Goal: Information Seeking & Learning: Find specific fact

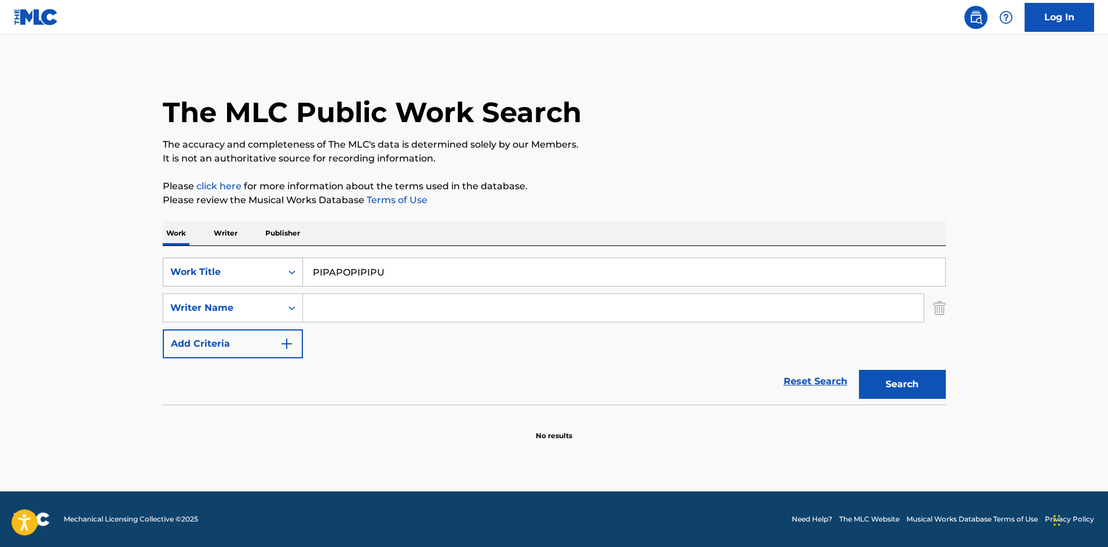
drag, startPoint x: 394, startPoint y: 277, endPoint x: 273, endPoint y: 262, distance: 122.6
click at [275, 262] on div "SearchWithCriteriae26d3c89-0ae3-45d1-a097-436108b83d80 Work Title PIPAPOPIPIPU" at bounding box center [554, 272] width 783 height 29
click at [895, 386] on button "Search" at bounding box center [902, 384] width 87 height 29
drag, startPoint x: 380, startPoint y: 274, endPoint x: 361, endPoint y: 289, distance: 24.3
click at [287, 270] on div "SearchWithCriteriae26d3c89-0ae3-45d1-a097-436108b83d80 Work Title PIPAPOPIPIPU" at bounding box center [554, 272] width 783 height 29
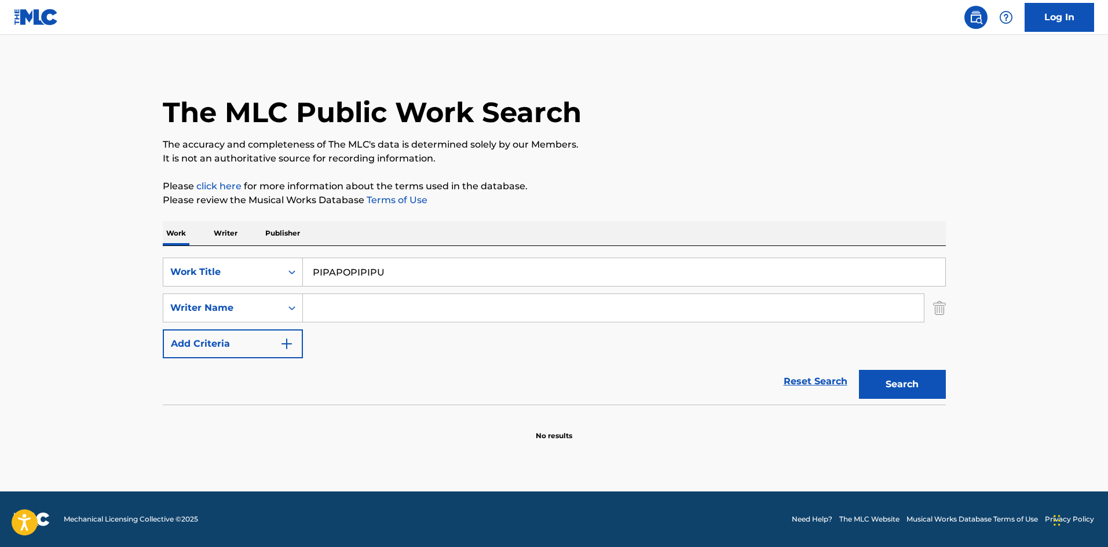
paste input "ASANUKA"
type input "ASANUKA"
click at [905, 373] on button "Search" at bounding box center [902, 384] width 87 height 29
click at [231, 231] on p "Writer" at bounding box center [225, 233] width 31 height 24
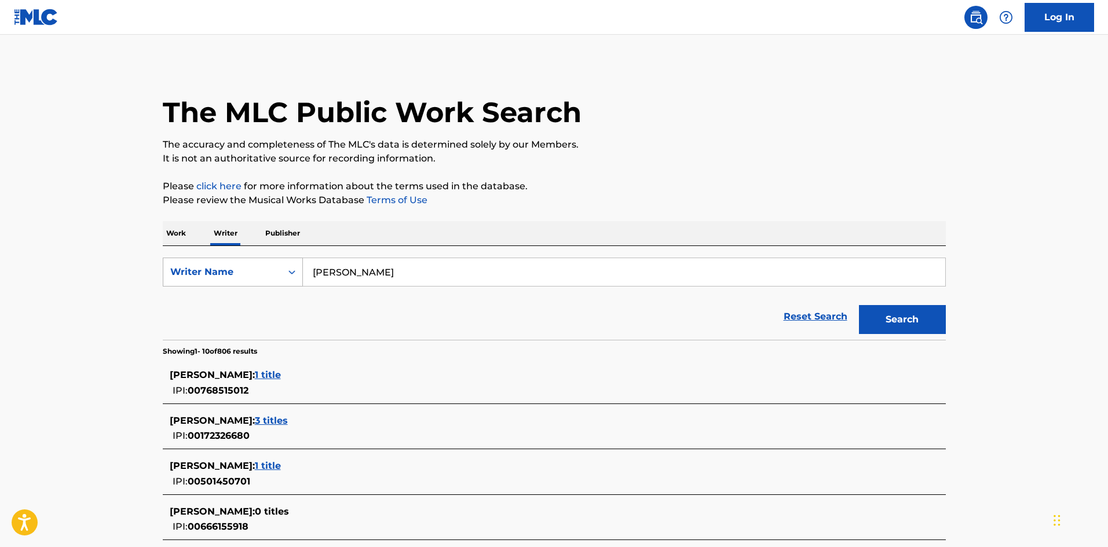
drag, startPoint x: 373, startPoint y: 267, endPoint x: 233, endPoint y: 263, distance: 140.2
click at [233, 263] on div "SearchWithCriteria310863d7-5cce-4fab-96a9-47039ac86978 Writer Name [PERSON_NAME]" at bounding box center [554, 272] width 783 height 29
paste input "Kappa"
type input "Kappa"
click at [921, 319] on button "Search" at bounding box center [902, 319] width 87 height 29
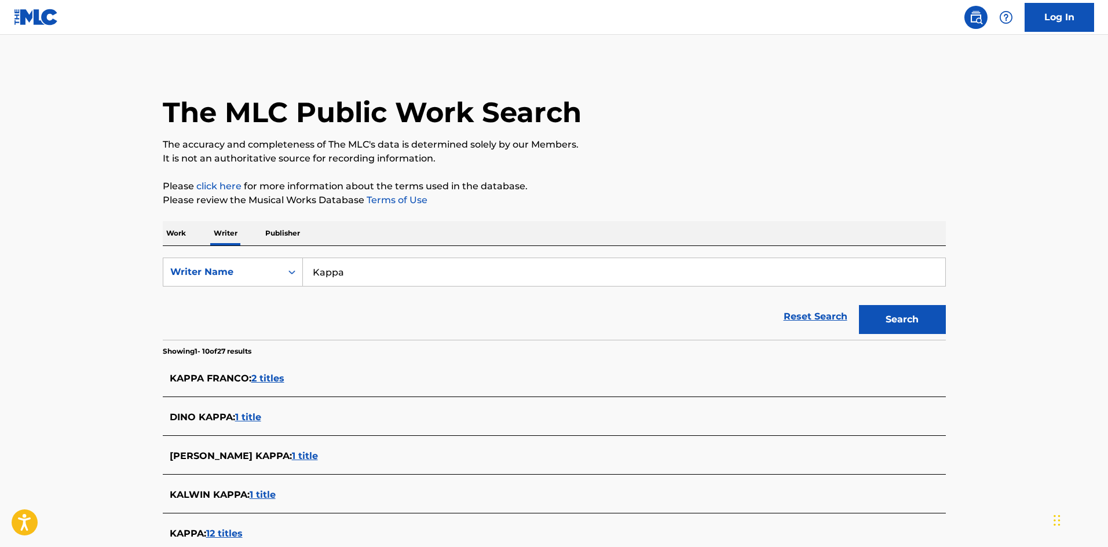
scroll to position [58, 0]
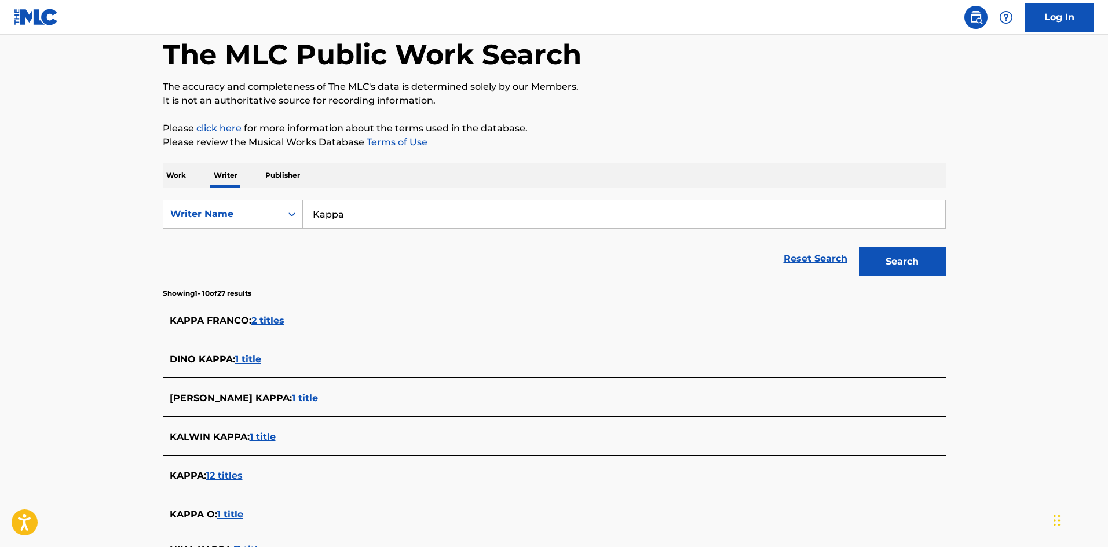
click at [181, 170] on p "Work" at bounding box center [176, 175] width 27 height 24
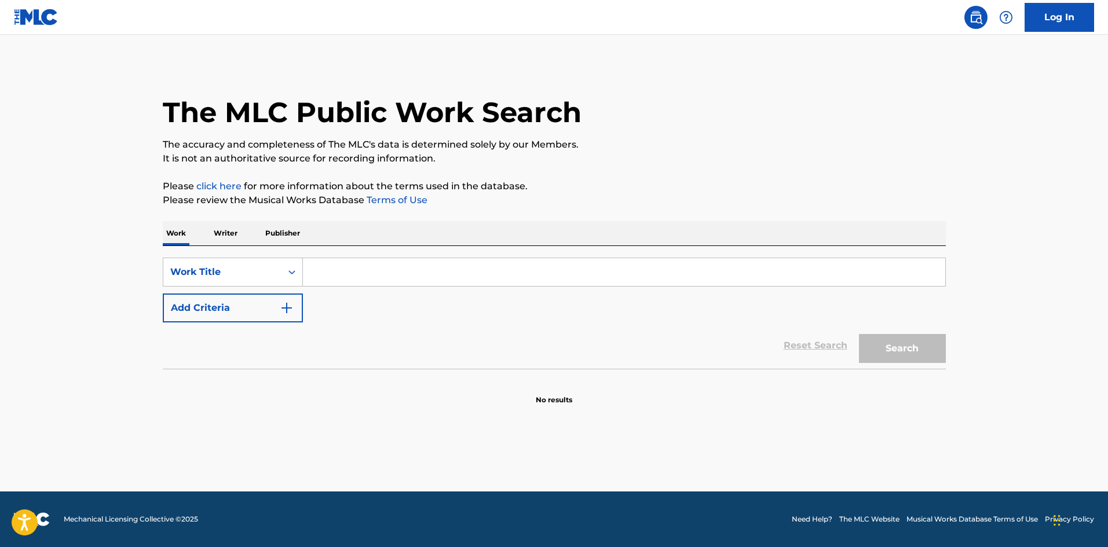
drag, startPoint x: 343, startPoint y: 273, endPoint x: 361, endPoint y: 277, distance: 17.7
click at [343, 273] on input "Search Form" at bounding box center [624, 272] width 642 height 28
paste input "CHIBANUKA"
click at [885, 351] on button "Search" at bounding box center [902, 348] width 87 height 29
drag, startPoint x: 366, startPoint y: 276, endPoint x: 281, endPoint y: 258, distance: 87.0
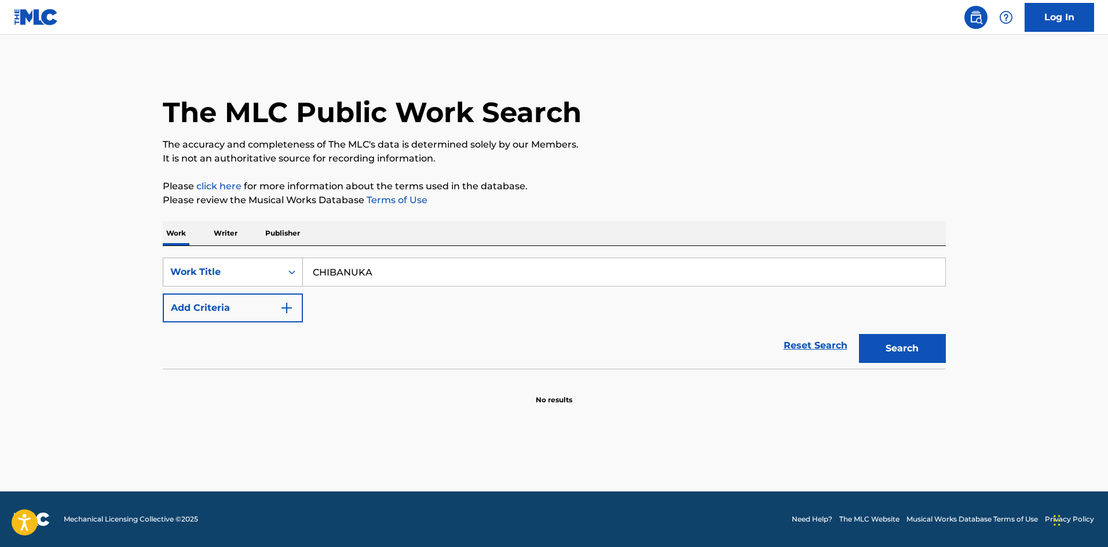
click at [281, 258] on div "SearchWithCriteriae26d3c89-0ae3-45d1-a097-436108b83d80 Work Title CHIBANUKA" at bounding box center [554, 272] width 783 height 29
paste input "NUKADAN"
click at [874, 343] on button "Search" at bounding box center [902, 348] width 87 height 29
drag, startPoint x: 316, startPoint y: 281, endPoint x: 269, endPoint y: 290, distance: 47.8
click at [269, 290] on div "SearchWithCriteriae26d3c89-0ae3-45d1-a097-436108b83d80 Work Title NUKADAN Add C…" at bounding box center [554, 290] width 783 height 65
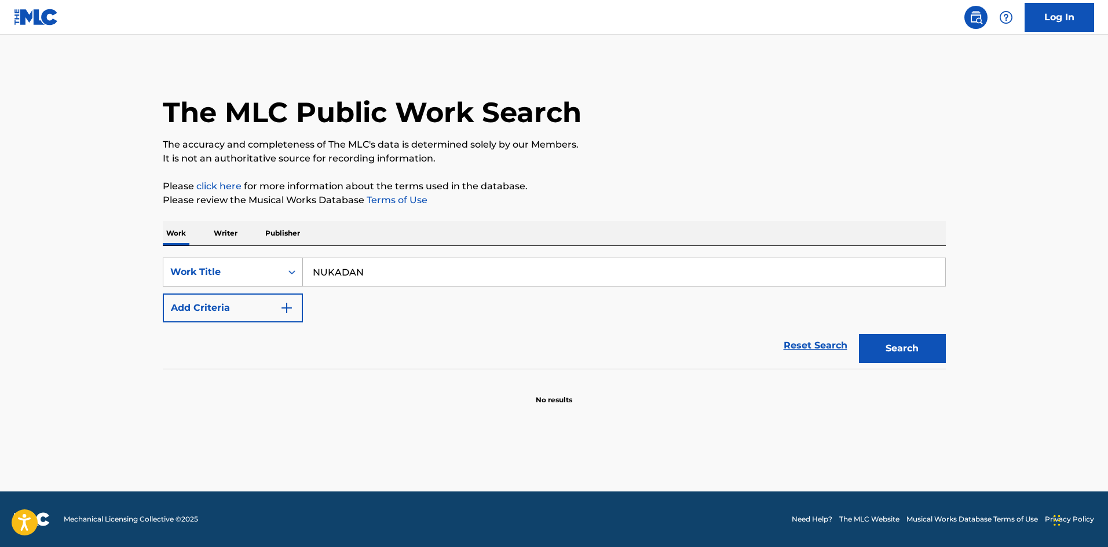
paste input "GOE"
click at [919, 345] on button "Search" at bounding box center [902, 348] width 87 height 29
drag, startPoint x: 265, startPoint y: 274, endPoint x: 238, endPoint y: 274, distance: 26.6
click at [238, 274] on div "SearchWithCriteriae26d3c89-0ae3-45d1-a097-436108b83d80 Work Title NUKAGOE" at bounding box center [554, 272] width 783 height 29
paste input "ARANUKA"
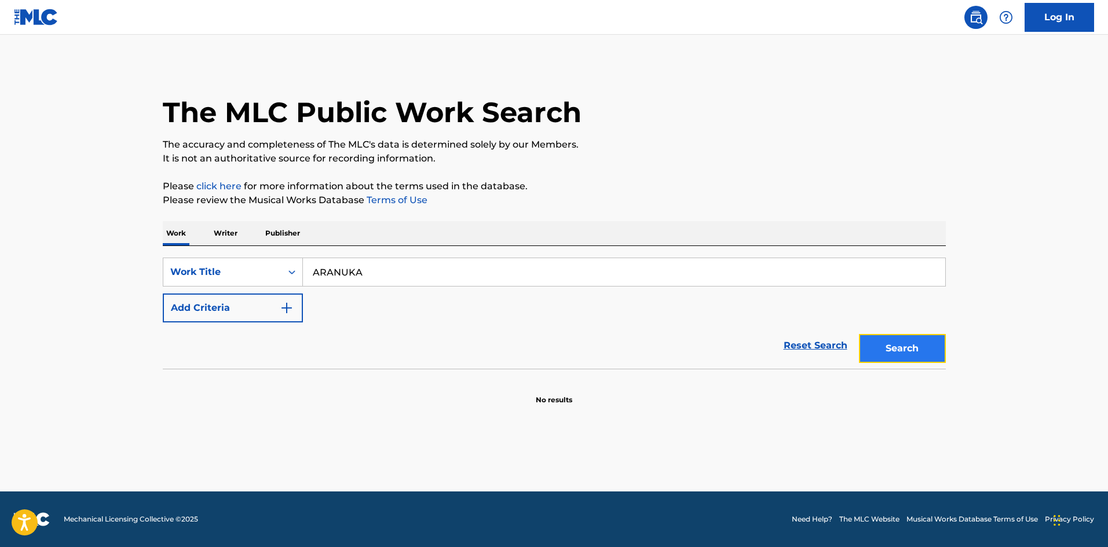
click at [874, 347] on button "Search" at bounding box center [902, 348] width 87 height 29
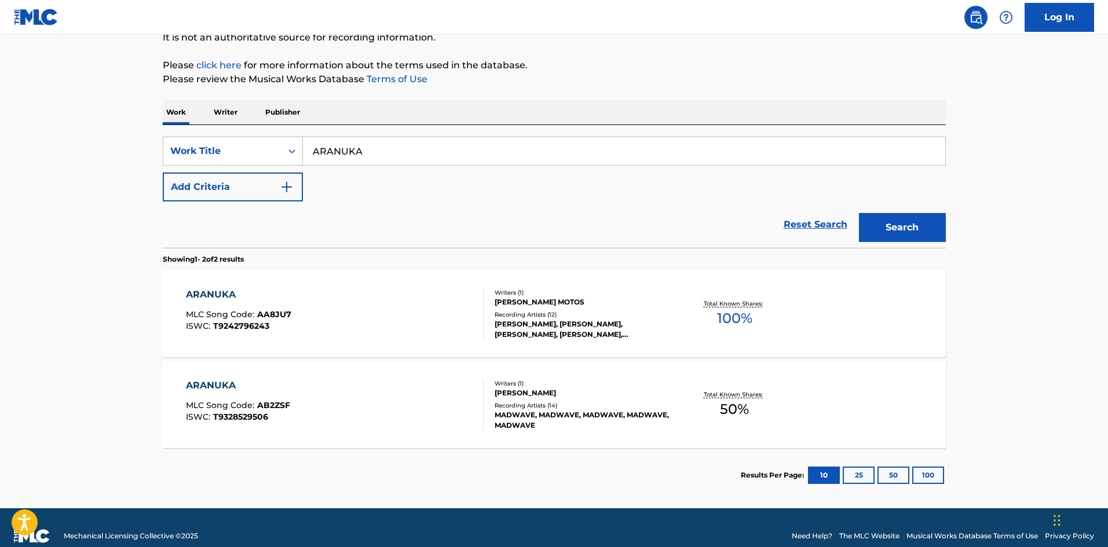
scroll to position [122, 0]
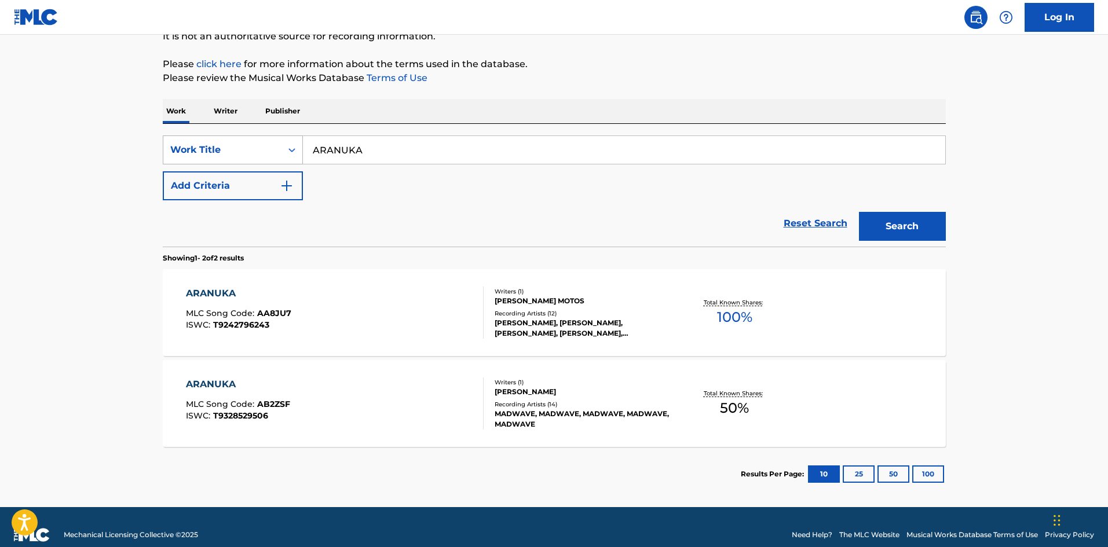
click at [267, 158] on div "SearchWithCriteriae26d3c89-0ae3-45d1-a097-436108b83d80 Work Title ARANUKA" at bounding box center [554, 149] width 783 height 29
paste input "NUKAYOROKOBI"
click at [902, 226] on button "Search" at bounding box center [902, 226] width 87 height 29
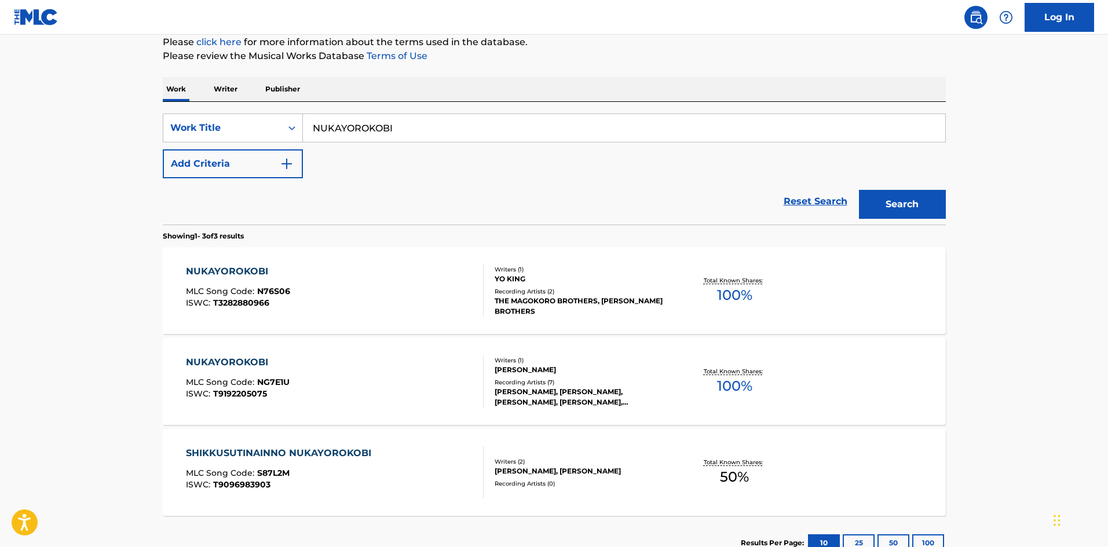
scroll to position [146, 0]
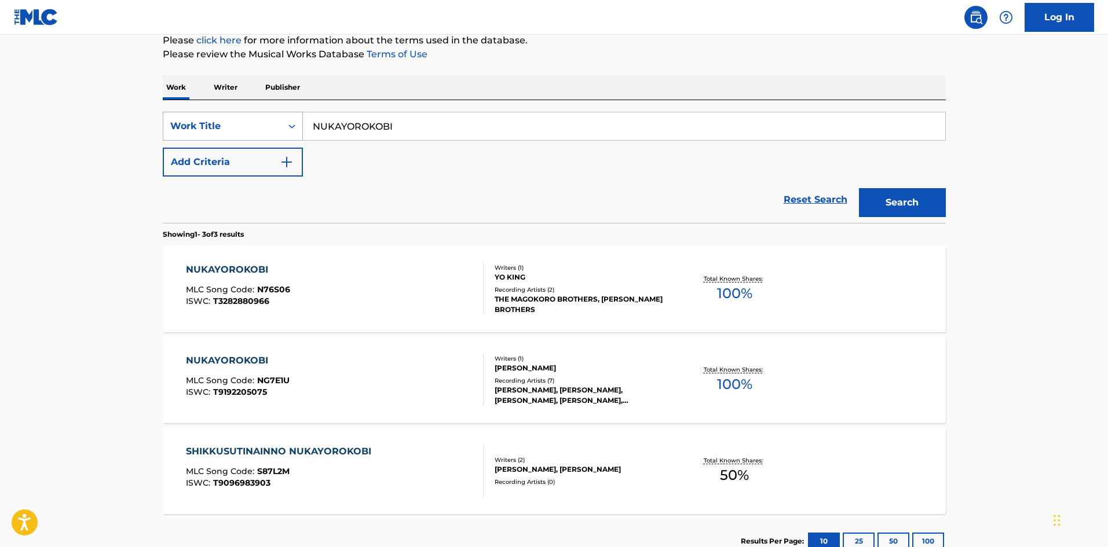
click at [282, 131] on div "SearchWithCriteriae26d3c89-0ae3-45d1-a097-436108b83d80 Work Title NUKAYOROKOBI" at bounding box center [554, 126] width 783 height 29
paste input "NABE"
click at [932, 197] on button "Search" at bounding box center [902, 202] width 87 height 29
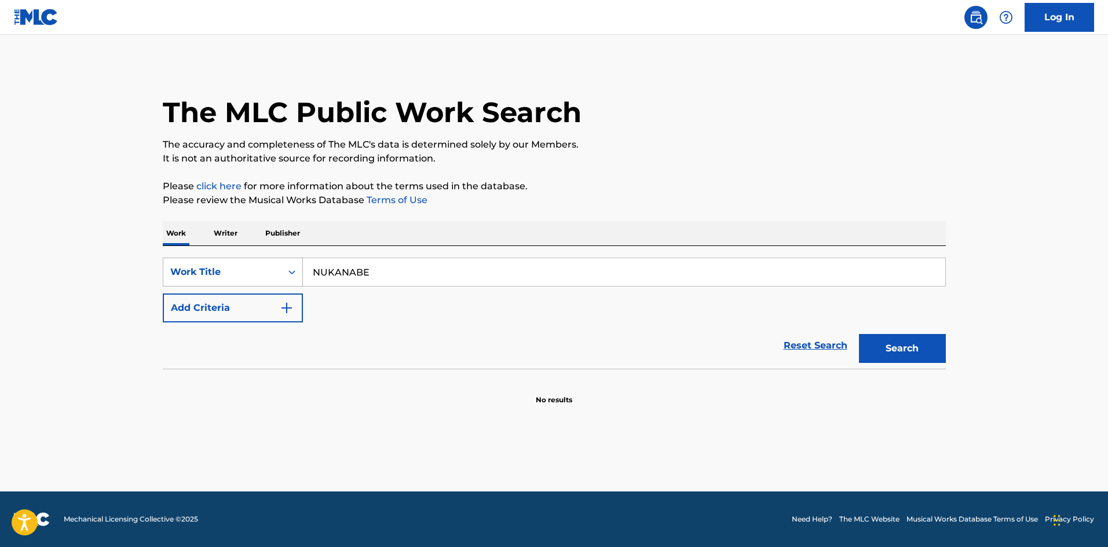
drag, startPoint x: 378, startPoint y: 266, endPoint x: 272, endPoint y: 286, distance: 108.3
click at [271, 286] on div "SearchWithCriteriae26d3c89-0ae3-45d1-a097-436108b83d80 Work Title NUKANABE" at bounding box center [554, 272] width 783 height 29
paste input "KOMENUKA"
drag, startPoint x: 878, startPoint y: 344, endPoint x: 870, endPoint y: 344, distance: 8.1
click at [878, 344] on button "Search" at bounding box center [902, 348] width 87 height 29
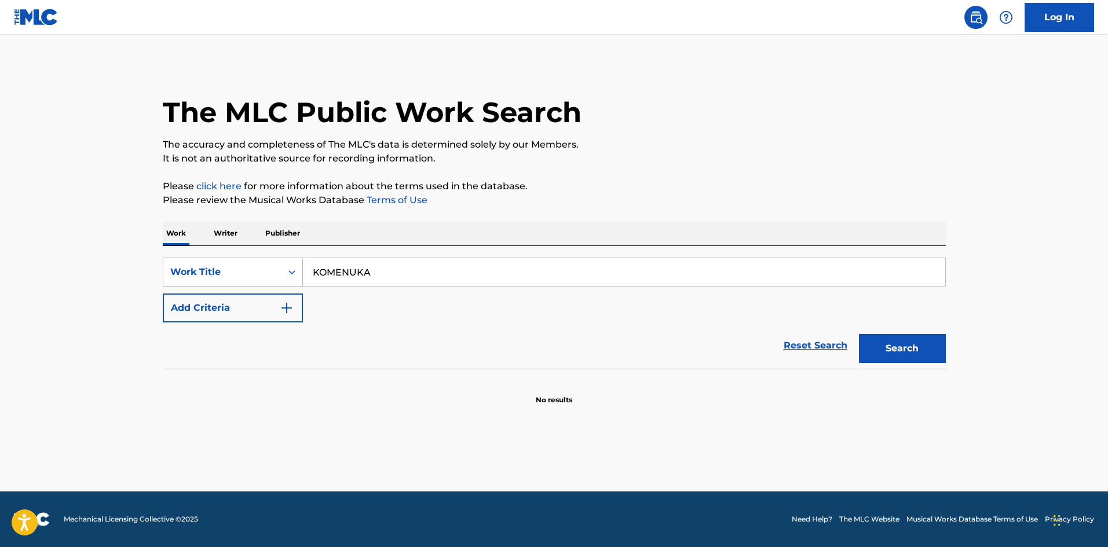
drag, startPoint x: 376, startPoint y: 274, endPoint x: 255, endPoint y: 274, distance: 121.6
click at [233, 266] on div "SearchWithCriteriae26d3c89-0ae3-45d1-a097-436108b83d80 Work Title KOMENUKA" at bounding box center [554, 272] width 783 height 29
paste input "NUKAMAME"
click at [898, 349] on button "Search" at bounding box center [902, 348] width 87 height 29
drag, startPoint x: 374, startPoint y: 269, endPoint x: 240, endPoint y: 266, distance: 133.8
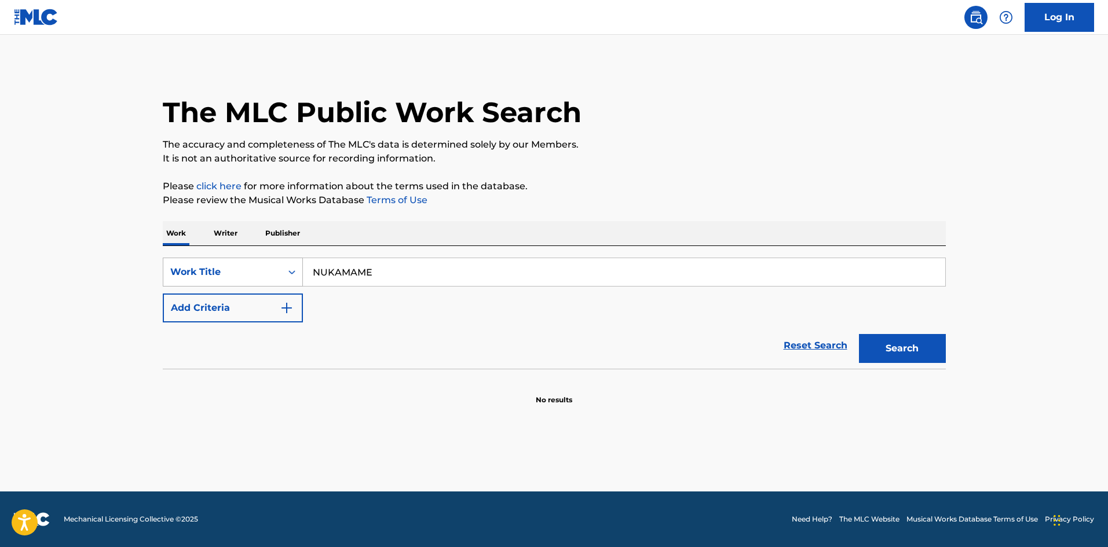
click at [240, 266] on div "SearchWithCriteriae26d3c89-0ae3-45d1-a097-436108b83d80 Work Title NUKAMAME" at bounding box center [554, 272] width 783 height 29
paste input "DOKO"
drag, startPoint x: 921, startPoint y: 353, endPoint x: 763, endPoint y: 280, distance: 174.1
click at [921, 352] on button "Search" at bounding box center [902, 348] width 87 height 29
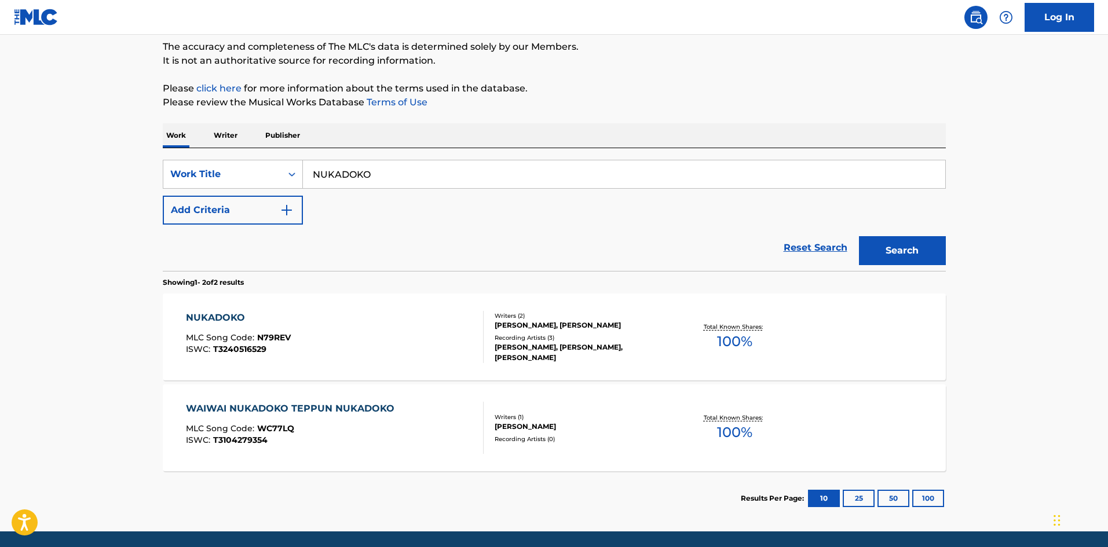
scroll to position [100, 0]
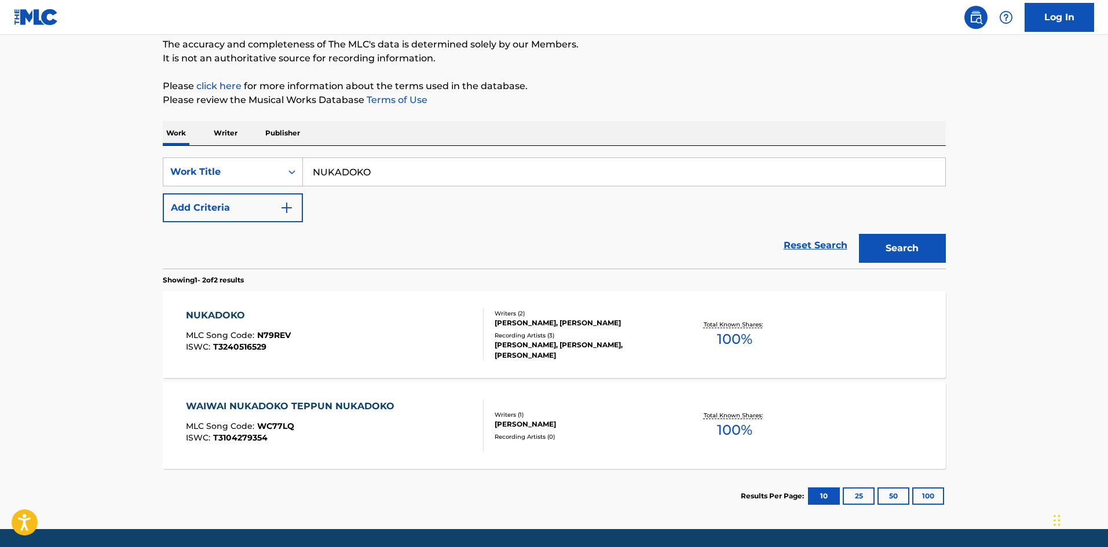
drag, startPoint x: 351, startPoint y: 174, endPoint x: 319, endPoint y: 171, distance: 31.9
click at [304, 175] on input "NUKADOKO" at bounding box center [624, 172] width 642 height 28
paste input "BARI"
click at [883, 239] on button "Search" at bounding box center [902, 248] width 87 height 29
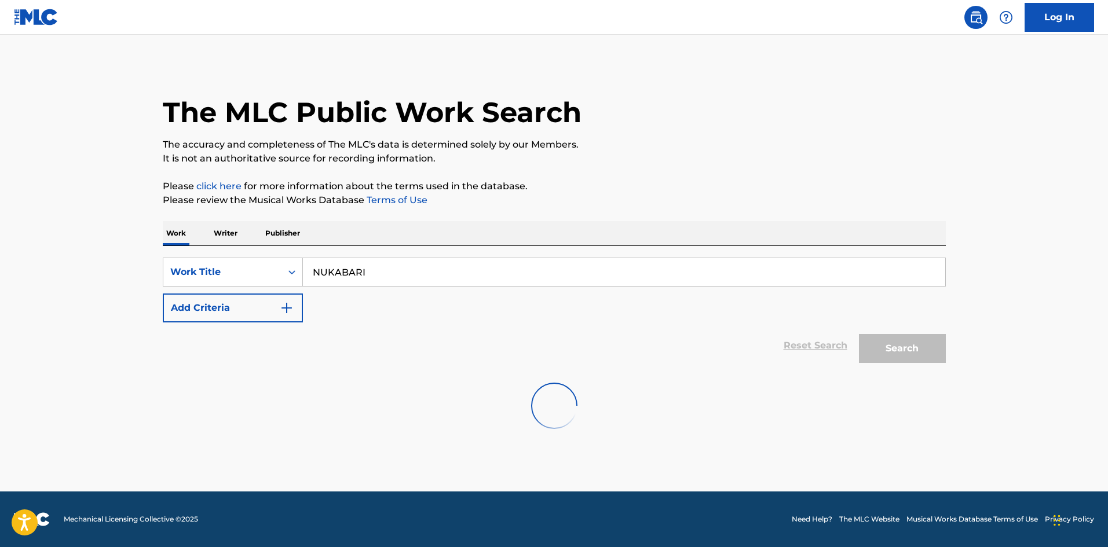
scroll to position [0, 0]
drag, startPoint x: 366, startPoint y: 274, endPoint x: 276, endPoint y: 269, distance: 90.4
click at [276, 269] on div "SearchWithCriteriae26d3c89-0ae3-45d1-a097-436108b83d80 Work Title NUKABARI" at bounding box center [554, 272] width 783 height 29
paste input "KUGININUKA"
click at [907, 352] on button "Search" at bounding box center [902, 348] width 87 height 29
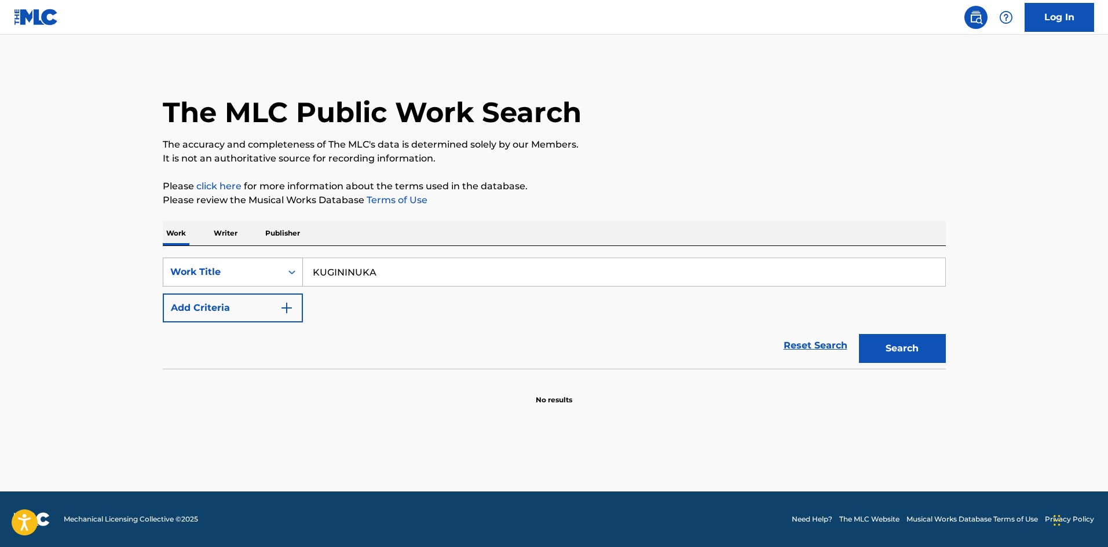
drag, startPoint x: 308, startPoint y: 280, endPoint x: 251, endPoint y: 285, distance: 56.9
click at [247, 291] on div "SearchWithCriteriae26d3c89-0ae3-45d1-a097-436108b83d80 Work Title KUGININUKA Ad…" at bounding box center [554, 290] width 783 height 65
paste input "NUKARINAKU"
click at [927, 344] on button "Search" at bounding box center [902, 348] width 87 height 29
drag, startPoint x: 283, startPoint y: 276, endPoint x: 291, endPoint y: 277, distance: 8.3
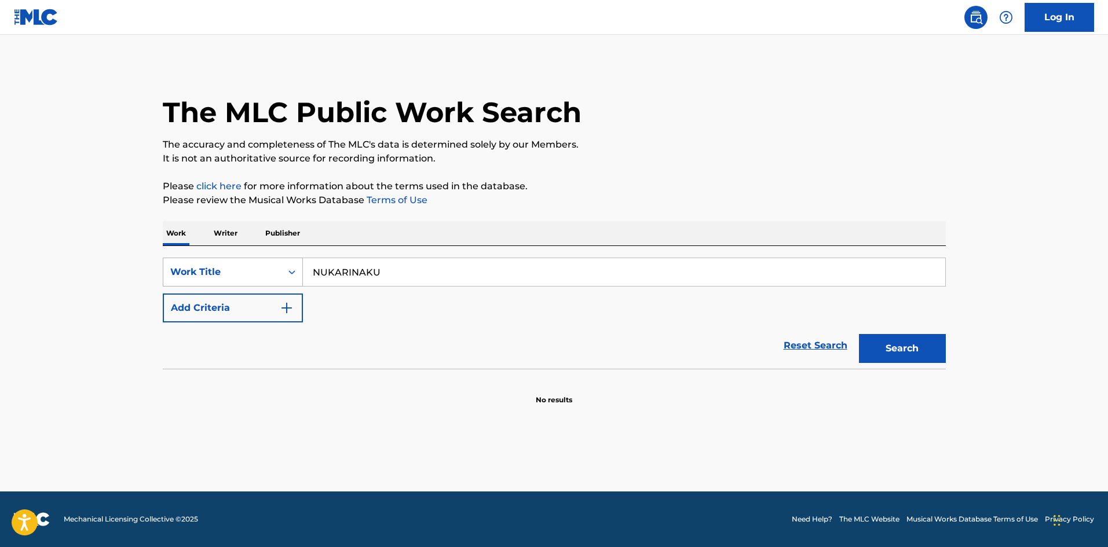
click at [281, 276] on div "SearchWithCriteriae26d3c89-0ae3-45d1-a097-436108b83d80 Work Title NUKARINAKU" at bounding box center [554, 272] width 783 height 29
paste input "[PERSON_NAME]"
click at [881, 339] on button "Search" at bounding box center [902, 348] width 87 height 29
drag, startPoint x: 300, startPoint y: 275, endPoint x: 289, endPoint y: 289, distance: 18.2
click at [286, 279] on div "SearchWithCriteriae26d3c89-0ae3-45d1-a097-436108b83d80 Work Title NUKAMAKI" at bounding box center [554, 272] width 783 height 29
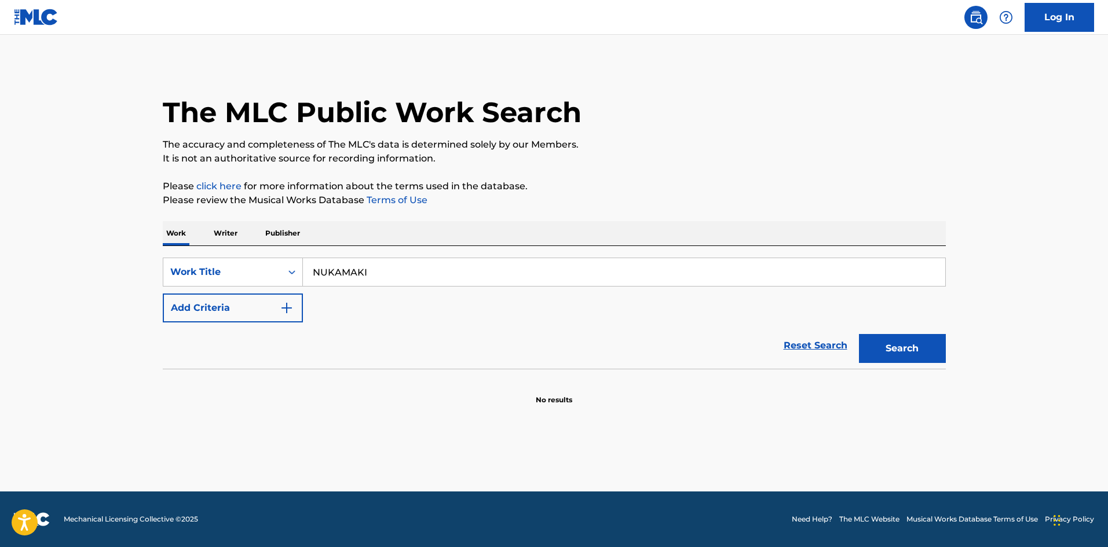
paste input "ENYUU"
click at [873, 353] on button "Search" at bounding box center [902, 348] width 87 height 29
drag, startPoint x: 285, startPoint y: 267, endPoint x: 225, endPoint y: 275, distance: 60.8
click at [216, 273] on div "SearchWithCriteriae26d3c89-0ae3-45d1-a097-436108b83d80 Work Title NUKAMENYUU" at bounding box center [554, 272] width 783 height 29
paste input "KARUSHINONOOKURIMONO"
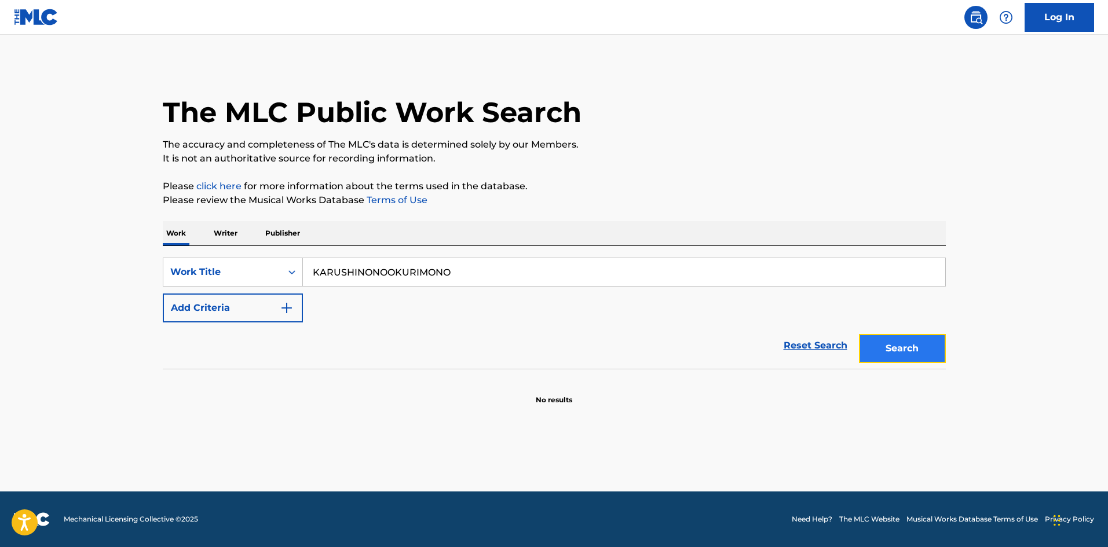
click at [910, 348] on button "Search" at bounding box center [902, 348] width 87 height 29
click at [295, 263] on div "SearchWithCriteriae26d3c89-0ae3-45d1-a097-436108b83d80 Work Title KARUSHINONOOK…" at bounding box center [554, 272] width 783 height 29
paste input "HAKAINOKODOMOTACHI"
click at [906, 351] on button "Search" at bounding box center [902, 348] width 87 height 29
drag, startPoint x: 397, startPoint y: 272, endPoint x: 290, endPoint y: 262, distance: 106.9
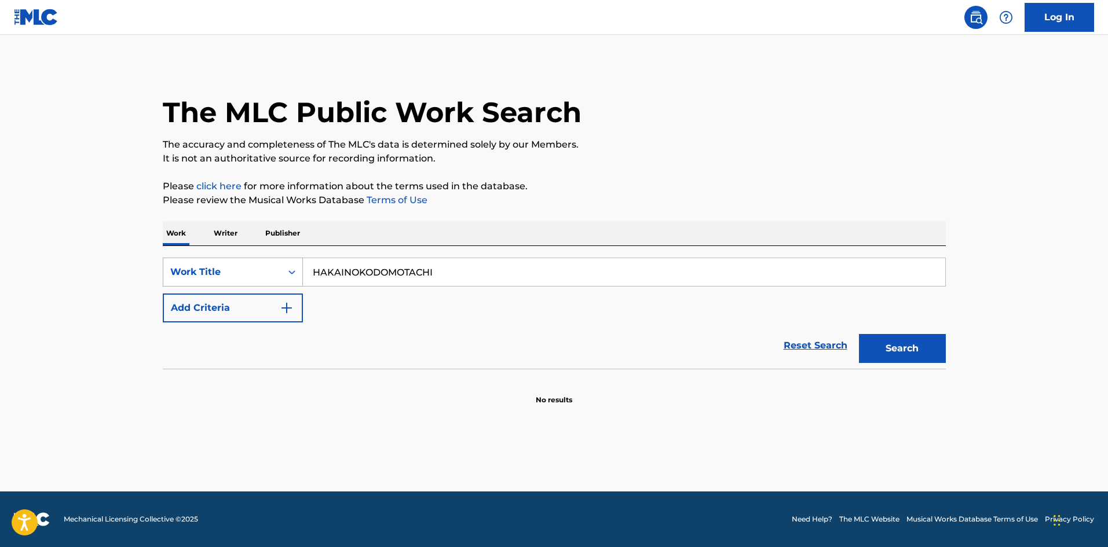
click at [278, 272] on div "SearchWithCriteriae26d3c89-0ae3-45d1-a097-436108b83d80 Work Title HAKAINOKODOMO…" at bounding box center [554, 272] width 783 height 29
paste input "GOTAINONINGYOU"
click at [911, 357] on button "Search" at bounding box center [902, 348] width 87 height 29
drag, startPoint x: 416, startPoint y: 269, endPoint x: 256, endPoint y: 272, distance: 159.8
click at [251, 272] on div "SearchWithCriteriae26d3c89-0ae3-45d1-a097-436108b83d80 Work Title GOTAINONINGYOU" at bounding box center [554, 272] width 783 height 29
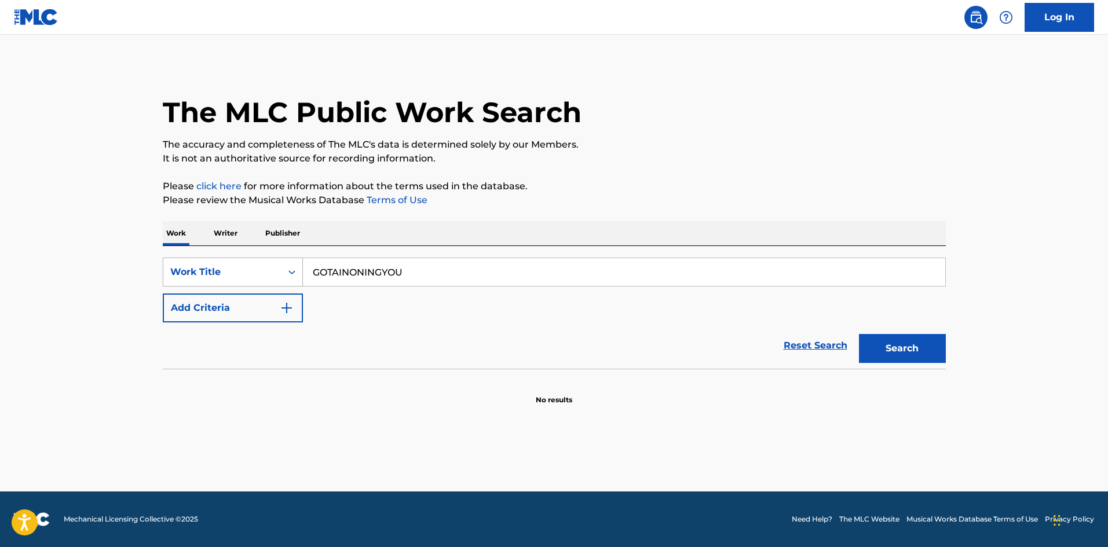
paste input "NOTTORARETADENSHA"
click at [892, 349] on button "Search" at bounding box center [902, 348] width 87 height 29
drag, startPoint x: 427, startPoint y: 268, endPoint x: 250, endPoint y: 255, distance: 178.2
click at [248, 255] on div "SearchWithCriteriae26d3c89-0ae3-45d1-a097-436108b83d80 Work Title NOTTORARETADE…" at bounding box center [554, 307] width 783 height 123
paste input "KANSHIKANTOSHINIGAMI"
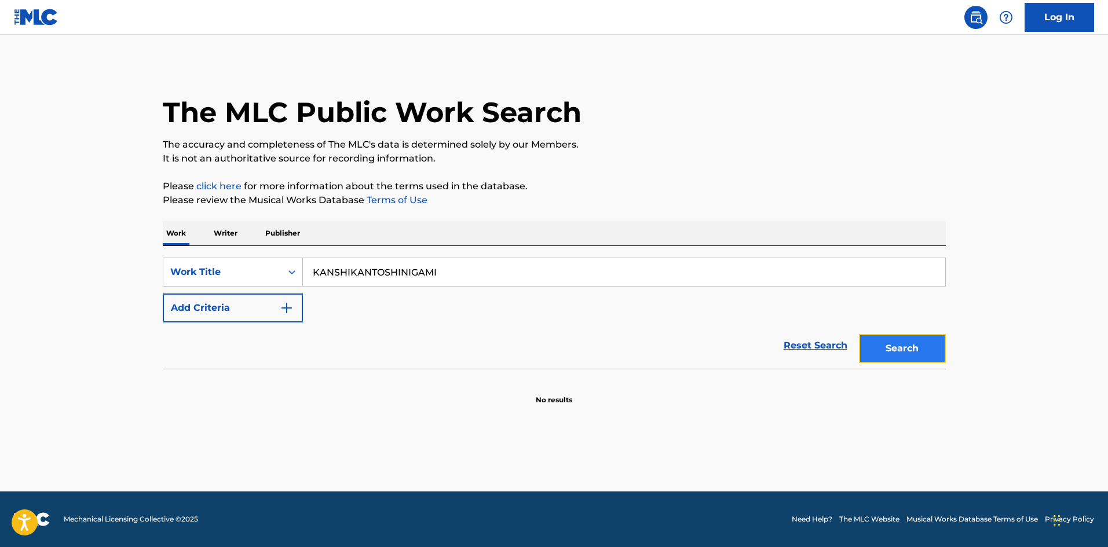
click at [869, 354] on button "Search" at bounding box center [902, 348] width 87 height 29
drag, startPoint x: 432, startPoint y: 266, endPoint x: 267, endPoint y: 270, distance: 165.1
click at [267, 270] on div "SearchWithCriteriae26d3c89-0ae3-45d1-a097-436108b83d80 Work Title KANSHIKANTOSH…" at bounding box center [554, 272] width 783 height 29
paste input "SANNINNOKEIKAN"
click at [919, 349] on button "Search" at bounding box center [902, 348] width 87 height 29
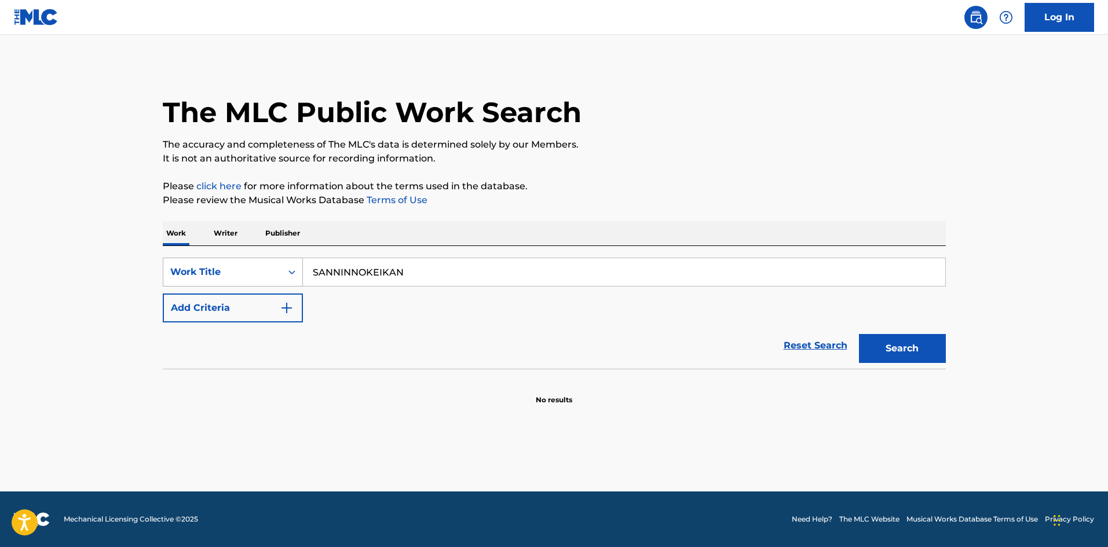
drag, startPoint x: 393, startPoint y: 270, endPoint x: 269, endPoint y: 282, distance: 123.9
click at [261, 283] on div "SearchWithCriteriae26d3c89-0ae3-45d1-a097-436108b83d80 Work Title SANNINNOKEIKAN" at bounding box center [554, 272] width 783 height 29
paste input "KOROSHIYA"
drag, startPoint x: 919, startPoint y: 351, endPoint x: 618, endPoint y: 201, distance: 335.8
click at [918, 351] on button "Search" at bounding box center [902, 348] width 87 height 29
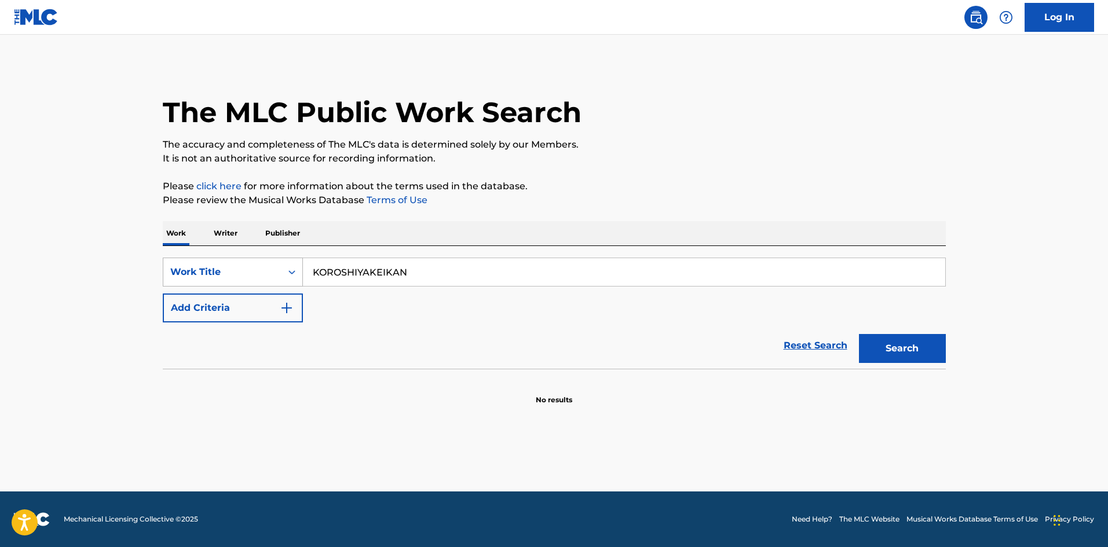
drag, startPoint x: 409, startPoint y: 268, endPoint x: 237, endPoint y: 280, distance: 172.4
click at [234, 279] on div "SearchWithCriteriae26d3c89-0ae3-45d1-a097-436108b83d80 Work Title KOROSHIYAKEIK…" at bounding box center [554, 272] width 783 height 29
paste input "MAHOUNOTEJOU"
click at [895, 347] on button "Search" at bounding box center [902, 348] width 87 height 29
drag, startPoint x: 366, startPoint y: 269, endPoint x: 284, endPoint y: 272, distance: 82.8
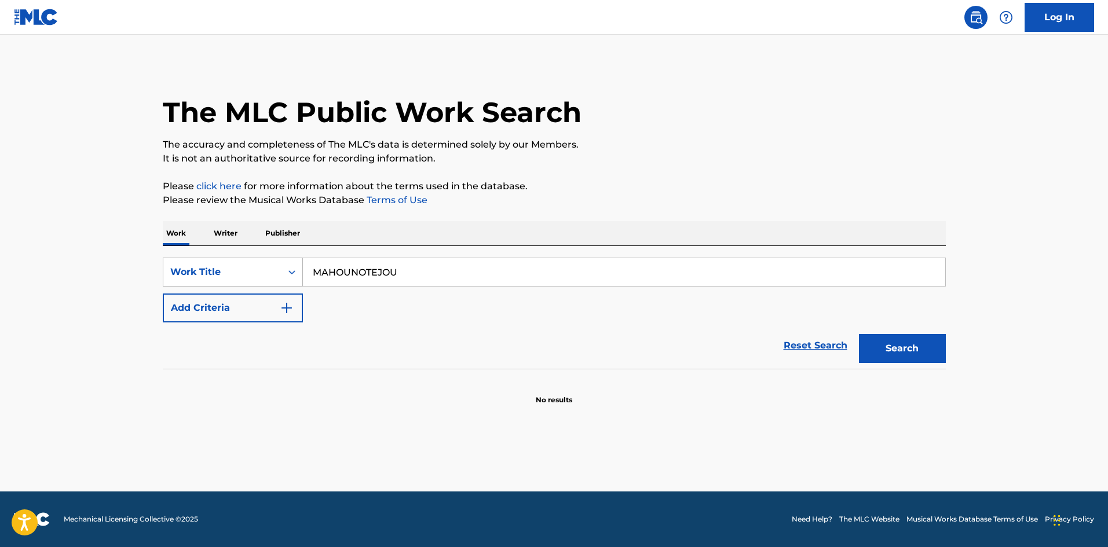
click at [281, 270] on div "SearchWithCriteriae26d3c89-0ae3-45d1-a097-436108b83d80 Work Title MAHOUNOTEJOU" at bounding box center [554, 272] width 783 height 29
paste input "KAETTEKITAKO"
click at [896, 344] on button "Search" at bounding box center [902, 348] width 87 height 29
drag, startPoint x: 261, startPoint y: 266, endPoint x: 248, endPoint y: 268, distance: 12.9
click at [248, 268] on div "SearchWithCriteriae26d3c89-0ae3-45d1-a097-436108b83d80 Work Title KAETTEKITAKO" at bounding box center [554, 272] width 783 height 29
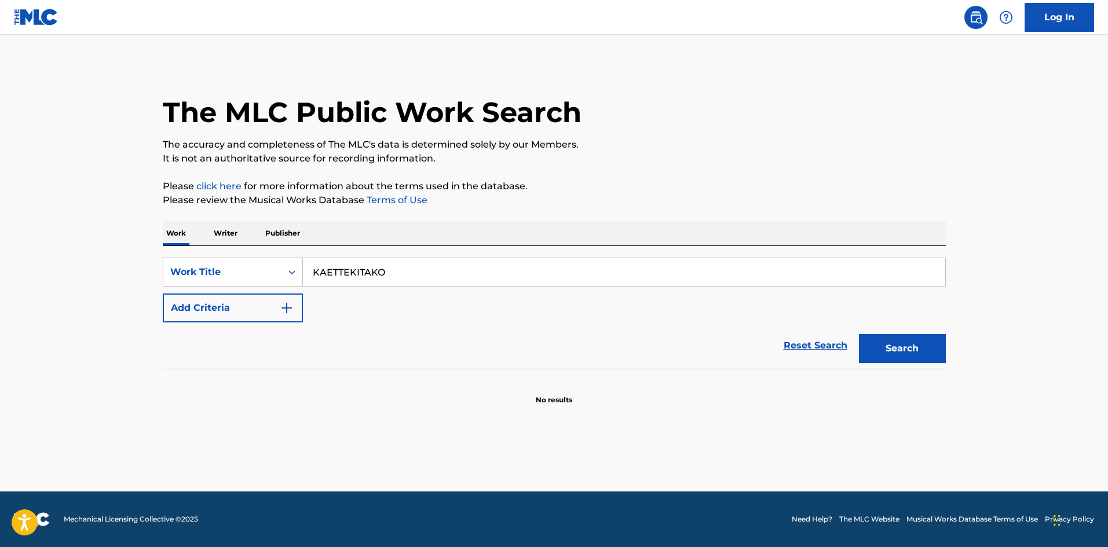
paste input "GITAANOMENYUU"
click at [875, 345] on button "Search" at bounding box center [902, 348] width 87 height 29
drag, startPoint x: 407, startPoint y: 274, endPoint x: 271, endPoint y: 272, distance: 136.1
click at [271, 272] on div "SearchWithCriteriae26d3c89-0ae3-45d1-a097-436108b83d80 Work Title GITAANOMENYUU" at bounding box center [554, 272] width 783 height 29
paste input "REUNION"
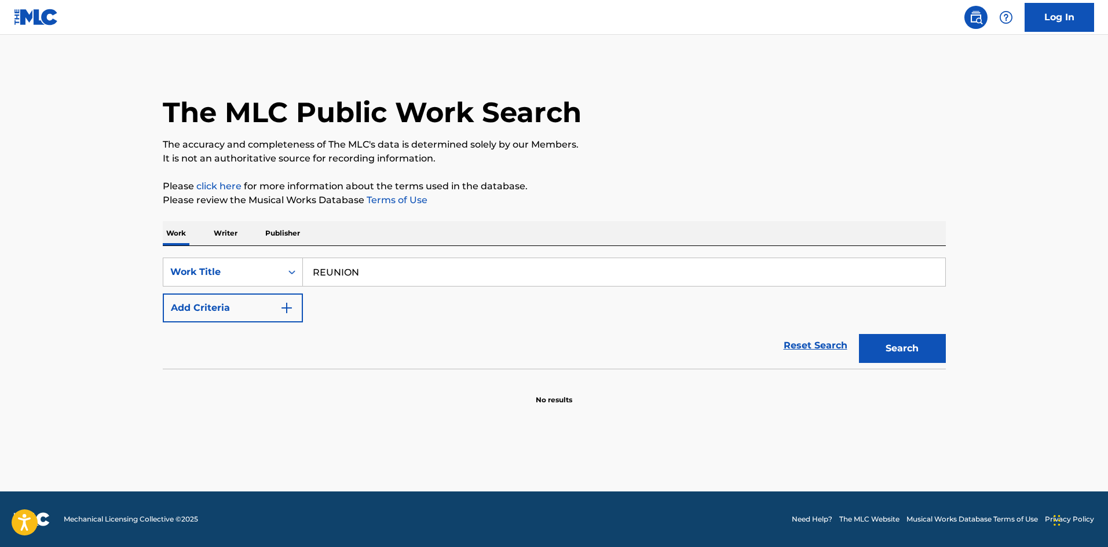
type input "REUNION"
click at [279, 323] on div "Reset Search Search" at bounding box center [554, 345] width 783 height 46
click at [295, 305] on button "Add Criteria" at bounding box center [233, 308] width 140 height 29
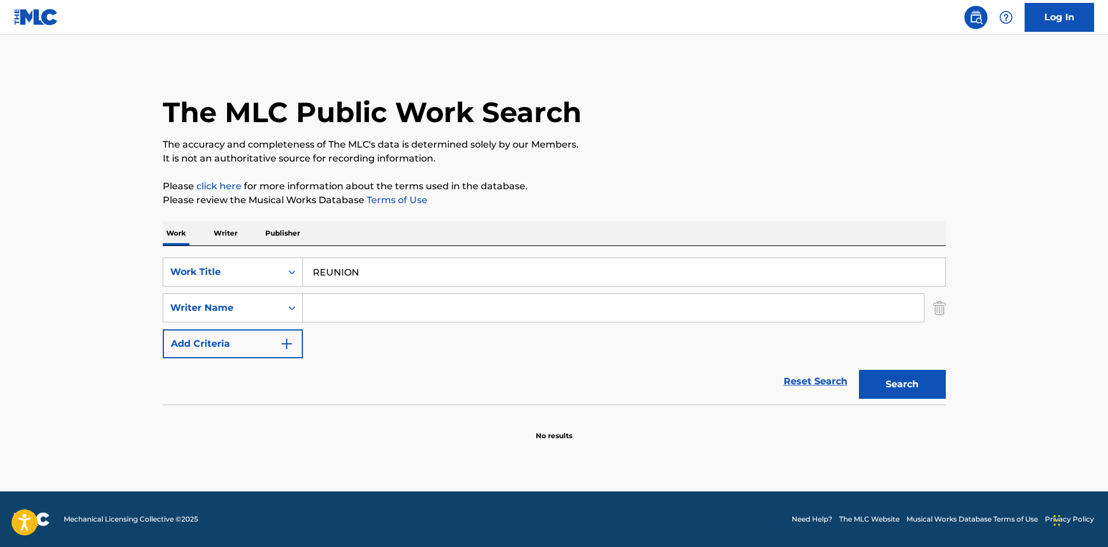
click at [319, 306] on input "Search Form" at bounding box center [613, 308] width 621 height 28
paste input "[PERSON_NAME]"
drag, startPoint x: 352, startPoint y: 309, endPoint x: 256, endPoint y: 317, distance: 95.9
click at [258, 317] on div "SearchWithCriteria4f086465-6747-4a9d-94b9-eadf46f686df Writer Name [PERSON_NAME]" at bounding box center [554, 308] width 783 height 29
type input "[PERSON_NAME]"
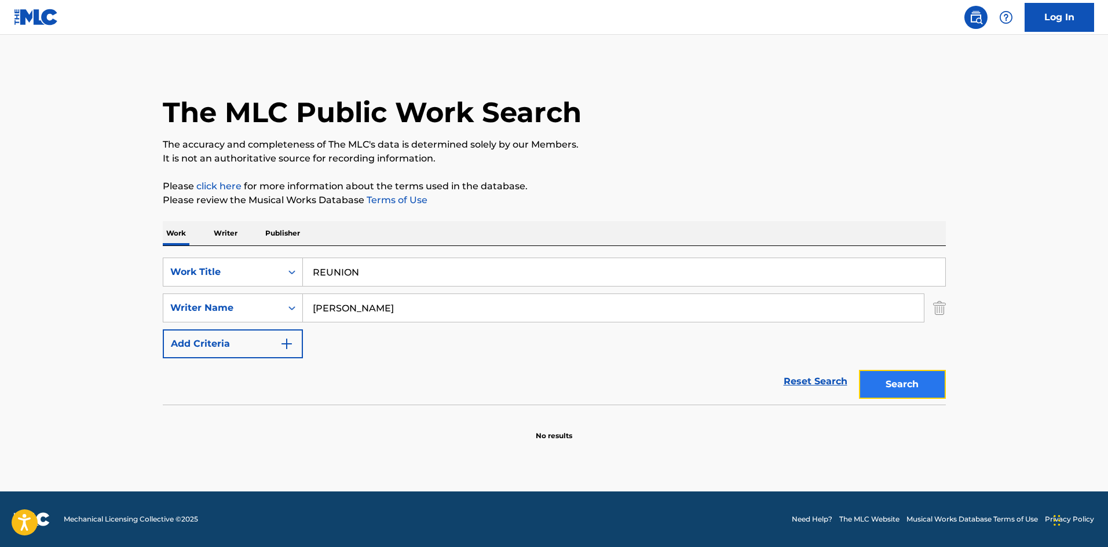
click at [886, 375] on button "Search" at bounding box center [902, 384] width 87 height 29
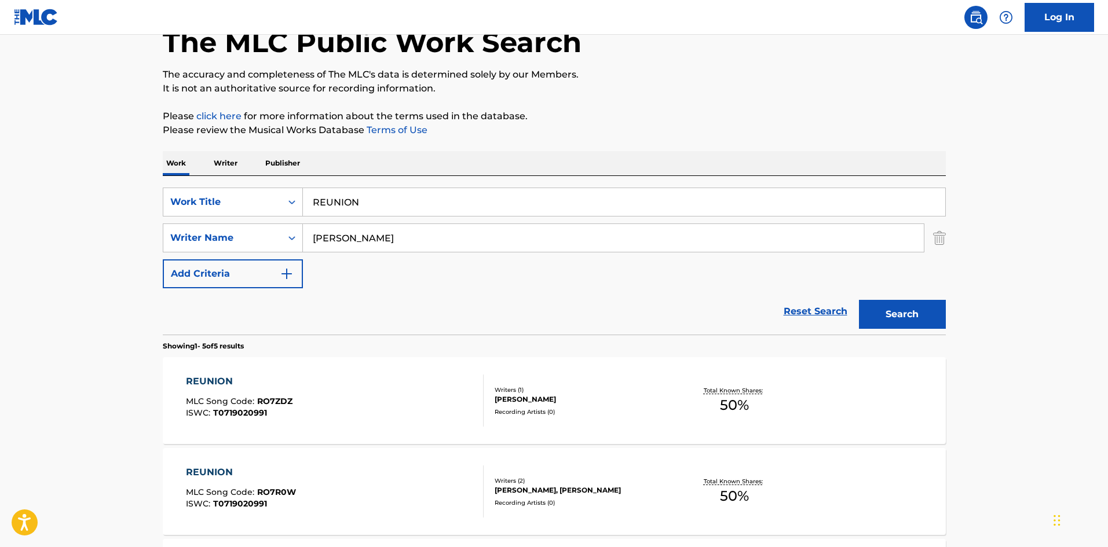
scroll to position [10, 0]
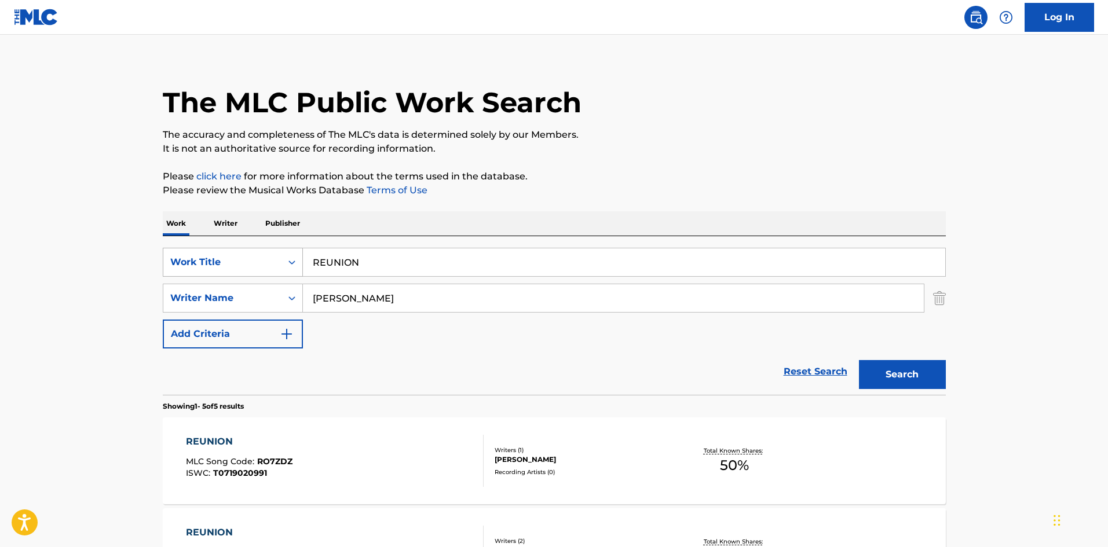
drag, startPoint x: 272, startPoint y: 263, endPoint x: 250, endPoint y: 269, distance: 23.3
click at [250, 267] on div "SearchWithCriteriae26d3c89-0ae3-45d1-a097-436108b83d80 Work Title REUNION" at bounding box center [554, 262] width 783 height 29
paste input "ALITY FANTASY"
type input "REALITY FANTASY"
drag, startPoint x: 335, startPoint y: 299, endPoint x: 264, endPoint y: 293, distance: 71.4
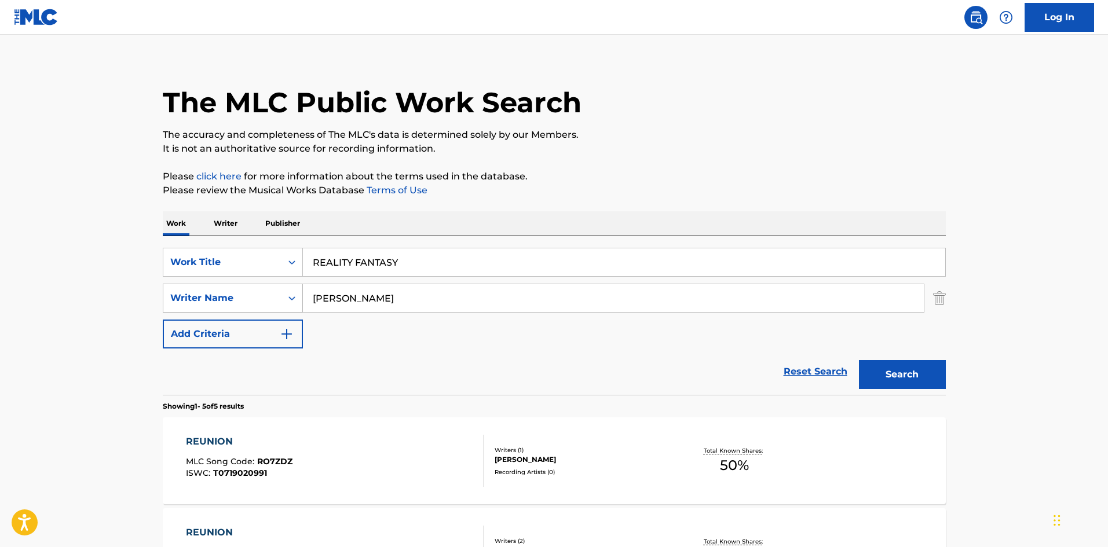
click at [263, 293] on div "SearchWithCriteria4f086465-6747-4a9d-94b9-eadf46f686df Writer Name [PERSON_NAME]" at bounding box center [554, 298] width 783 height 29
click at [896, 375] on button "Search" at bounding box center [902, 374] width 87 height 29
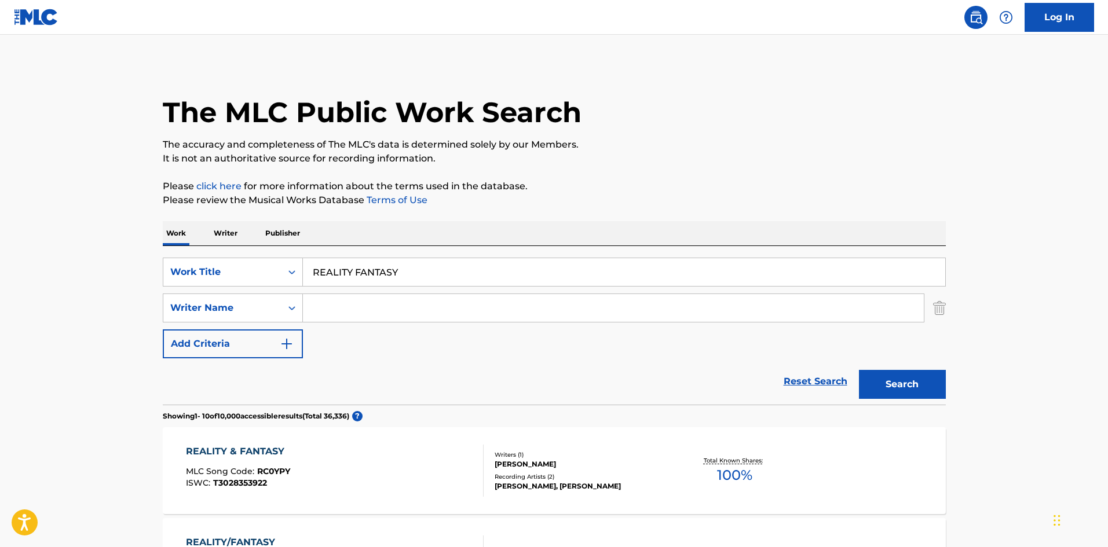
click at [358, 300] on input "Search Form" at bounding box center [613, 308] width 621 height 28
paste input "Yamazaki"
click at [892, 388] on button "Search" at bounding box center [902, 384] width 87 height 29
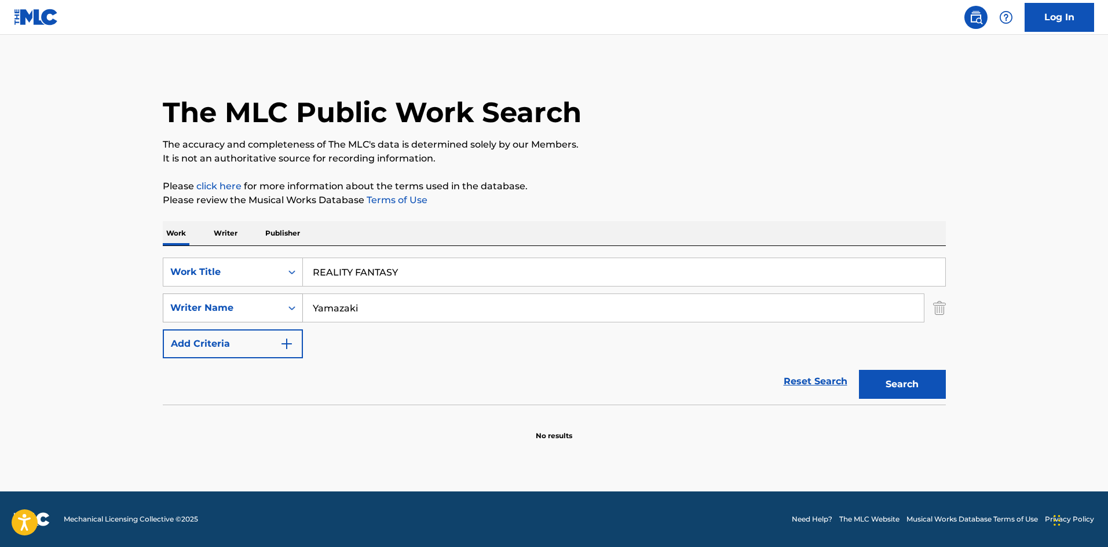
drag, startPoint x: 363, startPoint y: 308, endPoint x: 292, endPoint y: 306, distance: 70.7
click at [292, 306] on div "SearchWithCriteria4f086465-6747-4a9d-94b9-eadf46f686df Writer Name [PERSON_NAME]" at bounding box center [554, 308] width 783 height 29
paste input "T-327.395.697-7"
type input "Yamazaki"
drag, startPoint x: 355, startPoint y: 263, endPoint x: 272, endPoint y: 266, distance: 84.0
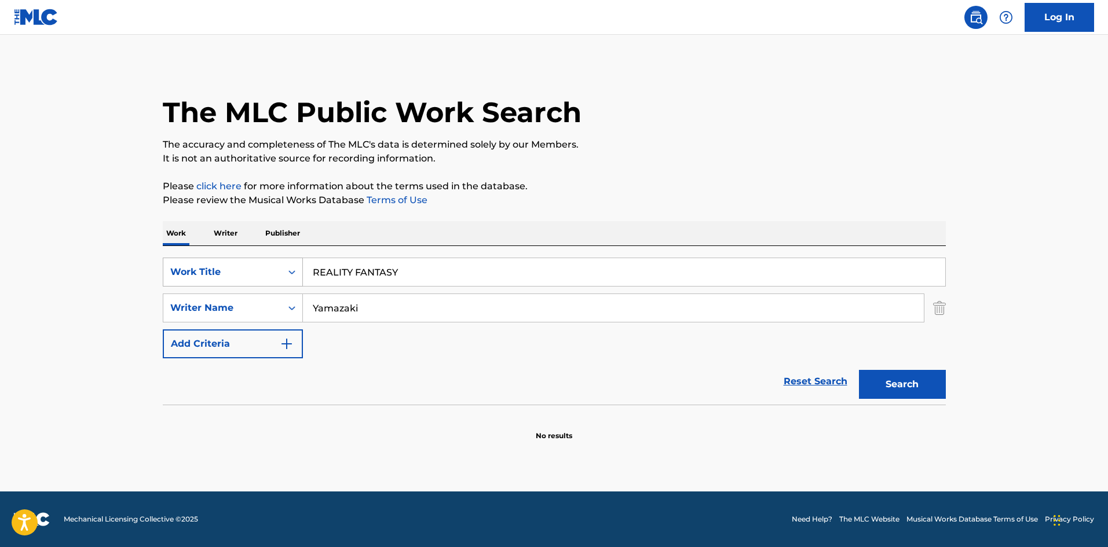
click at [254, 261] on div "SearchWithCriteriae26d3c89-0ae3-45d1-a097-436108b83d80 Work Title REALITY FANTA…" at bounding box center [554, 272] width 783 height 29
paste input "CAPTURE THE MOMENT"
drag, startPoint x: 359, startPoint y: 259, endPoint x: 292, endPoint y: 270, distance: 68.1
click at [270, 263] on div "SearchWithCriteriae26d3c89-0ae3-45d1-a097-436108b83d80 Work Title CAPTURE THE M…" at bounding box center [554, 272] width 783 height 29
paste input "Search Form"
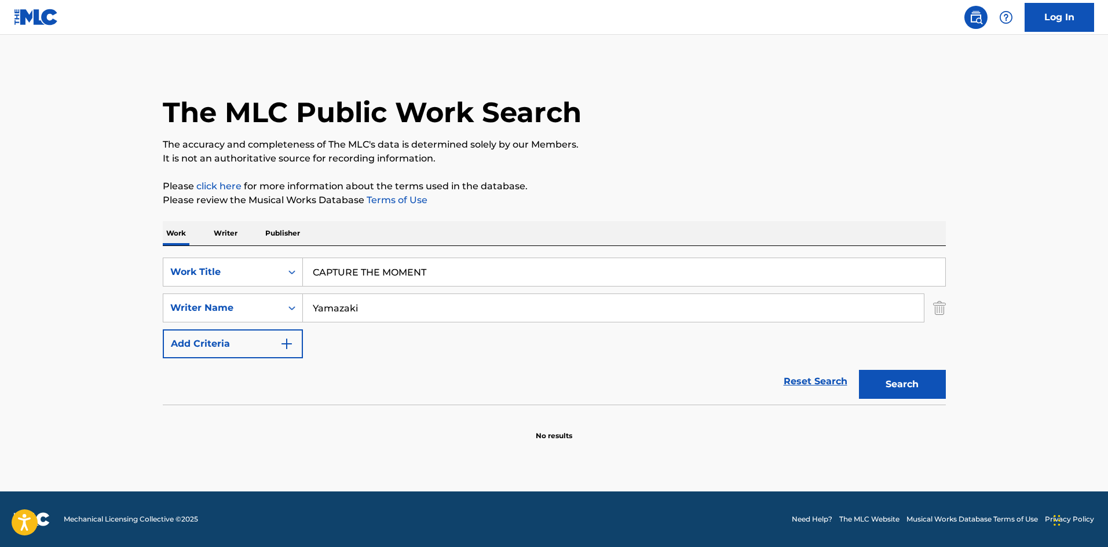
type input "CAPTURE THE MOMENT"
drag, startPoint x: 336, startPoint y: 305, endPoint x: 300, endPoint y: 295, distance: 37.2
click at [270, 301] on div "SearchWithCriteria4f086465-6747-4a9d-94b9-eadf46f686df Writer Name [PERSON_NAME]" at bounding box center [554, 308] width 783 height 29
drag, startPoint x: 246, startPoint y: 275, endPoint x: 233, endPoint y: 278, distance: 13.8
click at [225, 276] on div "SearchWithCriteriae26d3c89-0ae3-45d1-a097-436108b83d80 Work Title CAPTURE THE M…" at bounding box center [554, 272] width 783 height 29
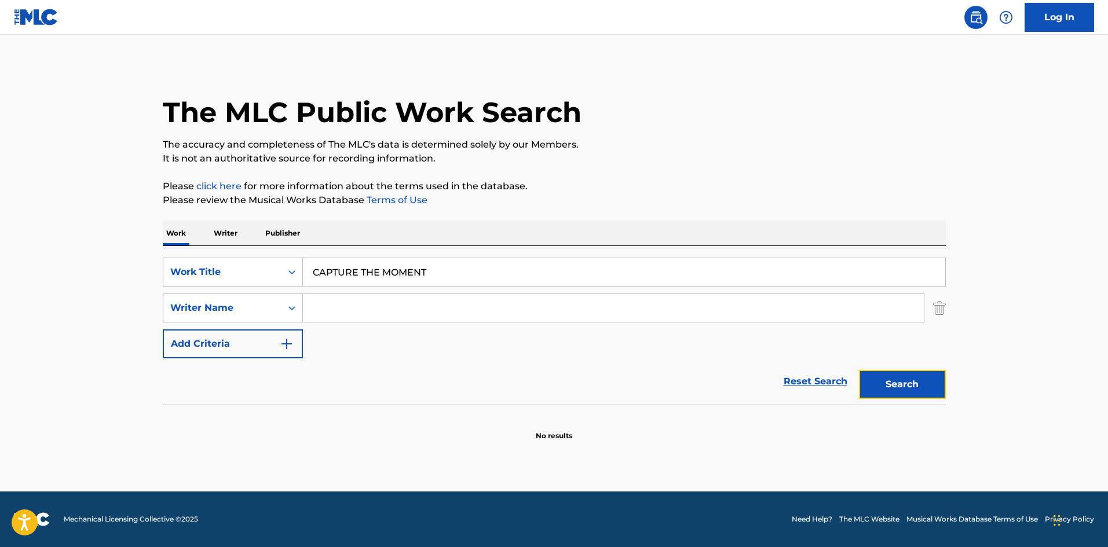
click at [886, 391] on button "Search" at bounding box center [902, 384] width 87 height 29
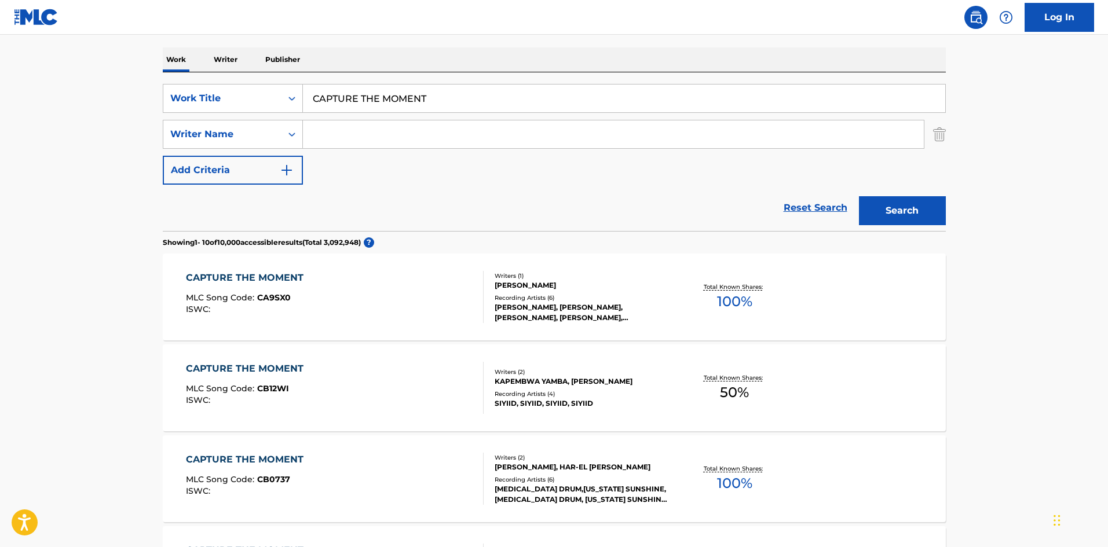
scroll to position [232, 0]
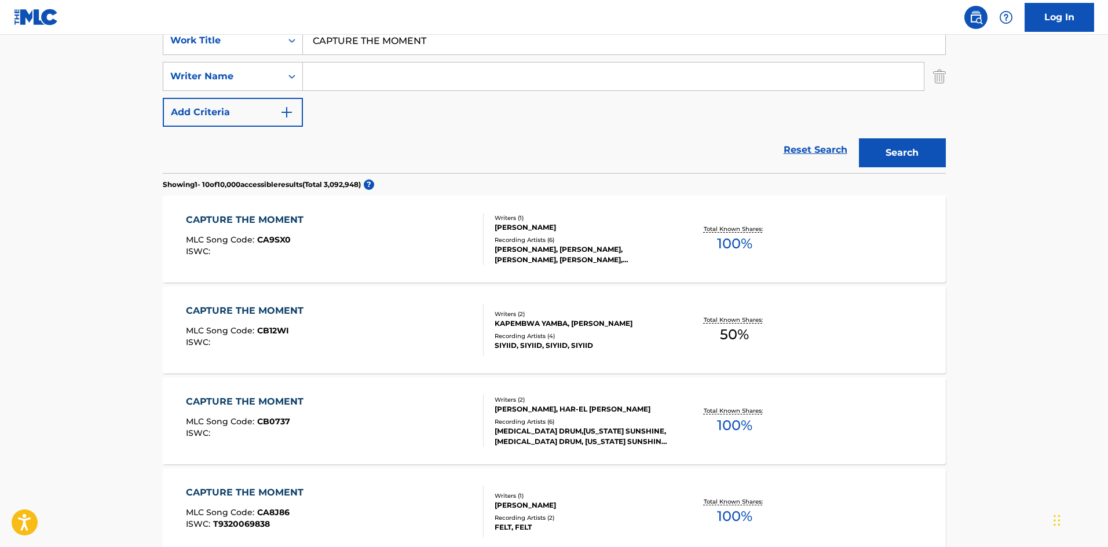
click at [357, 88] on input "Search Form" at bounding box center [613, 77] width 621 height 28
paste input "[PERSON_NAME]"
drag, startPoint x: 351, startPoint y: 74, endPoint x: 377, endPoint y: 94, distance: 33.4
click at [274, 67] on div "SearchWithCriteria4f086465-6747-4a9d-94b9-eadf46f686df Writer Name [PERSON_NAME]" at bounding box center [554, 76] width 783 height 29
type input "Nakano"
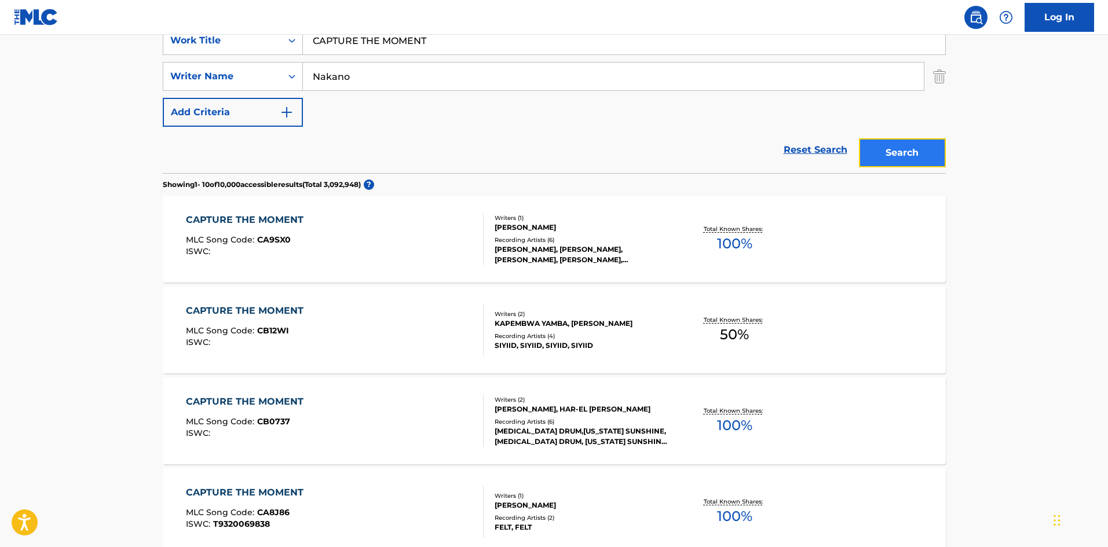
click at [866, 149] on button "Search" at bounding box center [902, 152] width 87 height 29
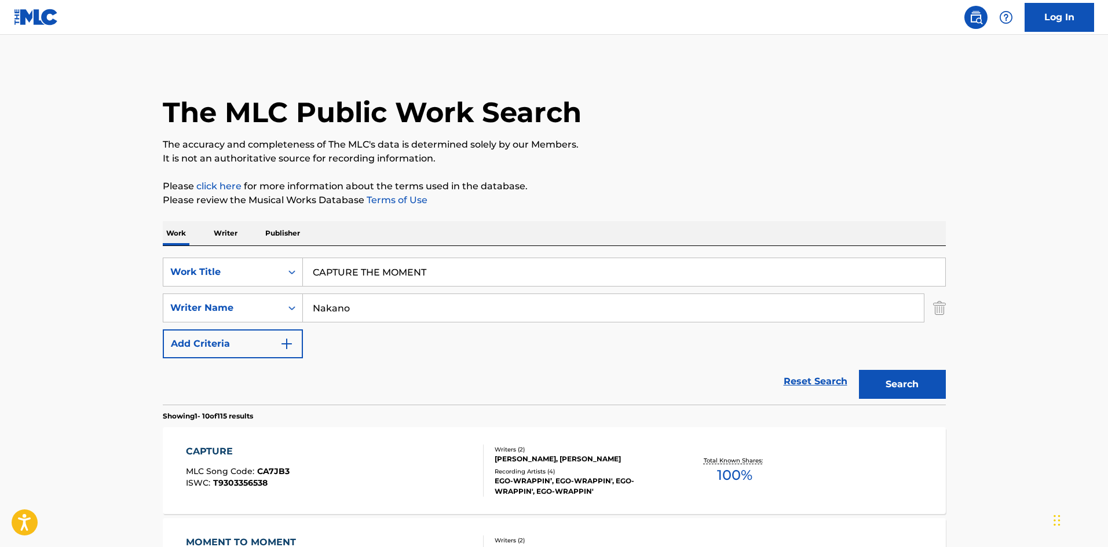
scroll to position [58, 0]
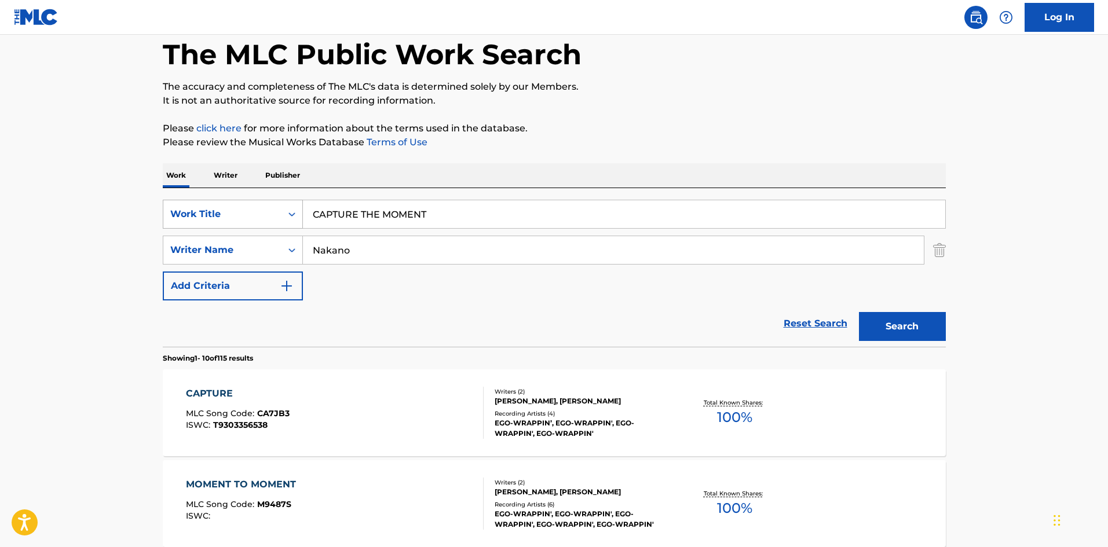
drag, startPoint x: 221, startPoint y: 226, endPoint x: 248, endPoint y: 225, distance: 26.7
click at [222, 229] on div "SearchWithCriteriae26d3c89-0ae3-45d1-a097-436108b83d80 Work Title CAPTURE THE M…" at bounding box center [554, 250] width 783 height 101
paste input "SEBATAS VIDEO CALL"
type input "SEBATAS VIDEO CALL"
click at [288, 247] on div "SearchWithCriteria4f086465-6747-4a9d-94b9-eadf46f686df Writer Name [PERSON_NAME]" at bounding box center [554, 250] width 783 height 29
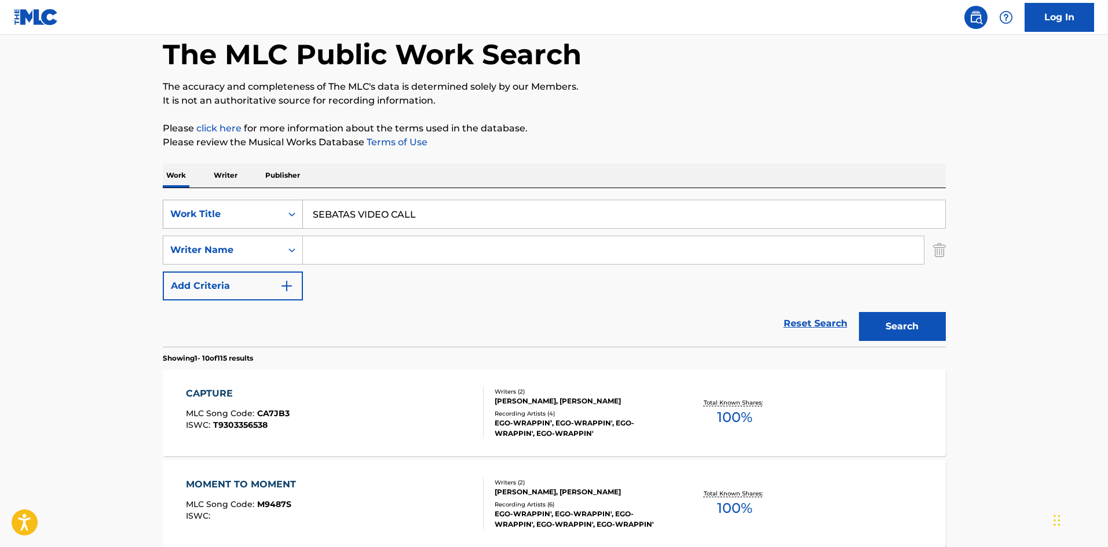
drag, startPoint x: 301, startPoint y: 210, endPoint x: 243, endPoint y: 207, distance: 58.6
click at [230, 207] on div "SearchWithCriteriae26d3c89-0ae3-45d1-a097-436108b83d80 Work Title SEBATAS VIDEO…" at bounding box center [554, 214] width 783 height 29
click at [888, 334] on button "Search" at bounding box center [902, 326] width 87 height 29
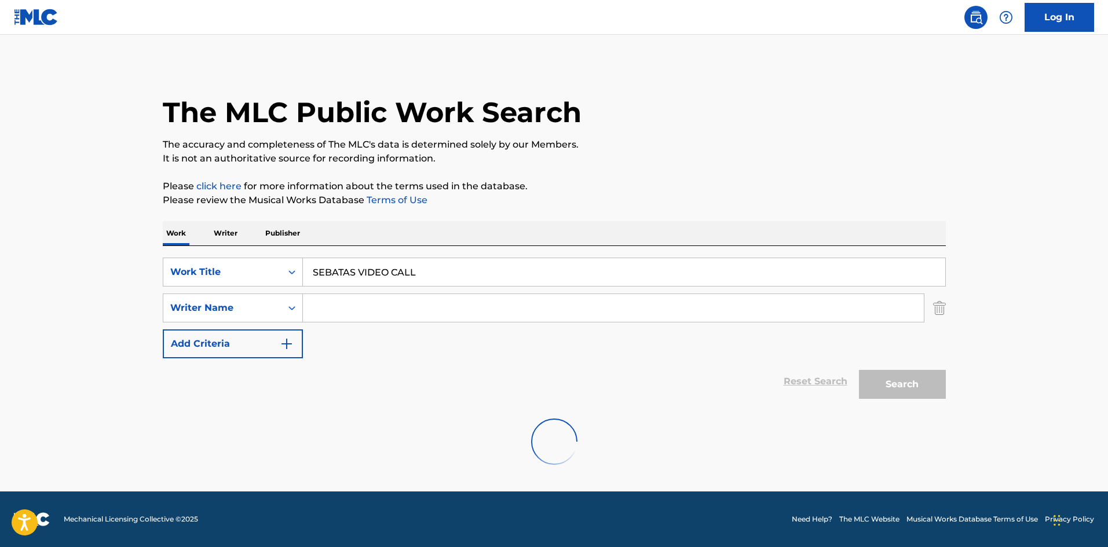
scroll to position [0, 0]
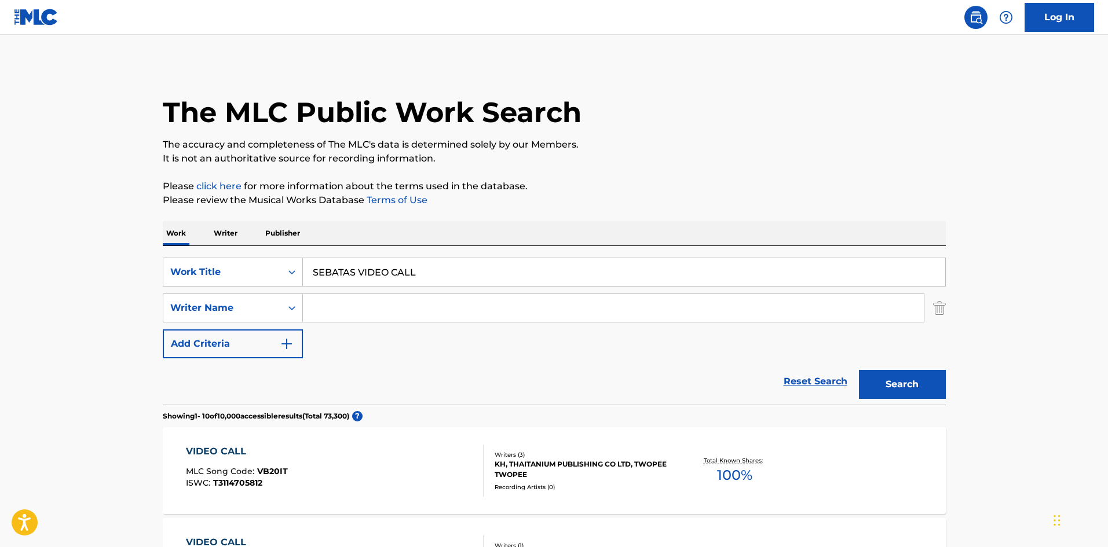
paste input "MECONOPSIS"
click at [879, 391] on button "Search" at bounding box center [902, 384] width 87 height 29
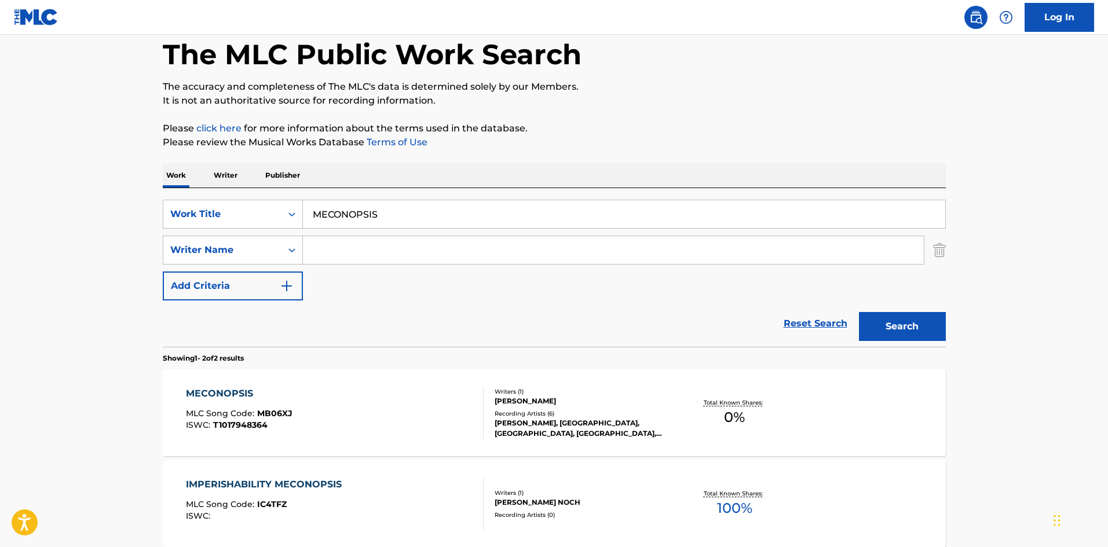
scroll to position [116, 0]
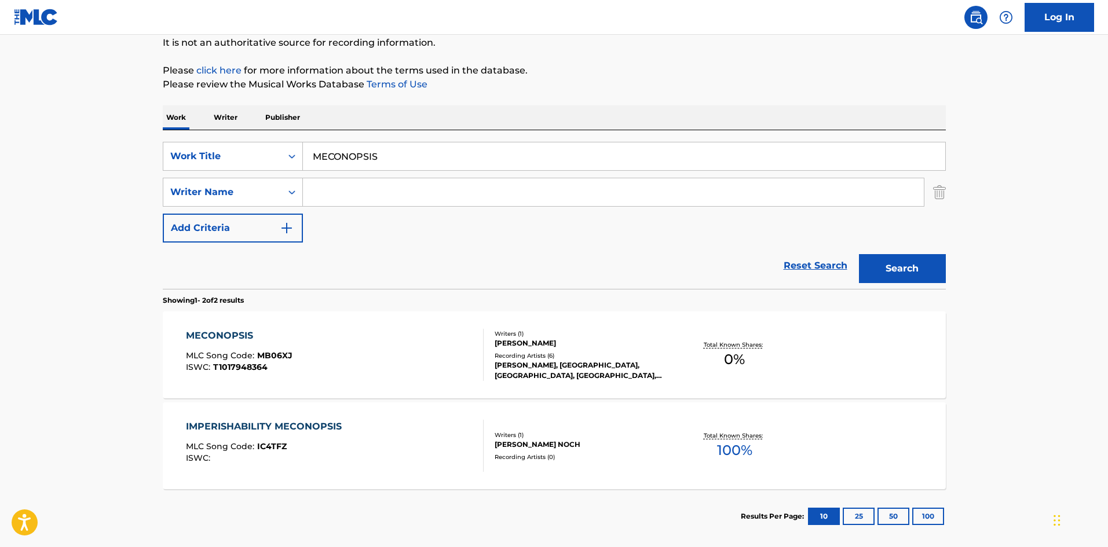
drag, startPoint x: 288, startPoint y: 130, endPoint x: 252, endPoint y: 130, distance: 35.9
click at [252, 130] on div "SearchWithCriteriae26d3c89-0ae3-45d1-a097-436108b83d80 Work Title MECONOPSIS Se…" at bounding box center [554, 209] width 783 height 159
paste input "SHINMETORII"
click at [893, 261] on button "Search" at bounding box center [902, 268] width 87 height 29
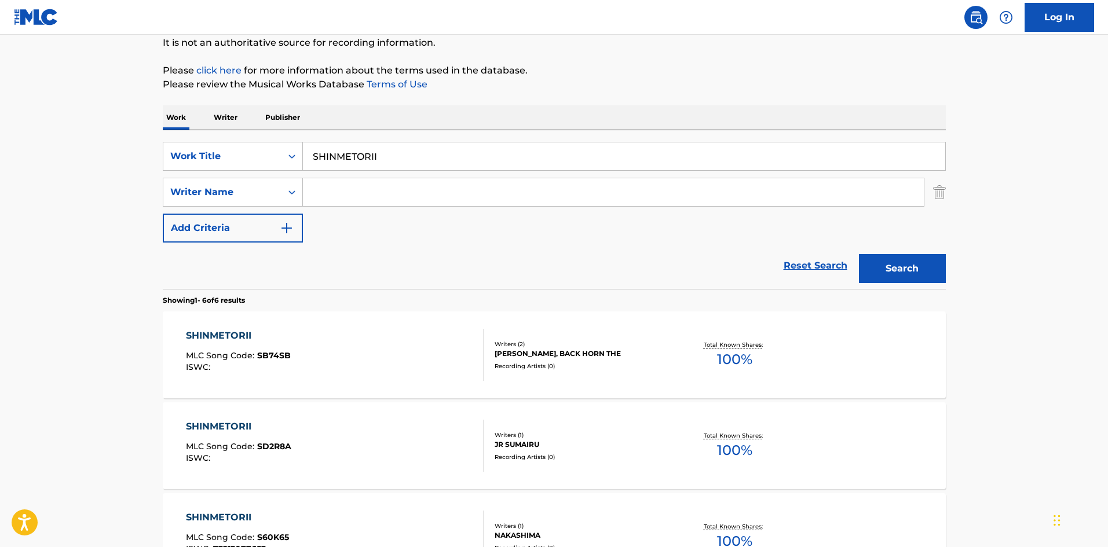
scroll to position [174, 0]
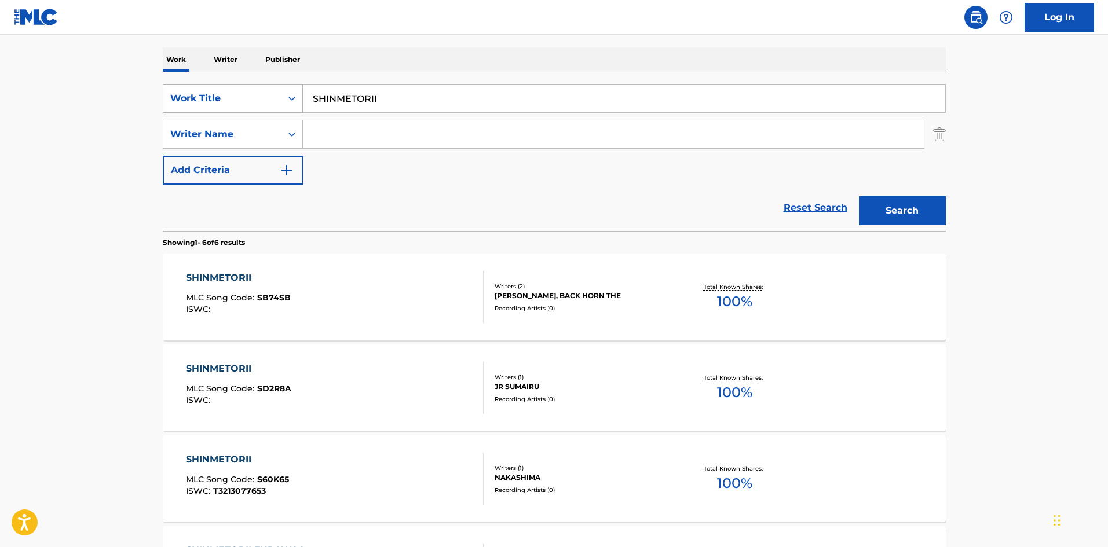
drag, startPoint x: 383, startPoint y: 98, endPoint x: 289, endPoint y: 88, distance: 93.7
click at [289, 88] on div "SearchWithCriteriae26d3c89-0ae3-45d1-a097-436108b83d80 Work Title SHINMETORII" at bounding box center [554, 98] width 783 height 29
paste input "UGAARASSHU"
click at [906, 209] on button "Search" at bounding box center [902, 210] width 87 height 29
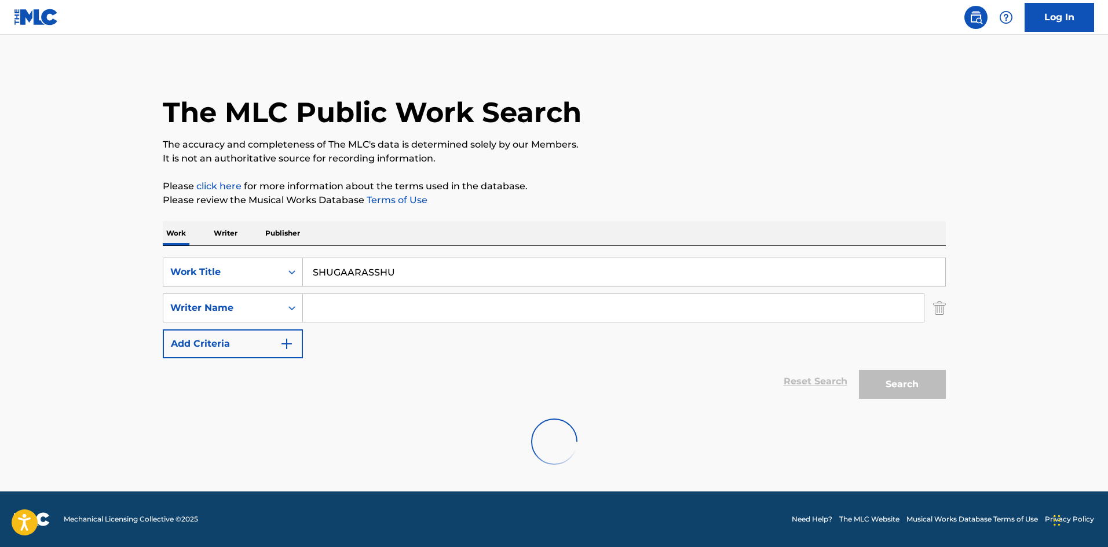
scroll to position [0, 0]
drag, startPoint x: 413, startPoint y: 264, endPoint x: 223, endPoint y: 265, distance: 189.9
click at [223, 265] on div "SearchWithCriteriae26d3c89-0ae3-45d1-a097-436108b83d80 Work Title SHUGAARASSHU" at bounding box center [554, 272] width 783 height 29
paste input "ONIONIKONKONWAON"
drag, startPoint x: 919, startPoint y: 390, endPoint x: 709, endPoint y: 276, distance: 238.3
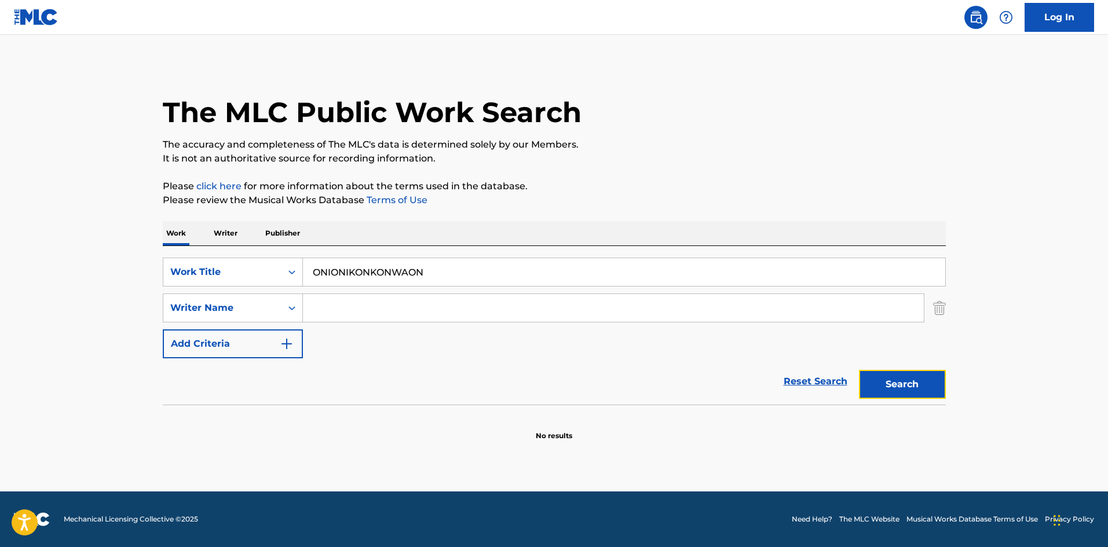
click at [918, 389] on button "Search" at bounding box center [902, 384] width 87 height 29
click at [383, 269] on input "ONIONIKONKONWAON" at bounding box center [624, 272] width 642 height 28
paste input "KYUNKYUNMIKOKYUNKYU"
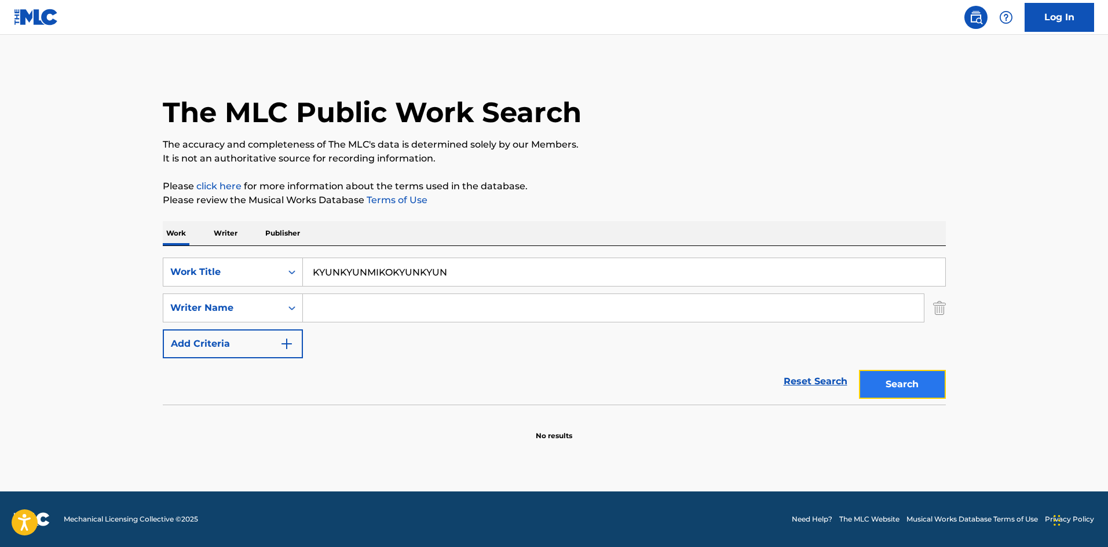
click at [879, 380] on button "Search" at bounding box center [902, 384] width 87 height 29
click at [376, 268] on input "KYUNKYUNMIKOKYUNKYUN" at bounding box center [624, 272] width 642 height 28
paste input "JIGOKUDEAOUZESUBACHOKORUNATA"
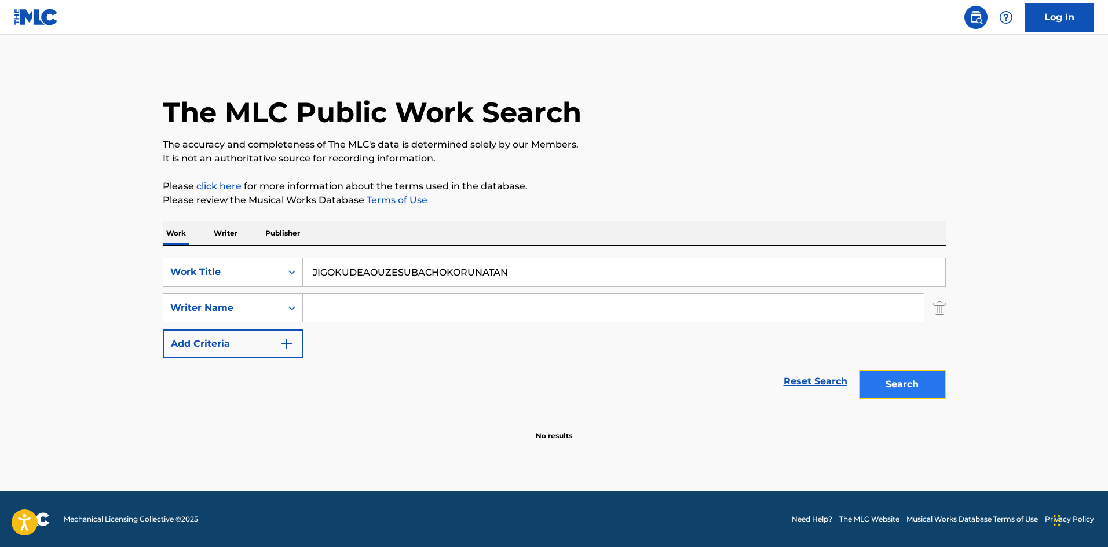
click at [891, 382] on button "Search" at bounding box center [902, 384] width 87 height 29
click at [377, 269] on input "JIGOKUDEAOUZESUBACHOKORUNATAN" at bounding box center [624, 272] width 642 height 28
paste input "CHIGUHAGUFUROORYINAITO"
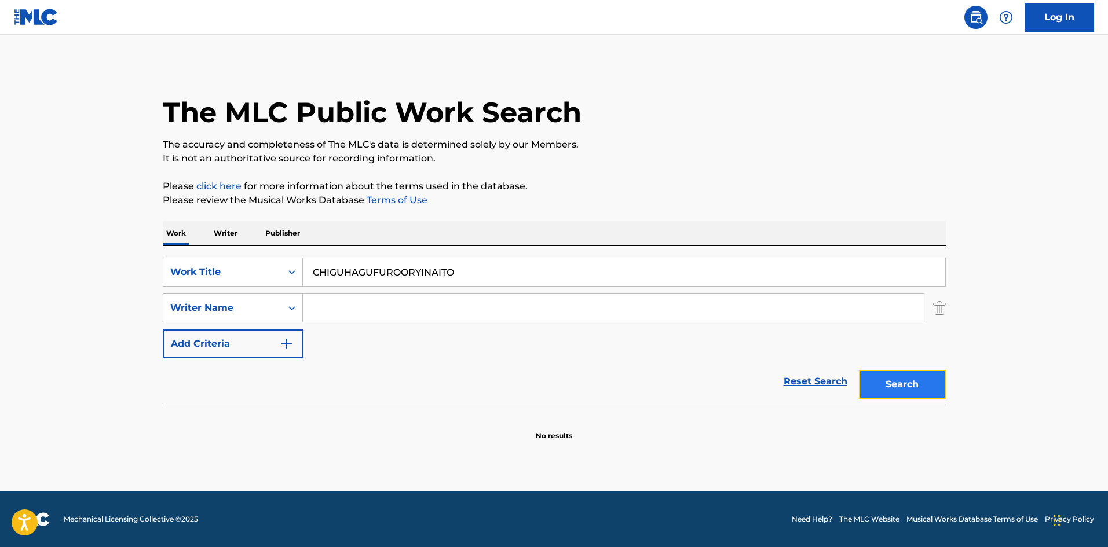
click at [911, 386] on button "Search" at bounding box center [902, 384] width 87 height 29
click at [371, 277] on input "CHIGUHAGUFUROORYINAITO" at bounding box center [624, 272] width 642 height 28
paste input "OSOREZUNI"
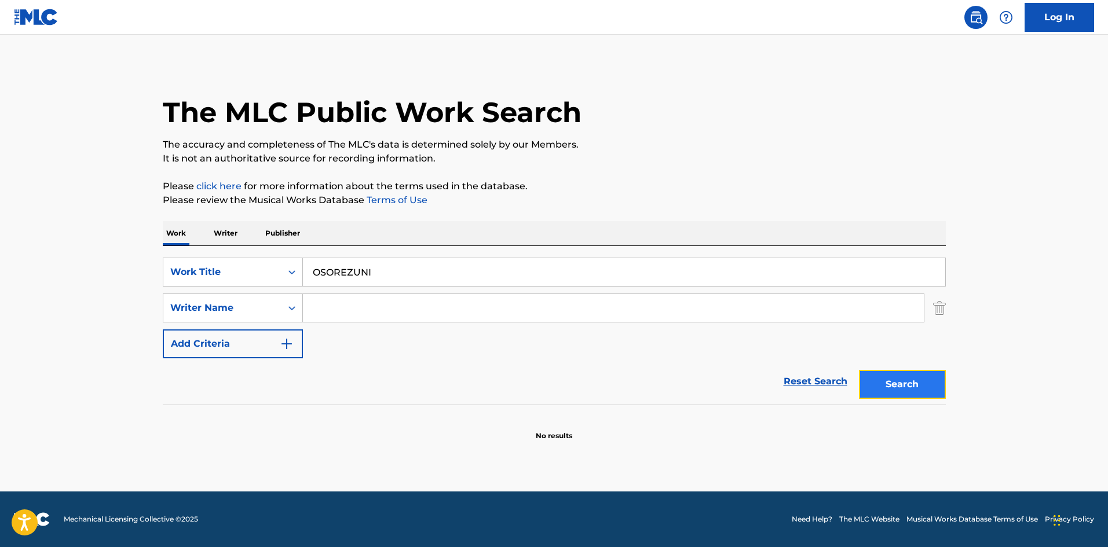
click at [896, 383] on button "Search" at bounding box center [902, 384] width 87 height 29
drag, startPoint x: 371, startPoint y: 274, endPoint x: 379, endPoint y: 294, distance: 21.3
click at [280, 261] on div "SearchWithCriteriae26d3c89-0ae3-45d1-a097-436108b83d80 Work Title OSOREZUNI" at bounding box center [554, 272] width 783 height 29
paste input "MUSUB"
click at [899, 375] on button "Search" at bounding box center [902, 384] width 87 height 29
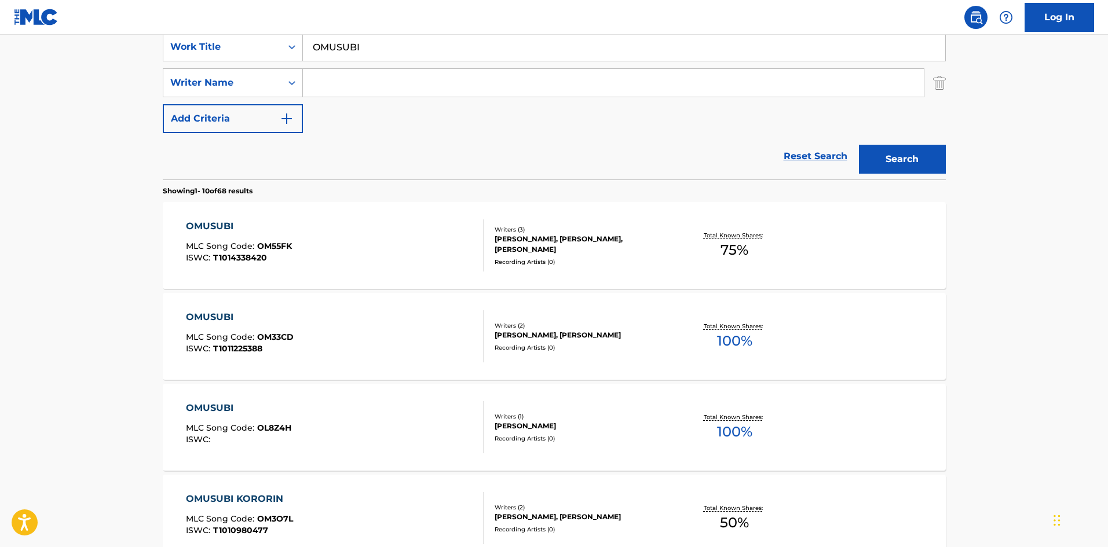
scroll to position [167, 0]
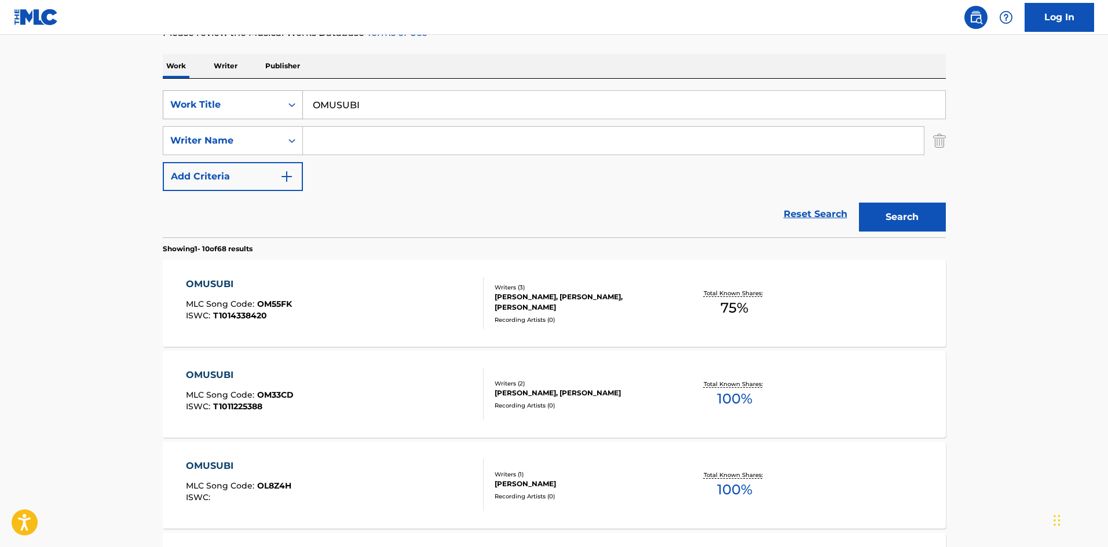
drag, startPoint x: 346, startPoint y: 100, endPoint x: 302, endPoint y: 101, distance: 44.0
click at [283, 96] on div "SearchWithCriteriae26d3c89-0ae3-45d1-a097-436108b83d80 Work Title OMUSUBI" at bounding box center [554, 104] width 783 height 29
paste input "NAKASETEKUDASA"
click at [890, 214] on button "Search" at bounding box center [902, 217] width 87 height 29
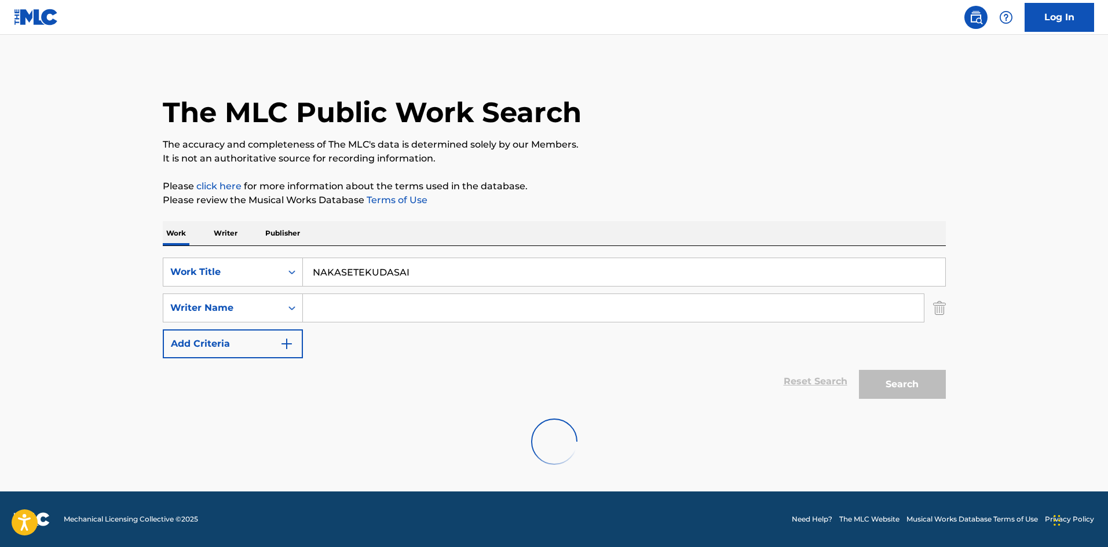
scroll to position [0, 0]
drag, startPoint x: 380, startPoint y: 263, endPoint x: 303, endPoint y: 266, distance: 77.1
click at [303, 268] on input "NAKASETEKUDASAI" at bounding box center [624, 272] width 642 height 28
paste input "WANSUAPONAWAARUDO"
click at [877, 390] on button "Search" at bounding box center [902, 384] width 87 height 29
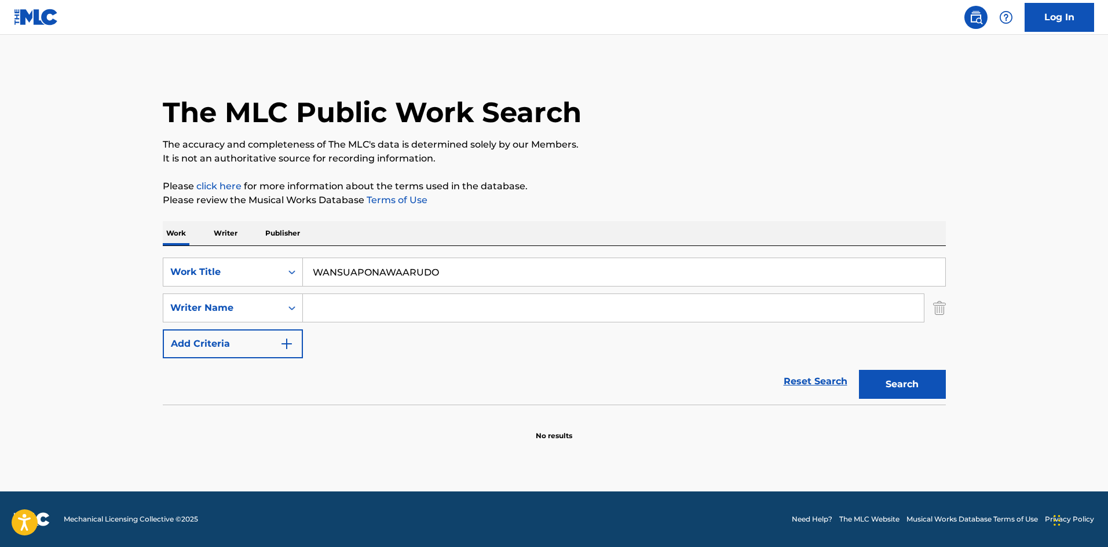
drag, startPoint x: 415, startPoint y: 266, endPoint x: 353, endPoint y: 272, distance: 61.6
click at [287, 236] on div "Work Writer Publisher SearchWithCriteriae26d3c89-0ae3-45d1-a097-436108b83d80 Wo…" at bounding box center [554, 331] width 783 height 220
paste input "SHINDERERAMAJIKKU"
click at [908, 386] on button "Search" at bounding box center [902, 384] width 87 height 29
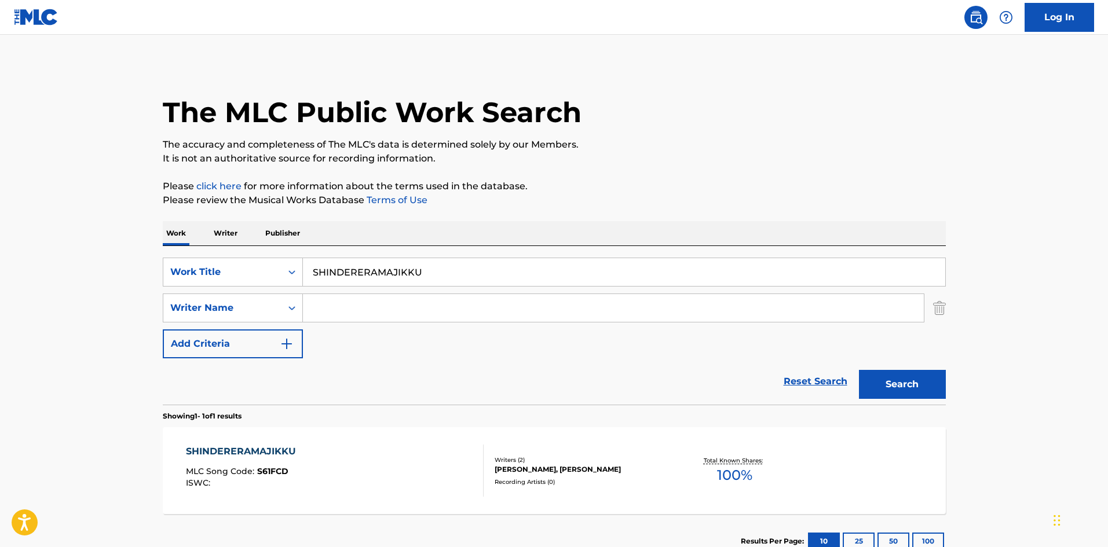
drag, startPoint x: 442, startPoint y: 272, endPoint x: 227, endPoint y: 254, distance: 215.5
click at [227, 254] on div "SearchWithCriteriae26d3c89-0ae3-45d1-a097-436108b83d80 Work Title SHINDERERAMAJ…" at bounding box center [554, 325] width 783 height 159
paste input "CHIMERA"
type input "CHIMERA"
click at [889, 383] on button "Search" at bounding box center [902, 384] width 87 height 29
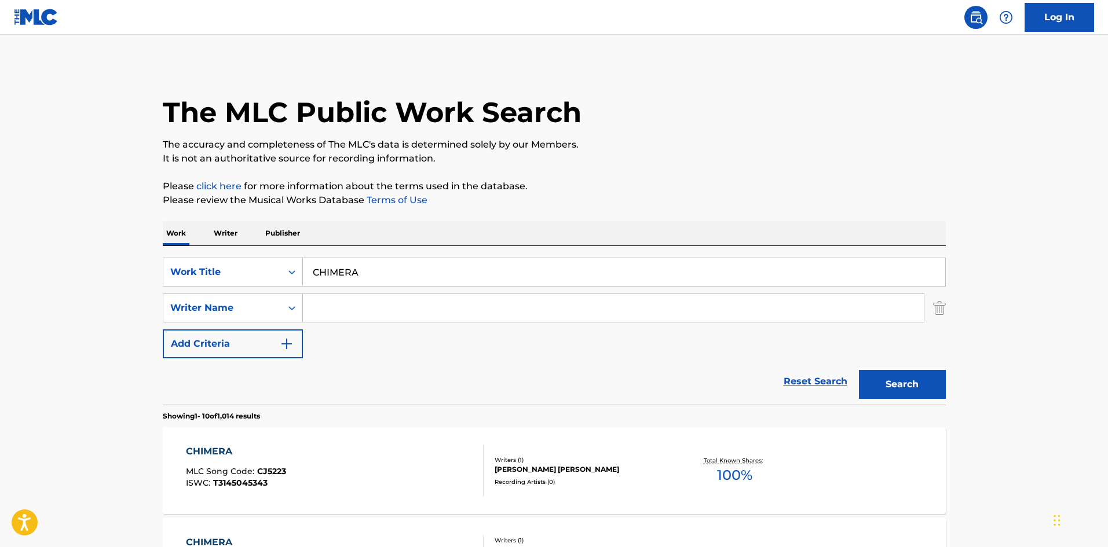
click at [406, 302] on input "Search Form" at bounding box center [613, 308] width 621 height 28
type input "kira"
click at [891, 385] on button "Search" at bounding box center [902, 384] width 87 height 29
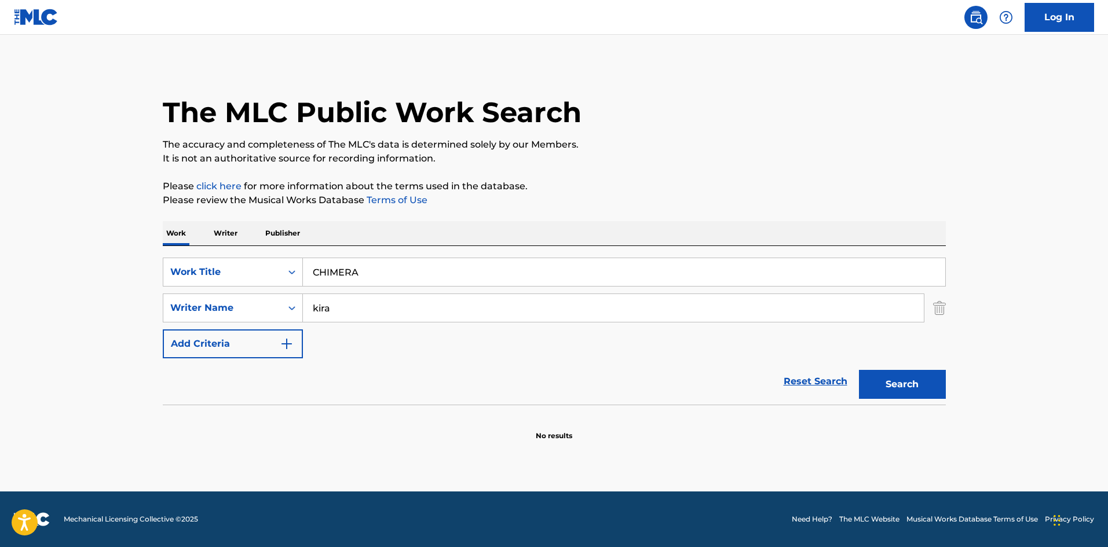
drag, startPoint x: 284, startPoint y: 265, endPoint x: 351, endPoint y: 331, distance: 94.2
click at [261, 270] on div "SearchWithCriteriae26d3c89-0ae3-45d1-a097-436108b83d80 Work Title CHIMERA" at bounding box center [554, 272] width 783 height 29
paste input "BEAUTIFUL CIRCLE"
type input "BEAUTIFUL CIRCLE"
drag, startPoint x: 313, startPoint y: 300, endPoint x: 271, endPoint y: 298, distance: 42.3
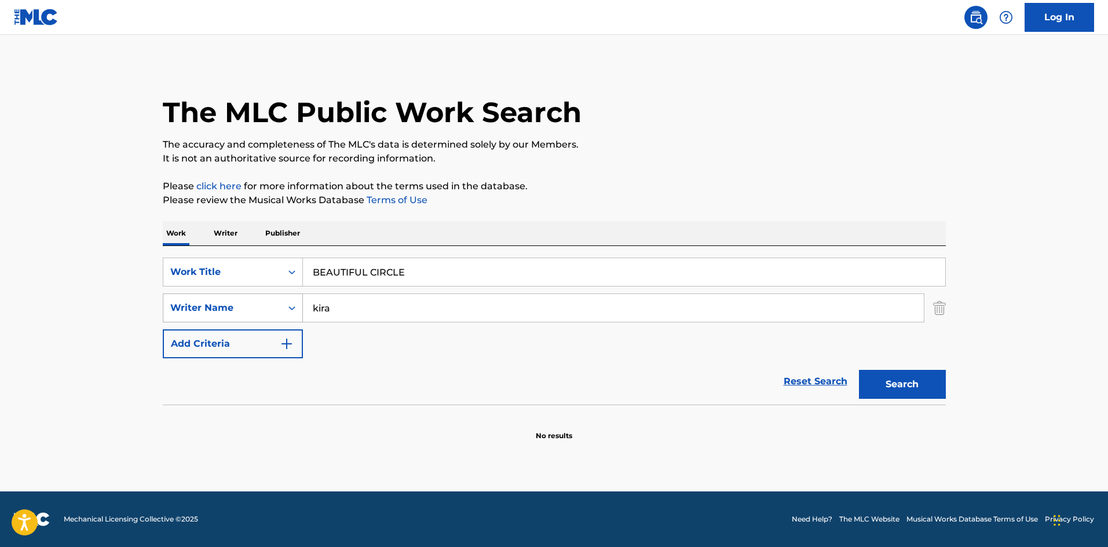
click at [271, 297] on div "SearchWithCriteria4f086465-6747-4a9d-94b9-eadf46f686df Writer Name [PERSON_NAME]" at bounding box center [554, 308] width 783 height 29
click at [905, 382] on button "Search" at bounding box center [902, 384] width 87 height 29
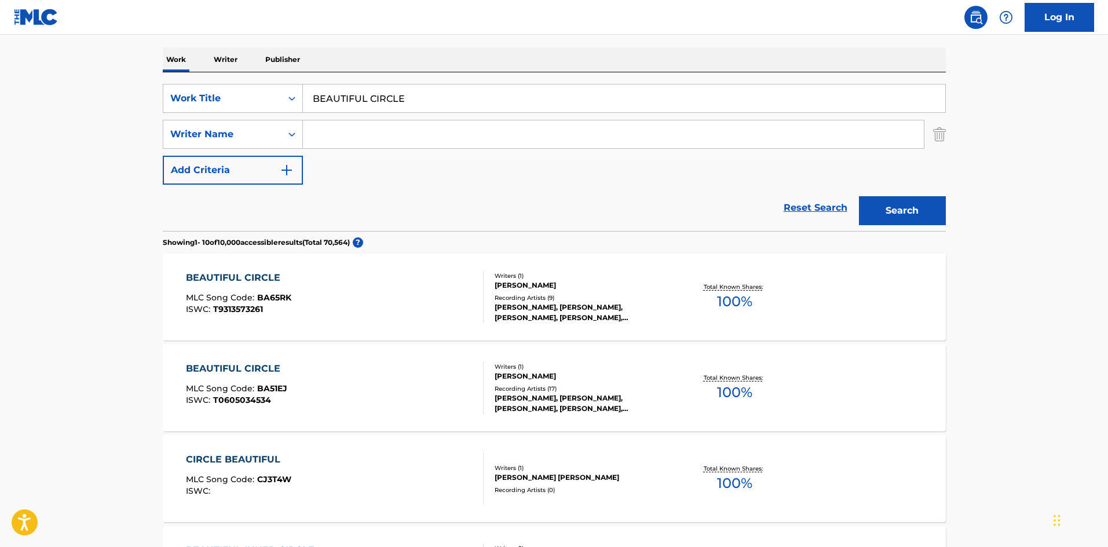
scroll to position [232, 0]
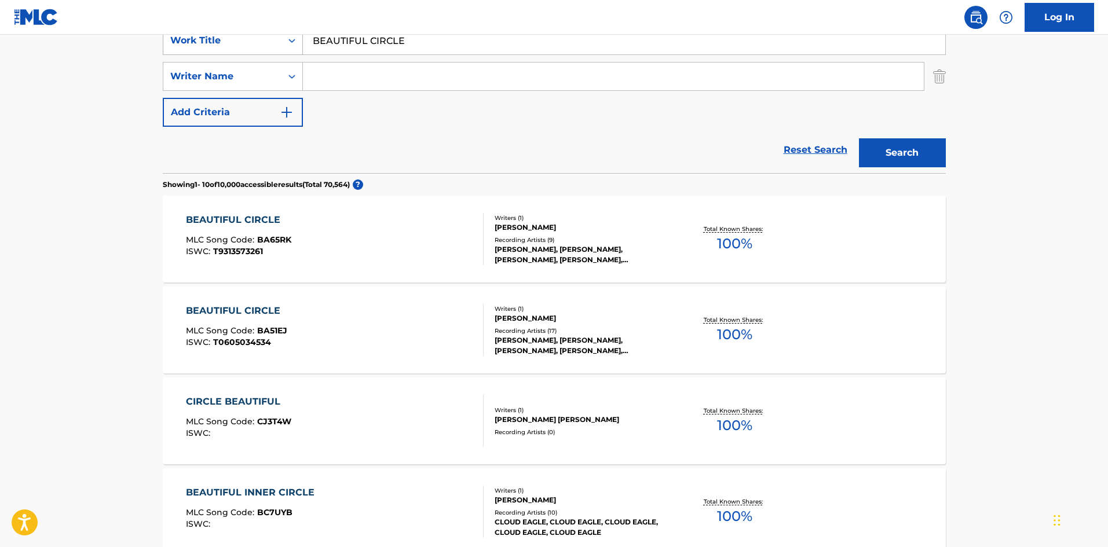
drag, startPoint x: 251, startPoint y: 40, endPoint x: 222, endPoint y: 46, distance: 29.5
click at [222, 45] on div "SearchWithCriteriae26d3c89-0ae3-45d1-a097-436108b83d80 Work Title BEAUTIFUL CIR…" at bounding box center [554, 40] width 783 height 29
paste input "KITTO"
type input "KITTO"
click at [878, 149] on button "Search" at bounding box center [902, 152] width 87 height 29
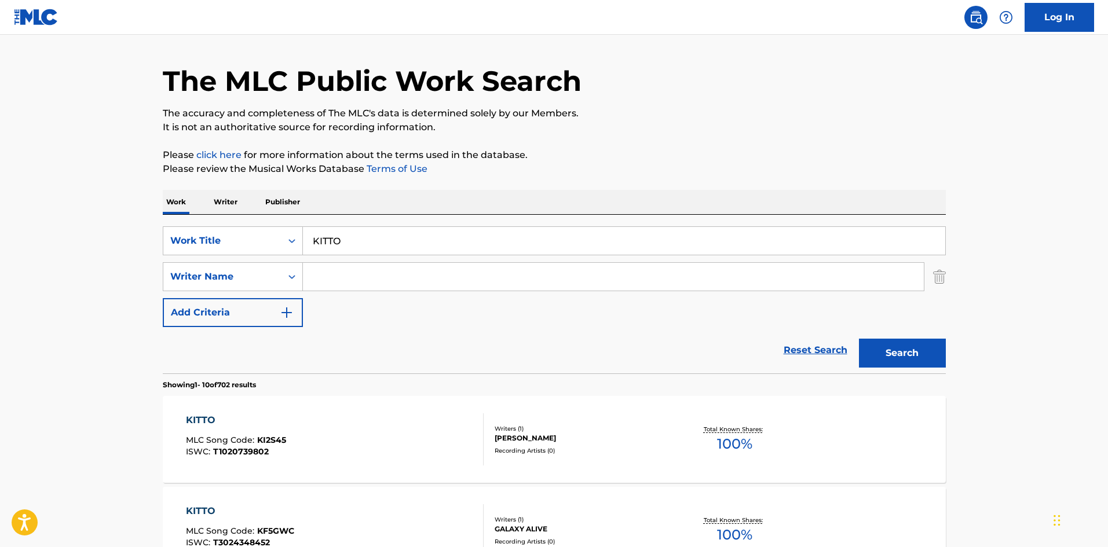
scroll to position [21, 0]
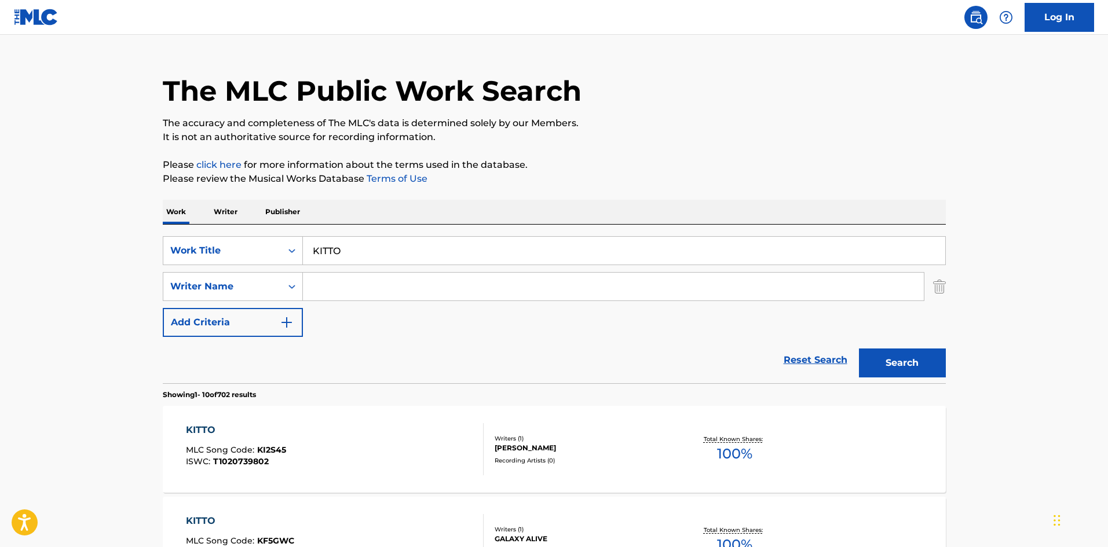
drag, startPoint x: 346, startPoint y: 293, endPoint x: 336, endPoint y: 308, distance: 18.0
click at [346, 293] on input "Search Form" at bounding box center [613, 287] width 621 height 28
paste input "[PERSON_NAME]"
drag, startPoint x: 355, startPoint y: 285, endPoint x: 262, endPoint y: 283, distance: 92.7
click at [263, 283] on div "SearchWithCriteria4f086465-6747-4a9d-94b9-eadf46f686df Writer Name [PERSON_NAME]" at bounding box center [554, 286] width 783 height 29
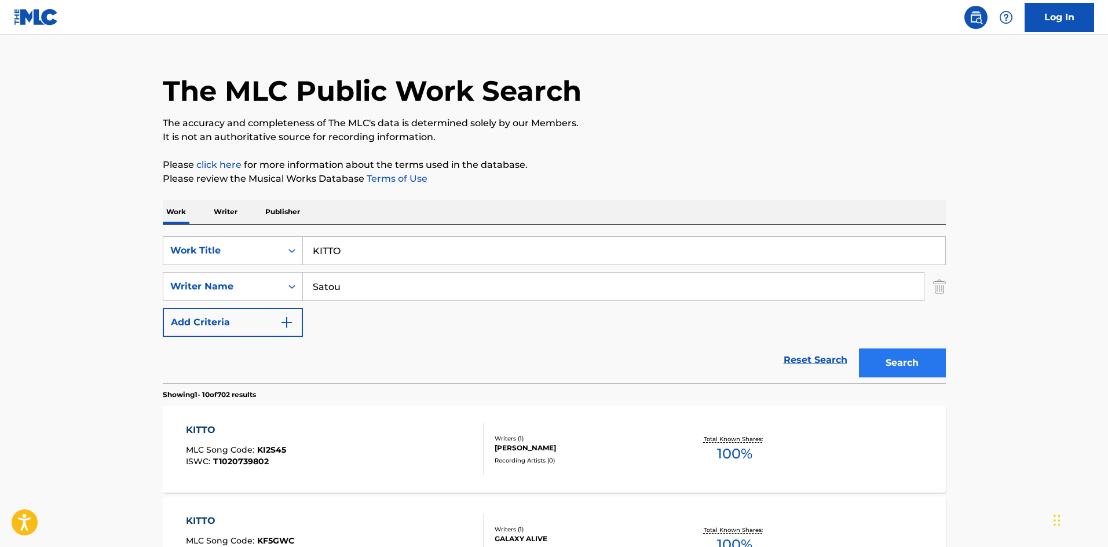
type input "Satou"
click at [885, 369] on button "Search" at bounding box center [902, 363] width 87 height 29
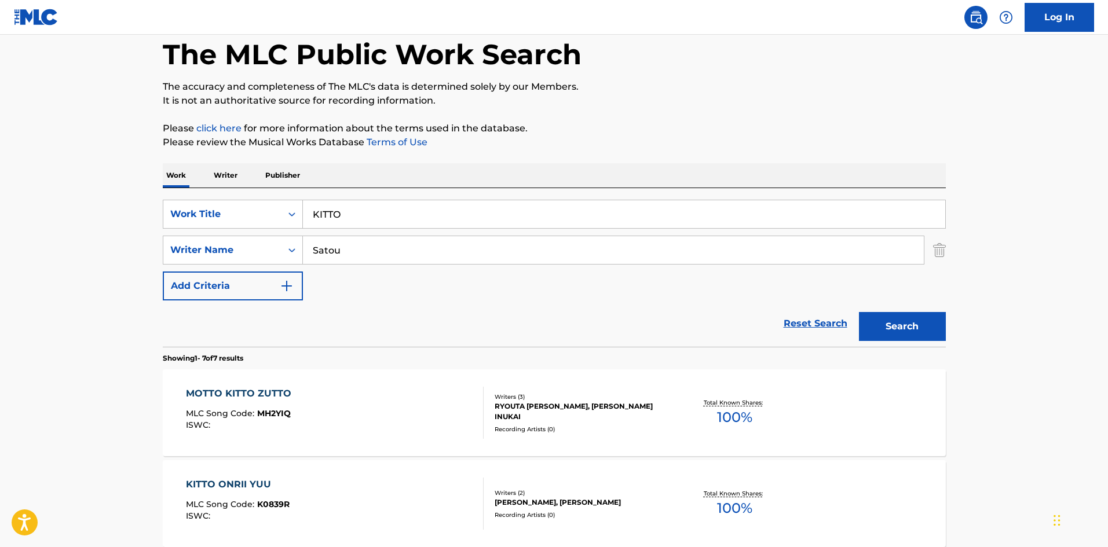
scroll to position [116, 0]
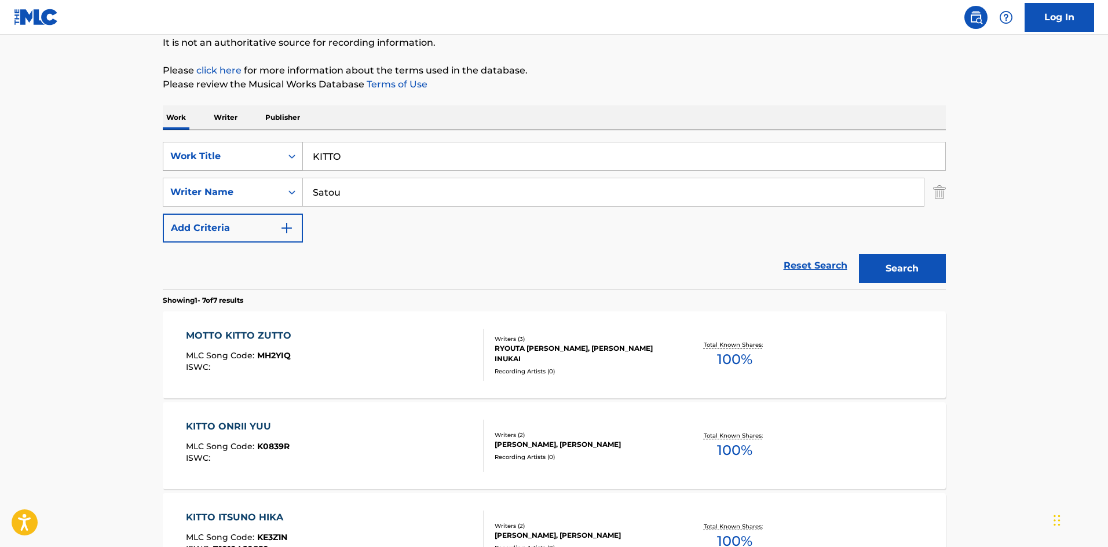
drag, startPoint x: 357, startPoint y: 159, endPoint x: 287, endPoint y: 143, distance: 71.3
click at [269, 135] on div "SearchWithCriteriae26d3c89-0ae3-45d1-a097-436108b83d80 Work Title KITTO SearchW…" at bounding box center [554, 209] width 783 height 159
paste input "GO MY WAY [PERSON_NAME]"
click at [424, 149] on input "GO MY WAY [PERSON_NAME]" at bounding box center [624, 156] width 642 height 28
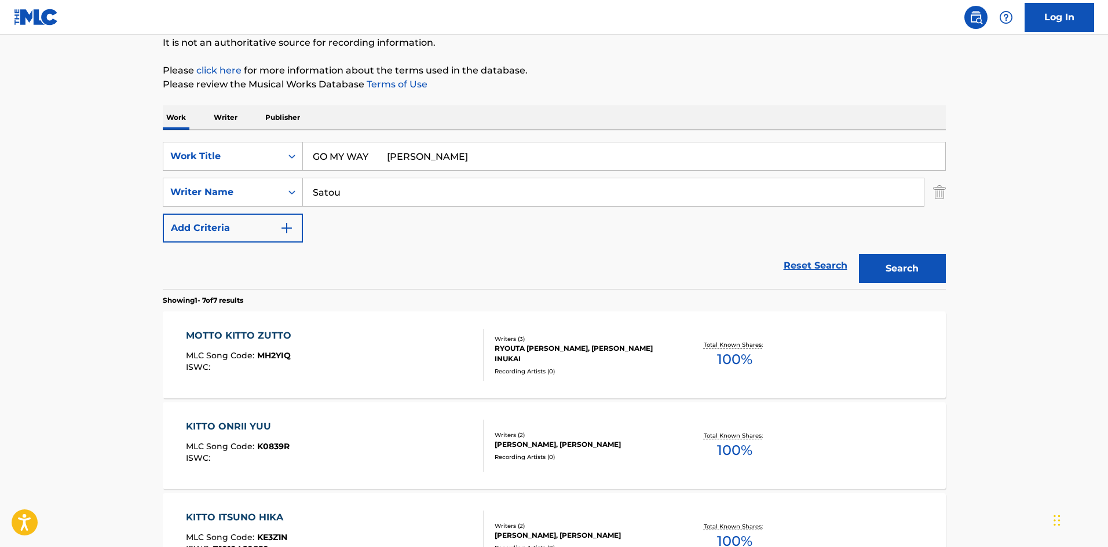
type input "GO MY WAY [PERSON_NAME]"
drag, startPoint x: 371, startPoint y: 194, endPoint x: 352, endPoint y: 168, distance: 31.8
click at [261, 188] on div "SearchWithCriteria4f086465-6747-4a9d-94b9-eadf46f686df Writer Name [PERSON_NAME]" at bounding box center [554, 192] width 783 height 29
paste input "Kimura"
type input "Kimura"
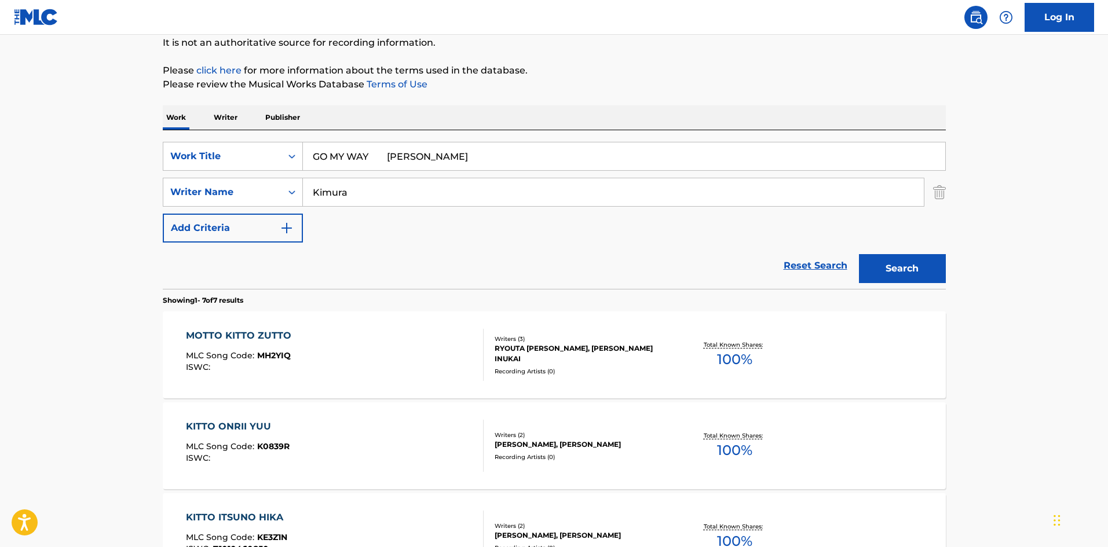
drag, startPoint x: 372, startPoint y: 153, endPoint x: 582, endPoint y: 207, distance: 217.1
click at [582, 199] on div "SearchWithCriteriae26d3c89-0ae3-45d1-a097-436108b83d80 Work Title GO MY WAY Tak…" at bounding box center [554, 192] width 783 height 101
drag, startPoint x: 883, startPoint y: 268, endPoint x: 758, endPoint y: 233, distance: 129.8
click at [883, 267] on button "Search" at bounding box center [902, 268] width 87 height 29
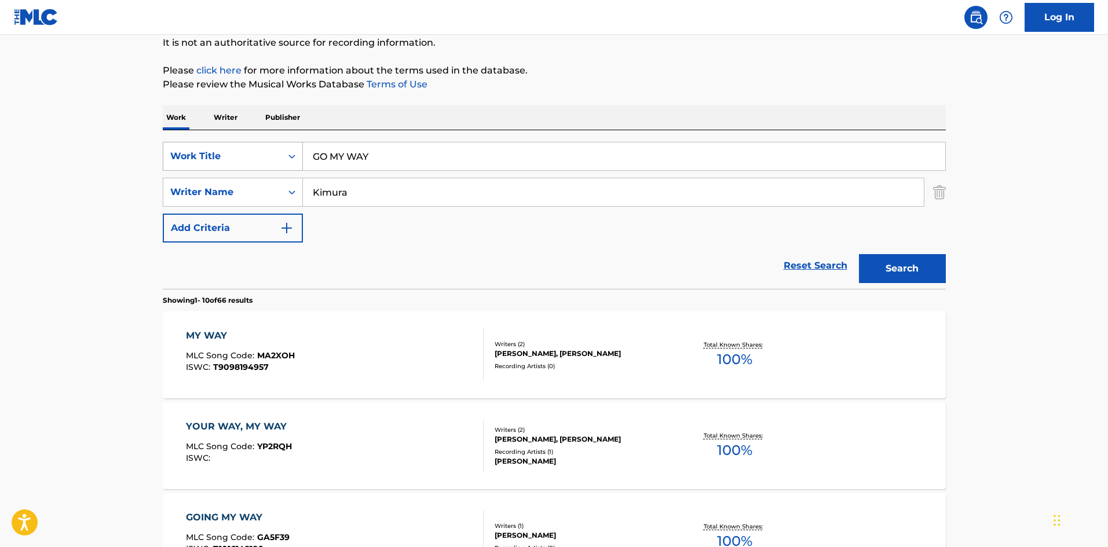
drag, startPoint x: 325, startPoint y: 153, endPoint x: 281, endPoint y: 157, distance: 44.1
click at [288, 156] on div "SearchWithCriteriae26d3c89-0ae3-45d1-a097-436108b83d80 Work Title GO MY WAY" at bounding box center [554, 156] width 783 height 29
paste input "WATAMEISTER"
type input "WATAMEISTER"
drag, startPoint x: 351, startPoint y: 186, endPoint x: 270, endPoint y: 186, distance: 80.5
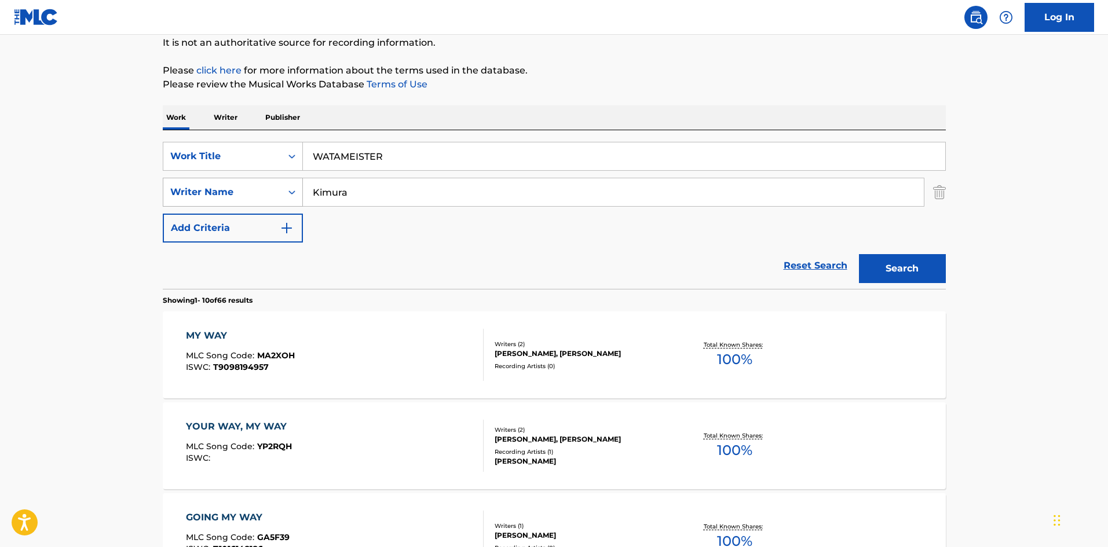
click at [254, 176] on div "SearchWithCriteriae26d3c89-0ae3-45d1-a097-436108b83d80 Work Title WATAMEISTER S…" at bounding box center [554, 192] width 783 height 101
click at [902, 263] on button "Search" at bounding box center [902, 268] width 87 height 29
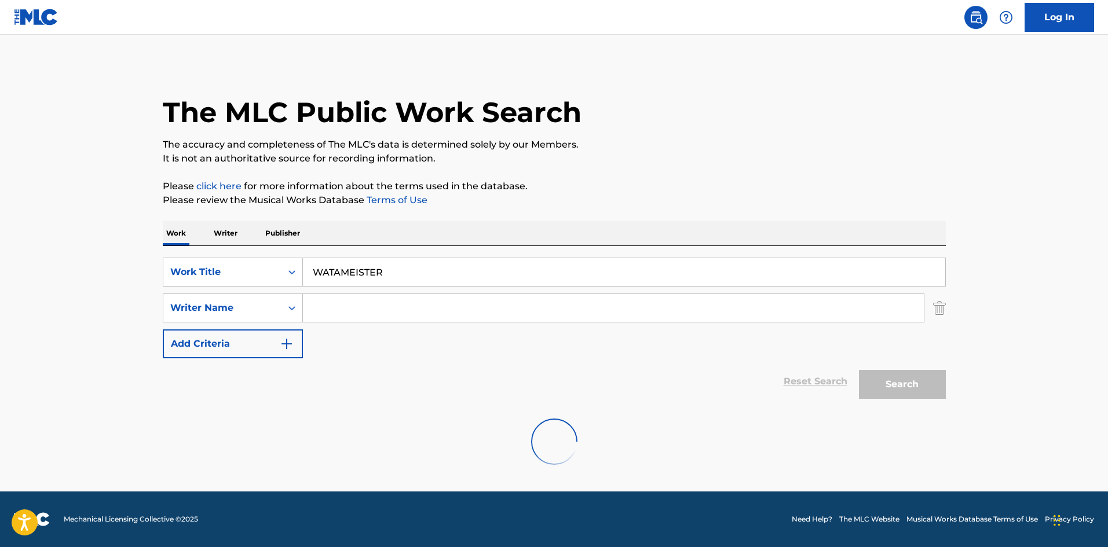
scroll to position [0, 0]
click at [342, 270] on input "WATAMEISTER" at bounding box center [624, 272] width 642 height 28
click at [899, 389] on button "Search" at bounding box center [902, 384] width 87 height 29
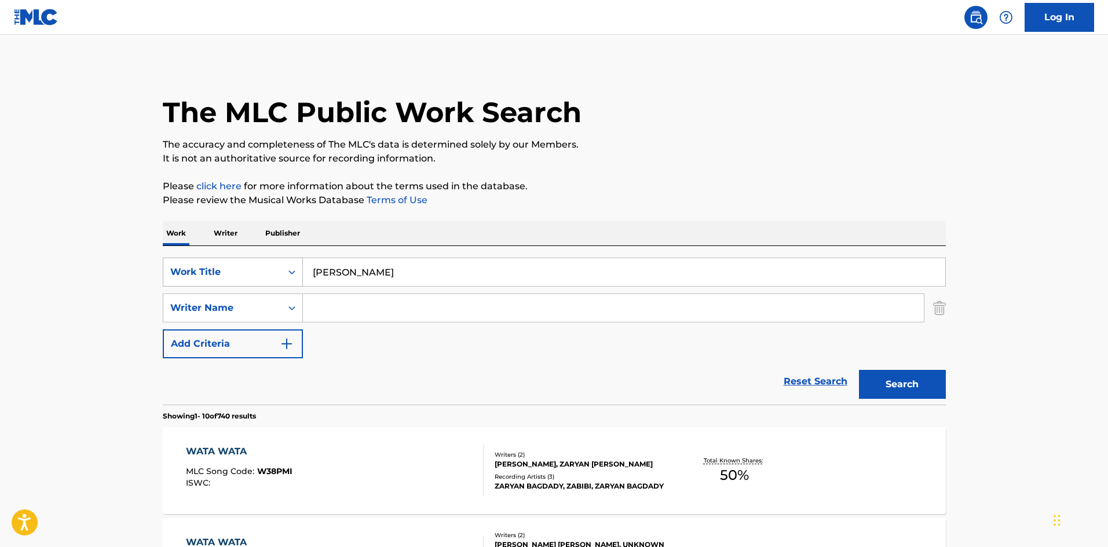
click at [251, 261] on div "SearchWithCriteriae26d3c89-0ae3-45d1-a097-436108b83d80 Work Title WATA [PERSON_…" at bounding box center [554, 272] width 783 height 29
paste input "REBOOT"
type input "REBOOT"
click at [332, 322] on div "SearchWithCriteriae26d3c89-0ae3-45d1-a097-436108b83d80 Work Title REBOOT Search…" at bounding box center [554, 308] width 783 height 101
click at [357, 307] on input "Search Form" at bounding box center [613, 308] width 621 height 28
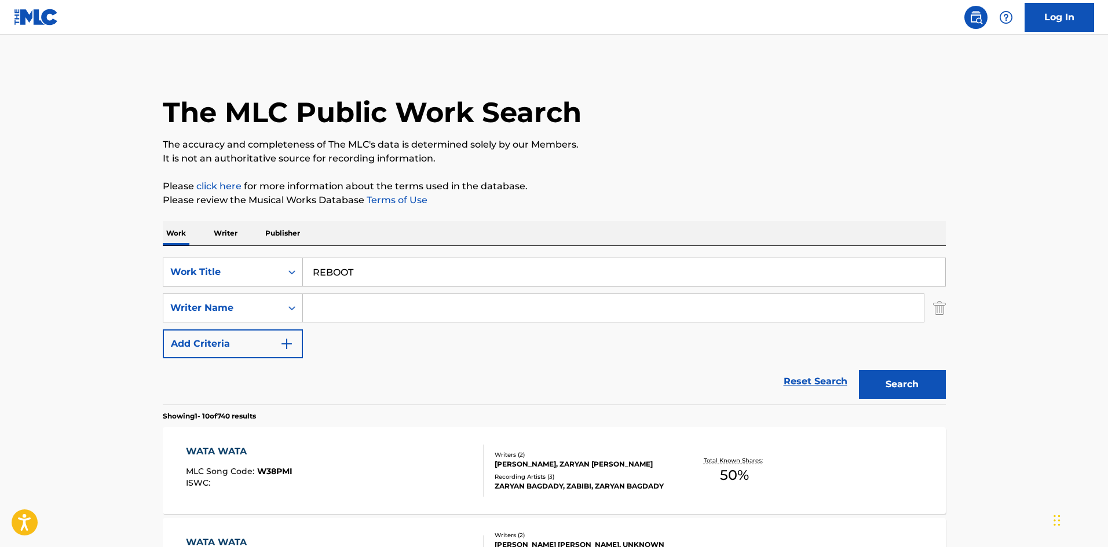
paste input "[PERSON_NAME]"
drag, startPoint x: 353, startPoint y: 305, endPoint x: 269, endPoint y: 303, distance: 83.4
click at [272, 303] on div "SearchWithCriteria4f086465-6747-4a9d-94b9-eadf46f686df Writer Name [PERSON_NAME]" at bounding box center [554, 308] width 783 height 29
type input "Miyakoda"
click at [879, 381] on button "Search" at bounding box center [902, 384] width 87 height 29
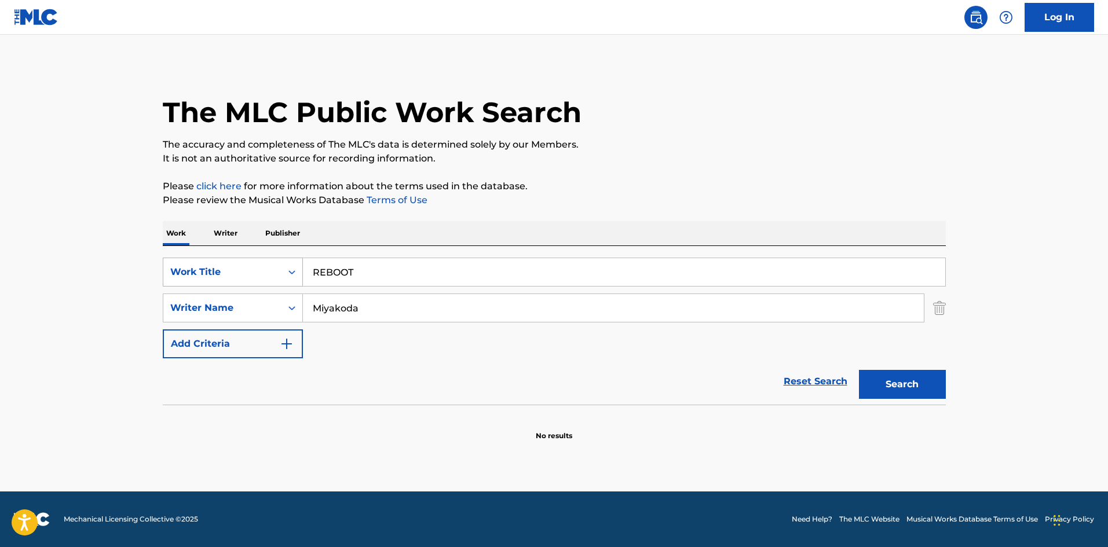
drag, startPoint x: 373, startPoint y: 267, endPoint x: 294, endPoint y: 276, distance: 79.8
click at [291, 276] on div "SearchWithCriteriae26d3c89-0ae3-45d1-a097-436108b83d80 Work Title REBOOT" at bounding box center [554, 272] width 783 height 29
paste input "POPPIN' SODA FUN CLUB"
type input "POPPIN' SODA FUN CLUB"
drag, startPoint x: 325, startPoint y: 298, endPoint x: 254, endPoint y: 291, distance: 72.1
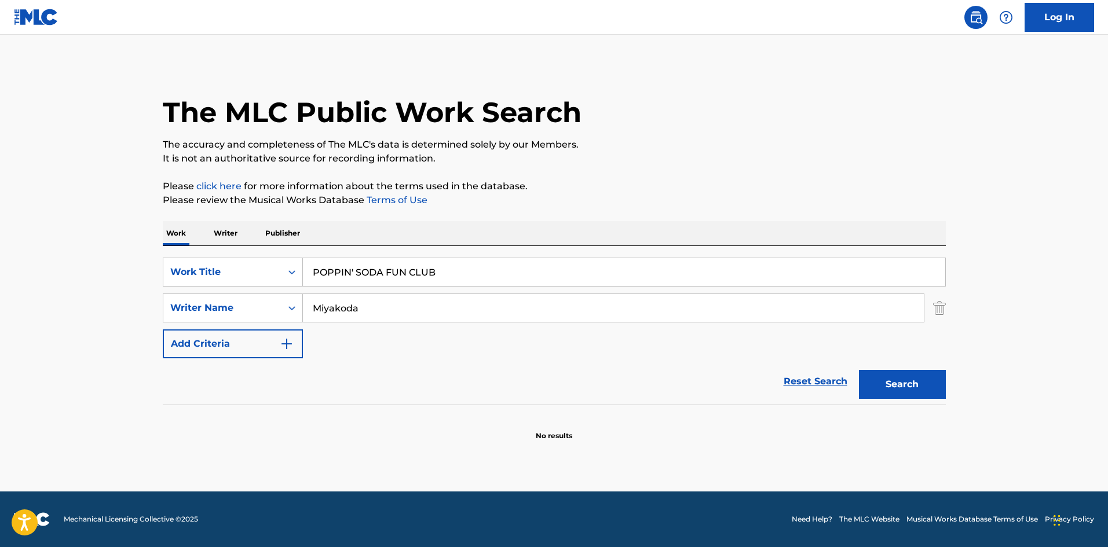
click at [254, 291] on div "SearchWithCriteriae26d3c89-0ae3-45d1-a097-436108b83d80 Work Title POPPIN' SODA …" at bounding box center [554, 308] width 783 height 101
click at [882, 380] on button "Search" at bounding box center [902, 384] width 87 height 29
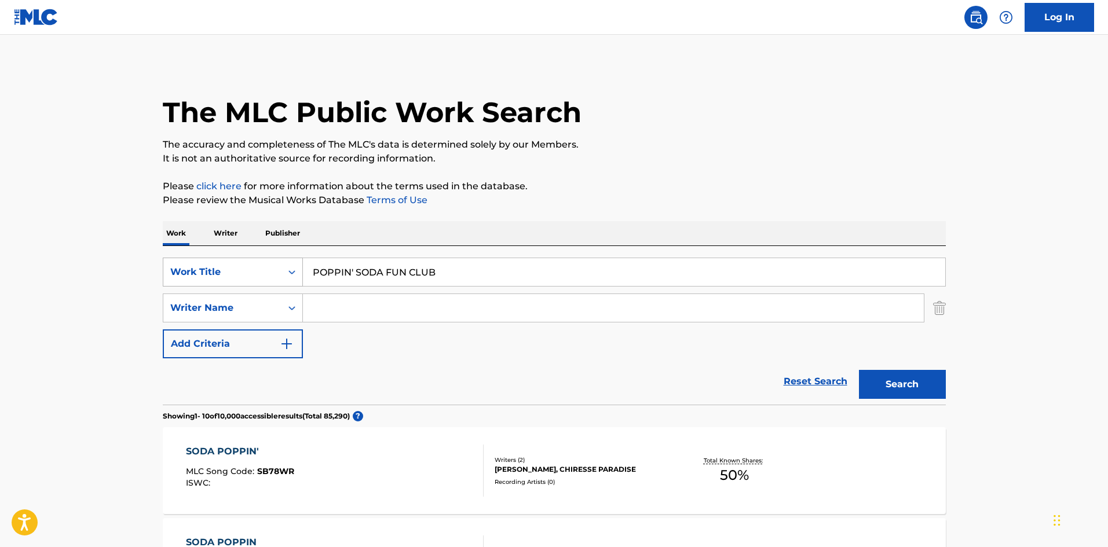
drag, startPoint x: 323, startPoint y: 260, endPoint x: 261, endPoint y: 259, distance: 62.5
click at [261, 259] on div "SearchWithCriteriae26d3c89-0ae3-45d1-a097-436108b83d80 Work Title POPPIN' SODA …" at bounding box center [554, 272] width 783 height 29
paste input "SHIAWASENAMEIKYUU"
click at [911, 390] on button "Search" at bounding box center [902, 384] width 87 height 29
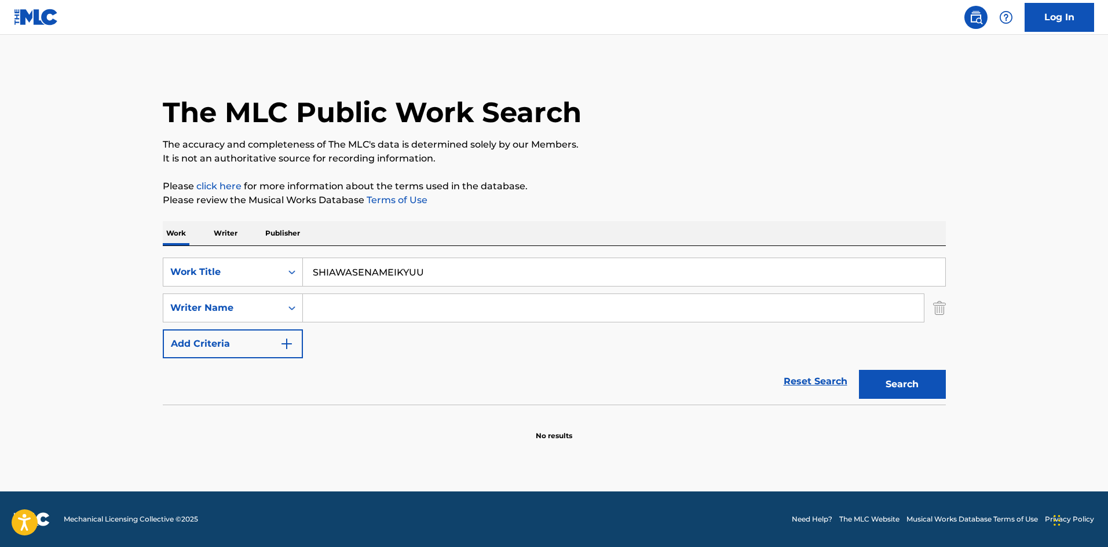
drag, startPoint x: 437, startPoint y: 260, endPoint x: 271, endPoint y: 254, distance: 166.3
click at [267, 254] on div "SearchWithCriteriae26d3c89-0ae3-45d1-a097-436108b83d80 Work Title SHIAWASENAMEI…" at bounding box center [554, 325] width 783 height 159
paste input "MIRAGE Harucha"
drag, startPoint x: 354, startPoint y: 273, endPoint x: 471, endPoint y: 290, distance: 118.2
click at [476, 291] on div "SearchWithCriteriae26d3c89-0ae3-45d1-a097-436108b83d80 Work Title MIRAGE Haruch…" at bounding box center [554, 308] width 783 height 101
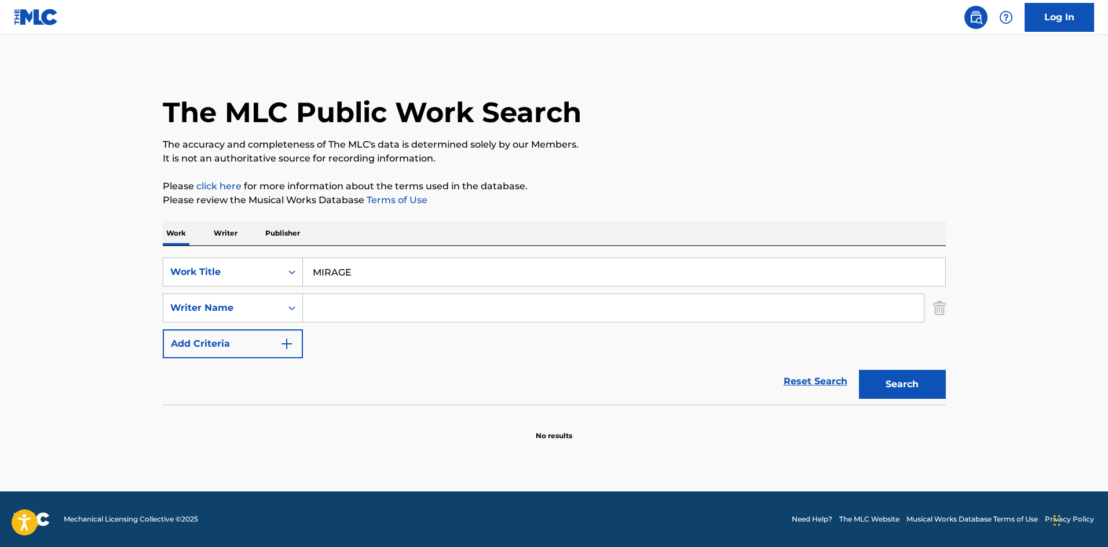
type input "MIRAGE"
click at [354, 308] on input "Search Form" at bounding box center [613, 308] width 621 height 28
paste input "Harucha"
type input "Harucha"
click at [901, 382] on button "Search" at bounding box center [902, 384] width 87 height 29
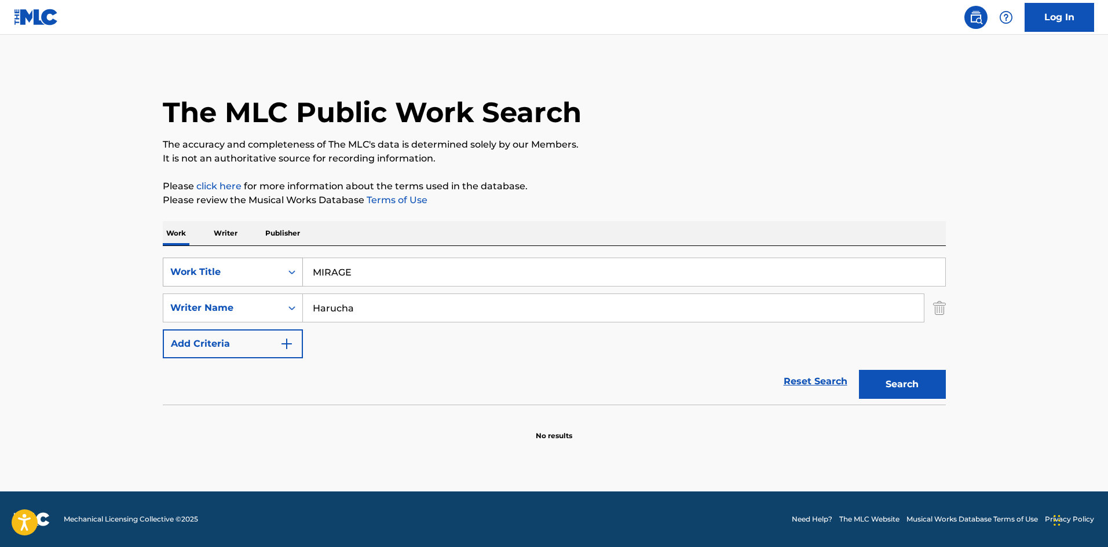
drag, startPoint x: 368, startPoint y: 263, endPoint x: 248, endPoint y: 269, distance: 120.0
click at [248, 267] on div "SearchWithCriteriae26d3c89-0ae3-45d1-a097-436108b83d80 Work Title MIRAGE" at bounding box center [554, 272] width 783 height 29
paste input "RIKUTSUJATOKENAI"
type input "RIKUTSUJATOKENAI"
drag, startPoint x: 309, startPoint y: 300, endPoint x: 253, endPoint y: 304, distance: 56.3
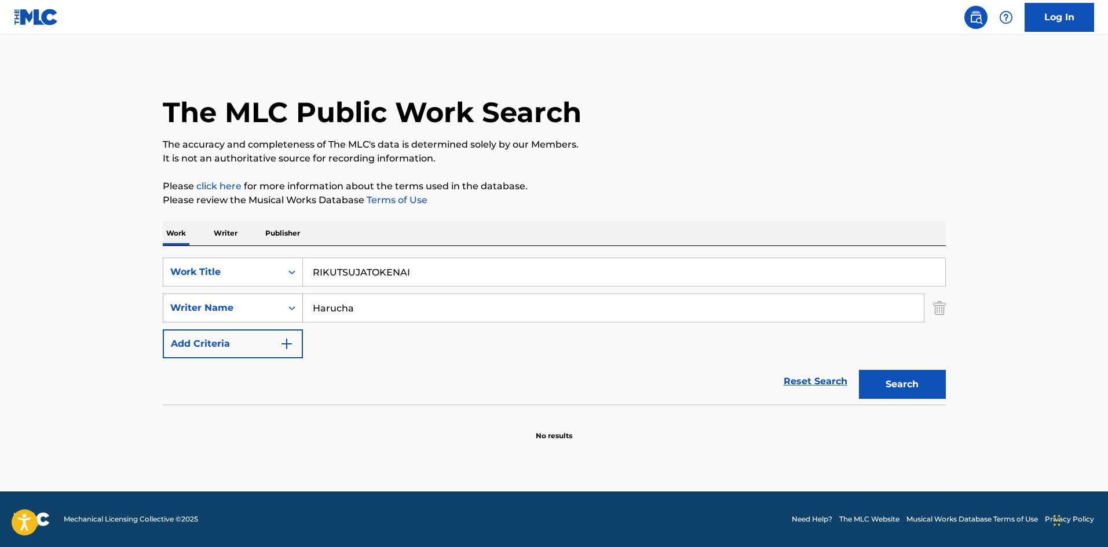
click at [217, 295] on div "SearchWithCriteria4f086465-6747-4a9d-94b9-eadf46f686df Writer Name [PERSON_NAME]" at bounding box center [554, 308] width 783 height 29
click at [918, 390] on button "Search" at bounding box center [902, 384] width 87 height 29
drag, startPoint x: 408, startPoint y: 269, endPoint x: 225, endPoint y: 265, distance: 183.0
click at [212, 252] on div "SearchWithCriteriae26d3c89-0ae3-45d1-a097-436108b83d80 Work Title RIKUTSUJATOKE…" at bounding box center [554, 325] width 783 height 159
paste input "ANOHARUOMATSU"
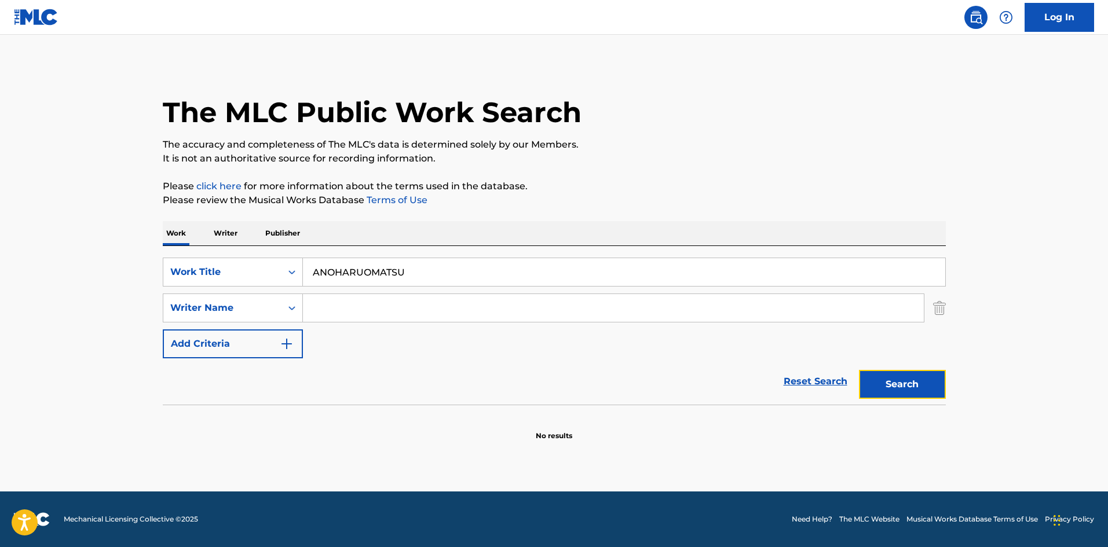
click at [889, 380] on button "Search" at bounding box center [902, 384] width 87 height 29
drag, startPoint x: 413, startPoint y: 272, endPoint x: 245, endPoint y: 252, distance: 169.0
click at [245, 251] on div "SearchWithCriteriae26d3c89-0ae3-45d1-a097-436108b83d80 Work Title ANOHARUOMATSU…" at bounding box center [554, 325] width 783 height 159
paste input "OTONANOMAMAJAIRARENAI"
click at [908, 380] on button "Search" at bounding box center [902, 384] width 87 height 29
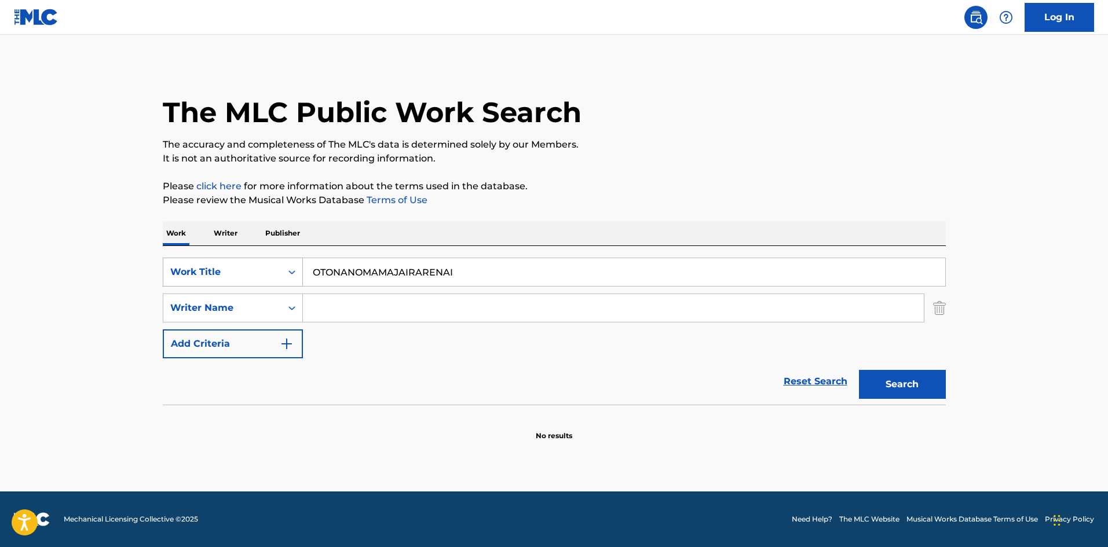
drag, startPoint x: 254, startPoint y: 263, endPoint x: 229, endPoint y: 261, distance: 25.0
click at [226, 262] on div "SearchWithCriteriae26d3c89-0ae3-45d1-a097-436108b83d80 Work Title OTONANOMAMAJA…" at bounding box center [554, 272] width 783 height 29
paste input "JUNGLE, JUNGLE"
type input "JUNGLE, JUNGLE"
click at [885, 389] on button "Search" at bounding box center [902, 384] width 87 height 29
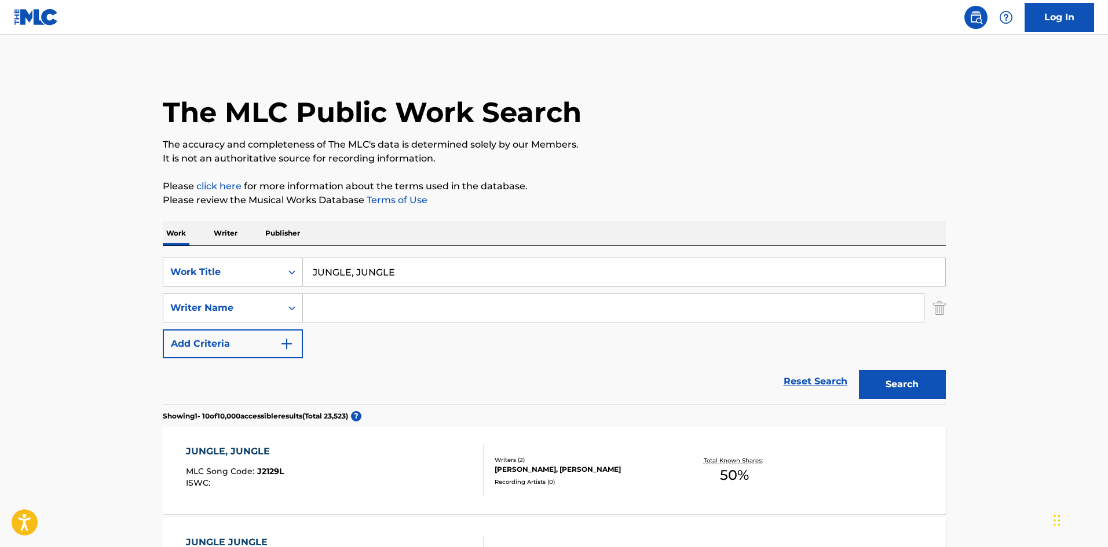
click at [344, 302] on input "Search Form" at bounding box center [613, 308] width 621 height 28
type input "rihwa"
click at [890, 390] on button "Search" at bounding box center [902, 384] width 87 height 29
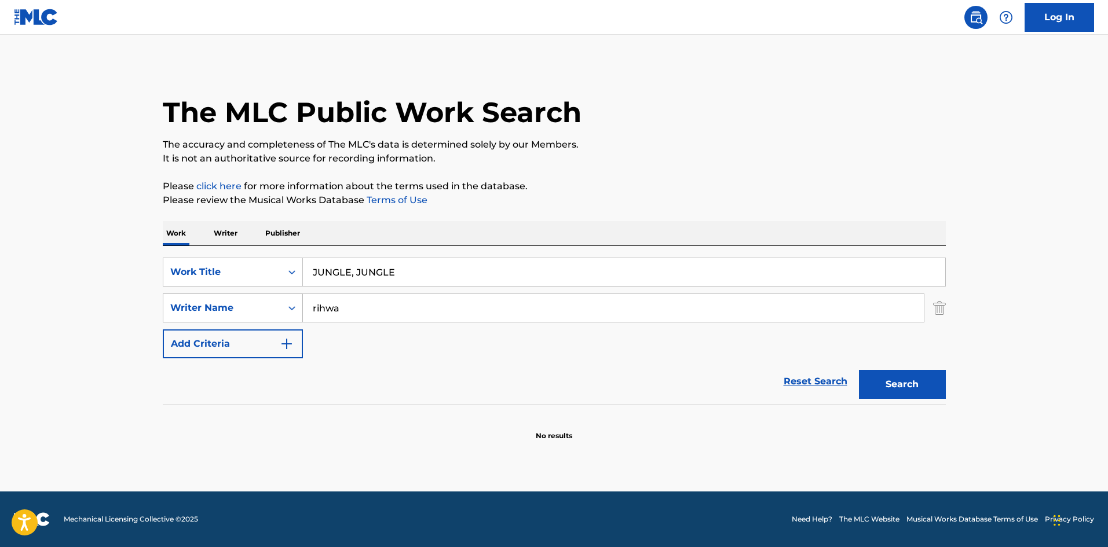
drag, startPoint x: 341, startPoint y: 310, endPoint x: 279, endPoint y: 306, distance: 62.1
click at [279, 306] on div "SearchWithCriteria4f086465-6747-4a9d-94b9-eadf46f686df Writer Name [PERSON_NAME]" at bounding box center [554, 308] width 783 height 29
drag, startPoint x: 281, startPoint y: 270, endPoint x: 252, endPoint y: 278, distance: 29.9
click at [252, 278] on div "SearchWithCriteriae26d3c89-0ae3-45d1-a097-436108b83d80 Work Title JUNGLE, JUNGLE" at bounding box center [554, 272] width 783 height 29
paste input "HEY HO HEY"
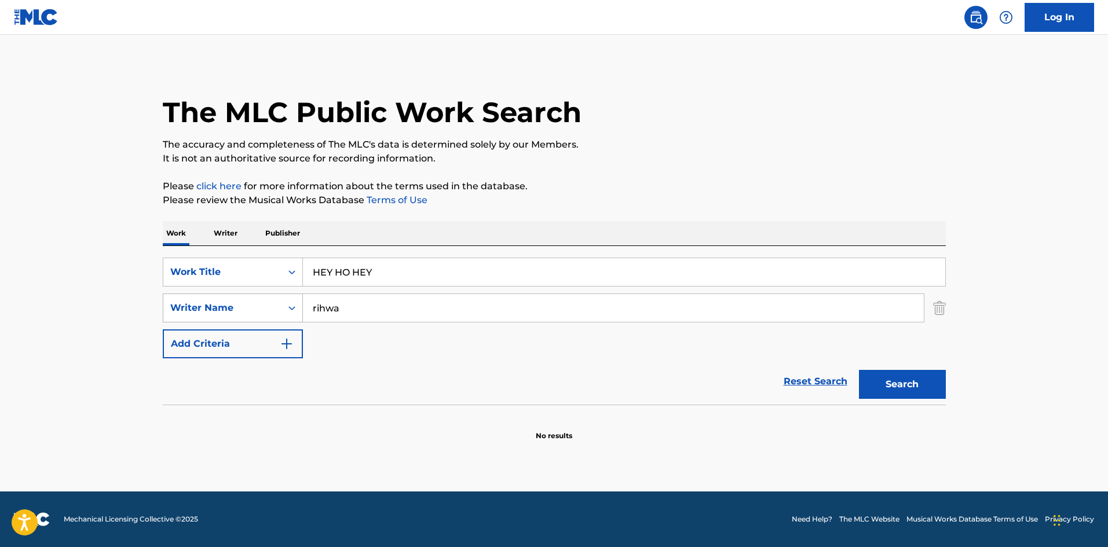
type input "HEY HO HEY"
click at [270, 301] on div "SearchWithCriteria4f086465-6747-4a9d-94b9-eadf46f686df Writer Name [PERSON_NAME]" at bounding box center [554, 308] width 783 height 29
click at [915, 391] on button "Search" at bounding box center [902, 384] width 87 height 29
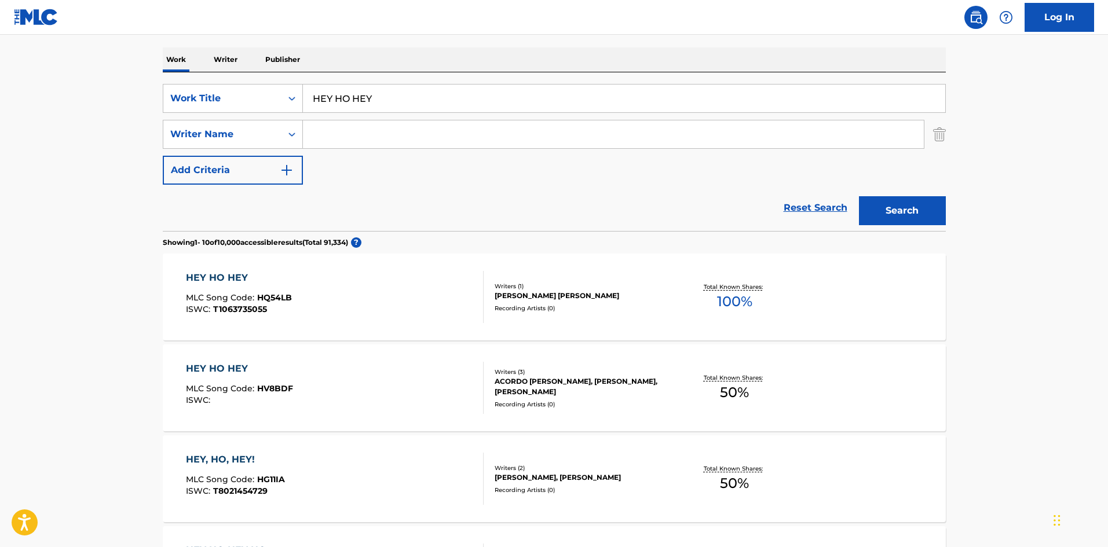
scroll to position [232, 0]
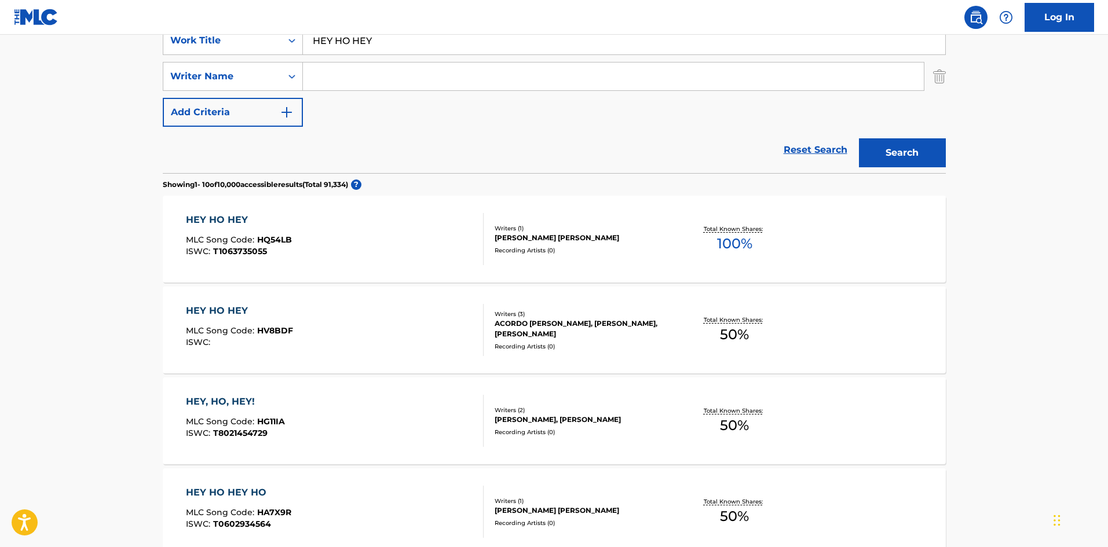
click at [335, 86] on input "Search Form" at bounding box center [613, 77] width 621 height 28
paste input "Rihwa"
type input "Rihwa"
click at [934, 137] on div "Search" at bounding box center [899, 150] width 93 height 46
drag, startPoint x: 327, startPoint y: 35, endPoint x: 324, endPoint y: 64, distance: 29.1
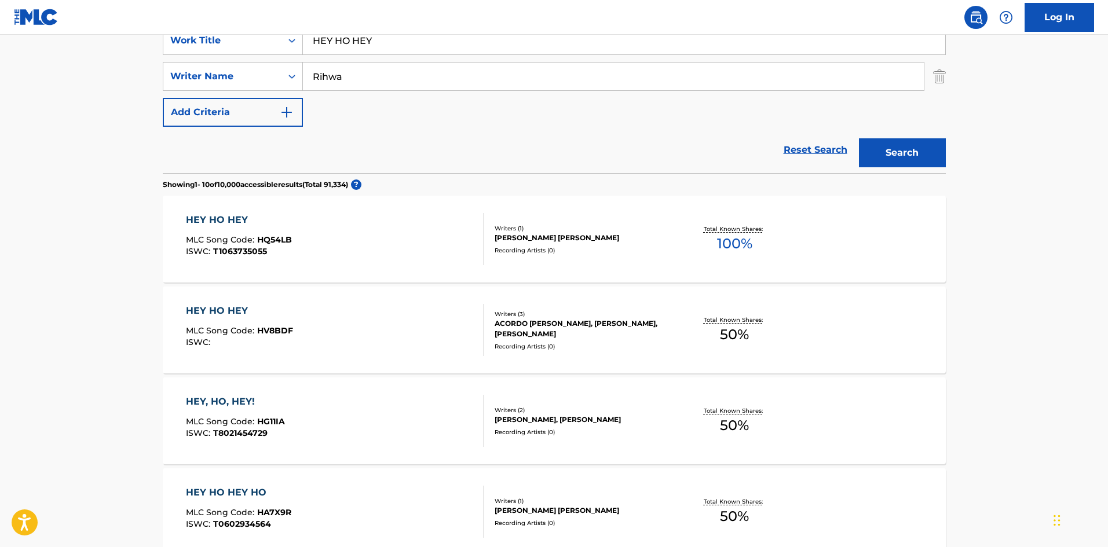
click at [283, 43] on div "SearchWithCriteriae26d3c89-0ae3-45d1-a097-436108b83d80 Work Title HEY HO HEY" at bounding box center [554, 40] width 783 height 29
paste input "RIARUBAACHARU"
type input "RIARUBAACHARUY"
drag, startPoint x: 313, startPoint y: 78, endPoint x: 274, endPoint y: 75, distance: 38.9
click at [258, 78] on div "SearchWithCriteria4f086465-6747-4a9d-94b9-eadf46f686df Writer Name [PERSON_NAME]" at bounding box center [554, 76] width 783 height 29
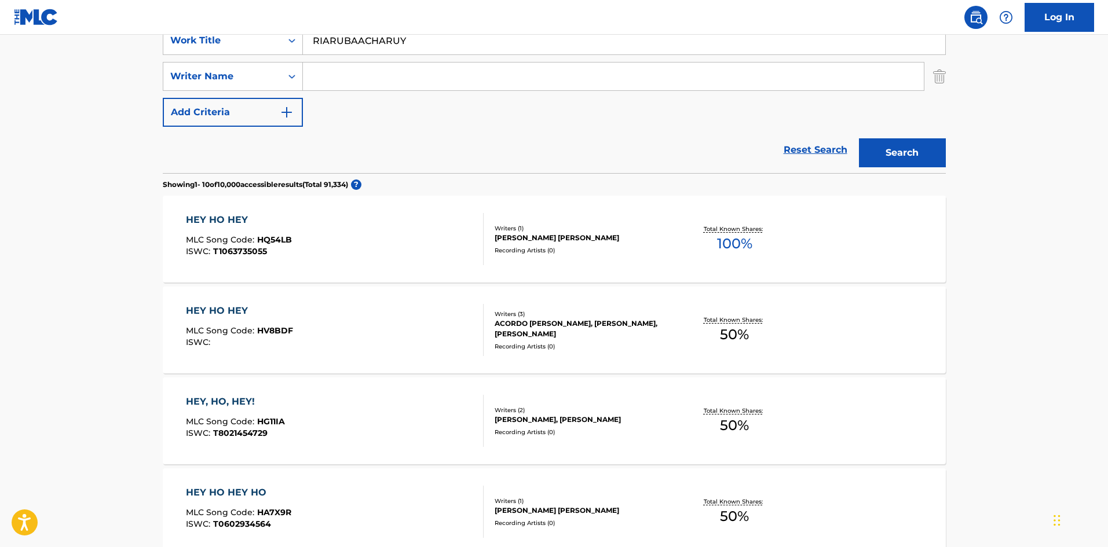
drag, startPoint x: 325, startPoint y: 34, endPoint x: 313, endPoint y: 41, distance: 13.8
click at [313, 41] on input "RIARUBAACHARUY" at bounding box center [624, 41] width 642 height 28
paste input "Search Form"
click at [884, 141] on button "Search" at bounding box center [902, 152] width 87 height 29
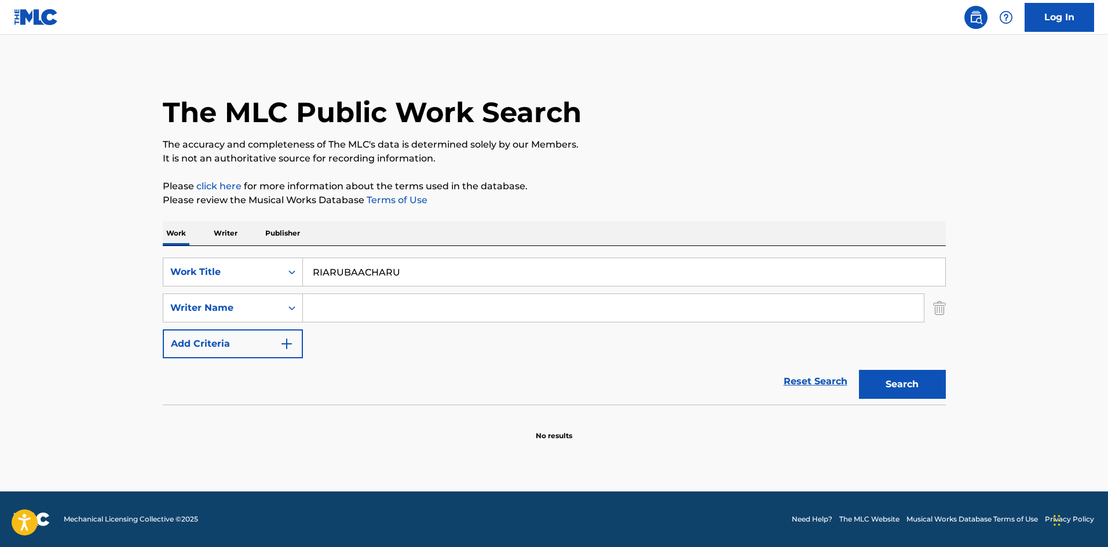
drag, startPoint x: 398, startPoint y: 269, endPoint x: 304, endPoint y: 266, distance: 93.8
click at [304, 266] on input "RIARUBAACHARU" at bounding box center [624, 272] width 642 height 28
paste input "NATURAL SENSE"
click at [875, 381] on button "Search" at bounding box center [902, 384] width 87 height 29
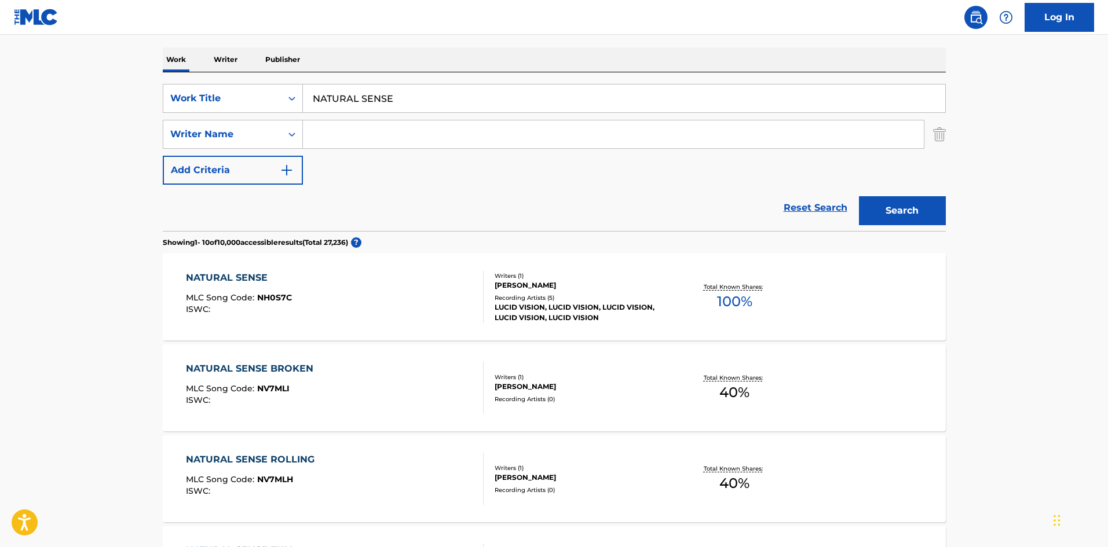
scroll to position [232, 0]
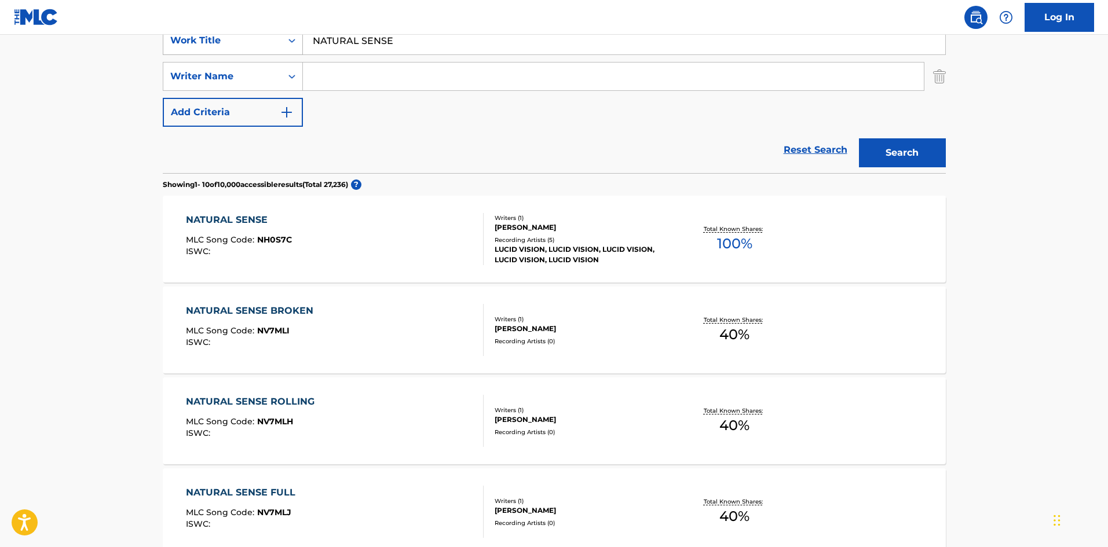
drag, startPoint x: 333, startPoint y: 42, endPoint x: 272, endPoint y: 47, distance: 61.0
click at [264, 45] on div "SearchWithCriteriae26d3c89-0ae3-45d1-a097-436108b83d80 Work Title NATURAL SENSE" at bounding box center [554, 40] width 783 height 29
paste input "DUN"
type input "DUNE"
click at [438, 81] on input "Search Form" at bounding box center [613, 77] width 621 height 28
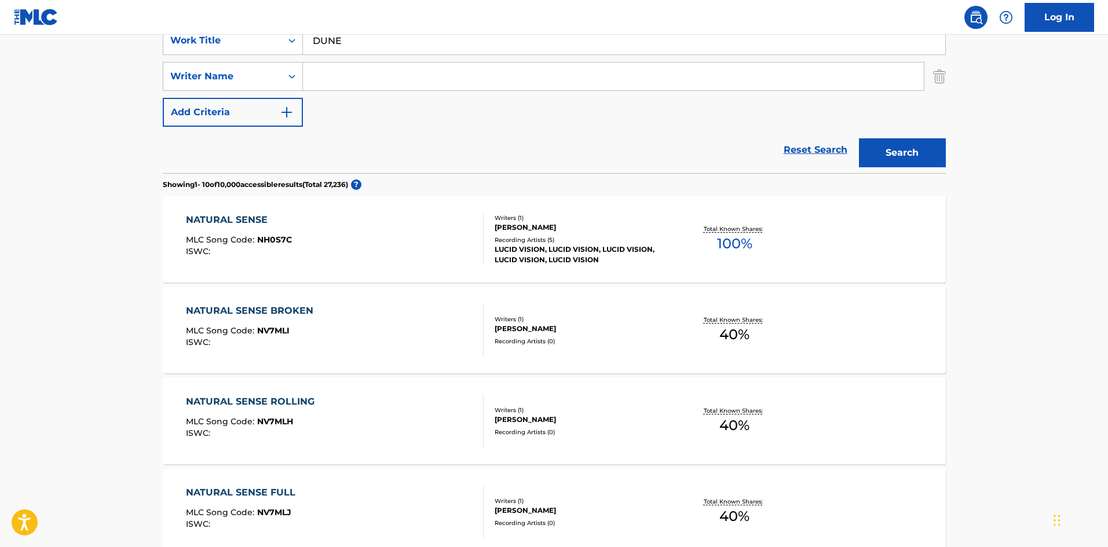
paste input "Rin"
type input "Rin"
click at [869, 148] on button "Search" at bounding box center [902, 152] width 87 height 29
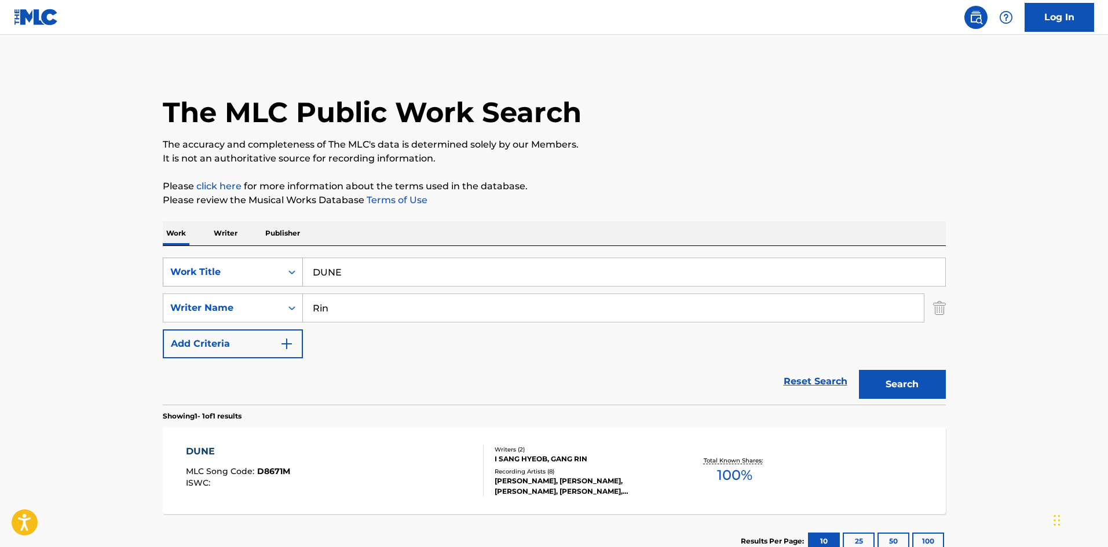
drag, startPoint x: 358, startPoint y: 273, endPoint x: 294, endPoint y: 269, distance: 64.4
click at [297, 269] on div "SearchWithCriteriae26d3c89-0ae3-45d1-a097-436108b83d80 Work Title DUNE" at bounding box center [554, 272] width 783 height 29
paste input "KAISOUROKU"
type input "KAISOUROKU"
drag, startPoint x: 307, startPoint y: 305, endPoint x: 279, endPoint y: 304, distance: 28.4
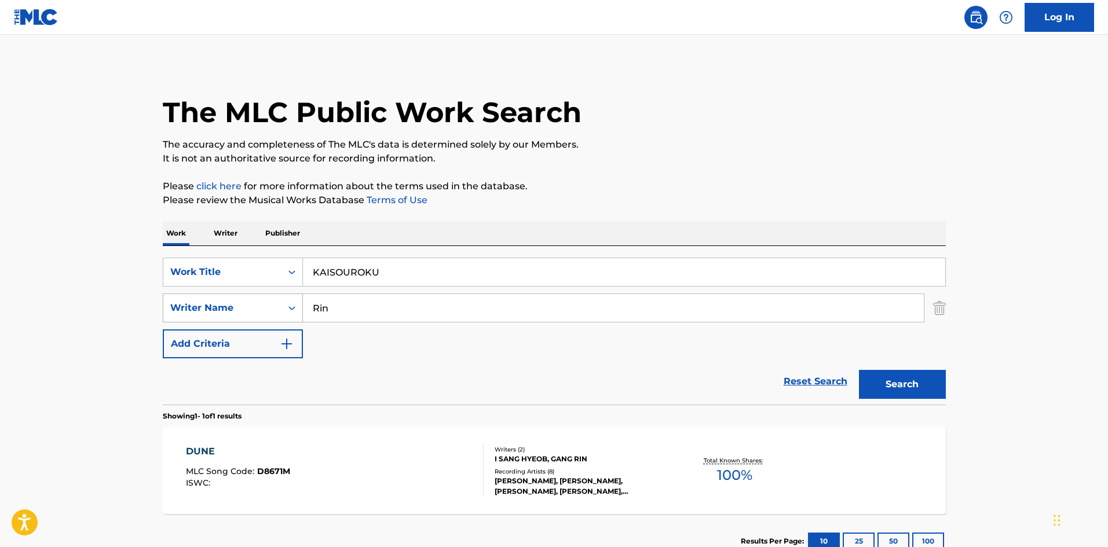
click at [278, 303] on div "SearchWithCriteria4f086465-6747-4a9d-94b9-eadf46f686df Writer Name [PERSON_NAME]" at bounding box center [554, 308] width 783 height 29
click at [862, 387] on button "Search" at bounding box center [902, 384] width 87 height 29
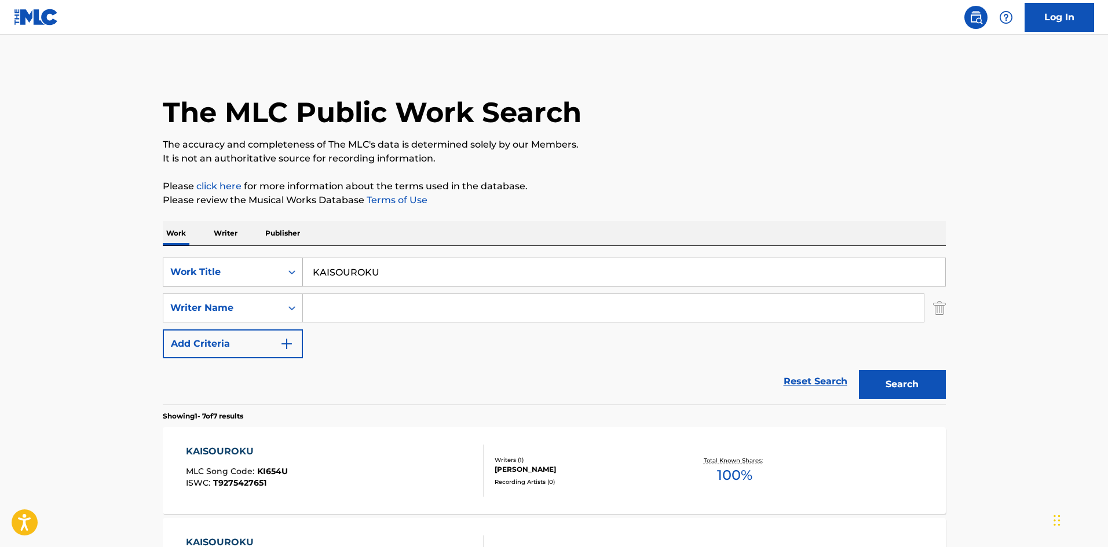
drag, startPoint x: 391, startPoint y: 269, endPoint x: 226, endPoint y: 263, distance: 165.1
click at [226, 263] on div "SearchWithCriteriae26d3c89-0ae3-45d1-a097-436108b83d80 Work Title KAISOUROKU" at bounding box center [554, 272] width 783 height 29
paste input "PANPUKINKUROOBAA"
click at [884, 384] on button "Search" at bounding box center [902, 384] width 87 height 29
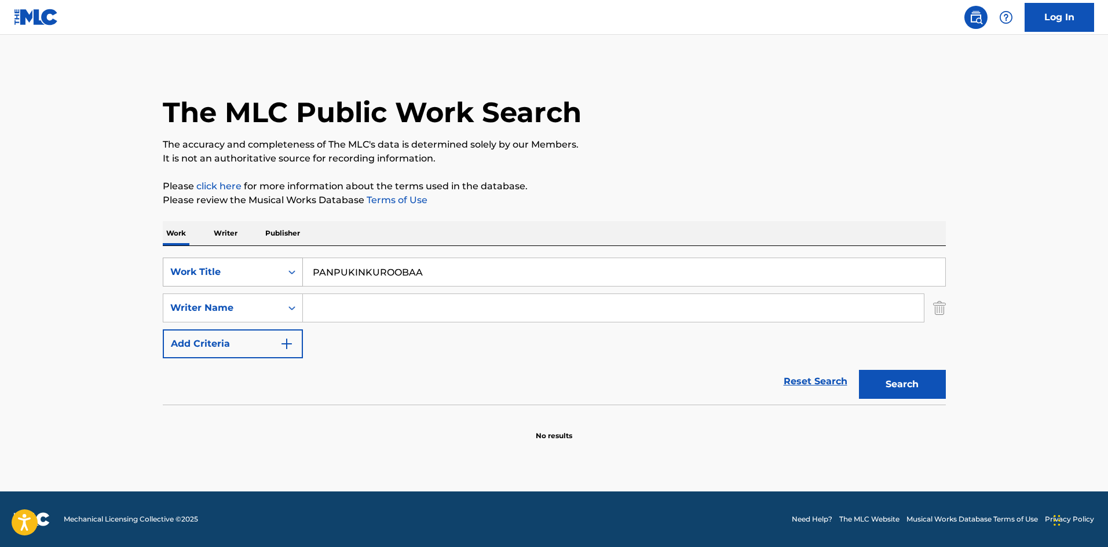
drag, startPoint x: 436, startPoint y: 272, endPoint x: 255, endPoint y: 263, distance: 181.4
click at [255, 263] on div "SearchWithCriteriae26d3c89-0ae3-45d1-a097-436108b83d80 Work Title PANPUKINKUROO…" at bounding box center [554, 272] width 783 height 29
paste input "umpkin Clove"
click at [907, 392] on button "Search" at bounding box center [902, 384] width 87 height 29
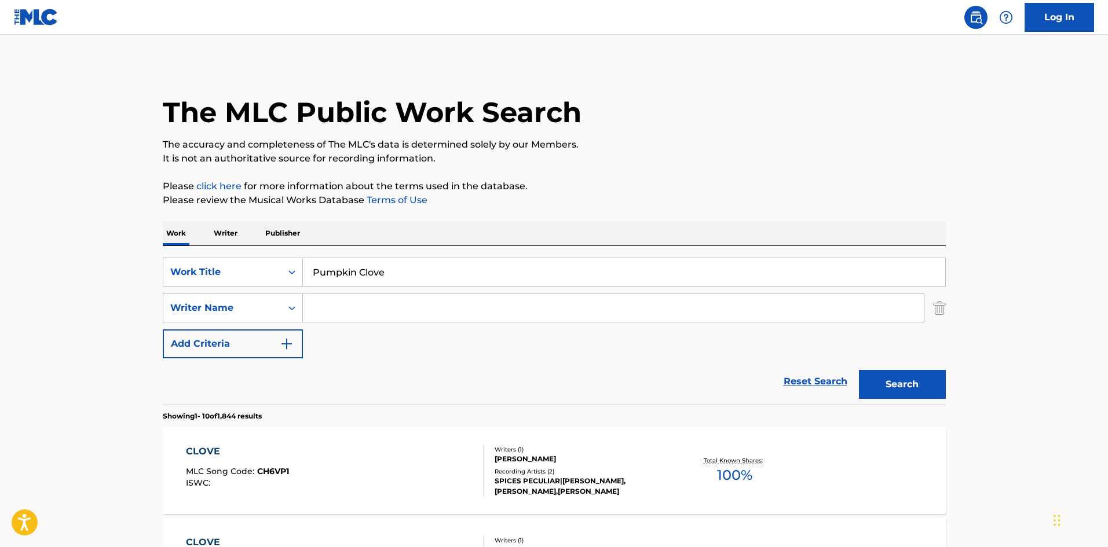
drag, startPoint x: 406, startPoint y: 273, endPoint x: 202, endPoint y: 247, distance: 205.4
paste input "NOISY GLORY"
click at [930, 383] on button "Search" at bounding box center [902, 384] width 87 height 29
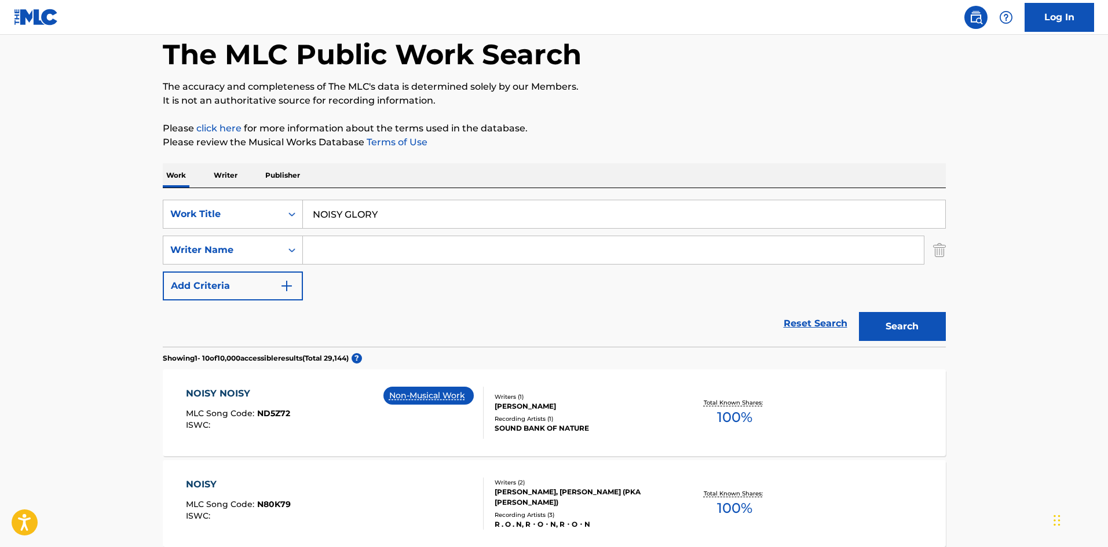
scroll to position [116, 0]
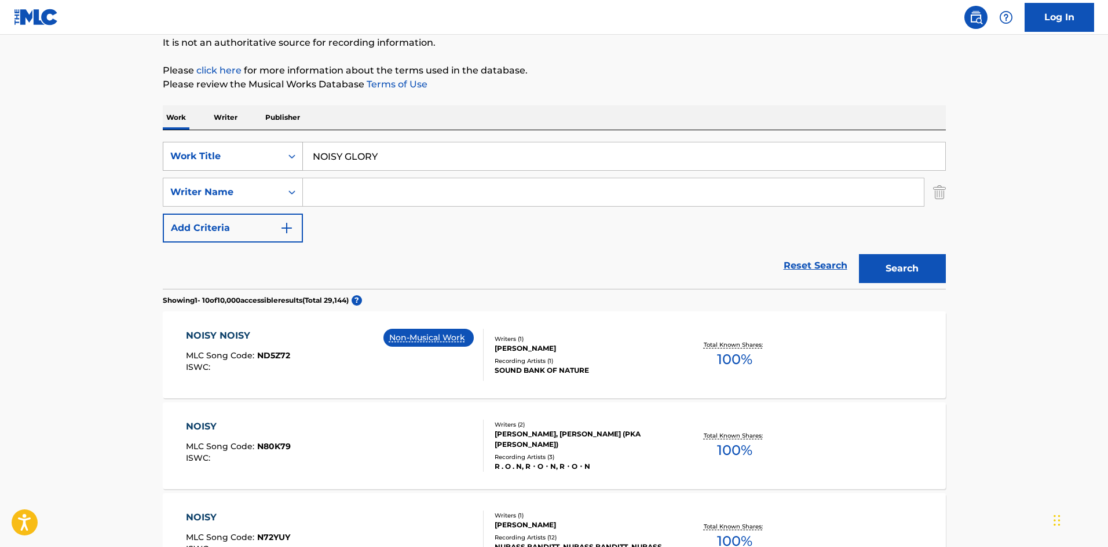
drag, startPoint x: 387, startPoint y: 149, endPoint x: 217, endPoint y: 144, distance: 170.9
click at [208, 137] on div "SearchWithCriteriae26d3c89-0ae3-45d1-a097-436108b83d80 Work Title NOISY GLORY S…" at bounding box center [554, 209] width 783 height 159
paste input "VERSUS Goryuu"
drag, startPoint x: 352, startPoint y: 153, endPoint x: 417, endPoint y: 160, distance: 65.2
click at [417, 160] on input "VERSUS Goryuu" at bounding box center [624, 156] width 642 height 28
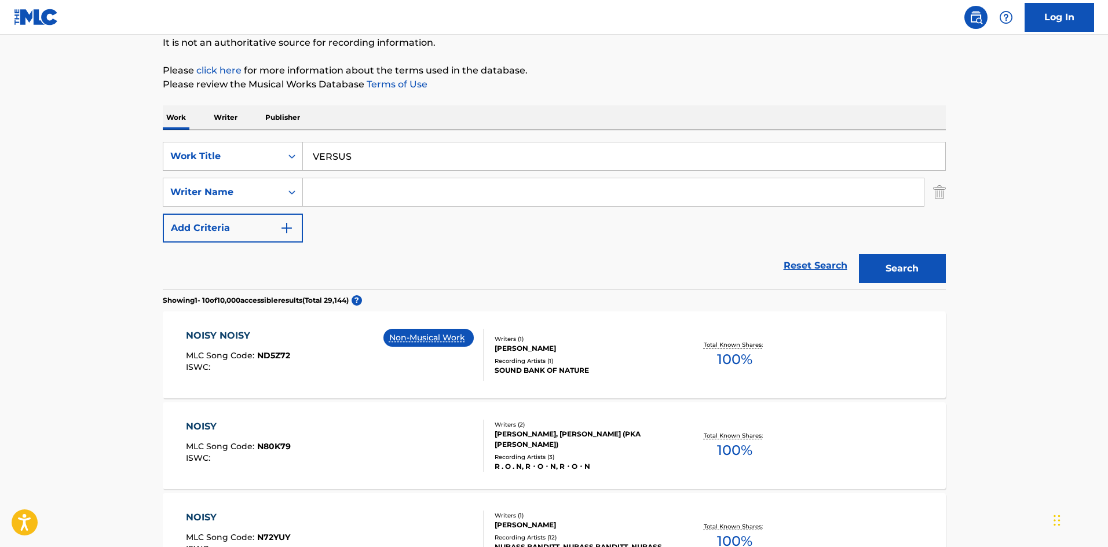
type input "VERSUS"
click at [365, 195] on input "Search Form" at bounding box center [613, 192] width 621 height 28
paste input "Goryuu"
type input "Goryuu"
click at [887, 268] on button "Search" at bounding box center [902, 268] width 87 height 29
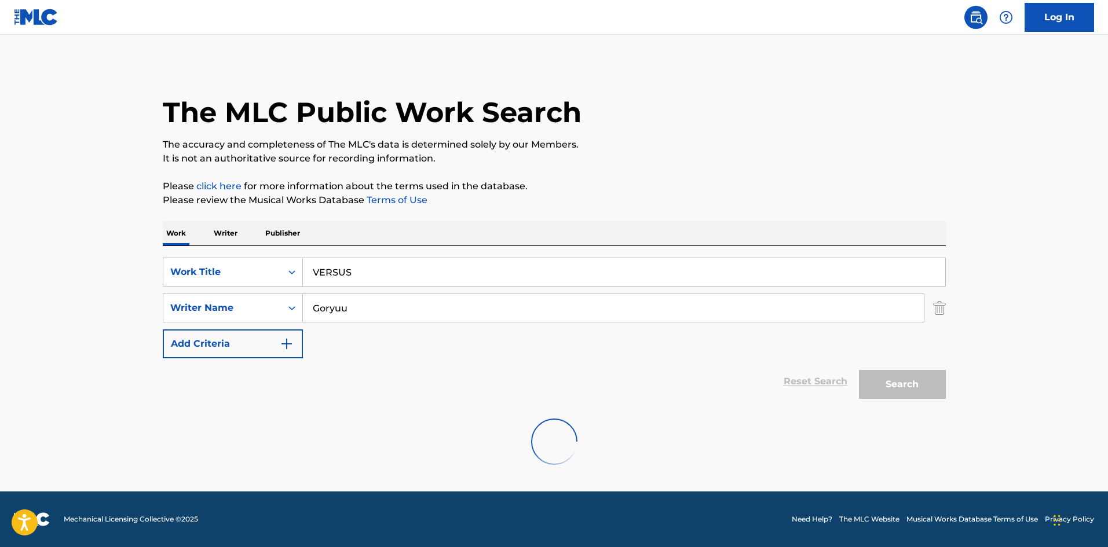
scroll to position [0, 0]
drag, startPoint x: 322, startPoint y: 270, endPoint x: 278, endPoint y: 268, distance: 44.6
click at [278, 268] on div "SearchWithCriteriae26d3c89-0ae3-45d1-a097-436108b83d80 Work Title VERSUS" at bounding box center [554, 272] width 783 height 29
paste input "KOROPARIPI"
type input "KOROPARIPI"
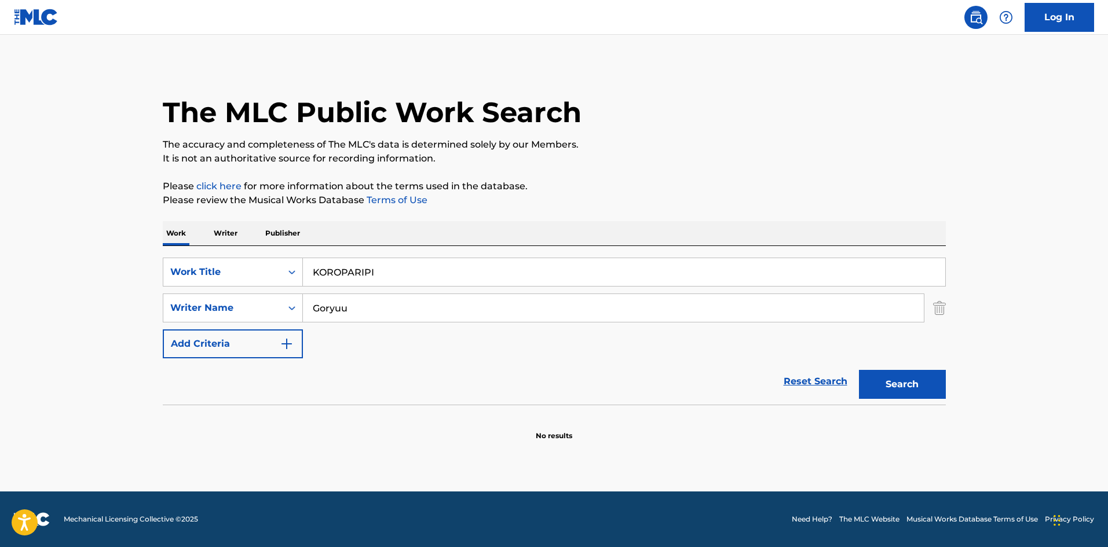
drag, startPoint x: 351, startPoint y: 309, endPoint x: 331, endPoint y: 296, distance: 23.1
click at [263, 292] on div "SearchWithCriteriae26d3c89-0ae3-45d1-a097-436108b83d80 Work Title KOROPARIPI Se…" at bounding box center [554, 308] width 783 height 101
click at [869, 381] on button "Search" at bounding box center [902, 384] width 87 height 29
drag, startPoint x: 379, startPoint y: 270, endPoint x: 287, endPoint y: 263, distance: 92.3
click at [287, 263] on div "SearchWithCriteriae26d3c89-0ae3-45d1-a097-436108b83d80 Work Title KOROPARIPI" at bounding box center [554, 272] width 783 height 29
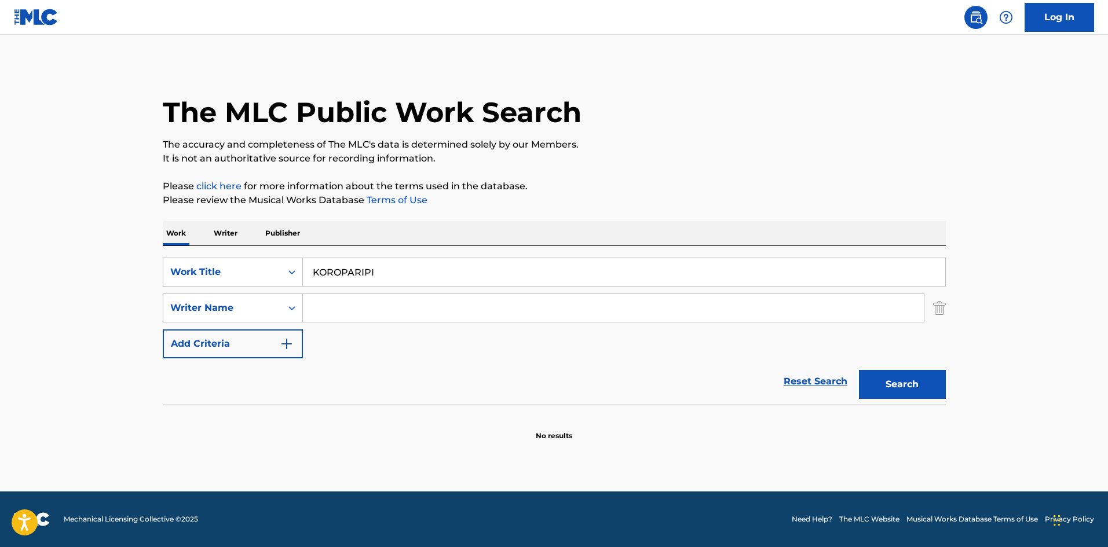
paste input "LAMP INST"
click at [899, 384] on button "Search" at bounding box center [902, 384] width 87 height 29
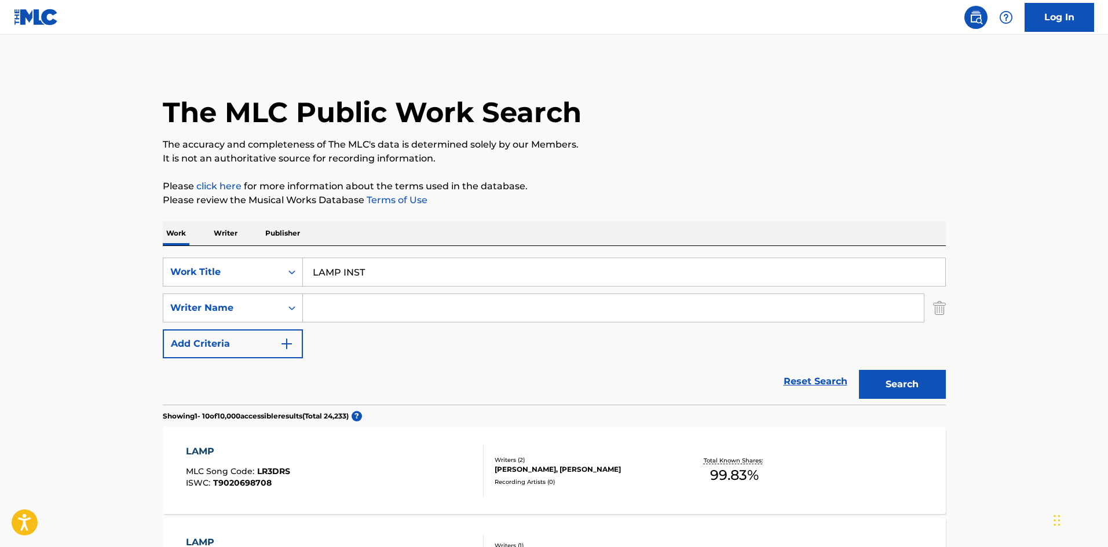
drag, startPoint x: 280, startPoint y: 257, endPoint x: 285, endPoint y: 252, distance: 7.4
click at [265, 255] on div "SearchWithCriteriae26d3c89-0ae3-45d1-a097-436108b83d80 Work Title LAMP INST Sea…" at bounding box center [554, 325] width 783 height 159
paste input "RUMINARIA"
click at [911, 380] on button "Search" at bounding box center [902, 384] width 87 height 29
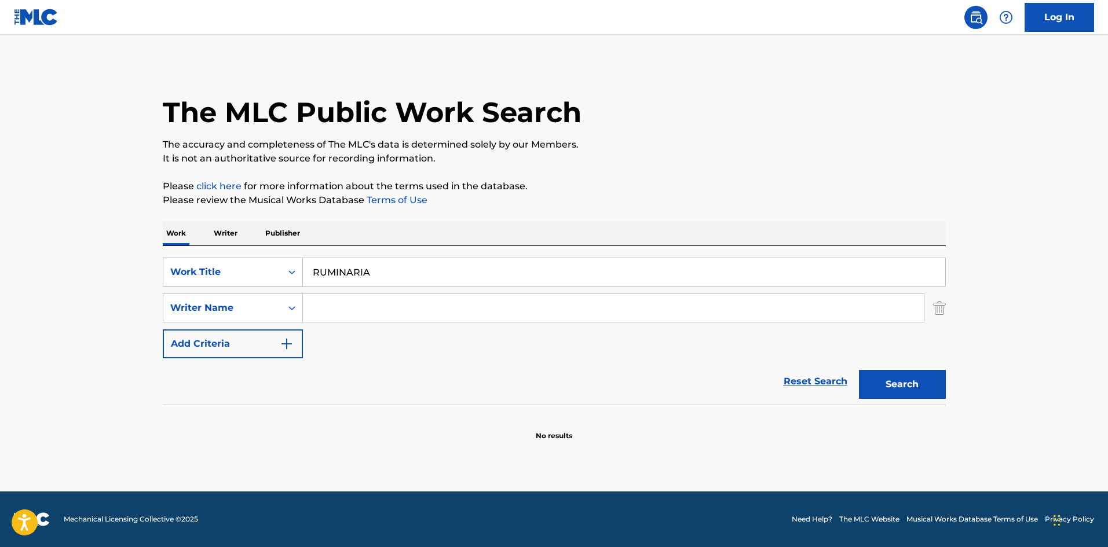
drag, startPoint x: 369, startPoint y: 266, endPoint x: 247, endPoint y: 269, distance: 121.6
click at [247, 269] on div "SearchWithCriteriae26d3c89-0ae3-45d1-a097-436108b83d80 Work Title RUMINARIA" at bounding box center [554, 272] width 783 height 29
paste input "EDDOKARUM"
click at [876, 380] on button "Search" at bounding box center [902, 384] width 87 height 29
drag, startPoint x: 353, startPoint y: 266, endPoint x: 252, endPoint y: 270, distance: 101.4
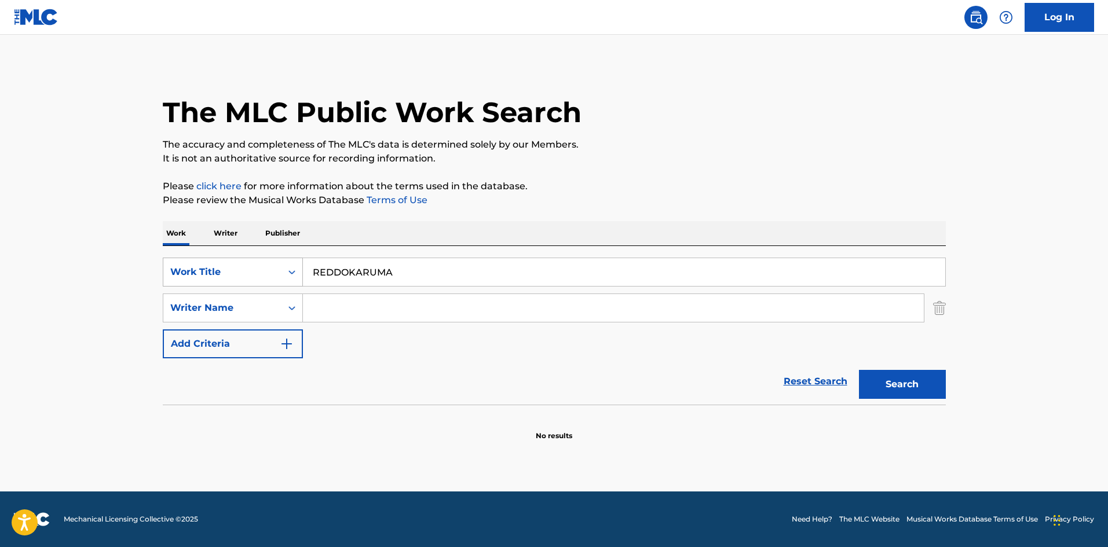
click at [240, 272] on div "SearchWithCriteriae26d3c89-0ae3-45d1-a097-436108b83d80 Work Title REDDOKARUMA" at bounding box center [554, 272] width 783 height 29
paste input "WAKATTEND"
click at [885, 372] on button "Search" at bounding box center [902, 384] width 87 height 29
drag, startPoint x: 380, startPoint y: 268, endPoint x: 286, endPoint y: 283, distance: 95.0
click at [271, 274] on div "SearchWithCriteriae26d3c89-0ae3-45d1-a097-436108b83d80 Work Title WAKATTENDA" at bounding box center [554, 272] width 783 height 29
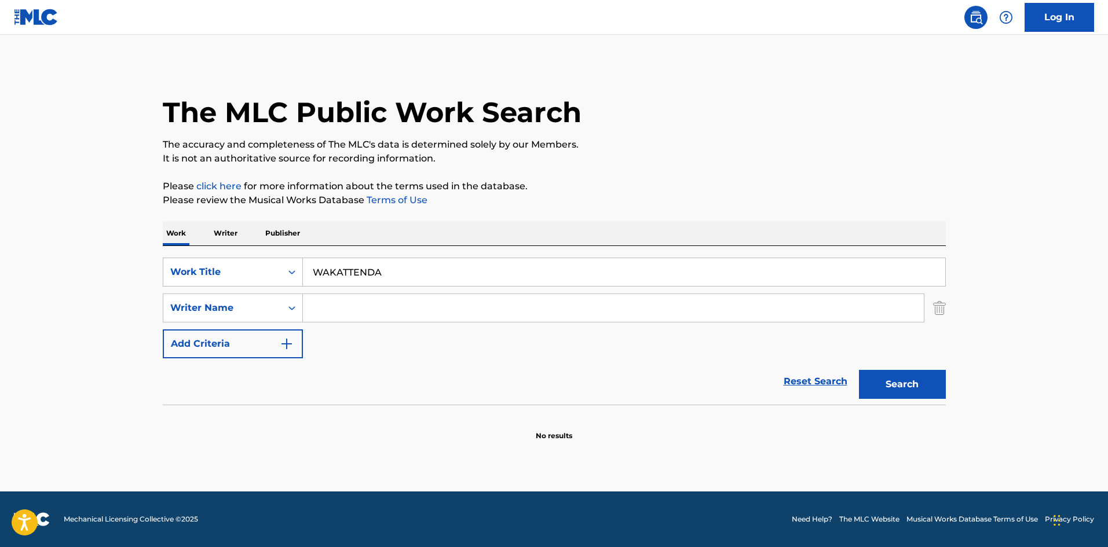
paste input "HAKUHYOU"
click at [867, 379] on button "Search" at bounding box center [902, 384] width 87 height 29
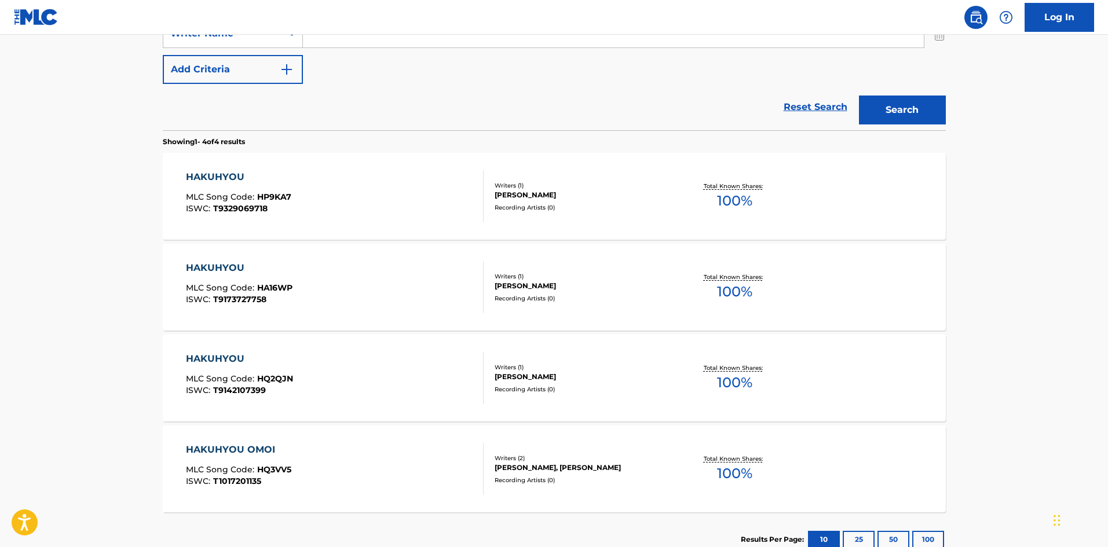
scroll to position [217, 0]
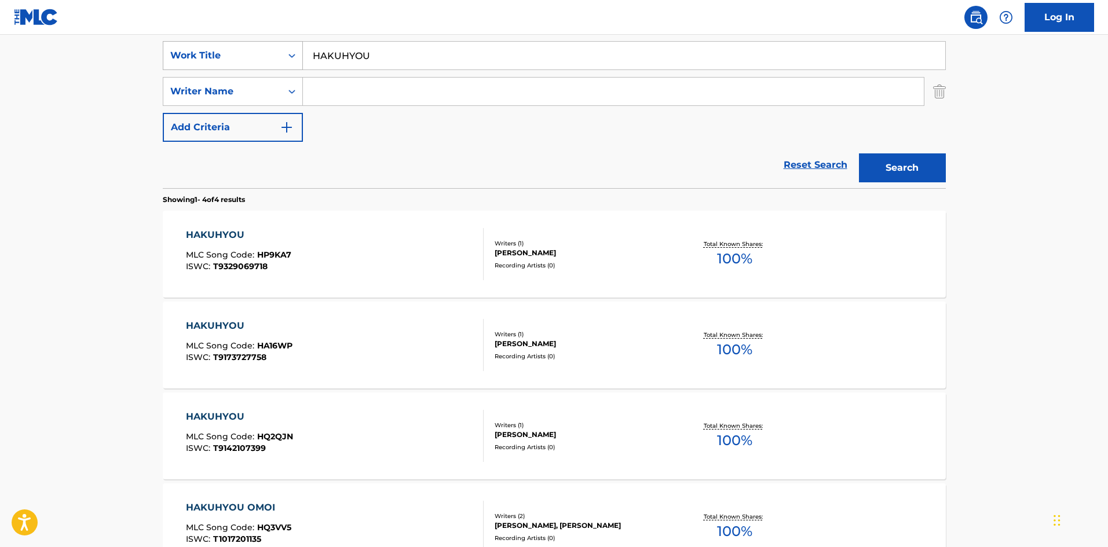
drag, startPoint x: 369, startPoint y: 55, endPoint x: 285, endPoint y: 60, distance: 84.7
click at [287, 53] on div "SearchWithCriteriae26d3c89-0ae3-45d1-a097-436108b83d80 Work Title HAKUHYOU" at bounding box center [554, 55] width 783 height 29
paste input "BAISUTANDAA"
click at [885, 169] on button "Search" at bounding box center [902, 167] width 87 height 29
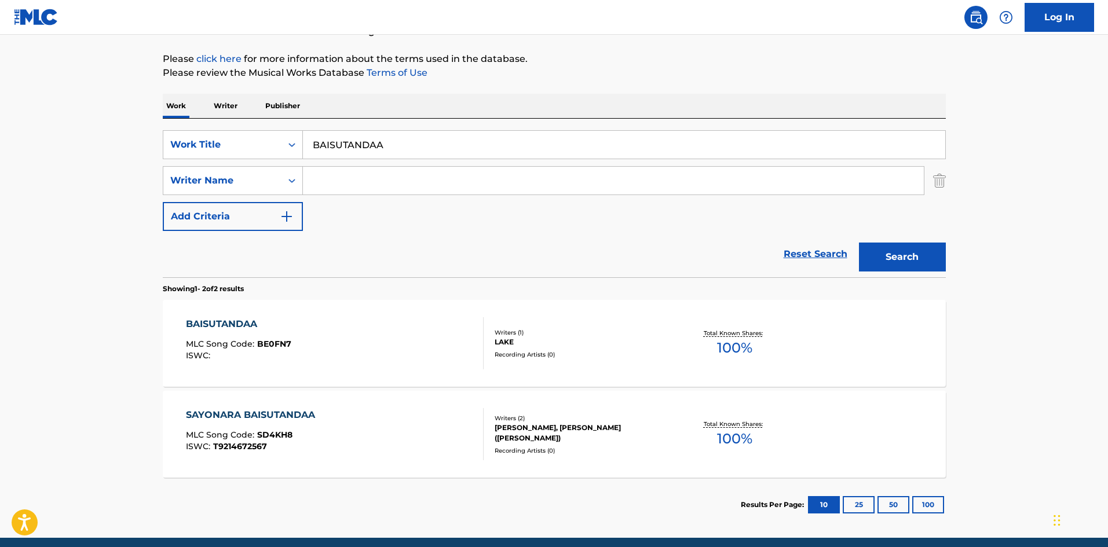
scroll to position [135, 0]
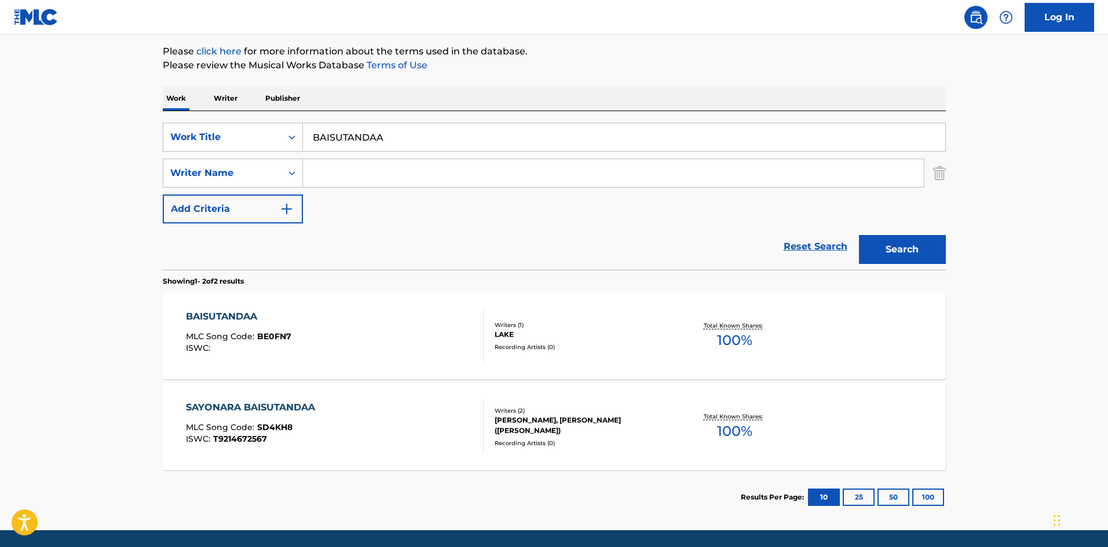
drag, startPoint x: 364, startPoint y: 137, endPoint x: 307, endPoint y: 148, distance: 57.8
click at [298, 146] on div "SearchWithCriteriae26d3c89-0ae3-45d1-a097-436108b83d80 Work Title BAISUTANDAA" at bounding box center [554, 137] width 783 height 29
paste input "KIMIIROKOFURE"
click at [889, 247] on button "Search" at bounding box center [902, 249] width 87 height 29
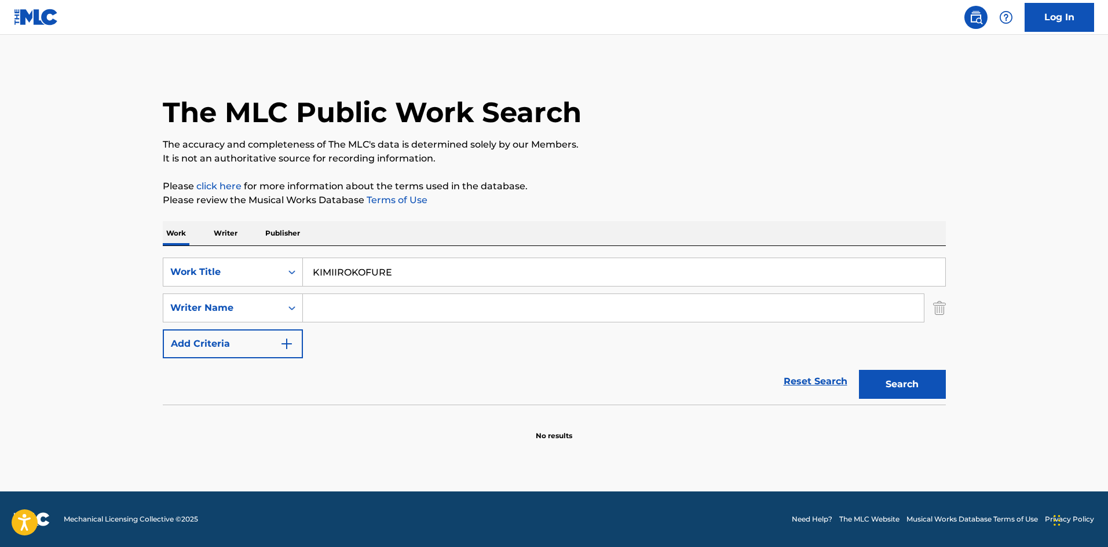
drag, startPoint x: 310, startPoint y: 248, endPoint x: 320, endPoint y: 252, distance: 10.6
click at [264, 250] on div "SearchWithCriteriae26d3c89-0ae3-45d1-a097-436108b83d80 Work Title KIMIIROKOFURE…" at bounding box center [554, 325] width 783 height 159
paste input "URAUNNAITO"
click at [920, 386] on button "Search" at bounding box center [902, 384] width 87 height 29
drag, startPoint x: 217, startPoint y: 257, endPoint x: 207, endPoint y: 256, distance: 10.4
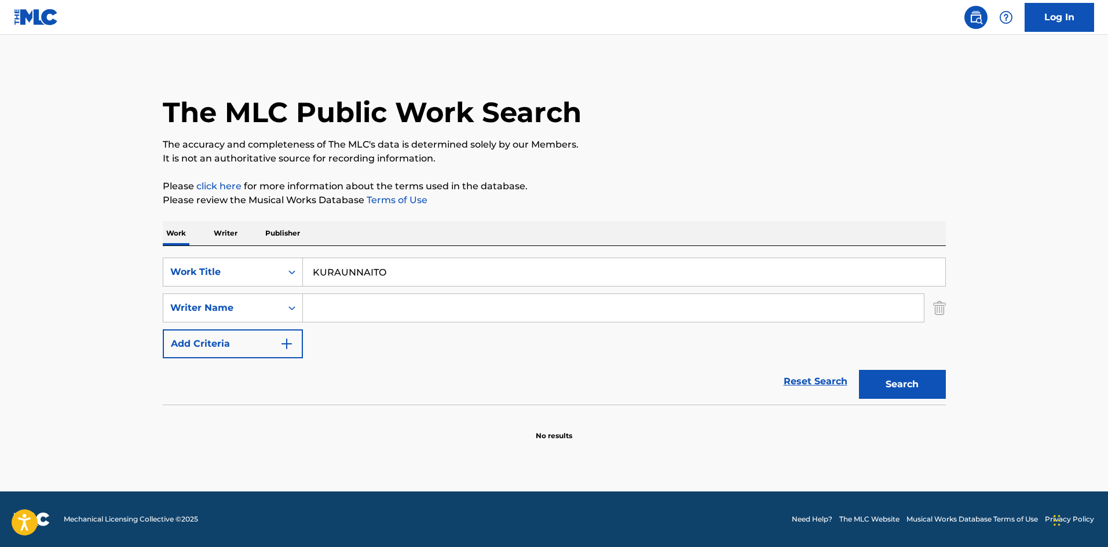
click at [207, 256] on div "SearchWithCriteriae26d3c89-0ae3-45d1-a097-436108b83d80 Work Title KURAUNNAITO S…" at bounding box center [554, 325] width 783 height 159
paste input "YOTSUIROBOSHINOKURONIKURU"
click at [885, 382] on button "Search" at bounding box center [902, 384] width 87 height 29
click at [358, 272] on input "YOTSUIROBOSHINOKURONIKURU" at bounding box center [624, 272] width 642 height 28
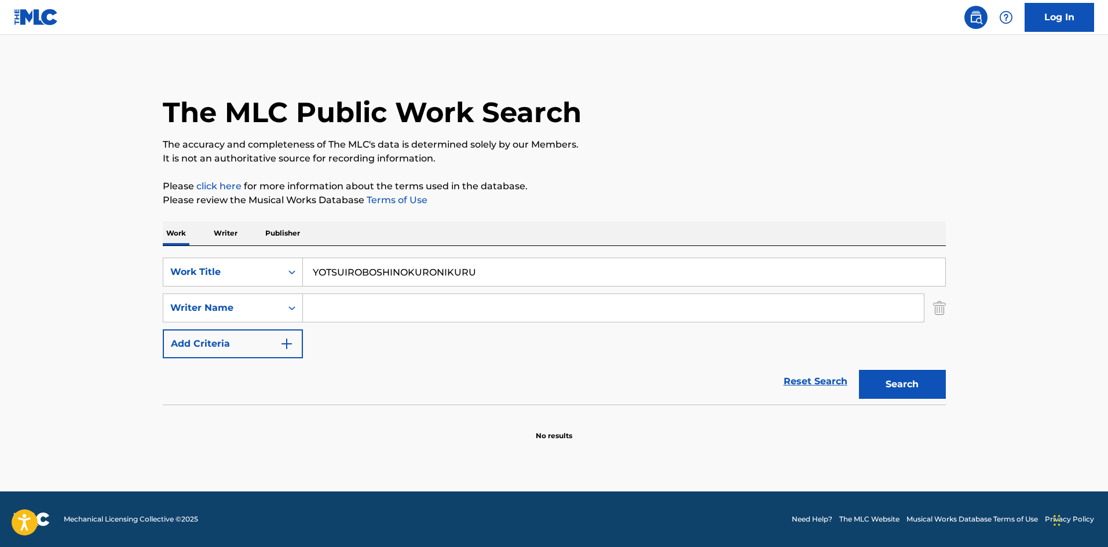
click at [358, 272] on input "YOTSUIROBOSHINOKURONIKURU" at bounding box center [624, 272] width 642 height 28
paste input "KANZENHANZAIDENJUSHIMASUNIINUGAMIHEN"
click at [877, 388] on button "Search" at bounding box center [902, 384] width 87 height 29
click at [358, 271] on input "KANZENHANZAIDENJUSHIMASUNIINUGAMIHEN" at bounding box center [624, 272] width 642 height 28
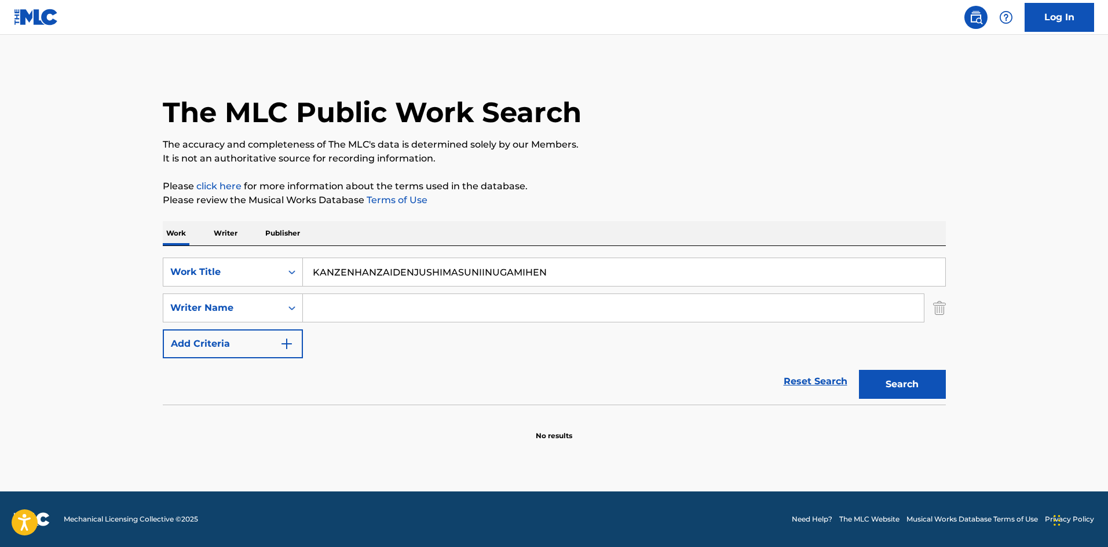
click at [358, 271] on input "KANZENHANZAIDENJUSHIMASUNIINUGAMIHEN" at bounding box center [624, 272] width 642 height 28
paste input "YOUHAKYOUNOKAZEGAFUKU"
click at [885, 384] on button "Search" at bounding box center [902, 384] width 87 height 29
click at [380, 272] on input "KYOUHAKYOUNOKAZEGAFUKU" at bounding box center [624, 272] width 642 height 28
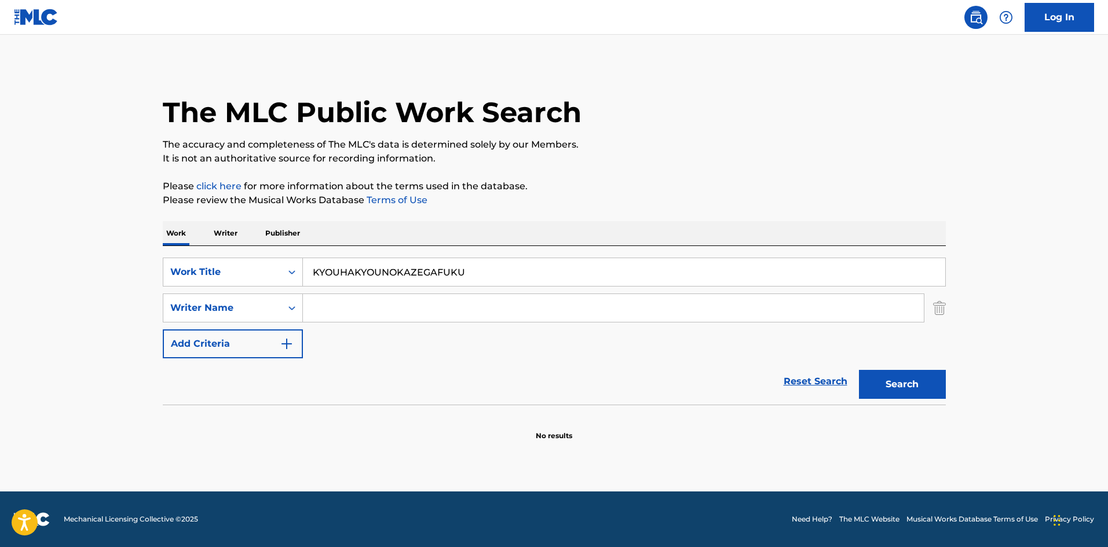
drag, startPoint x: 380, startPoint y: 272, endPoint x: 374, endPoint y: 267, distance: 7.4
click at [380, 272] on input "KYOUHAKYOUNOKAZEGAFUKU" at bounding box center [624, 272] width 642 height 28
paste input "HOSHININARUMADE"
click at [888, 383] on button "Search" at bounding box center [902, 384] width 87 height 29
click at [254, 267] on div "SearchWithCriteriae26d3c89-0ae3-45d1-a097-436108b83d80 Work Title HOSHININARUMA…" at bounding box center [554, 272] width 783 height 29
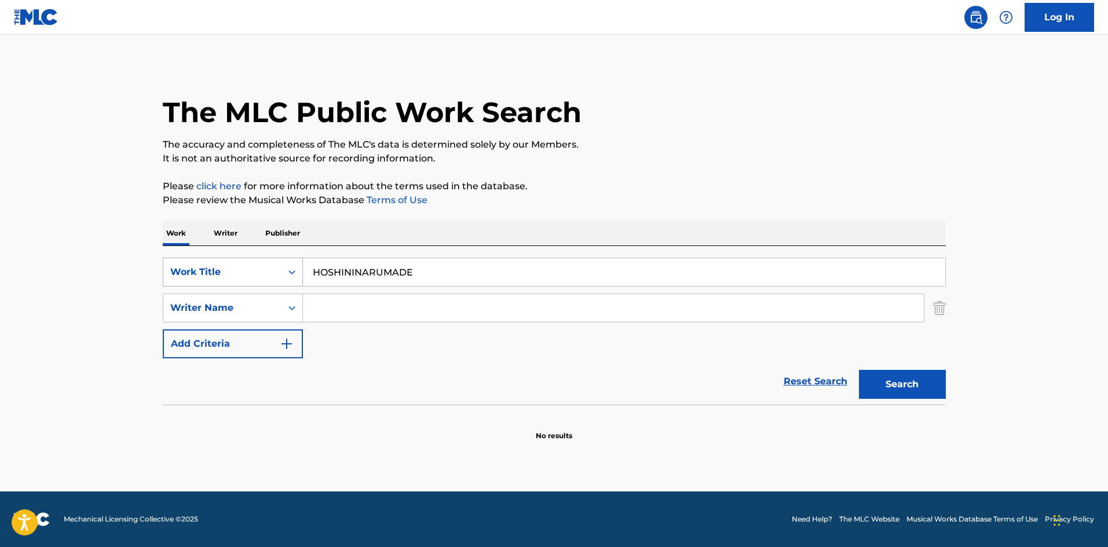
paste input "KOIYAMEMASU"
click at [892, 386] on button "Search" at bounding box center [902, 384] width 87 height 29
drag, startPoint x: 380, startPoint y: 265, endPoint x: 280, endPoint y: 265, distance: 100.2
click at [280, 265] on div "SearchWithCriteriae26d3c89-0ae3-45d1-a097-436108b83d80 Work Title KOIYAMEMASU" at bounding box center [554, 272] width 783 height 29
drag, startPoint x: 387, startPoint y: 274, endPoint x: 289, endPoint y: 267, distance: 98.1
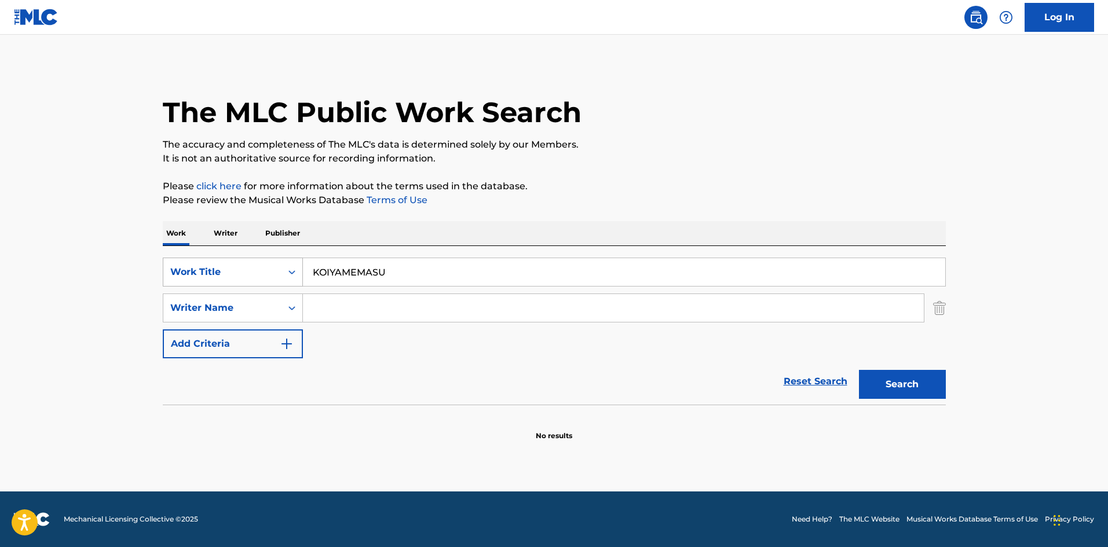
click at [289, 267] on div "SearchWithCriteriae26d3c89-0ae3-45d1-a097-436108b83d80 Work Title KOIYAMEMASU" at bounding box center [554, 272] width 783 height 29
paste input "TSUKIATTENANKANAIKEDO"
click at [874, 380] on button "Search" at bounding box center [902, 384] width 87 height 29
drag, startPoint x: 388, startPoint y: 263, endPoint x: 230, endPoint y: 263, distance: 158.6
click at [227, 263] on div "SearchWithCriteriae26d3c89-0ae3-45d1-a097-436108b83d80 Work Title TSUKIATTENANK…" at bounding box center [554, 272] width 783 height 29
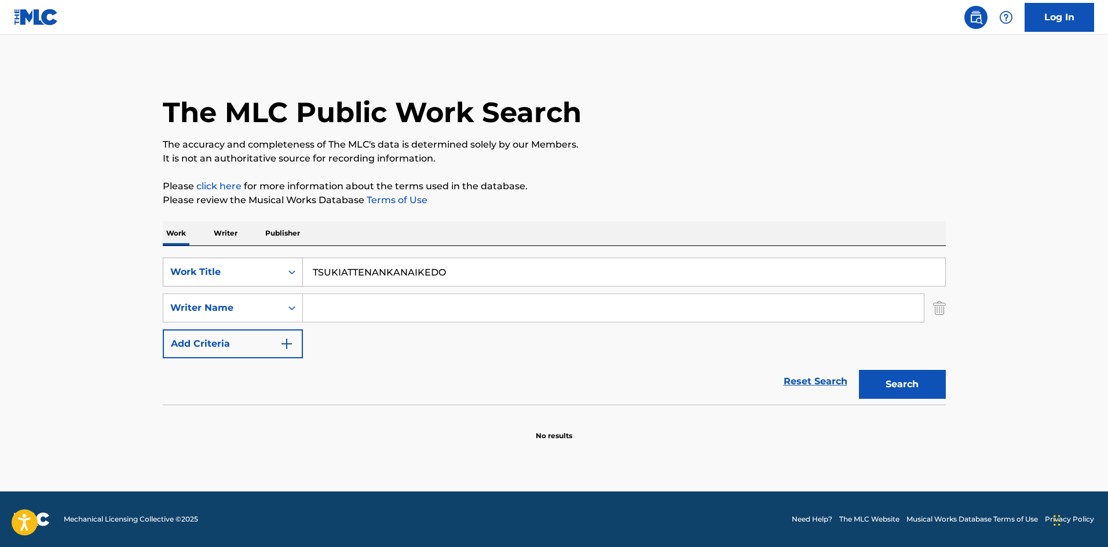
paste input "BAKUCHI"
type input "BAKUCHI"
click at [887, 384] on button "Search" at bounding box center [902, 384] width 87 height 29
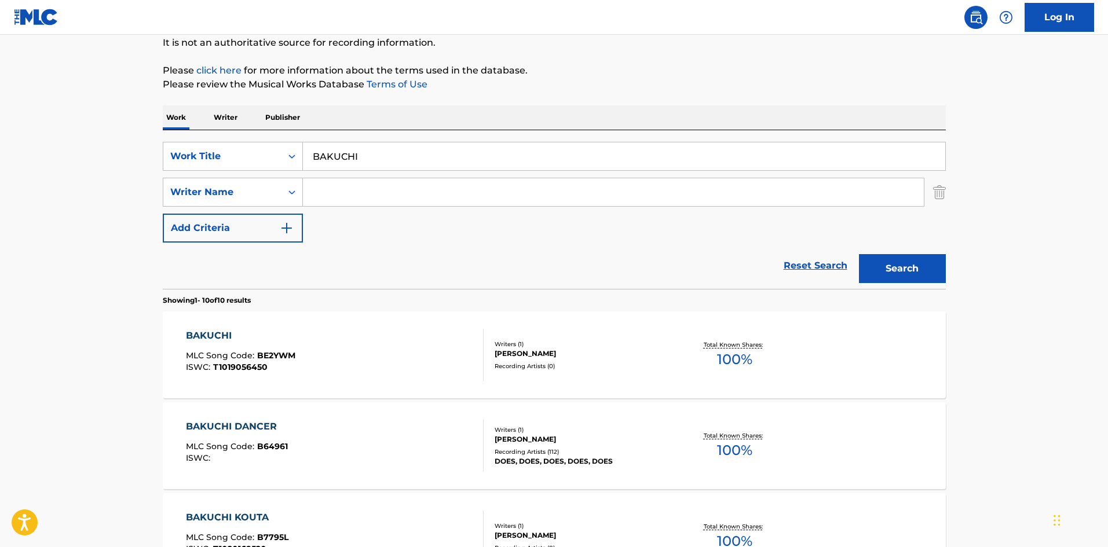
scroll to position [232, 0]
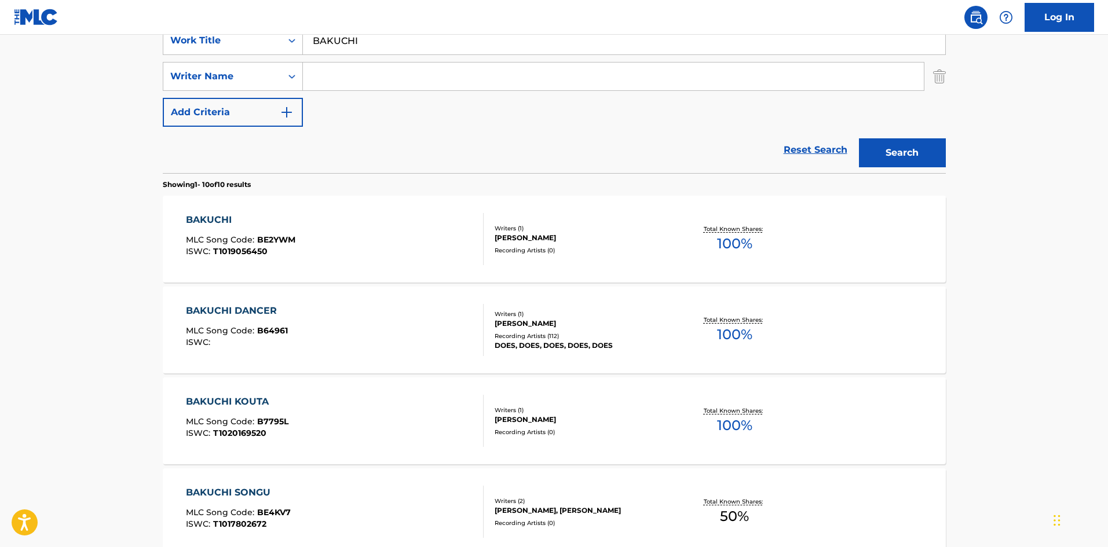
click at [361, 79] on input "Search Form" at bounding box center [613, 77] width 621 height 28
type input "rulu"
click at [888, 148] on button "Search" at bounding box center [902, 152] width 87 height 29
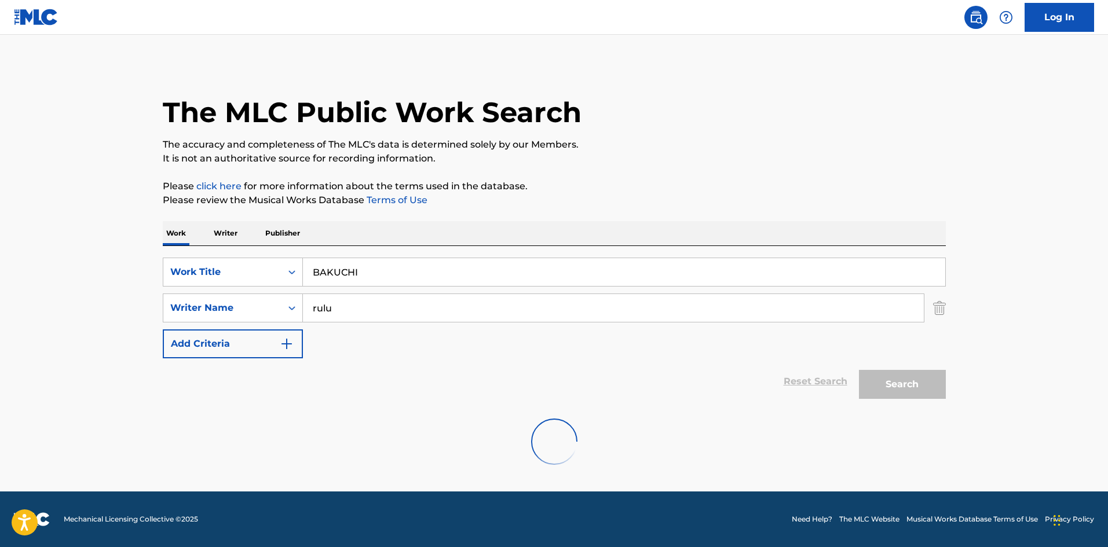
scroll to position [0, 0]
click at [274, 267] on div "SearchWithCriteriae26d3c89-0ae3-45d1-a097-436108b83d80 Work Title BAKUCHI" at bounding box center [554, 272] width 783 height 29
paste input "TOUHIKOUK"
type input "[PERSON_NAME]"
drag, startPoint x: 331, startPoint y: 307, endPoint x: 302, endPoint y: 303, distance: 29.7
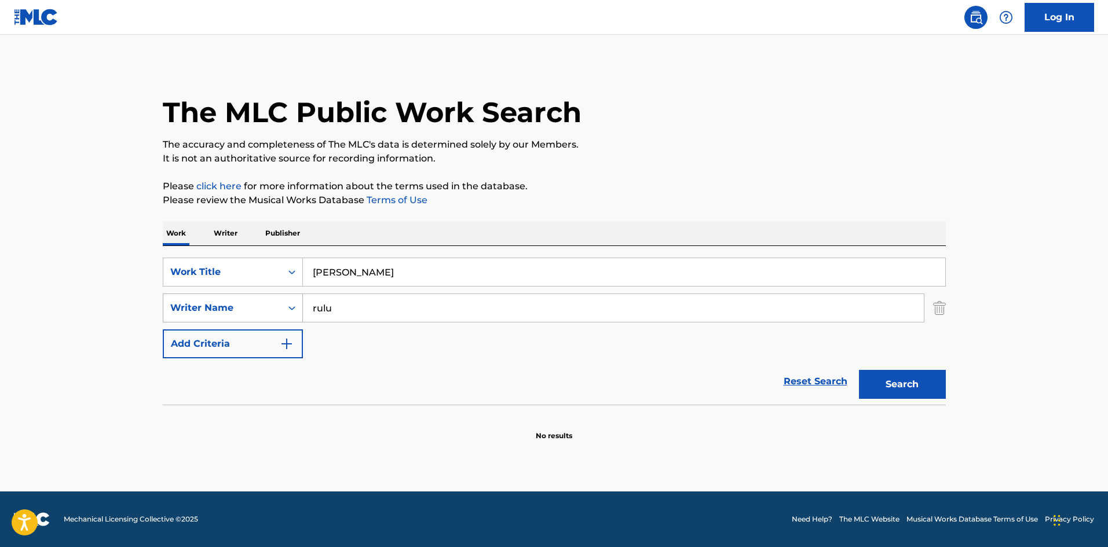
click at [297, 304] on div "SearchWithCriteria4f086465-6747-4a9d-94b9-eadf46f686df Writer Name [PERSON_NAME]" at bounding box center [554, 308] width 783 height 29
click at [869, 383] on button "Search" at bounding box center [902, 384] width 87 height 29
drag, startPoint x: 321, startPoint y: 262, endPoint x: 288, endPoint y: 266, distance: 33.9
click at [277, 259] on div "SearchWithCriteriae26d3c89-0ae3-45d1-a097-436108b83d80 Work Title TOUHIKOUKI" at bounding box center [554, 272] width 783 height 29
paste input "ASOBINOONNA"
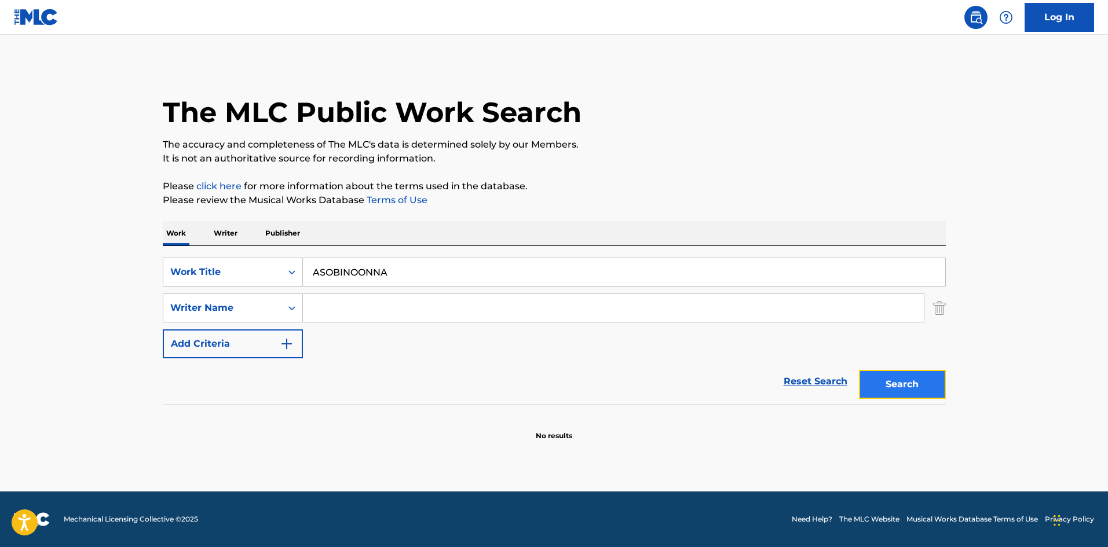
click at [897, 391] on button "Search" at bounding box center [902, 384] width 87 height 29
click at [420, 287] on div "SearchWithCriteriae26d3c89-0ae3-45d1-a097-436108b83d80 Work Title ASOBINOONNA S…" at bounding box center [554, 308] width 783 height 101
drag, startPoint x: 397, startPoint y: 270, endPoint x: 298, endPoint y: 271, distance: 99.0
click at [298, 271] on div "SearchWithCriteriae26d3c89-0ae3-45d1-a097-436108b83d80 Work Title ASOBINOONNA" at bounding box center [554, 272] width 783 height 29
paste input "SANJUUKYUUDO"
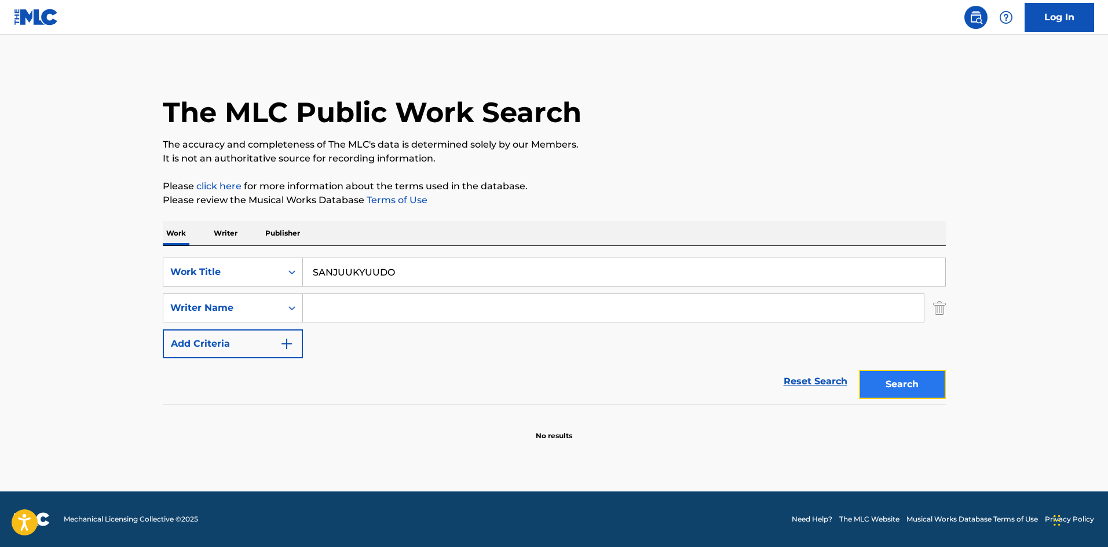
click at [884, 376] on button "Search" at bounding box center [902, 384] width 87 height 29
click at [283, 259] on div "SearchWithCriteriae26d3c89-0ae3-45d1-a097-436108b83d80 Work Title SANJUUKYUUDO" at bounding box center [554, 272] width 783 height 29
paste input "KOIHAJIMARINODAIARII"
click at [894, 384] on button "Search" at bounding box center [902, 384] width 87 height 29
click at [222, 255] on div "SearchWithCriteriae26d3c89-0ae3-45d1-a097-436108b83d80 Work Title KOIHAJIMARINO…" at bounding box center [554, 325] width 783 height 159
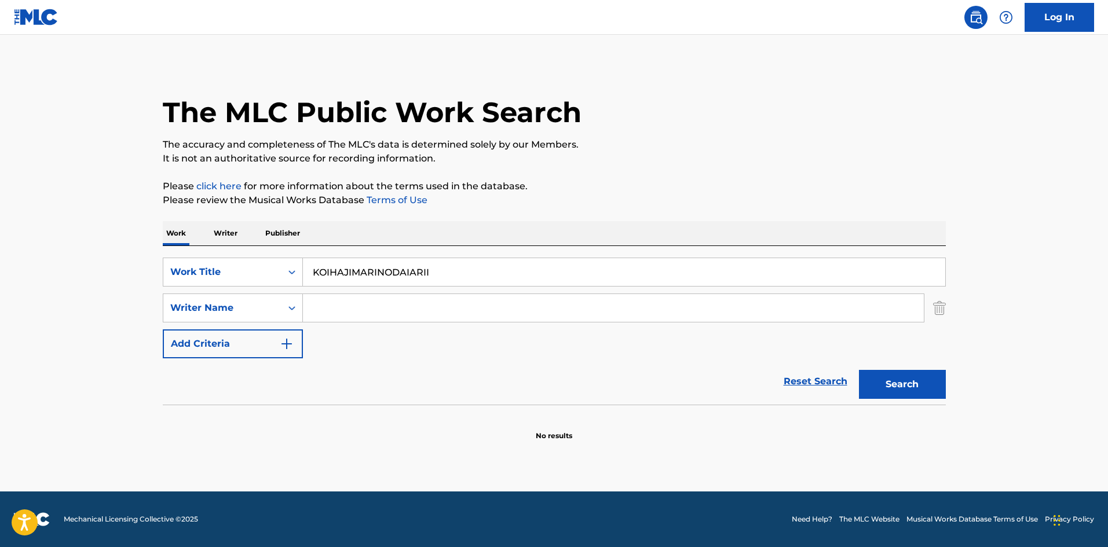
paste input "SPINNING BACK KICK"
drag, startPoint x: 433, startPoint y: 268, endPoint x: 419, endPoint y: 290, distance: 26.0
click at [228, 252] on div "SearchWithCriteriae26d3c89-0ae3-45d1-a097-436108b83d80 Work Title SPINNING BACK…" at bounding box center [554, 325] width 783 height 159
paste input "Search Form"
drag, startPoint x: 874, startPoint y: 387, endPoint x: 867, endPoint y: 387, distance: 6.4
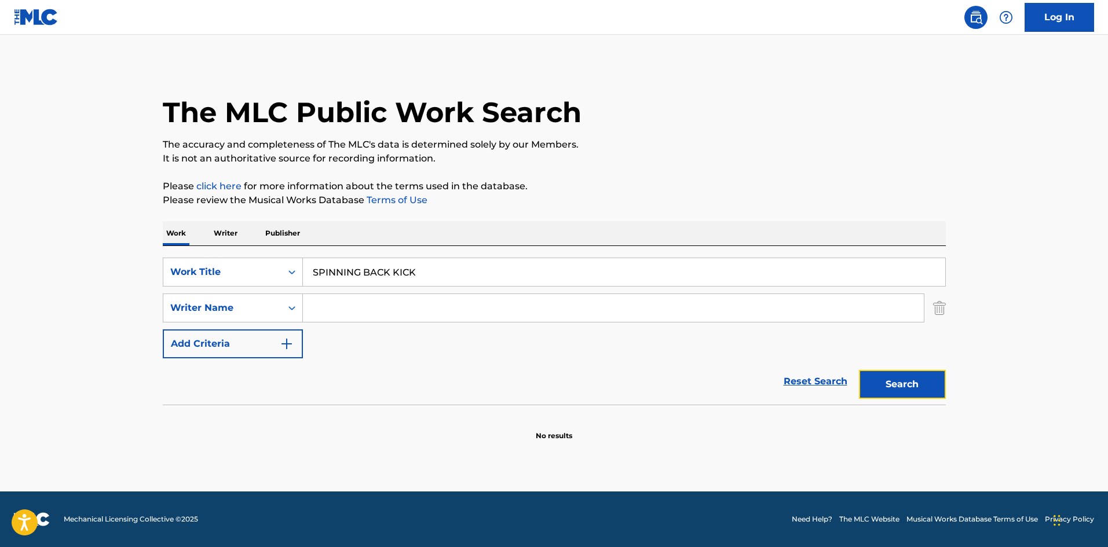
click at [875, 386] on button "Search" at bounding box center [902, 384] width 87 height 29
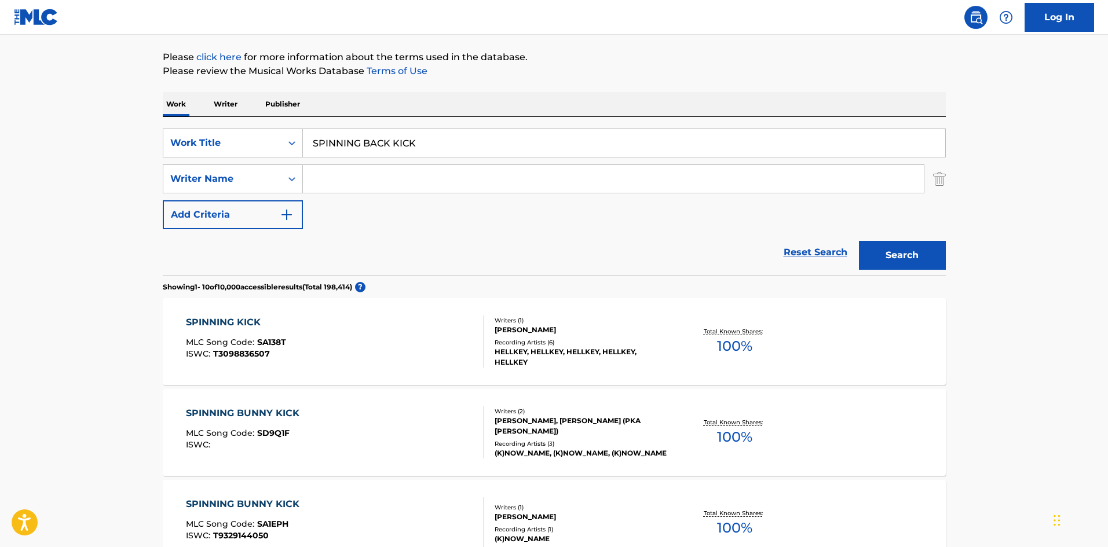
scroll to position [133, 0]
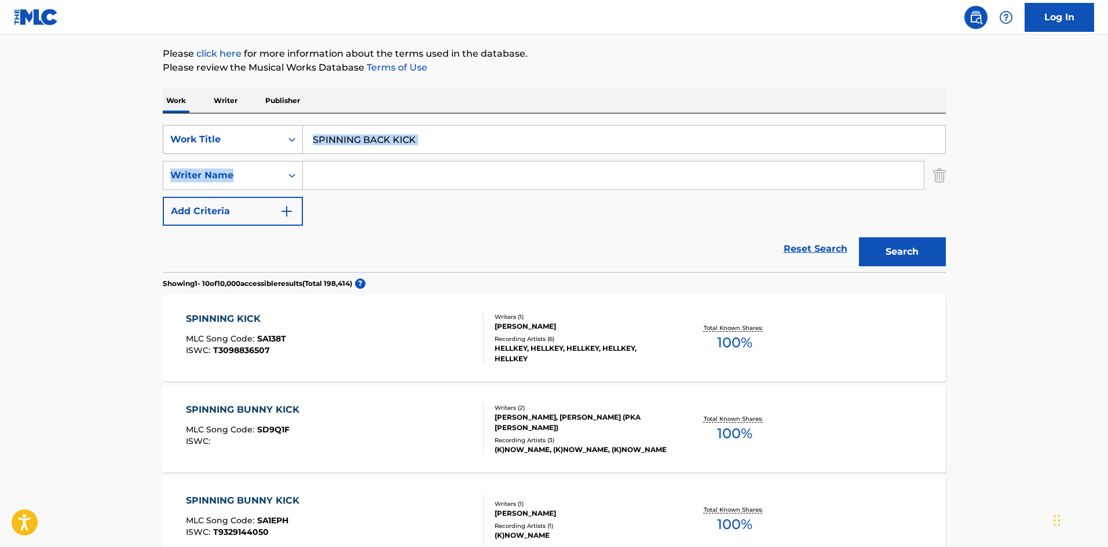
drag, startPoint x: 358, startPoint y: 139, endPoint x: 279, endPoint y: 138, distance: 79.3
click at [279, 138] on div "SearchWithCriteriae26d3c89-0ae3-45d1-a097-436108b83d80 Work Title SPINNING BACK…" at bounding box center [554, 175] width 783 height 101
click at [450, 139] on input "SPINNING BACK KICK" at bounding box center [624, 140] width 642 height 28
click at [262, 130] on div "SearchWithCriteriae26d3c89-0ae3-45d1-a097-436108b83d80 Work Title SPINNING BACK…" at bounding box center [554, 139] width 783 height 29
paste input "GEKKOUNOTOKI"
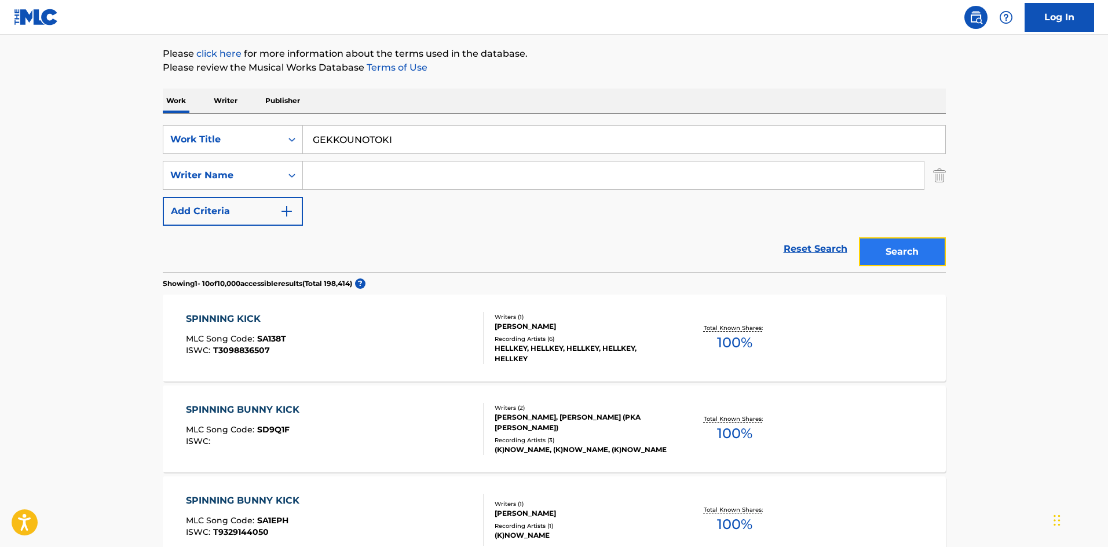
click at [877, 248] on button "Search" at bounding box center [902, 251] width 87 height 29
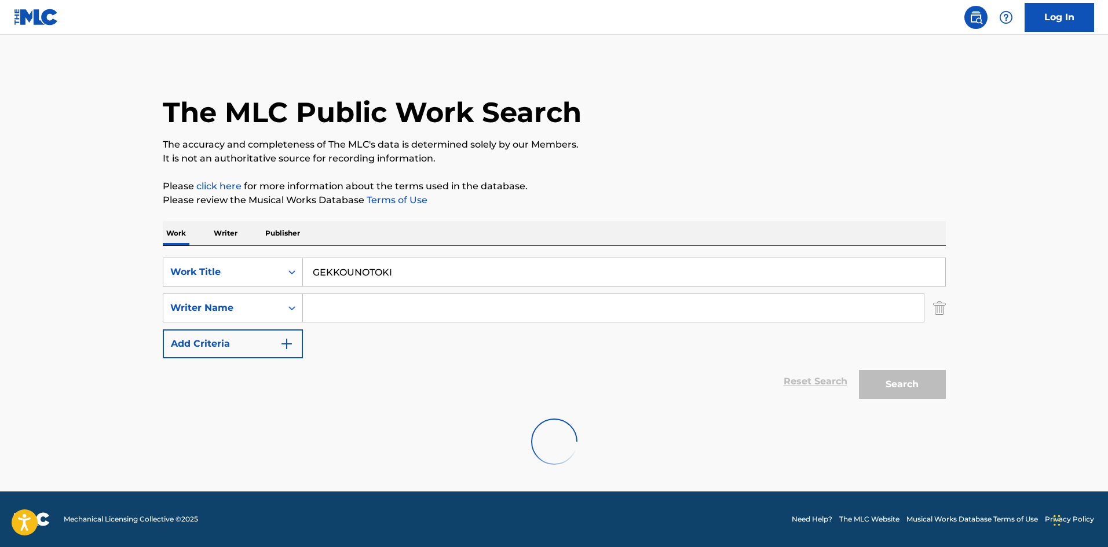
scroll to position [0, 0]
drag, startPoint x: 401, startPoint y: 262, endPoint x: 256, endPoint y: 250, distance: 145.2
click at [256, 250] on div "SearchWithCriteriae26d3c89-0ae3-45d1-a097-436108b83d80 Work Title GEKKOUNOTOKI …" at bounding box center [554, 325] width 783 height 159
paste
click at [897, 377] on button "Search" at bounding box center [902, 384] width 87 height 29
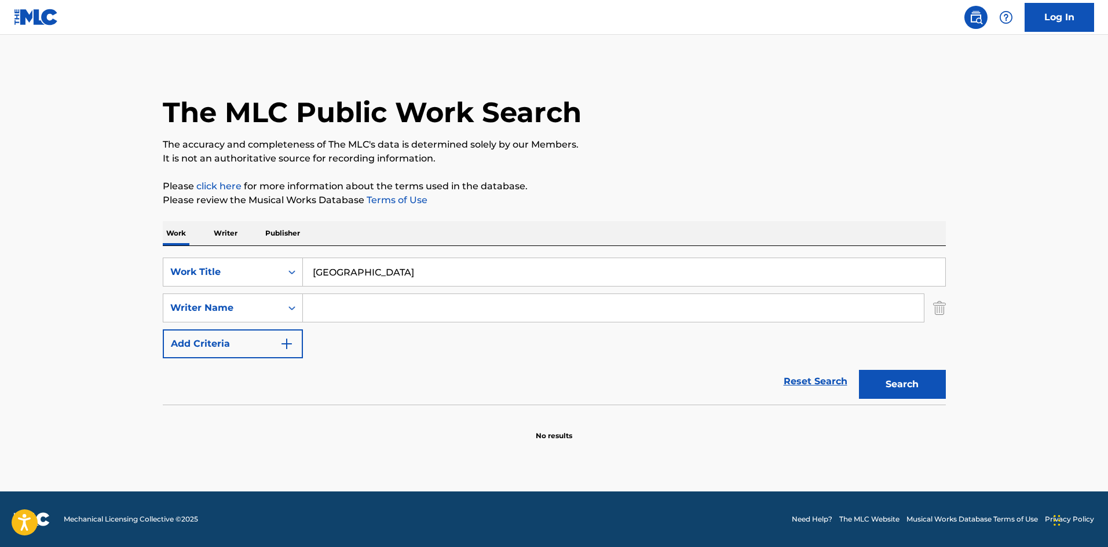
drag, startPoint x: 321, startPoint y: 261, endPoint x: 325, endPoint y: 266, distance: 7.1
click at [281, 259] on div "SearchWithCriteriae26d3c89-0ae3-45d1-a097-436108b83d80 Work Title SAIKAINOSHIREN" at bounding box center [554, 272] width 783 height 29
click at [912, 389] on button "Search" at bounding box center [902, 384] width 87 height 29
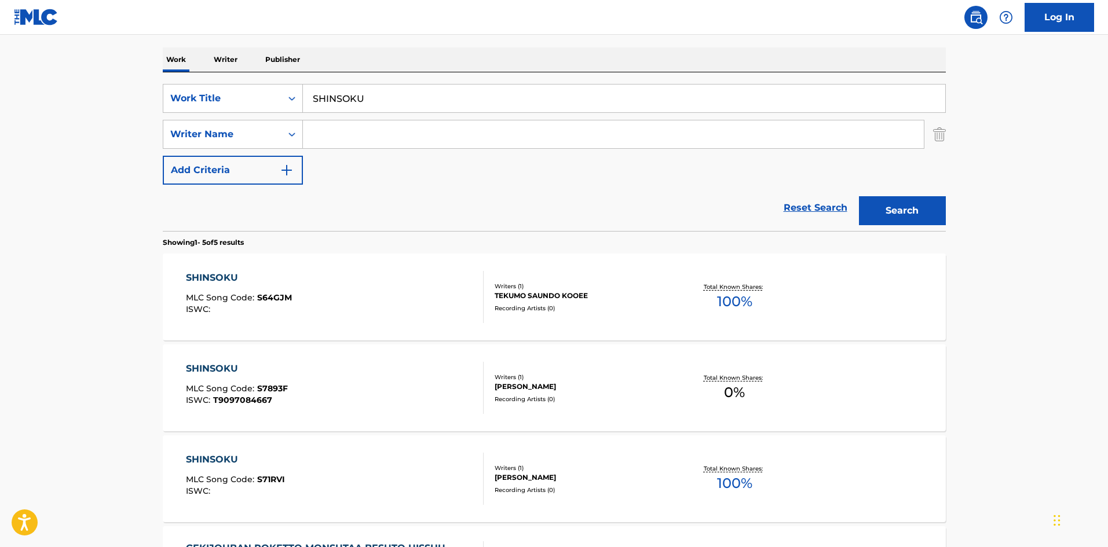
scroll to position [232, 0]
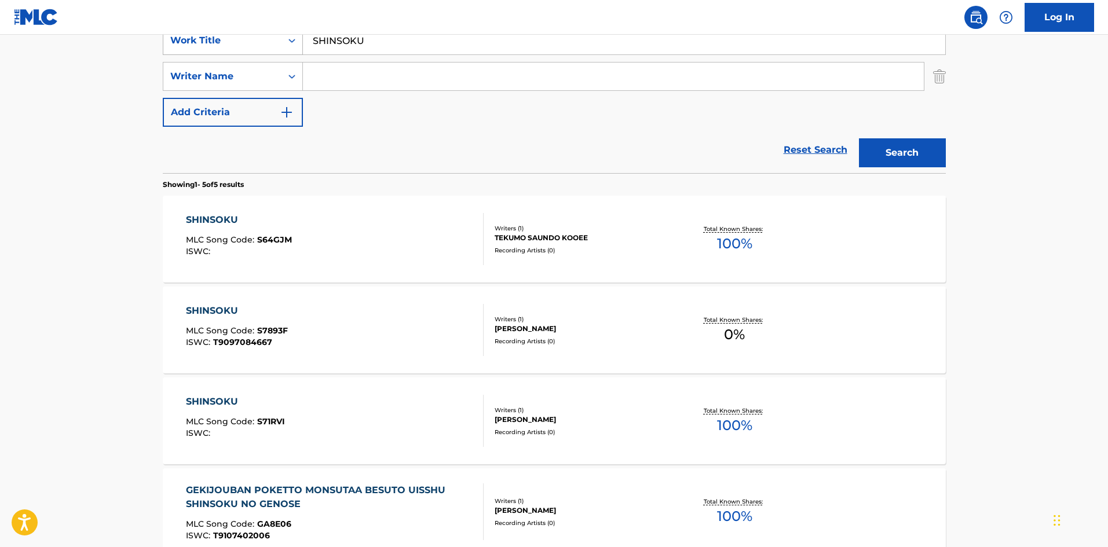
drag, startPoint x: 310, startPoint y: 34, endPoint x: 284, endPoint y: 40, distance: 26.8
click at [276, 36] on div "SearchWithCriteriae26d3c89-0ae3-45d1-a097-436108b83d80 Work Title SHINSOKU" at bounding box center [554, 40] width 783 height 29
click at [901, 157] on button "Search" at bounding box center [902, 152] width 87 height 29
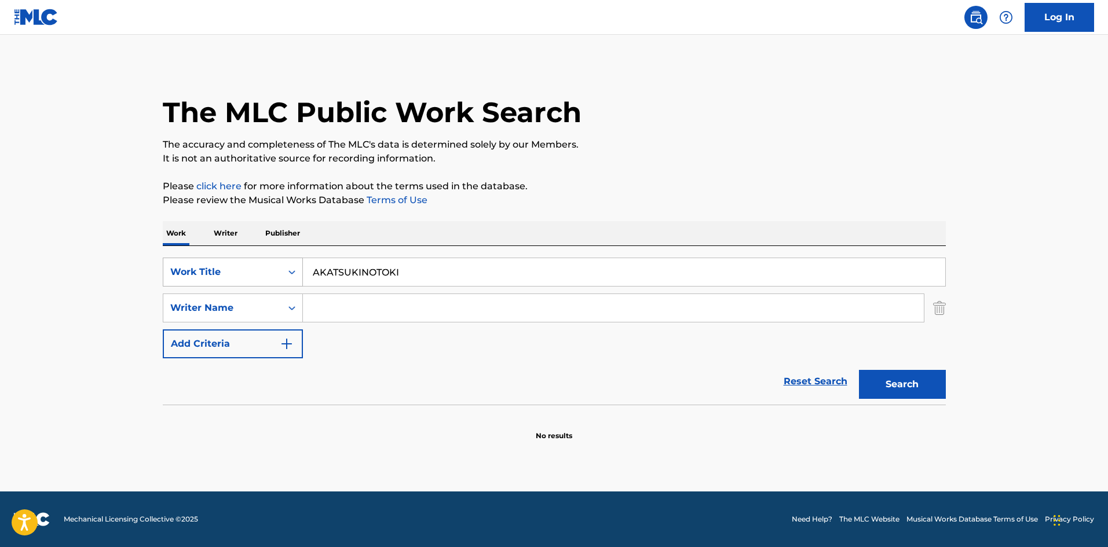
drag, startPoint x: 307, startPoint y: 263, endPoint x: 235, endPoint y: 263, distance: 71.8
click at [235, 263] on div "SearchWithCriteriae26d3c89-0ae3-45d1-a097-436108b83d80 Work Title AKATSUKINOTOKI" at bounding box center [554, 272] width 783 height 29
click at [892, 387] on button "Search" at bounding box center [902, 384] width 87 height 29
click at [270, 247] on div "SearchWithCriteriae26d3c89-0ae3-45d1-a097-436108b83d80 Work Title OOAKATSUKINOT…" at bounding box center [554, 325] width 783 height 159
click at [922, 388] on button "Search" at bounding box center [902, 384] width 87 height 29
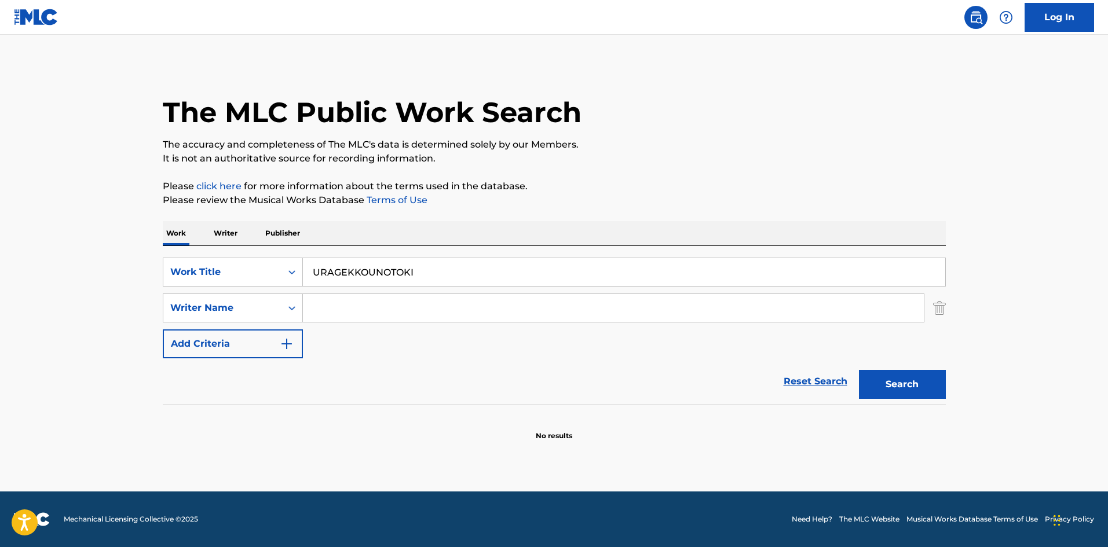
drag, startPoint x: 309, startPoint y: 247, endPoint x: 274, endPoint y: 242, distance: 35.0
click at [274, 242] on div "Work Writer Publisher SearchWithCriteriae26d3c89-0ae3-45d1-a097-436108b83d80 Wo…" at bounding box center [554, 331] width 783 height 220
click at [933, 385] on button "Search" at bounding box center [902, 384] width 87 height 29
click at [407, 262] on input "SADAMENOTOKI" at bounding box center [624, 272] width 642 height 28
drag, startPoint x: 412, startPoint y: 269, endPoint x: 309, endPoint y: 260, distance: 103.5
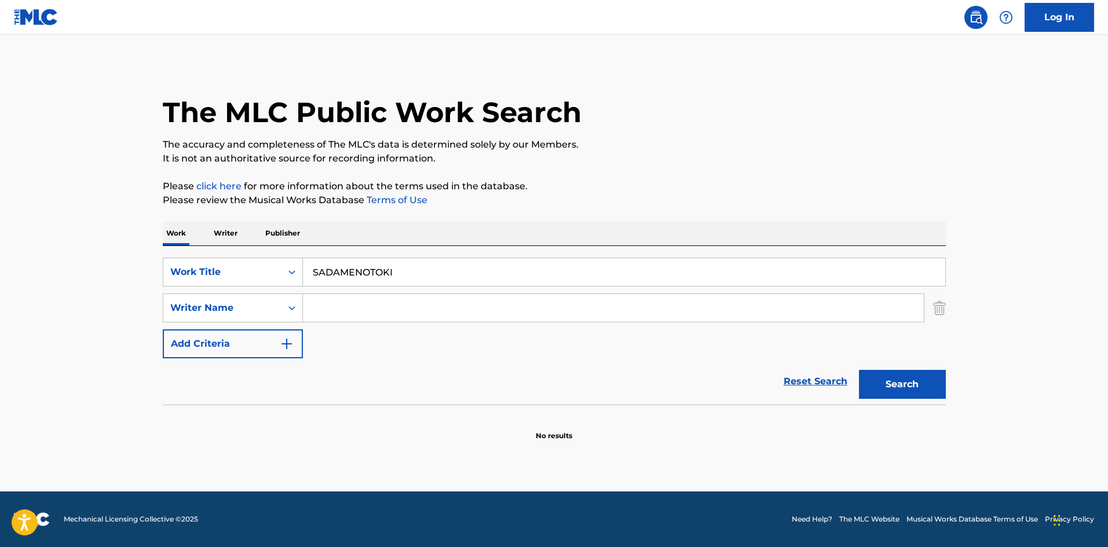
click at [309, 261] on input "SADAMENOTOKI" at bounding box center [624, 272] width 642 height 28
click at [900, 378] on button "Search" at bounding box center [902, 384] width 87 height 29
drag, startPoint x: 412, startPoint y: 271, endPoint x: 261, endPoint y: 266, distance: 151.2
click at [261, 266] on div "SearchWithCriteriae26d3c89-0ae3-45d1-a097-436108b83d80 Work Title BARERUKURASSHU" at bounding box center [554, 272] width 783 height 29
click at [900, 388] on button "Search" at bounding box center [902, 384] width 87 height 29
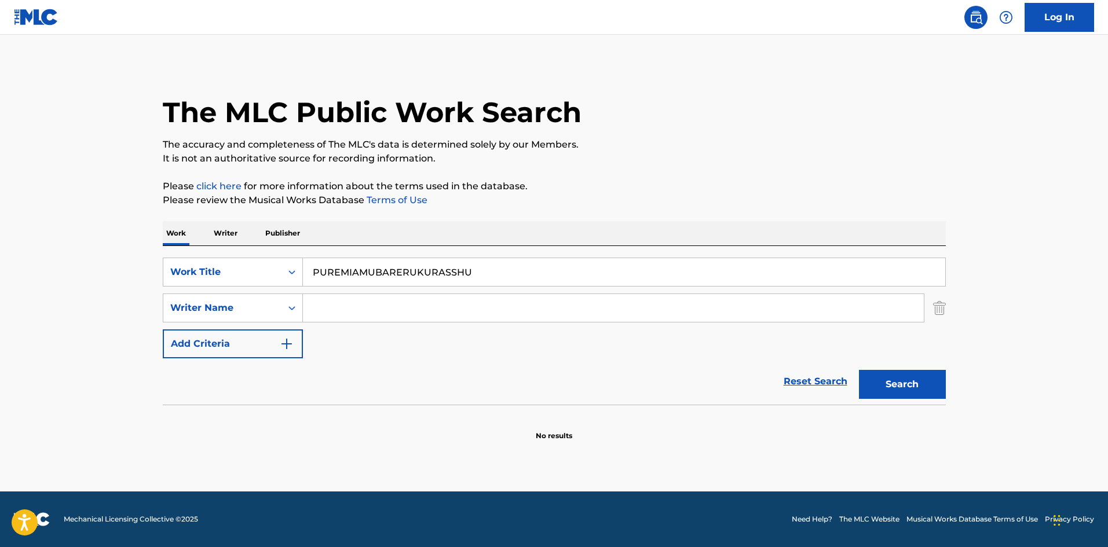
drag, startPoint x: 352, startPoint y: 250, endPoint x: 275, endPoint y: 245, distance: 77.1
click at [254, 252] on div "SearchWithCriteriae26d3c89-0ae3-45d1-a097-436108b83d80 Work Title PUREMIAMUBARE…" at bounding box center [554, 325] width 783 height 159
click at [866, 381] on button "Search" at bounding box center [902, 384] width 87 height 29
drag, startPoint x: 374, startPoint y: 262, endPoint x: 287, endPoint y: 263, distance: 87.4
click at [287, 263] on div "SearchWithCriteriae26d3c89-0ae3-45d1-a097-436108b83d80 Work Title BAIZOUKEN" at bounding box center [554, 272] width 783 height 29
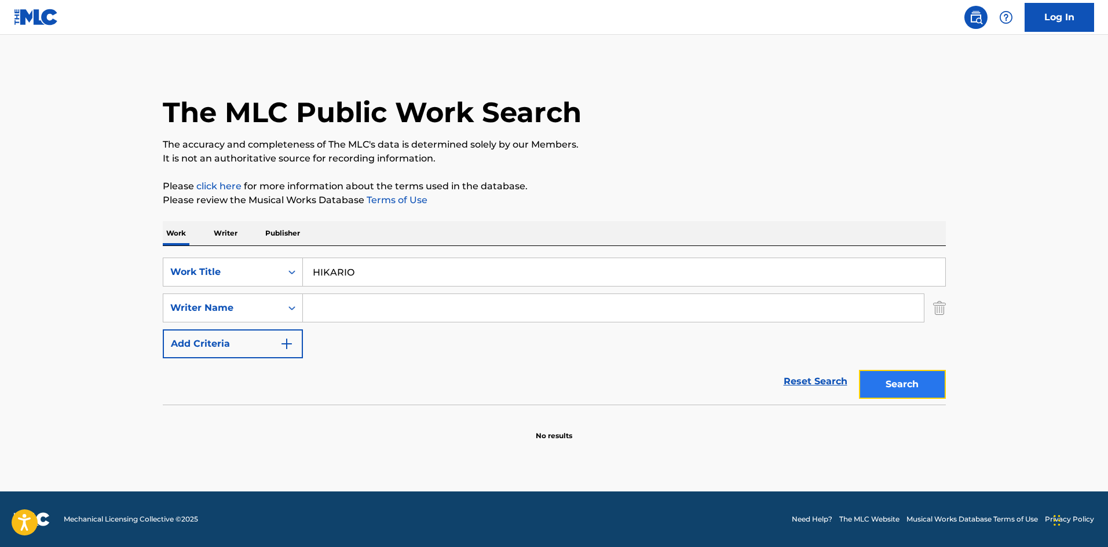
click at [918, 382] on button "Search" at bounding box center [902, 384] width 87 height 29
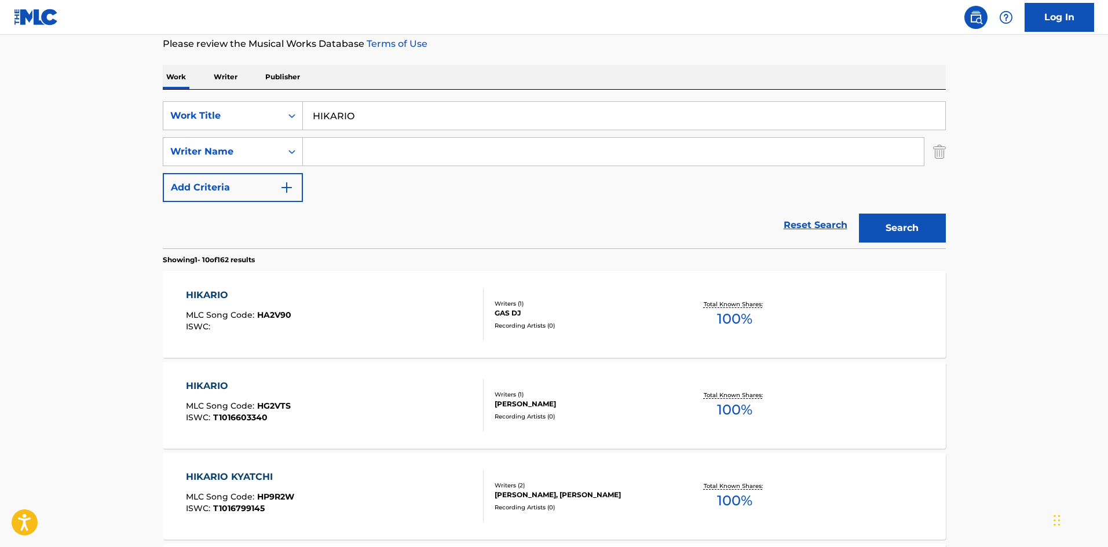
scroll to position [214, 0]
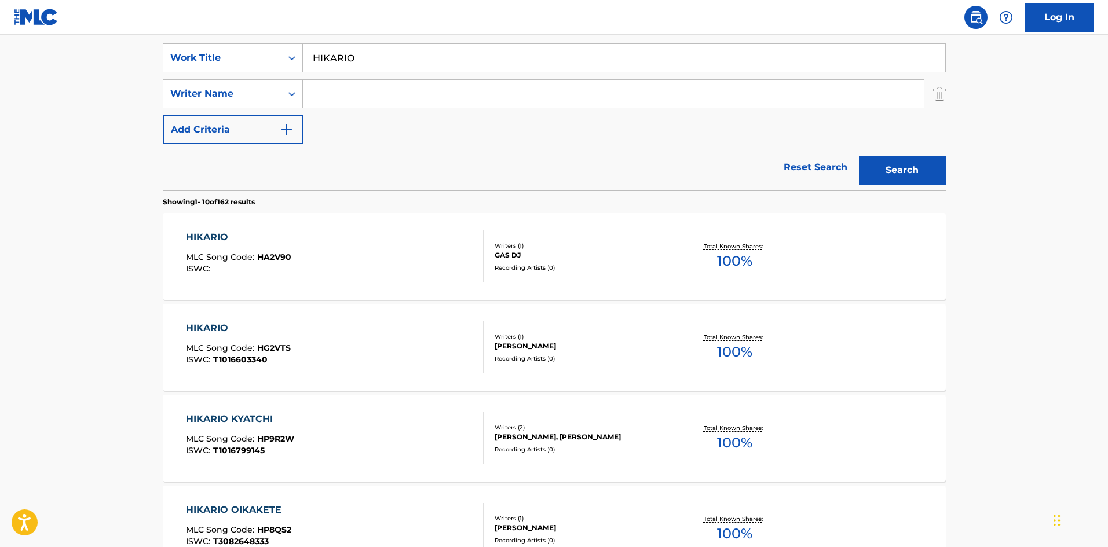
drag, startPoint x: 314, startPoint y: 49, endPoint x: 353, endPoint y: 63, distance: 41.0
click at [275, 50] on div "SearchWithCriteriae26d3c89-0ae3-45d1-a097-436108b83d80 Work Title HIKARIO" at bounding box center [554, 57] width 783 height 29
click at [901, 166] on button "Search" at bounding box center [902, 170] width 87 height 29
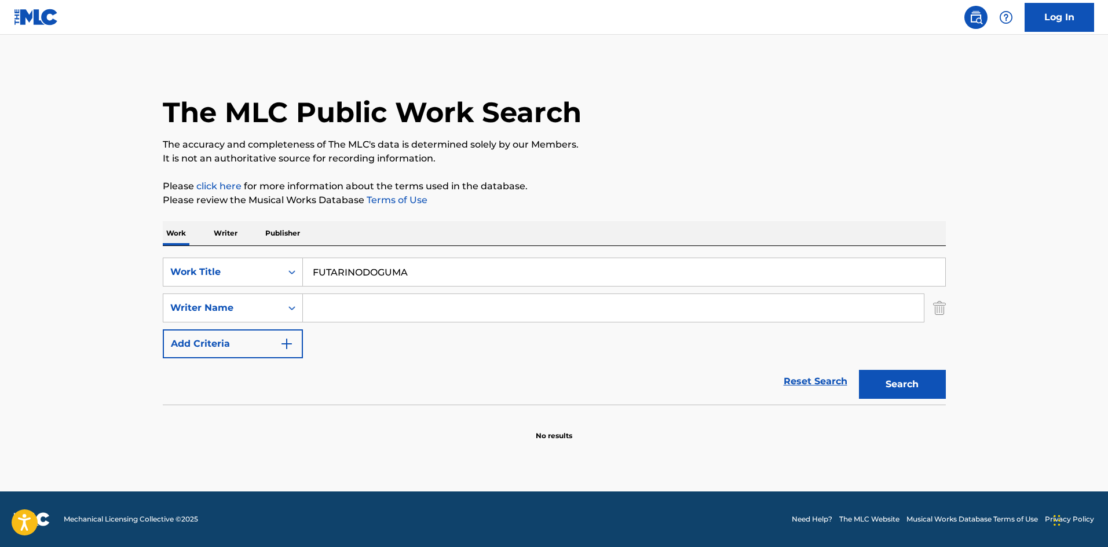
drag, startPoint x: 390, startPoint y: 266, endPoint x: 306, endPoint y: 269, distance: 84.6
click at [306, 268] on input "FUTARINODOGUMA" at bounding box center [624, 272] width 642 height 28
click at [888, 381] on button "Search" at bounding box center [902, 384] width 87 height 29
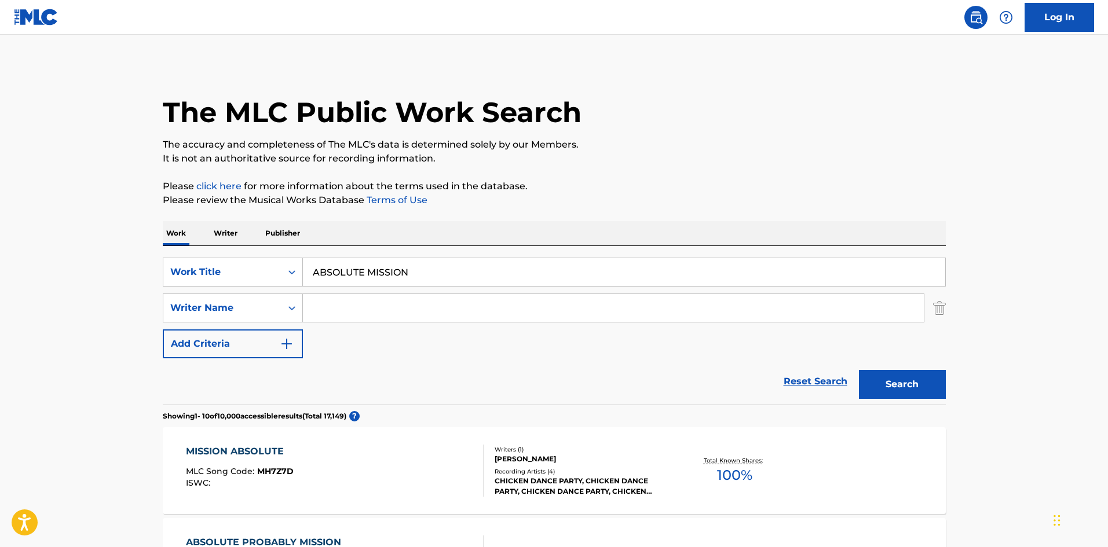
drag, startPoint x: 297, startPoint y: 245, endPoint x: 284, endPoint y: 245, distance: 12.7
type input "ETERNAL WORLD"
click at [316, 303] on input "Search Form" at bounding box center [613, 308] width 621 height 28
drag, startPoint x: 353, startPoint y: 309, endPoint x: 282, endPoint y: 298, distance: 71.6
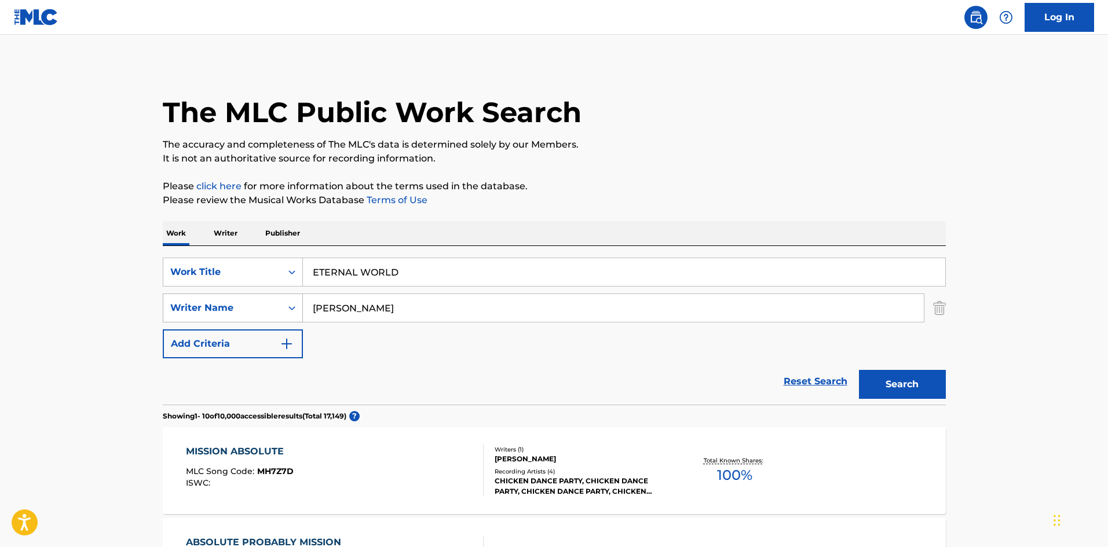
click at [293, 299] on div "SearchWithCriteria4f086465-6747-4a9d-94b9-eadf46f686df Writer Name [PERSON_NAME]" at bounding box center [554, 308] width 783 height 29
type input "Hasegawa"
click at [882, 381] on button "Search" at bounding box center [902, 384] width 87 height 29
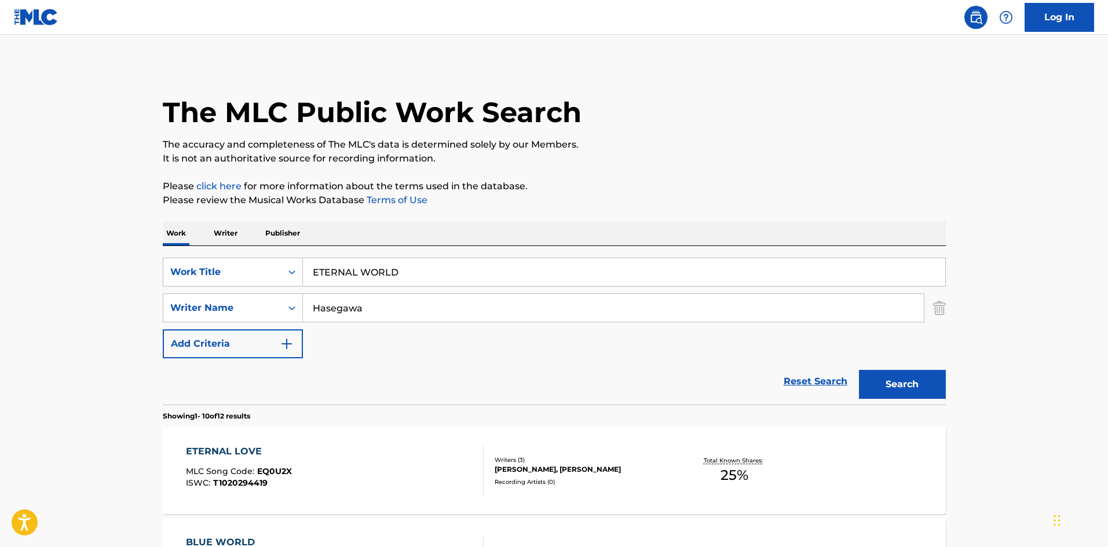
click at [376, 271] on input "ETERNAL WORLD" at bounding box center [624, 272] width 642 height 28
type input "INFLECT YOUR FATE"
drag, startPoint x: 219, startPoint y: 307, endPoint x: 338, endPoint y: 317, distance: 118.5
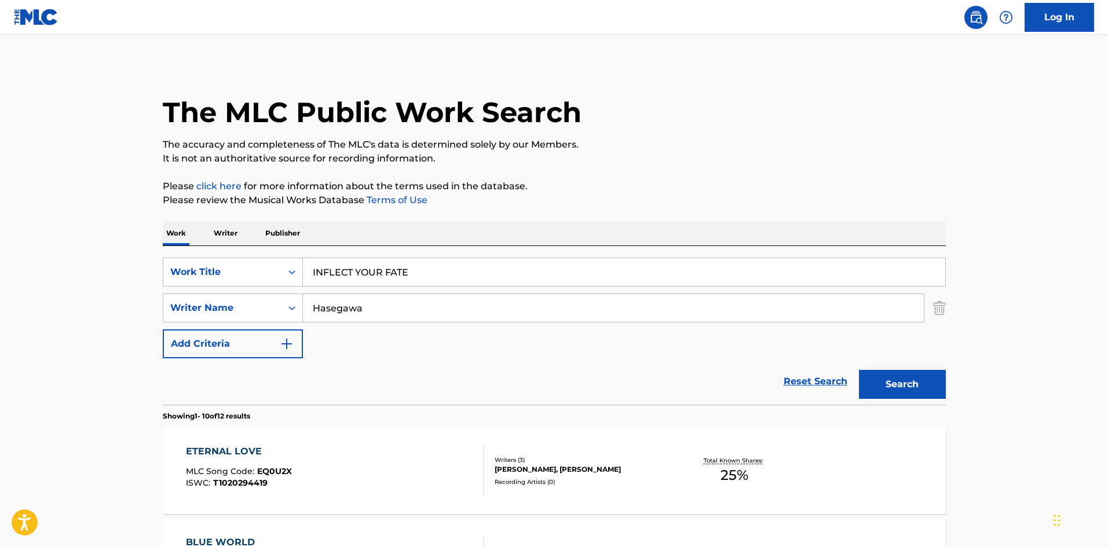
click at [211, 307] on div "SearchWithCriteria4f086465-6747-4a9d-94b9-eadf46f686df Writer Name [PERSON_NAME]" at bounding box center [554, 308] width 783 height 29
click at [901, 391] on button "Search" at bounding box center [902, 384] width 87 height 29
drag, startPoint x: 416, startPoint y: 267, endPoint x: 306, endPoint y: 258, distance: 111.0
click at [306, 258] on input "INFLECT YOUR FATE" at bounding box center [624, 272] width 642 height 28
type input "LIGHT"
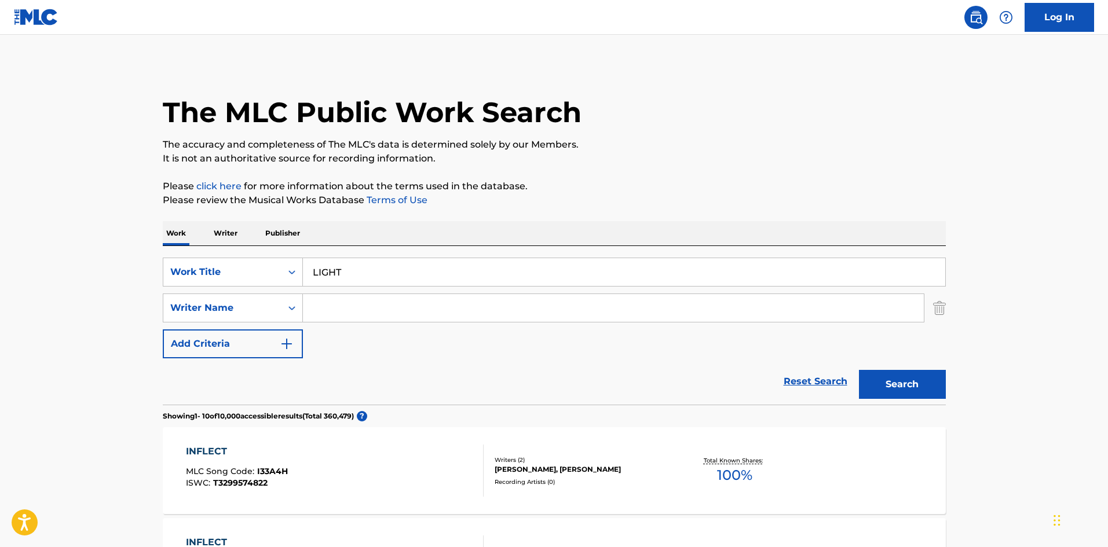
drag, startPoint x: 328, startPoint y: 307, endPoint x: 340, endPoint y: 311, distance: 13.6
click at [328, 307] on input "Search Form" at bounding box center [613, 308] width 621 height 28
type input "Yamazaki"
click at [893, 387] on button "Search" at bounding box center [902, 384] width 87 height 29
drag, startPoint x: 342, startPoint y: 268, endPoint x: 340, endPoint y: 255, distance: 12.9
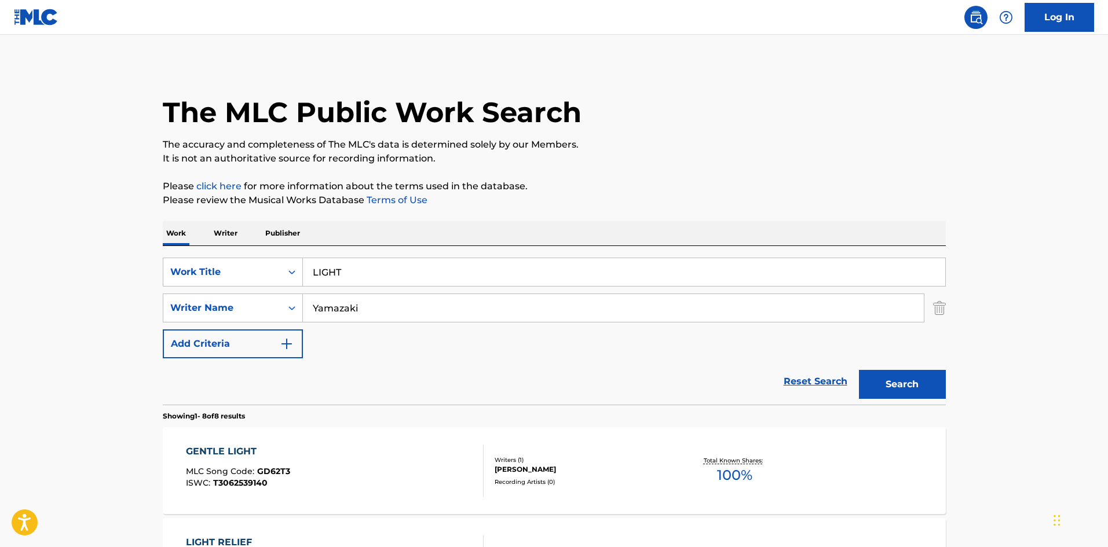
click at [289, 263] on div "SearchWithCriteriae26d3c89-0ae3-45d1-a097-436108b83d80 Work Title LIGHT" at bounding box center [554, 272] width 783 height 29
type input "RAMYIRABUFESUTO"
drag, startPoint x: 369, startPoint y: 309, endPoint x: 281, endPoint y: 296, distance: 88.8
click at [281, 296] on div "SearchWithCriteria4f086465-6747-4a9d-94b9-eadf46f686df Writer Name [PERSON_NAME]" at bounding box center [554, 308] width 783 height 29
click at [675, 198] on p "Please review the Musical Works Database Terms of Use" at bounding box center [554, 200] width 783 height 14
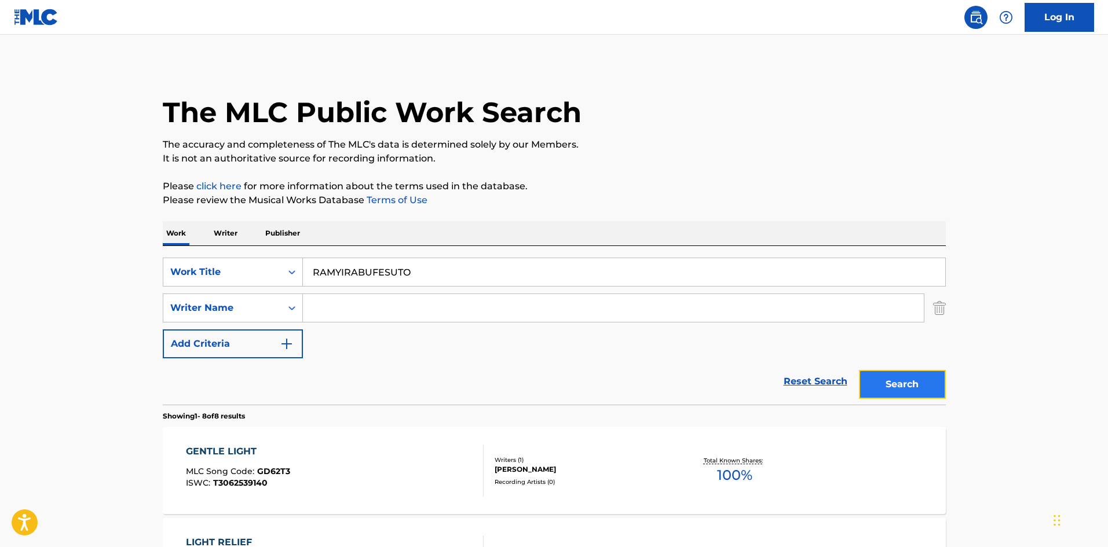
click at [906, 390] on button "Search" at bounding box center [902, 384] width 87 height 29
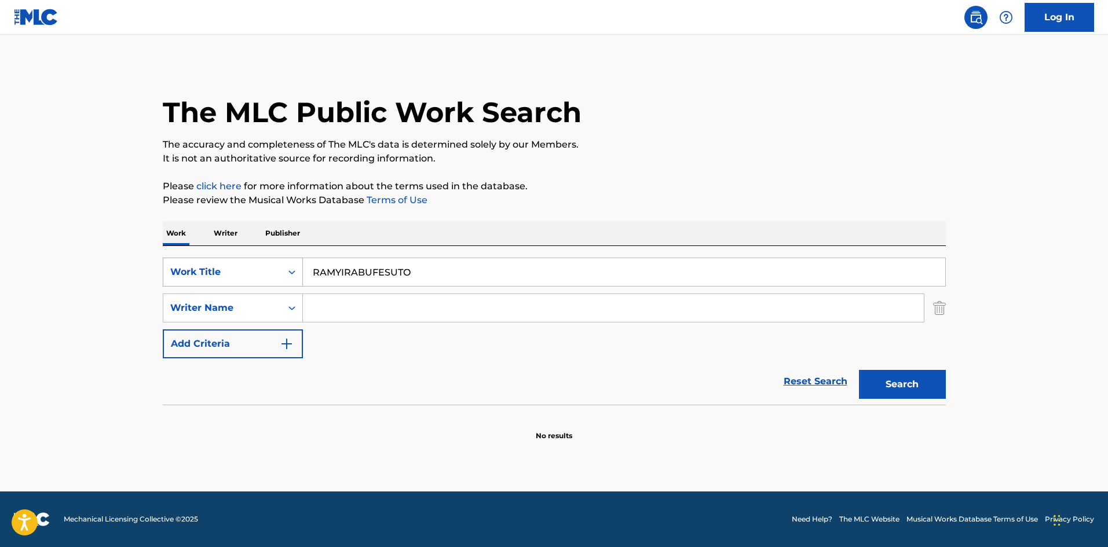
drag, startPoint x: 417, startPoint y: 267, endPoint x: 293, endPoint y: 267, distance: 123.9
click at [293, 267] on div "SearchWithCriteriae26d3c89-0ae3-45d1-a097-436108b83d80 Work Title RAMYIRABUFESU…" at bounding box center [554, 272] width 783 height 29
click at [897, 385] on button "Search" at bounding box center [902, 384] width 87 height 29
drag, startPoint x: 264, startPoint y: 251, endPoint x: 241, endPoint y: 249, distance: 22.6
click at [241, 249] on div "SearchWithCriteriae26d3c89-0ae3-45d1-a097-436108b83d80 Work Title HATSUKOIPATIS…" at bounding box center [554, 325] width 783 height 159
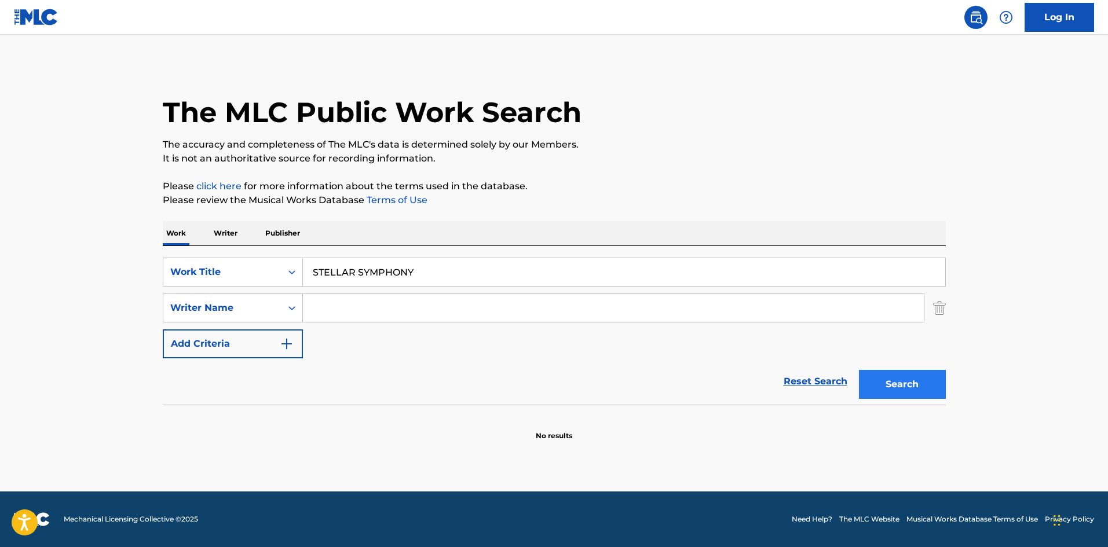
type input "STELLAR SYMPHONY"
click at [912, 386] on button "Search" at bounding box center [902, 384] width 87 height 29
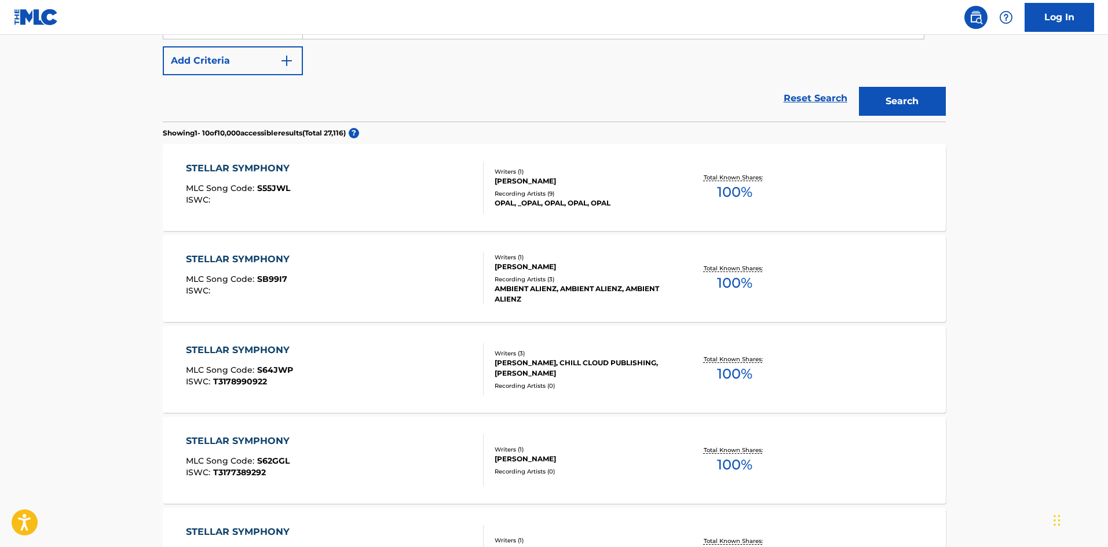
scroll to position [225, 0]
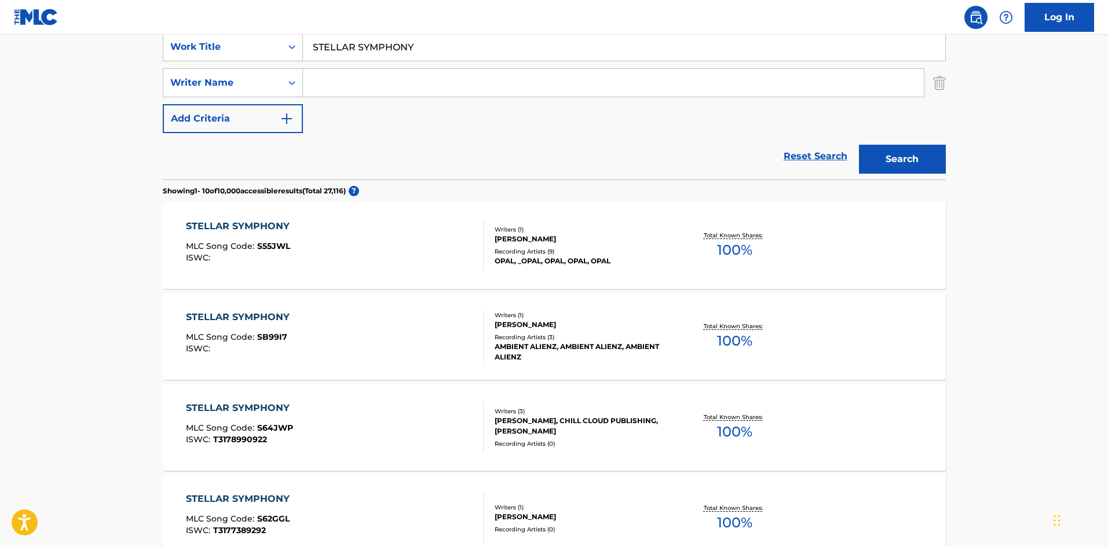
click at [394, 91] on input "Search Form" at bounding box center [613, 83] width 621 height 28
type input "gohan"
click at [859, 145] on button "Search" at bounding box center [902, 159] width 87 height 29
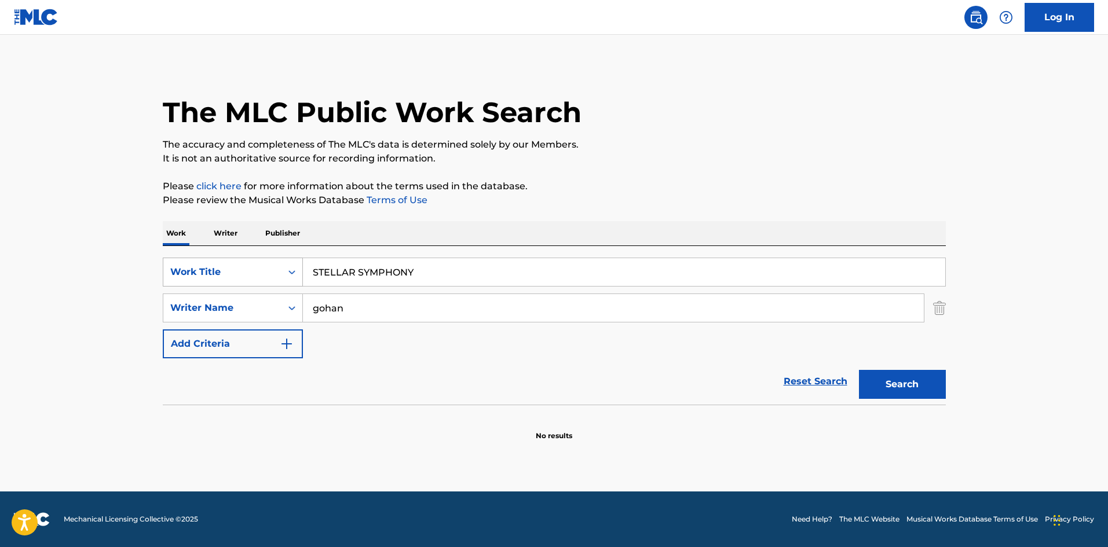
drag, startPoint x: 416, startPoint y: 262, endPoint x: 250, endPoint y: 262, distance: 166.2
click at [250, 262] on div "SearchWithCriteriae26d3c89-0ae3-45d1-a097-436108b83d80 Work Title STELLAR SYMPH…" at bounding box center [554, 272] width 783 height 29
type input "(INTRO)"
drag, startPoint x: 346, startPoint y: 310, endPoint x: 294, endPoint y: 304, distance: 53.0
click at [296, 303] on div "SearchWithCriteria4f086465-6747-4a9d-94b9-eadf46f686df Writer Name [PERSON_NAME]" at bounding box center [554, 308] width 783 height 29
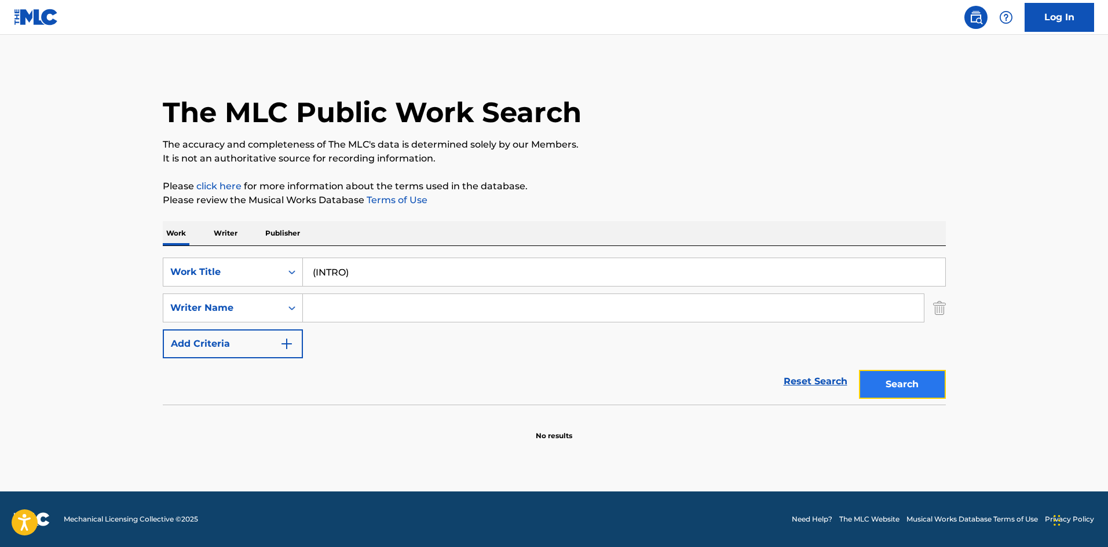
click at [930, 392] on button "Search" at bounding box center [902, 384] width 87 height 29
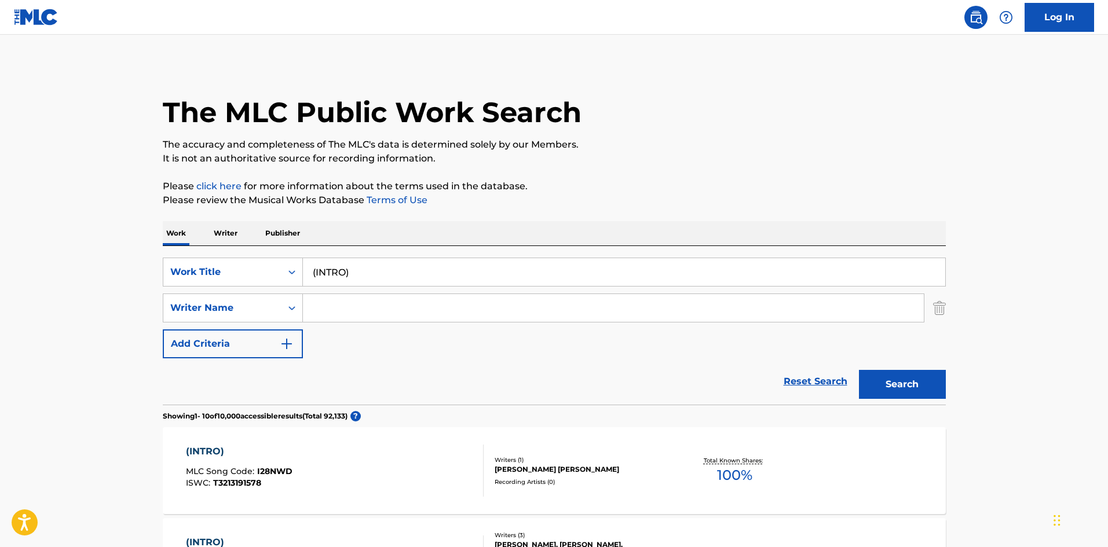
click at [225, 234] on p "Writer" at bounding box center [225, 233] width 31 height 24
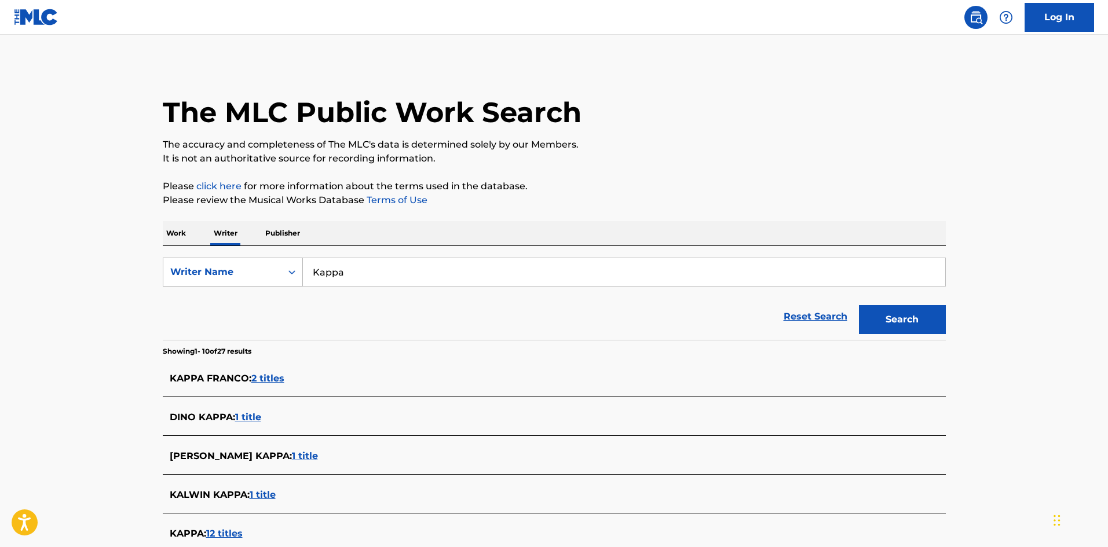
drag, startPoint x: 341, startPoint y: 272, endPoint x: 291, endPoint y: 268, distance: 50.0
click at [291, 267] on div "SearchWithCriteria310863d7-5cce-4fab-96a9-47039ac86978 Writer Name [PERSON_NAME]" at bounding box center [554, 272] width 783 height 29
type input "[PERSON_NAME]"
click at [883, 325] on button "Search" at bounding box center [902, 319] width 87 height 29
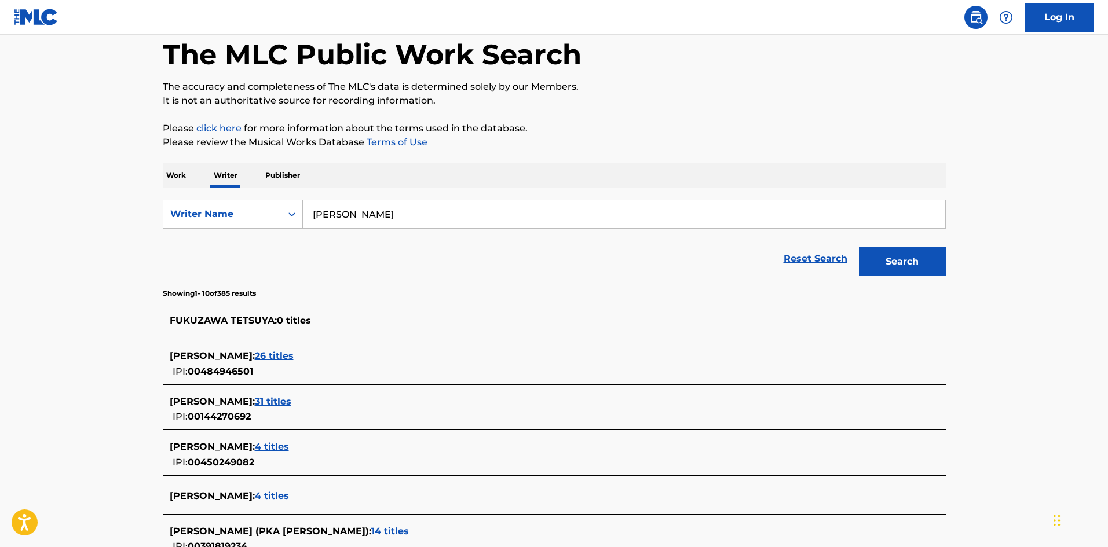
scroll to position [116, 0]
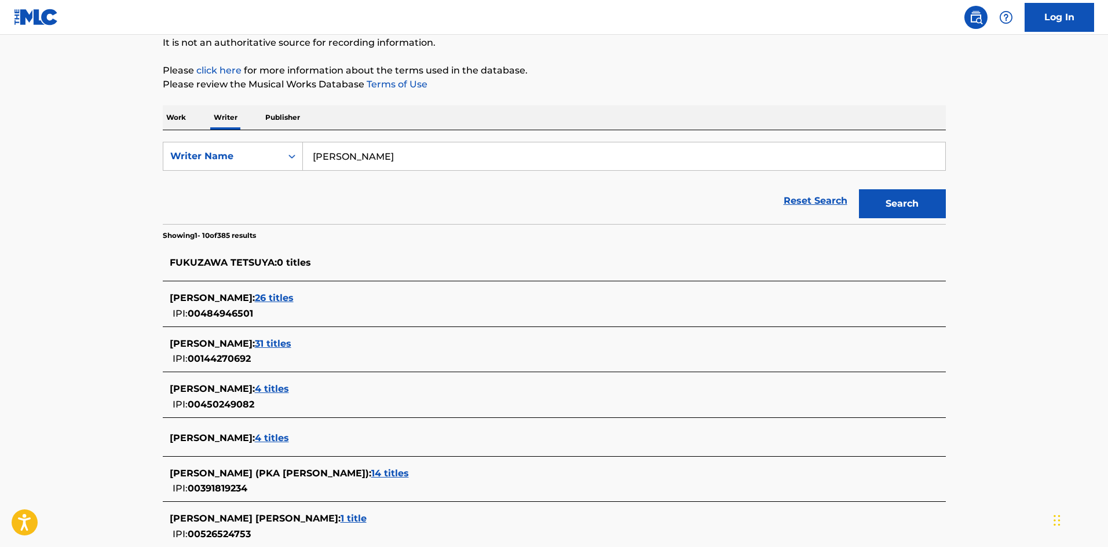
click at [180, 119] on p "Work" at bounding box center [176, 117] width 27 height 24
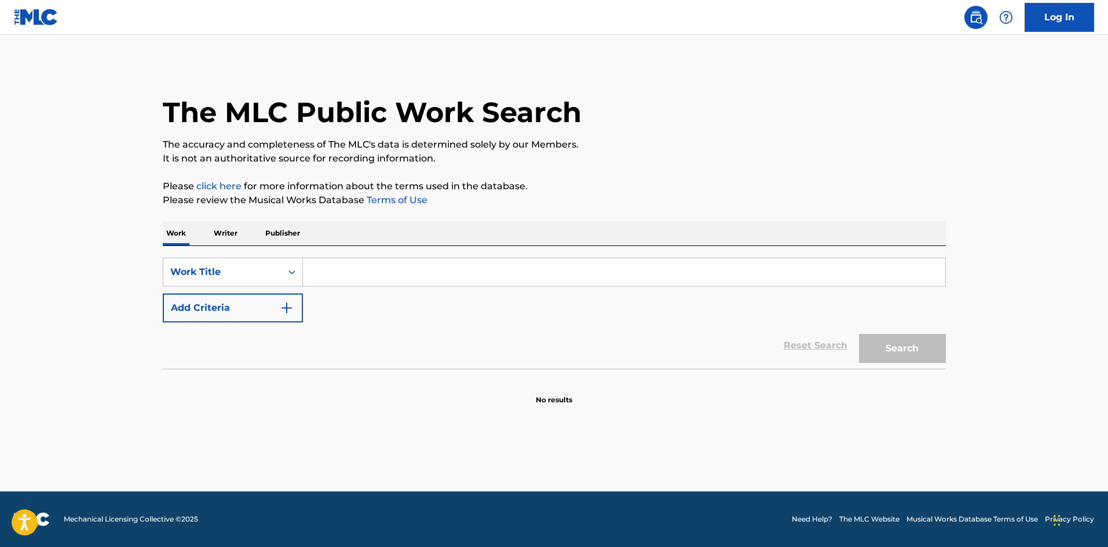
click at [320, 272] on input "Search Form" at bounding box center [624, 272] width 642 height 28
click at [416, 273] on input "(INTRO) [PERSON_NAME]" at bounding box center [624, 272] width 642 height 28
type input "(INTRO) [PERSON_NAME]"
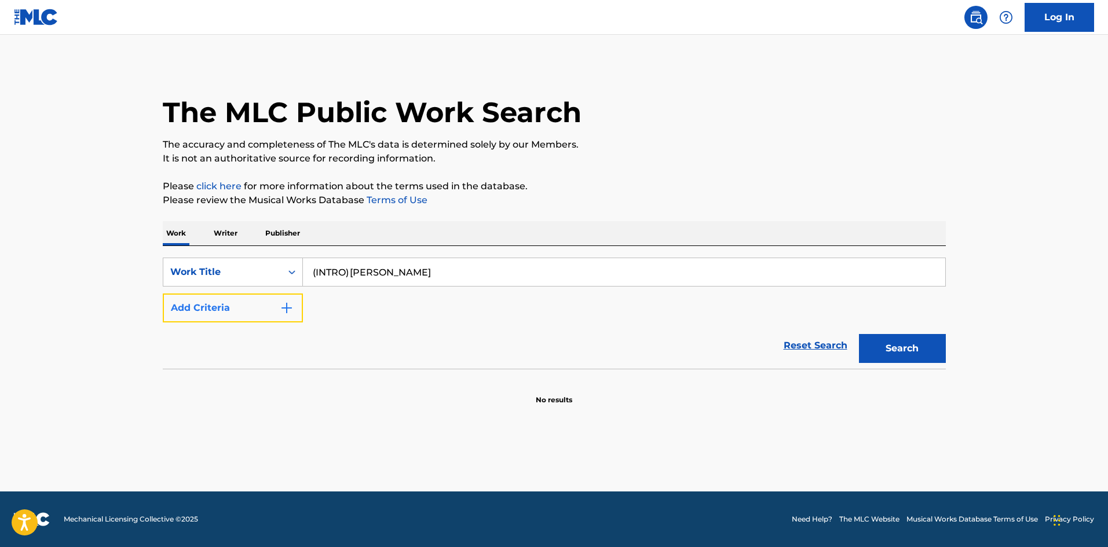
click at [294, 309] on button "Add Criteria" at bounding box center [233, 308] width 140 height 29
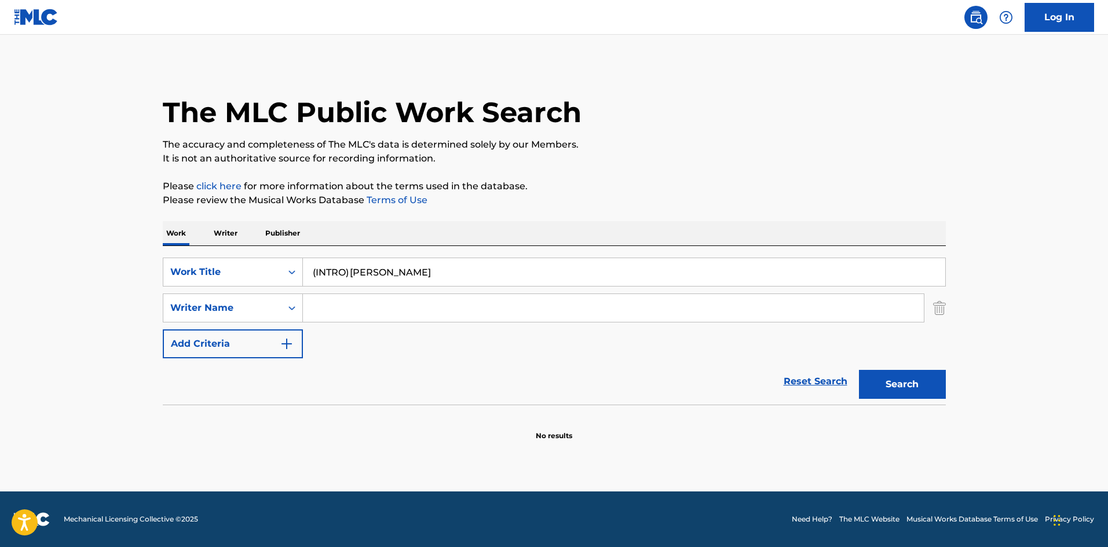
click at [324, 310] on input "Search Form" at bounding box center [613, 308] width 621 height 28
type input "Osamu"
drag, startPoint x: 353, startPoint y: 269, endPoint x: 493, endPoint y: 281, distance: 140.6
click at [493, 281] on input "(INTRO) [PERSON_NAME]" at bounding box center [624, 272] width 642 height 28
click at [877, 383] on button "Search" at bounding box center [902, 384] width 87 height 29
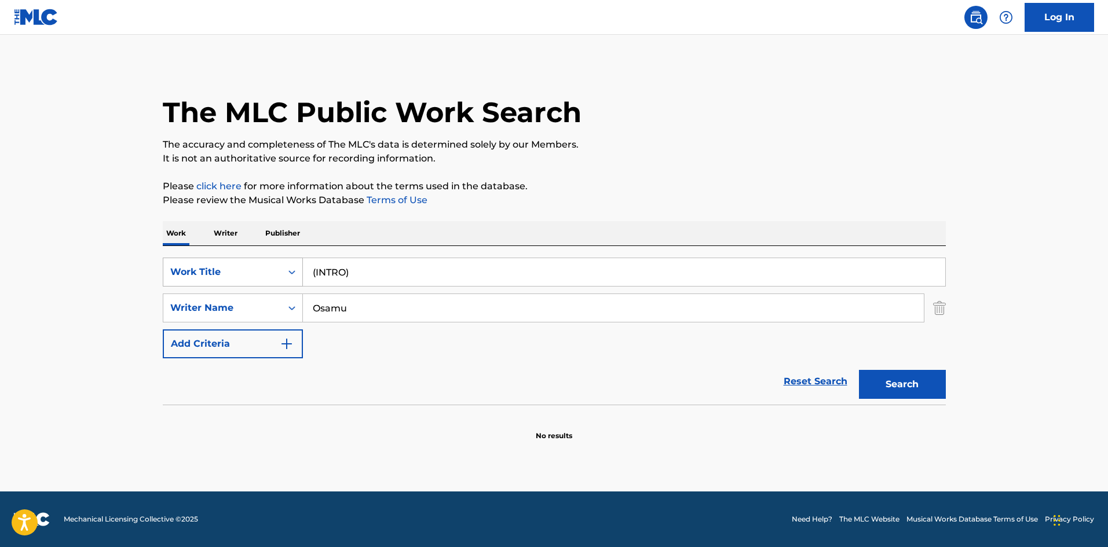
drag, startPoint x: 299, startPoint y: 272, endPoint x: 270, endPoint y: 270, distance: 29.0
click at [270, 270] on div "SearchWithCriteriae26d3c89-0ae3-45d1-a097-436108b83d80 Work Title (INTRO)" at bounding box center [554, 272] width 783 height 29
drag, startPoint x: 879, startPoint y: 383, endPoint x: 793, endPoint y: 341, distance: 96.3
click at [879, 382] on button "Search" at bounding box center [902, 384] width 87 height 29
drag, startPoint x: 332, startPoint y: 272, endPoint x: 284, endPoint y: 280, distance: 48.6
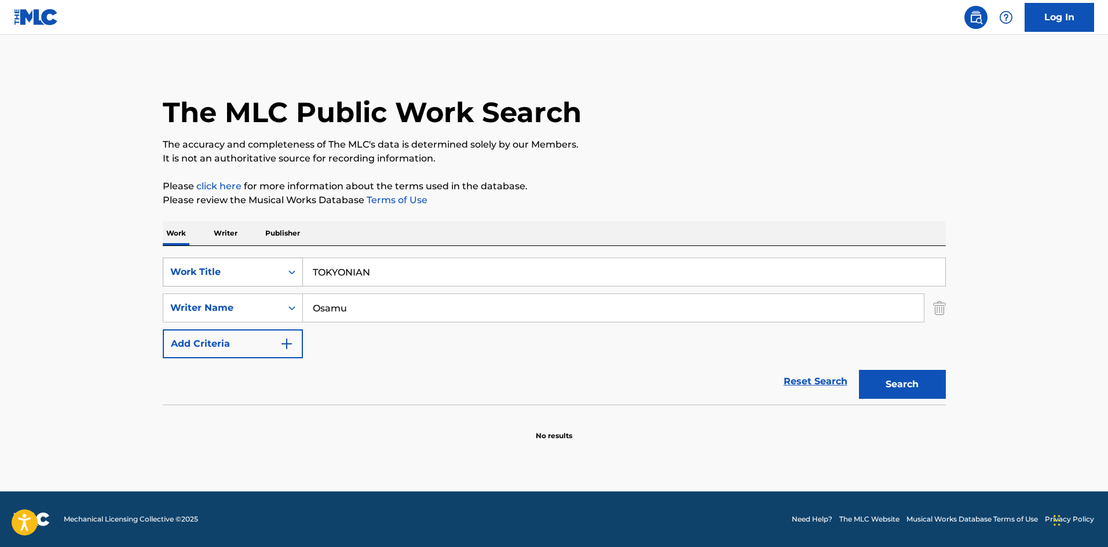
click at [245, 271] on div "SearchWithCriteriae26d3c89-0ae3-45d1-a097-436108b83d80 Work Title TOKYONIAN" at bounding box center [554, 272] width 783 height 29
click at [871, 377] on button "Search" at bounding box center [902, 384] width 87 height 29
click at [255, 272] on div "SearchWithCriteriae26d3c89-0ae3-45d1-a097-436108b83d80 Work Title (OUTRO)" at bounding box center [554, 272] width 783 height 29
click at [910, 382] on button "Search" at bounding box center [902, 384] width 87 height 29
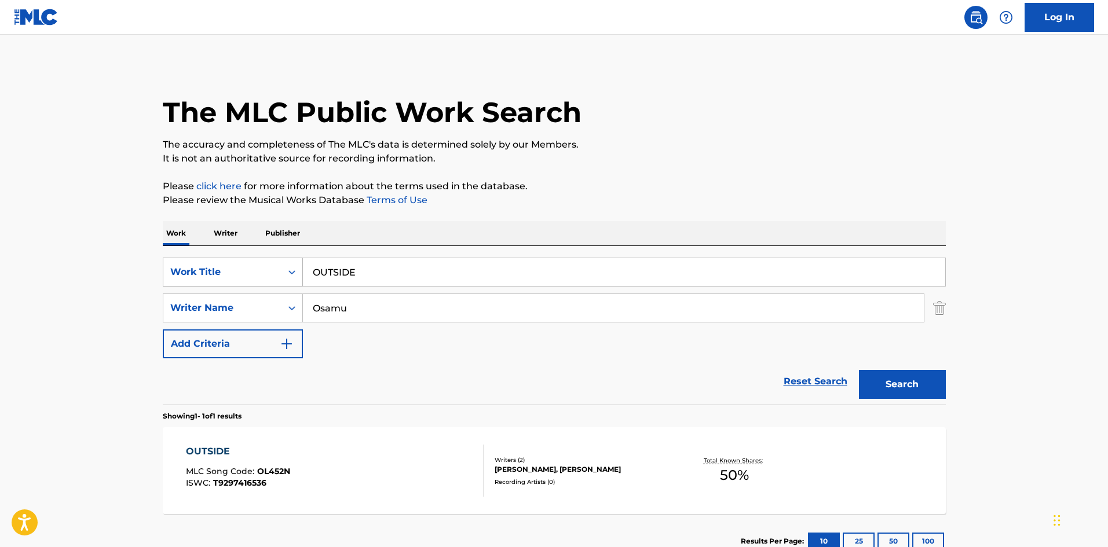
drag, startPoint x: 358, startPoint y: 266, endPoint x: 299, endPoint y: 270, distance: 59.7
click at [299, 270] on div "SearchWithCriteriae26d3c89-0ae3-45d1-a097-436108b83d80 Work Title OUTSIDE" at bounding box center [554, 272] width 783 height 29
click at [875, 384] on button "Search" at bounding box center [902, 384] width 87 height 29
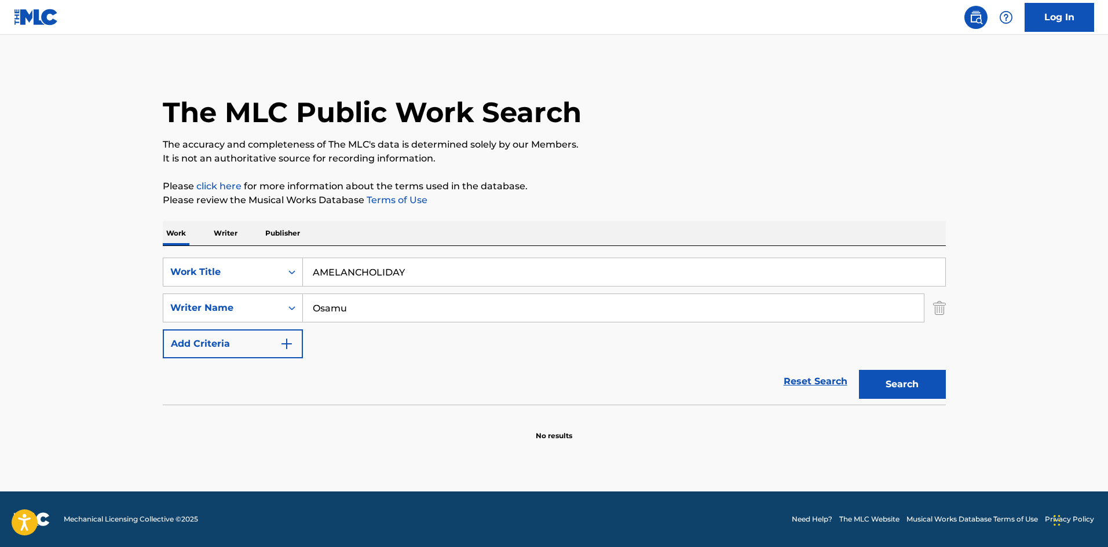
drag, startPoint x: 410, startPoint y: 267, endPoint x: 380, endPoint y: 294, distance: 40.2
click at [306, 263] on input "AMELANCHOLIDAY" at bounding box center [624, 272] width 642 height 28
click at [872, 377] on button "Search" at bounding box center [902, 384] width 87 height 29
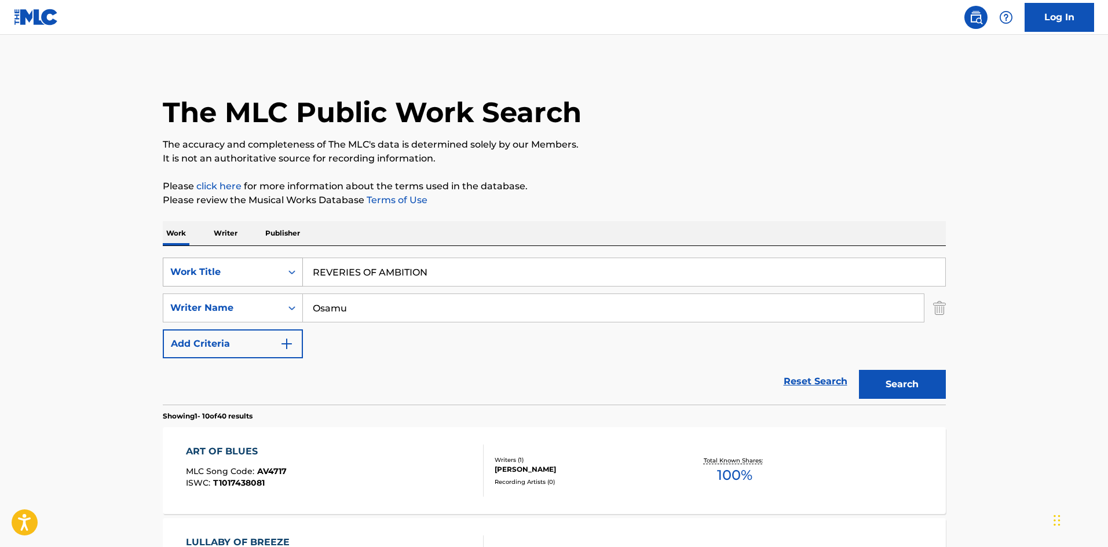
click at [288, 265] on div "SearchWithCriteriae26d3c89-0ae3-45d1-a097-436108b83d80 Work Title REVERIES OF A…" at bounding box center [554, 272] width 783 height 29
click at [883, 382] on button "Search" at bounding box center [902, 384] width 87 height 29
drag, startPoint x: 458, startPoint y: 273, endPoint x: 245, endPoint y: 263, distance: 213.3
click at [240, 263] on div "SearchWithCriteriae26d3c89-0ae3-45d1-a097-436108b83d80 Work Title DO YOU REMEMB…" at bounding box center [554, 272] width 783 height 29
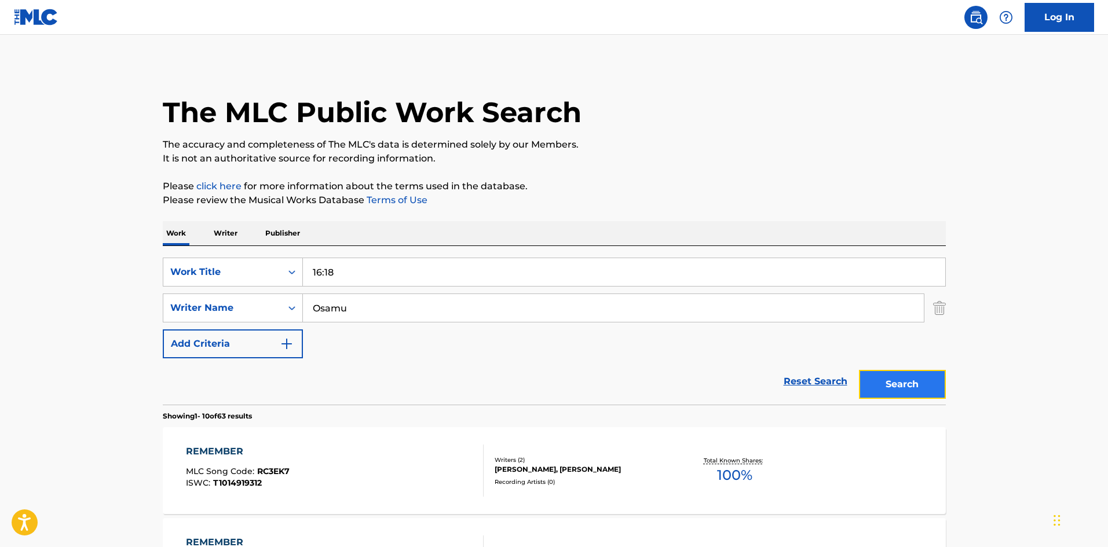
click at [887, 376] on button "Search" at bounding box center [902, 384] width 87 height 29
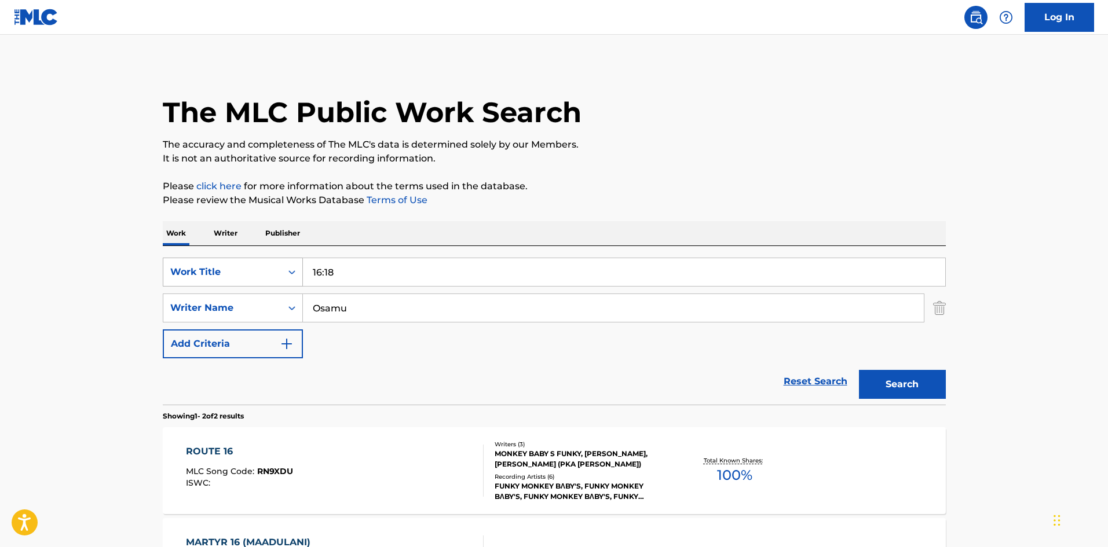
drag, startPoint x: 350, startPoint y: 273, endPoint x: 261, endPoint y: 259, distance: 90.1
click at [261, 259] on div "SearchWithCriteriae26d3c89-0ae3-45d1-a097-436108b83d80 Work Title 16:18" at bounding box center [554, 272] width 783 height 29
click at [873, 376] on button "Search" at bounding box center [902, 384] width 87 height 29
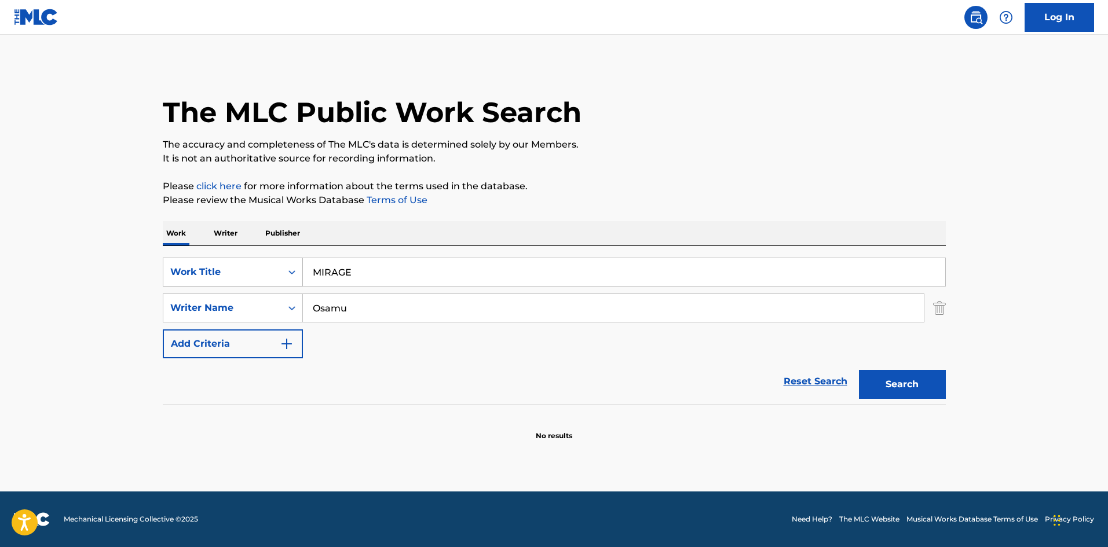
drag, startPoint x: 298, startPoint y: 270, endPoint x: 266, endPoint y: 273, distance: 31.9
click at [267, 273] on div "SearchWithCriteriae26d3c89-0ae3-45d1-a097-436108b83d80 Work Title MIRAGE" at bounding box center [554, 272] width 783 height 29
click at [875, 377] on button "Search" at bounding box center [902, 384] width 87 height 29
drag, startPoint x: 249, startPoint y: 272, endPoint x: 253, endPoint y: 267, distance: 6.6
click at [241, 273] on div "SearchWithCriteriae26d3c89-0ae3-45d1-a097-436108b83d80 Work Title YORUMAYOI" at bounding box center [554, 272] width 783 height 29
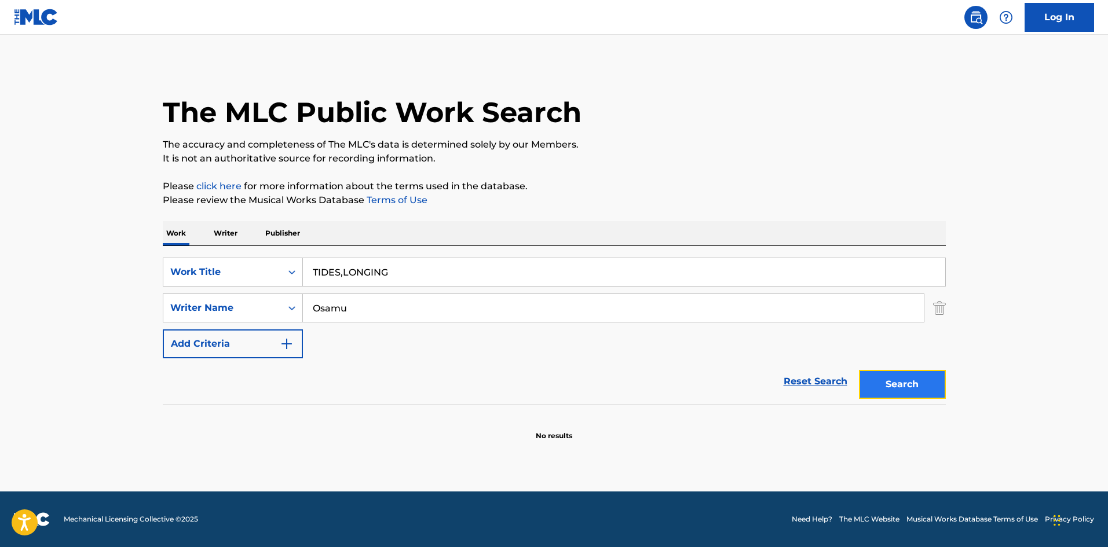
click at [926, 384] on button "Search" at bounding box center [902, 384] width 87 height 29
drag, startPoint x: 412, startPoint y: 270, endPoint x: 338, endPoint y: 278, distance: 74.6
click at [287, 270] on div "SearchWithCriteriae26d3c89-0ae3-45d1-a097-436108b83d80 Work Title TIDES,LONGING" at bounding box center [554, 272] width 783 height 29
click at [885, 380] on button "Search" at bounding box center [902, 384] width 87 height 29
drag, startPoint x: 250, startPoint y: 243, endPoint x: 240, endPoint y: 243, distance: 9.8
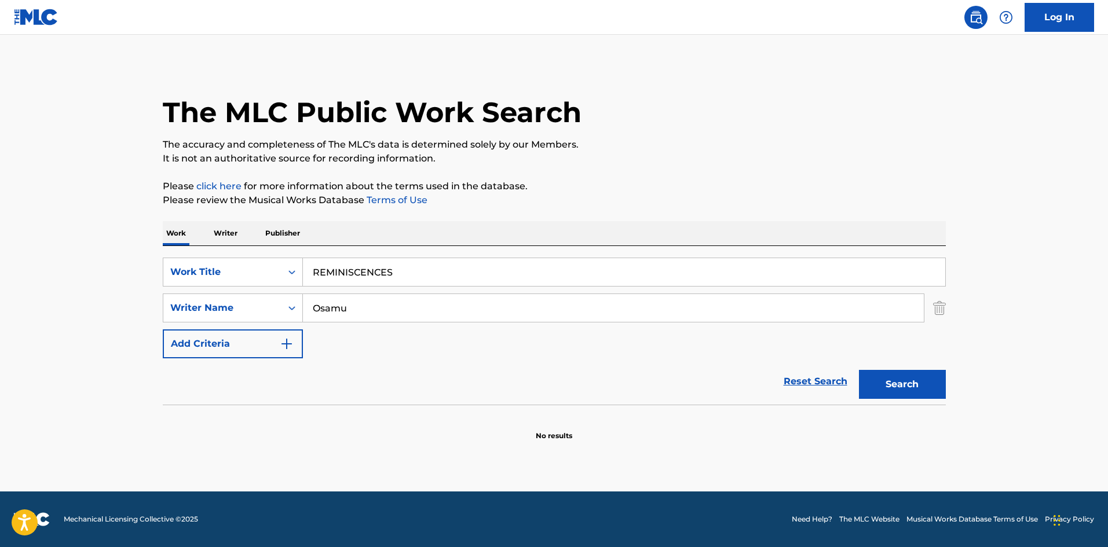
click at [240, 243] on div "Work Writer Publisher SearchWithCriteriae26d3c89-0ae3-45d1-a097-436108b83d80 Wo…" at bounding box center [554, 331] width 783 height 220
type input "UNCERTAIN PLACE"
click at [278, 295] on div "SearchWithCriteria4f086465-6747-4a9d-94b9-eadf46f686df Writer Name [PERSON_NAME]" at bounding box center [554, 308] width 783 height 29
click at [859, 370] on button "Search" at bounding box center [902, 384] width 87 height 29
drag, startPoint x: 343, startPoint y: 311, endPoint x: 301, endPoint y: 311, distance: 41.7
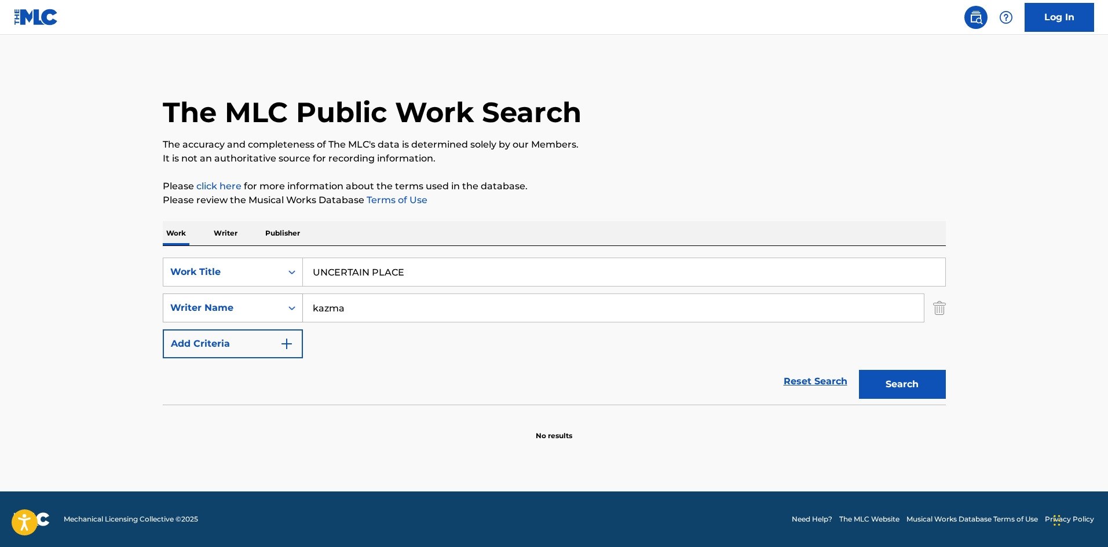
click at [298, 310] on div "SearchWithCriteria4f086465-6747-4a9d-94b9-eadf46f686df Writer Name [PERSON_NAME]" at bounding box center [554, 308] width 783 height 29
type input "KOU"
drag, startPoint x: 874, startPoint y: 384, endPoint x: 864, endPoint y: 389, distance: 11.1
click at [873, 383] on button "Search" at bounding box center [902, 384] width 87 height 29
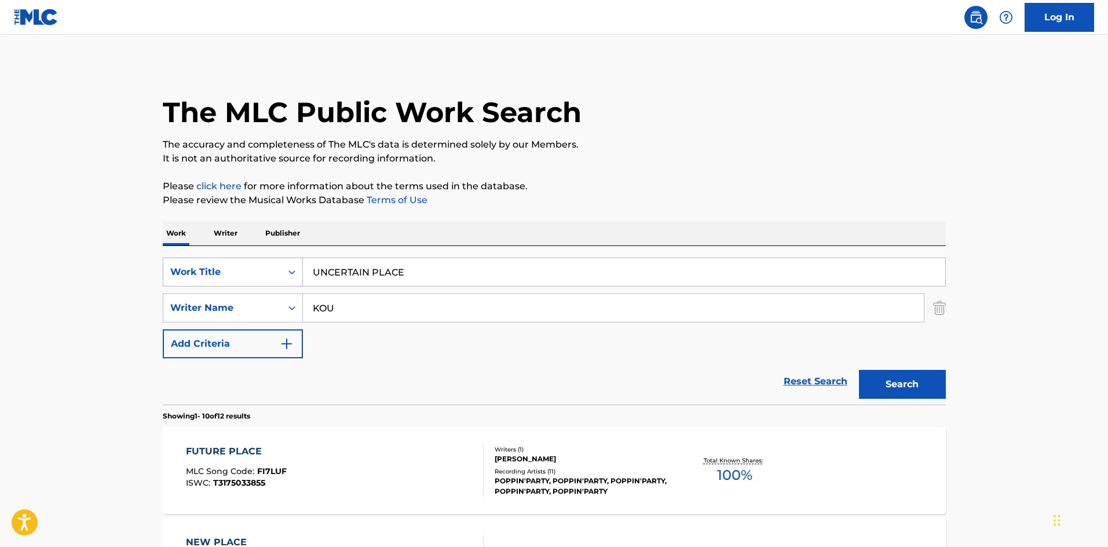
drag, startPoint x: 271, startPoint y: 258, endPoint x: 261, endPoint y: 262, distance: 11.0
click at [264, 261] on div "SearchWithCriteriae26d3c89-0ae3-45d1-a097-436108b83d80 Work Title UNCERTAIN PLA…" at bounding box center [554, 272] width 783 height 29
click at [879, 379] on button "Search" at bounding box center [902, 384] width 87 height 29
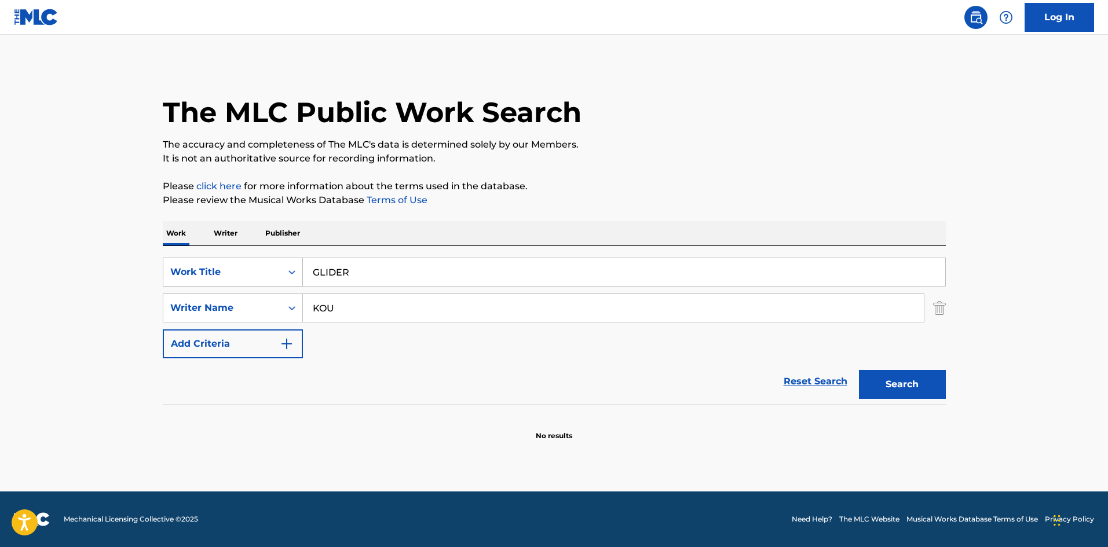
drag, startPoint x: 282, startPoint y: 266, endPoint x: 248, endPoint y: 267, distance: 34.2
click at [238, 265] on div "SearchWithCriteriae26d3c89-0ae3-45d1-a097-436108b83d80 Work Title GLIDER" at bounding box center [554, 272] width 783 height 29
click at [881, 391] on button "Search" at bounding box center [902, 384] width 87 height 29
drag, startPoint x: 274, startPoint y: 262, endPoint x: 259, endPoint y: 262, distance: 14.5
click at [260, 262] on div "SearchWithCriteriae26d3c89-0ae3-45d1-a097-436108b83d80 Work Title ;(" at bounding box center [554, 272] width 783 height 29
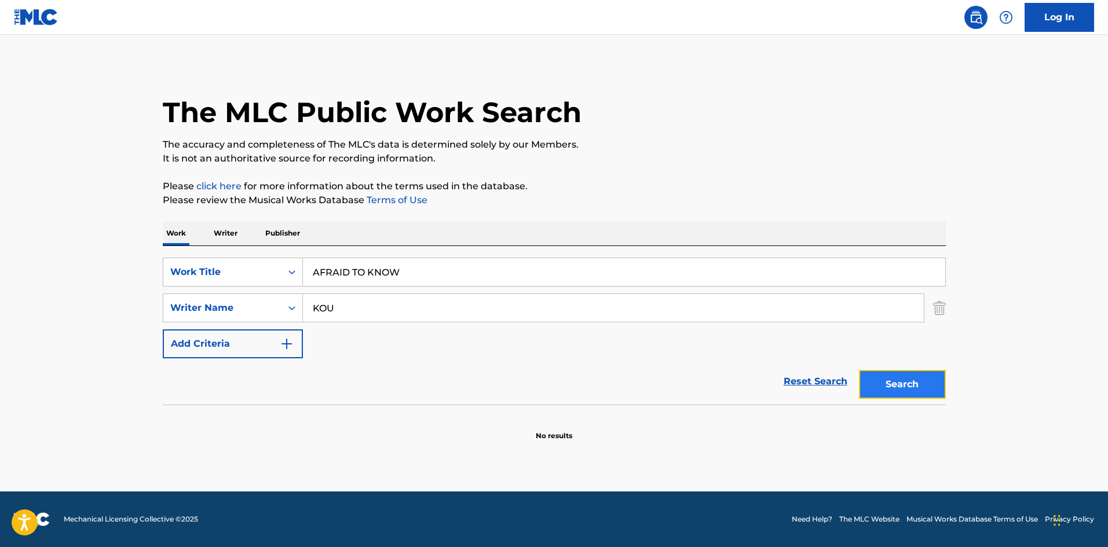
click at [887, 386] on button "Search" at bounding box center [902, 384] width 87 height 29
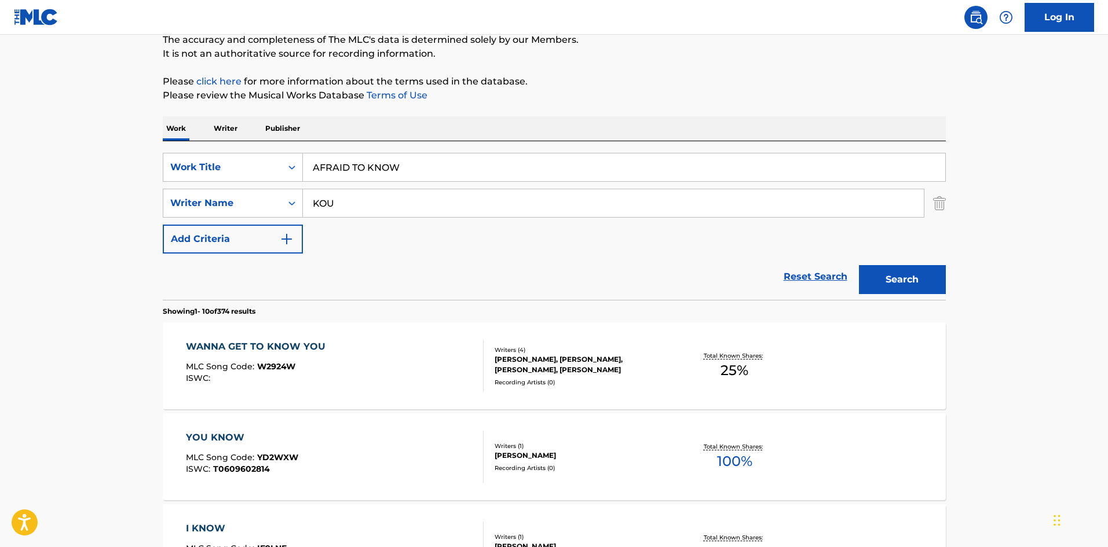
scroll to position [106, 0]
click at [282, 145] on div "SearchWithCriteriae26d3c89-0ae3-45d1-a097-436108b83d80 Work Title AFRAID TO KNO…" at bounding box center [554, 219] width 783 height 159
click at [929, 277] on button "Search" at bounding box center [902, 278] width 87 height 29
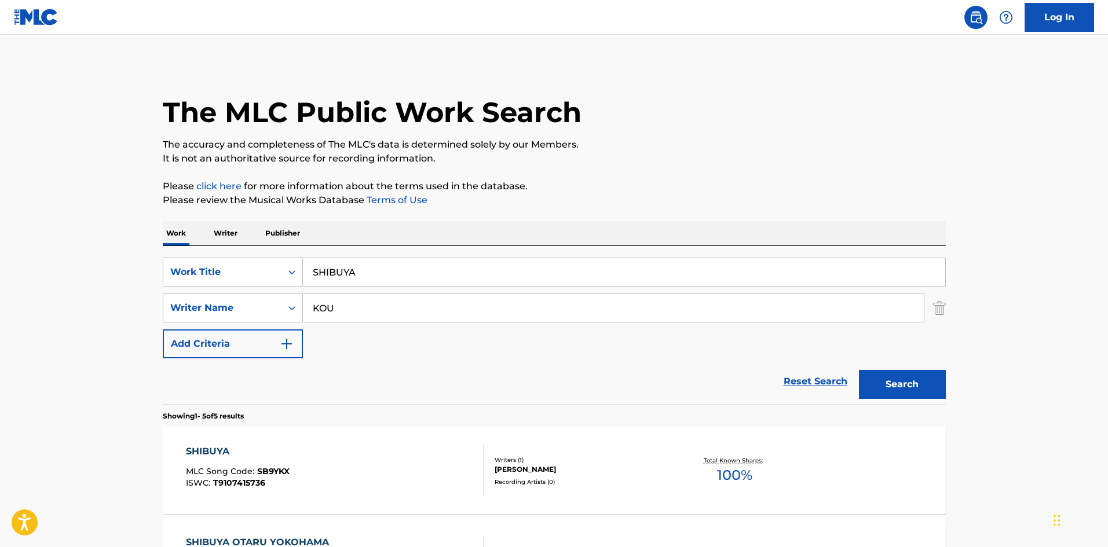
scroll to position [58, 0]
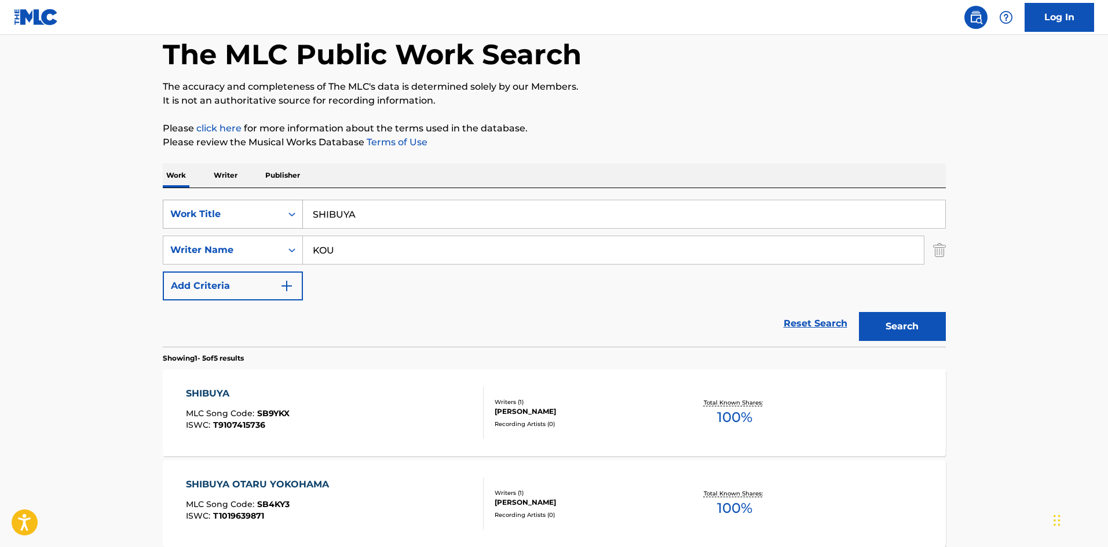
drag, startPoint x: 296, startPoint y: 203, endPoint x: 281, endPoint y: 202, distance: 15.6
click at [277, 202] on div "SearchWithCriteriae26d3c89-0ae3-45d1-a097-436108b83d80 Work Title SHIBUYA" at bounding box center [554, 214] width 783 height 29
click at [872, 318] on button "Search" at bounding box center [902, 326] width 87 height 29
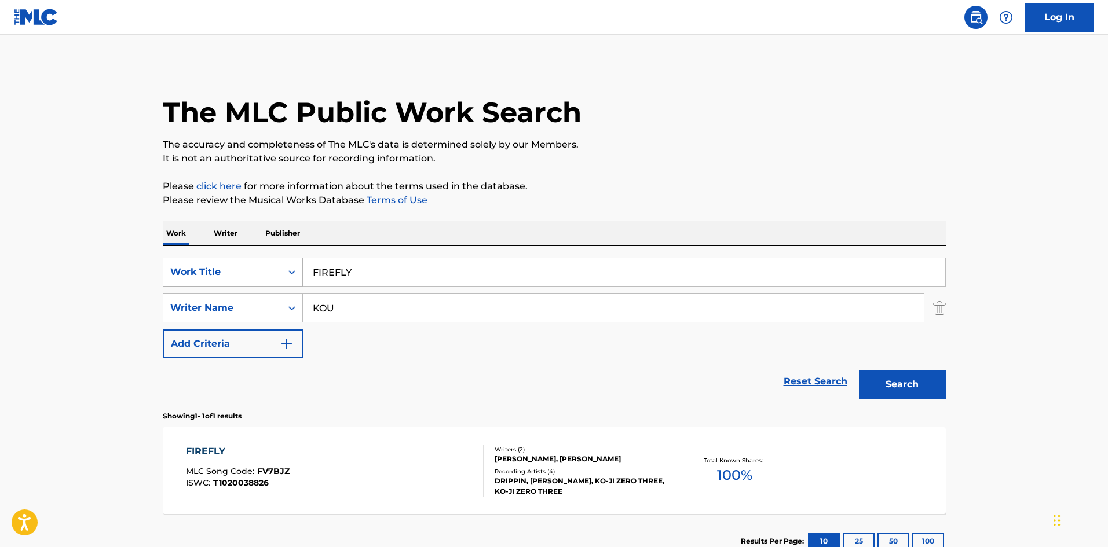
drag, startPoint x: 352, startPoint y: 270, endPoint x: 290, endPoint y: 278, distance: 62.5
click at [290, 278] on div "SearchWithCriteriae26d3c89-0ae3-45d1-a097-436108b83d80 Work Title FIREFLY" at bounding box center [554, 272] width 783 height 29
click at [890, 377] on button "Search" at bounding box center [902, 384] width 87 height 29
drag, startPoint x: 390, startPoint y: 271, endPoint x: 259, endPoint y: 254, distance: 132.0
click at [261, 254] on div "SearchWithCriteriae26d3c89-0ae3-45d1-a097-436108b83d80 Work Title RESTLESS LEGS…" at bounding box center [554, 325] width 783 height 159
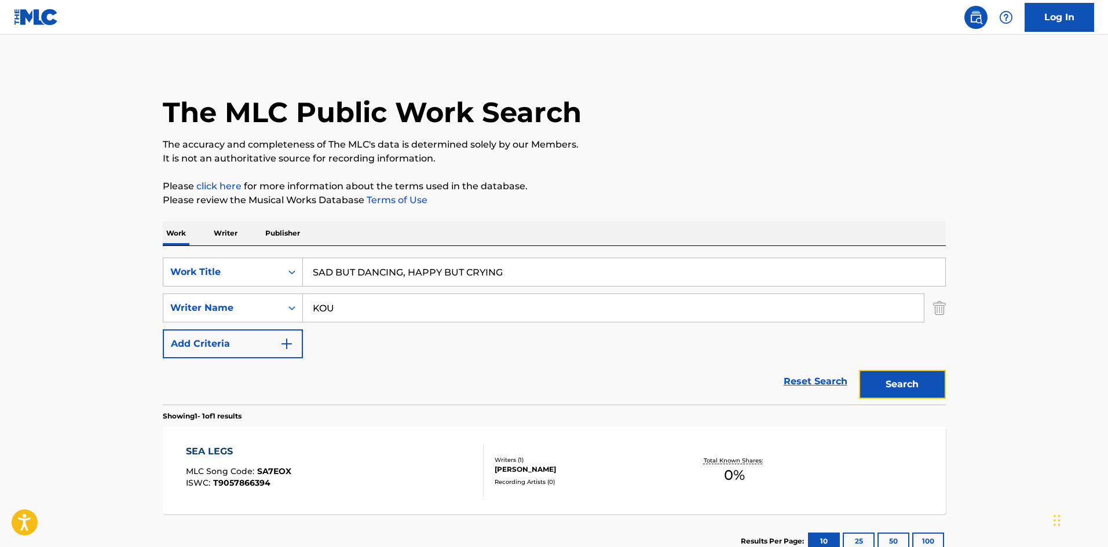
drag, startPoint x: 908, startPoint y: 386, endPoint x: 747, endPoint y: 262, distance: 202.3
click at [908, 385] on button "Search" at bounding box center [902, 384] width 87 height 29
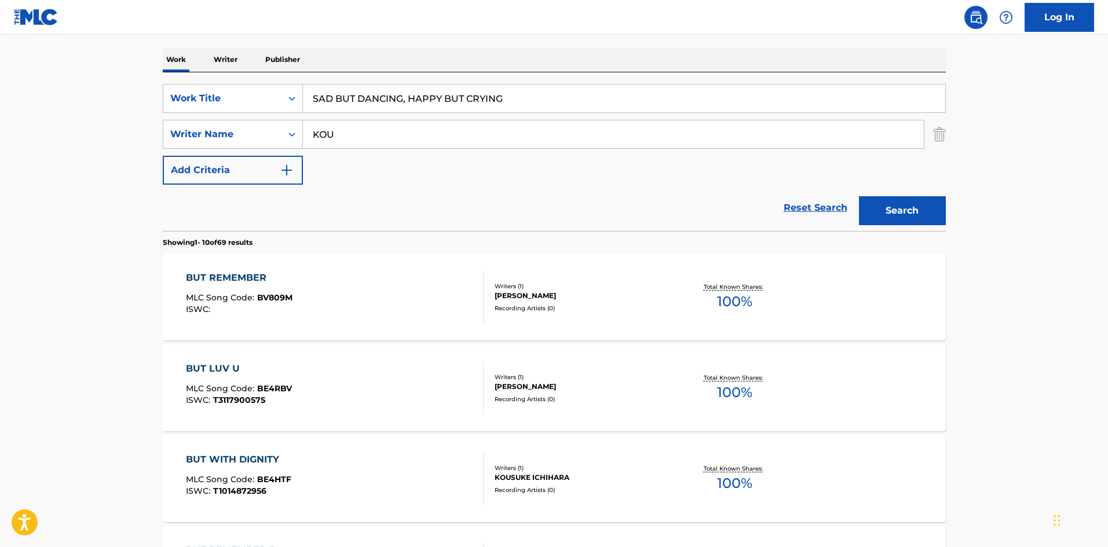
scroll to position [171, 0]
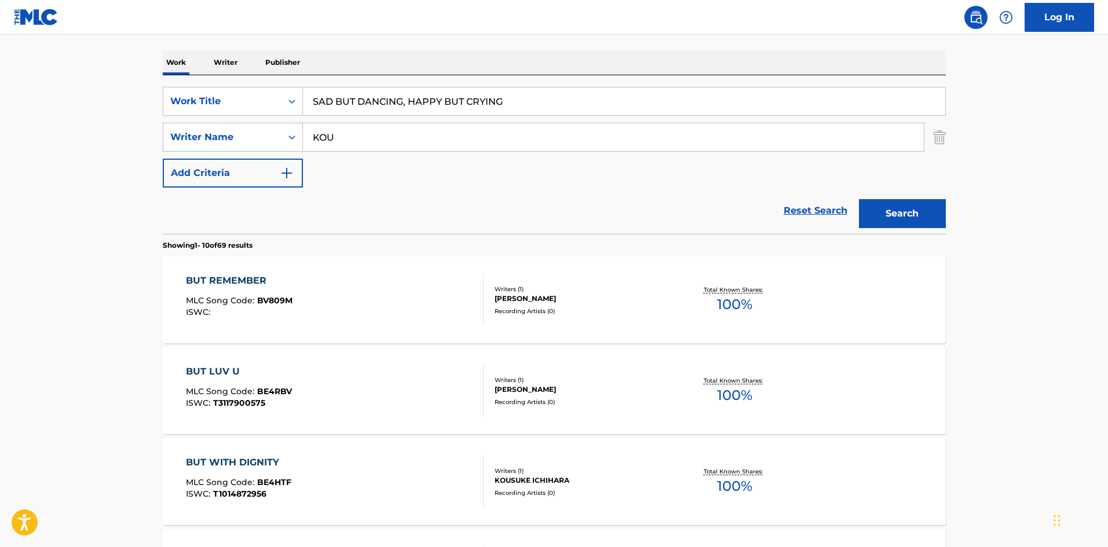
drag, startPoint x: 343, startPoint y: 71, endPoint x: 289, endPoint y: 69, distance: 53.3
click at [894, 215] on button "Search" at bounding box center [902, 213] width 87 height 29
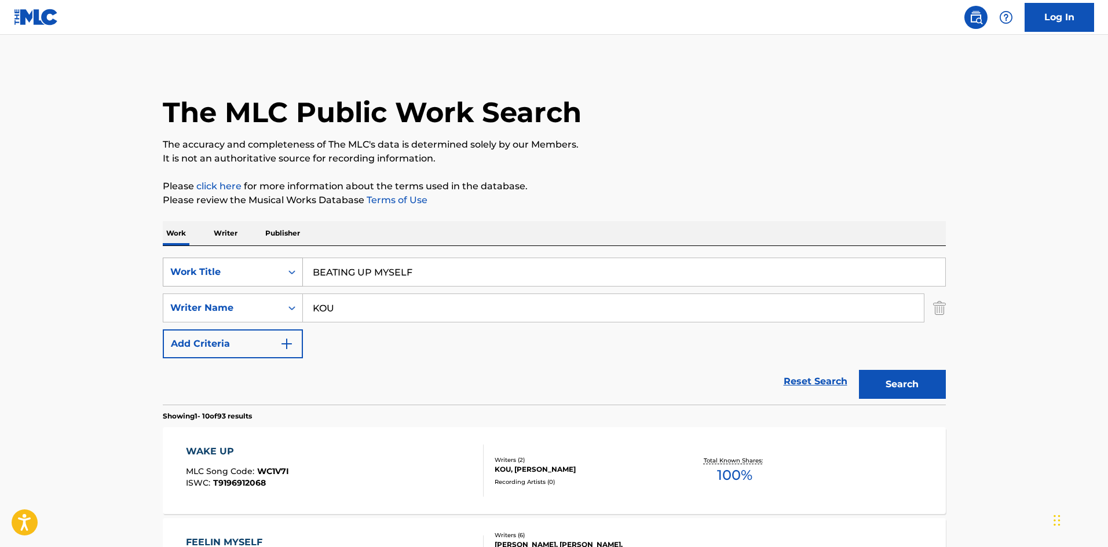
drag, startPoint x: 344, startPoint y: 267, endPoint x: 277, endPoint y: 261, distance: 66.9
click at [274, 263] on div "SearchWithCriteriae26d3c89-0ae3-45d1-a097-436108b83d80 Work Title BEATING UP MY…" at bounding box center [554, 272] width 783 height 29
click at [867, 380] on button "Search" at bounding box center [902, 384] width 87 height 29
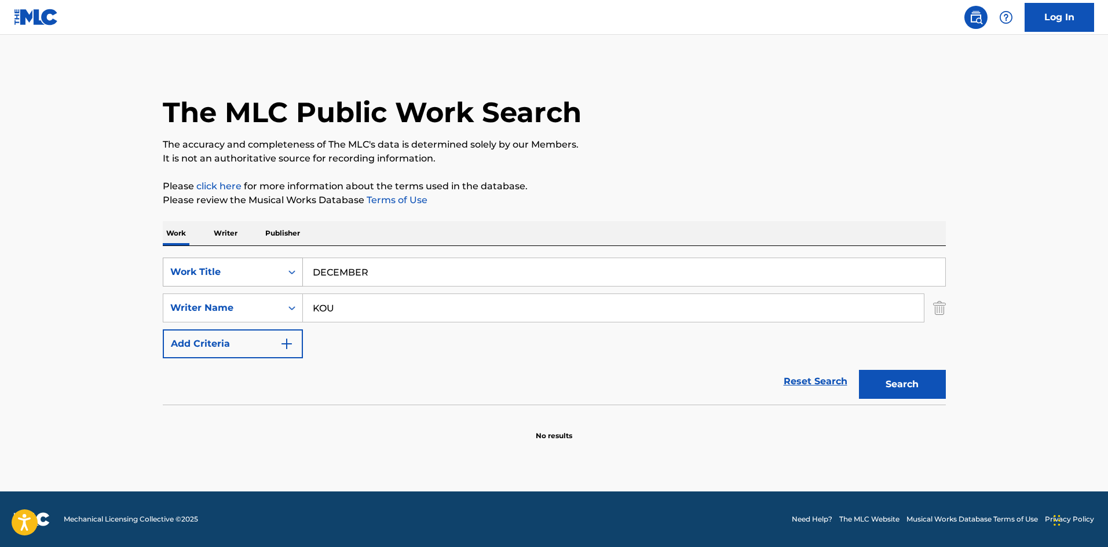
drag, startPoint x: 324, startPoint y: 272, endPoint x: 259, endPoint y: 274, distance: 65.5
click at [273, 273] on div "SearchWithCriteriae26d3c89-0ae3-45d1-a097-436108b83d80 Work Title DECEMBER" at bounding box center [554, 272] width 783 height 29
type input "YOROSHIKU"
drag, startPoint x: 338, startPoint y: 307, endPoint x: 303, endPoint y: 291, distance: 38.9
click at [292, 296] on div "SearchWithCriteria4f086465-6747-4a9d-94b9-eadf46f686df Writer Name [PERSON_NAME]" at bounding box center [554, 308] width 783 height 29
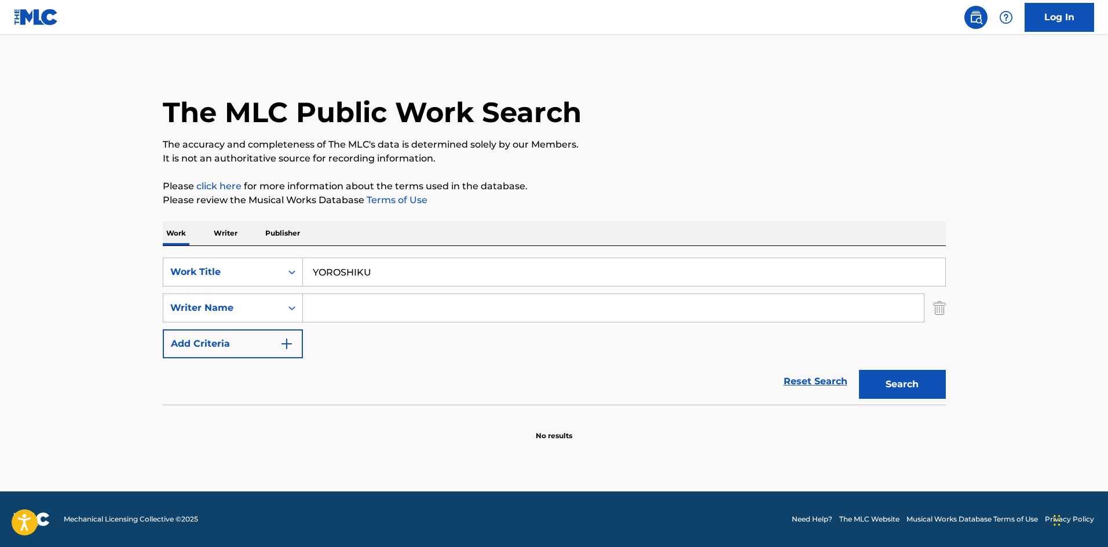
drag, startPoint x: 260, startPoint y: 246, endPoint x: 244, endPoint y: 246, distance: 15.6
click at [245, 246] on div "SearchWithCriteriae26d3c89-0ae3-45d1-a097-436108b83d80 Work Title YOROSHIKU Sea…" at bounding box center [554, 325] width 783 height 159
click at [895, 384] on button "Search" at bounding box center [902, 384] width 87 height 29
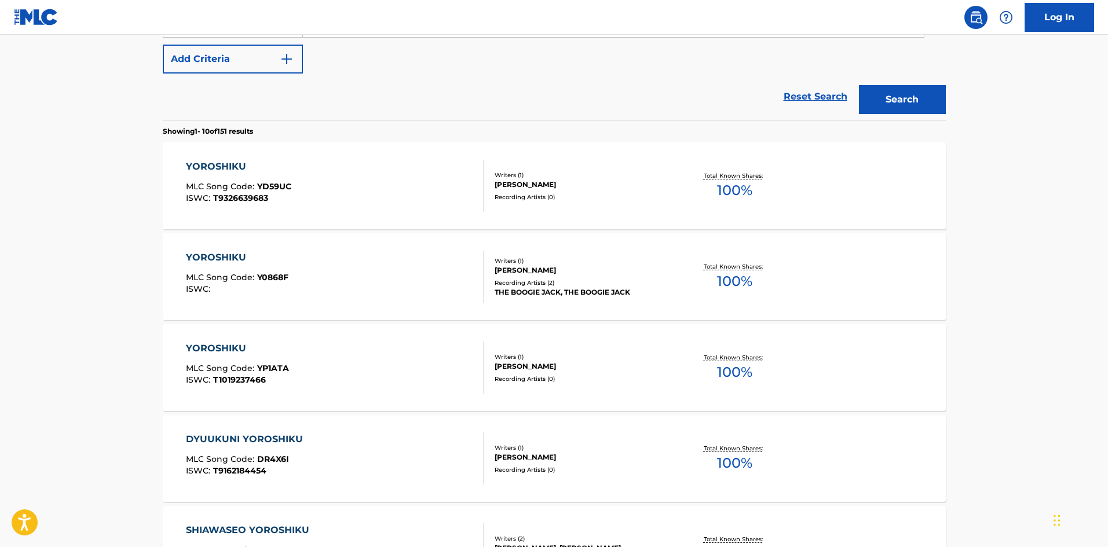
scroll to position [72, 0]
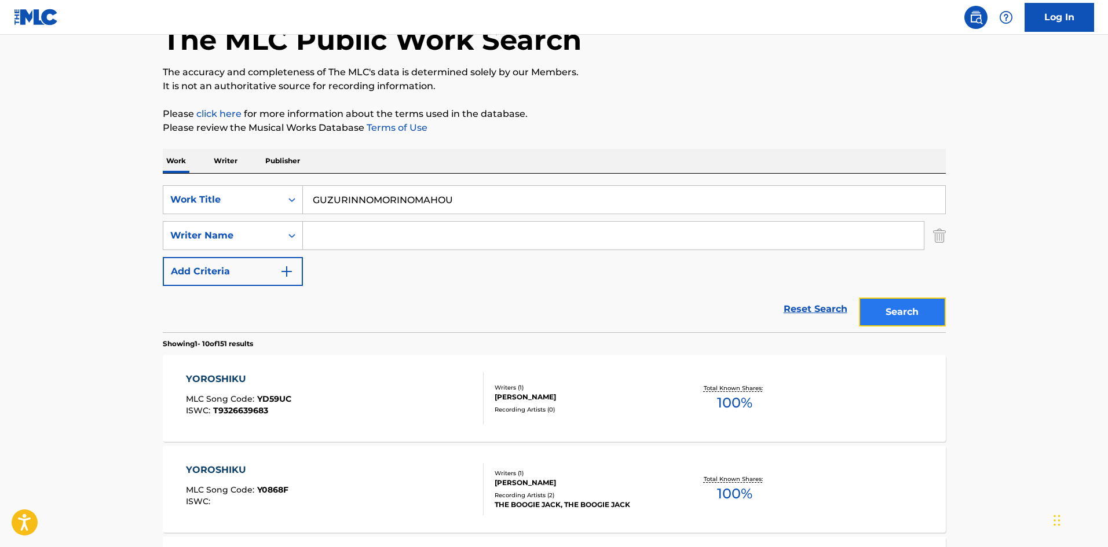
click at [908, 304] on button "Search" at bounding box center [902, 312] width 87 height 29
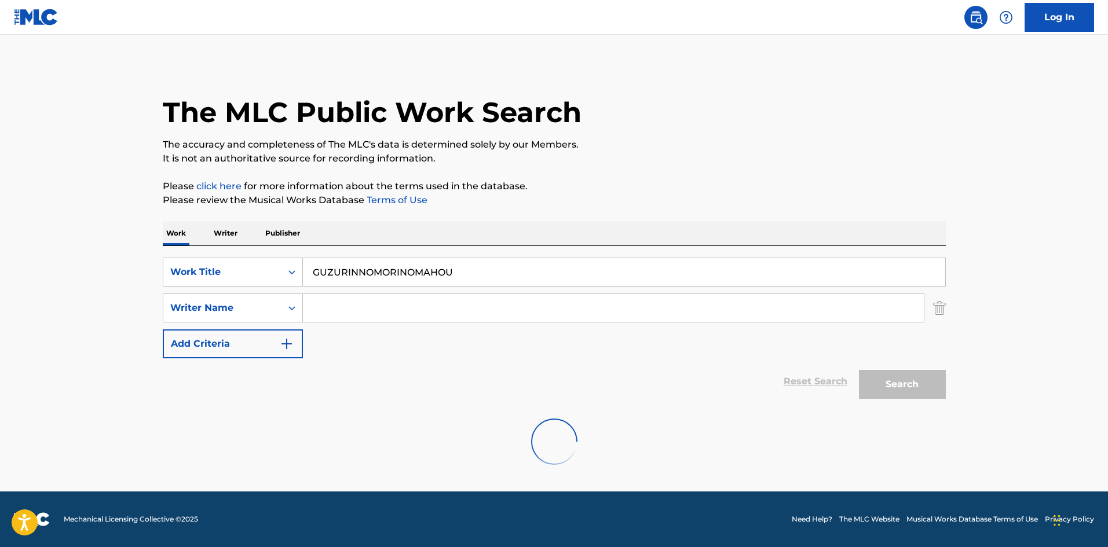
scroll to position [0, 0]
drag, startPoint x: 444, startPoint y: 272, endPoint x: 344, endPoint y: 284, distance: 101.0
click at [287, 271] on div "SearchWithCriteriae26d3c89-0ae3-45d1-a097-436108b83d80 Work Title GUZURINNOMORI…" at bounding box center [554, 272] width 783 height 29
drag, startPoint x: 453, startPoint y: 272, endPoint x: 289, endPoint y: 267, distance: 163.3
click at [290, 267] on div "SearchWithCriteriae26d3c89-0ae3-45d1-a097-436108b83d80 Work Title GUZURINNOMORI…" at bounding box center [554, 272] width 783 height 29
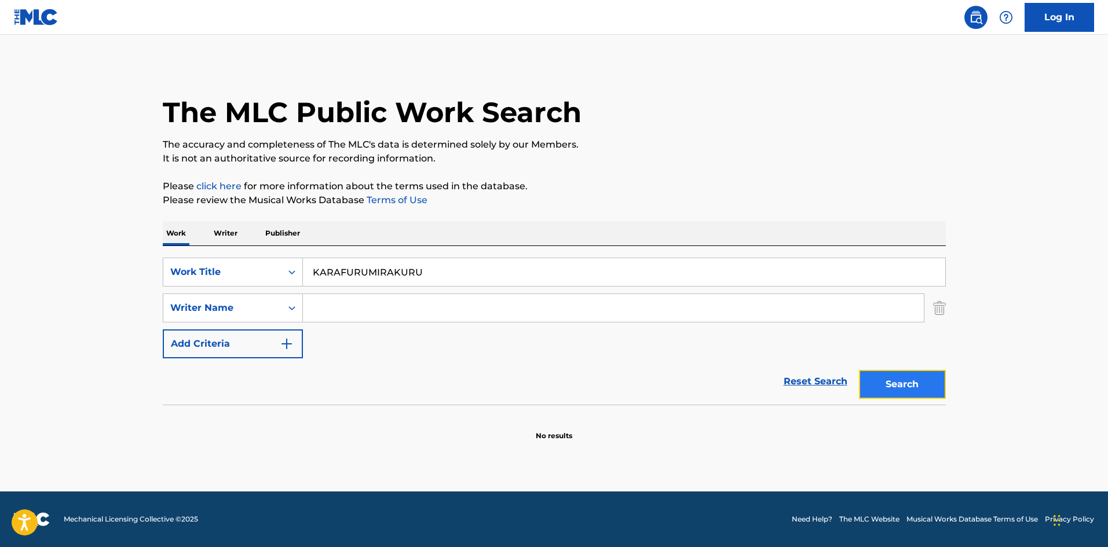
click at [872, 373] on button "Search" at bounding box center [902, 384] width 87 height 29
drag, startPoint x: 401, startPoint y: 275, endPoint x: 334, endPoint y: 190, distance: 108.4
click at [384, 273] on input "KARAFURUMIRAKURU" at bounding box center [624, 272] width 642 height 28
click at [344, 266] on input "KARAFURUMIRAKURU" at bounding box center [624, 272] width 642 height 28
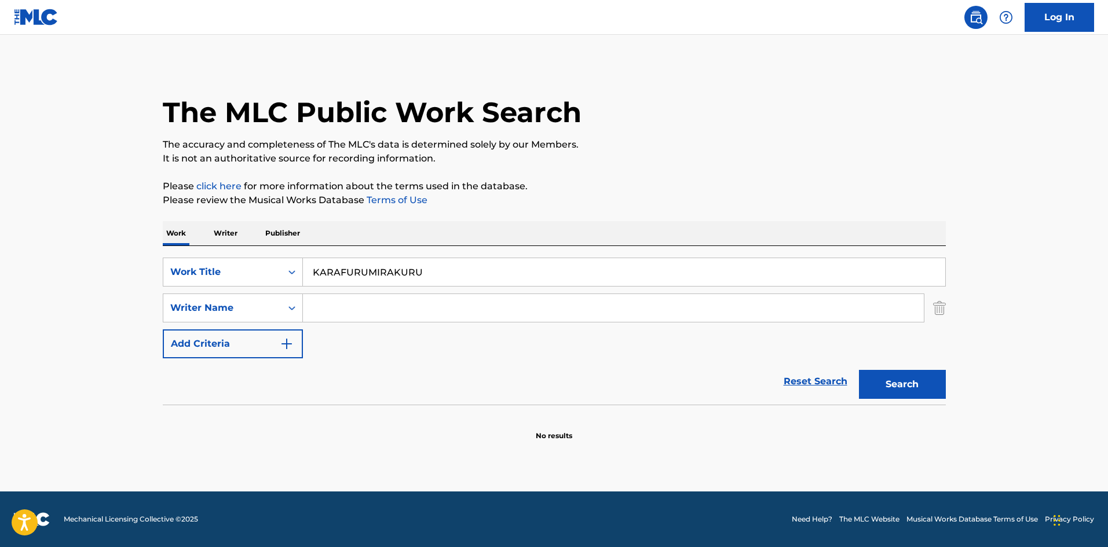
click at [344, 266] on input "KARAFURUMIRAKURU" at bounding box center [624, 272] width 642 height 28
click at [894, 390] on button "Search" at bounding box center [902, 384] width 87 height 29
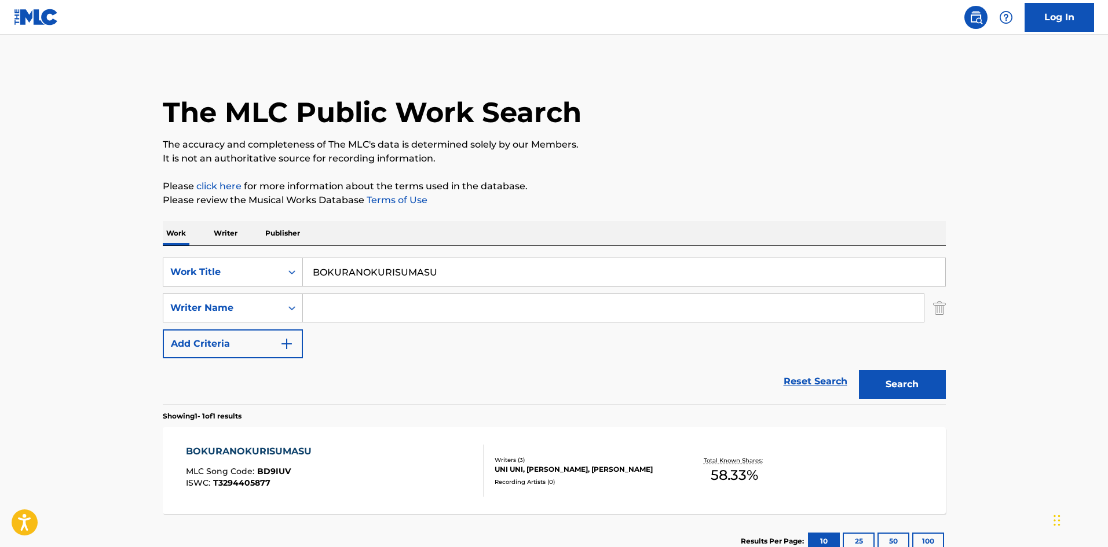
click at [344, 269] on input "BOKURANOKURISUMASU" at bounding box center [624, 272] width 642 height 28
click at [344, 268] on input "BOKURANOKURISUMASU" at bounding box center [624, 272] width 642 height 28
click at [878, 379] on button "Search" at bounding box center [902, 384] width 87 height 29
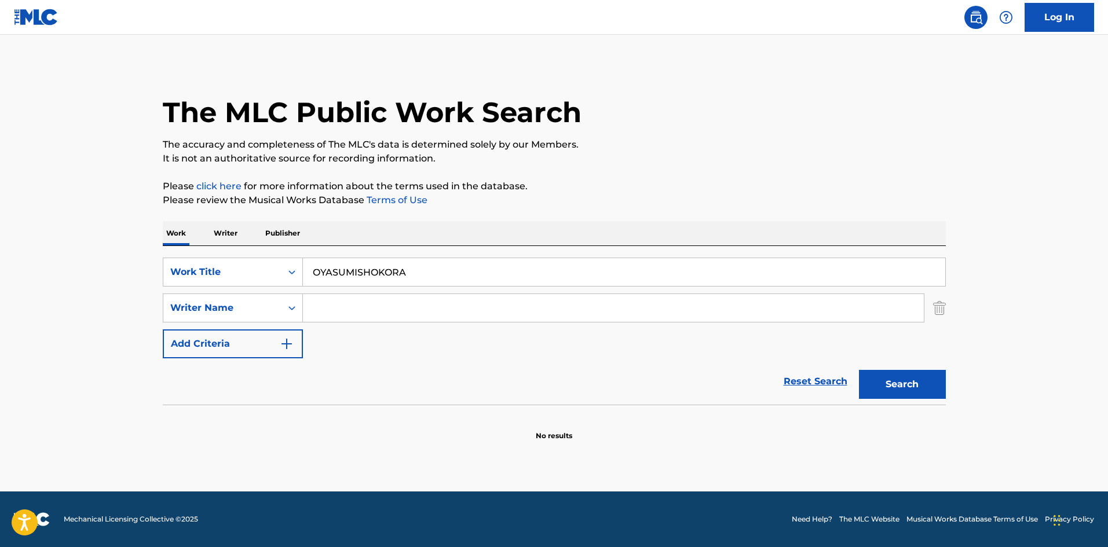
drag, startPoint x: 277, startPoint y: 267, endPoint x: 344, endPoint y: 274, distance: 67.5
click at [277, 270] on div "SearchWithCriteriae26d3c89-0ae3-45d1-a097-436108b83d80 Work Title OYASUMISHOKORA" at bounding box center [554, 272] width 783 height 29
click at [879, 388] on button "Search" at bounding box center [902, 384] width 87 height 29
drag, startPoint x: 321, startPoint y: 267, endPoint x: 404, endPoint y: 278, distance: 83.0
click at [298, 267] on div "SearchWithCriteriae26d3c89-0ae3-45d1-a097-436108b83d80 Work Title YUMENOSUTEEJI" at bounding box center [554, 272] width 783 height 29
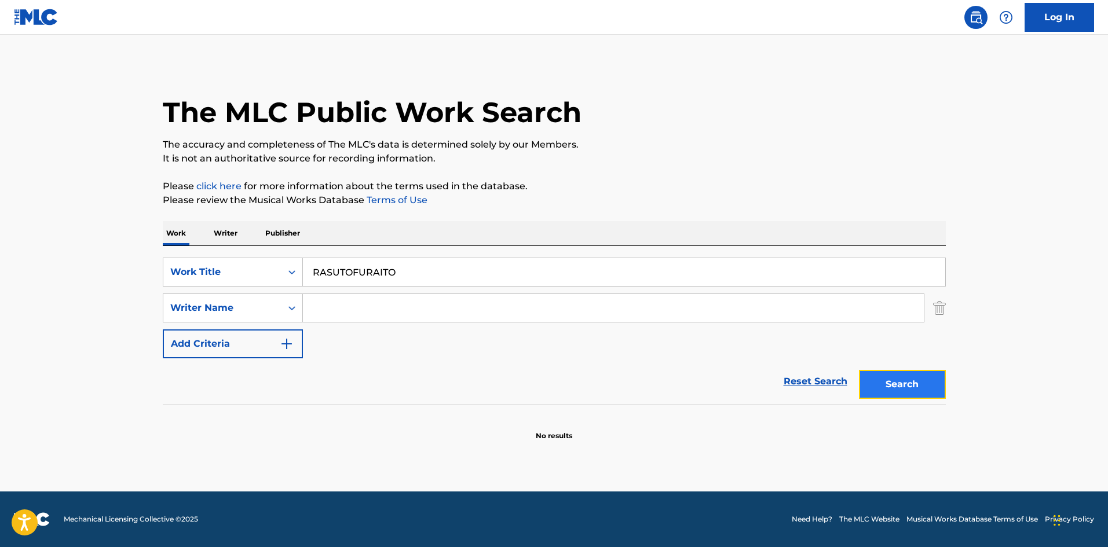
click at [872, 376] on button "Search" at bounding box center [902, 384] width 87 height 29
drag, startPoint x: 343, startPoint y: 266, endPoint x: 261, endPoint y: 264, distance: 82.2
click at [261, 263] on div "SearchWithCriteriae26d3c89-0ae3-45d1-a097-436108b83d80 Work Title RASUTOFURAITO" at bounding box center [554, 272] width 783 height 29
click at [869, 383] on button "Search" at bounding box center [902, 384] width 87 height 29
drag, startPoint x: 407, startPoint y: 263, endPoint x: 271, endPoint y: 261, distance: 136.1
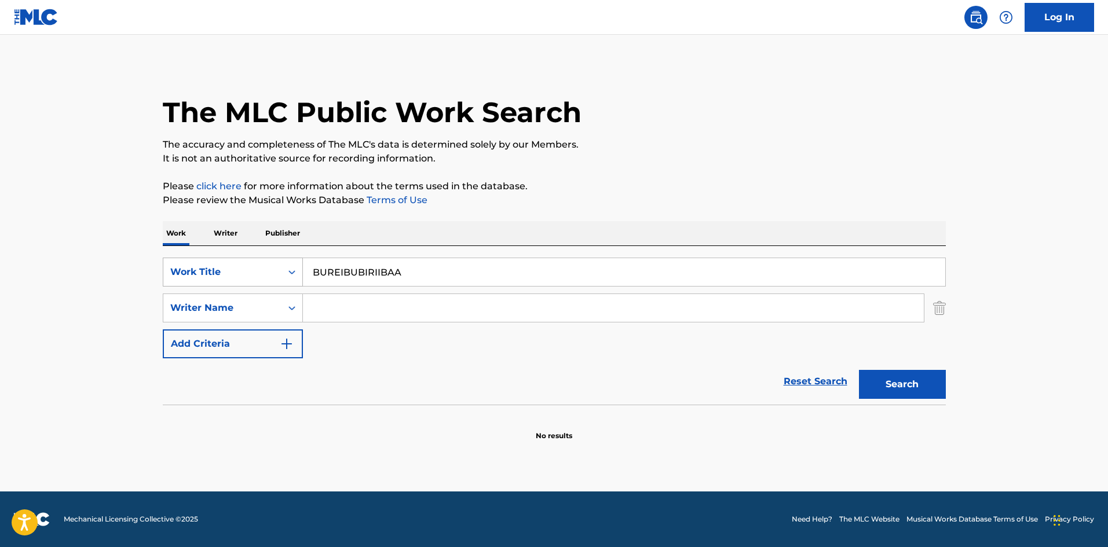
click at [262, 256] on div "SearchWithCriteriae26d3c89-0ae3-45d1-a097-436108b83d80 Work Title BUREIBUBIRIIB…" at bounding box center [554, 325] width 783 height 159
click at [893, 388] on button "Search" at bounding box center [902, 384] width 87 height 29
click at [357, 276] on input "OTONATTEISSHOUKENMEIJANAIKA" at bounding box center [624, 272] width 642 height 28
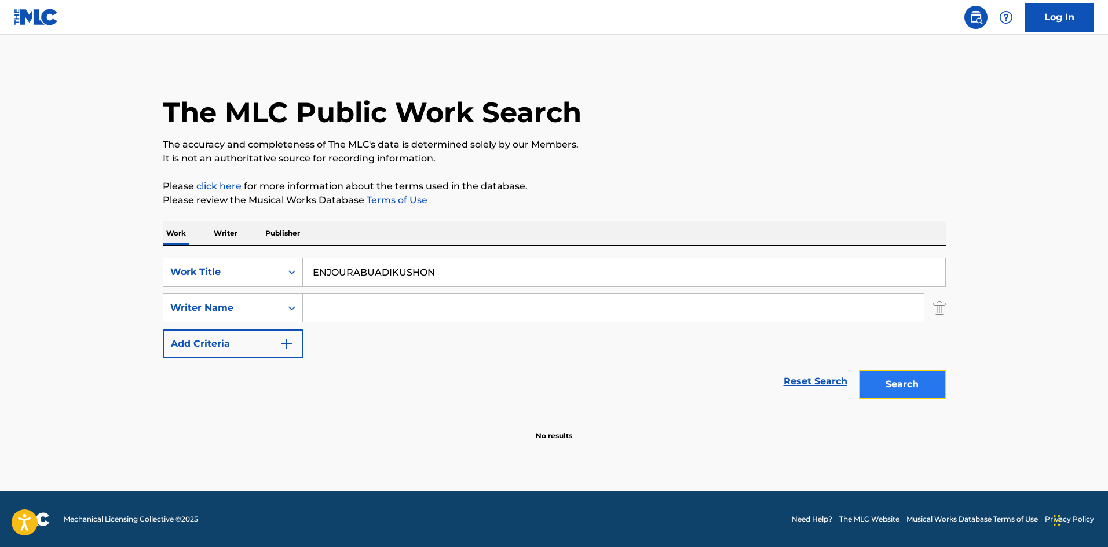
click at [892, 389] on button "Search" at bounding box center [902, 384] width 87 height 29
drag, startPoint x: 446, startPoint y: 270, endPoint x: 263, endPoint y: 252, distance: 183.3
click at [263, 252] on div "SearchWithCriteriae26d3c89-0ae3-45d1-a097-436108b83d80 Work Title ENJOURABUADIK…" at bounding box center [554, 325] width 783 height 159
type input "OH NO!"
click at [352, 306] on input "Search Form" at bounding box center [613, 308] width 621 height 28
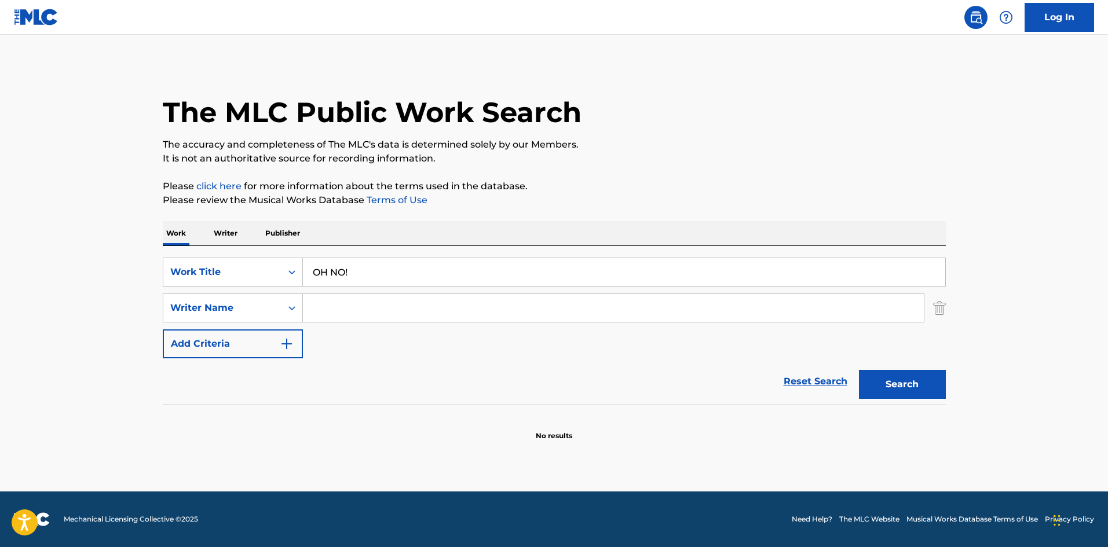
type input "l"
click at [859, 370] on button "Search" at bounding box center [902, 384] width 87 height 29
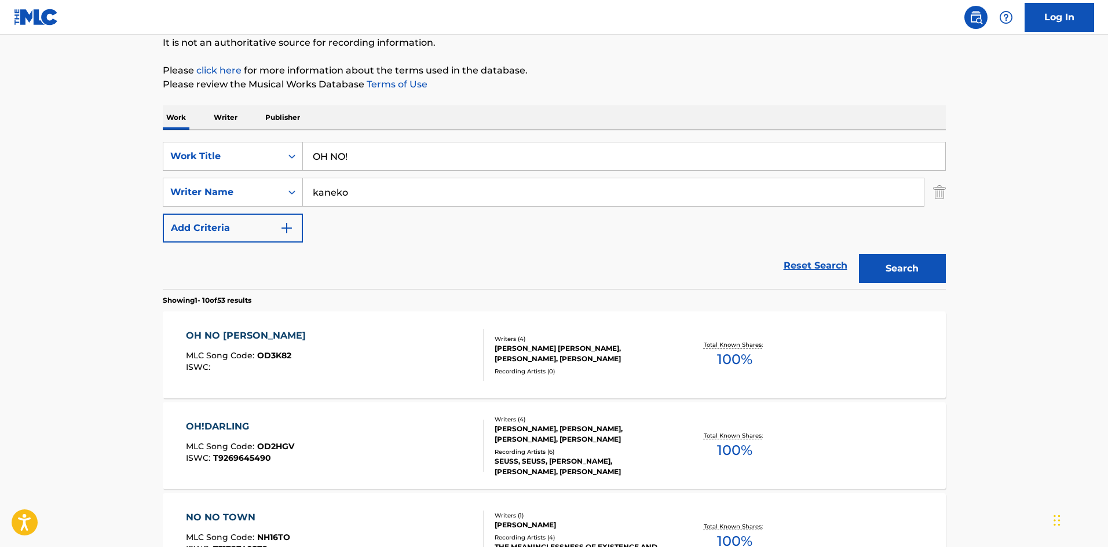
scroll to position [174, 0]
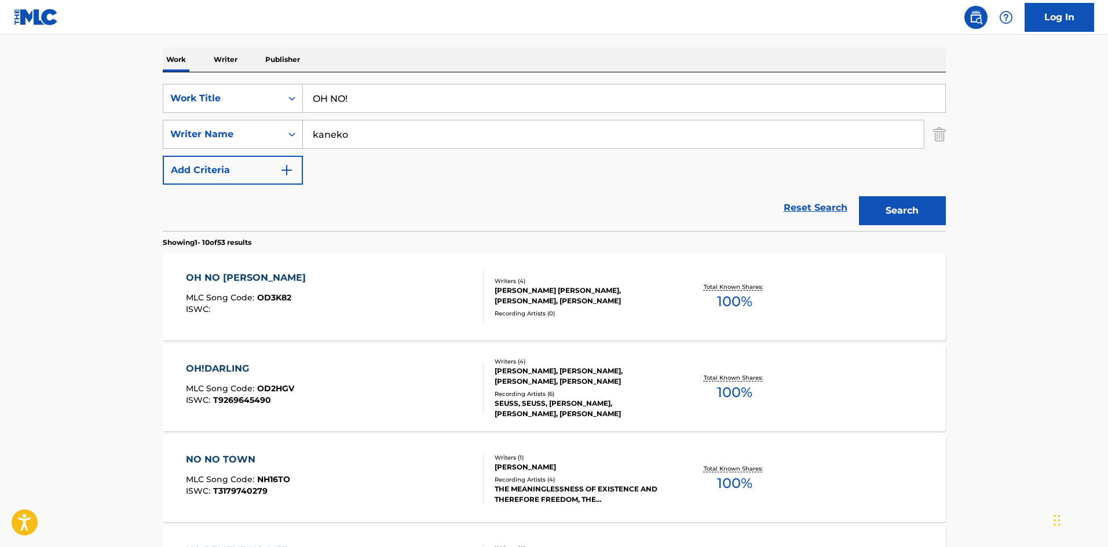
click at [287, 136] on div "SearchWithCriteria4f086465-6747-4a9d-94b9-eadf46f686df Writer Name [PERSON_NAME]" at bounding box center [554, 134] width 783 height 29
drag, startPoint x: 283, startPoint y: 118, endPoint x: 275, endPoint y: 121, distance: 8.8
click at [275, 120] on div "SearchWithCriteria4f086465-6747-4a9d-94b9-eadf46f686df Writer Name [PERSON_NAME]" at bounding box center [554, 134] width 783 height 29
type input "paku"
click at [907, 210] on button "Search" at bounding box center [902, 210] width 87 height 29
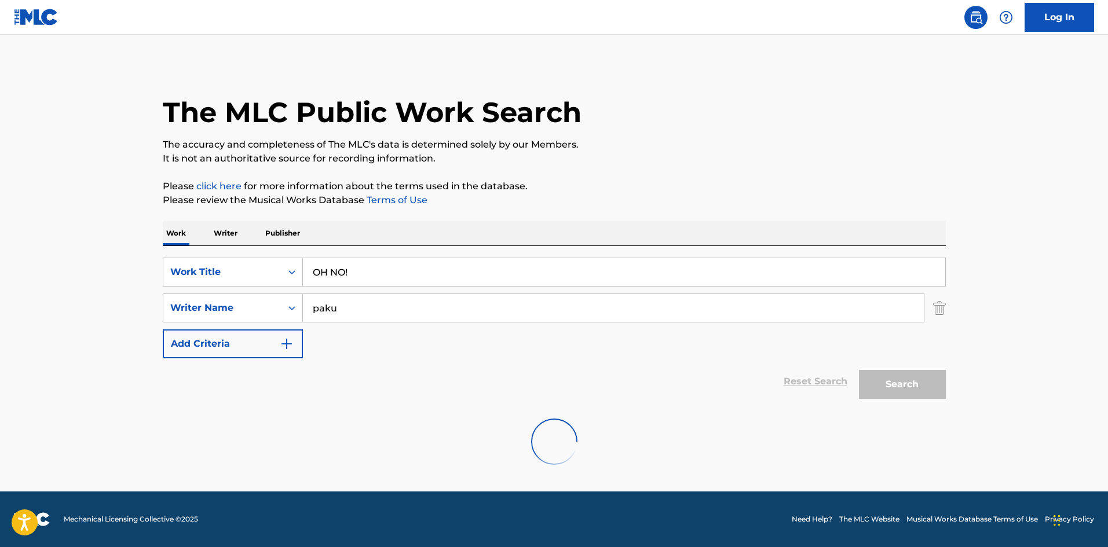
scroll to position [0, 0]
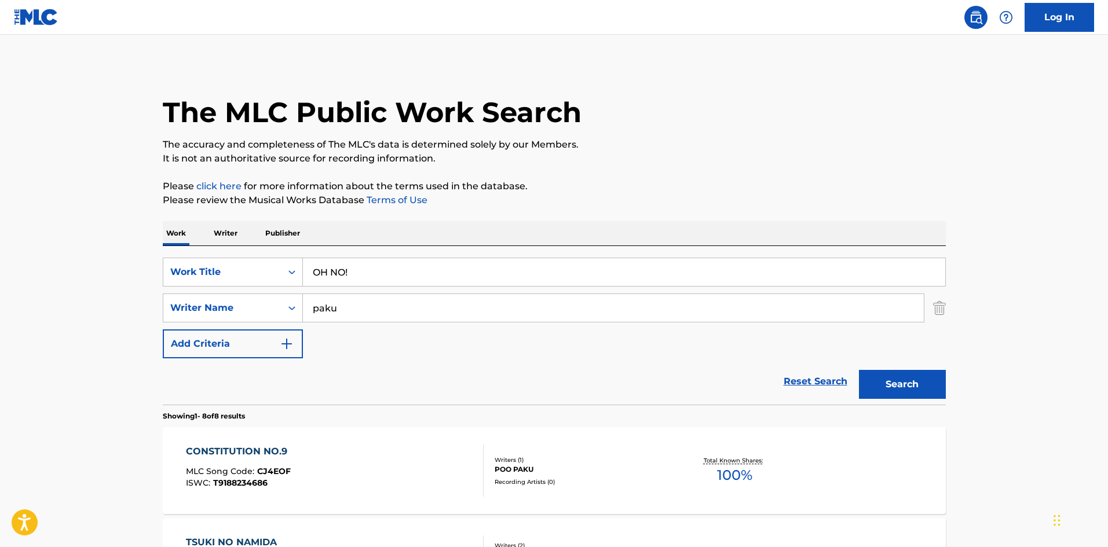
drag, startPoint x: 290, startPoint y: 255, endPoint x: 366, endPoint y: 316, distance: 97.2
click at [271, 256] on div "SearchWithCriteriae26d3c89-0ae3-45d1-a097-436108b83d80 Work Title OH NO! Search…" at bounding box center [554, 325] width 783 height 159
type input "SEISHUNHYAKUNENSETSU"
drag, startPoint x: 335, startPoint y: 306, endPoint x: 276, endPoint y: 311, distance: 59.9
click at [267, 305] on div "SearchWithCriteria4f086465-6747-4a9d-94b9-eadf46f686df Writer Name [PERSON_NAME]" at bounding box center [554, 308] width 783 height 29
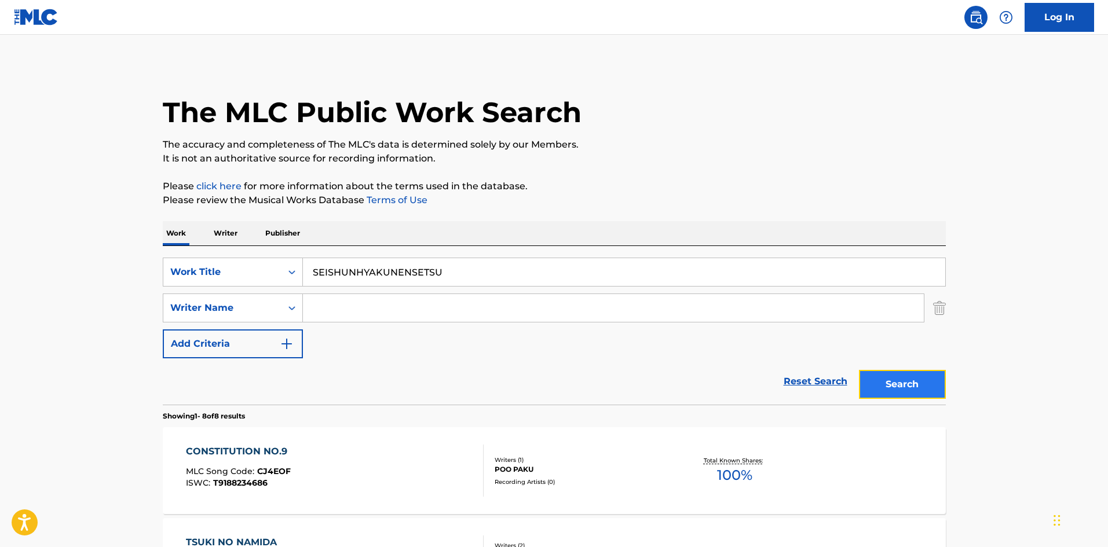
click at [895, 386] on button "Search" at bounding box center [902, 384] width 87 height 29
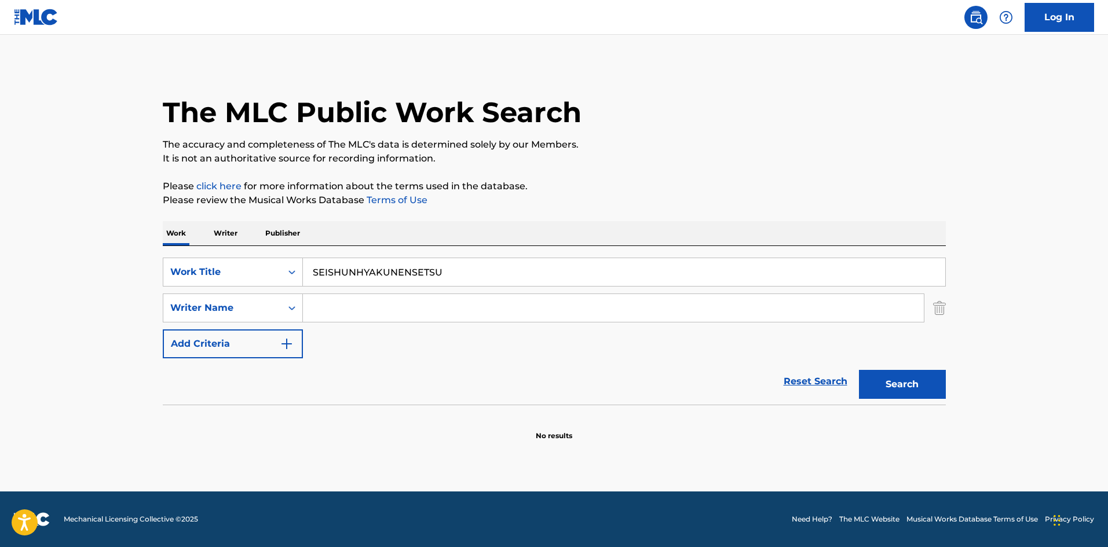
drag, startPoint x: 444, startPoint y: 266, endPoint x: 268, endPoint y: 251, distance: 176.6
click at [268, 251] on div "SearchWithCriteriae26d3c89-0ae3-45d1-a097-436108b83d80 Work Title SEISHUNHYAKUN…" at bounding box center [554, 325] width 783 height 159
click at [373, 272] on input "OVERTURE Reo" at bounding box center [624, 272] width 642 height 28
type input "OVERTURE"
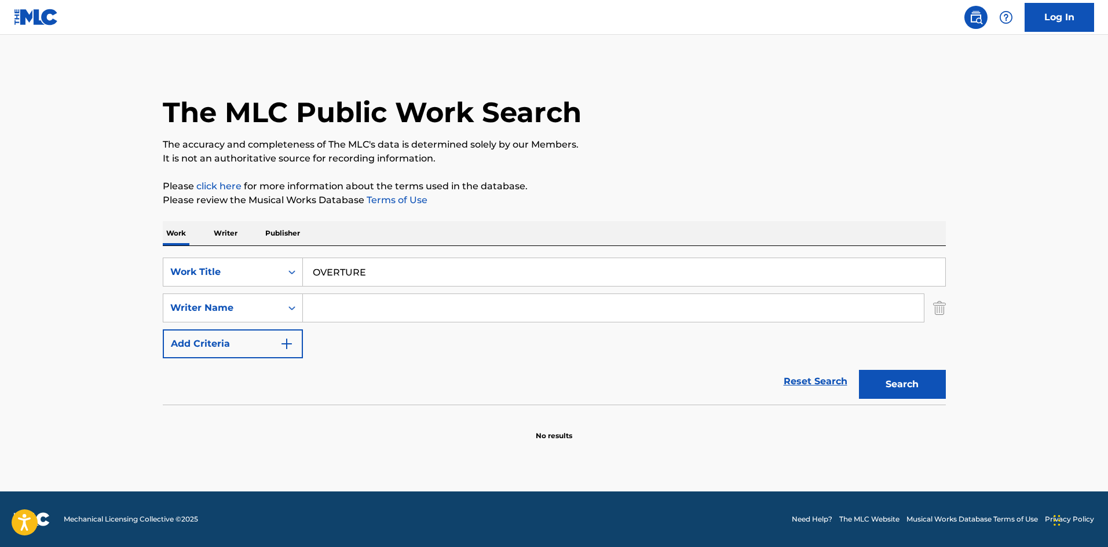
click at [373, 296] on input "Search Form" at bounding box center [613, 308] width 621 height 28
type input "Reo"
click at [893, 384] on button "Search" at bounding box center [902, 384] width 87 height 29
drag, startPoint x: 343, startPoint y: 266, endPoint x: 330, endPoint y: 293, distance: 29.5
click at [268, 254] on div "SearchWithCriteriae26d3c89-0ae3-45d1-a097-436108b83d80 Work Title OVERTURE Sear…" at bounding box center [554, 325] width 783 height 159
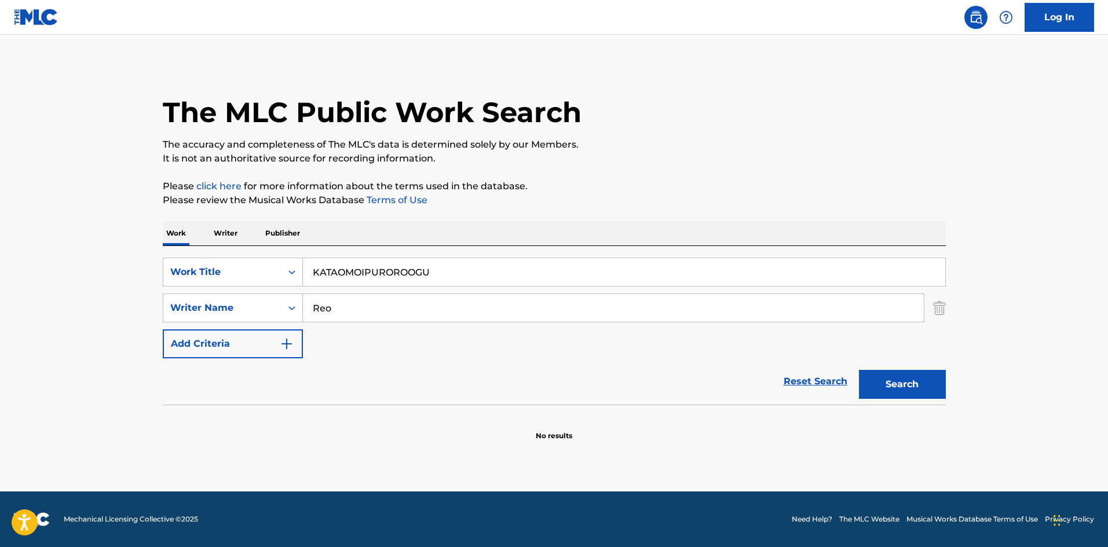
type input "KATAOMOIPUROROOGU"
drag, startPoint x: 343, startPoint y: 303, endPoint x: 295, endPoint y: 299, distance: 47.7
click at [295, 299] on div "SearchWithCriteria4f086465-6747-4a9d-94b9-eadf46f686df Writer Name Reo" at bounding box center [554, 308] width 783 height 29
click at [878, 380] on button "Search" at bounding box center [902, 384] width 87 height 29
drag, startPoint x: 440, startPoint y: 268, endPoint x: 278, endPoint y: 262, distance: 162.2
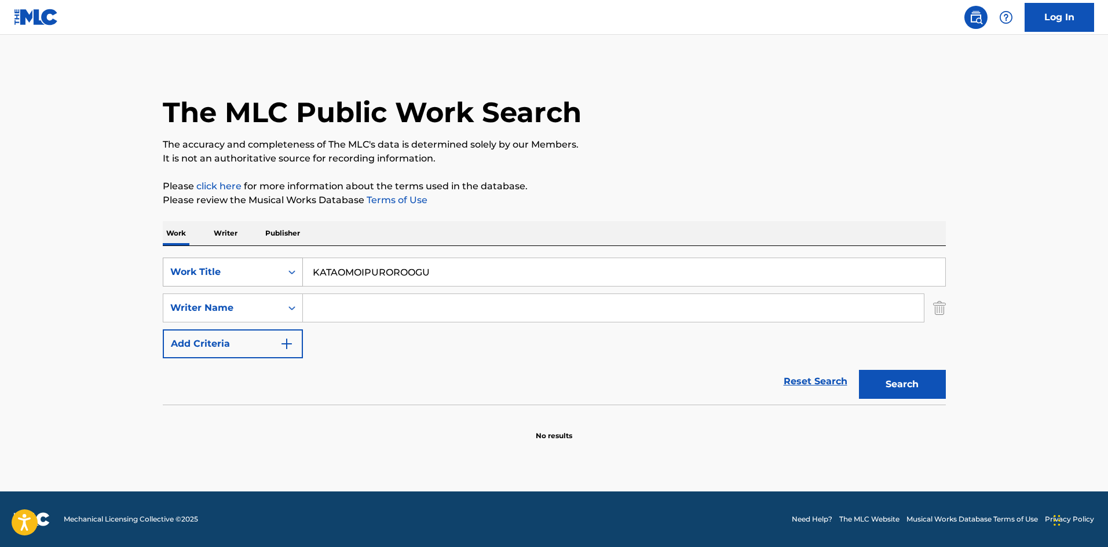
click at [279, 263] on div "SearchWithCriteriae26d3c89-0ae3-45d1-a097-436108b83d80 Work Title KATAOMOIPUROR…" at bounding box center [554, 272] width 783 height 29
click at [887, 384] on button "Search" at bounding box center [902, 384] width 87 height 29
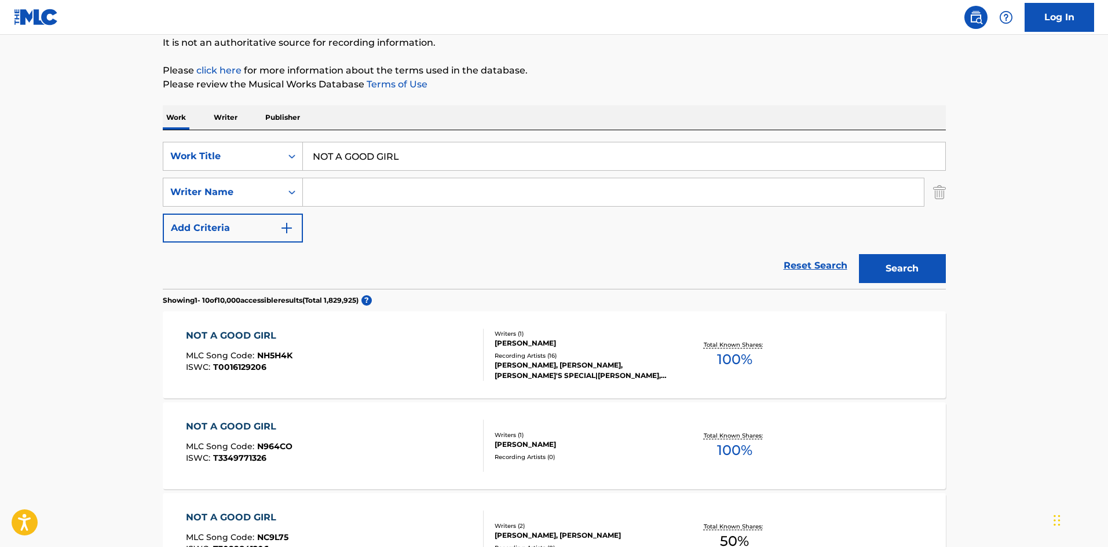
scroll to position [174, 0]
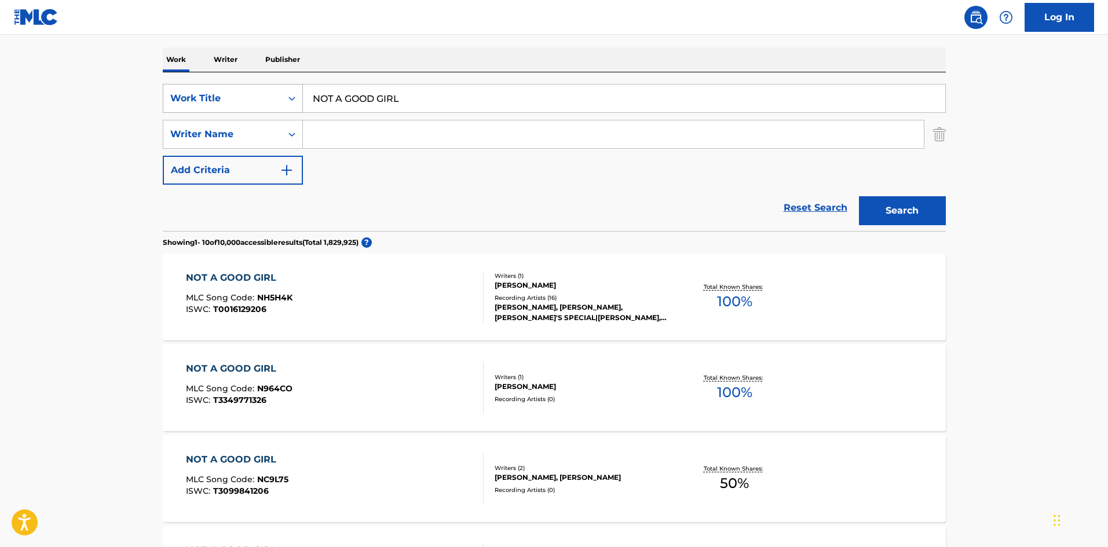
drag, startPoint x: 409, startPoint y: 99, endPoint x: 278, endPoint y: 96, distance: 130.9
click at [277, 96] on div "SearchWithCriteriae26d3c89-0ae3-45d1-a097-436108b83d80 Work Title NOT A GOOD GI…" at bounding box center [554, 98] width 783 height 29
click at [893, 211] on button "Search" at bounding box center [902, 210] width 87 height 29
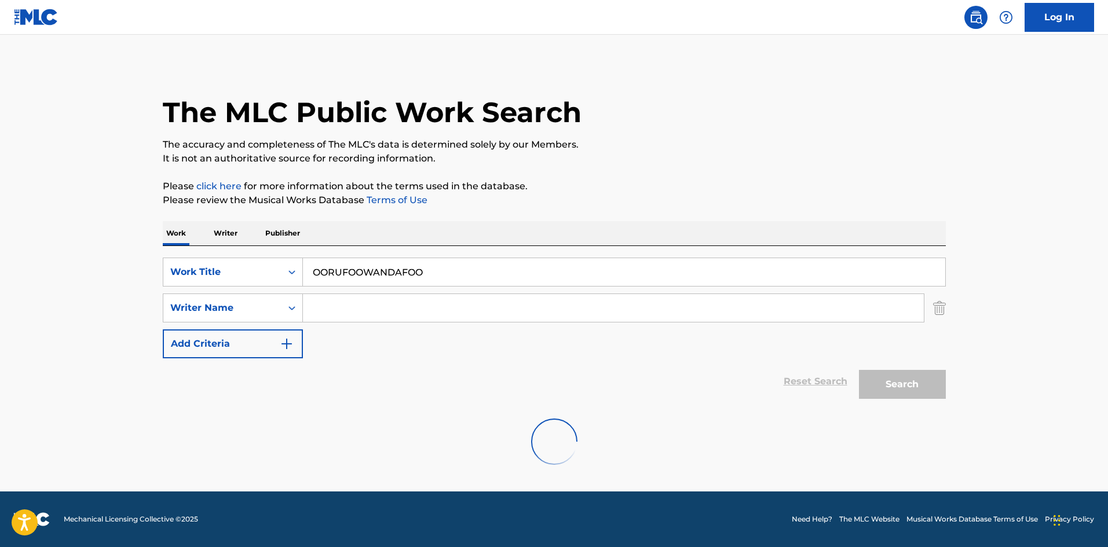
scroll to position [0, 0]
click at [247, 264] on div "SearchWithCriteriae26d3c89-0ae3-45d1-a097-436108b83d80 Work Title OORUFOOWANDAF…" at bounding box center [554, 272] width 783 height 29
drag, startPoint x: 417, startPoint y: 285, endPoint x: 383, endPoint y: 292, distance: 34.9
click at [428, 284] on input "FIRST Shunryuu" at bounding box center [624, 272] width 642 height 28
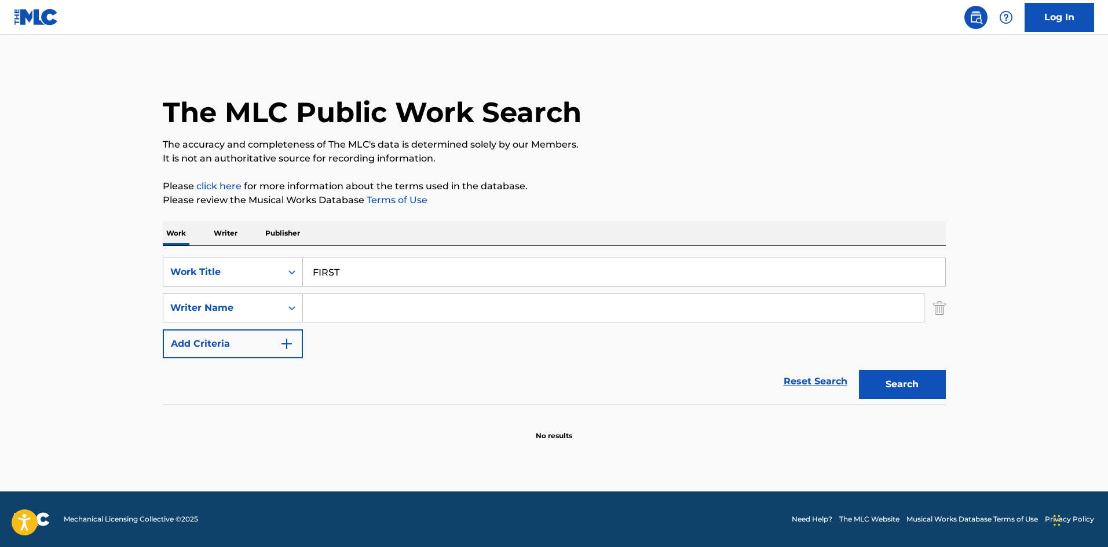
type input "FIRST"
click at [372, 298] on input "Search Form" at bounding box center [613, 308] width 621 height 28
type input "Shunryuu"
click at [917, 382] on button "Search" at bounding box center [902, 384] width 87 height 29
drag, startPoint x: 305, startPoint y: 259, endPoint x: 292, endPoint y: 263, distance: 13.4
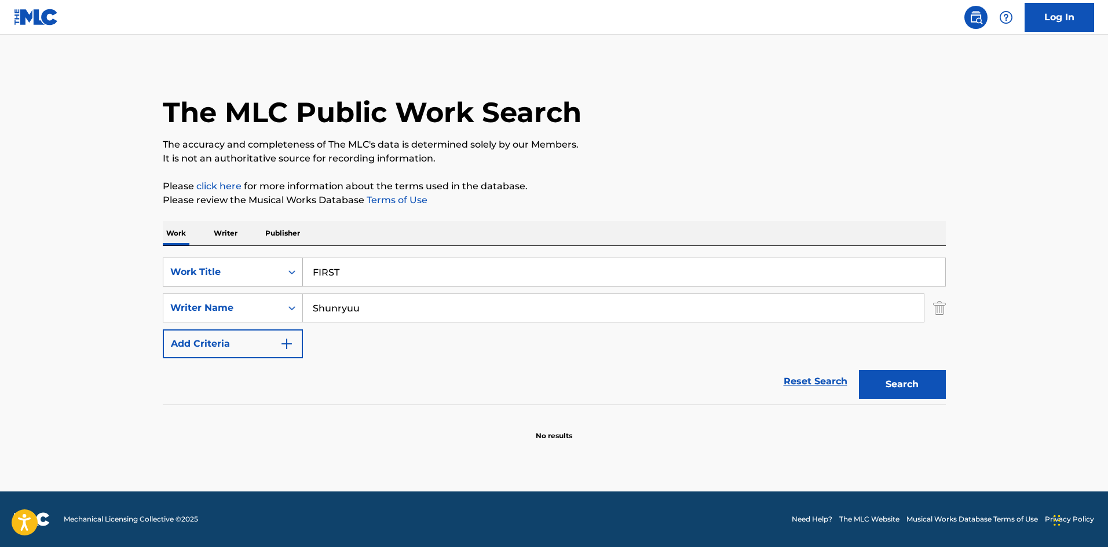
click at [292, 263] on div "SearchWithCriteriae26d3c89-0ae3-45d1-a097-436108b83d80 Work Title FIRST" at bounding box center [554, 272] width 783 height 29
type input "SAMASAMAGAARU"
drag, startPoint x: 314, startPoint y: 305, endPoint x: 291, endPoint y: 303, distance: 23.2
click at [285, 305] on div "SearchWithCriteria4f086465-6747-4a9d-94b9-eadf46f686df Writer Name [PERSON_NAME]" at bounding box center [554, 308] width 783 height 29
click at [881, 383] on button "Search" at bounding box center [902, 384] width 87 height 29
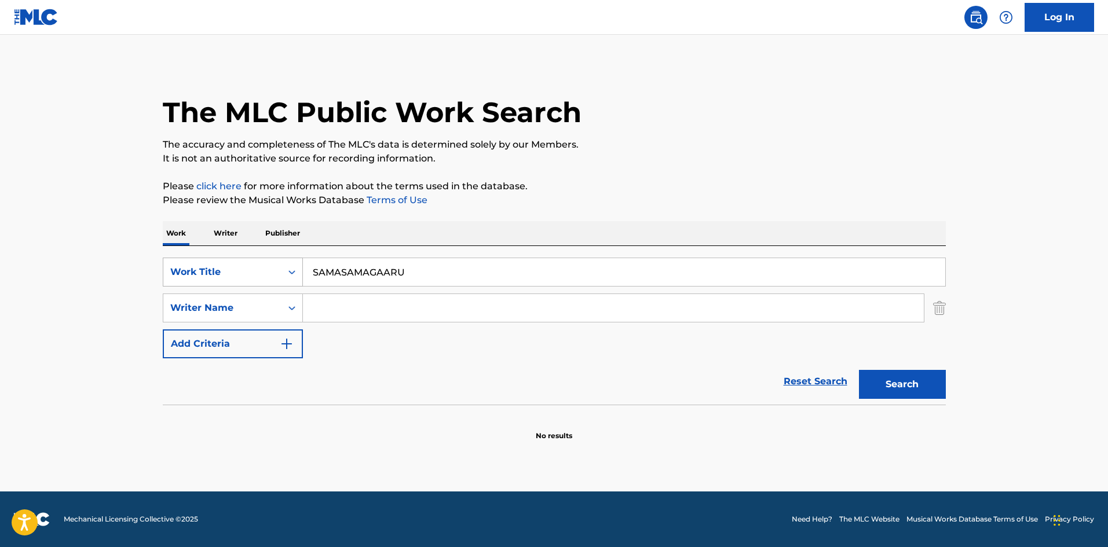
drag, startPoint x: 412, startPoint y: 263, endPoint x: 302, endPoint y: 265, distance: 110.0
click at [302, 265] on div "SearchWithCriteriae26d3c89-0ae3-45d1-a097-436108b83d80 Work Title SAMASAMAGAARU" at bounding box center [554, 272] width 783 height 29
click at [870, 383] on button "Search" at bounding box center [902, 384] width 87 height 29
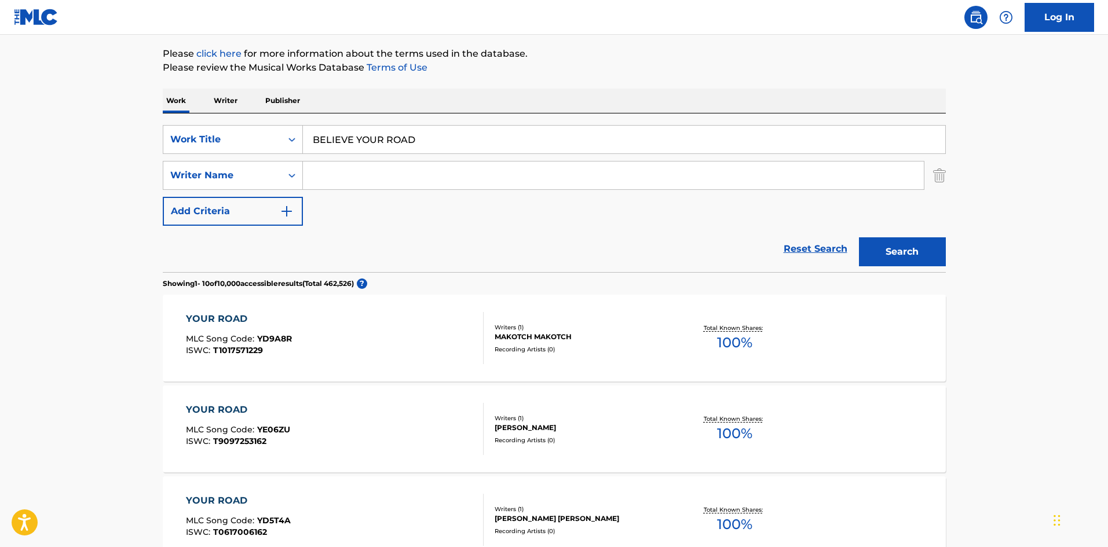
scroll to position [177, 0]
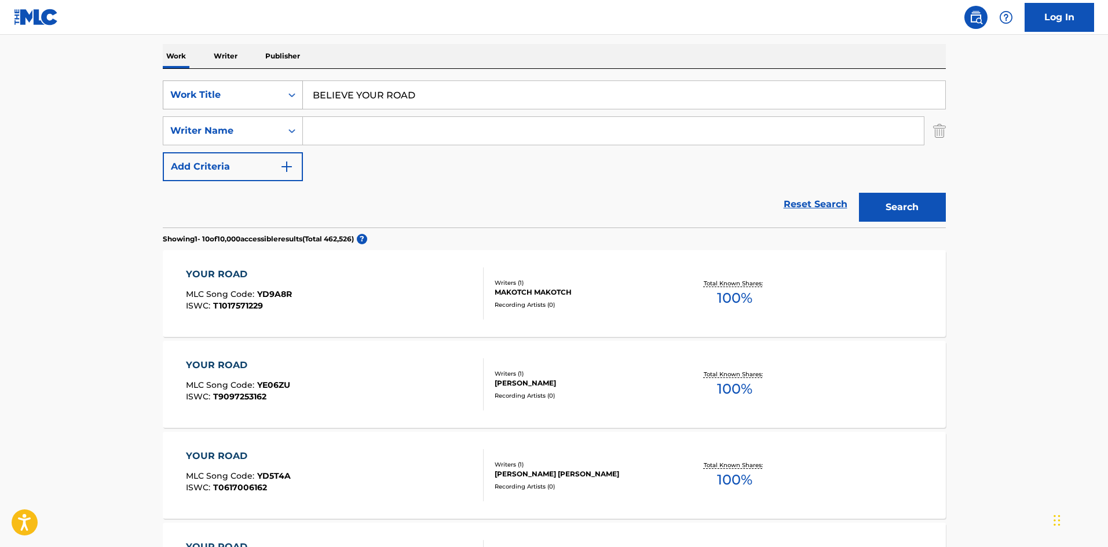
drag, startPoint x: 285, startPoint y: 70, endPoint x: 293, endPoint y: 104, distance: 34.4
click at [248, 85] on div "SearchWithCriteriae26d3c89-0ae3-45d1-a097-436108b83d80 Work Title BELIEVE YOUR …" at bounding box center [554, 94] width 783 height 29
type input "CONTACT"
click at [918, 206] on button "Search" at bounding box center [902, 207] width 87 height 29
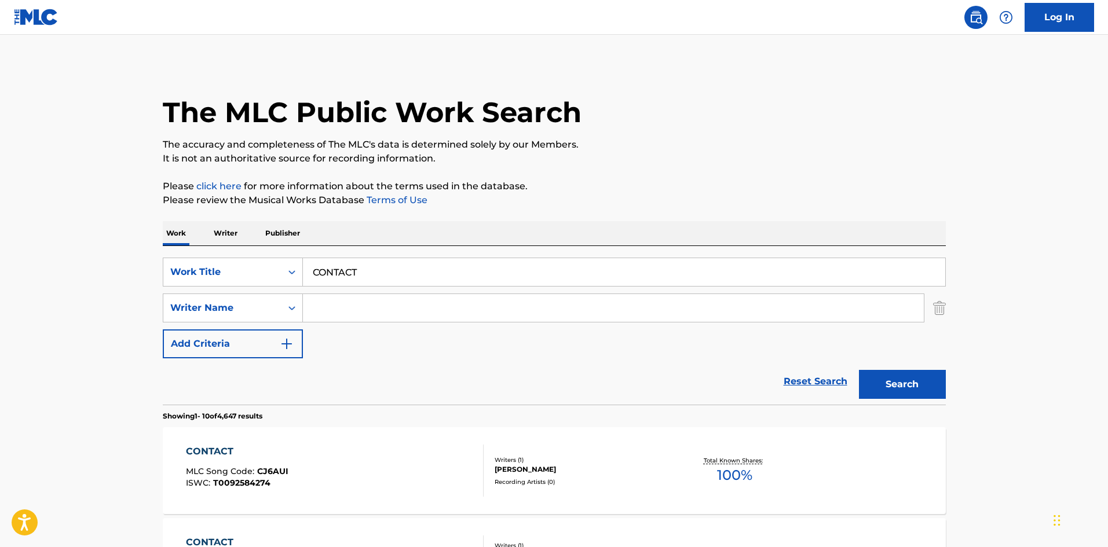
click at [335, 313] on input "Search Form" at bounding box center [613, 308] width 621 height 28
drag, startPoint x: 349, startPoint y: 310, endPoint x: 229, endPoint y: 289, distance: 121.2
click at [229, 289] on div "SearchWithCriteriae26d3c89-0ae3-45d1-a097-436108b83d80 Work Title CONTACT Searc…" at bounding box center [554, 308] width 783 height 101
type input "Nishinakajima"
click at [879, 382] on button "Search" at bounding box center [902, 384] width 87 height 29
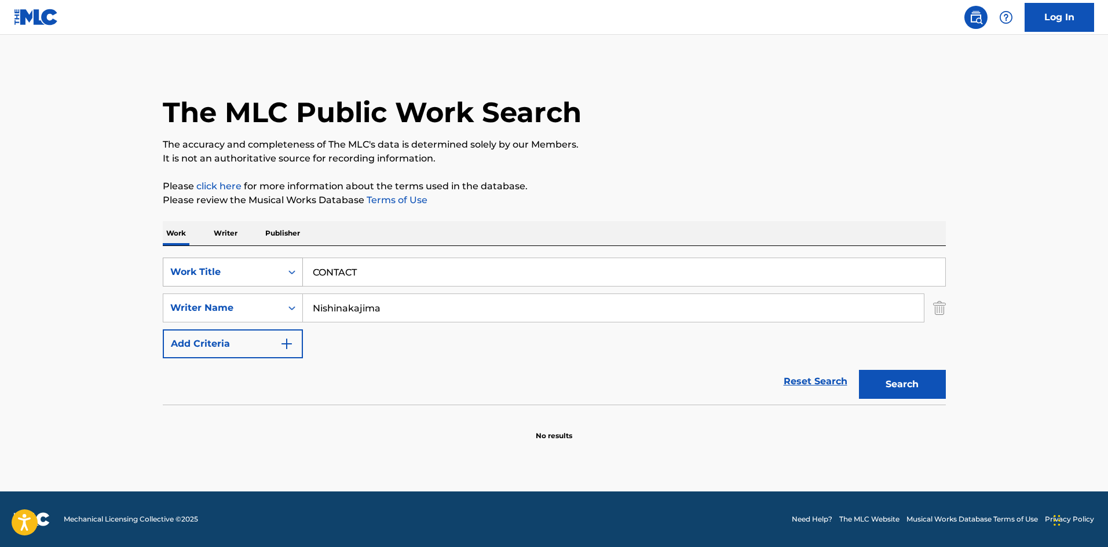
drag, startPoint x: 317, startPoint y: 266, endPoint x: 278, endPoint y: 273, distance: 39.3
click at [278, 273] on div "SearchWithCriteriae26d3c89-0ae3-45d1-a097-436108b83d80 Work Title CONTACT" at bounding box center [554, 272] width 783 height 29
type input "SUPERSONIC"
click at [892, 390] on button "Search" at bounding box center [902, 384] width 87 height 29
click at [293, 303] on div "SearchWithCriteria4f086465-6747-4a9d-94b9-eadf46f686df Writer Name [PERSON_NAME]" at bounding box center [554, 308] width 783 height 29
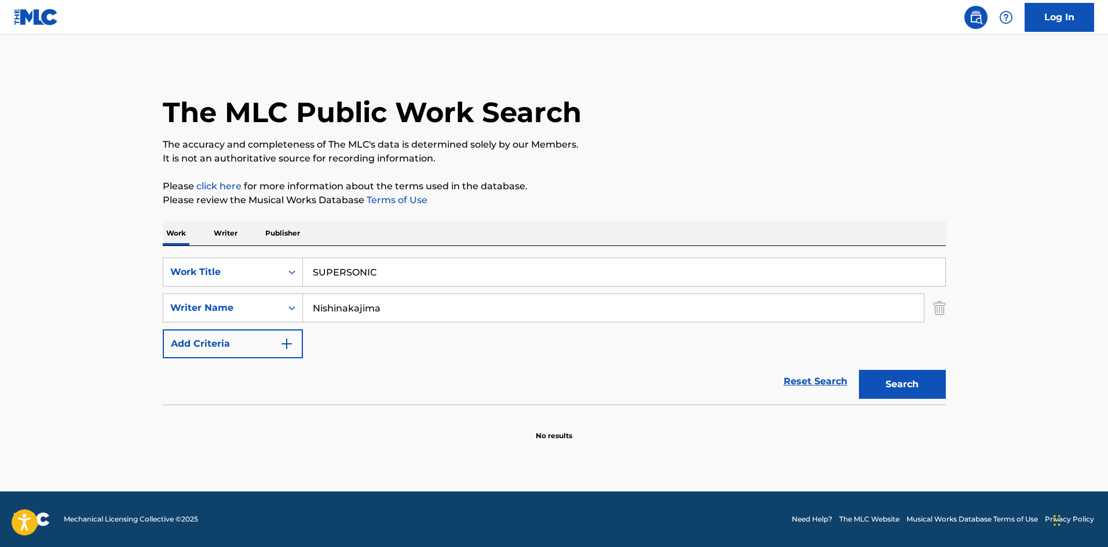
click at [220, 233] on p "Writer" at bounding box center [225, 233] width 31 height 24
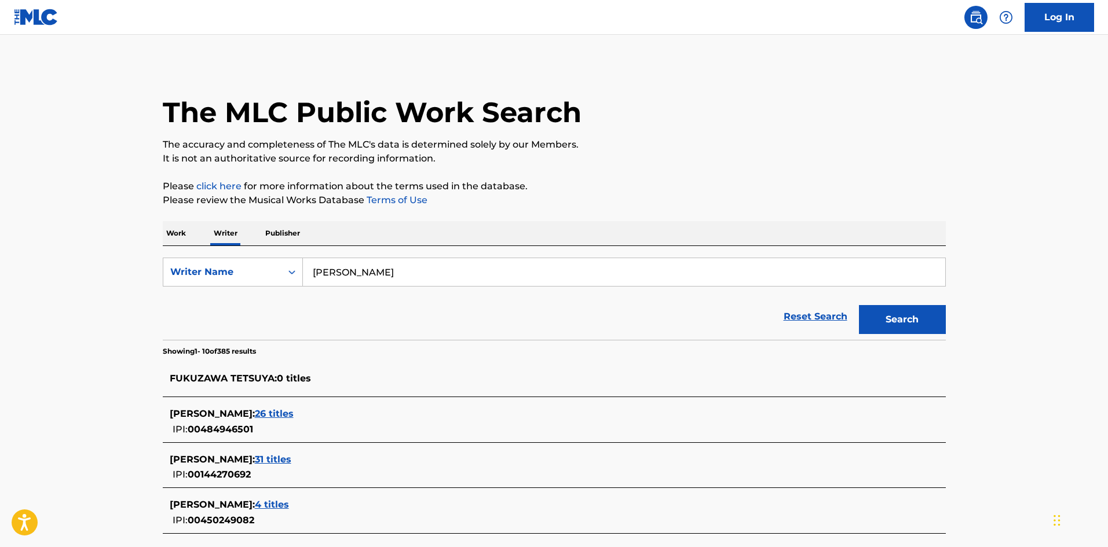
drag, startPoint x: 360, startPoint y: 267, endPoint x: 262, endPoint y: 248, distance: 99.1
click at [247, 250] on div "SearchWithCriteria310863d7-5cce-4fab-96a9-47039ac86978 Writer Name [PERSON_NAME…" at bounding box center [554, 293] width 783 height 94
type input "Nishinakajima"
click at [907, 322] on button "Search" at bounding box center [902, 319] width 87 height 29
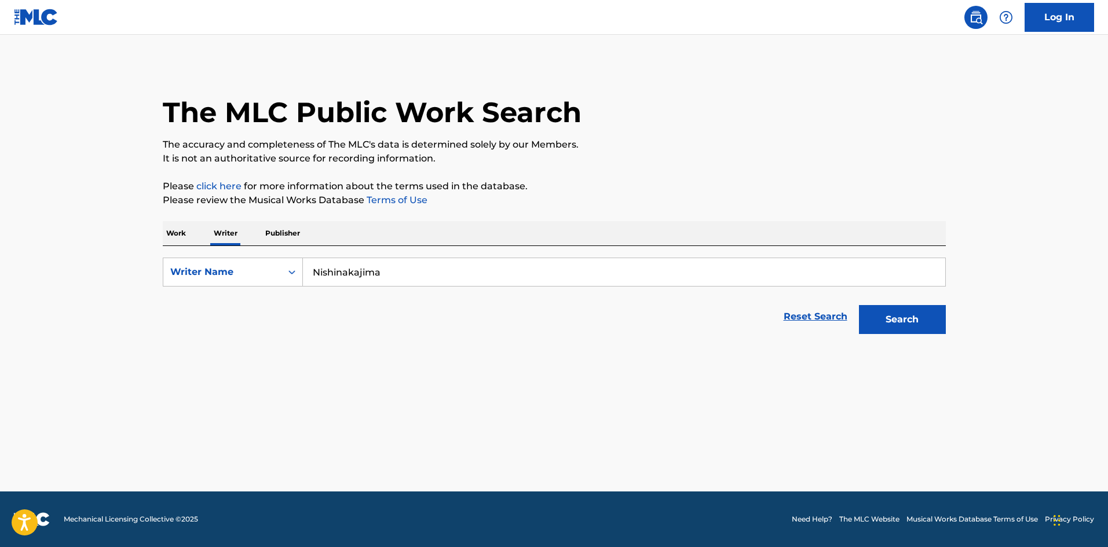
click at [177, 229] on p "Work" at bounding box center [176, 233] width 27 height 24
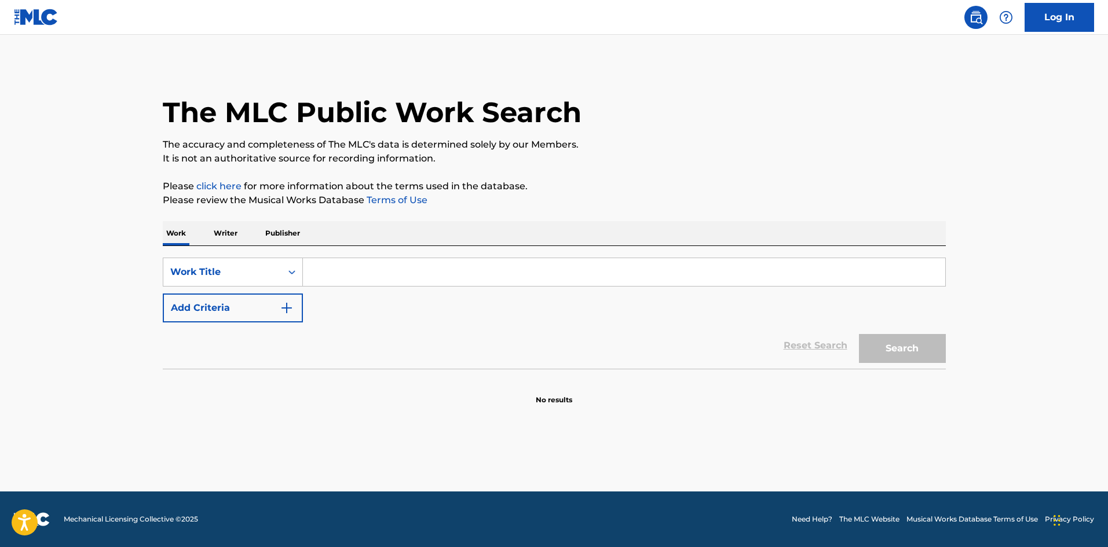
click at [364, 278] on input "Search Form" at bounding box center [624, 272] width 642 height 28
click at [905, 347] on button "Search" at bounding box center [902, 348] width 87 height 29
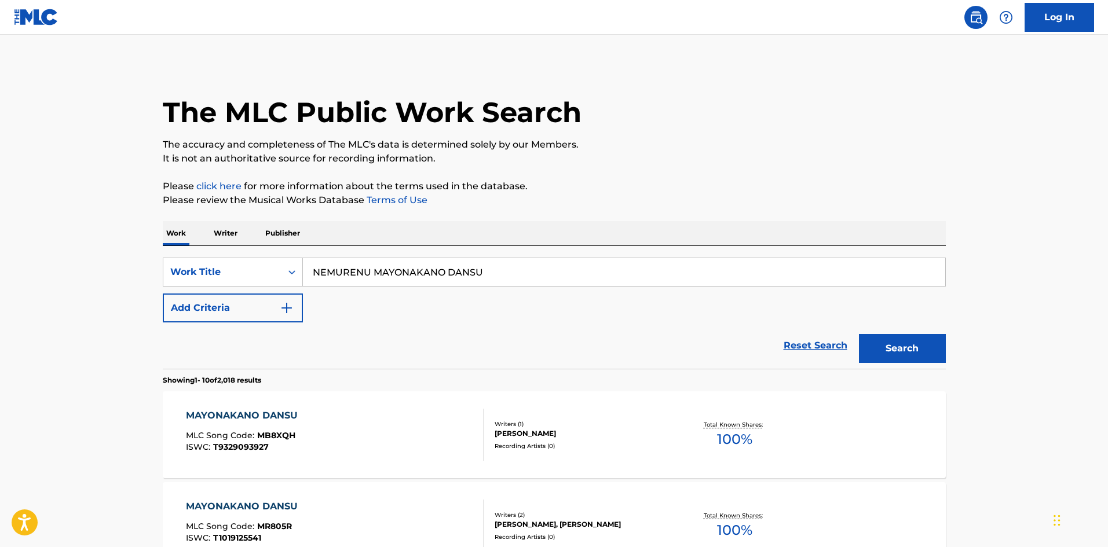
click at [277, 257] on div "SearchWithCriteriae26d3c89-0ae3-45d1-a097-436108b83d80 Work Title NEMURENU MAYO…" at bounding box center [554, 307] width 783 height 123
type input "SAVE OUR HEARTS"
click at [291, 311] on img "Search Form" at bounding box center [287, 308] width 14 height 14
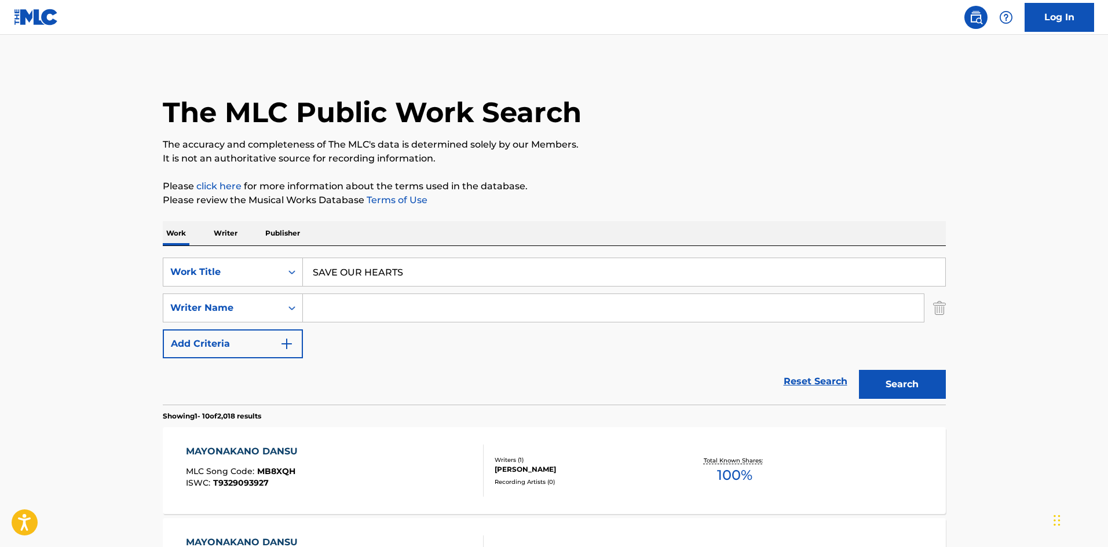
click at [337, 305] on input "Search Form" at bounding box center [613, 308] width 621 height 28
type input "yuzen"
click at [901, 375] on button "Search" at bounding box center [902, 384] width 87 height 29
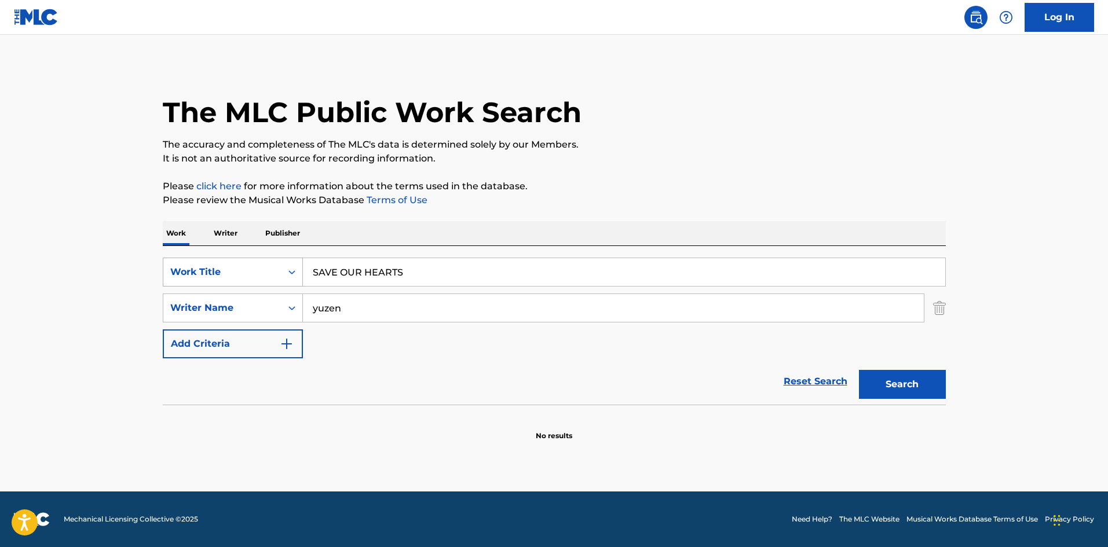
drag, startPoint x: 433, startPoint y: 273, endPoint x: 301, endPoint y: 259, distance: 132.8
click at [301, 259] on div "SearchWithCriteriae26d3c89-0ae3-45d1-a097-436108b83d80 Work Title SAVE OUR HEAR…" at bounding box center [554, 272] width 783 height 29
type input "SOIREE(TAKE3)"
drag, startPoint x: 355, startPoint y: 299, endPoint x: 303, endPoint y: 295, distance: 51.7
click at [303, 295] on input "yuzen" at bounding box center [613, 308] width 621 height 28
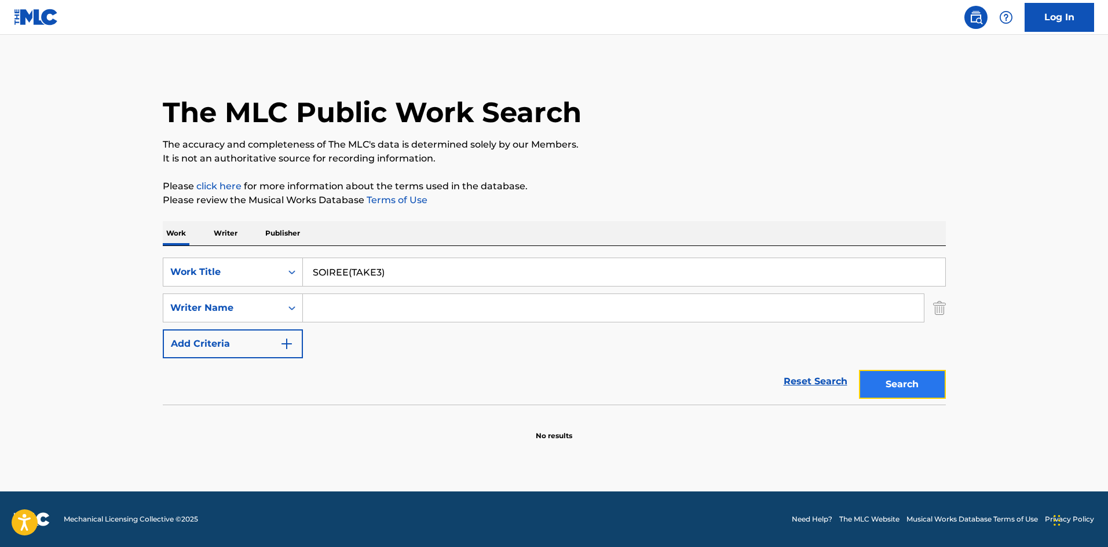
click at [873, 378] on button "Search" at bounding box center [902, 384] width 87 height 29
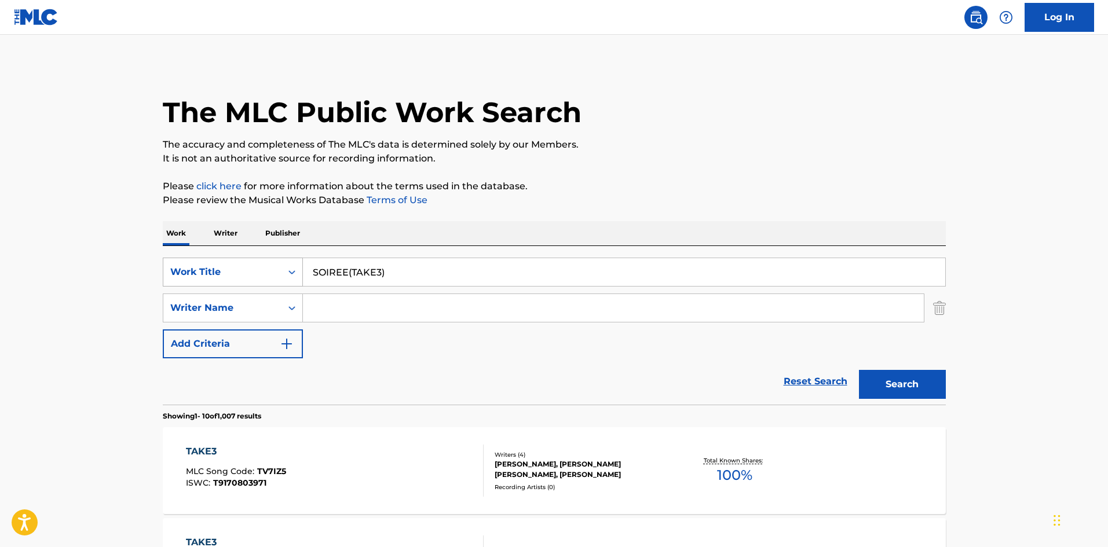
drag, startPoint x: 404, startPoint y: 277, endPoint x: 301, endPoint y: 267, distance: 103.6
click at [301, 267] on div "SearchWithCriteriae26d3c89-0ae3-45d1-a097-436108b83d80 Work Title SOIREE(TAKE3)" at bounding box center [554, 272] width 783 height 29
type input "W.I.P"
click at [905, 392] on button "Search" at bounding box center [902, 384] width 87 height 29
click at [348, 309] on input "Search Form" at bounding box center [613, 308] width 621 height 28
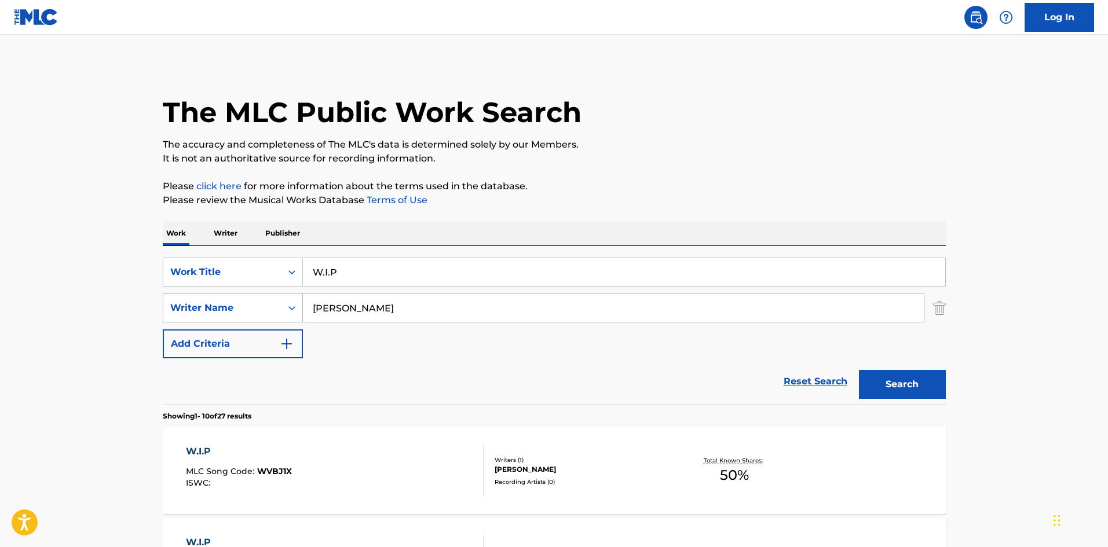
drag, startPoint x: 349, startPoint y: 307, endPoint x: 252, endPoint y: 295, distance: 98.0
click at [252, 295] on div "SearchWithCriteria4f086465-6747-4a9d-94b9-eadf46f686df Writer Name [PERSON_NAME]" at bounding box center [554, 308] width 783 height 29
type input "[PERSON_NAME]"
click at [877, 383] on button "Search" at bounding box center [902, 384] width 87 height 29
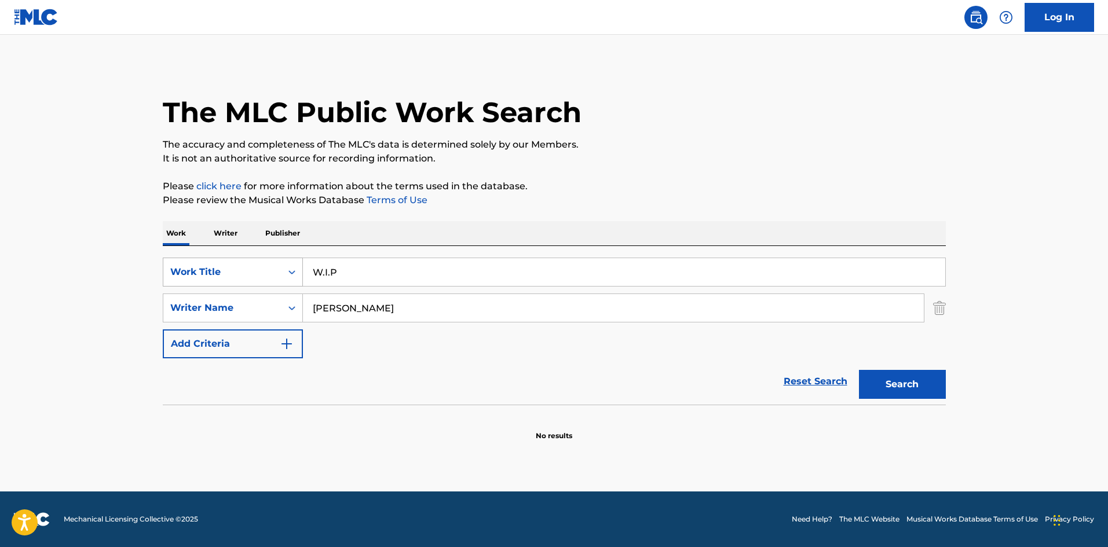
click at [278, 269] on div "SearchWithCriteriae26d3c89-0ae3-45d1-a097-436108b83d80 Work Title W.I.P" at bounding box center [554, 272] width 783 height 29
type input "RASUTOCHANSU"
click at [267, 305] on div "SearchWithCriteria4f086465-6747-4a9d-94b9-eadf46f686df Writer Name [PERSON_NAME]" at bounding box center [554, 308] width 783 height 29
drag, startPoint x: 393, startPoint y: 270, endPoint x: 250, endPoint y: 262, distance: 143.2
click at [250, 262] on div "SearchWithCriteriae26d3c89-0ae3-45d1-a097-436108b83d80 Work Title RASUTOCHANSU" at bounding box center [554, 272] width 783 height 29
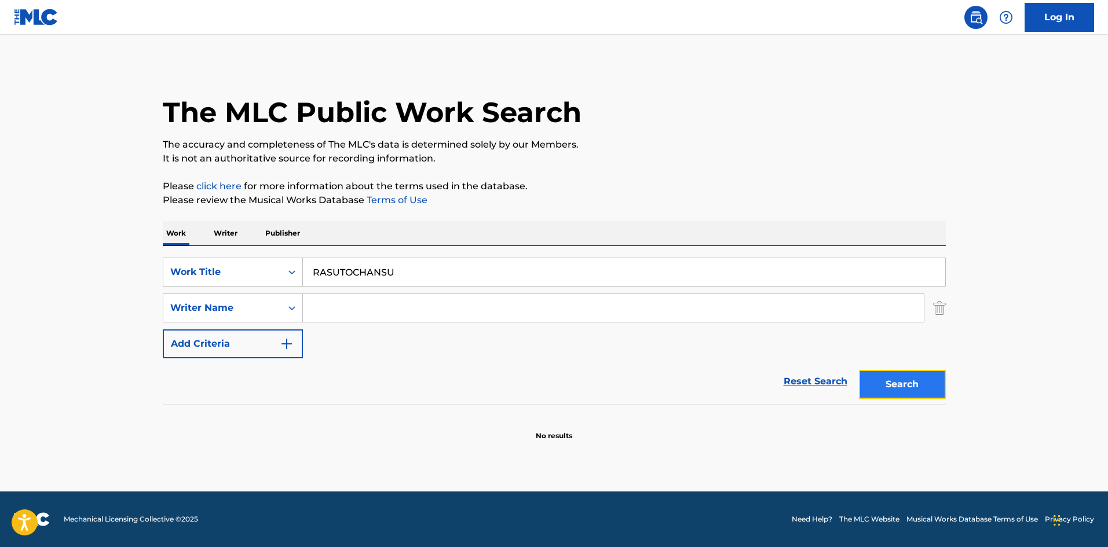
click at [915, 389] on button "Search" at bounding box center [902, 384] width 87 height 29
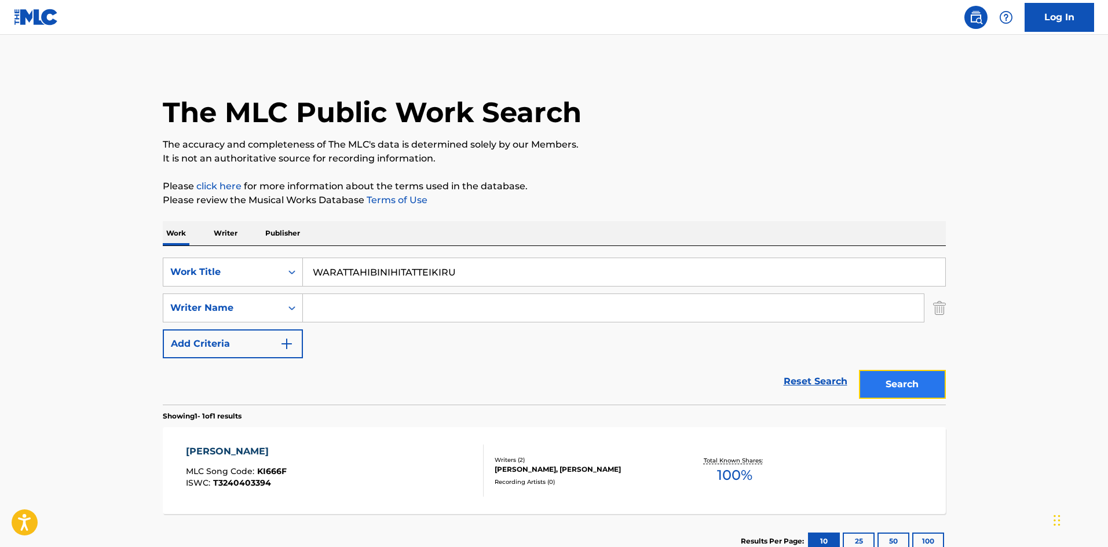
click at [868, 388] on button "Search" at bounding box center [902, 384] width 87 height 29
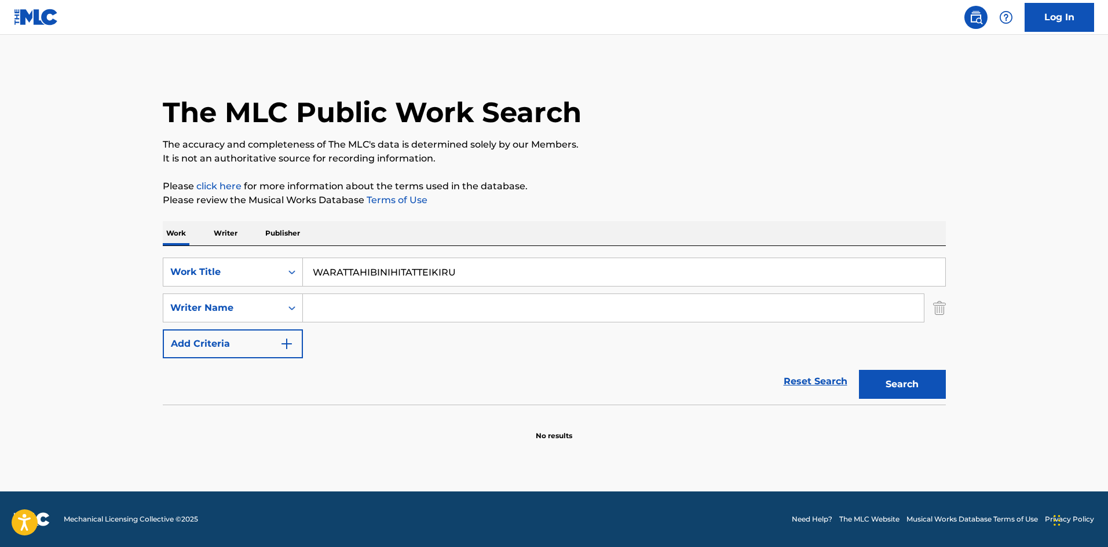
drag, startPoint x: 437, startPoint y: 268, endPoint x: 246, endPoint y: 247, distance: 192.3
click at [246, 247] on div "SearchWithCriteriae26d3c89-0ae3-45d1-a097-436108b83d80 Work Title WARATTAHIBINI…" at bounding box center [554, 325] width 783 height 159
click at [881, 377] on button "Search" at bounding box center [902, 384] width 87 height 29
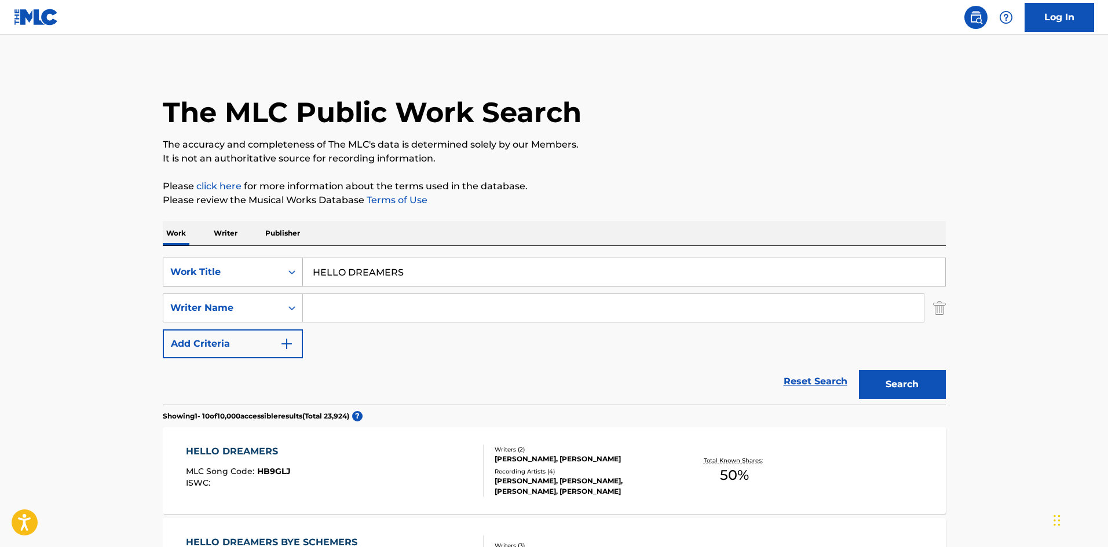
drag, startPoint x: 316, startPoint y: 269, endPoint x: 263, endPoint y: 280, distance: 54.5
click at [263, 281] on div "SearchWithCriteriae26d3c89-0ae3-45d1-a097-436108b83d80 Work Title HELLO DREAMERS" at bounding box center [554, 272] width 783 height 29
type input "BLACK DISCIPLINE"
click at [332, 316] on input "Search Form" at bounding box center [613, 308] width 621 height 28
type input "Sonoda"
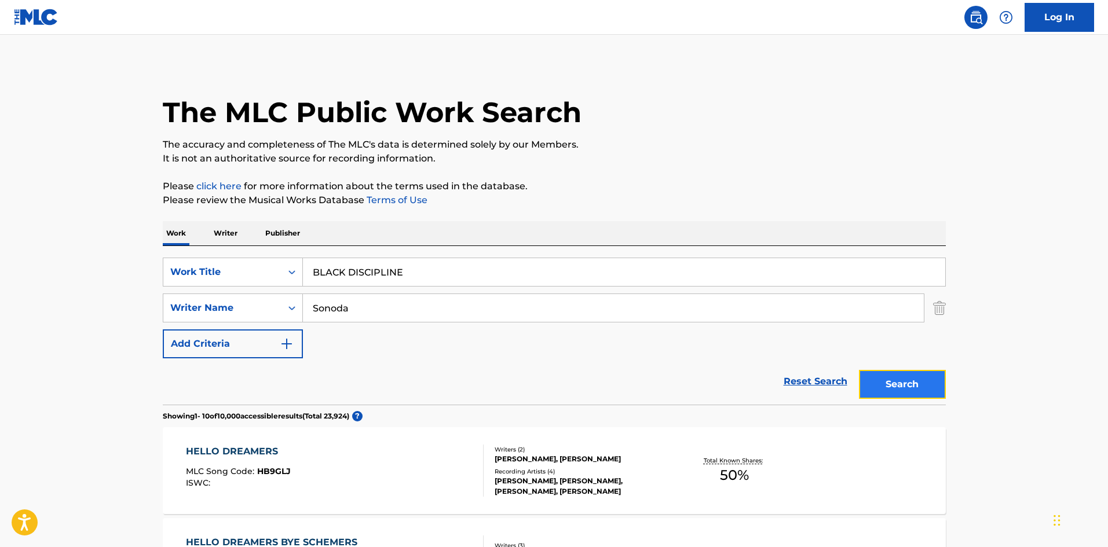
click at [881, 387] on button "Search" at bounding box center [902, 384] width 87 height 29
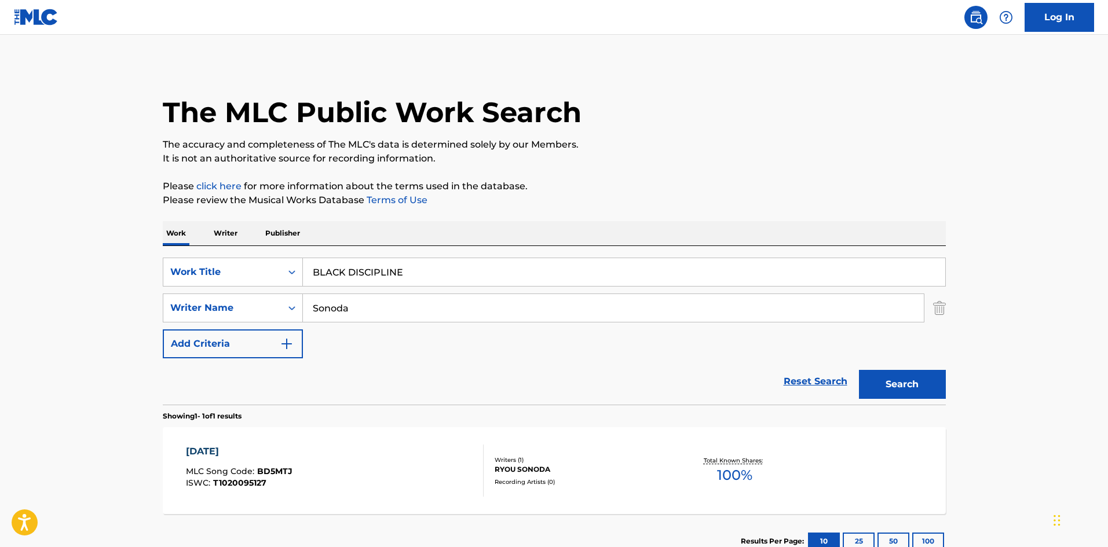
drag, startPoint x: 366, startPoint y: 261, endPoint x: 249, endPoint y: 245, distance: 118.6
click at [249, 245] on div "Work Writer Publisher SearchWithCriteriae26d3c89-0ae3-45d1-a097-436108b83d80 Wo…" at bounding box center [554, 394] width 783 height 347
type input "REGEETTENANIYO"
drag, startPoint x: 293, startPoint y: 284, endPoint x: 277, endPoint y: 283, distance: 15.7
click at [277, 283] on div "SearchWithCriteriae26d3c89-0ae3-45d1-a097-436108b83d80 Work Title REGEETTENANIY…" at bounding box center [554, 308] width 783 height 101
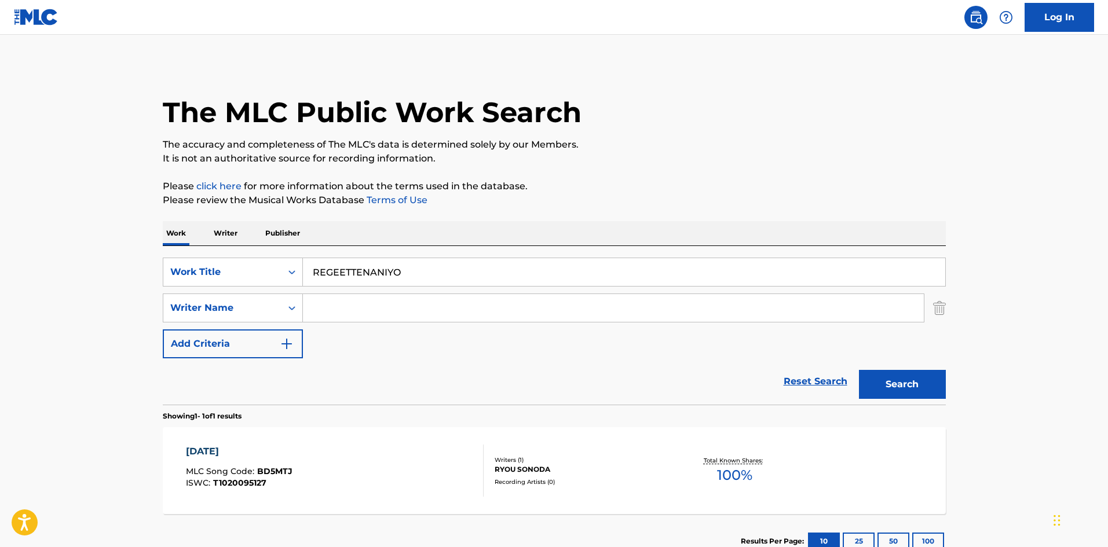
drag, startPoint x: 402, startPoint y: 273, endPoint x: 381, endPoint y: 288, distance: 25.7
click at [186, 229] on div "Work Writer Publisher SearchWithCriteriae26d3c89-0ae3-45d1-a097-436108b83d80 Wo…" at bounding box center [554, 394] width 783 height 347
click at [923, 393] on button "Search" at bounding box center [902, 384] width 87 height 29
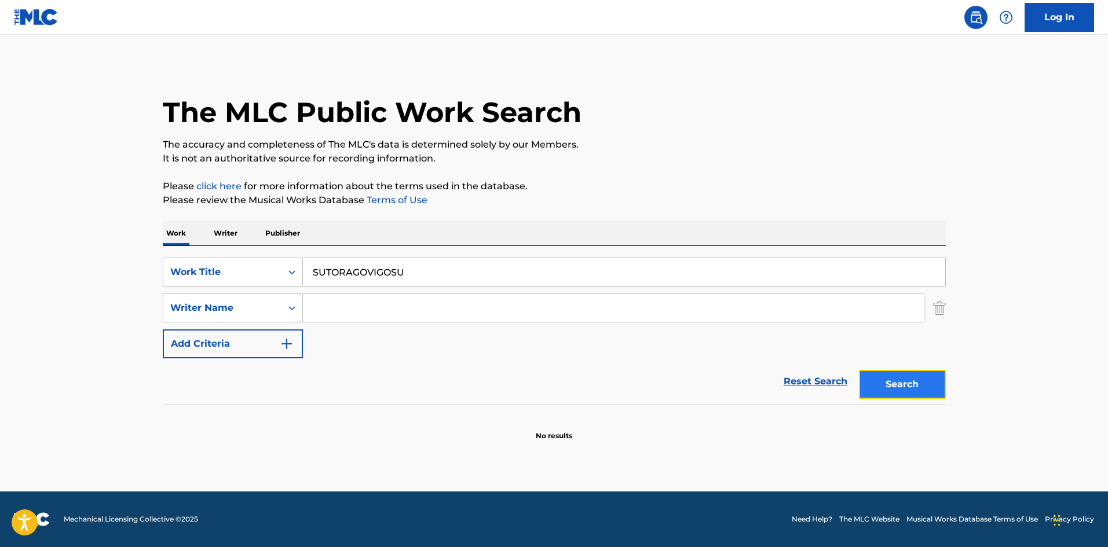
click at [923, 388] on button "Search" at bounding box center [902, 384] width 87 height 29
drag, startPoint x: 417, startPoint y: 279, endPoint x: 248, endPoint y: 241, distance: 173.3
click at [248, 241] on div "Work Writer Publisher SearchWithCriteriae26d3c89-0ae3-45d1-a097-436108b83d80 Wo…" at bounding box center [554, 331] width 783 height 220
click at [910, 390] on button "Search" at bounding box center [902, 384] width 87 height 29
click at [425, 277] on input "ICHININOSANDEEISASSAAEITASOJINSEINOAIUEOTAISOU" at bounding box center [624, 272] width 642 height 28
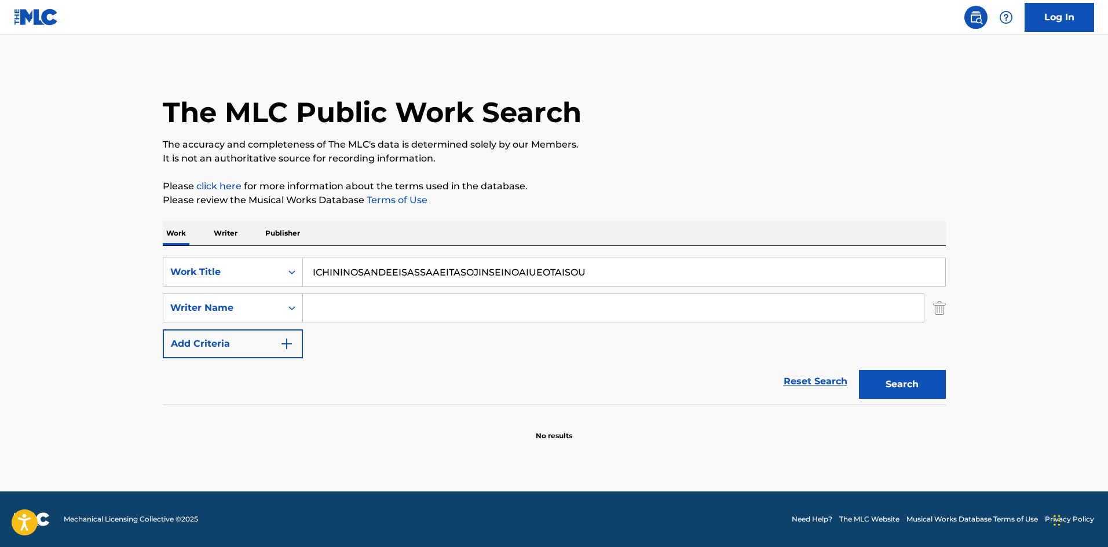
click at [426, 277] on input "ICHININOSANDEEISASSAAEITASOJINSEINOAIUEOTAISOU" at bounding box center [624, 272] width 642 height 28
click at [426, 276] on input "ICHININOSANDEEISASSAAEITASOJINSEINOAIUEOTAISOU" at bounding box center [624, 272] width 642 height 28
drag, startPoint x: 910, startPoint y: 393, endPoint x: 889, endPoint y: 390, distance: 20.4
click at [910, 391] on button "Search" at bounding box center [902, 384] width 87 height 29
drag, startPoint x: 354, startPoint y: 265, endPoint x: 307, endPoint y: 263, distance: 47.0
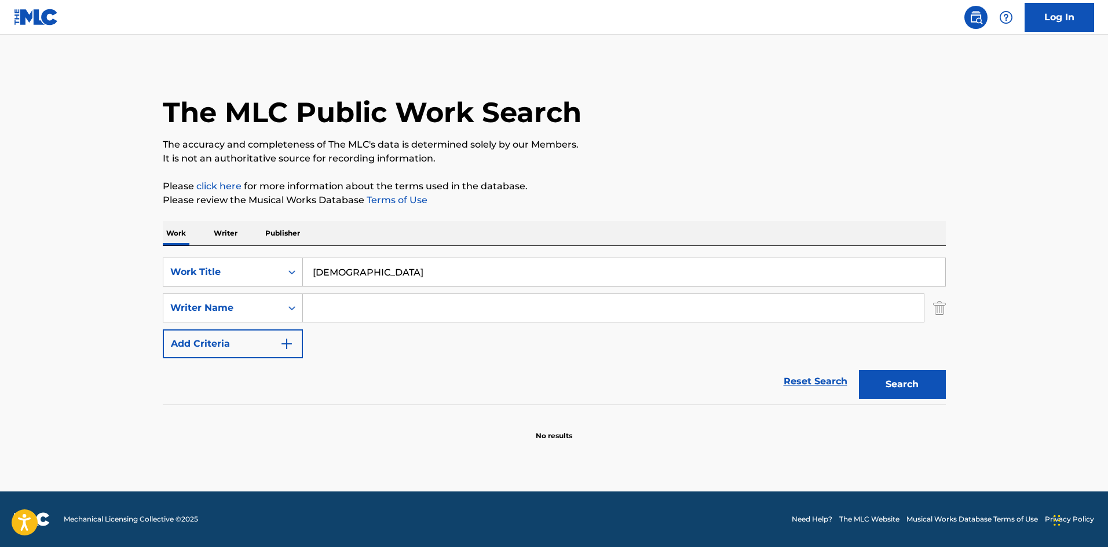
click at [311, 258] on input "[DEMOGRAPHIC_DATA]" at bounding box center [624, 272] width 642 height 28
type input "EMOTIONAL"
click at [344, 316] on input "Search Form" at bounding box center [613, 308] width 621 height 28
type input "chappy"
click at [921, 391] on button "Search" at bounding box center [902, 384] width 87 height 29
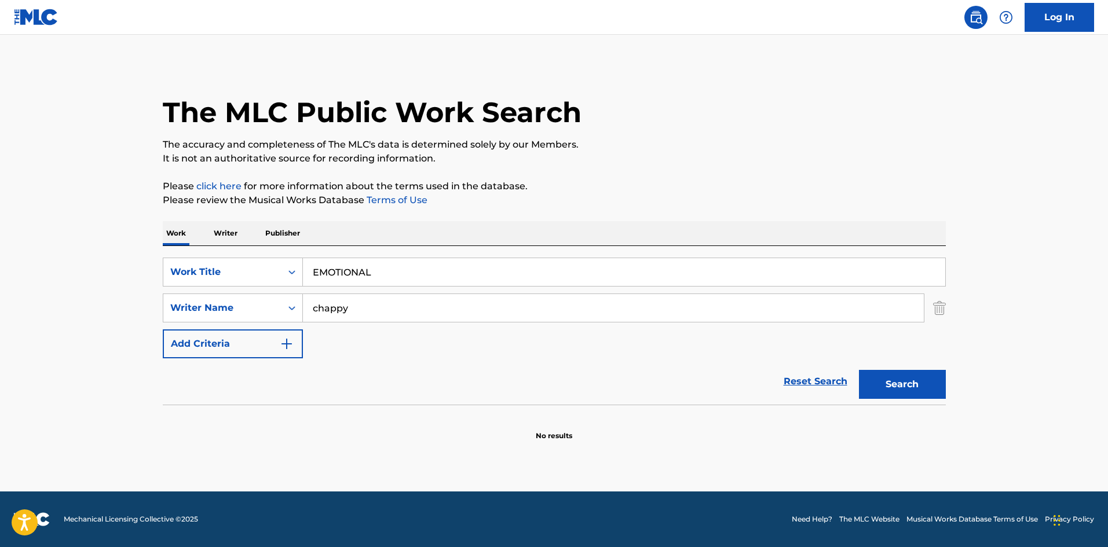
click at [257, 250] on div "SearchWithCriteriae26d3c89-0ae3-45d1-a097-436108b83d80 Work Title EMOTIONAL Sea…" at bounding box center [554, 325] width 783 height 159
click at [877, 387] on button "Search" at bounding box center [902, 384] width 87 height 29
drag, startPoint x: 329, startPoint y: 267, endPoint x: 297, endPoint y: 265, distance: 32.5
click at [297, 265] on div "SearchWithCriteriae26d3c89-0ae3-45d1-a097-436108b83d80 Work Title WAVY" at bounding box center [554, 272] width 783 height 29
type input "CROSSING FATES"
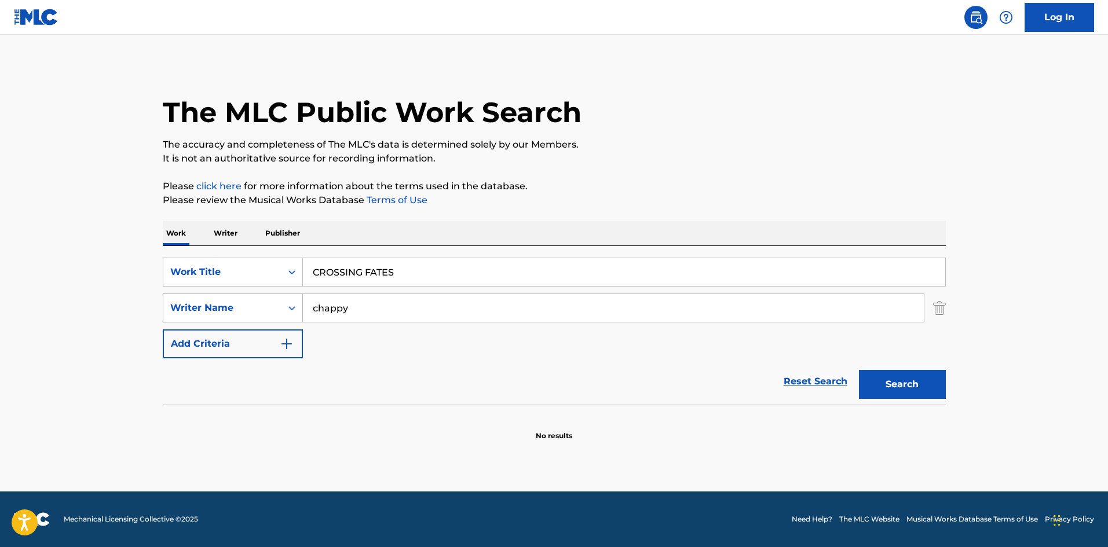
drag, startPoint x: 293, startPoint y: 298, endPoint x: 277, endPoint y: 306, distance: 18.1
click at [265, 298] on div "SearchWithCriteria4f086465-6747-4a9d-94b9-eadf46f686df Writer Name chappy" at bounding box center [554, 308] width 783 height 29
click at [879, 384] on button "Search" at bounding box center [902, 384] width 87 height 29
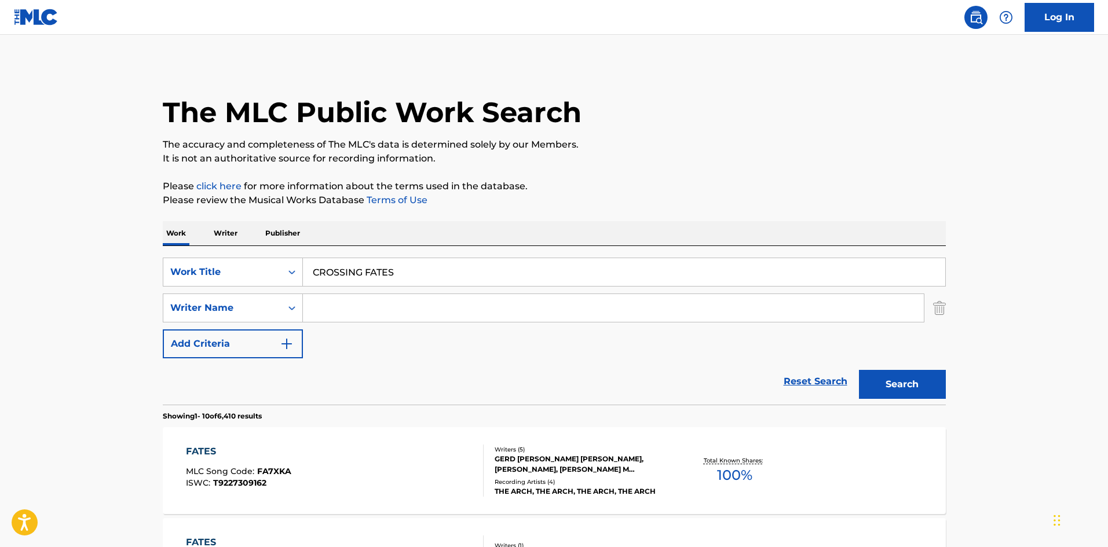
drag, startPoint x: 406, startPoint y: 276, endPoint x: 250, endPoint y: 256, distance: 158.2
click at [250, 256] on div "SearchWithCriteriae26d3c89-0ae3-45d1-a097-436108b83d80 Work Title CROSSING FATE…" at bounding box center [554, 325] width 783 height 159
click at [914, 395] on button "Search" at bounding box center [902, 384] width 87 height 29
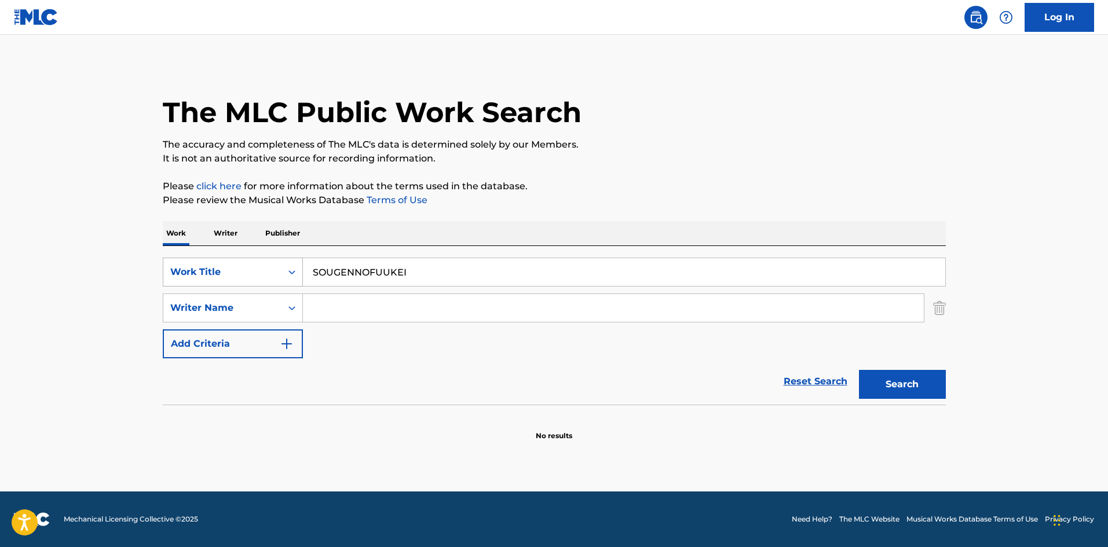
drag, startPoint x: 288, startPoint y: 255, endPoint x: 290, endPoint y: 262, distance: 6.6
click at [275, 255] on div "SearchWithCriteriae26d3c89-0ae3-45d1-a097-436108b83d80 Work Title SOUGENNOFUUKE…" at bounding box center [554, 325] width 783 height 159
click at [894, 386] on button "Search" at bounding box center [902, 384] width 87 height 29
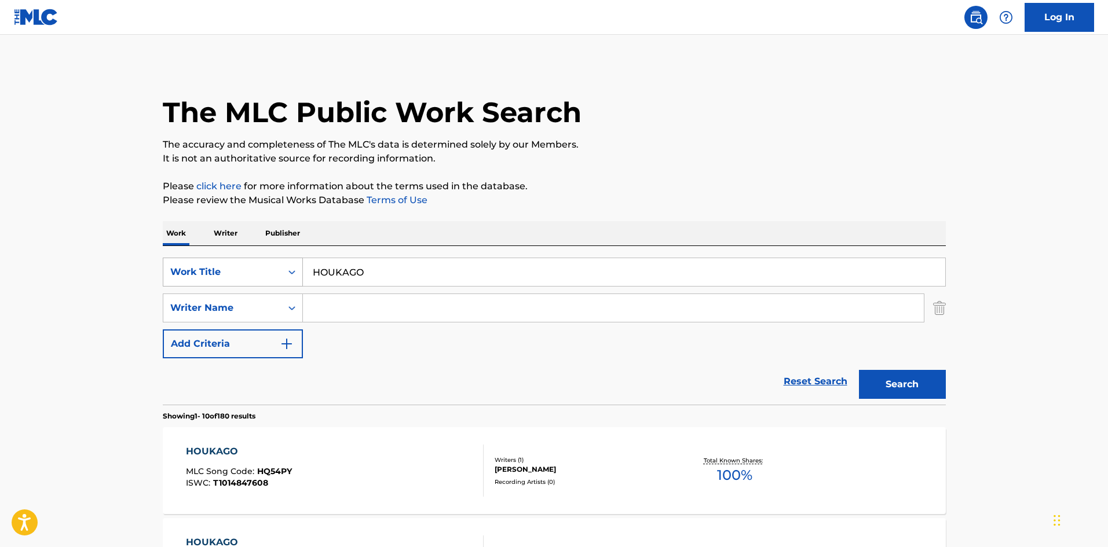
drag, startPoint x: 371, startPoint y: 269, endPoint x: 298, endPoint y: 264, distance: 73.1
click at [299, 263] on div "SearchWithCriteriae26d3c89-0ae3-45d1-a097-436108b83d80 Work Title HOUKAGO" at bounding box center [554, 272] width 783 height 29
click at [910, 376] on button "Search" at bounding box center [902, 384] width 87 height 29
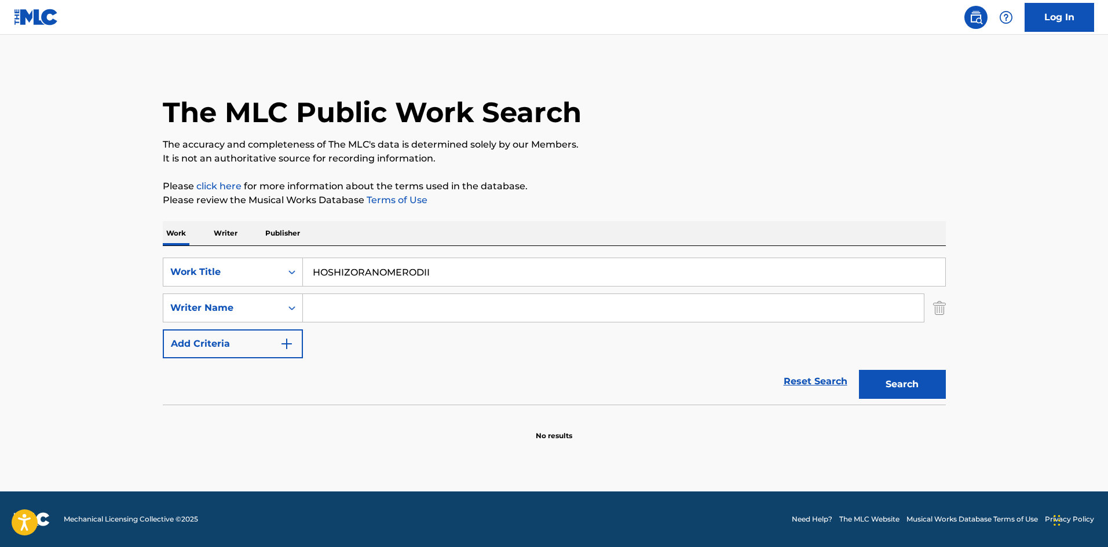
drag, startPoint x: 437, startPoint y: 275, endPoint x: 274, endPoint y: 252, distance: 163.7
click at [274, 252] on div "SearchWithCriteriae26d3c89-0ae3-45d1-a097-436108b83d80 Work Title HOSHIZORANOME…" at bounding box center [554, 325] width 783 height 159
click at [923, 390] on button "Search" at bounding box center [902, 384] width 87 height 29
drag, startPoint x: 308, startPoint y: 267, endPoint x: 306, endPoint y: 281, distance: 13.5
click at [266, 268] on div "SearchWithCriteriae26d3c89-0ae3-45d1-a097-436108b83d80 Work Title SHIZUKANAUMIBE" at bounding box center [554, 272] width 783 height 29
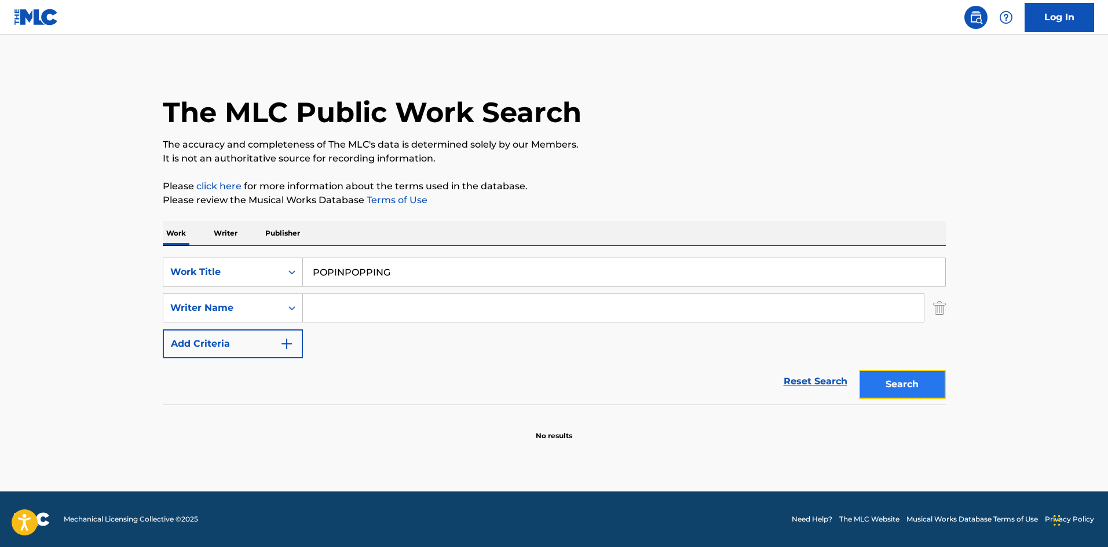
click at [875, 383] on button "Search" at bounding box center [902, 384] width 87 height 29
drag, startPoint x: 399, startPoint y: 266, endPoint x: 276, endPoint y: 262, distance: 123.4
click at [276, 262] on div "SearchWithCriteriae26d3c89-0ae3-45d1-a097-436108b83d80 Work Title POPINPOPPING" at bounding box center [554, 272] width 783 height 29
click at [908, 388] on button "Search" at bounding box center [902, 384] width 87 height 29
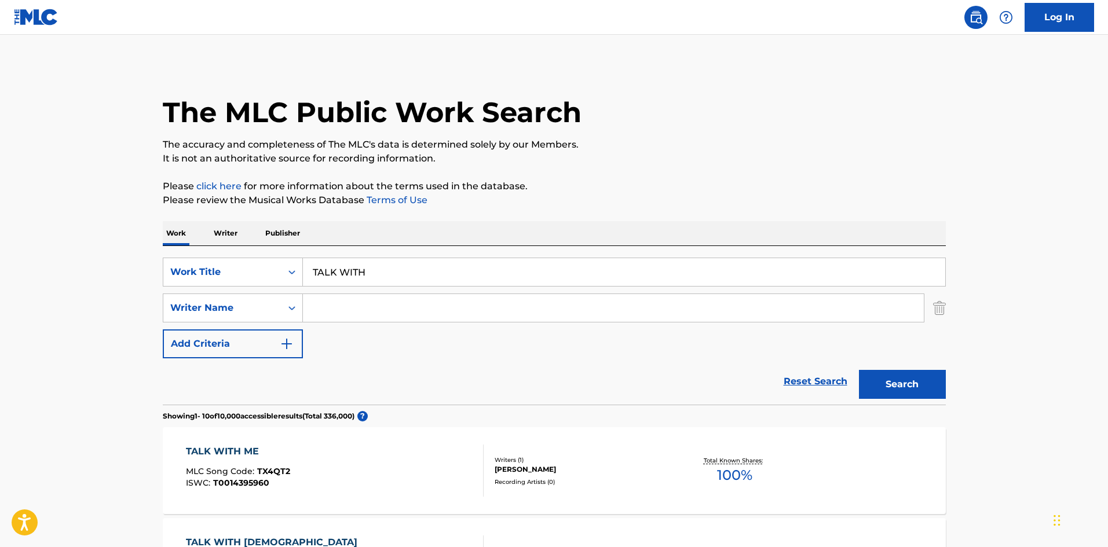
drag, startPoint x: 300, startPoint y: 263, endPoint x: 304, endPoint y: 273, distance: 10.4
click at [255, 261] on div "SearchWithCriteriae26d3c89-0ae3-45d1-a097-436108b83d80 Work Title TALK WITH" at bounding box center [554, 272] width 783 height 29
click at [881, 390] on button "Search" at bounding box center [902, 384] width 87 height 29
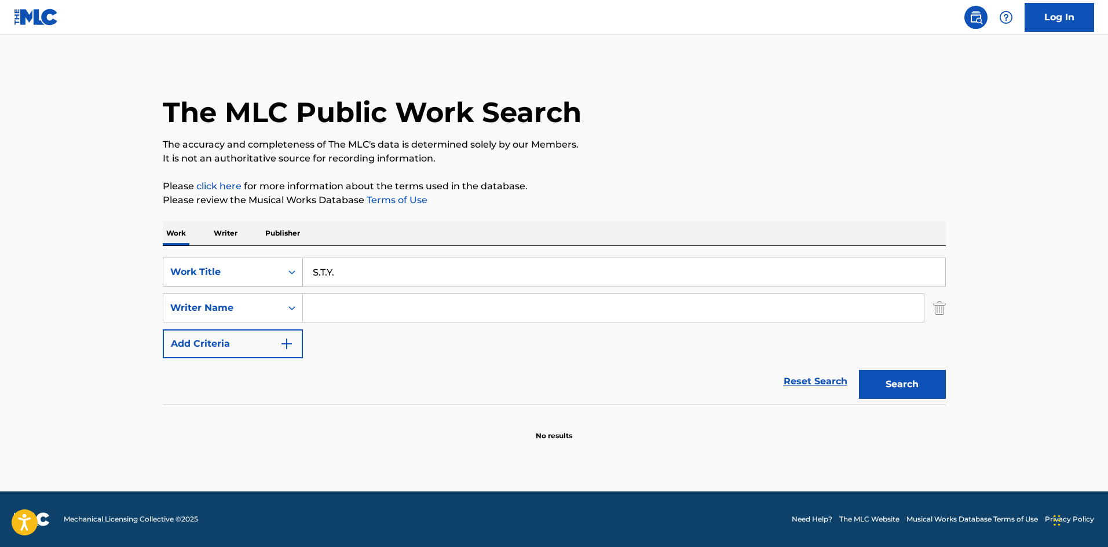
click at [290, 268] on div "SearchWithCriteriae26d3c89-0ae3-45d1-a097-436108b83d80 Work Title S.T.Y." at bounding box center [554, 272] width 783 height 29
type input "TAISETSUNAHITO"
drag, startPoint x: 877, startPoint y: 387, endPoint x: 862, endPoint y: 375, distance: 19.3
click at [877, 387] on button "Search" at bounding box center [902, 384] width 87 height 29
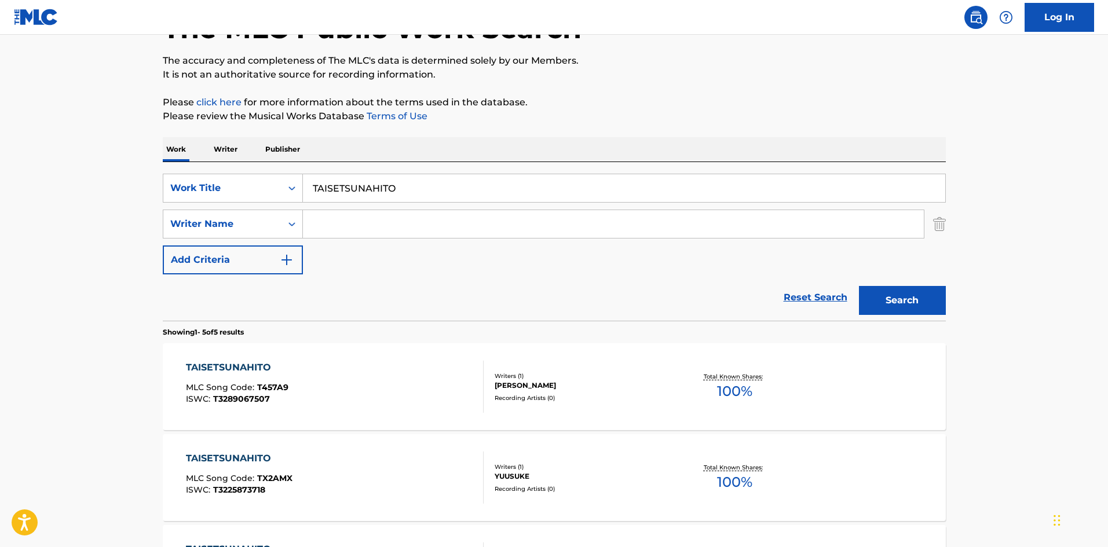
scroll to position [66, 0]
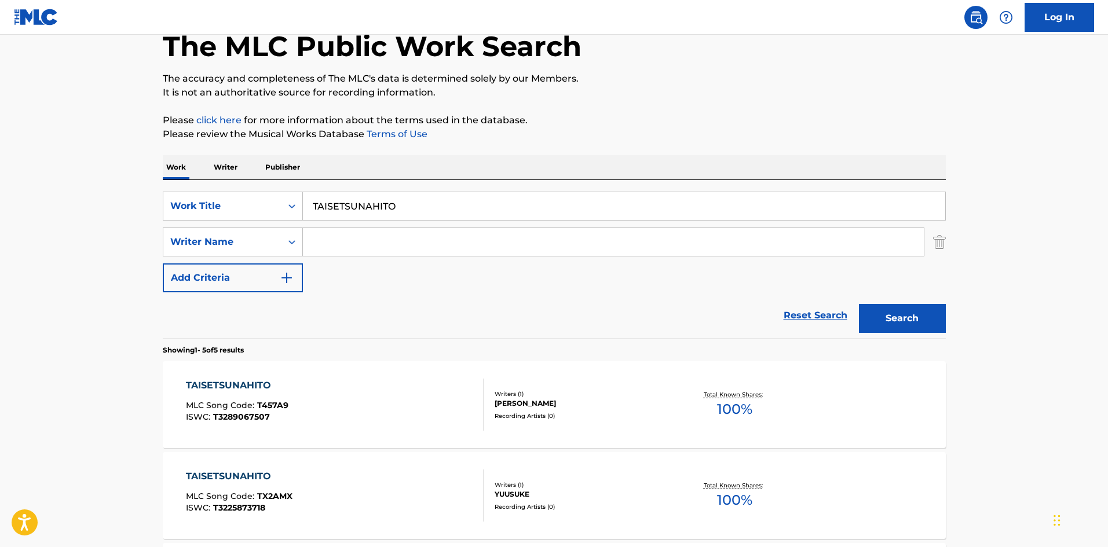
click at [338, 243] on input "Search Form" at bounding box center [613, 242] width 621 height 28
type input "[PERSON_NAME]"
click at [903, 313] on button "Search" at bounding box center [902, 318] width 87 height 29
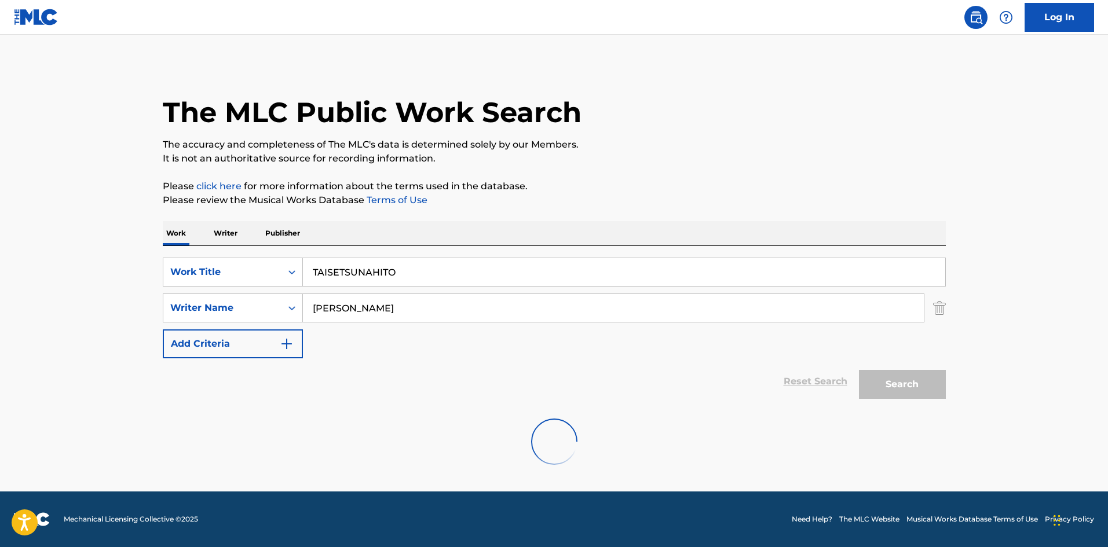
scroll to position [0, 0]
drag, startPoint x: 403, startPoint y: 262, endPoint x: 281, endPoint y: 255, distance: 122.4
click at [281, 255] on div "SearchWithCriteriae26d3c89-0ae3-45d1-a097-436108b83d80 Work Title TAISETSUNAHIT…" at bounding box center [554, 325] width 783 height 159
type input "WINDAM"
drag, startPoint x: 264, startPoint y: 292, endPoint x: 257, endPoint y: 292, distance: 6.9
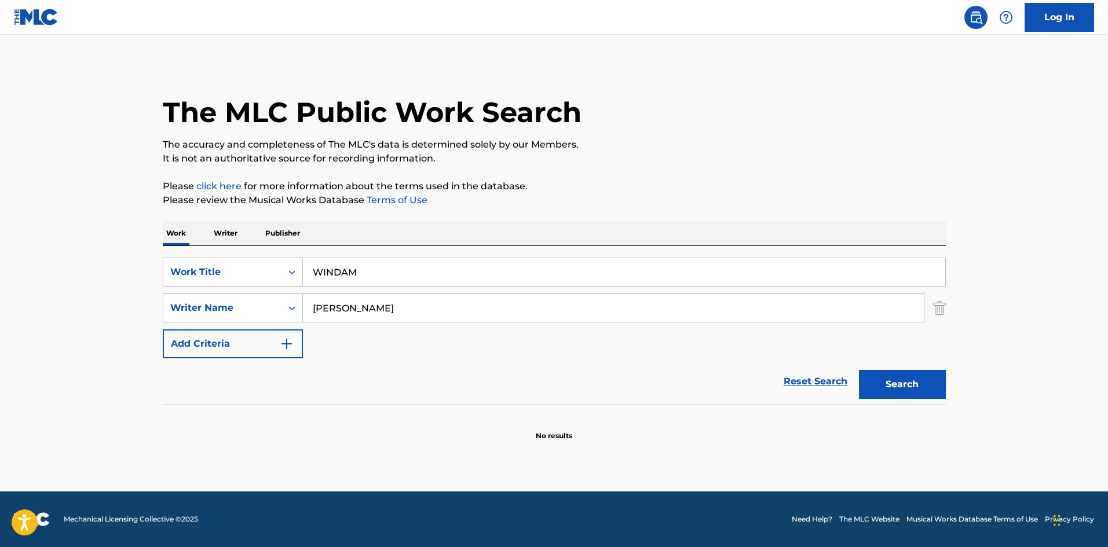
click at [258, 292] on div "SearchWithCriteriae26d3c89-0ae3-45d1-a097-436108b83d80 Work Title WINDAM Search…" at bounding box center [554, 308] width 783 height 101
click at [904, 387] on button "Search" at bounding box center [902, 384] width 87 height 29
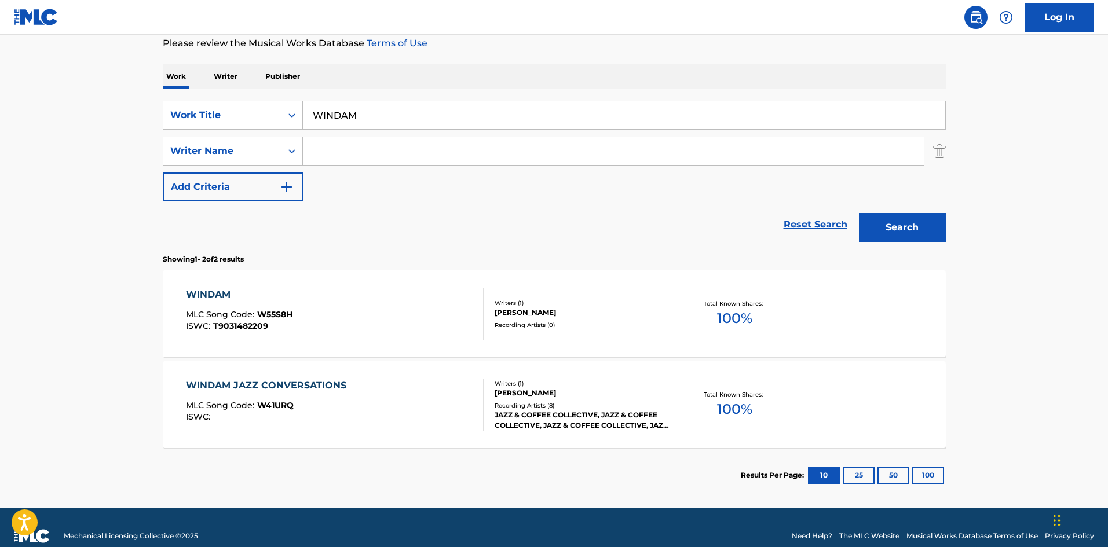
scroll to position [160, 0]
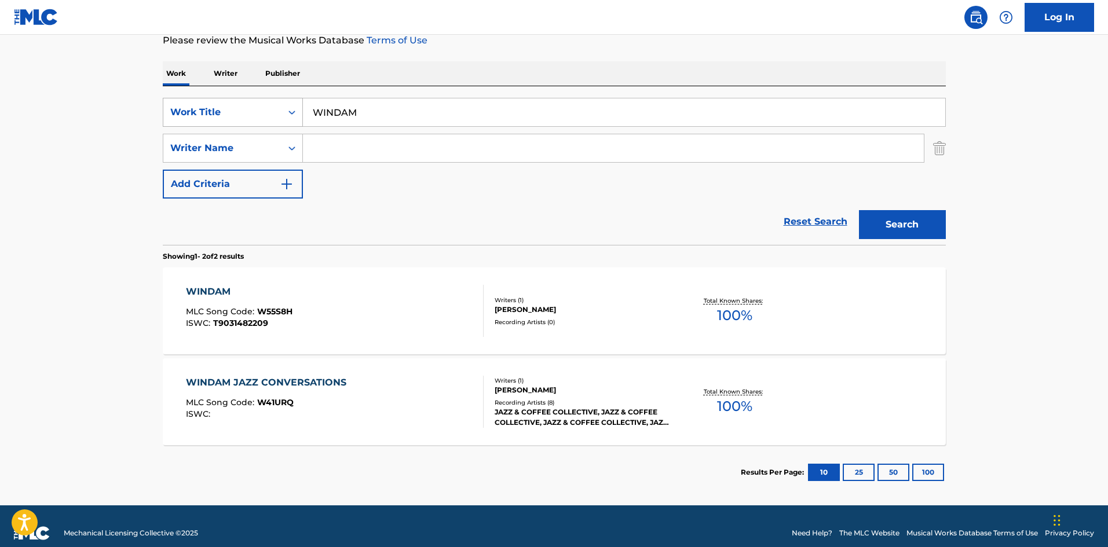
drag, startPoint x: 280, startPoint y: 100, endPoint x: 263, endPoint y: 103, distance: 17.7
click at [263, 103] on div "SearchWithCriteriae26d3c89-0ae3-45d1-a097-436108b83d80 Work Title WINDAM" at bounding box center [554, 112] width 783 height 29
click at [875, 220] on button "Search" at bounding box center [902, 224] width 87 height 29
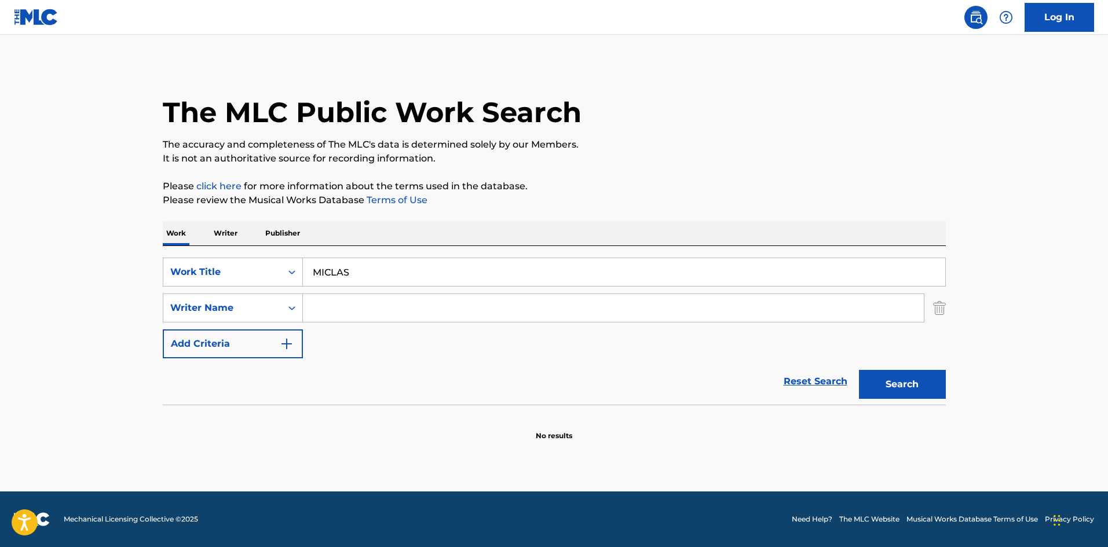
drag, startPoint x: 272, startPoint y: 250, endPoint x: 411, endPoint y: 289, distance: 144.4
click at [248, 247] on div "SearchWithCriteriae26d3c89-0ae3-45d1-a097-436108b83d80 Work Title MICLAS Search…" at bounding box center [554, 325] width 783 height 159
type input "TAKE WING"
click at [885, 387] on button "Search" at bounding box center [902, 384] width 87 height 29
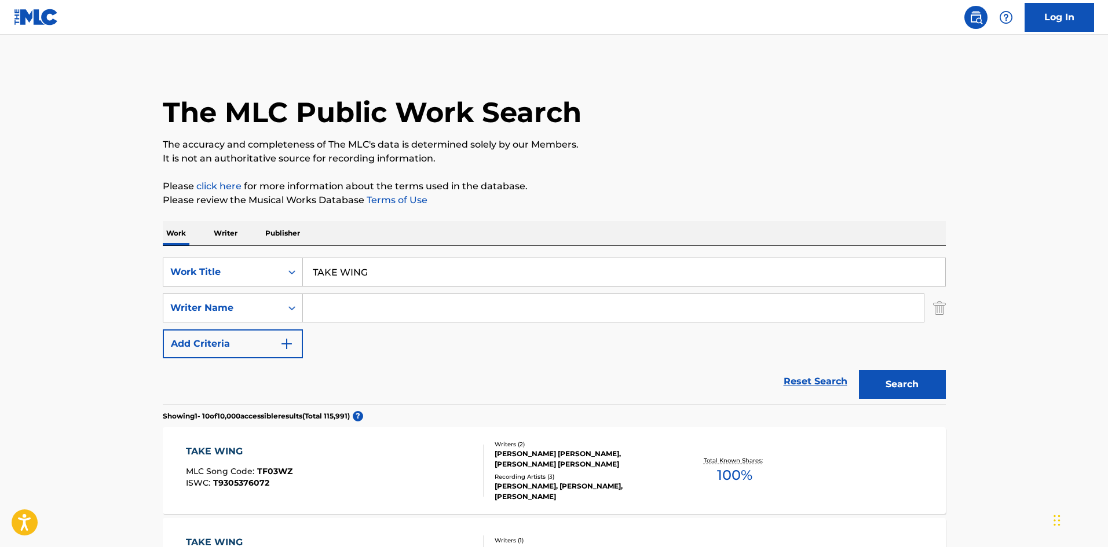
click at [450, 313] on input "Search Form" at bounding box center [613, 308] width 621 height 28
type input "[PERSON_NAME]"
click at [878, 380] on button "Search" at bounding box center [902, 384] width 87 height 29
drag, startPoint x: 372, startPoint y: 269, endPoint x: 295, endPoint y: 257, distance: 78.4
click at [281, 267] on div "SearchWithCriteriae26d3c89-0ae3-45d1-a097-436108b83d80 Work Title TAKE WING" at bounding box center [554, 272] width 783 height 29
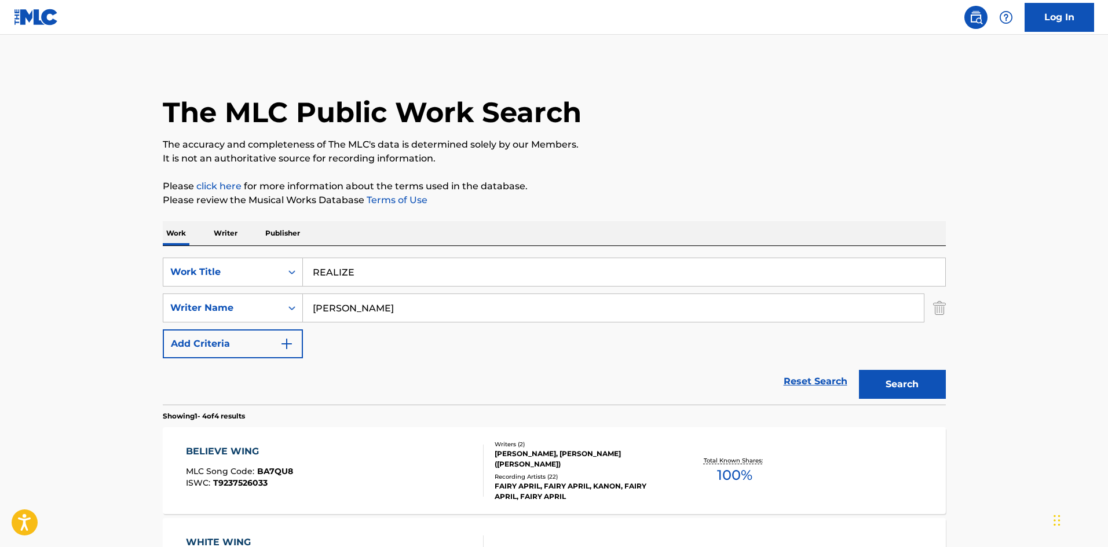
type input "REALIZE"
drag, startPoint x: 345, startPoint y: 307, endPoint x: 275, endPoint y: 306, distance: 70.1
click at [259, 307] on div "SearchWithCriteria4f086465-6747-4a9d-94b9-eadf46f686df Writer Name [PERSON_NAME]" at bounding box center [554, 308] width 783 height 29
type input "yumu"
click at [878, 378] on button "Search" at bounding box center [902, 384] width 87 height 29
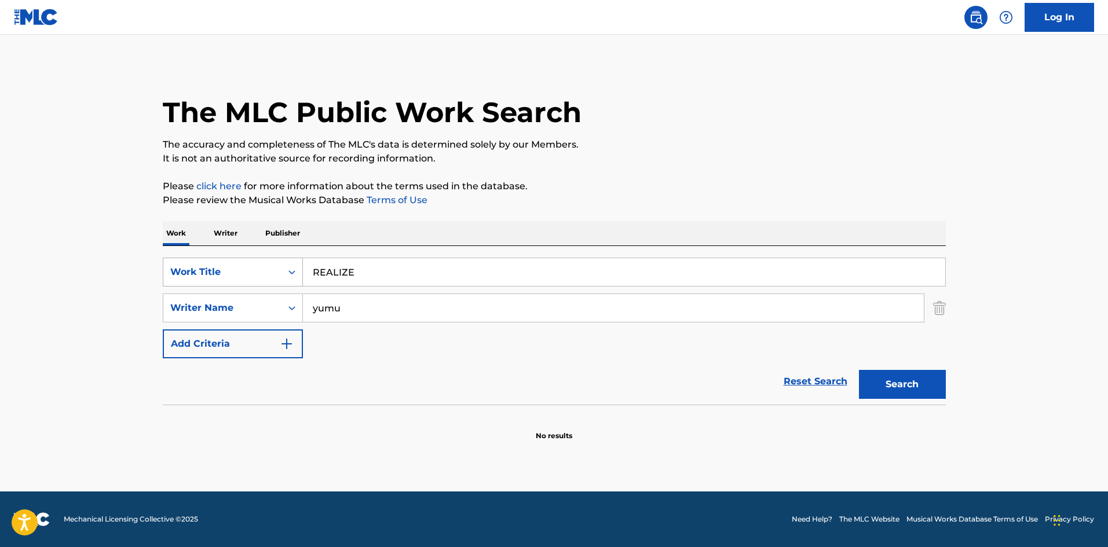
click at [244, 259] on div "SearchWithCriteriae26d3c89-0ae3-45d1-a097-436108b83d80 Work Title REALIZE" at bounding box center [554, 272] width 783 height 29
type input "NEVER MY LOVE"
drag, startPoint x: 342, startPoint y: 309, endPoint x: 248, endPoint y: 294, distance: 94.3
click at [237, 292] on div "SearchWithCriteriae26d3c89-0ae3-45d1-a097-436108b83d80 Work Title NEVER MY LOVE…" at bounding box center [554, 308] width 783 height 101
click at [917, 394] on button "Search" at bounding box center [902, 384] width 87 height 29
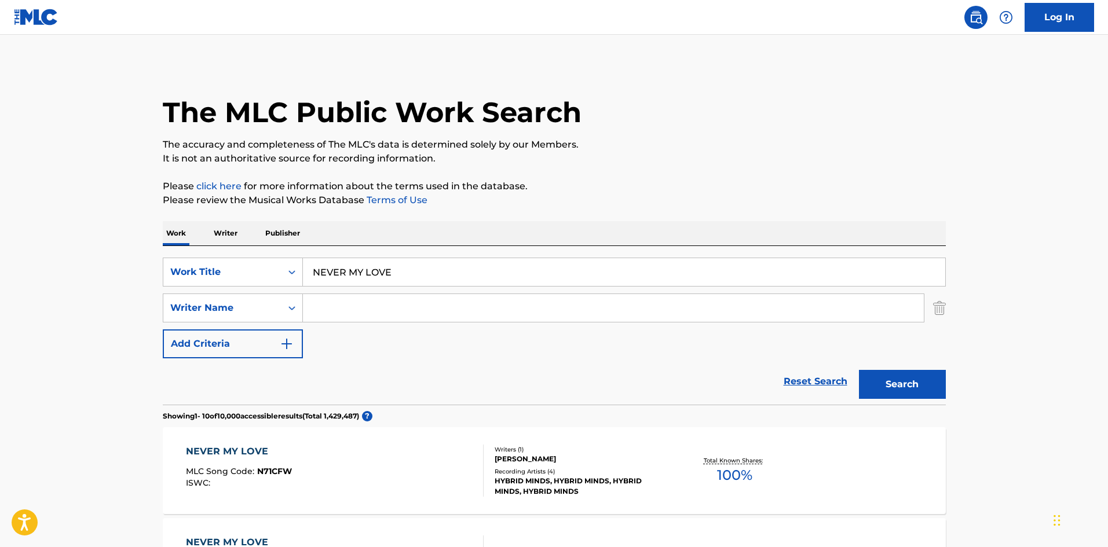
click at [386, 310] on input "Search Form" at bounding box center [613, 308] width 621 height 28
type input "yumu"
drag, startPoint x: 911, startPoint y: 382, endPoint x: 769, endPoint y: 325, distance: 153.3
click at [911, 381] on button "Search" at bounding box center [902, 384] width 87 height 29
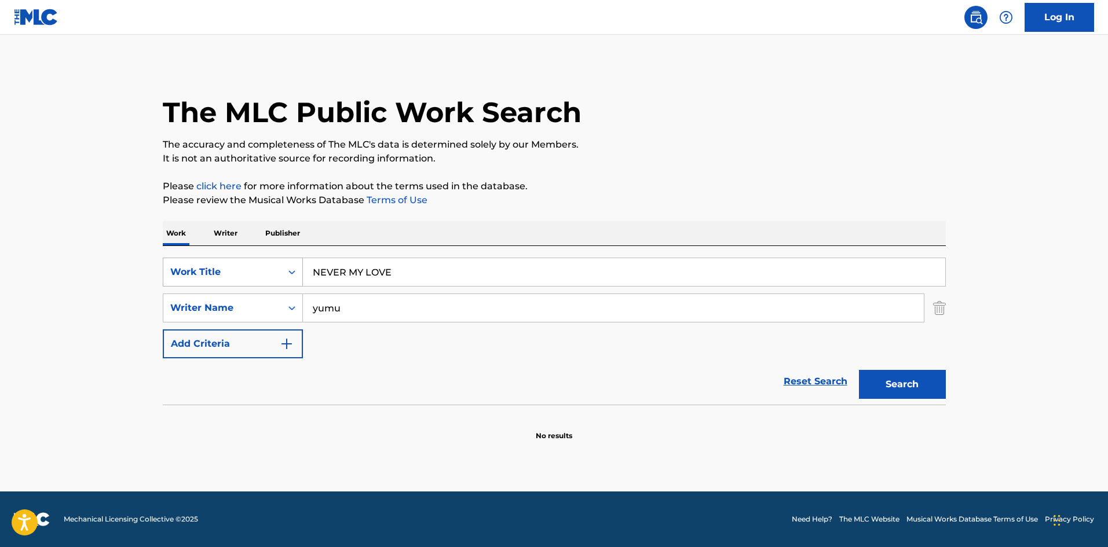
drag, startPoint x: 394, startPoint y: 267, endPoint x: 277, endPoint y: 273, distance: 117.1
click at [278, 273] on div "SearchWithCriteriae26d3c89-0ae3-45d1-a097-436108b83d80 Work Title NEVER MY LOVE" at bounding box center [554, 272] width 783 height 29
type input "RED LINE"
click at [907, 378] on button "Search" at bounding box center [902, 384] width 87 height 29
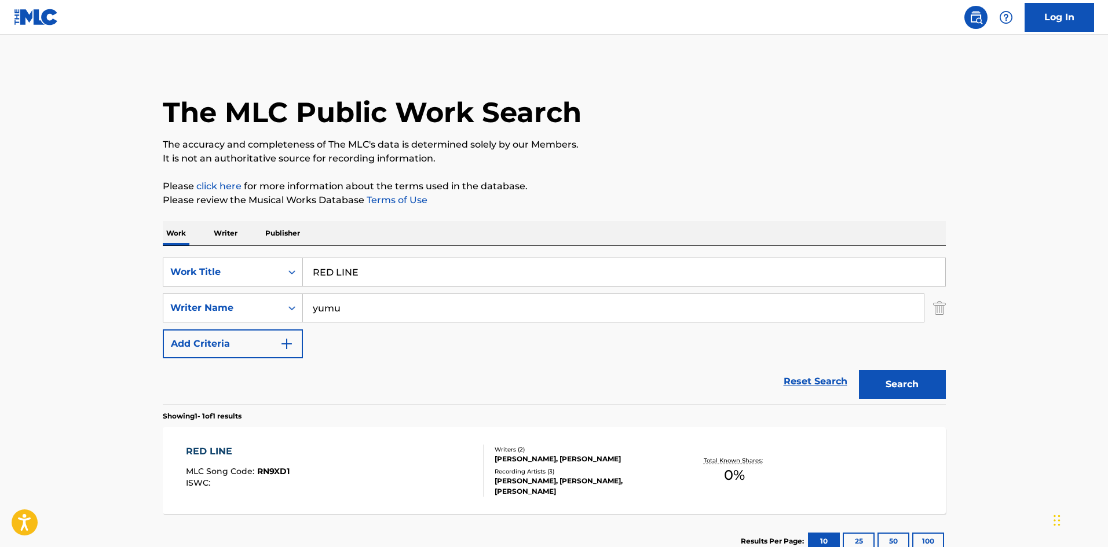
click at [430, 468] on div "RED LINE MLC Song Code : RN9XD1 ISWC :" at bounding box center [335, 471] width 298 height 52
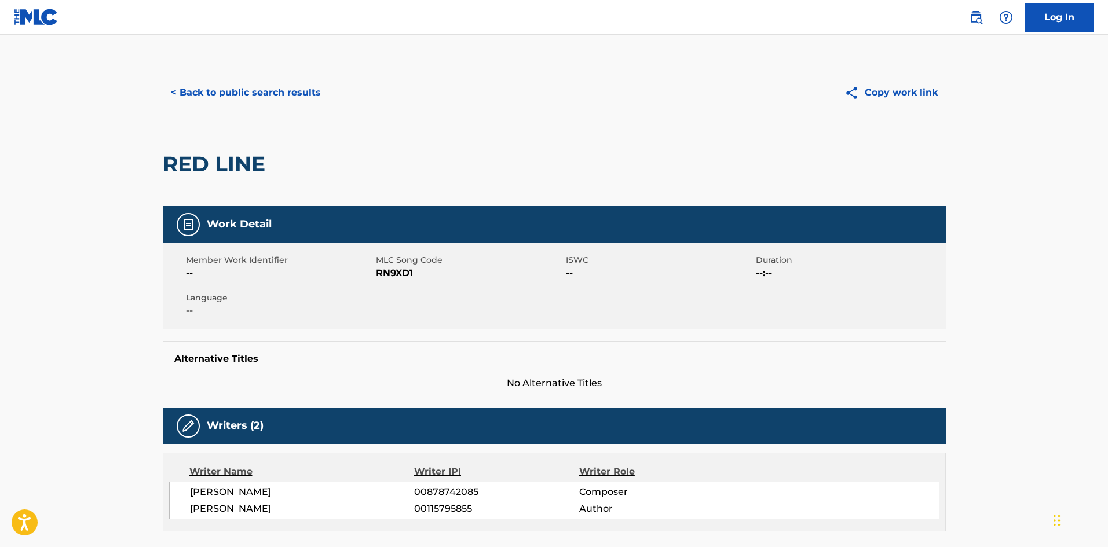
click at [388, 270] on span "RN9XD1" at bounding box center [469, 273] width 187 height 14
drag, startPoint x: 388, startPoint y: 270, endPoint x: 394, endPoint y: 270, distance: 5.8
click at [388, 270] on span "RN9XD1" at bounding box center [469, 273] width 187 height 14
copy span "RN9XD1"
click at [264, 89] on button "< Back to public search results" at bounding box center [246, 92] width 166 height 29
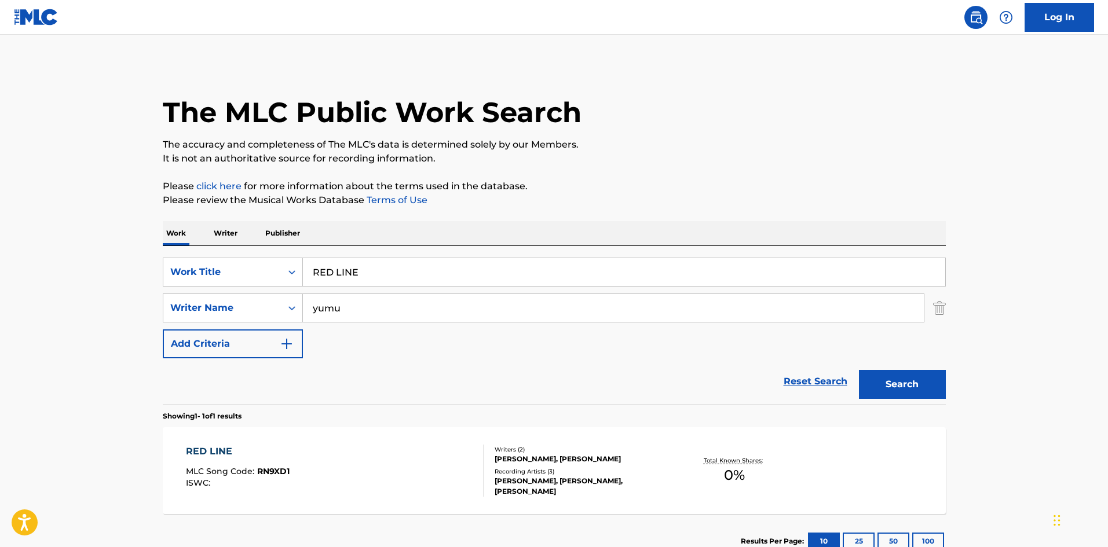
click at [432, 458] on div "RED LINE MLC Song Code : RN9XD1 ISWC :" at bounding box center [335, 471] width 298 height 52
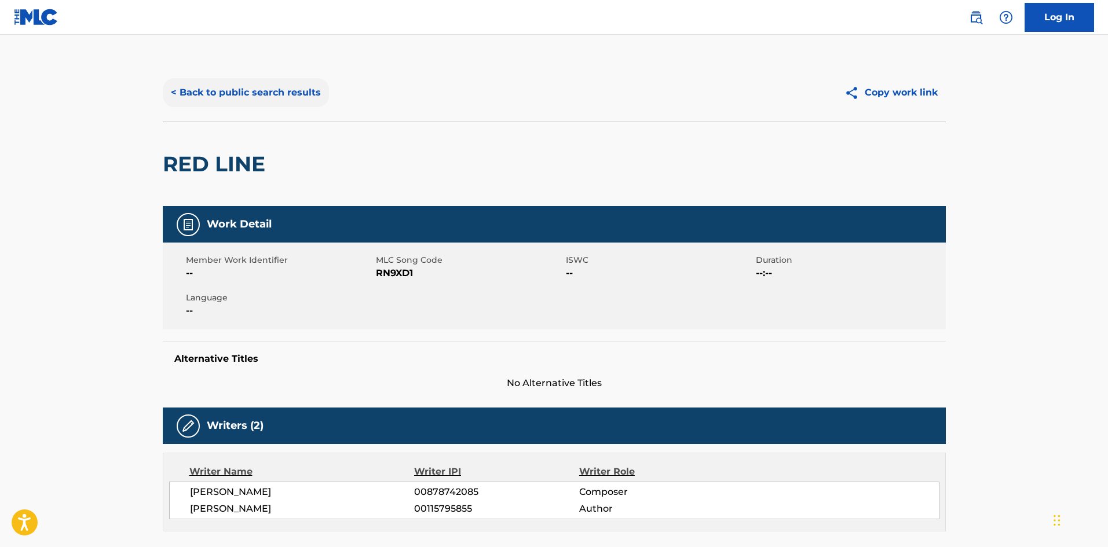
click at [258, 96] on button "< Back to public search results" at bounding box center [246, 92] width 166 height 29
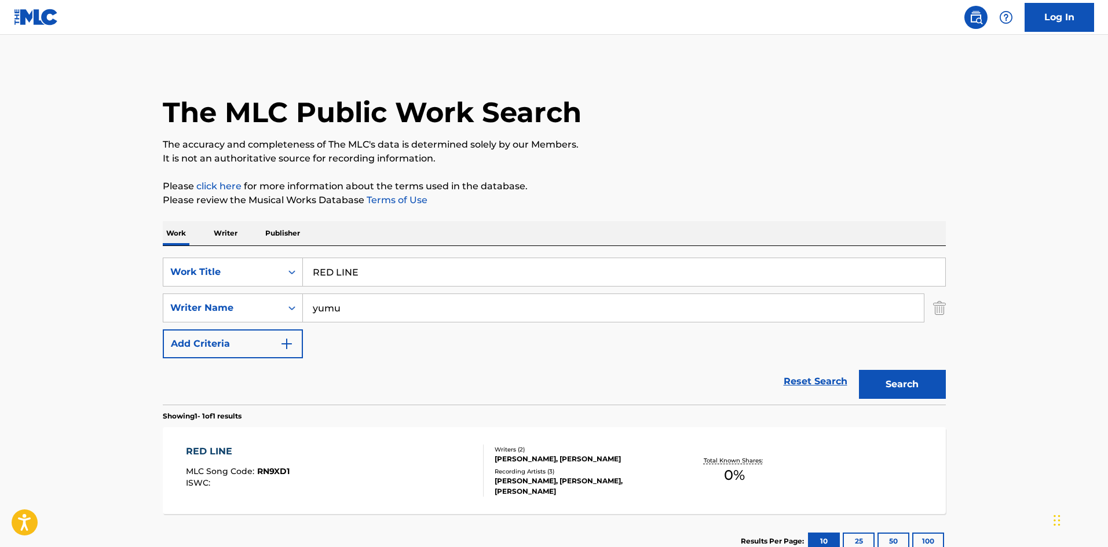
drag, startPoint x: 310, startPoint y: 258, endPoint x: 258, endPoint y: 251, distance: 53.1
click at [258, 251] on div "SearchWithCriteriae26d3c89-0ae3-45d1-a097-436108b83d80 Work Title RED LINE Sear…" at bounding box center [554, 325] width 783 height 159
type input "NEVER MY LOVE"
drag, startPoint x: 251, startPoint y: 281, endPoint x: 224, endPoint y: 294, distance: 30.0
click at [221, 287] on div "SearchWithCriteriae26d3c89-0ae3-45d1-a097-436108b83d80 Work Title NEVER MY LOVE…" at bounding box center [554, 308] width 783 height 101
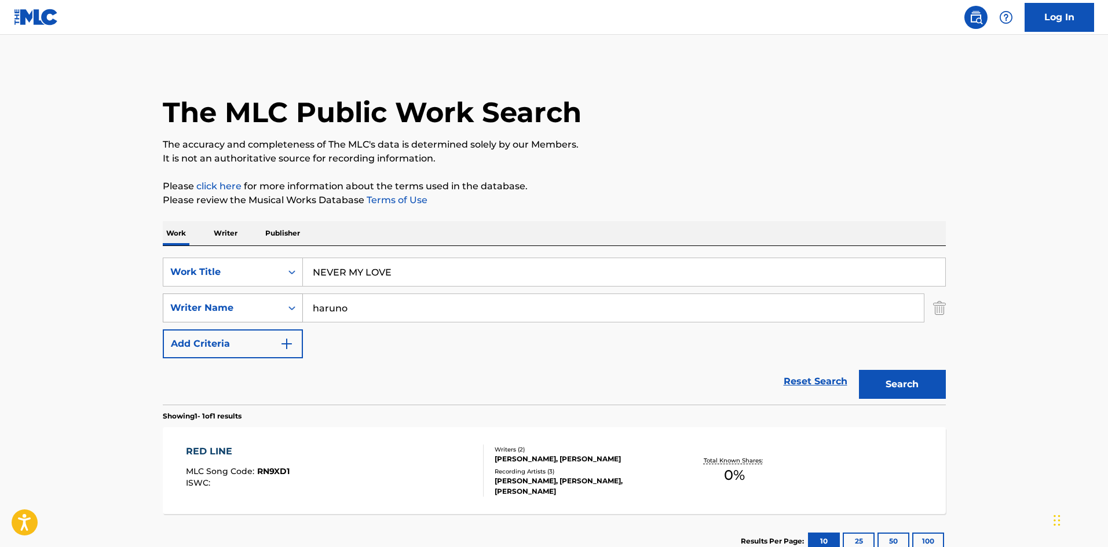
type input "haruno"
click at [859, 370] on button "Search" at bounding box center [902, 384] width 87 height 29
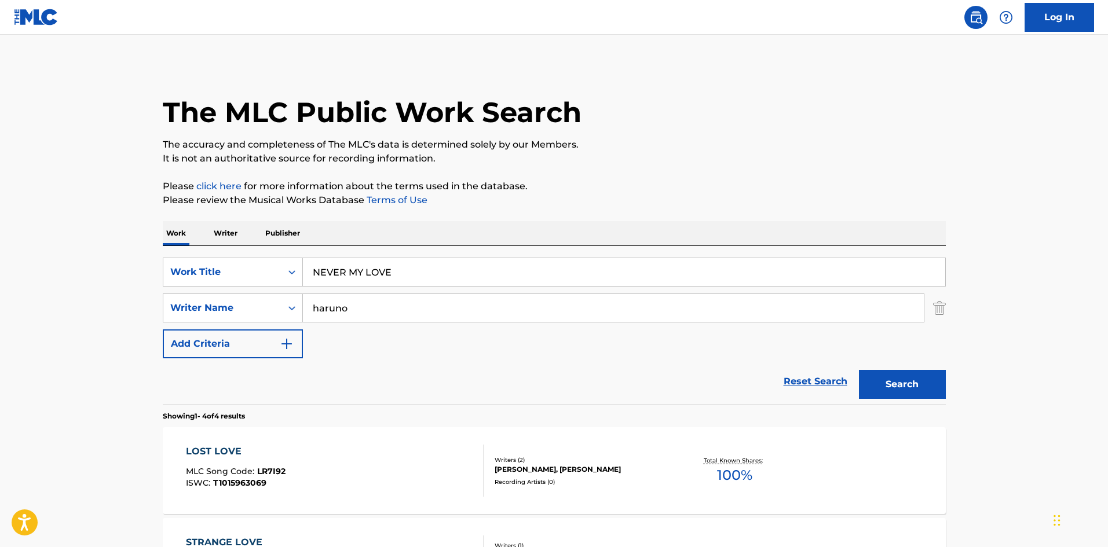
drag, startPoint x: 258, startPoint y: 246, endPoint x: 222, endPoint y: 244, distance: 36.0
click at [221, 243] on div "Work Writer Publisher SearchWithCriteriae26d3c89-0ae3-45d1-a097-436108b83d80 Wo…" at bounding box center [554, 531] width 783 height 620
click at [902, 384] on button "Search" at bounding box center [902, 384] width 87 height 29
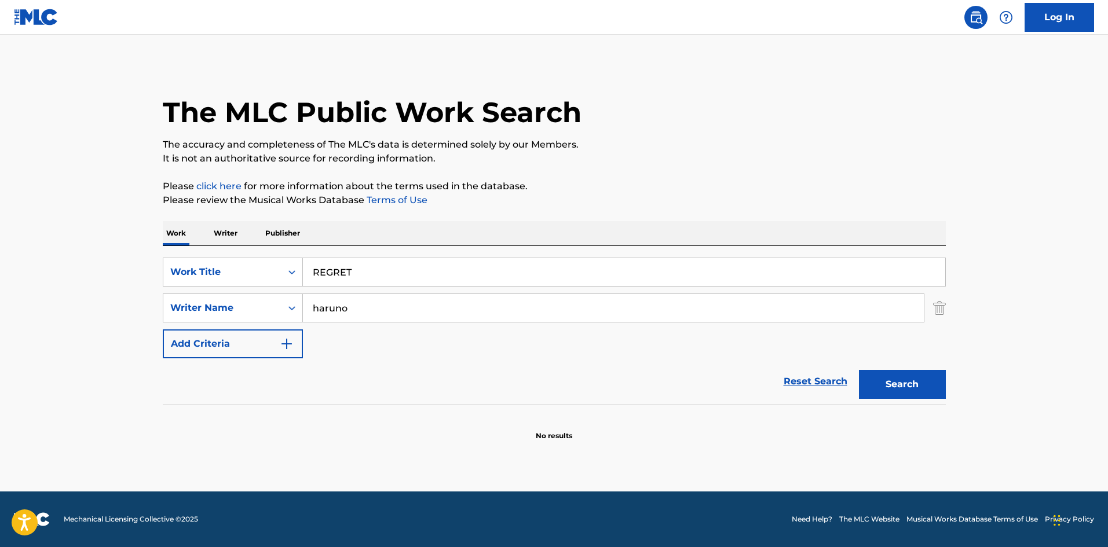
click at [266, 250] on div "SearchWithCriteriae26d3c89-0ae3-45d1-a097-436108b83d80 Work Title REGRET Search…" at bounding box center [554, 325] width 783 height 159
click at [911, 388] on button "Search" at bounding box center [902, 384] width 87 height 29
click at [266, 261] on div "SearchWithCriteriae26d3c89-0ae3-45d1-a097-436108b83d80 Work Title SHINKARON" at bounding box center [554, 272] width 783 height 29
drag, startPoint x: 365, startPoint y: 275, endPoint x: 445, endPoint y: 294, distance: 82.7
click at [445, 294] on div "SearchWithCriteriae26d3c89-0ae3-45d1-a097-436108b83d80 Work Title DEMOTO 1 Bgm …" at bounding box center [554, 308] width 783 height 101
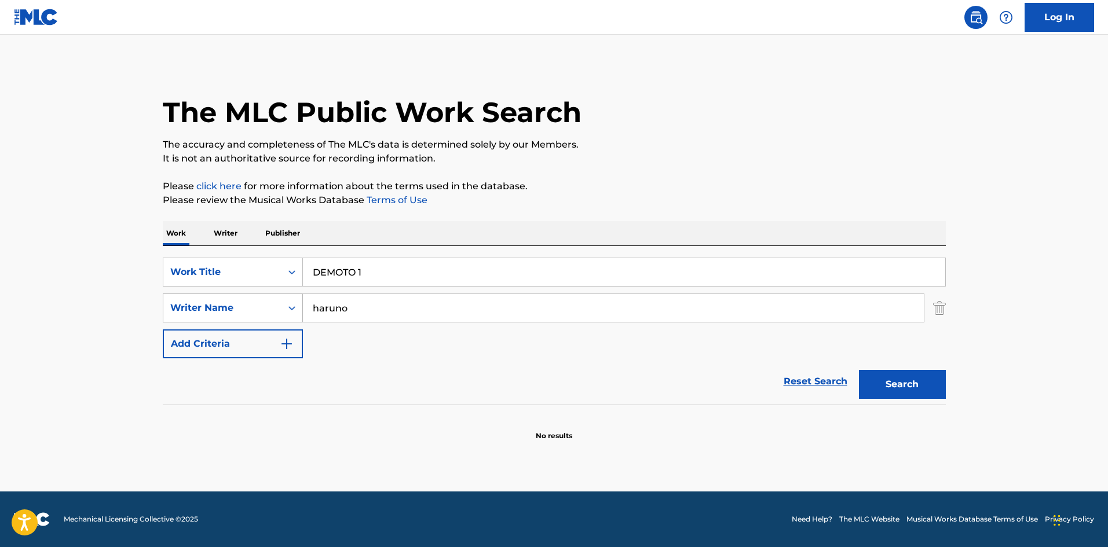
type input "DEMOTO 1"
drag, startPoint x: 267, startPoint y: 298, endPoint x: 260, endPoint y: 298, distance: 7.0
click at [258, 298] on div "SearchWithCriteria4f086465-6747-4a9d-94b9-eadf46f686df Writer Name [PERSON_NAME]" at bounding box center [554, 308] width 783 height 29
click at [927, 379] on button "Search" at bounding box center [902, 384] width 87 height 29
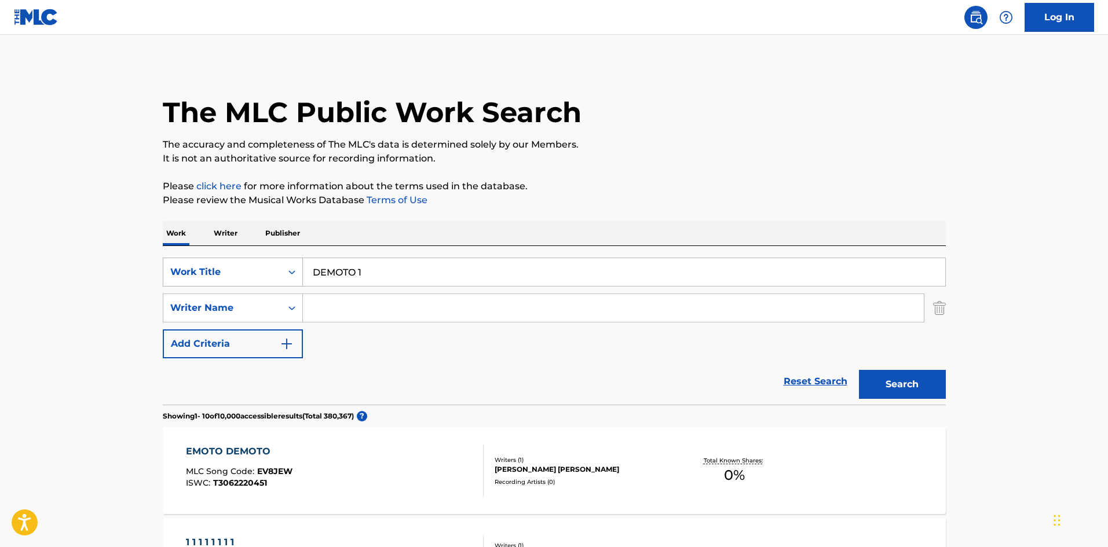
drag, startPoint x: 374, startPoint y: 277, endPoint x: 274, endPoint y: 260, distance: 101.6
click at [274, 260] on div "SearchWithCriteriae26d3c89-0ae3-45d1-a097-436108b83d80 Work Title DEMOTO 1" at bounding box center [554, 272] width 783 height 29
click at [902, 382] on button "Search" at bounding box center [902, 384] width 87 height 29
click at [359, 276] on input "DEMOTO 2" at bounding box center [624, 272] width 642 height 28
type input "DEMOTO2"
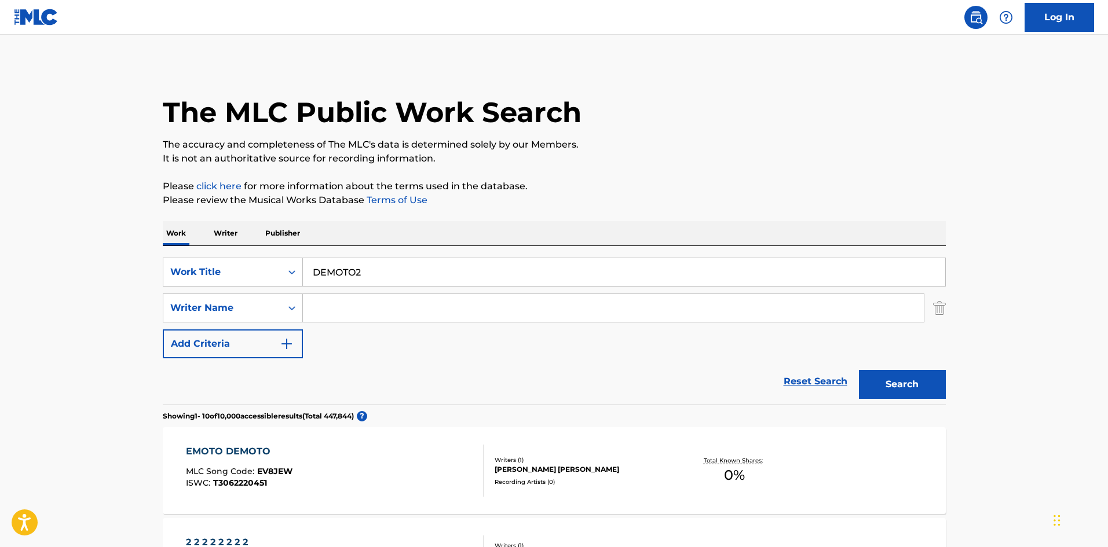
click at [859, 370] on button "Search" at bounding box center [902, 384] width 87 height 29
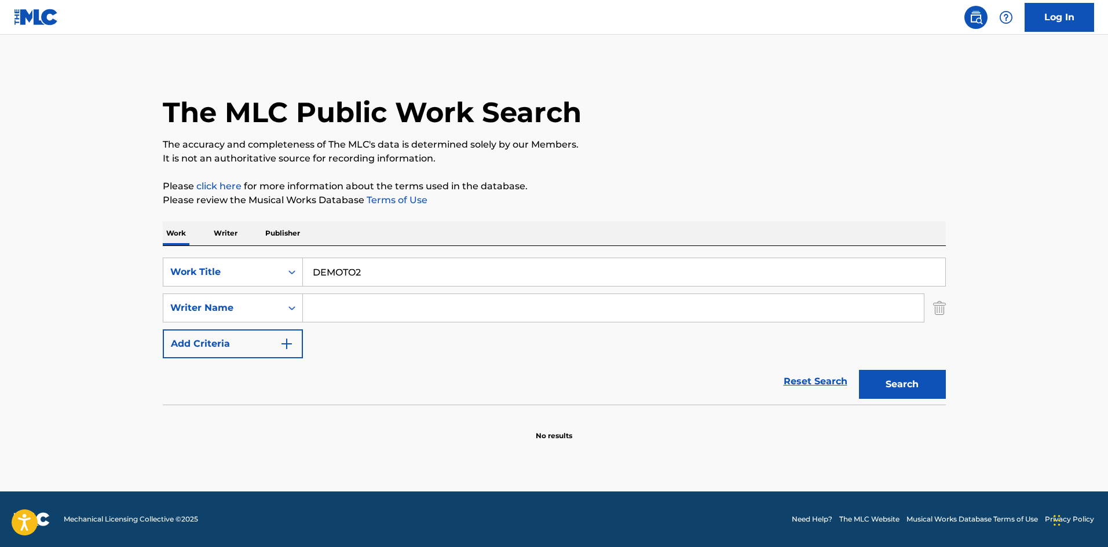
click at [215, 230] on p "Writer" at bounding box center [225, 233] width 31 height 24
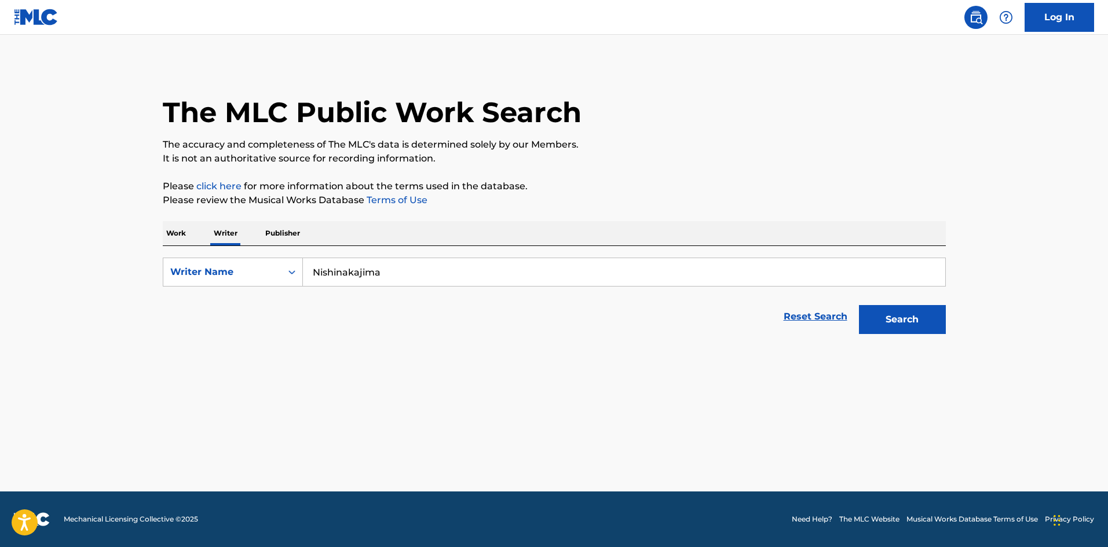
drag, startPoint x: 299, startPoint y: 247, endPoint x: 310, endPoint y: 257, distance: 14.7
click at [248, 244] on div "Work Writer Publisher SearchWithCriteria310863d7-5cce-4fab-96a9-47039ac86978 Wr…" at bounding box center [554, 280] width 783 height 119
click at [893, 311] on button "Search" at bounding box center [902, 319] width 87 height 29
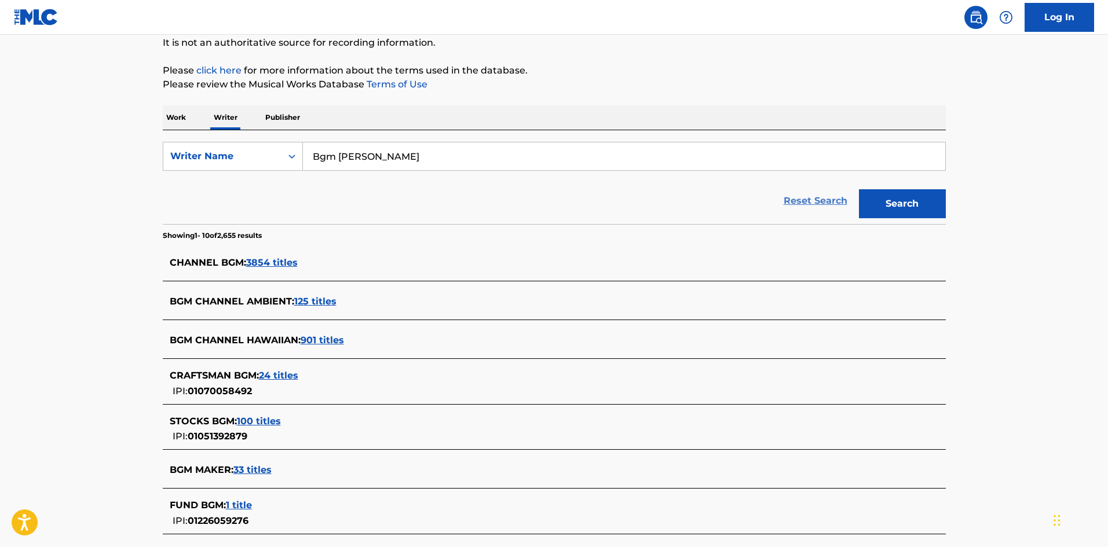
scroll to position [174, 0]
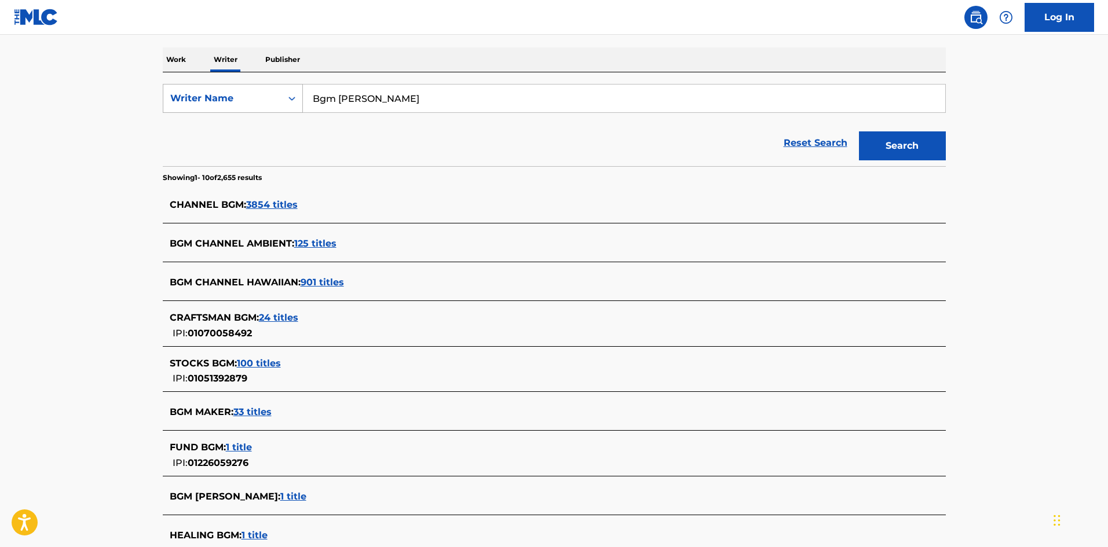
click at [261, 89] on div "SearchWithCriteria310863d7-5cce-4fab-96a9-47039ac86978 Writer Name [PERSON_NAME]" at bounding box center [554, 98] width 783 height 29
click at [344, 100] on input "Bgm [PERSON_NAME]" at bounding box center [624, 99] width 642 height 28
drag, startPoint x: 336, startPoint y: 96, endPoint x: 373, endPoint y: 96, distance: 37.1
click at [373, 96] on input "Bgm [PERSON_NAME]" at bounding box center [624, 99] width 642 height 28
click at [316, 101] on input "Bgm" at bounding box center [624, 99] width 642 height 28
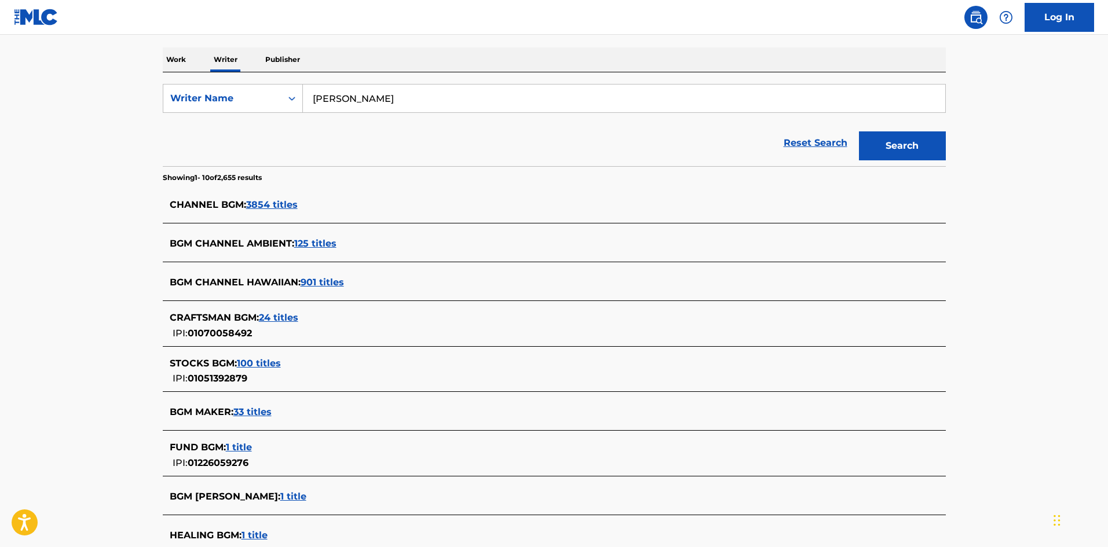
type input "[PERSON_NAME]"
click at [859, 131] on button "Search" at bounding box center [902, 145] width 87 height 29
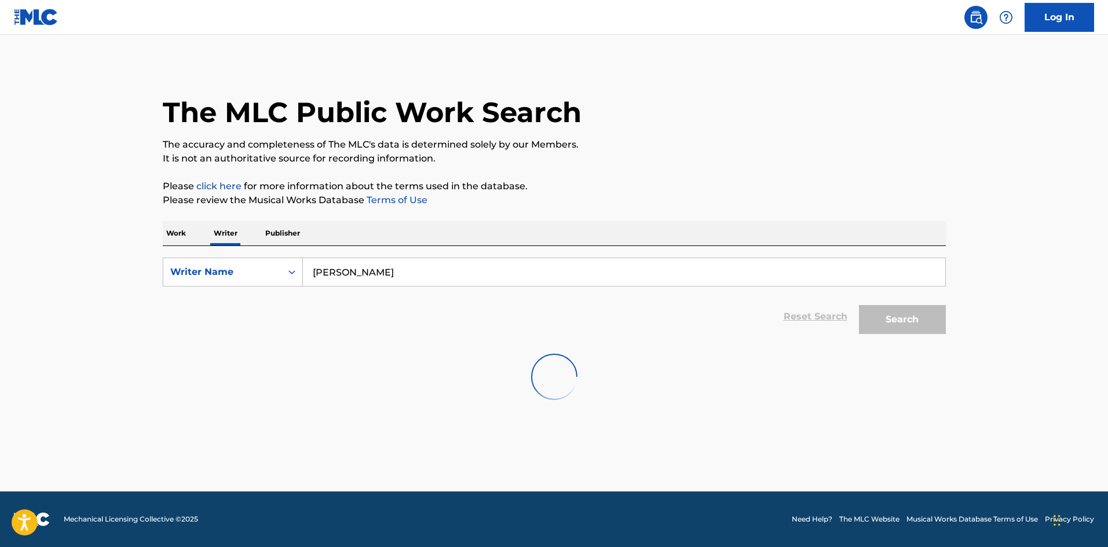
scroll to position [0, 0]
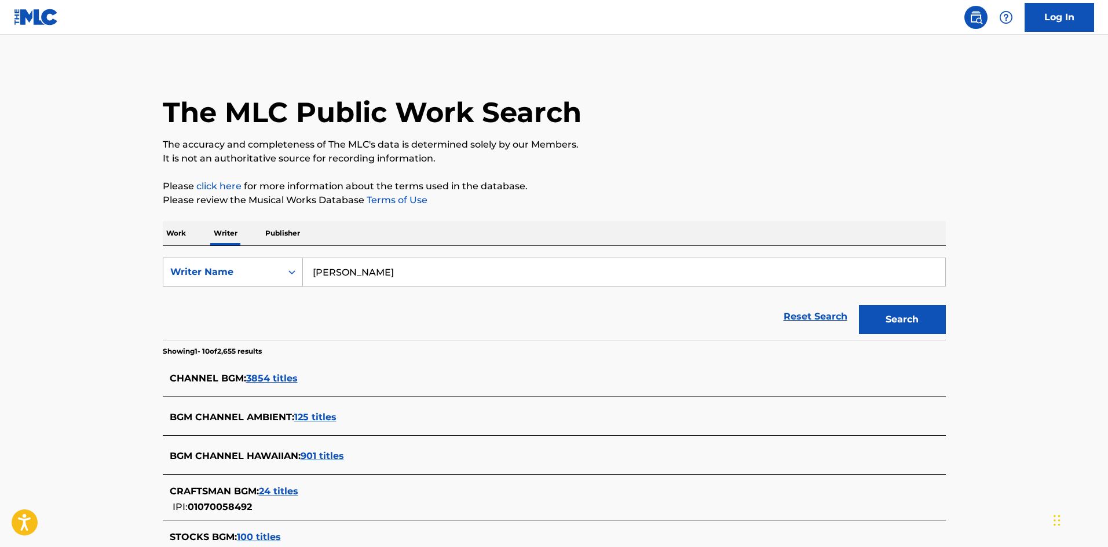
drag, startPoint x: 307, startPoint y: 266, endPoint x: 298, endPoint y: 266, distance: 8.7
click at [299, 266] on div "SearchWithCriteria310863d7-5cce-4fab-96a9-47039ac86978 Writer Name [PERSON_NAME]" at bounding box center [554, 272] width 783 height 29
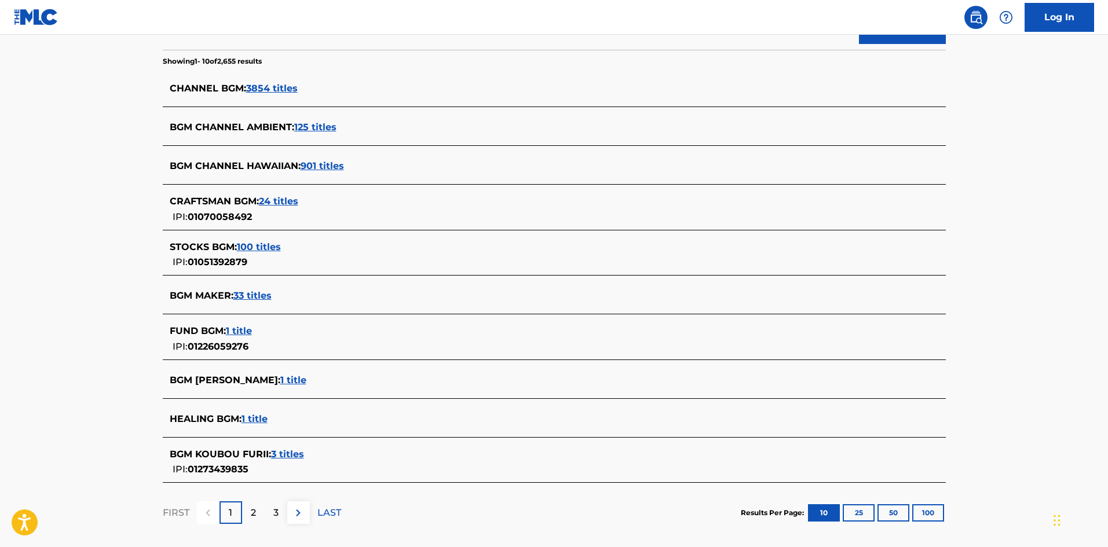
scroll to position [294, 0]
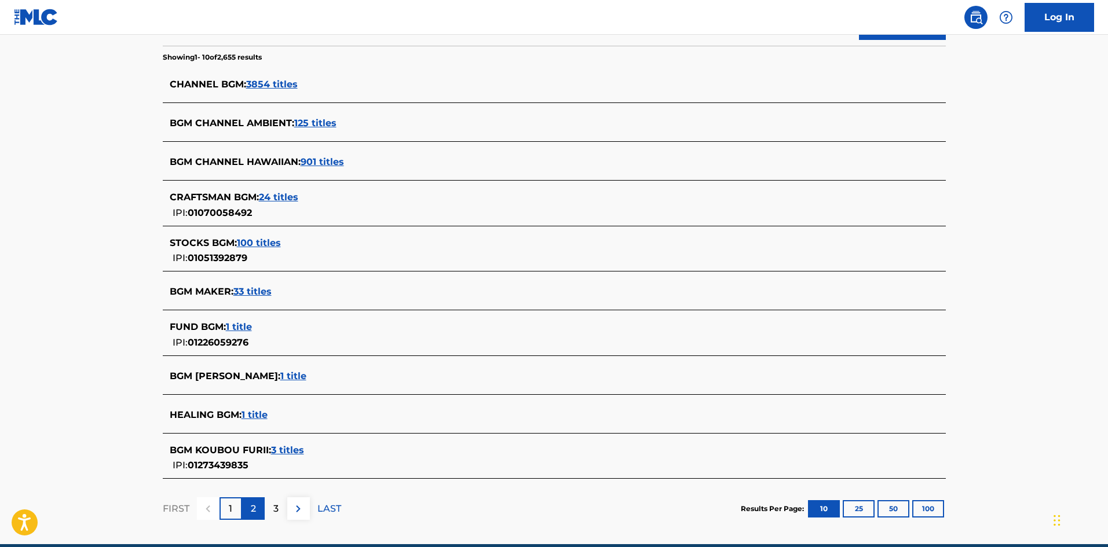
click at [254, 509] on p "2" at bounding box center [253, 509] width 5 height 14
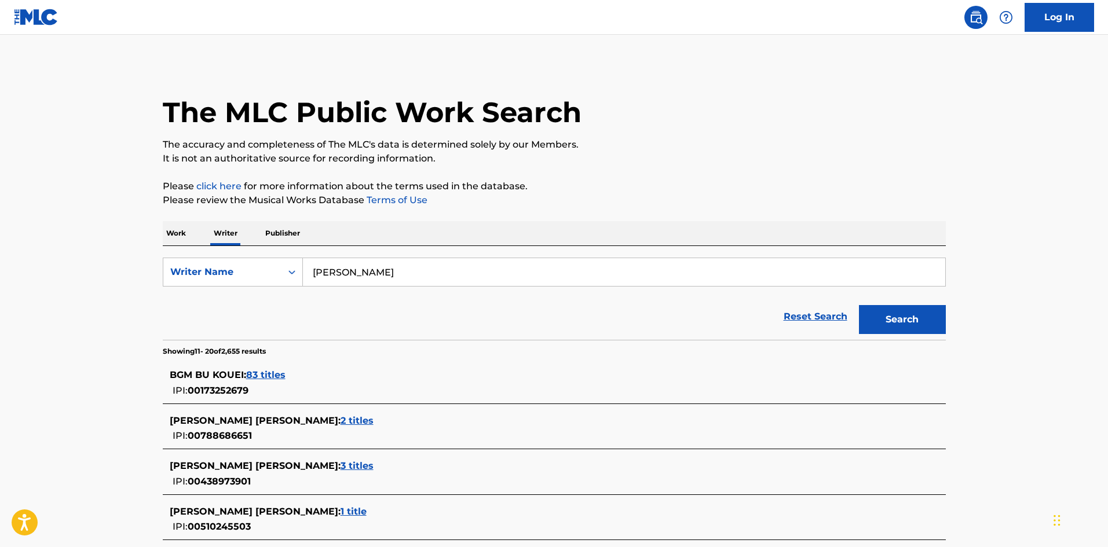
click at [166, 230] on p "Work" at bounding box center [176, 233] width 27 height 24
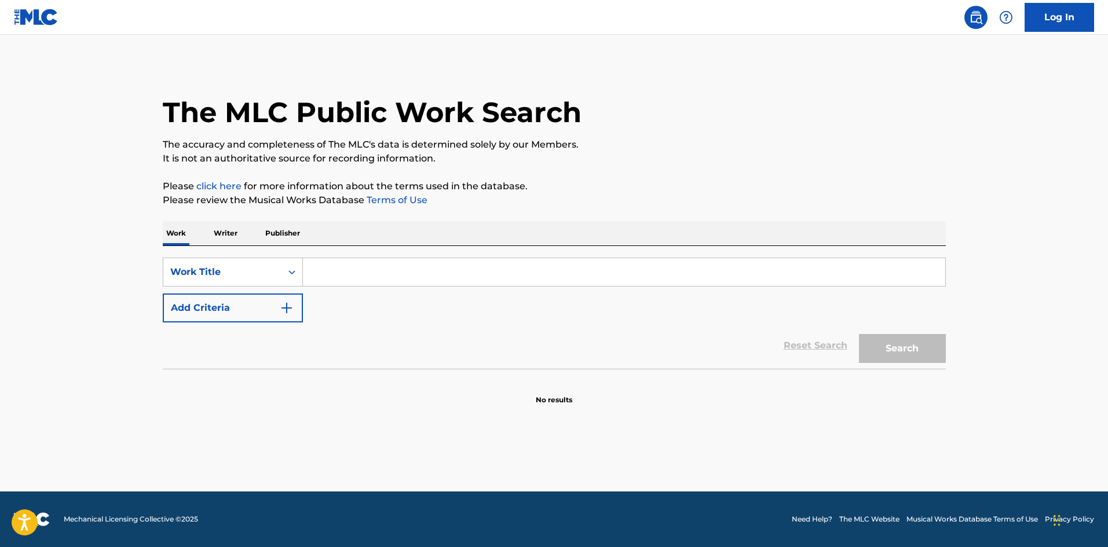
click at [343, 273] on input "Search Form" at bounding box center [624, 272] width 642 height 28
click at [893, 338] on button "Search" at bounding box center [902, 348] width 87 height 29
drag, startPoint x: 421, startPoint y: 273, endPoint x: 284, endPoint y: 272, distance: 137.2
click at [285, 272] on div "SearchWithCriteriae26d3c89-0ae3-45d1-a097-436108b83d80 Work Title UTAGEDOKUDANJ…" at bounding box center [554, 272] width 783 height 29
click at [923, 350] on button "Search" at bounding box center [902, 348] width 87 height 29
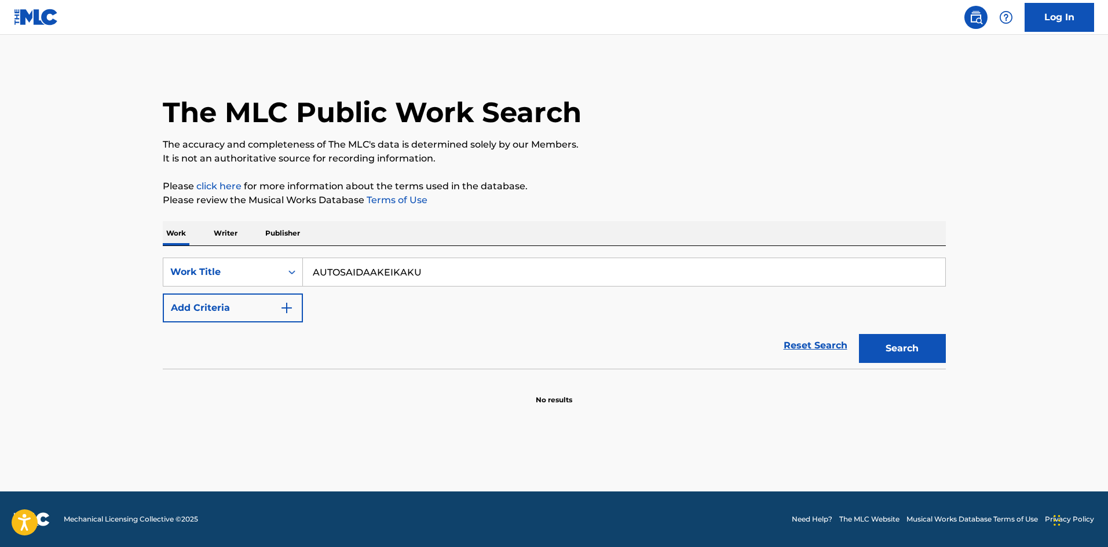
drag, startPoint x: 394, startPoint y: 266, endPoint x: 344, endPoint y: 278, distance: 51.1
click at [313, 272] on input "AUTOSAIDAAKEIKAKU" at bounding box center [624, 272] width 642 height 28
click at [886, 351] on button "Search" at bounding box center [902, 348] width 87 height 29
drag, startPoint x: 309, startPoint y: 263, endPoint x: 277, endPoint y: 266, distance: 32.6
click at [263, 262] on div "SearchWithCriteriae26d3c89-0ae3-45d1-a097-436108b83d80 Work Title PAKUPAKUSEIBAI" at bounding box center [554, 272] width 783 height 29
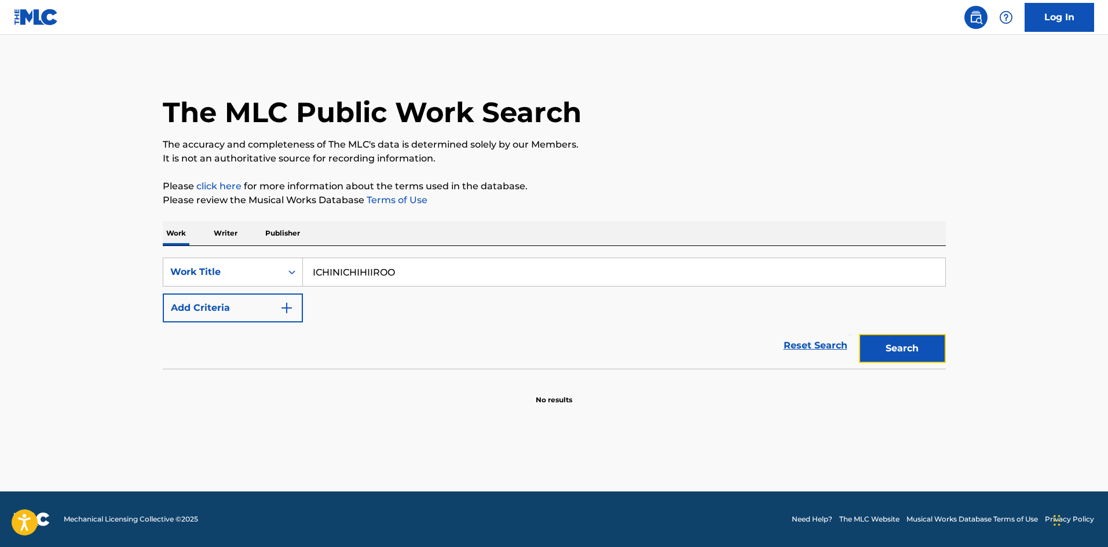
drag, startPoint x: 884, startPoint y: 354, endPoint x: 853, endPoint y: 355, distance: 30.7
click at [884, 354] on button "Search" at bounding box center [902, 348] width 87 height 29
drag, startPoint x: 291, startPoint y: 259, endPoint x: 430, endPoint y: 266, distance: 139.7
click at [272, 258] on div "SearchWithCriteriae26d3c89-0ae3-45d1-a097-436108b83d80 Work Title ICHINICHIHIIR…" at bounding box center [554, 272] width 783 height 29
click at [897, 347] on button "Search" at bounding box center [902, 348] width 87 height 29
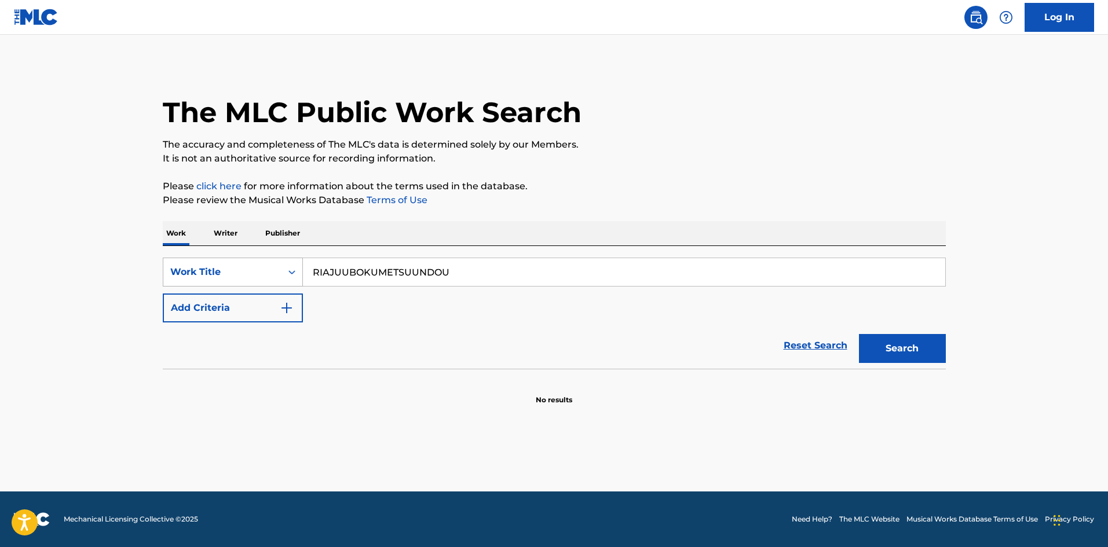
drag, startPoint x: 446, startPoint y: 273, endPoint x: 248, endPoint y: 272, distance: 197.4
click at [248, 272] on div "SearchWithCriteriae26d3c89-0ae3-45d1-a097-436108b83d80 Work Title RIAJUUBOKUMET…" at bounding box center [554, 272] width 783 height 29
click at [877, 347] on button "Search" at bounding box center [902, 348] width 87 height 29
click at [300, 266] on div "SearchWithCriteriae26d3c89-0ae3-45d1-a097-436108b83d80 Work Title AWAATSURII" at bounding box center [554, 272] width 783 height 29
type input "ORAKURU"
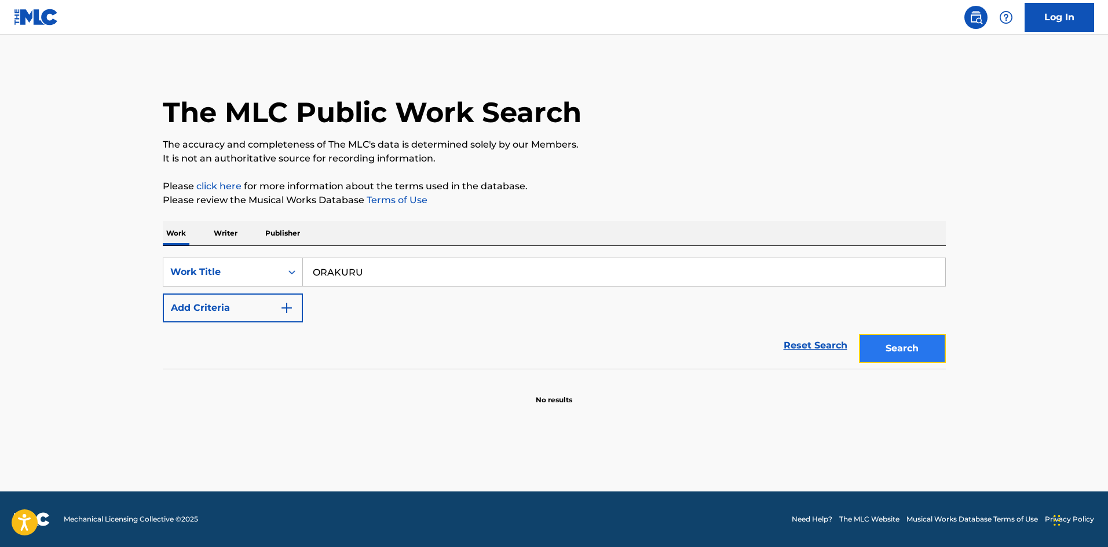
click at [921, 348] on button "Search" at bounding box center [902, 348] width 87 height 29
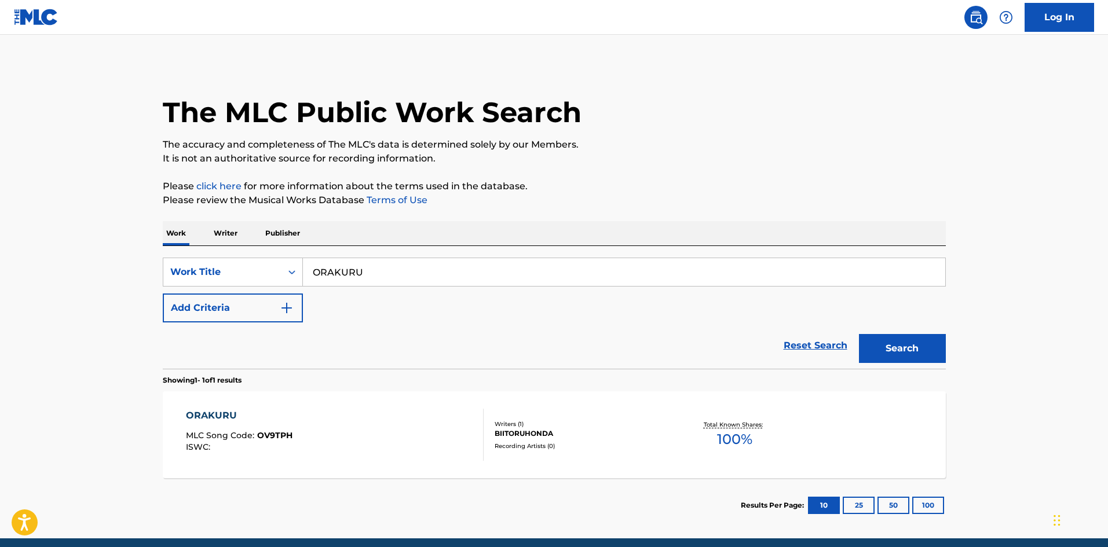
click at [445, 430] on div "ORAKURU MLC Song Code : OV9TPH ISWC :" at bounding box center [335, 435] width 298 height 52
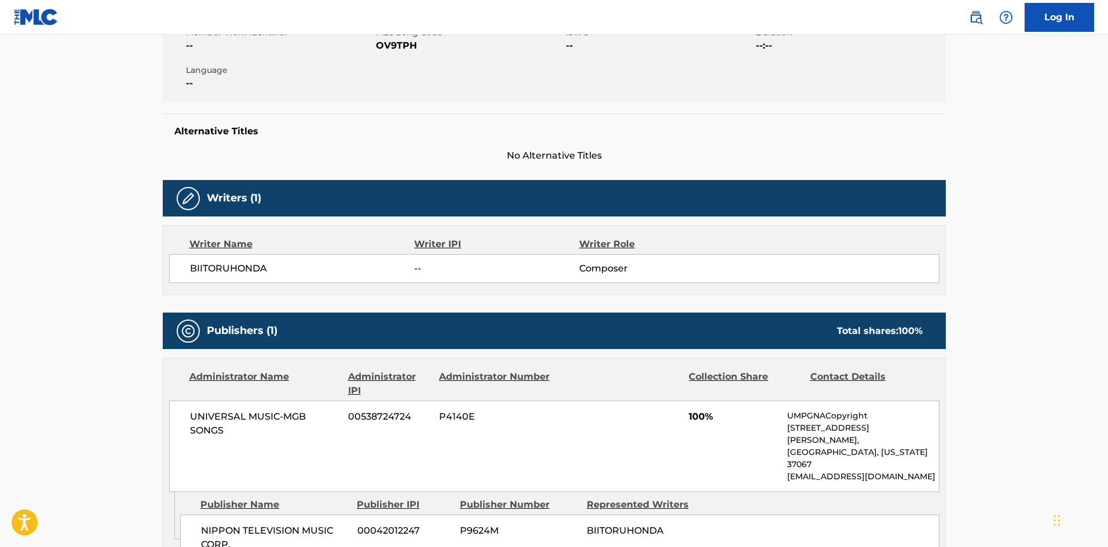
scroll to position [277, 0]
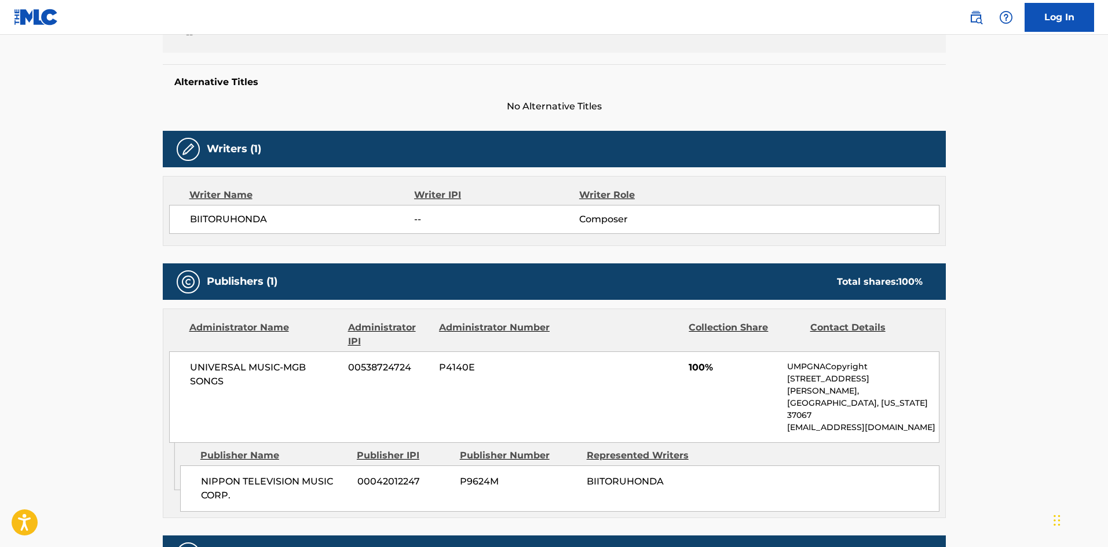
click at [1056, 244] on main "< Back to public search results Copy work link ORAKURU Work Detail Member Work …" at bounding box center [554, 192] width 1108 height 868
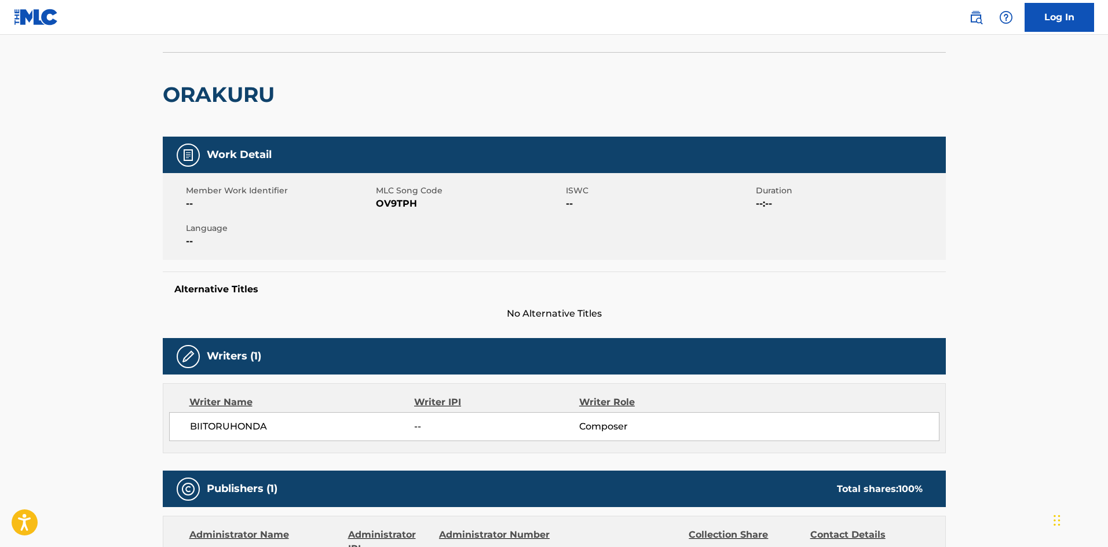
scroll to position [31, 0]
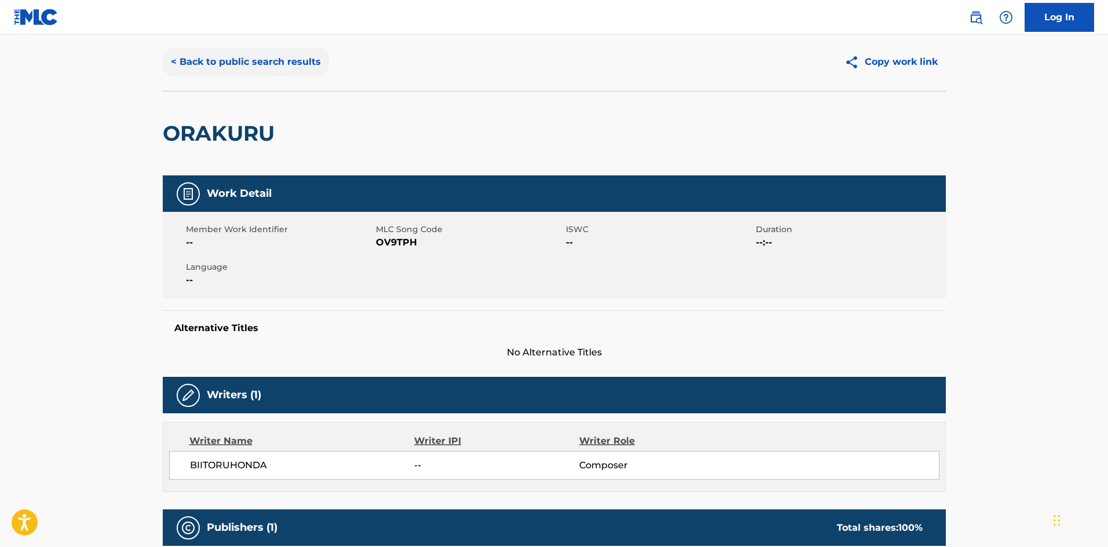
click at [302, 62] on button "< Back to public search results" at bounding box center [246, 61] width 166 height 29
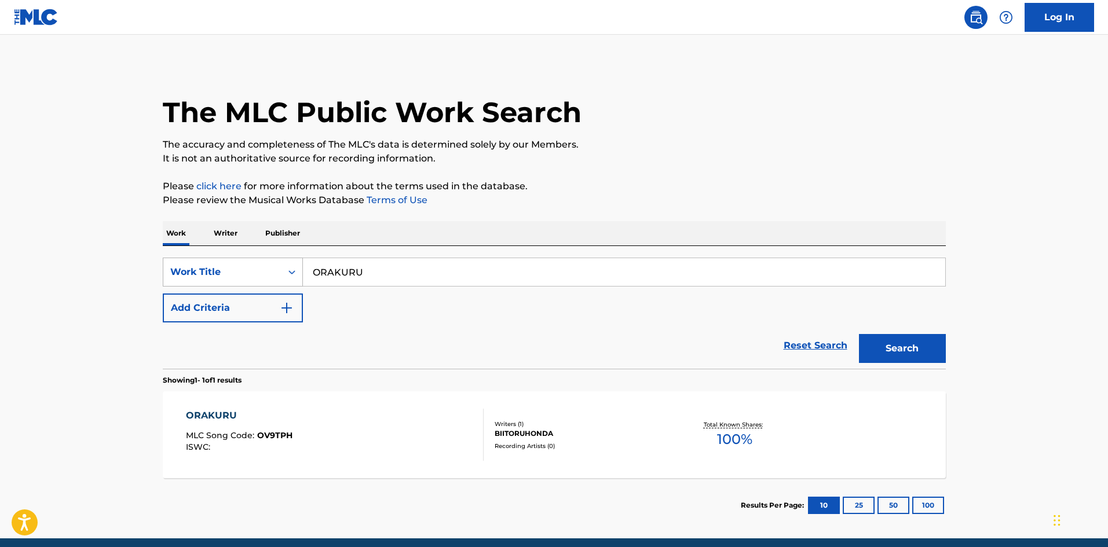
click at [256, 261] on div "SearchWithCriteriae26d3c89-0ae3-45d1-a097-436108b83d80 Work Title ORAKURU" at bounding box center [554, 272] width 783 height 29
type input "KNOCK IT OUT!"
click at [275, 306] on button "Add Criteria" at bounding box center [233, 308] width 140 height 29
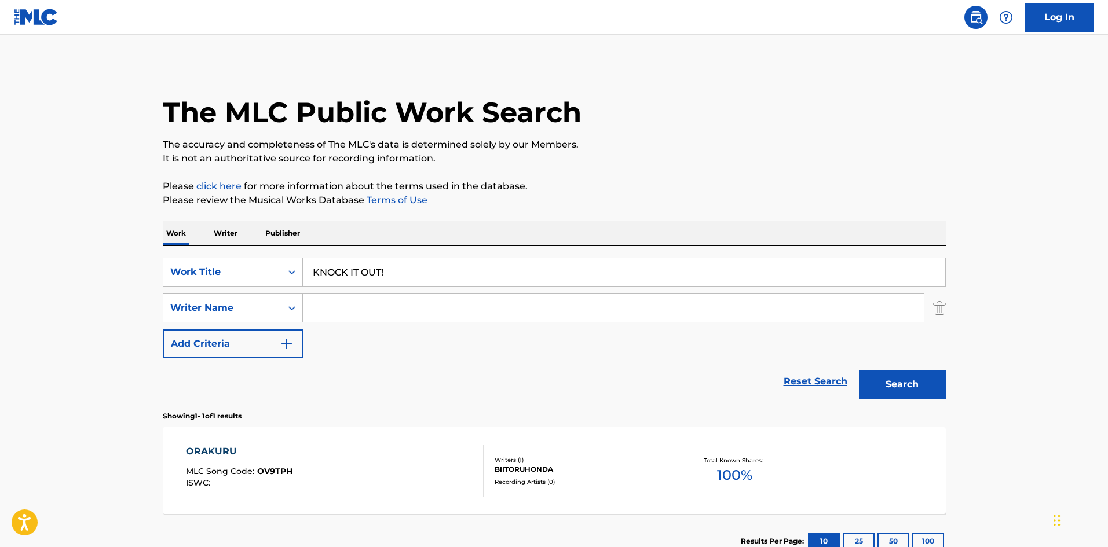
click at [336, 313] on input "Search Form" at bounding box center [613, 308] width 621 height 28
type input "giga"
click at [900, 387] on button "Search" at bounding box center [902, 384] width 87 height 29
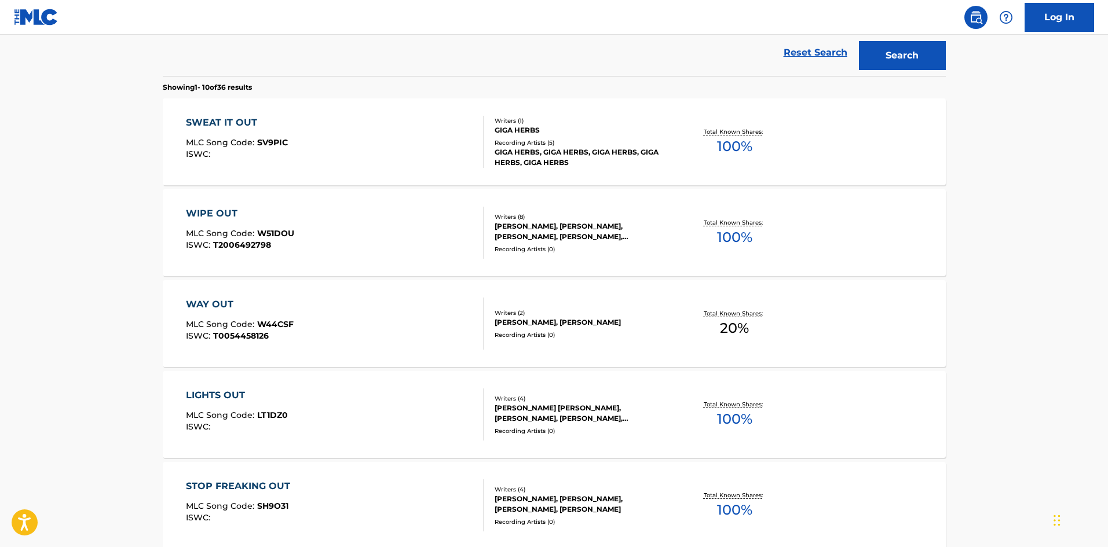
scroll to position [77, 0]
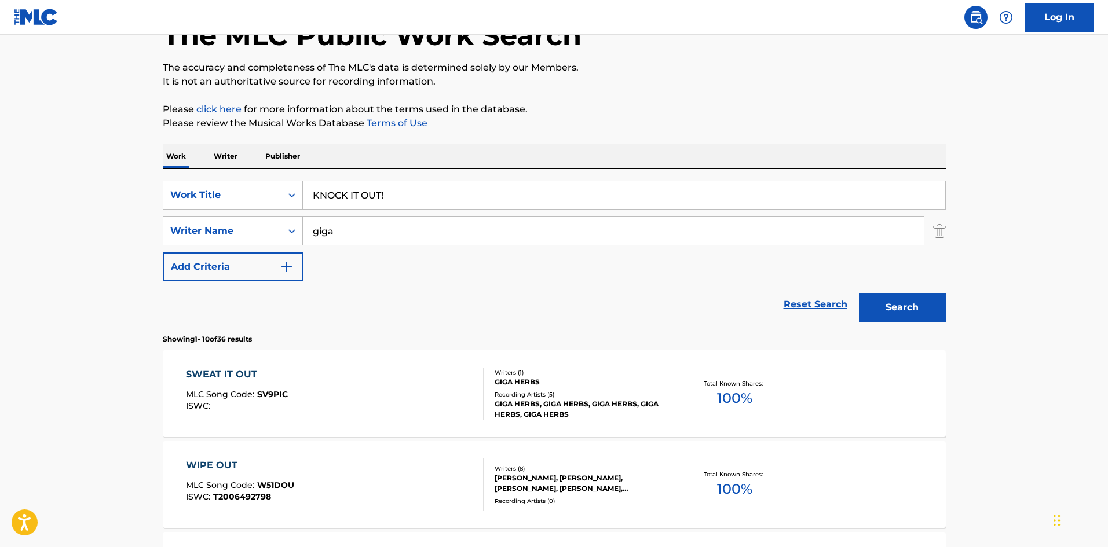
drag, startPoint x: 256, startPoint y: 165, endPoint x: 245, endPoint y: 166, distance: 11.0
type input "HAPPIIPIIPURU"
drag, startPoint x: 338, startPoint y: 232, endPoint x: 276, endPoint y: 218, distance: 63.5
click at [276, 218] on div "SearchWithCriteria4f086465-6747-4a9d-94b9-eadf46f686df Writer Name [PERSON_NAME]" at bounding box center [554, 231] width 783 height 29
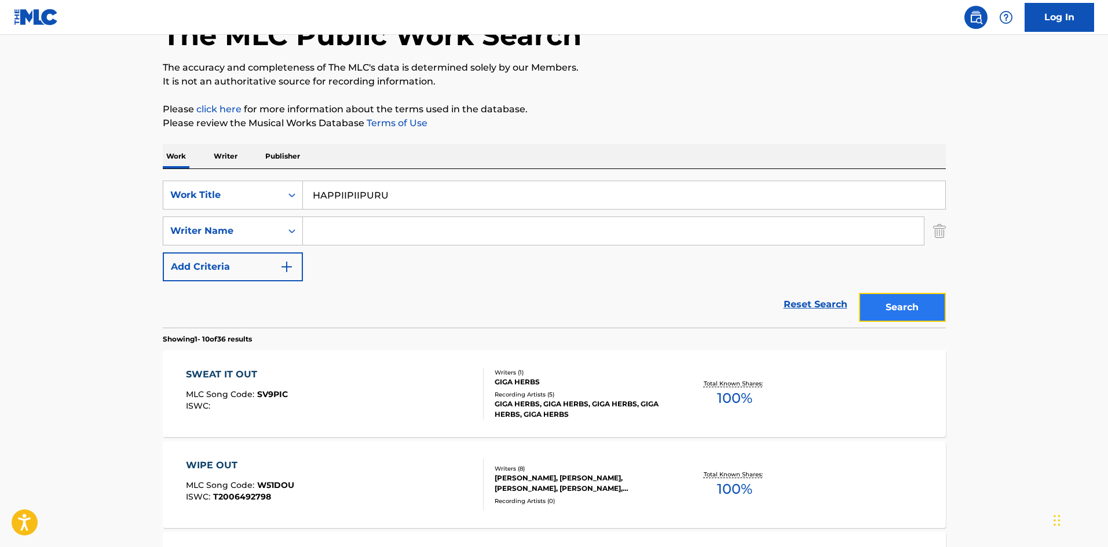
click at [877, 297] on button "Search" at bounding box center [902, 307] width 87 height 29
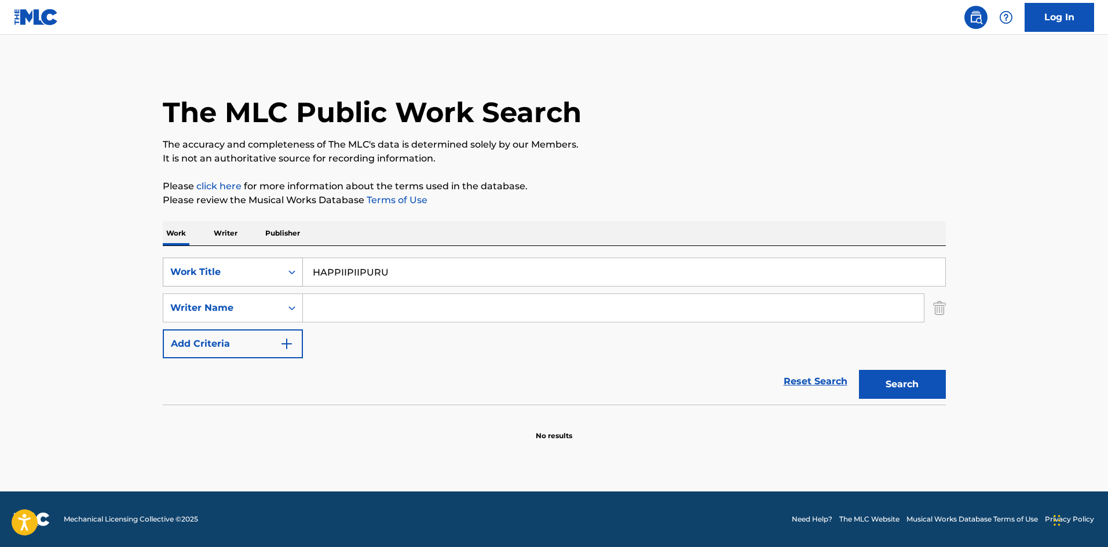
drag, startPoint x: 392, startPoint y: 265, endPoint x: 276, endPoint y: 259, distance: 116.5
click at [270, 259] on div "SearchWithCriteriae26d3c89-0ae3-45d1-a097-436108b83d80 Work Title HAPPIIPIIPURU" at bounding box center [554, 272] width 783 height 29
type input "START UP"
click at [874, 387] on button "Search" at bounding box center [902, 384] width 87 height 29
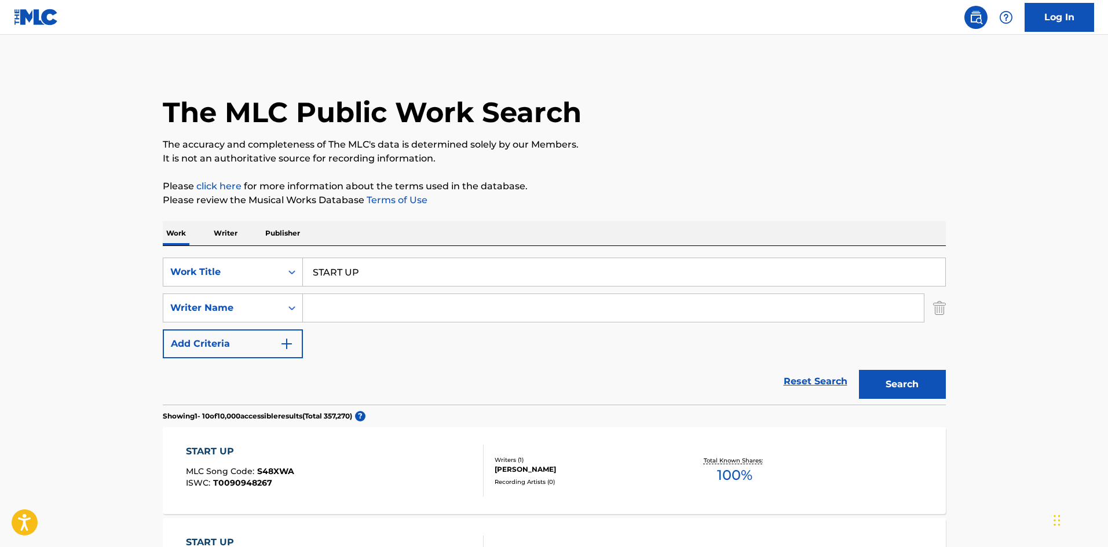
click at [443, 305] on input "Search Form" at bounding box center [613, 308] width 621 height 28
type input "Fujita"
click at [878, 381] on button "Search" at bounding box center [902, 384] width 87 height 29
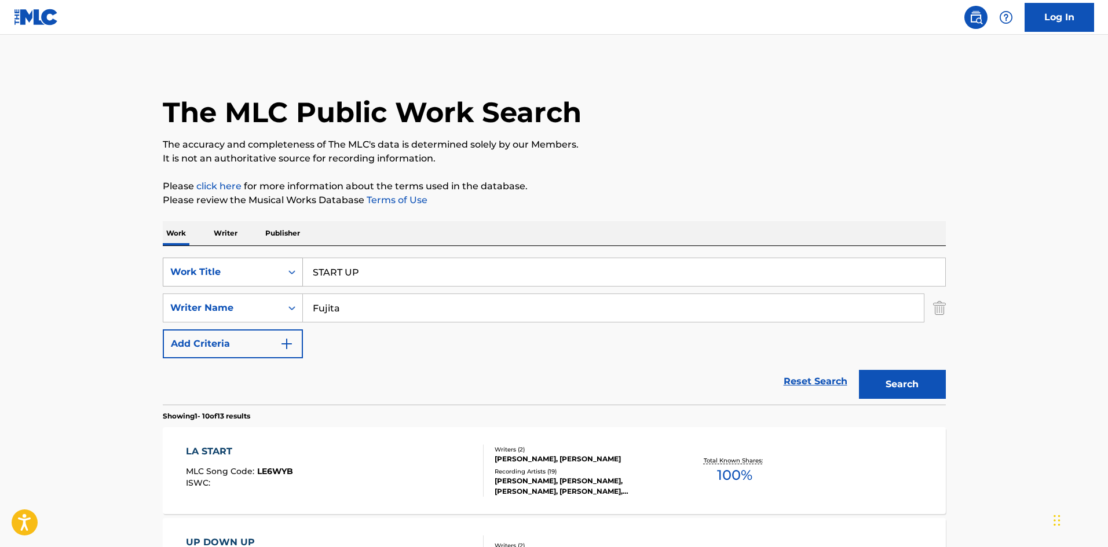
drag, startPoint x: 364, startPoint y: 273, endPoint x: 279, endPoint y: 269, distance: 85.2
click at [279, 269] on div "SearchWithCriteriae26d3c89-0ae3-45d1-a097-436108b83d80 Work Title START UP" at bounding box center [554, 272] width 783 height 29
type input "HENSHINGANBOU"
drag, startPoint x: 339, startPoint y: 308, endPoint x: 284, endPoint y: 300, distance: 55.0
click at [284, 300] on div "SearchWithCriteria4f086465-6747-4a9d-94b9-eadf46f686df Writer Name [PERSON_NAME]" at bounding box center [554, 308] width 783 height 29
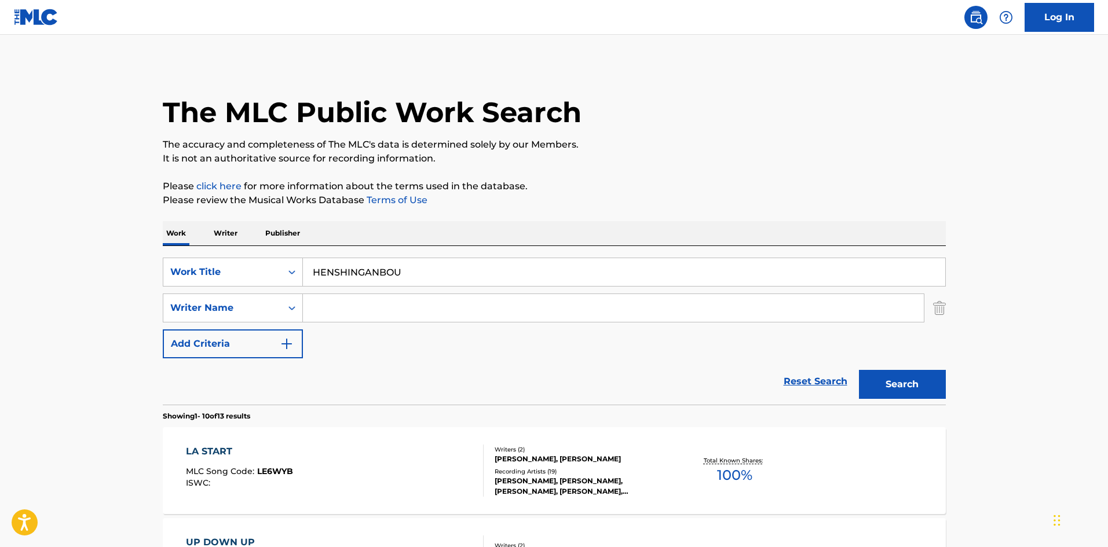
drag, startPoint x: 415, startPoint y: 270, endPoint x: 200, endPoint y: 223, distance: 219.7
click at [859, 388] on button "Search" at bounding box center [902, 384] width 87 height 29
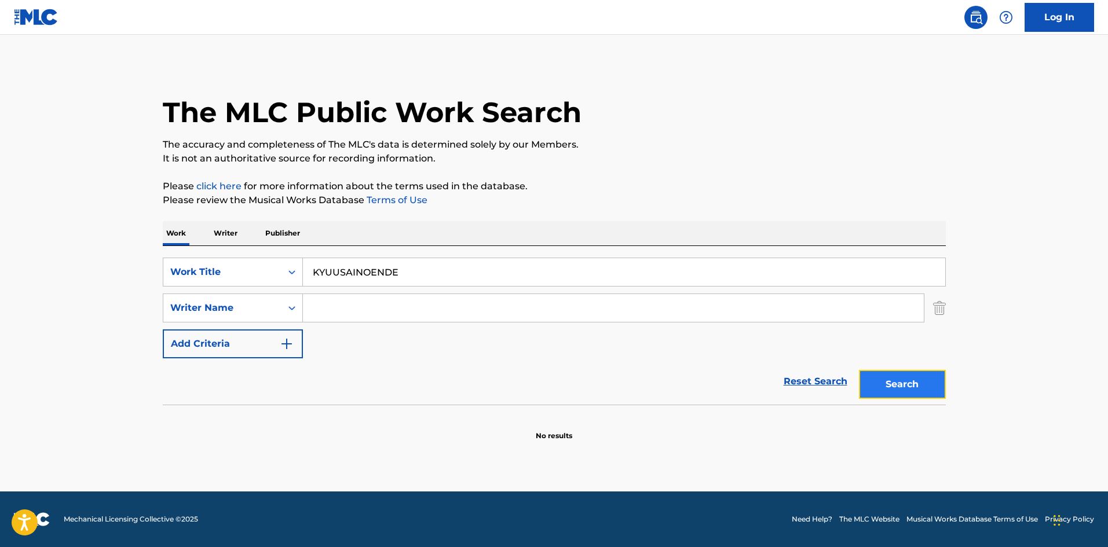
click at [863, 379] on button "Search" at bounding box center [902, 384] width 87 height 29
drag, startPoint x: 314, startPoint y: 255, endPoint x: 244, endPoint y: 250, distance: 70.8
click at [221, 245] on div "Work Writer Publisher SearchWithCriteriae26d3c89-0ae3-45d1-a097-436108b83d80 Wo…" at bounding box center [554, 331] width 783 height 220
click at [880, 381] on button "Search" at bounding box center [902, 384] width 87 height 29
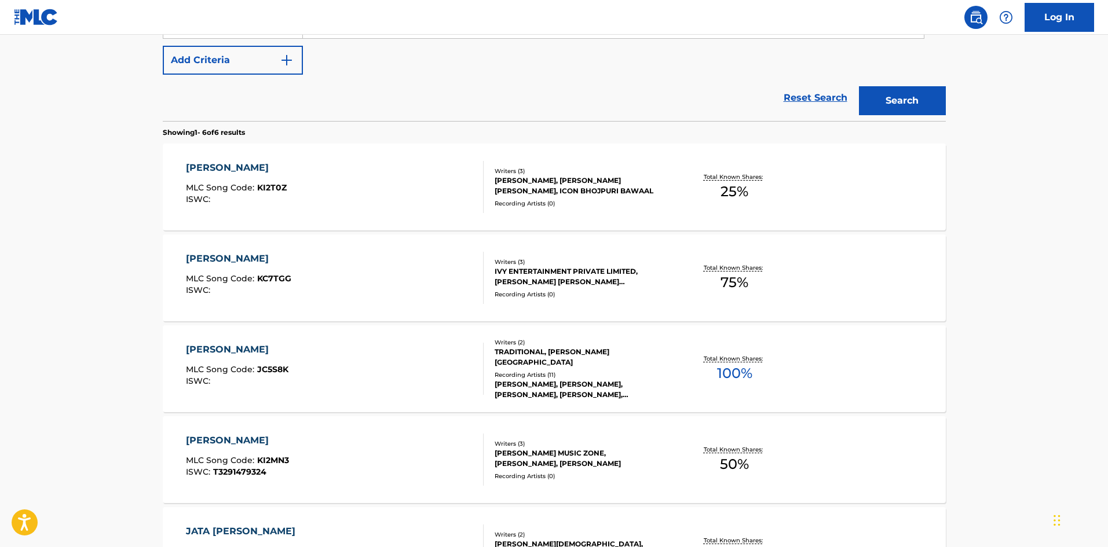
scroll to position [101, 0]
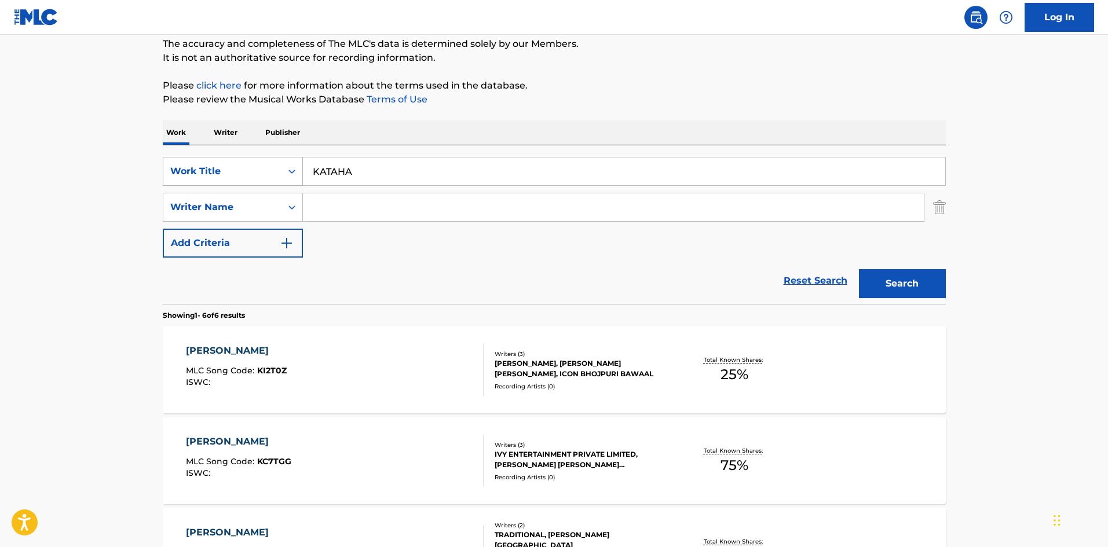
click at [275, 162] on div "SearchWithCriteriae26d3c89-0ae3-45d1-a097-436108b83d80 Work Title KATAHA" at bounding box center [554, 171] width 783 height 29
click at [891, 286] on button "Search" at bounding box center [902, 283] width 87 height 29
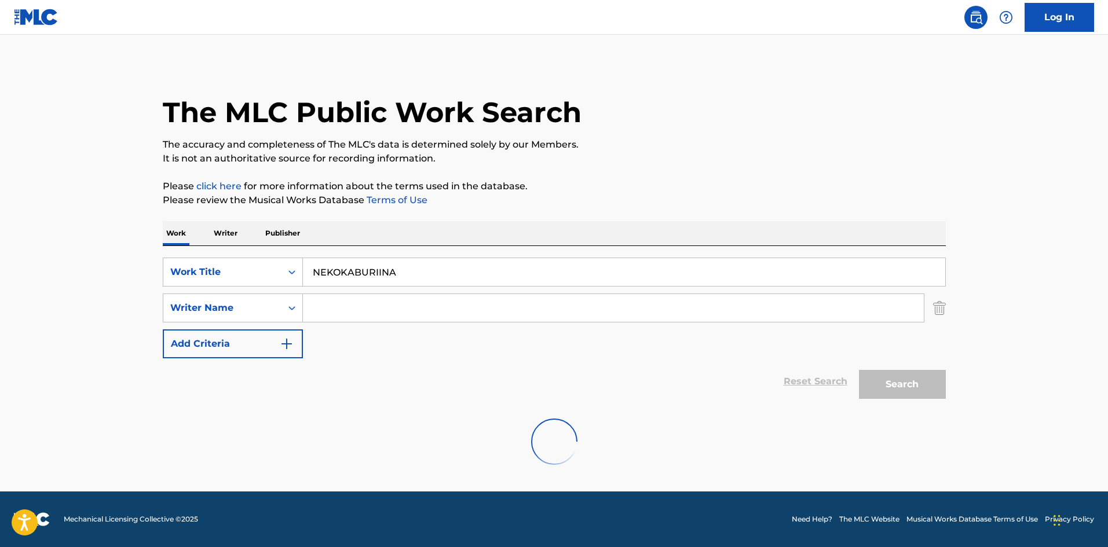
scroll to position [0, 0]
drag, startPoint x: 391, startPoint y: 273, endPoint x: 313, endPoint y: 273, distance: 78.7
click at [313, 273] on input "NEKOKABURIINA" at bounding box center [624, 272] width 642 height 28
type input "ANBARANSU"
click at [870, 376] on button "Search" at bounding box center [902, 384] width 87 height 29
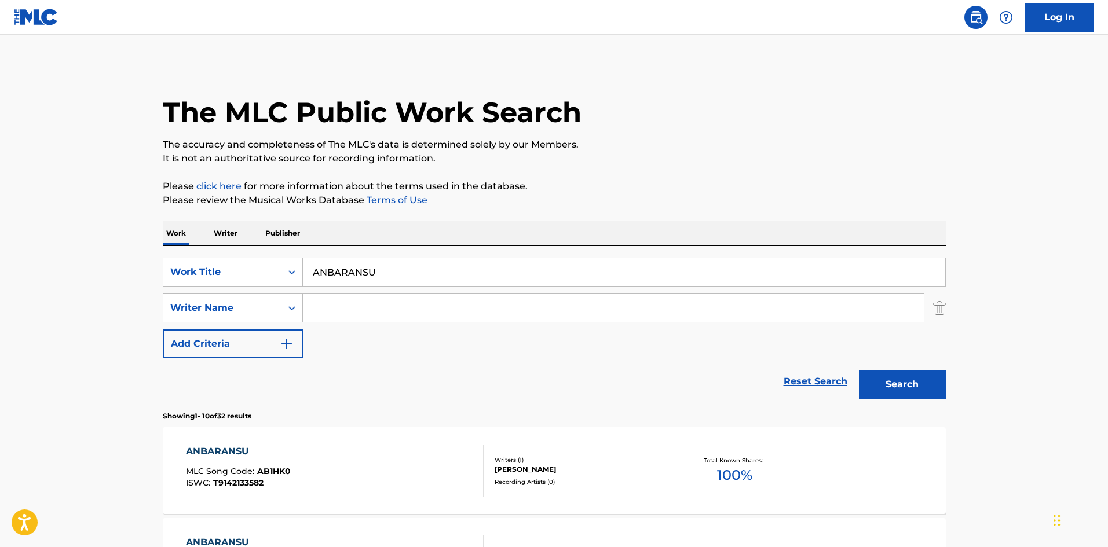
click at [362, 309] on input "Search Form" at bounding box center [613, 308] width 621 height 28
type input "T-327.782.664-5"
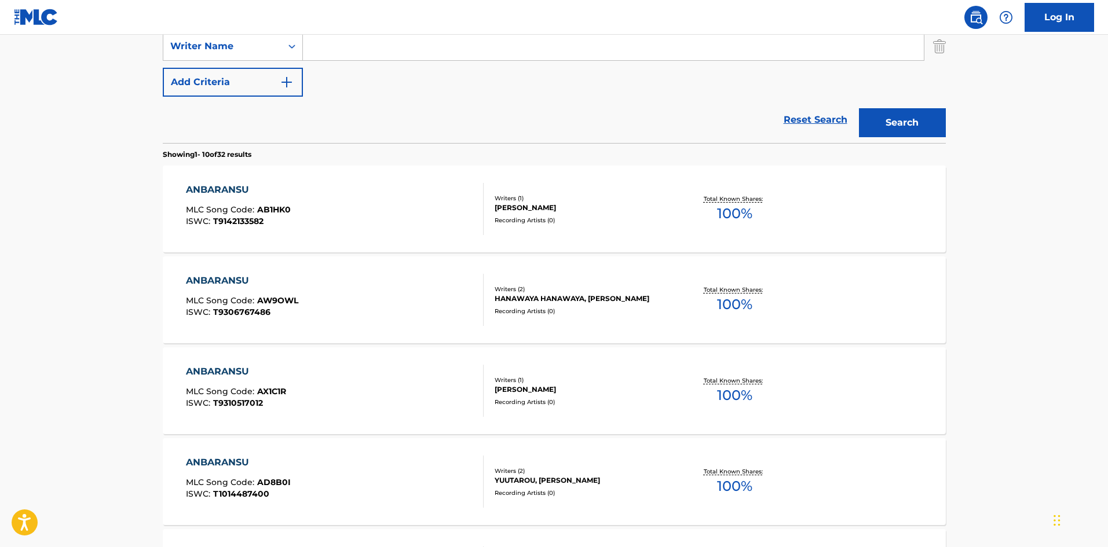
scroll to position [127, 0]
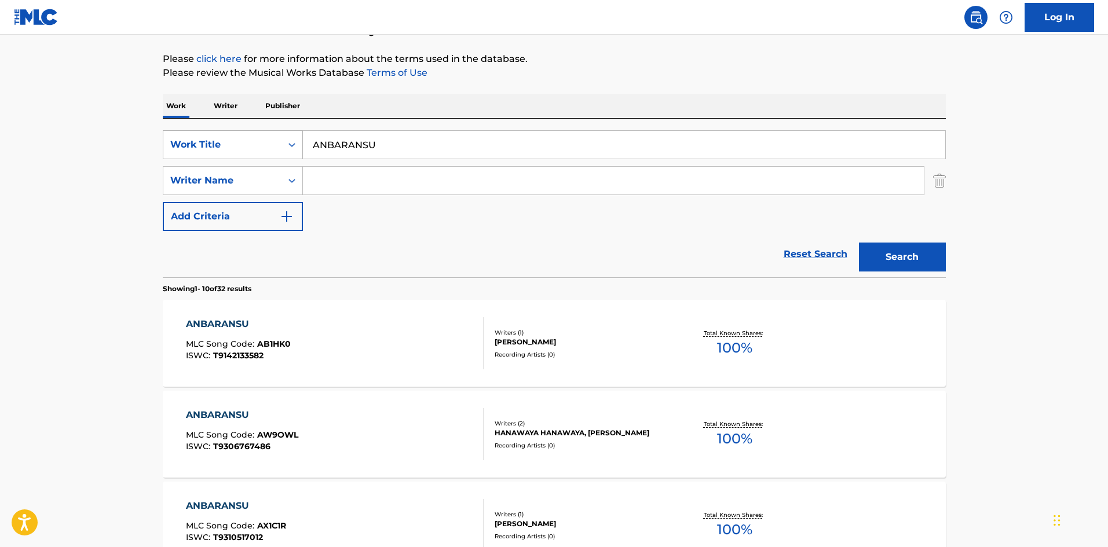
drag, startPoint x: 380, startPoint y: 144, endPoint x: 270, endPoint y: 141, distance: 110.6
click at [270, 141] on div "SearchWithCriteriae26d3c89-0ae3-45d1-a097-436108b83d80 Work Title ANBARANSU" at bounding box center [554, 144] width 783 height 29
click at [346, 178] on input "Search Form" at bounding box center [613, 181] width 621 height 28
drag, startPoint x: 363, startPoint y: 179, endPoint x: 245, endPoint y: 164, distance: 119.1
click at [245, 164] on div "SearchWithCriteriae26d3c89-0ae3-45d1-a097-436108b83d80 Work Title ANBARANSU Sea…" at bounding box center [554, 180] width 783 height 101
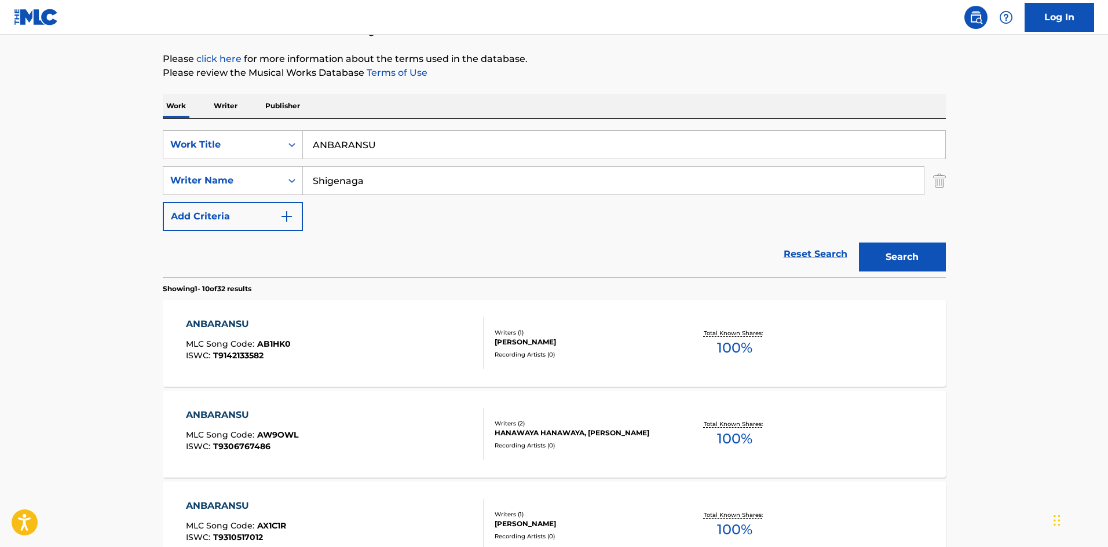
type input "Shigenaga"
click at [912, 258] on button "Search" at bounding box center [902, 257] width 87 height 29
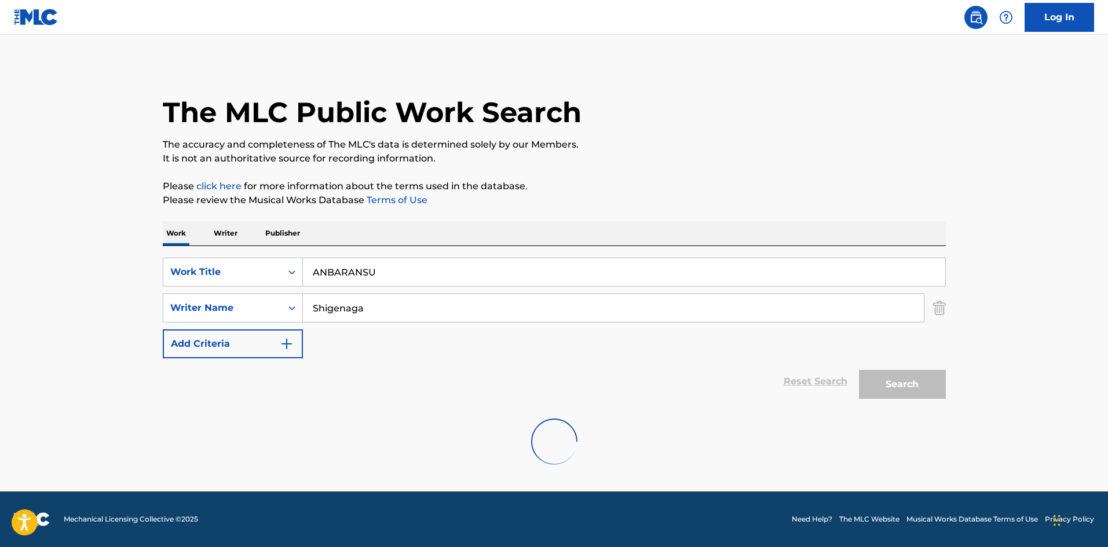
scroll to position [0, 0]
drag, startPoint x: 289, startPoint y: 261, endPoint x: 245, endPoint y: 259, distance: 44.0
click at [245, 259] on div "SearchWithCriteriae26d3c89-0ae3-45d1-a097-436108b83d80 Work Title ANBARANSU" at bounding box center [554, 272] width 783 height 29
type input "NEW JOURNEY"
drag, startPoint x: 373, startPoint y: 298, endPoint x: 292, endPoint y: 321, distance: 84.1
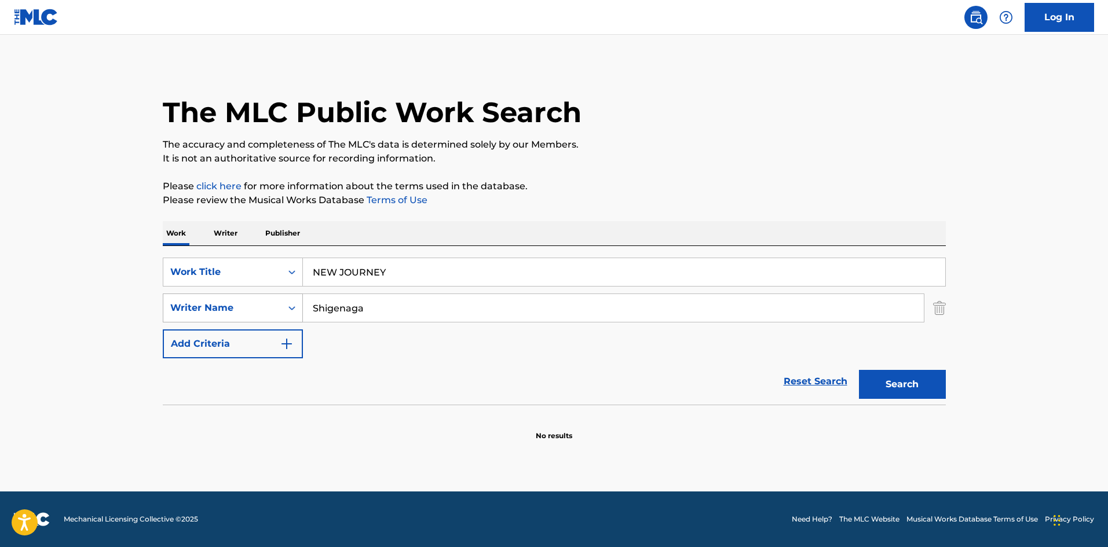
click at [284, 322] on div "SearchWithCriteria4f086465-6747-4a9d-94b9-eadf46f686df Writer Name [PERSON_NAME]" at bounding box center [554, 308] width 783 height 29
type input "Yabuki"
click at [888, 387] on button "Search" at bounding box center [902, 384] width 87 height 29
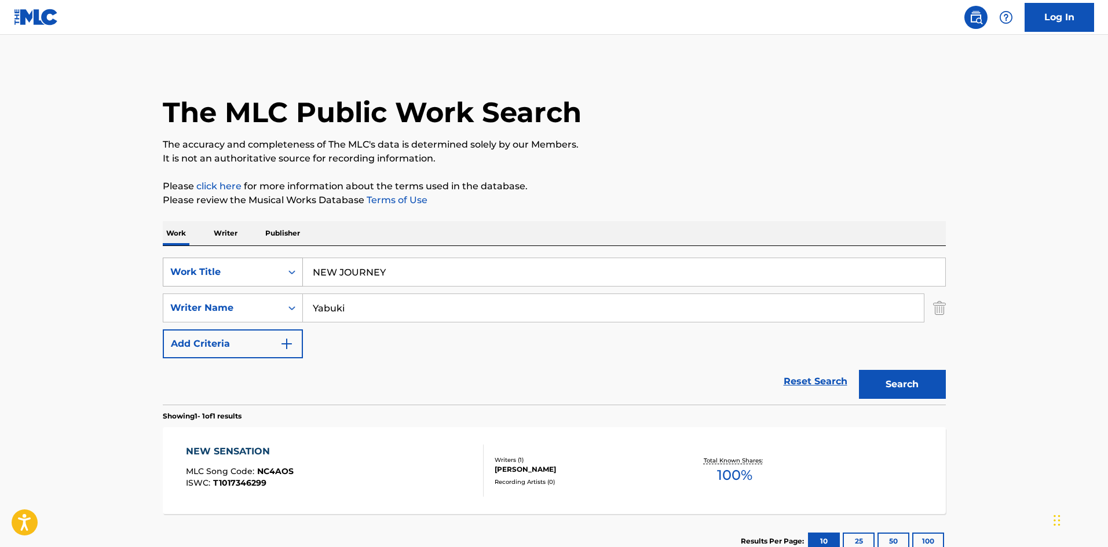
drag, startPoint x: 203, startPoint y: 261, endPoint x: 175, endPoint y: 261, distance: 27.8
click at [172, 261] on div "SearchWithCriteriae26d3c89-0ae3-45d1-a097-436108b83d80 Work Title NEW JOURNEY" at bounding box center [554, 272] width 783 height 29
type input "MELTING"
drag, startPoint x: 241, startPoint y: 294, endPoint x: 300, endPoint y: 295, distance: 59.1
click at [242, 294] on div "SearchWithCriteria4f086465-6747-4a9d-94b9-eadf46f686df Writer Name [PERSON_NAME]" at bounding box center [554, 308] width 783 height 29
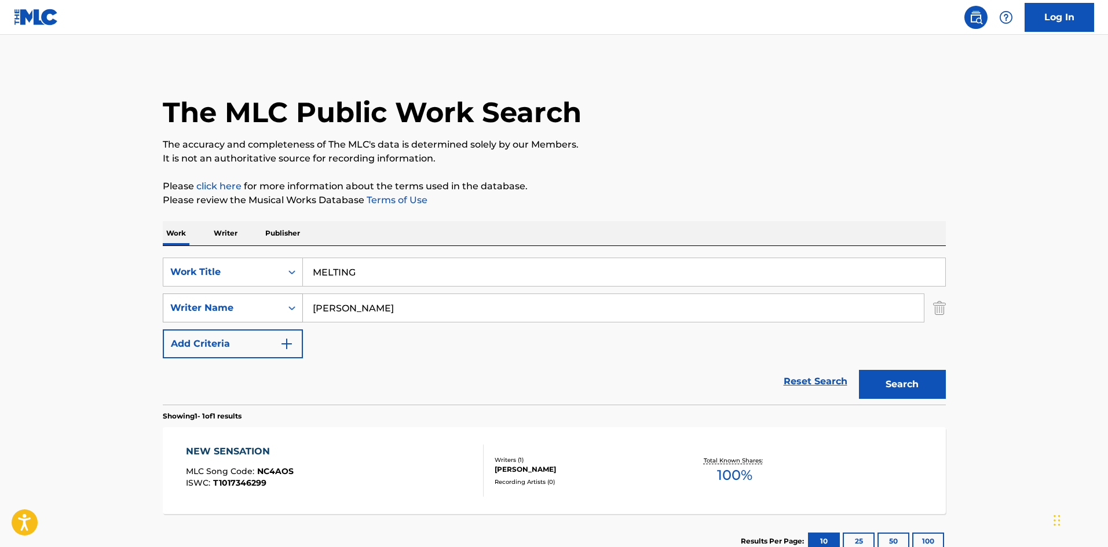
drag, startPoint x: 341, startPoint y: 306, endPoint x: 272, endPoint y: 303, distance: 69.6
click at [272, 303] on div "SearchWithCriteria4f086465-6747-4a9d-94b9-eadf46f686df Writer Name [PERSON_NAME]" at bounding box center [554, 308] width 783 height 29
drag, startPoint x: 343, startPoint y: 306, endPoint x: 251, endPoint y: 302, distance: 92.1
click at [251, 303] on div "SearchWithCriteria4f086465-6747-4a9d-94b9-eadf46f686df Writer Name [PERSON_NAME]" at bounding box center [554, 308] width 783 height 29
type input "[PERSON_NAME]"
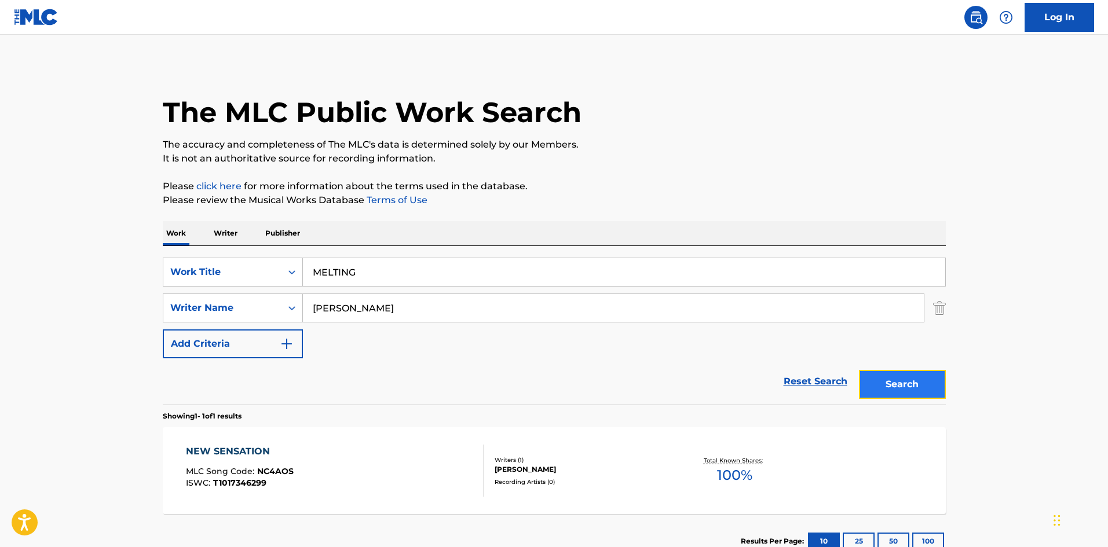
click at [874, 382] on button "Search" at bounding box center [902, 384] width 87 height 29
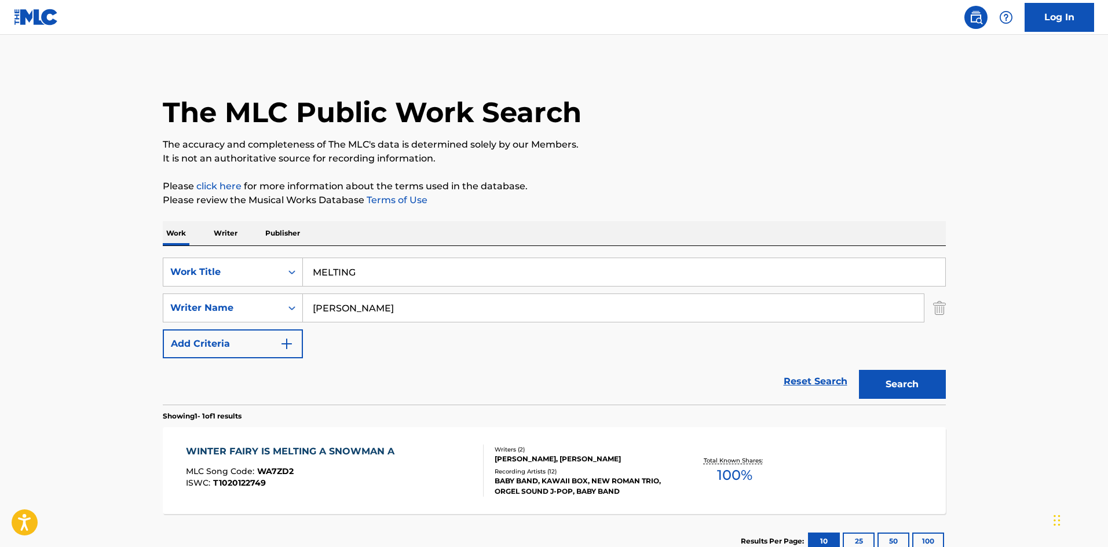
click at [221, 244] on div "Work Writer Publisher SearchWithCriteriae26d3c89-0ae3-45d1-a097-436108b83d80 Wo…" at bounding box center [554, 394] width 783 height 347
type input "RAIZ"
drag, startPoint x: 380, startPoint y: 311, endPoint x: 302, endPoint y: 306, distance: 78.4
click at [303, 306] on input "[PERSON_NAME]" at bounding box center [613, 308] width 621 height 28
click at [917, 386] on button "Search" at bounding box center [902, 384] width 87 height 29
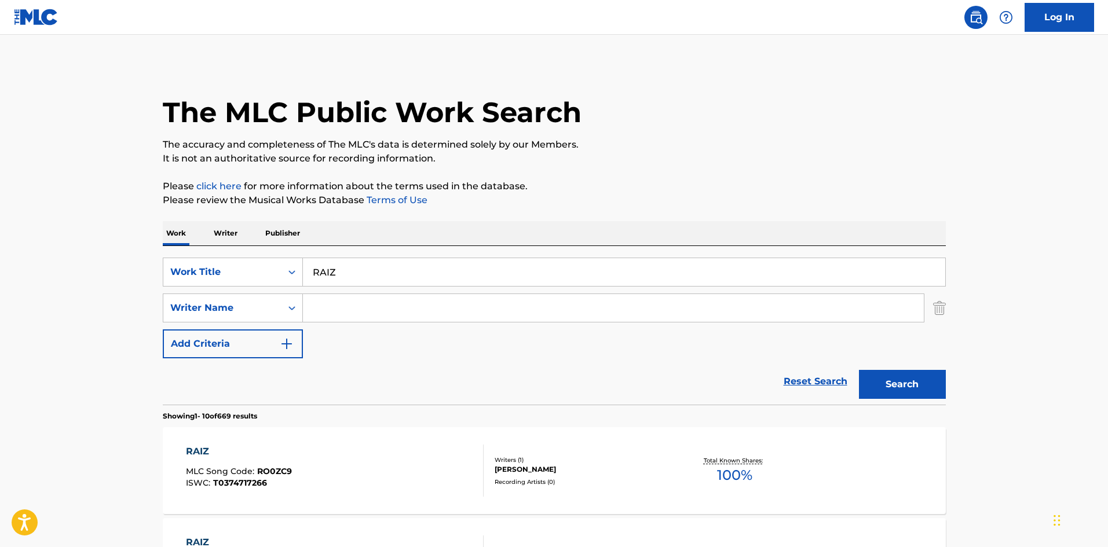
click at [476, 311] on input "Search Form" at bounding box center [613, 308] width 621 height 28
type input "[PERSON_NAME]"
click at [896, 386] on button "Search" at bounding box center [902, 384] width 87 height 29
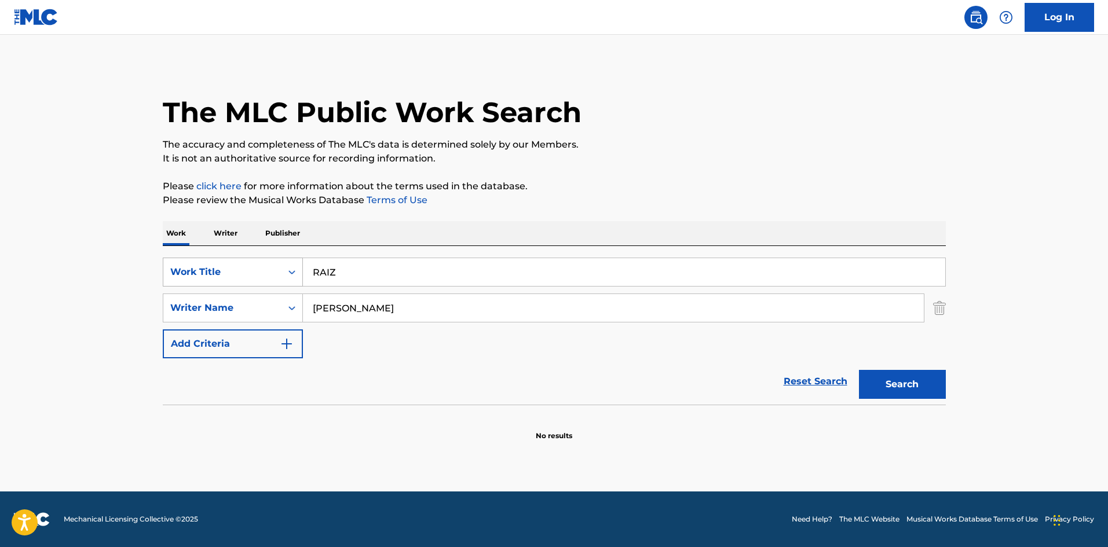
drag, startPoint x: 342, startPoint y: 266, endPoint x: 273, endPoint y: 261, distance: 68.5
click at [273, 261] on div "SearchWithCriteriae26d3c89-0ae3-45d1-a097-436108b83d80 Work Title RAIZ" at bounding box center [554, 272] width 783 height 29
type input "EIMUNIAISARESHIGAARU"
drag, startPoint x: 376, startPoint y: 306, endPoint x: 254, endPoint y: 296, distance: 123.1
click at [252, 296] on div "SearchWithCriteria4f086465-6747-4a9d-94b9-eadf46f686df Writer Name [PERSON_NAME]" at bounding box center [554, 308] width 783 height 29
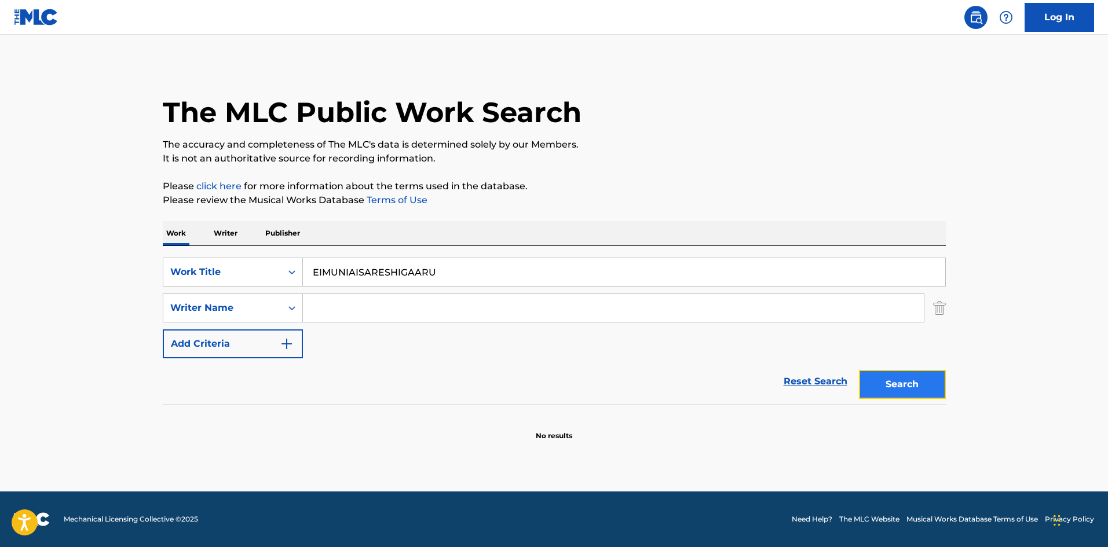
click at [892, 388] on button "Search" at bounding box center [902, 384] width 87 height 29
drag, startPoint x: 434, startPoint y: 272, endPoint x: 305, endPoint y: 258, distance: 129.3
click at [305, 258] on div "EIMUNIAISARESHIGAARU" at bounding box center [624, 272] width 643 height 29
type input "YUUFORIA"
click at [908, 398] on button "Search" at bounding box center [902, 384] width 87 height 29
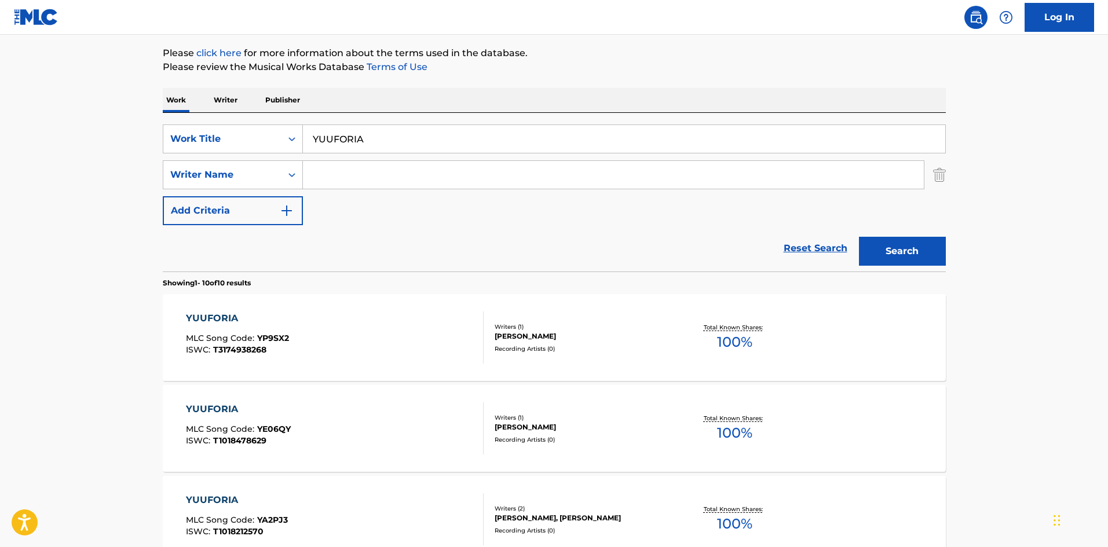
scroll to position [63, 0]
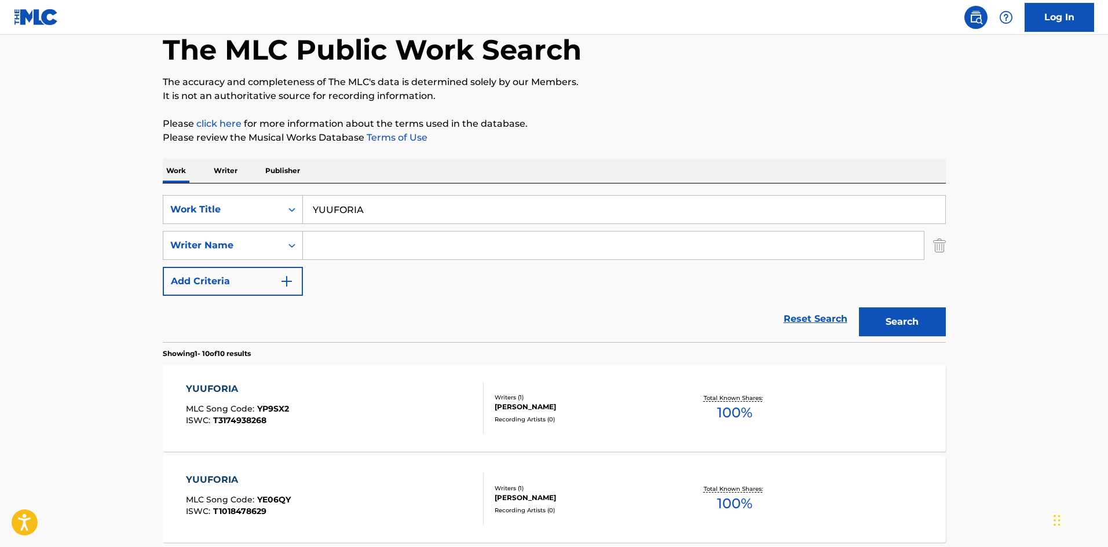
click at [346, 246] on input "Search Form" at bounding box center [613, 246] width 621 height 28
drag, startPoint x: 349, startPoint y: 245, endPoint x: 264, endPoint y: 242, distance: 85.2
click at [264, 242] on div "SearchWithCriteria4f086465-6747-4a9d-94b9-eadf46f686df Writer Name [PERSON_NAME]" at bounding box center [554, 245] width 783 height 29
click at [405, 243] on input "[PERSON_NAME]" at bounding box center [613, 246] width 621 height 28
drag, startPoint x: 347, startPoint y: 245, endPoint x: 258, endPoint y: 245, distance: 89.2
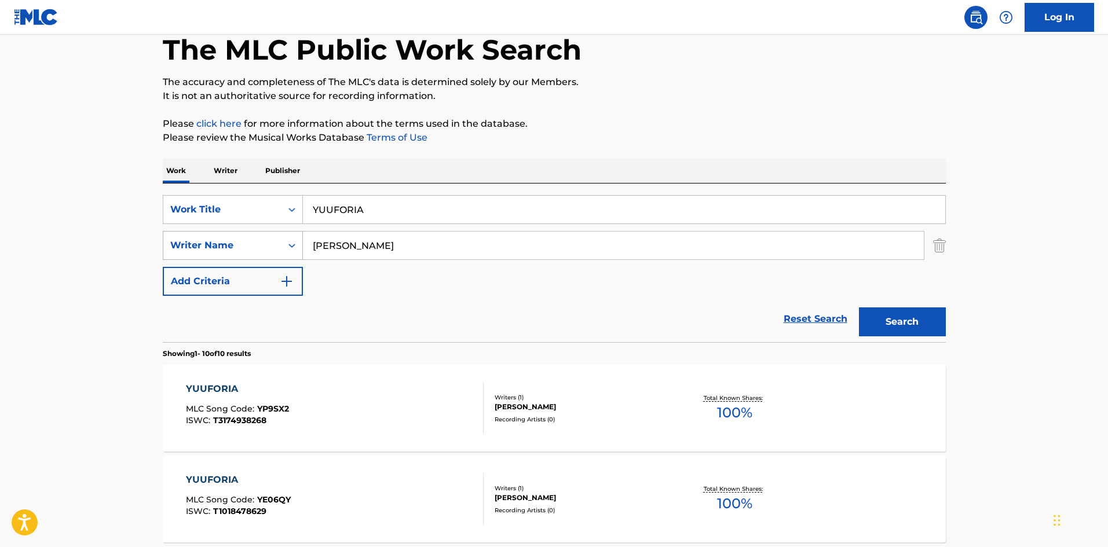
click at [259, 245] on div "SearchWithCriteria4f086465-6747-4a9d-94b9-eadf46f686df Writer Name [PERSON_NAME]" at bounding box center [554, 245] width 783 height 29
type input "[PERSON_NAME]"
click at [883, 321] on button "Search" at bounding box center [902, 321] width 87 height 29
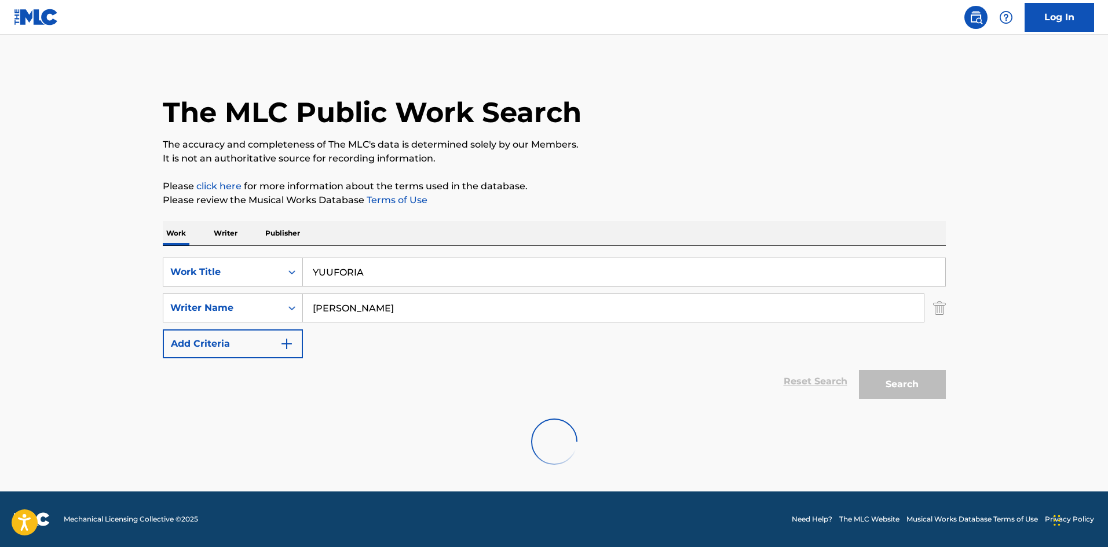
scroll to position [0, 0]
click at [234, 252] on div "SearchWithCriteriae26d3c89-0ae3-45d1-a097-436108b83d80 Work Title YUUFORIA Sear…" at bounding box center [554, 325] width 783 height 159
type input "GOT CHEAT"
drag, startPoint x: 381, startPoint y: 317, endPoint x: 277, endPoint y: 294, distance: 106.6
click at [273, 295] on div "SearchWithCriteria4f086465-6747-4a9d-94b9-eadf46f686df Writer Name [PERSON_NAME]" at bounding box center [554, 308] width 783 height 29
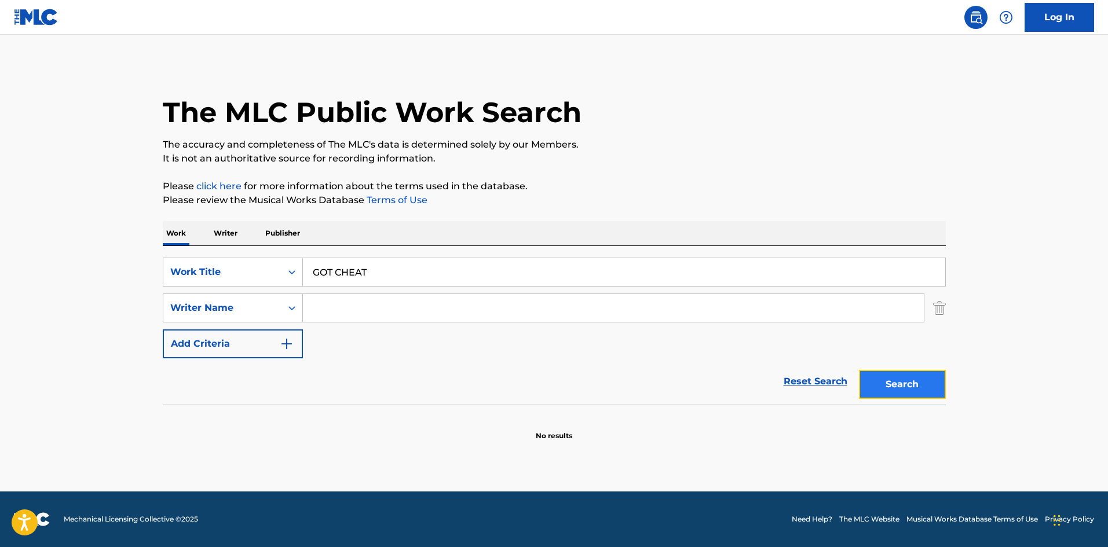
click at [889, 377] on button "Search" at bounding box center [902, 384] width 87 height 29
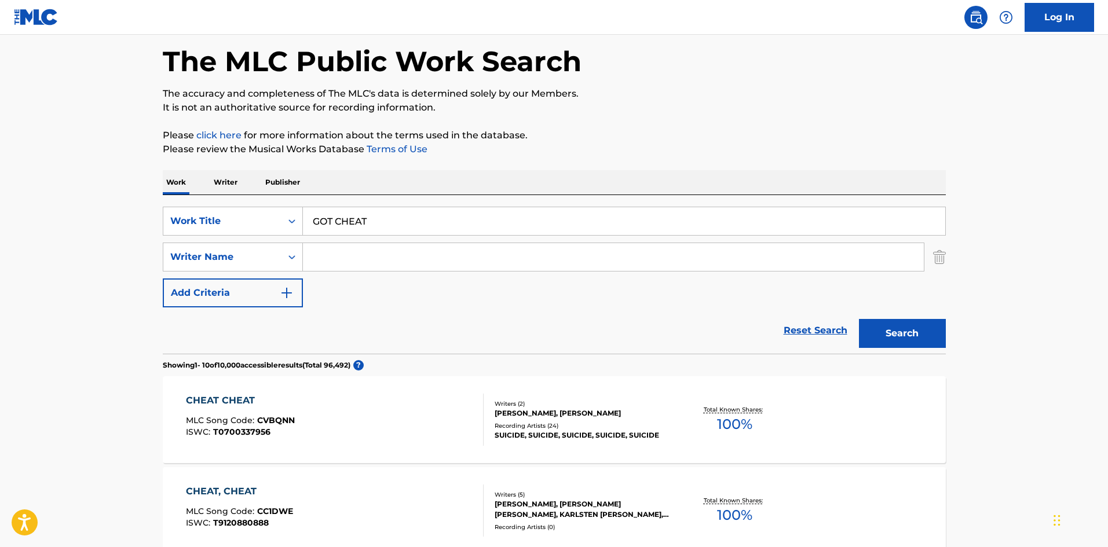
scroll to position [40, 0]
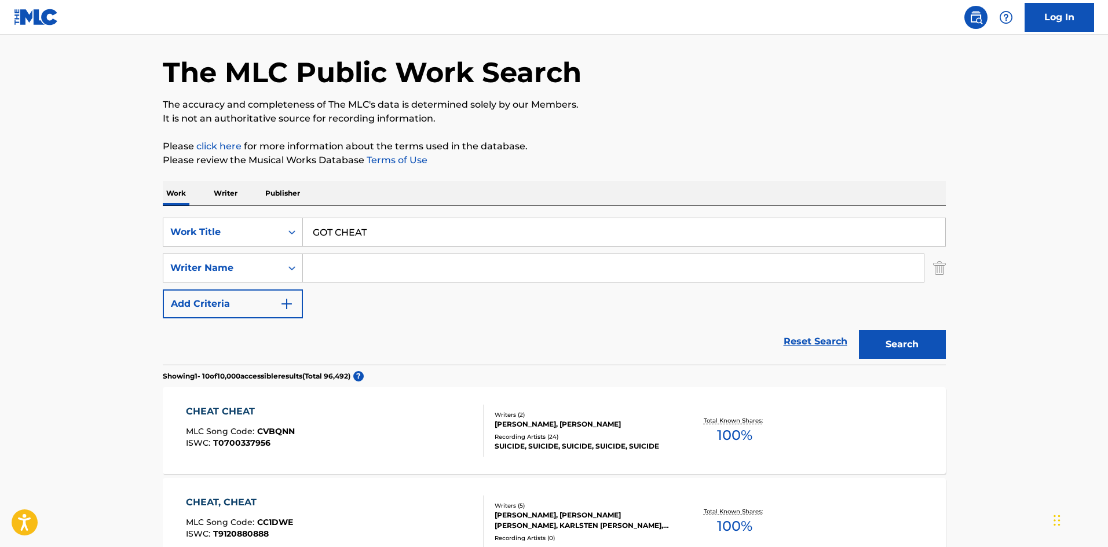
drag, startPoint x: 372, startPoint y: 230, endPoint x: 232, endPoint y: 217, distance: 141.4
click at [229, 215] on div "SearchWithCriteriae26d3c89-0ae3-45d1-a097-436108b83d80 Work Title GOT CHEAT Sea…" at bounding box center [554, 285] width 783 height 159
click at [925, 352] on button "Search" at bounding box center [902, 344] width 87 height 29
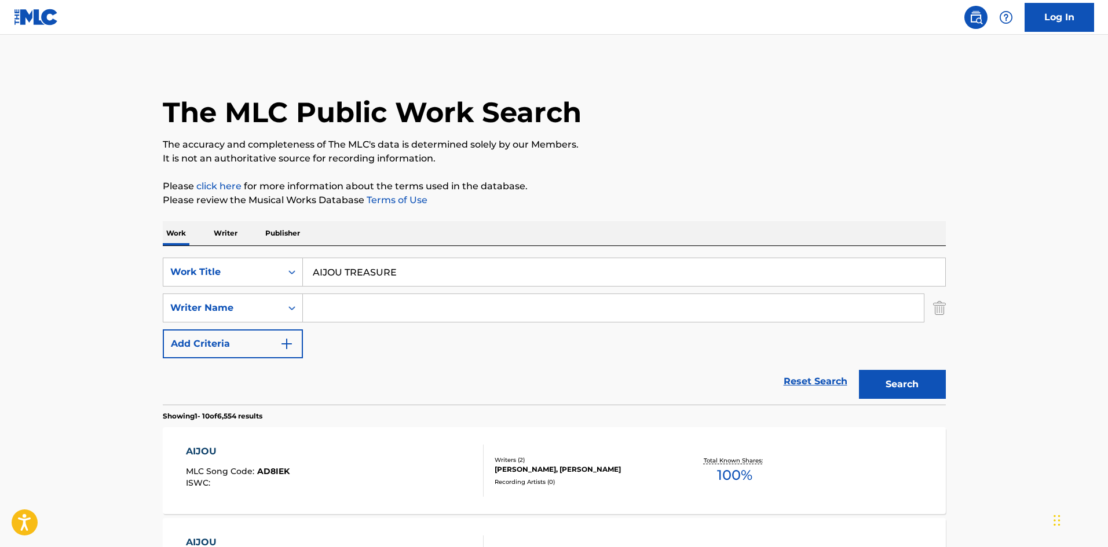
drag, startPoint x: 281, startPoint y: 252, endPoint x: 251, endPoint y: 254, distance: 30.2
click at [224, 252] on div "SearchWithCriteriae26d3c89-0ae3-45d1-a097-436108b83d80 Work Title AIJOU TREASUR…" at bounding box center [554, 325] width 783 height 159
drag, startPoint x: 273, startPoint y: 254, endPoint x: 251, endPoint y: 254, distance: 22.0
click at [248, 252] on div "SearchWithCriteriae26d3c89-0ae3-45d1-a097-436108b83d80 Work Title WONKY MONKEY …" at bounding box center [554, 325] width 783 height 159
click at [900, 382] on button "Search" at bounding box center [902, 384] width 87 height 29
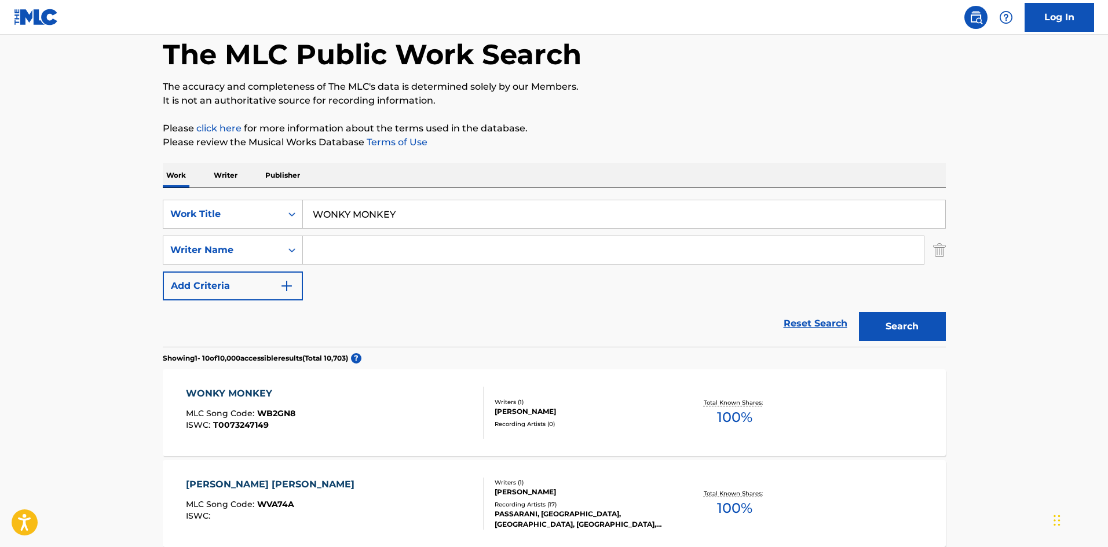
scroll to position [174, 0]
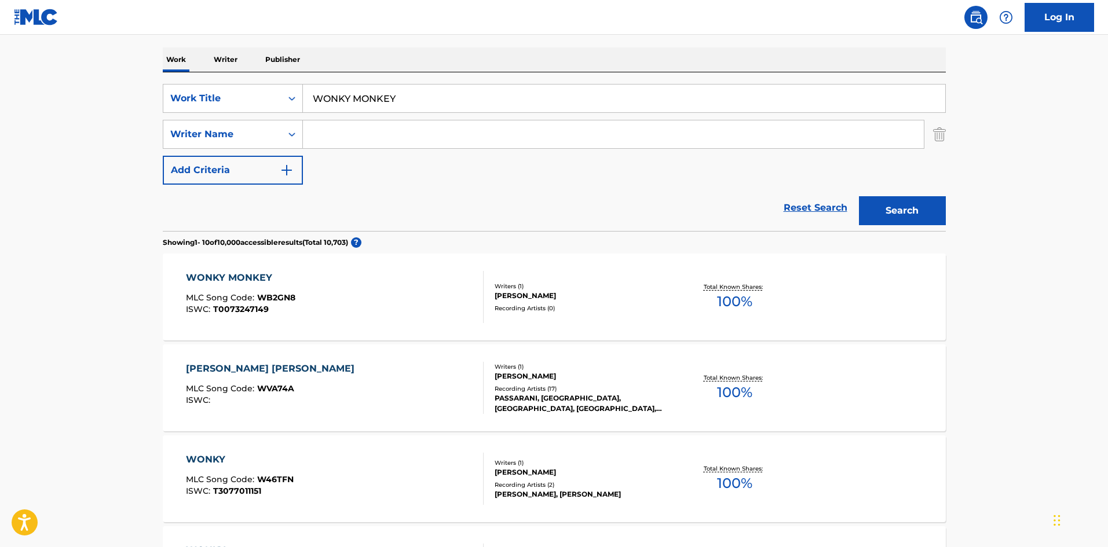
drag, startPoint x: 366, startPoint y: 88, endPoint x: 245, endPoint y: 83, distance: 121.1
click at [245, 82] on div "SearchWithCriteriae26d3c89-0ae3-45d1-a097-436108b83d80 Work Title WONKY MONKEY …" at bounding box center [554, 151] width 783 height 159
click at [923, 207] on button "Search" at bounding box center [902, 210] width 87 height 29
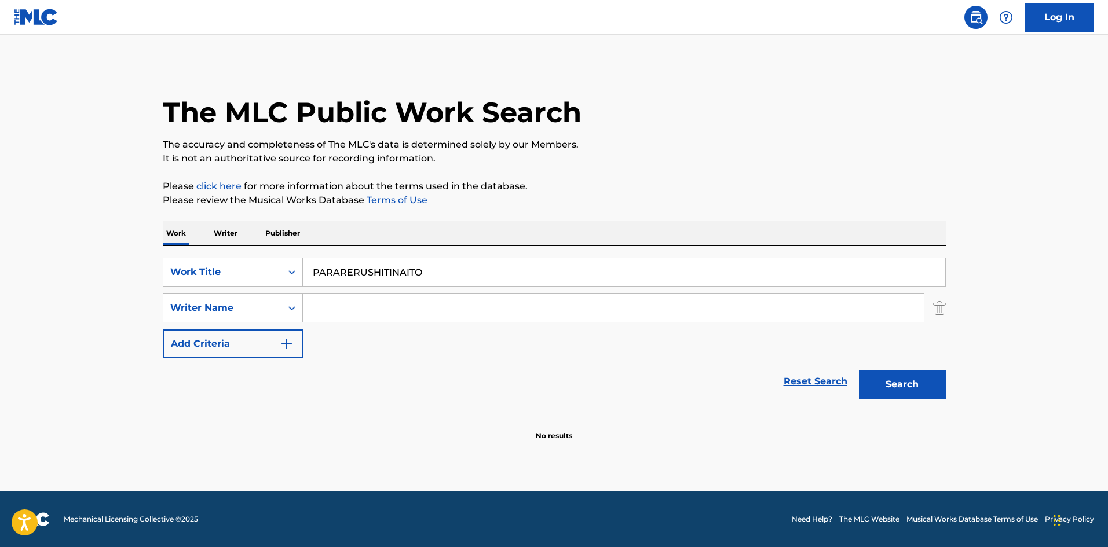
drag, startPoint x: 423, startPoint y: 262, endPoint x: 267, endPoint y: 257, distance: 155.8
click at [267, 257] on div "SearchWithCriteriae26d3c89-0ae3-45d1-a097-436108b83d80 Work Title PARARERUSHITI…" at bounding box center [554, 325] width 783 height 159
click at [889, 383] on button "Search" at bounding box center [902, 384] width 87 height 29
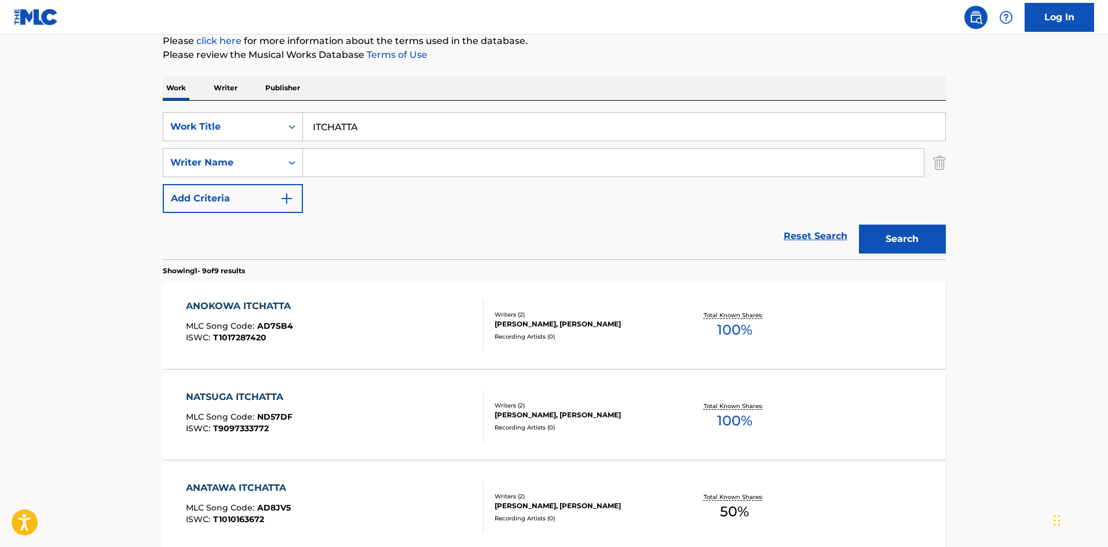
scroll to position [36, 0]
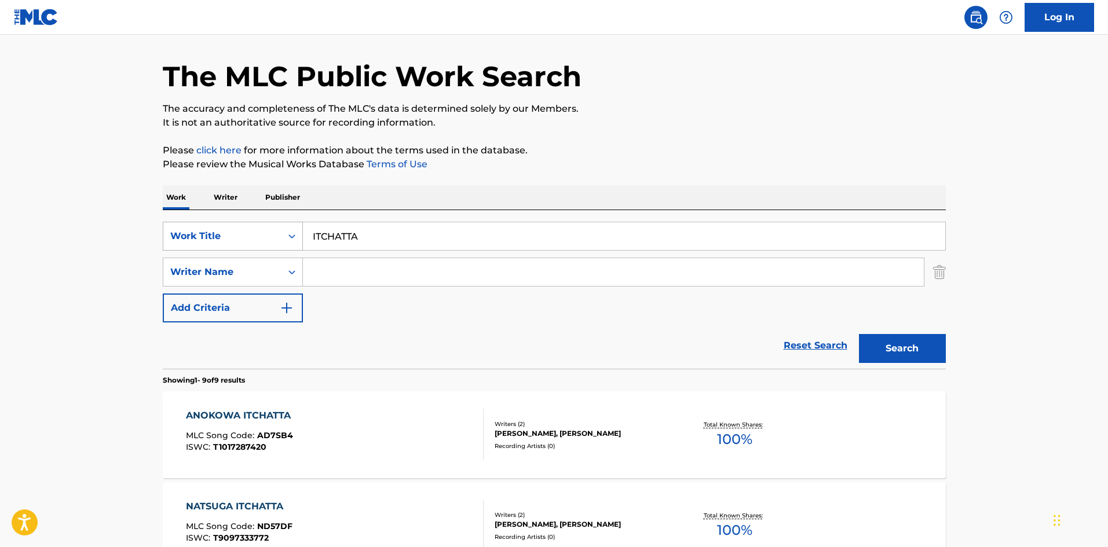
click at [276, 229] on div "SearchWithCriteriae26d3c89-0ae3-45d1-a097-436108b83d80 Work Title ITCHATTA" at bounding box center [554, 236] width 783 height 29
type input "DEEP"
click at [867, 343] on button "Search" at bounding box center [902, 348] width 87 height 29
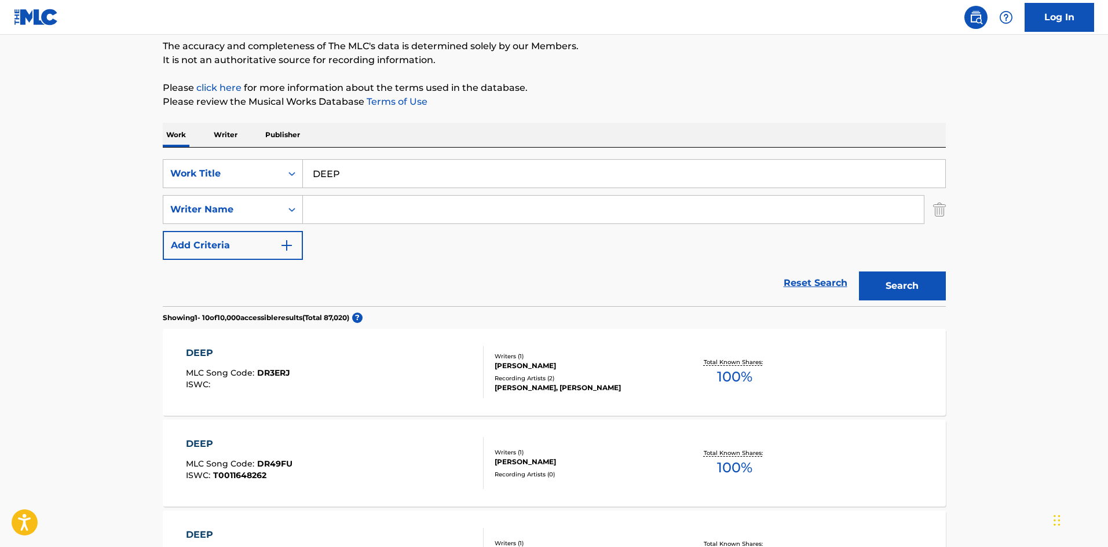
scroll to position [0, 0]
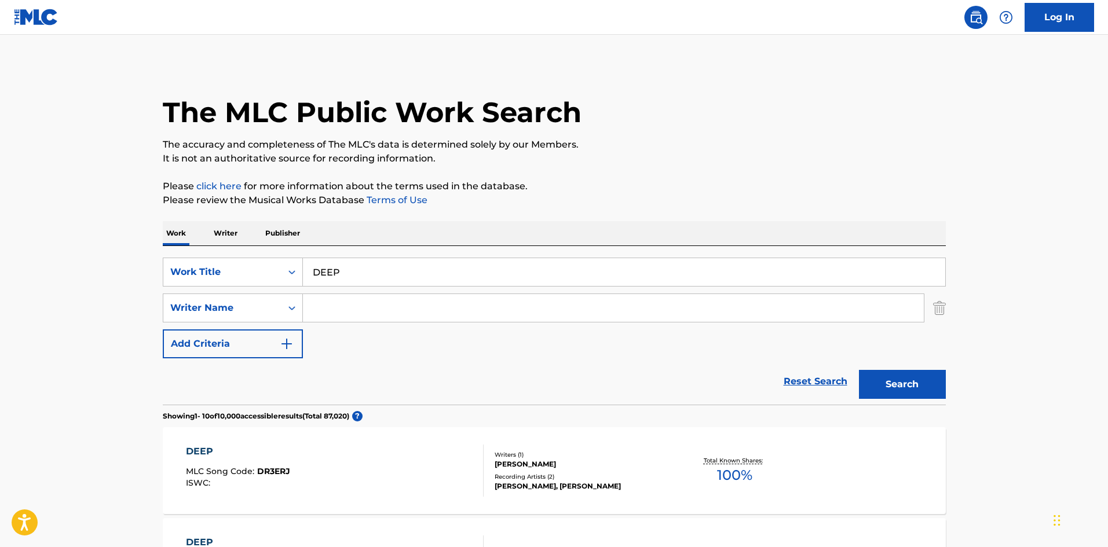
click at [368, 315] on input "Search Form" at bounding box center [613, 308] width 621 height 28
type input "T-327.395.715-2"
type input "Kanade"
click at [901, 373] on button "Search" at bounding box center [902, 384] width 87 height 29
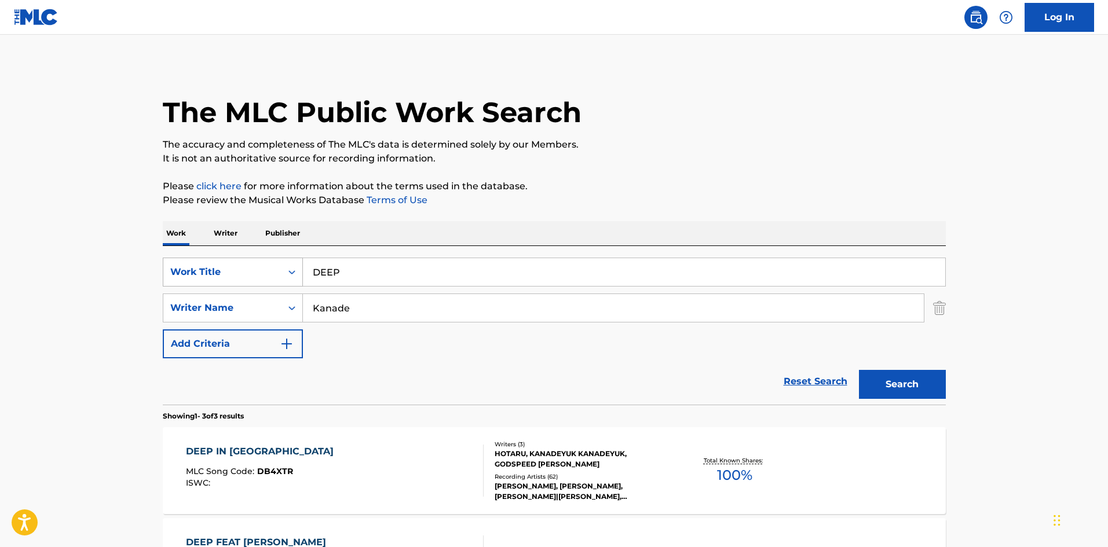
drag, startPoint x: 351, startPoint y: 270, endPoint x: 251, endPoint y: 263, distance: 100.4
click at [251, 263] on div "SearchWithCriteriae26d3c89-0ae3-45d1-a097-436108b83d80 Work Title DEEP" at bounding box center [554, 272] width 783 height 29
click at [931, 386] on button "Search" at bounding box center [902, 384] width 87 height 29
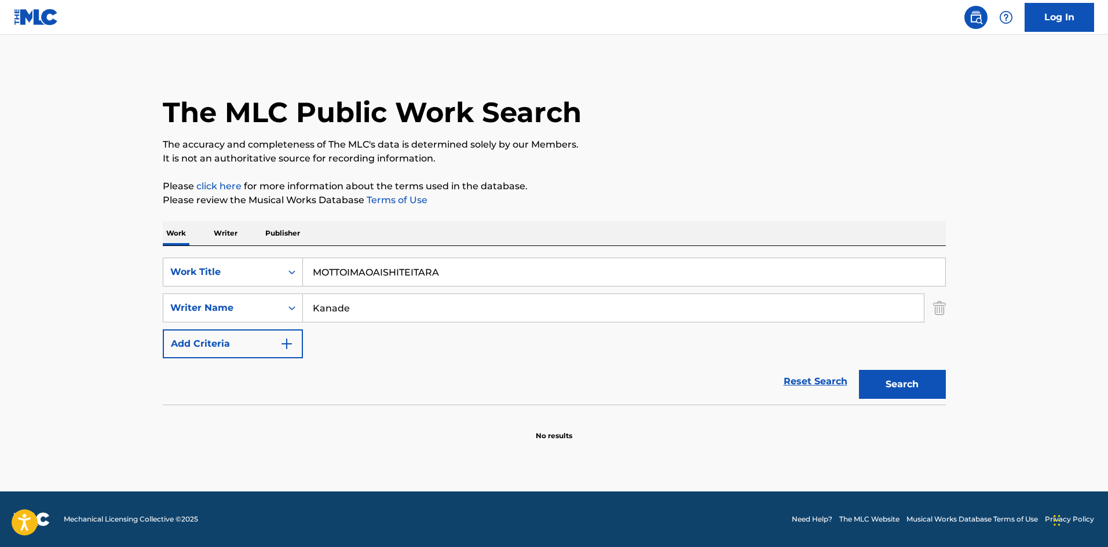
drag, startPoint x: 419, startPoint y: 262, endPoint x: 190, endPoint y: 250, distance: 228.4
click at [188, 250] on div "SearchWithCriteriae26d3c89-0ae3-45d1-a097-436108b83d80 Work Title MOTTOIMAOAISH…" at bounding box center [554, 325] width 783 height 159
drag, startPoint x: 395, startPoint y: 269, endPoint x: 247, endPoint y: 278, distance: 147.9
click at [248, 277] on div "SearchWithCriteriae26d3c89-0ae3-45d1-a097-436108b83d80 Work Title MOTTOIMAOAISH…" at bounding box center [554, 272] width 783 height 29
click at [906, 375] on button "Search" at bounding box center [902, 384] width 87 height 29
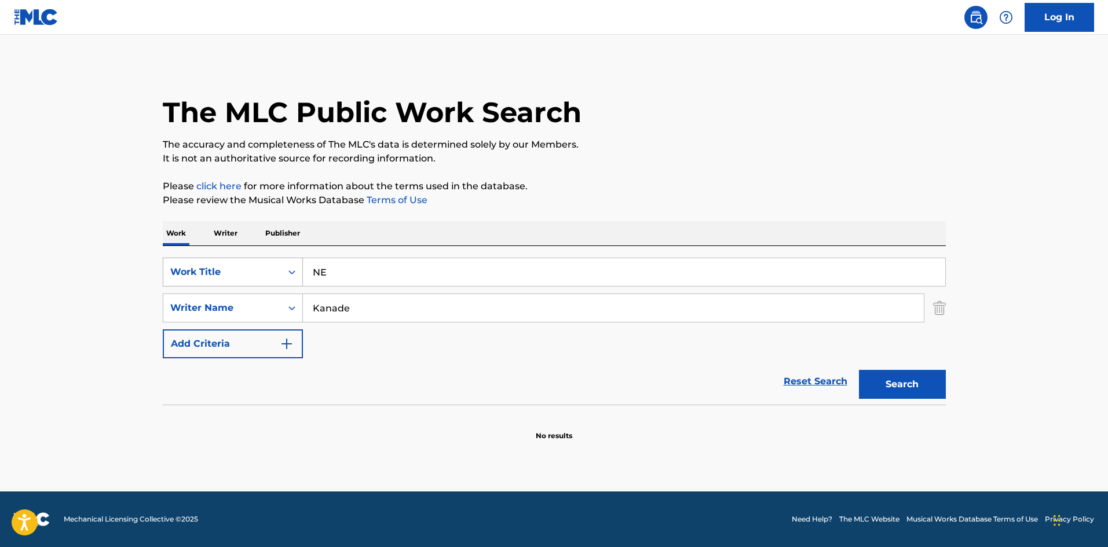
click at [262, 274] on div "SearchWithCriteriae26d3c89-0ae3-45d1-a097-436108b83d80 Work Title NE" at bounding box center [554, 272] width 783 height 29
click at [878, 380] on button "Search" at bounding box center [902, 384] width 87 height 29
drag, startPoint x: 381, startPoint y: 269, endPoint x: 237, endPoint y: 244, distance: 145.7
click at [237, 243] on div "Work Writer Publisher SearchWithCriteriae26d3c89-0ae3-45d1-a097-436108b83d80 Wo…" at bounding box center [554, 331] width 783 height 220
type input "NTM"
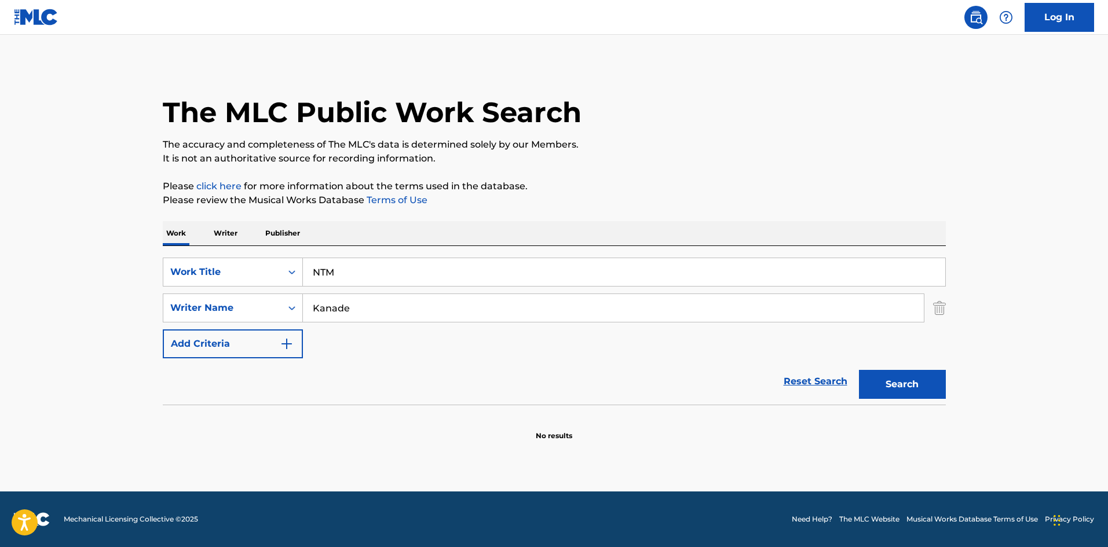
drag, startPoint x: 347, startPoint y: 303, endPoint x: 273, endPoint y: 293, distance: 75.3
click at [273, 293] on div "SearchWithCriteriae26d3c89-0ae3-45d1-a097-436108b83d80 Work Title NTM SearchWit…" at bounding box center [554, 308] width 783 height 101
click at [875, 389] on button "Search" at bounding box center [902, 384] width 87 height 29
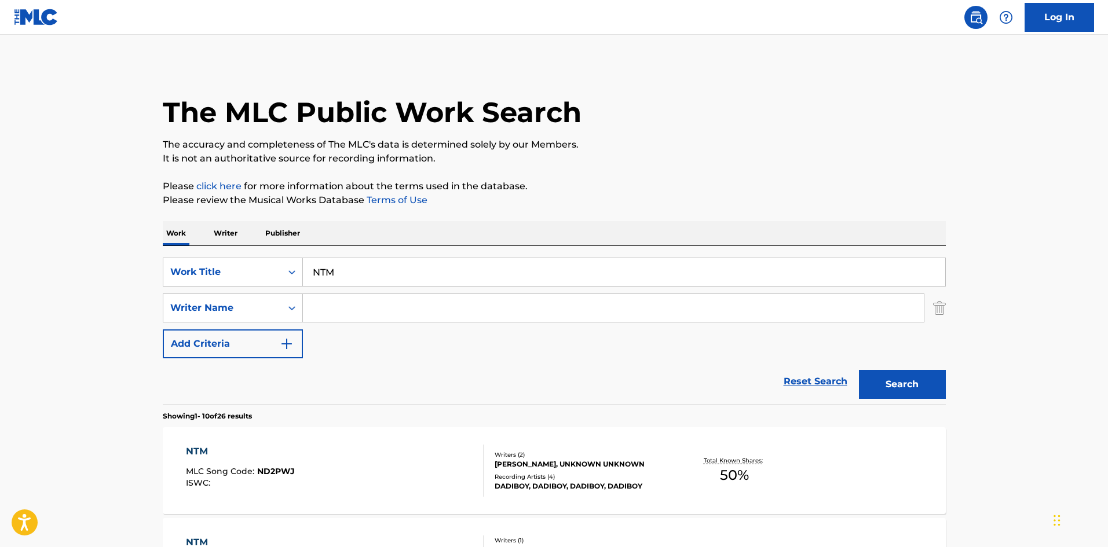
drag, startPoint x: 371, startPoint y: 309, endPoint x: 391, endPoint y: 305, distance: 21.2
click at [371, 308] on input "Search Form" at bounding box center [613, 308] width 621 height 28
type input "Sugita"
click at [910, 391] on button "Search" at bounding box center [902, 384] width 87 height 29
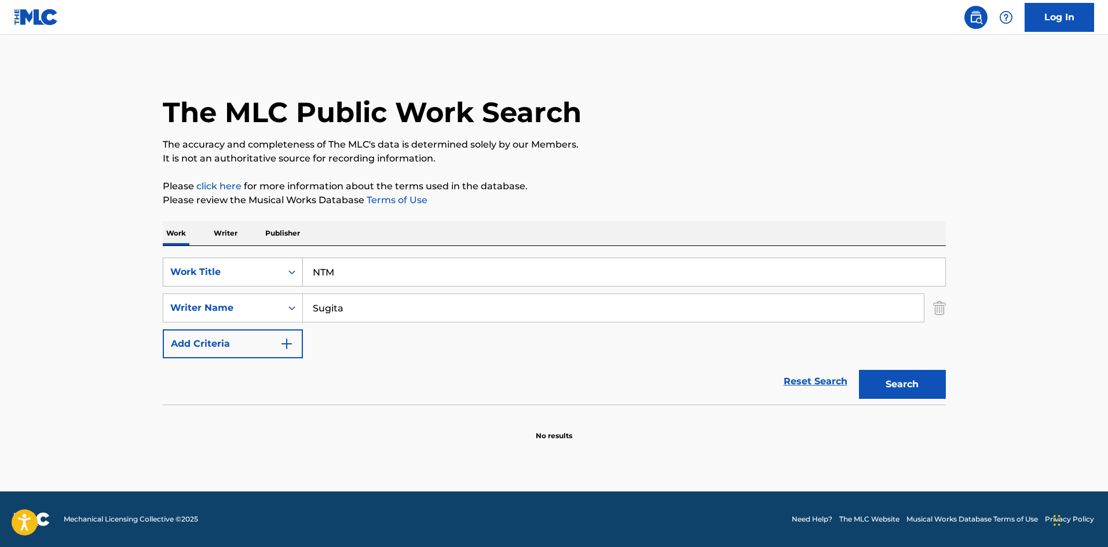
drag, startPoint x: 288, startPoint y: 265, endPoint x: 278, endPoint y: 259, distance: 11.7
click at [278, 266] on div "SearchWithCriteriae26d3c89-0ae3-45d1-a097-436108b83d80 Work Title NTM" at bounding box center [554, 272] width 783 height 29
click at [893, 388] on button "Search" at bounding box center [902, 384] width 87 height 29
drag, startPoint x: 331, startPoint y: 267, endPoint x: 287, endPoint y: 264, distance: 44.1
click at [287, 264] on div "SearchWithCriteriae26d3c89-0ae3-45d1-a097-436108b83d80 Work Title ESCAPE" at bounding box center [554, 272] width 783 height 29
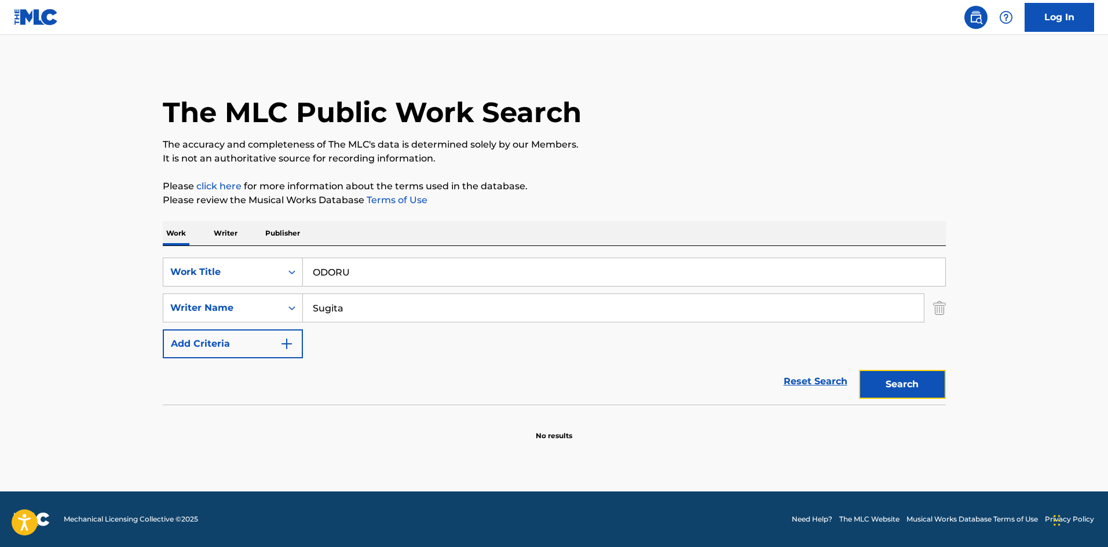
click at [874, 386] on button "Search" at bounding box center [902, 384] width 87 height 29
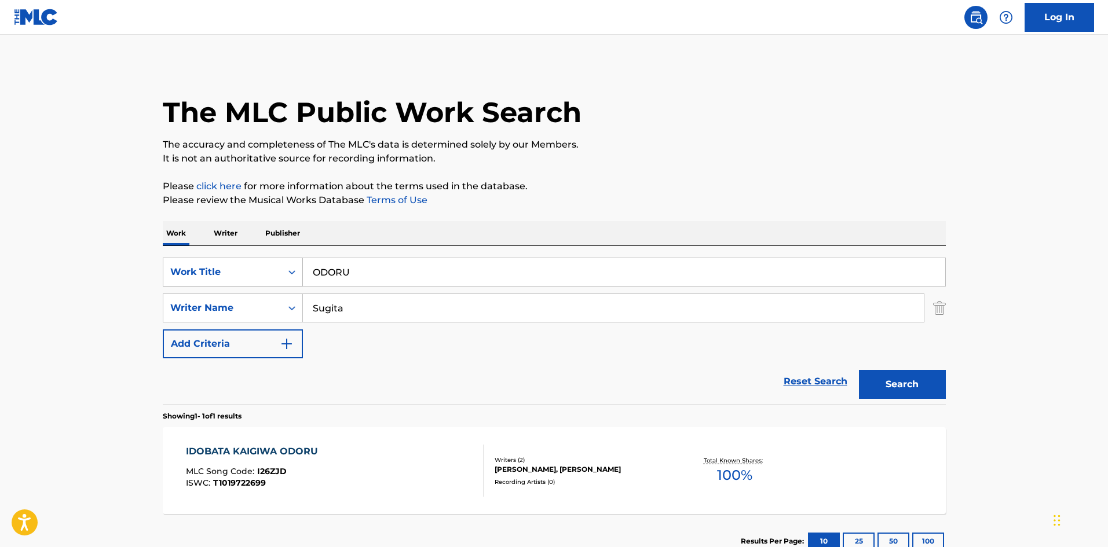
drag, startPoint x: 243, startPoint y: 268, endPoint x: 237, endPoint y: 272, distance: 6.3
click at [237, 270] on div "SearchWithCriteriae26d3c89-0ae3-45d1-a097-436108b83d80 Work Title ODORU" at bounding box center [554, 272] width 783 height 29
click at [889, 372] on button "Search" at bounding box center [902, 384] width 87 height 29
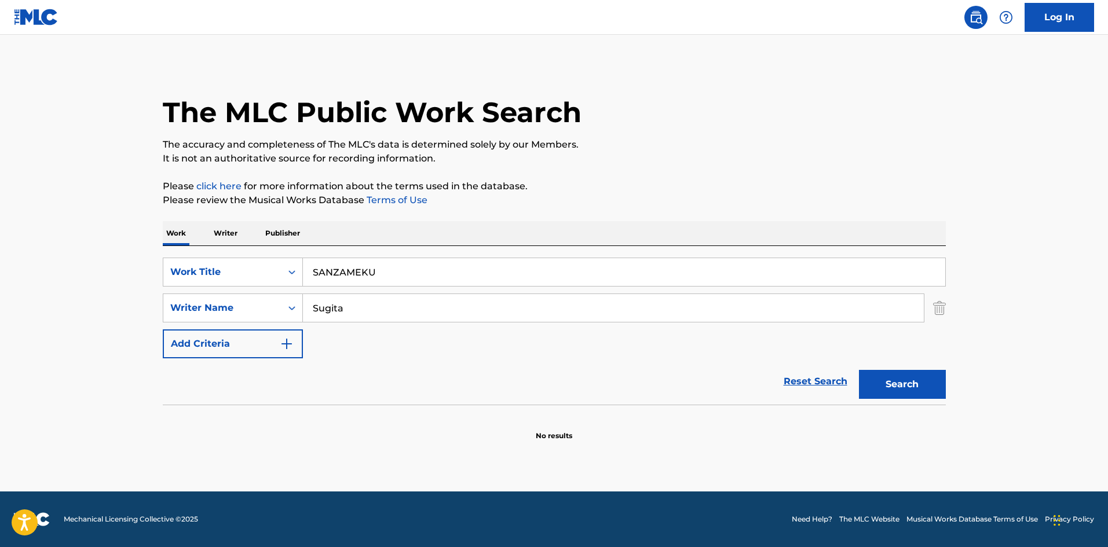
drag, startPoint x: 376, startPoint y: 271, endPoint x: 323, endPoint y: 299, distance: 60.1
click at [244, 248] on div "SearchWithCriteriae26d3c89-0ae3-45d1-a097-436108b83d80 Work Title SANZAMEKU Sea…" at bounding box center [554, 325] width 783 height 159
type input "ODORU"
drag, startPoint x: 346, startPoint y: 306, endPoint x: 282, endPoint y: 297, distance: 64.4
click at [283, 297] on div "SearchWithCriteria4f086465-6747-4a9d-94b9-eadf46f686df Writer Name [PERSON_NAME]" at bounding box center [554, 308] width 783 height 29
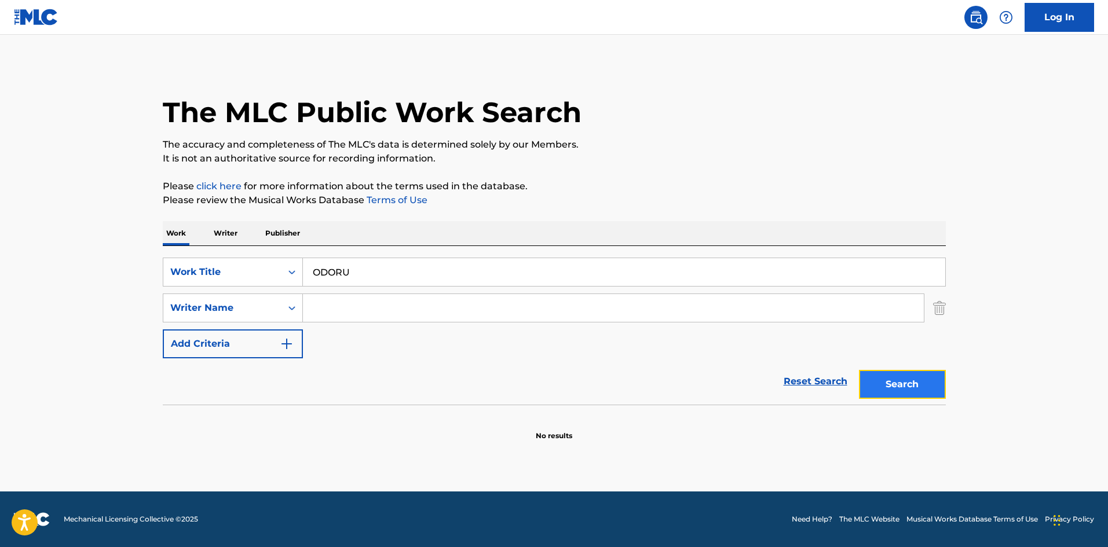
click at [879, 387] on button "Search" at bounding box center [902, 384] width 87 height 29
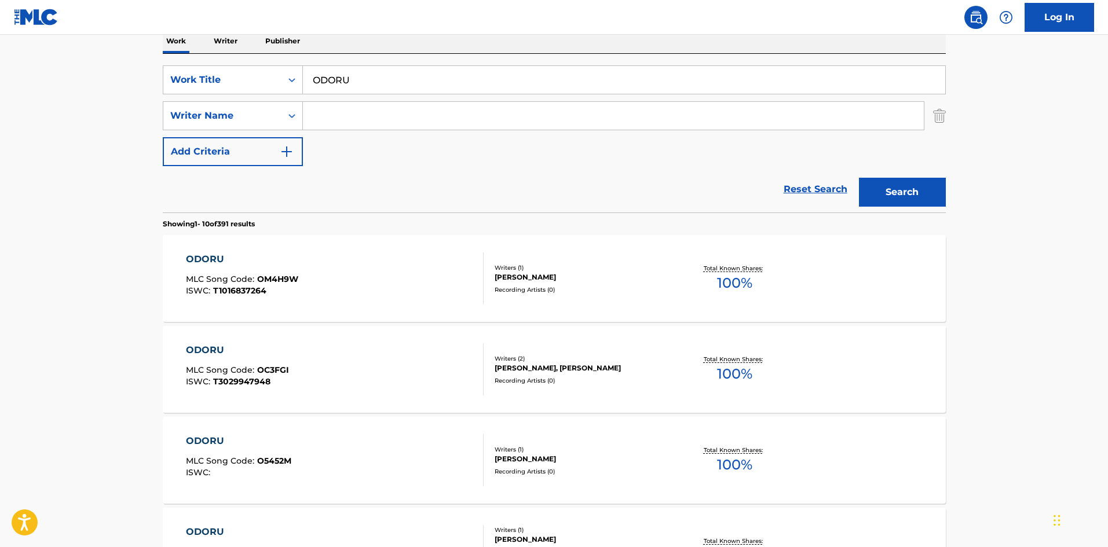
scroll to position [20, 0]
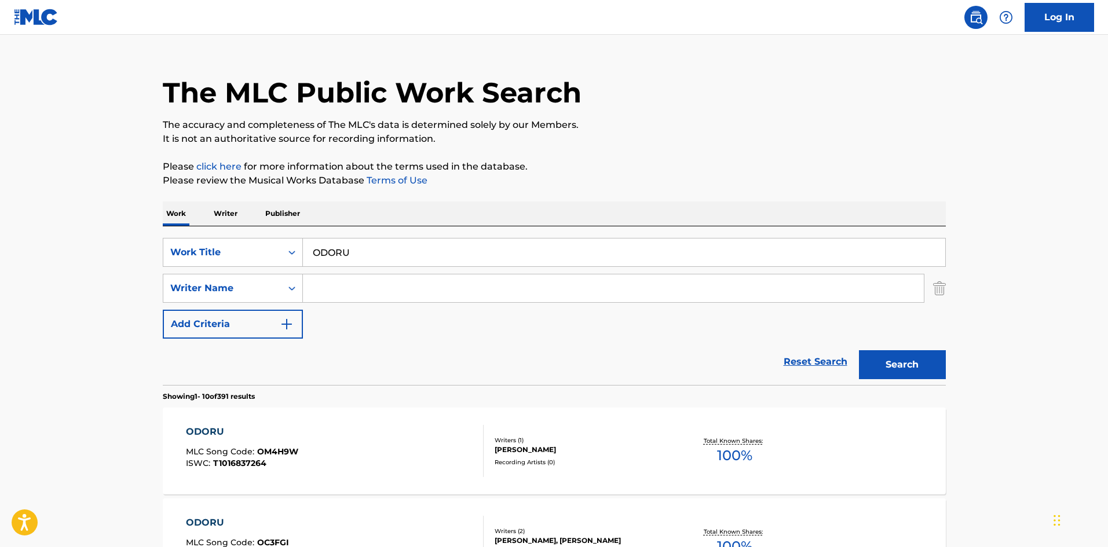
drag, startPoint x: 371, startPoint y: 287, endPoint x: 515, endPoint y: 320, distance: 148.5
click at [371, 285] on input "Search Form" at bounding box center [613, 288] width 621 height 28
type input "[PERSON_NAME]"
click at [906, 373] on button "Search" at bounding box center [902, 364] width 87 height 29
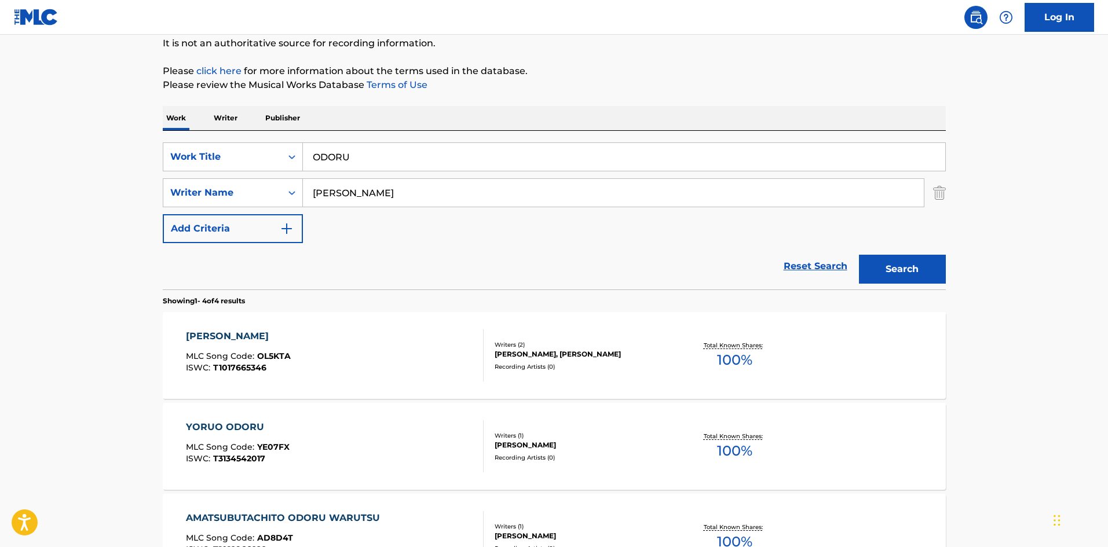
scroll to position [173, 0]
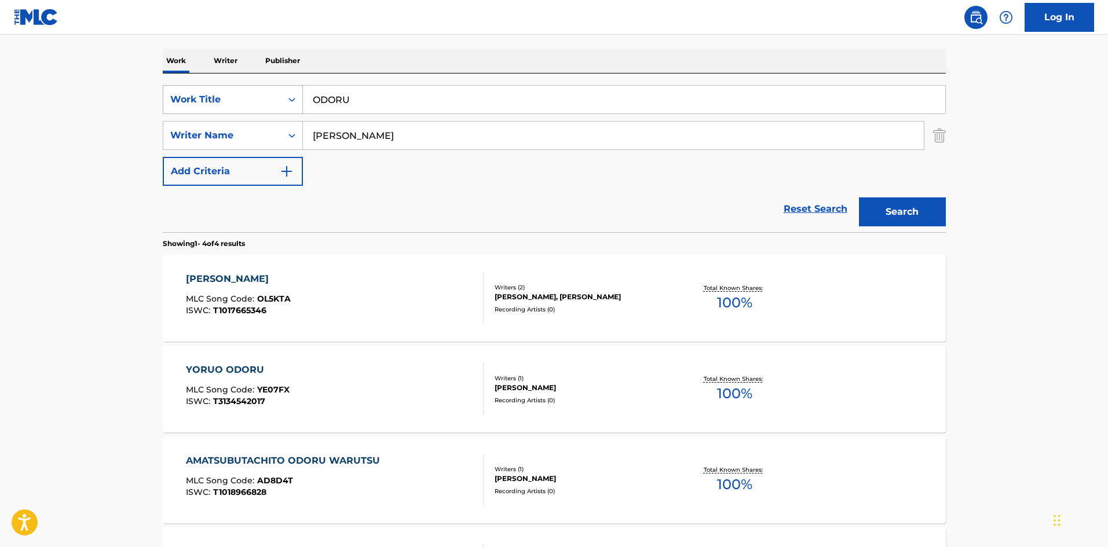
click at [302, 96] on div "SearchWithCriteriae26d3c89-0ae3-45d1-a097-436108b83d80 Work Title ODORU" at bounding box center [554, 99] width 783 height 29
type input "SANZAMEKU"
drag, startPoint x: 344, startPoint y: 137, endPoint x: 283, endPoint y: 140, distance: 61.4
click at [285, 137] on div "SearchWithCriteria4f086465-6747-4a9d-94b9-eadf46f686df Writer Name [PERSON_NAME]" at bounding box center [554, 135] width 783 height 29
click at [905, 216] on button "Search" at bounding box center [902, 211] width 87 height 29
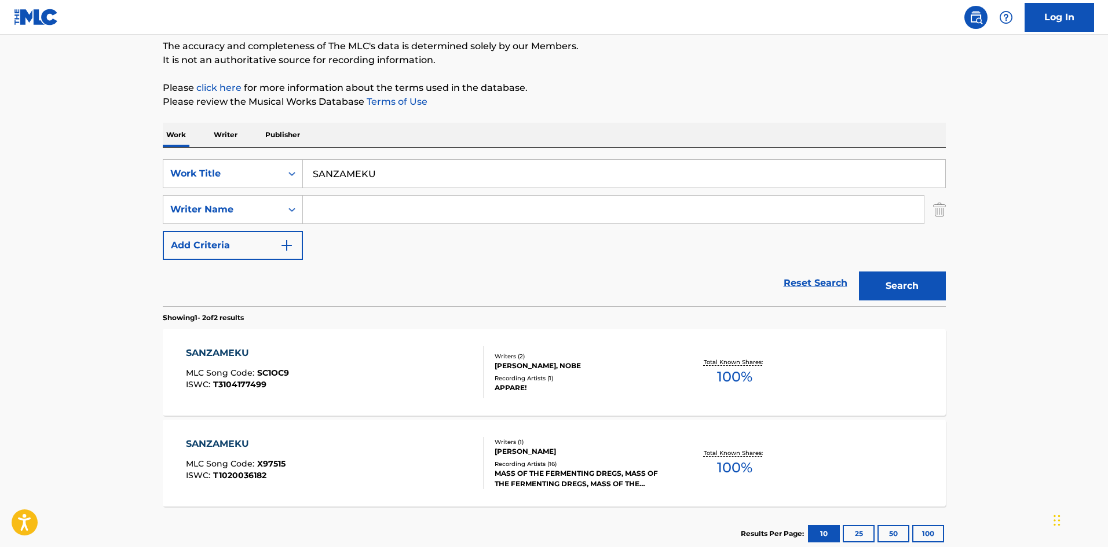
scroll to position [107, 0]
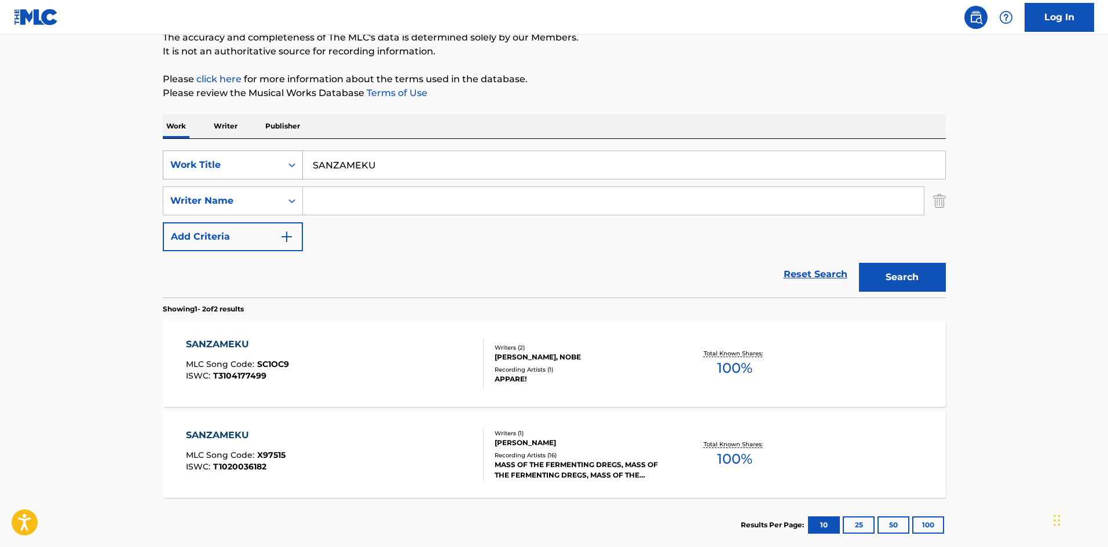
drag, startPoint x: 340, startPoint y: 160, endPoint x: 300, endPoint y: 157, distance: 40.0
click at [300, 157] on div "SearchWithCriteriae26d3c89-0ae3-45d1-a097-436108b83d80 Work Title SANZAMEKU" at bounding box center [554, 165] width 783 height 29
type input "TOUMEI"
click at [904, 280] on button "Search" at bounding box center [902, 277] width 87 height 29
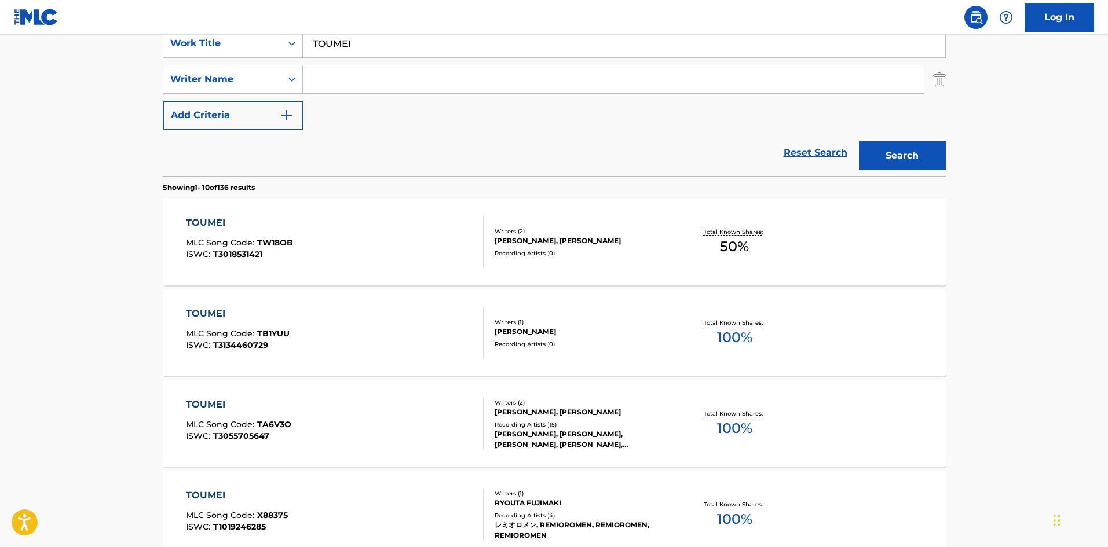
scroll to position [232, 0]
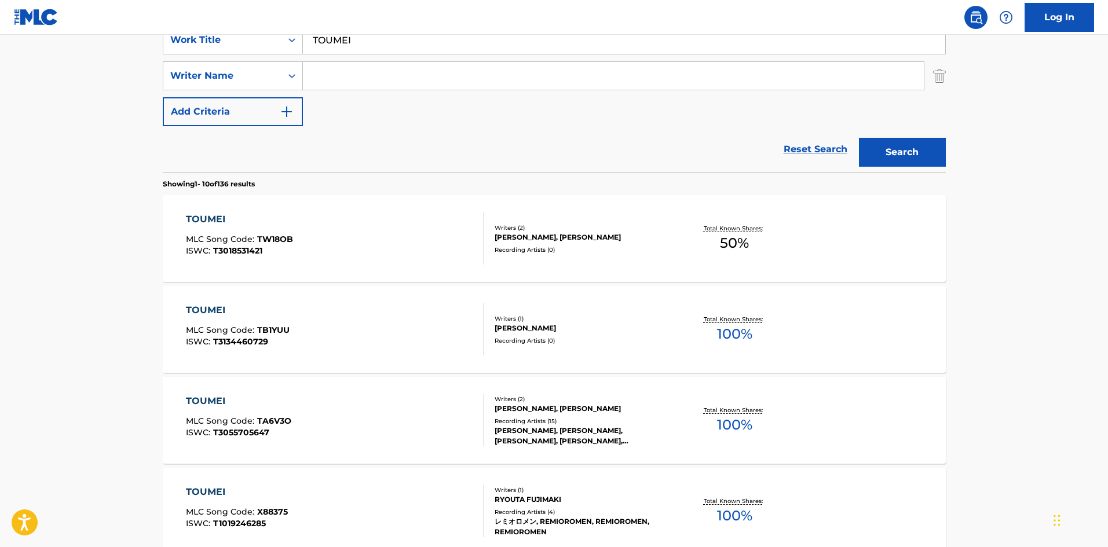
click at [357, 82] on input "Search Form" at bounding box center [613, 76] width 621 height 28
type input "[PERSON_NAME]"
click at [890, 147] on button "Search" at bounding box center [902, 152] width 87 height 29
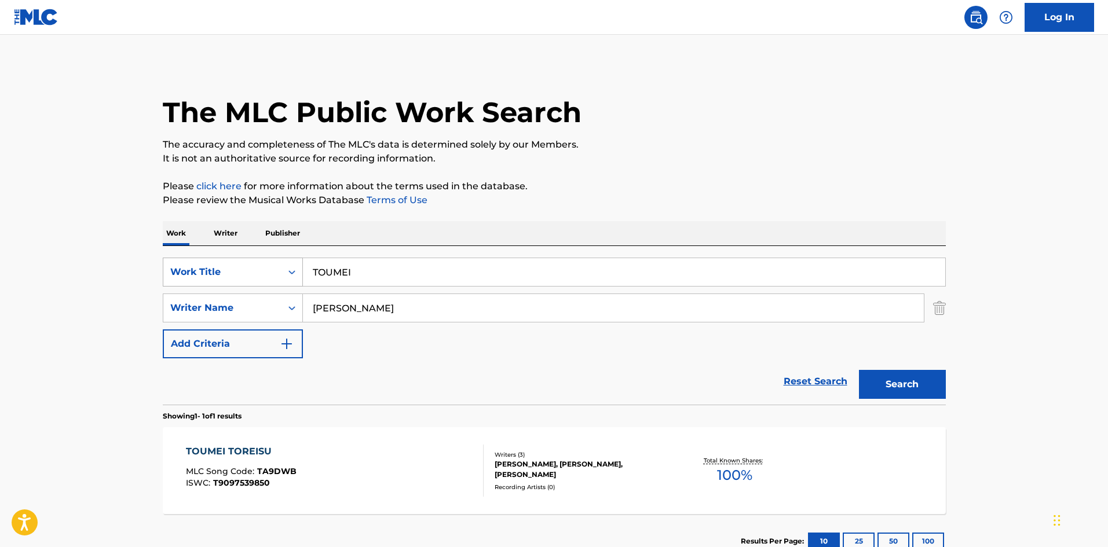
drag, startPoint x: 296, startPoint y: 267, endPoint x: 281, endPoint y: 269, distance: 15.2
click at [283, 267] on div "SearchWithCriteriae26d3c89-0ae3-45d1-a097-436108b83d80 Work Title TOUMEI" at bounding box center [554, 272] width 783 height 29
type input "WASTE"
drag, startPoint x: 353, startPoint y: 310, endPoint x: 244, endPoint y: 288, distance: 111.0
click at [244, 288] on div "SearchWithCriteriae26d3c89-0ae3-45d1-a097-436108b83d80 Work Title WASTE SearchW…" at bounding box center [554, 308] width 783 height 101
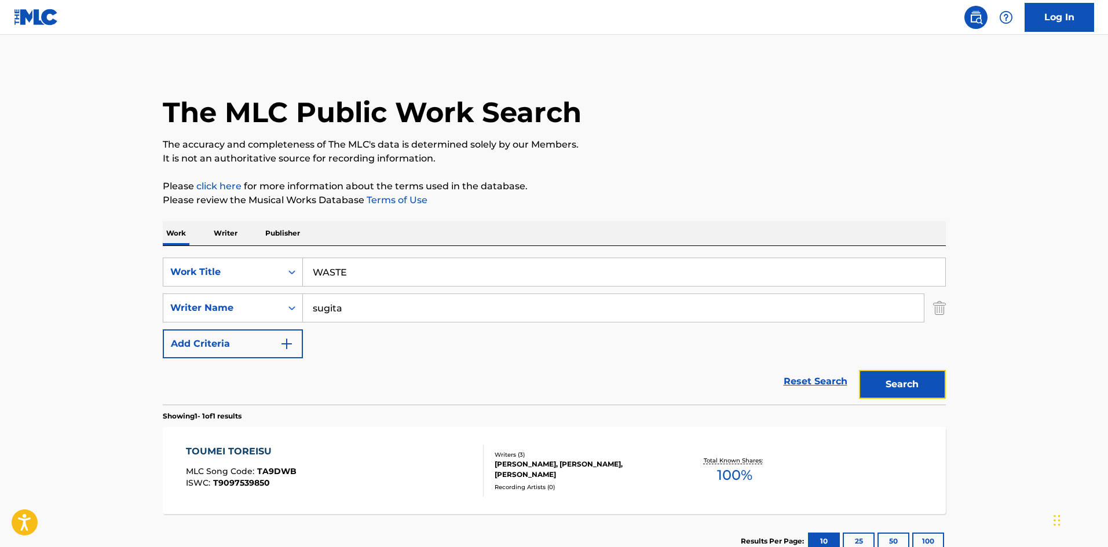
click at [936, 394] on button "Search" at bounding box center [902, 384] width 87 height 29
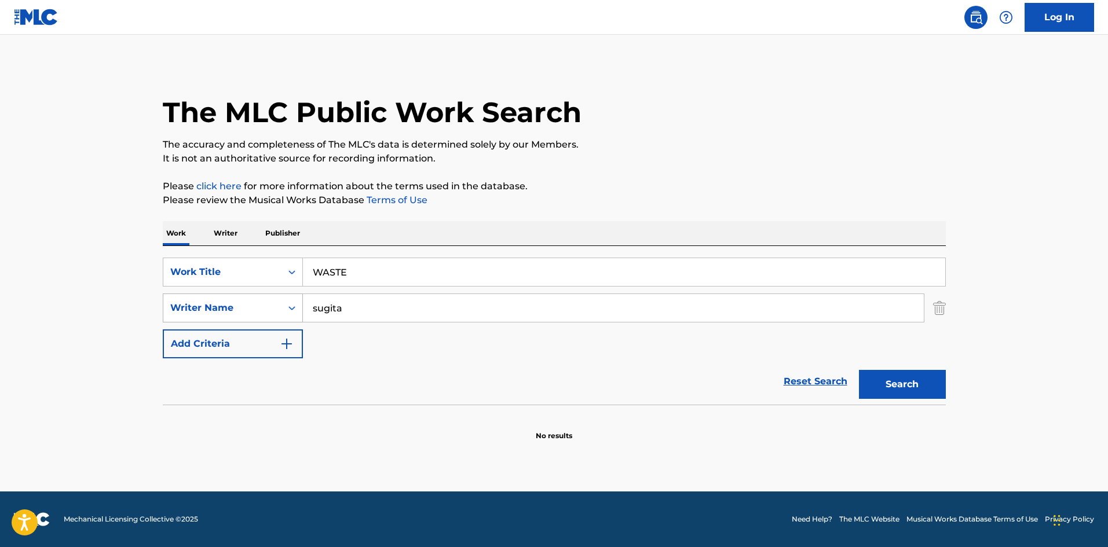
drag, startPoint x: 340, startPoint y: 308, endPoint x: 296, endPoint y: 308, distance: 44.0
click at [297, 307] on div "SearchWithCriteria4f086465-6747-4a9d-94b9-eadf46f686df Writer Name [PERSON_NAME]" at bounding box center [554, 308] width 783 height 29
type input "[PERSON_NAME]"
drag, startPoint x: 874, startPoint y: 388, endPoint x: 858, endPoint y: 386, distance: 15.8
click at [874, 388] on button "Search" at bounding box center [902, 384] width 87 height 29
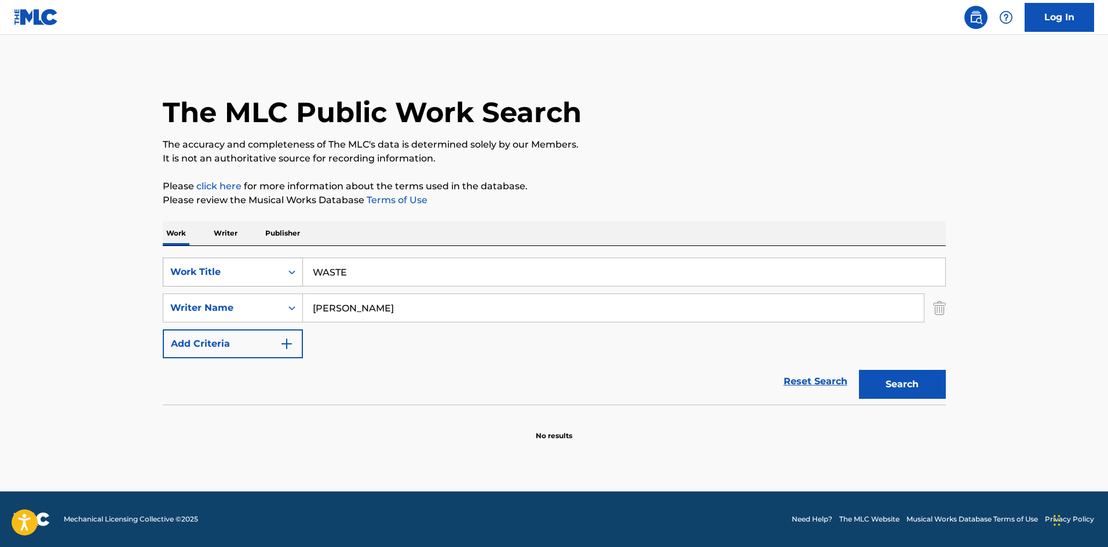
drag, startPoint x: 357, startPoint y: 266, endPoint x: 283, endPoint y: 261, distance: 74.8
click at [283, 261] on div "SearchWithCriteriae26d3c89-0ae3-45d1-a097-436108b83d80 Work Title WASTE" at bounding box center [554, 272] width 783 height 29
click at [894, 382] on button "Search" at bounding box center [902, 384] width 87 height 29
click at [281, 261] on div "SearchWithCriteriae26d3c89-0ae3-45d1-a097-436108b83d80 Work Title 7275" at bounding box center [554, 272] width 783 height 29
drag, startPoint x: 871, startPoint y: 383, endPoint x: 673, endPoint y: 267, distance: 229.6
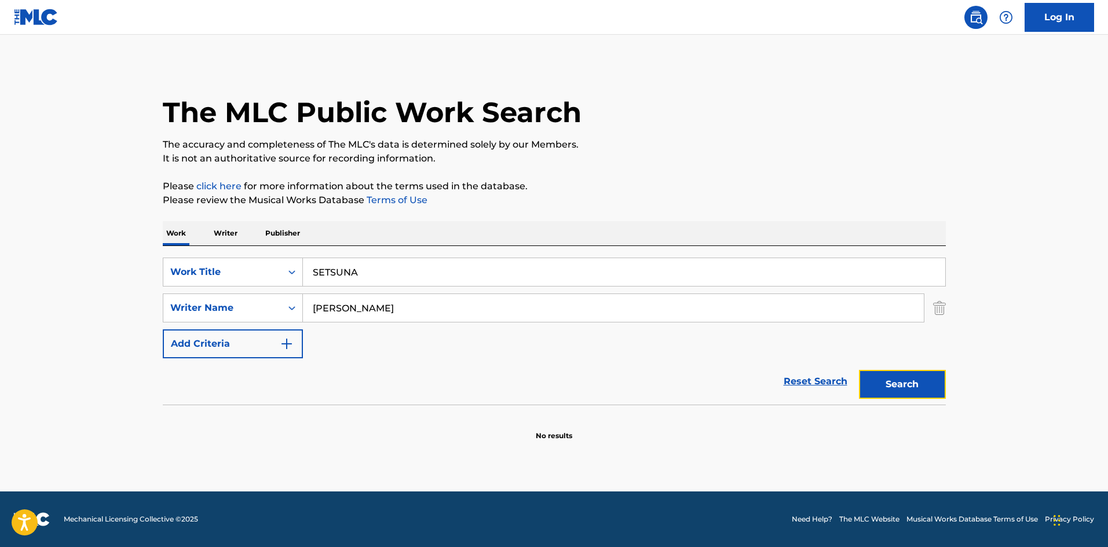
click at [871, 383] on button "Search" at bounding box center [902, 384] width 87 height 29
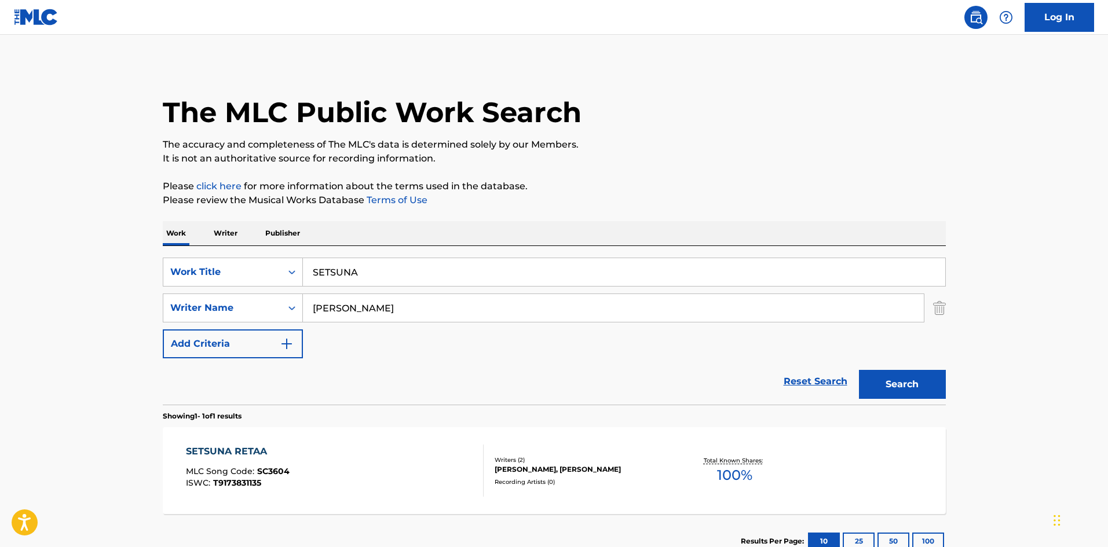
drag, startPoint x: 372, startPoint y: 276, endPoint x: 273, endPoint y: 252, distance: 101.9
click at [273, 252] on div "SearchWithCriteriae26d3c89-0ae3-45d1-a097-436108b83d80 Work Title SETSUNA Searc…" at bounding box center [554, 325] width 783 height 159
type input "HARU"
drag, startPoint x: 921, startPoint y: 382, endPoint x: 833, endPoint y: 339, distance: 98.1
click at [921, 382] on button "Search" at bounding box center [902, 384] width 87 height 29
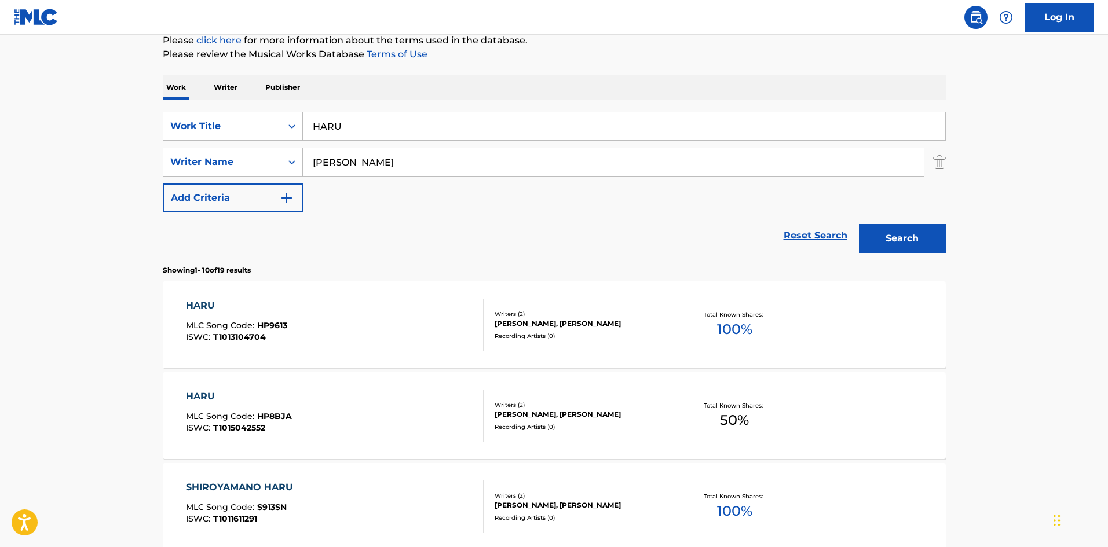
scroll to position [111, 0]
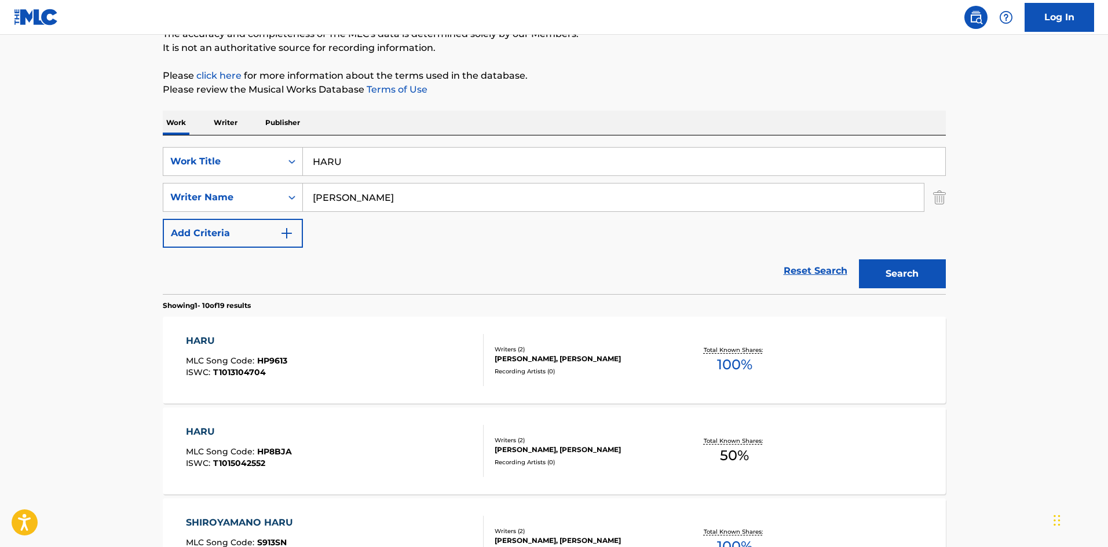
drag, startPoint x: 233, startPoint y: 119, endPoint x: 241, endPoint y: 127, distance: 11.9
click at [233, 118] on p "Writer" at bounding box center [225, 123] width 31 height 24
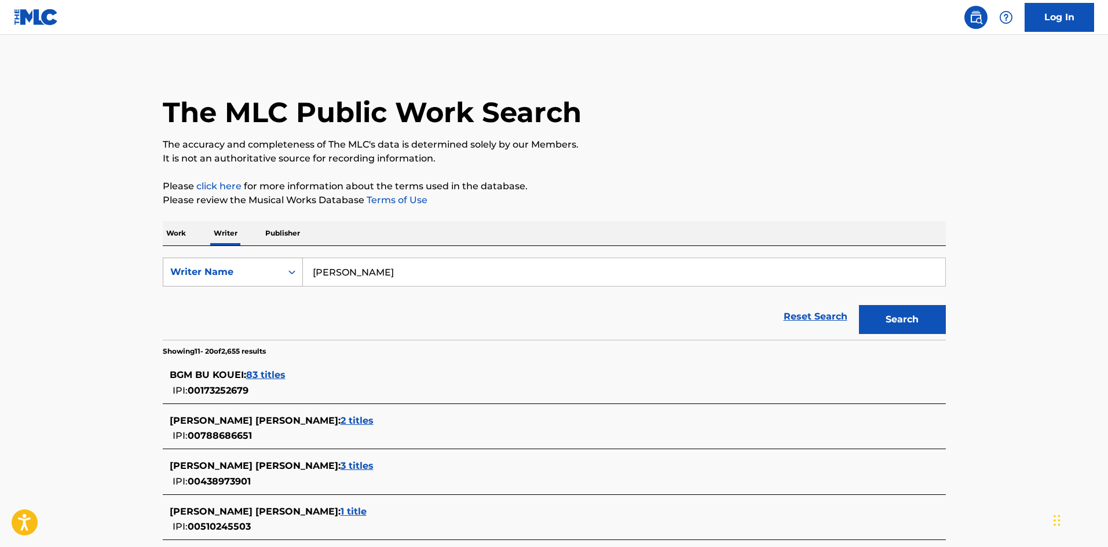
drag, startPoint x: 346, startPoint y: 269, endPoint x: 274, endPoint y: 261, distance: 71.7
click at [262, 258] on div "SearchWithCriteria310863d7-5cce-4fab-96a9-47039ac86978 Writer Name [PERSON_NAME]" at bounding box center [554, 272] width 783 height 29
type input "[PERSON_NAME]"
click at [883, 300] on div "Search" at bounding box center [899, 317] width 93 height 46
click at [886, 309] on button "Search" at bounding box center [902, 319] width 87 height 29
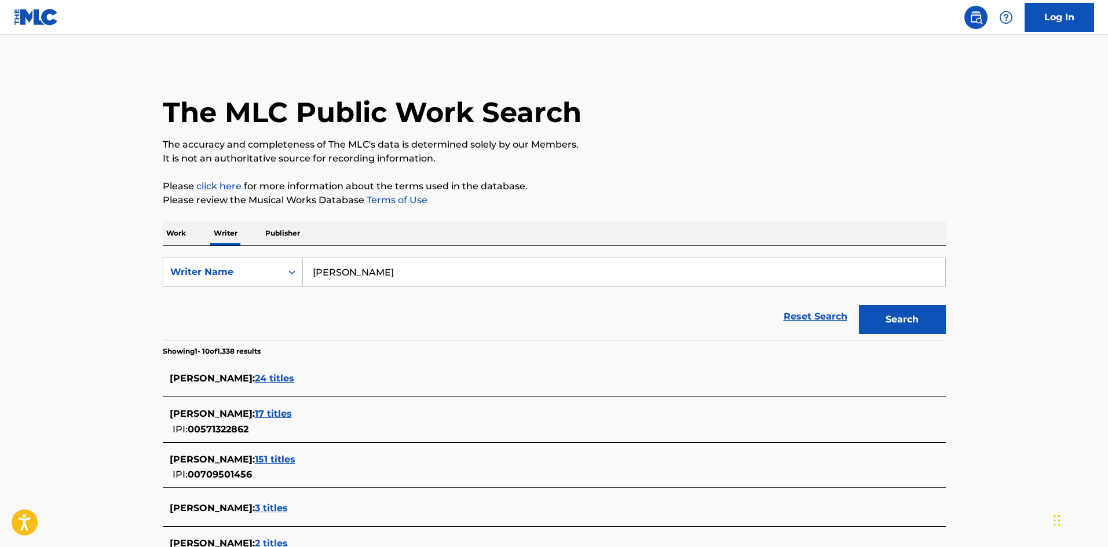
click at [175, 237] on p "Work" at bounding box center [176, 233] width 27 height 24
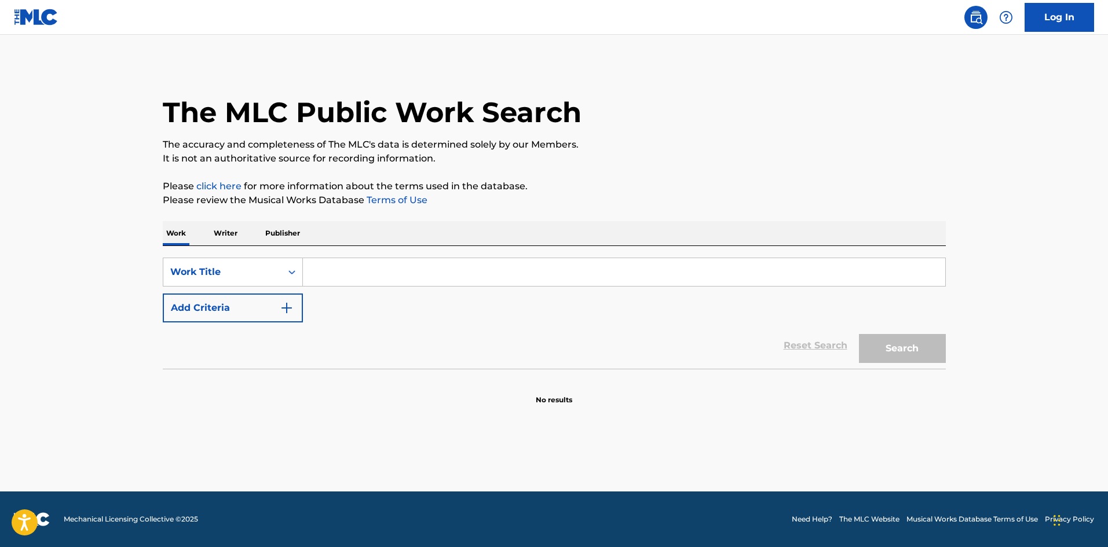
click at [335, 276] on input "Search Form" at bounding box center [624, 272] width 642 height 28
click at [404, 272] on input "VALLEY [PERSON_NAME]" at bounding box center [624, 272] width 642 height 28
type input "VALLEY haruka"
click at [303, 305] on div "SearchWithCriteriae26d3c89-0ae3-45d1-a097-436108b83d80 Work Title VALLEY haruka…" at bounding box center [554, 290] width 783 height 65
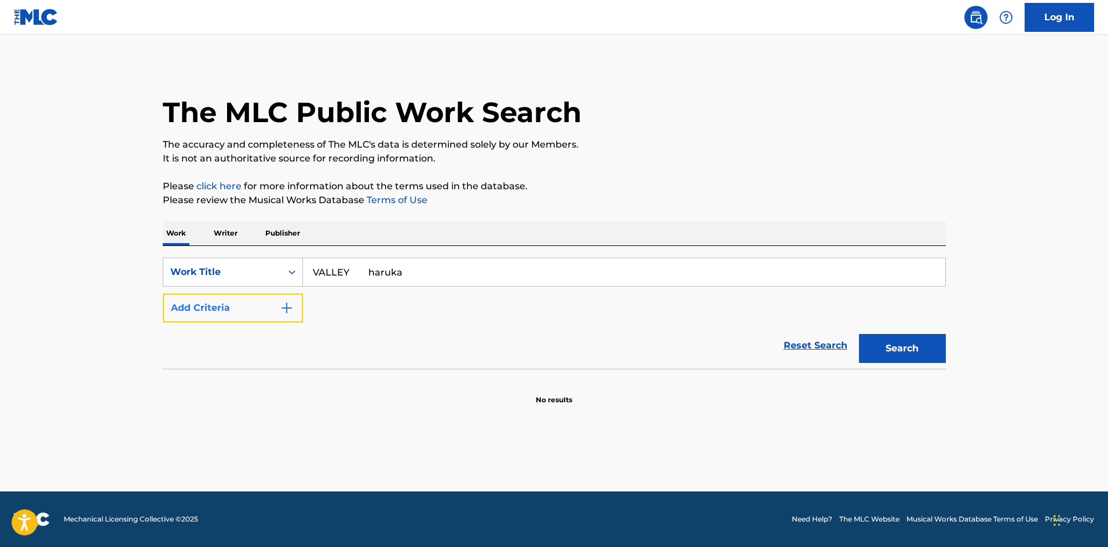
click at [297, 305] on button "Add Criteria" at bounding box center [233, 308] width 140 height 29
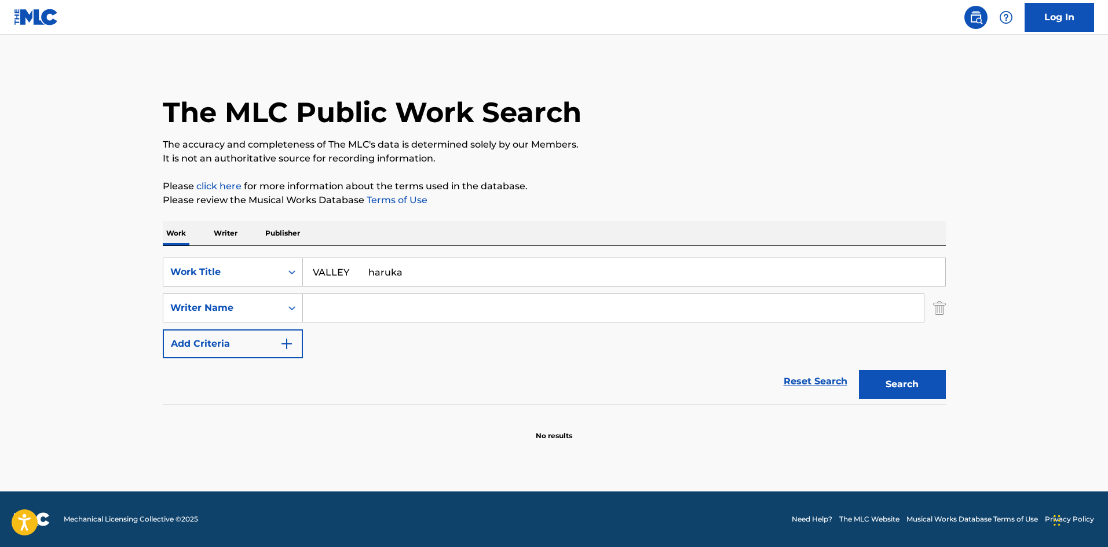
click at [325, 303] on input "Search Form" at bounding box center [613, 308] width 621 height 28
type input "[PERSON_NAME]"
drag, startPoint x: 350, startPoint y: 275, endPoint x: 425, endPoint y: 292, distance: 77.1
click at [425, 292] on div "SearchWithCriteriae26d3c89-0ae3-45d1-a097-436108b83d80 Work Title VALLEY haruka…" at bounding box center [554, 308] width 783 height 101
click at [868, 380] on button "Search" at bounding box center [902, 384] width 87 height 29
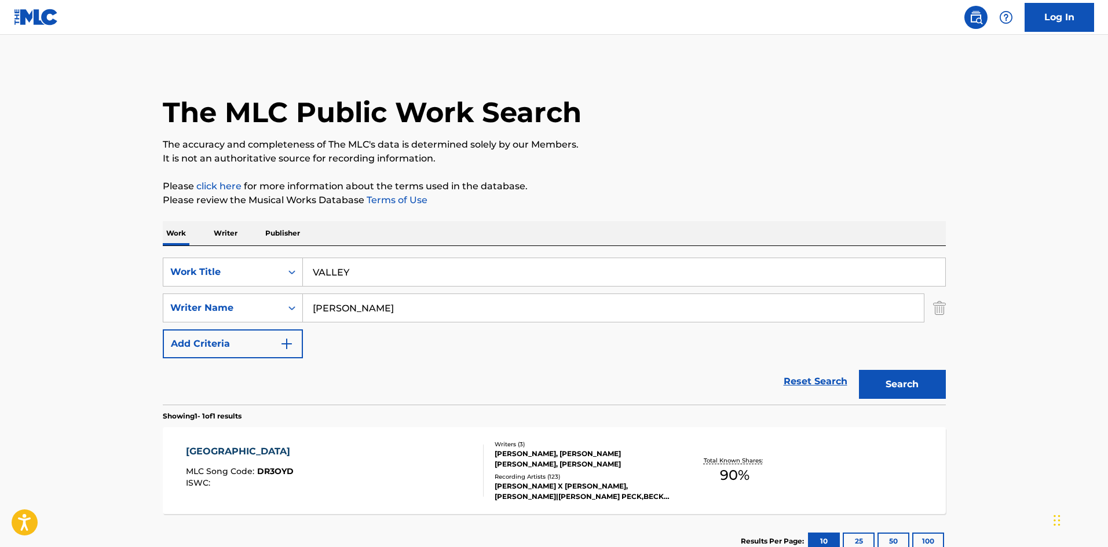
drag, startPoint x: 350, startPoint y: 267, endPoint x: 261, endPoint y: 256, distance: 90.4
click at [261, 256] on div "SearchWithCriteriae26d3c89-0ae3-45d1-a097-436108b83d80 Work Title VALLEY Search…" at bounding box center [554, 325] width 783 height 159
click at [937, 388] on button "Search" at bounding box center [902, 384] width 87 height 29
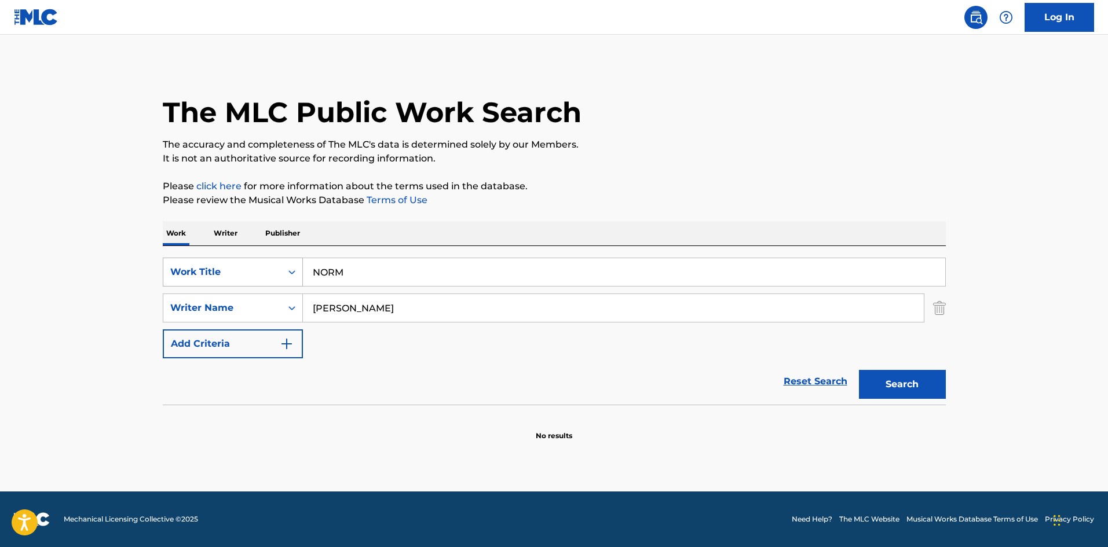
drag, startPoint x: 294, startPoint y: 260, endPoint x: 286, endPoint y: 265, distance: 8.8
click at [287, 262] on div "SearchWithCriteriae26d3c89-0ae3-45d1-a097-436108b83d80 Work Title NORM" at bounding box center [554, 272] width 783 height 29
click at [904, 397] on button "Search" at bounding box center [902, 384] width 87 height 29
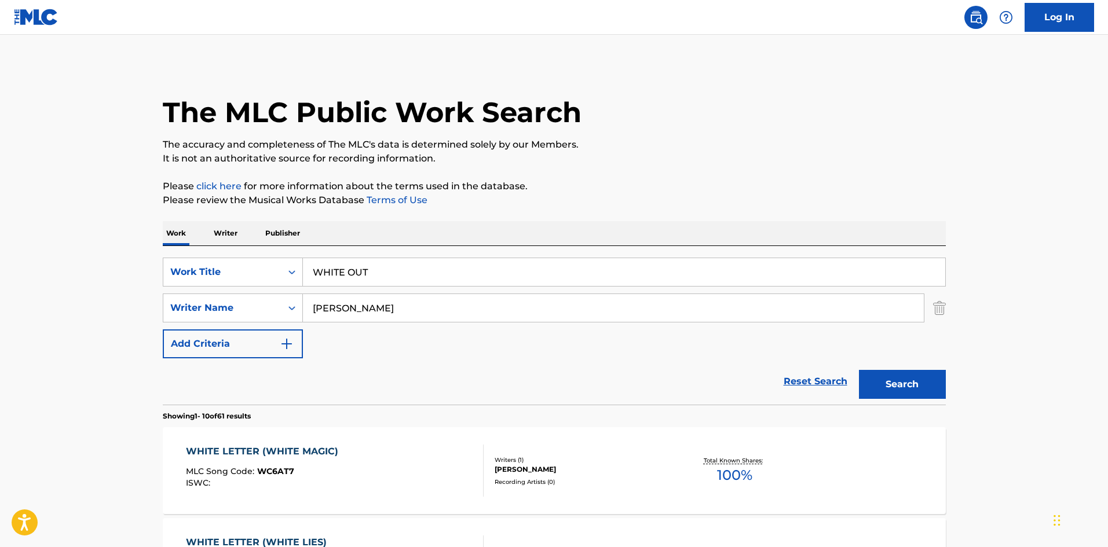
drag, startPoint x: 336, startPoint y: 265, endPoint x: 243, endPoint y: 248, distance: 94.0
click at [243, 248] on div "SearchWithCriteriae26d3c89-0ae3-45d1-a097-436108b83d80 Work Title WHITE OUT Sea…" at bounding box center [554, 325] width 783 height 159
click at [894, 389] on button "Search" at bounding box center [902, 384] width 87 height 29
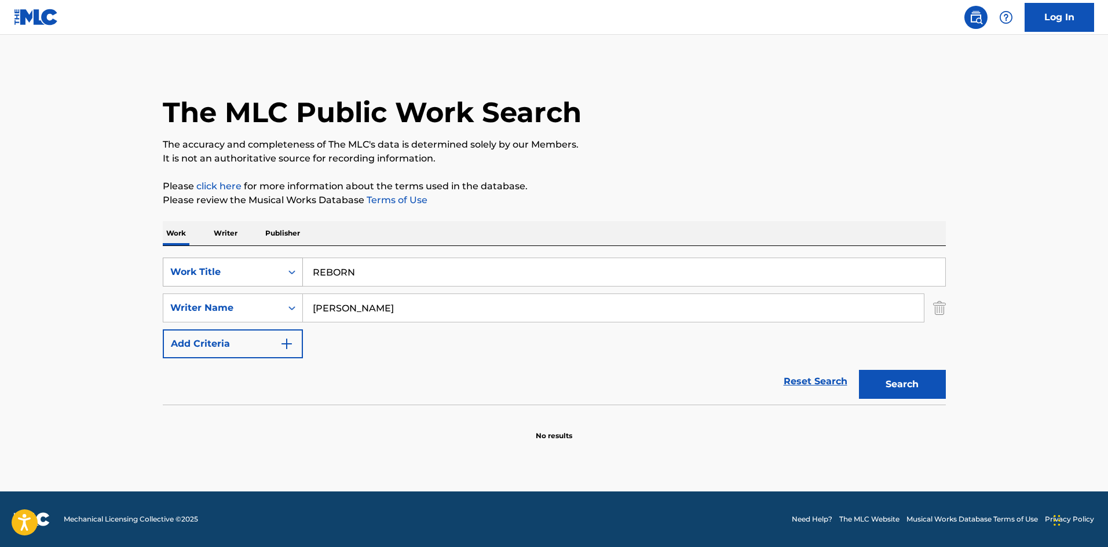
drag, startPoint x: 301, startPoint y: 262, endPoint x: 267, endPoint y: 261, distance: 33.6
click at [267, 261] on div "SearchWithCriteriae26d3c89-0ae3-45d1-a097-436108b83d80 Work Title REBORN" at bounding box center [554, 272] width 783 height 29
click at [892, 384] on button "Search" at bounding box center [902, 384] width 87 height 29
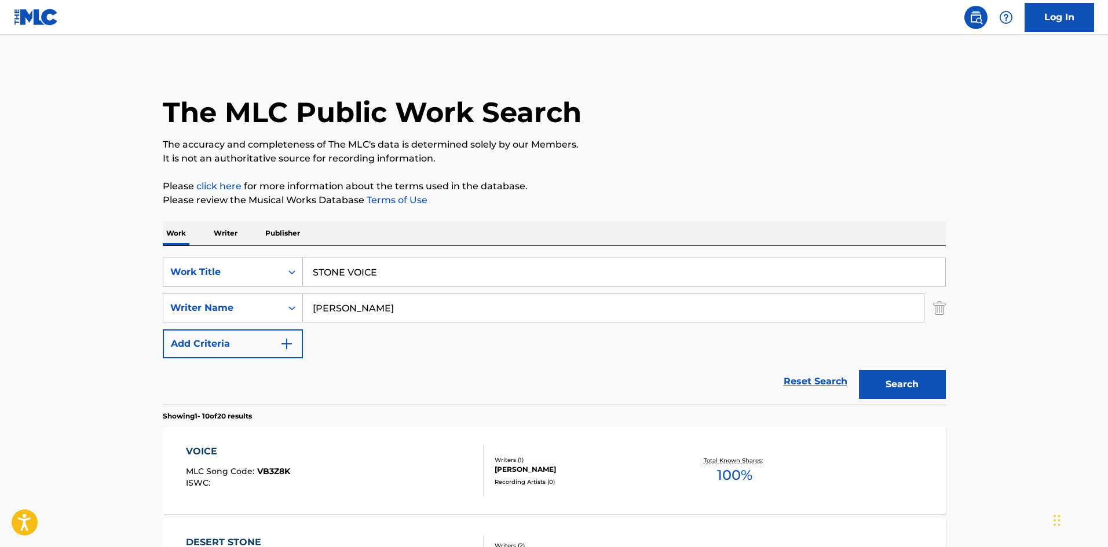
click at [254, 265] on div "SearchWithCriteriae26d3c89-0ae3-45d1-a097-436108b83d80 Work Title STONE VOICE" at bounding box center [554, 272] width 783 height 29
click at [421, 269] on input "EIENKANSOKU Daichi Soflan" at bounding box center [624, 272] width 642 height 28
click at [431, 270] on input "EIENKANSOKU Daichi Soflan" at bounding box center [624, 272] width 642 height 28
drag, startPoint x: 431, startPoint y: 270, endPoint x: 394, endPoint y: 299, distance: 46.2
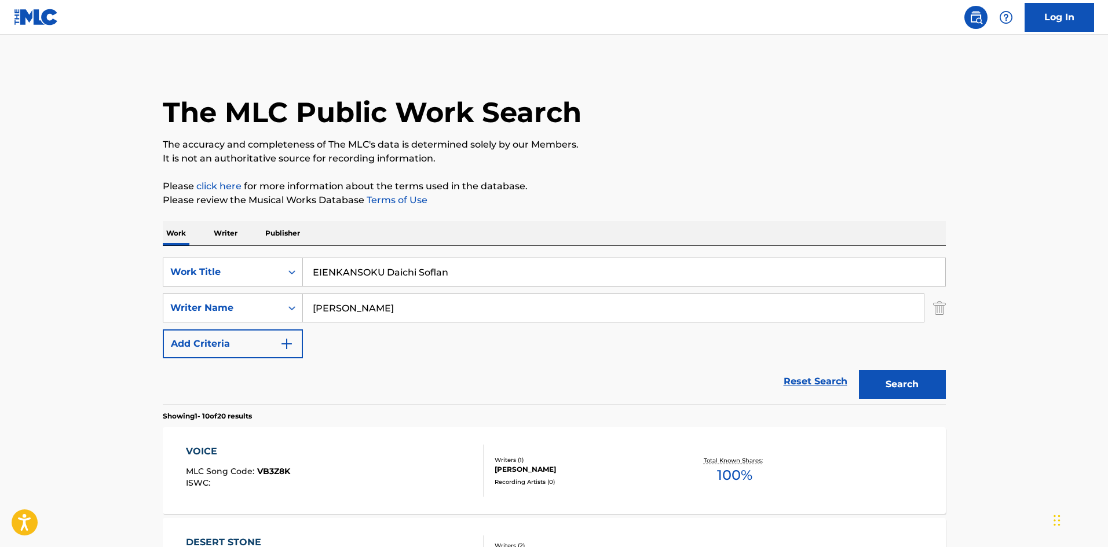
click at [431, 271] on input "EIENKANSOKU Daichi Soflan" at bounding box center [624, 272] width 642 height 28
type input "EIENKANSOKU Daichi"
drag, startPoint x: 343, startPoint y: 312, endPoint x: 287, endPoint y: 310, distance: 56.8
click at [287, 310] on div "SearchWithCriteria4f086465-6747-4a9d-94b9-eadf46f686df Writer Name [PERSON_NAME]" at bounding box center [554, 308] width 783 height 29
type input "Soflan"
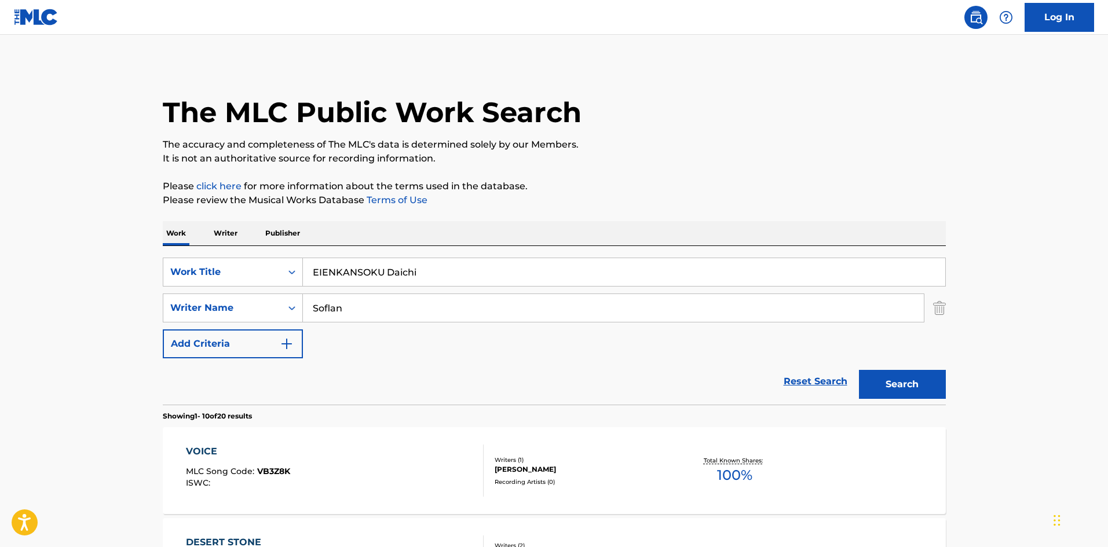
drag, startPoint x: 391, startPoint y: 274, endPoint x: 596, endPoint y: 320, distance: 210.0
click at [566, 305] on div "SearchWithCriteriae26d3c89-0ae3-45d1-a097-436108b83d80 Work Title EIENKANSOKU D…" at bounding box center [554, 308] width 783 height 101
click at [915, 393] on button "Search" at bounding box center [902, 384] width 87 height 29
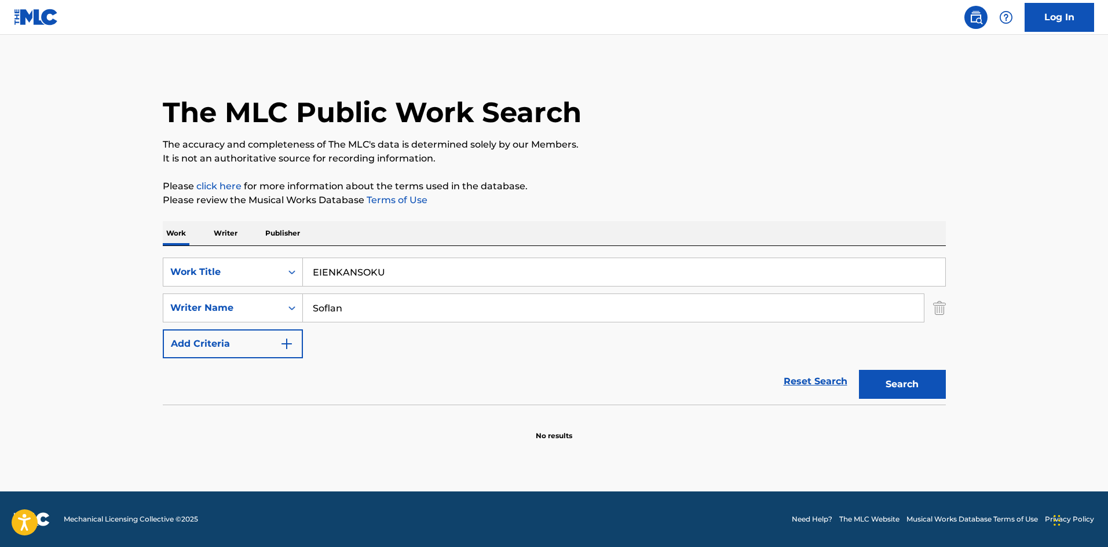
drag, startPoint x: 252, startPoint y: 261, endPoint x: 306, endPoint y: 297, distance: 64.7
click at [251, 263] on div "SearchWithCriteriae26d3c89-0ae3-45d1-a097-436108b83d80 Work Title EIENKANSOKU" at bounding box center [554, 272] width 783 height 29
type input "SOUKANSEI MEMORIA"
drag, startPoint x: 301, startPoint y: 302, endPoint x: 290, endPoint y: 300, distance: 11.1
click at [290, 300] on div "SearchWithCriteria4f086465-6747-4a9d-94b9-eadf46f686df Writer Name [PERSON_NAME]" at bounding box center [554, 308] width 783 height 29
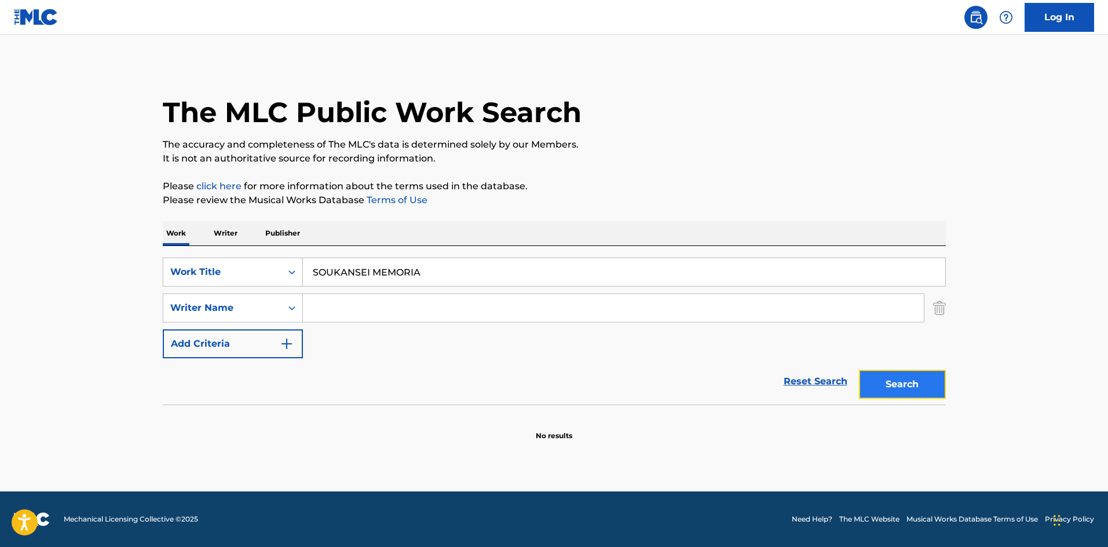
click at [899, 387] on button "Search" at bounding box center [902, 384] width 87 height 29
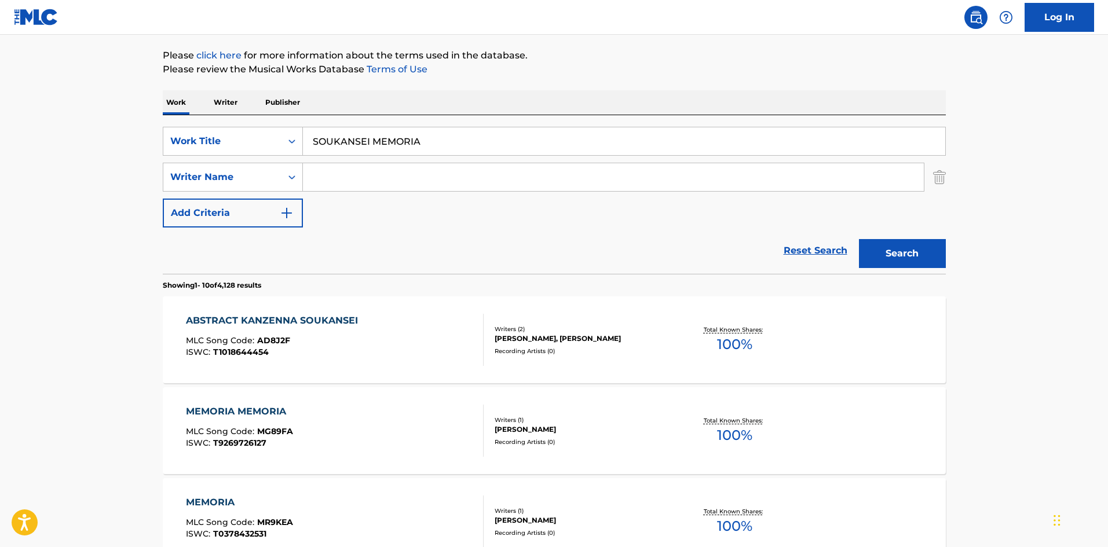
scroll to position [135, 0]
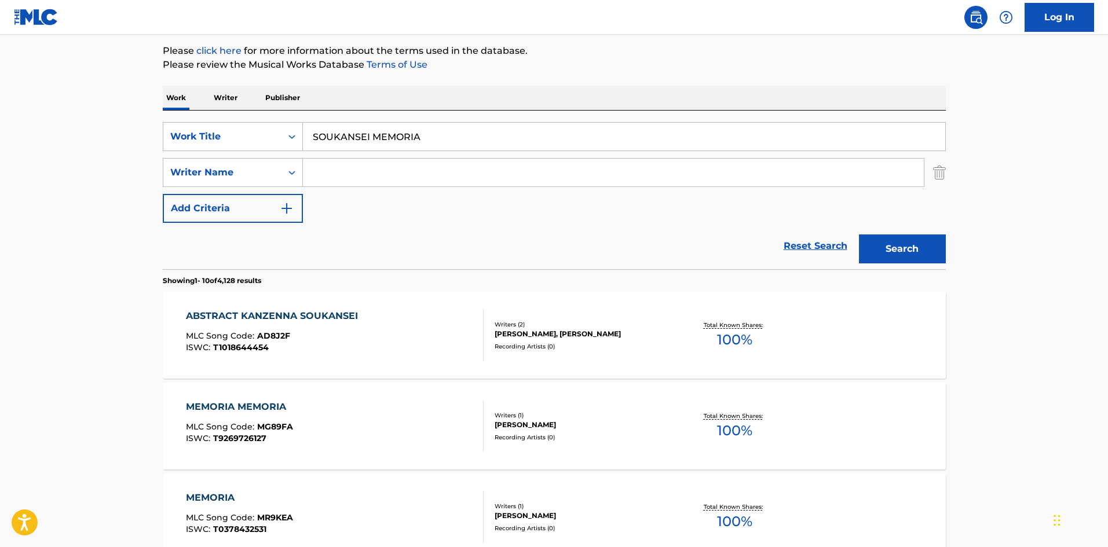
drag, startPoint x: 438, startPoint y: 137, endPoint x: 274, endPoint y: 99, distance: 167.7
click at [423, 137] on input "[PERSON_NAME]" at bounding box center [624, 137] width 642 height 28
type input "[PERSON_NAME]"
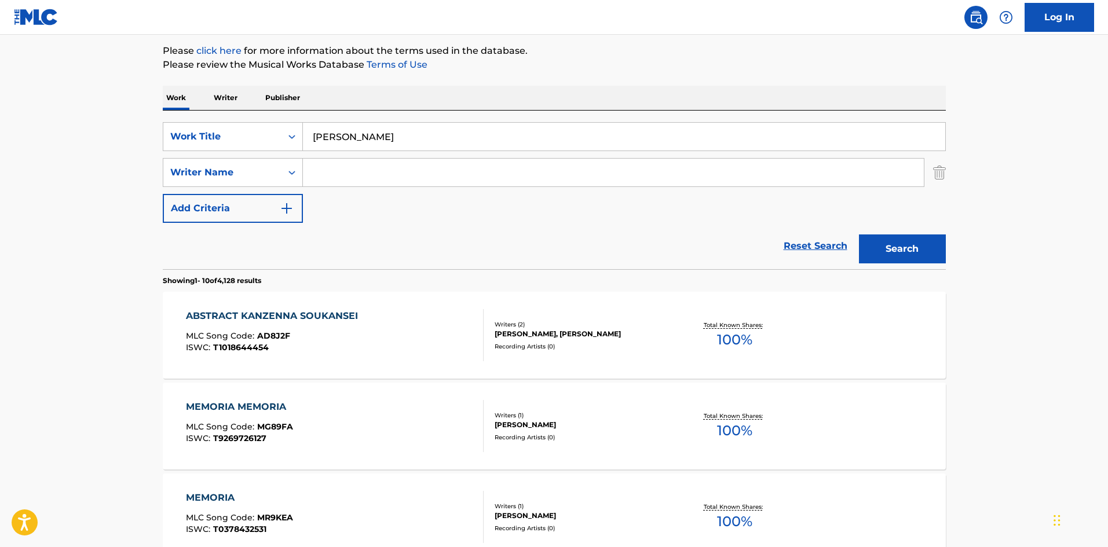
drag, startPoint x: 386, startPoint y: 178, endPoint x: 390, endPoint y: 164, distance: 14.5
click at [386, 178] on input "Search Form" at bounding box center [613, 173] width 621 height 28
type input "Fuji"
drag, startPoint x: 386, startPoint y: 138, endPoint x: 483, endPoint y: 142, distance: 98.0
click at [483, 142] on input "[PERSON_NAME]" at bounding box center [624, 137] width 642 height 28
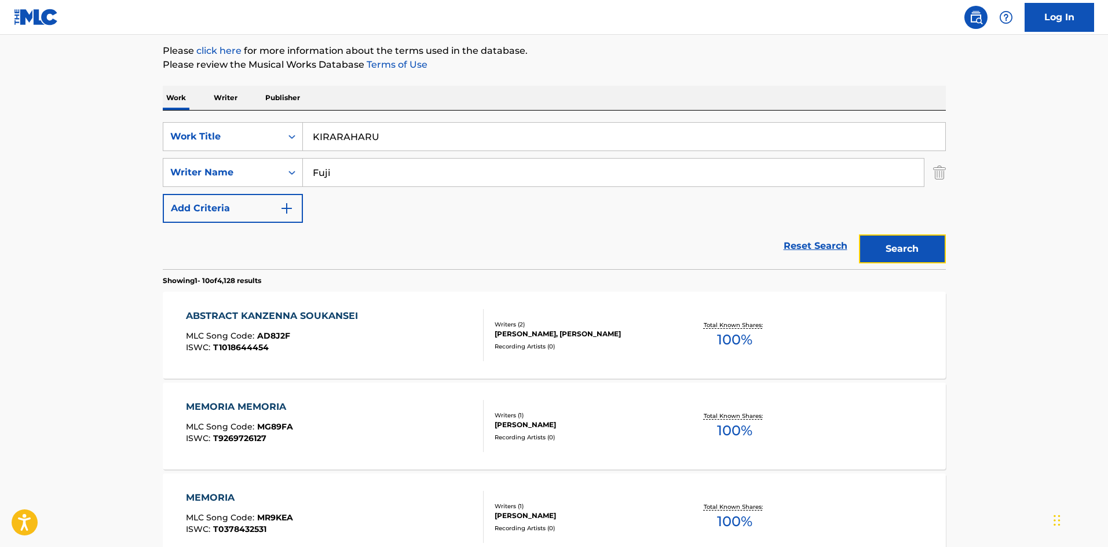
click at [888, 258] on button "Search" at bounding box center [902, 248] width 87 height 29
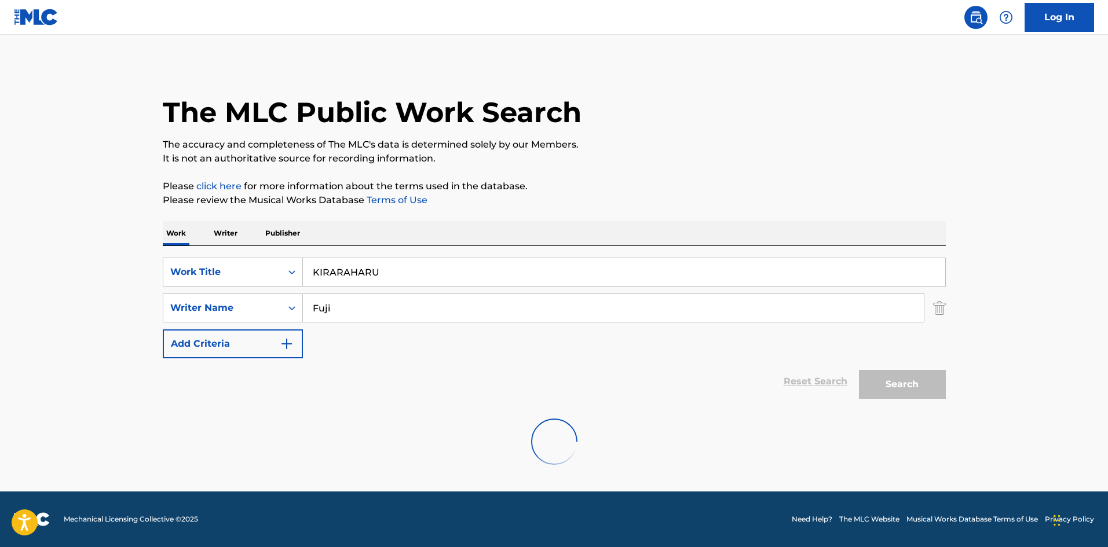
scroll to position [0, 0]
drag, startPoint x: 354, startPoint y: 259, endPoint x: 286, endPoint y: 267, distance: 68.7
click at [291, 265] on div "SearchWithCriteriae26d3c89-0ae3-45d1-a097-436108b83d80 Work Title KIRARAHARU" at bounding box center [554, 272] width 783 height 29
type input "COKE=HIGH"
click at [267, 302] on div "SearchWithCriteria4f086465-6747-4a9d-94b9-eadf46f686df Writer Name [PERSON_NAME]" at bounding box center [554, 308] width 783 height 29
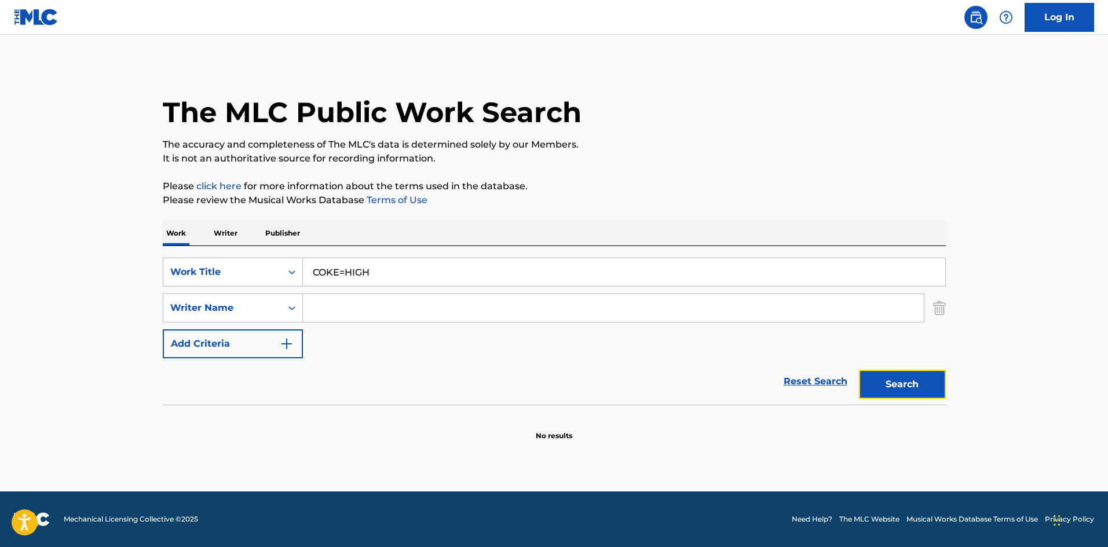
drag, startPoint x: 933, startPoint y: 386, endPoint x: 834, endPoint y: 309, distance: 125.4
click at [933, 386] on button "Search" at bounding box center [902, 384] width 87 height 29
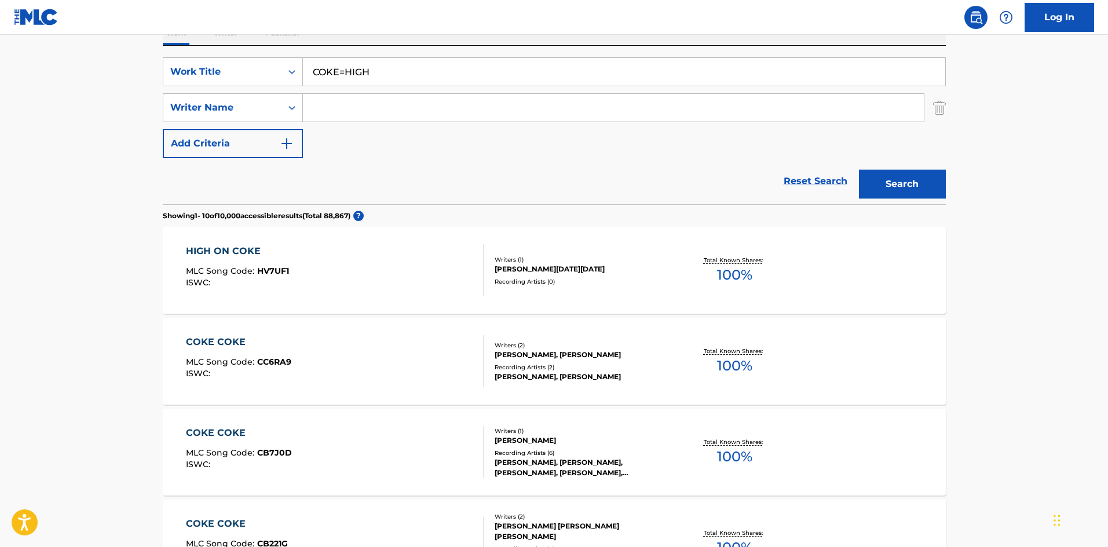
scroll to position [203, 0]
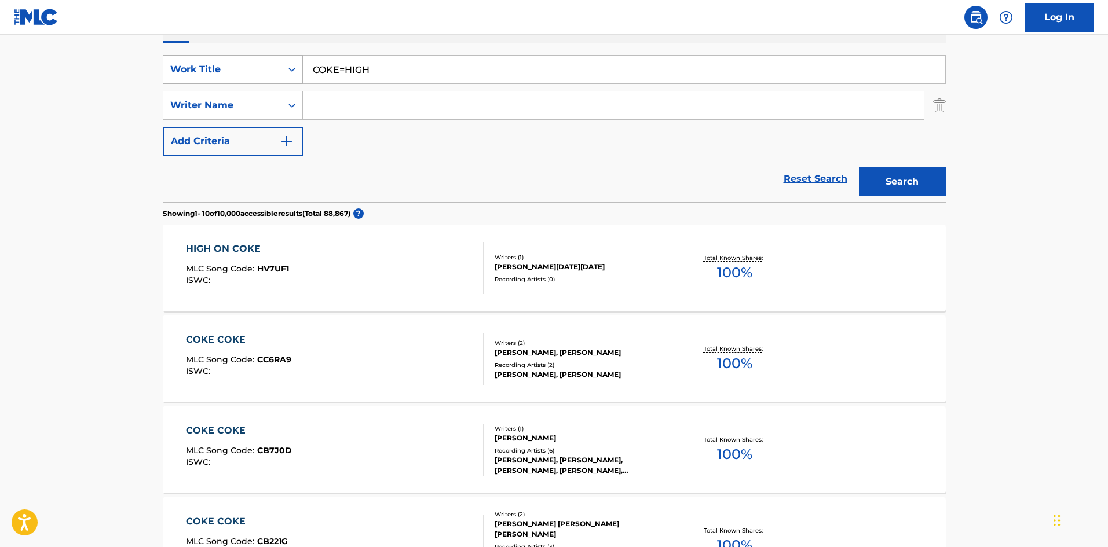
drag, startPoint x: 384, startPoint y: 65, endPoint x: 269, endPoint y: 64, distance: 115.2
click at [267, 64] on div "SearchWithCriteriae26d3c89-0ae3-45d1-a097-436108b83d80 Work Title COKE=HIGH" at bounding box center [554, 69] width 783 height 29
click at [450, 73] on input "BOUQUET [PERSON_NAME]" at bounding box center [624, 70] width 642 height 28
type input "BOUQUET Shinnosuke"
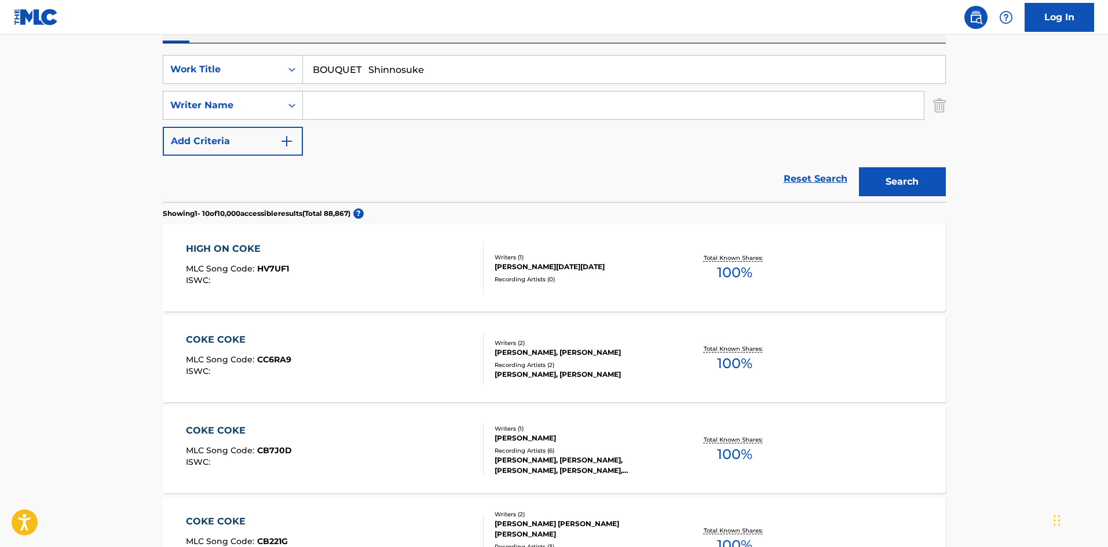
drag, startPoint x: 417, startPoint y: 102, endPoint x: 417, endPoint y: 94, distance: 8.7
click at [417, 102] on input "Search Form" at bounding box center [613, 105] width 621 height 28
type input "Matsuo"
click at [404, 71] on input "BOUQUET Shinnosuke" at bounding box center [624, 70] width 642 height 28
drag, startPoint x: 369, startPoint y: 68, endPoint x: 454, endPoint y: 74, distance: 85.9
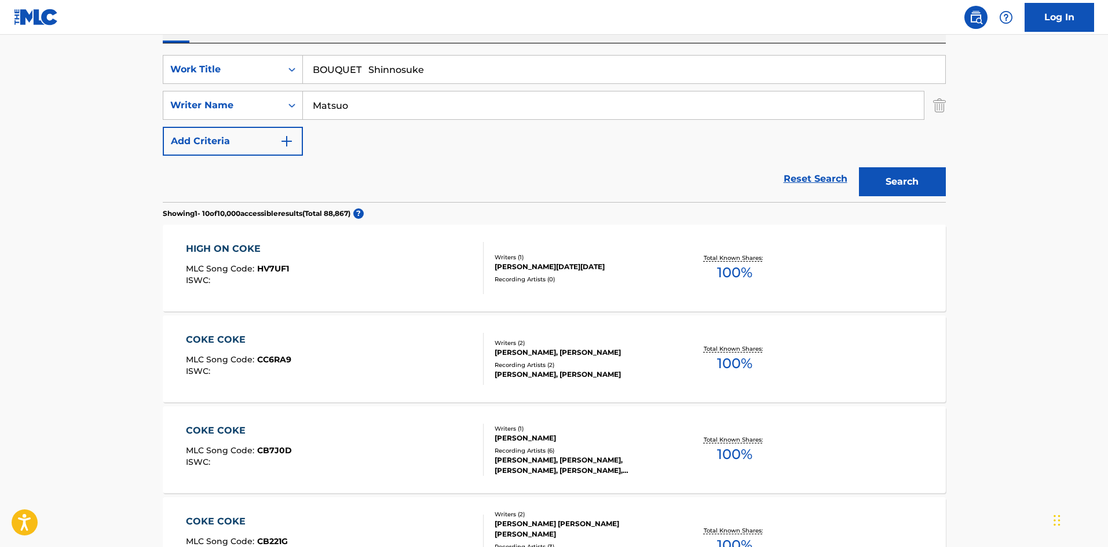
click at [454, 74] on input "BOUQUET Shinnosuke" at bounding box center [624, 70] width 642 height 28
click at [861, 184] on button "Search" at bounding box center [902, 181] width 87 height 29
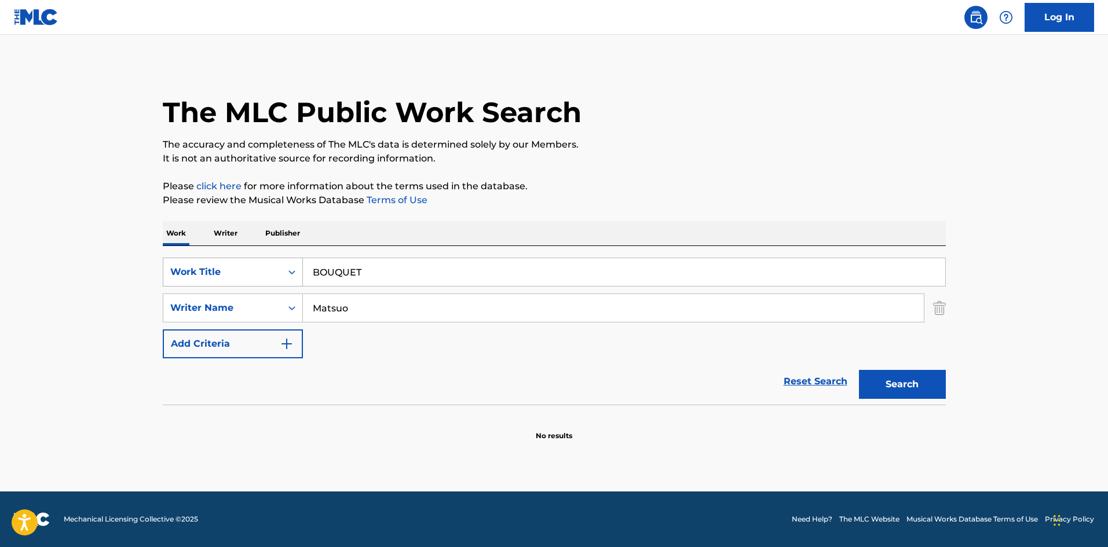
drag, startPoint x: 252, startPoint y: 280, endPoint x: 258, endPoint y: 267, distance: 13.5
click at [251, 280] on div "SearchWithCriteriae26d3c89-0ae3-45d1-a097-436108b83d80 Work Title BOUQUET" at bounding box center [554, 272] width 783 height 29
type input "HAPPY STARRY NIGHT"
click at [282, 304] on div "SearchWithCriteria4f086465-6747-4a9d-94b9-eadf46f686df Writer Name [PERSON_NAME]" at bounding box center [554, 308] width 783 height 29
click at [911, 383] on button "Search" at bounding box center [902, 384] width 87 height 29
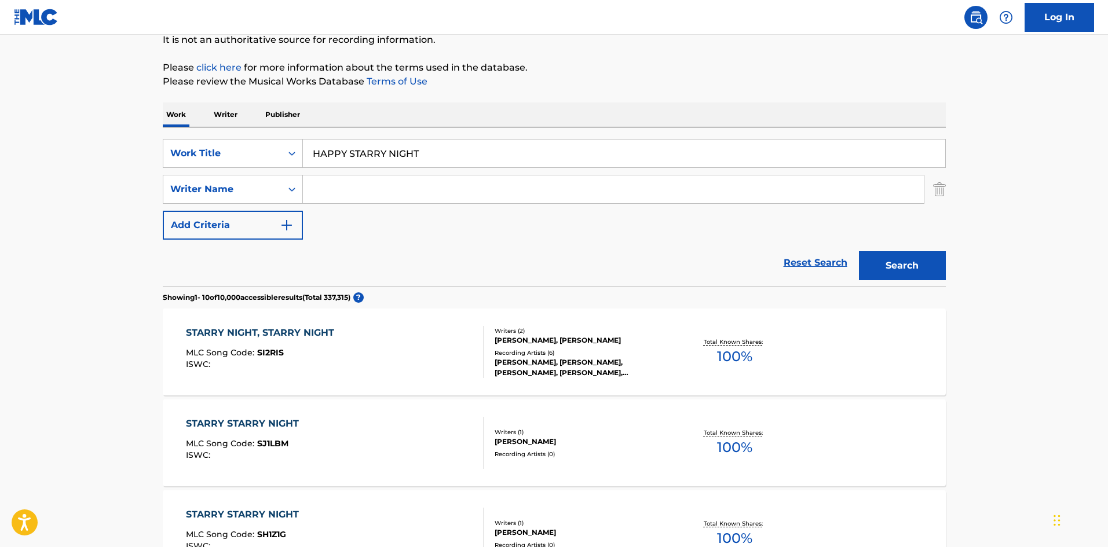
scroll to position [166, 0]
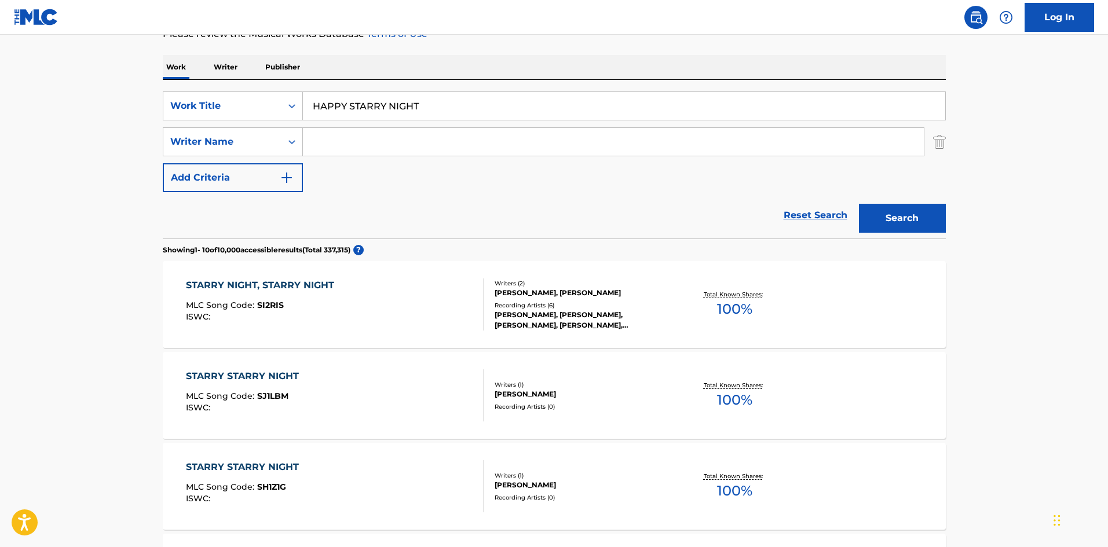
drag, startPoint x: 431, startPoint y: 105, endPoint x: 252, endPoint y: 74, distance: 181.6
click at [440, 105] on input "[PERSON_NAME]" at bounding box center [624, 106] width 642 height 28
type input "[PERSON_NAME]"
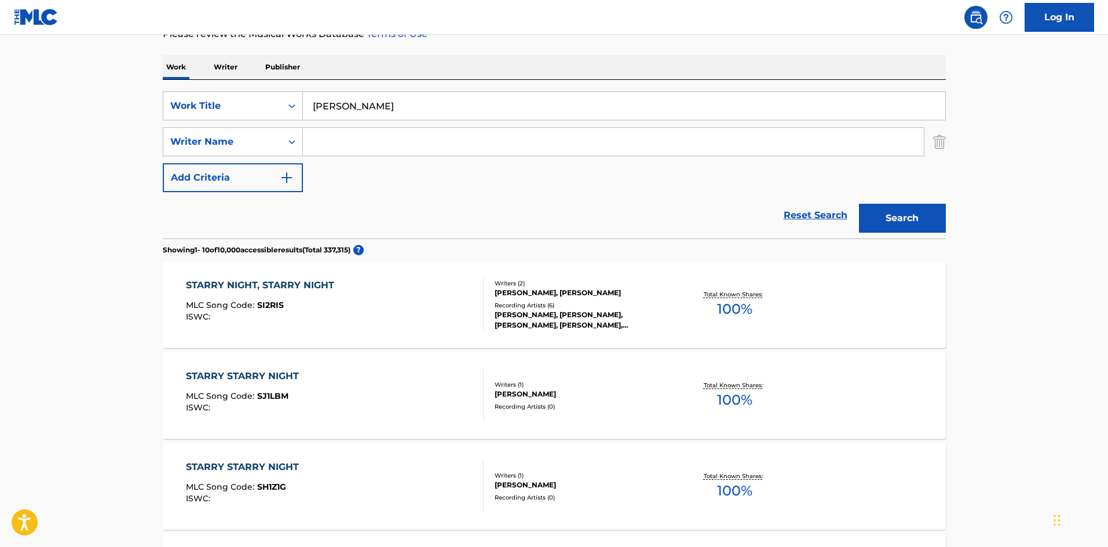
click at [409, 139] on input "Search Form" at bounding box center [613, 142] width 621 height 28
type input "[PERSON_NAME]"
click at [402, 108] on input "[PERSON_NAME]" at bounding box center [624, 106] width 642 height 28
drag, startPoint x: 371, startPoint y: 106, endPoint x: 555, endPoint y: 147, distance: 189.2
click at [555, 147] on div "SearchWithCriteriae26d3c89-0ae3-45d1-a097-436108b83d80 Work Title ANTHRO Takeko…" at bounding box center [554, 141] width 783 height 101
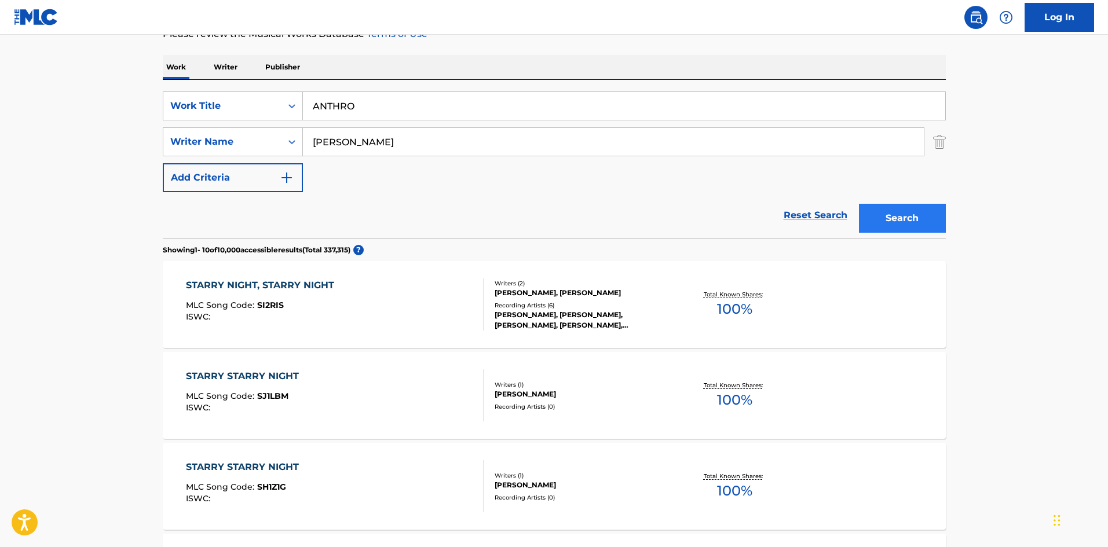
type input "ANTHRO"
click at [892, 217] on button "Search" at bounding box center [902, 218] width 87 height 29
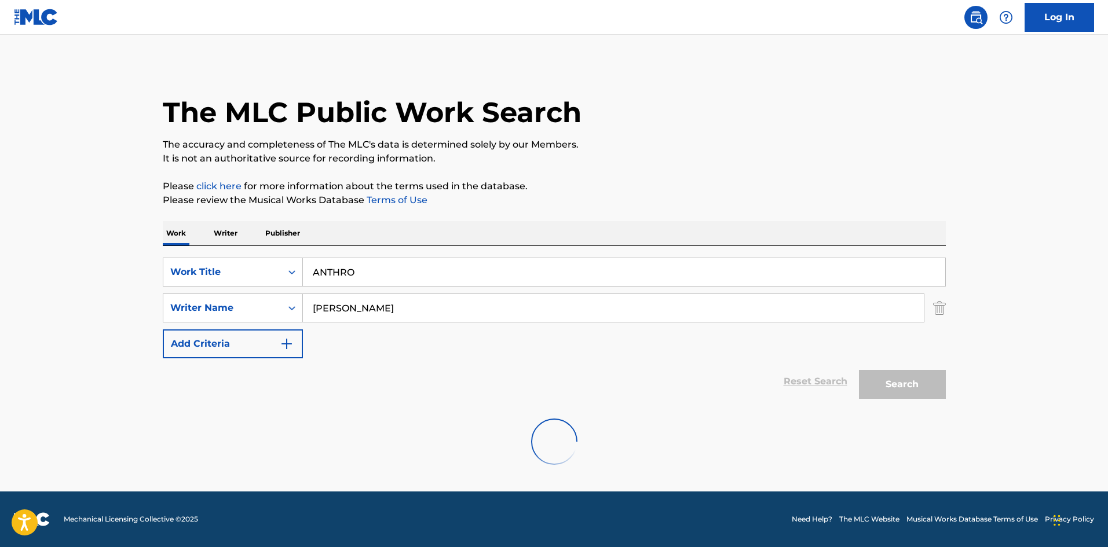
scroll to position [0, 0]
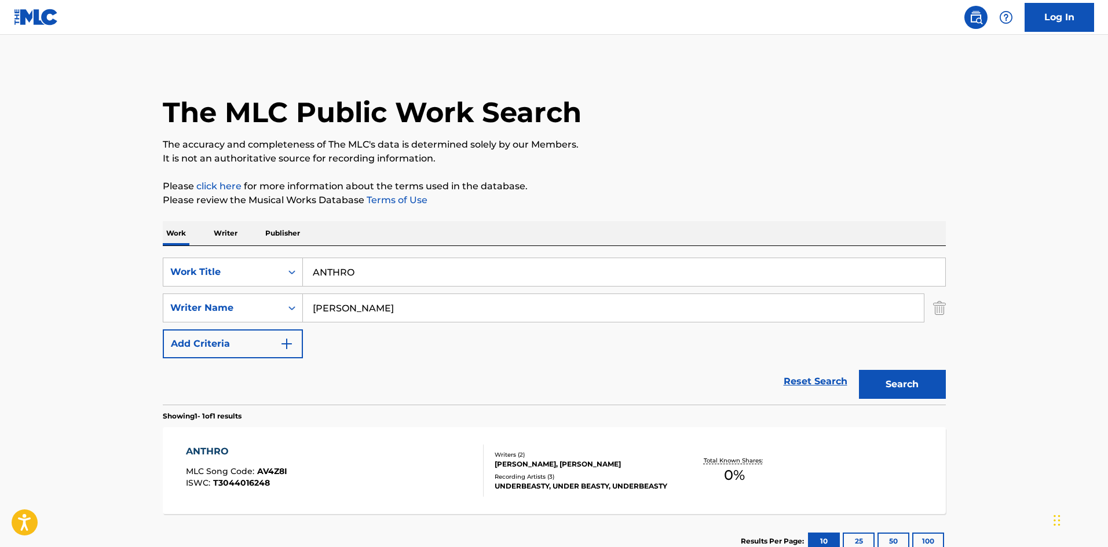
click at [432, 446] on div "ANTHRO MLC Song Code : AV4Z8I ISWC : T3044016248" at bounding box center [335, 471] width 298 height 52
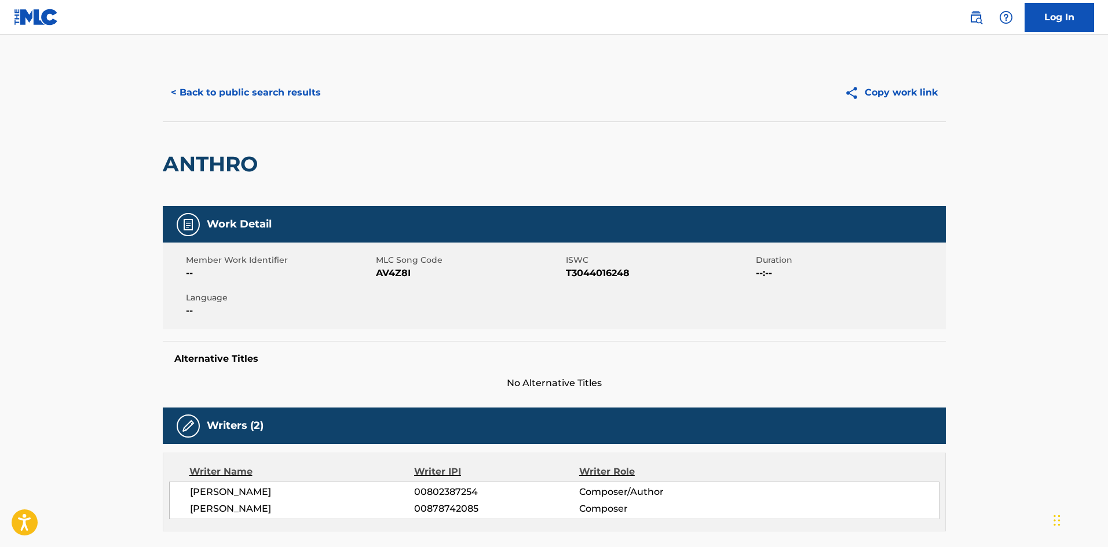
click at [398, 268] on span "AV4Z8I" at bounding box center [469, 273] width 187 height 14
copy span "AV4Z8I"
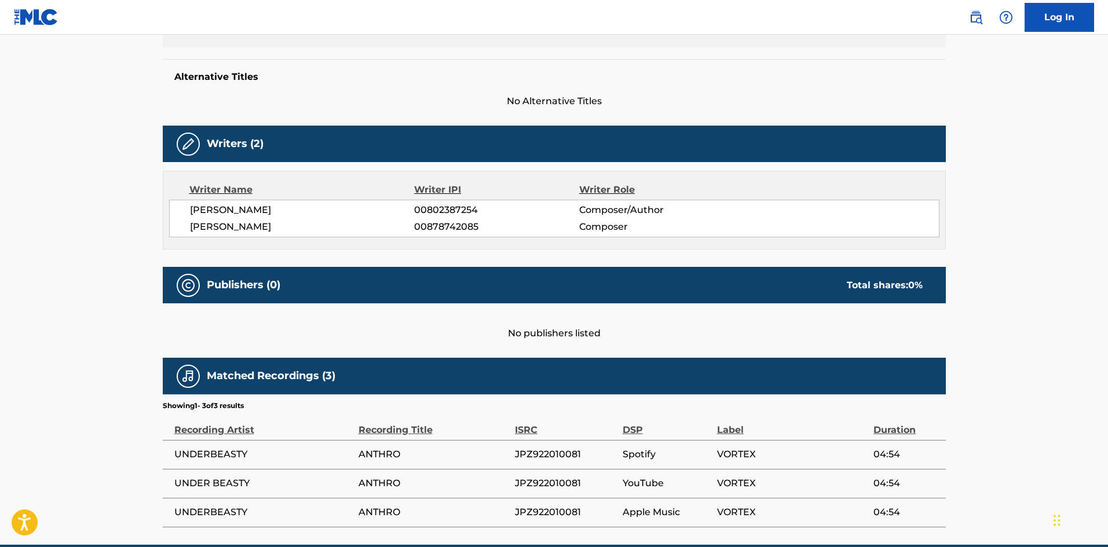
scroll to position [46, 0]
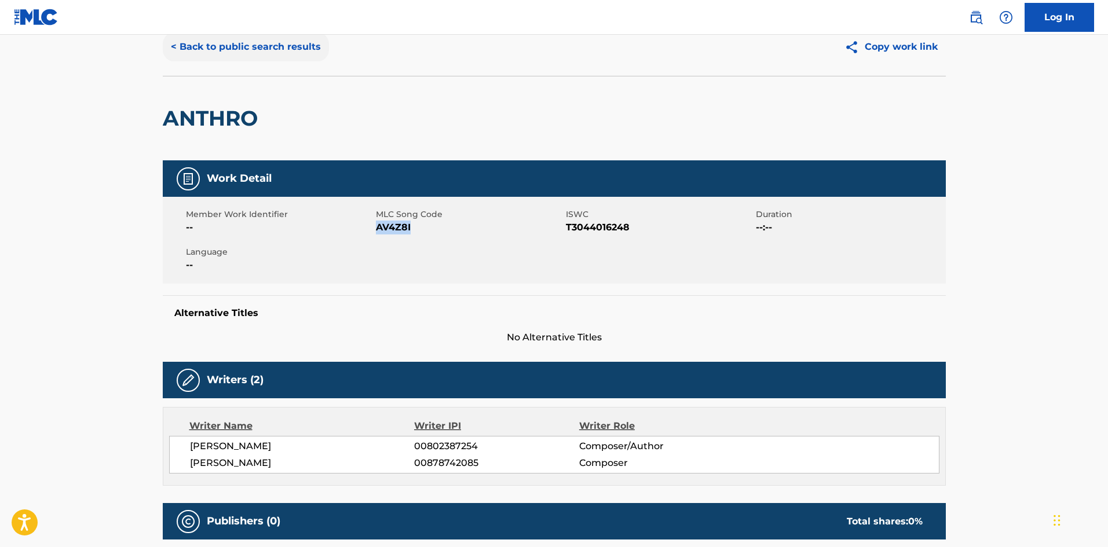
click at [288, 53] on button "< Back to public search results" at bounding box center [246, 46] width 166 height 29
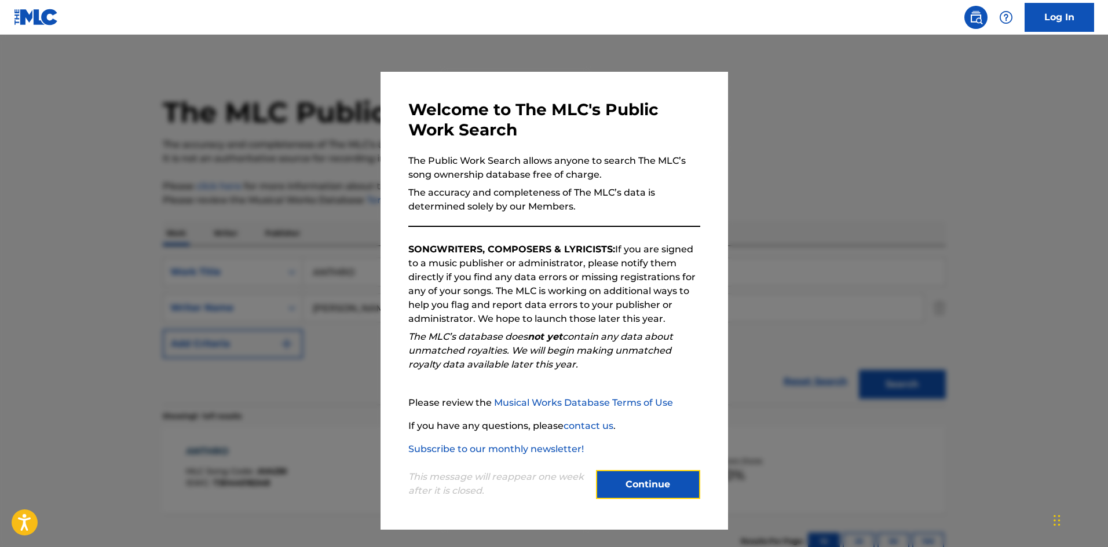
click at [677, 483] on button "Continue" at bounding box center [648, 484] width 104 height 29
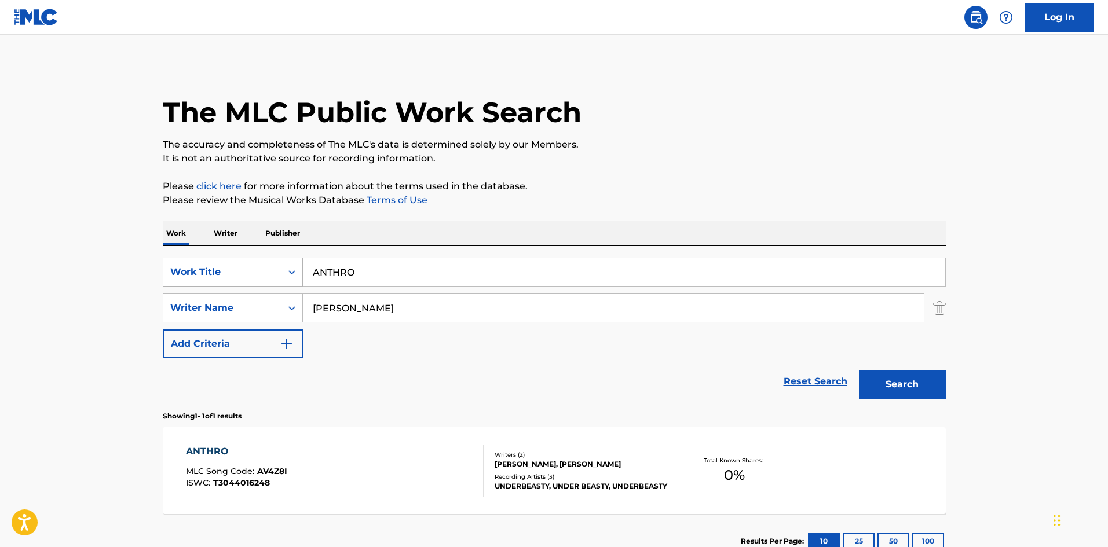
drag, startPoint x: 359, startPoint y: 275, endPoint x: 288, endPoint y: 261, distance: 72.6
click at [288, 261] on div "SearchWithCriteriae26d3c89-0ae3-45d1-a097-436108b83d80 Work Title ANTHRO" at bounding box center [554, 272] width 783 height 29
type input "PAST PERFUME"
click at [920, 388] on button "Search" at bounding box center [902, 384] width 87 height 29
click at [405, 460] on div "PAST PERFUME MLC Song Code : PN0RZ0 ISWC : T3044071305" at bounding box center [335, 471] width 298 height 52
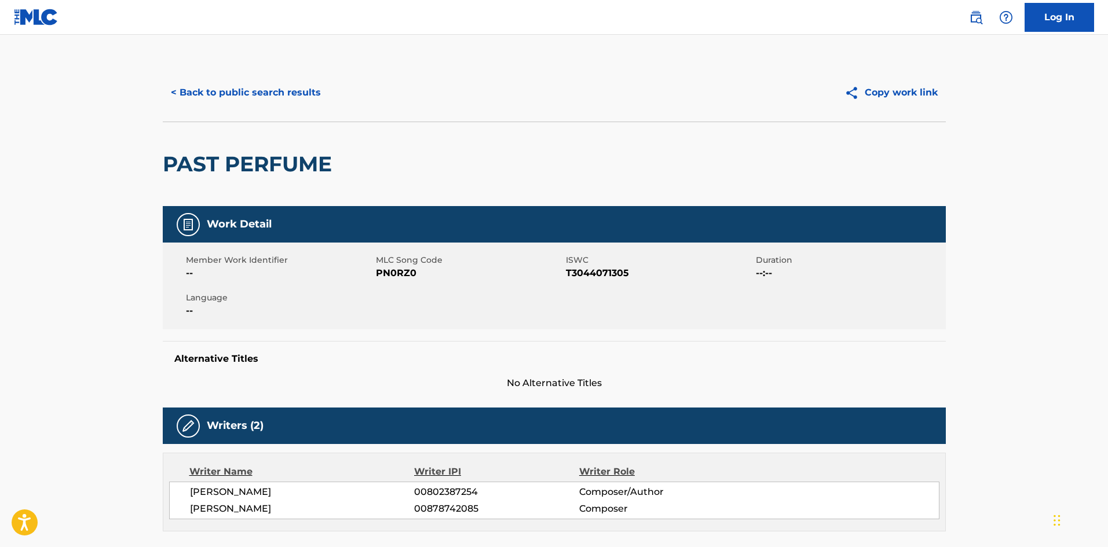
click at [398, 277] on span "PN0RZ0" at bounding box center [469, 273] width 187 height 14
click at [398, 276] on span "PN0RZ0" at bounding box center [469, 273] width 187 height 14
copy span "PN0RZ0"
click at [853, 199] on div "PAST PERFUME" at bounding box center [554, 164] width 783 height 85
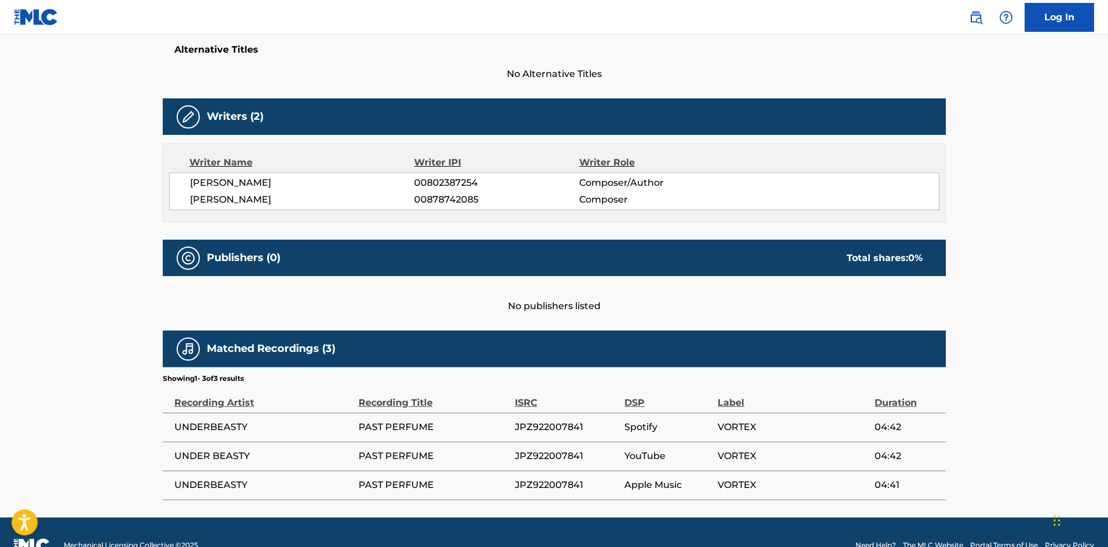
scroll to position [310, 0]
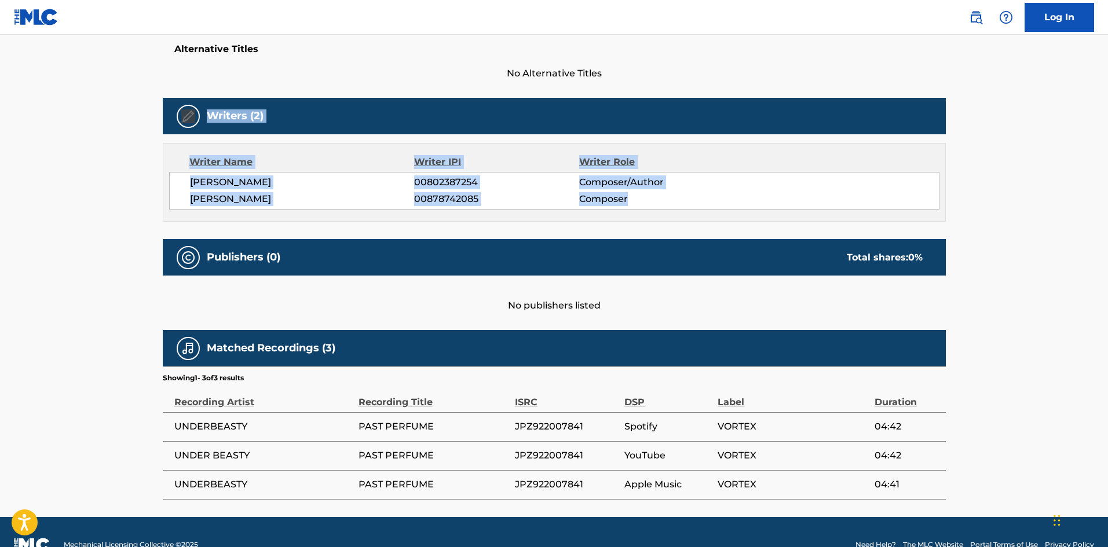
drag, startPoint x: 1107, startPoint y: 198, endPoint x: 1111, endPoint y: 24, distance: 174.3
click at [1104, 123] on main "< Back to public search results Copy work link PAST PERFUME Work Detail Member …" at bounding box center [554, 121] width 1108 height 792
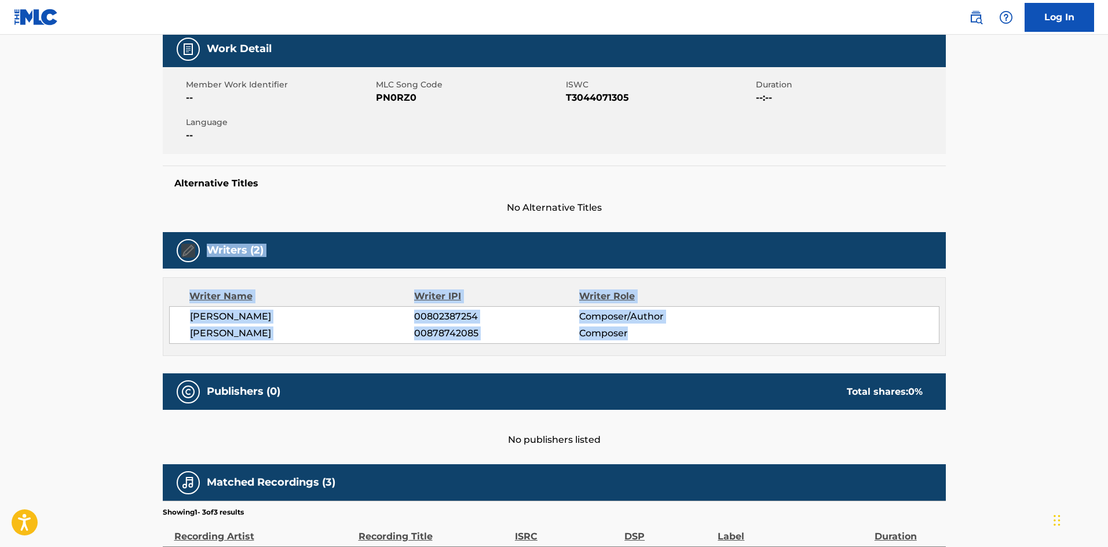
scroll to position [0, 0]
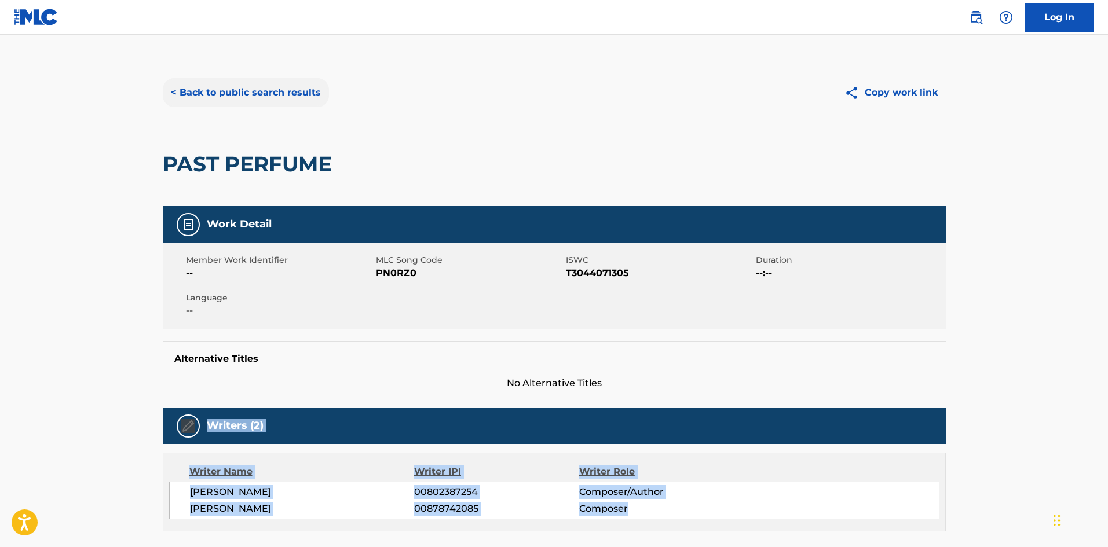
click at [281, 92] on button "< Back to public search results" at bounding box center [246, 92] width 166 height 29
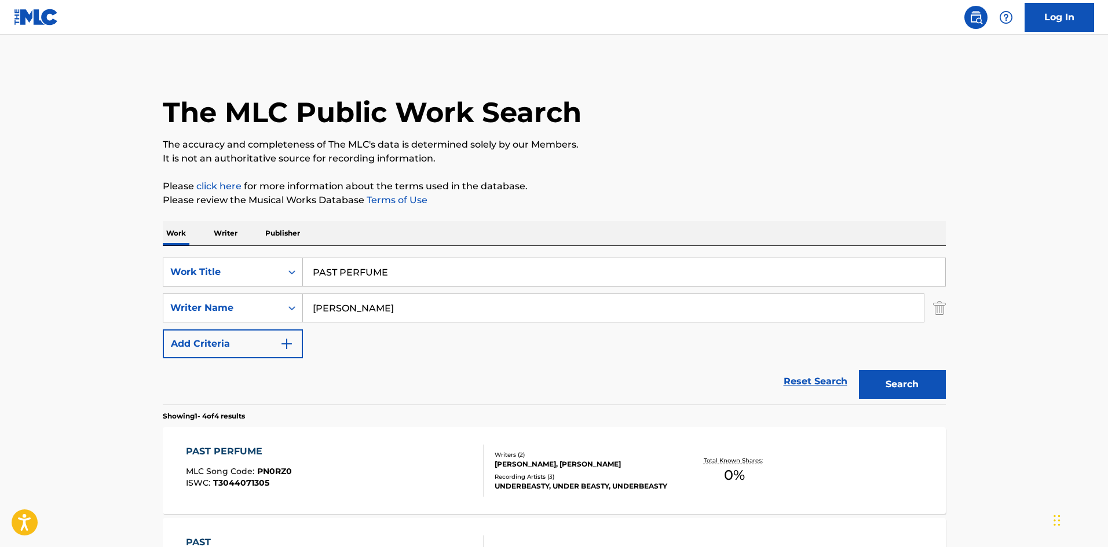
drag, startPoint x: 385, startPoint y: 267, endPoint x: 284, endPoint y: 256, distance: 101.3
click at [258, 251] on div "SearchWithCriteriae26d3c89-0ae3-45d1-a097-436108b83d80 Work Title PAST PERFUME …" at bounding box center [554, 325] width 783 height 159
type input "BEAST"
click at [890, 383] on button "Search" at bounding box center [902, 384] width 87 height 29
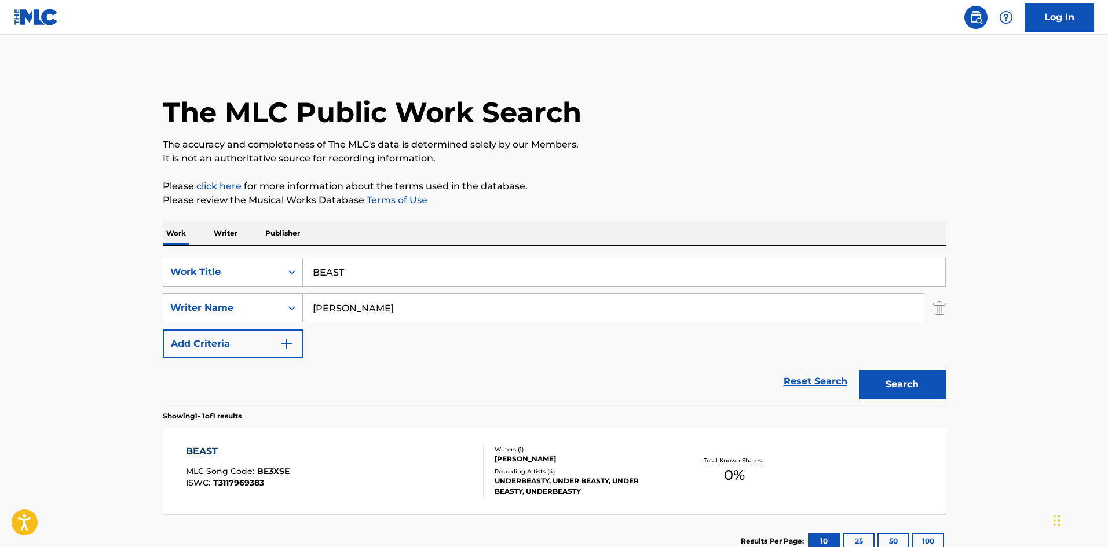
click at [430, 454] on div "BEAST MLC Song Code : BE3XSE ISWC : T3117969383" at bounding box center [335, 471] width 298 height 52
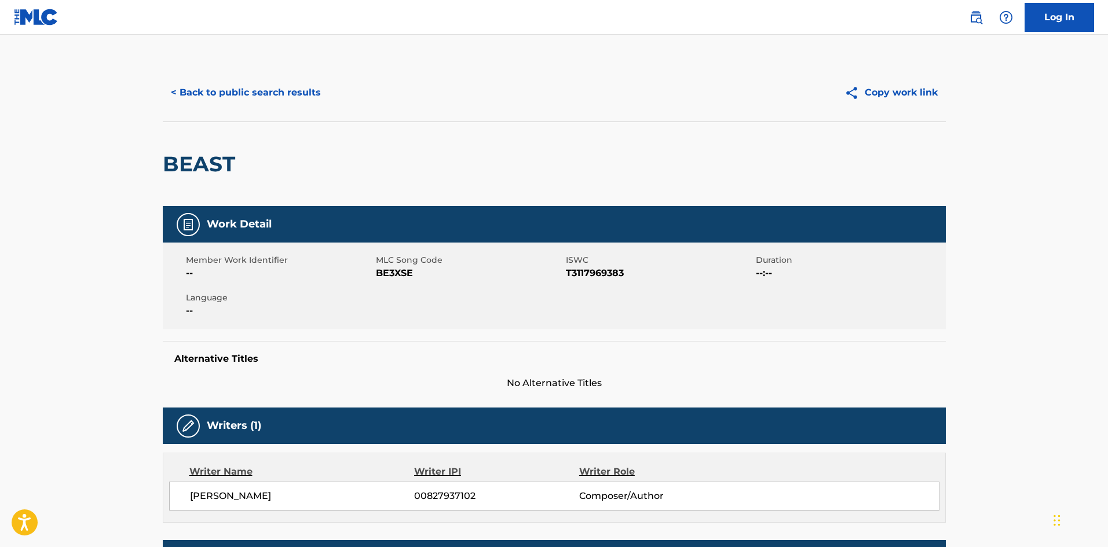
click at [396, 273] on span "BE3XSE" at bounding box center [469, 273] width 187 height 14
copy span "BE3XSE"
click at [306, 98] on button "< Back to public search results" at bounding box center [246, 92] width 166 height 29
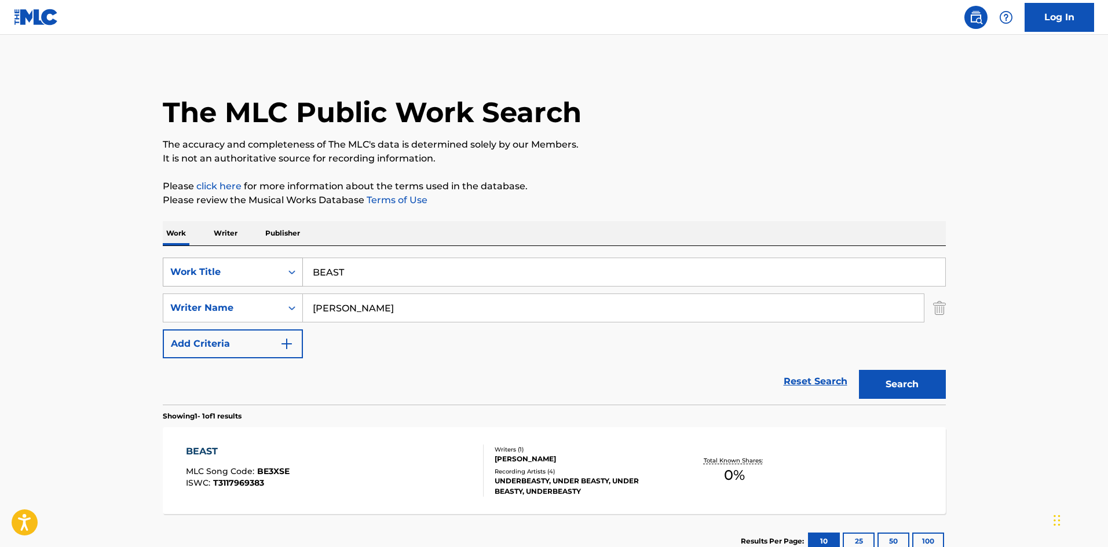
drag, startPoint x: 346, startPoint y: 267, endPoint x: 280, endPoint y: 276, distance: 66.6
click at [280, 276] on div "SearchWithCriteriae26d3c89-0ae3-45d1-a097-436108b83d80 Work Title BEAST" at bounding box center [554, 272] width 783 height 29
type input "UB TRY"
drag, startPoint x: 338, startPoint y: 312, endPoint x: 282, endPoint y: 307, distance: 55.8
click at [283, 307] on div "SearchWithCriteria4f086465-6747-4a9d-94b9-eadf46f686df Writer Name [PERSON_NAME]" at bounding box center [554, 308] width 783 height 29
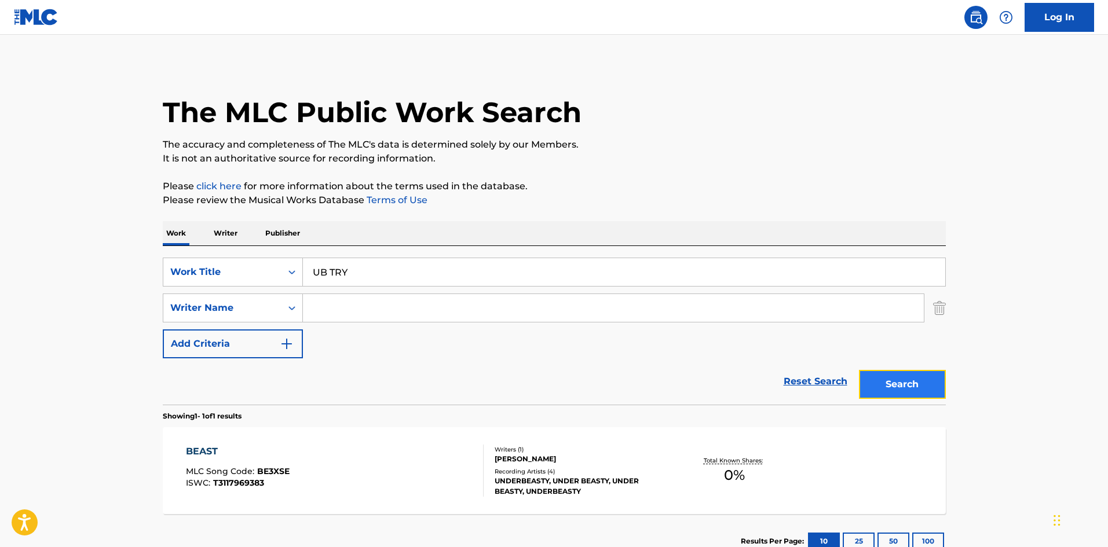
click at [891, 379] on button "Search" at bounding box center [902, 384] width 87 height 29
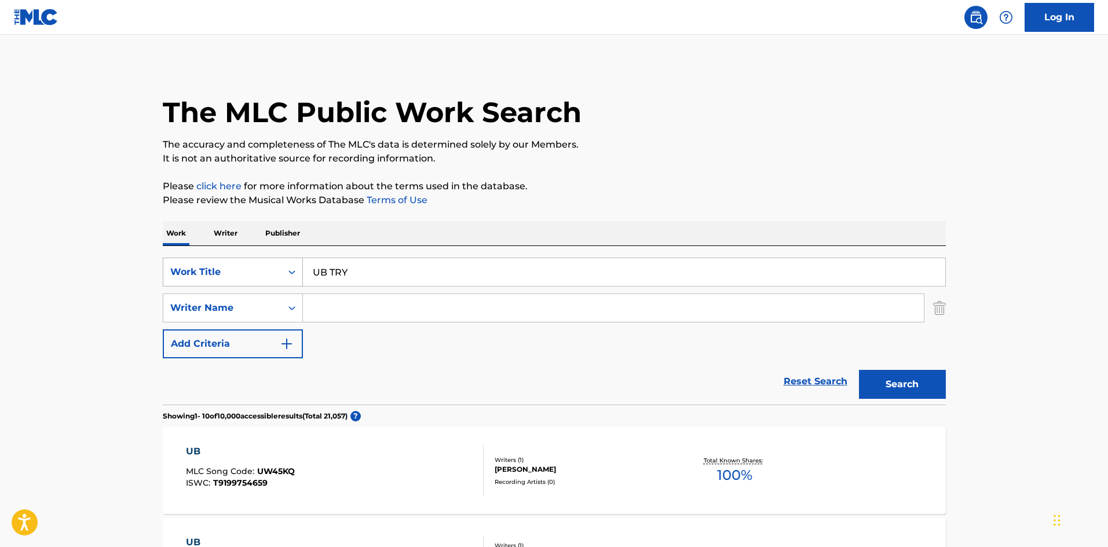
click at [298, 267] on div "SearchWithCriteriae26d3c89-0ae3-45d1-a097-436108b83d80 Work Title UB TRY" at bounding box center [554, 272] width 783 height 29
type input "BREAKING NOW"
drag, startPoint x: 329, startPoint y: 316, endPoint x: 343, endPoint y: 313, distance: 14.3
click at [329, 316] on input "Search Form" at bounding box center [613, 308] width 621 height 28
type input "[PERSON_NAME]"
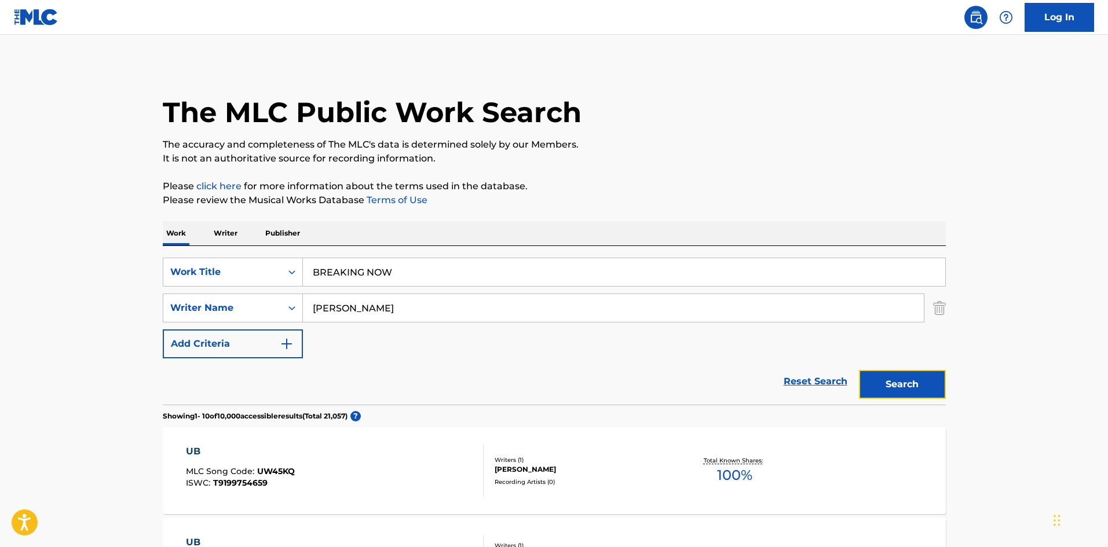
click at [904, 377] on button "Search" at bounding box center [902, 384] width 87 height 29
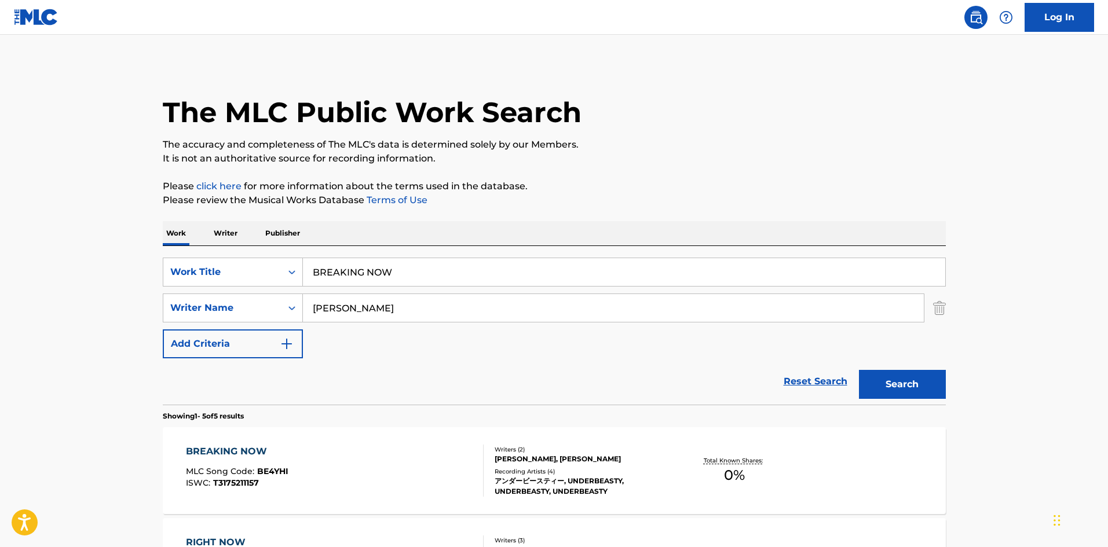
click at [421, 485] on div "BREAKING NOW MLC Song Code : BE4YHI ISWC : T3175211157" at bounding box center [335, 471] width 298 height 52
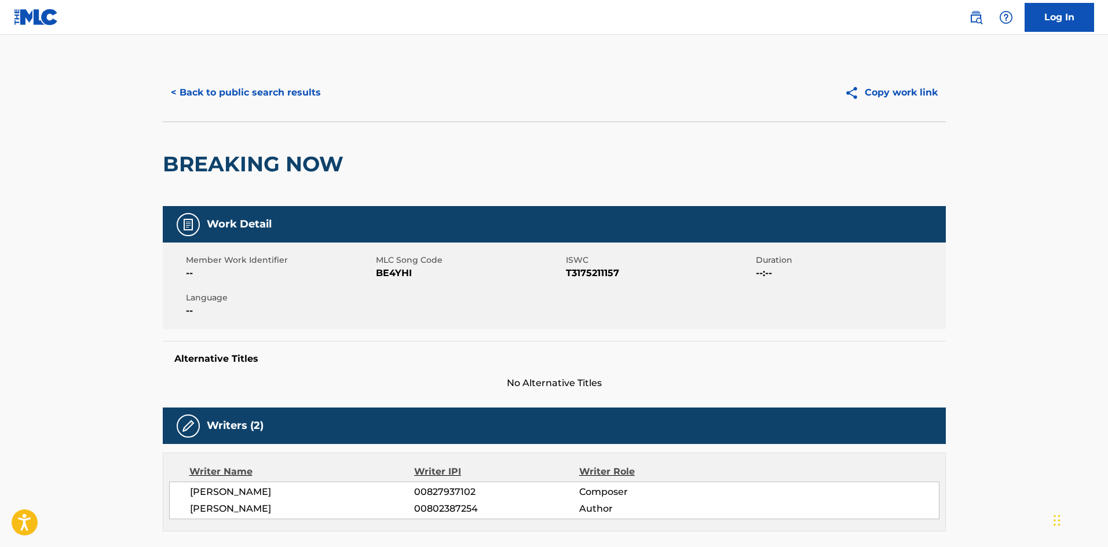
click at [388, 270] on span "BE4YHI" at bounding box center [469, 273] width 187 height 14
copy span "BE4YHI"
click at [230, 87] on button "< Back to public search results" at bounding box center [246, 92] width 166 height 29
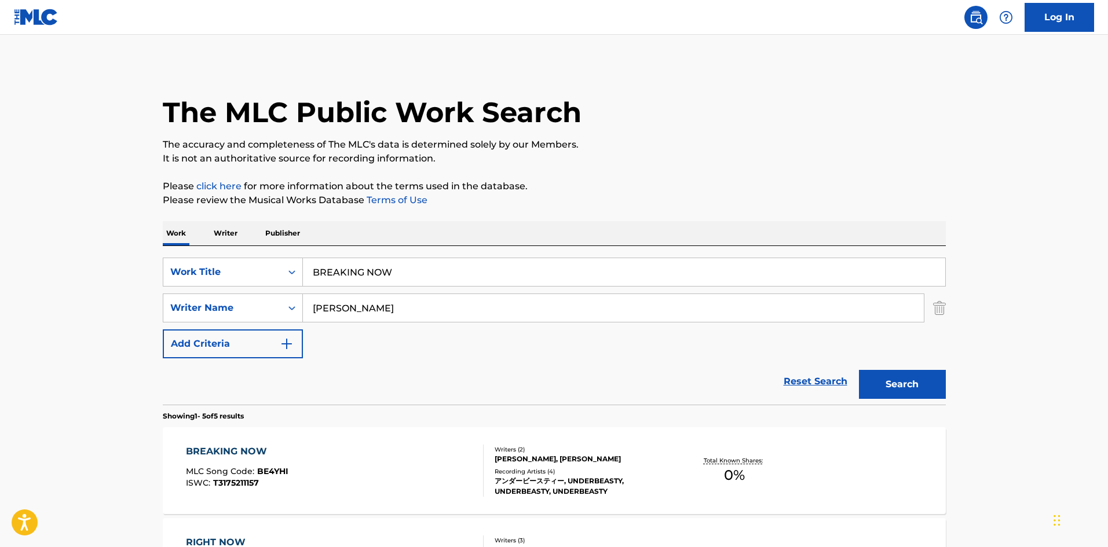
drag, startPoint x: 402, startPoint y: 273, endPoint x: 261, endPoint y: 248, distance: 143.3
click at [261, 248] on div "SearchWithCriteriae26d3c89-0ae3-45d1-a097-436108b83d80 Work Title BREAKING NOW …" at bounding box center [554, 325] width 783 height 159
click at [909, 383] on button "Search" at bounding box center [902, 384] width 87 height 29
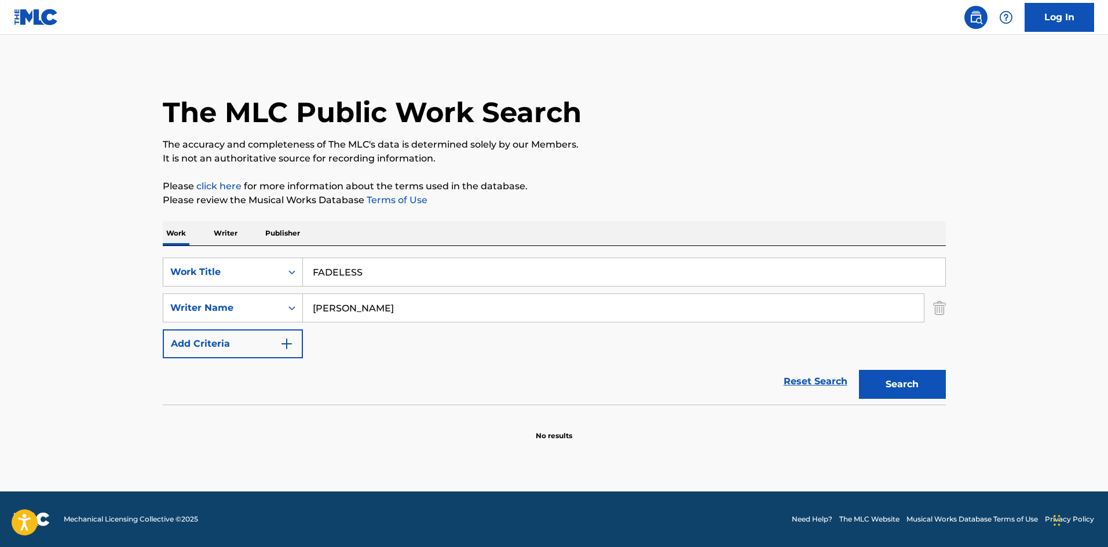
click at [338, 270] on input "FADELESS" at bounding box center [624, 272] width 642 height 28
click at [900, 385] on button "Search" at bounding box center [902, 384] width 87 height 29
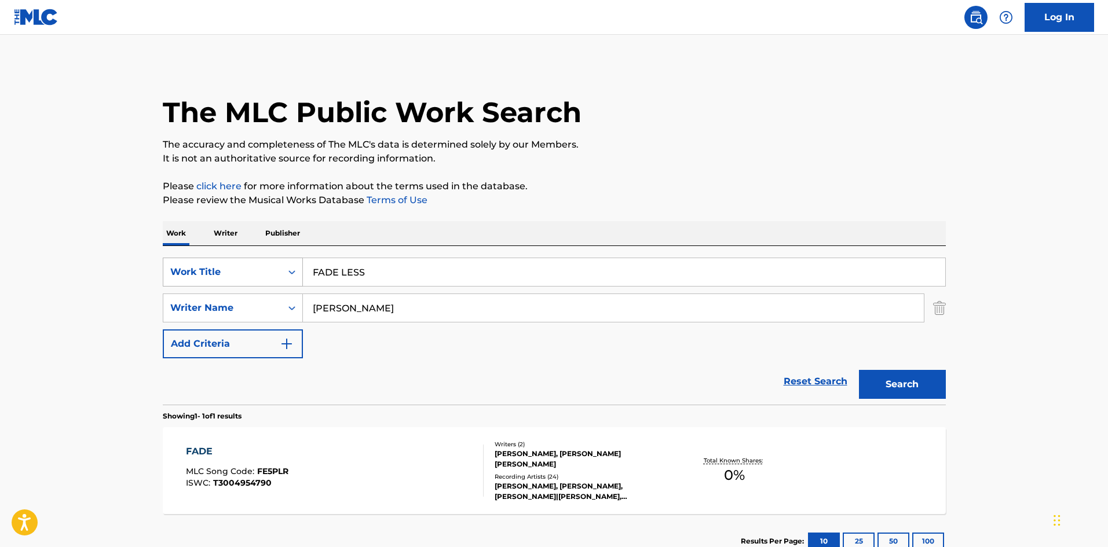
drag, startPoint x: 368, startPoint y: 269, endPoint x: 262, endPoint y: 273, distance: 106.0
click at [262, 273] on div "SearchWithCriteriae26d3c89-0ae3-45d1-a097-436108b83d80 Work Title FADE LESS" at bounding box center [554, 272] width 783 height 29
type input "DIVISION"
click at [879, 373] on button "Search" at bounding box center [902, 384] width 87 height 29
click at [395, 448] on div "DIVISION MLC Song Code : DR0QR3 ISWC : T3175211782" at bounding box center [335, 471] width 298 height 52
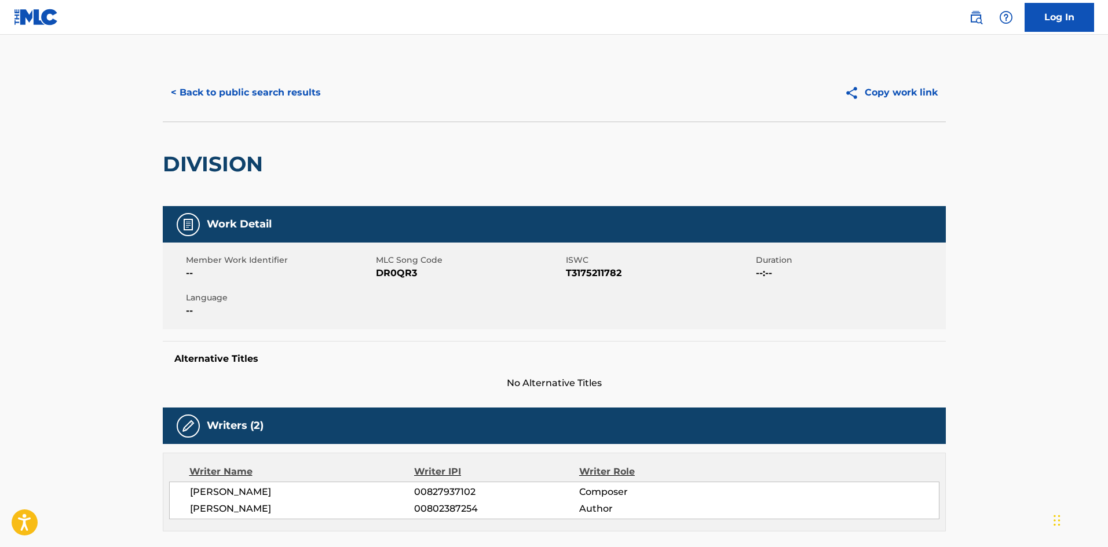
click at [399, 274] on span "DR0QR3" at bounding box center [469, 273] width 187 height 14
copy span "DR0QR3"
click at [210, 98] on button "< Back to public search results" at bounding box center [246, 92] width 166 height 29
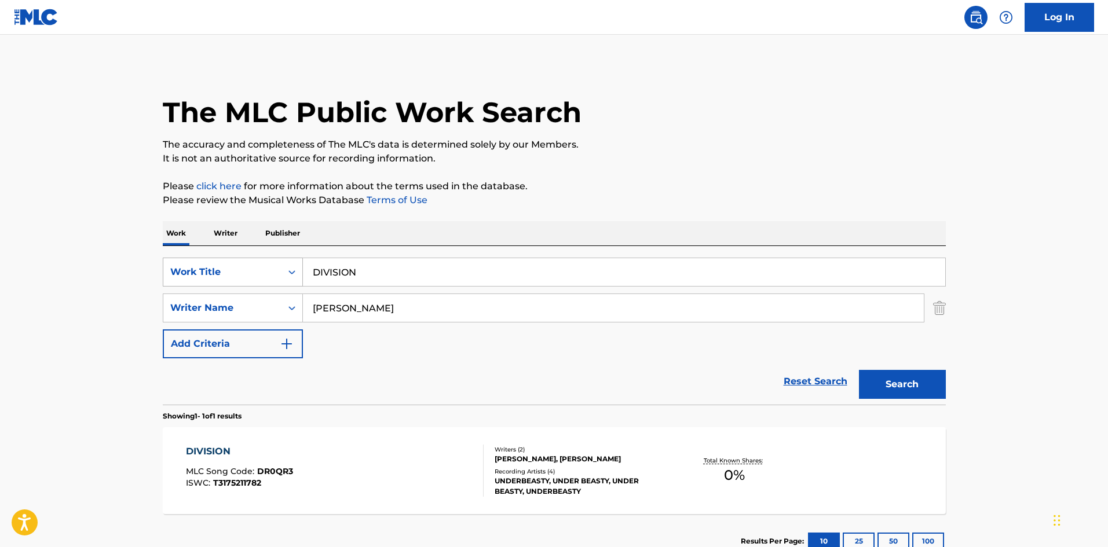
drag, startPoint x: 269, startPoint y: 265, endPoint x: 263, endPoint y: 272, distance: 9.0
click at [261, 269] on div "SearchWithCriteriae26d3c89-0ae3-45d1-a097-436108b83d80 Work Title DIVISION" at bounding box center [554, 272] width 783 height 29
click at [900, 380] on button "Search" at bounding box center [902, 384] width 87 height 29
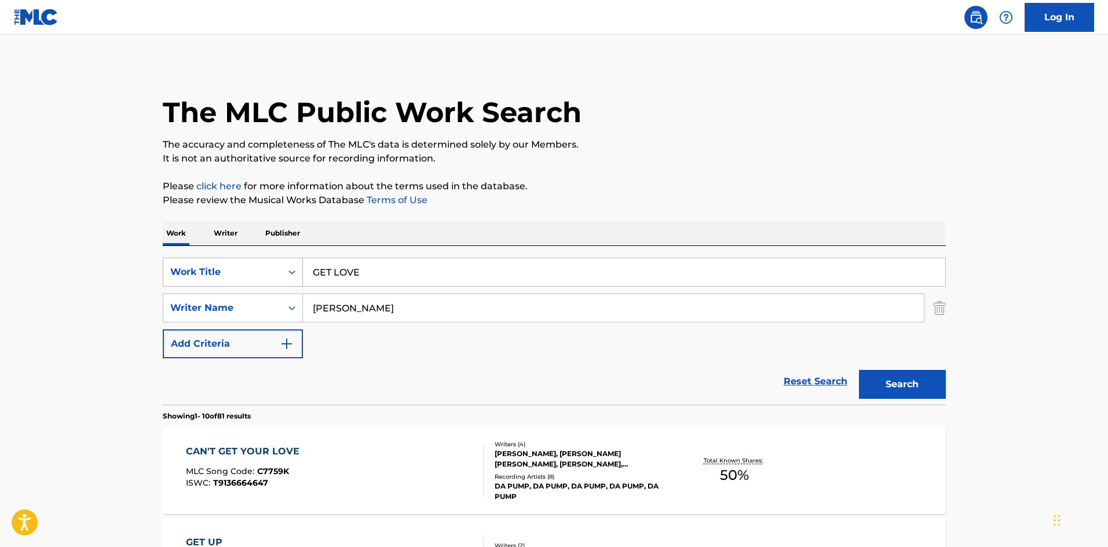
drag, startPoint x: 375, startPoint y: 269, endPoint x: 288, endPoint y: 264, distance: 86.4
click at [288, 264] on div "SearchWithCriteriae26d3c89-0ae3-45d1-a097-436108b83d80 Work Title GET LOVE" at bounding box center [554, 272] width 783 height 29
type input "LEGEND PLEDGE"
click at [906, 387] on button "Search" at bounding box center [902, 384] width 87 height 29
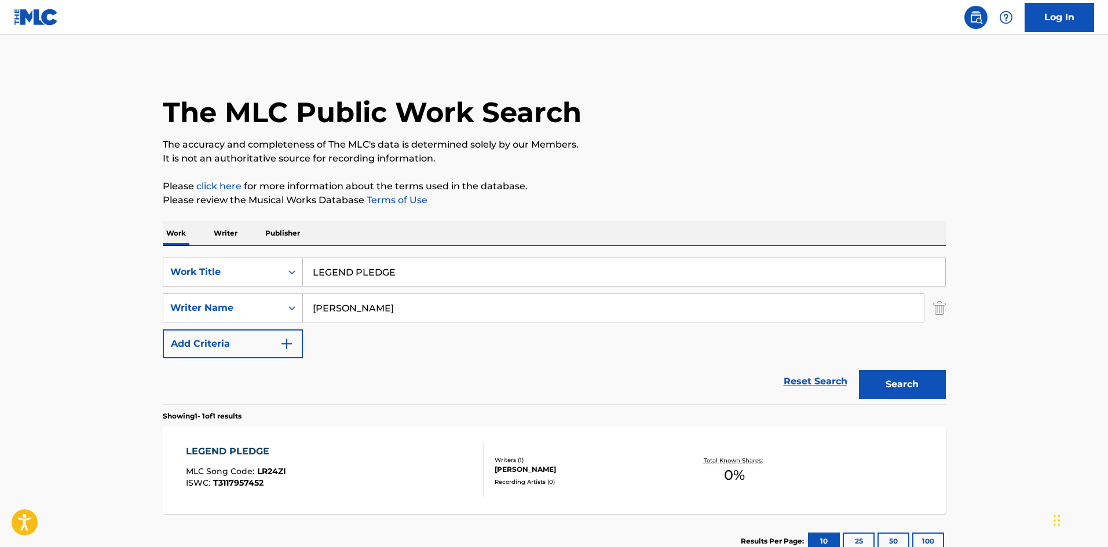
click at [395, 462] on div "LEGEND PLEDGE MLC Song Code : LR24ZI ISWC : T3117957452" at bounding box center [335, 471] width 298 height 52
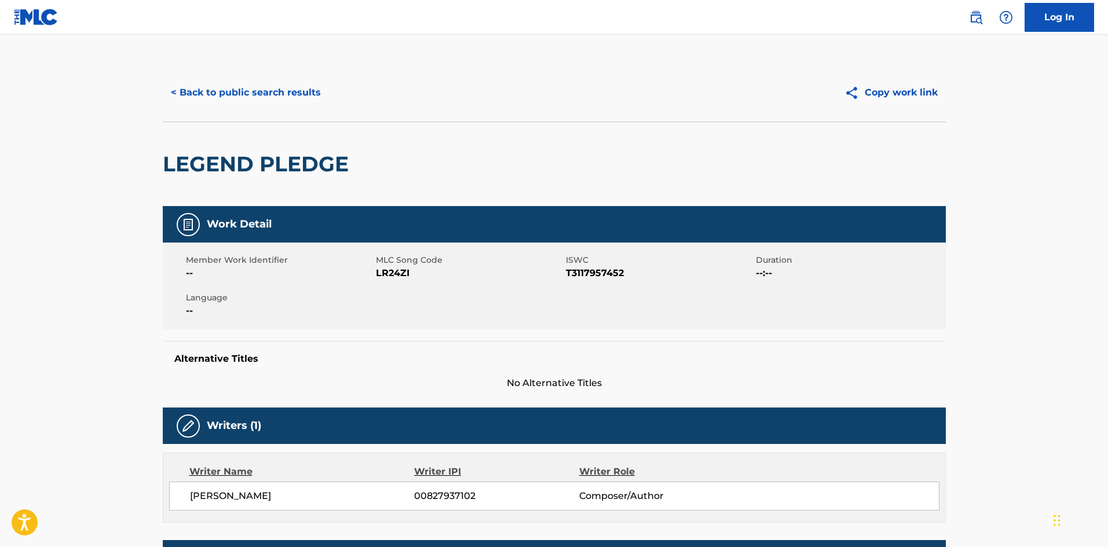
click at [390, 273] on span "LR24ZI" at bounding box center [469, 273] width 187 height 14
copy span "LR24ZI"
click at [258, 89] on button "< Back to public search results" at bounding box center [246, 92] width 166 height 29
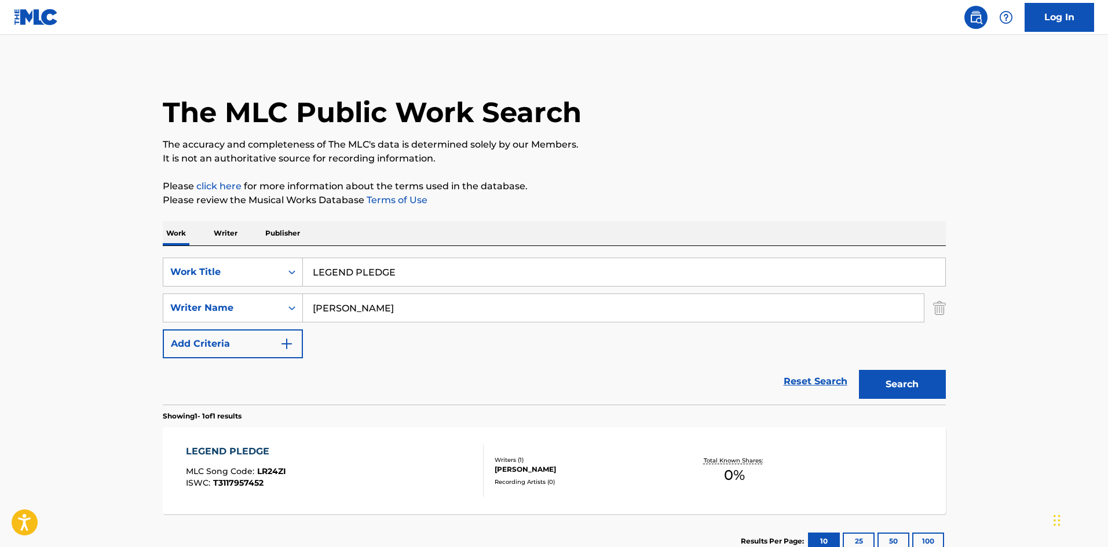
drag, startPoint x: 381, startPoint y: 272, endPoint x: 238, endPoint y: 257, distance: 143.7
click at [238, 257] on div "SearchWithCriteriae26d3c89-0ae3-45d1-a097-436108b83d80 Work Title LEGEND PLEDGE…" at bounding box center [554, 325] width 783 height 159
type input "MISSINGLINK"
click at [894, 384] on button "Search" at bounding box center [902, 384] width 87 height 29
click at [419, 456] on div "MISSINGLINK MLC Song Code : MR4UUG ISWC : T3175211839" at bounding box center [335, 471] width 298 height 52
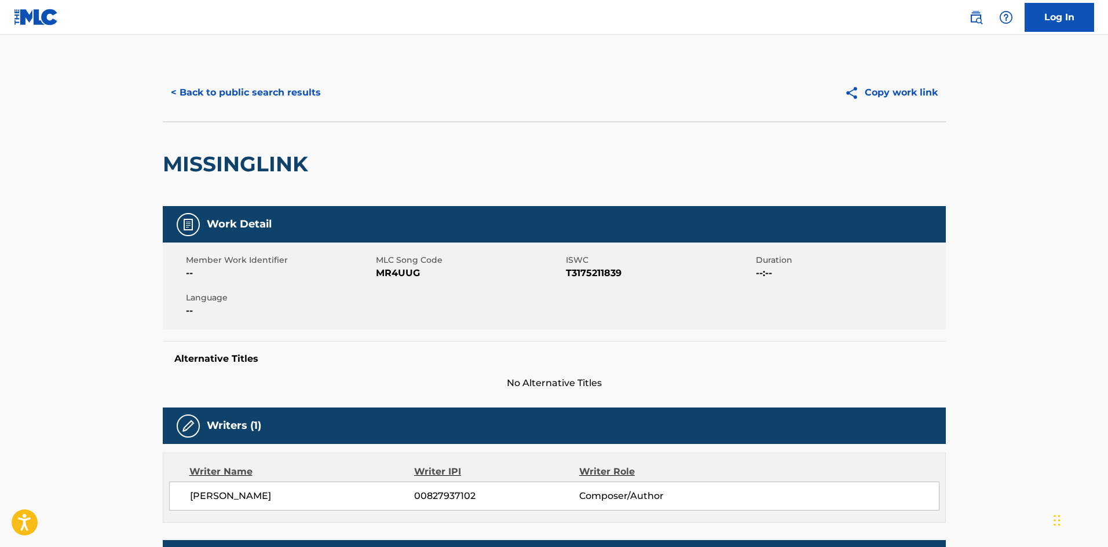
click at [402, 270] on span "MR4UUG" at bounding box center [469, 273] width 187 height 14
copy span "MR4UUG"
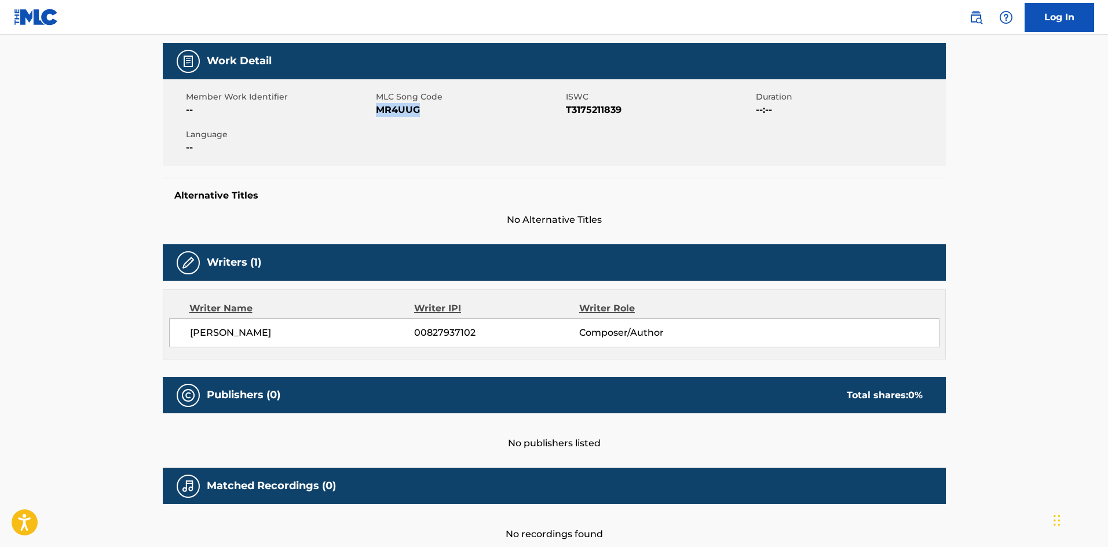
scroll to position [23, 0]
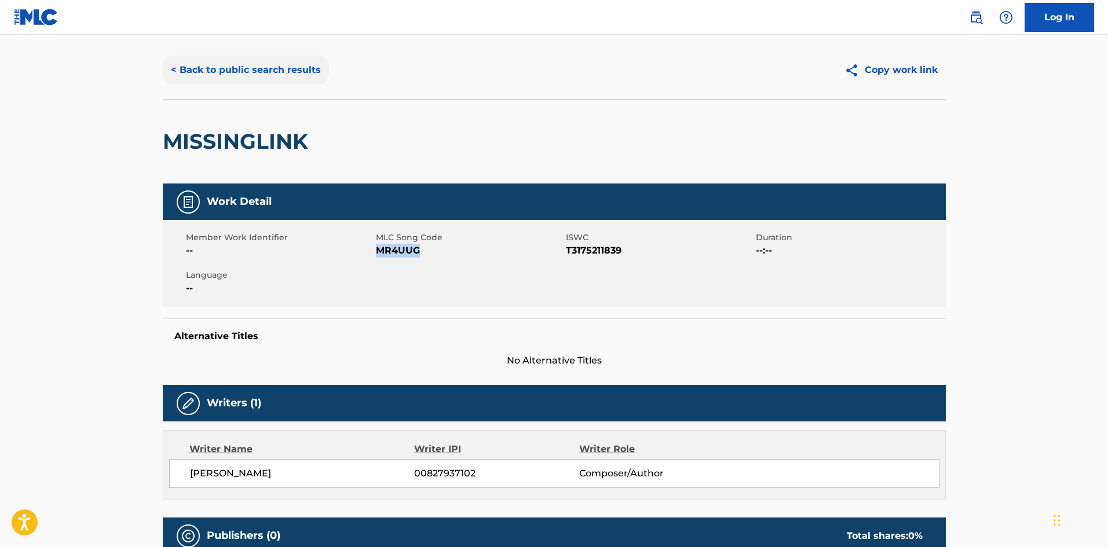
click at [278, 72] on button "< Back to public search results" at bounding box center [246, 70] width 166 height 29
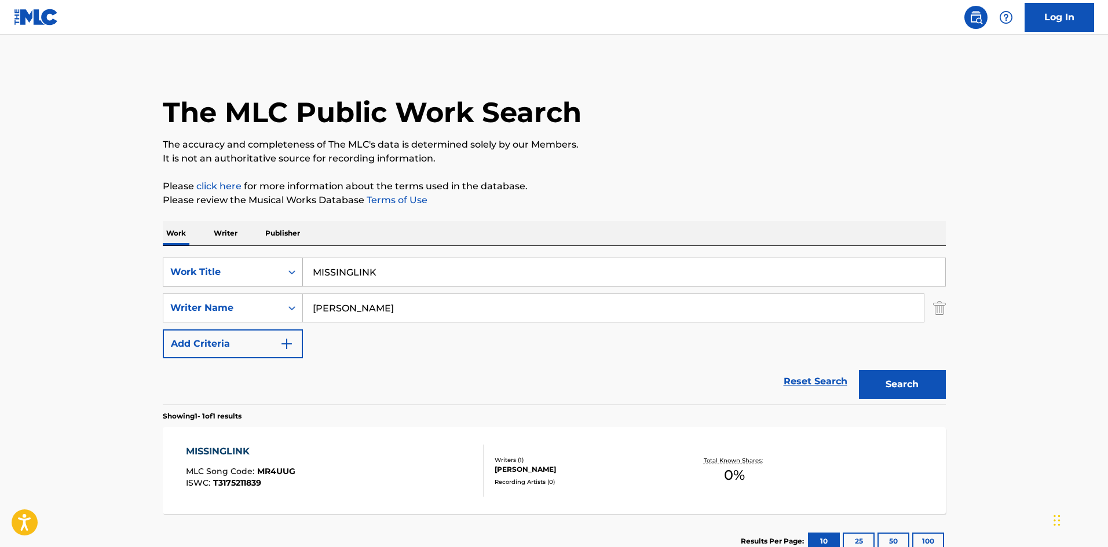
drag, startPoint x: 283, startPoint y: 266, endPoint x: 258, endPoint y: 263, distance: 25.1
click at [234, 258] on div "SearchWithCriteriae26d3c89-0ae3-45d1-a097-436108b83d80 Work Title MISSINGLINK" at bounding box center [554, 272] width 783 height 29
type input "NYX"
click at [918, 380] on button "Search" at bounding box center [902, 384] width 87 height 29
click at [401, 456] on div "NYX MLC Song Code : N68TR8 ISWC : T3127418199" at bounding box center [335, 471] width 298 height 52
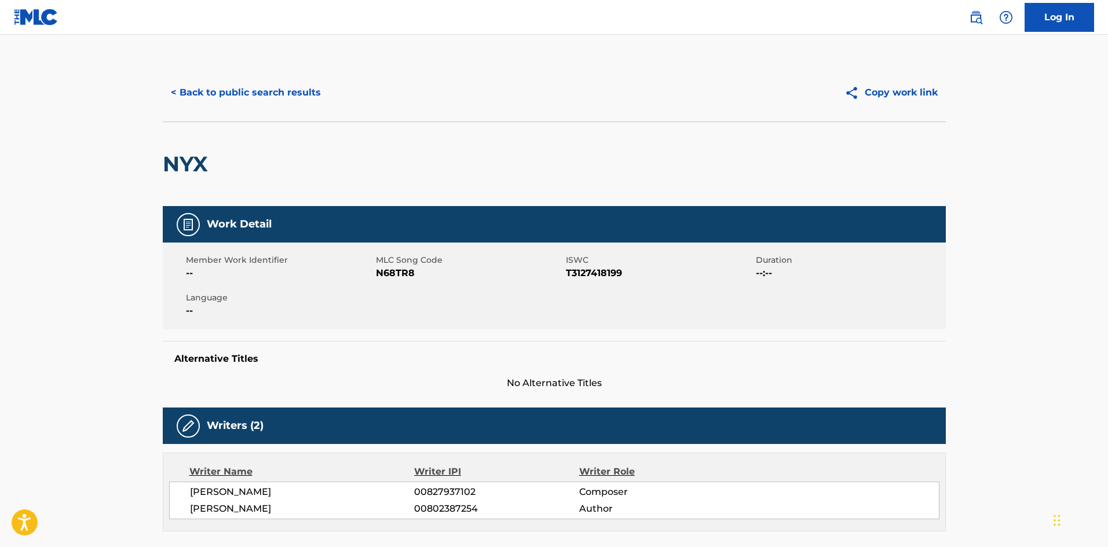
click at [384, 274] on span "N68TR8" at bounding box center [469, 273] width 187 height 14
copy span "N68TR8"
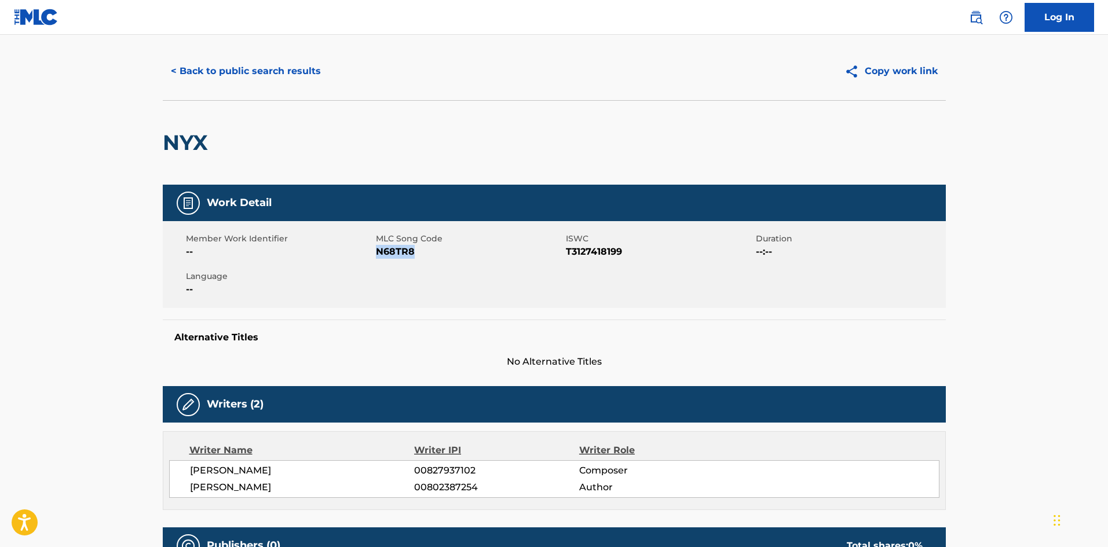
scroll to position [19, 0]
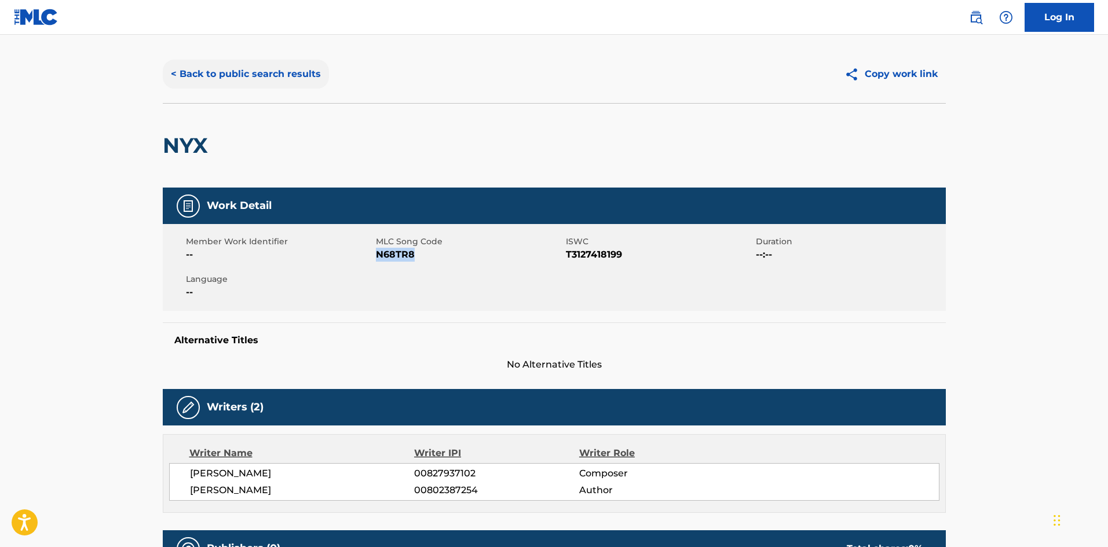
click at [309, 76] on button "< Back to public search results" at bounding box center [246, 74] width 166 height 29
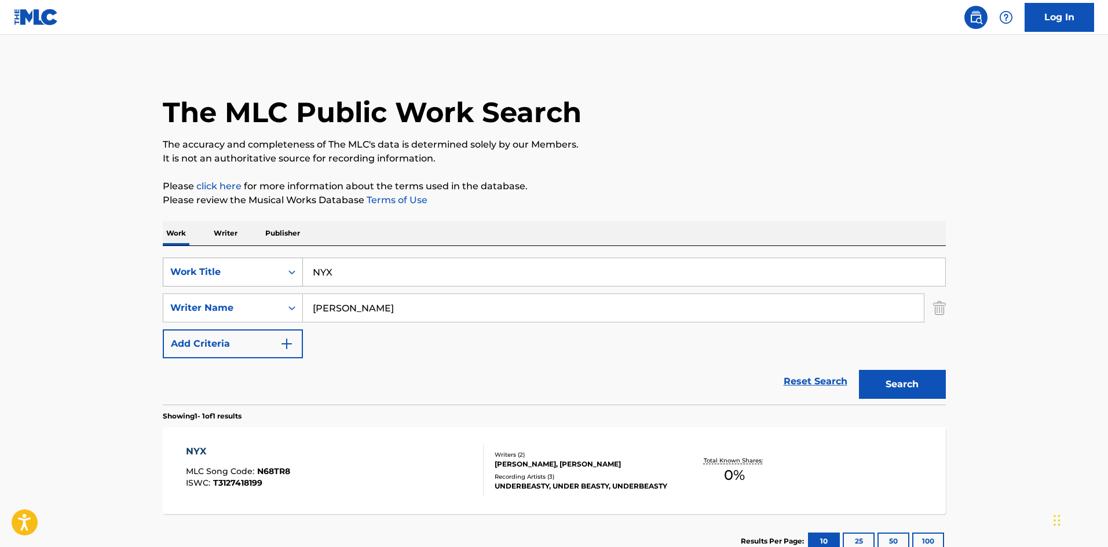
drag, startPoint x: 280, startPoint y: 270, endPoint x: 266, endPoint y: 273, distance: 14.7
click at [266, 272] on div "SearchWithCriteriae26d3c89-0ae3-45d1-a097-436108b83d80 Work Title NYX" at bounding box center [554, 272] width 783 height 29
type input "raven"
click at [926, 374] on button "Search" at bounding box center [902, 384] width 87 height 29
drag, startPoint x: 288, startPoint y: 301, endPoint x: 280, endPoint y: 300, distance: 8.2
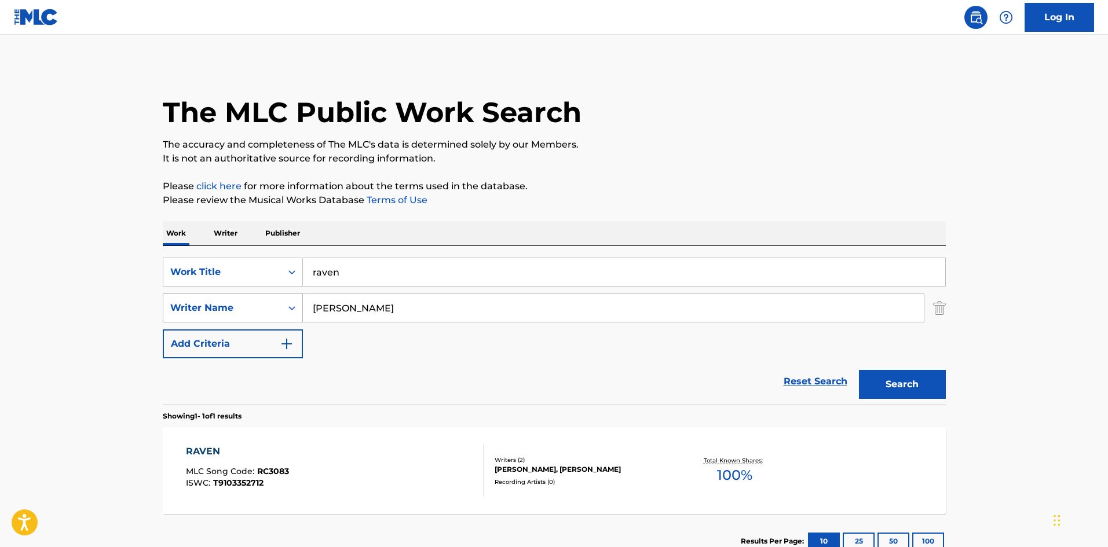
click at [281, 300] on div "SearchWithCriteria4f086465-6747-4a9d-94b9-eadf46f686df Writer Name [PERSON_NAME]" at bounding box center [554, 308] width 783 height 29
type input "yuua"
click at [909, 380] on button "Search" at bounding box center [902, 384] width 87 height 29
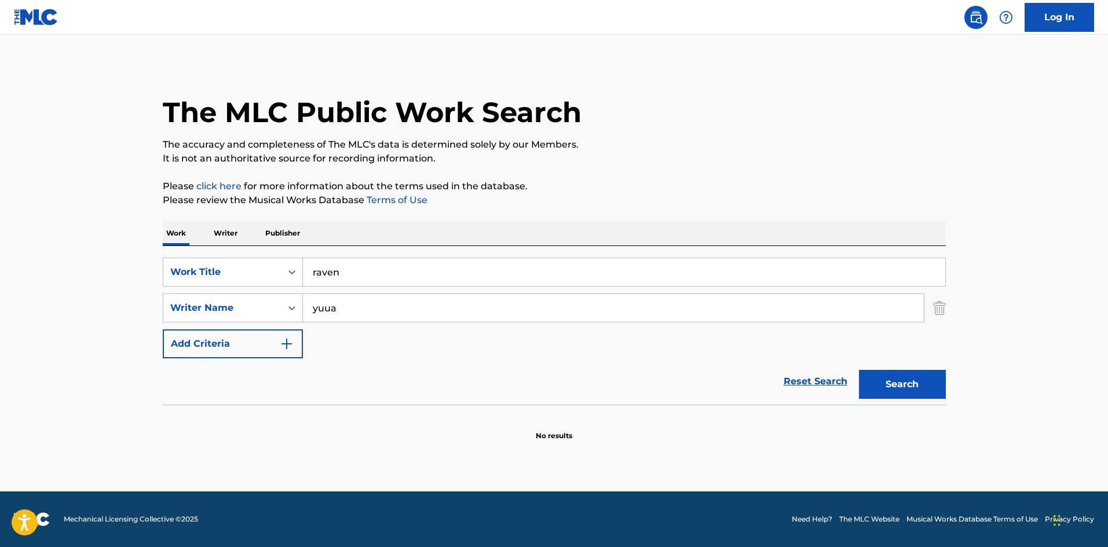
drag, startPoint x: 355, startPoint y: 274, endPoint x: 292, endPoint y: 250, distance: 67.3
click at [276, 270] on div "SearchWithCriteriae26d3c89-0ae3-45d1-a097-436108b83d80 Work Title raven" at bounding box center [554, 272] width 783 height 29
type input "OCCLUT PROPOSE"
drag, startPoint x: 343, startPoint y: 306, endPoint x: 287, endPoint y: 303, distance: 56.8
click at [283, 303] on div "SearchWithCriteria4f086465-6747-4a9d-94b9-eadf46f686df Writer Name [PERSON_NAME]" at bounding box center [554, 308] width 783 height 29
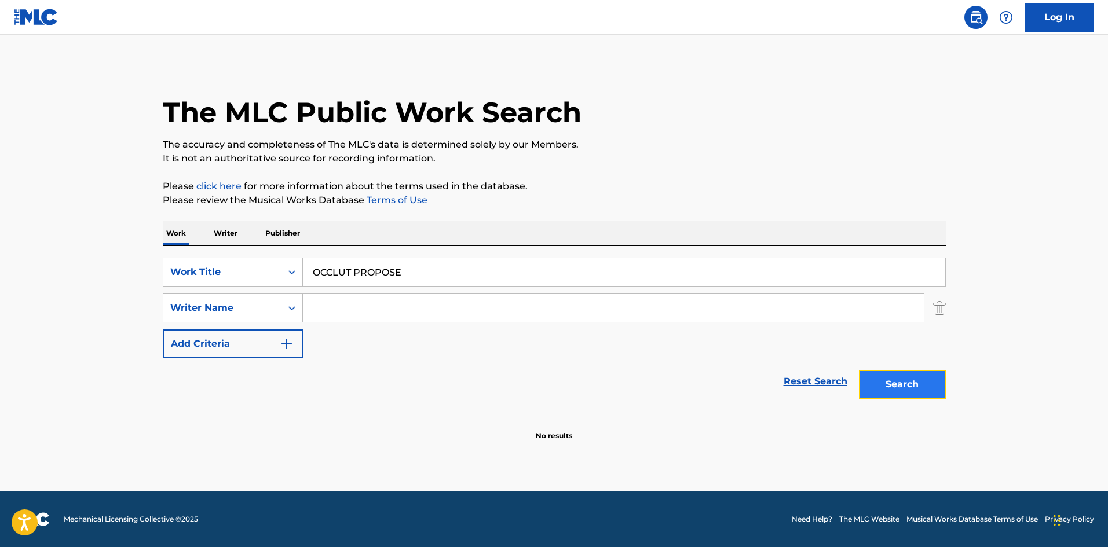
click at [892, 387] on button "Search" at bounding box center [902, 384] width 87 height 29
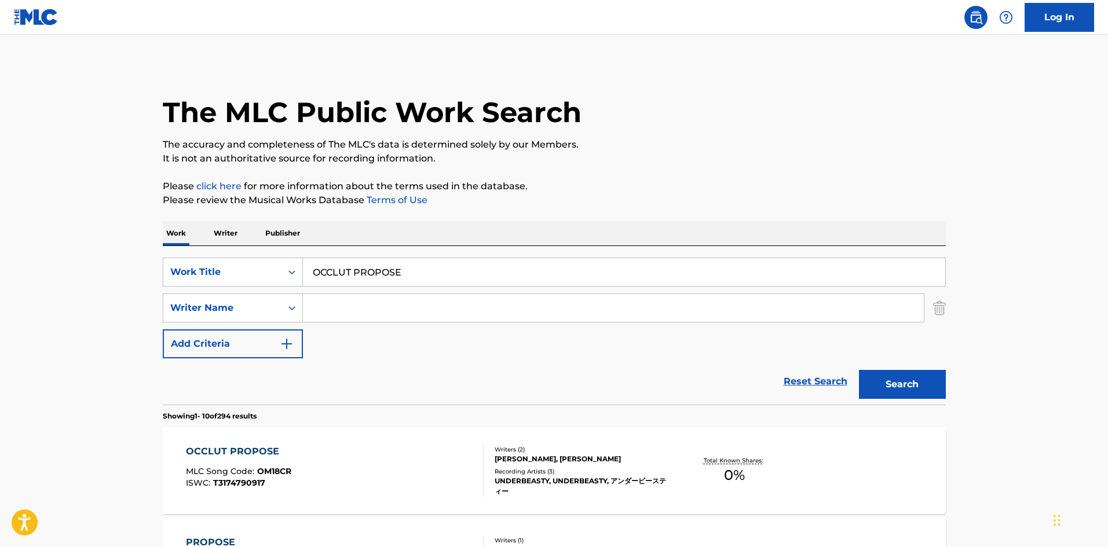
click at [342, 456] on div "OCCLUT PROPOSE MLC Song Code : OM18CR ISWC : T3174790917" at bounding box center [335, 471] width 298 height 52
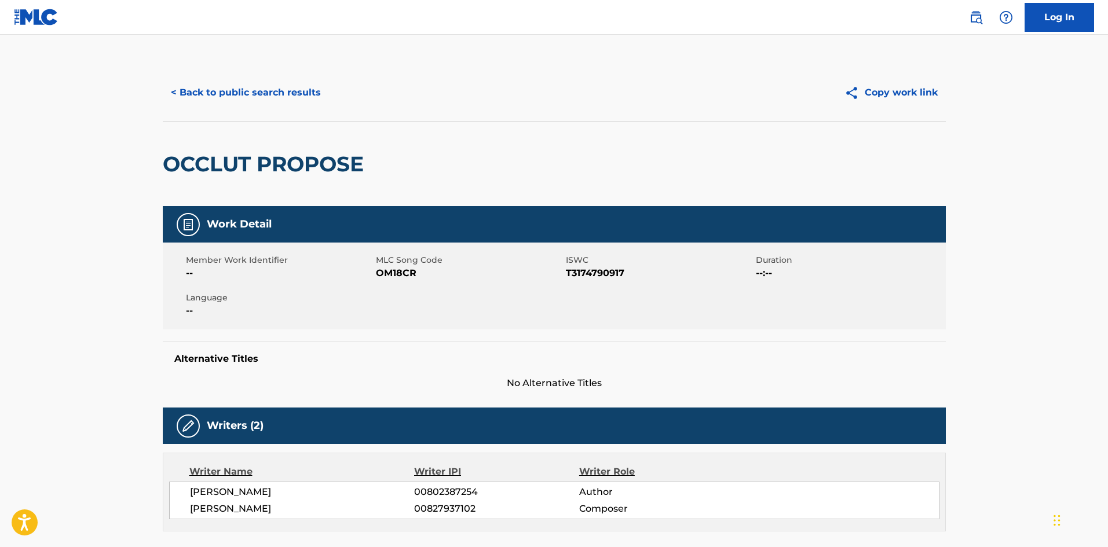
click at [384, 267] on span "OM18CR" at bounding box center [469, 273] width 187 height 14
copy span "OM18CR"
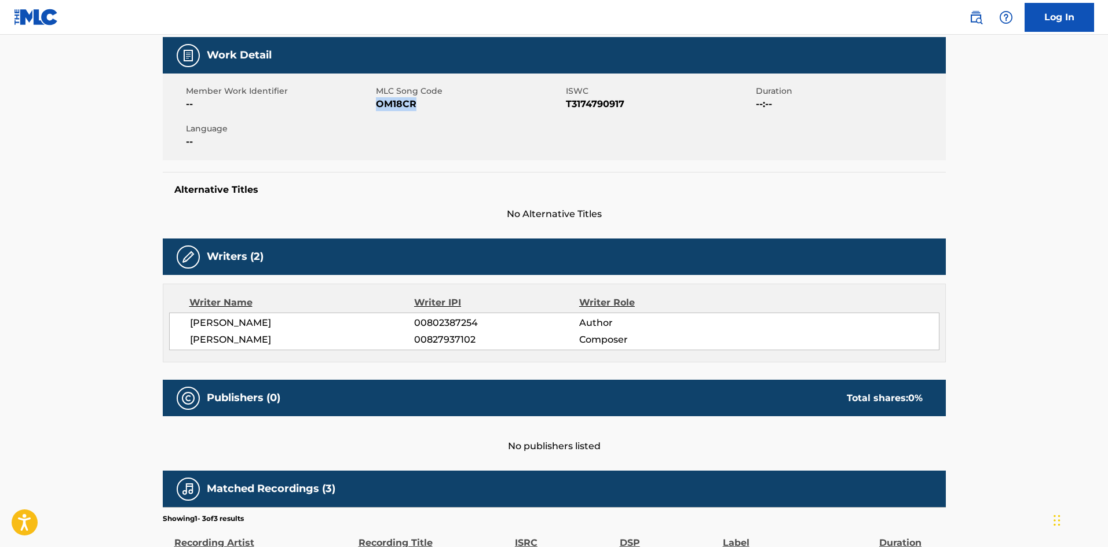
scroll to position [14, 0]
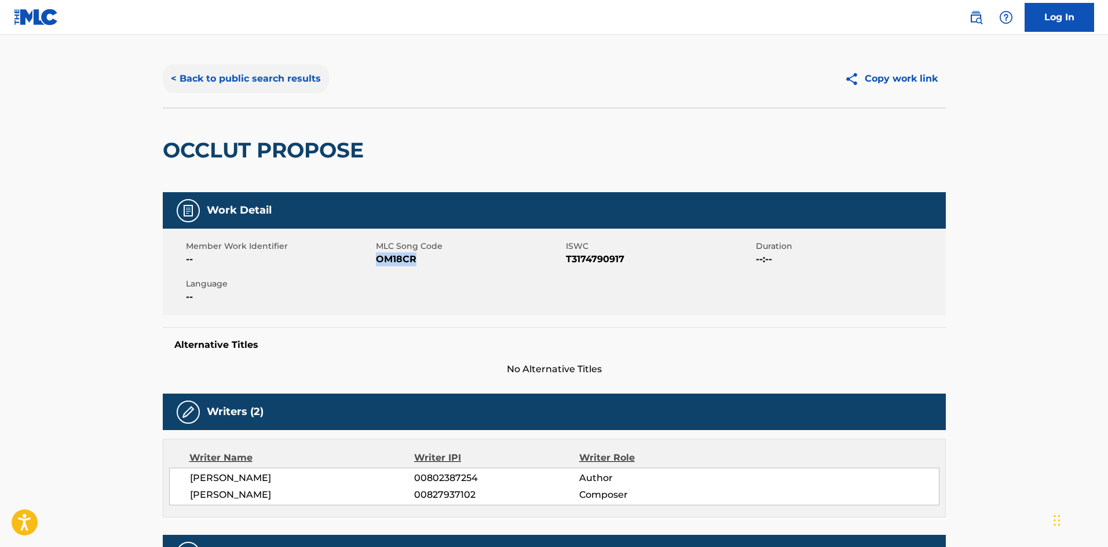
click at [294, 80] on button "< Back to public search results" at bounding box center [246, 78] width 166 height 29
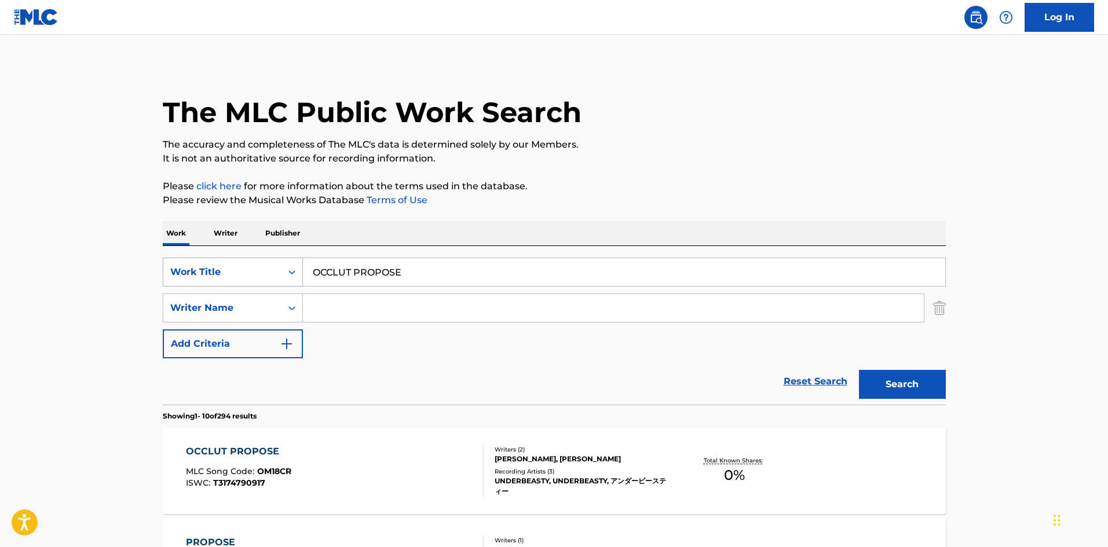
drag, startPoint x: 410, startPoint y: 269, endPoint x: 233, endPoint y: 260, distance: 177.4
click at [232, 260] on div "SearchWithCriteriae26d3c89-0ae3-45d1-a097-436108b83d80 Work Title OCCLUT PROPOSE" at bounding box center [554, 272] width 783 height 29
type input "SUPOTTORAITO"
click at [874, 385] on button "Search" at bounding box center [902, 384] width 87 height 29
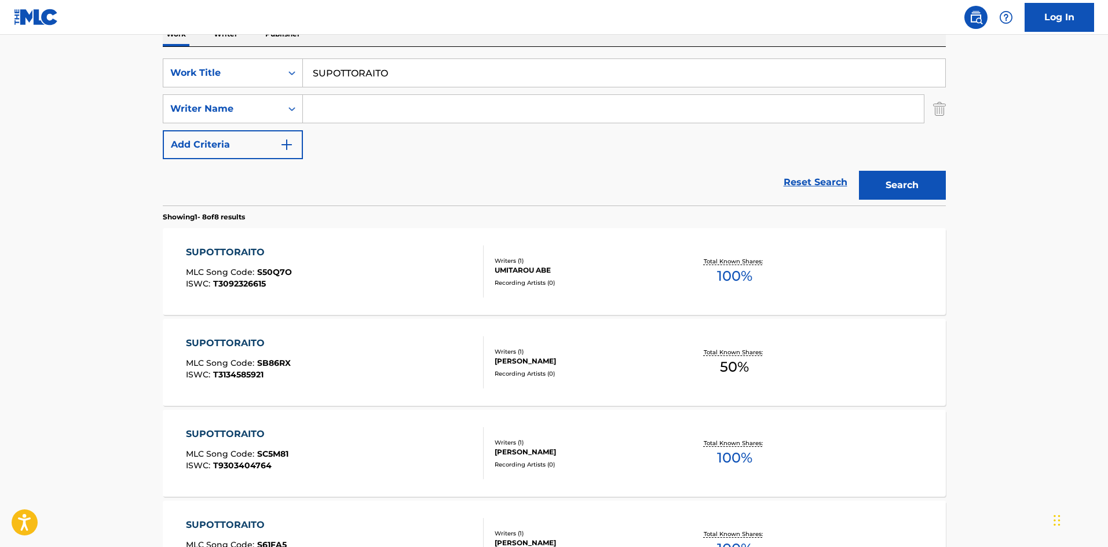
scroll to position [201, 0]
click at [347, 101] on input "Search Form" at bounding box center [613, 107] width 621 height 28
type input "Okb"
click at [911, 184] on button "Search" at bounding box center [902, 183] width 87 height 29
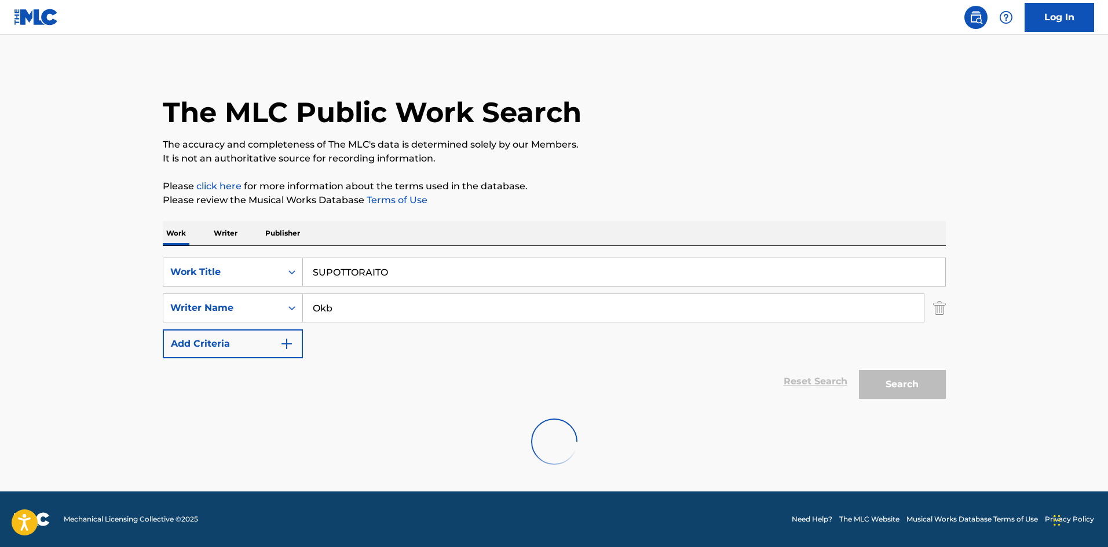
scroll to position [0, 0]
drag, startPoint x: 395, startPoint y: 270, endPoint x: 246, endPoint y: 259, distance: 149.2
click at [246, 259] on div "SearchWithCriteriae26d3c89-0ae3-45d1-a097-436108b83d80 Work Title SUPOTTORAITO" at bounding box center [554, 272] width 783 height 29
type input "OVER THE SKY"
drag, startPoint x: 341, startPoint y: 306, endPoint x: 276, endPoint y: 300, distance: 65.7
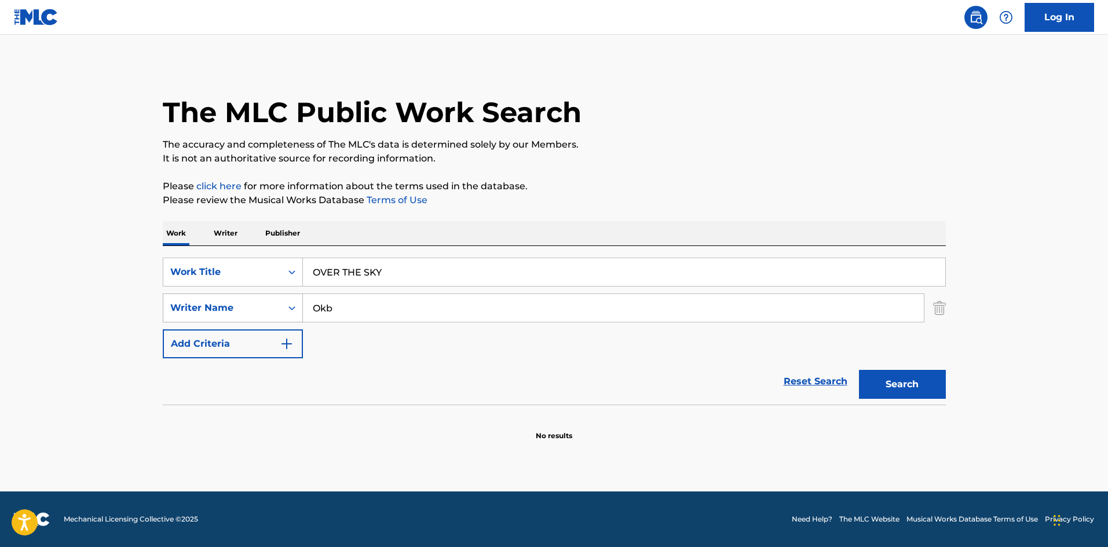
click at [276, 300] on div "SearchWithCriteria4f086465-6747-4a9d-94b9-eadf46f686df Writer Name Okb" at bounding box center [554, 308] width 783 height 29
type input "takuya"
click at [891, 372] on button "Search" at bounding box center [902, 384] width 87 height 29
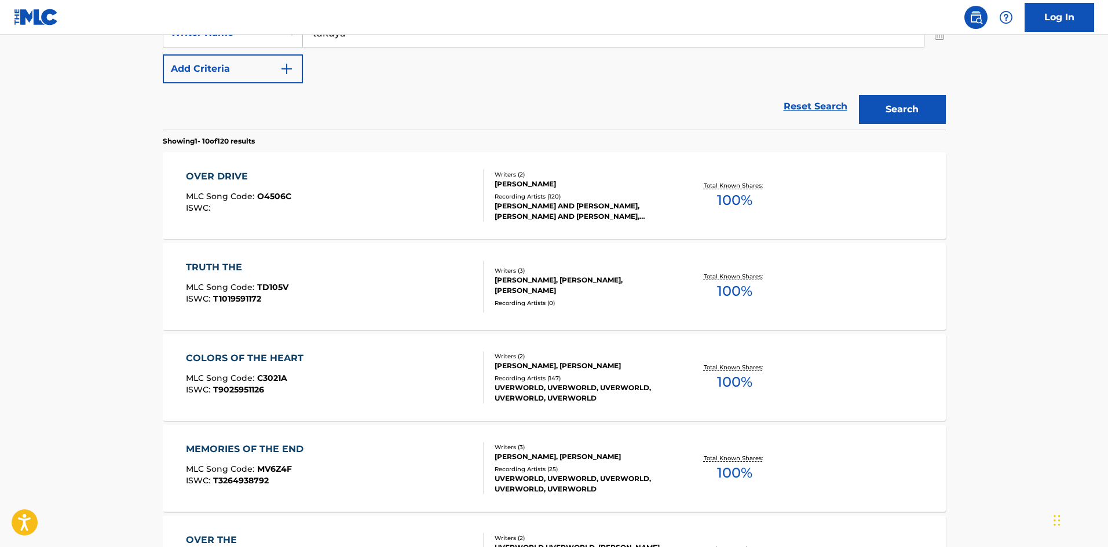
scroll to position [267, 0]
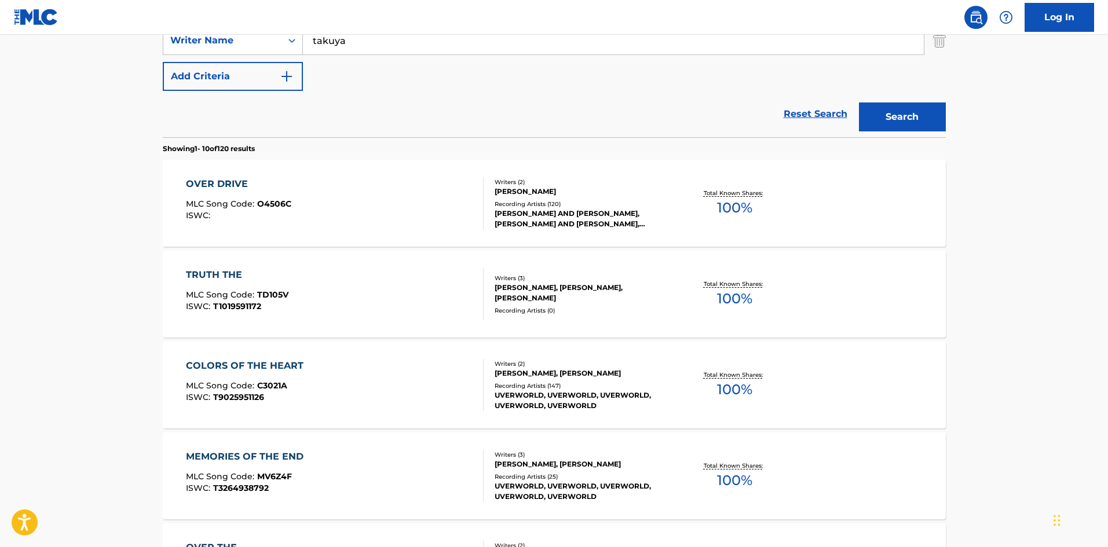
click at [399, 186] on div "OVER DRIVE MLC Song Code : O4506C ISWC :" at bounding box center [335, 203] width 298 height 52
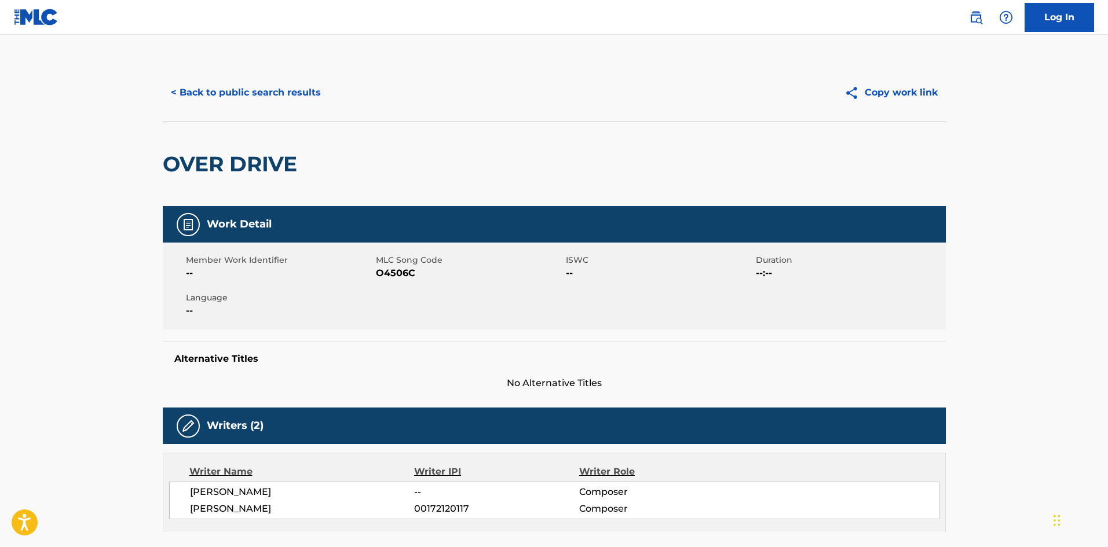
drag, startPoint x: 223, startPoint y: 90, endPoint x: 241, endPoint y: 5, distance: 86.9
click at [224, 89] on button "< Back to public search results" at bounding box center [246, 92] width 166 height 29
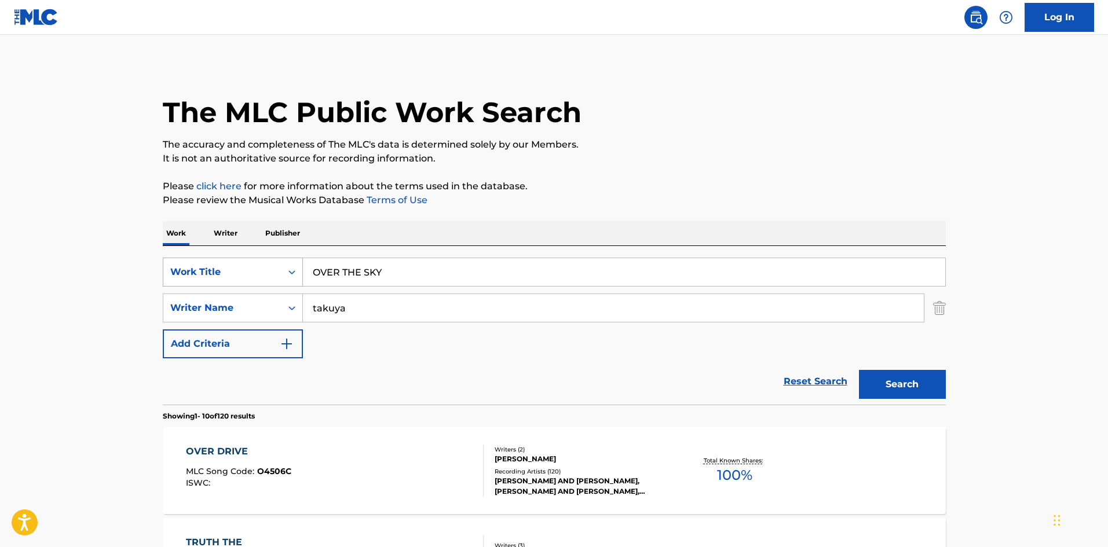
drag, startPoint x: 391, startPoint y: 274, endPoint x: 221, endPoint y: 263, distance: 170.6
click at [221, 263] on div "SearchWithCriteriae26d3c89-0ae3-45d1-a097-436108b83d80 Work Title OVER THE SKY" at bounding box center [554, 272] width 783 height 29
type input "ROLLADICE"
click at [900, 386] on button "Search" at bounding box center [902, 384] width 87 height 29
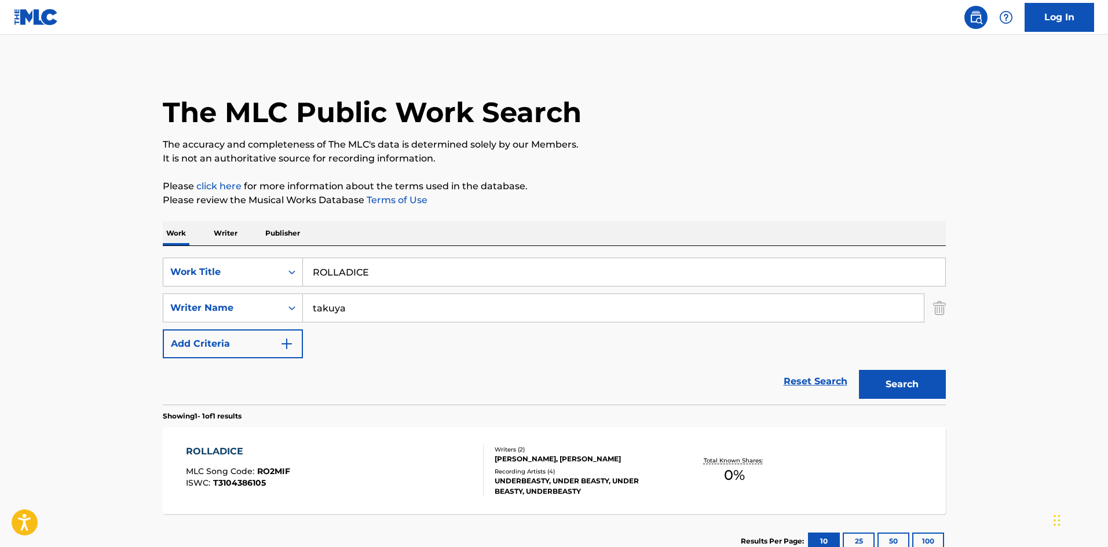
click at [420, 447] on div "ROLLADICE MLC Song Code : RO2MIF ISWC : T3104386105" at bounding box center [335, 471] width 298 height 52
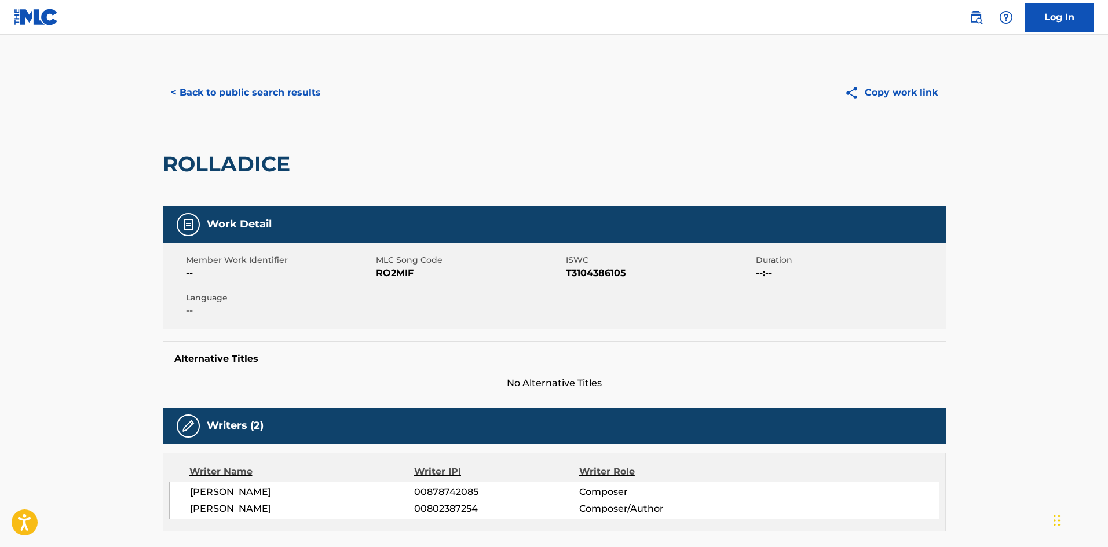
click at [394, 273] on span "RO2MIF" at bounding box center [469, 273] width 187 height 14
click at [256, 86] on button "< Back to public search results" at bounding box center [246, 92] width 166 height 29
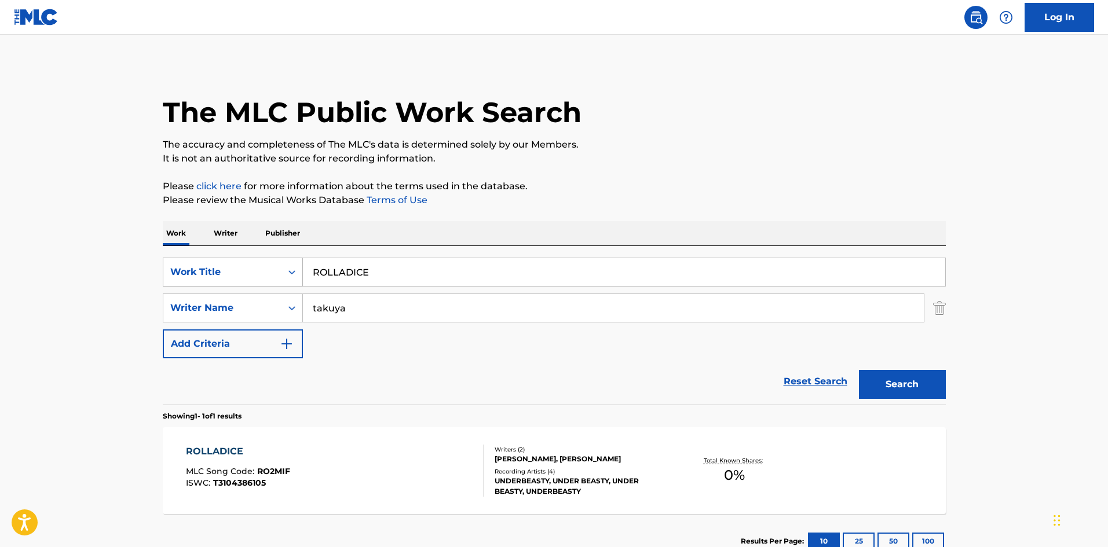
drag, startPoint x: 362, startPoint y: 268, endPoint x: 295, endPoint y: 270, distance: 67.8
click at [295, 270] on div "SearchWithCriteriae26d3c89-0ae3-45d1-a097-436108b83d80 Work Title ROLLADICE" at bounding box center [554, 272] width 783 height 29
click at [262, 264] on div "SearchWithCriteriae26d3c89-0ae3-45d1-a097-436108b83d80 Work Title ROLLADICE" at bounding box center [554, 272] width 783 height 29
type input "ROUGE"
click at [913, 373] on button "Search" at bounding box center [902, 384] width 87 height 29
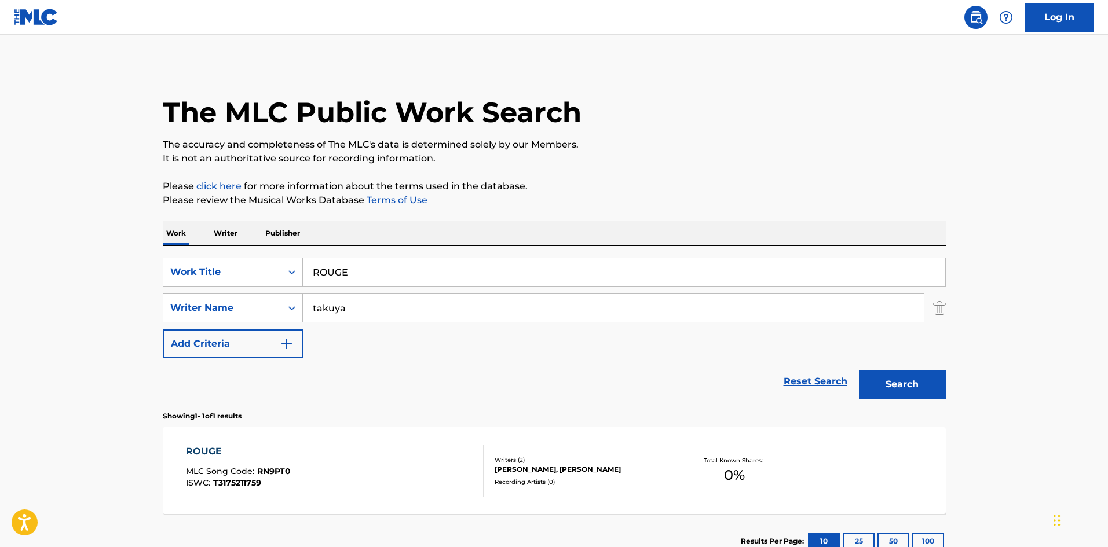
click at [375, 453] on div "ROUGE MLC Song Code : RN9PT0 ISWC : T3175211759" at bounding box center [335, 471] width 298 height 52
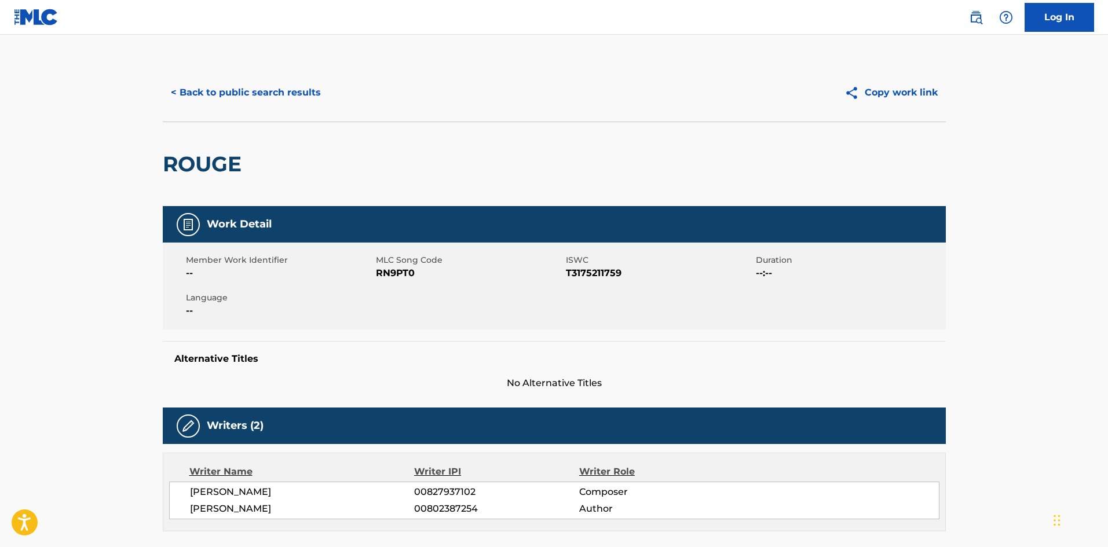
click at [401, 275] on span "RN9PT0" at bounding box center [469, 273] width 187 height 14
click at [276, 96] on button "< Back to public search results" at bounding box center [246, 92] width 166 height 29
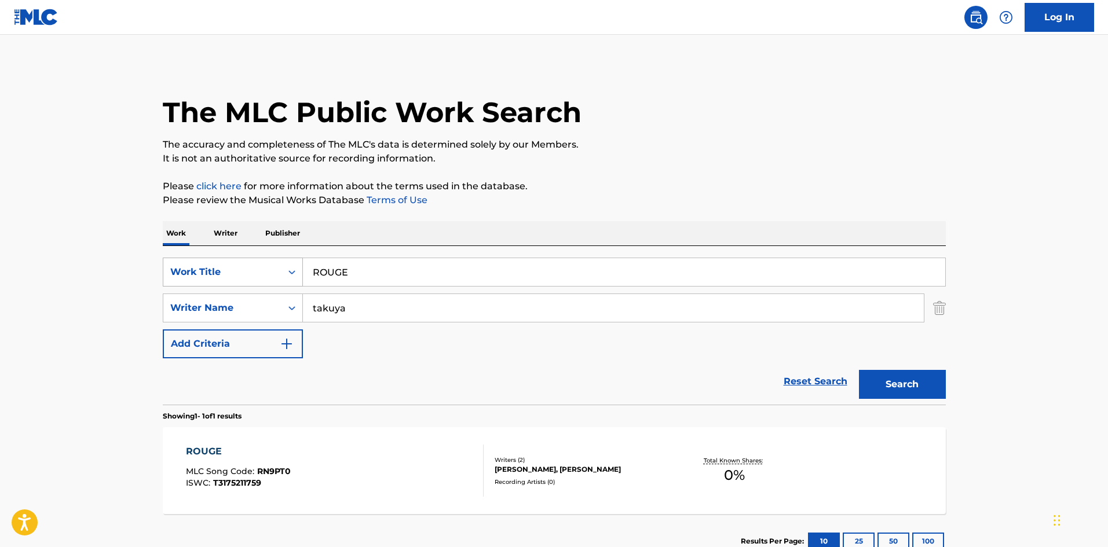
drag, startPoint x: 351, startPoint y: 273, endPoint x: 284, endPoint y: 273, distance: 67.2
click at [275, 267] on div "SearchWithCriteriae26d3c89-0ae3-45d1-a097-436108b83d80 Work Title ROUGE" at bounding box center [554, 272] width 783 height 29
type input "SHADOW"
click at [902, 383] on button "Search" at bounding box center [902, 384] width 87 height 29
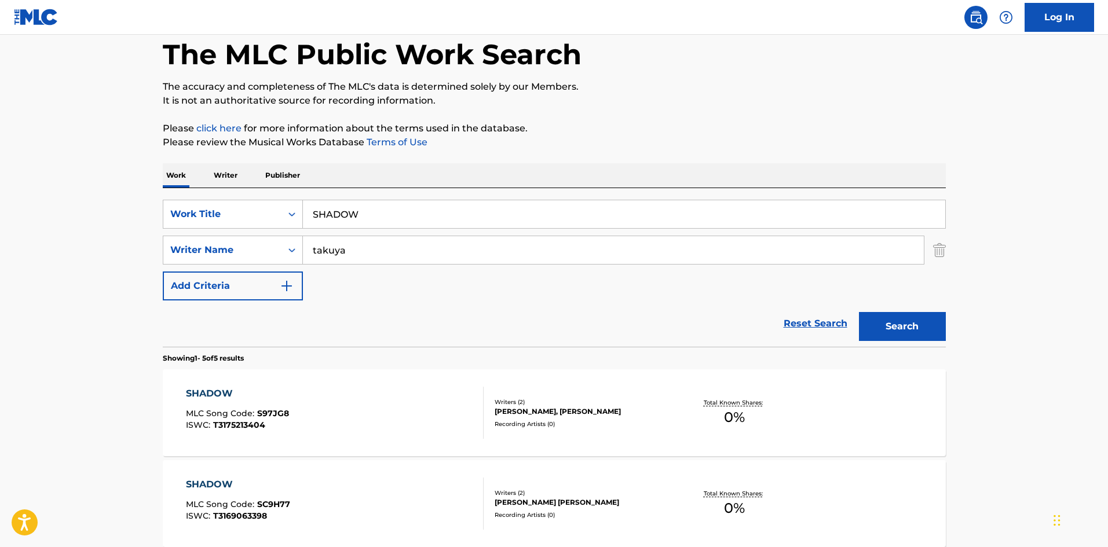
scroll to position [116, 0]
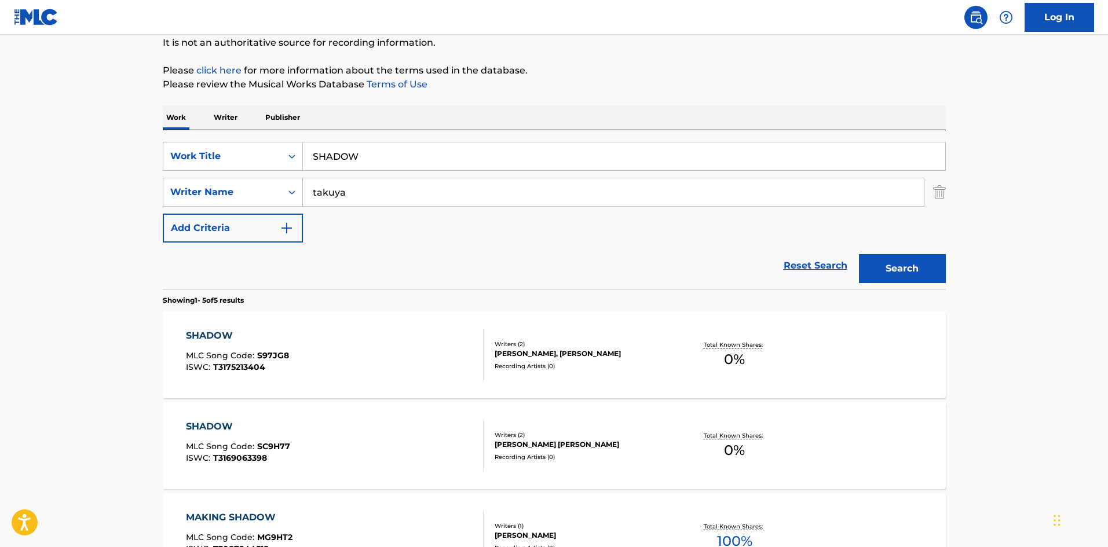
click at [436, 360] on div "SHADOW MLC Song Code : S97JG8 ISWC : T3175213404" at bounding box center [335, 355] width 298 height 52
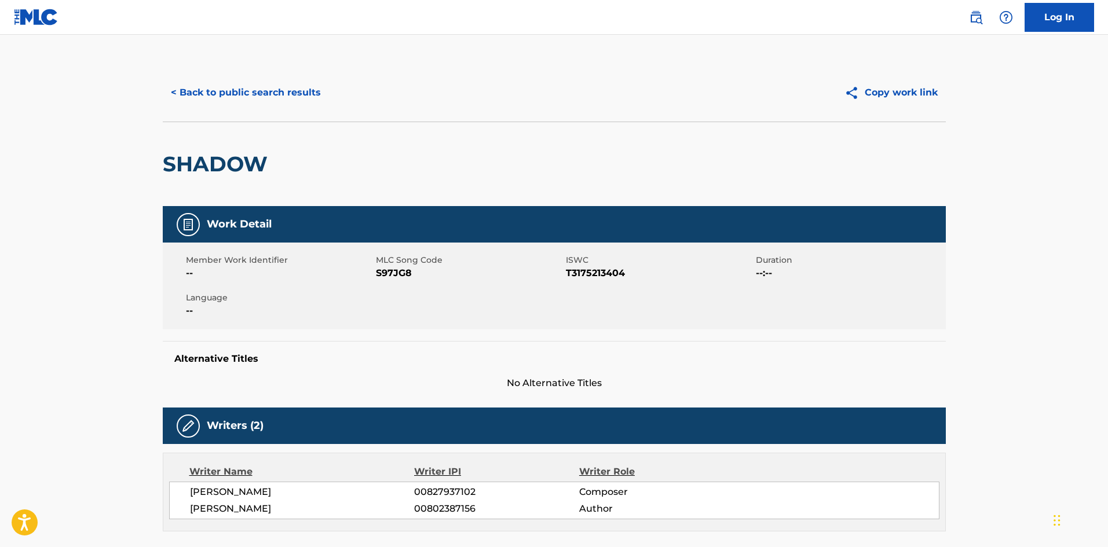
click at [397, 277] on span "S97JG8" at bounding box center [469, 273] width 187 height 14
click at [397, 276] on span "S97JG8" at bounding box center [469, 273] width 187 height 14
click at [401, 275] on span "S97JG8" at bounding box center [469, 273] width 187 height 14
click at [401, 274] on span "S97JG8" at bounding box center [469, 273] width 187 height 14
click at [291, 87] on button "< Back to public search results" at bounding box center [246, 92] width 166 height 29
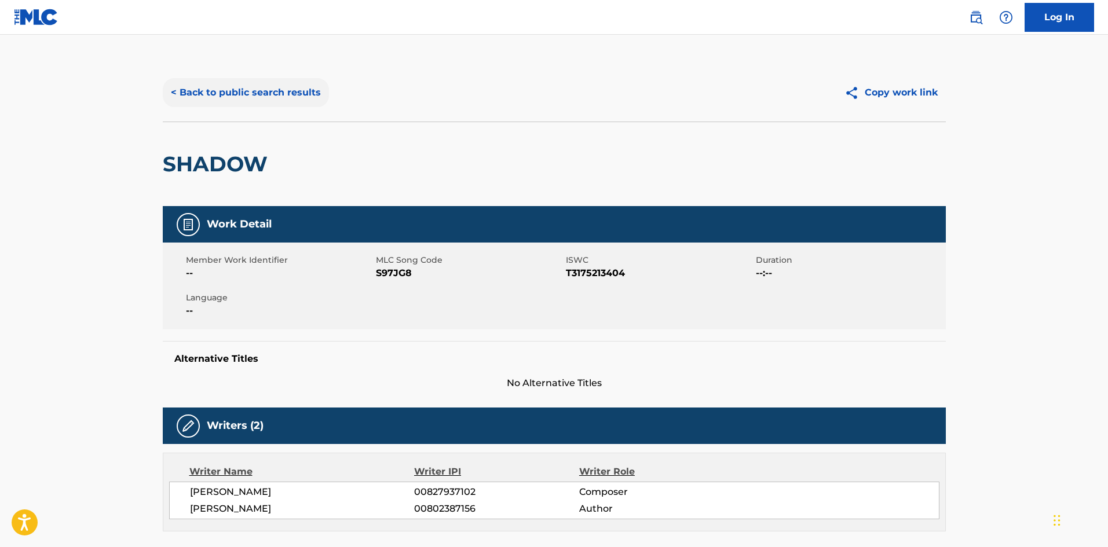
scroll to position [116, 0]
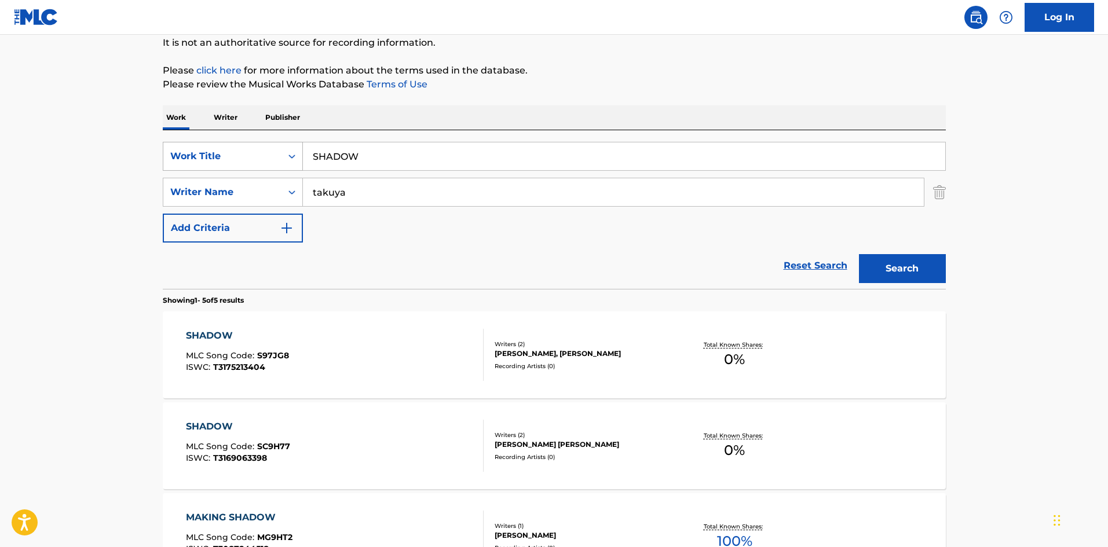
click at [277, 149] on div "SearchWithCriteriae26d3c89-0ae3-45d1-a097-436108b83d80 Work Title SHADOW" at bounding box center [554, 156] width 783 height 29
type input "YNDR"
drag, startPoint x: 911, startPoint y: 273, endPoint x: 709, endPoint y: 226, distance: 207.4
click at [910, 273] on button "Search" at bounding box center [902, 268] width 87 height 29
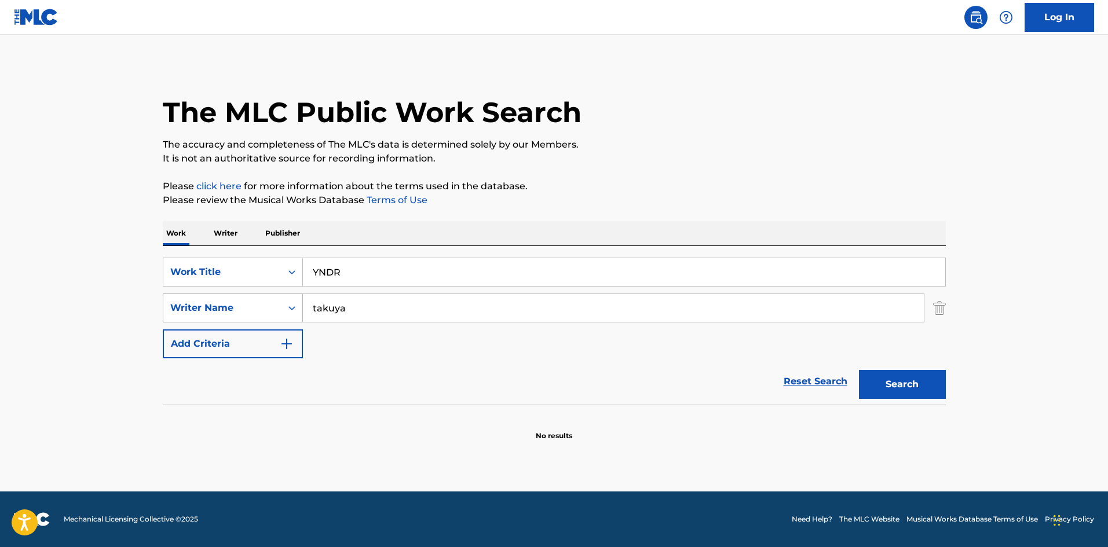
drag, startPoint x: 354, startPoint y: 313, endPoint x: 269, endPoint y: 317, distance: 84.7
click at [269, 317] on div "SearchWithCriteria4f086465-6747-4a9d-94b9-eadf46f686df Writer Name [PERSON_NAME]" at bounding box center [554, 308] width 783 height 29
type input "Uetake"
click at [911, 377] on button "Search" at bounding box center [902, 384] width 87 height 29
drag, startPoint x: 340, startPoint y: 263, endPoint x: 260, endPoint y: 263, distance: 80.5
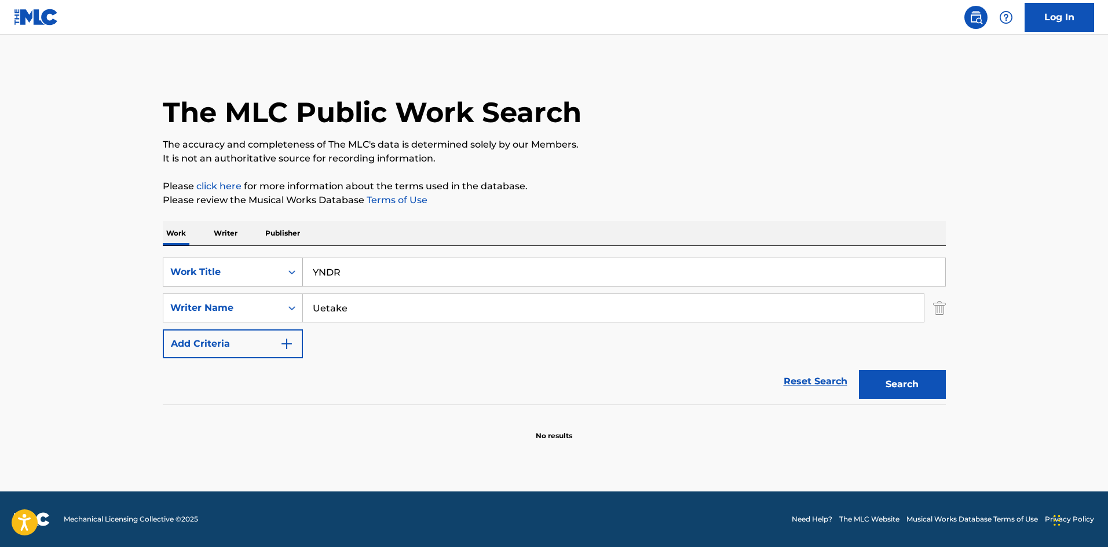
click at [260, 263] on div "SearchWithCriteriae26d3c89-0ae3-45d1-a097-436108b83d80 Work Title YNDR" at bounding box center [554, 272] width 783 height 29
type input "DO MORE"
drag, startPoint x: 372, startPoint y: 313, endPoint x: 218, endPoint y: 292, distance: 154.8
click at [215, 292] on div "SearchWithCriteriae26d3c89-0ae3-45d1-a097-436108b83d80 Work Title DO MORE Searc…" at bounding box center [554, 308] width 783 height 101
type input "yutaka"
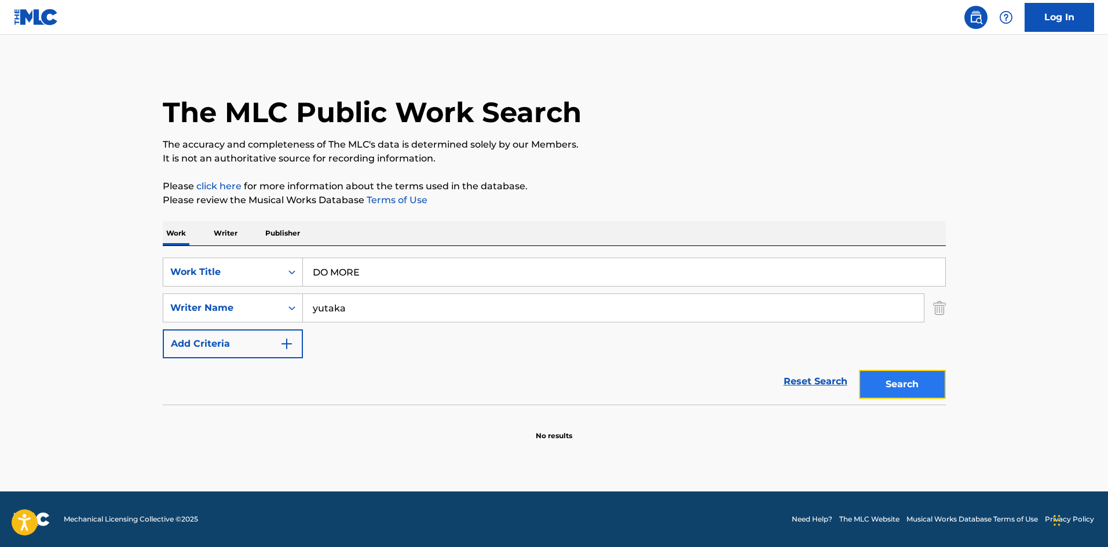
click at [894, 390] on button "Search" at bounding box center [902, 384] width 87 height 29
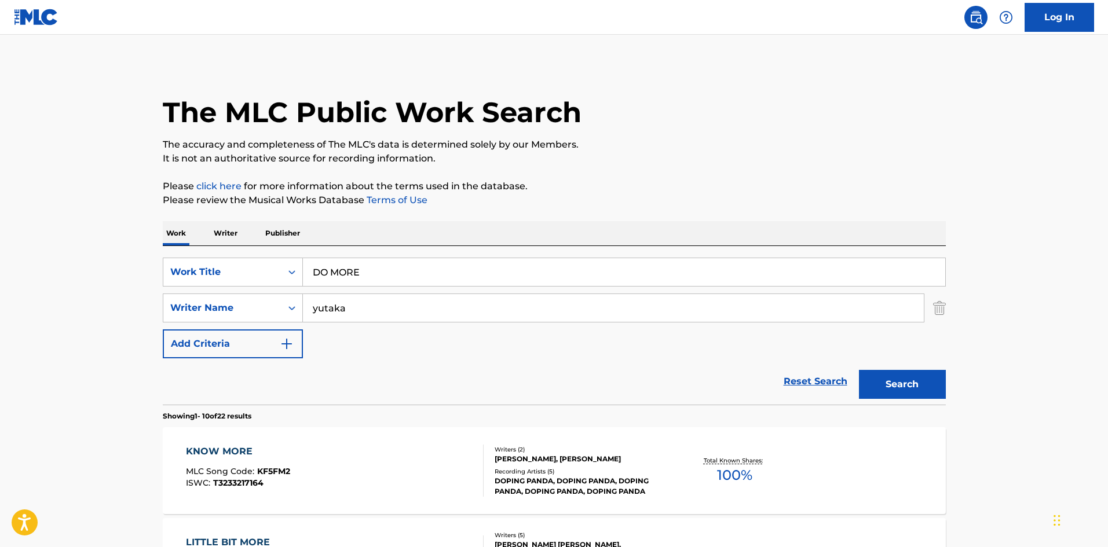
drag, startPoint x: 296, startPoint y: 252, endPoint x: 248, endPoint y: 245, distance: 48.0
click at [244, 247] on div "SearchWithCriteriae26d3c89-0ae3-45d1-a097-436108b83d80 Work Title DO MORE Searc…" at bounding box center [554, 325] width 783 height 159
click at [930, 391] on button "Search" at bounding box center [902, 384] width 87 height 29
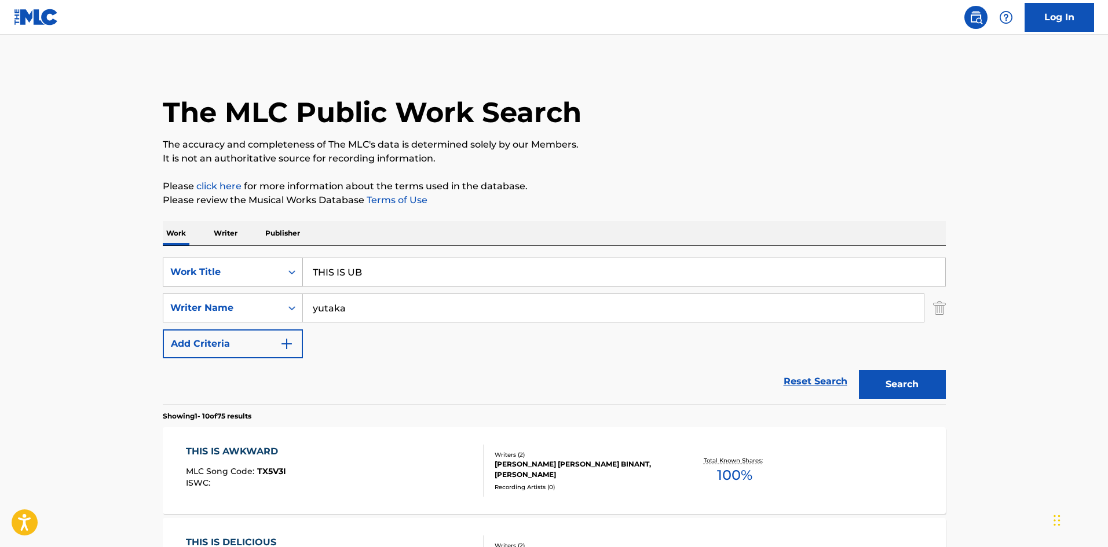
click at [237, 263] on div "SearchWithCriteriae26d3c89-0ae3-45d1-a097-436108b83d80 Work Title THIS IS UB" at bounding box center [554, 272] width 783 height 29
click at [882, 393] on button "Search" at bounding box center [902, 384] width 87 height 29
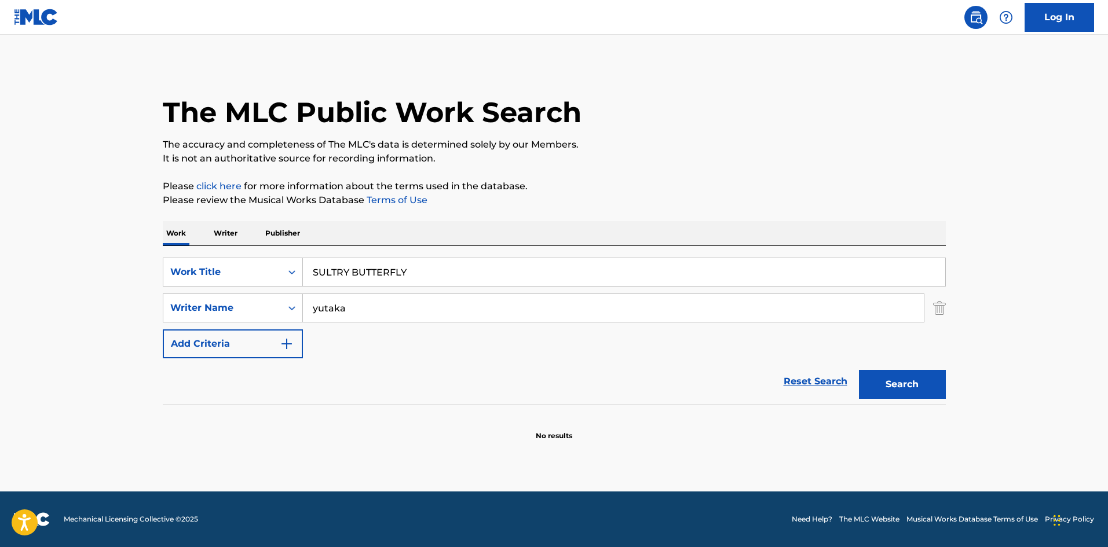
drag, startPoint x: 405, startPoint y: 265, endPoint x: 214, endPoint y: 242, distance: 192.5
click at [214, 242] on div "Work Writer Publisher SearchWithCriteriae26d3c89-0ae3-45d1-a097-436108b83d80 Wo…" at bounding box center [554, 331] width 783 height 220
type input "IZA [PERSON_NAME]"
click at [907, 374] on button "Search" at bounding box center [902, 384] width 87 height 29
drag, startPoint x: 248, startPoint y: 284, endPoint x: 405, endPoint y: 294, distance: 157.8
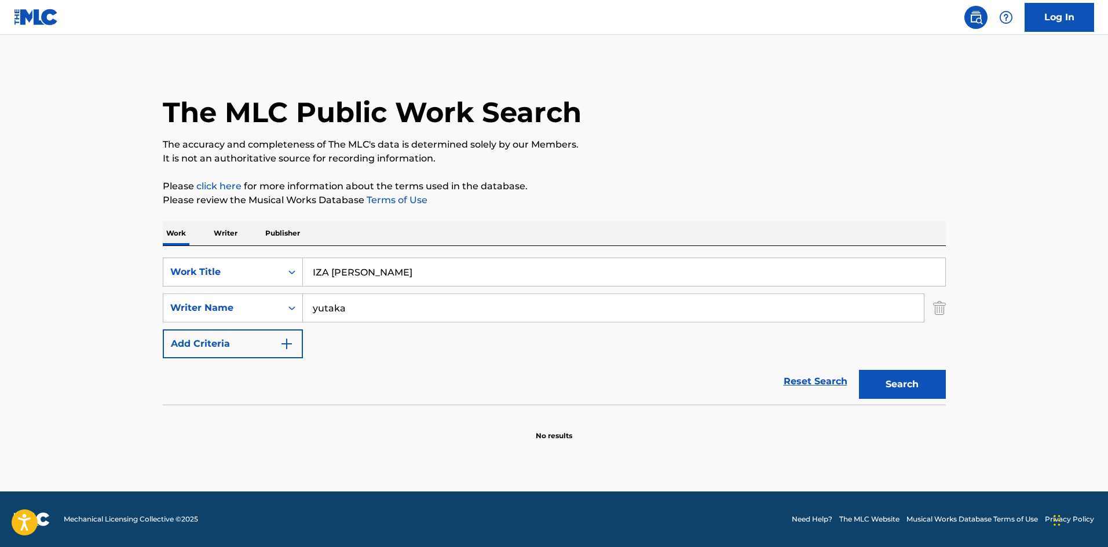
click at [250, 289] on div "SearchWithCriteriae26d3c89-0ae3-45d1-a097-436108b83d80 Work Title [PERSON_NAME]…" at bounding box center [554, 308] width 783 height 101
click at [910, 376] on button "Search" at bounding box center [902, 384] width 87 height 29
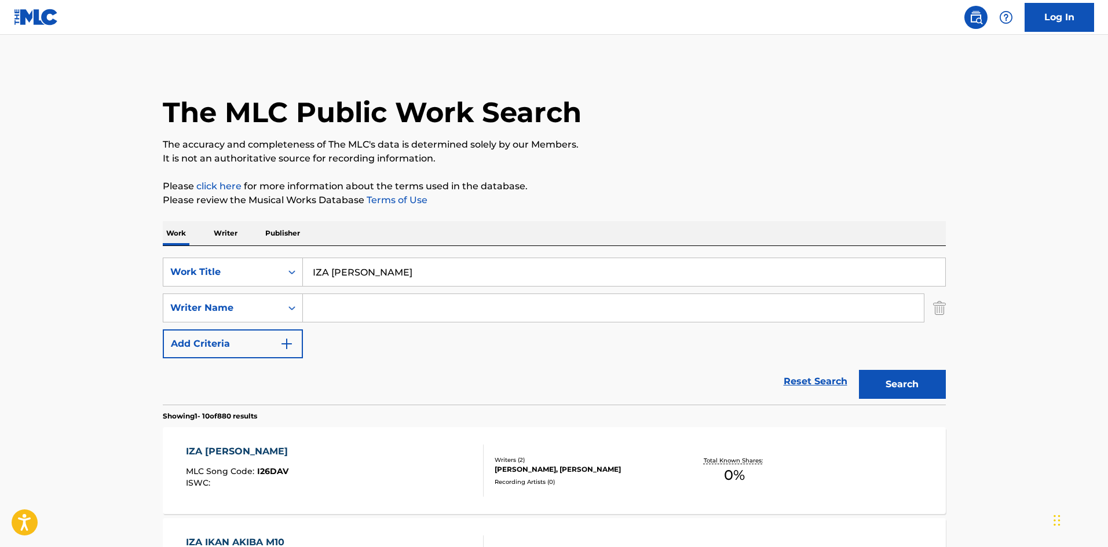
click at [394, 461] on div "IZA [PERSON_NAME] MLC Song Code : I26DAV ISWC :" at bounding box center [335, 471] width 298 height 52
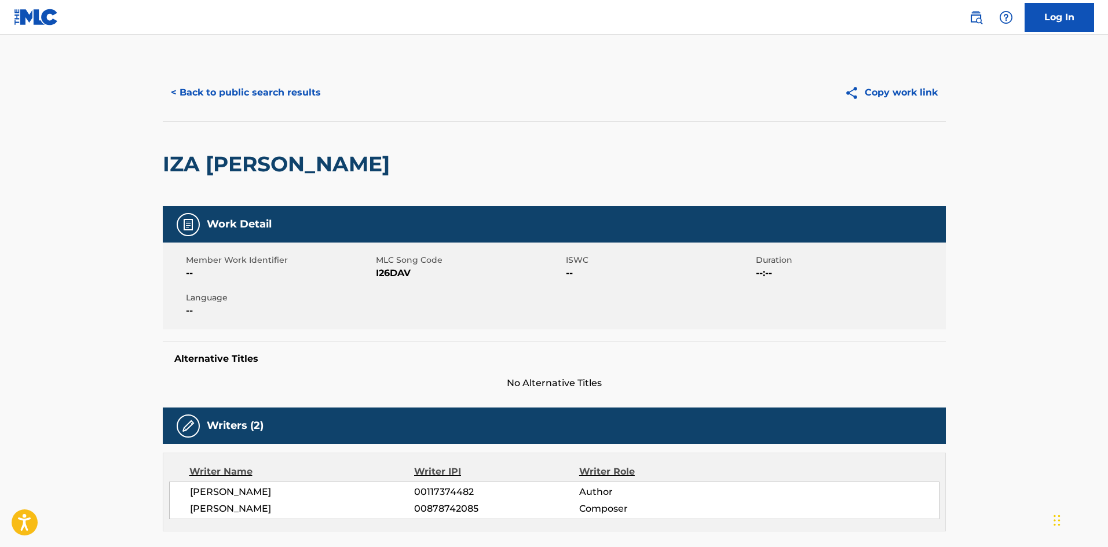
click at [396, 278] on span "I26DAV" at bounding box center [469, 273] width 187 height 14
click at [396, 277] on span "I26DAV" at bounding box center [469, 273] width 187 height 14
click at [273, 91] on button "< Back to public search results" at bounding box center [246, 92] width 166 height 29
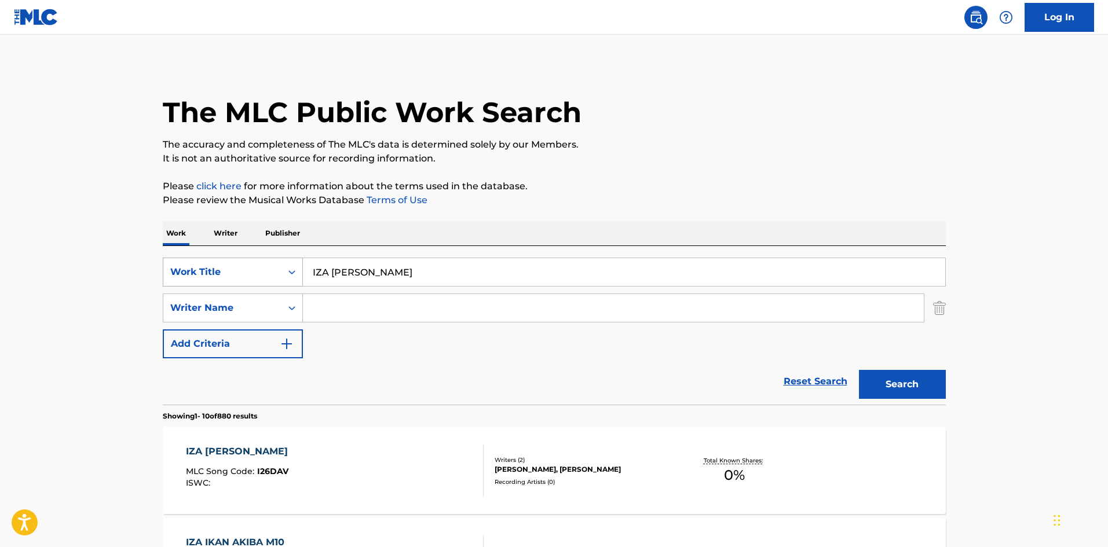
drag, startPoint x: 247, startPoint y: 245, endPoint x: 281, endPoint y: 260, distance: 37.1
type input "[PERSON_NAME] KY SUGITE WWW DEMO SONNA [PERSON_NAME]"
click at [932, 377] on button "Search" at bounding box center [902, 384] width 87 height 29
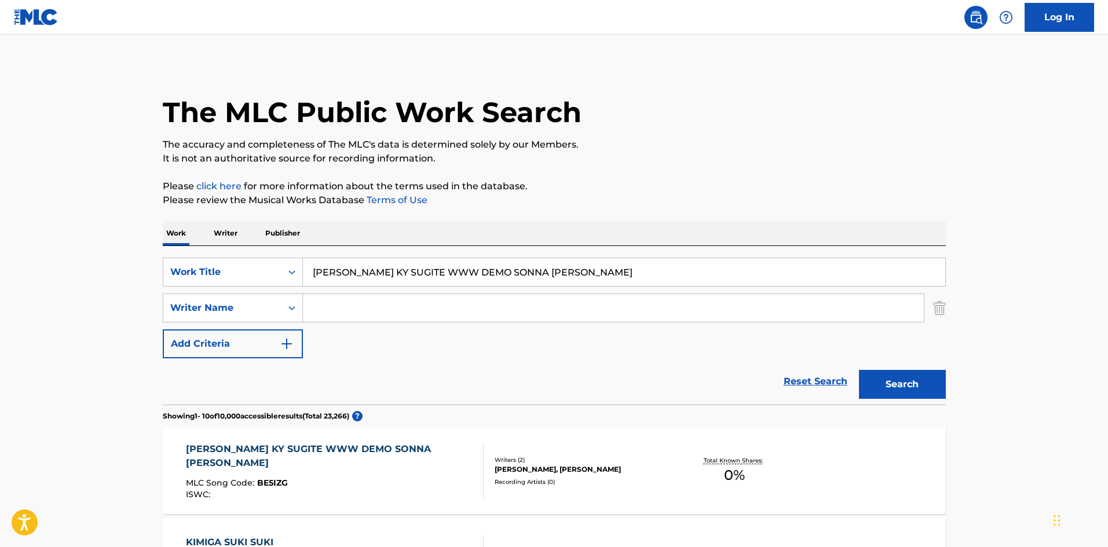
click at [402, 479] on div "MLC Song Code : BE5IZG" at bounding box center [330, 485] width 288 height 12
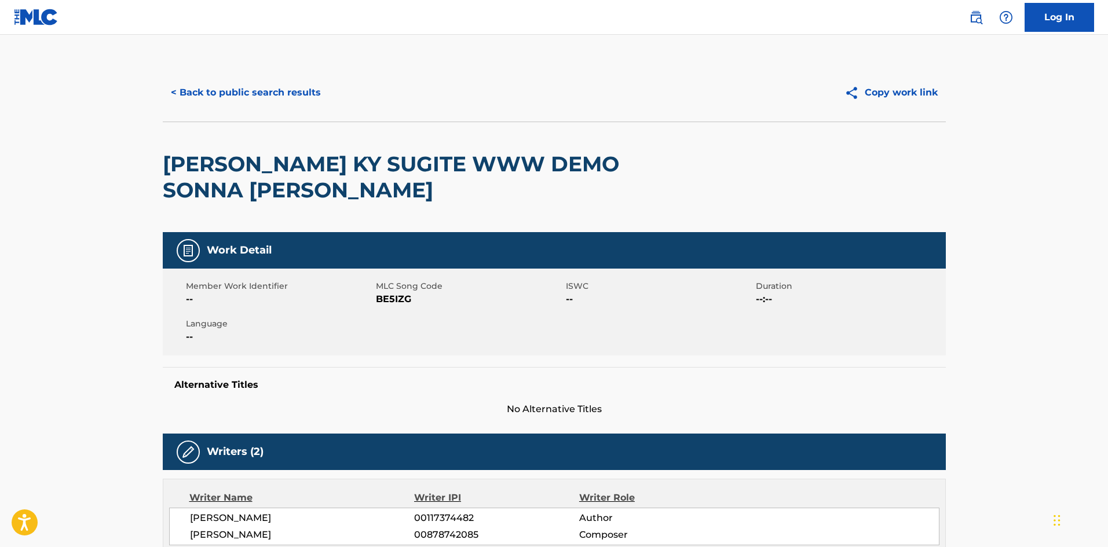
click at [393, 300] on span "BE5IZG" at bounding box center [469, 299] width 187 height 14
click at [304, 93] on button "< Back to public search results" at bounding box center [246, 92] width 166 height 29
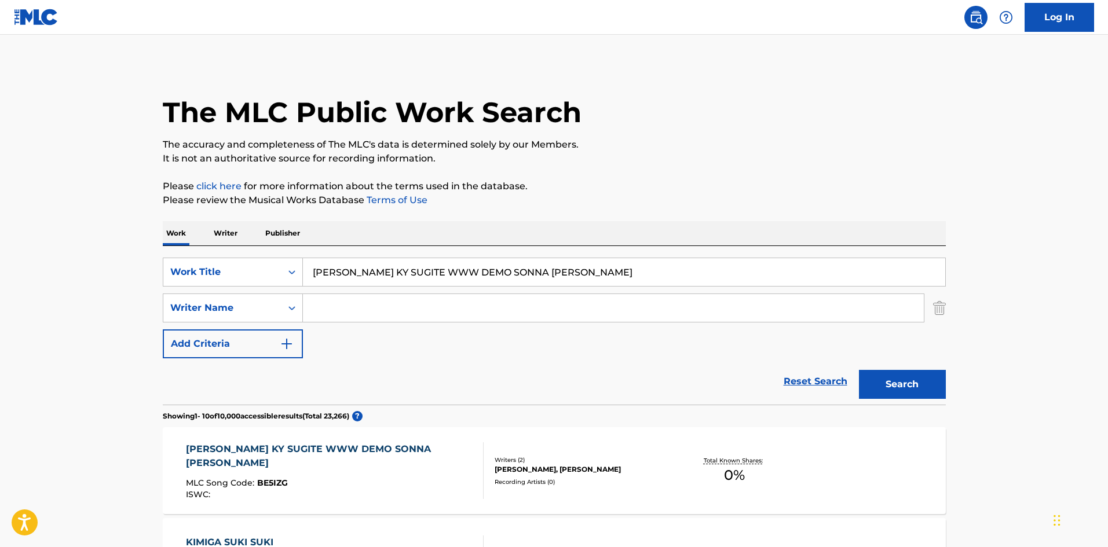
click at [416, 275] on input "[PERSON_NAME] KY SUGITE WWW DEMO SONNA [PERSON_NAME]" at bounding box center [624, 272] width 642 height 28
click at [415, 274] on input "[PERSON_NAME] KY SUGITE WWW DEMO SONNA [PERSON_NAME]" at bounding box center [624, 272] width 642 height 28
type input "TREASURE BOX"
click at [355, 300] on input "Search Form" at bounding box center [613, 308] width 621 height 28
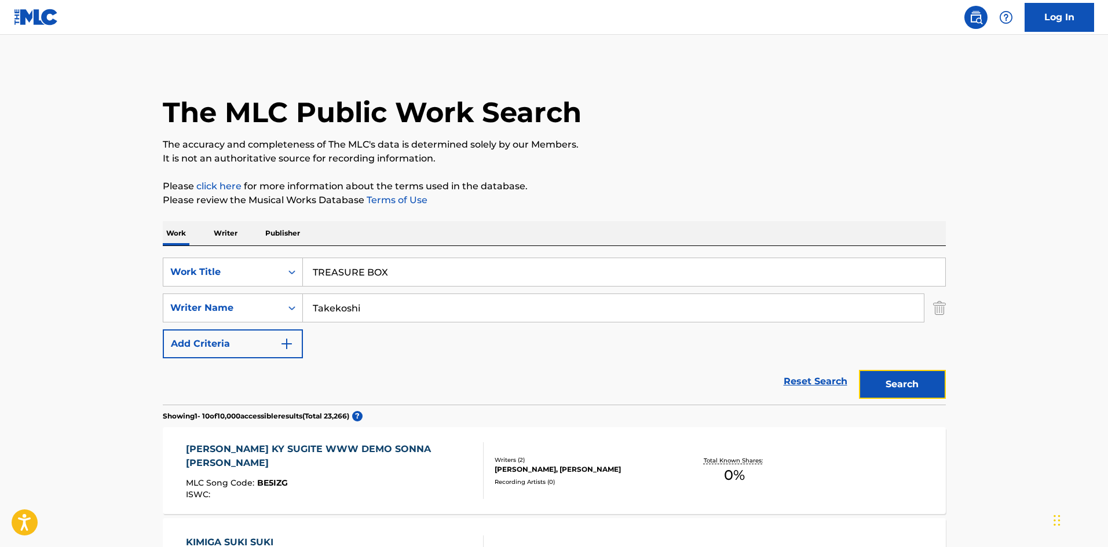
drag, startPoint x: 870, startPoint y: 380, endPoint x: 863, endPoint y: 368, distance: 13.8
click at [871, 380] on button "Search" at bounding box center [902, 384] width 87 height 29
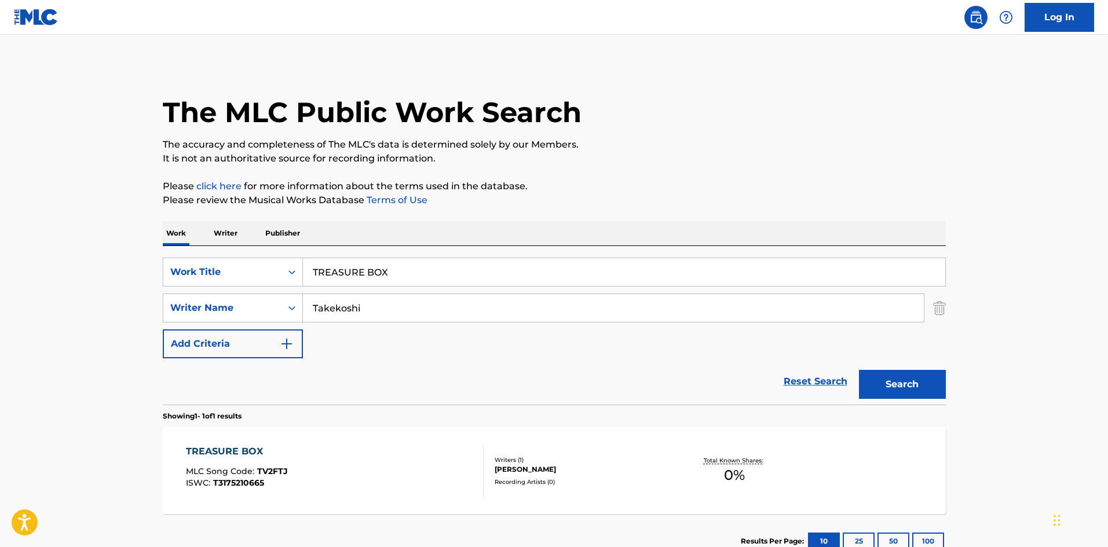
click at [450, 474] on div "TREASURE BOX MLC Song Code : TV2FTJ ISWC : T3175210665" at bounding box center [335, 471] width 298 height 52
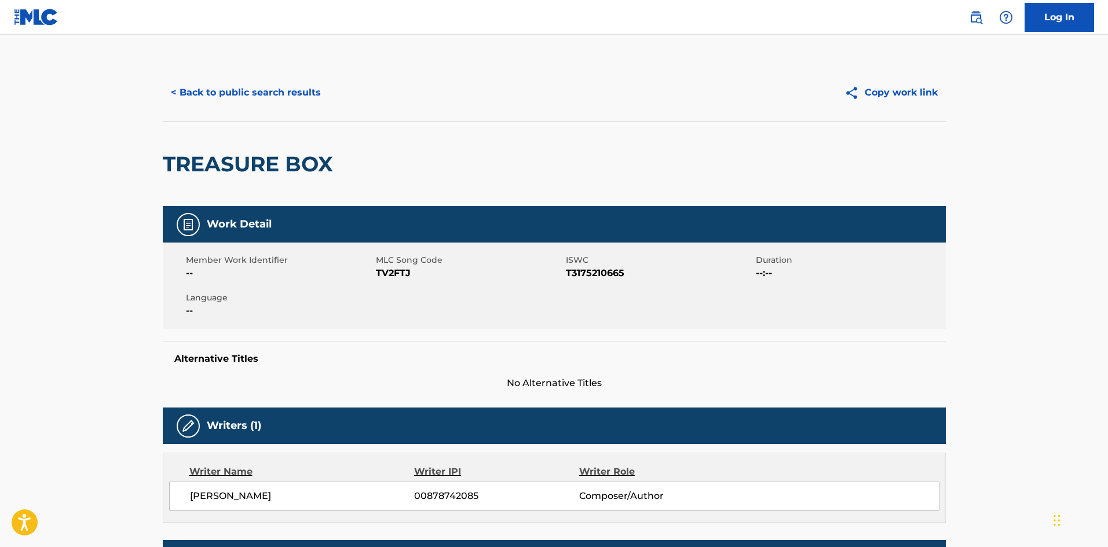
click at [388, 269] on span "TV2FTJ" at bounding box center [469, 273] width 187 height 14
drag, startPoint x: 388, startPoint y: 269, endPoint x: 395, endPoint y: 272, distance: 8.3
click at [389, 269] on span "TV2FTJ" at bounding box center [469, 273] width 187 height 14
click at [300, 85] on button "< Back to public search results" at bounding box center [246, 92] width 166 height 29
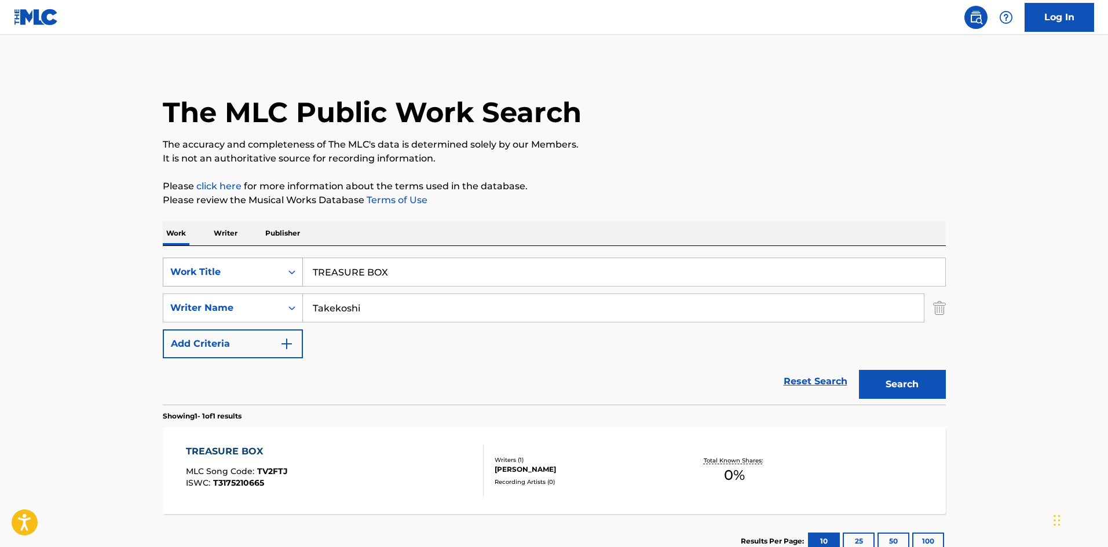
drag, startPoint x: 353, startPoint y: 267, endPoint x: 252, endPoint y: 269, distance: 101.3
click at [214, 267] on div "SearchWithCriteriae26d3c89-0ae3-45d1-a097-436108b83d80 Work Title TREASURE BOX" at bounding box center [554, 272] width 783 height 29
drag, startPoint x: 353, startPoint y: 310, endPoint x: 292, endPoint y: 312, distance: 60.2
click at [295, 307] on div "SearchWithCriteria4f086465-6747-4a9d-94b9-eadf46f686df Writer Name [PERSON_NAME]" at bounding box center [554, 308] width 783 height 29
click at [875, 378] on button "Search" at bounding box center [902, 384] width 87 height 29
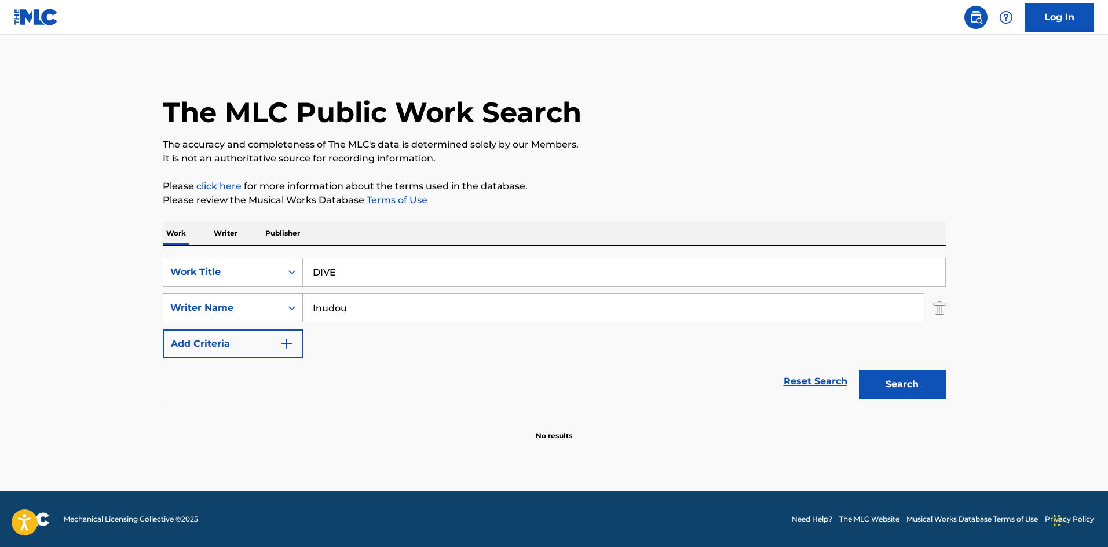
drag, startPoint x: 355, startPoint y: 307, endPoint x: 281, endPoint y: 299, distance: 74.5
click at [280, 295] on div "SearchWithCriteria4f086465-6747-4a9d-94b9-eadf46f686df Writer Name [PERSON_NAME]" at bounding box center [554, 308] width 783 height 29
click at [878, 376] on button "Search" at bounding box center [902, 384] width 87 height 29
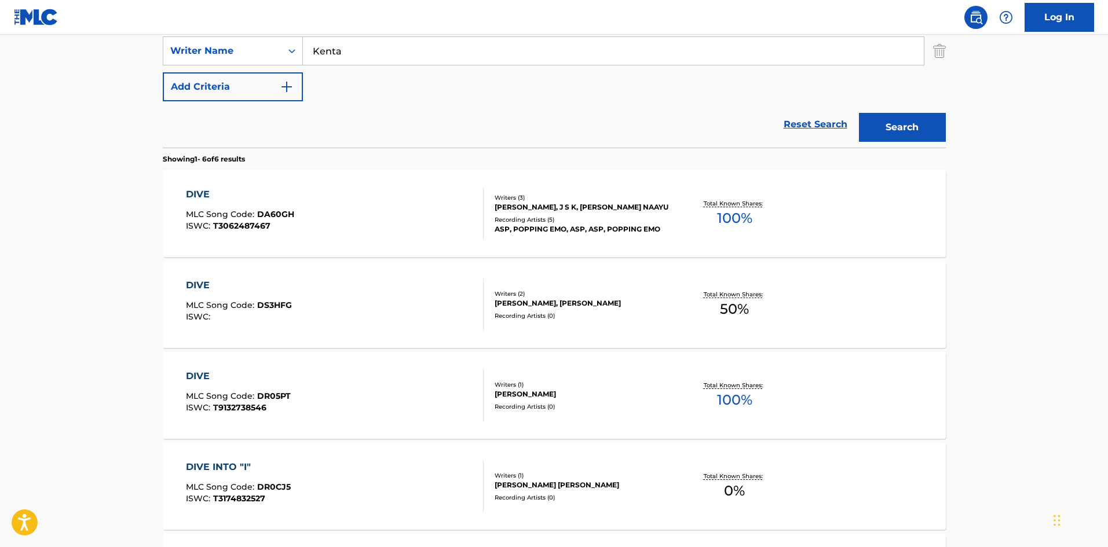
scroll to position [199, 0]
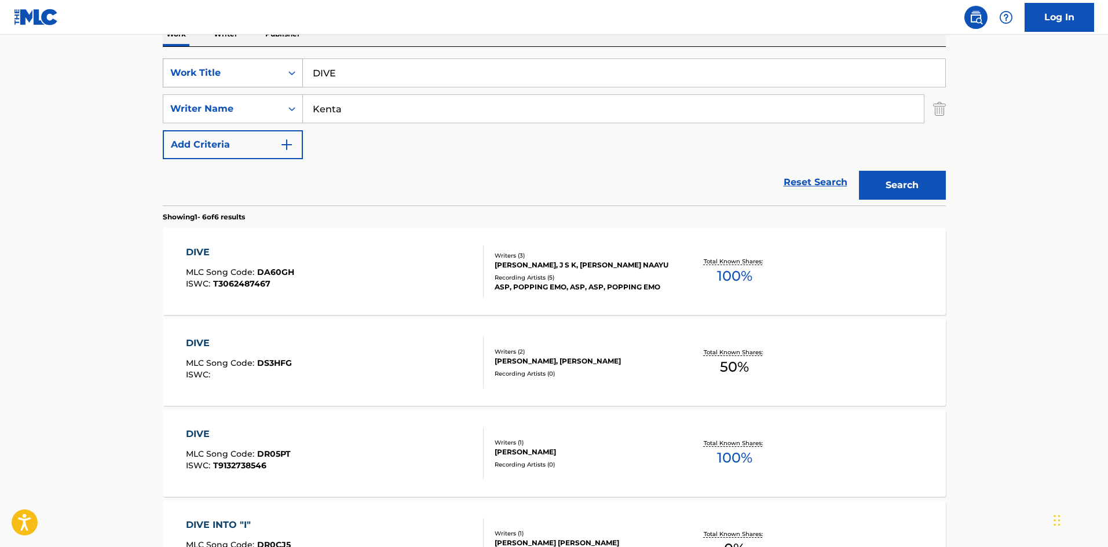
drag, startPoint x: 347, startPoint y: 72, endPoint x: 269, endPoint y: 76, distance: 78.8
click at [269, 74] on div "SearchWithCriteriae26d3c89-0ae3-45d1-a097-436108b83d80 Work Title DIVE" at bounding box center [554, 72] width 783 height 29
click at [288, 109] on div "SearchWithCriteria4f086465-6747-4a9d-94b9-eadf46f686df Writer Name [PERSON_NAME]" at bounding box center [554, 108] width 783 height 29
click at [907, 189] on button "Search" at bounding box center [902, 185] width 87 height 29
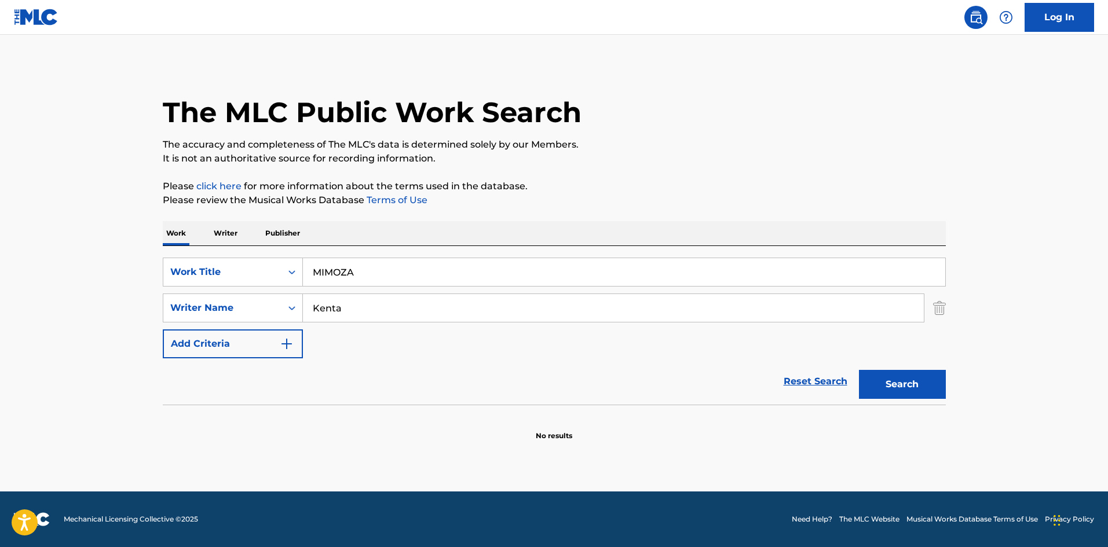
drag, startPoint x: 212, startPoint y: 289, endPoint x: 221, endPoint y: 291, distance: 9.4
click at [210, 289] on div "SearchWithCriteriae26d3c89-0ae3-45d1-a097-436108b83d80 Work Title MIMOZA Search…" at bounding box center [554, 308] width 783 height 101
click at [877, 379] on button "Search" at bounding box center [902, 384] width 87 height 29
drag, startPoint x: 357, startPoint y: 274, endPoint x: 267, endPoint y: 272, distance: 89.8
click at [267, 272] on div "SearchWithCriteriae26d3c89-0ae3-45d1-a097-436108b83d80 Work Title MIMOZA" at bounding box center [554, 272] width 783 height 29
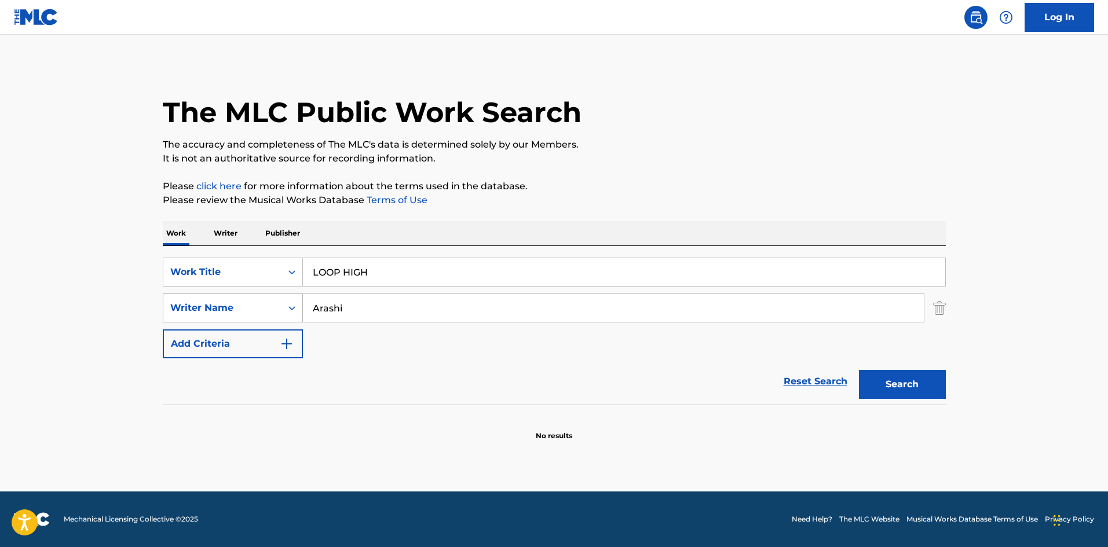
drag, startPoint x: 314, startPoint y: 303, endPoint x: 270, endPoint y: 307, distance: 43.7
click at [259, 303] on div "SearchWithCriteria4f086465-6747-4a9d-94b9-eadf46f686df Writer Name [PERSON_NAME]" at bounding box center [554, 308] width 783 height 29
click at [930, 384] on button "Search" at bounding box center [902, 384] width 87 height 29
drag, startPoint x: 305, startPoint y: 298, endPoint x: 281, endPoint y: 298, distance: 24.3
click at [281, 298] on div "SearchWithCriteria4f086465-6747-4a9d-94b9-eadf46f686df Writer Name [PERSON_NAME]" at bounding box center [554, 308] width 783 height 29
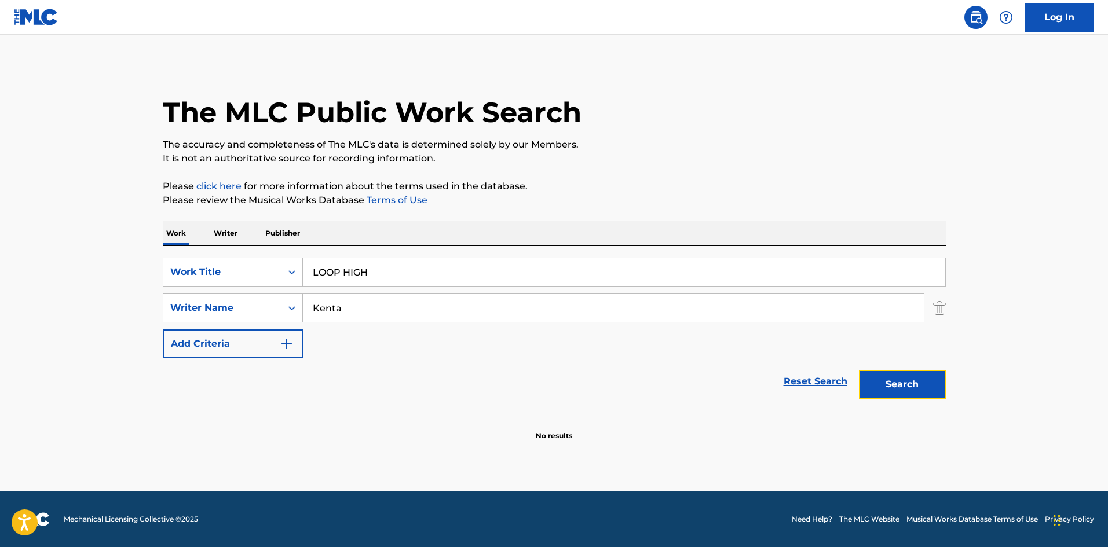
click at [877, 373] on button "Search" at bounding box center [902, 384] width 87 height 29
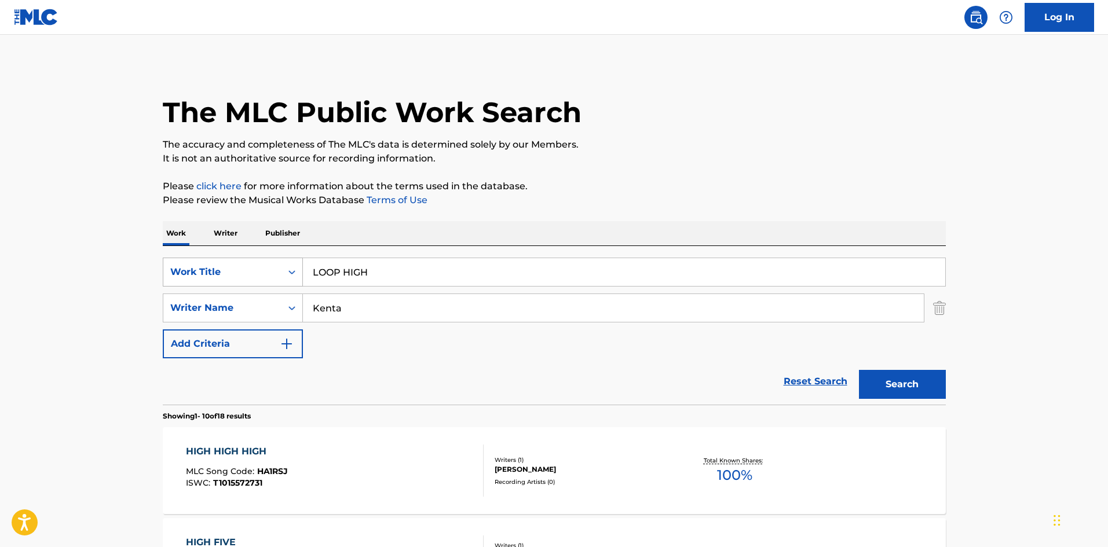
drag, startPoint x: 366, startPoint y: 270, endPoint x: 264, endPoint y: 265, distance: 102.6
click at [264, 265] on div "SearchWithCriteriae26d3c89-0ae3-45d1-a097-436108b83d80 Work Title LOOP HIGH" at bounding box center [554, 272] width 783 height 29
drag, startPoint x: 248, startPoint y: 295, endPoint x: 276, endPoint y: 295, distance: 27.8
click at [246, 296] on div "SearchWithCriteria4f086465-6747-4a9d-94b9-eadf46f686df Writer Name [PERSON_NAME]" at bounding box center [554, 308] width 783 height 29
drag, startPoint x: 278, startPoint y: 303, endPoint x: 318, endPoint y: 305, distance: 40.6
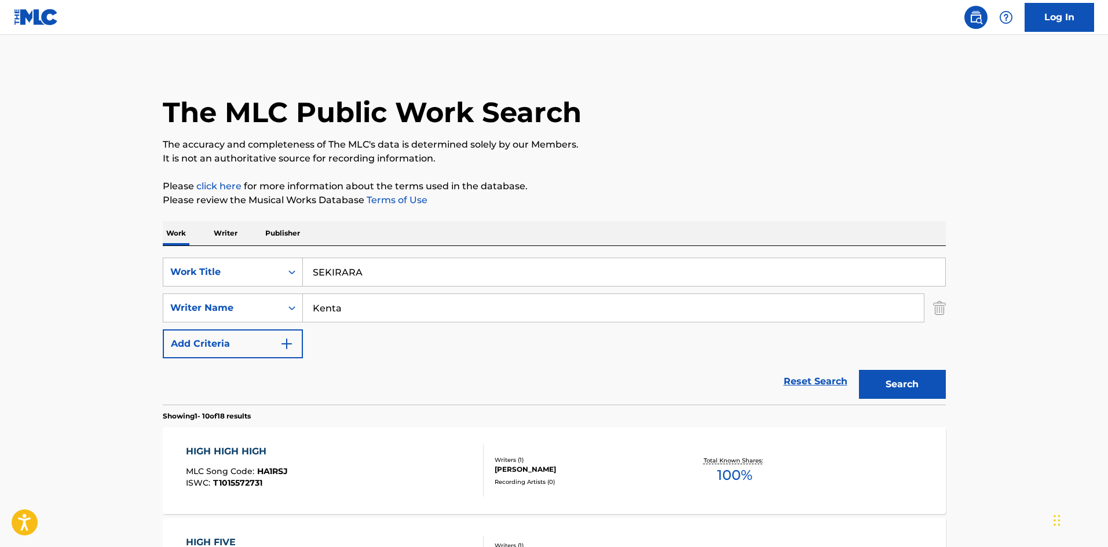
click at [278, 302] on div "SearchWithCriteria4f086465-6747-4a9d-94b9-eadf46f686df Writer Name [PERSON_NAME]" at bounding box center [554, 308] width 783 height 29
click at [885, 384] on button "Search" at bounding box center [902, 384] width 87 height 29
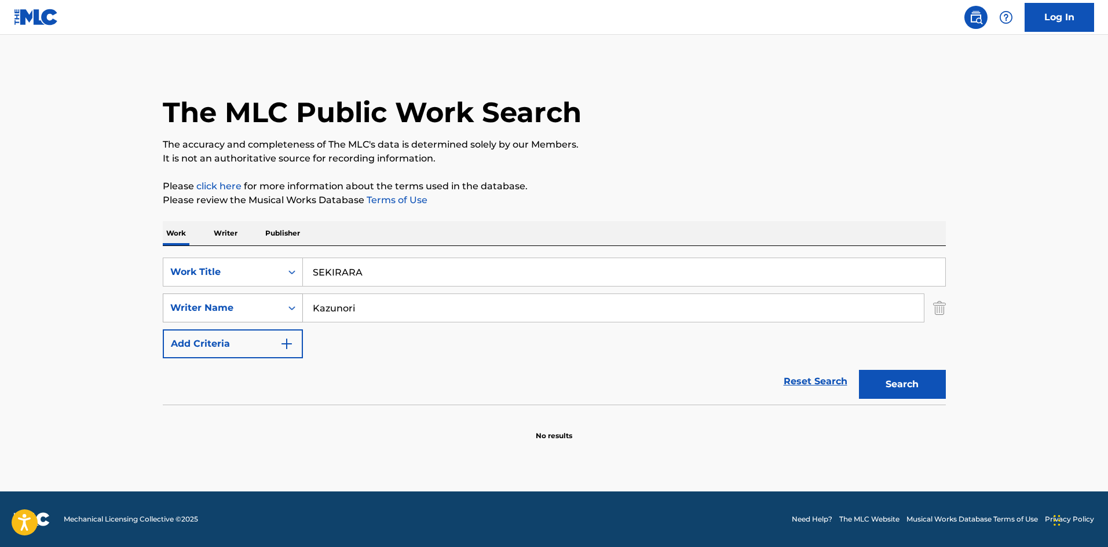
drag, startPoint x: 367, startPoint y: 300, endPoint x: 294, endPoint y: 302, distance: 73.5
click at [294, 302] on div "SearchWithCriteria4f086465-6747-4a9d-94b9-eadf46f686df Writer Name [PERSON_NAME]" at bounding box center [554, 308] width 783 height 29
click at [867, 382] on button "Search" at bounding box center [902, 384] width 87 height 29
drag, startPoint x: 283, startPoint y: 270, endPoint x: 272, endPoint y: 263, distance: 12.2
click at [278, 270] on div "SearchWithCriteriae26d3c89-0ae3-45d1-a097-436108b83d80 Work Title SEKIRARA" at bounding box center [554, 272] width 783 height 29
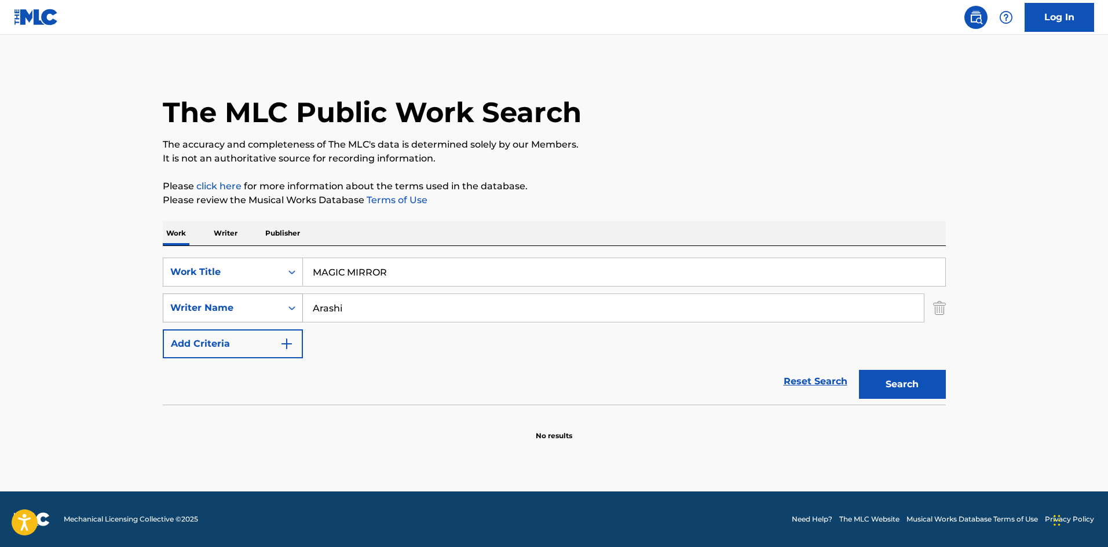
click at [276, 305] on div "SearchWithCriteria4f086465-6747-4a9d-94b9-eadf46f686df Writer Name [PERSON_NAME]" at bounding box center [554, 308] width 783 height 29
click at [353, 315] on input "Search Form" at bounding box center [613, 308] width 621 height 28
click at [881, 388] on button "Search" at bounding box center [902, 384] width 87 height 29
drag, startPoint x: 309, startPoint y: 259, endPoint x: 269, endPoint y: 271, distance: 41.2
click at [269, 271] on div "SearchWithCriteriae26d3c89-0ae3-45d1-a097-436108b83d80 Work Title MAGIC MIRROR" at bounding box center [554, 272] width 783 height 29
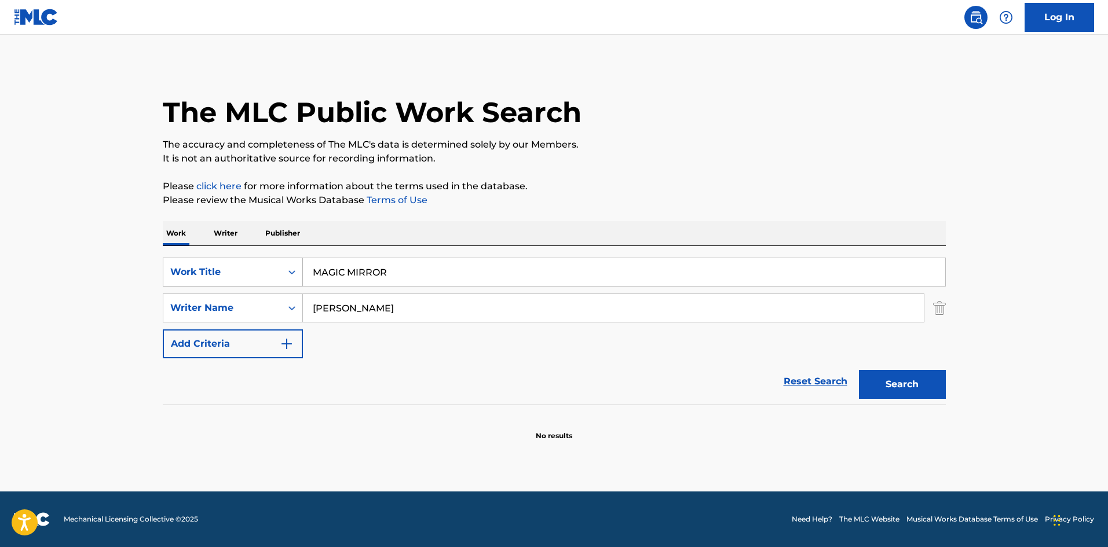
drag, startPoint x: 408, startPoint y: 268, endPoint x: 256, endPoint y: 258, distance: 151.5
click at [255, 257] on div "SearchWithCriteriae26d3c89-0ae3-45d1-a097-436108b83d80 Work Title MAGIC MIRROR …" at bounding box center [554, 325] width 783 height 159
drag, startPoint x: 365, startPoint y: 317, endPoint x: 291, endPoint y: 307, distance: 74.2
click at [288, 308] on div "SearchWithCriteria4f086465-6747-4a9d-94b9-eadf46f686df Writer Name [PERSON_NAME]" at bounding box center [554, 308] width 783 height 29
click at [907, 384] on button "Search" at bounding box center [902, 384] width 87 height 29
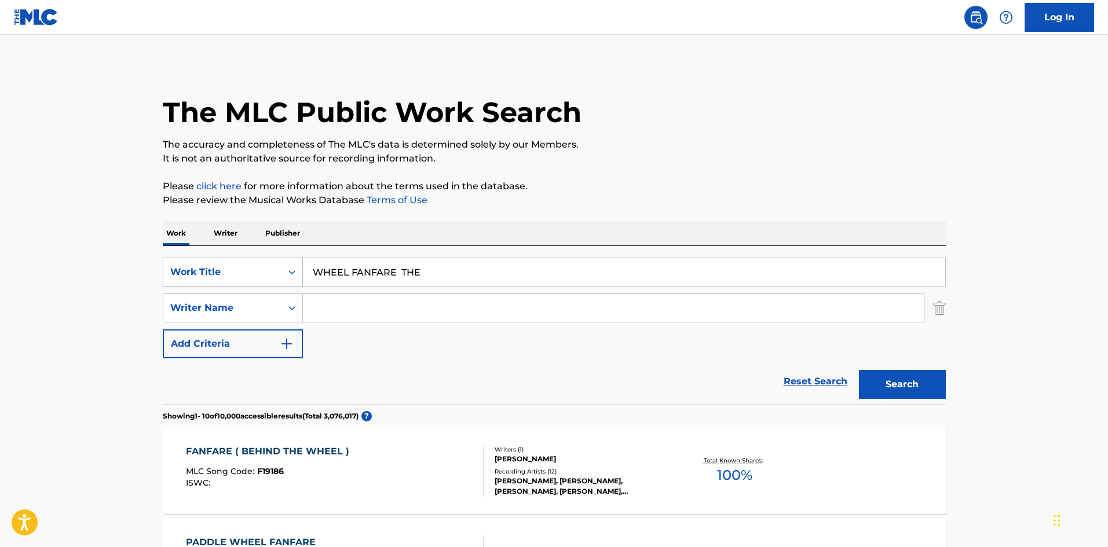
drag, startPoint x: 386, startPoint y: 267, endPoint x: 264, endPoint y: 261, distance: 121.7
click at [264, 261] on div "SearchWithCriteriae26d3c89-0ae3-45d1-a097-436108b83d80 Work Title WHEEL FANFARE…" at bounding box center [554, 272] width 783 height 29
click at [917, 383] on button "Search" at bounding box center [902, 384] width 87 height 29
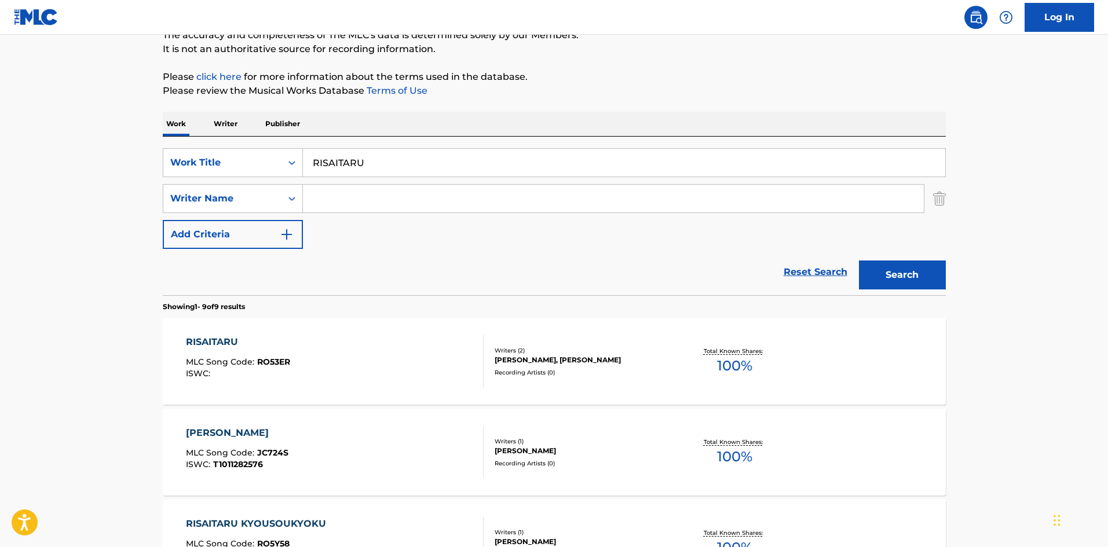
scroll to position [127, 0]
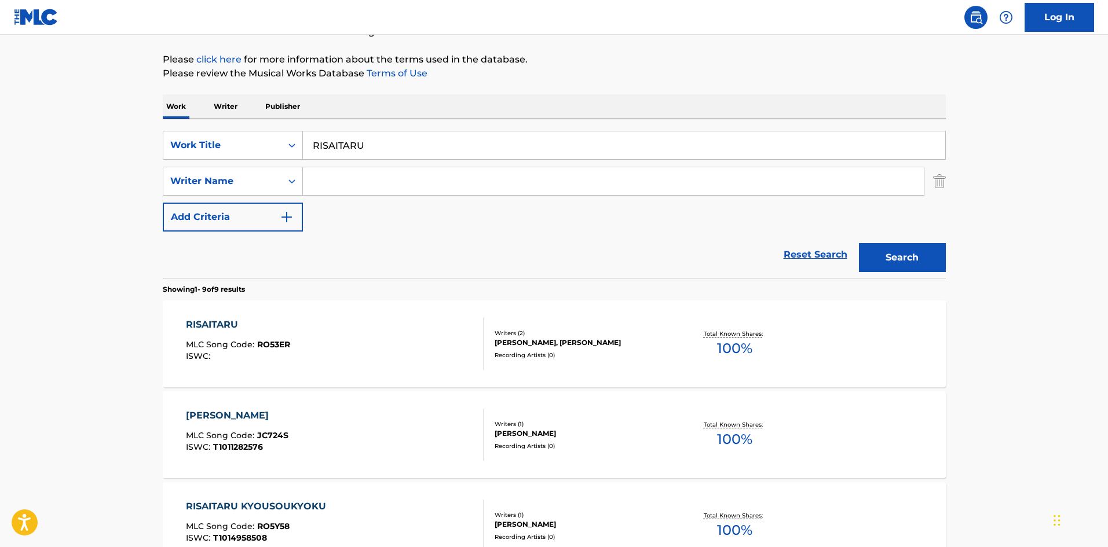
click at [388, 182] on input "Search Form" at bounding box center [613, 181] width 621 height 28
click at [890, 247] on button "Search" at bounding box center [902, 257] width 87 height 29
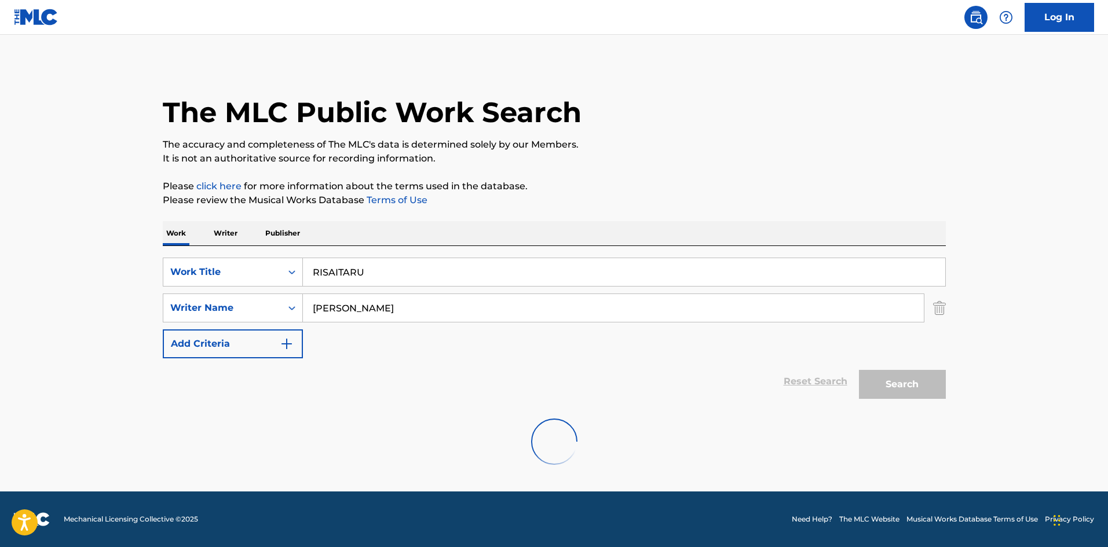
scroll to position [0, 0]
drag, startPoint x: 375, startPoint y: 267, endPoint x: 268, endPoint y: 261, distance: 106.8
click at [269, 261] on div "SearchWithCriteriae26d3c89-0ae3-45d1-a097-436108b83d80 Work Title RISAITARU" at bounding box center [554, 272] width 783 height 29
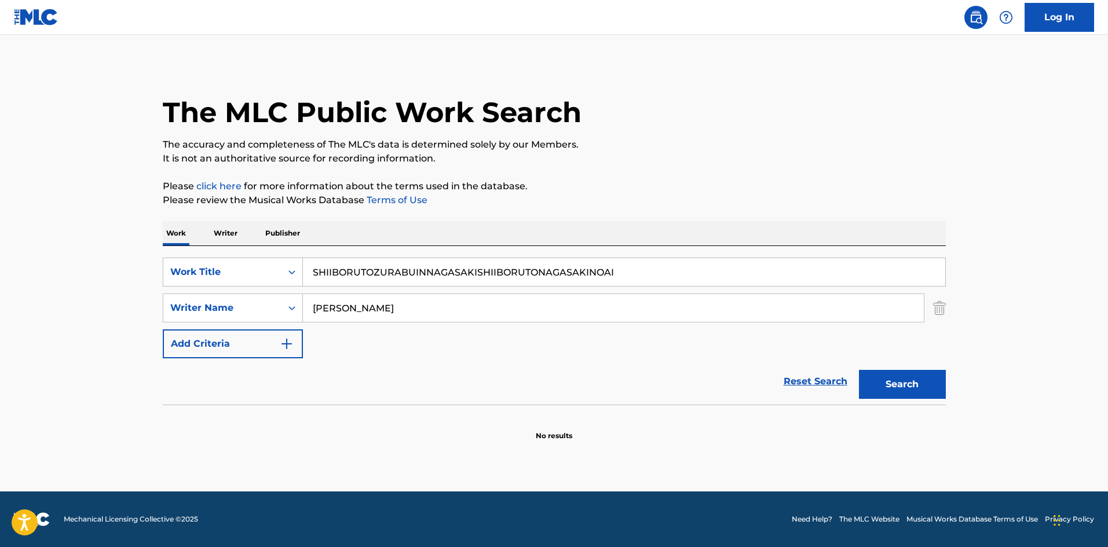
drag, startPoint x: 288, startPoint y: 306, endPoint x: 329, endPoint y: 303, distance: 41.2
click at [286, 306] on div "SearchWithCriteria4f086465-6747-4a9d-94b9-eadf46f686df Writer Name [PERSON_NAME]" at bounding box center [554, 308] width 783 height 29
click at [925, 386] on button "Search" at bounding box center [902, 384] width 87 height 29
click at [532, 274] on input "SHIIBORUTOZURABUINNAGASAKISHIIBORUTONAGASAKINOAI" at bounding box center [624, 272] width 642 height 28
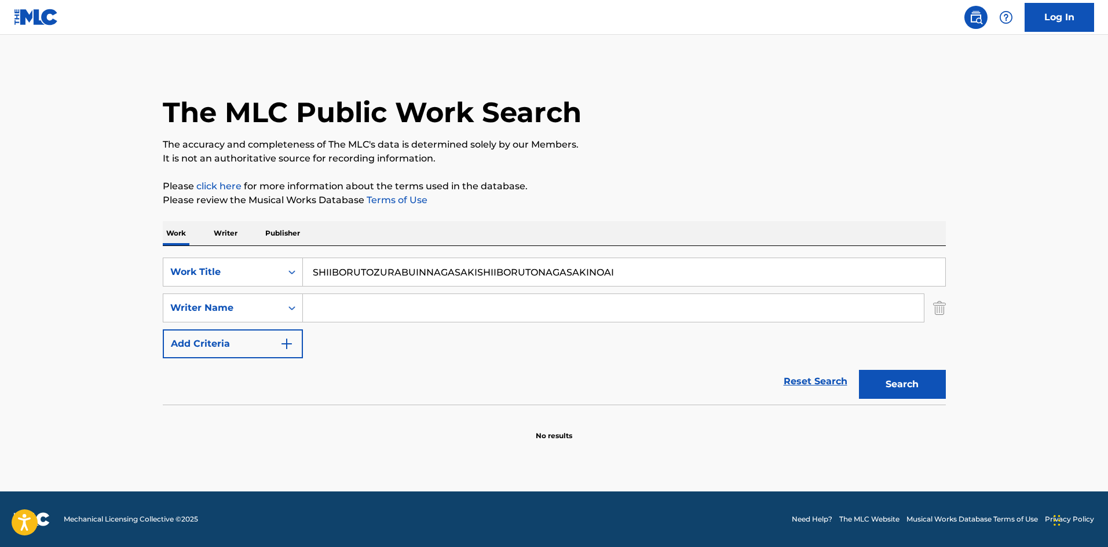
click at [532, 274] on input "SHIIBORUTOZURABUINNAGASAKISHIIBORUTONAGASAKINOAI" at bounding box center [624, 272] width 642 height 28
click at [393, 303] on input "Search Form" at bounding box center [613, 308] width 621 height 28
click at [917, 388] on button "Search" at bounding box center [902, 384] width 87 height 29
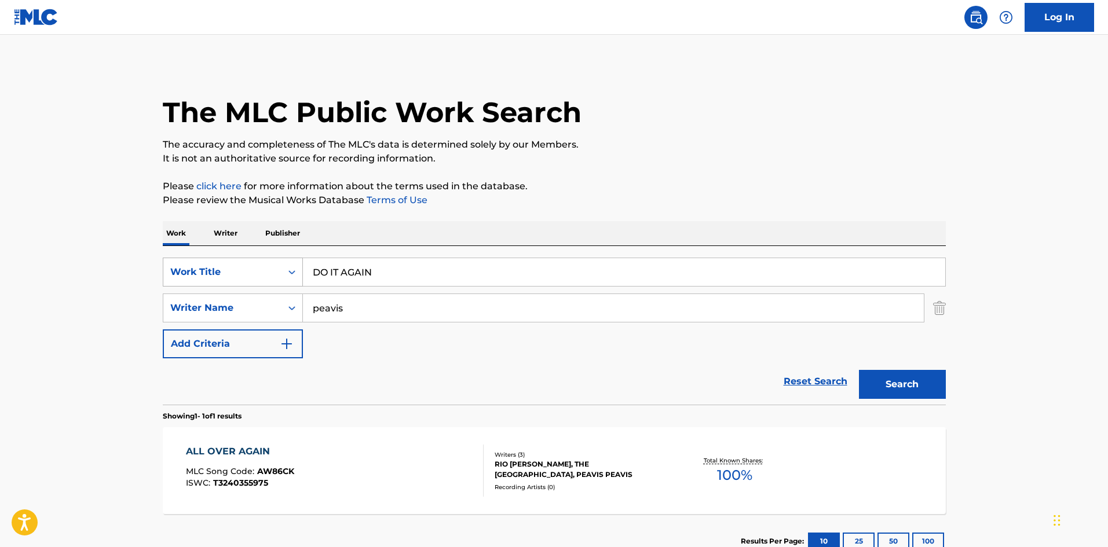
drag, startPoint x: 361, startPoint y: 266, endPoint x: 291, endPoint y: 264, distance: 70.1
click at [295, 269] on div "SearchWithCriteriae26d3c89-0ae3-45d1-a097-436108b83d80 Work Title DO IT AGAIN" at bounding box center [554, 272] width 783 height 29
drag, startPoint x: 282, startPoint y: 312, endPoint x: 329, endPoint y: 307, distance: 47.8
click at [280, 312] on div "SearchWithCriteria4f086465-6747-4a9d-94b9-eadf46f686df Writer Name [PERSON_NAME]" at bounding box center [554, 308] width 783 height 29
drag, startPoint x: 890, startPoint y: 381, endPoint x: 460, endPoint y: 313, distance: 434.9
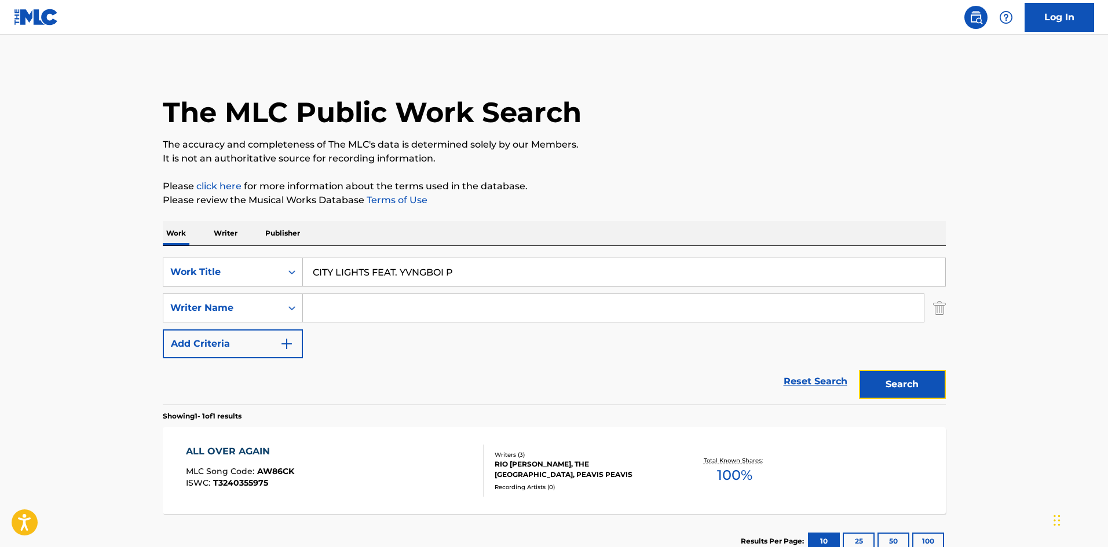
click at [889, 380] on button "Search" at bounding box center [902, 384] width 87 height 29
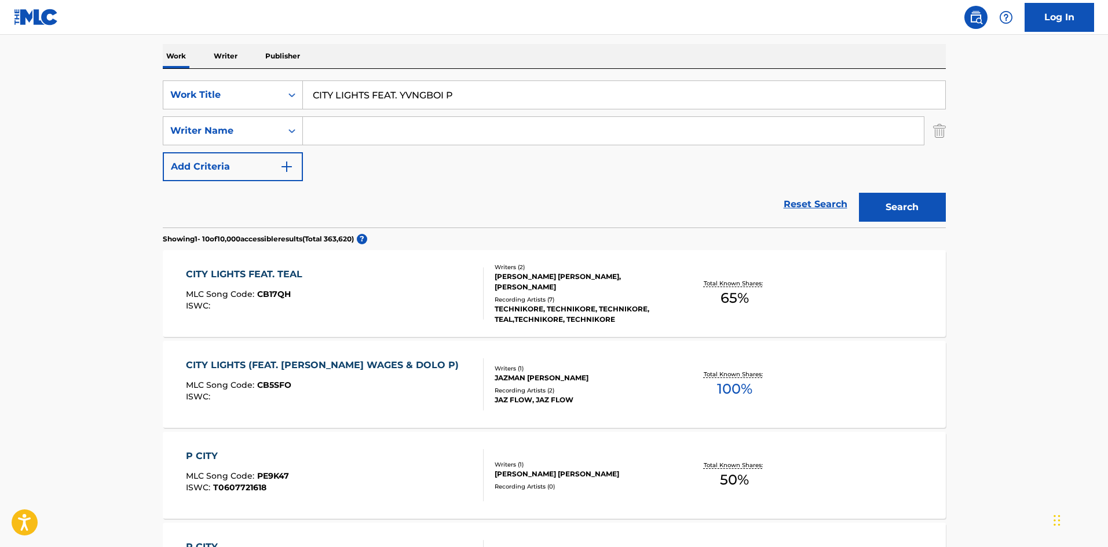
scroll to position [170, 0]
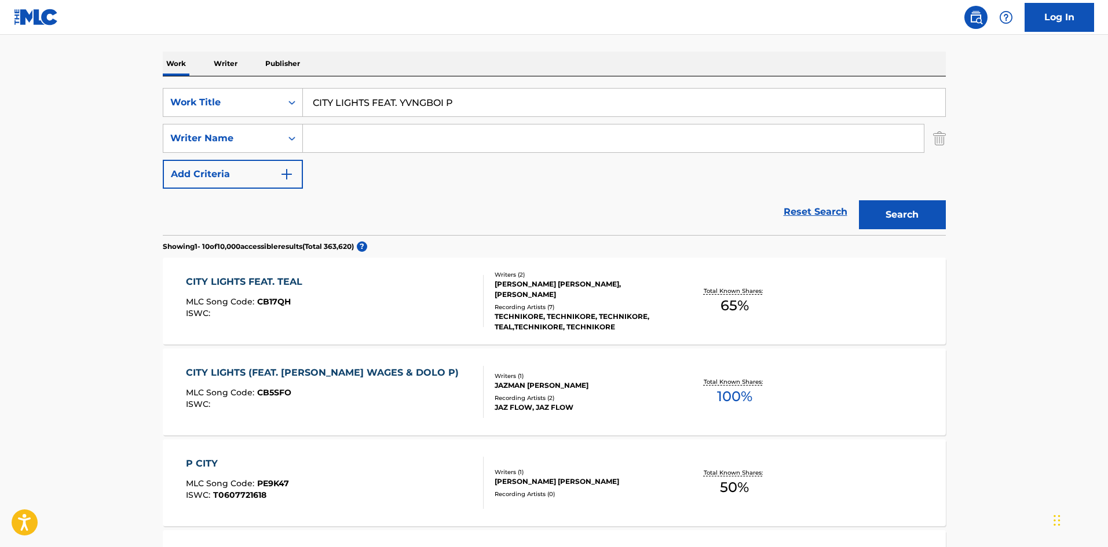
drag, startPoint x: 347, startPoint y: 141, endPoint x: 354, endPoint y: 146, distance: 8.3
click at [348, 140] on input "Search Form" at bounding box center [613, 138] width 621 height 28
drag, startPoint x: 373, startPoint y: 102, endPoint x: 581, endPoint y: 133, distance: 210.1
click at [574, 133] on div "SearchWithCriteriae26d3c89-0ae3-45d1-a097-436108b83d80 Work Title CITY LIGHTS F…" at bounding box center [554, 138] width 783 height 101
click at [877, 214] on button "Search" at bounding box center [902, 214] width 87 height 29
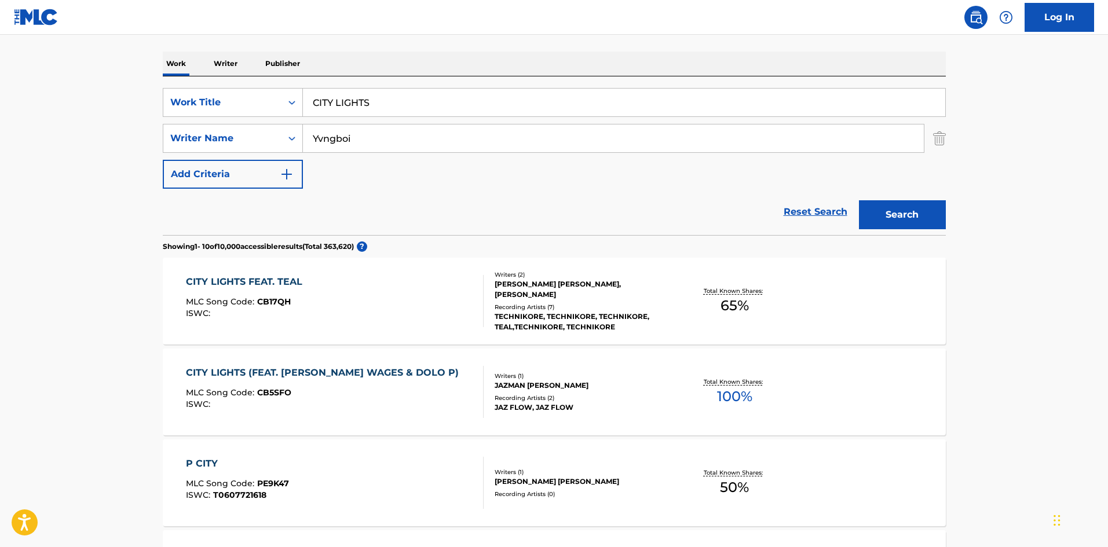
scroll to position [0, 0]
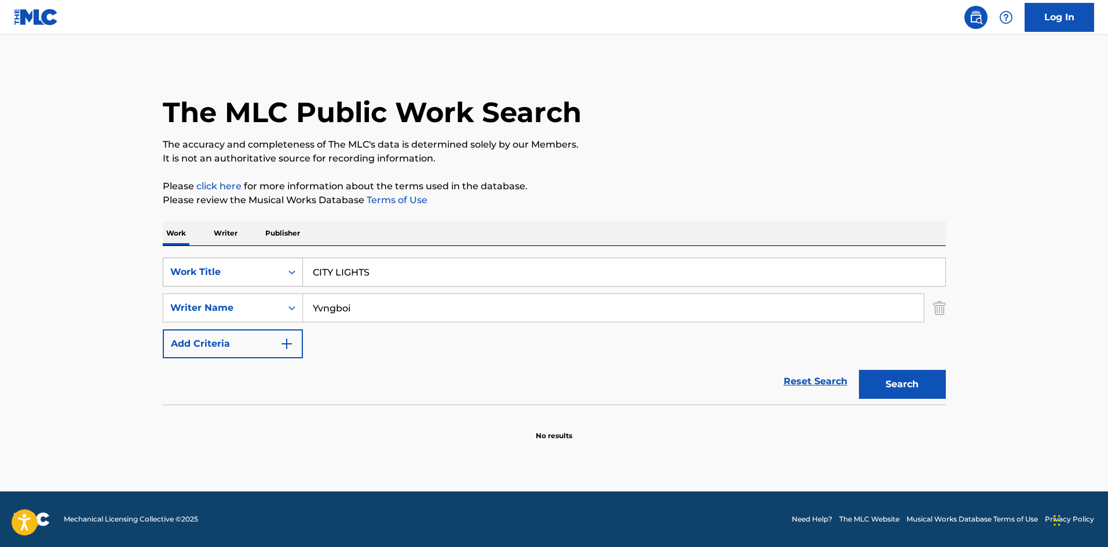
drag, startPoint x: 373, startPoint y: 269, endPoint x: 272, endPoint y: 275, distance: 102.1
click at [272, 275] on div "SearchWithCriteriae26d3c89-0ae3-45d1-a097-436108b83d80 Work Title CITY LIGHTS" at bounding box center [554, 272] width 783 height 29
drag, startPoint x: 351, startPoint y: 271, endPoint x: 429, endPoint y: 280, distance: 78.1
click at [429, 280] on input "FAMILY Peavis" at bounding box center [624, 272] width 642 height 28
drag, startPoint x: 329, startPoint y: 306, endPoint x: 257, endPoint y: 306, distance: 72.4
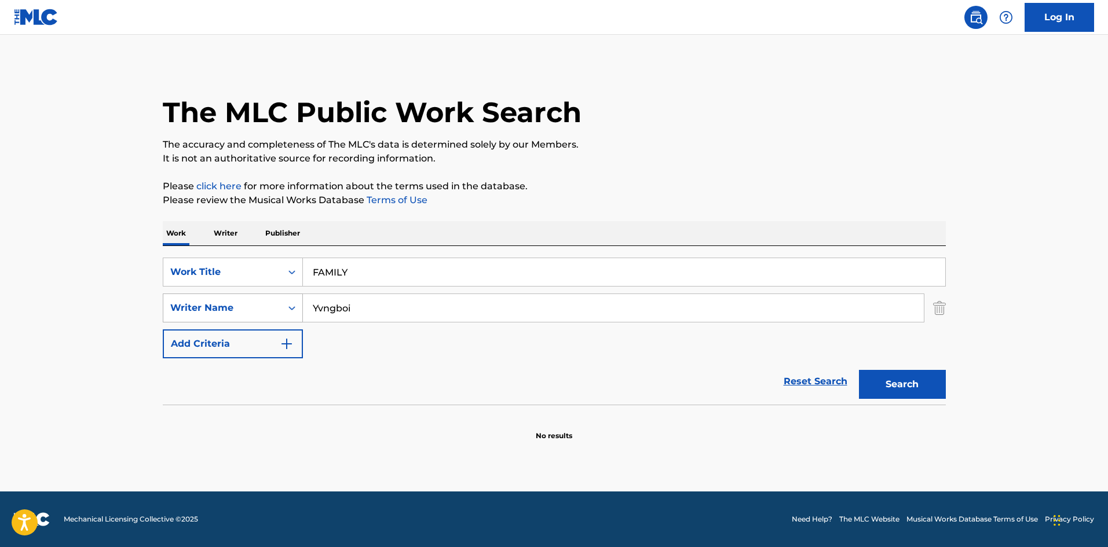
click at [257, 306] on div "SearchWithCriteria4f086465-6747-4a9d-94b9-eadf46f686df Writer Name [PERSON_NAME]" at bounding box center [554, 308] width 783 height 29
click at [888, 392] on button "Search" at bounding box center [902, 384] width 87 height 29
drag, startPoint x: 352, startPoint y: 278, endPoint x: 298, endPoint y: 276, distance: 53.9
click at [269, 265] on div "SearchWithCriteriae26d3c89-0ae3-45d1-a097-436108b83d80 Work Title FAMILY" at bounding box center [554, 272] width 783 height 29
drag, startPoint x: 324, startPoint y: 301, endPoint x: 294, endPoint y: 303, distance: 30.7
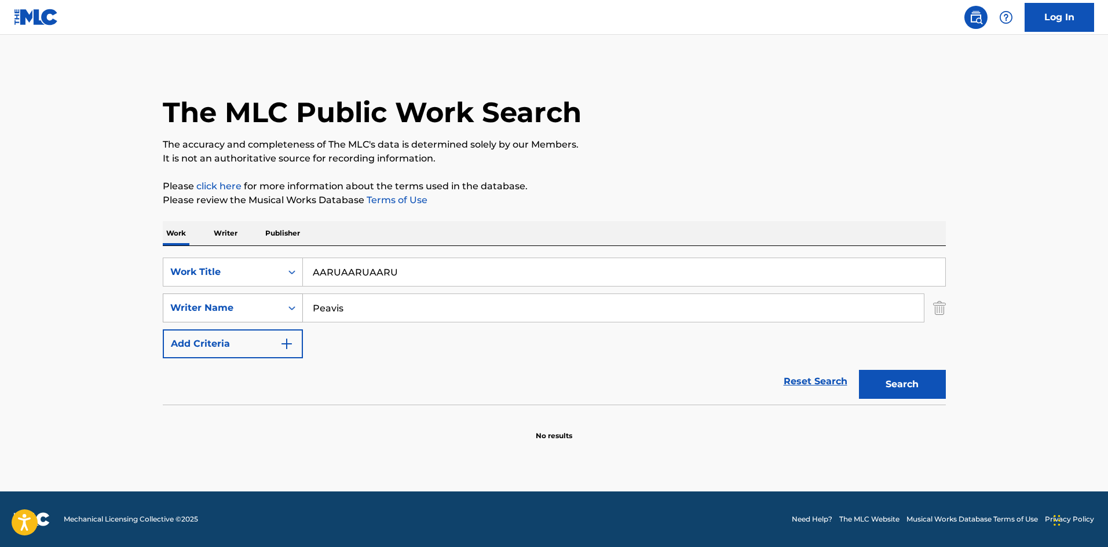
click at [288, 303] on div "SearchWithCriteria4f086465-6747-4a9d-94b9-eadf46f686df Writer Name Peavis" at bounding box center [554, 308] width 783 height 29
click at [915, 388] on button "Search" at bounding box center [902, 384] width 87 height 29
drag, startPoint x: 364, startPoint y: 263, endPoint x: 217, endPoint y: 272, distance: 147.3
click at [217, 272] on div "SearchWithCriteriae26d3c89-0ae3-45d1-a097-436108b83d80 Work Title AARUAARUAARU" at bounding box center [554, 272] width 783 height 29
click at [351, 303] on input "Search Form" at bounding box center [613, 308] width 621 height 28
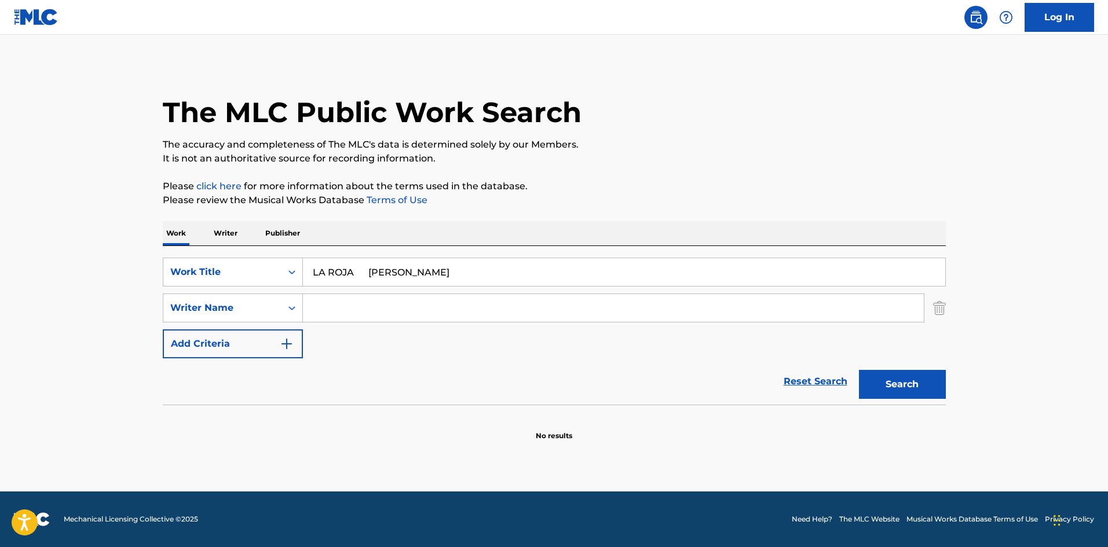
drag, startPoint x: 407, startPoint y: 273, endPoint x: 432, endPoint y: 277, distance: 25.2
click at [432, 277] on input "LA ROJA [PERSON_NAME]" at bounding box center [624, 272] width 642 height 28
drag, startPoint x: 383, startPoint y: 309, endPoint x: 382, endPoint y: 298, distance: 11.6
click at [383, 309] on input "Search Form" at bounding box center [613, 308] width 621 height 28
drag, startPoint x: 415, startPoint y: 276, endPoint x: 483, endPoint y: 290, distance: 69.1
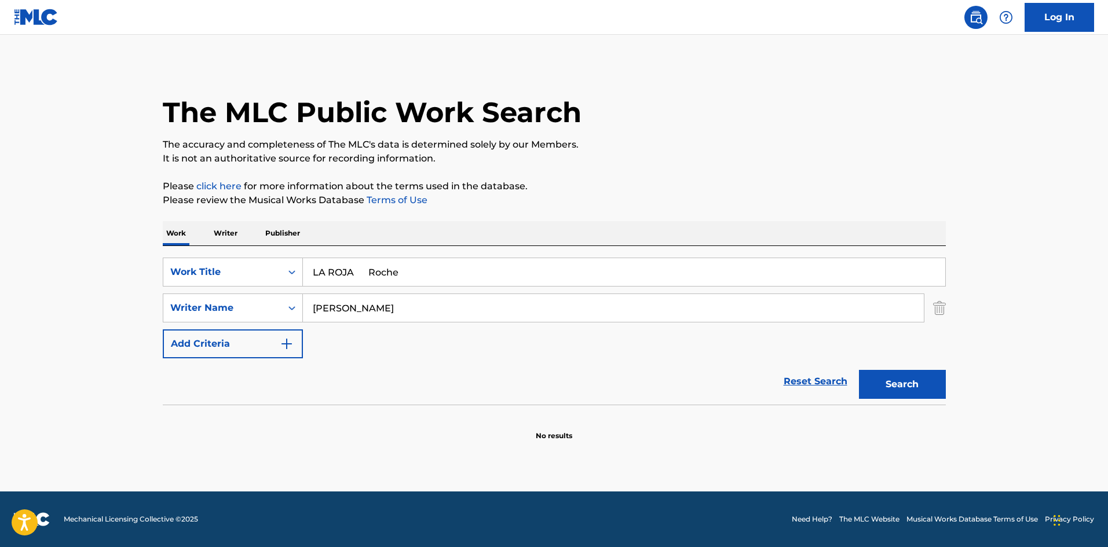
click at [478, 282] on input "LA ROJA Roche" at bounding box center [624, 272] width 642 height 28
click at [885, 388] on button "Search" at bounding box center [902, 384] width 87 height 29
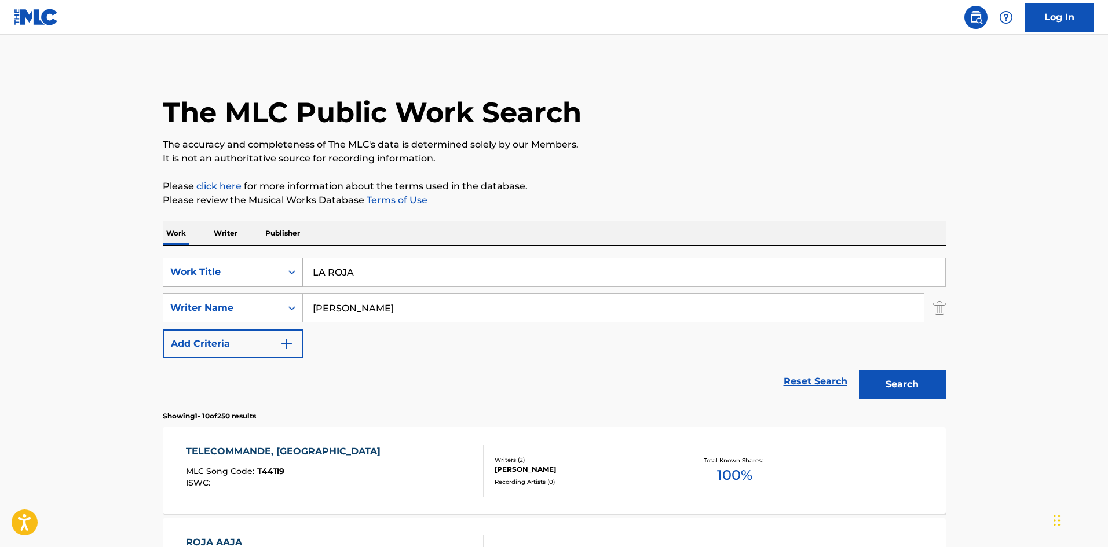
drag, startPoint x: 377, startPoint y: 275, endPoint x: 288, endPoint y: 267, distance: 88.9
click at [289, 267] on div "SearchWithCriteriae26d3c89-0ae3-45d1-a097-436108b83d80 Work Title LA ROJA" at bounding box center [554, 272] width 783 height 29
drag, startPoint x: 295, startPoint y: 301, endPoint x: 288, endPoint y: 303, distance: 7.7
click at [285, 300] on div "SearchWithCriteria4f086465-6747-4a9d-94b9-eadf46f686df Writer Name [PERSON_NAME]" at bounding box center [554, 308] width 783 height 29
click at [900, 387] on button "Search" at bounding box center [902, 384] width 87 height 29
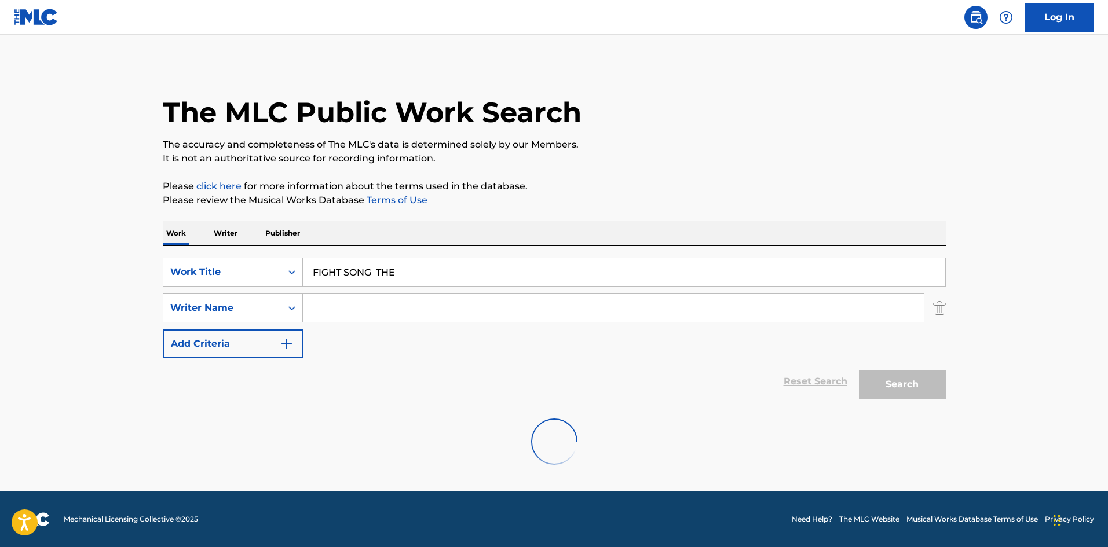
click at [232, 238] on div "Work Writer Publisher SearchWithCriteriae26d3c89-0ae3-45d1-a097-436108b83d80 Wo…" at bounding box center [554, 350] width 783 height 258
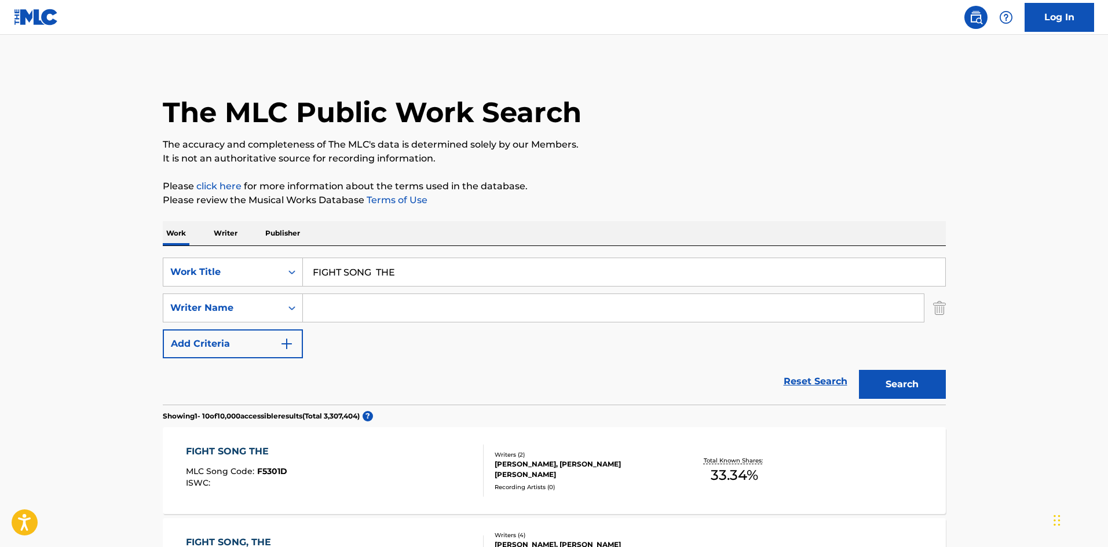
drag, startPoint x: 409, startPoint y: 312, endPoint x: 421, endPoint y: 312, distance: 12.7
click at [409, 312] on input "Search Form" at bounding box center [613, 308] width 621 height 28
click at [929, 387] on button "Search" at bounding box center [902, 384] width 87 height 29
drag, startPoint x: 298, startPoint y: 263, endPoint x: 248, endPoint y: 267, distance: 49.9
click at [248, 265] on div "SearchWithCriteriae26d3c89-0ae3-45d1-a097-436108b83d80 Work Title FIGHT SONG THE" at bounding box center [554, 272] width 783 height 29
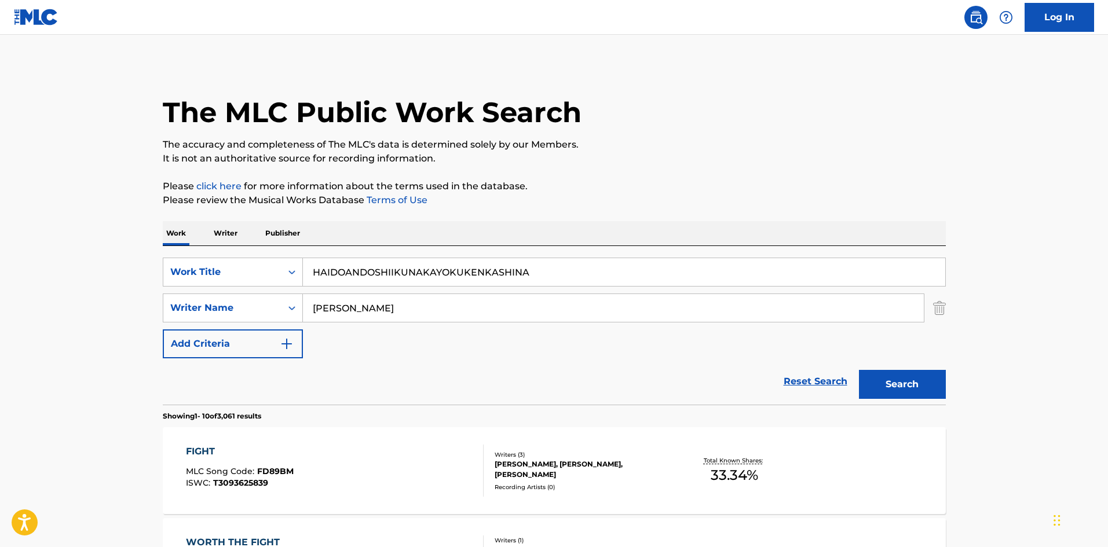
drag, startPoint x: 356, startPoint y: 311, endPoint x: 430, endPoint y: 305, distance: 74.4
click at [268, 310] on div "SearchWithCriteria4f086465-6747-4a9d-94b9-eadf46f686df Writer Name [PERSON_NAME]" at bounding box center [554, 308] width 783 height 29
drag, startPoint x: 525, startPoint y: 270, endPoint x: 367, endPoint y: 274, distance: 158.1
click at [254, 265] on div "SearchWithCriteriae26d3c89-0ae3-45d1-a097-436108b83d80 Work Title HAIDOANDOSHII…" at bounding box center [554, 272] width 783 height 29
click at [897, 375] on button "Search" at bounding box center [902, 384] width 87 height 29
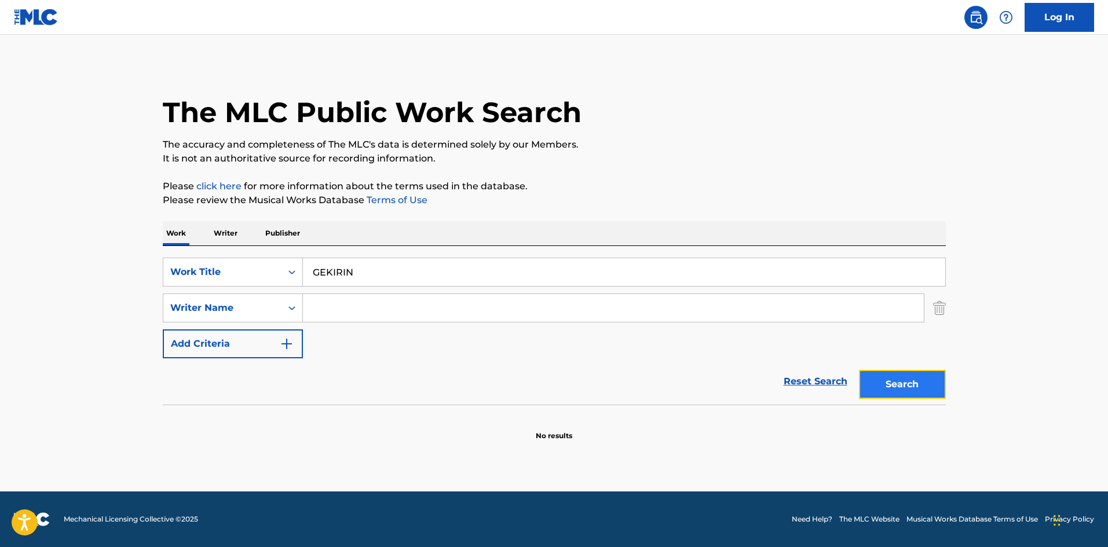
click at [925, 387] on button "Search" at bounding box center [902, 384] width 87 height 29
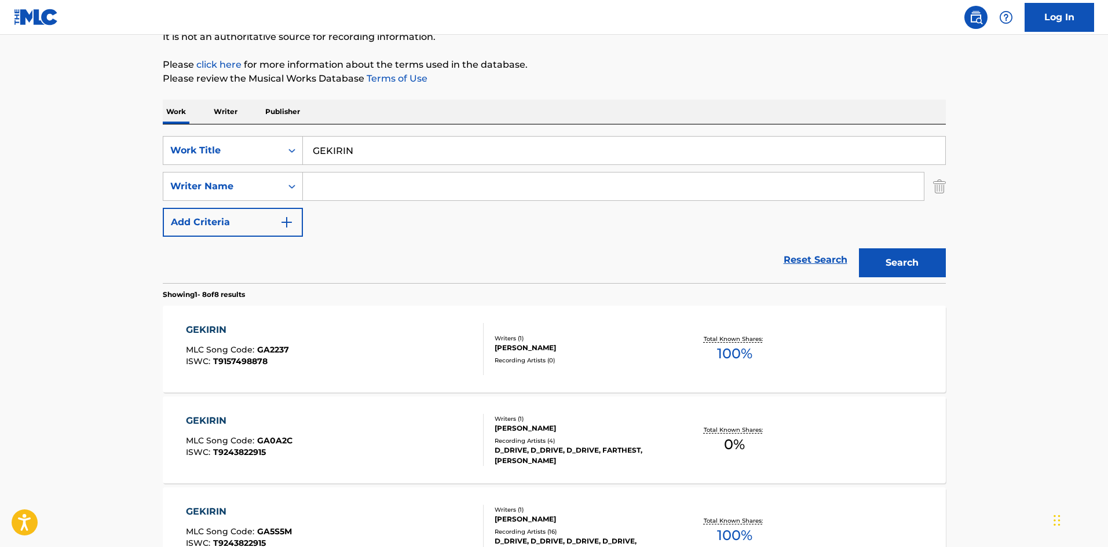
scroll to position [122, 0]
drag, startPoint x: 346, startPoint y: 190, endPoint x: 338, endPoint y: 186, distance: 9.1
click at [346, 189] on input "Search Form" at bounding box center [613, 186] width 621 height 28
click at [886, 260] on button "Search" at bounding box center [902, 262] width 87 height 29
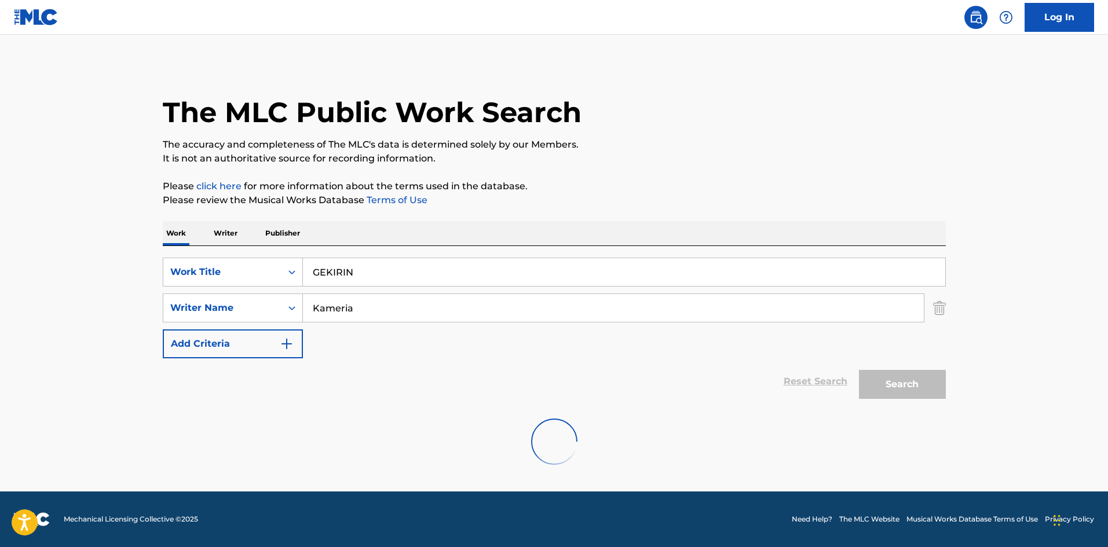
scroll to position [0, 0]
drag, startPoint x: 361, startPoint y: 277, endPoint x: 339, endPoint y: 303, distance: 34.1
click at [296, 272] on div "SearchWithCriteriae26d3c89-0ae3-45d1-a097-436108b83d80 Work Title GEKIRIN" at bounding box center [554, 272] width 783 height 29
drag, startPoint x: 352, startPoint y: 309, endPoint x: 261, endPoint y: 303, distance: 91.0
click at [261, 303] on div "SearchWithCriteria4f086465-6747-4a9d-94b9-eadf46f686df Writer Name [PERSON_NAME]" at bounding box center [554, 308] width 783 height 29
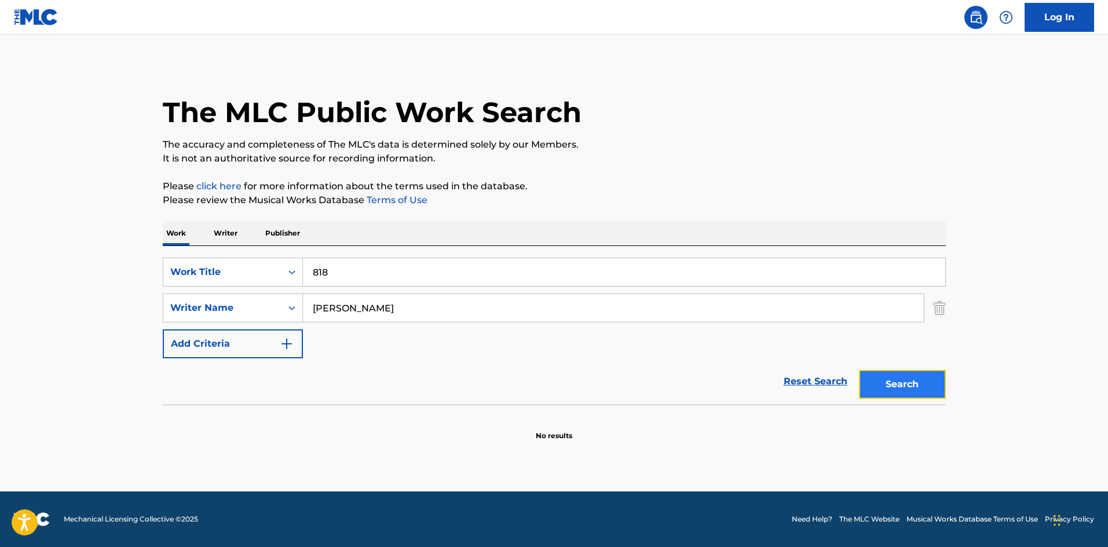
click at [903, 382] on button "Search" at bounding box center [902, 384] width 87 height 29
drag, startPoint x: 334, startPoint y: 271, endPoint x: 274, endPoint y: 280, distance: 60.9
click at [276, 278] on div "SearchWithCriteriae26d3c89-0ae3-45d1-a097-436108b83d80 Work Title 818" at bounding box center [554, 272] width 783 height 29
drag, startPoint x: 294, startPoint y: 305, endPoint x: 271, endPoint y: 306, distance: 23.2
click at [276, 305] on div "SearchWithCriteria4f086465-6747-4a9d-94b9-eadf46f686df Writer Name [PERSON_NAME]" at bounding box center [554, 308] width 783 height 29
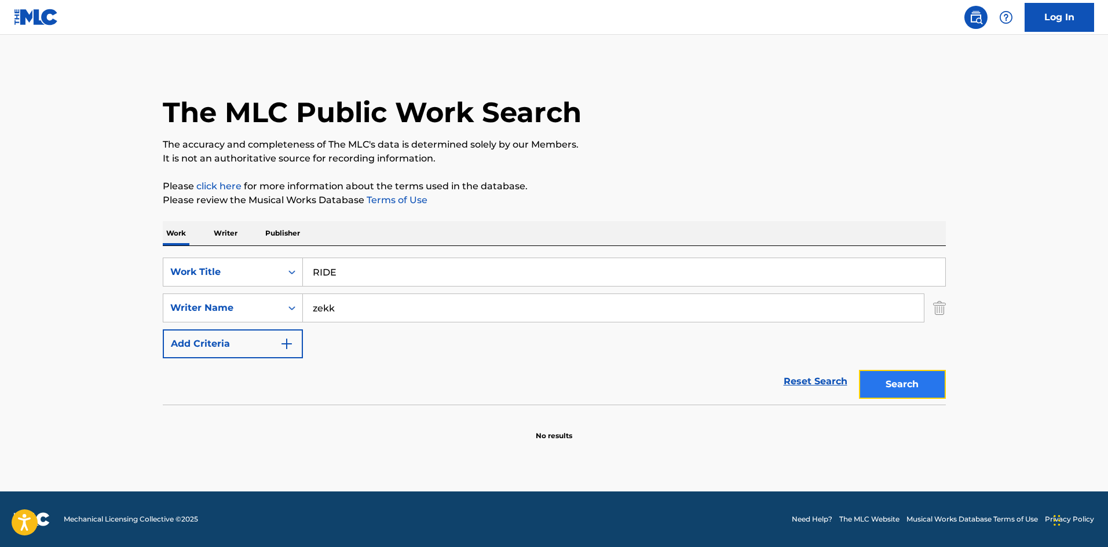
click at [916, 387] on button "Search" at bounding box center [902, 384] width 87 height 29
drag, startPoint x: 349, startPoint y: 307, endPoint x: 279, endPoint y: 315, distance: 70.5
click at [279, 314] on div "SearchWithCriteria4f086465-6747-4a9d-94b9-eadf46f686df Writer Name [PERSON_NAME]" at bounding box center [554, 308] width 783 height 29
click at [909, 380] on button "Search" at bounding box center [902, 384] width 87 height 29
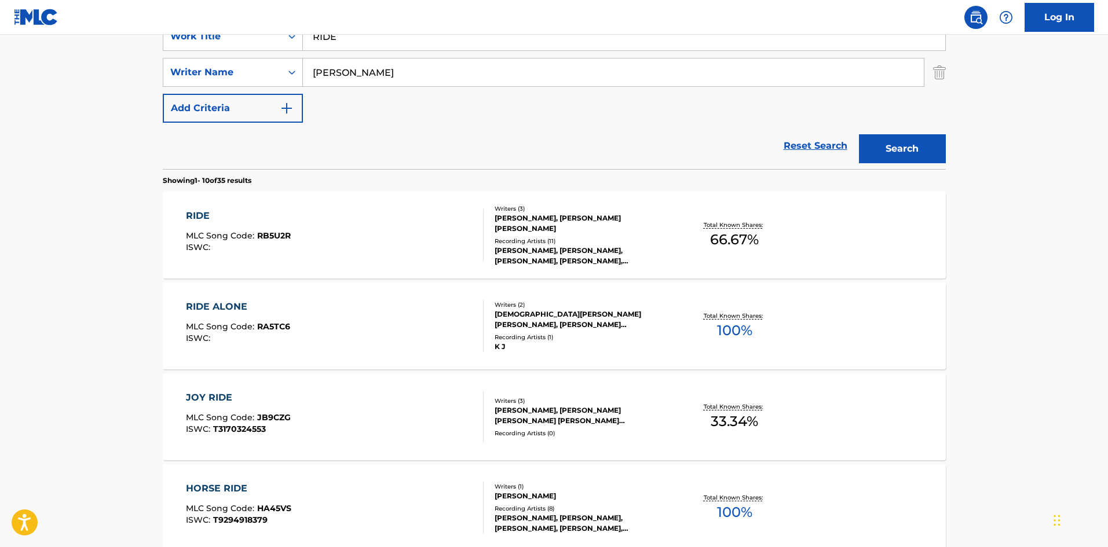
scroll to position [237, 0]
drag, startPoint x: 313, startPoint y: 42, endPoint x: 295, endPoint y: 50, distance: 19.9
click at [290, 42] on div "SearchWithCriteriae26d3c89-0ae3-45d1-a097-436108b83d80 Work Title RIDE" at bounding box center [554, 35] width 783 height 29
click at [420, 38] on input "COLOUR Shingo Endou" at bounding box center [624, 35] width 642 height 28
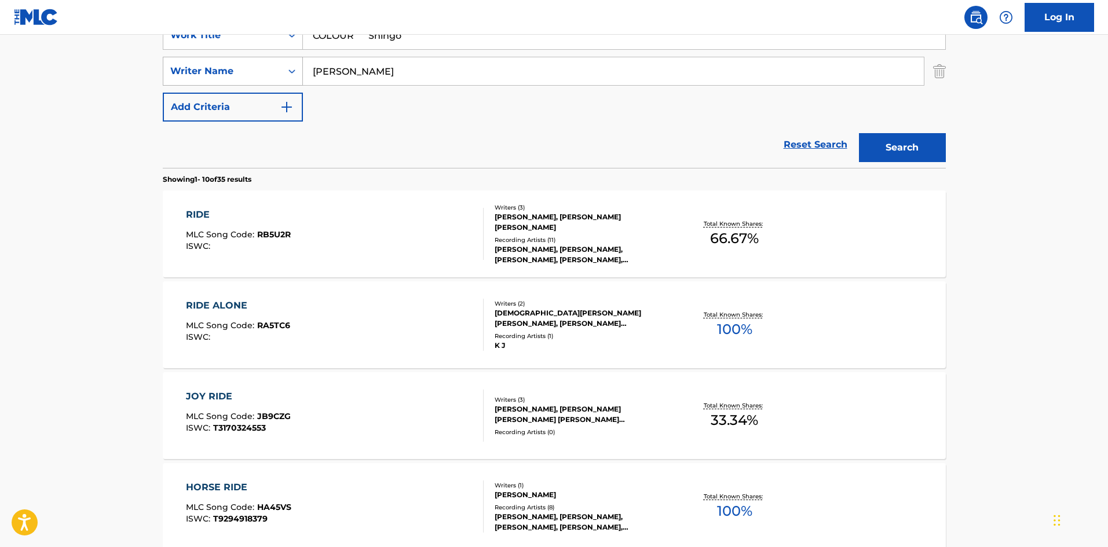
click at [276, 72] on div "SearchWithCriteria4f086465-6747-4a9d-94b9-eadf46f686df Writer Name [PERSON_NAME]" at bounding box center [554, 71] width 783 height 29
drag, startPoint x: 380, startPoint y: 36, endPoint x: 494, endPoint y: 64, distance: 116.7
click at [505, 57] on div "SearchWithCriteriae26d3c89-0ae3-45d1-a097-436108b83d80 Work Title COLOUR Shingo…" at bounding box center [554, 71] width 783 height 101
click at [881, 141] on button "Search" at bounding box center [902, 147] width 87 height 29
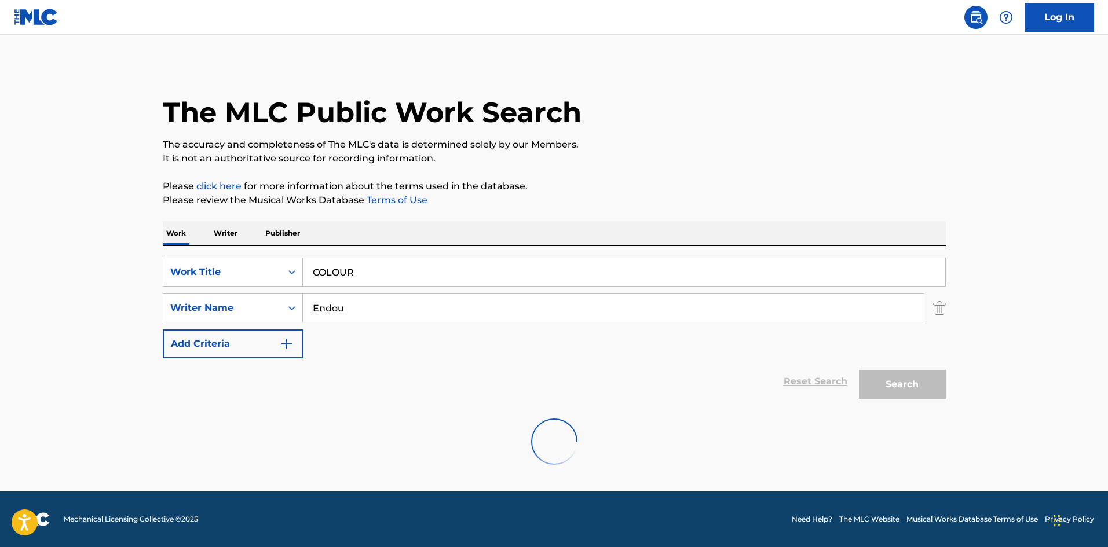
scroll to position [0, 0]
drag, startPoint x: 271, startPoint y: 264, endPoint x: 258, endPoint y: 259, distance: 13.6
click at [257, 264] on div "SearchWithCriteriae26d3c89-0ae3-45d1-a097-436108b83d80 Work Title COLOUR" at bounding box center [554, 272] width 783 height 29
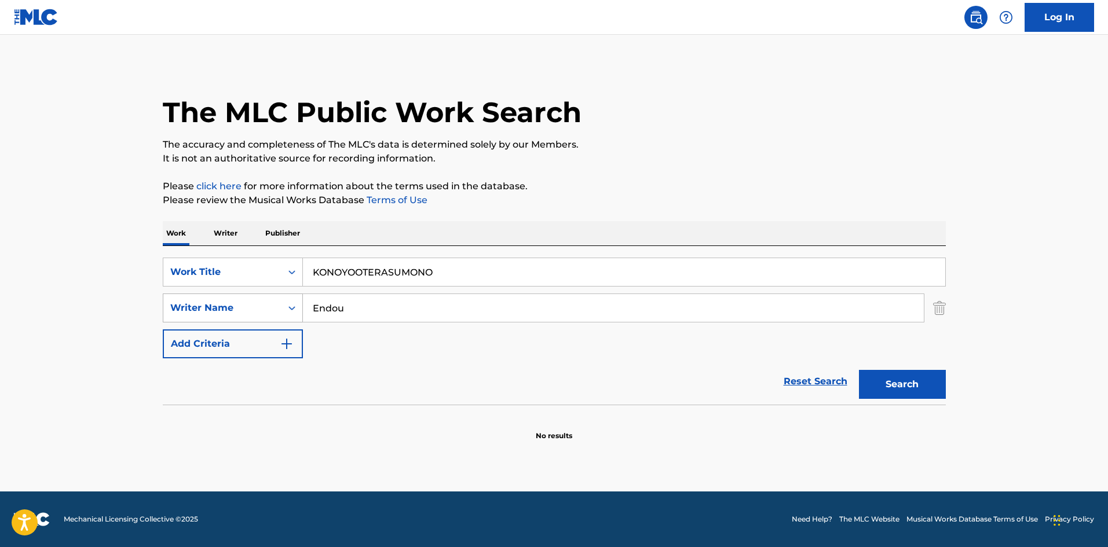
drag, startPoint x: 338, startPoint y: 302, endPoint x: 281, endPoint y: 302, distance: 56.7
click at [282, 302] on div "SearchWithCriteria4f086465-6747-4a9d-94b9-eadf46f686df Writer Name Endou" at bounding box center [554, 308] width 783 height 29
drag, startPoint x: 333, startPoint y: 307, endPoint x: 245, endPoint y: 297, distance: 89.1
click at [245, 297] on div "SearchWithCriteria4f086465-6747-4a9d-94b9-eadf46f686df Writer Name Endou" at bounding box center [554, 308] width 783 height 29
click at [923, 379] on button "Search" at bounding box center [902, 384] width 87 height 29
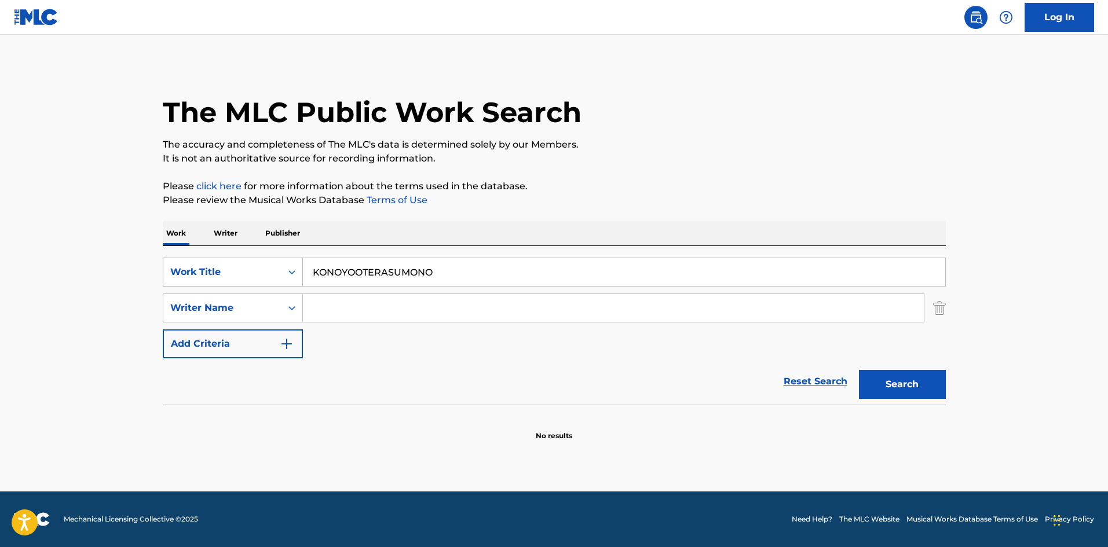
drag, startPoint x: 446, startPoint y: 270, endPoint x: 198, endPoint y: 263, distance: 248.5
click at [198, 263] on div "SearchWithCriteriae26d3c89-0ae3-45d1-a097-436108b83d80 Work Title KONOYOOTERASU…" at bounding box center [554, 272] width 783 height 29
click at [933, 388] on button "Search" at bounding box center [902, 384] width 87 height 29
drag, startPoint x: 375, startPoint y: 265, endPoint x: 409, endPoint y: 287, distance: 40.3
click at [276, 261] on div "SearchWithCriteriae26d3c89-0ae3-45d1-a097-436108b83d80 Work Title OHAYOESUTOGOZ…" at bounding box center [554, 272] width 783 height 29
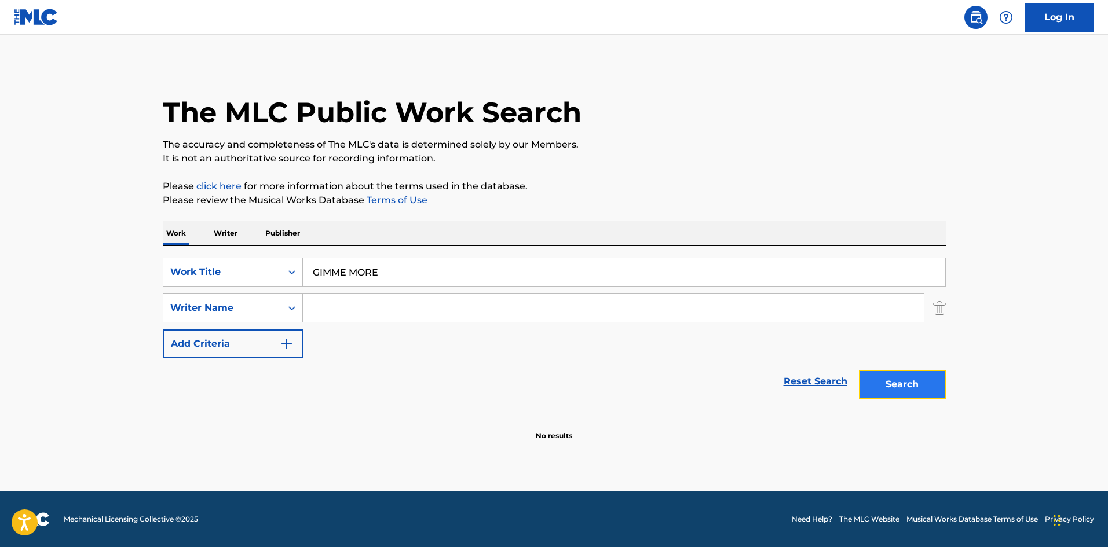
click at [912, 385] on button "Search" at bounding box center [902, 384] width 87 height 29
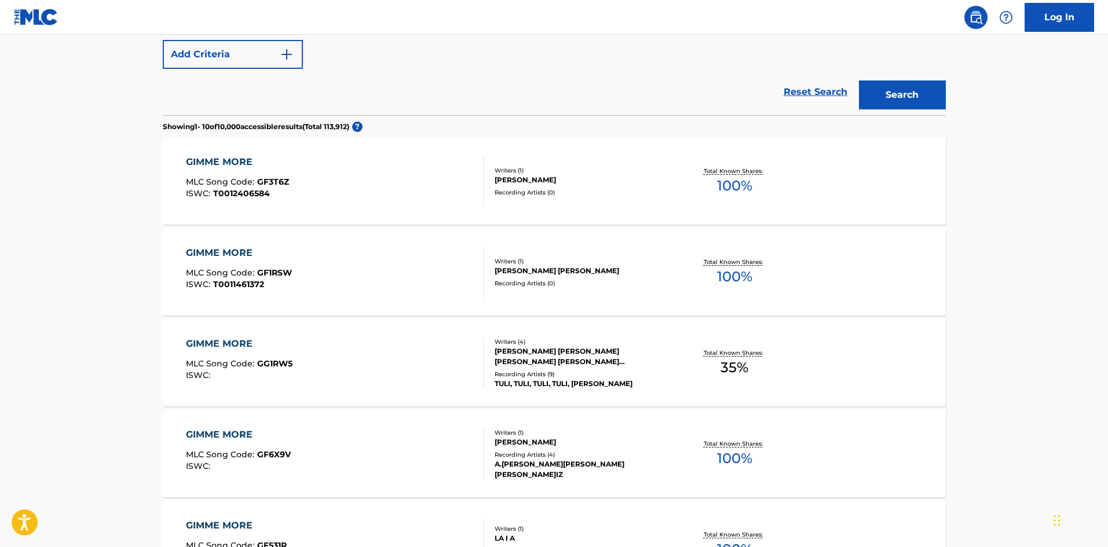
scroll to position [135, 0]
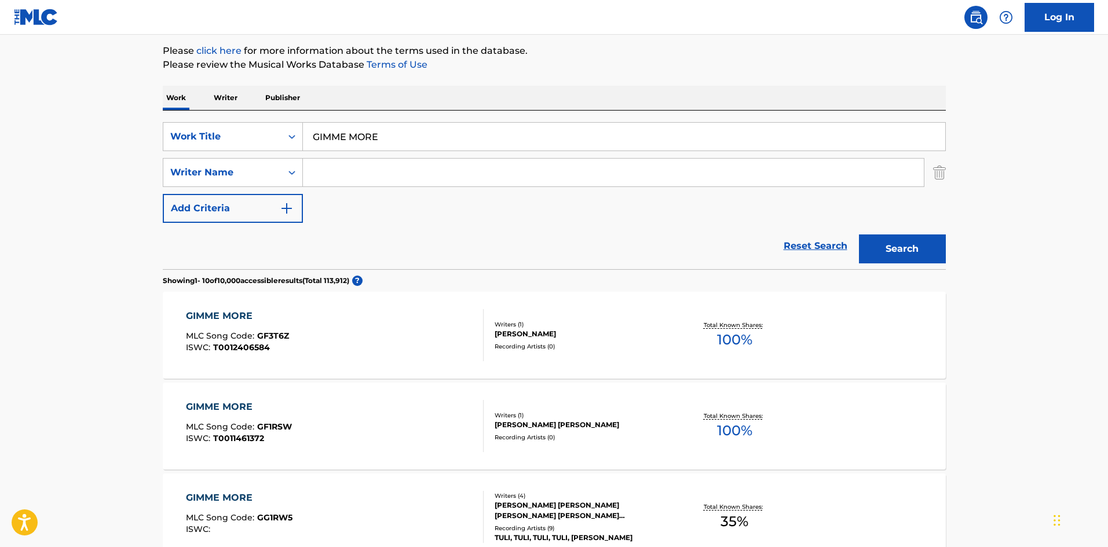
click at [448, 173] on input "Search Form" at bounding box center [613, 173] width 621 height 28
click at [885, 240] on button "Search" at bounding box center [902, 248] width 87 height 29
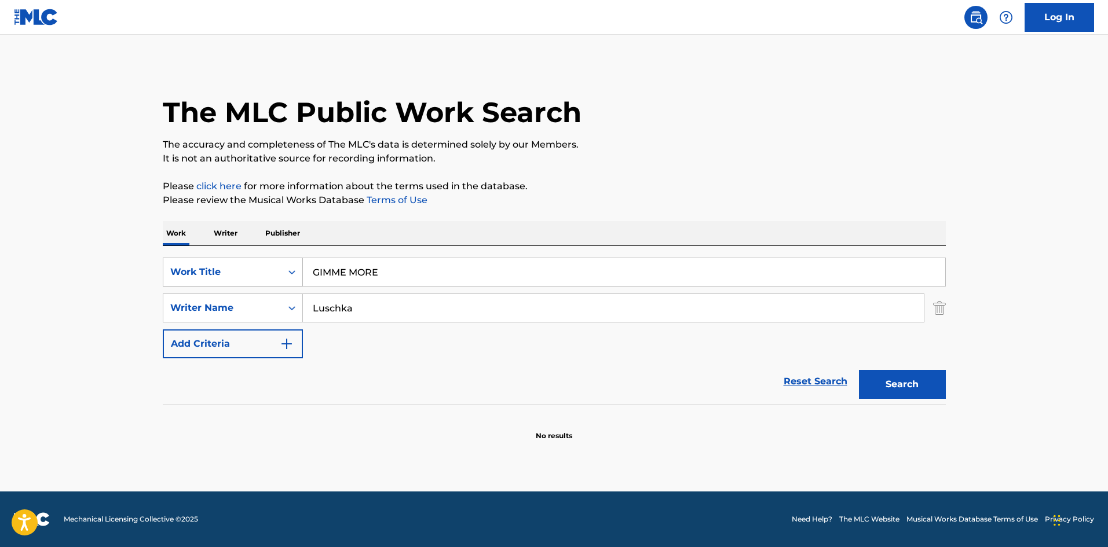
drag, startPoint x: 278, startPoint y: 274, endPoint x: 289, endPoint y: 270, distance: 11.4
click at [271, 283] on div "SearchWithCriteriae26d3c89-0ae3-45d1-a097-436108b83d80 Work Title GIMME MORE" at bounding box center [554, 272] width 783 height 29
click at [245, 307] on div "SearchWithCriteria4f086465-6747-4a9d-94b9-eadf46f686df Writer Name [PERSON_NAME]" at bounding box center [554, 308] width 783 height 29
click at [911, 380] on button "Search" at bounding box center [902, 384] width 87 height 29
drag, startPoint x: 344, startPoint y: 262, endPoint x: 230, endPoint y: 254, distance: 114.9
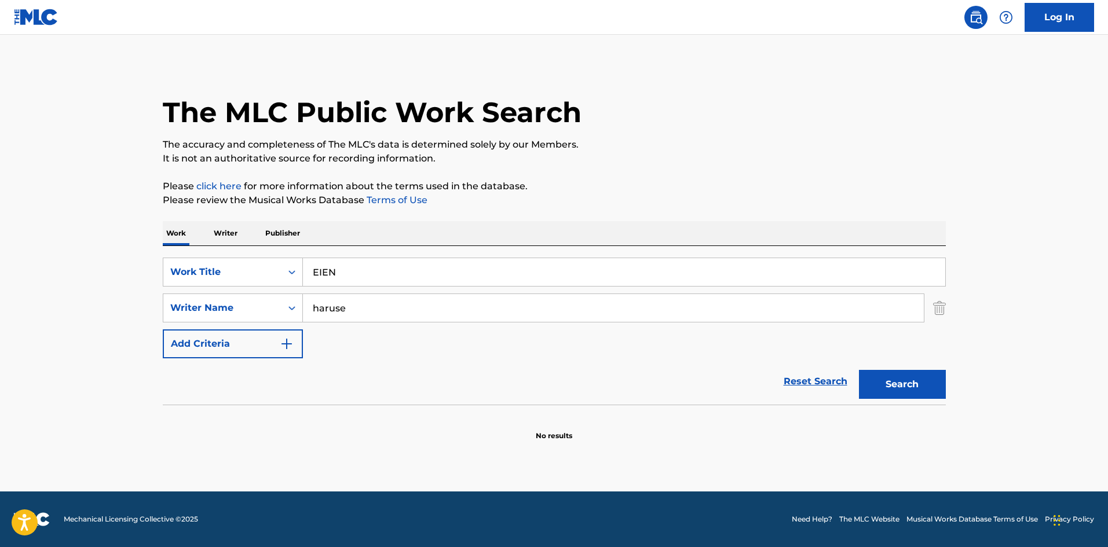
click at [230, 254] on div "SearchWithCriteriae26d3c89-0ae3-45d1-a097-436108b83d80 Work Title EIEN SearchWi…" at bounding box center [554, 325] width 783 height 159
drag, startPoint x: 410, startPoint y: 273, endPoint x: 479, endPoint y: 279, distance: 69.1
click at [479, 279] on input "SOUTENNI [PERSON_NAME]" at bounding box center [624, 272] width 642 height 28
drag, startPoint x: 353, startPoint y: 305, endPoint x: 277, endPoint y: 305, distance: 75.8
click at [270, 306] on div "SearchWithCriteria4f086465-6747-4a9d-94b9-eadf46f686df Writer Name [PERSON_NAME]" at bounding box center [554, 308] width 783 height 29
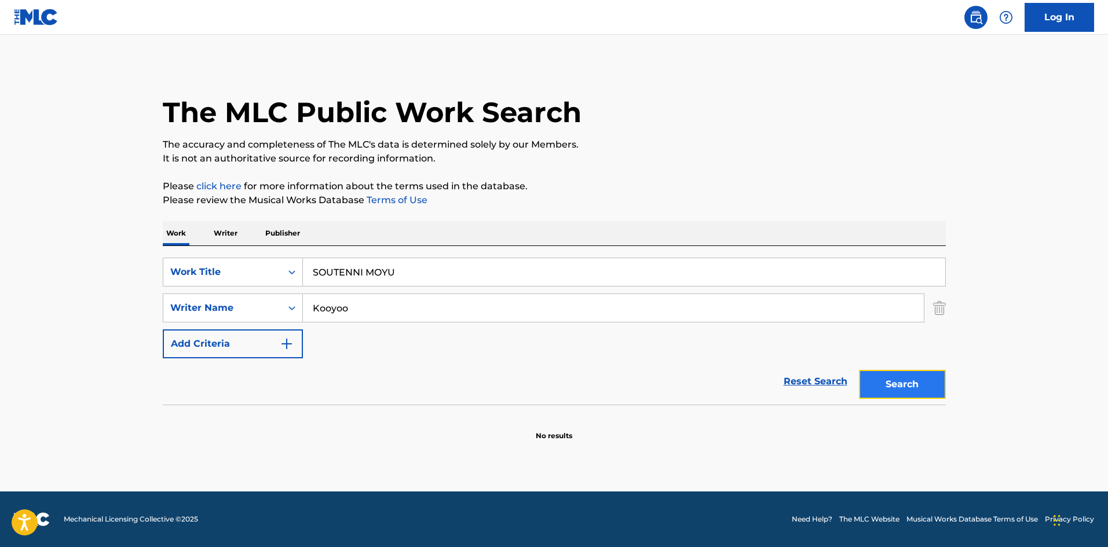
click at [888, 378] on button "Search" at bounding box center [902, 384] width 87 height 29
drag, startPoint x: 351, startPoint y: 310, endPoint x: 258, endPoint y: 296, distance: 93.8
click at [258, 296] on div "SearchWithCriteria4f086465-6747-4a9d-94b9-eadf46f686df Writer Name [PERSON_NAME]" at bounding box center [554, 308] width 783 height 29
click at [886, 376] on button "Search" at bounding box center [902, 384] width 87 height 29
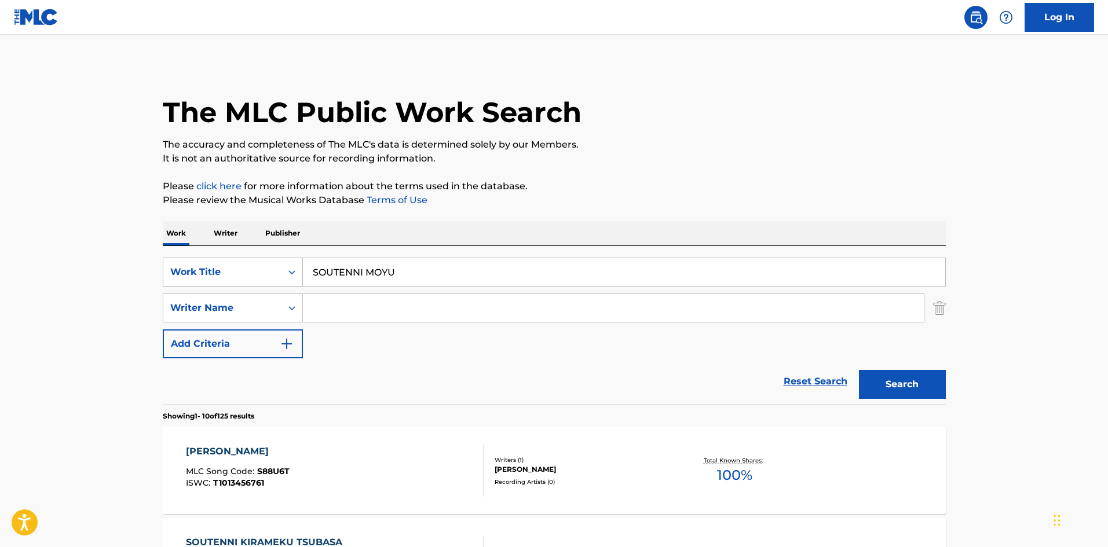
drag, startPoint x: 405, startPoint y: 270, endPoint x: 256, endPoint y: 262, distance: 149.6
click at [256, 262] on div "SearchWithCriteriae26d3c89-0ae3-45d1-a097-436108b83d80 Work Title SOUTENNI MOYU" at bounding box center [554, 272] width 783 height 29
click at [358, 306] on input "Search Form" at bounding box center [613, 308] width 621 height 28
click at [870, 381] on button "Search" at bounding box center [902, 384] width 87 height 29
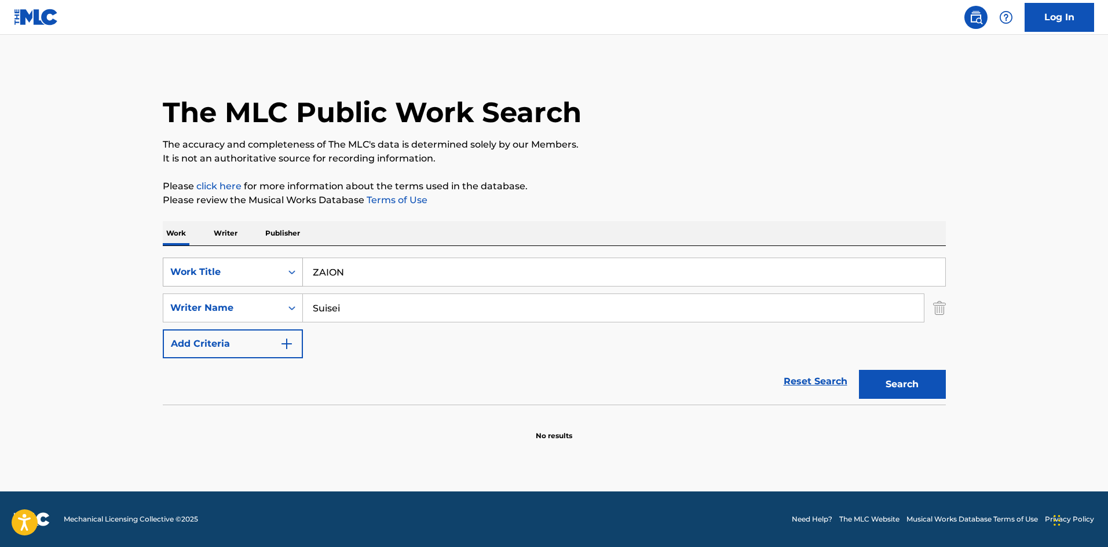
drag, startPoint x: 350, startPoint y: 267, endPoint x: 269, endPoint y: 260, distance: 82.0
click at [272, 262] on div "SearchWithCriteriae26d3c89-0ae3-45d1-a097-436108b83d80 Work Title ZAION" at bounding box center [554, 272] width 783 height 29
drag, startPoint x: 374, startPoint y: 270, endPoint x: 453, endPoint y: 287, distance: 81.1
click at [453, 287] on div "SearchWithCriteriae26d3c89-0ae3-45d1-a097-436108b83d80 Work Title BIBIDEBA Tsum…" at bounding box center [554, 308] width 783 height 101
drag, startPoint x: 315, startPoint y: 302, endPoint x: 303, endPoint y: 303, distance: 11.6
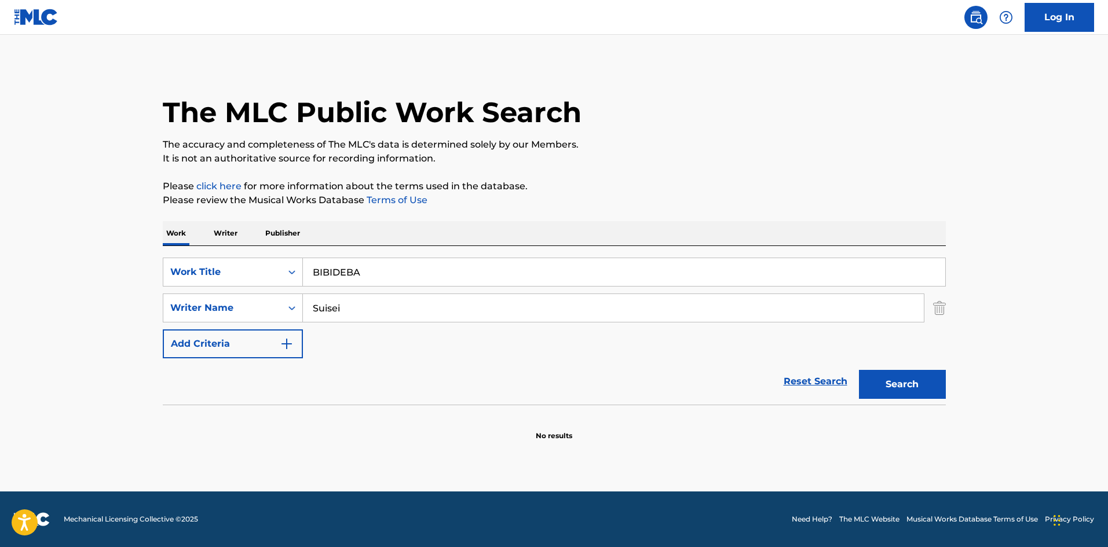
click at [303, 302] on input "Suisei" at bounding box center [613, 308] width 621 height 28
click at [883, 383] on button "Search" at bounding box center [902, 384] width 87 height 29
drag, startPoint x: 353, startPoint y: 316, endPoint x: 292, endPoint y: 318, distance: 60.8
click at [292, 318] on div "SearchWithCriteria4f086465-6747-4a9d-94b9-eadf46f686df Writer Name [PERSON_NAME]" at bounding box center [554, 308] width 783 height 29
click at [908, 379] on button "Search" at bounding box center [902, 384] width 87 height 29
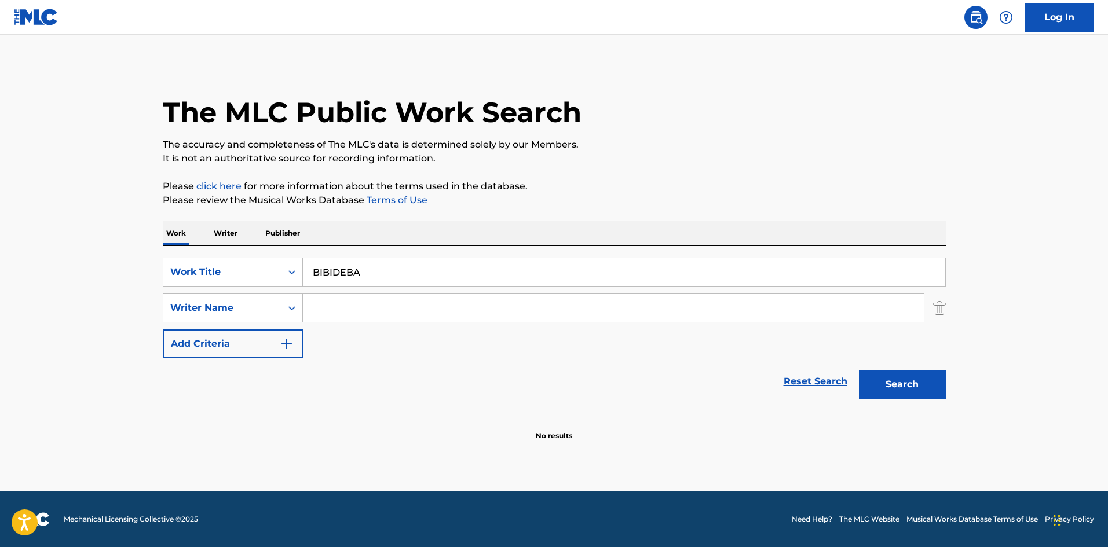
click at [226, 232] on p "Writer" at bounding box center [225, 233] width 31 height 24
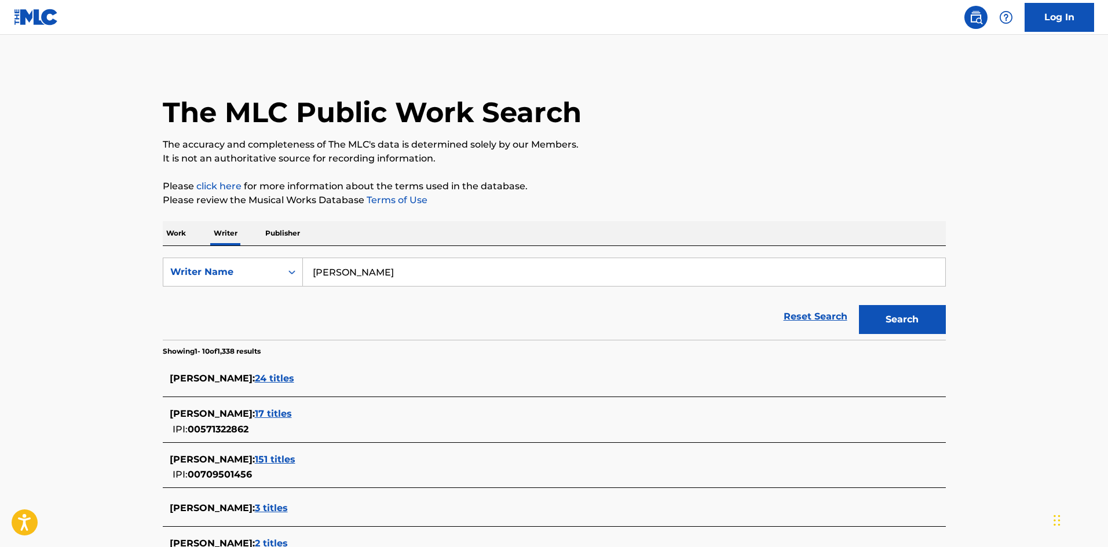
click at [350, 276] on input "[PERSON_NAME]" at bounding box center [624, 272] width 642 height 28
click at [911, 319] on button "Search" at bounding box center [902, 319] width 87 height 29
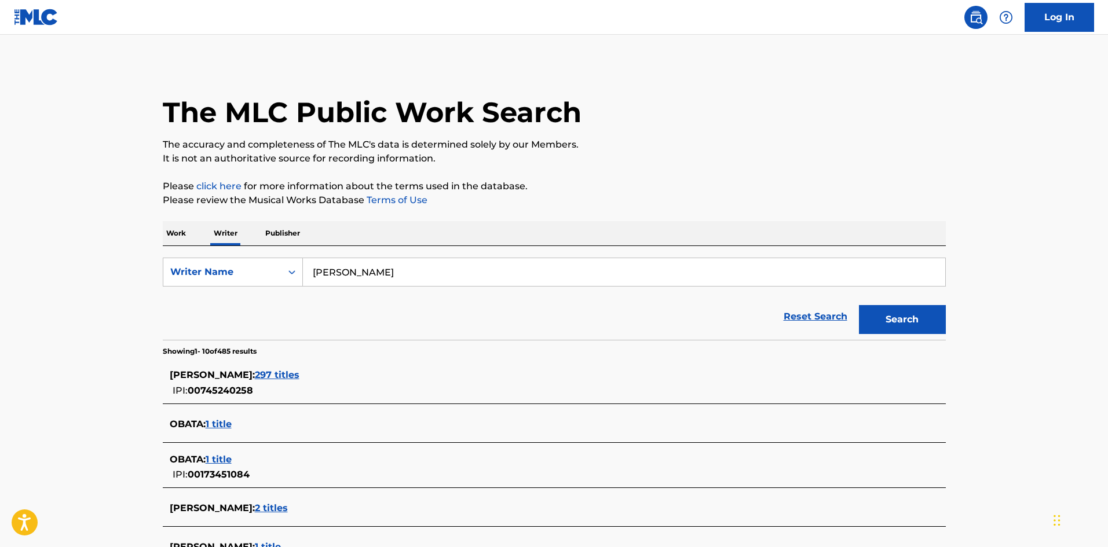
click at [173, 234] on p "Work" at bounding box center [176, 233] width 27 height 24
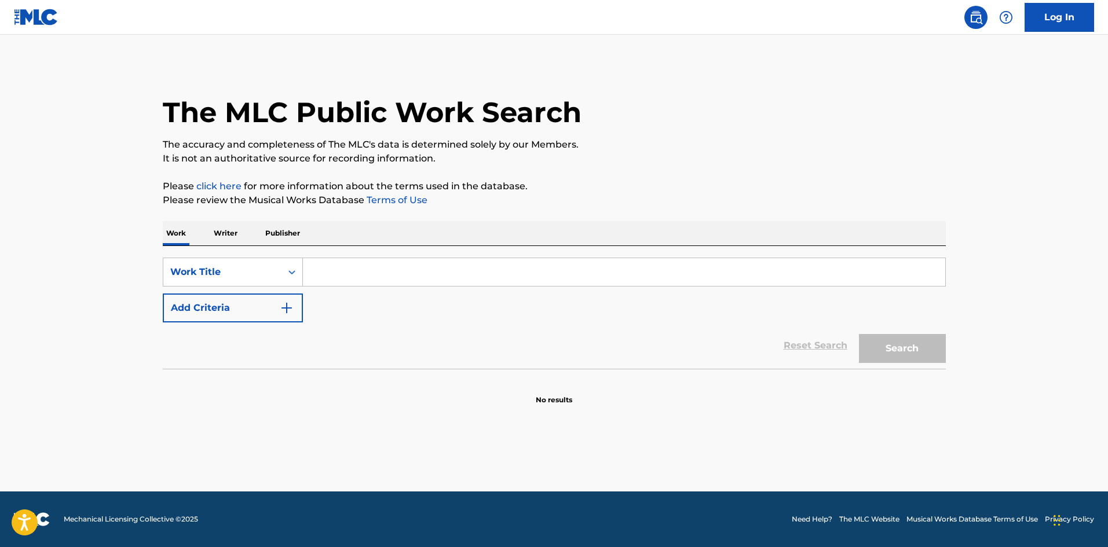
click at [338, 267] on input "Search Form" at bounding box center [624, 272] width 642 height 28
click at [450, 267] on input "SPACE FLIGHT [PERSON_NAME]" at bounding box center [624, 272] width 642 height 28
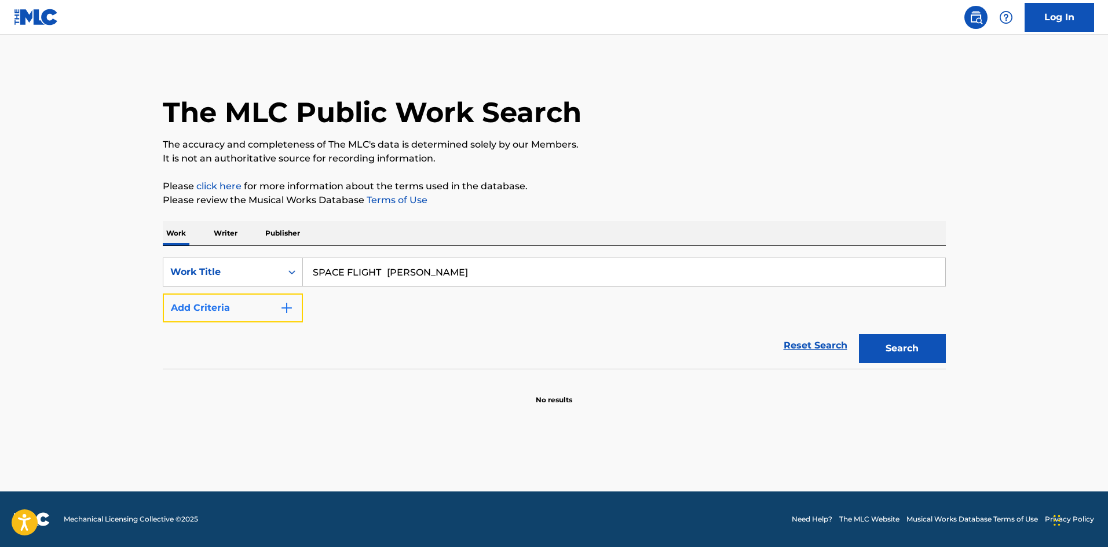
click at [294, 303] on button "Add Criteria" at bounding box center [233, 308] width 140 height 29
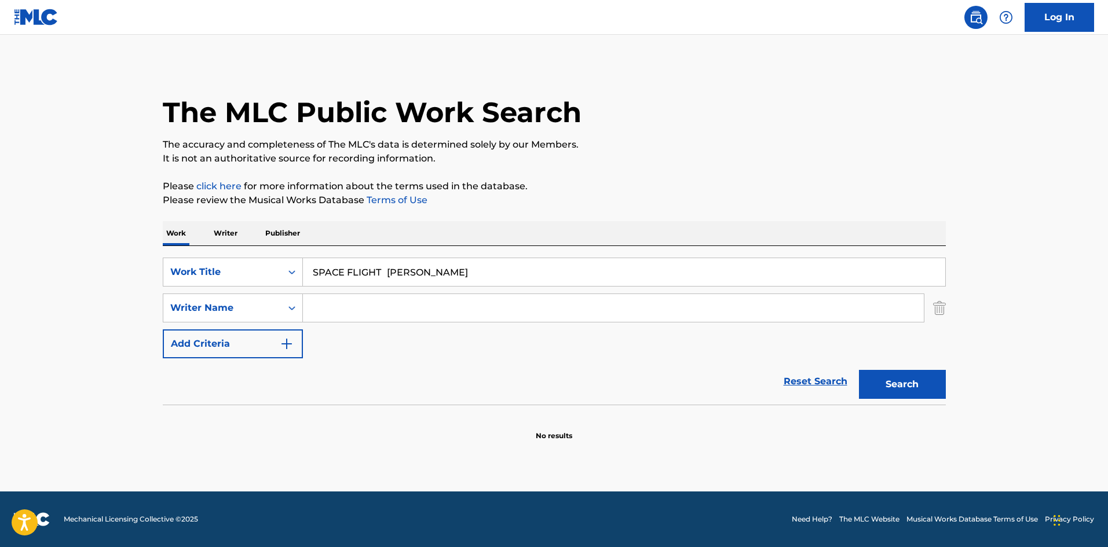
click at [350, 313] on input "Search Form" at bounding box center [613, 308] width 621 height 28
drag, startPoint x: 393, startPoint y: 270, endPoint x: 566, endPoint y: 287, distance: 173.9
click at [544, 281] on input "SPACE FLIGHT [PERSON_NAME]" at bounding box center [624, 272] width 642 height 28
click at [901, 376] on button "Search" at bounding box center [902, 384] width 87 height 29
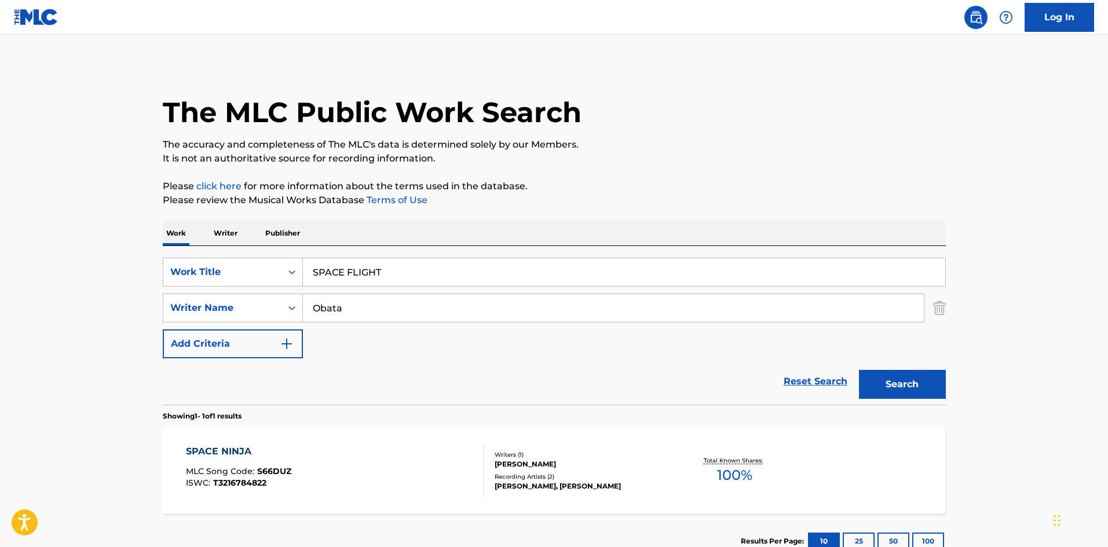
click at [419, 471] on div "SPACE NINJA MLC Song Code : S66DUZ ISWC : T3216784822" at bounding box center [335, 471] width 298 height 52
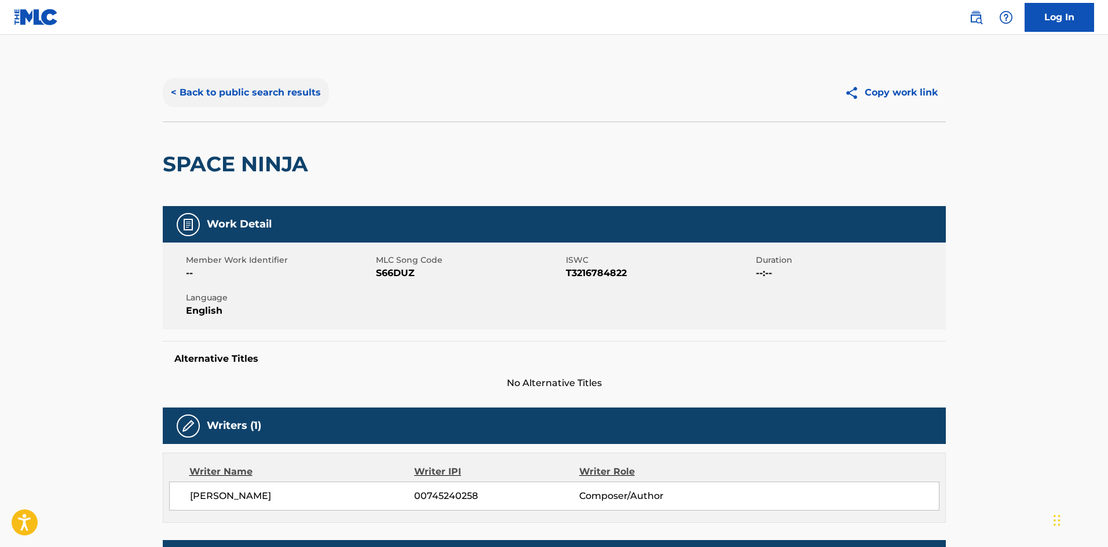
click at [284, 90] on button "< Back to public search results" at bounding box center [246, 92] width 166 height 29
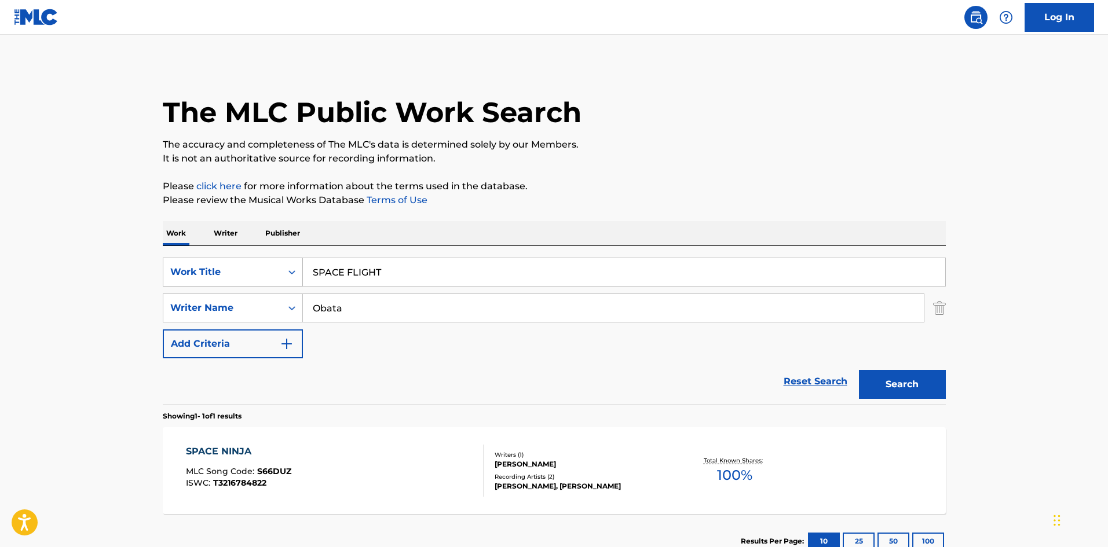
drag, startPoint x: 320, startPoint y: 270, endPoint x: 275, endPoint y: 265, distance: 45.0
click at [275, 265] on div "SearchWithCriteriae26d3c89-0ae3-45d1-a097-436108b83d80 Work Title SPACE FLIGHT" at bounding box center [554, 272] width 783 height 29
click at [924, 381] on button "Search" at bounding box center [902, 384] width 87 height 29
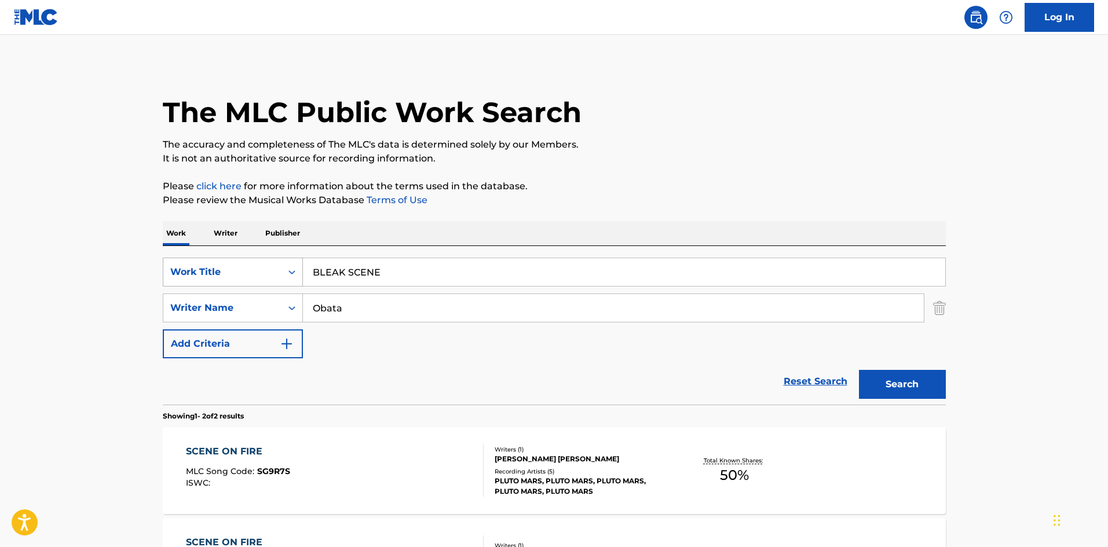
click at [248, 270] on div "SearchWithCriteriae26d3c89-0ae3-45d1-a097-436108b83d80 Work Title BLEAK SCENE" at bounding box center [554, 272] width 783 height 29
click at [886, 379] on button "Search" at bounding box center [902, 384] width 87 height 29
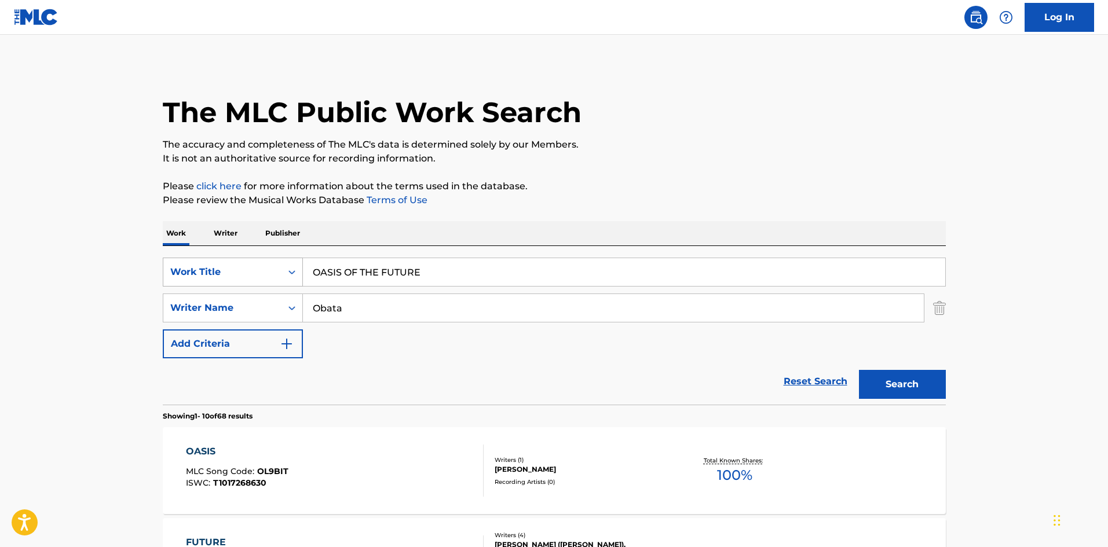
drag, startPoint x: 325, startPoint y: 270, endPoint x: 221, endPoint y: 265, distance: 104.3
click at [200, 262] on div "SearchWithCriteriae26d3c89-0ae3-45d1-a097-436108b83d80 Work Title OASIS OF THE …" at bounding box center [554, 272] width 783 height 29
click at [877, 378] on button "Search" at bounding box center [902, 384] width 87 height 29
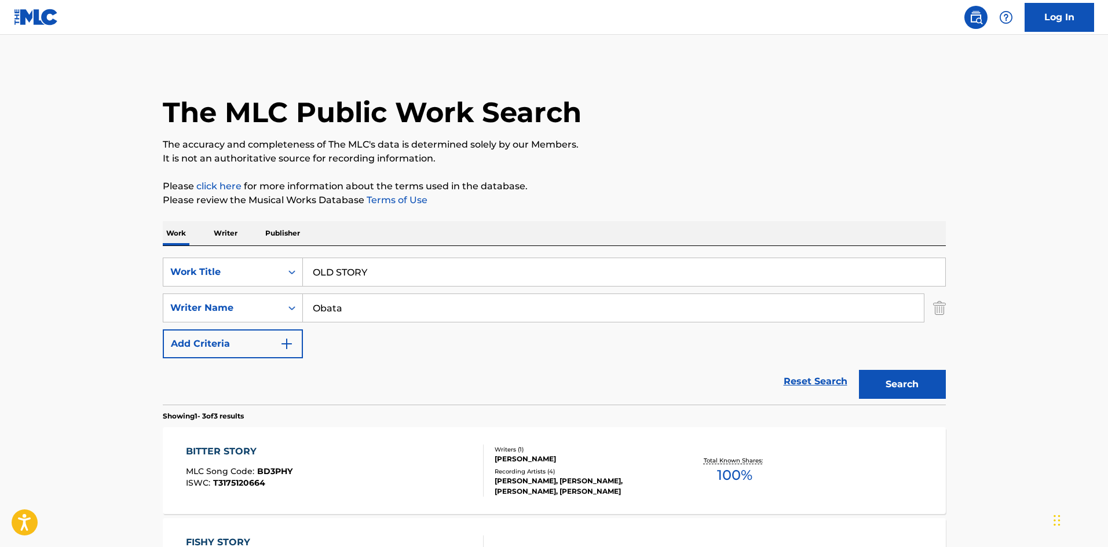
drag, startPoint x: 382, startPoint y: 270, endPoint x: 249, endPoint y: 256, distance: 133.3
click at [250, 256] on div "SearchWithCriteriae26d3c89-0ae3-45d1-a097-436108b83d80 Work Title OLD STORY Sea…" at bounding box center [554, 325] width 783 height 159
click at [915, 377] on button "Search" at bounding box center [902, 384] width 87 height 29
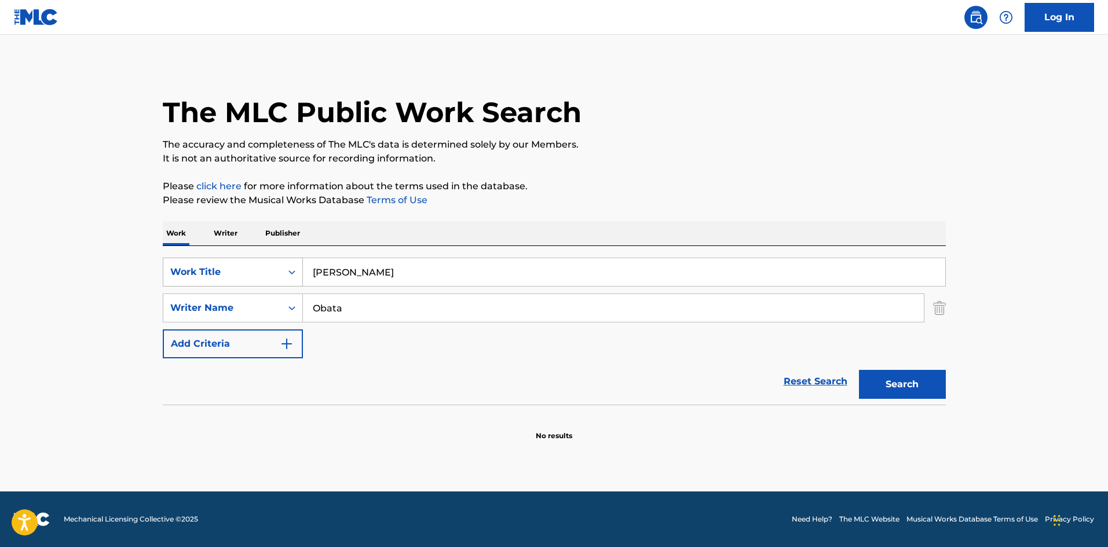
drag, startPoint x: 410, startPoint y: 273, endPoint x: 241, endPoint y: 259, distance: 169.6
click at [241, 259] on div "SearchWithCriteriae26d3c89-0ae3-45d1-a097-436108b83d80 Work Title [PERSON_NAME]" at bounding box center [554, 272] width 783 height 29
click at [896, 386] on button "Search" at bounding box center [902, 384] width 87 height 29
drag, startPoint x: 304, startPoint y: 273, endPoint x: 270, endPoint y: 267, distance: 34.6
click at [270, 267] on div "SearchWithCriteriae26d3c89-0ae3-45d1-a097-436108b83d80 Work Title SHADY" at bounding box center [554, 272] width 783 height 29
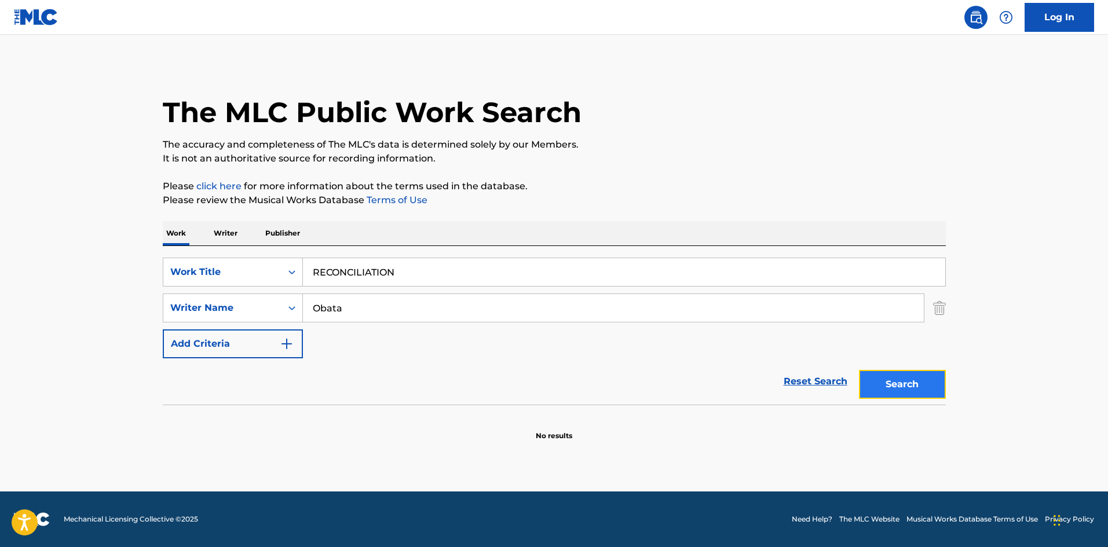
click at [905, 379] on button "Search" at bounding box center [902, 384] width 87 height 29
click at [245, 265] on div "SearchWithCriteriae26d3c89-0ae3-45d1-a097-436108b83d80 Work Title RECONCILIATION" at bounding box center [554, 272] width 783 height 29
click at [888, 383] on button "Search" at bounding box center [902, 384] width 87 height 29
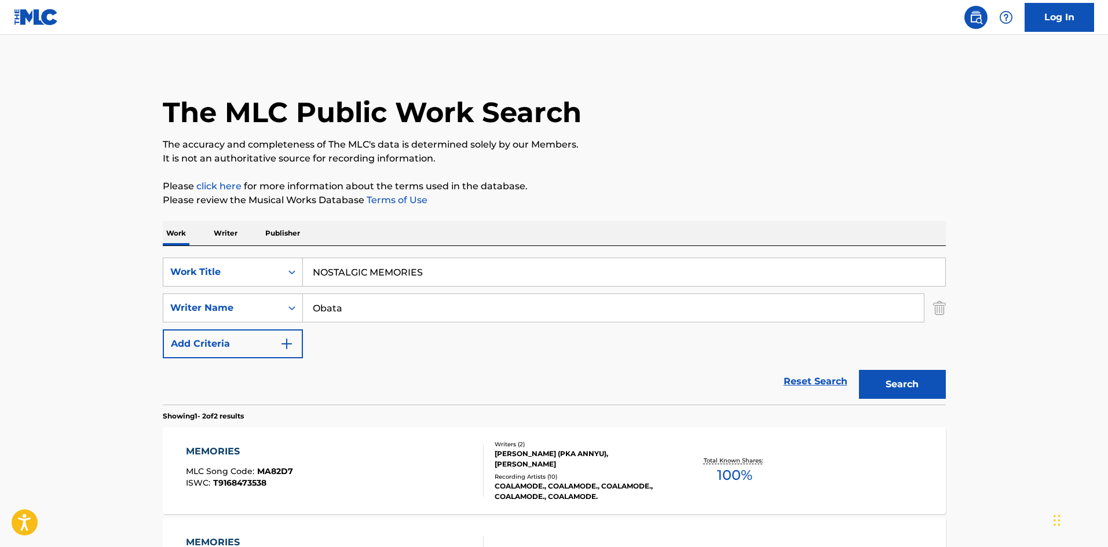
drag, startPoint x: 423, startPoint y: 272, endPoint x: 174, endPoint y: 255, distance: 249.5
click at [174, 255] on div "SearchWithCriteriae26d3c89-0ae3-45d1-a097-436108b83d80 Work Title NOSTALGIC MEM…" at bounding box center [554, 325] width 783 height 159
click at [923, 383] on button "Search" at bounding box center [902, 384] width 87 height 29
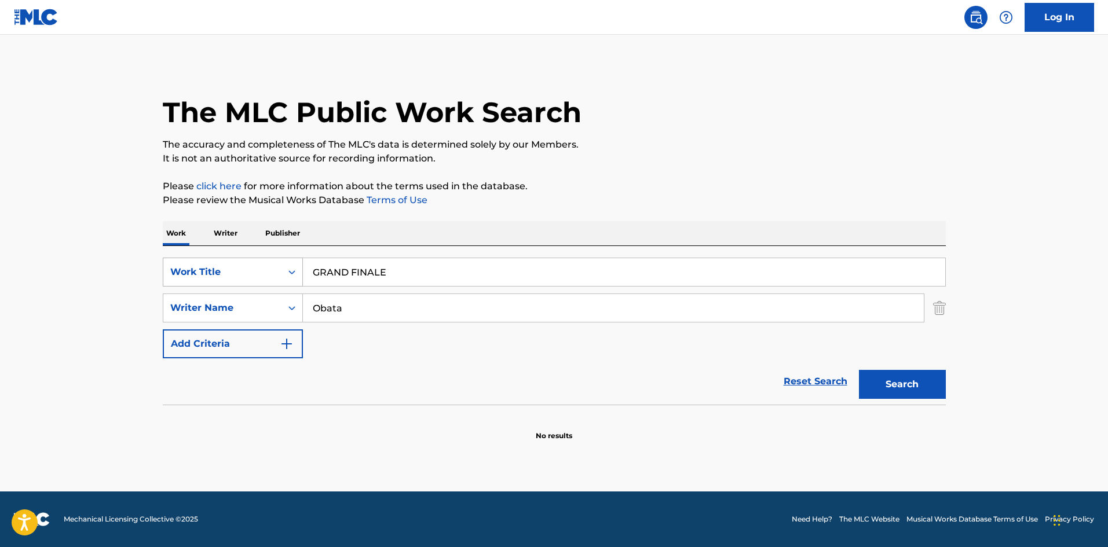
drag, startPoint x: 243, startPoint y: 259, endPoint x: 235, endPoint y: 259, distance: 8.1
click at [235, 259] on div "SearchWithCriteriae26d3c89-0ae3-45d1-a097-436108b83d80 Work Title GRAND FINALE" at bounding box center [554, 272] width 783 height 29
click at [910, 383] on button "Search" at bounding box center [902, 384] width 87 height 29
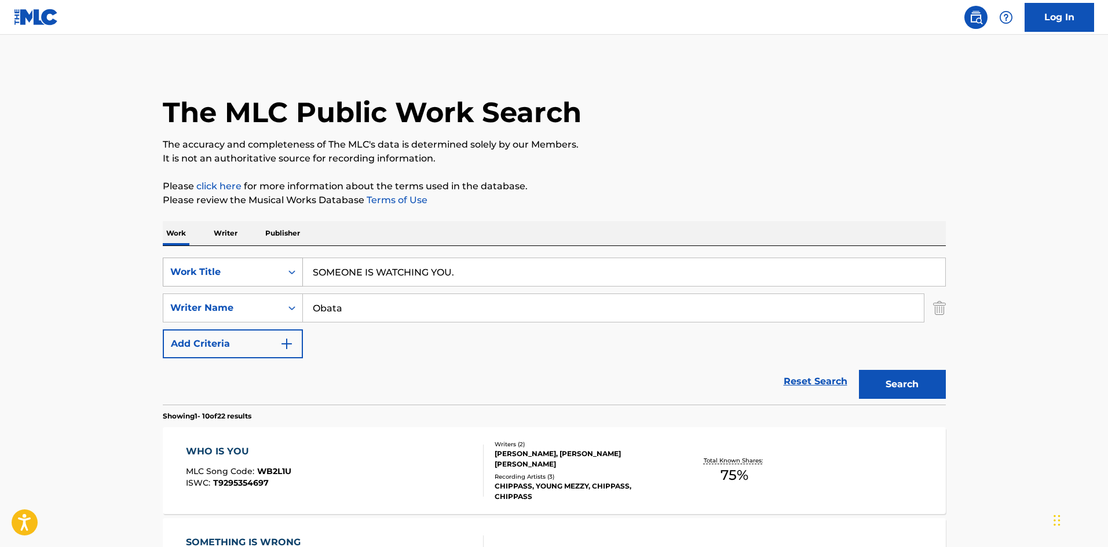
drag, startPoint x: 456, startPoint y: 270, endPoint x: 265, endPoint y: 260, distance: 191.3
click at [265, 260] on div "SearchWithCriteriae26d3c89-0ae3-45d1-a097-436108b83d80 Work Title SOMEONE IS WA…" at bounding box center [554, 272] width 783 height 29
click at [875, 376] on button "Search" at bounding box center [902, 384] width 87 height 29
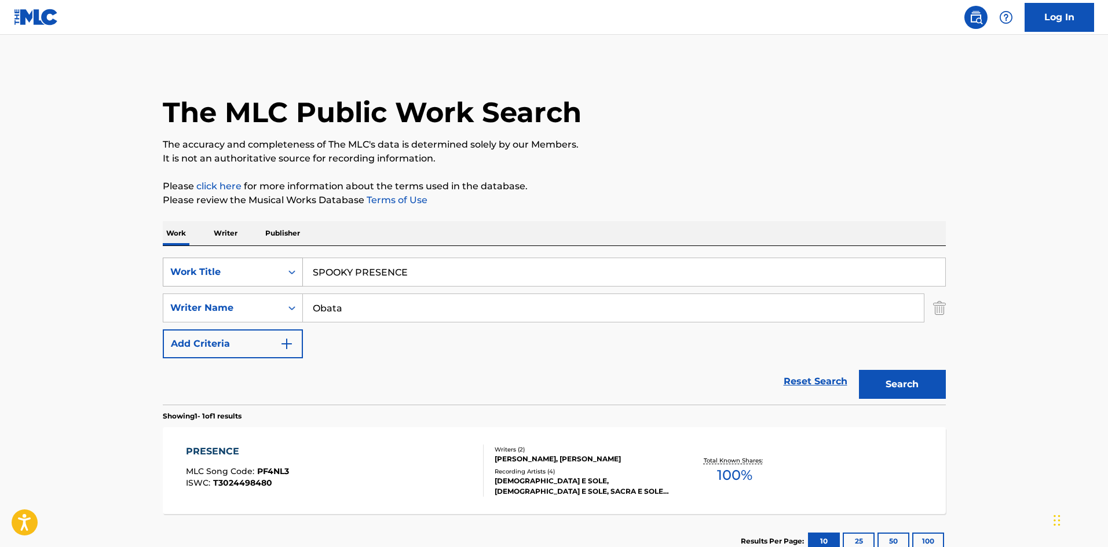
drag, startPoint x: 421, startPoint y: 271, endPoint x: 259, endPoint y: 267, distance: 161.6
click at [259, 267] on div "SearchWithCriteriae26d3c89-0ae3-45d1-a097-436108b83d80 Work Title SPOOKY PRESEN…" at bounding box center [554, 272] width 783 height 29
click at [919, 388] on button "Search" at bounding box center [902, 384] width 87 height 29
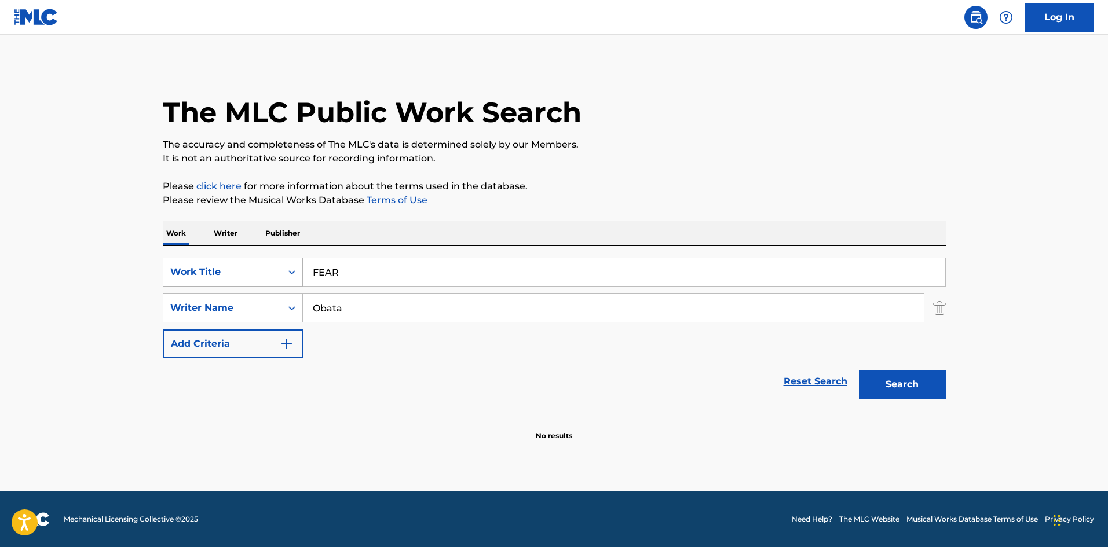
drag, startPoint x: 347, startPoint y: 270, endPoint x: 263, endPoint y: 267, distance: 84.0
click at [263, 267] on div "SearchWithCriteriae26d3c89-0ae3-45d1-a097-436108b83d80 Work Title FEAR" at bounding box center [554, 272] width 783 height 29
click at [906, 385] on button "Search" at bounding box center [902, 384] width 87 height 29
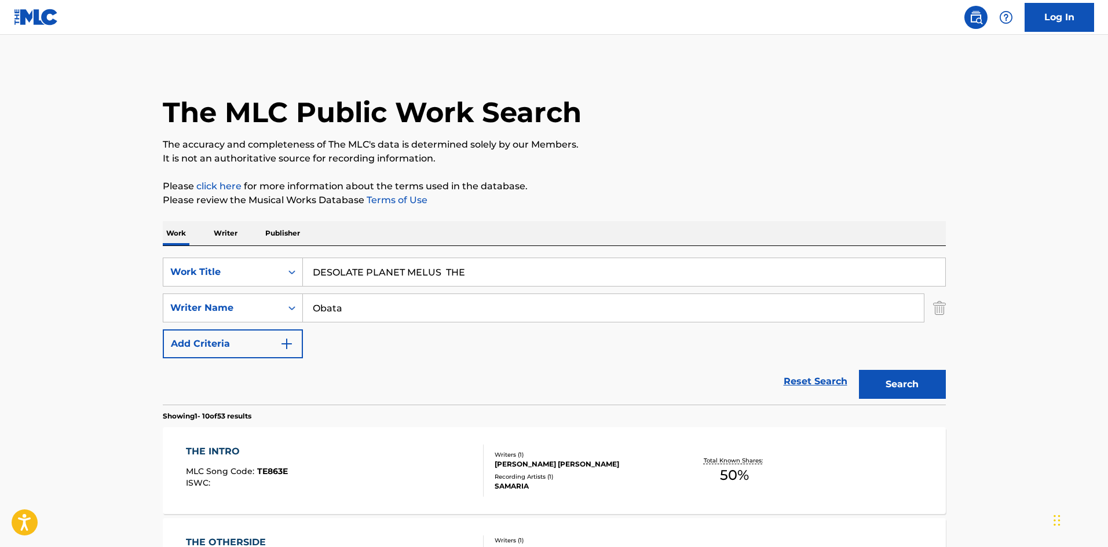
drag, startPoint x: 468, startPoint y: 265, endPoint x: 242, endPoint y: 253, distance: 226.7
click at [242, 253] on div "SearchWithCriteriae26d3c89-0ae3-45d1-a097-436108b83d80 Work Title DESOLATE PLAN…" at bounding box center [554, 325] width 783 height 159
click at [904, 390] on button "Search" at bounding box center [902, 384] width 87 height 29
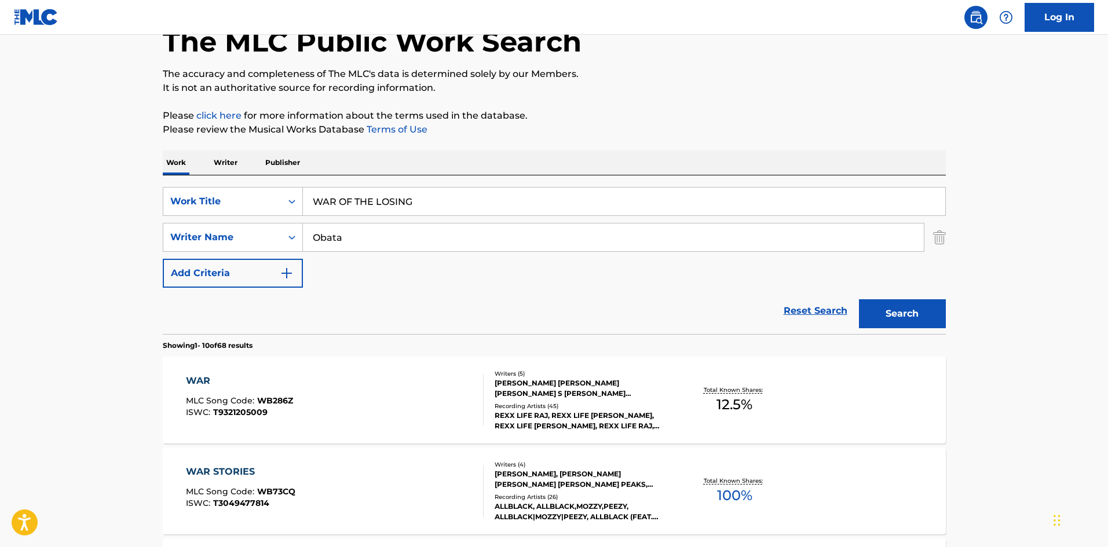
scroll to position [12, 0]
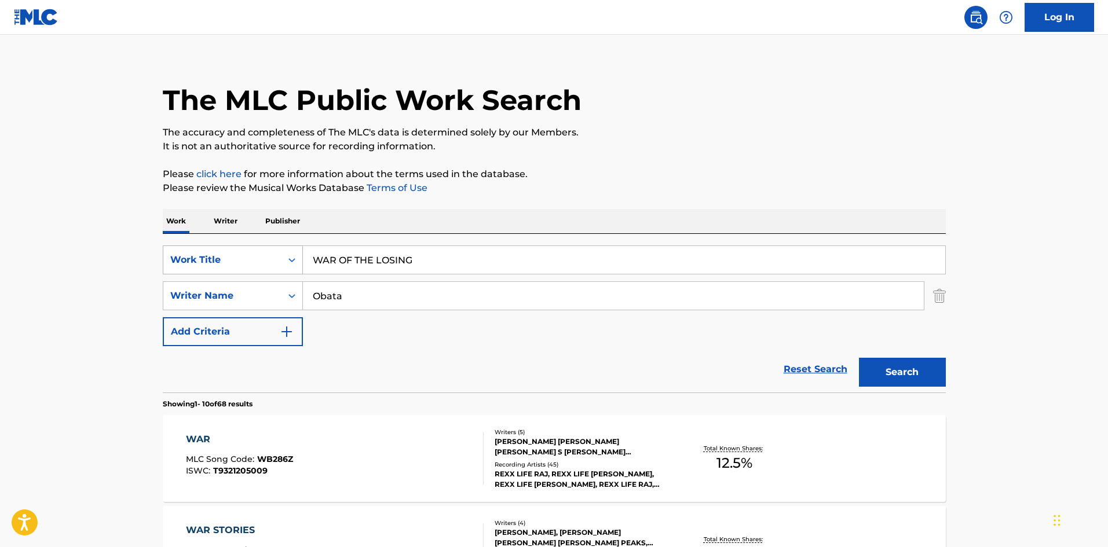
click at [254, 244] on div "SearchWithCriteriae26d3c89-0ae3-45d1-a097-436108b83d80 Work Title WAR OF THE LO…" at bounding box center [554, 313] width 783 height 159
click at [910, 372] on button "Search" at bounding box center [902, 372] width 87 height 29
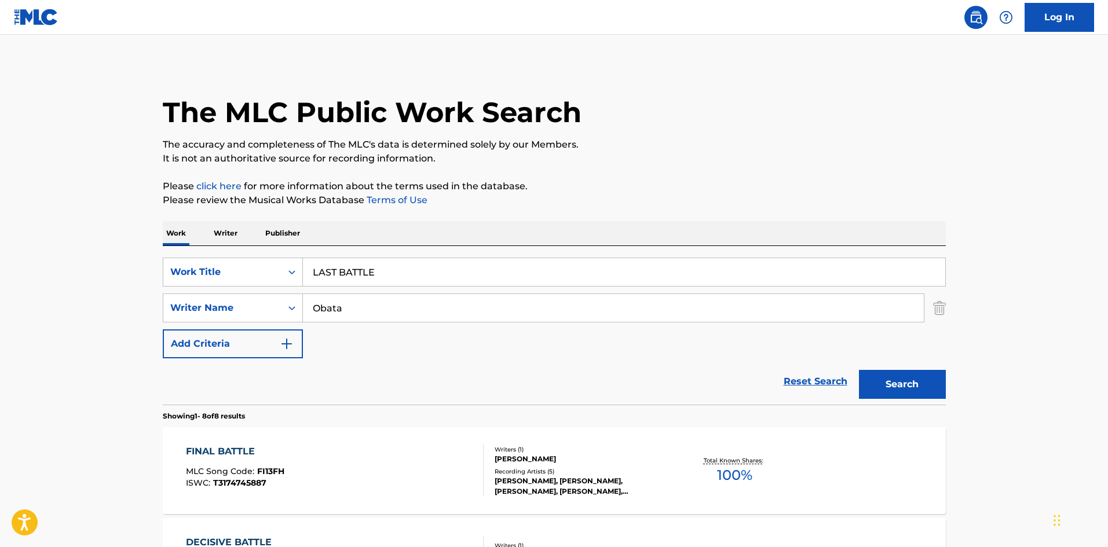
scroll to position [67, 0]
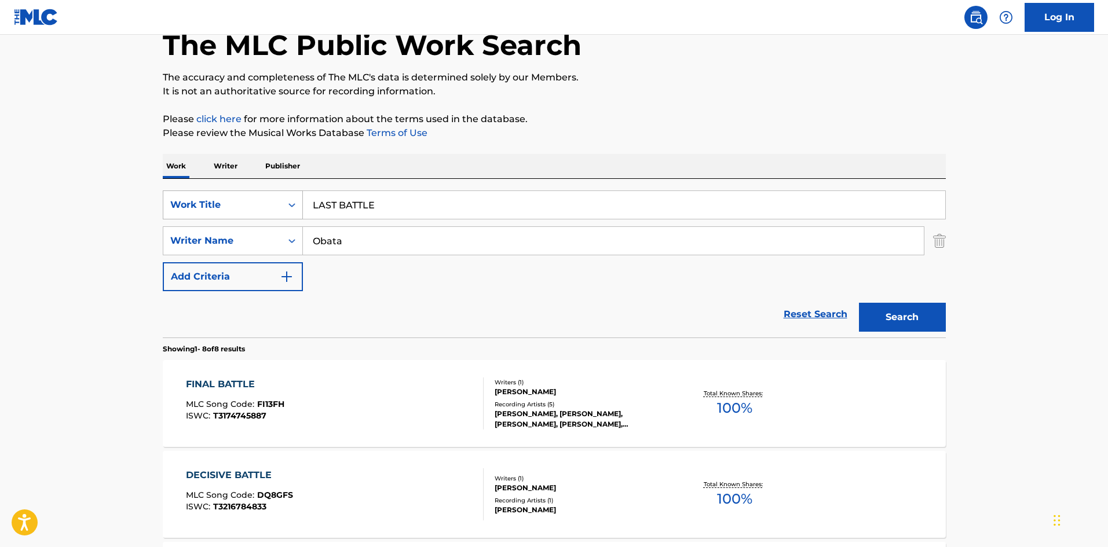
drag, startPoint x: 373, startPoint y: 202, endPoint x: 228, endPoint y: 203, distance: 145.3
click at [218, 195] on div "SearchWithCriteriae26d3c89-0ae3-45d1-a097-436108b83d80 Work Title LAST BATTLE" at bounding box center [554, 204] width 783 height 29
drag, startPoint x: 409, startPoint y: 208, endPoint x: 433, endPoint y: 212, distance: 24.2
click at [433, 212] on input "RIDE ON Desu Non" at bounding box center [624, 205] width 642 height 28
drag, startPoint x: 298, startPoint y: 244, endPoint x: 290, endPoint y: 241, distance: 8.6
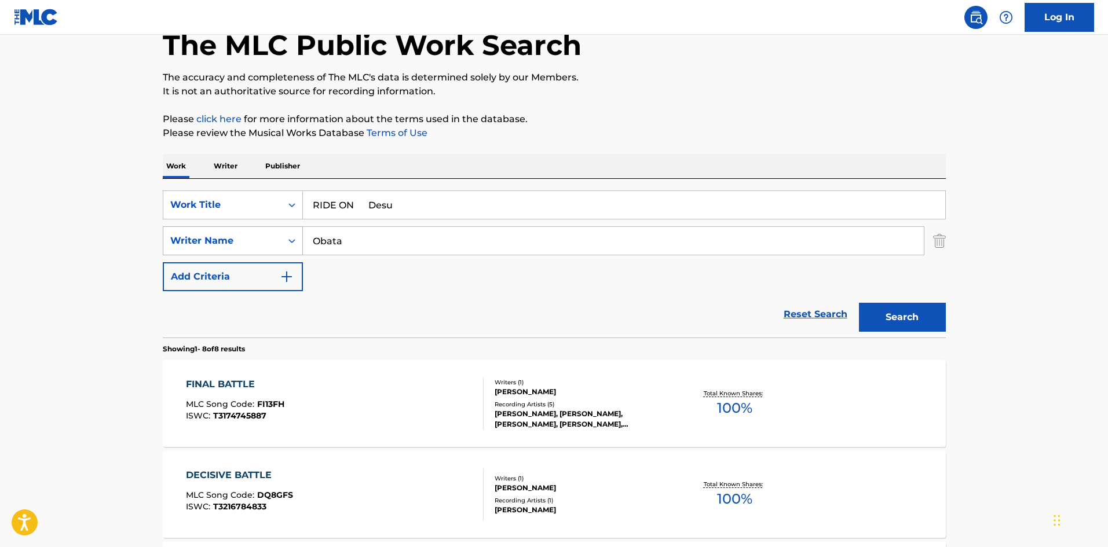
click at [290, 241] on div "SearchWithCriteria4f086465-6747-4a9d-94b9-eadf46f686df Writer Name [PERSON_NAME]" at bounding box center [554, 240] width 783 height 29
drag, startPoint x: 363, startPoint y: 206, endPoint x: 467, endPoint y: 224, distance: 105.2
click at [486, 218] on input "RIDE ON Desu" at bounding box center [624, 205] width 642 height 28
click at [871, 306] on button "Search" at bounding box center [902, 317] width 87 height 29
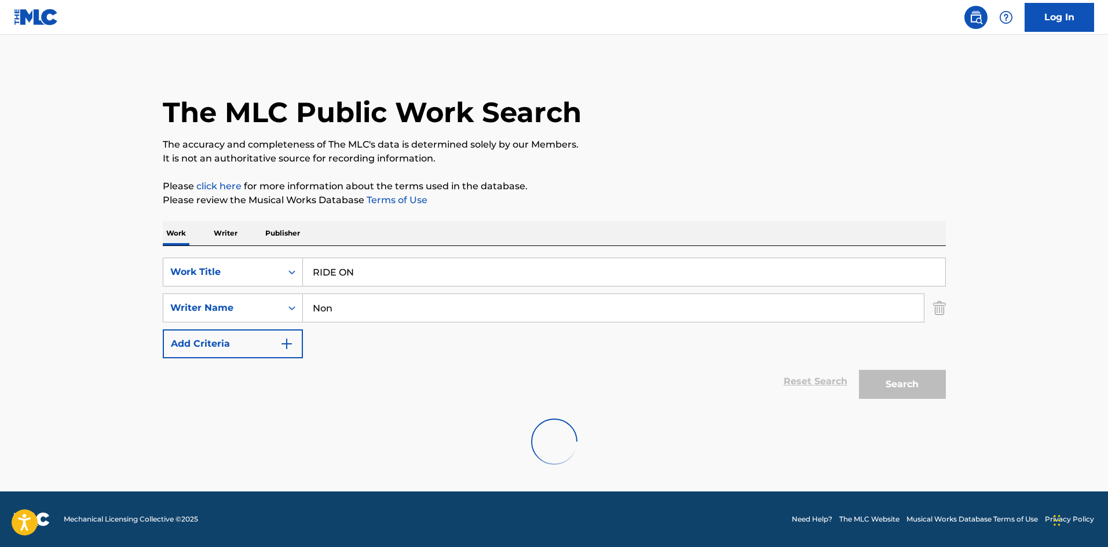
scroll to position [0, 0]
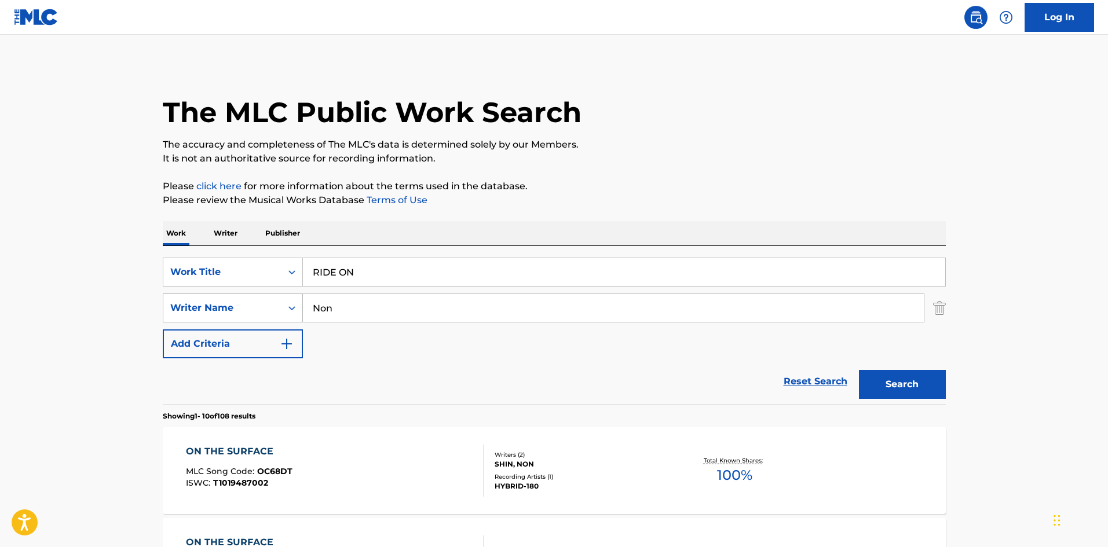
drag, startPoint x: 299, startPoint y: 298, endPoint x: 292, endPoint y: 298, distance: 6.4
click at [294, 299] on div "SearchWithCriteria4f086465-6747-4a9d-94b9-eadf46f686df Writer Name Non" at bounding box center [554, 308] width 783 height 29
click at [875, 377] on button "Search" at bounding box center [902, 384] width 87 height 29
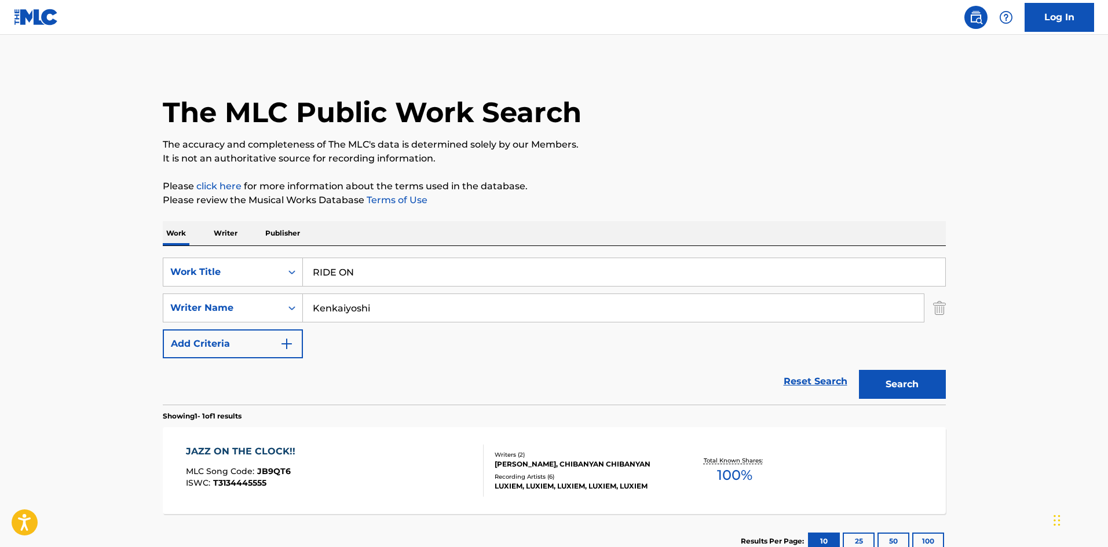
drag, startPoint x: 266, startPoint y: 252, endPoint x: 260, endPoint y: 253, distance: 6.5
click at [258, 252] on div "SearchWithCriteriae26d3c89-0ae3-45d1-a097-436108b83d80 Work Title RIDE ON Searc…" at bounding box center [554, 325] width 783 height 159
drag, startPoint x: 317, startPoint y: 301, endPoint x: 239, endPoint y: 307, distance: 79.0
click at [212, 298] on div "SearchWithCriteria4f086465-6747-4a9d-94b9-eadf46f686df Writer Name [PERSON_NAME]" at bounding box center [554, 308] width 783 height 29
click at [868, 380] on button "Search" at bounding box center [902, 384] width 87 height 29
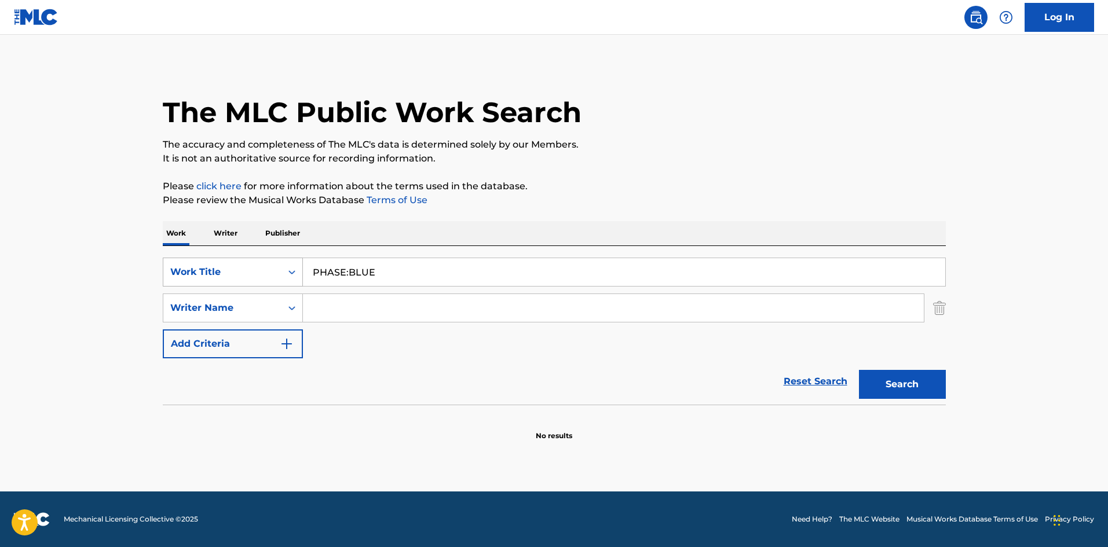
drag, startPoint x: 373, startPoint y: 270, endPoint x: 281, endPoint y: 272, distance: 92.1
click at [285, 270] on div "SearchWithCriteriae26d3c89-0ae3-45d1-a097-436108b83d80 Work Title PHASE:BLUE" at bounding box center [554, 272] width 783 height 29
click at [910, 385] on button "Search" at bounding box center [902, 384] width 87 height 29
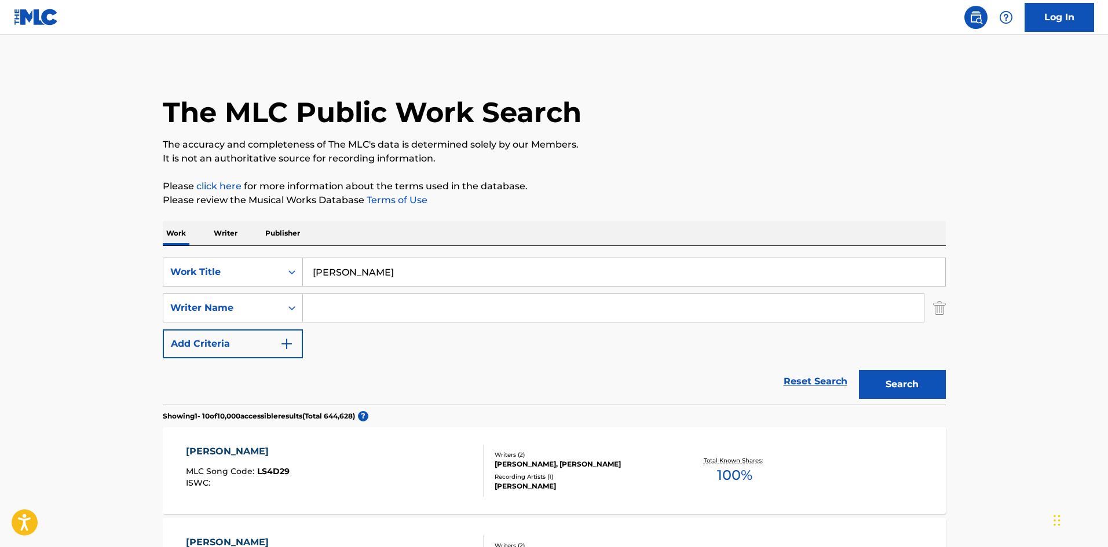
scroll to position [163, 0]
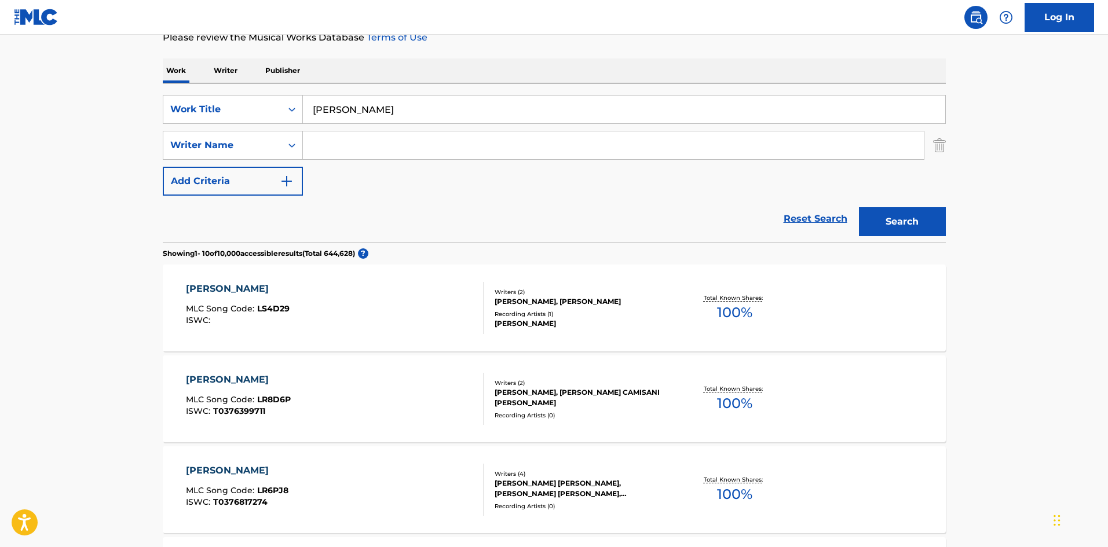
click at [347, 153] on input "Search Form" at bounding box center [613, 145] width 621 height 28
click at [927, 218] on button "Search" at bounding box center [902, 221] width 87 height 29
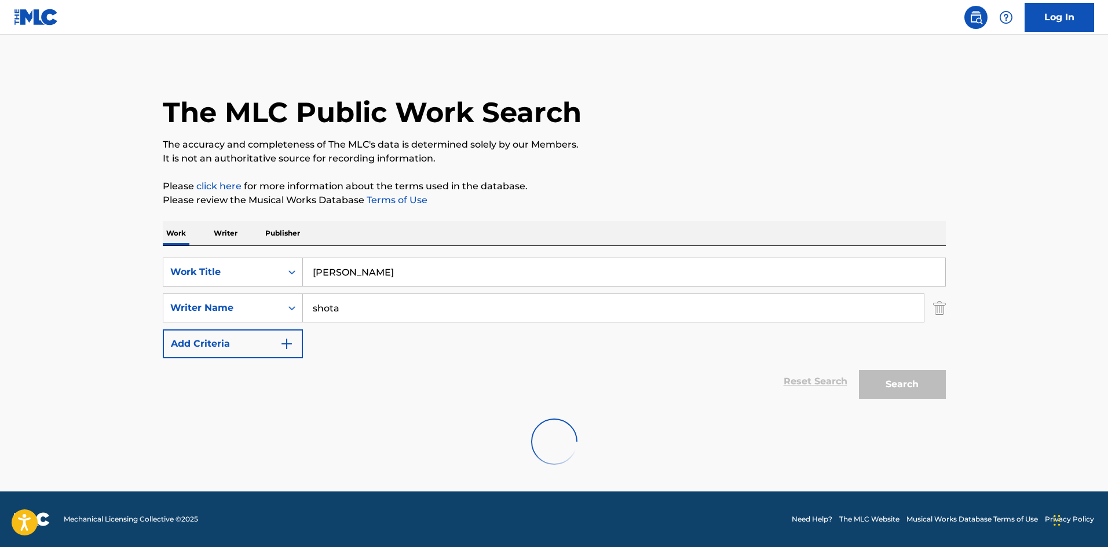
scroll to position [0, 0]
drag, startPoint x: 254, startPoint y: 259, endPoint x: 289, endPoint y: 275, distance: 38.6
click at [255, 263] on div "SearchWithCriteriae26d3c89-0ae3-45d1-a097-436108b83d80 Work Title [PERSON_NAME]" at bounding box center [554, 272] width 783 height 29
click at [412, 273] on input "DREAMER [PERSON_NAME]" at bounding box center [624, 272] width 642 height 28
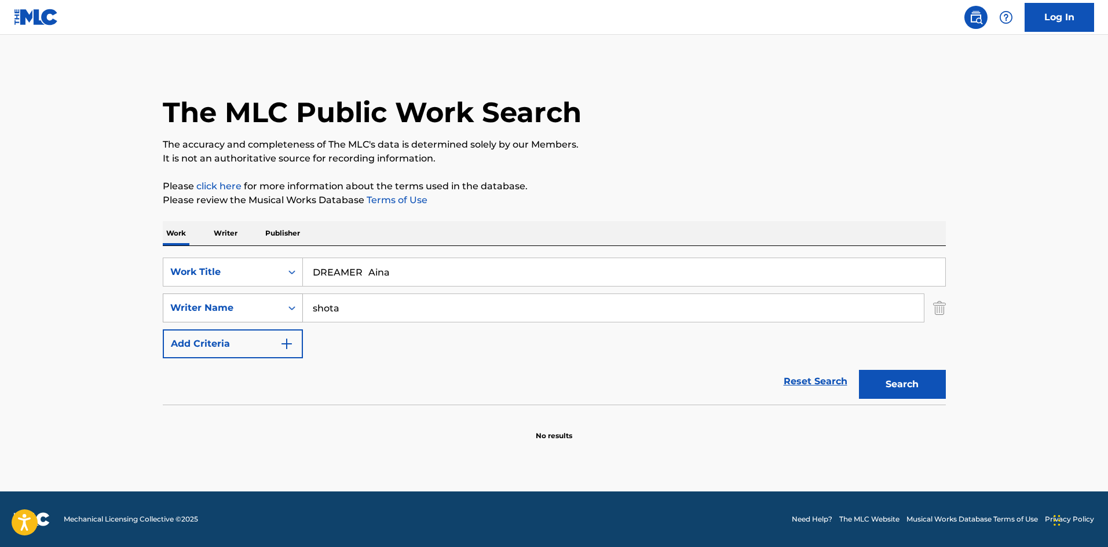
drag, startPoint x: 329, startPoint y: 307, endPoint x: 294, endPoint y: 310, distance: 36.0
click at [294, 310] on div "SearchWithCriteria4f086465-6747-4a9d-94b9-eadf46f686df Writer Name shota" at bounding box center [554, 308] width 783 height 29
drag, startPoint x: 450, startPoint y: 291, endPoint x: 523, endPoint y: 309, distance: 75.1
click at [516, 303] on div "SearchWithCriteriae26d3c89-0ae3-45d1-a097-436108b83d80 Work Title DREAMER Aina …" at bounding box center [554, 308] width 783 height 101
click at [857, 383] on div "Search" at bounding box center [899, 381] width 93 height 46
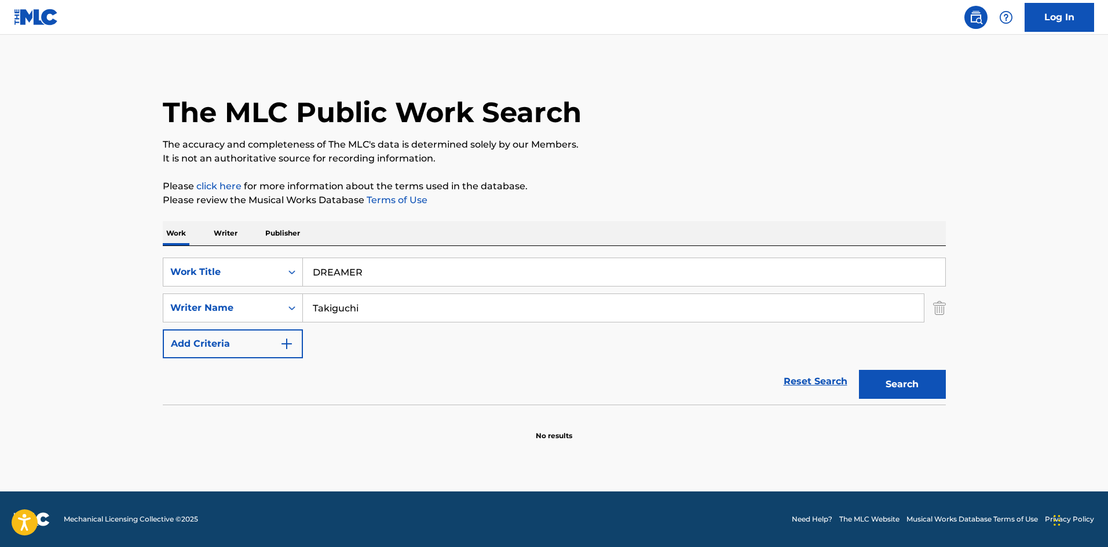
drag, startPoint x: 362, startPoint y: 261, endPoint x: 314, endPoint y: 267, distance: 49.0
click at [284, 255] on div "SearchWithCriteriae26d3c89-0ae3-45d1-a097-436108b83d80 Work Title DREAMER Searc…" at bounding box center [554, 325] width 783 height 159
click at [252, 291] on div "SearchWithCriteriae26d3c89-0ae3-45d1-a097-436108b83d80 Work Title IRONY Kawa Na…" at bounding box center [554, 308] width 783 height 101
drag, startPoint x: 351, startPoint y: 273, endPoint x: 446, endPoint y: 295, distance: 96.8
click at [446, 295] on div "SearchWithCriteriae26d3c89-0ae3-45d1-a097-436108b83d80 Work Title IRONY Kawa Na…" at bounding box center [554, 308] width 783 height 101
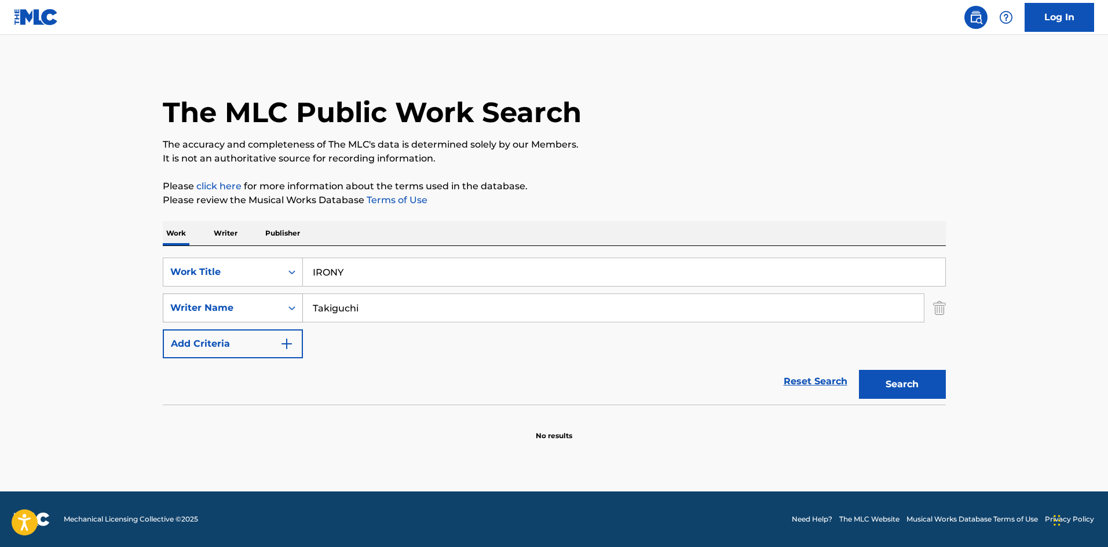
drag, startPoint x: 256, startPoint y: 299, endPoint x: 276, endPoint y: 302, distance: 20.5
click at [255, 299] on div "SearchWithCriteria4f086465-6747-4a9d-94b9-eadf46f686df Writer Name [PERSON_NAME]" at bounding box center [554, 308] width 783 height 29
drag, startPoint x: 338, startPoint y: 307, endPoint x: 577, endPoint y: 351, distance: 243.0
click at [577, 351] on div "SearchWithCriteriae26d3c89-0ae3-45d1-a097-436108b83d80 Work Title IRONY SearchW…" at bounding box center [554, 308] width 783 height 101
click at [873, 389] on button "Search" at bounding box center [902, 384] width 87 height 29
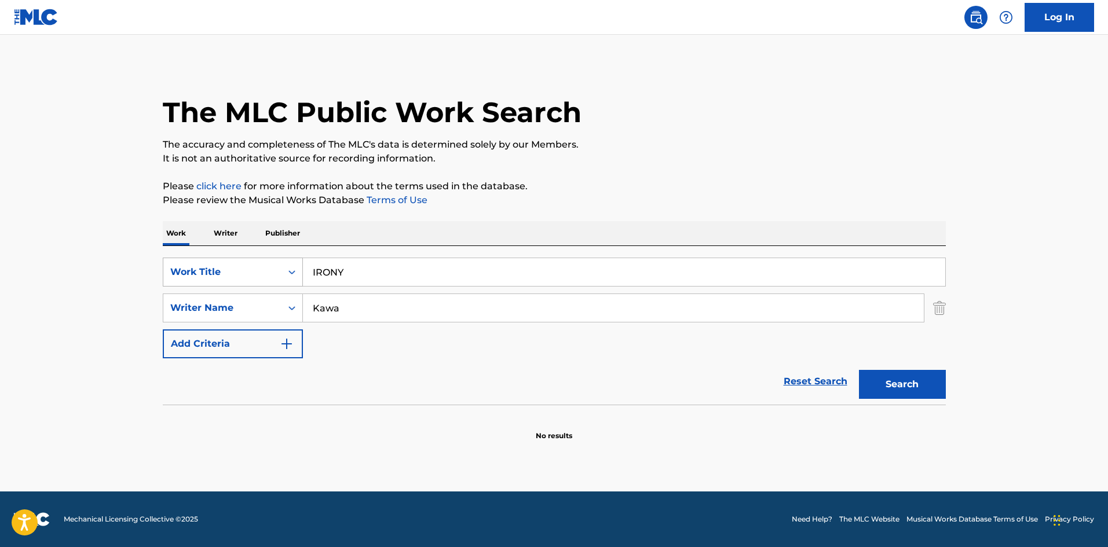
drag, startPoint x: 342, startPoint y: 267, endPoint x: 274, endPoint y: 258, distance: 68.4
click at [274, 258] on div "SearchWithCriteriae26d3c89-0ae3-45d1-a097-436108b83d80 Work Title IRONY" at bounding box center [554, 272] width 783 height 29
drag, startPoint x: 349, startPoint y: 309, endPoint x: 225, endPoint y: 291, distance: 125.2
click at [225, 291] on div "SearchWithCriteriae26d3c89-0ae3-45d1-a097-436108b83d80 Work Title JERASHIIRITER…" at bounding box center [554, 308] width 783 height 101
click at [903, 384] on button "Search" at bounding box center [902, 384] width 87 height 29
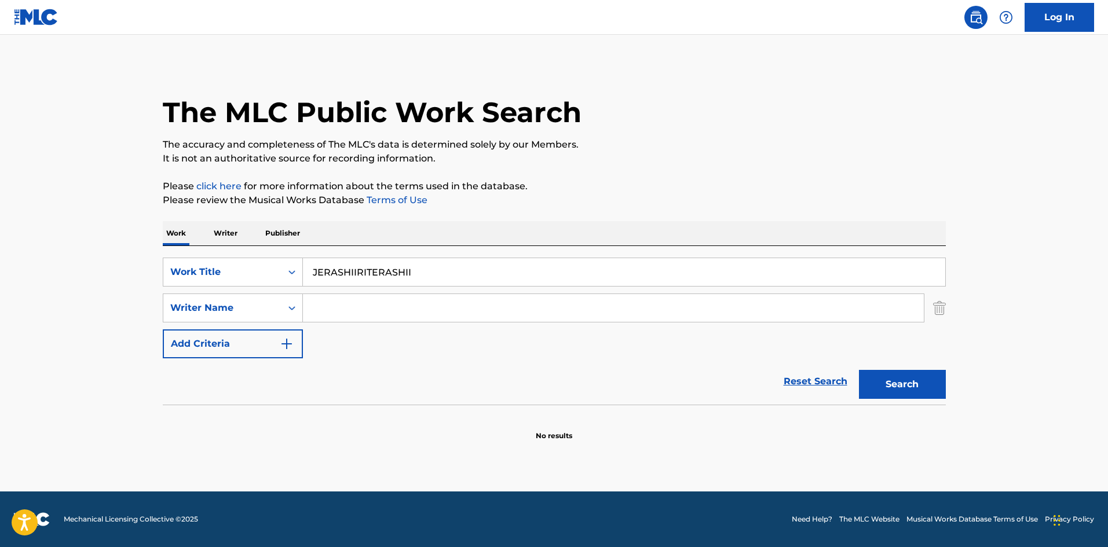
drag, startPoint x: 234, startPoint y: 230, endPoint x: 229, endPoint y: 237, distance: 9.2
click at [233, 230] on p "Writer" at bounding box center [225, 233] width 31 height 24
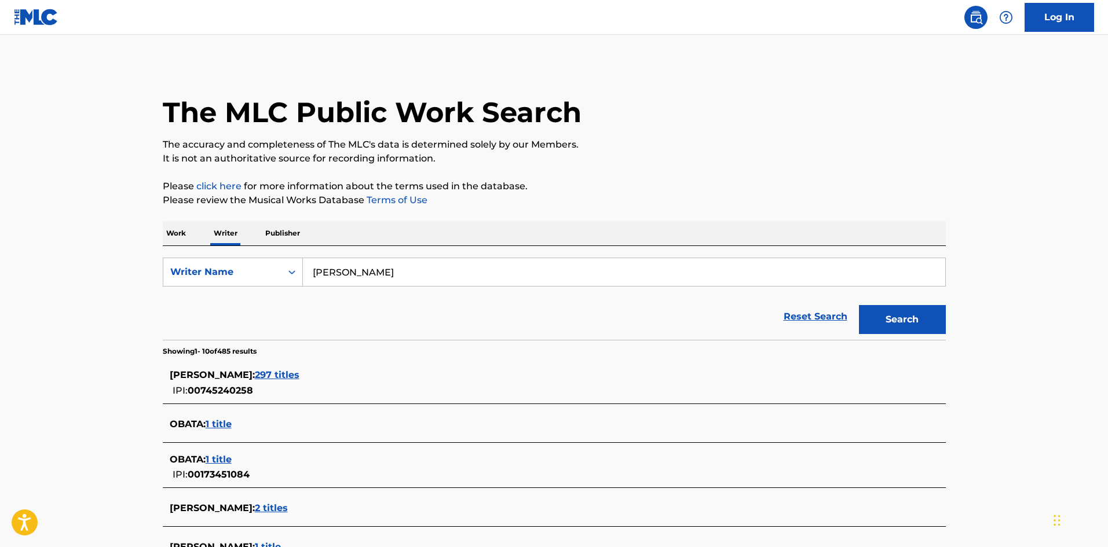
drag, startPoint x: 327, startPoint y: 262, endPoint x: 233, endPoint y: 252, distance: 94.3
click at [206, 255] on div "SearchWithCriteria310863d7-5cce-4fab-96a9-47039ac86978 Writer Name [PERSON_NAME…" at bounding box center [554, 293] width 783 height 94
click at [903, 329] on button "Search" at bounding box center [902, 319] width 87 height 29
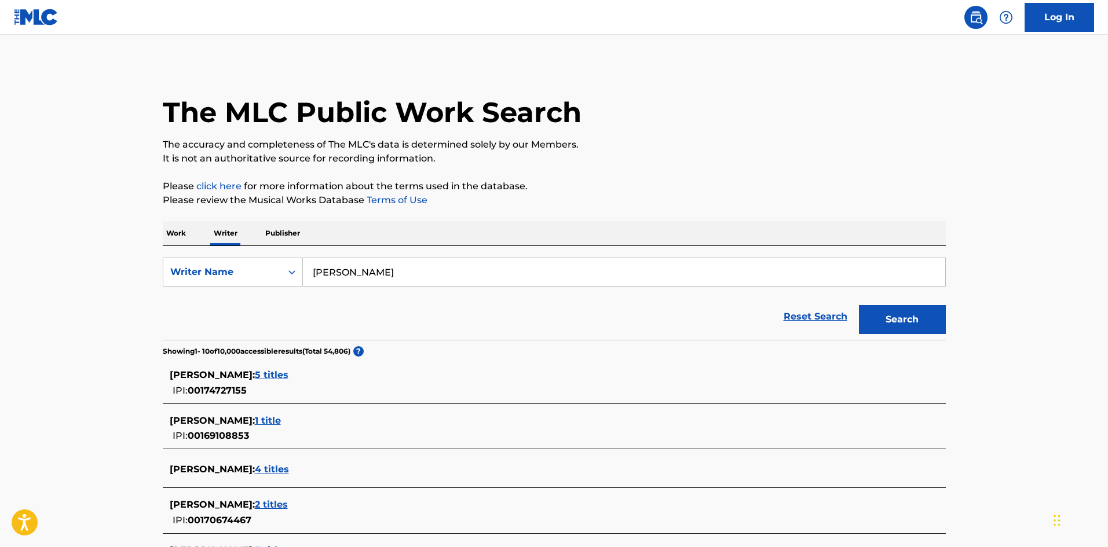
click at [182, 228] on p "Work" at bounding box center [176, 233] width 27 height 24
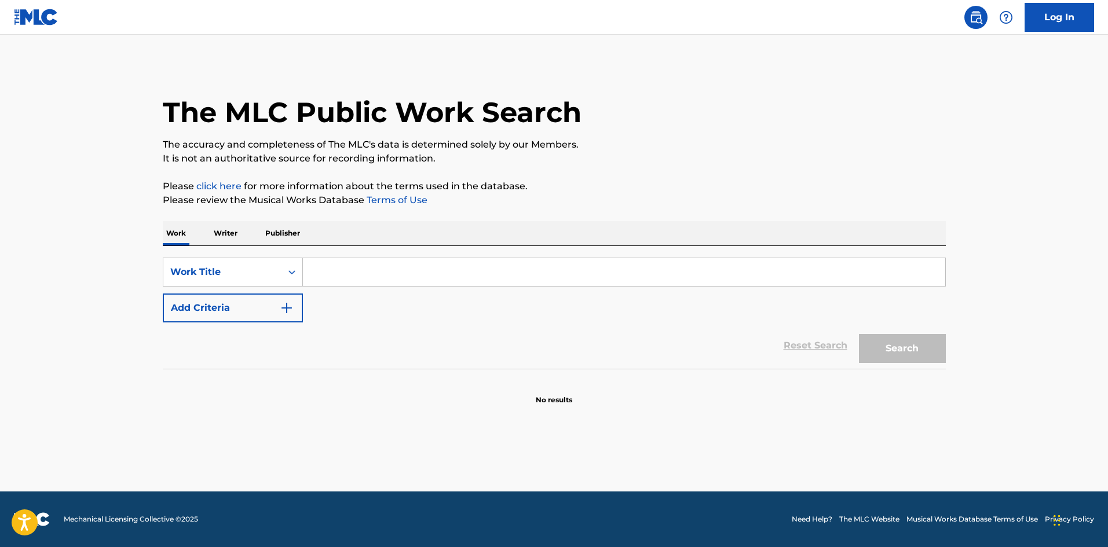
click at [344, 267] on input "Search Form" at bounding box center [624, 272] width 642 height 28
drag, startPoint x: 387, startPoint y: 272, endPoint x: 541, endPoint y: 282, distance: 154.4
click at [539, 282] on input "MAYBE [PERSON_NAME]" at bounding box center [624, 272] width 642 height 28
click at [874, 346] on button "Search" at bounding box center [902, 348] width 87 height 29
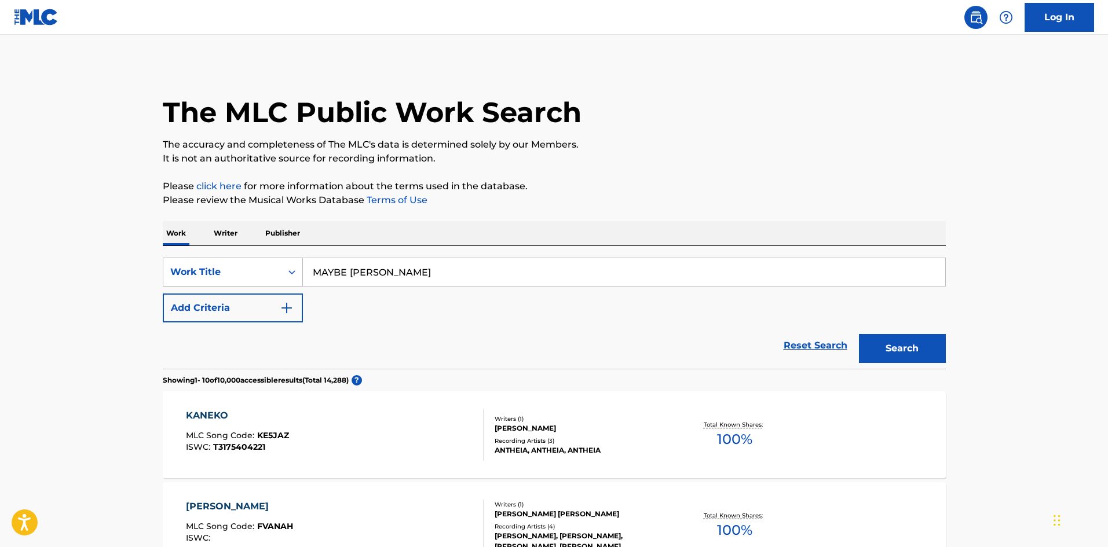
drag, startPoint x: 401, startPoint y: 275, endPoint x: 278, endPoint y: 280, distance: 122.8
click at [275, 279] on div "SearchWithCriteriae26d3c89-0ae3-45d1-a097-436108b83d80 Work Title MAYBE [PERSON…" at bounding box center [554, 272] width 783 height 29
click at [891, 353] on button "Search" at bounding box center [902, 348] width 87 height 29
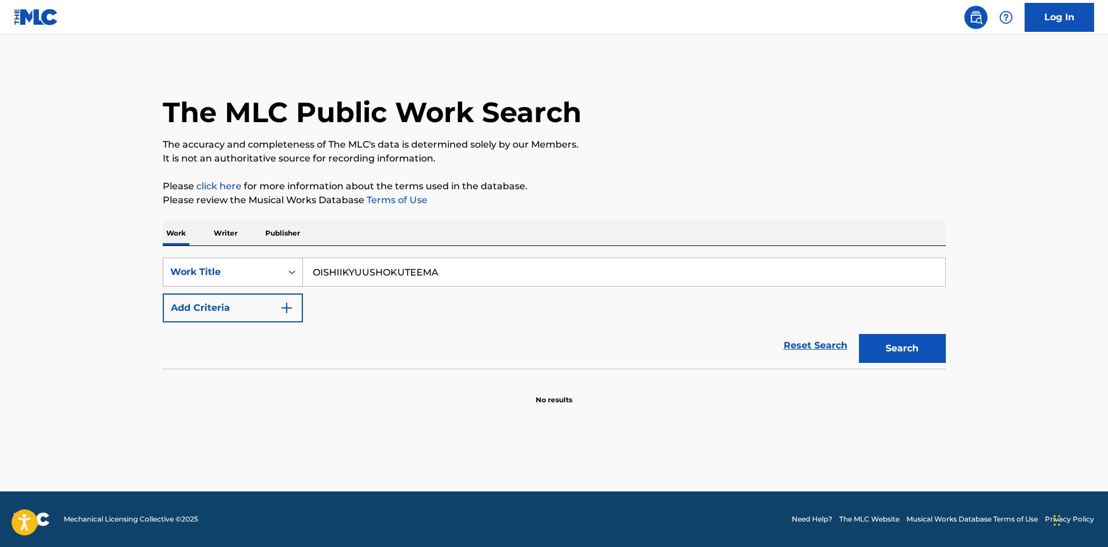
drag, startPoint x: 255, startPoint y: 263, endPoint x: 277, endPoint y: 262, distance: 22.6
click at [250, 263] on div "SearchWithCriteriae26d3c89-0ae3-45d1-a097-436108b83d80 Work Title OISHIIKYUUSHO…" at bounding box center [554, 272] width 783 height 29
drag, startPoint x: 353, startPoint y: 272, endPoint x: 502, endPoint y: 280, distance: 149.0
click at [503, 280] on input "MAYBE [PERSON_NAME]" at bounding box center [624, 272] width 642 height 28
click at [285, 310] on img "Search Form" at bounding box center [287, 308] width 14 height 14
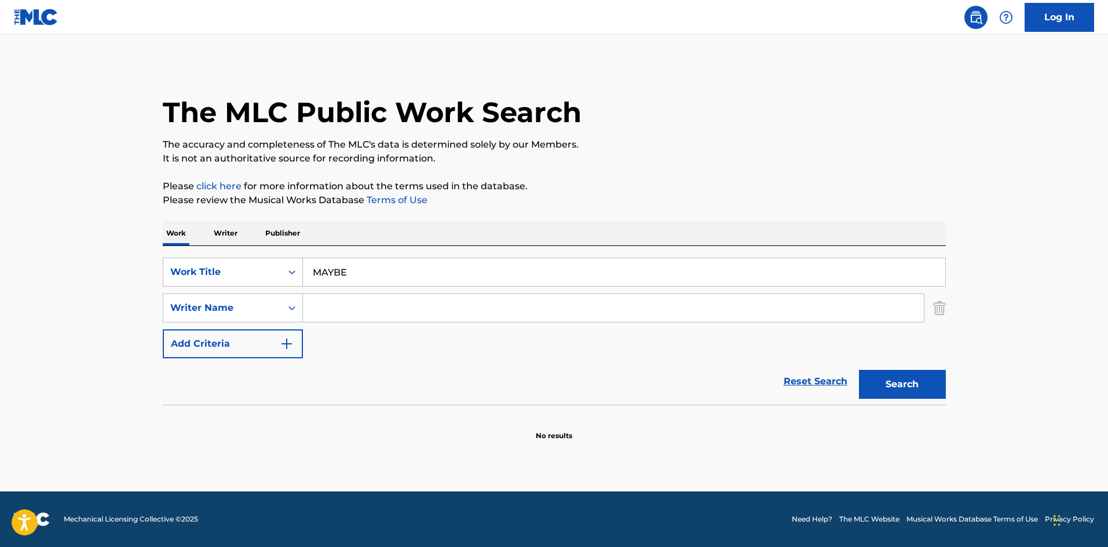
click at [328, 308] on input "Search Form" at bounding box center [613, 308] width 621 height 28
drag, startPoint x: 346, startPoint y: 308, endPoint x: 581, endPoint y: 365, distance: 242.5
click at [574, 361] on form "SearchWithCriteriae26d3c89-0ae3-45d1-a097-436108b83d80 Work Title MAYBE SearchW…" at bounding box center [554, 331] width 783 height 147
click at [908, 373] on button "Search" at bounding box center [902, 384] width 87 height 29
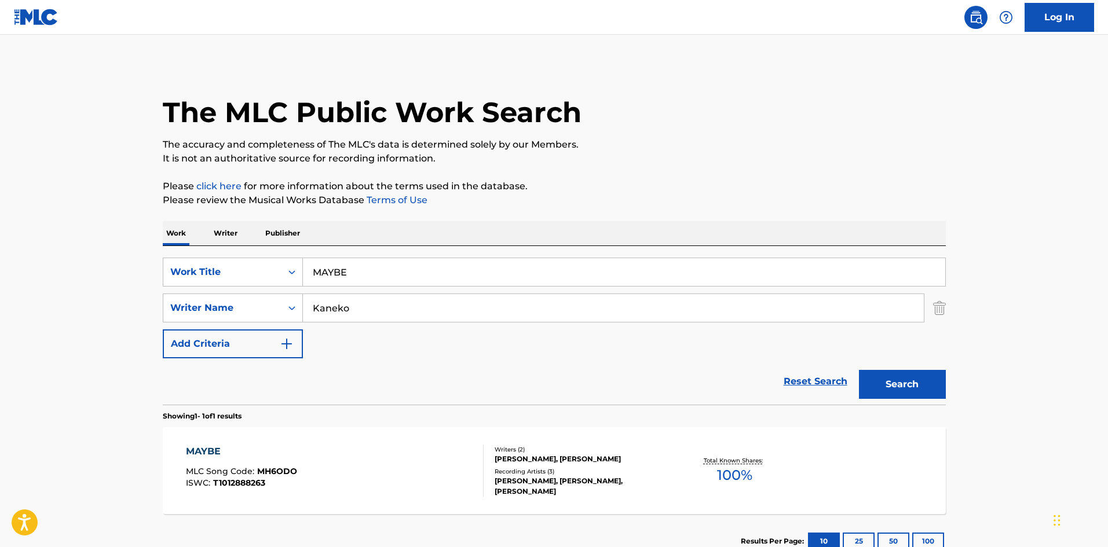
click at [234, 230] on p "Writer" at bounding box center [225, 233] width 31 height 24
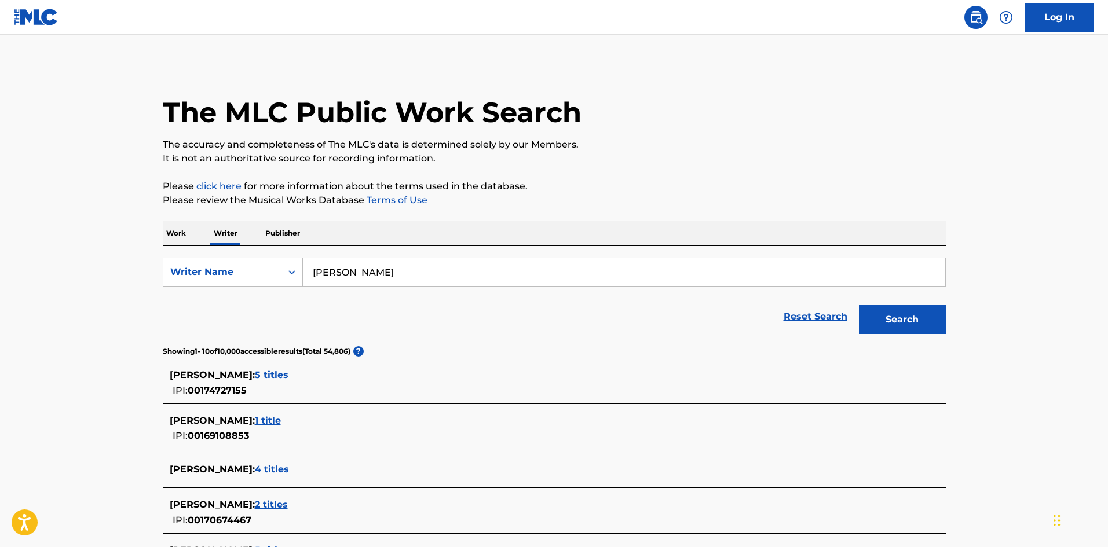
drag, startPoint x: 259, startPoint y: 250, endPoint x: 243, endPoint y: 250, distance: 16.2
click at [241, 250] on div "SearchWithCriteria310863d7-5cce-4fab-96a9-47039ac86978 Writer Name [PERSON_NAME…" at bounding box center [554, 293] width 783 height 94
click at [894, 311] on button "Search" at bounding box center [902, 319] width 87 height 29
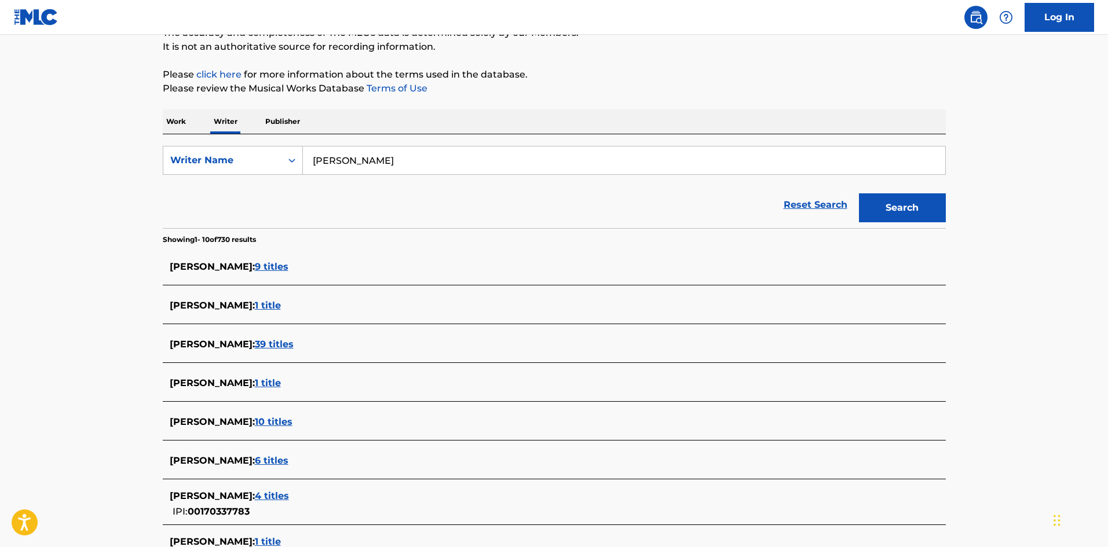
scroll to position [116, 0]
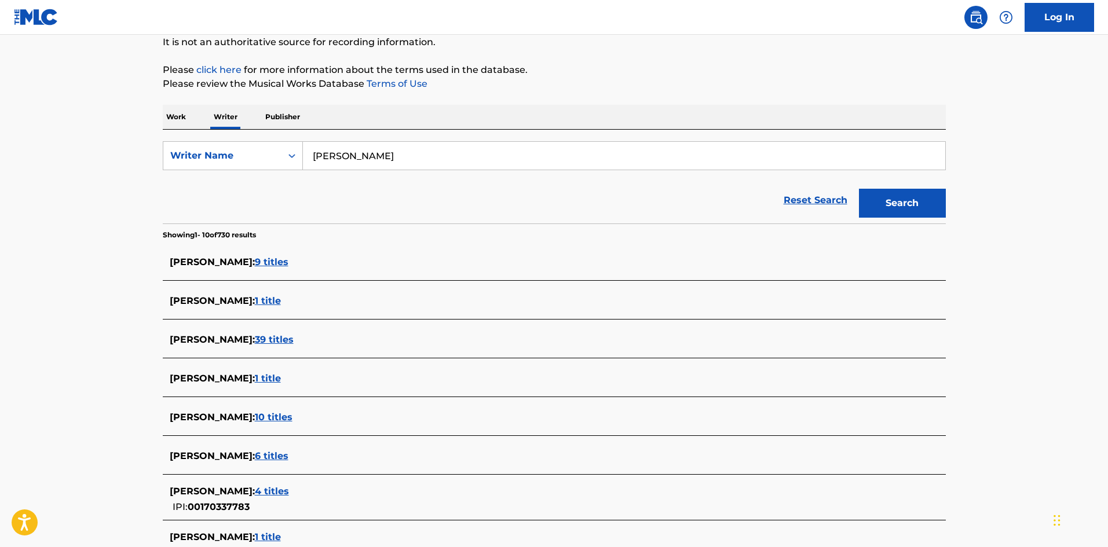
click at [173, 112] on p "Work" at bounding box center [176, 117] width 27 height 24
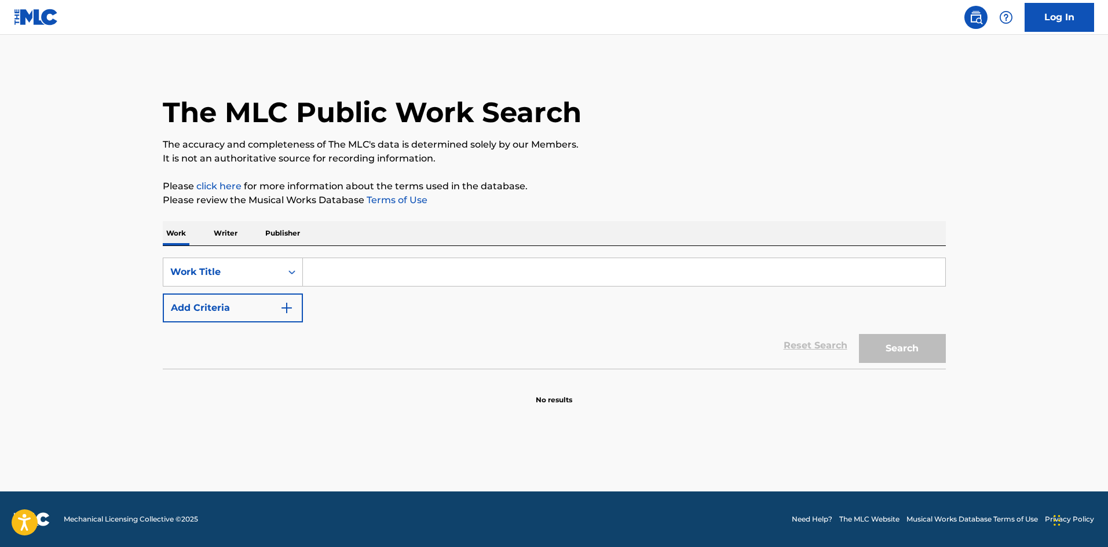
click at [366, 272] on input "Search Form" at bounding box center [624, 272] width 642 height 28
click at [874, 342] on button "Search" at bounding box center [902, 348] width 87 height 29
click at [415, 272] on input "OISHIIKYUUSHOKUTEEMA" at bounding box center [624, 272] width 642 height 28
drag, startPoint x: 437, startPoint y: 272, endPoint x: 280, endPoint y: 261, distance: 157.9
click at [280, 261] on div "SearchWithCriteriae26d3c89-0ae3-45d1-a097-436108b83d80 Work Title OISHIIKYUUSHO…" at bounding box center [554, 272] width 783 height 29
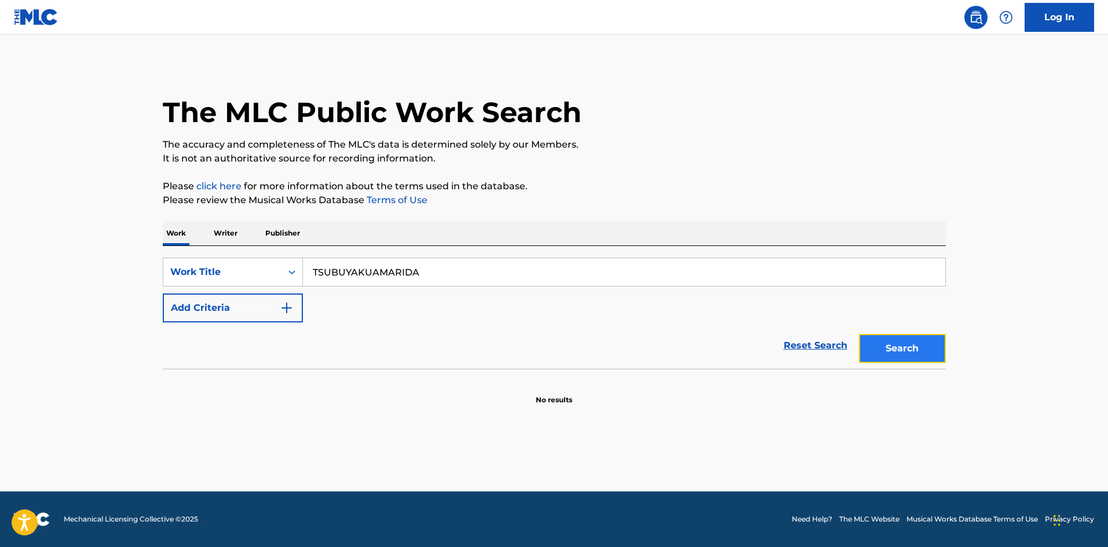
click at [879, 346] on button "Search" at bounding box center [902, 348] width 87 height 29
drag, startPoint x: 314, startPoint y: 261, endPoint x: 480, endPoint y: 310, distance: 172.7
click at [239, 261] on div "SearchWithCriteriae26d3c89-0ae3-45d1-a097-436108b83d80 Work Title TSUBUYAKUAMAR…" at bounding box center [554, 272] width 783 height 29
click at [882, 346] on button "Search" at bounding box center [902, 348] width 87 height 29
drag, startPoint x: 295, startPoint y: 244, endPoint x: 216, endPoint y: 232, distance: 79.7
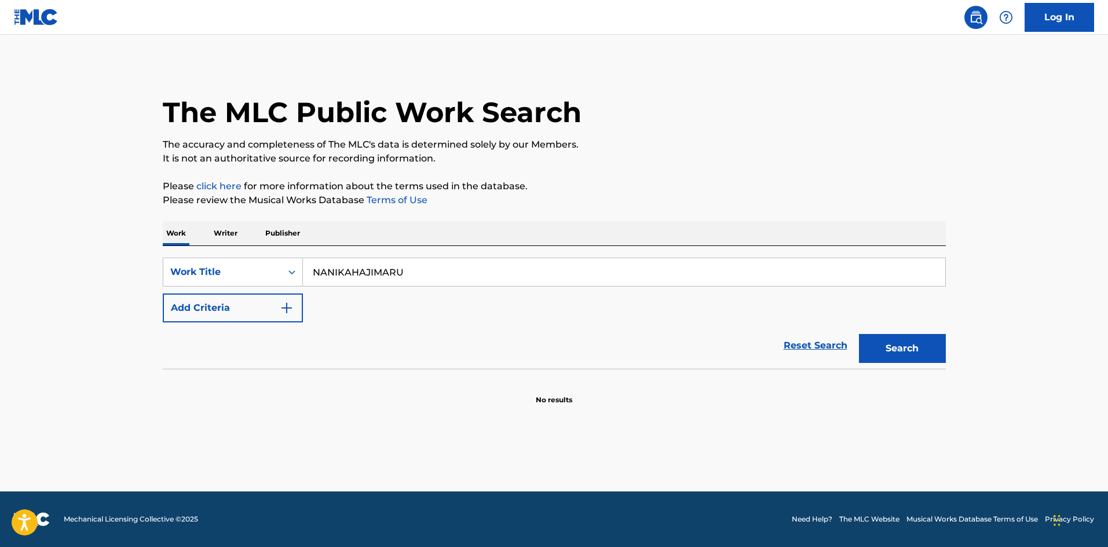
click at [201, 232] on div "Work Writer Publisher SearchWithCriteriae26d3c89-0ae3-45d1-a097-436108b83d80 Wo…" at bounding box center [554, 313] width 783 height 184
click at [890, 342] on button "Search" at bounding box center [902, 348] width 87 height 29
drag, startPoint x: 463, startPoint y: 273, endPoint x: 222, endPoint y: 255, distance: 241.6
click at [222, 255] on div "SearchWithCriteriae26d3c89-0ae3-45d1-a097-436108b83d80 Work Title KYUUSHOKUNOYO…" at bounding box center [554, 307] width 783 height 123
click at [915, 357] on button "Search" at bounding box center [902, 348] width 87 height 29
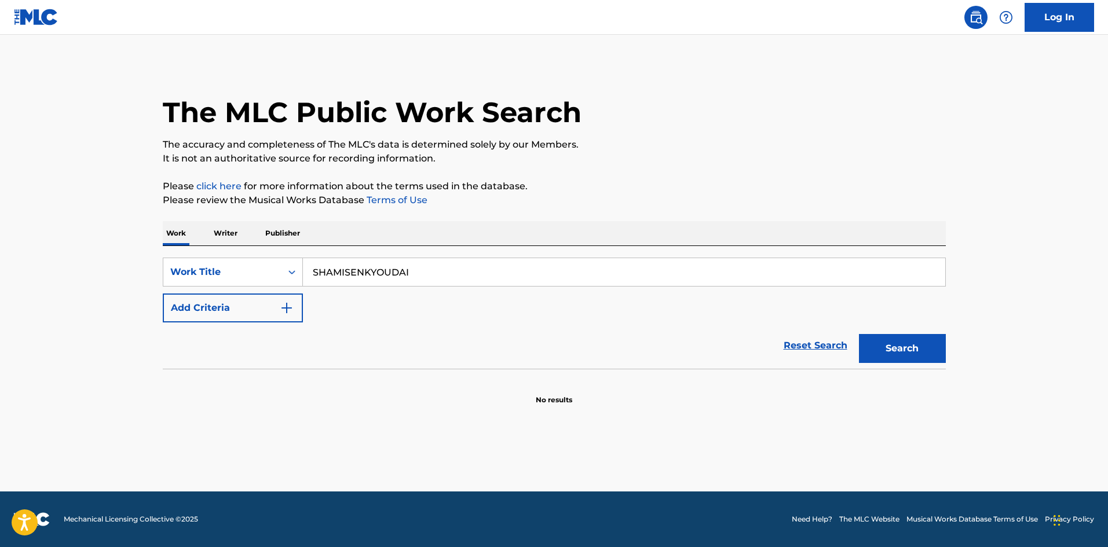
click at [269, 251] on div "SearchWithCriteriae26d3c89-0ae3-45d1-a097-436108b83d80 Work Title SHAMISENKYOUD…" at bounding box center [554, 307] width 783 height 123
click at [914, 355] on button "Search" at bounding box center [902, 348] width 87 height 29
drag, startPoint x: 291, startPoint y: 254, endPoint x: 307, endPoint y: 272, distance: 24.6
click at [264, 250] on div "SearchWithCriteriae26d3c89-0ae3-45d1-a097-436108b83d80 Work Title BIKOUSURUOTOK…" at bounding box center [554, 307] width 783 height 123
click at [900, 349] on button "Search" at bounding box center [902, 348] width 87 height 29
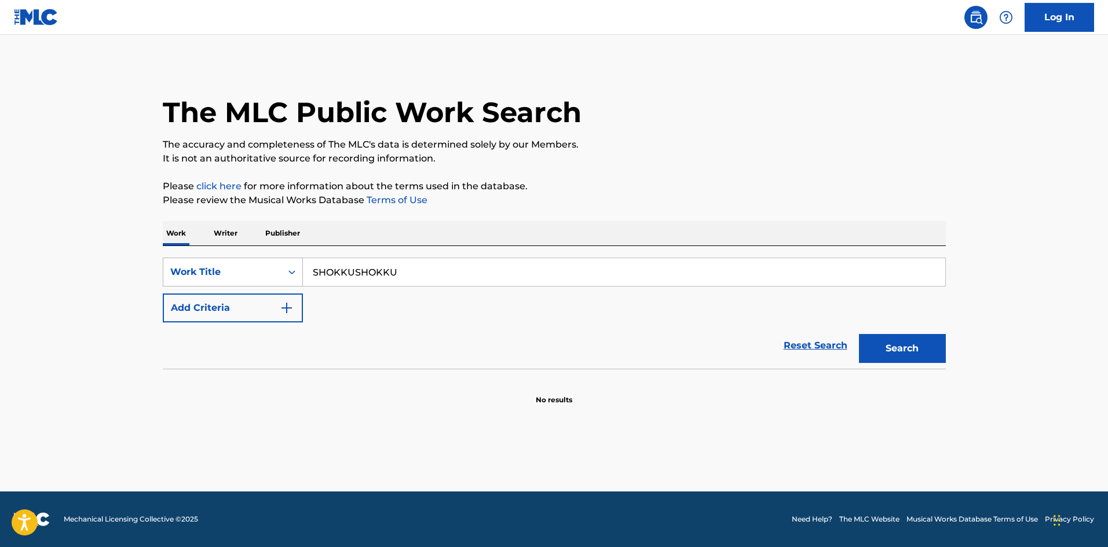
drag, startPoint x: 402, startPoint y: 265, endPoint x: 281, endPoint y: 261, distance: 121.1
click at [281, 261] on div "SearchWithCriteriae26d3c89-0ae3-45d1-a097-436108b83d80 Work Title SHOKKUSHOKKU" at bounding box center [554, 272] width 783 height 29
click at [890, 344] on button "Search" at bounding box center [902, 348] width 87 height 29
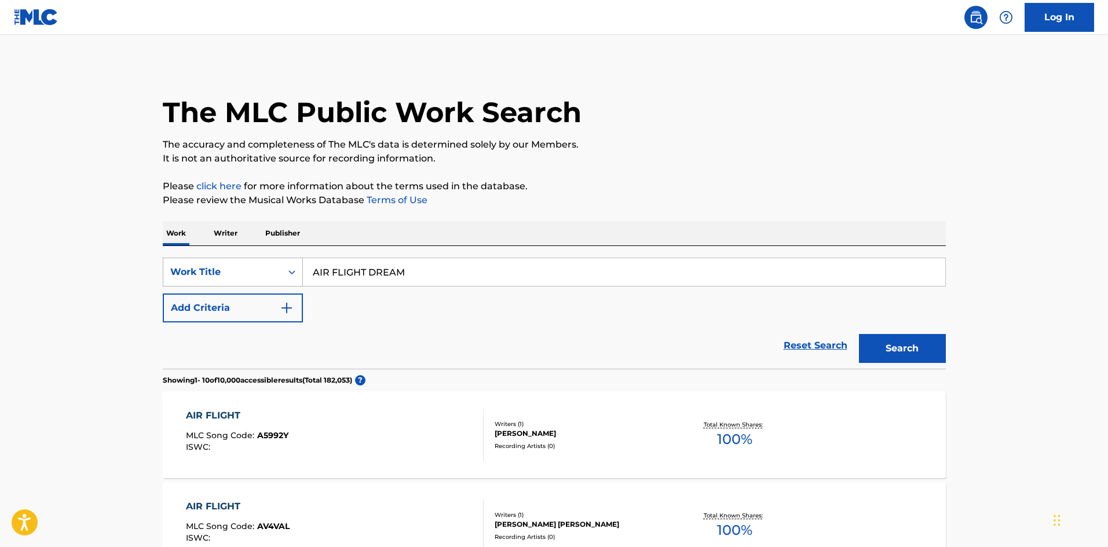
drag, startPoint x: 299, startPoint y: 263, endPoint x: 267, endPoint y: 262, distance: 31.3
click at [268, 262] on div "SearchWithCriteriae26d3c89-0ae3-45d1-a097-436108b83d80 Work Title AIR FLIGHT DR…" at bounding box center [554, 272] width 783 height 29
click at [904, 355] on button "Search" at bounding box center [902, 348] width 87 height 29
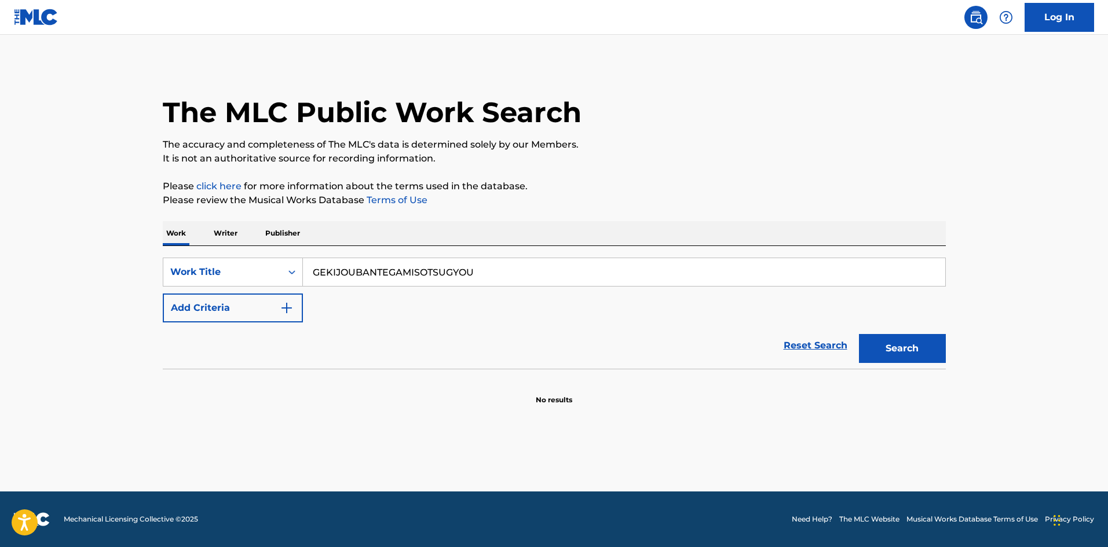
drag, startPoint x: 476, startPoint y: 267, endPoint x: 262, endPoint y: 247, distance: 215.8
click at [262, 246] on div "SearchWithCriteriae26d3c89-0ae3-45d1-a097-436108b83d80 Work Title GEKIJOUBANTEG…" at bounding box center [554, 307] width 783 height 123
click at [891, 344] on button "Search" at bounding box center [902, 348] width 87 height 29
drag, startPoint x: 491, startPoint y: 267, endPoint x: 270, endPoint y: 258, distance: 220.8
click at [270, 258] on div "SearchWithCriteriae26d3c89-0ae3-45d1-a097-436108b83d80 Work Title OSHIKAWACHUUG…" at bounding box center [554, 272] width 783 height 29
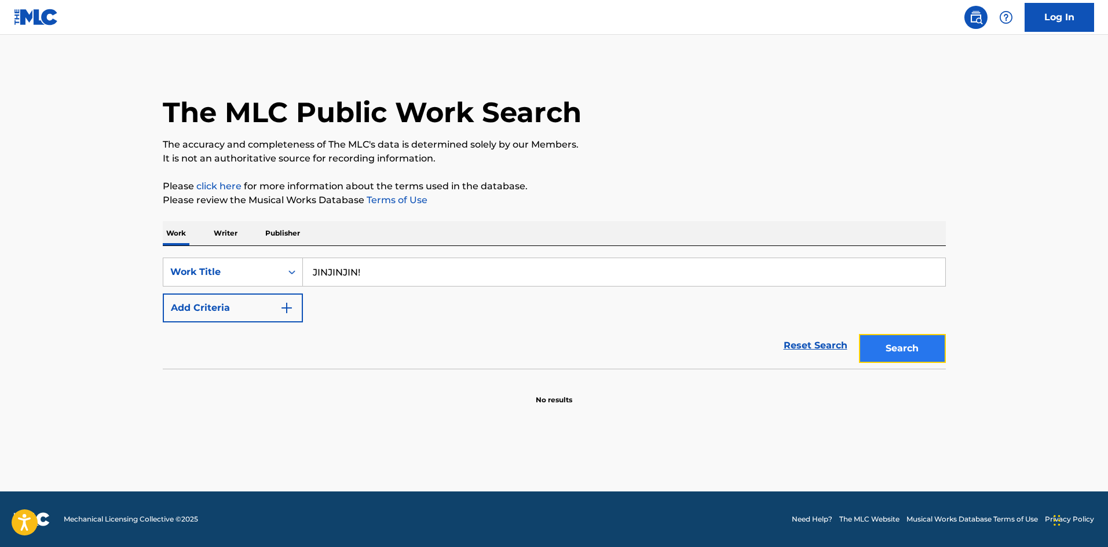
click at [883, 351] on button "Search" at bounding box center [902, 348] width 87 height 29
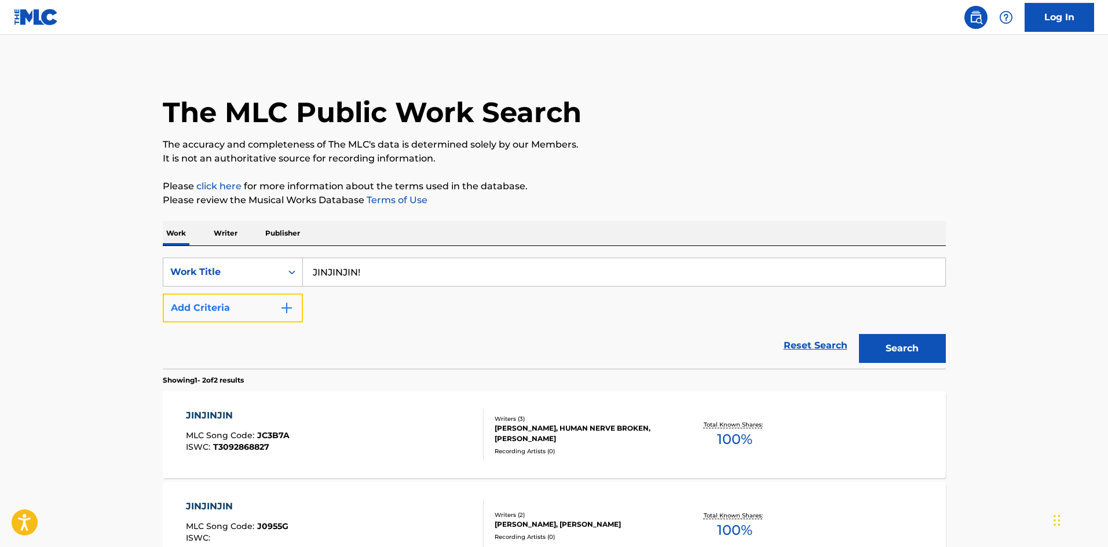
click at [286, 309] on img "Search Form" at bounding box center [287, 308] width 14 height 14
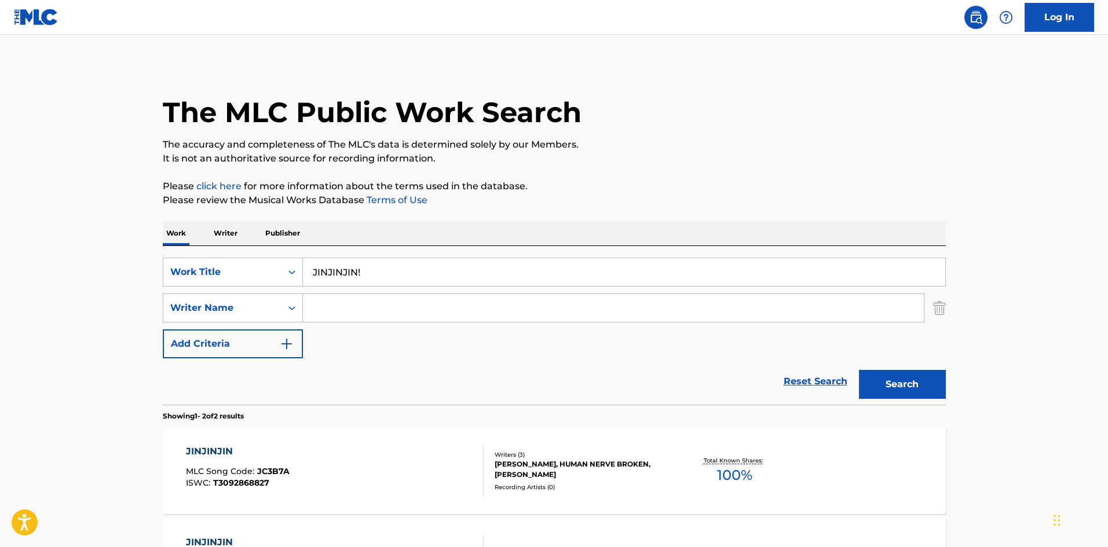
click at [336, 309] on input "Search Form" at bounding box center [613, 308] width 621 height 28
click at [883, 382] on button "Search" at bounding box center [902, 384] width 87 height 29
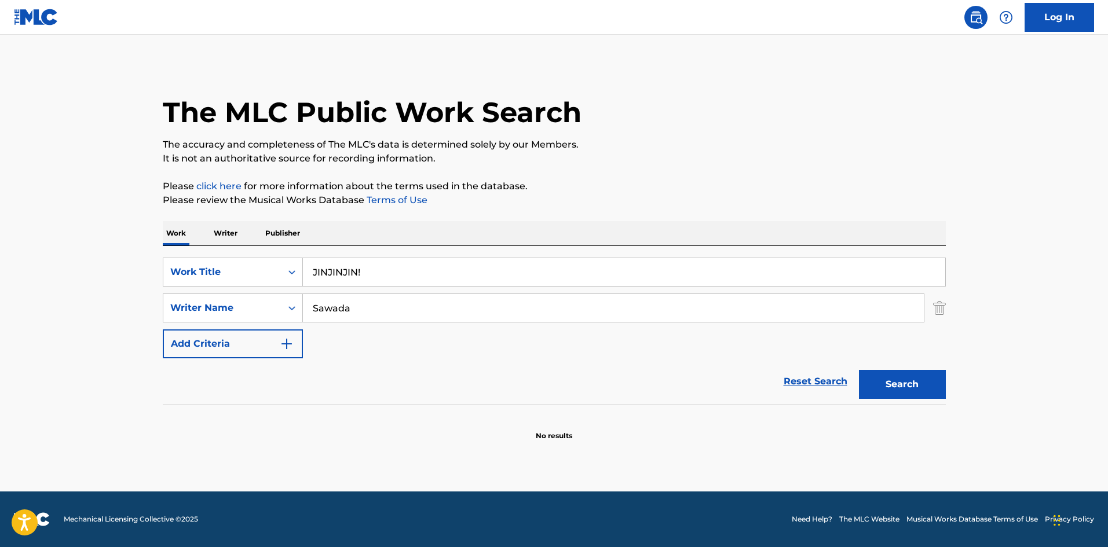
drag, startPoint x: 361, startPoint y: 265, endPoint x: 256, endPoint y: 248, distance: 106.6
click at [258, 248] on div "SearchWithCriteriae26d3c89-0ae3-45d1-a097-436108b83d80 Work Title JINJINJIN! Se…" at bounding box center [554, 325] width 783 height 159
drag, startPoint x: 351, startPoint y: 306, endPoint x: 249, endPoint y: 287, distance: 104.2
click at [249, 287] on div "SearchWithCriteriae26d3c89-0ae3-45d1-a097-436108b83d80 Work Title HAMIGAKISONGU…" at bounding box center [554, 308] width 783 height 101
click at [895, 382] on button "Search" at bounding box center [902, 384] width 87 height 29
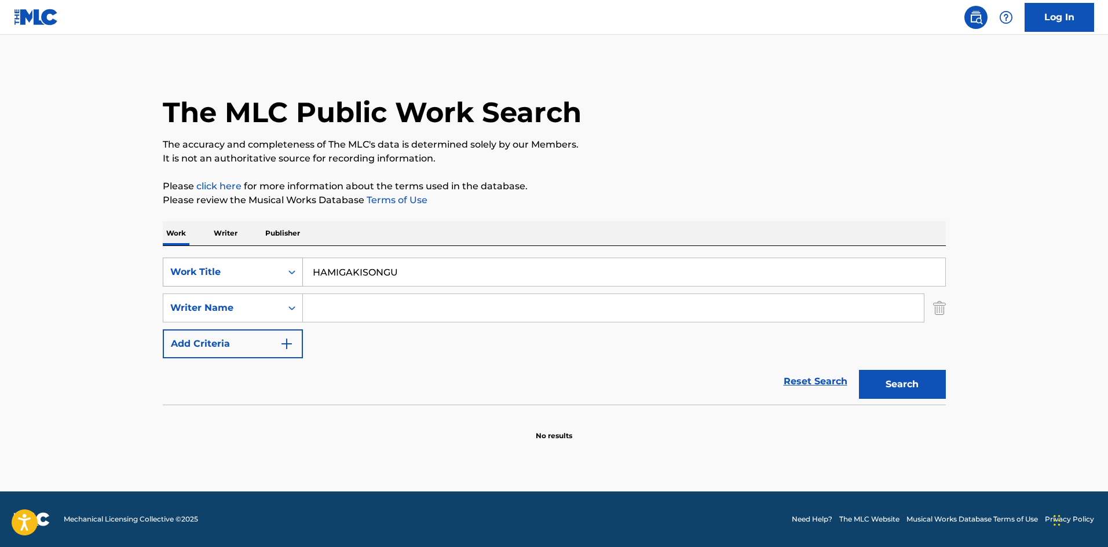
drag, startPoint x: 410, startPoint y: 268, endPoint x: 295, endPoint y: 267, distance: 114.6
click at [293, 265] on div "SearchWithCriteriae26d3c89-0ae3-45d1-a097-436108b83d80 Work Title HAMIGAKISONGU" at bounding box center [554, 272] width 783 height 29
click at [893, 384] on button "Search" at bounding box center [902, 384] width 87 height 29
drag, startPoint x: 438, startPoint y: 272, endPoint x: 241, endPoint y: 241, distance: 199.2
click at [241, 241] on div "Work Writer Publisher SearchWithCriteriae26d3c89-0ae3-45d1-a097-436108b83d80 Wo…" at bounding box center [554, 331] width 783 height 220
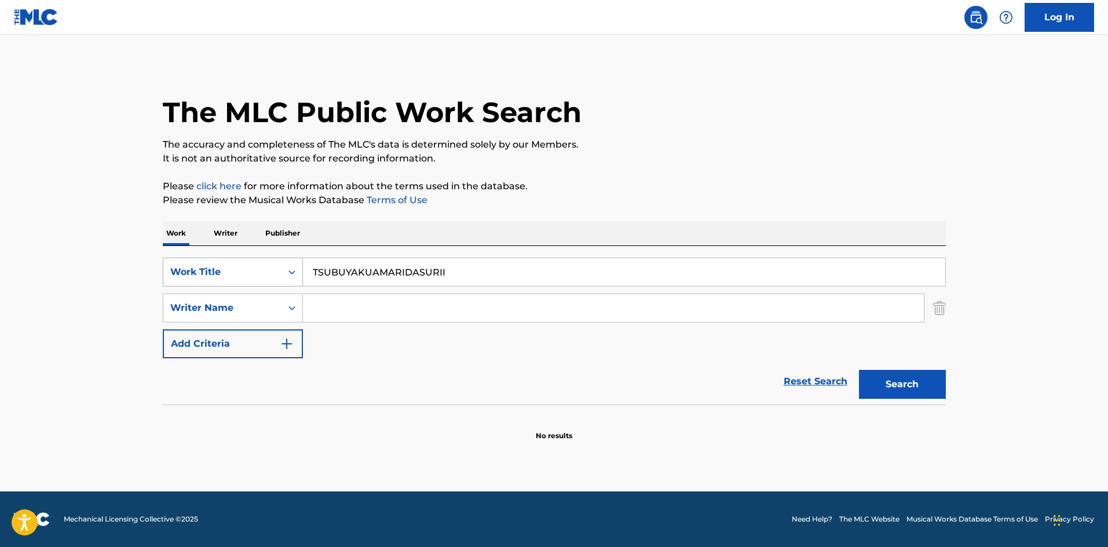
drag, startPoint x: 445, startPoint y: 274, endPoint x: 207, endPoint y: 261, distance: 238.9
click at [207, 248] on div "SearchWithCriteriae26d3c89-0ae3-45d1-a097-436108b83d80 Work Title TSUBUYAKUAMAR…" at bounding box center [554, 325] width 783 height 159
click at [889, 383] on button "Search" at bounding box center [902, 384] width 87 height 29
drag, startPoint x: 314, startPoint y: 259, endPoint x: 302, endPoint y: 265, distance: 13.5
click at [303, 261] on input "EUROBEAT80S" at bounding box center [624, 272] width 642 height 28
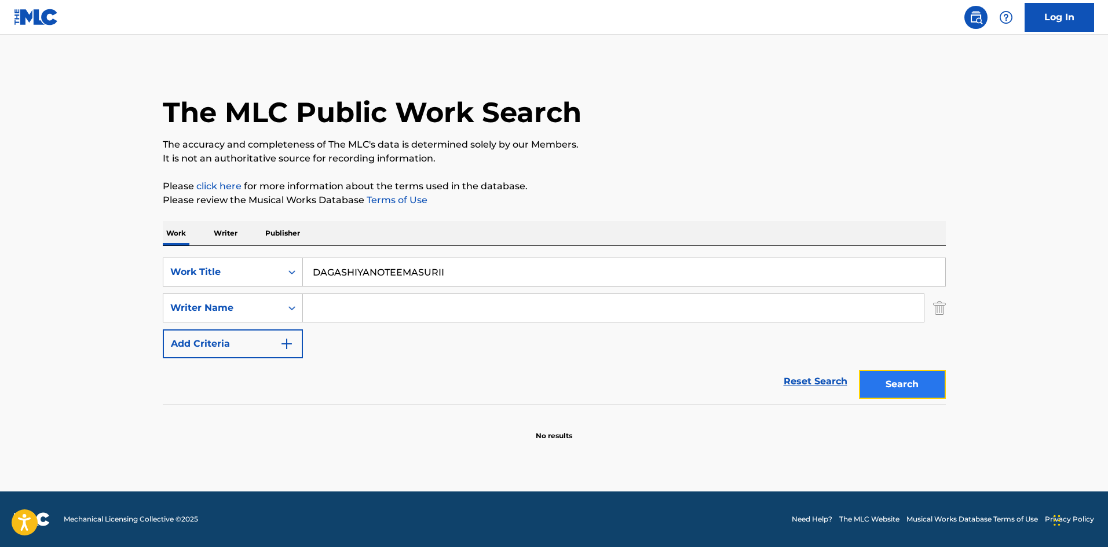
click at [901, 384] on button "Search" at bounding box center [902, 384] width 87 height 29
drag, startPoint x: 449, startPoint y: 278, endPoint x: 302, endPoint y: 262, distance: 147.3
click at [303, 262] on input "DAGASHIYANOTEEMASURII" at bounding box center [624, 272] width 642 height 28
click at [921, 384] on button "Search" at bounding box center [902, 384] width 87 height 29
drag, startPoint x: 375, startPoint y: 267, endPoint x: 315, endPoint y: 264, distance: 59.7
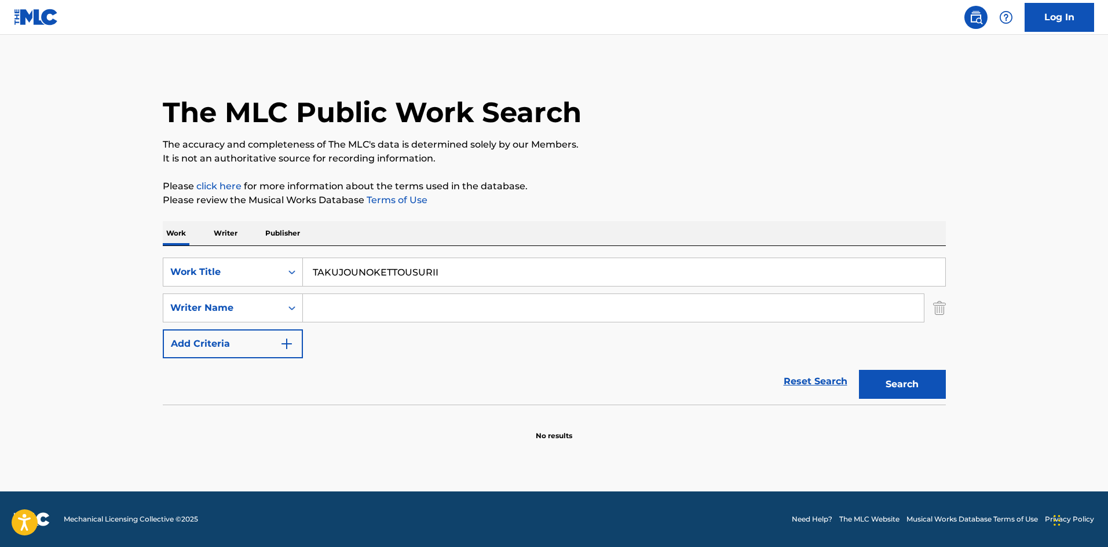
click at [315, 264] on input "TAKUJOUNOKETTOUSURII" at bounding box center [624, 272] width 642 height 28
click at [906, 378] on button "Search" at bounding box center [902, 384] width 87 height 29
drag, startPoint x: 331, startPoint y: 271, endPoint x: 295, endPoint y: 271, distance: 35.9
click at [296, 266] on div "SearchWithCriteriae26d3c89-0ae3-45d1-a097-436108b83d80 Work Title TEBIDORIAAN" at bounding box center [554, 272] width 783 height 29
click at [912, 391] on button "Search" at bounding box center [902, 384] width 87 height 29
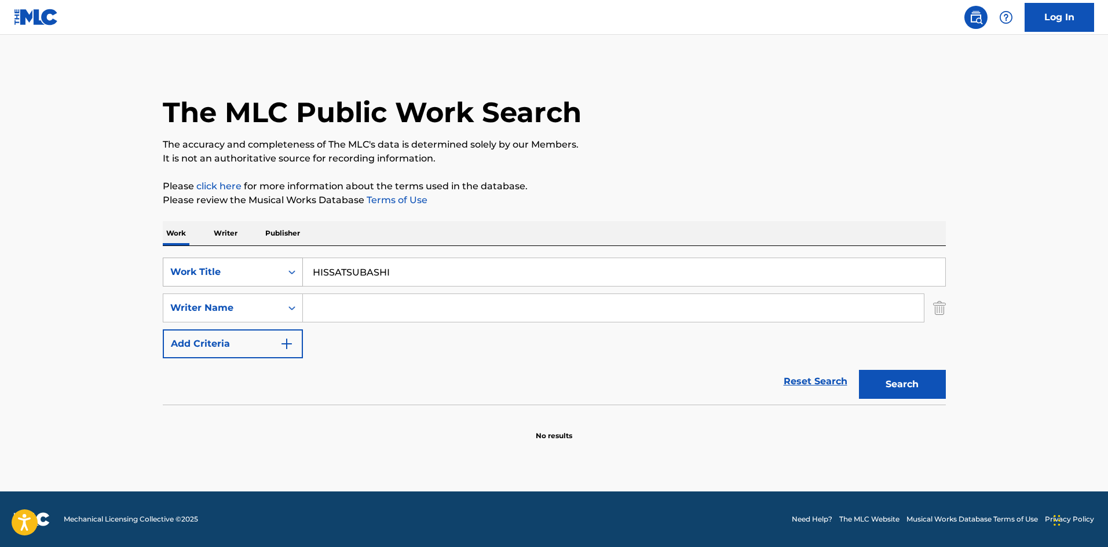
drag, startPoint x: 362, startPoint y: 269, endPoint x: 280, endPoint y: 267, distance: 81.7
click at [281, 267] on div "SearchWithCriteriae26d3c89-0ae3-45d1-a097-436108b83d80 Work Title HISSATSUBASHI" at bounding box center [554, 272] width 783 height 29
click at [918, 380] on button "Search" at bounding box center [902, 384] width 87 height 29
drag, startPoint x: 335, startPoint y: 259, endPoint x: 267, endPoint y: 250, distance: 68.4
click at [257, 247] on div "SearchWithCriteriae26d3c89-0ae3-45d1-a097-436108b83d80 Work Title YUUHINOBABAA …" at bounding box center [554, 325] width 783 height 159
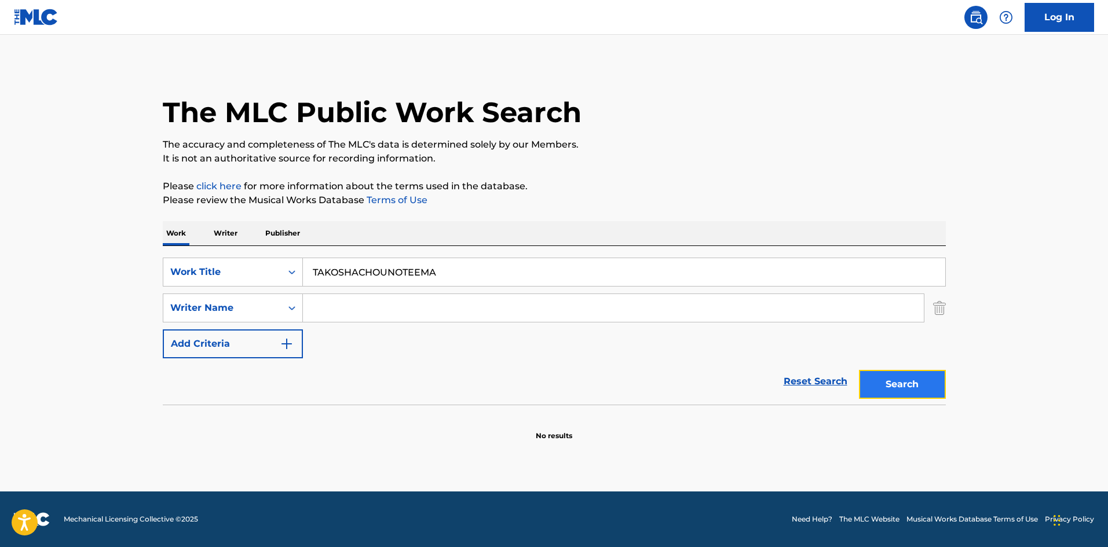
click at [894, 388] on button "Search" at bounding box center [902, 384] width 87 height 29
drag, startPoint x: 379, startPoint y: 265, endPoint x: 263, endPoint y: 242, distance: 117.5
click at [262, 240] on div "Work Writer Publisher SearchWithCriteriae26d3c89-0ae3-45d1-a097-436108b83d80 Wo…" at bounding box center [554, 331] width 783 height 220
click at [912, 383] on button "Search" at bounding box center [902, 384] width 87 height 29
drag, startPoint x: 377, startPoint y: 267, endPoint x: 306, endPoint y: 272, distance: 71.3
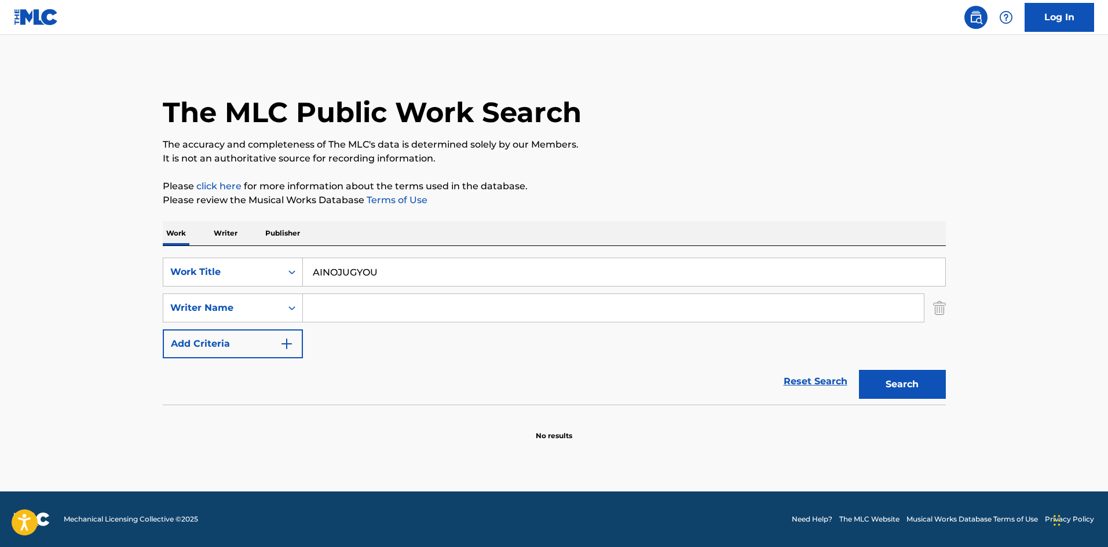
click at [300, 266] on div "SearchWithCriteriae26d3c89-0ae3-45d1-a097-436108b83d80 Work Title AINOJUGYOU" at bounding box center [554, 272] width 783 height 29
click at [875, 380] on button "Search" at bounding box center [902, 384] width 87 height 29
drag, startPoint x: 380, startPoint y: 266, endPoint x: 262, endPoint y: 254, distance: 118.7
click at [260, 250] on div "SearchWithCriteriae26d3c89-0ae3-45d1-a097-436108b83d80 Work Title AINOSUPIICHI …" at bounding box center [554, 325] width 783 height 159
click at [890, 385] on button "Search" at bounding box center [902, 384] width 87 height 29
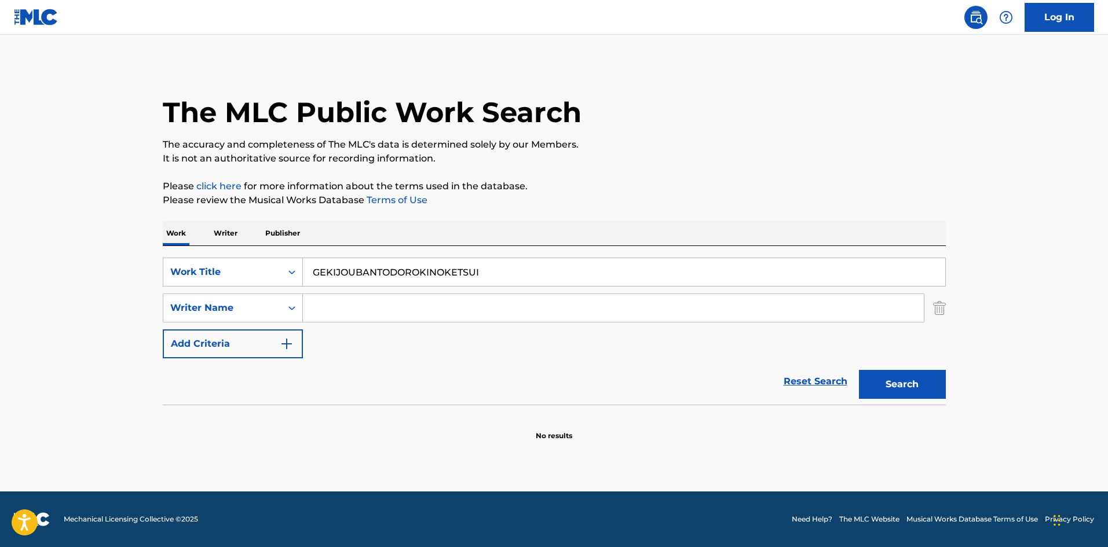
drag, startPoint x: 487, startPoint y: 273, endPoint x: 282, endPoint y: 255, distance: 205.8
click at [282, 255] on div "SearchWithCriteriae26d3c89-0ae3-45d1-a097-436108b83d80 Work Title GEKIJOUBANTOD…" at bounding box center [554, 325] width 783 height 159
click at [913, 388] on button "Search" at bounding box center [902, 384] width 87 height 29
drag, startPoint x: 405, startPoint y: 273, endPoint x: 247, endPoint y: 248, distance: 159.9
click at [252, 252] on div "SearchWithCriteriae26d3c89-0ae3-45d1-a097-436108b83d80 Work Title SHOKUJINOTEJU…" at bounding box center [554, 325] width 783 height 159
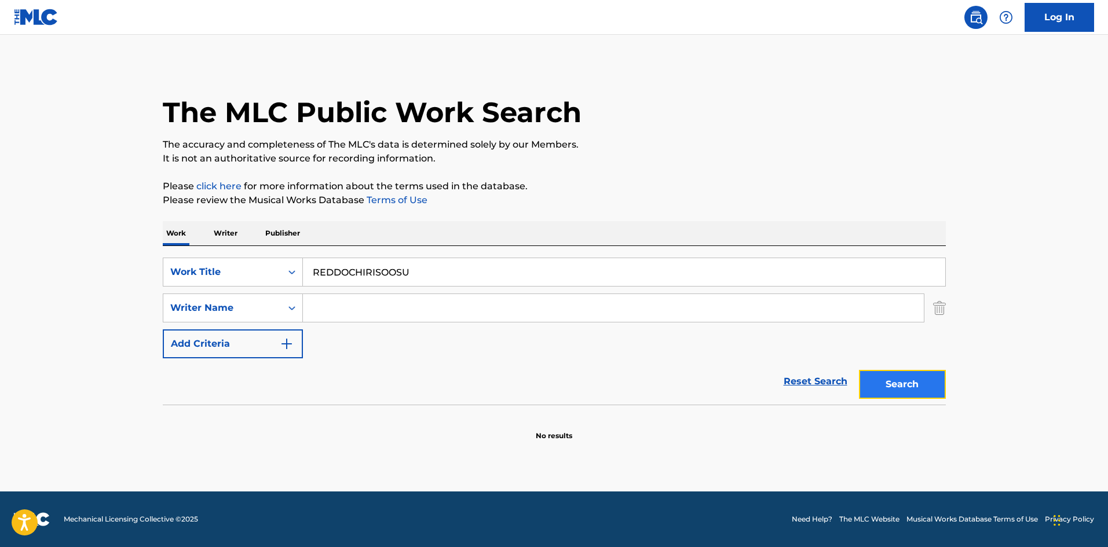
click at [890, 388] on button "Search" at bounding box center [902, 384] width 87 height 29
drag, startPoint x: 406, startPoint y: 269, endPoint x: 277, endPoint y: 245, distance: 131.7
click at [277, 245] on div "Work Writer Publisher SearchWithCriteriae26d3c89-0ae3-45d1-a097-436108b83d80 Wo…" at bounding box center [554, 331] width 783 height 220
click at [911, 382] on button "Search" at bounding box center [902, 384] width 87 height 29
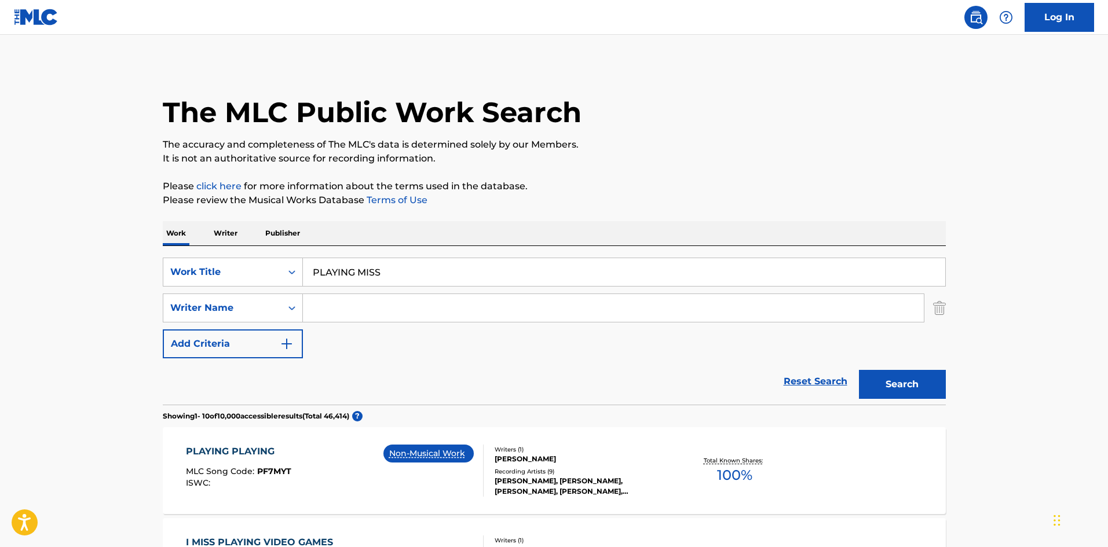
scroll to position [58, 0]
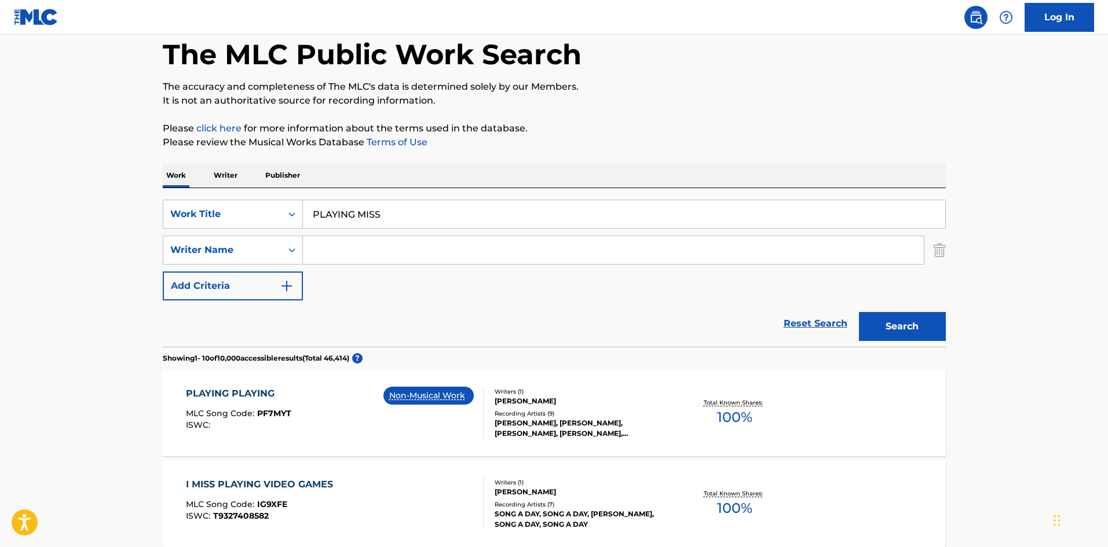
drag, startPoint x: 379, startPoint y: 215, endPoint x: 274, endPoint y: 199, distance: 106.6
click at [274, 199] on div "SearchWithCriteriae26d3c89-0ae3-45d1-a097-436108b83d80 Work Title PLAYING MISS …" at bounding box center [554, 267] width 783 height 159
click at [908, 327] on button "Search" at bounding box center [902, 326] width 87 height 29
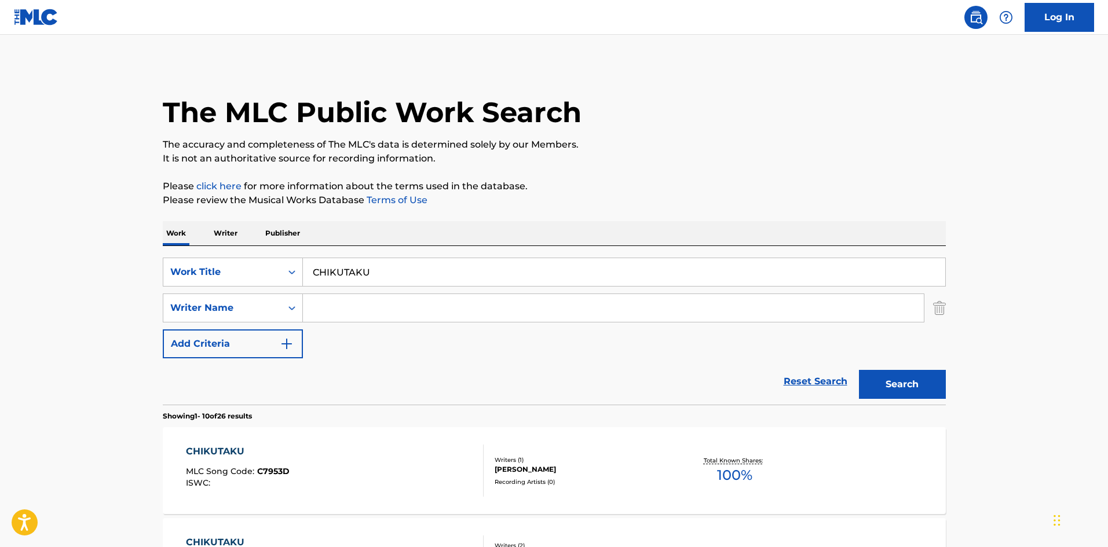
click at [402, 297] on input "Search Form" at bounding box center [613, 308] width 621 height 28
click at [899, 384] on button "Search" at bounding box center [902, 384] width 87 height 29
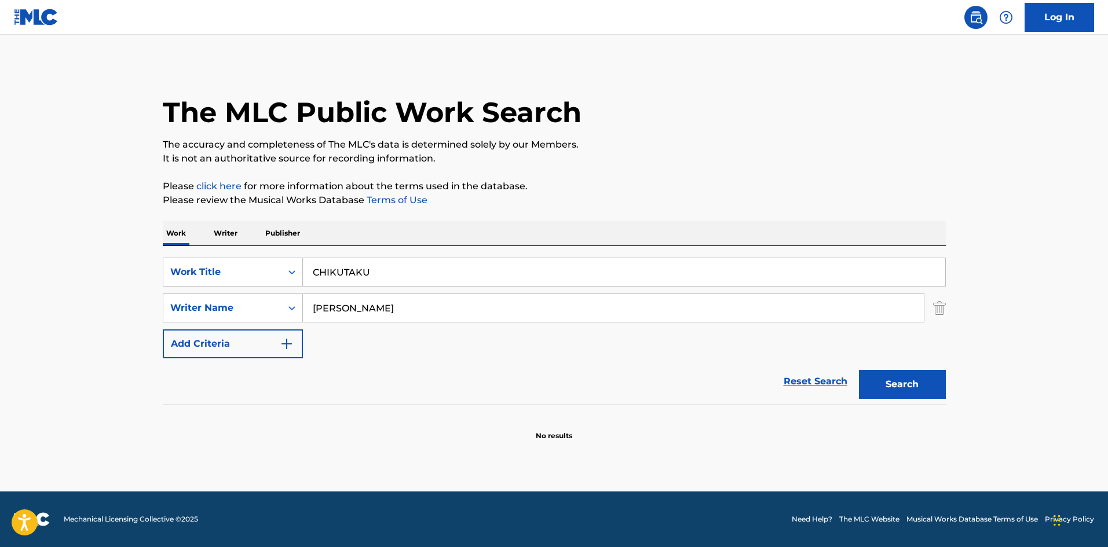
drag, startPoint x: 231, startPoint y: 230, endPoint x: 251, endPoint y: 245, distance: 24.8
click at [231, 229] on p "Writer" at bounding box center [225, 233] width 31 height 24
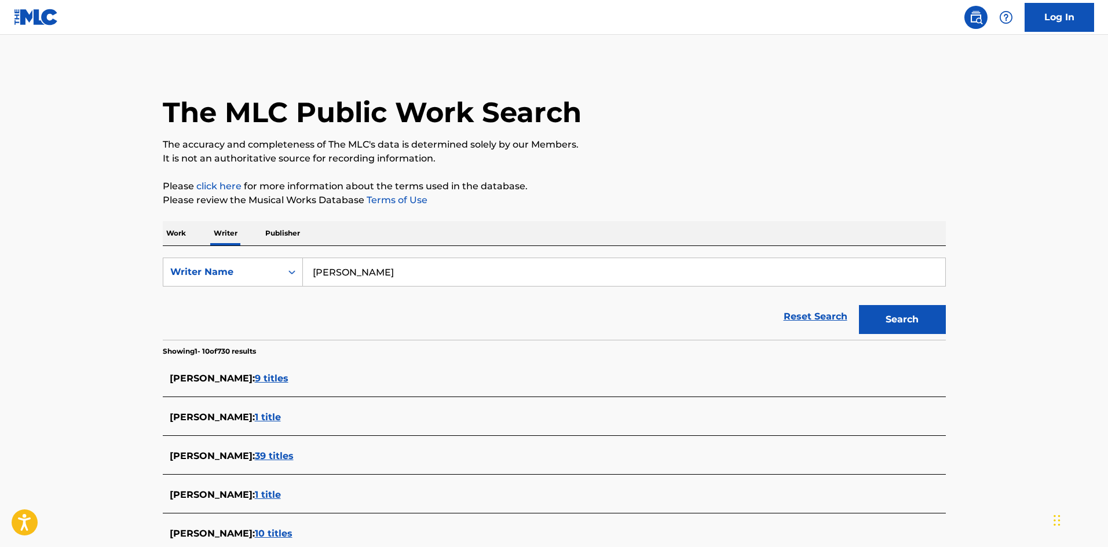
drag, startPoint x: 398, startPoint y: 278, endPoint x: 309, endPoint y: 259, distance: 91.2
click at [309, 259] on input "[PERSON_NAME]" at bounding box center [624, 272] width 642 height 28
drag, startPoint x: 919, startPoint y: 322, endPoint x: 878, endPoint y: 313, distance: 41.6
click at [919, 321] on button "Search" at bounding box center [902, 319] width 87 height 29
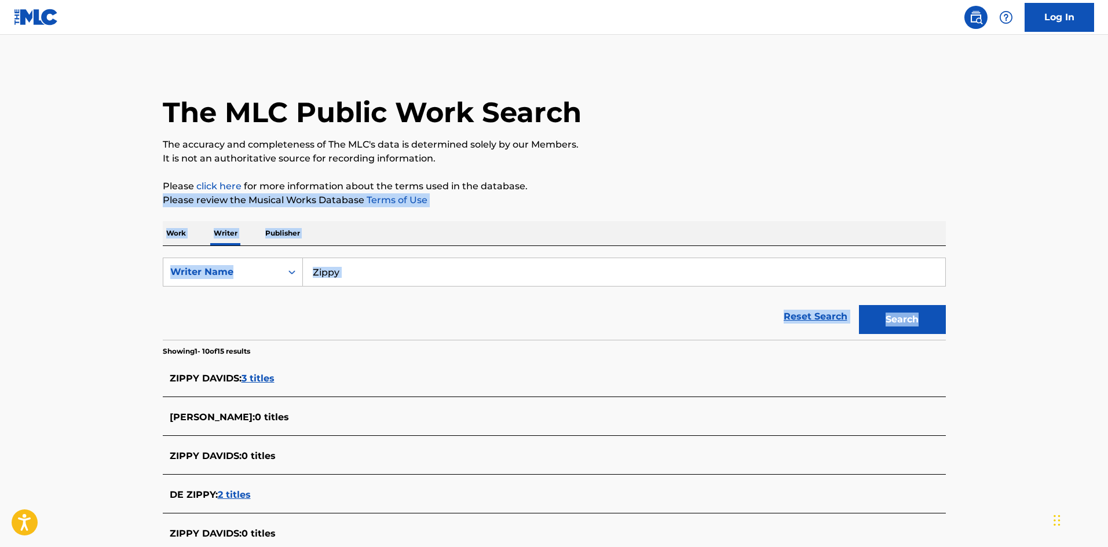
drag, startPoint x: 1104, startPoint y: 180, endPoint x: 1076, endPoint y: 292, distance: 115.1
click at [1103, 316] on main "The MLC Public Work Search The accuracy and completeness of The MLC's data is d…" at bounding box center [554, 437] width 1108 height 804
click at [1024, 199] on main "The MLC Public Work Search The accuracy and completeness of The MLC's data is d…" at bounding box center [554, 437] width 1108 height 804
click at [175, 233] on p "Work" at bounding box center [176, 233] width 27 height 24
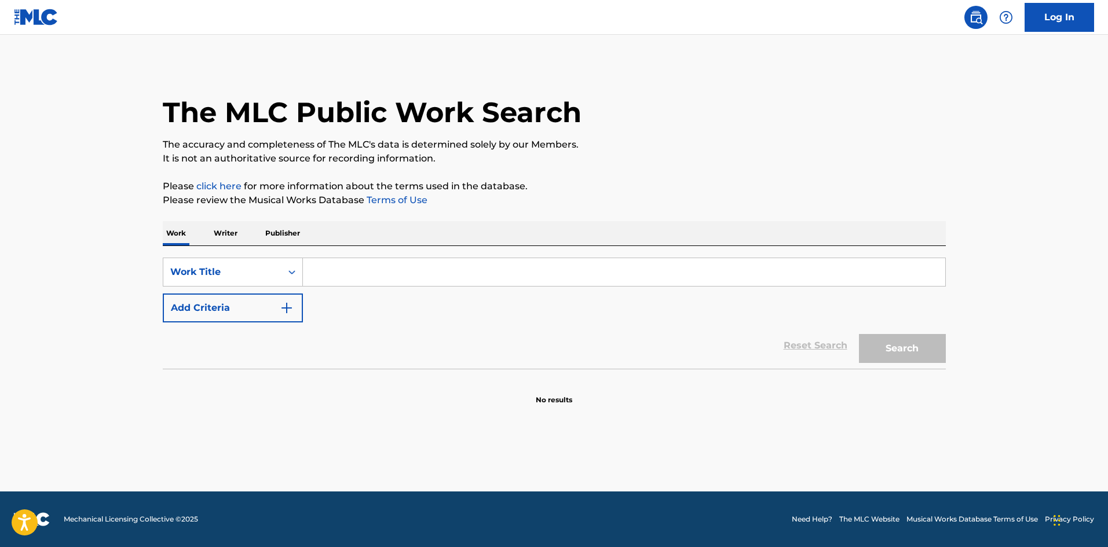
drag, startPoint x: 344, startPoint y: 270, endPoint x: 340, endPoint y: 276, distance: 7.0
click at [344, 271] on input "Search Form" at bounding box center [624, 272] width 642 height 28
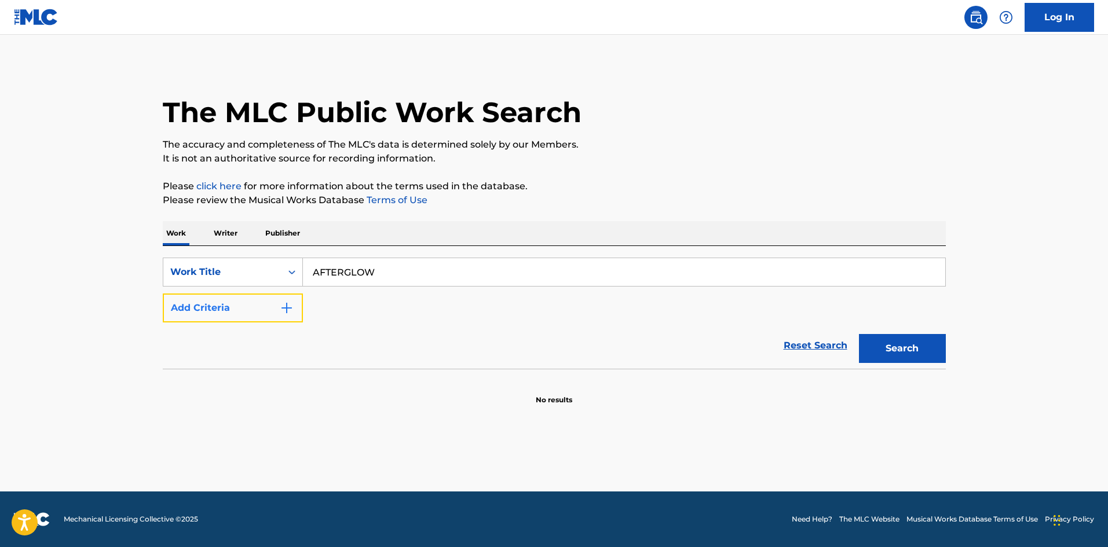
click at [287, 311] on img "Search Form" at bounding box center [287, 308] width 14 height 14
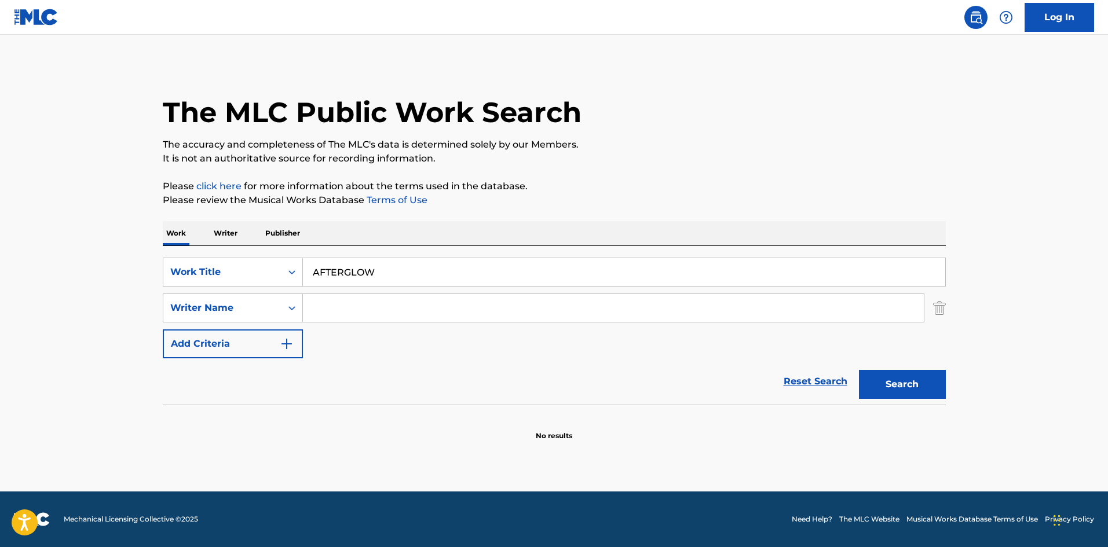
click at [329, 307] on input "Search Form" at bounding box center [613, 308] width 621 height 28
click at [890, 391] on button "Search" at bounding box center [902, 384] width 87 height 29
drag, startPoint x: 372, startPoint y: 274, endPoint x: 316, endPoint y: 270, distance: 55.7
click at [318, 267] on input "AFTERGLOW" at bounding box center [624, 272] width 642 height 28
drag, startPoint x: 281, startPoint y: 260, endPoint x: 274, endPoint y: 258, distance: 7.2
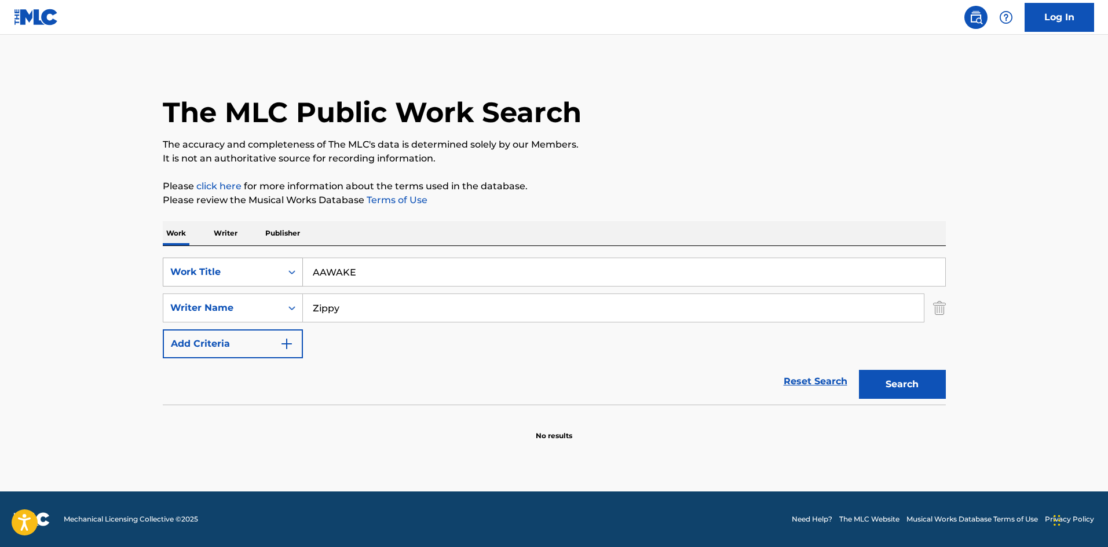
click at [270, 258] on div "SearchWithCriteriae26d3c89-0ae3-45d1-a097-436108b83d80 Work Title AAWAKE" at bounding box center [554, 272] width 783 height 29
click at [880, 386] on button "Search" at bounding box center [902, 384] width 87 height 29
drag, startPoint x: 352, startPoint y: 267, endPoint x: 284, endPoint y: 251, distance: 69.5
click at [284, 251] on div "SearchWithCriteriae26d3c89-0ae3-45d1-a097-436108b83d80 Work Title AWAKE SearchW…" at bounding box center [554, 325] width 783 height 159
click at [887, 386] on button "Search" at bounding box center [902, 384] width 87 height 29
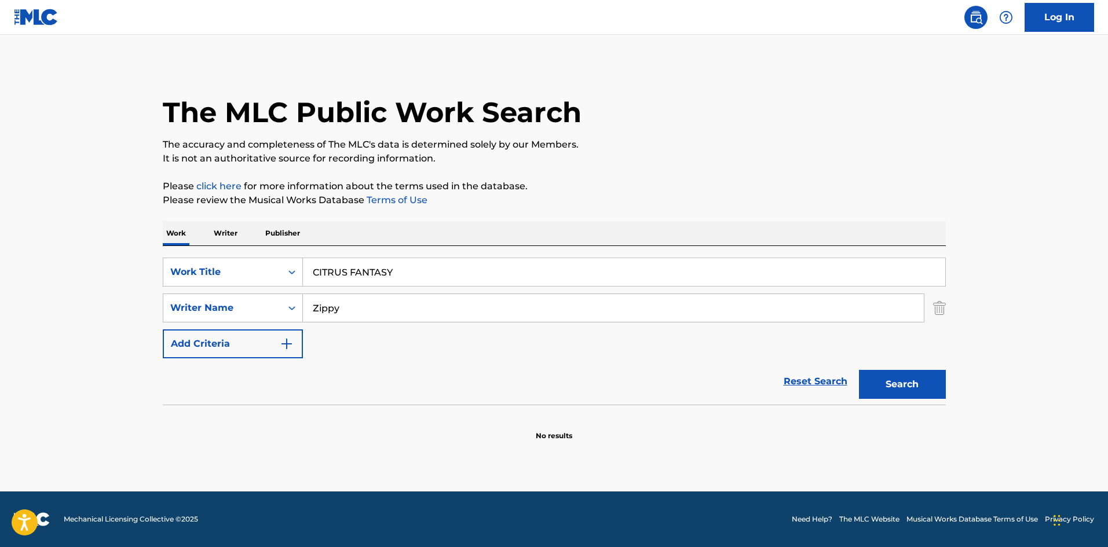
drag, startPoint x: 317, startPoint y: 259, endPoint x: 273, endPoint y: 253, distance: 43.9
click at [247, 248] on div "SearchWithCriteriae26d3c89-0ae3-45d1-a097-436108b83d80 Work Title CITRUS FANTAS…" at bounding box center [554, 325] width 783 height 159
click at [876, 382] on button "Search" at bounding box center [902, 384] width 87 height 29
drag, startPoint x: 365, startPoint y: 268, endPoint x: 295, endPoint y: 266, distance: 69.5
click at [283, 257] on div "SearchWithCriteriae26d3c89-0ae3-45d1-a097-436108b83d80 Work Title DELTOTON Sear…" at bounding box center [554, 325] width 783 height 159
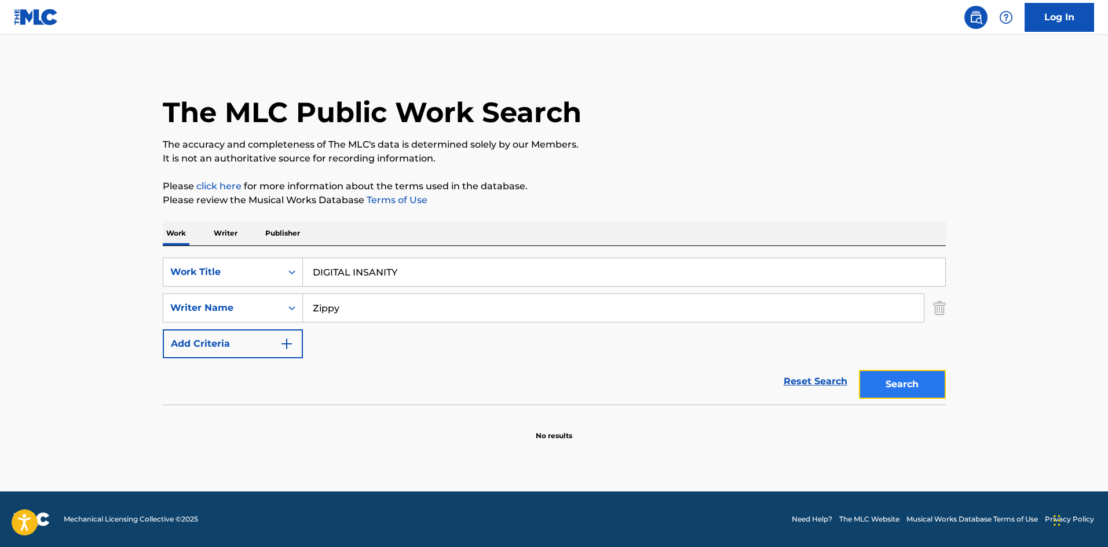
click at [871, 376] on button "Search" at bounding box center [902, 384] width 87 height 29
drag, startPoint x: 403, startPoint y: 274, endPoint x: 295, endPoint y: 267, distance: 107.9
click at [287, 255] on div "SearchWithCriteriae26d3c89-0ae3-45d1-a097-436108b83d80 Work Title DIGITAL INSAN…" at bounding box center [554, 325] width 783 height 159
click at [876, 384] on button "Search" at bounding box center [902, 384] width 87 height 29
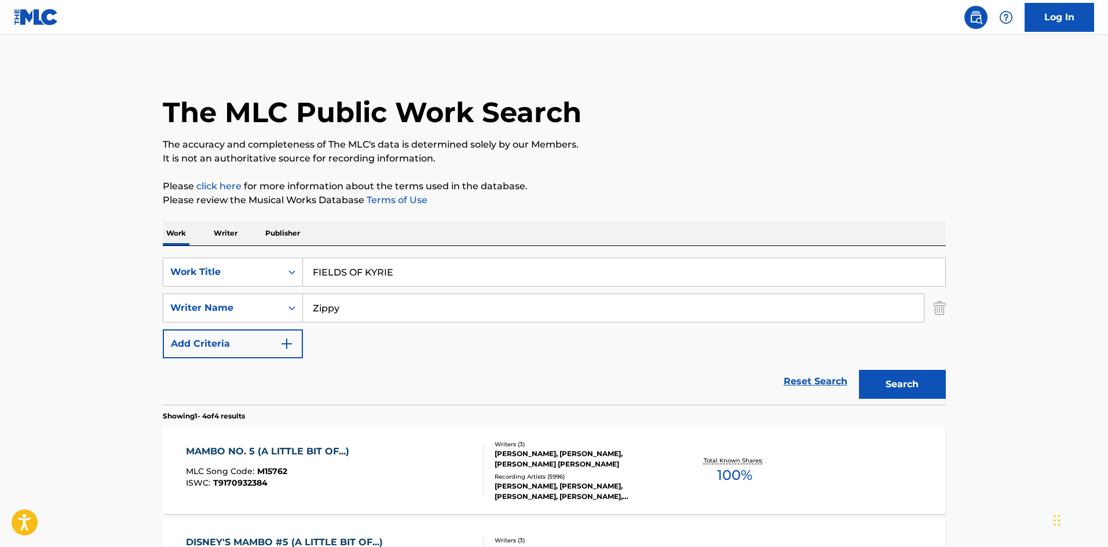
drag, startPoint x: 409, startPoint y: 264, endPoint x: 243, endPoint y: 251, distance: 166.1
click at [243, 251] on div "SearchWithCriteriae26d3c89-0ae3-45d1-a097-436108b83d80 Work Title FIELDS OF KYR…" at bounding box center [554, 325] width 783 height 159
drag, startPoint x: 892, startPoint y: 389, endPoint x: 774, endPoint y: 322, distance: 135.4
click at [891, 388] on button "Search" at bounding box center [902, 384] width 87 height 29
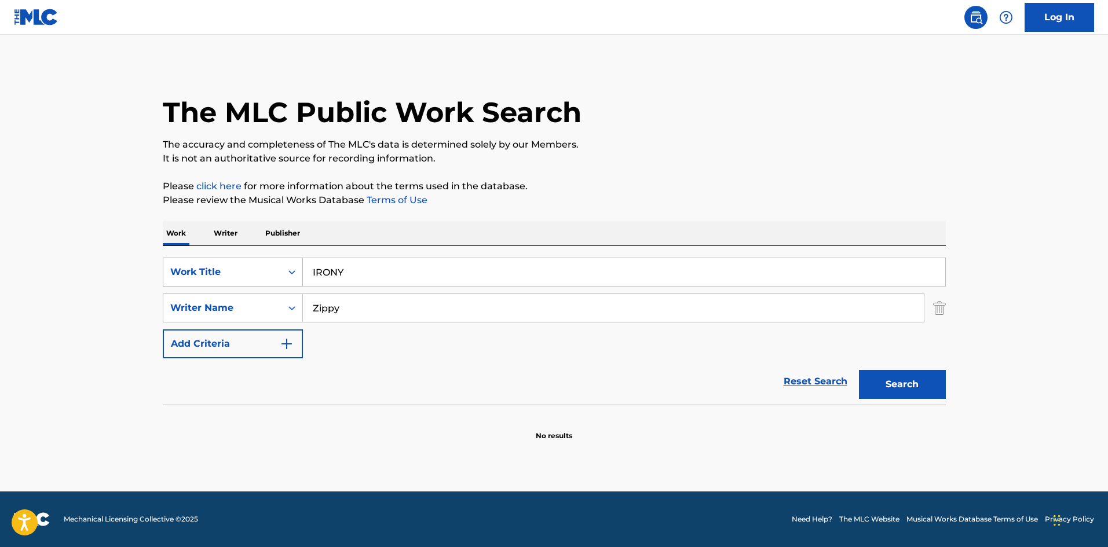
click at [276, 261] on div "SearchWithCriteriae26d3c89-0ae3-45d1-a097-436108b83d80 Work Title IRONY" at bounding box center [554, 272] width 783 height 29
click at [284, 258] on div "SearchWithCriteriae26d3c89-0ae3-45d1-a097-436108b83d80 Work Title IRONY" at bounding box center [554, 272] width 783 height 29
click at [916, 386] on button "Search" at bounding box center [902, 384] width 87 height 29
drag, startPoint x: 346, startPoint y: 275, endPoint x: 277, endPoint y: 272, distance: 69.0
click at [277, 272] on div "SearchWithCriteriae26d3c89-0ae3-45d1-a097-436108b83d80 Work Title LASS" at bounding box center [554, 272] width 783 height 29
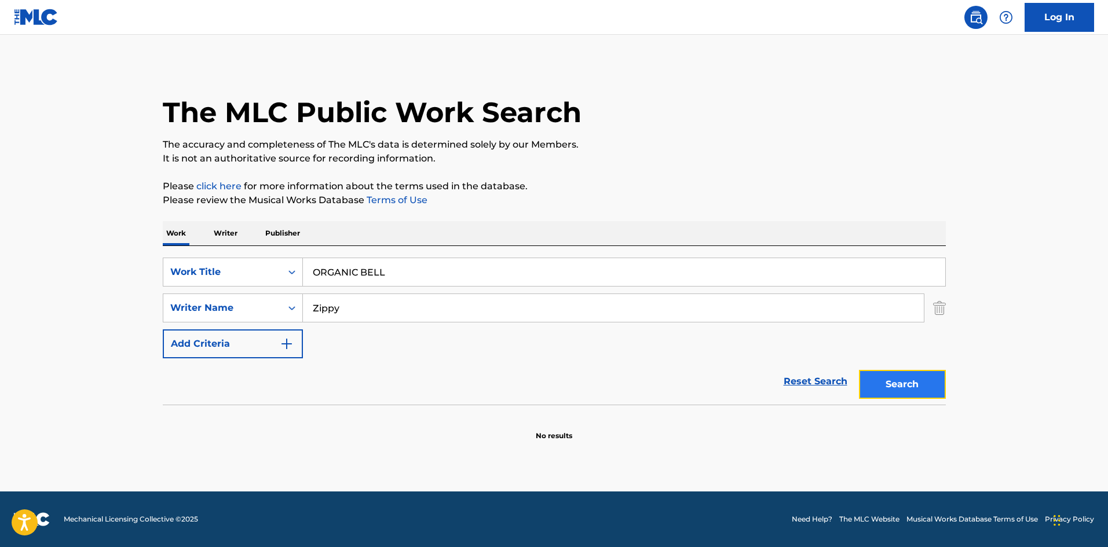
click at [908, 391] on button "Search" at bounding box center [902, 384] width 87 height 29
drag, startPoint x: 270, startPoint y: 248, endPoint x: 335, endPoint y: 263, distance: 66.7
click at [254, 246] on div "SearchWithCriteriae26d3c89-0ae3-45d1-a097-436108b83d80 Work Title ORGANIC BELL …" at bounding box center [554, 325] width 783 height 159
click at [909, 380] on button "Search" at bounding box center [902, 384] width 87 height 29
drag, startPoint x: 280, startPoint y: 258, endPoint x: 272, endPoint y: 260, distance: 8.4
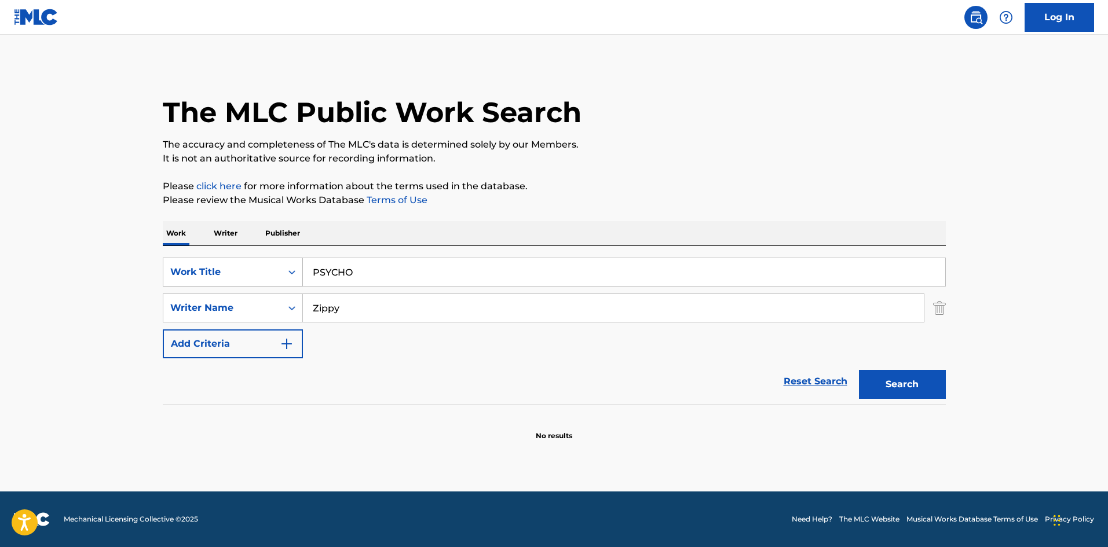
click at [278, 259] on div "SearchWithCriteriae26d3c89-0ae3-45d1-a097-436108b83d80 Work Title PSYCHO" at bounding box center [554, 272] width 783 height 29
click at [885, 383] on button "Search" at bounding box center [902, 384] width 87 height 29
drag, startPoint x: 336, startPoint y: 272, endPoint x: 281, endPoint y: 270, distance: 55.0
click at [281, 263] on div "SearchWithCriteriae26d3c89-0ae3-45d1-a097-436108b83d80 Work Title SCAR" at bounding box center [554, 272] width 783 height 29
click at [889, 388] on button "Search" at bounding box center [902, 384] width 87 height 29
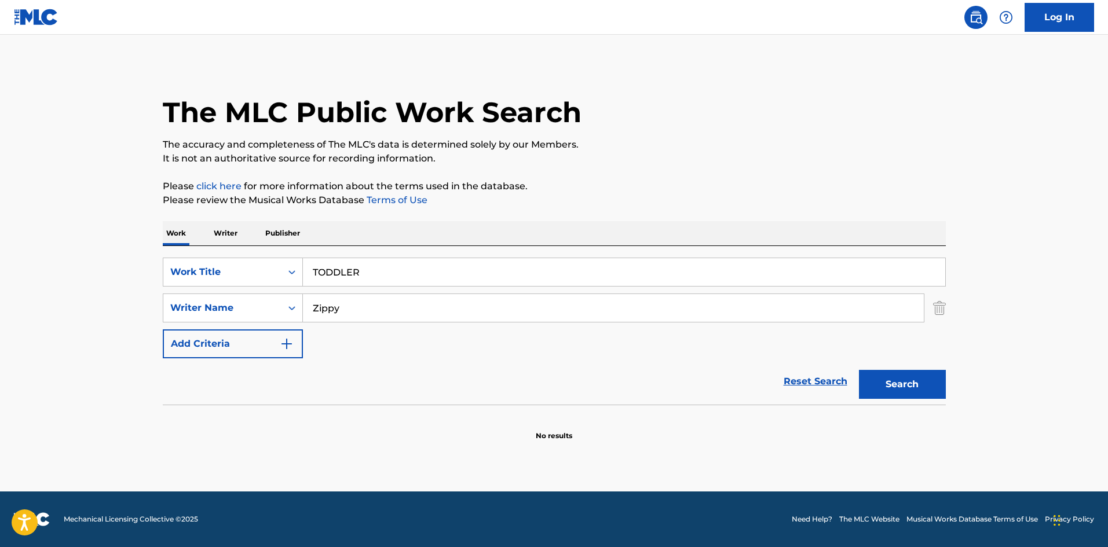
drag, startPoint x: 377, startPoint y: 277, endPoint x: 307, endPoint y: 267, distance: 71.3
click at [307, 266] on input "TODDLER" at bounding box center [624, 272] width 642 height 28
click at [901, 389] on button "Search" at bounding box center [902, 384] width 87 height 29
click at [269, 260] on div "SearchWithCriteriae26d3c89-0ae3-45d1-a097-436108b83d80 Work Title URD" at bounding box center [554, 272] width 783 height 29
click at [884, 372] on button "Search" at bounding box center [902, 384] width 87 height 29
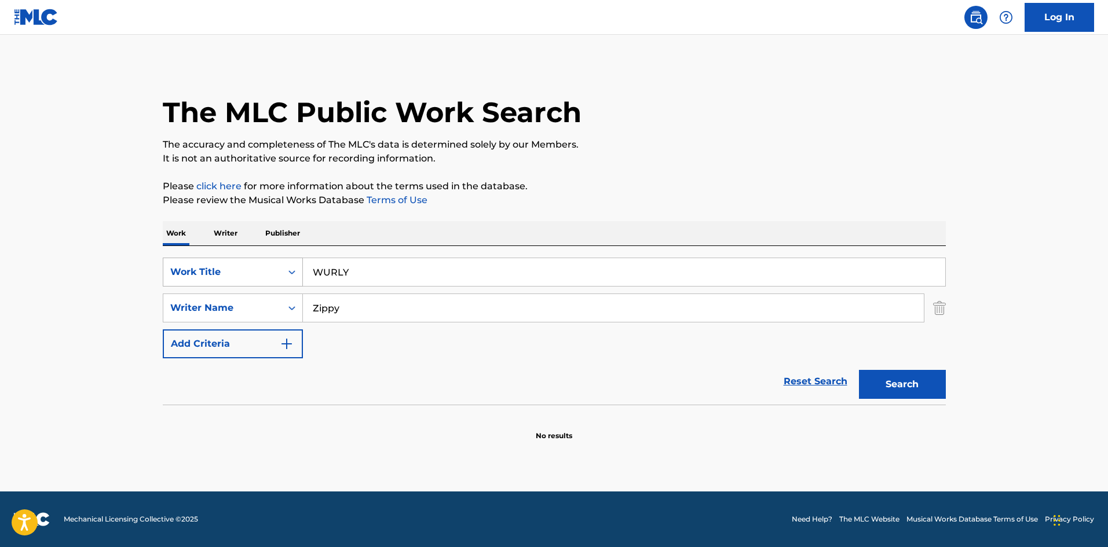
click at [250, 258] on div "SearchWithCriteriae26d3c89-0ae3-45d1-a097-436108b83d80 Work Title WURLY" at bounding box center [554, 272] width 783 height 29
click at [936, 386] on button "Search" at bounding box center [902, 384] width 87 height 29
drag, startPoint x: 307, startPoint y: 252, endPoint x: 336, endPoint y: 263, distance: 30.8
click at [285, 251] on div "SearchWithCriteriae26d3c89-0ae3-45d1-a097-436108b83d80 Work Title YUGUDORASHIRU…" at bounding box center [554, 325] width 783 height 159
click at [868, 380] on button "Search" at bounding box center [902, 384] width 87 height 29
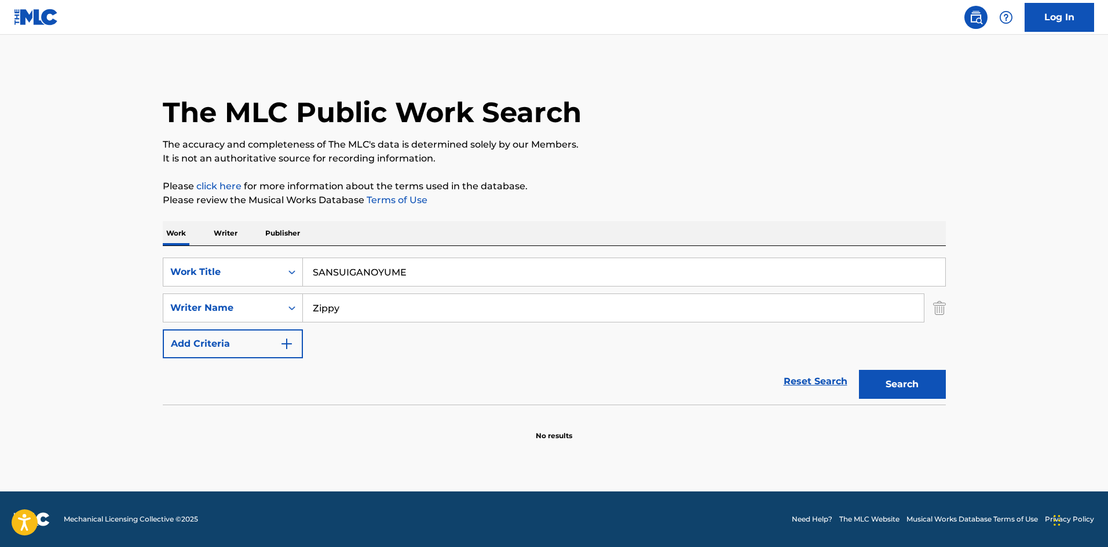
drag, startPoint x: 406, startPoint y: 269, endPoint x: 278, endPoint y: 248, distance: 129.2
click at [278, 248] on div "SearchWithCriteriae26d3c89-0ae3-45d1-a097-436108b83d80 Work Title SANSUIGANOYUM…" at bounding box center [554, 325] width 783 height 159
click at [900, 376] on button "Search" at bounding box center [902, 384] width 87 height 29
drag, startPoint x: 349, startPoint y: 265, endPoint x: 276, endPoint y: 264, distance: 72.4
click at [248, 257] on div "SearchWithCriteriae26d3c89-0ae3-45d1-a097-436108b83d80 Work Title HAJIMARINOMUR…" at bounding box center [554, 325] width 783 height 159
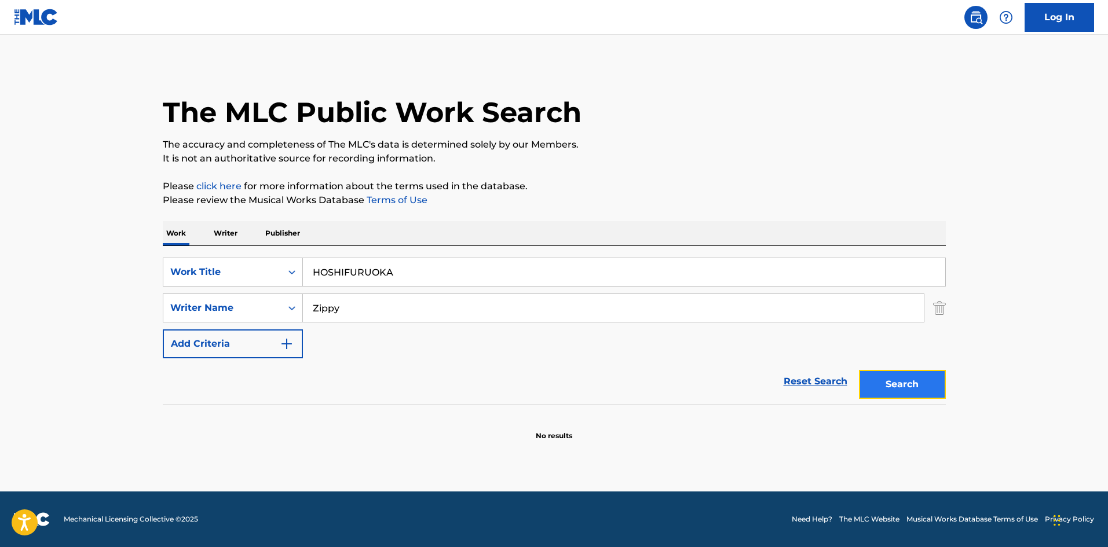
click at [883, 386] on button "Search" at bounding box center [902, 384] width 87 height 29
drag, startPoint x: 388, startPoint y: 278, endPoint x: 280, endPoint y: 259, distance: 109.9
click at [281, 256] on div "SearchWithCriteriae26d3c89-0ae3-45d1-a097-436108b83d80 Work Title HOSHIFURUOKA …" at bounding box center [554, 325] width 783 height 159
drag, startPoint x: 341, startPoint y: 302, endPoint x: 291, endPoint y: 292, distance: 51.4
click at [291, 292] on div "SearchWithCriteriae26d3c89-0ae3-45d1-a097-436108b83d80 Work Title SURAIMUTSURAI…" at bounding box center [554, 308] width 783 height 101
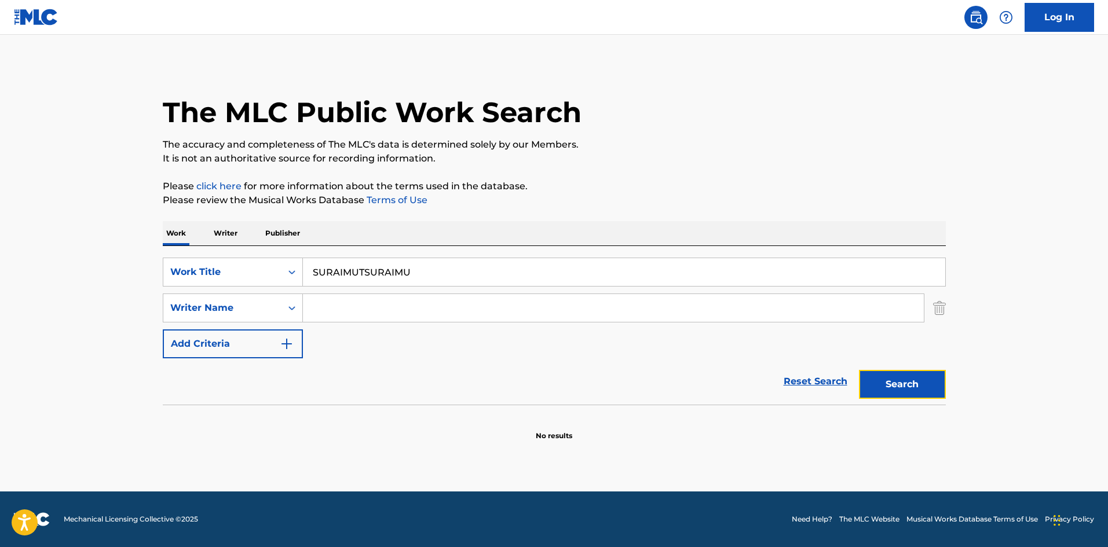
drag, startPoint x: 910, startPoint y: 379, endPoint x: 718, endPoint y: 225, distance: 245.4
click at [910, 378] on button "Search" at bounding box center [902, 384] width 87 height 29
click at [379, 303] on input "Search Form" at bounding box center [613, 308] width 621 height 28
click at [914, 393] on button "Search" at bounding box center [902, 384] width 87 height 29
click at [285, 250] on div "SearchWithCriteriae26d3c89-0ae3-45d1-a097-436108b83d80 Work Title SURAIMUTSURAI…" at bounding box center [554, 325] width 783 height 159
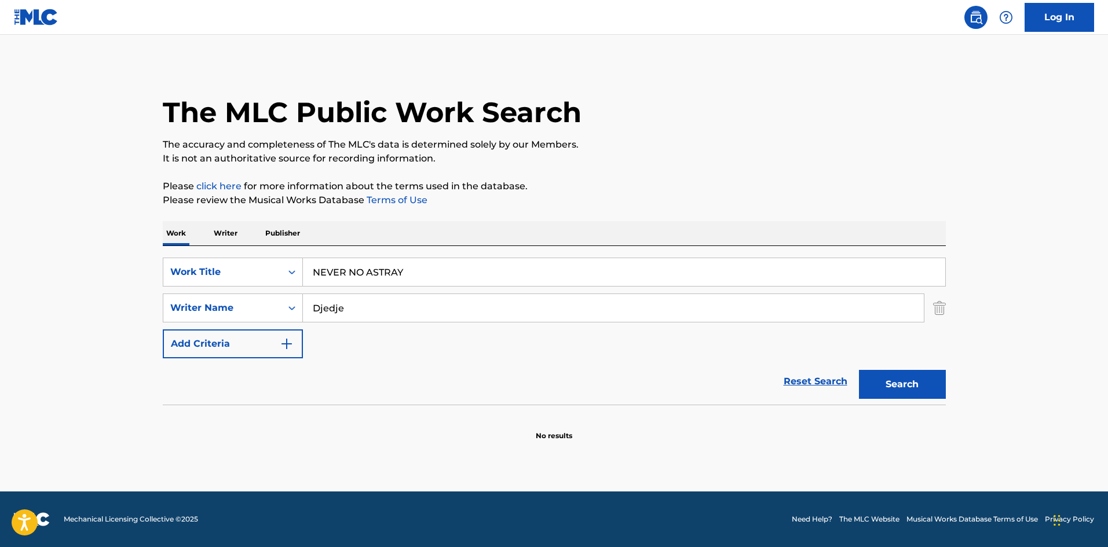
drag, startPoint x: 255, startPoint y: 288, endPoint x: 237, endPoint y: 289, distance: 18.0
click at [234, 287] on div "SearchWithCriteriae26d3c89-0ae3-45d1-a097-436108b83d80 Work Title NEVER NO ASTR…" at bounding box center [554, 308] width 783 height 101
click at [923, 380] on button "Search" at bounding box center [902, 384] width 87 height 29
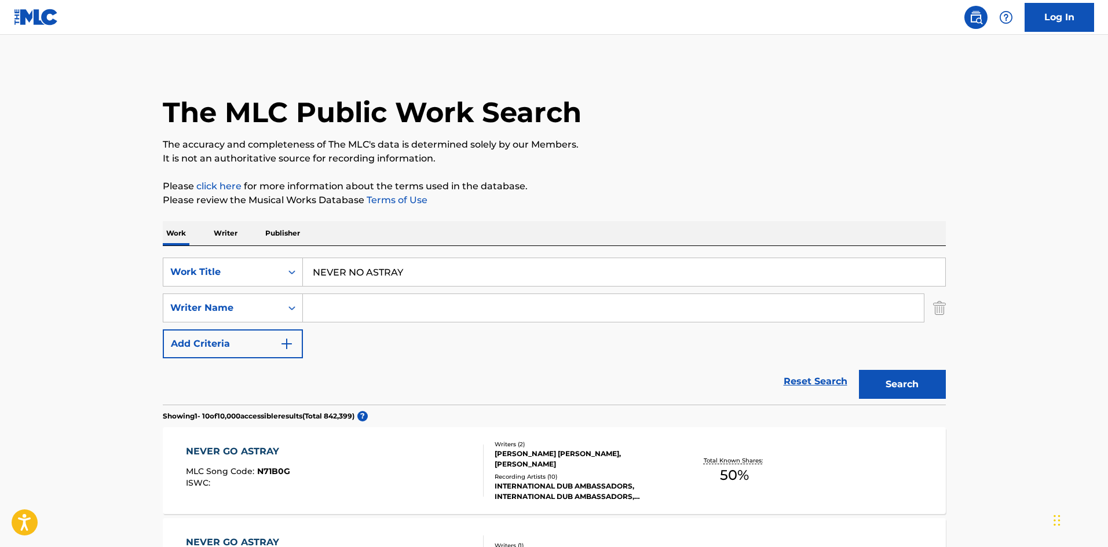
click at [359, 301] on input "Search Form" at bounding box center [613, 308] width 621 height 28
click at [912, 388] on button "Search" at bounding box center [902, 384] width 87 height 29
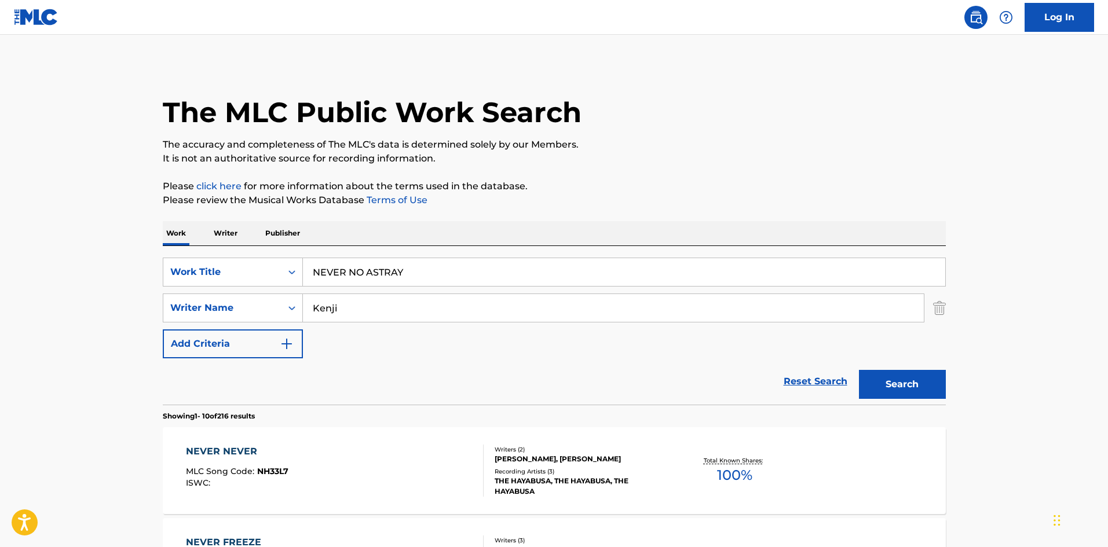
drag, startPoint x: 409, startPoint y: 277, endPoint x: 349, endPoint y: 291, distance: 61.9
click at [280, 247] on div "SearchWithCriteriae26d3c89-0ae3-45d1-a097-436108b83d80 Work Title NEVER NO ASTR…" at bounding box center [554, 325] width 783 height 159
drag, startPoint x: 344, startPoint y: 305, endPoint x: 275, endPoint y: 302, distance: 69.0
click at [269, 303] on div "SearchWithCriteria4f086465-6747-4a9d-94b9-eadf46f686df Writer Name [PERSON_NAME]" at bounding box center [554, 308] width 783 height 29
click at [933, 380] on button "Search" at bounding box center [902, 384] width 87 height 29
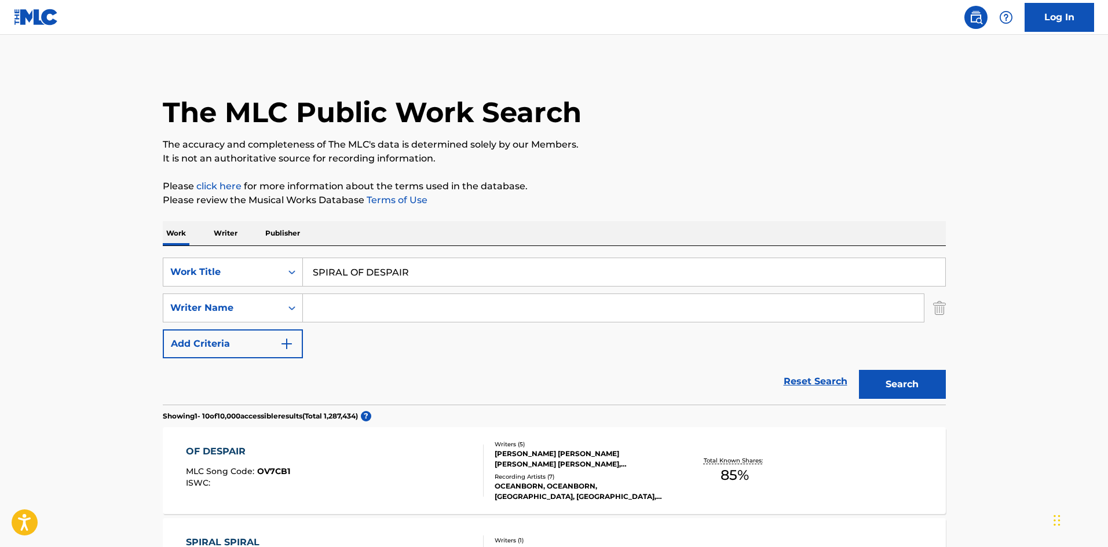
drag, startPoint x: 428, startPoint y: 266, endPoint x: 257, endPoint y: 254, distance: 171.3
click at [257, 254] on div "SearchWithCriteriae26d3c89-0ae3-45d1-a097-436108b83d80 Work Title SPIRAL OF DES…" at bounding box center [554, 325] width 783 height 159
click at [897, 377] on button "Search" at bounding box center [902, 384] width 87 height 29
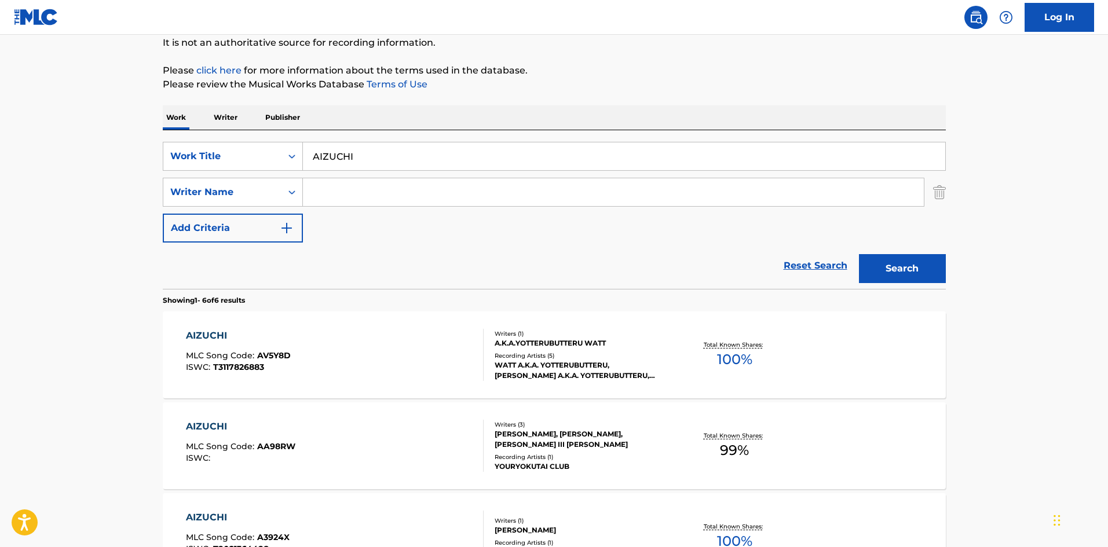
scroll to position [174, 0]
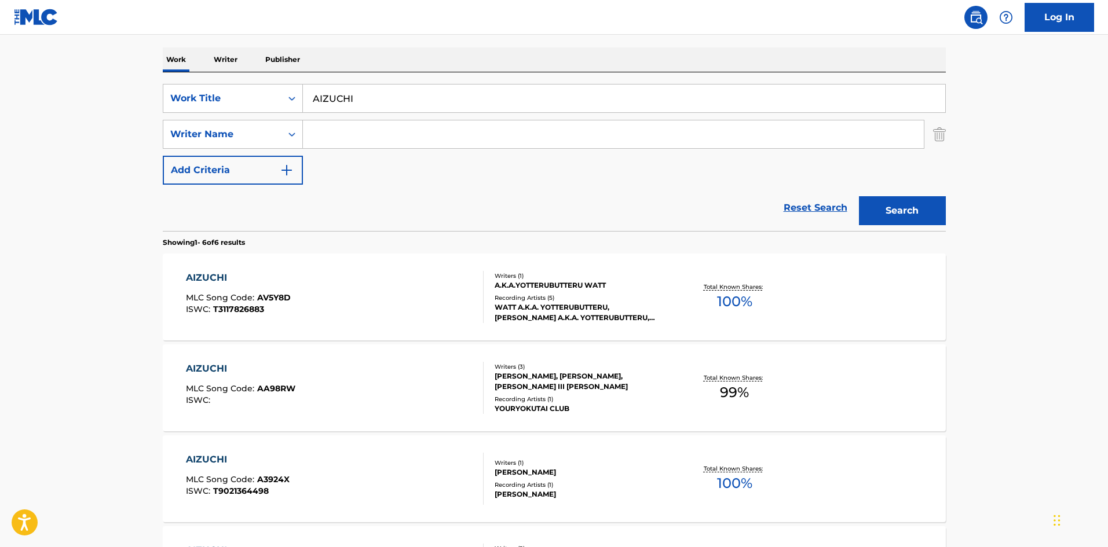
drag, startPoint x: 354, startPoint y: 136, endPoint x: 361, endPoint y: 140, distance: 7.3
click at [355, 135] on input "Search Form" at bounding box center [613, 134] width 621 height 28
drag, startPoint x: 893, startPoint y: 207, endPoint x: 842, endPoint y: 210, distance: 51.0
click at [893, 206] on button "Search" at bounding box center [902, 210] width 87 height 29
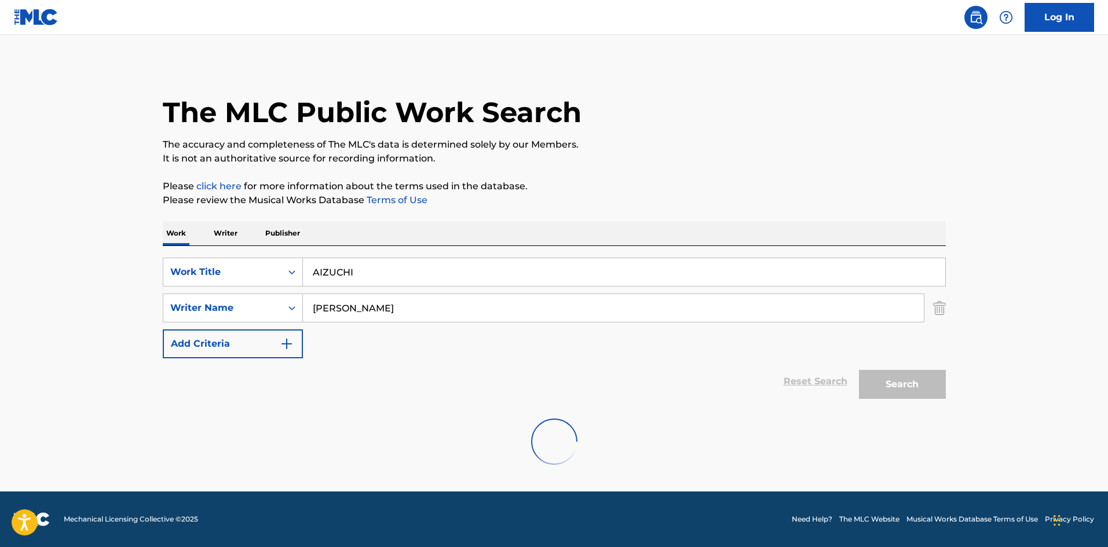
scroll to position [0, 0]
drag, startPoint x: 348, startPoint y: 266, endPoint x: 288, endPoint y: 266, distance: 60.2
click at [288, 266] on div "SearchWithCriteriae26d3c89-0ae3-45d1-a097-436108b83d80 Work Title AIZUCHI" at bounding box center [554, 272] width 783 height 29
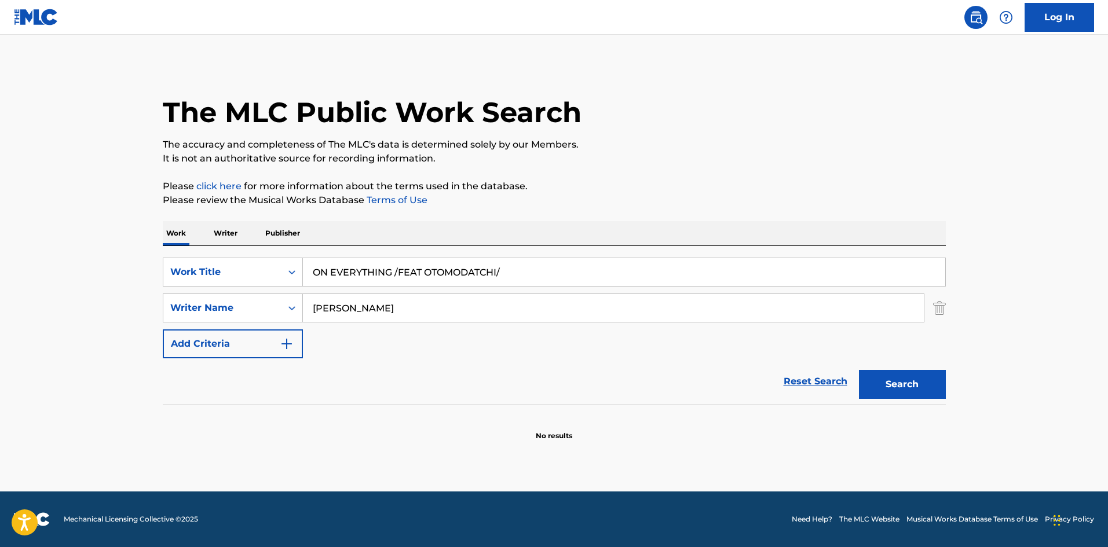
drag, startPoint x: 393, startPoint y: 270, endPoint x: 301, endPoint y: 288, distance: 93.2
click at [569, 295] on div "SearchWithCriteriae26d3c89-0ae3-45d1-a097-436108b83d80 Work Title ON EVERYTHING…" at bounding box center [554, 308] width 783 height 101
drag, startPoint x: 333, startPoint y: 300, endPoint x: 264, endPoint y: 290, distance: 69.7
click at [269, 291] on div "SearchWithCriteriae26d3c89-0ae3-45d1-a097-436108b83d80 Work Title ON EVERYTHING…" at bounding box center [554, 308] width 783 height 101
click at [921, 388] on button "Search" at bounding box center [902, 384] width 87 height 29
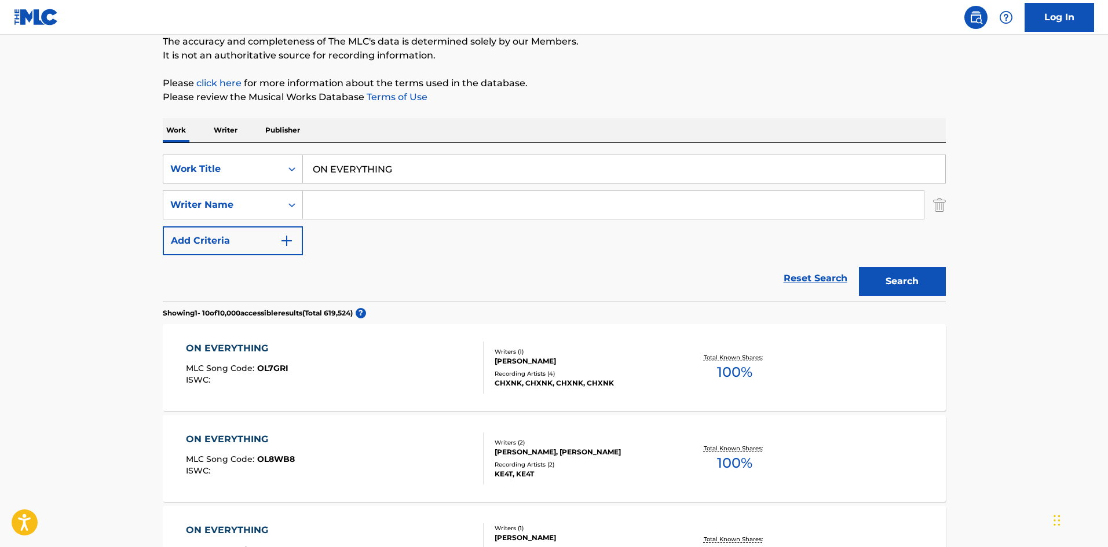
scroll to position [105, 0]
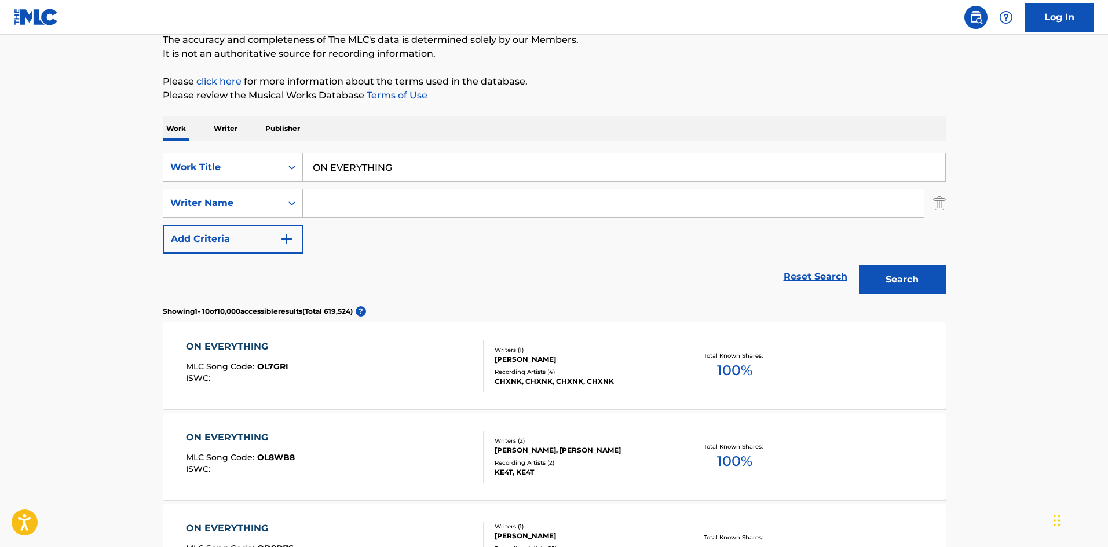
click at [345, 201] on input "Search Form" at bounding box center [613, 203] width 621 height 28
drag, startPoint x: 874, startPoint y: 274, endPoint x: 680, endPoint y: 223, distance: 200.7
click at [875, 274] on button "Search" at bounding box center [902, 279] width 87 height 29
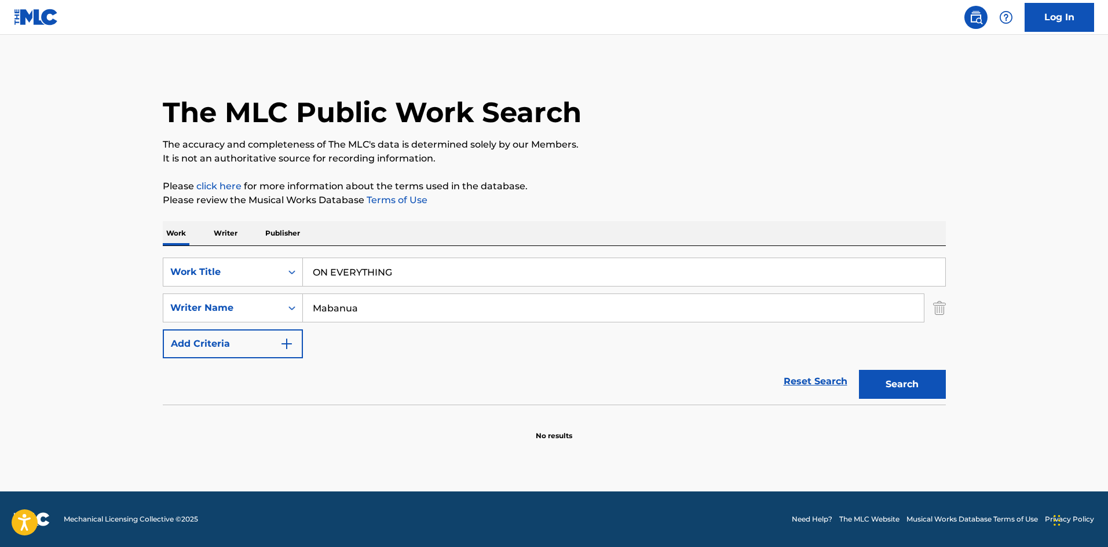
drag, startPoint x: 356, startPoint y: 270, endPoint x: 304, endPoint y: 273, distance: 52.2
click at [296, 269] on div "SearchWithCriteriae26d3c89-0ae3-45d1-a097-436108b83d80 Work Title ON EVERYTHING" at bounding box center [554, 272] width 783 height 29
drag, startPoint x: 290, startPoint y: 295, endPoint x: 275, endPoint y: 293, distance: 15.2
click at [273, 295] on div "SearchWithCriteria4f086465-6747-4a9d-94b9-eadf46f686df Writer Name [PERSON_NAME]" at bounding box center [554, 308] width 783 height 29
click at [928, 385] on button "Search" at bounding box center [902, 384] width 87 height 29
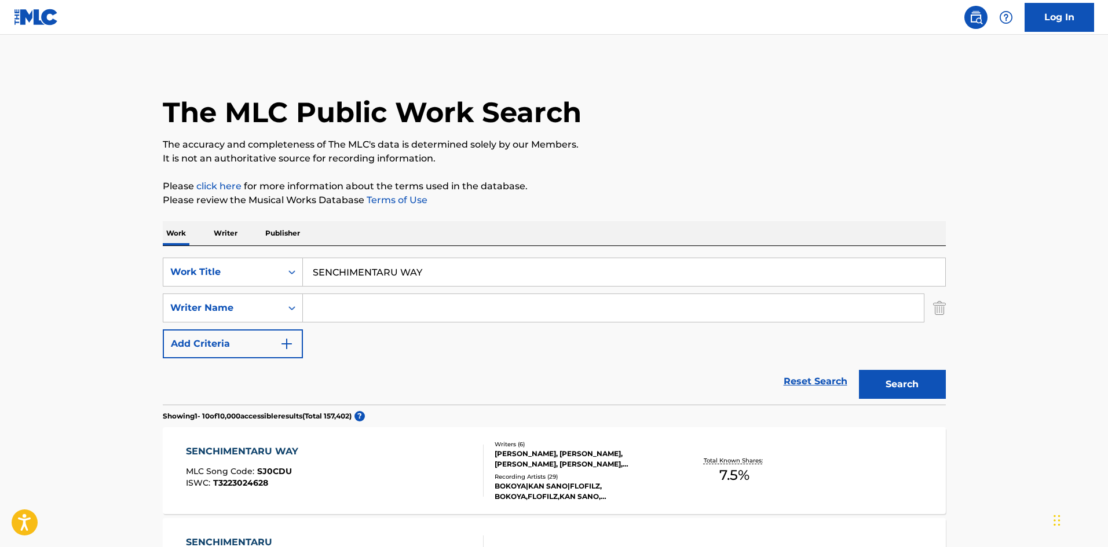
scroll to position [58, 0]
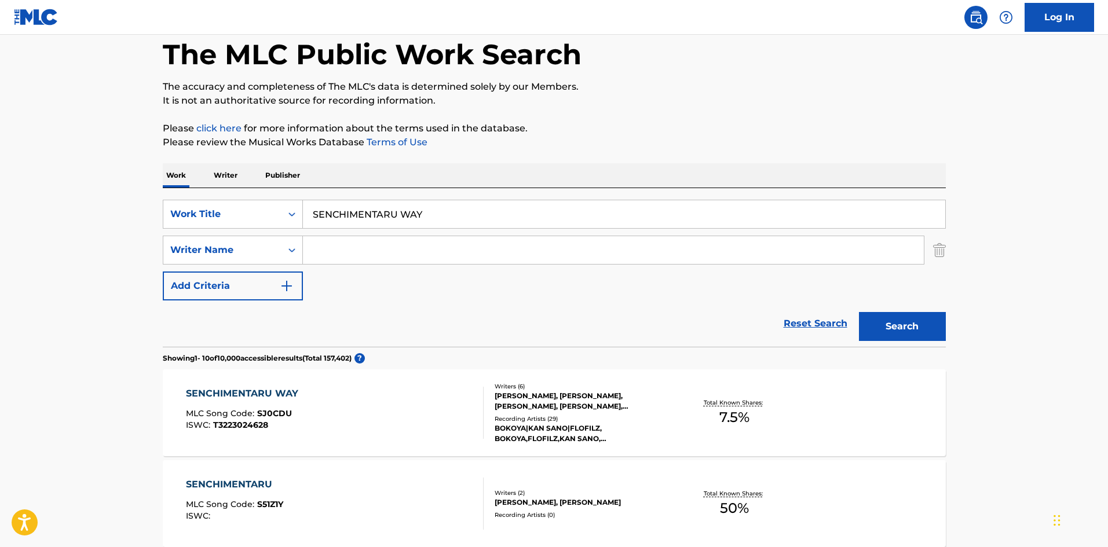
click at [438, 399] on div "SENCHIMENTARU WAY MLC Song Code : SJ0CDU ISWC : T3223024628" at bounding box center [335, 413] width 298 height 52
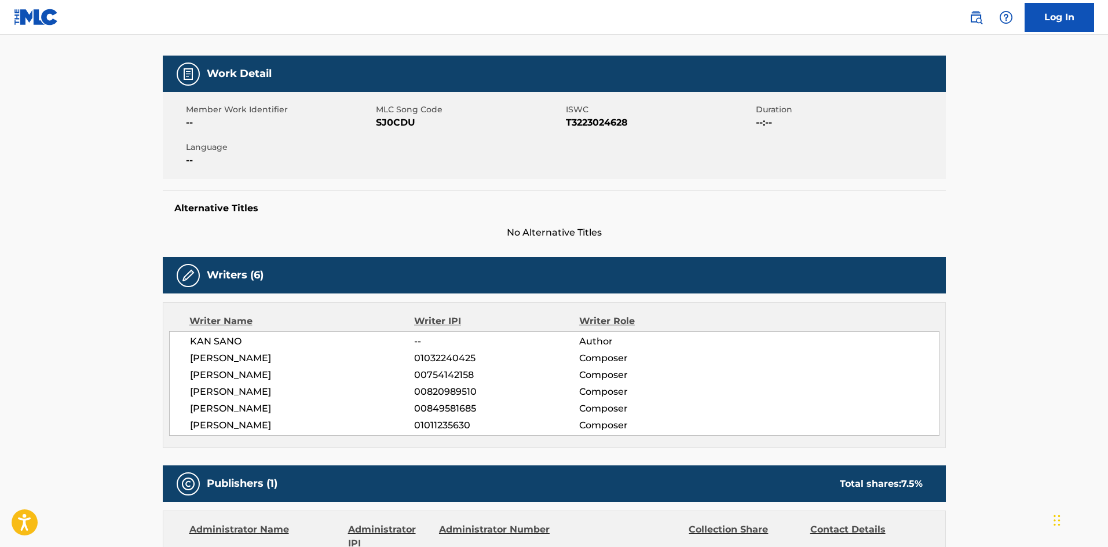
scroll to position [144, 0]
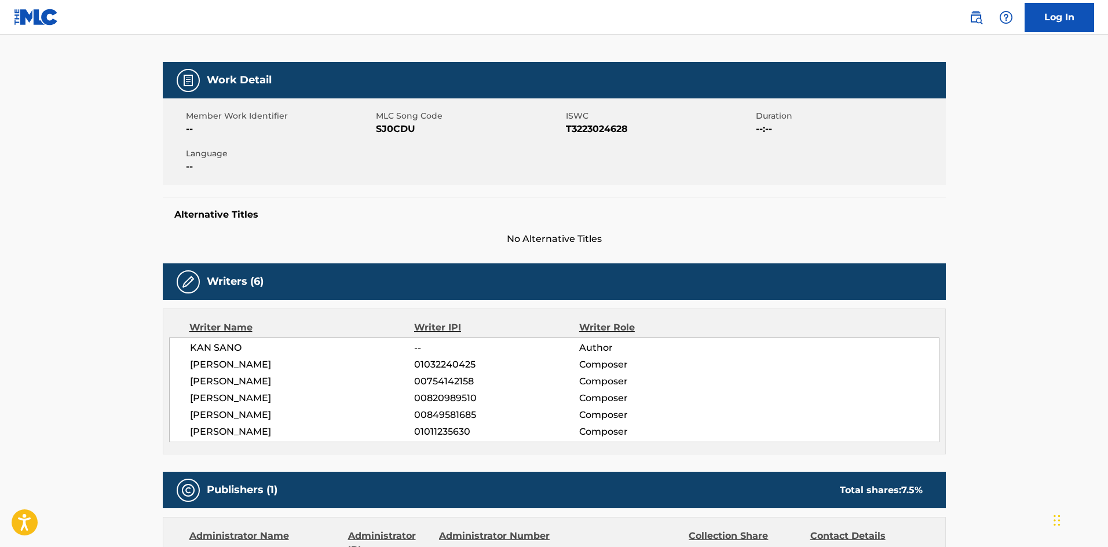
click at [389, 130] on span "SJ0CDU" at bounding box center [469, 129] width 187 height 14
click at [604, 136] on div "Member Work Identifier -- MLC Song Code SJ0CDU ISWC T3223024628 Duration --:-- …" at bounding box center [554, 141] width 783 height 87
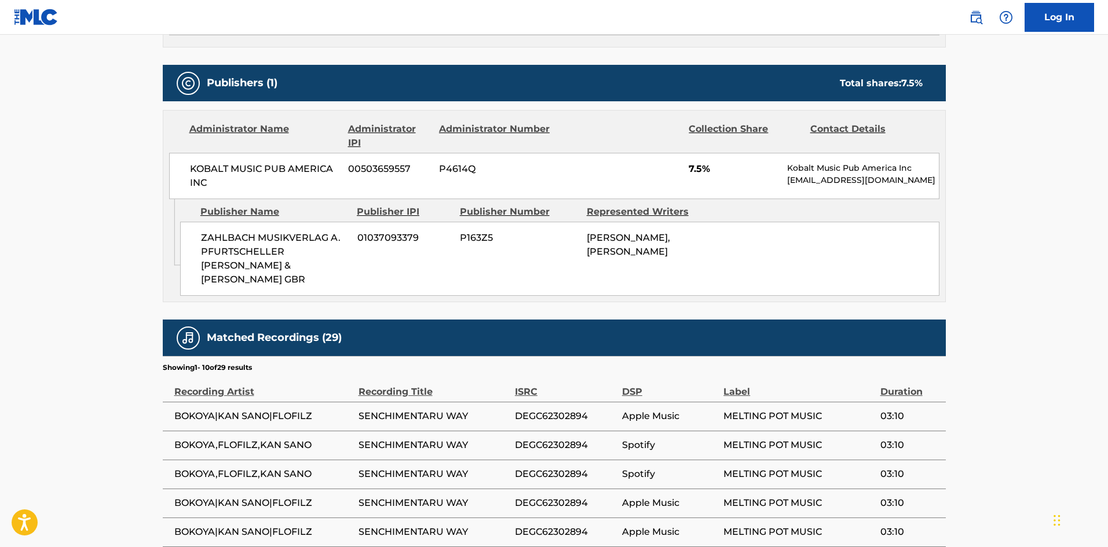
scroll to position [0, 0]
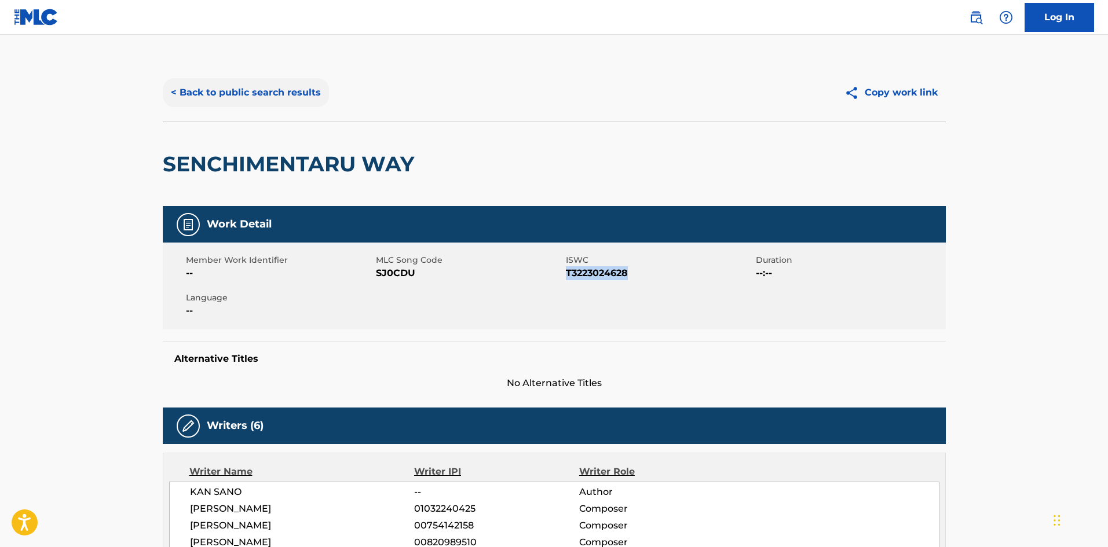
click at [239, 91] on button "< Back to public search results" at bounding box center [246, 92] width 166 height 29
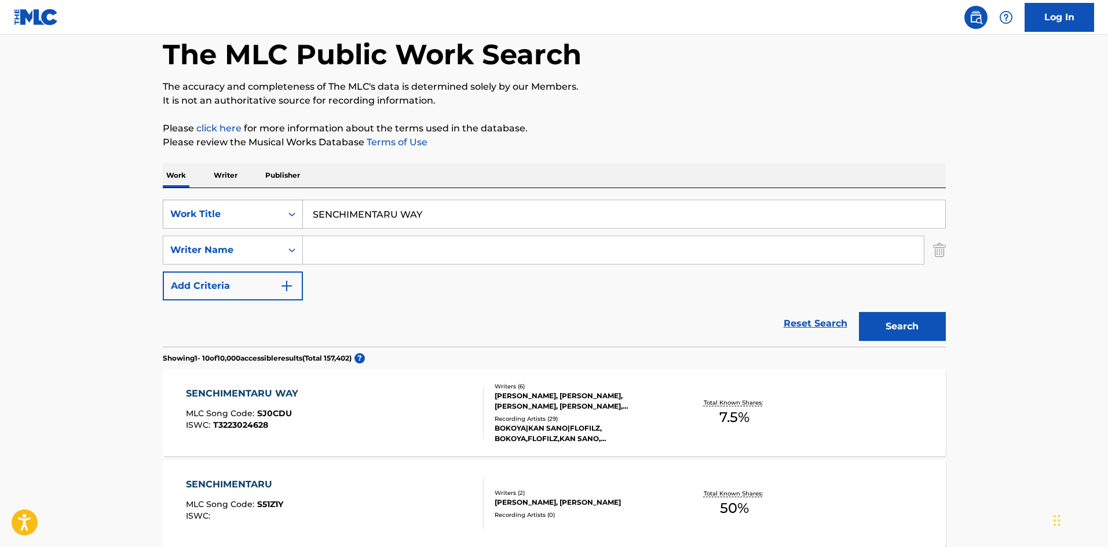
drag, startPoint x: 441, startPoint y: 215, endPoint x: 280, endPoint y: 207, distance: 161.2
click at [280, 207] on div "SearchWithCriteriae26d3c89-0ae3-45d1-a097-436108b83d80 Work Title SENCHIMENTARU…" at bounding box center [554, 214] width 783 height 29
click at [363, 245] on input "Search Form" at bounding box center [613, 250] width 621 height 28
click at [915, 325] on button "Search" at bounding box center [902, 326] width 87 height 29
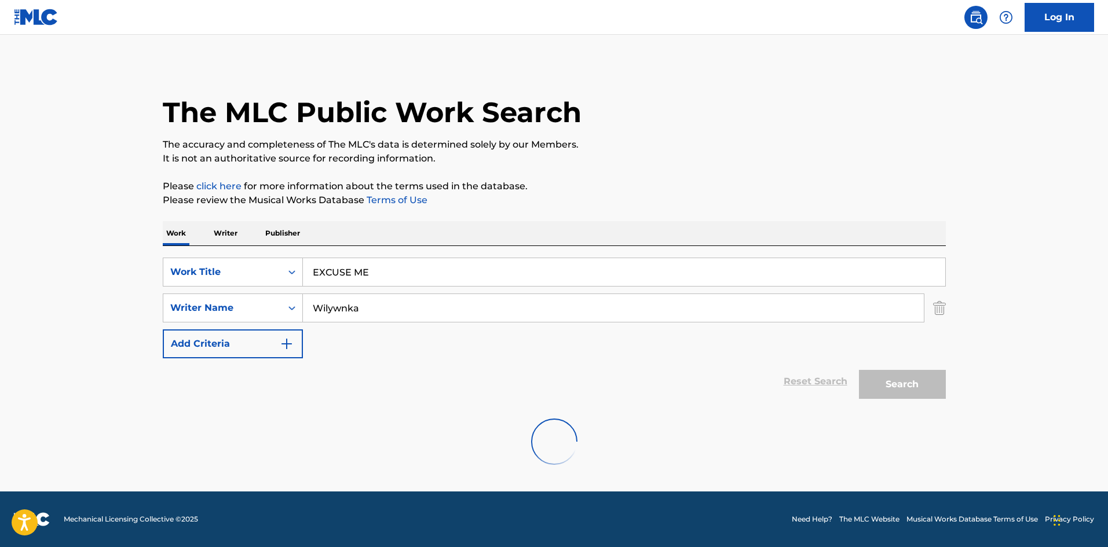
scroll to position [0, 0]
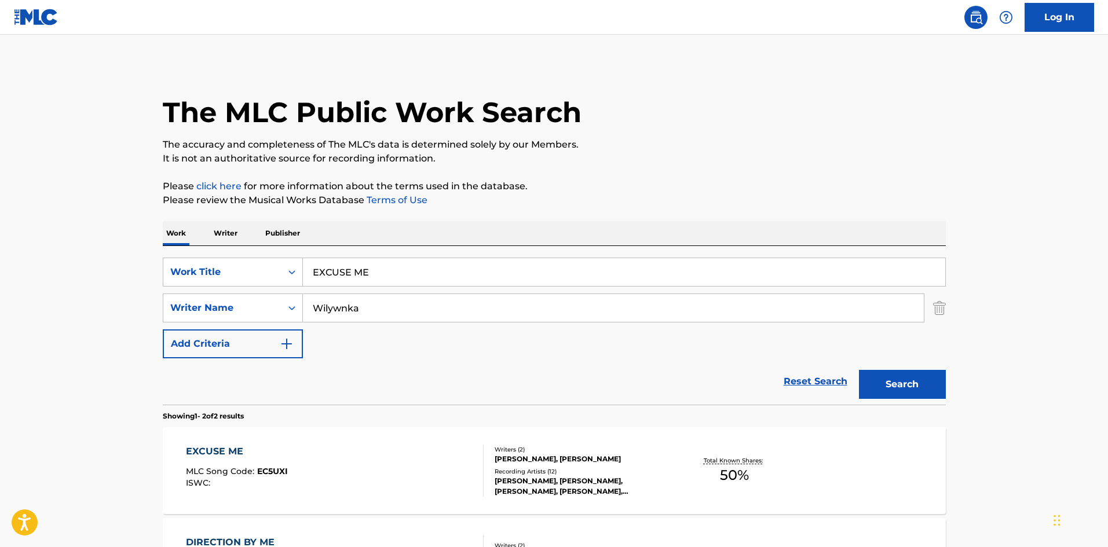
click at [421, 444] on div "EXCUSE ME MLC Song Code : EC5UXI ISWC : Writers ( 2 ) [PERSON_NAME], [PERSON_NA…" at bounding box center [554, 470] width 783 height 87
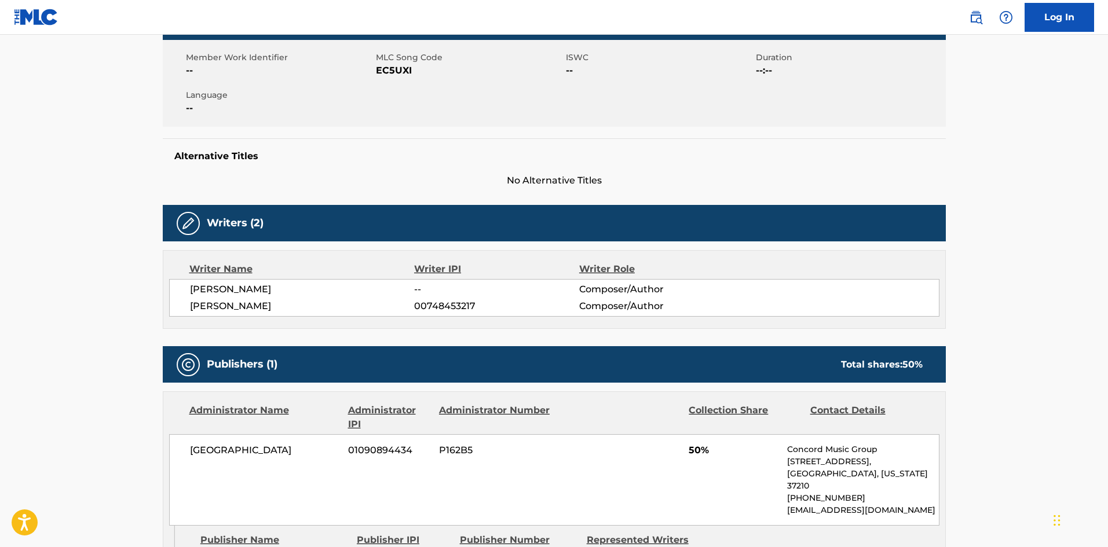
scroll to position [201, 0]
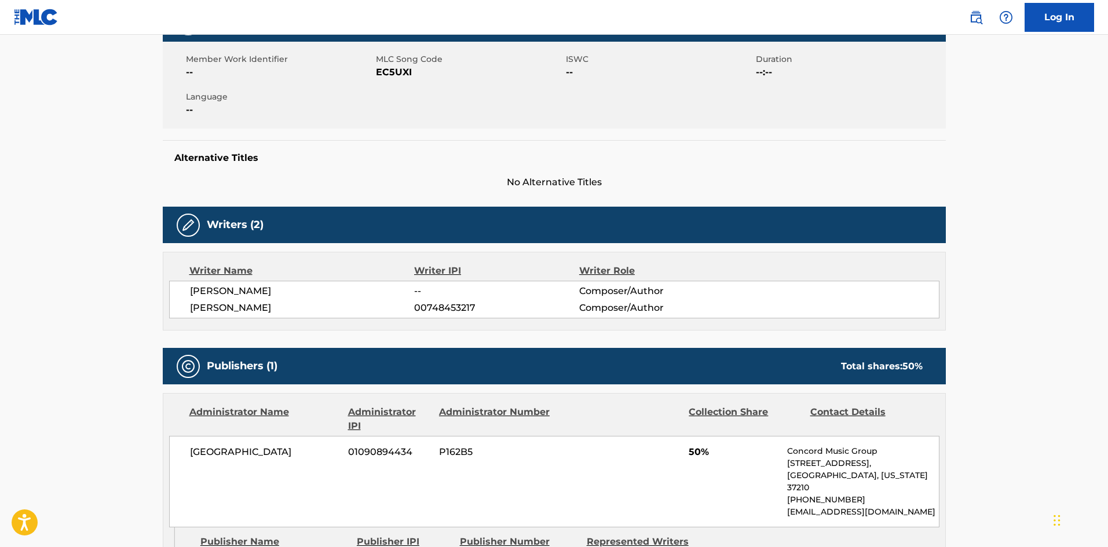
click at [391, 77] on span "EC5UXI" at bounding box center [469, 72] width 187 height 14
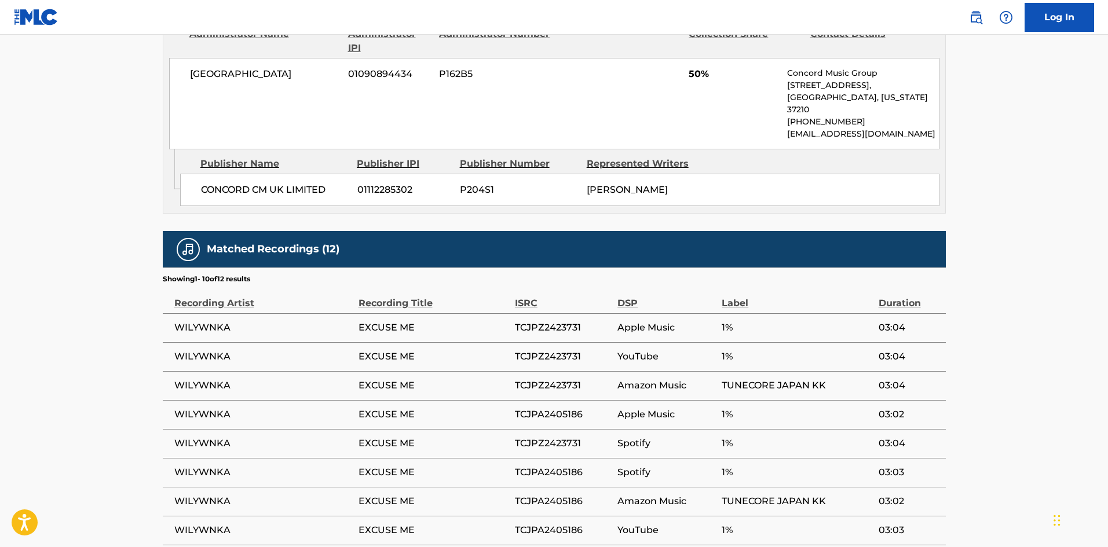
scroll to position [738, 0]
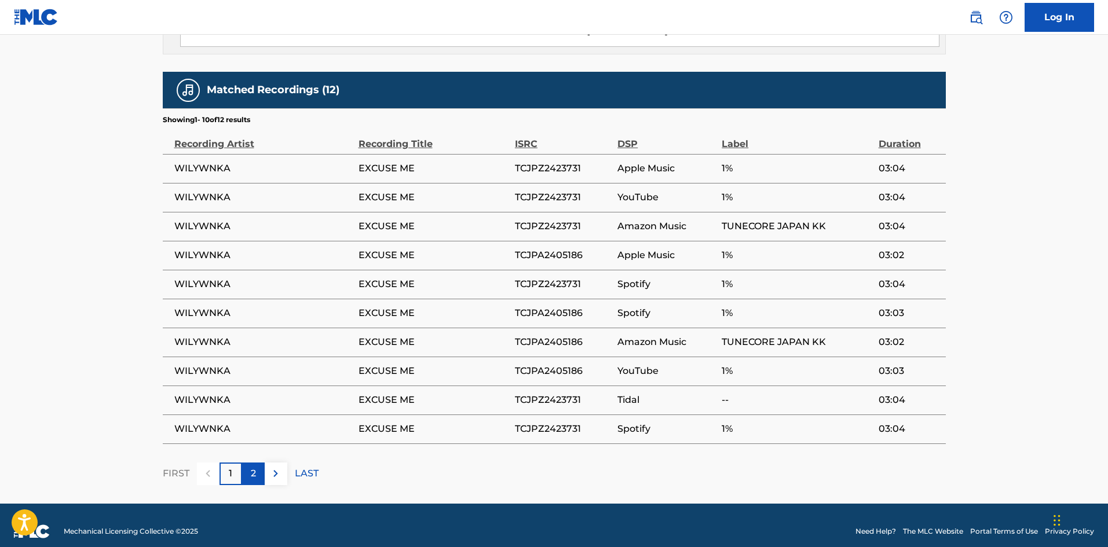
click at [252, 467] on p "2" at bounding box center [253, 474] width 5 height 14
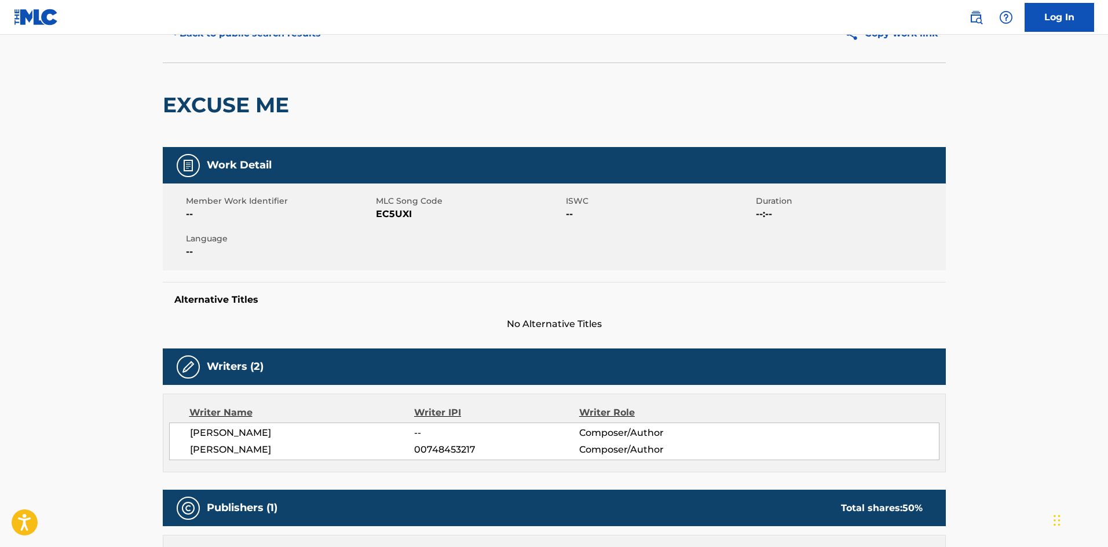
scroll to position [0, 0]
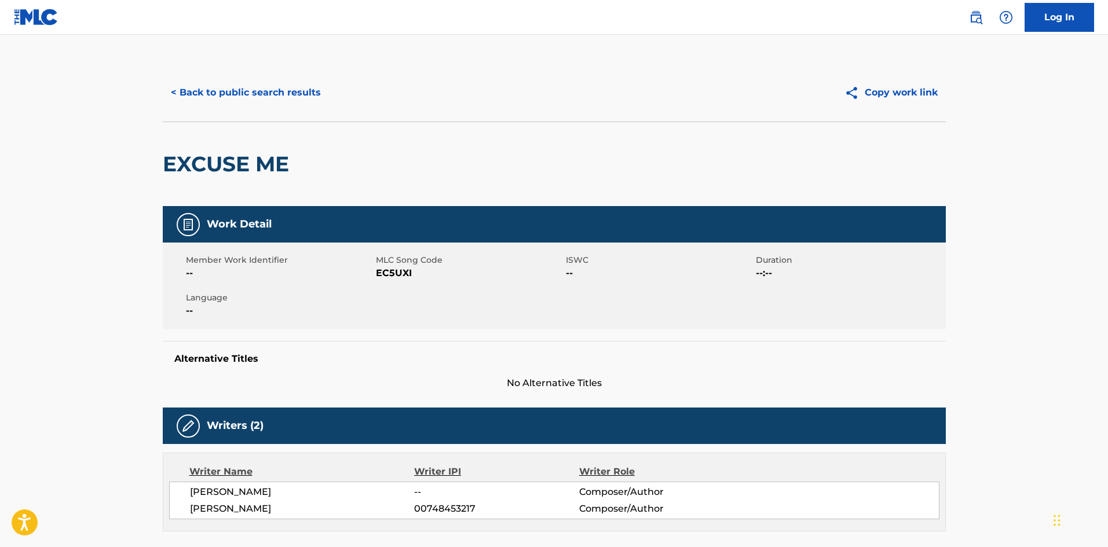
drag, startPoint x: 185, startPoint y: 488, endPoint x: 306, endPoint y: 495, distance: 120.6
click at [306, 495] on div "[PERSON_NAME] -- Composer/Author [PERSON_NAME] 00748453217 Composer/Author" at bounding box center [554, 501] width 770 height 38
drag, startPoint x: 217, startPoint y: 511, endPoint x: 305, endPoint y: 511, distance: 88.0
click at [296, 512] on div "[PERSON_NAME] -- Composer/Author [PERSON_NAME] 00748453217 Composer/Author" at bounding box center [554, 501] width 770 height 38
click at [297, 97] on button "< Back to public search results" at bounding box center [246, 92] width 166 height 29
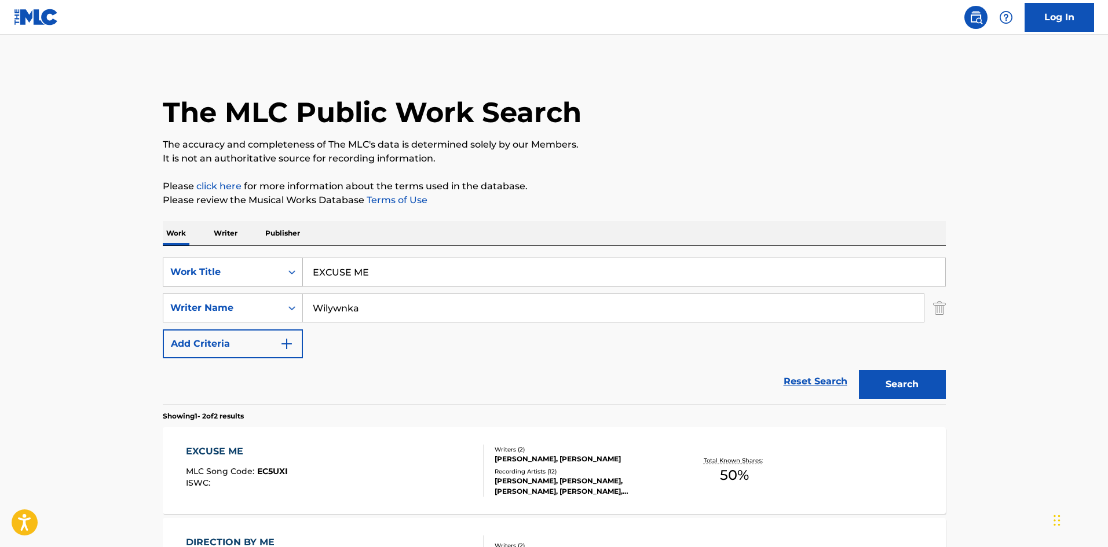
click at [287, 272] on div "SearchWithCriteriae26d3c89-0ae3-45d1-a097-436108b83d80 Work Title EXCUSE ME" at bounding box center [554, 272] width 783 height 29
drag, startPoint x: 390, startPoint y: 311, endPoint x: 244, endPoint y: 292, distance: 147.2
click at [243, 292] on div "SearchWithCriteriae26d3c89-0ae3-45d1-a097-436108b83d80 Work Title KARESANSUI Se…" at bounding box center [554, 308] width 783 height 101
click at [878, 384] on button "Search" at bounding box center [902, 384] width 87 height 29
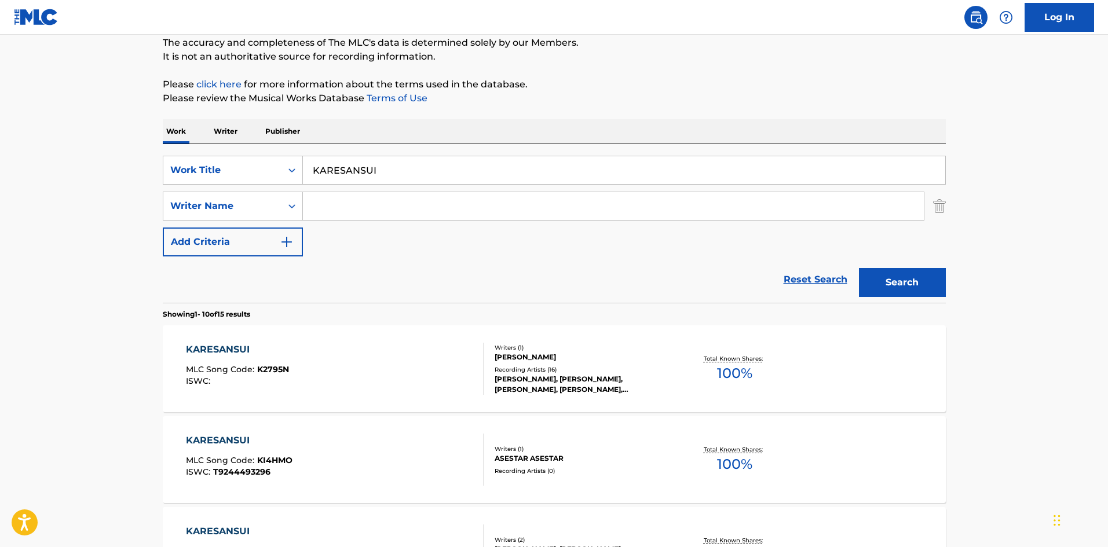
scroll to position [98, 0]
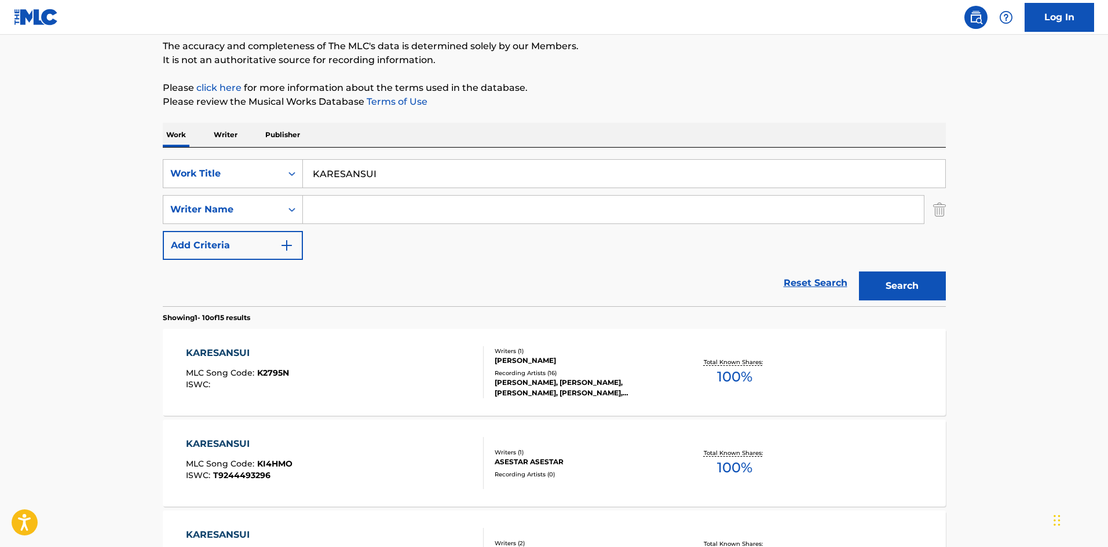
click at [403, 210] on input "Search Form" at bounding box center [613, 210] width 621 height 28
click at [914, 286] on button "Search" at bounding box center [902, 286] width 87 height 29
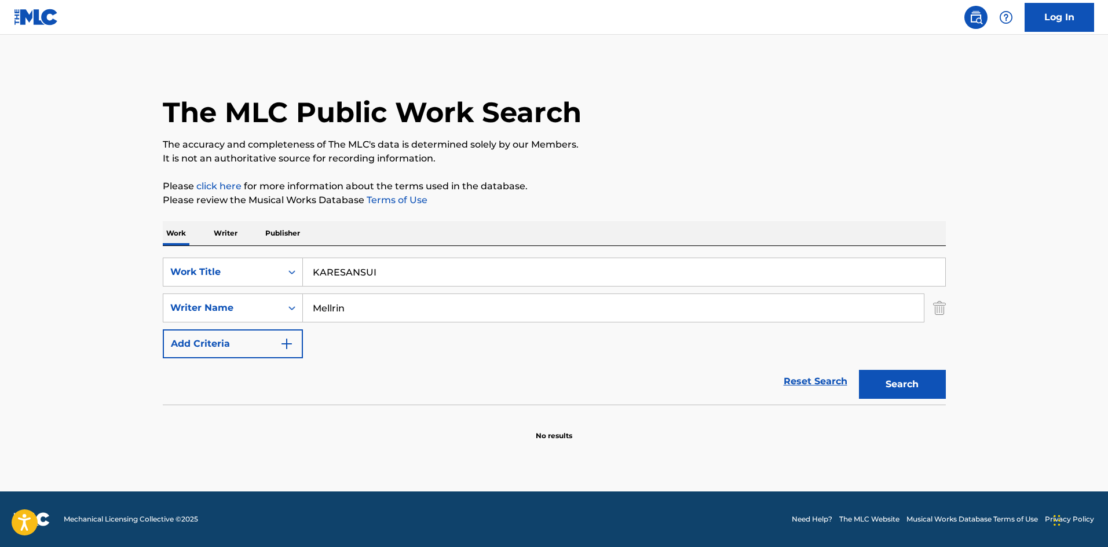
drag, startPoint x: 330, startPoint y: 267, endPoint x: 310, endPoint y: 275, distance: 21.8
click at [297, 267] on div "SearchWithCriteriae26d3c89-0ae3-45d1-a097-436108b83d80 Work Title KARESANSUI" at bounding box center [554, 272] width 783 height 29
drag, startPoint x: 343, startPoint y: 306, endPoint x: 285, endPoint y: 306, distance: 57.3
click at [285, 306] on div "SearchWithCriteria4f086465-6747-4a9d-94b9-eadf46f686df Writer Name [PERSON_NAME]" at bounding box center [554, 308] width 783 height 29
click at [881, 382] on button "Search" at bounding box center [902, 384] width 87 height 29
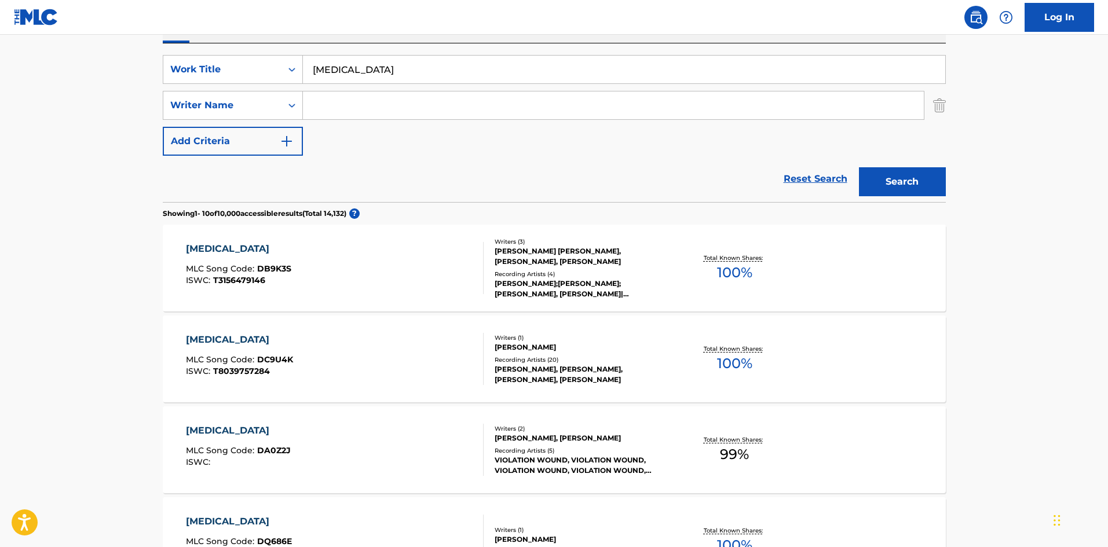
scroll to position [228, 0]
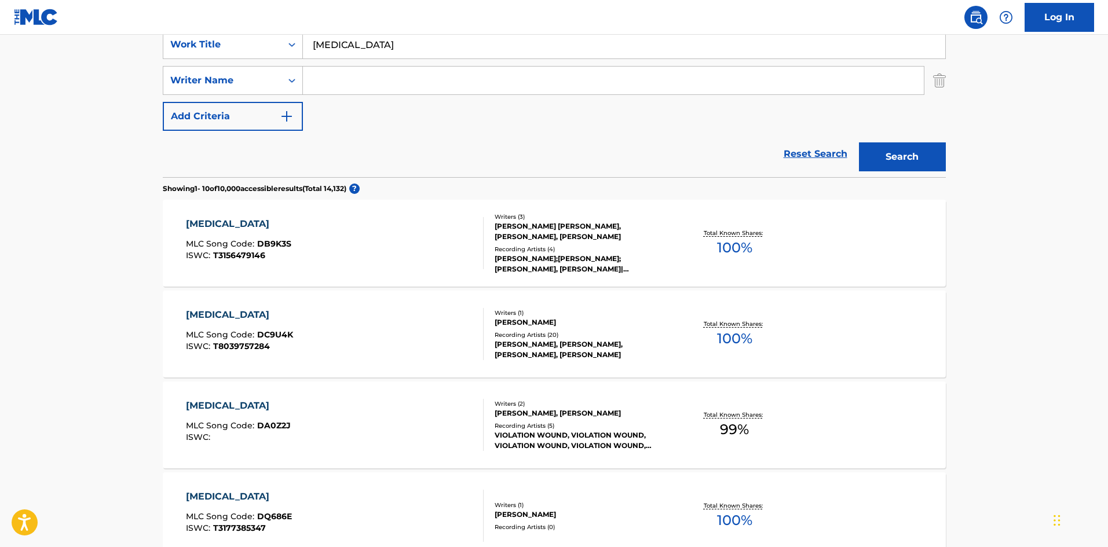
click at [372, 95] on div "SearchWithCriteriae26d3c89-0ae3-45d1-a097-436108b83d80 Work Title [MEDICAL_DATA…" at bounding box center [554, 80] width 783 height 101
click at [559, 89] on input "Search Form" at bounding box center [613, 81] width 621 height 28
click at [893, 159] on button "Search" at bounding box center [902, 156] width 87 height 29
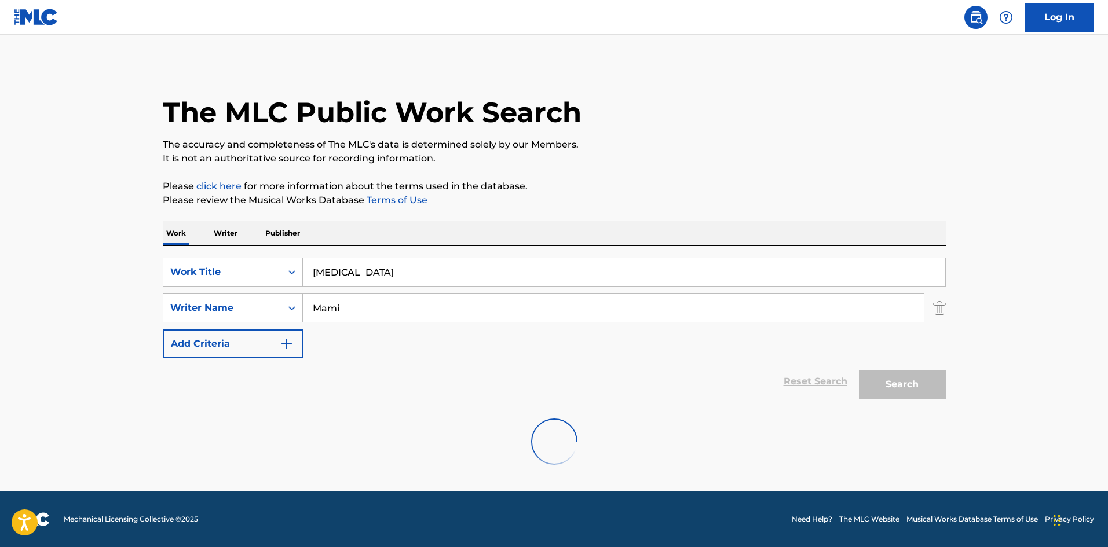
scroll to position [0, 0]
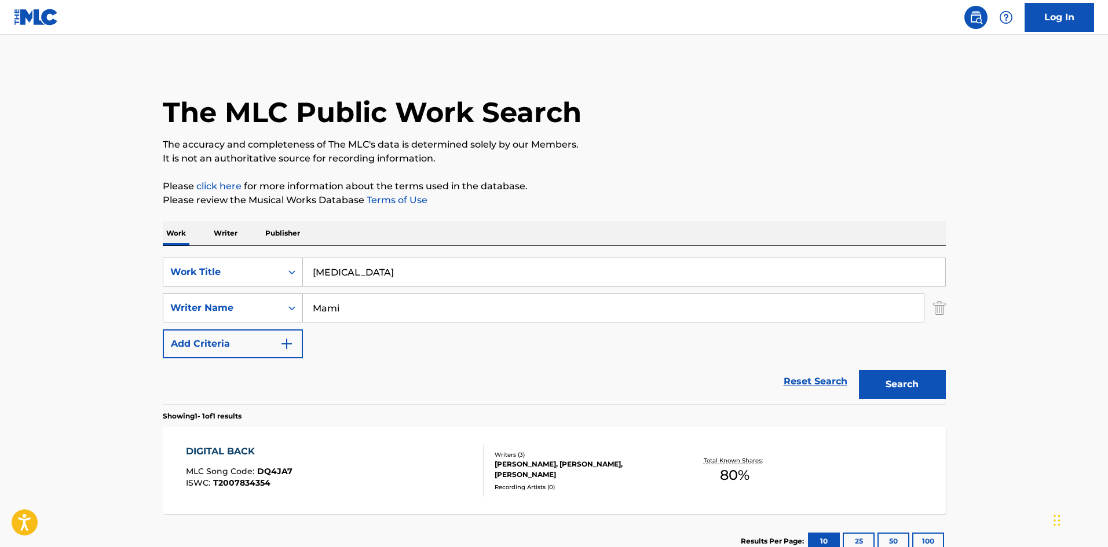
drag, startPoint x: 345, startPoint y: 298, endPoint x: 272, endPoint y: 303, distance: 73.7
click at [272, 303] on div "SearchWithCriteria4f086465-6747-4a9d-94b9-eadf46f686df Writer Name [PERSON_NAME]" at bounding box center [554, 308] width 783 height 29
click at [873, 373] on button "Search" at bounding box center [902, 384] width 87 height 29
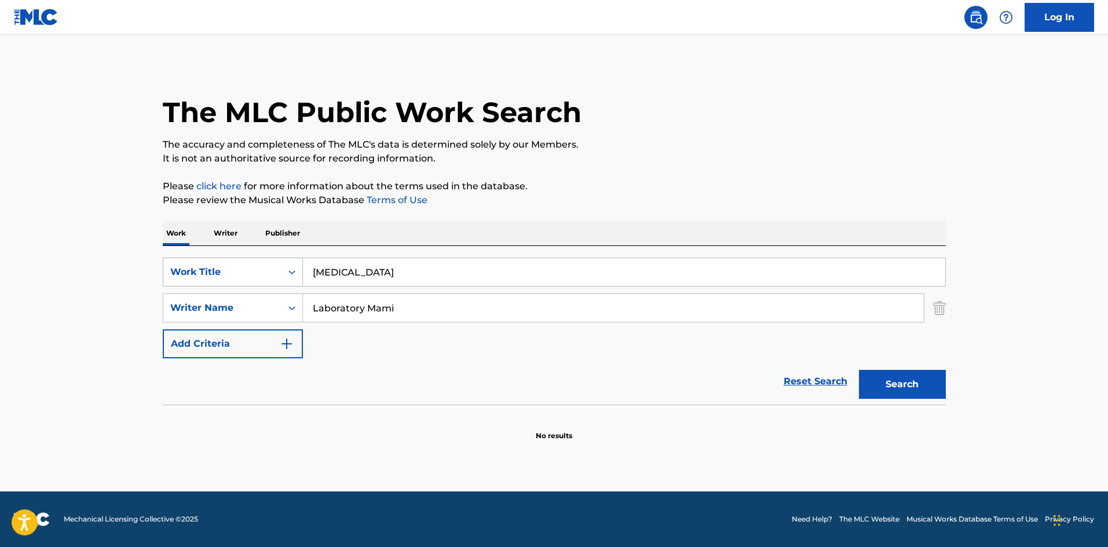
drag, startPoint x: 376, startPoint y: 265, endPoint x: 259, endPoint y: 266, distance: 117.0
click at [259, 266] on div "SearchWithCriteriae26d3c89-0ae3-45d1-a097-436108b83d80 Work Title [MEDICAL_DATA]" at bounding box center [554, 272] width 783 height 29
drag, startPoint x: 400, startPoint y: 307, endPoint x: 253, endPoint y: 299, distance: 147.2
click at [254, 299] on div "SearchWithCriteria4f086465-6747-4a9d-94b9-eadf46f686df Writer Name Laboratory M…" at bounding box center [554, 308] width 783 height 29
click at [883, 393] on button "Search" at bounding box center [902, 384] width 87 height 29
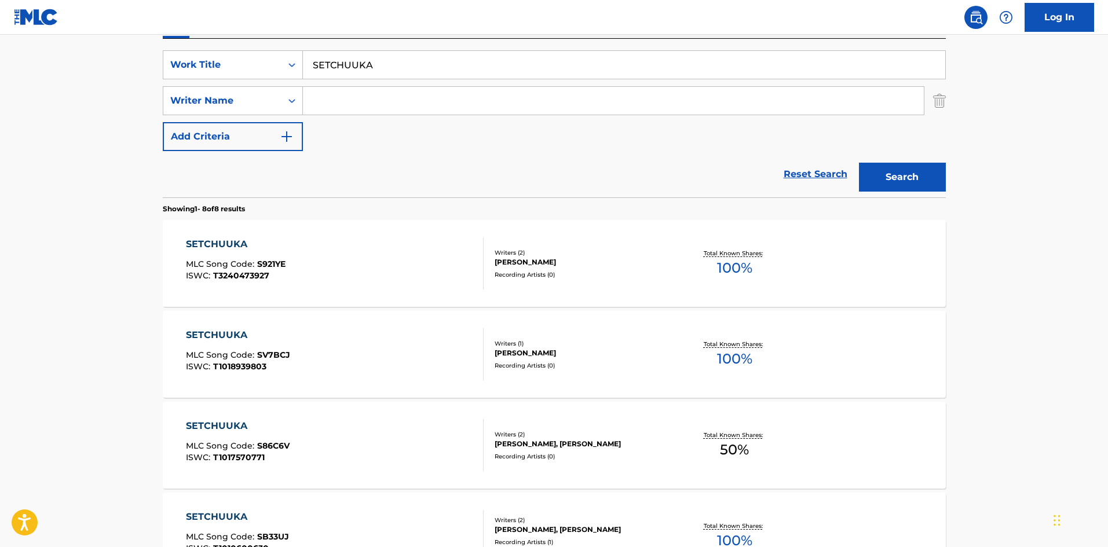
scroll to position [214, 0]
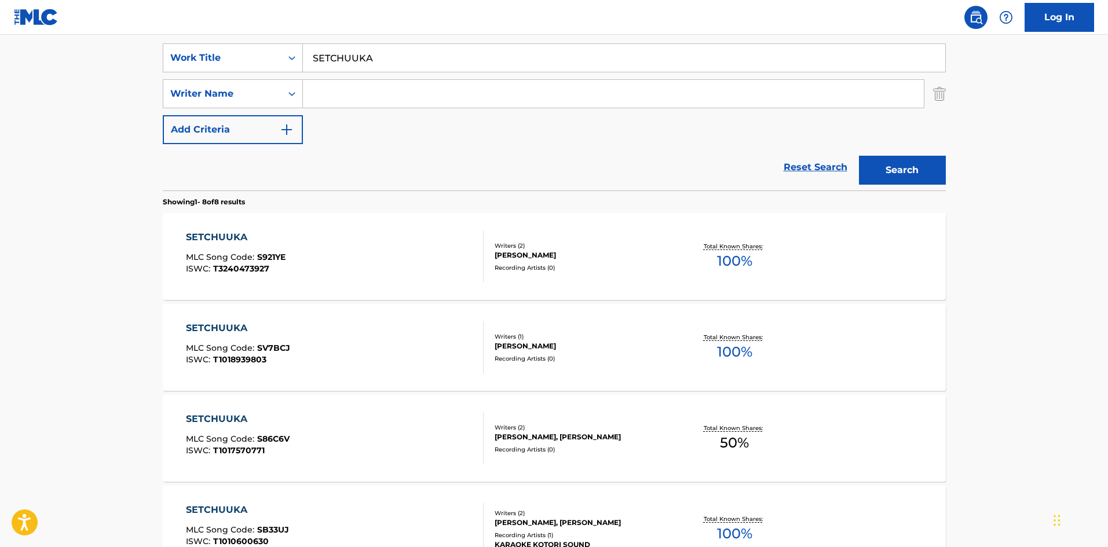
click at [383, 93] on input "Search Form" at bounding box center [613, 94] width 621 height 28
click at [887, 173] on button "Search" at bounding box center [902, 170] width 87 height 29
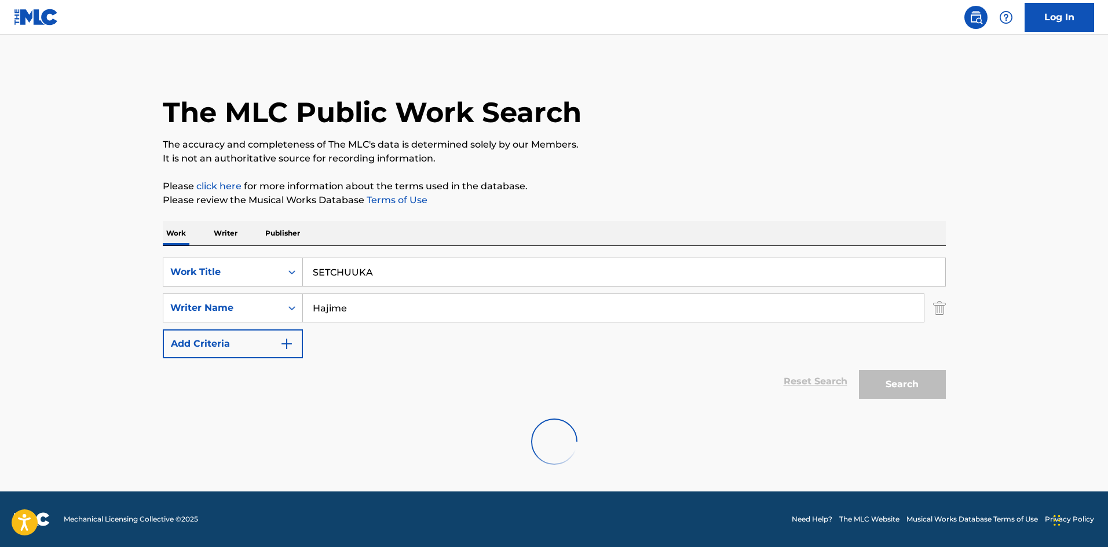
scroll to position [0, 0]
drag, startPoint x: 305, startPoint y: 268, endPoint x: 262, endPoint y: 263, distance: 43.7
click at [264, 268] on div "SearchWithCriteriae26d3c89-0ae3-45d1-a097-436108b83d80 Work Title SETCHUUKA" at bounding box center [554, 272] width 783 height 29
drag, startPoint x: 276, startPoint y: 299, endPoint x: 289, endPoint y: 309, distance: 16.6
click at [265, 299] on div "SearchWithCriteria4f086465-6747-4a9d-94b9-eadf46f686df Writer Name [PERSON_NAME]" at bounding box center [554, 308] width 783 height 29
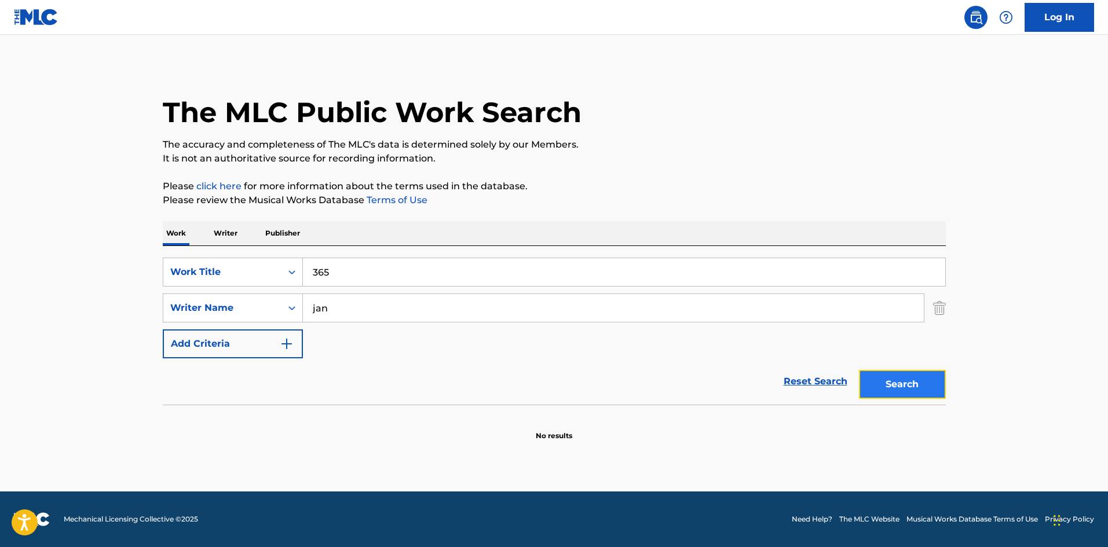
click at [916, 387] on button "Search" at bounding box center [902, 384] width 87 height 29
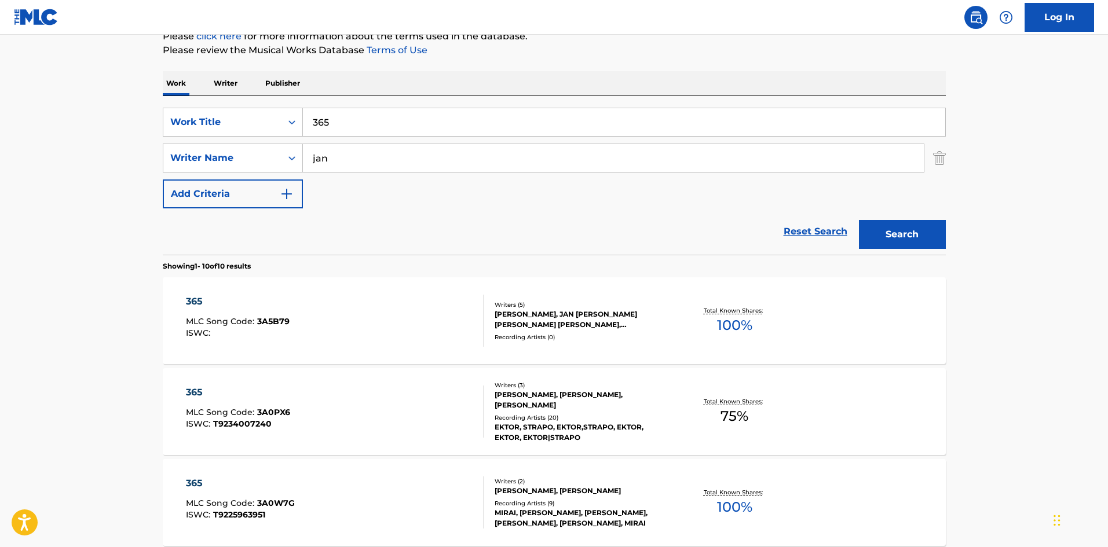
scroll to position [107, 0]
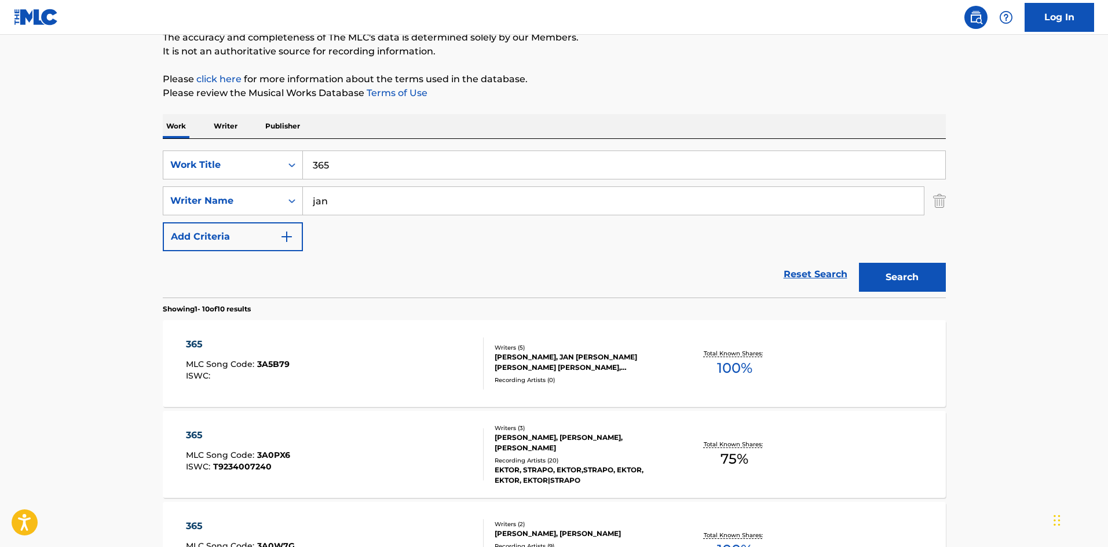
drag, startPoint x: 224, startPoint y: 131, endPoint x: 235, endPoint y: 148, distance: 20.1
click at [224, 131] on p "Writer" at bounding box center [225, 126] width 31 height 24
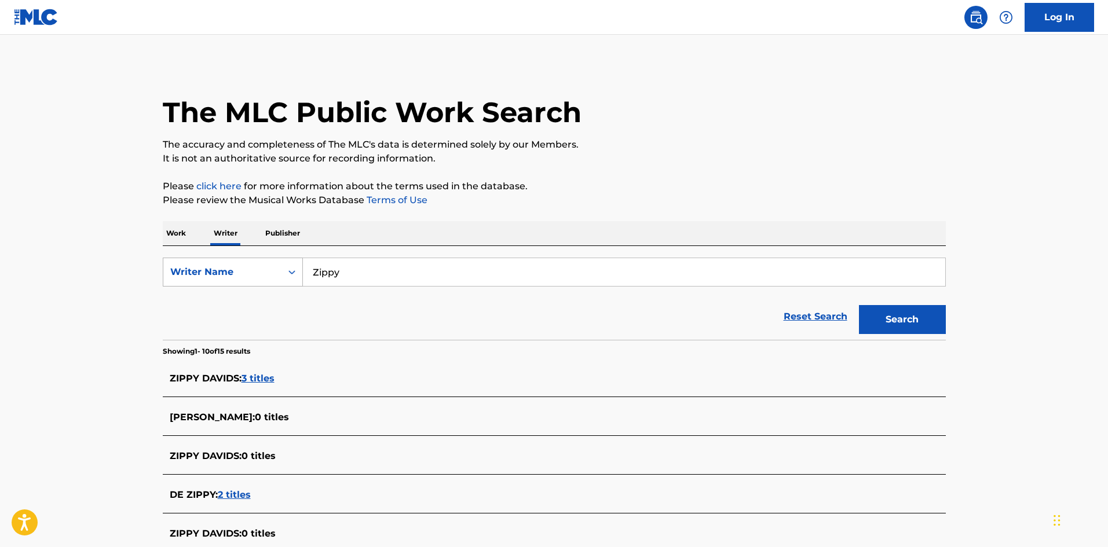
drag, startPoint x: 349, startPoint y: 284, endPoint x: 265, endPoint y: 266, distance: 86.4
click at [265, 266] on div "SearchWithCriteria310863d7-5cce-4fab-96a9-47039ac86978 Writer Name [PERSON_NAME]" at bounding box center [554, 272] width 783 height 29
drag, startPoint x: 412, startPoint y: 269, endPoint x: 274, endPoint y: 270, distance: 137.8
click at [219, 270] on div "SearchWithCriteria310863d7-5cce-4fab-96a9-47039ac86978 Writer Name LONG LONG DR…" at bounding box center [554, 272] width 783 height 29
click at [923, 319] on button "Search" at bounding box center [902, 319] width 87 height 29
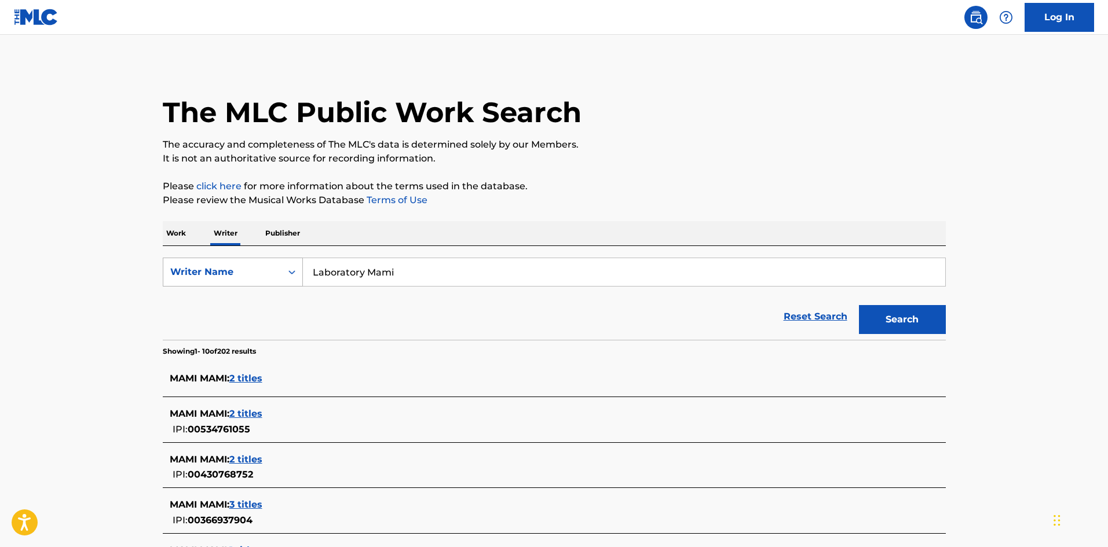
drag, startPoint x: 394, startPoint y: 263, endPoint x: 267, endPoint y: 261, distance: 126.2
click at [252, 261] on div "SearchWithCriteria310863d7-5cce-4fab-96a9-47039ac86978 Writer Name Laboratory M…" at bounding box center [554, 272] width 783 height 29
click at [896, 324] on button "Search" at bounding box center [902, 319] width 87 height 29
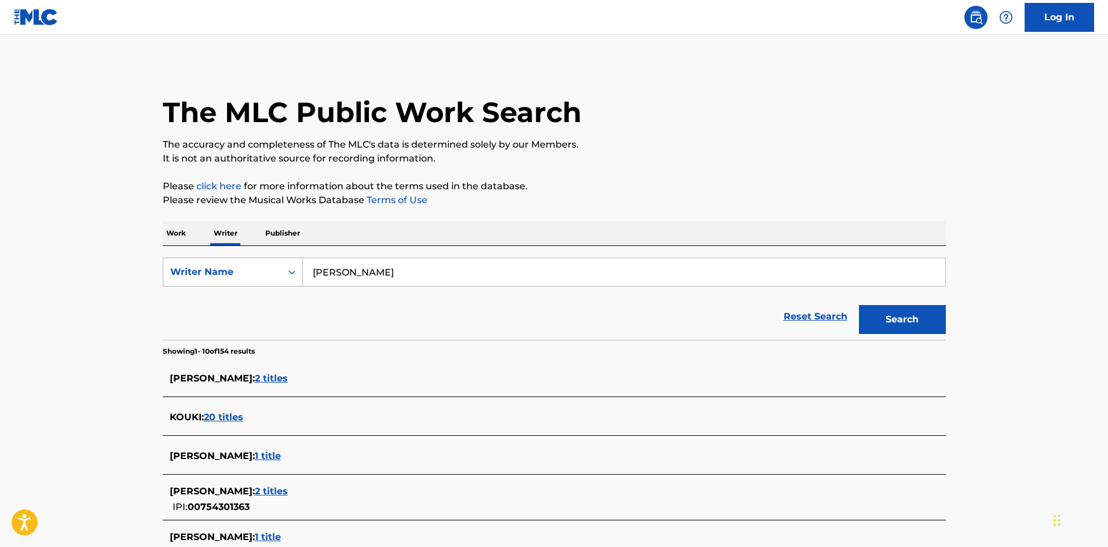
drag, startPoint x: 402, startPoint y: 273, endPoint x: 265, endPoint y: 264, distance: 138.1
click at [264, 262] on div "SearchWithCriteria310863d7-5cce-4fab-96a9-47039ac86978 Writer Name [PERSON_NAME]" at bounding box center [554, 272] width 783 height 29
click at [188, 228] on p "Work" at bounding box center [176, 233] width 27 height 24
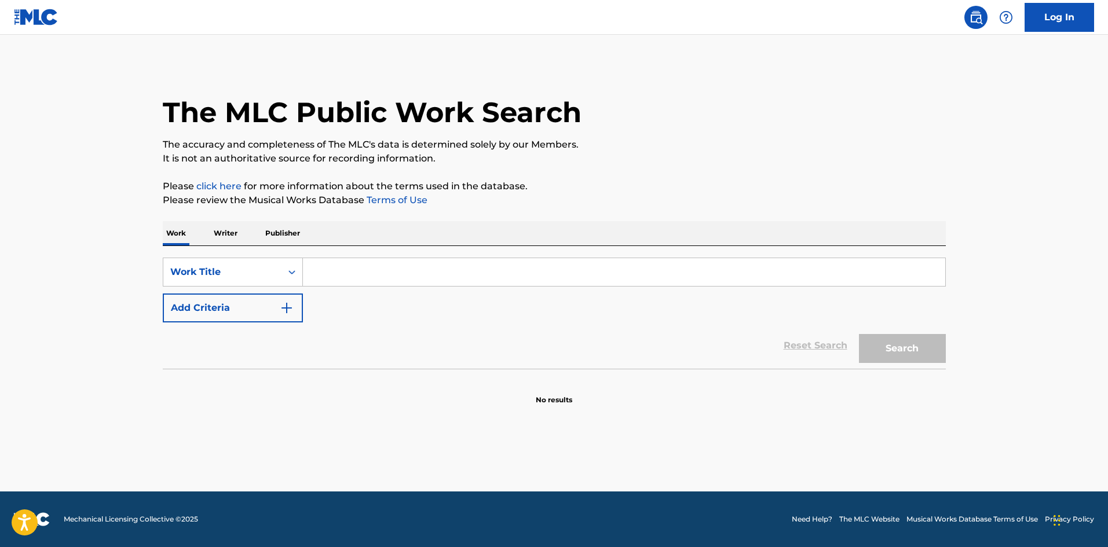
drag, startPoint x: 390, startPoint y: 272, endPoint x: 402, endPoint y: 272, distance: 11.6
click at [390, 272] on input "Search Form" at bounding box center [624, 272] width 642 height 28
drag, startPoint x: 878, startPoint y: 335, endPoint x: 849, endPoint y: 322, distance: 31.9
click at [879, 334] on button "Search" at bounding box center [902, 348] width 87 height 29
drag, startPoint x: 302, startPoint y: 265, endPoint x: 373, endPoint y: 280, distance: 72.8
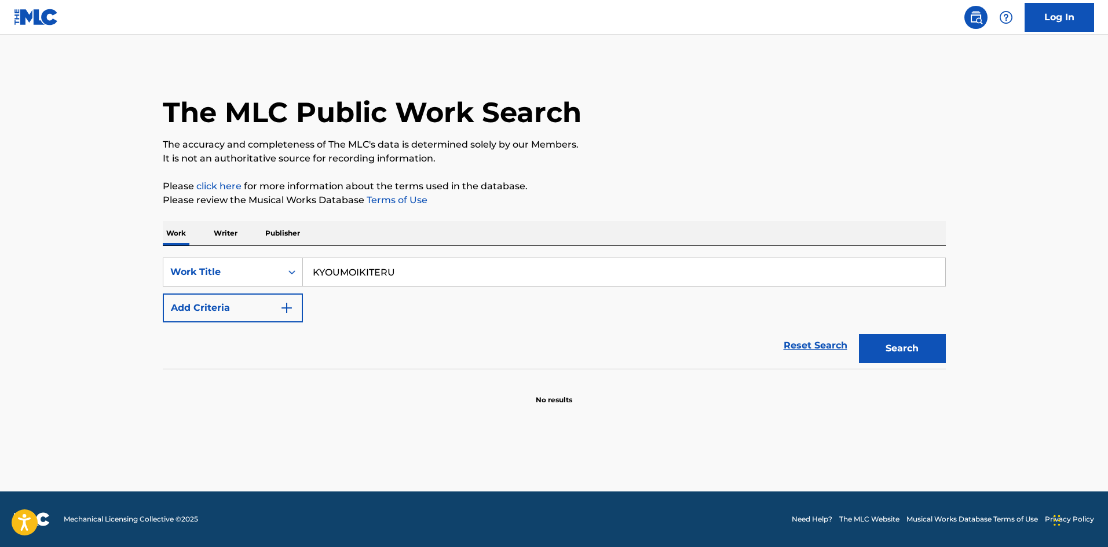
click at [278, 265] on div "SearchWithCriteriae26d3c89-0ae3-45d1-a097-436108b83d80 Work Title KYOUMOIKITERU" at bounding box center [554, 272] width 783 height 29
drag, startPoint x: 390, startPoint y: 273, endPoint x: 445, endPoint y: 284, distance: 56.2
click at [445, 284] on input "SKY [PERSON_NAME]" at bounding box center [624, 272] width 642 height 28
click at [284, 306] on img "Search Form" at bounding box center [287, 308] width 14 height 14
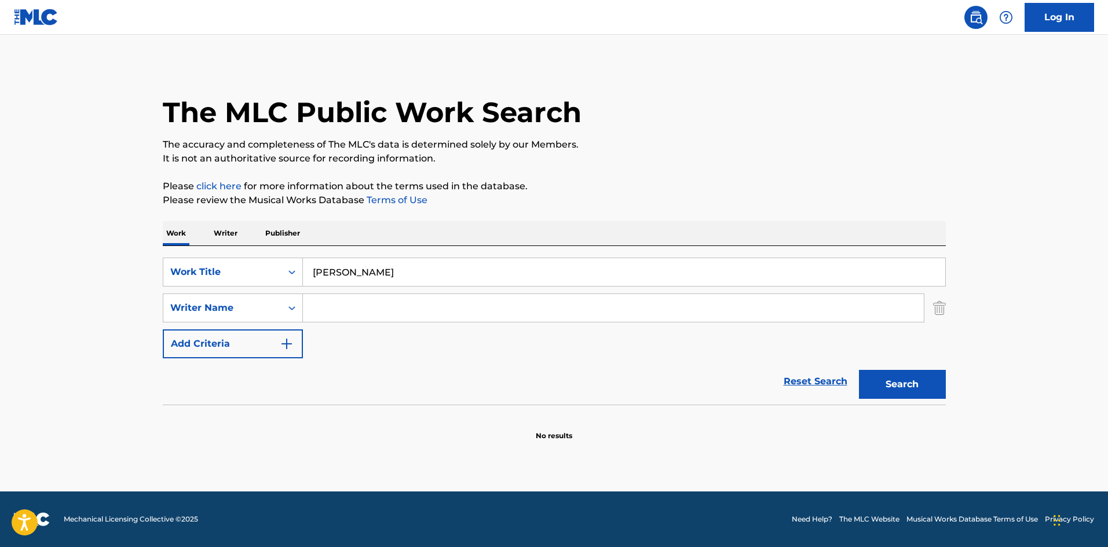
click at [338, 307] on input "Search Form" at bounding box center [613, 308] width 621 height 28
click at [907, 378] on button "Search" at bounding box center [902, 384] width 87 height 29
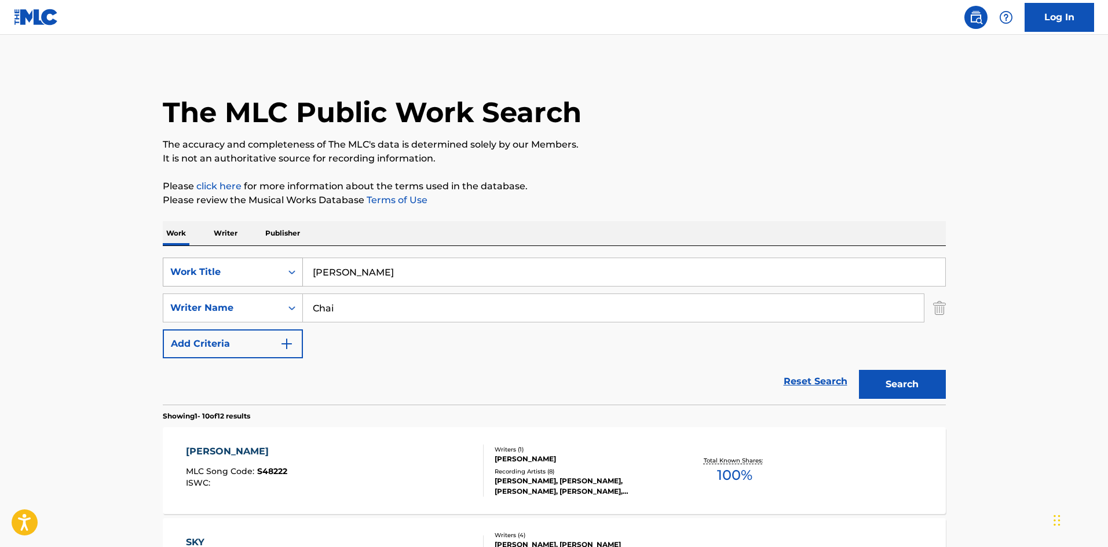
drag, startPoint x: 404, startPoint y: 272, endPoint x: 256, endPoint y: 269, distance: 148.2
click at [256, 269] on div "SearchWithCriteriae26d3c89-0ae3-45d1-a097-436108b83d80 Work Title SKY [PERSON_N…" at bounding box center [554, 272] width 783 height 29
click at [270, 302] on div "SearchWithCriteria4f086465-6747-4a9d-94b9-eadf46f686df Writer Name [PERSON_NAME]" at bounding box center [554, 308] width 783 height 29
click at [915, 388] on button "Search" at bounding box center [902, 384] width 87 height 29
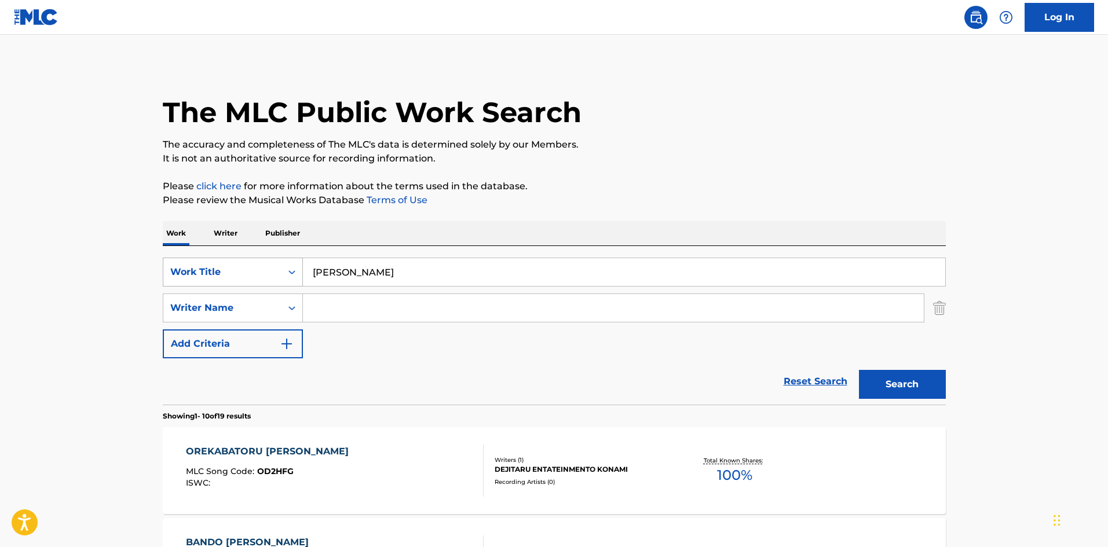
drag, startPoint x: 293, startPoint y: 275, endPoint x: 281, endPoint y: 275, distance: 12.2
click at [281, 275] on div "SearchWithCriteriae26d3c89-0ae3-45d1-a097-436108b83d80 Work Title YAROUZE" at bounding box center [554, 272] width 783 height 29
click at [909, 378] on button "Search" at bounding box center [902, 384] width 87 height 29
drag, startPoint x: 269, startPoint y: 267, endPoint x: 263, endPoint y: 265, distance: 6.6
click at [263, 265] on div "SearchWithCriteriae26d3c89-0ae3-45d1-a097-436108b83d80 Work Title EBINA MELON B…" at bounding box center [554, 272] width 783 height 29
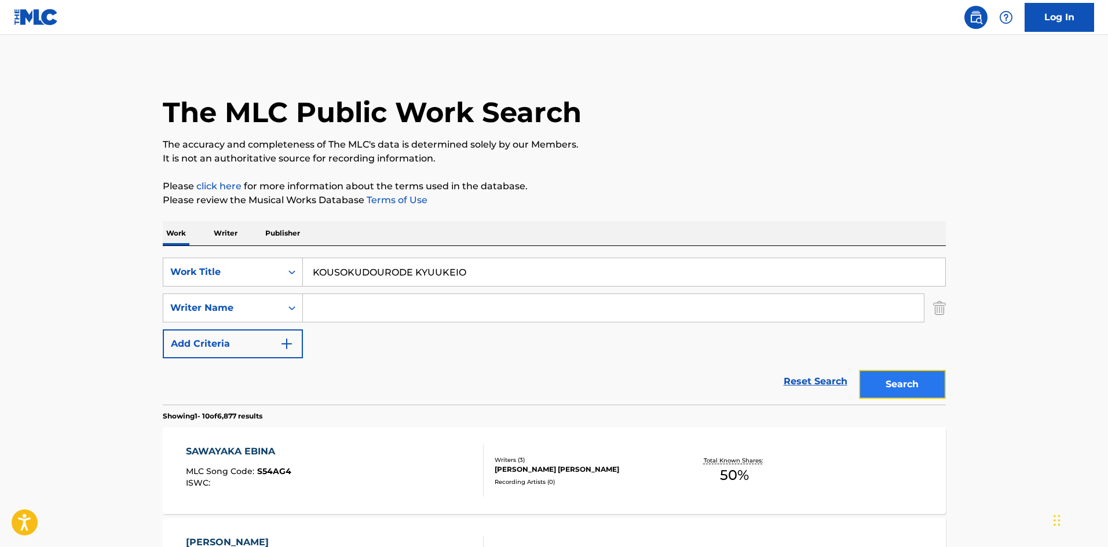
click at [917, 385] on button "Search" at bounding box center [902, 384] width 87 height 29
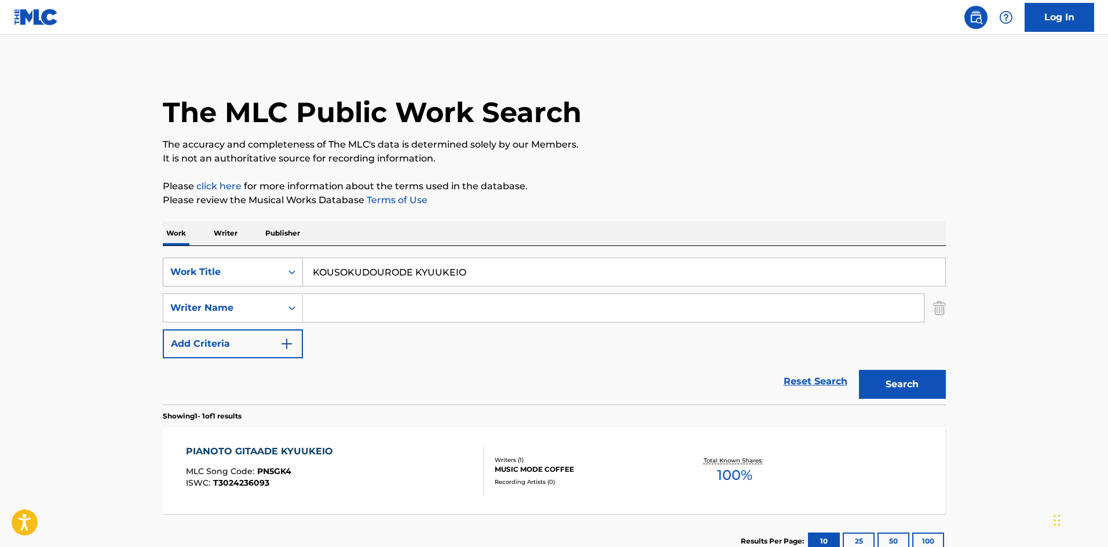
drag, startPoint x: 463, startPoint y: 268, endPoint x: 274, endPoint y: 269, distance: 188.2
click at [274, 269] on div "SearchWithCriteriae26d3c89-0ae3-45d1-a097-436108b83d80 Work Title KOUSOKUDOUROD…" at bounding box center [554, 272] width 783 height 29
click at [918, 379] on button "Search" at bounding box center [902, 384] width 87 height 29
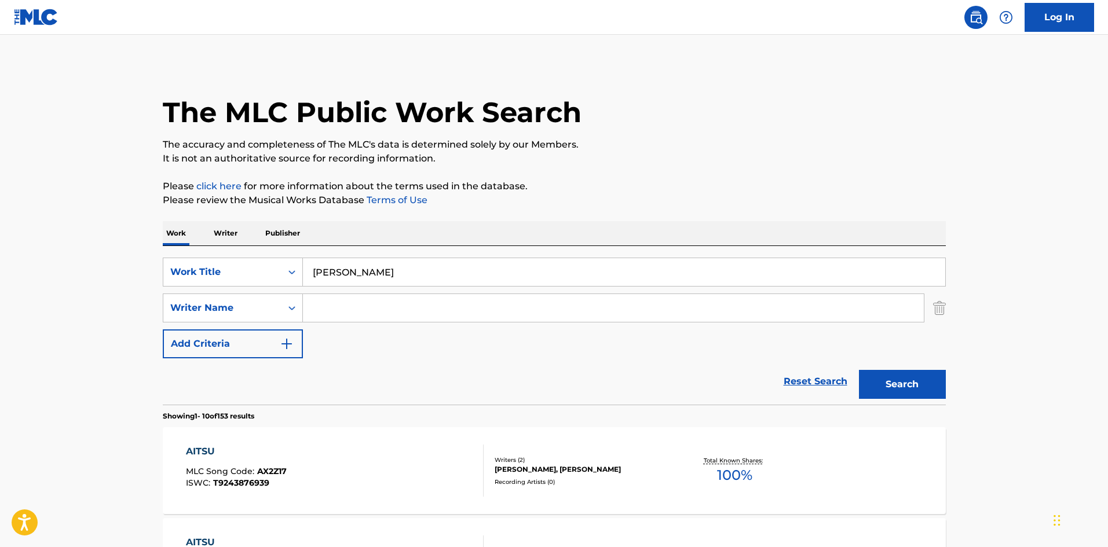
drag, startPoint x: 351, startPoint y: 256, endPoint x: 262, endPoint y: 250, distance: 88.9
click at [265, 252] on div "SearchWithCriteriae26d3c89-0ae3-45d1-a097-436108b83d80 Work Title SAMIDARETO AI…" at bounding box center [554, 325] width 783 height 159
click at [883, 385] on button "Search" at bounding box center [902, 384] width 87 height 29
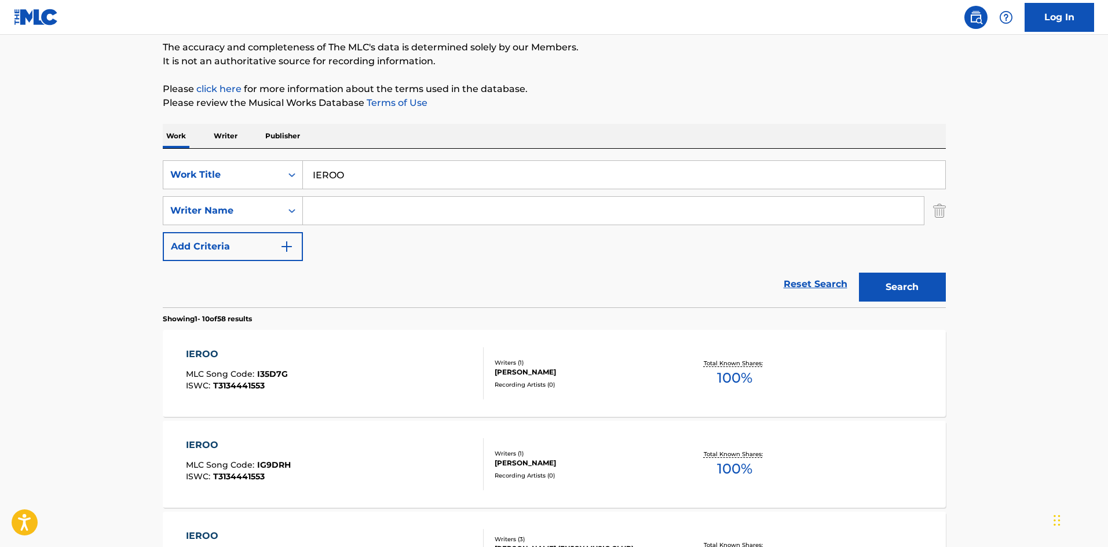
click at [225, 132] on p "Writer" at bounding box center [225, 136] width 31 height 24
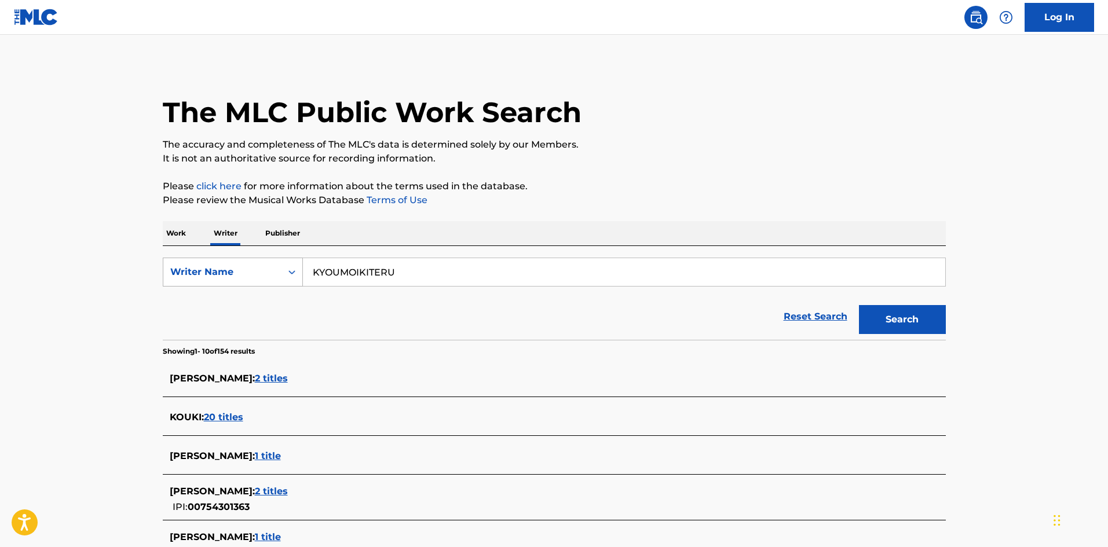
drag, startPoint x: 351, startPoint y: 271, endPoint x: 262, endPoint y: 269, distance: 89.2
click at [262, 269] on div "SearchWithCriteria310863d7-5cce-4fab-96a9-47039ac86978 Writer Name KYOUMOIKITERU" at bounding box center [554, 272] width 783 height 29
click at [899, 326] on button "Search" at bounding box center [902, 319] width 87 height 29
click at [175, 233] on p "Work" at bounding box center [176, 233] width 27 height 24
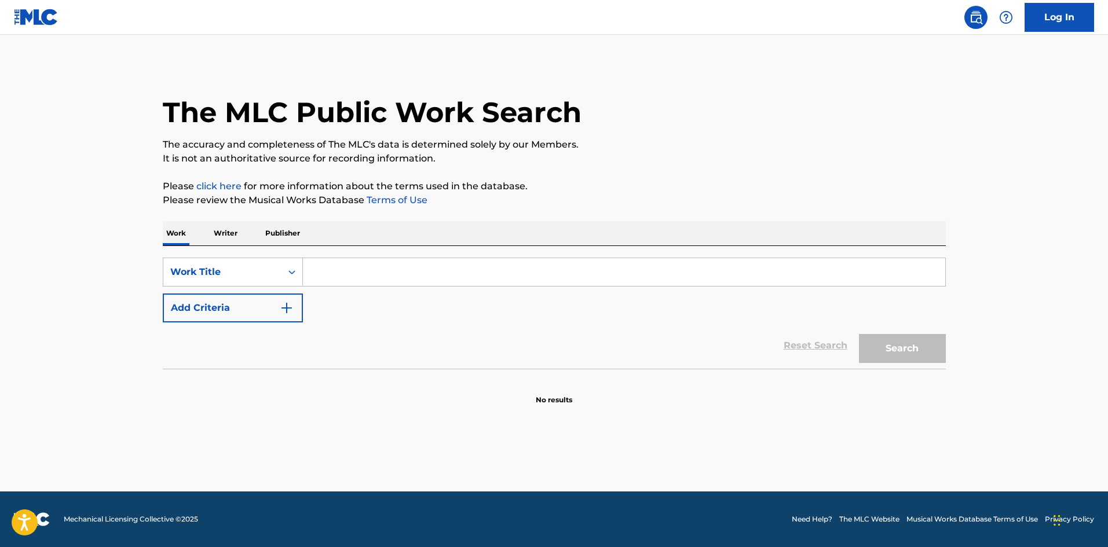
click at [395, 273] on input "Search Form" at bounding box center [624, 272] width 642 height 28
click at [888, 355] on button "Search" at bounding box center [902, 348] width 87 height 29
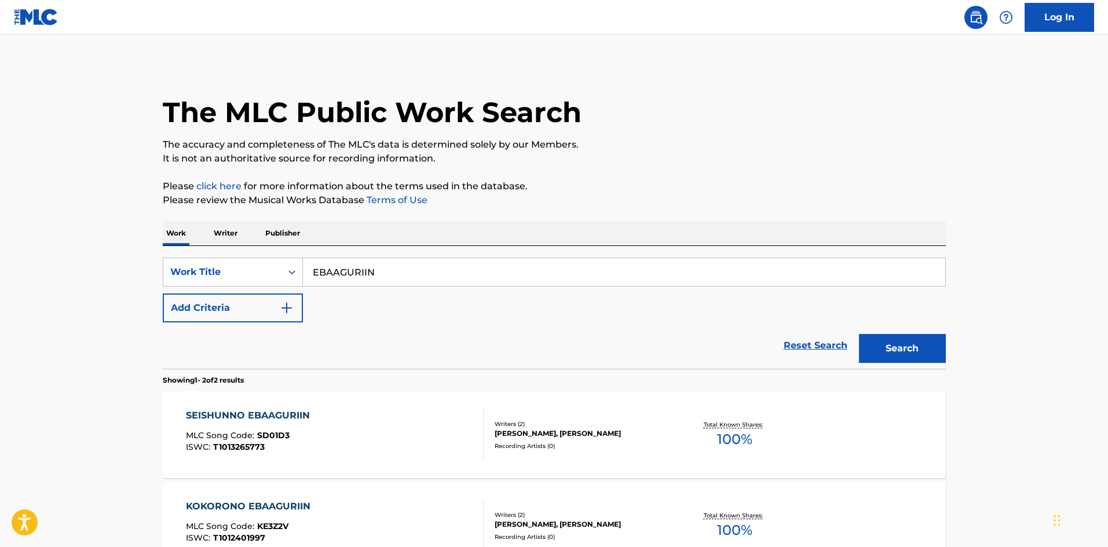
drag, startPoint x: 377, startPoint y: 265, endPoint x: 308, endPoint y: 269, distance: 69.6
click at [308, 269] on input "EBAAGURIIN" at bounding box center [624, 272] width 642 height 28
click at [910, 351] on button "Search" at bounding box center [902, 348] width 87 height 29
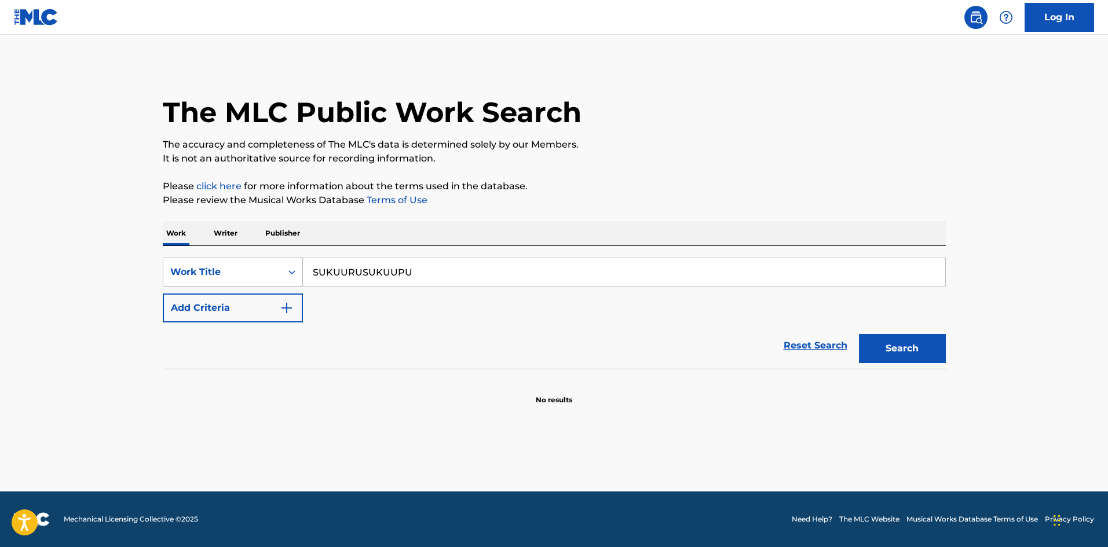
drag, startPoint x: 430, startPoint y: 270, endPoint x: 236, endPoint y: 260, distance: 194.8
click at [236, 260] on div "SearchWithCriteriae26d3c89-0ae3-45d1-a097-436108b83d80 Work Title SUKUURUSUKUUPU" at bounding box center [554, 272] width 783 height 29
drag, startPoint x: 353, startPoint y: 273, endPoint x: 391, endPoint y: 270, distance: 38.4
click at [391, 270] on input "[PERSON_NAME]" at bounding box center [624, 272] width 642 height 28
click at [288, 306] on img "Search Form" at bounding box center [287, 308] width 14 height 14
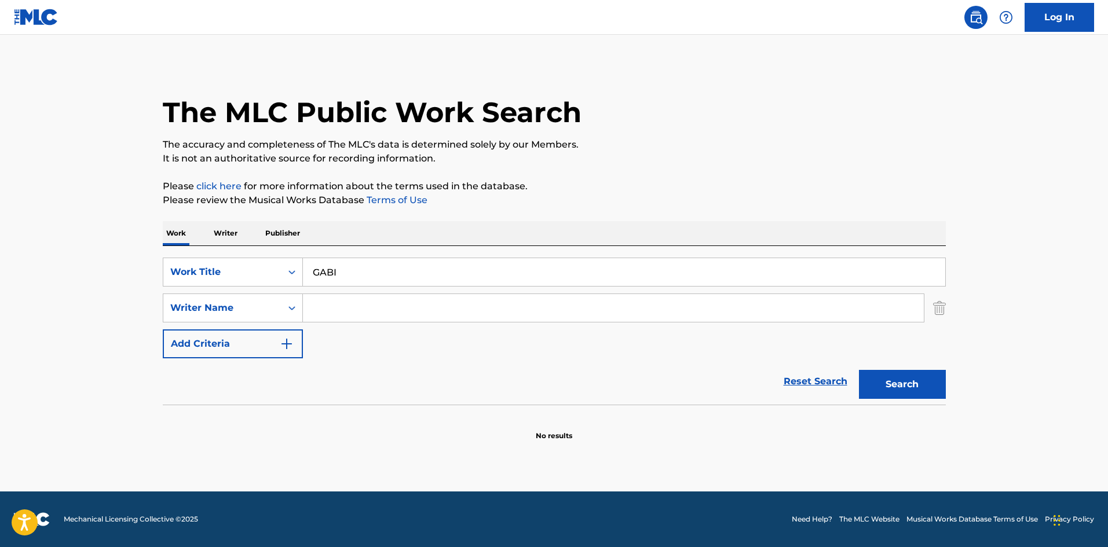
drag, startPoint x: 344, startPoint y: 306, endPoint x: 352, endPoint y: 306, distance: 8.1
click at [344, 306] on input "Search Form" at bounding box center [613, 308] width 621 height 28
drag, startPoint x: 888, startPoint y: 384, endPoint x: 742, endPoint y: 344, distance: 150.7
click at [888, 384] on button "Search" at bounding box center [902, 384] width 87 height 29
drag, startPoint x: 339, startPoint y: 272, endPoint x: 278, endPoint y: 270, distance: 61.4
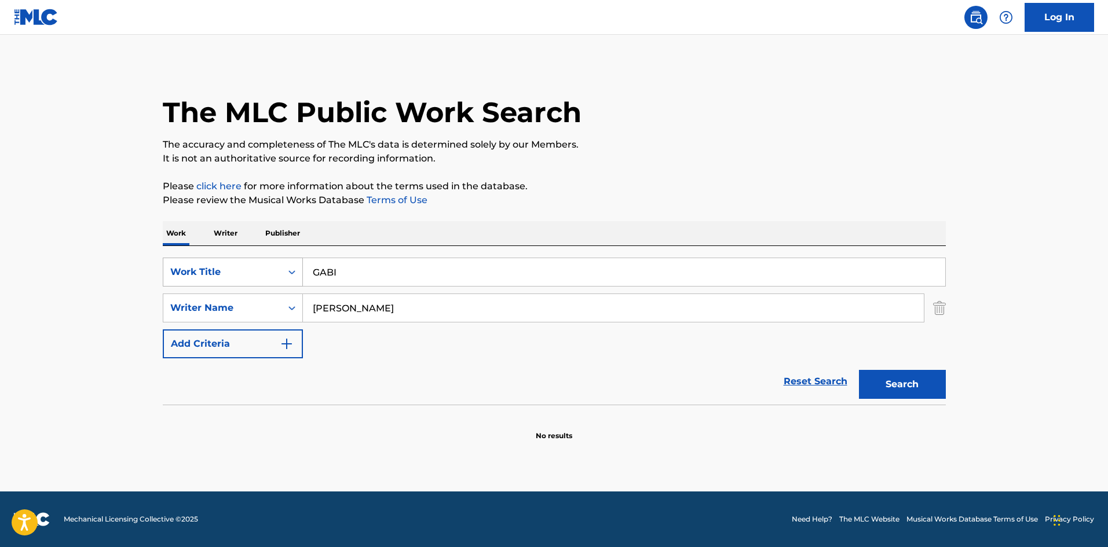
click at [278, 269] on div "SearchWithCriteriae26d3c89-0ae3-45d1-a097-436108b83d80 Work Title GABI" at bounding box center [554, 272] width 783 height 29
drag, startPoint x: 340, startPoint y: 310, endPoint x: 269, endPoint y: 306, distance: 71.3
click at [269, 305] on div "SearchWithCriteria4f086465-6747-4a9d-94b9-eadf46f686df Writer Name [PERSON_NAME]" at bounding box center [554, 308] width 783 height 29
click at [885, 375] on button "Search" at bounding box center [902, 384] width 87 height 29
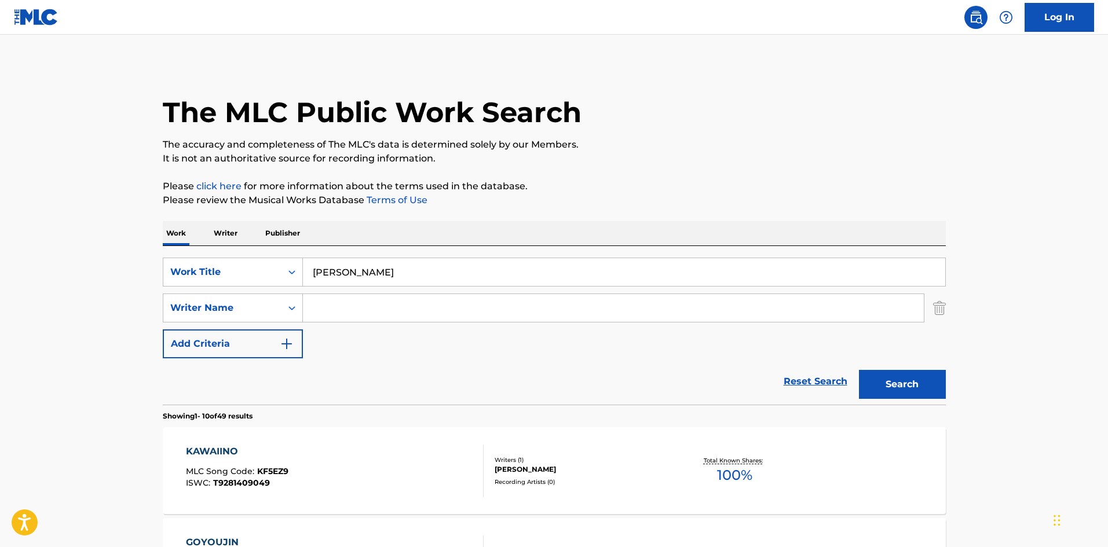
drag, startPoint x: 414, startPoint y: 270, endPoint x: 282, endPoint y: 248, distance: 133.8
click at [283, 248] on div "SearchWithCriteriae26d3c89-0ae3-45d1-a097-436108b83d80 Work Title KAWAIINO GOYO…" at bounding box center [554, 325] width 783 height 159
click at [884, 380] on button "Search" at bounding box center [902, 384] width 87 height 29
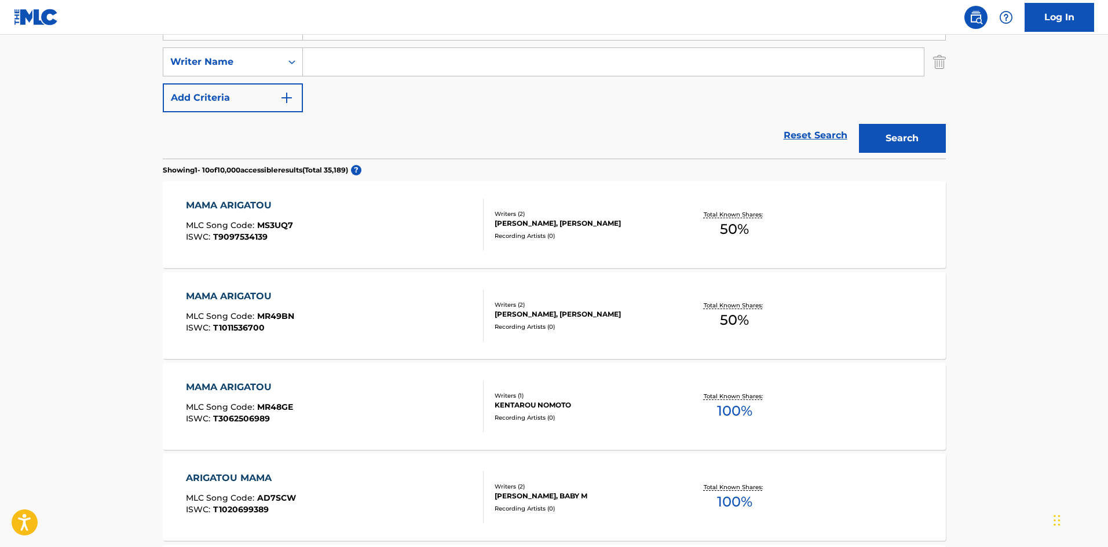
scroll to position [248, 0]
click at [392, 69] on input "Search Form" at bounding box center [613, 60] width 621 height 28
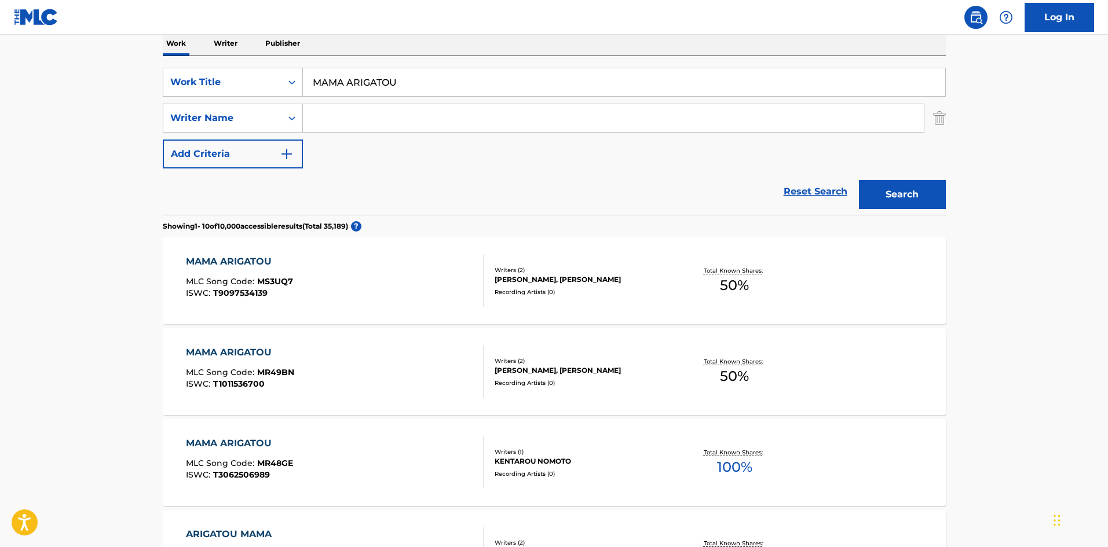
scroll to position [132, 0]
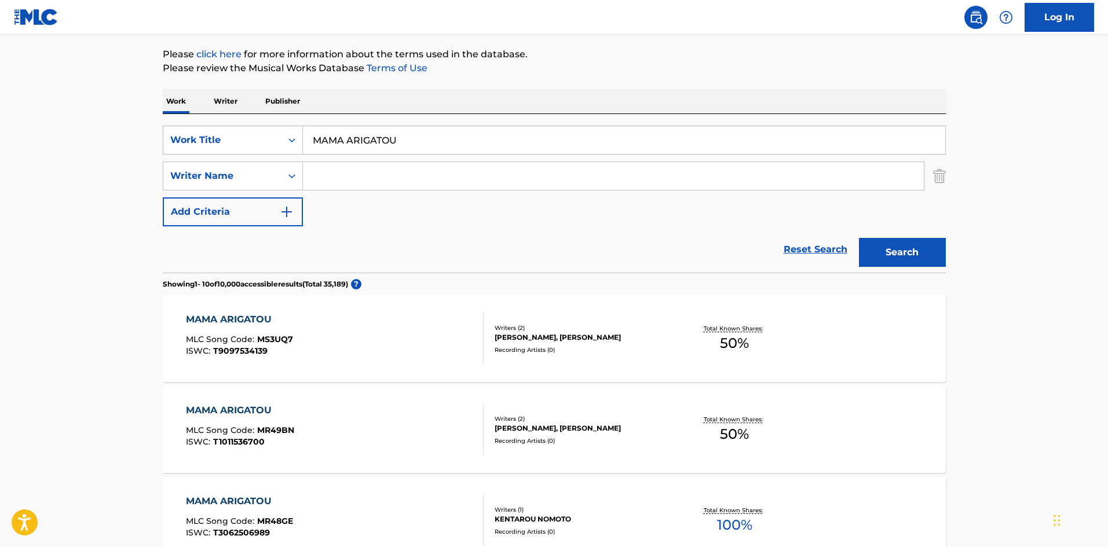
click at [468, 182] on input "Search Form" at bounding box center [613, 176] width 621 height 28
click at [885, 251] on button "Search" at bounding box center [902, 252] width 87 height 29
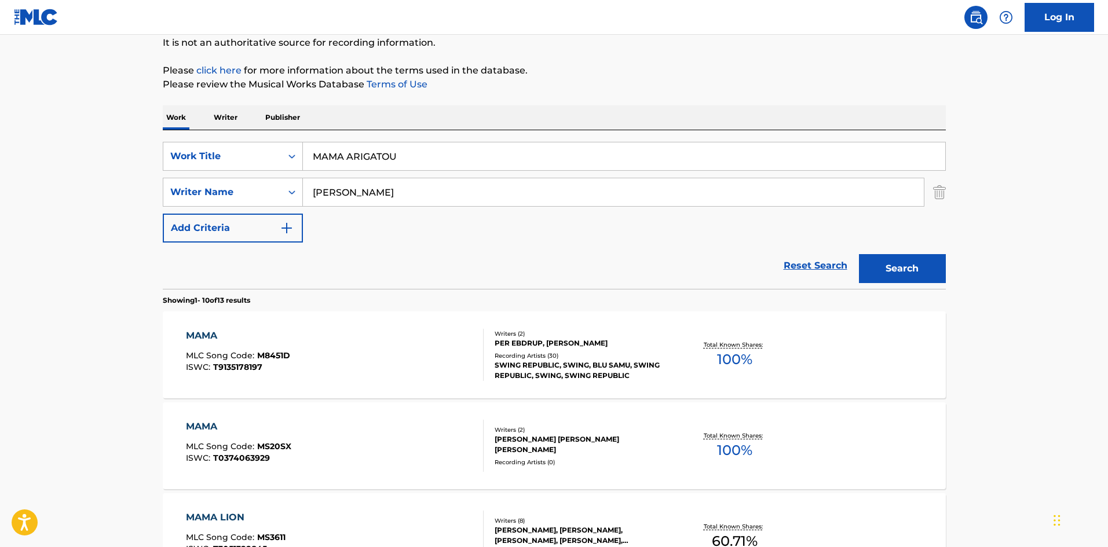
scroll to position [174, 0]
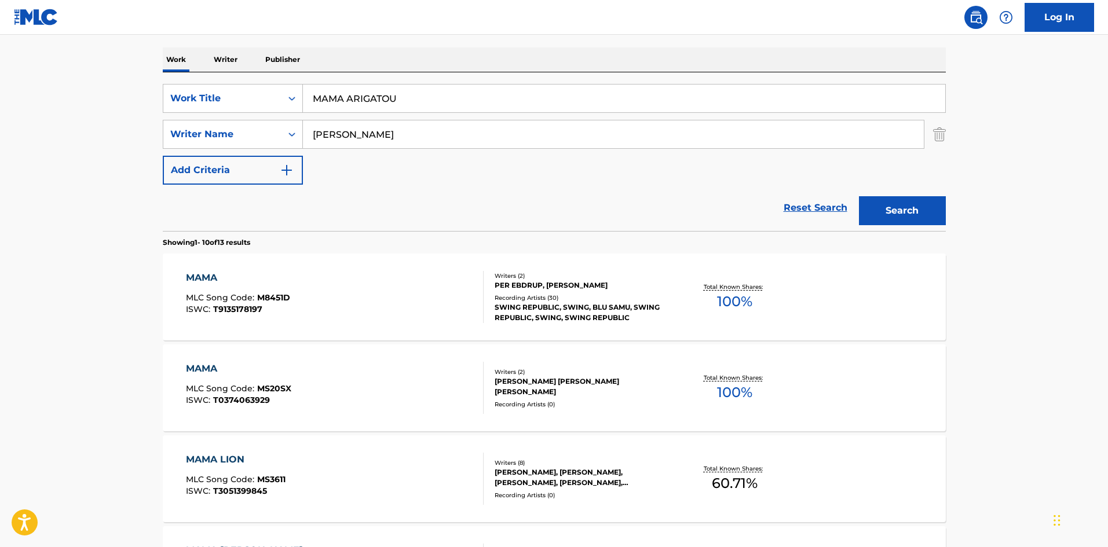
drag, startPoint x: 401, startPoint y: 97, endPoint x: 305, endPoint y: 79, distance: 97.8
click at [306, 79] on div "SearchWithCriteriae26d3c89-0ae3-45d1-a097-436108b83d80 Work Title MAMA ARIGATOU…" at bounding box center [554, 151] width 783 height 159
drag, startPoint x: 340, startPoint y: 133, endPoint x: 283, endPoint y: 129, distance: 58.0
click at [295, 124] on div "SearchWithCriteria4f086465-6747-4a9d-94b9-eadf46f686df Writer Name [PERSON_NAME]" at bounding box center [554, 134] width 783 height 29
click at [878, 201] on button "Search" at bounding box center [902, 210] width 87 height 29
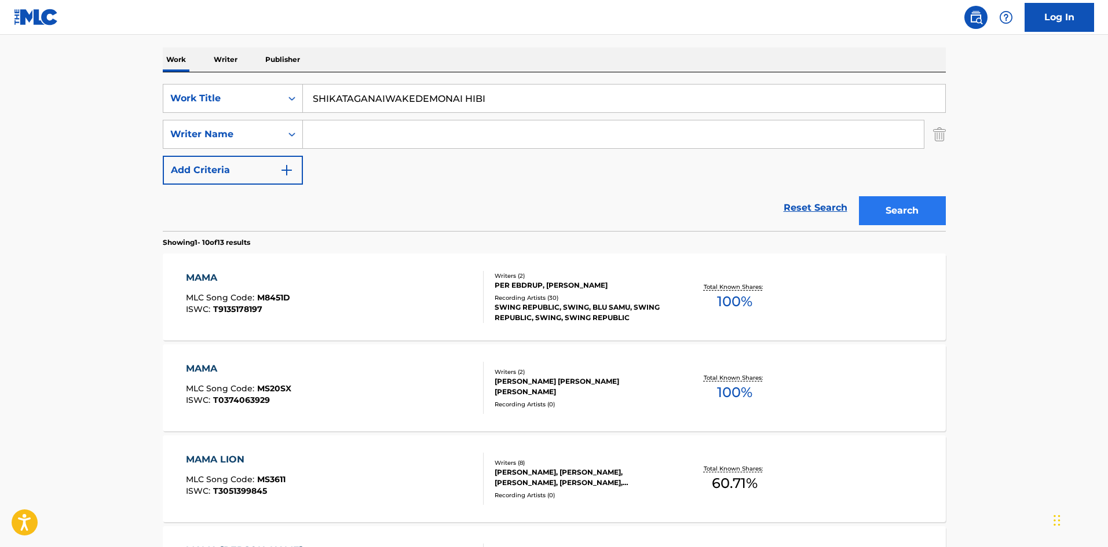
scroll to position [0, 0]
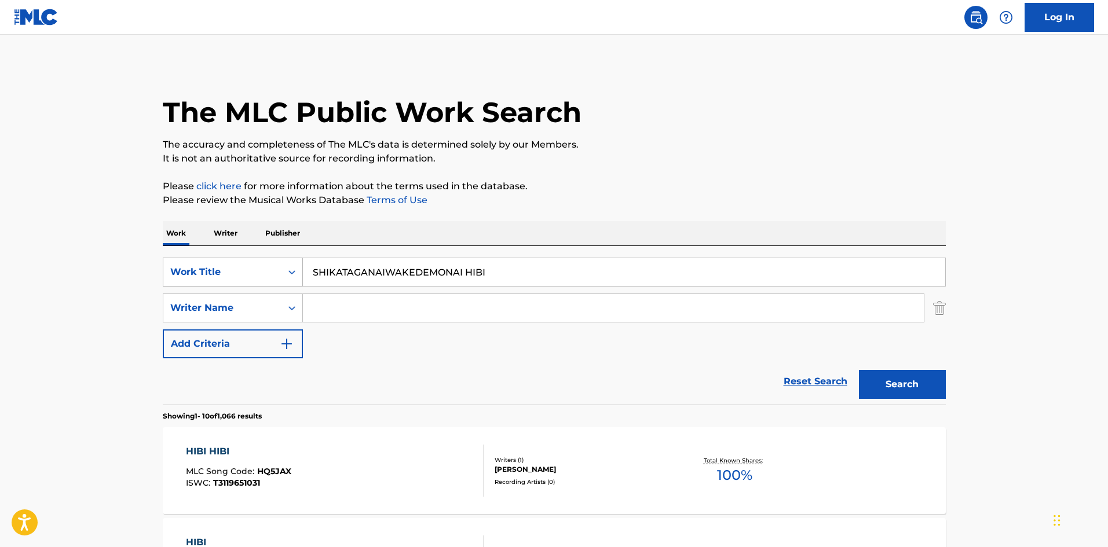
drag, startPoint x: 477, startPoint y: 270, endPoint x: 265, endPoint y: 273, distance: 212.5
click at [268, 255] on div "SearchWithCriteriae26d3c89-0ae3-45d1-a097-436108b83d80 Work Title SHIKATAGANAIW…" at bounding box center [554, 325] width 783 height 159
drag, startPoint x: 870, startPoint y: 382, endPoint x: 855, endPoint y: 371, distance: 18.6
click at [870, 380] on button "Search" at bounding box center [902, 384] width 87 height 29
drag, startPoint x: 338, startPoint y: 274, endPoint x: 288, endPoint y: 273, distance: 49.2
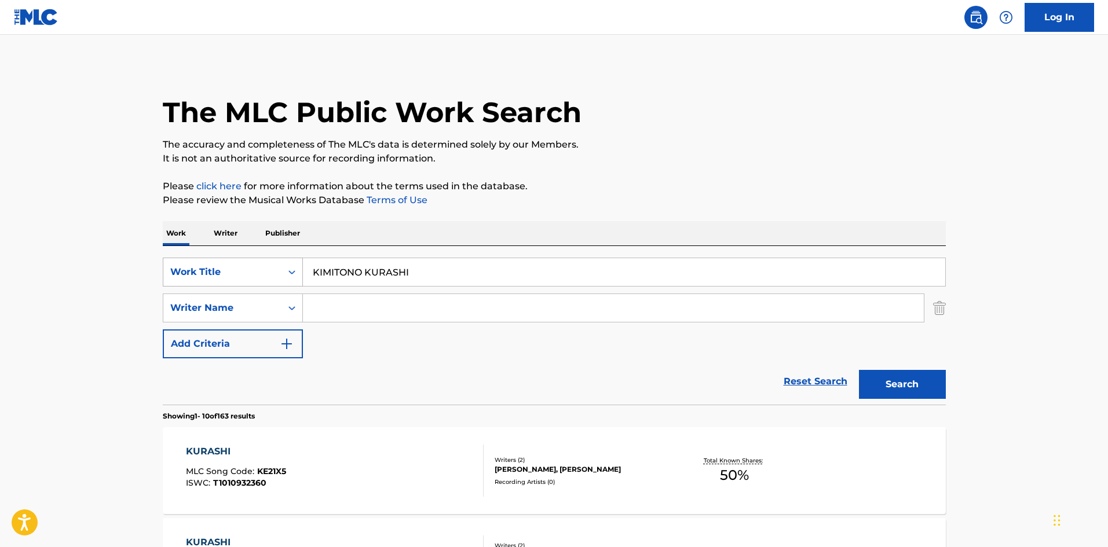
click at [226, 263] on div "SearchWithCriteriae26d3c89-0ae3-45d1-a097-436108b83d80 Work Title KIMITONO KURA…" at bounding box center [554, 272] width 783 height 29
click at [908, 380] on button "Search" at bounding box center [902, 384] width 87 height 29
drag, startPoint x: 424, startPoint y: 272, endPoint x: 296, endPoint y: 264, distance: 127.6
click at [297, 263] on div "SearchWithCriteriae26d3c89-0ae3-45d1-a097-436108b83d80 Work Title OYASUMI ENDOR…" at bounding box center [554, 272] width 783 height 29
click at [879, 375] on button "Search" at bounding box center [902, 384] width 87 height 29
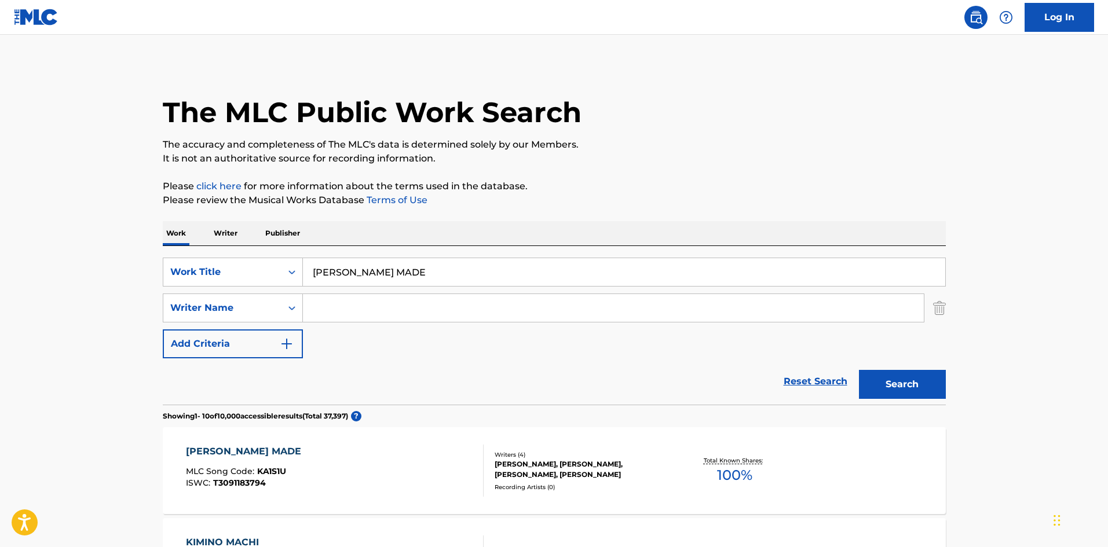
drag, startPoint x: 439, startPoint y: 272, endPoint x: 244, endPoint y: 253, distance: 195.5
click at [244, 253] on div "SearchWithCriteriae26d3c89-0ae3-45d1-a097-436108b83d80 Work Title [PERSON_NAME]…" at bounding box center [554, 325] width 783 height 159
click at [920, 387] on button "Search" at bounding box center [902, 384] width 87 height 29
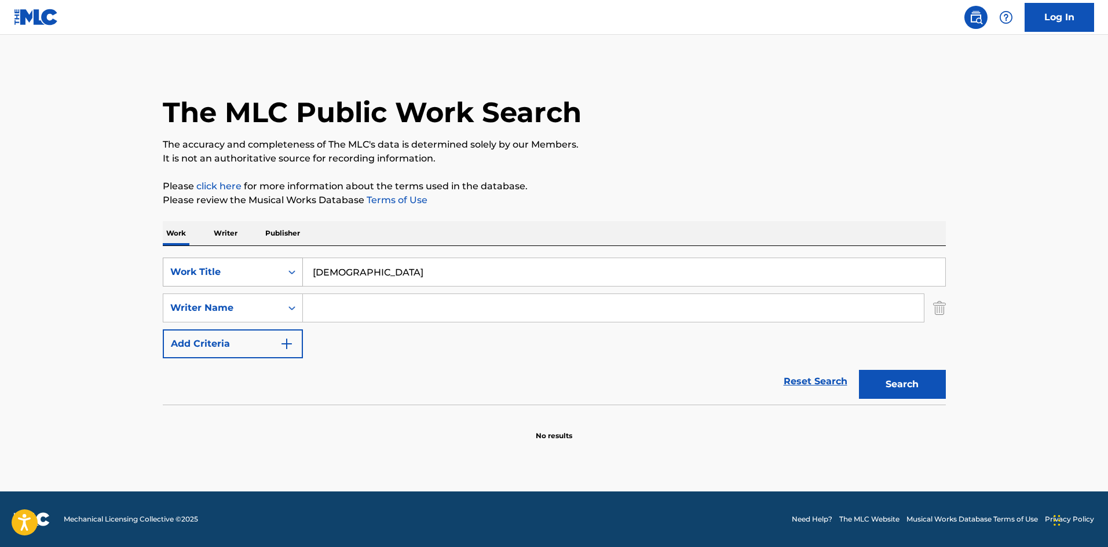
drag, startPoint x: 402, startPoint y: 273, endPoint x: 211, endPoint y: 273, distance: 191.6
click at [213, 265] on div "SearchWithCriteriae26d3c89-0ae3-45d1-a097-436108b83d80 Work Title HAGANENOMIZU" at bounding box center [554, 272] width 783 height 29
drag, startPoint x: 388, startPoint y: 269, endPoint x: 474, endPoint y: 283, distance: 87.3
click at [474, 283] on input "1928 [PERSON_NAME]" at bounding box center [624, 272] width 642 height 28
click at [386, 303] on input "Search Form" at bounding box center [613, 308] width 621 height 28
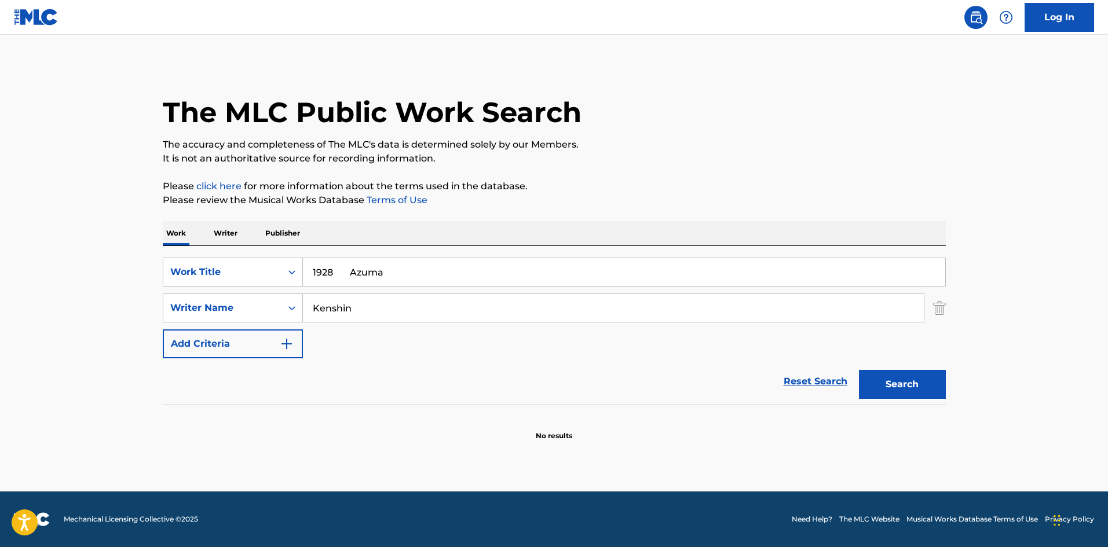
drag, startPoint x: 347, startPoint y: 274, endPoint x: 457, endPoint y: 295, distance: 111.3
click at [455, 294] on div "SearchWithCriteriae26d3c89-0ae3-45d1-a097-436108b83d80 Work Title 1928 Azuma Se…" at bounding box center [554, 308] width 783 height 101
click at [891, 388] on button "Search" at bounding box center [902, 384] width 87 height 29
drag, startPoint x: 284, startPoint y: 263, endPoint x: 282, endPoint y: 271, distance: 8.4
click at [280, 263] on div "SearchWithCriteriae26d3c89-0ae3-45d1-a097-436108b83d80 Work Title 1928" at bounding box center [554, 272] width 783 height 29
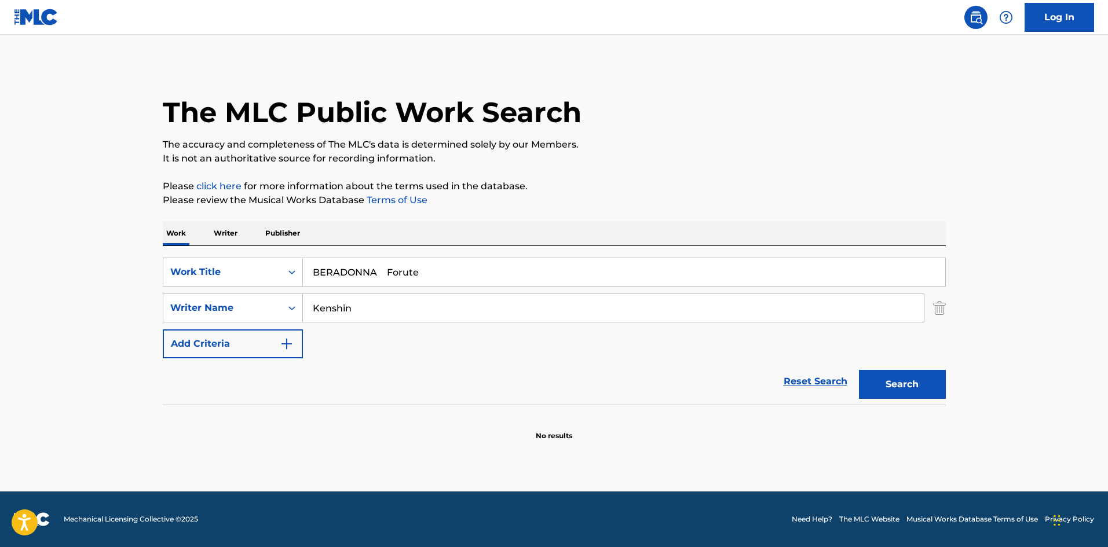
drag, startPoint x: 388, startPoint y: 270, endPoint x: 457, endPoint y: 285, distance: 70.1
click at [457, 285] on input "BERADONNA Forute" at bounding box center [624, 272] width 642 height 28
drag, startPoint x: 371, startPoint y: 309, endPoint x: 250, endPoint y: 299, distance: 121.4
click at [247, 295] on div "SearchWithCriteria4f086465-6747-4a9d-94b9-eadf46f686df Writer Name [PERSON_NAME]" at bounding box center [554, 308] width 783 height 29
click at [890, 388] on button "Search" at bounding box center [902, 384] width 87 height 29
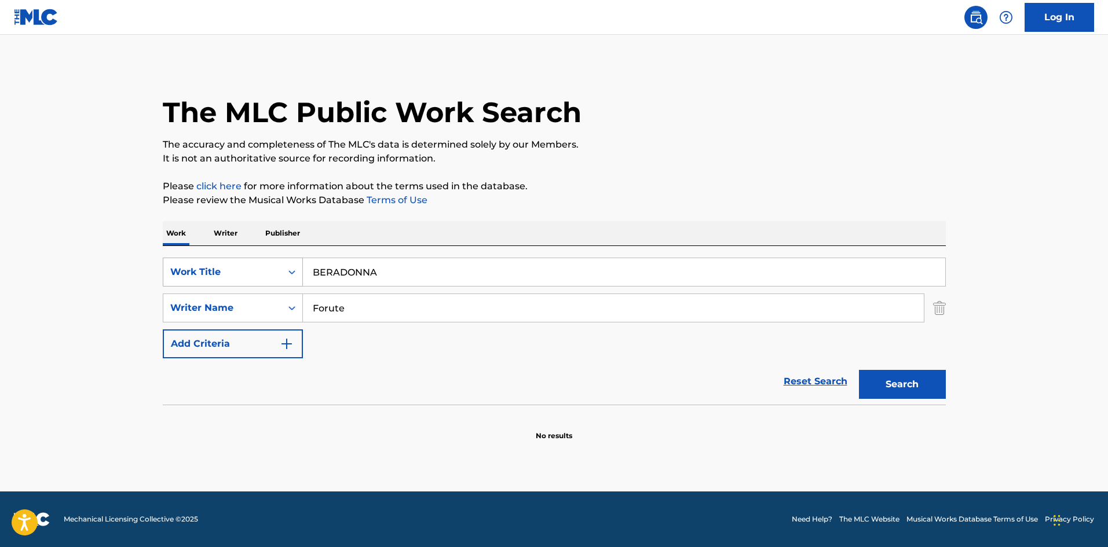
drag, startPoint x: 388, startPoint y: 272, endPoint x: 265, endPoint y: 258, distance: 124.7
click at [265, 258] on div "SearchWithCriteriae26d3c89-0ae3-45d1-a097-436108b83d80 Work Title BERADONNA" at bounding box center [554, 272] width 783 height 29
click at [245, 287] on div "SearchWithCriteriae26d3c89-0ae3-45d1-a097-436108b83d80 Work Title INFORIORITI S…" at bounding box center [554, 308] width 783 height 101
click at [883, 384] on button "Search" at bounding box center [902, 384] width 87 height 29
drag, startPoint x: 288, startPoint y: 259, endPoint x: 270, endPoint y: 259, distance: 17.4
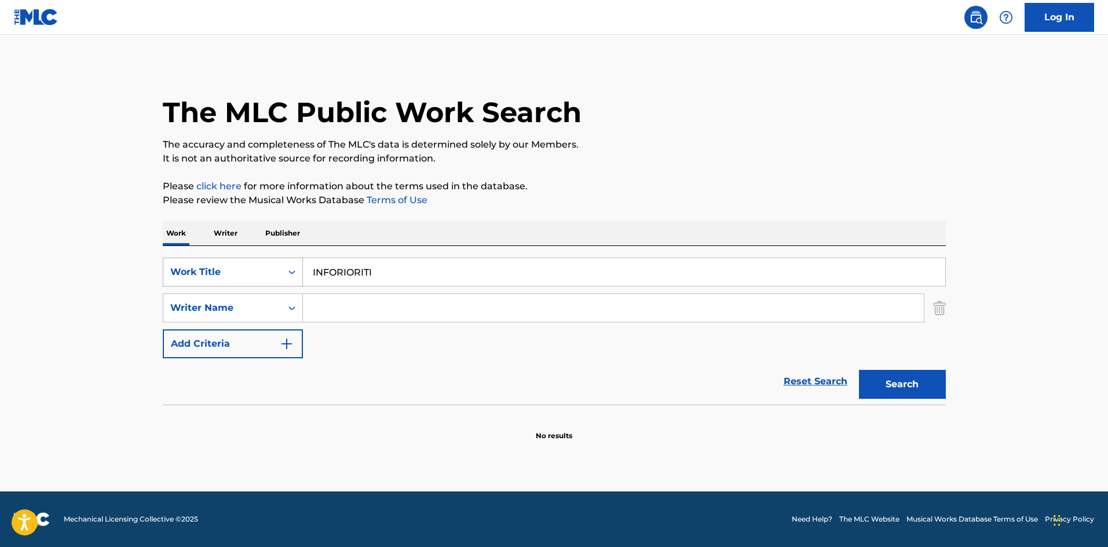
click at [273, 258] on div "SearchWithCriteriae26d3c89-0ae3-45d1-a097-436108b83d80 Work Title INFORIORITI" at bounding box center [554, 272] width 783 height 29
click at [895, 386] on button "Search" at bounding box center [902, 384] width 87 height 29
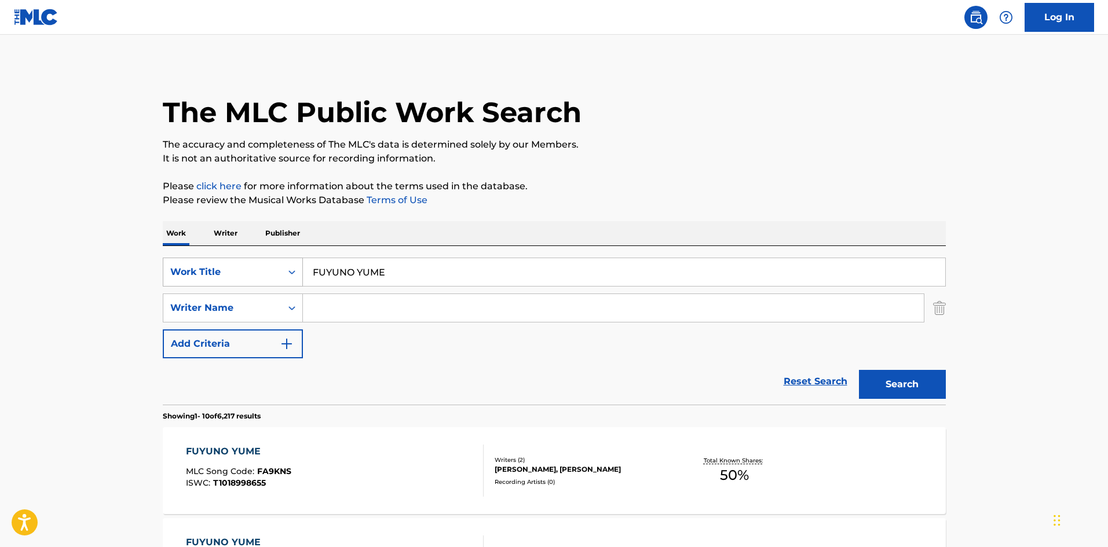
click at [281, 267] on div "SearchWithCriteriae26d3c89-0ae3-45d1-a097-436108b83d80 Work Title FUYUNO YUME" at bounding box center [554, 272] width 783 height 29
click at [908, 388] on button "Search" at bounding box center [902, 384] width 87 height 29
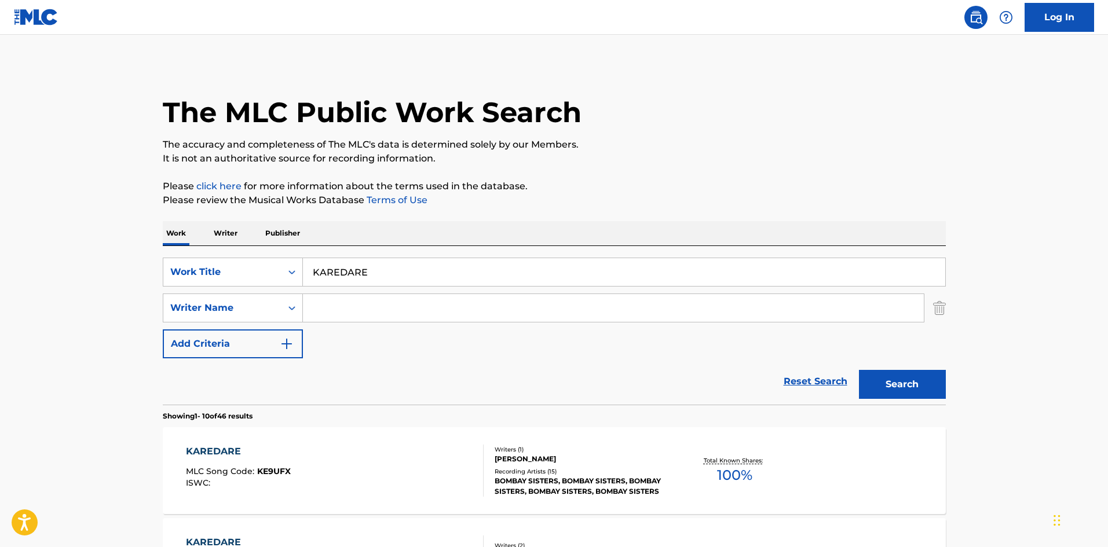
click at [346, 305] on input "Search Form" at bounding box center [613, 308] width 621 height 28
click at [915, 386] on button "Search" at bounding box center [902, 384] width 87 height 29
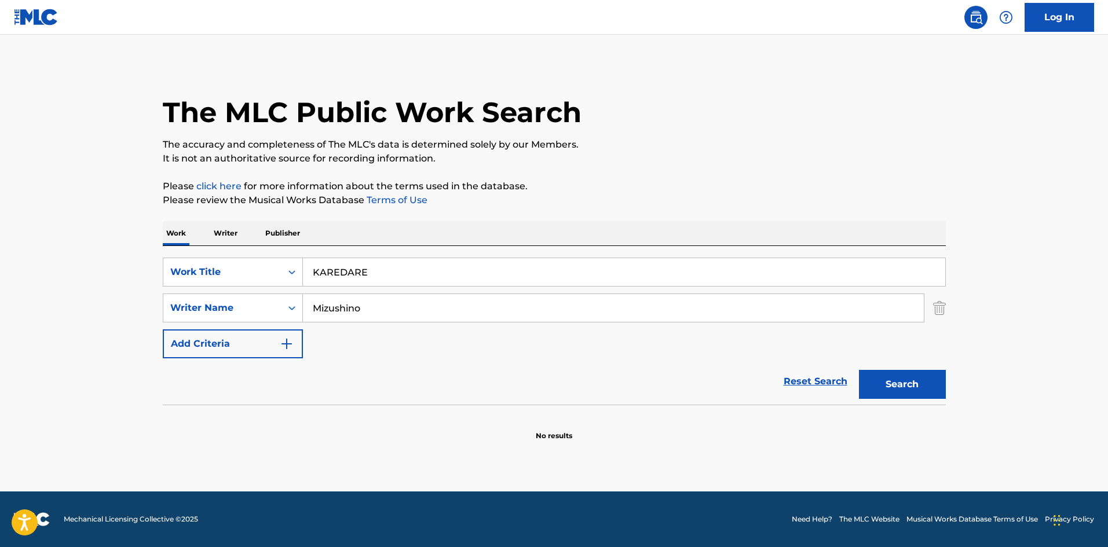
drag, startPoint x: 382, startPoint y: 272, endPoint x: 303, endPoint y: 268, distance: 78.3
click at [305, 267] on input "KAREDARE" at bounding box center [624, 272] width 642 height 28
drag, startPoint x: 371, startPoint y: 310, endPoint x: 267, endPoint y: 306, distance: 103.7
click at [266, 305] on div "SearchWithCriteria4f086465-6747-4a9d-94b9-eadf46f686df Writer Name [PERSON_NAME]" at bounding box center [554, 308] width 783 height 29
click at [907, 392] on button "Search" at bounding box center [902, 384] width 87 height 29
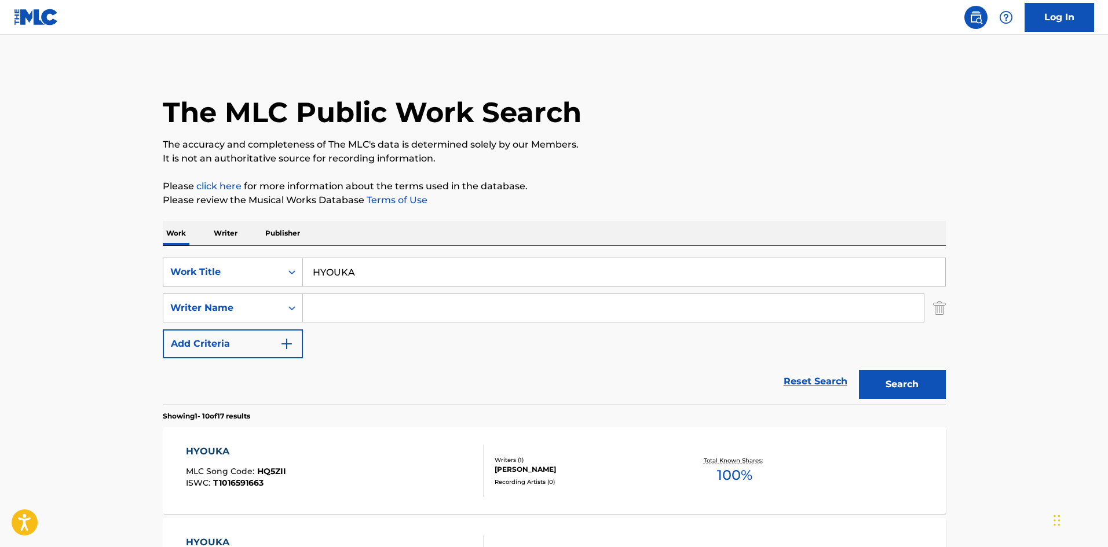
drag, startPoint x: 369, startPoint y: 309, endPoint x: 381, endPoint y: 306, distance: 12.5
click at [369, 309] on input "Search Form" at bounding box center [613, 308] width 621 height 28
click at [904, 377] on button "Search" at bounding box center [902, 384] width 87 height 29
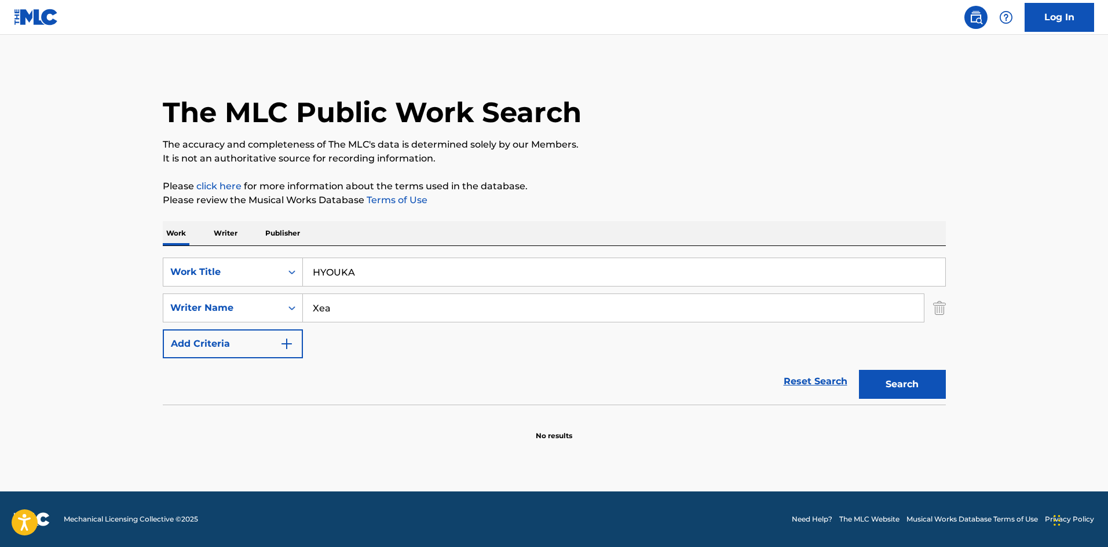
drag, startPoint x: 265, startPoint y: 264, endPoint x: 310, endPoint y: 298, distance: 56.7
click at [263, 265] on div "SearchWithCriteriae26d3c89-0ae3-45d1-a097-436108b83d80 Work Title HYOUKA" at bounding box center [554, 272] width 783 height 29
drag, startPoint x: 328, startPoint y: 307, endPoint x: 272, endPoint y: 306, distance: 56.2
click at [272, 306] on div "SearchWithCriteria4f086465-6747-4a9d-94b9-eadf46f686df Writer Name [PERSON_NAME]" at bounding box center [554, 308] width 783 height 29
click at [895, 390] on button "Search" at bounding box center [902, 384] width 87 height 29
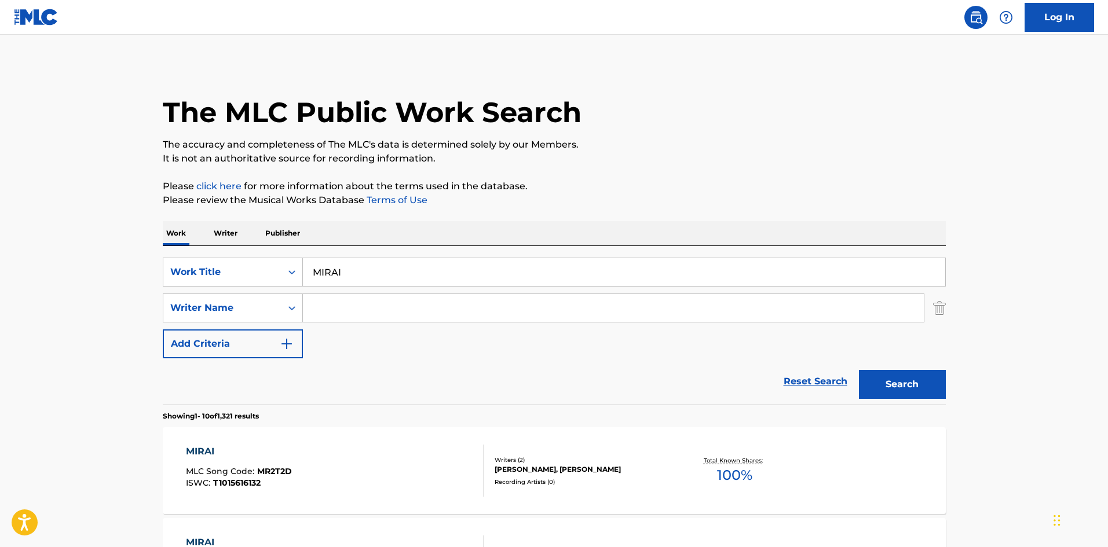
click at [229, 234] on p "Writer" at bounding box center [225, 233] width 31 height 24
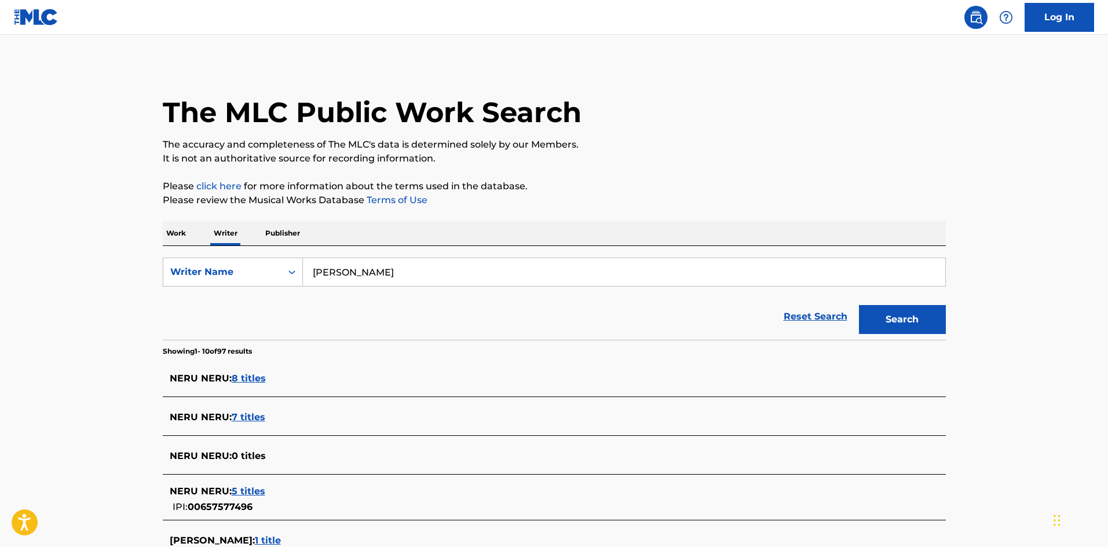
drag, startPoint x: 373, startPoint y: 278, endPoint x: 318, endPoint y: 297, distance: 58.2
click at [288, 274] on div "SearchWithCriteria310863d7-5cce-4fab-96a9-47039ac86978 Writer Name [PERSON_NAME]" at bounding box center [554, 272] width 783 height 29
click at [895, 322] on button "Search" at bounding box center [902, 319] width 87 height 29
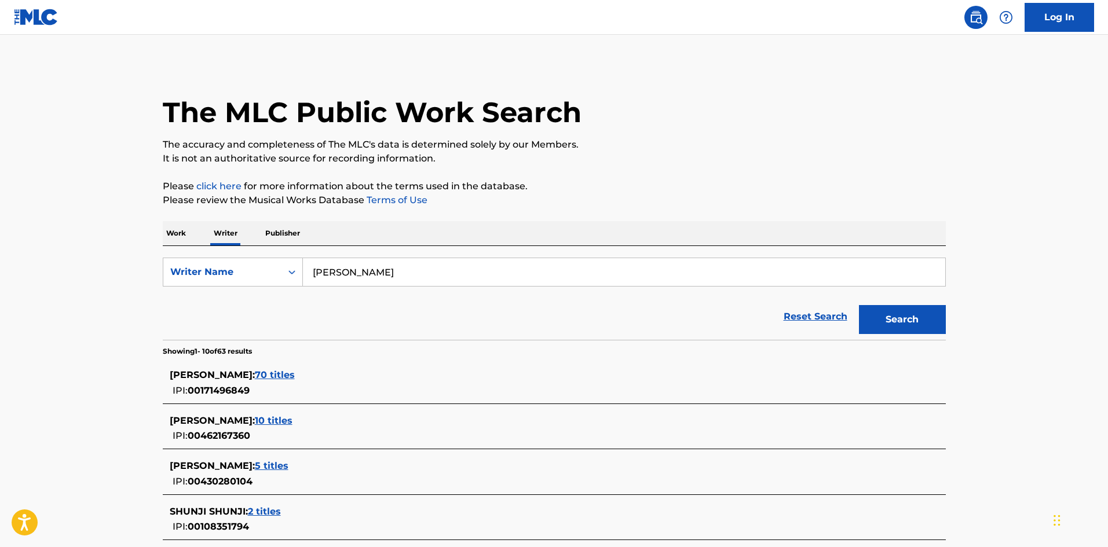
click at [178, 232] on p "Work" at bounding box center [176, 233] width 27 height 24
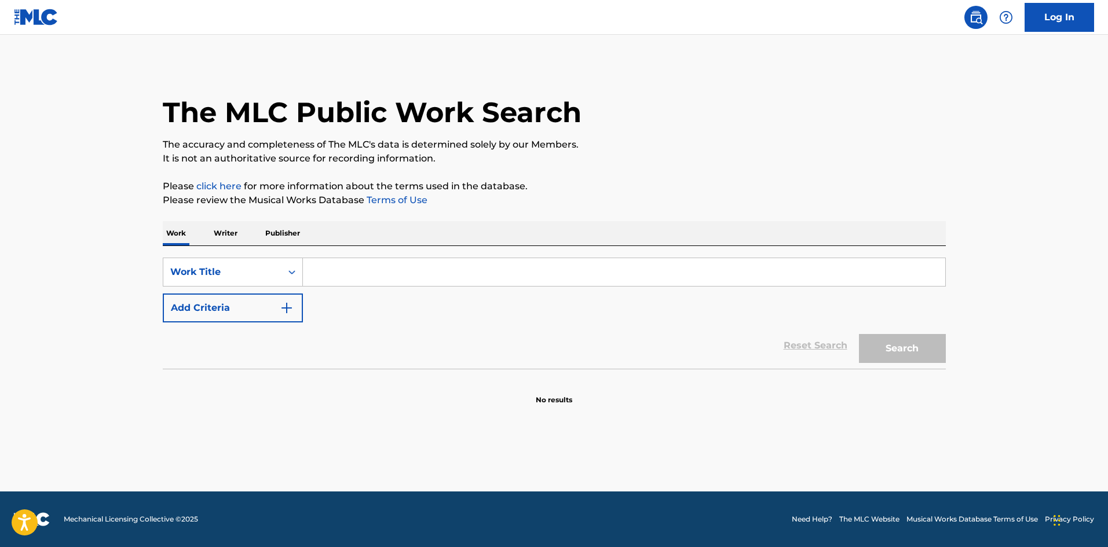
click at [340, 265] on input "Search Form" at bounding box center [624, 272] width 642 height 28
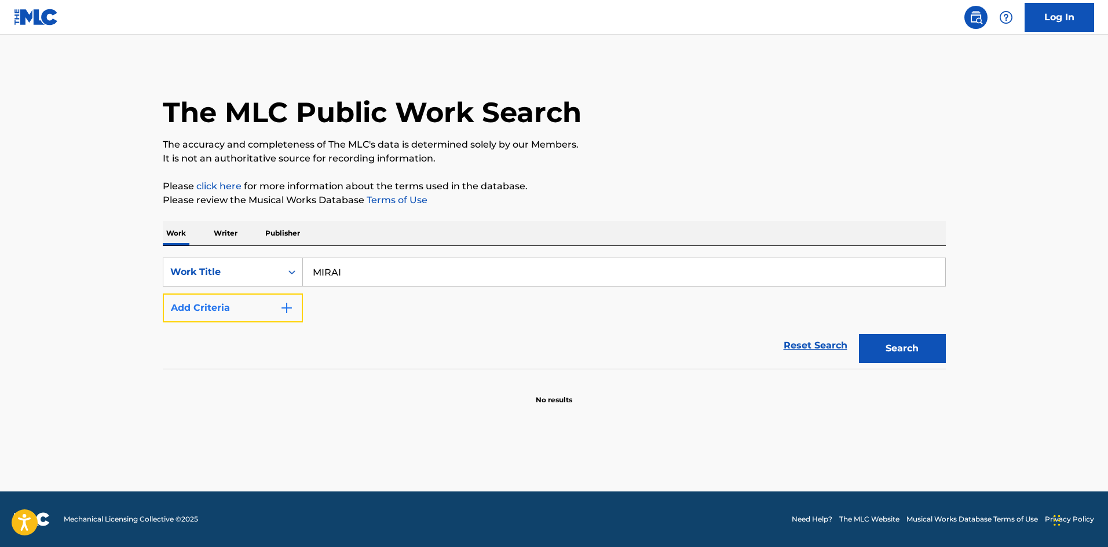
click at [292, 311] on img "Search Form" at bounding box center [287, 308] width 14 height 14
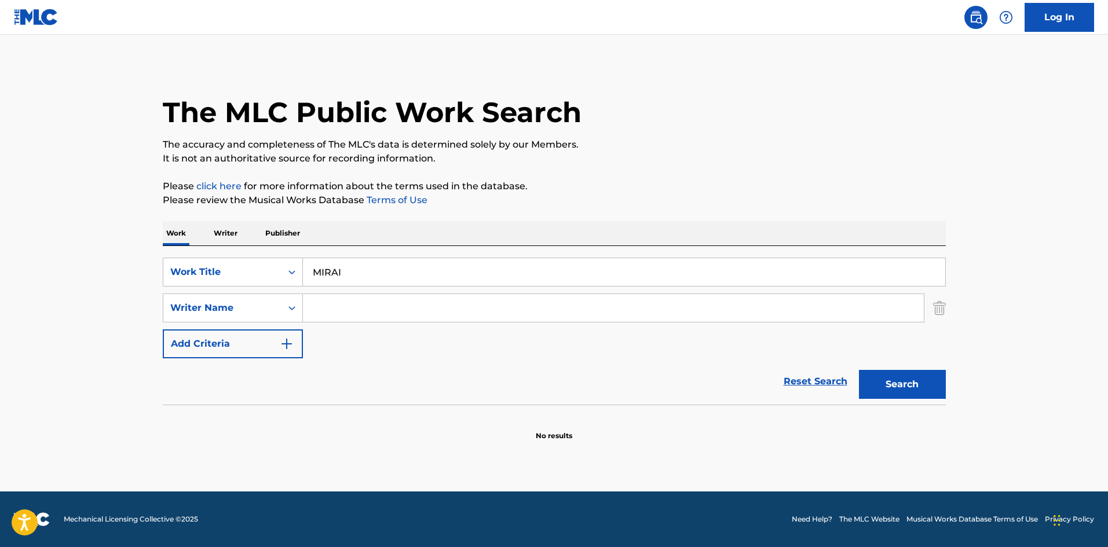
click at [324, 304] on input "Search Form" at bounding box center [613, 308] width 621 height 28
drag, startPoint x: 344, startPoint y: 306, endPoint x: 225, endPoint y: 302, distance: 119.3
click at [225, 302] on div "SearchWithCriteria4f086465-6747-4a9d-94b9-eadf46f686df Writer Name [PERSON_NAME]" at bounding box center [554, 308] width 783 height 29
click at [904, 376] on button "Search" at bounding box center [902, 384] width 87 height 29
drag, startPoint x: 344, startPoint y: 274, endPoint x: 261, endPoint y: 268, distance: 83.6
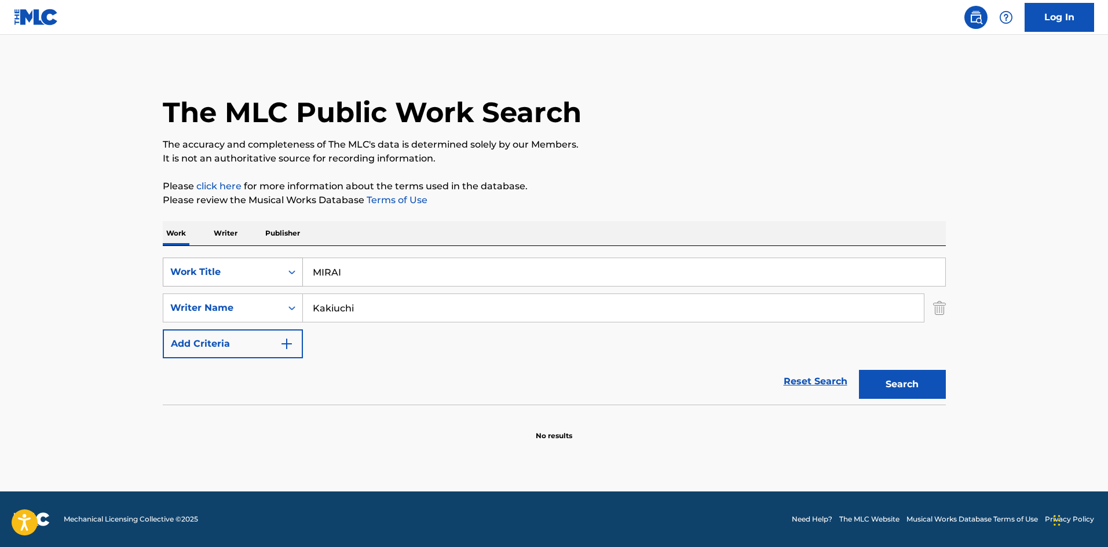
click at [284, 270] on div "SearchWithCriteriae26d3c89-0ae3-45d1-a097-436108b83d80 Work Title MIRAI" at bounding box center [554, 272] width 783 height 29
click at [879, 376] on button "Search" at bounding box center [902, 384] width 87 height 29
click at [281, 266] on div "SearchWithCriteriae26d3c89-0ae3-45d1-a097-436108b83d80 Work Title ERIOTO" at bounding box center [554, 272] width 783 height 29
click at [883, 389] on button "Search" at bounding box center [902, 384] width 87 height 29
drag, startPoint x: 288, startPoint y: 259, endPoint x: 267, endPoint y: 263, distance: 21.1
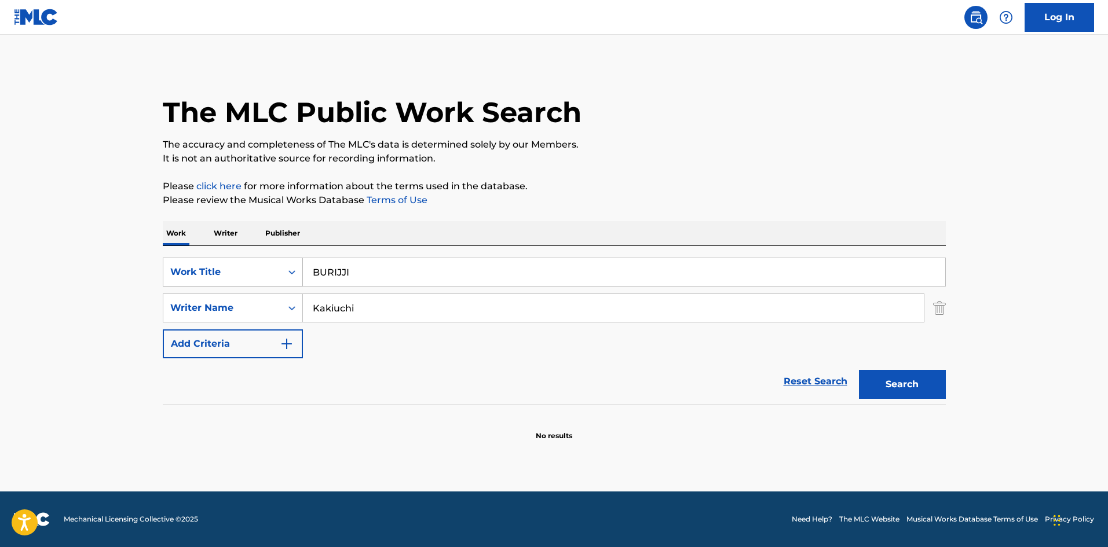
click at [260, 254] on div "SearchWithCriteriae26d3c89-0ae3-45d1-a097-436108b83d80 Work Title BURIJJI Searc…" at bounding box center [554, 325] width 783 height 159
click at [899, 383] on button "Search" at bounding box center [902, 384] width 87 height 29
drag, startPoint x: 342, startPoint y: 276, endPoint x: 281, endPoint y: 265, distance: 62.3
click at [273, 263] on div "SearchWithCriteriae26d3c89-0ae3-45d1-a097-436108b83d80 Work Title FUTATABI" at bounding box center [554, 272] width 783 height 29
click at [872, 387] on button "Search" at bounding box center [902, 384] width 87 height 29
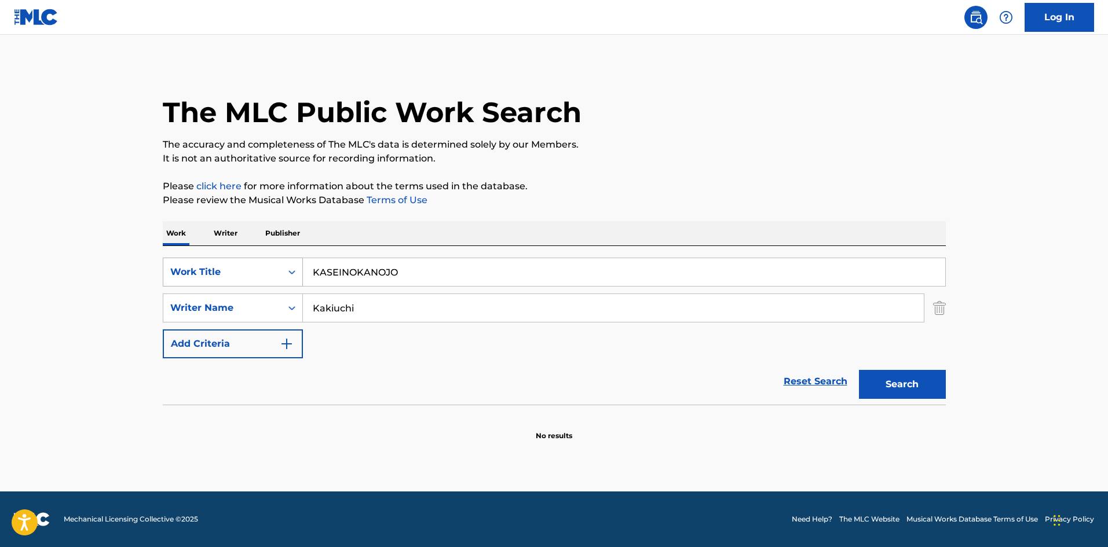
drag, startPoint x: 269, startPoint y: 265, endPoint x: 283, endPoint y: 270, distance: 14.8
click at [268, 265] on div "SearchWithCriteriae26d3c89-0ae3-45d1-a097-436108b83d80 Work Title KASEINOKANOJO" at bounding box center [554, 272] width 783 height 29
click at [874, 384] on button "Search" at bounding box center [902, 384] width 87 height 29
drag, startPoint x: 283, startPoint y: 254, endPoint x: 268, endPoint y: 252, distance: 15.1
click at [267, 251] on div "SearchWithCriteriae26d3c89-0ae3-45d1-a097-436108b83d80 Work Title DOKOHE Search…" at bounding box center [554, 325] width 783 height 159
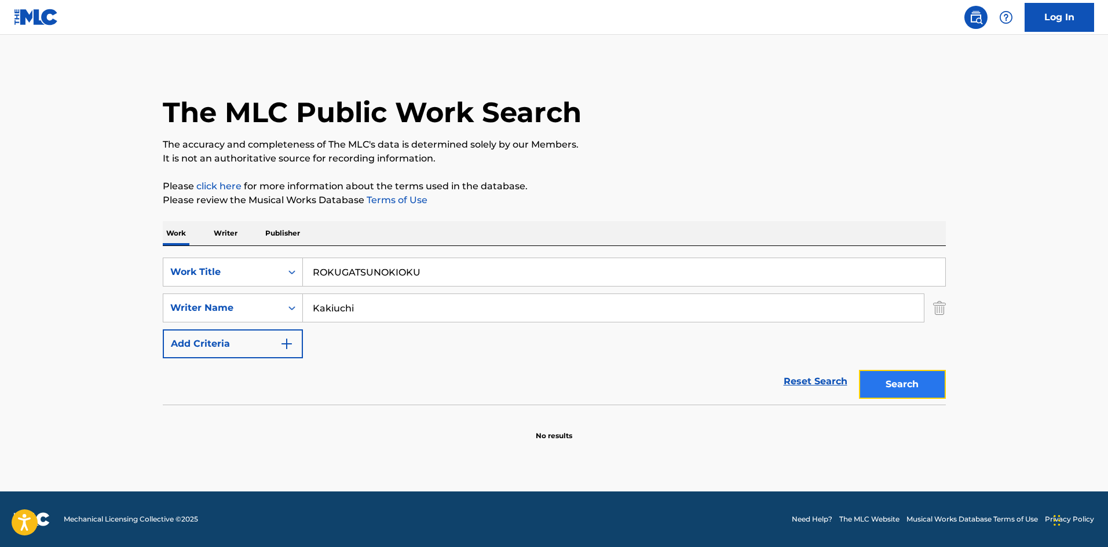
click at [913, 384] on button "Search" at bounding box center [902, 384] width 87 height 29
drag, startPoint x: 420, startPoint y: 267, endPoint x: 261, endPoint y: 265, distance: 159.2
click at [261, 265] on div "SearchWithCriteriae26d3c89-0ae3-45d1-a097-436108b83d80 Work Title ROKUGATSUNOKI…" at bounding box center [554, 272] width 783 height 29
click at [893, 385] on button "Search" at bounding box center [902, 384] width 87 height 29
drag, startPoint x: 365, startPoint y: 306, endPoint x: 302, endPoint y: 300, distance: 63.4
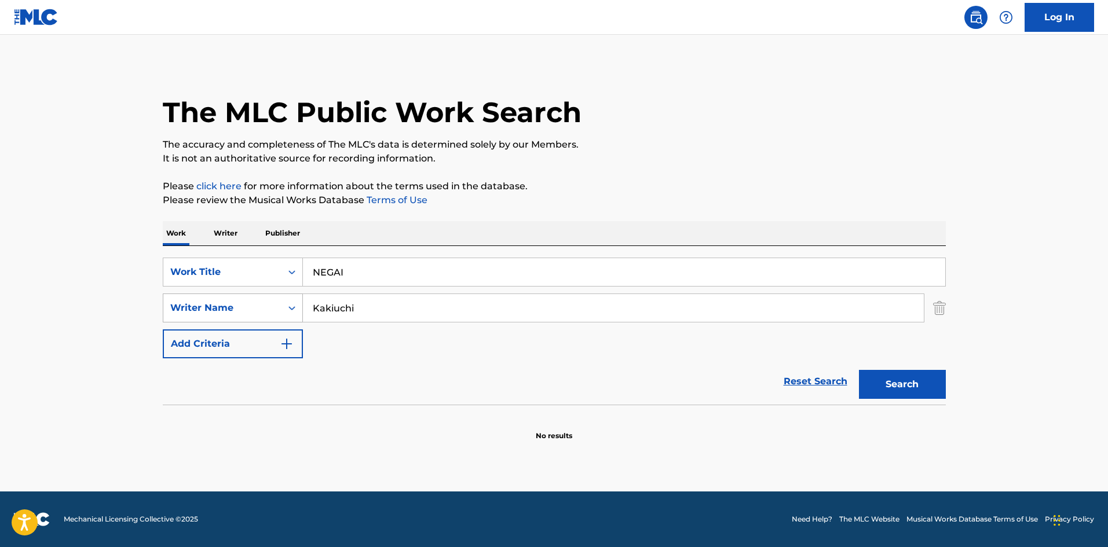
click at [291, 303] on div "SearchWithCriteria4f086465-6747-4a9d-94b9-eadf46f686df Writer Name [PERSON_NAME]" at bounding box center [554, 308] width 783 height 29
drag, startPoint x: 298, startPoint y: 269, endPoint x: 239, endPoint y: 256, distance: 60.4
click at [254, 260] on div "SearchWithCriteriae26d3c89-0ae3-45d1-a097-436108b83d80 Work Title NEGAI" at bounding box center [554, 272] width 783 height 29
click at [910, 384] on button "Search" at bounding box center [902, 384] width 87 height 29
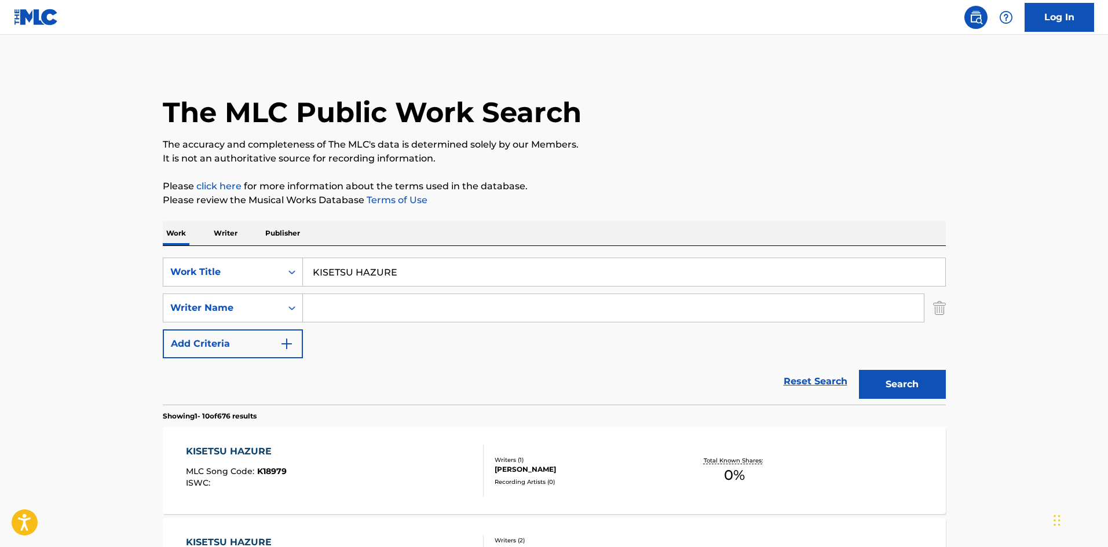
click at [359, 302] on input "Search Form" at bounding box center [613, 308] width 621 height 28
drag, startPoint x: 349, startPoint y: 307, endPoint x: 261, endPoint y: 293, distance: 89.1
click at [262, 293] on div "SearchWithCriteriae26d3c89-0ae3-45d1-a097-436108b83d80 Work Title KISETSU HAZUR…" at bounding box center [554, 308] width 783 height 101
click at [886, 382] on button "Search" at bounding box center [902, 384] width 87 height 29
drag, startPoint x: 413, startPoint y: 270, endPoint x: 294, endPoint y: 265, distance: 118.8
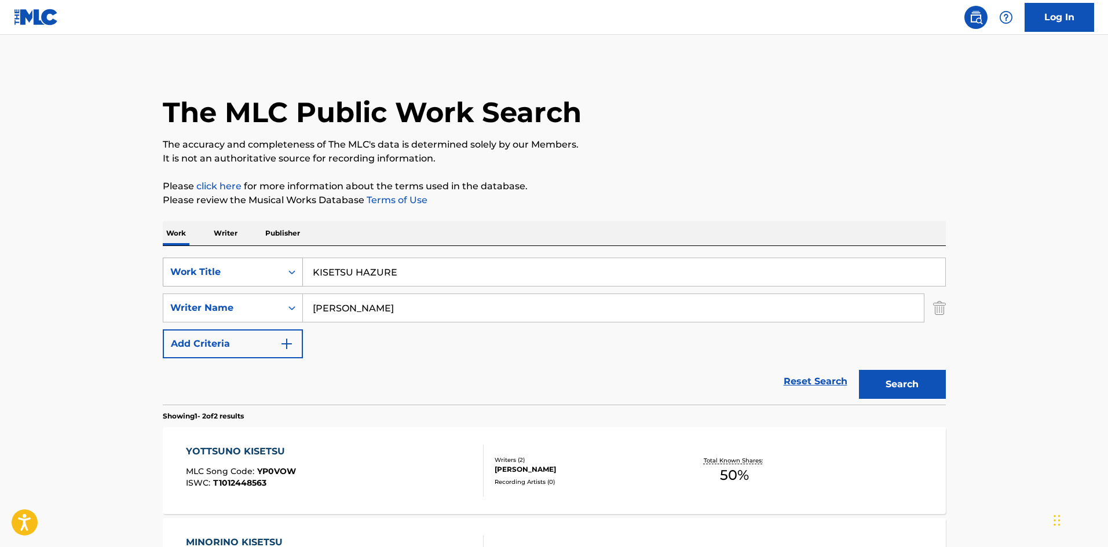
click at [295, 265] on div "SearchWithCriteriae26d3c89-0ae3-45d1-a097-436108b83d80 Work Title KISETSU HAZURE" at bounding box center [554, 272] width 783 height 29
drag, startPoint x: 303, startPoint y: 307, endPoint x: 286, endPoint y: 311, distance: 17.3
click at [286, 308] on div "SearchWithCriteria4f086465-6747-4a9d-94b9-eadf46f686df Writer Name [PERSON_NAME]" at bounding box center [554, 308] width 783 height 29
drag, startPoint x: 920, startPoint y: 390, endPoint x: 914, endPoint y: 388, distance: 6.5
click at [919, 389] on button "Search" at bounding box center [902, 384] width 87 height 29
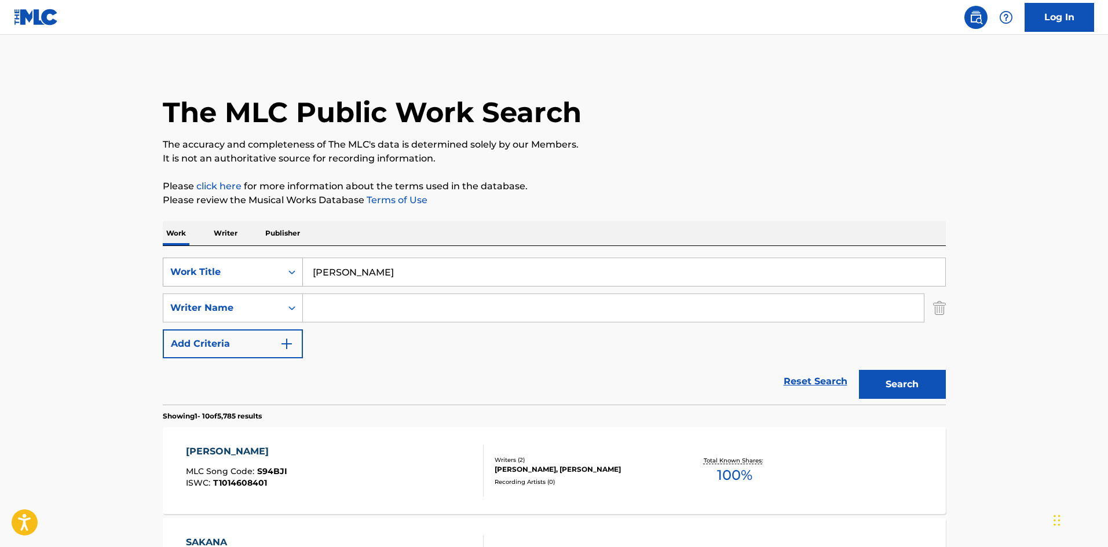
drag, startPoint x: 405, startPoint y: 274, endPoint x: 278, endPoint y: 269, distance: 126.9
click at [278, 269] on div "SearchWithCriteriae26d3c89-0ae3-45d1-a097-436108b83d80 Work Title [PERSON_NAME]" at bounding box center [554, 272] width 783 height 29
drag, startPoint x: 885, startPoint y: 380, endPoint x: 731, endPoint y: 325, distance: 163.5
click at [885, 379] on button "Search" at bounding box center [902, 384] width 87 height 29
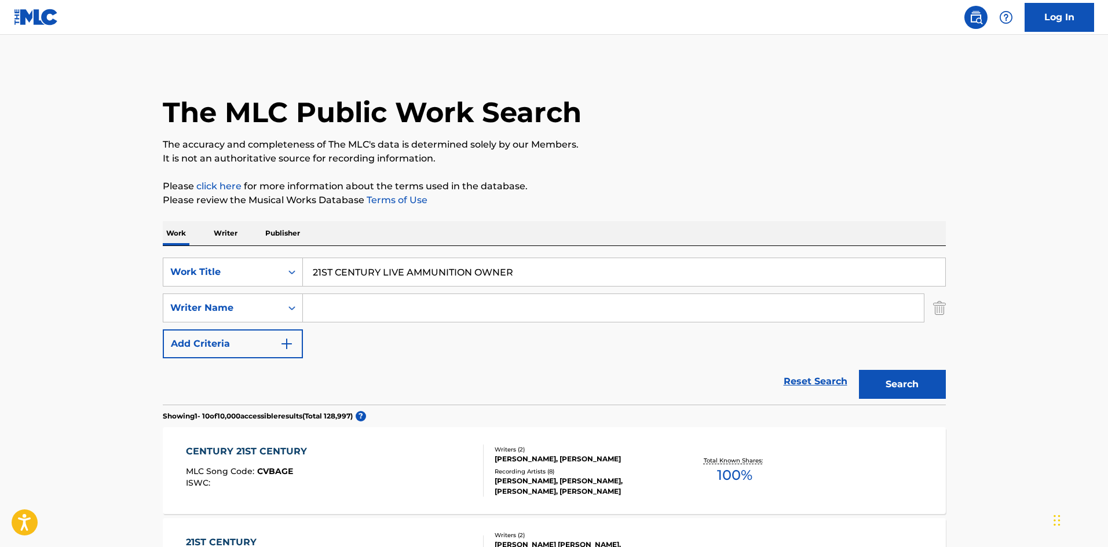
drag, startPoint x: 511, startPoint y: 273, endPoint x: 255, endPoint y: 237, distance: 259.1
drag, startPoint x: 886, startPoint y: 390, endPoint x: 860, endPoint y: 391, distance: 26.1
click at [885, 390] on button "Search" at bounding box center [902, 384] width 87 height 29
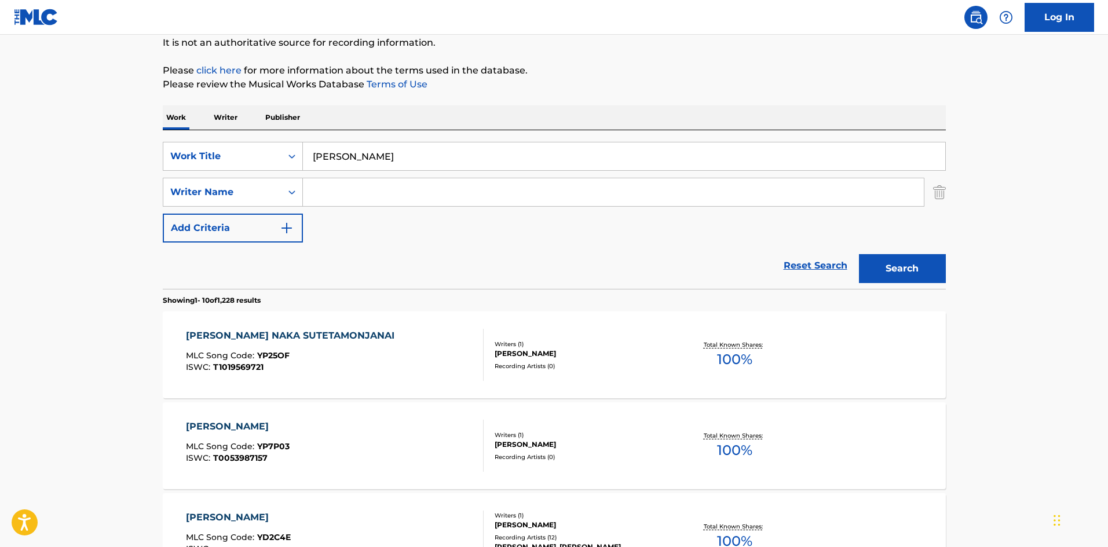
scroll to position [174, 0]
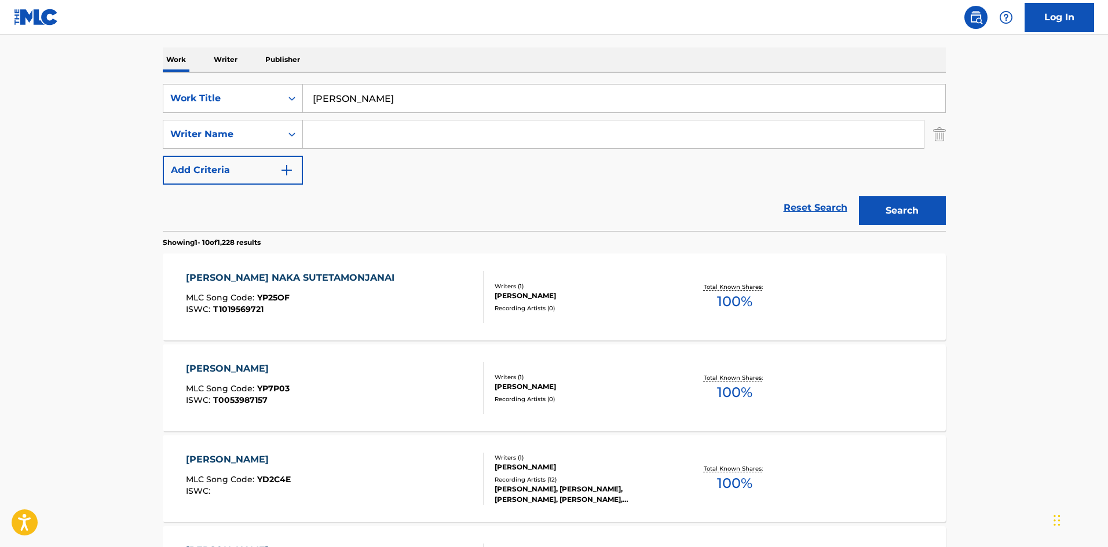
drag, startPoint x: 375, startPoint y: 100, endPoint x: 247, endPoint y: 75, distance: 130.5
click at [242, 72] on div "SearchWithCriteriae26d3c89-0ae3-45d1-a097-436108b83d80 Work Title [PERSON_NAME]…" at bounding box center [554, 151] width 783 height 159
click at [882, 207] on button "Search" at bounding box center [902, 210] width 87 height 29
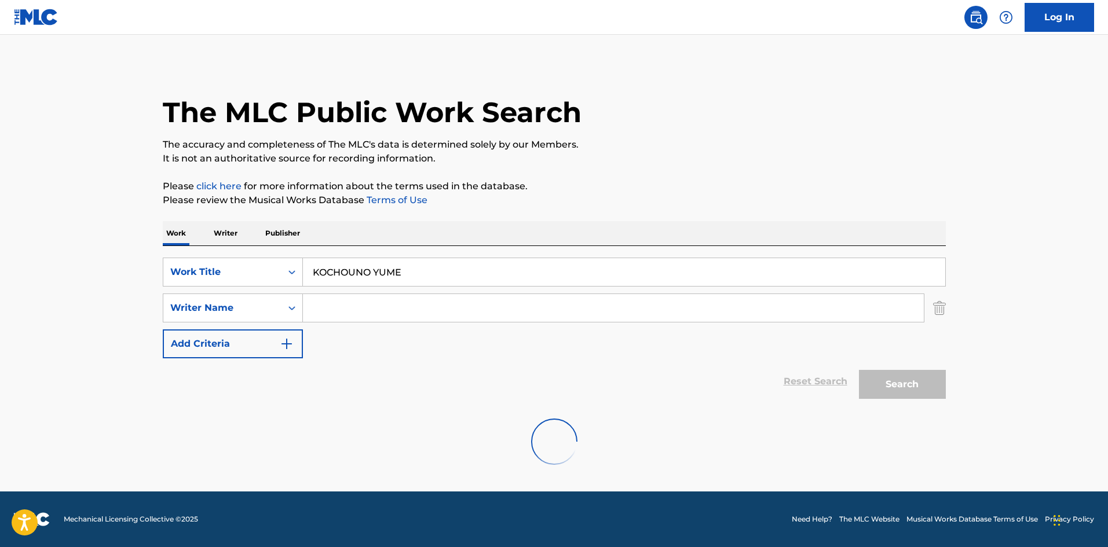
scroll to position [0, 0]
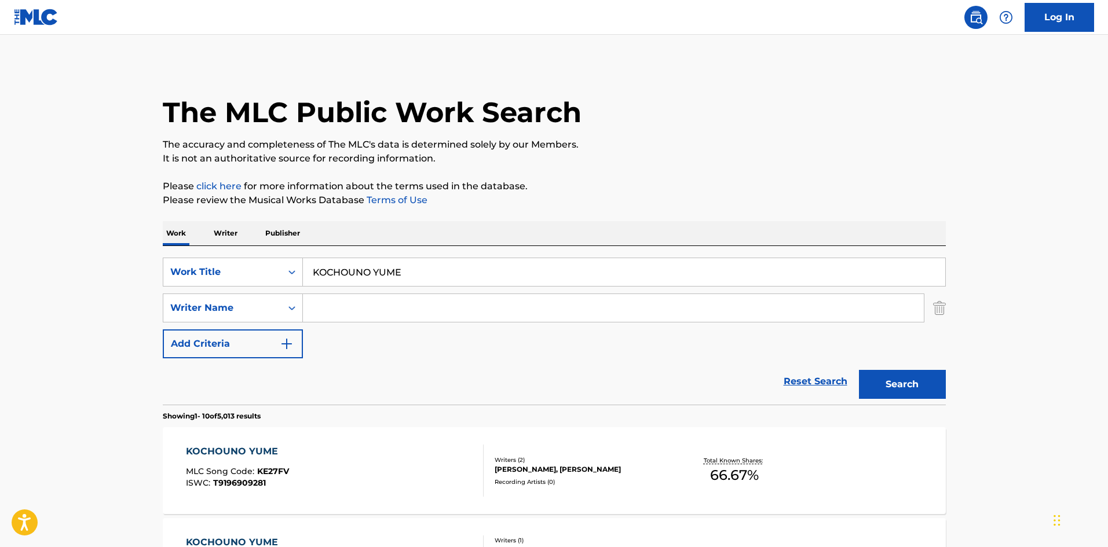
drag, startPoint x: 373, startPoint y: 306, endPoint x: 369, endPoint y: 312, distance: 7.1
click at [373, 306] on input "Search Form" at bounding box center [613, 308] width 621 height 28
drag, startPoint x: 305, startPoint y: 304, endPoint x: 280, endPoint y: 302, distance: 25.6
click at [281, 300] on div "SearchWithCriteria4f086465-6747-4a9d-94b9-eadf46f686df Writer Name [PERSON_NAME]" at bounding box center [554, 308] width 783 height 29
click at [923, 380] on button "Search" at bounding box center [902, 384] width 87 height 29
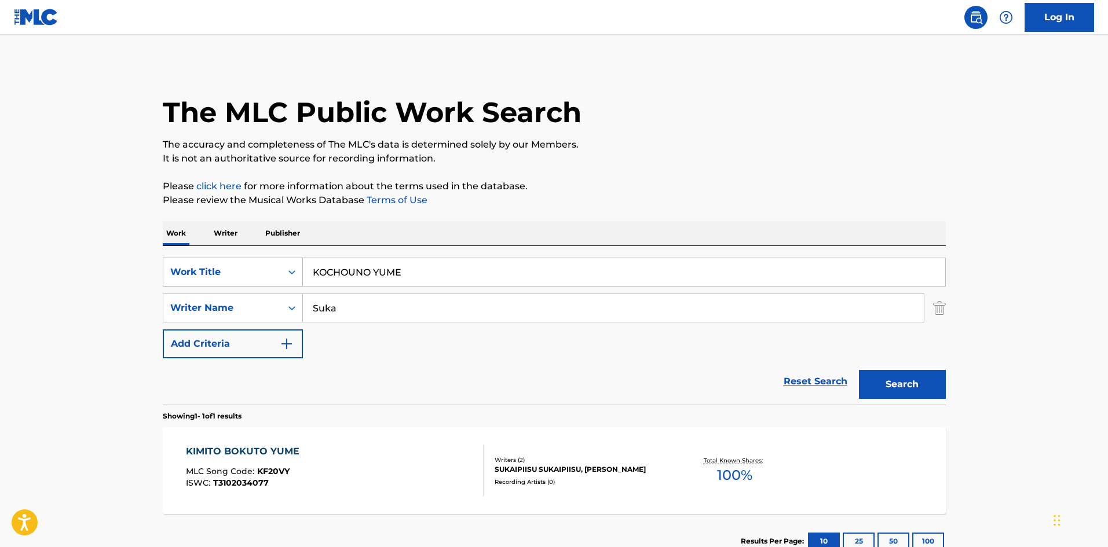
click at [291, 263] on div "SearchWithCriteriae26d3c89-0ae3-45d1-a097-436108b83d80 Work Title KOCHOUNO YUME" at bounding box center [554, 272] width 783 height 29
drag, startPoint x: 294, startPoint y: 293, endPoint x: 279, endPoint y: 291, distance: 15.2
click at [287, 292] on div "SearchWithCriteriae26d3c89-0ae3-45d1-a097-436108b83d80 Work Title UNTEN SearchW…" at bounding box center [554, 308] width 783 height 101
click at [919, 389] on button "Search" at bounding box center [902, 384] width 87 height 29
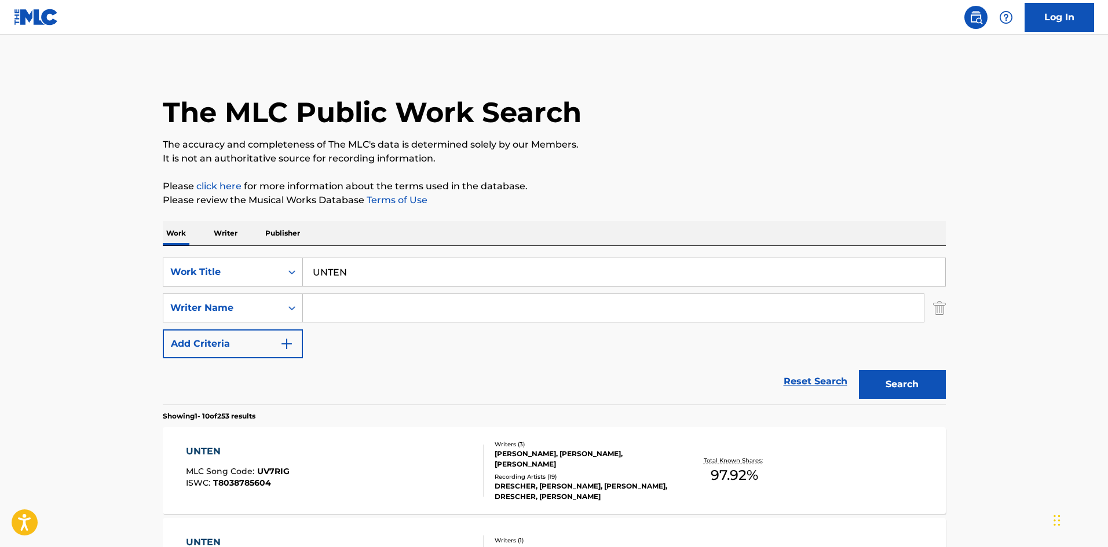
drag, startPoint x: 360, startPoint y: 307, endPoint x: 365, endPoint y: 312, distance: 7.4
click at [360, 307] on input "Search Form" at bounding box center [613, 308] width 621 height 28
click at [883, 377] on button "Search" at bounding box center [902, 384] width 87 height 29
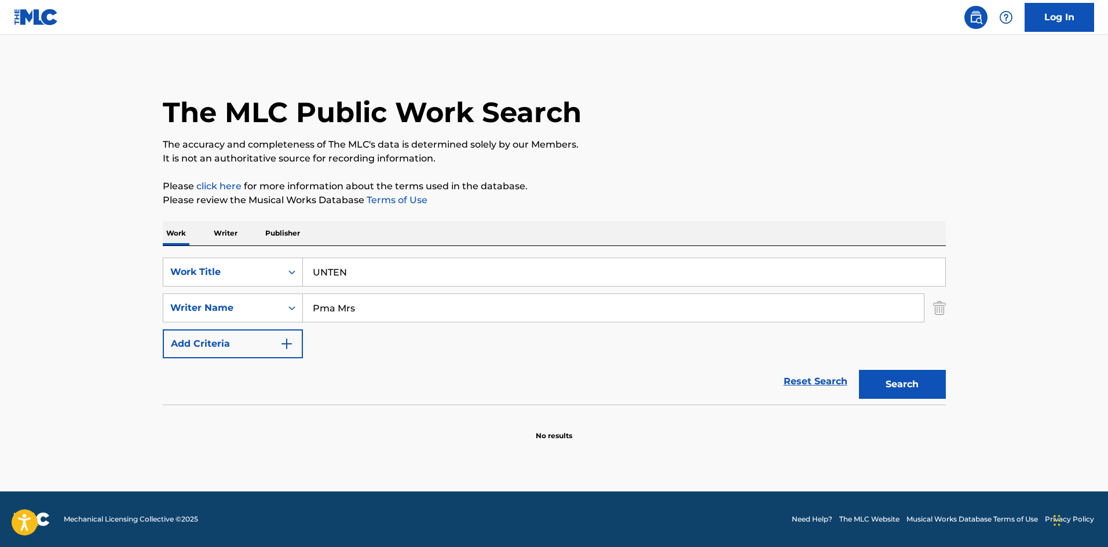
drag, startPoint x: 335, startPoint y: 307, endPoint x: 424, endPoint y: 325, distance: 91.5
click at [423, 325] on div "SearchWithCriteriae26d3c89-0ae3-45d1-a097-436108b83d80 Work Title UNTEN SearchW…" at bounding box center [554, 308] width 783 height 101
click at [874, 373] on button "Search" at bounding box center [902, 384] width 87 height 29
click at [278, 263] on div "SearchWithCriteriae26d3c89-0ae3-45d1-a097-436108b83d80 Work Title UNTEN" at bounding box center [554, 272] width 783 height 29
drag, startPoint x: 335, startPoint y: 307, endPoint x: 273, endPoint y: 305, distance: 61.4
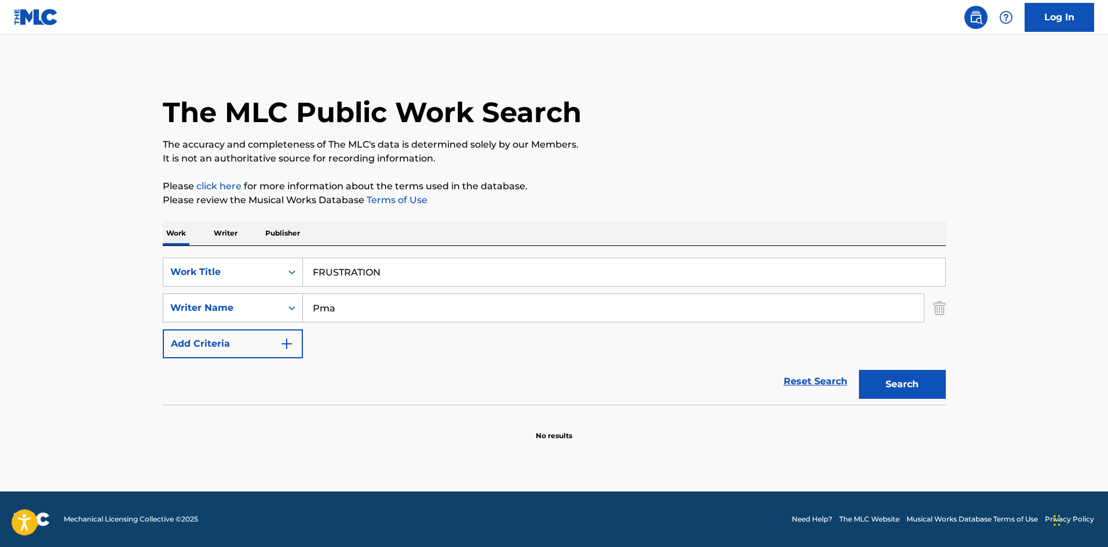
click at [276, 303] on div "SearchWithCriteria4f086465-6747-4a9d-94b9-eadf46f686df Writer Name Pma" at bounding box center [554, 308] width 783 height 29
drag, startPoint x: 358, startPoint y: 307, endPoint x: 259, endPoint y: 294, distance: 99.9
click at [264, 294] on div "SearchWithCriteria4f086465-6747-4a9d-94b9-eadf46f686df Writer Name [PERSON_NAME]" at bounding box center [554, 308] width 783 height 29
click at [909, 390] on button "Search" at bounding box center [902, 384] width 87 height 29
drag, startPoint x: 349, startPoint y: 309, endPoint x: 288, endPoint y: 300, distance: 61.4
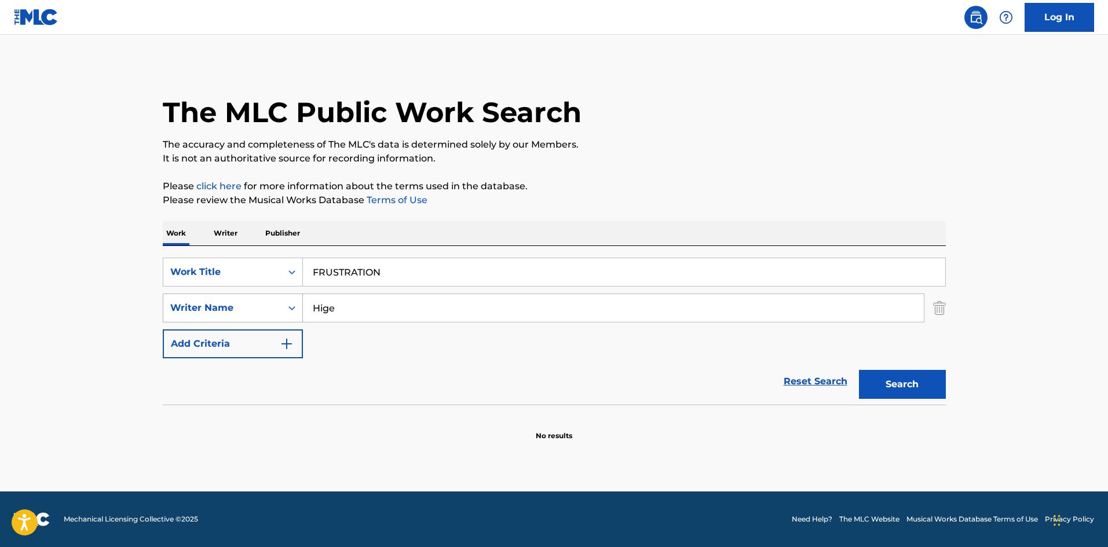
click at [286, 299] on div "SearchWithCriteria4f086465-6747-4a9d-94b9-eadf46f686df Writer Name Hige" at bounding box center [554, 308] width 783 height 29
click at [913, 388] on button "Search" at bounding box center [902, 384] width 87 height 29
click at [401, 269] on input "FRUSTRATION" at bounding box center [624, 272] width 642 height 28
click at [276, 259] on div "SearchWithCriteriae26d3c89-0ae3-45d1-a097-436108b83d80 Work Title FRUSTRATION" at bounding box center [554, 272] width 783 height 29
drag, startPoint x: 355, startPoint y: 300, endPoint x: 290, endPoint y: 308, distance: 65.3
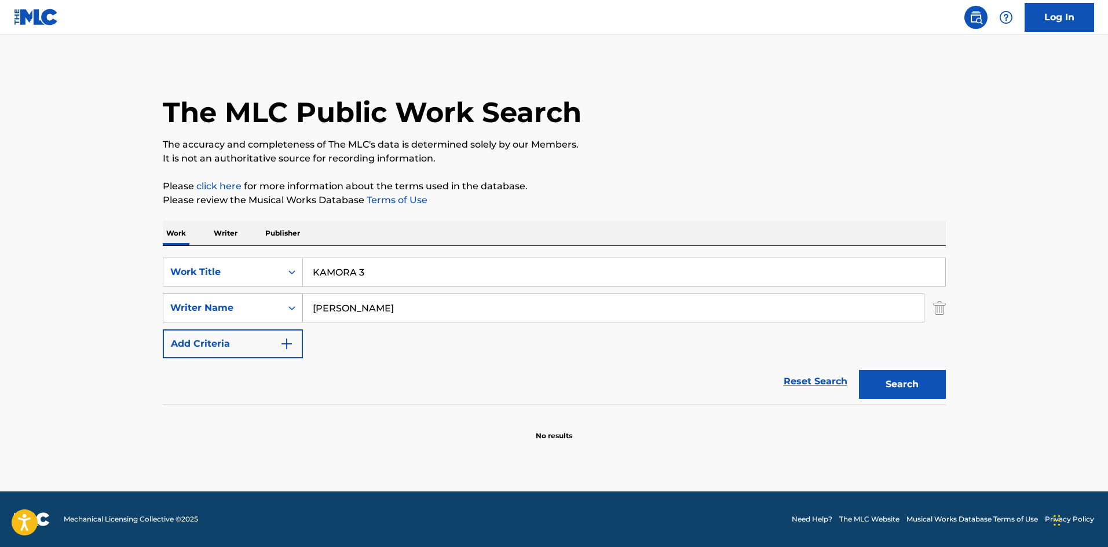
click at [274, 299] on div "SearchWithCriteria4f086465-6747-4a9d-94b9-eadf46f686df Writer Name [PERSON_NAME]" at bounding box center [554, 308] width 783 height 29
click at [890, 391] on button "Search" at bounding box center [902, 384] width 87 height 29
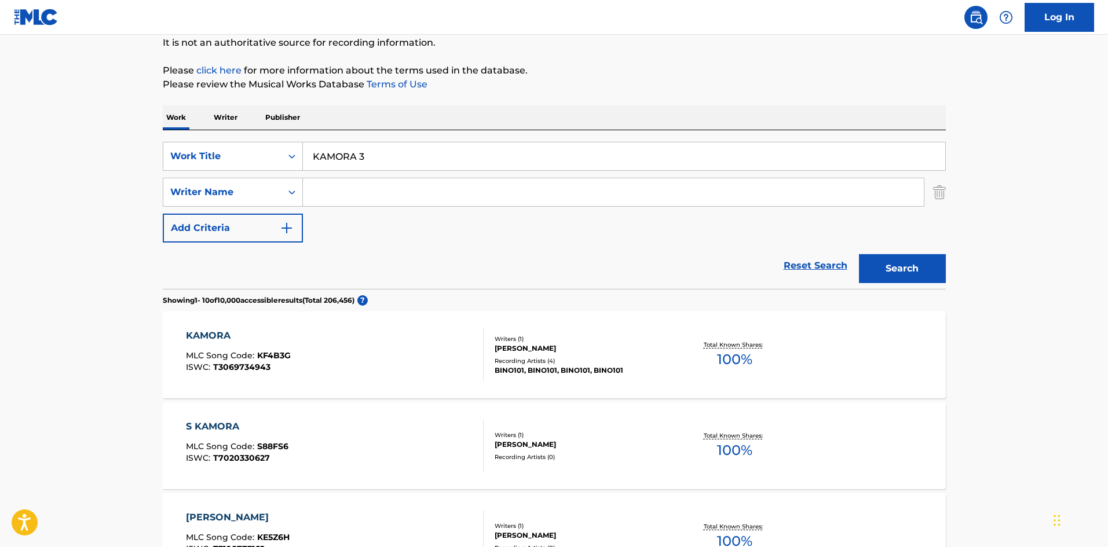
scroll to position [174, 0]
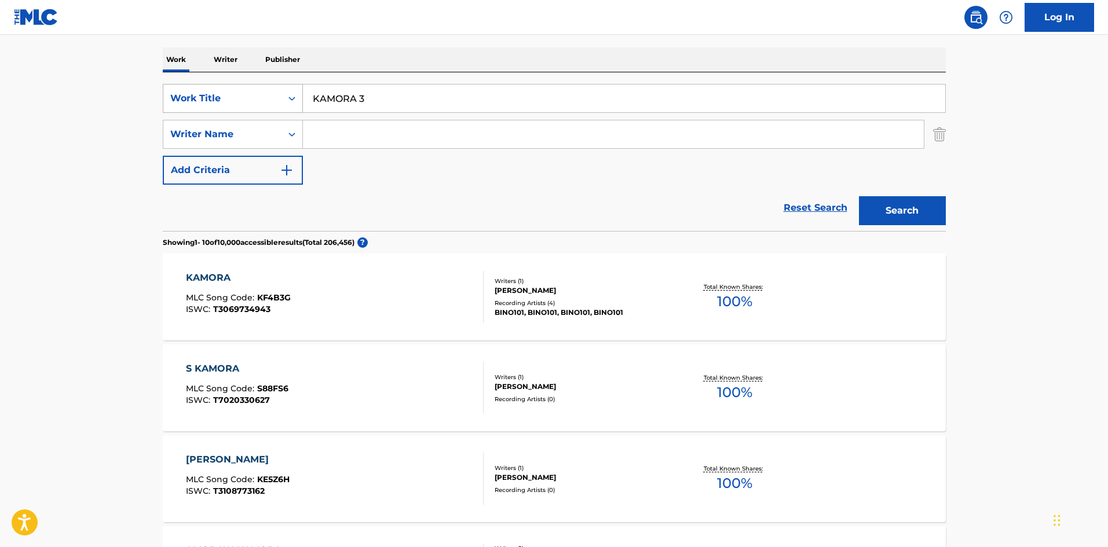
drag, startPoint x: 376, startPoint y: 102, endPoint x: 292, endPoint y: 102, distance: 83.4
click at [289, 94] on div "SearchWithCriteriae26d3c89-0ae3-45d1-a097-436108b83d80 Work Title KAMORA 3" at bounding box center [554, 98] width 783 height 29
click at [905, 207] on button "Search" at bounding box center [902, 210] width 87 height 29
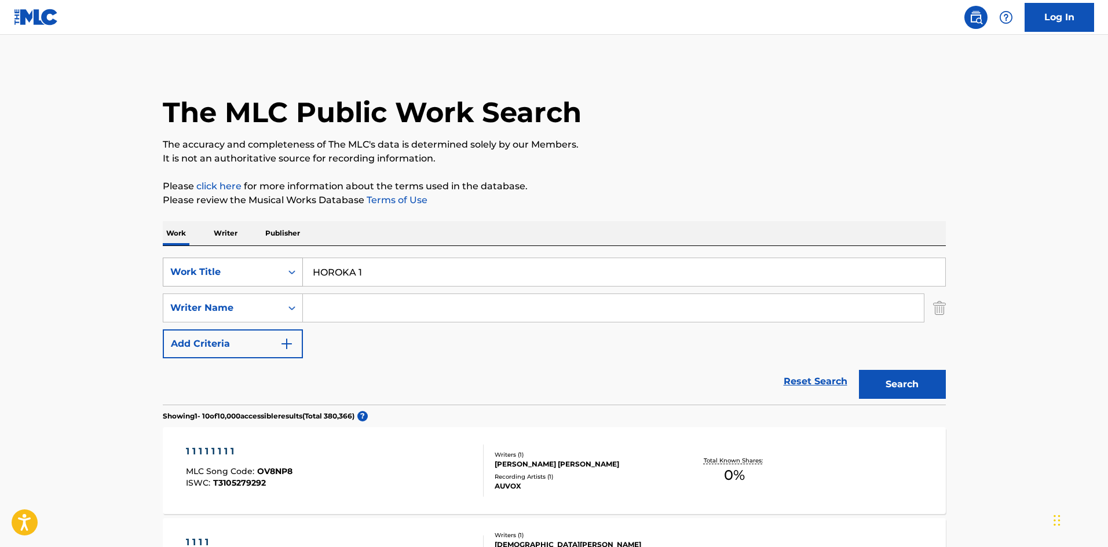
drag, startPoint x: 379, startPoint y: 269, endPoint x: 283, endPoint y: 265, distance: 96.2
click at [279, 263] on div "SearchWithCriteriae26d3c89-0ae3-45d1-a097-436108b83d80 Work Title HOROKA 1" at bounding box center [554, 272] width 783 height 29
click at [905, 383] on button "Search" at bounding box center [902, 384] width 87 height 29
click at [362, 269] on input "HOROKA 2" at bounding box center [624, 272] width 642 height 28
drag, startPoint x: 907, startPoint y: 389, endPoint x: 790, endPoint y: 359, distance: 120.8
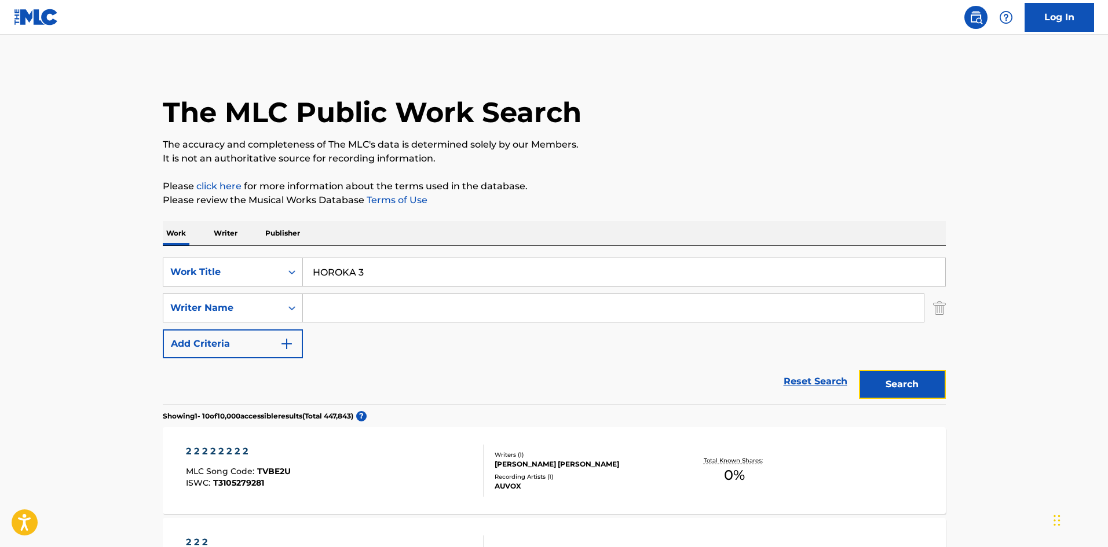
click at [907, 388] on button "Search" at bounding box center [902, 384] width 87 height 29
drag, startPoint x: 362, startPoint y: 269, endPoint x: 370, endPoint y: 269, distance: 8.1
click at [370, 269] on input "HOROKA 3" at bounding box center [624, 272] width 642 height 28
click at [362, 269] on input "HOROKA 3" at bounding box center [624, 272] width 642 height 28
click at [362, 277] on input "HOROKA4" at bounding box center [624, 272] width 642 height 28
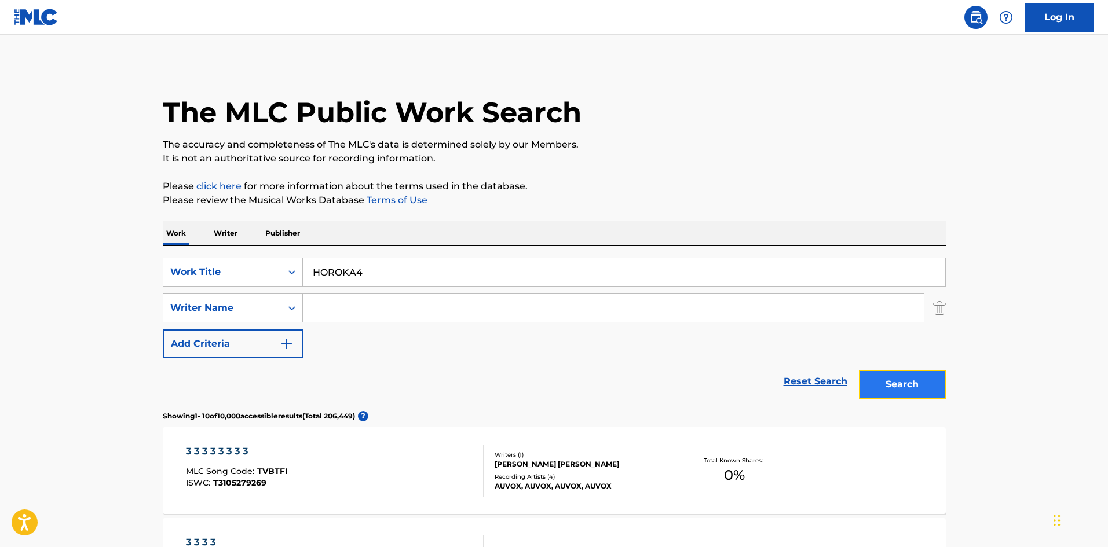
click at [911, 391] on button "Search" at bounding box center [902, 384] width 87 height 29
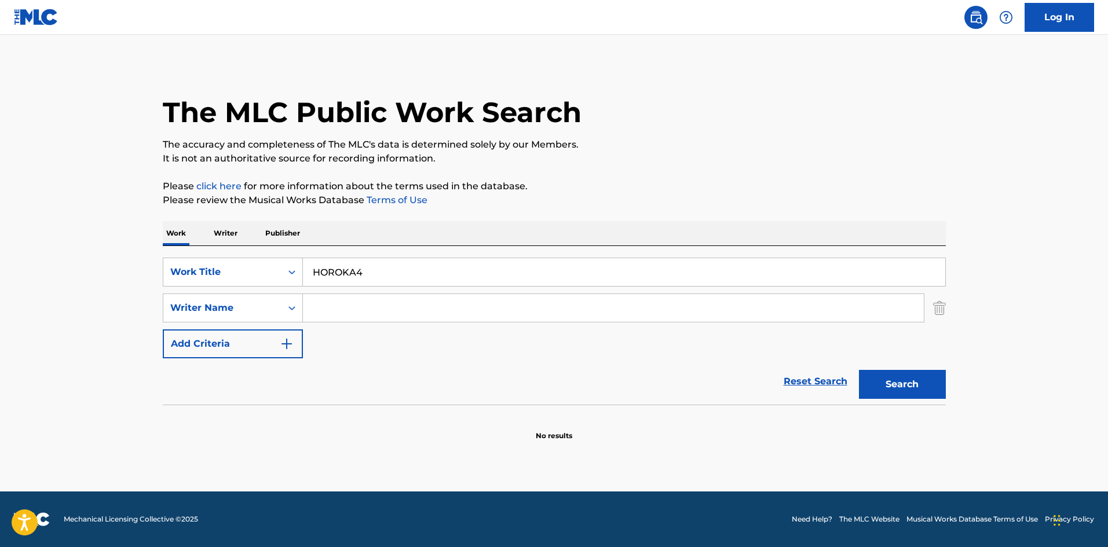
click at [351, 270] on input "HOROKA4" at bounding box center [624, 272] width 642 height 28
click at [360, 269] on input "HOROKA4" at bounding box center [624, 272] width 642 height 28
click at [355, 271] on input "HOROKA4" at bounding box center [624, 272] width 642 height 28
click at [916, 384] on button "Search" at bounding box center [902, 384] width 87 height 29
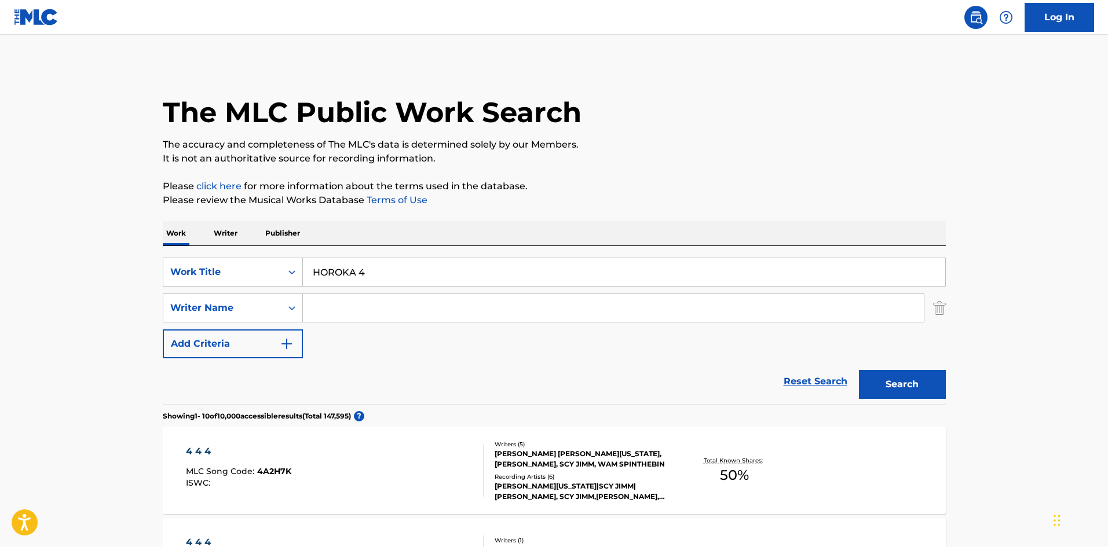
drag, startPoint x: 359, startPoint y: 273, endPoint x: 366, endPoint y: 273, distance: 6.9
click at [366, 273] on input "HOROKA 4" at bounding box center [624, 272] width 642 height 28
drag, startPoint x: 898, startPoint y: 391, endPoint x: 892, endPoint y: 381, distance: 11.7
click at [899, 391] on button "Search" at bounding box center [902, 384] width 87 height 29
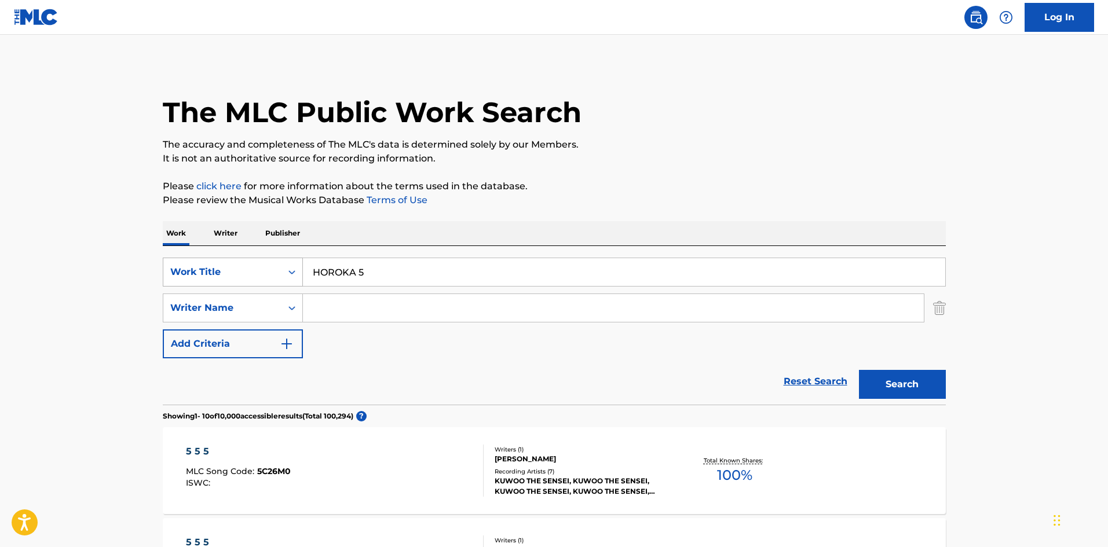
drag, startPoint x: 361, startPoint y: 269, endPoint x: 275, endPoint y: 259, distance: 86.8
click at [274, 255] on div "SearchWithCriteriae26d3c89-0ae3-45d1-a097-436108b83d80 Work Title HOROKA 5 Sear…" at bounding box center [554, 325] width 783 height 159
click at [878, 379] on button "Search" at bounding box center [902, 384] width 87 height 29
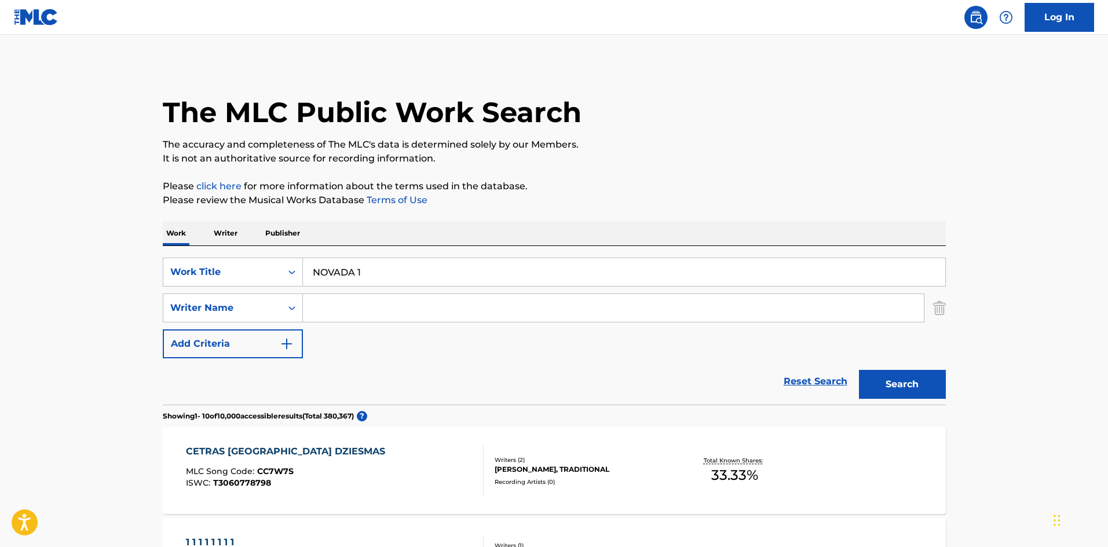
click at [228, 238] on p "Writer" at bounding box center [225, 233] width 31 height 24
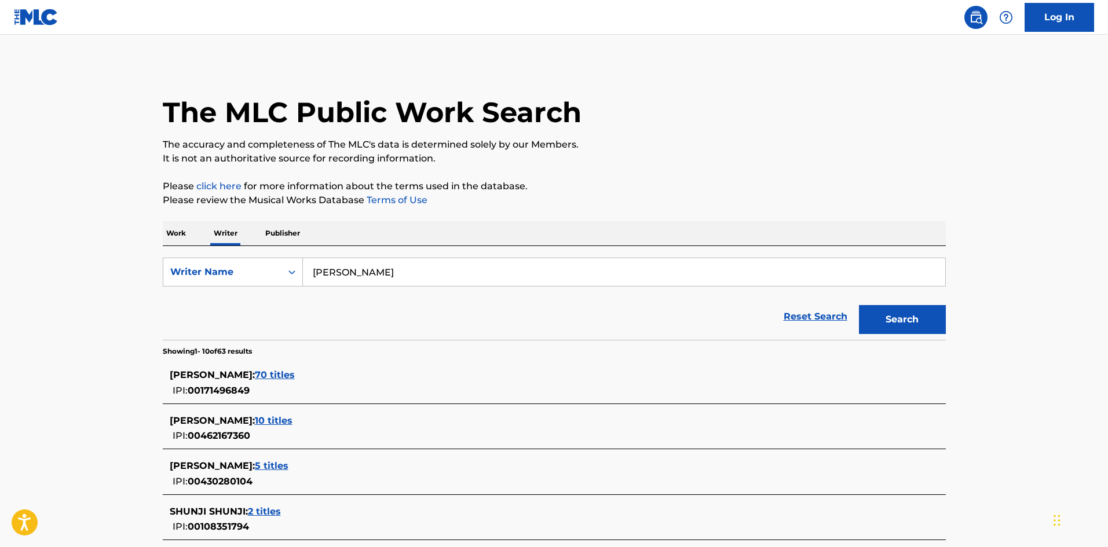
drag, startPoint x: 307, startPoint y: 262, endPoint x: 319, endPoint y: 268, distance: 13.5
click at [305, 263] on input "[PERSON_NAME]" at bounding box center [624, 272] width 642 height 28
click at [883, 320] on button "Search" at bounding box center [902, 319] width 87 height 29
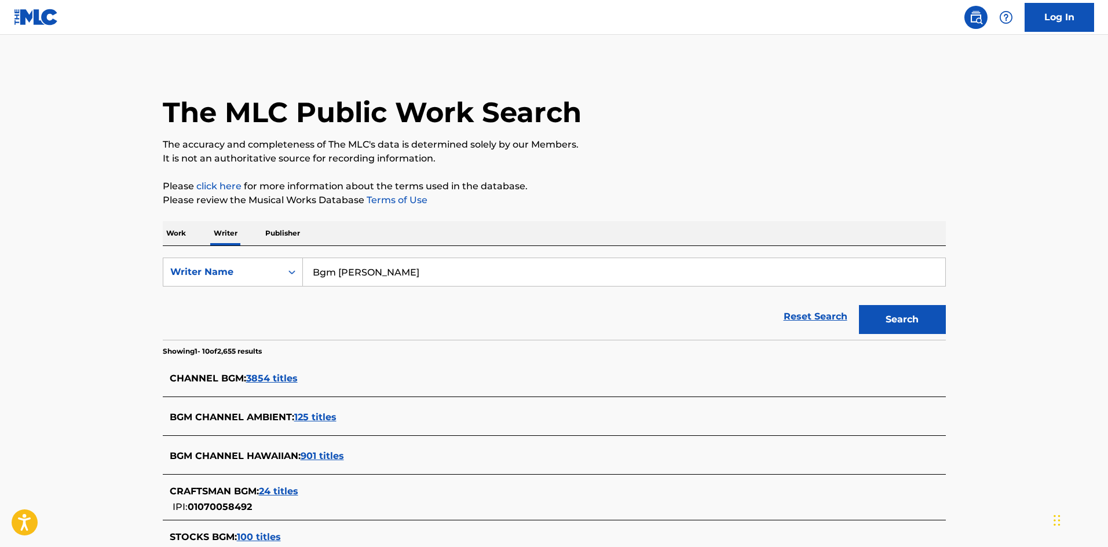
click at [178, 233] on p "Work" at bounding box center [176, 233] width 27 height 24
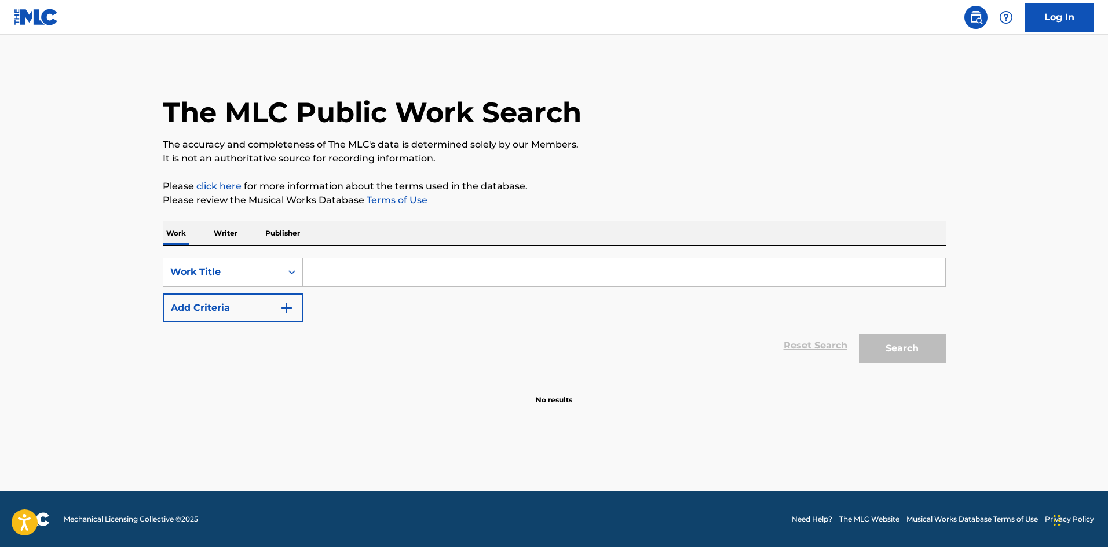
click at [357, 269] on input "Search Form" at bounding box center [624, 272] width 642 height 28
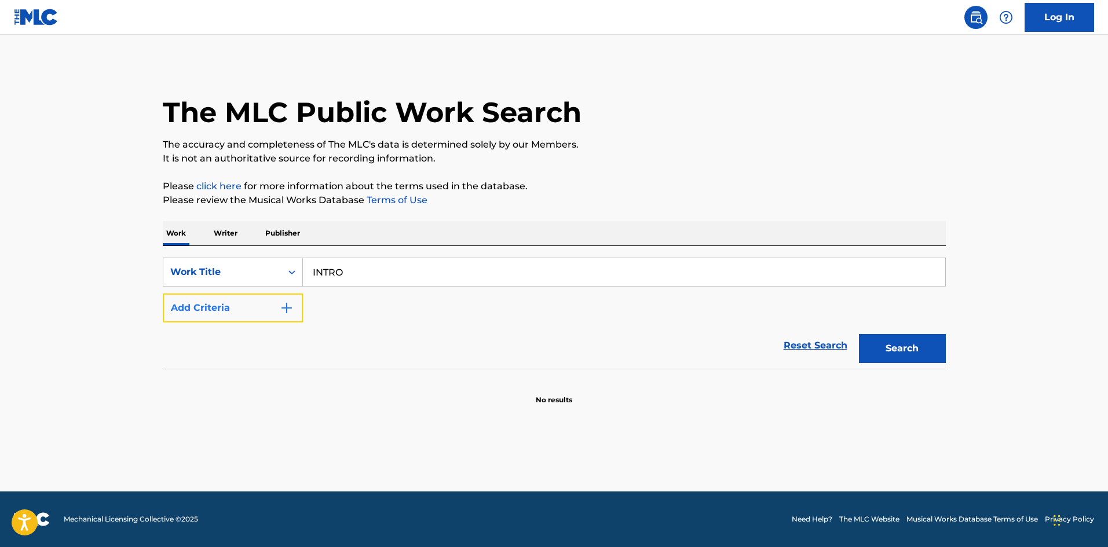
click at [292, 312] on img "Search Form" at bounding box center [287, 308] width 14 height 14
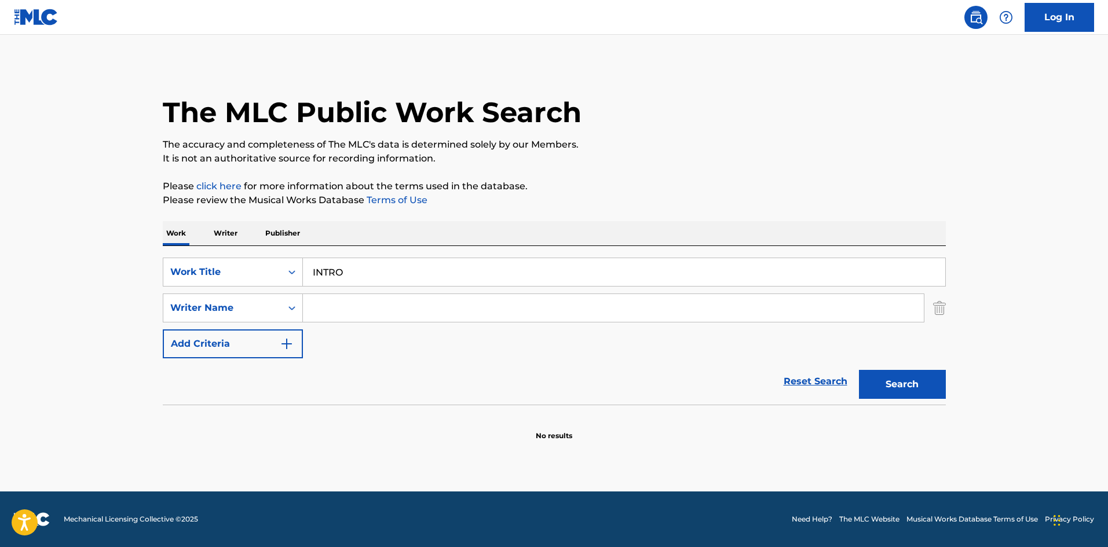
click at [355, 310] on input "Search Form" at bounding box center [613, 308] width 621 height 28
drag, startPoint x: 350, startPoint y: 309, endPoint x: 305, endPoint y: 310, distance: 45.7
click at [305, 309] on input "Hosaka Sou" at bounding box center [613, 308] width 621 height 28
click at [923, 380] on button "Search" at bounding box center [902, 384] width 87 height 29
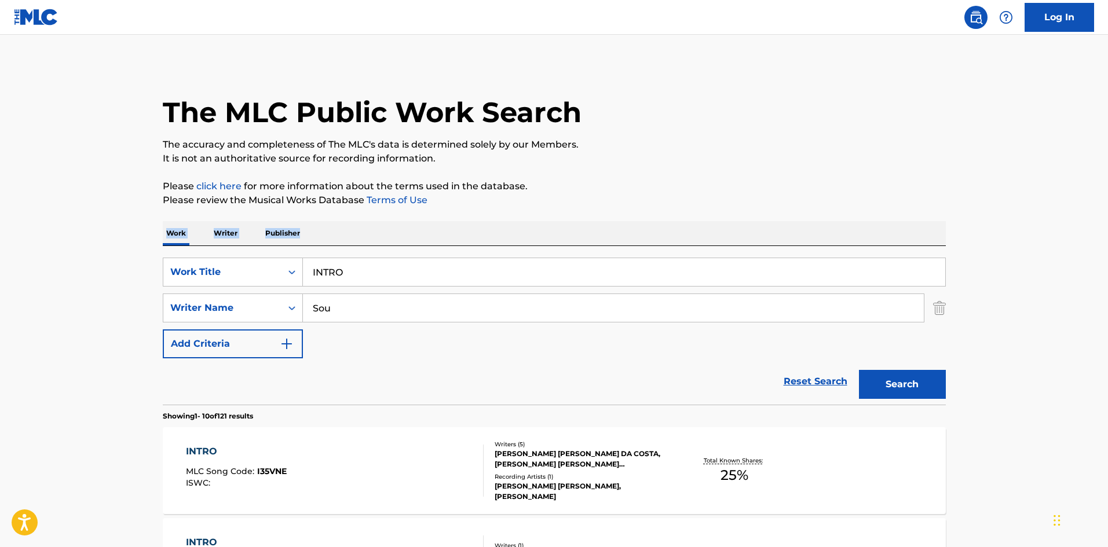
drag, startPoint x: 1107, startPoint y: 205, endPoint x: 1102, endPoint y: 245, distance: 40.3
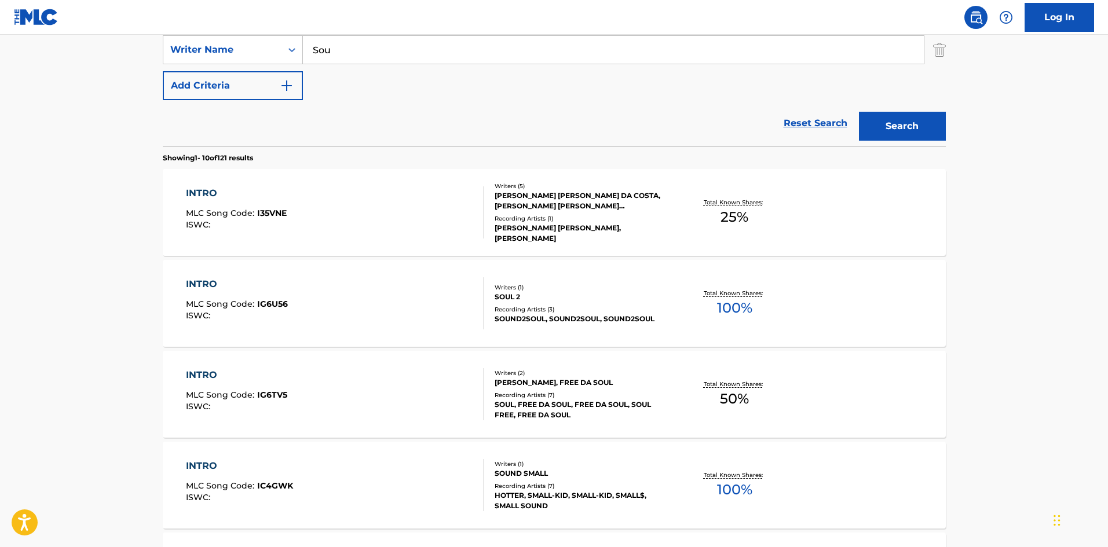
scroll to position [260, 0]
click at [530, 149] on section "Showing 1 - 10 of 121 results" at bounding box center [554, 153] width 783 height 17
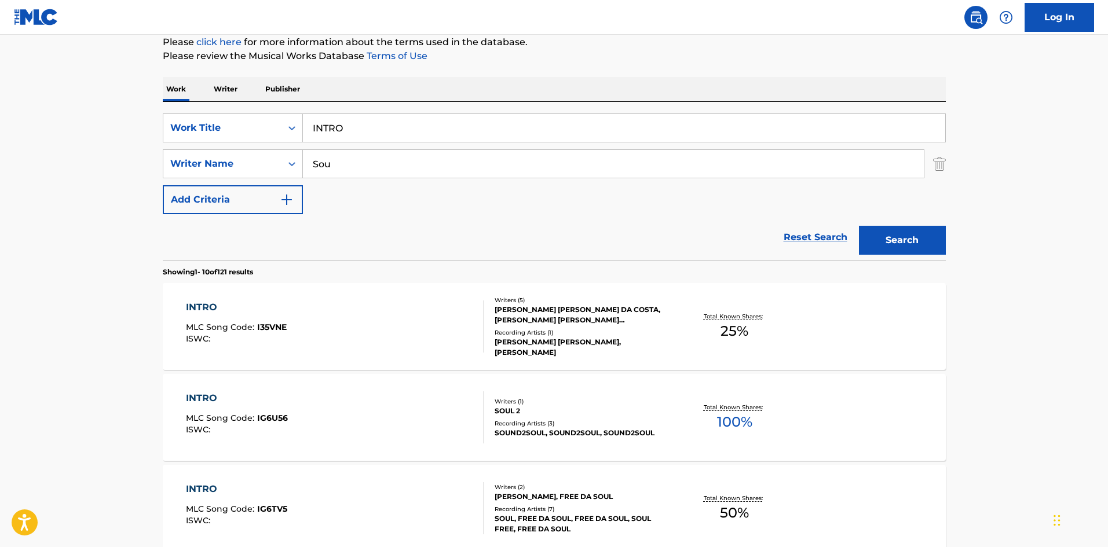
scroll to position [86, 0]
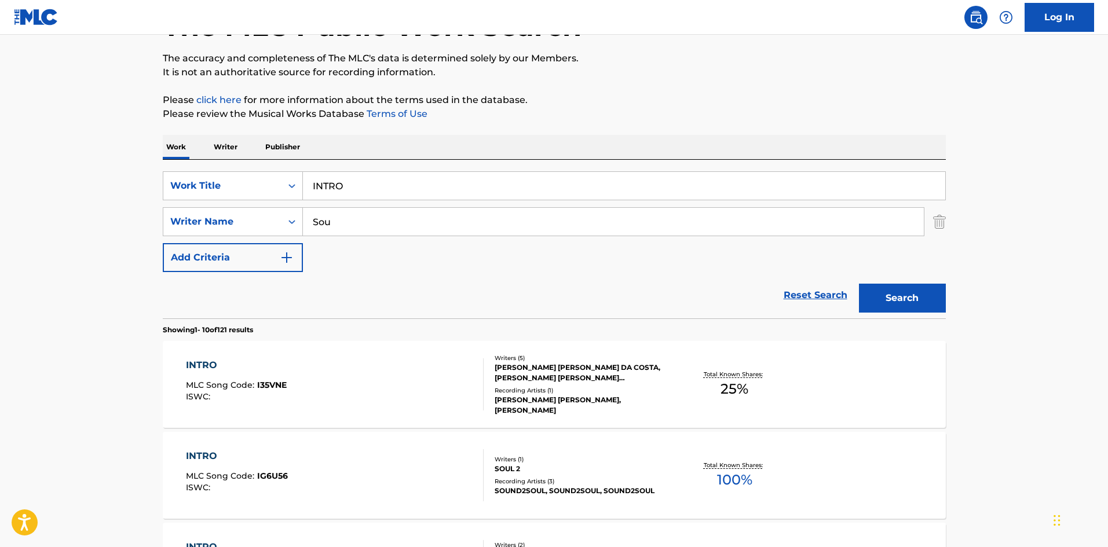
click at [228, 147] on p "Writer" at bounding box center [225, 147] width 31 height 24
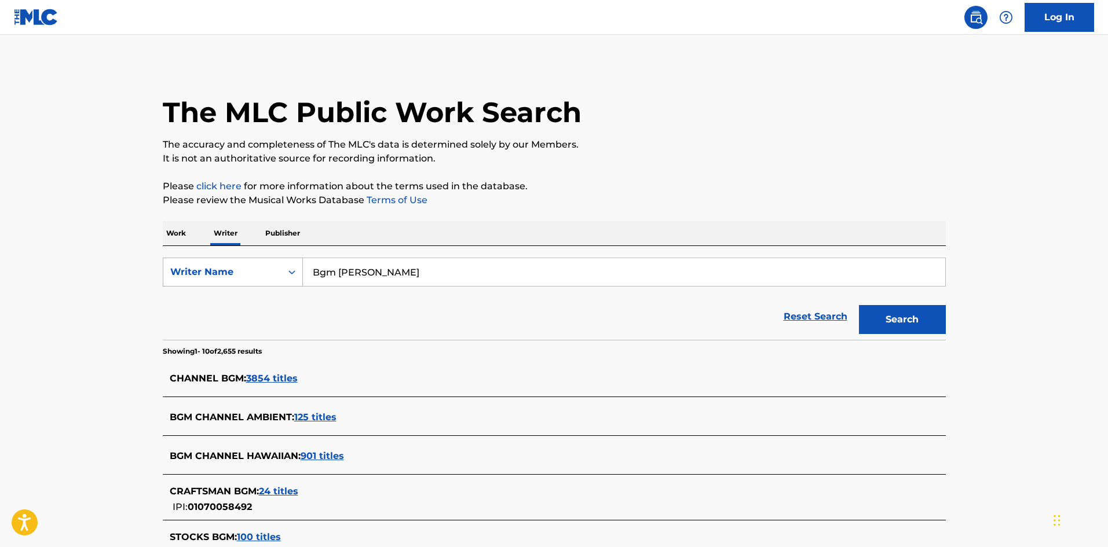
drag, startPoint x: 298, startPoint y: 258, endPoint x: 290, endPoint y: 262, distance: 9.3
click at [289, 258] on div "SearchWithCriteria310863d7-5cce-4fab-96a9-47039ac86978 Writer Name [PERSON_NAME]" at bounding box center [554, 272] width 783 height 29
click at [886, 320] on button "Search" at bounding box center [902, 319] width 87 height 29
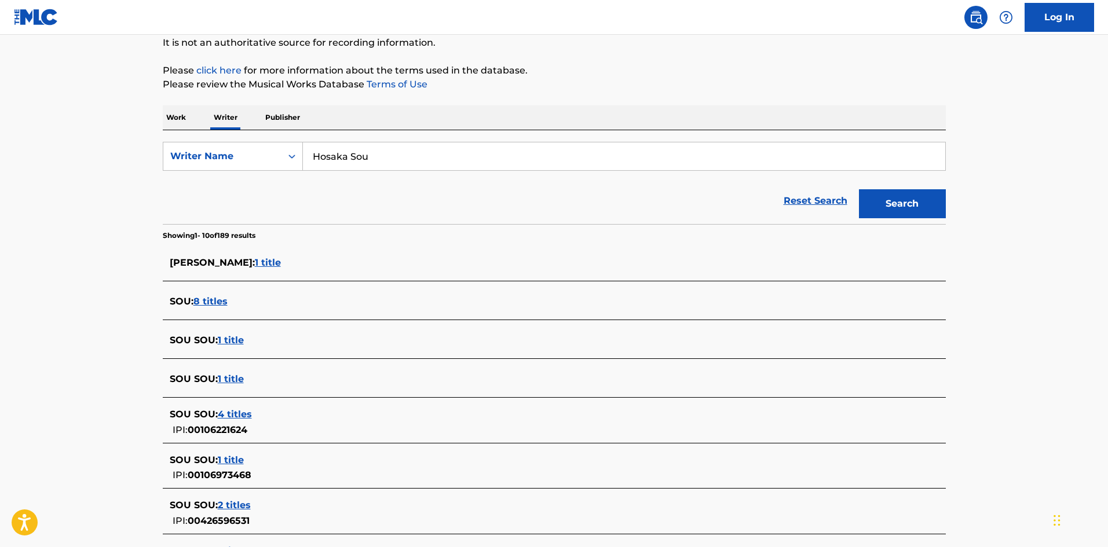
scroll to position [174, 0]
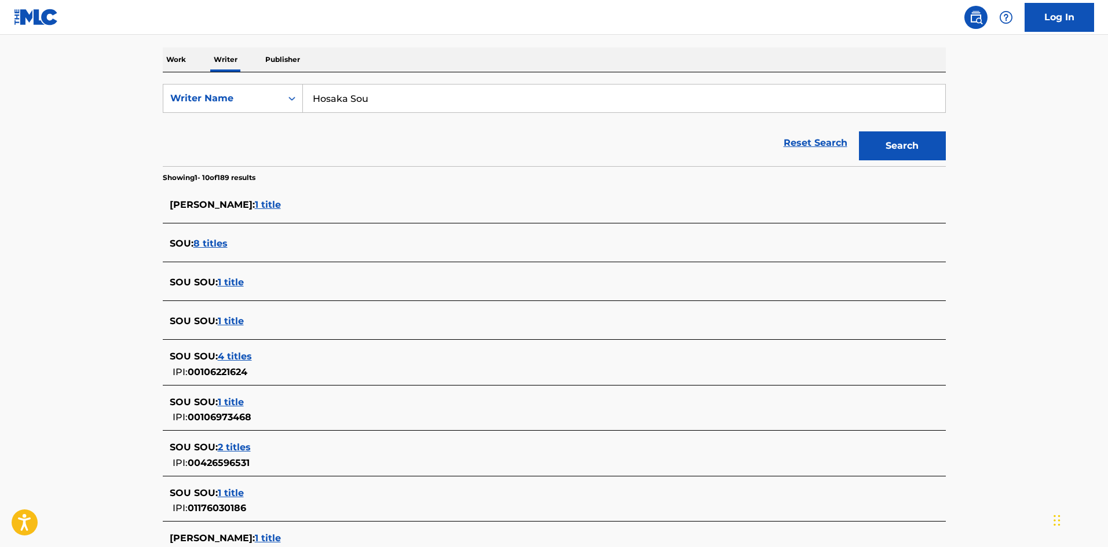
click at [179, 63] on p "Work" at bounding box center [176, 59] width 27 height 24
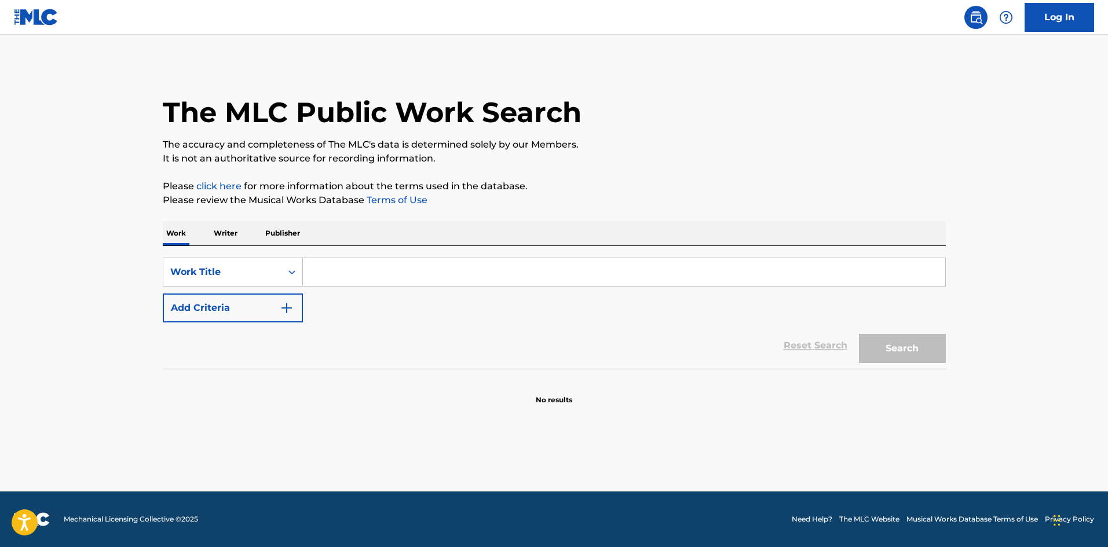
drag, startPoint x: 361, startPoint y: 269, endPoint x: 368, endPoint y: 270, distance: 7.0
click at [361, 269] on input "Search Form" at bounding box center [624, 272] width 642 height 28
click at [889, 357] on button "Search" at bounding box center [902, 348] width 87 height 29
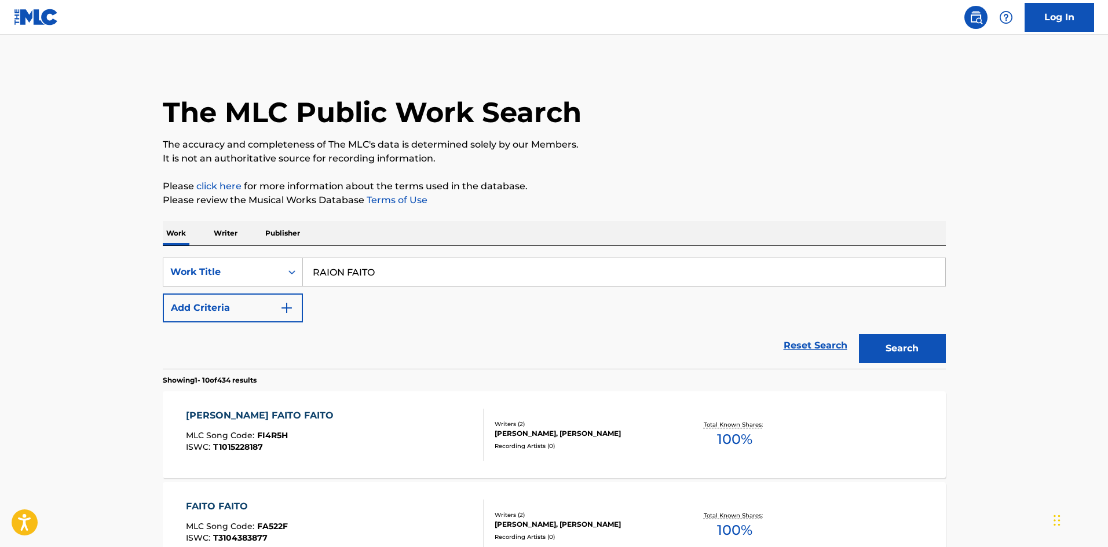
drag, startPoint x: 309, startPoint y: 255, endPoint x: 272, endPoint y: 253, distance: 37.7
drag, startPoint x: 428, startPoint y: 274, endPoint x: 463, endPoint y: 276, distance: 34.8
click at [461, 276] on input "ANONYMOUS Yukki" at bounding box center [624, 272] width 642 height 28
click at [278, 309] on button "Add Criteria" at bounding box center [233, 308] width 140 height 29
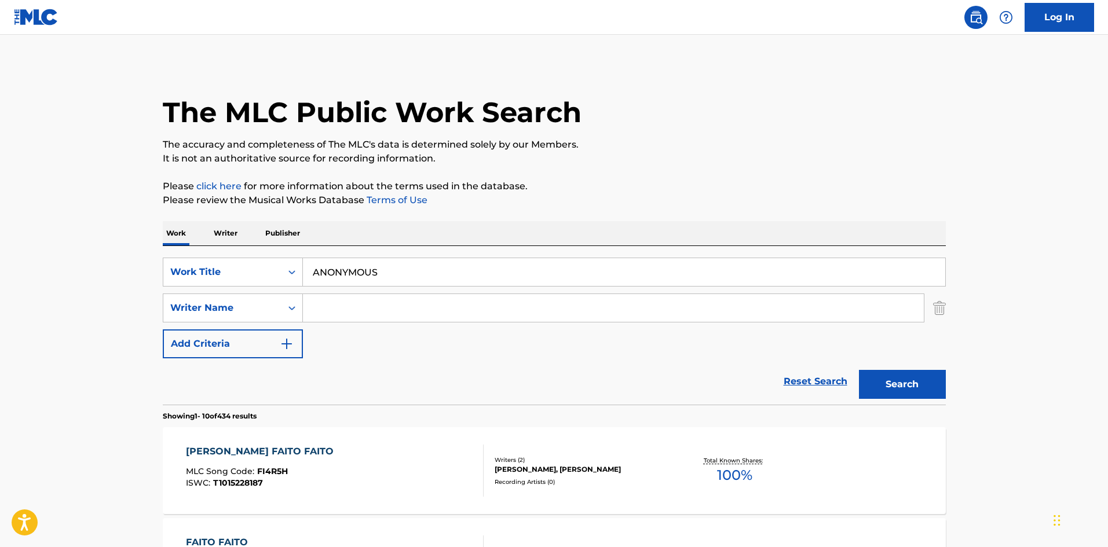
drag, startPoint x: 278, startPoint y: 309, endPoint x: 355, endPoint y: 306, distance: 77.1
click at [337, 307] on input "Search Form" at bounding box center [613, 308] width 621 height 28
click at [877, 382] on button "Search" at bounding box center [902, 384] width 87 height 29
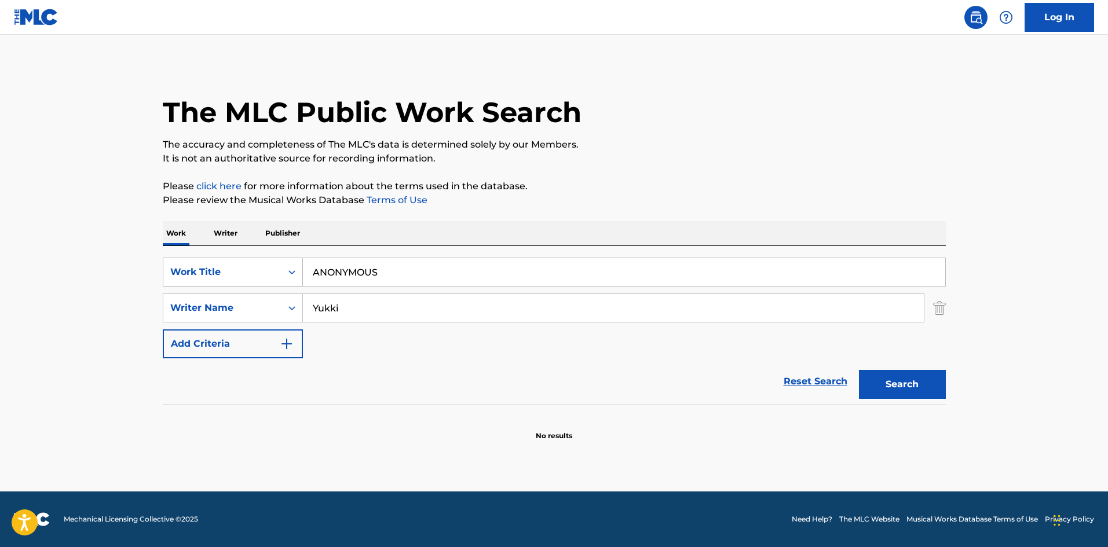
drag, startPoint x: 389, startPoint y: 260, endPoint x: 285, endPoint y: 265, distance: 104.3
click at [267, 256] on div "SearchWithCriteriae26d3c89-0ae3-45d1-a097-436108b83d80 Work Title ANONYMOUS Sea…" at bounding box center [554, 325] width 783 height 159
drag, startPoint x: 348, startPoint y: 312, endPoint x: 280, endPoint y: 298, distance: 69.1
click at [266, 299] on div "SearchWithCriteria4f086465-6747-4a9d-94b9-eadf46f686df Writer Name [PERSON_NAME]" at bounding box center [554, 308] width 783 height 29
click at [913, 385] on button "Search" at bounding box center [902, 384] width 87 height 29
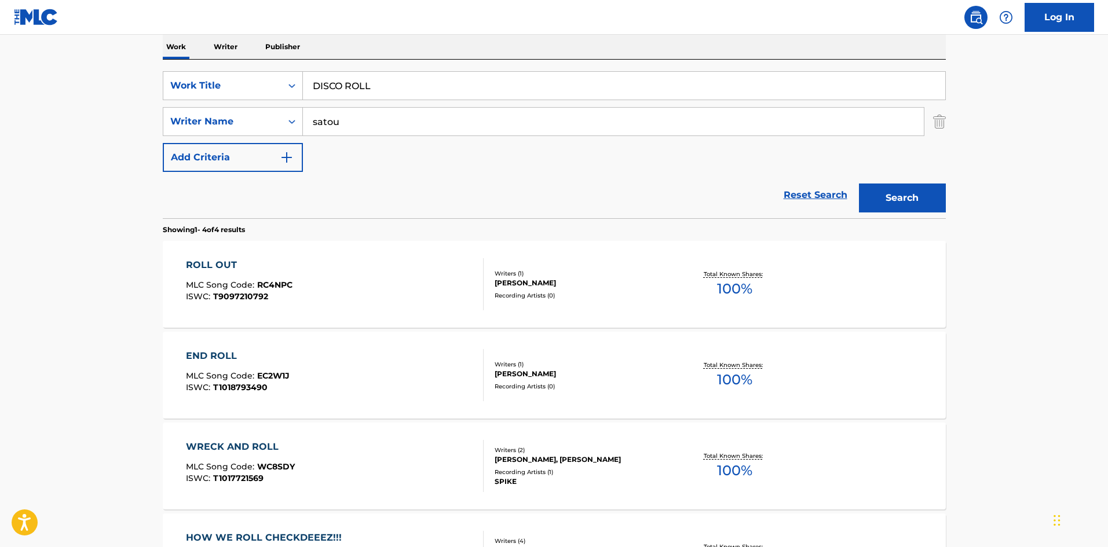
scroll to position [189, 0]
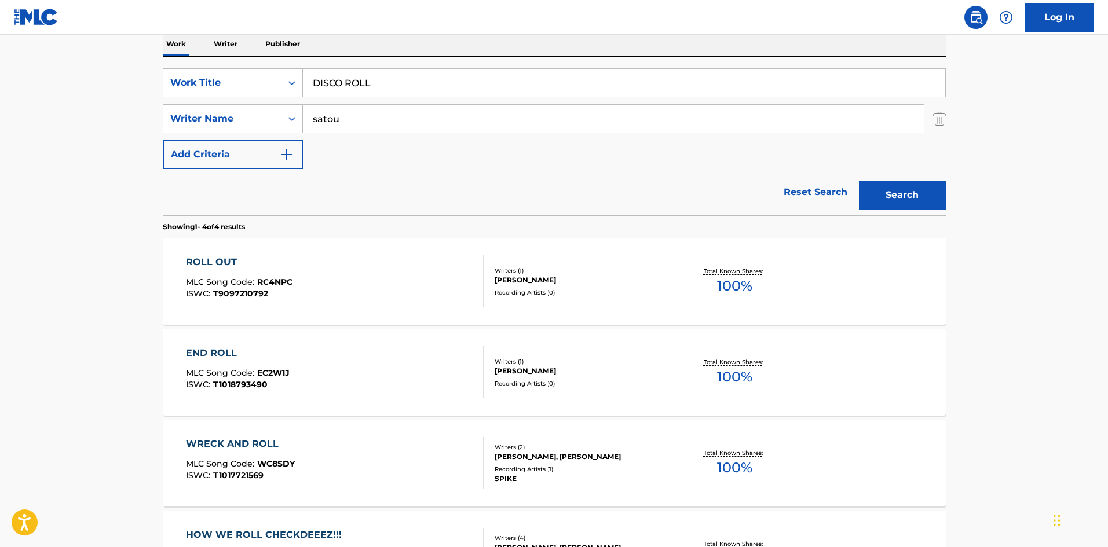
drag, startPoint x: 213, startPoint y: 49, endPoint x: 230, endPoint y: 63, distance: 22.2
click at [203, 47] on div "Work Writer Publisher SearchWithCriteriae26d3c89-0ae3-45d1-a097-436108b83d80 Wo…" at bounding box center [554, 342] width 783 height 620
drag, startPoint x: 405, startPoint y: 87, endPoint x: 394, endPoint y: 103, distance: 19.9
click at [421, 89] on input "YUUGATA Parisp" at bounding box center [624, 83] width 642 height 28
drag, startPoint x: 270, startPoint y: 124, endPoint x: 322, endPoint y: 131, distance: 52.1
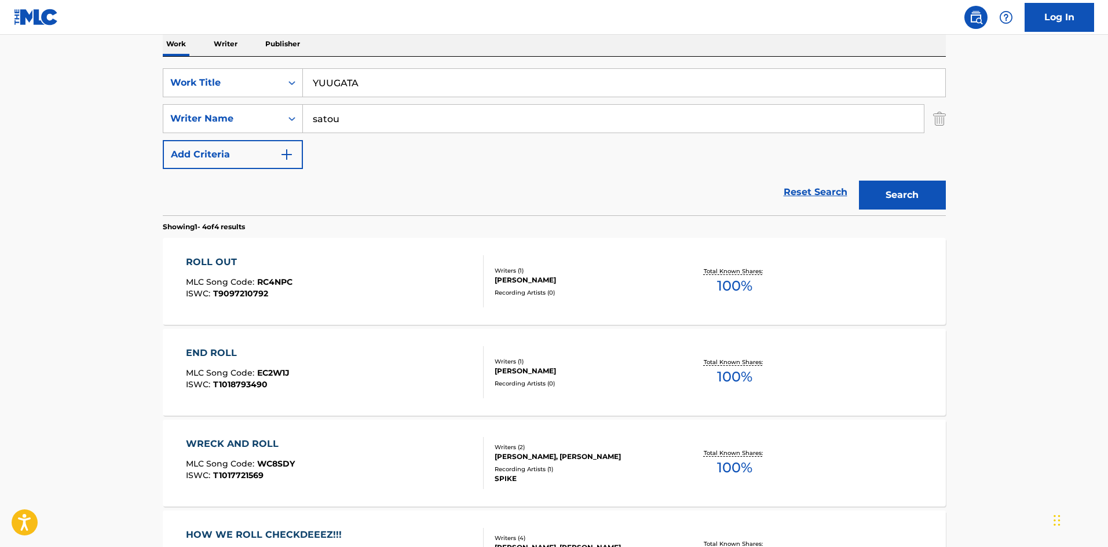
click at [259, 124] on div "SearchWithCriteria4f086465-6747-4a9d-94b9-eadf46f686df Writer Name [PERSON_NAME]" at bounding box center [554, 118] width 783 height 29
click at [892, 186] on button "Search" at bounding box center [902, 195] width 87 height 29
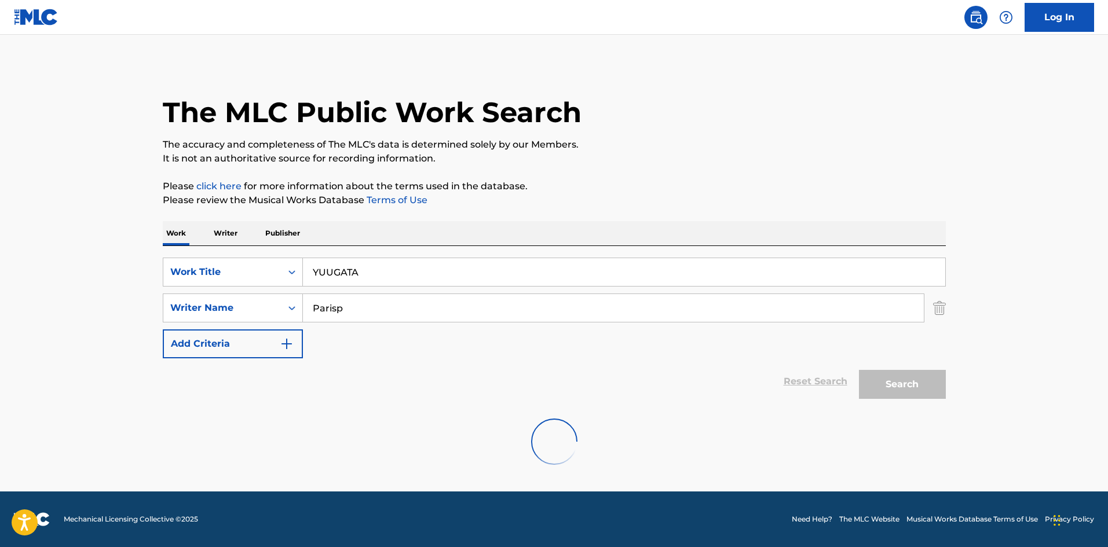
scroll to position [0, 0]
drag, startPoint x: 302, startPoint y: 257, endPoint x: 289, endPoint y: 256, distance: 13.4
click at [284, 253] on div "SearchWithCriteriae26d3c89-0ae3-45d1-a097-436108b83d80 Work Title YUUGATA Searc…" at bounding box center [554, 325] width 783 height 159
click at [258, 301] on div "SearchWithCriteria4f086465-6747-4a9d-94b9-eadf46f686df Writer Name [PERSON_NAME]" at bounding box center [554, 308] width 783 height 29
click at [888, 387] on button "Search" at bounding box center [902, 384] width 87 height 29
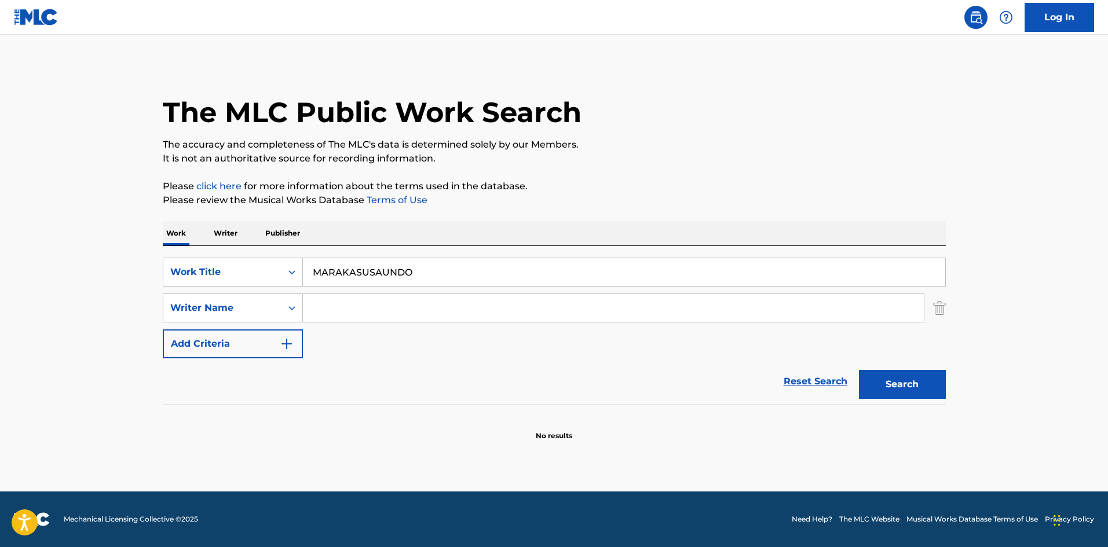
drag, startPoint x: 207, startPoint y: 239, endPoint x: 218, endPoint y: 251, distance: 17.2
click at [194, 238] on div "Work Writer Publisher SearchWithCriteriae26d3c89-0ae3-45d1-a097-436108b83d80 Wo…" at bounding box center [554, 331] width 783 height 220
click at [884, 377] on button "Search" at bounding box center [902, 384] width 87 height 29
drag, startPoint x: 421, startPoint y: 273, endPoint x: 217, endPoint y: 236, distance: 207.7
click at [217, 236] on div "Work Writer Publisher SearchWithCriteriae26d3c89-0ae3-45d1-a097-436108b83d80 Wo…" at bounding box center [554, 331] width 783 height 220
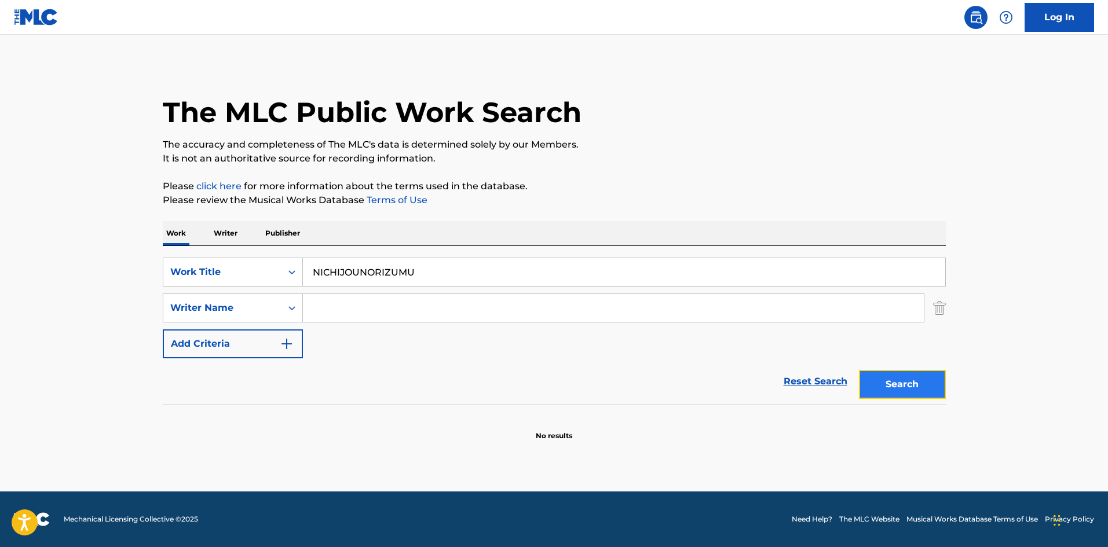
click at [886, 378] on button "Search" at bounding box center [902, 384] width 87 height 29
drag, startPoint x: 285, startPoint y: 247, endPoint x: 243, endPoint y: 245, distance: 41.7
click at [243, 245] on div "Work Writer Publisher SearchWithCriteriae26d3c89-0ae3-45d1-a097-436108b83d80 Wo…" at bounding box center [554, 331] width 783 height 220
click at [914, 377] on button "Search" at bounding box center [902, 384] width 87 height 29
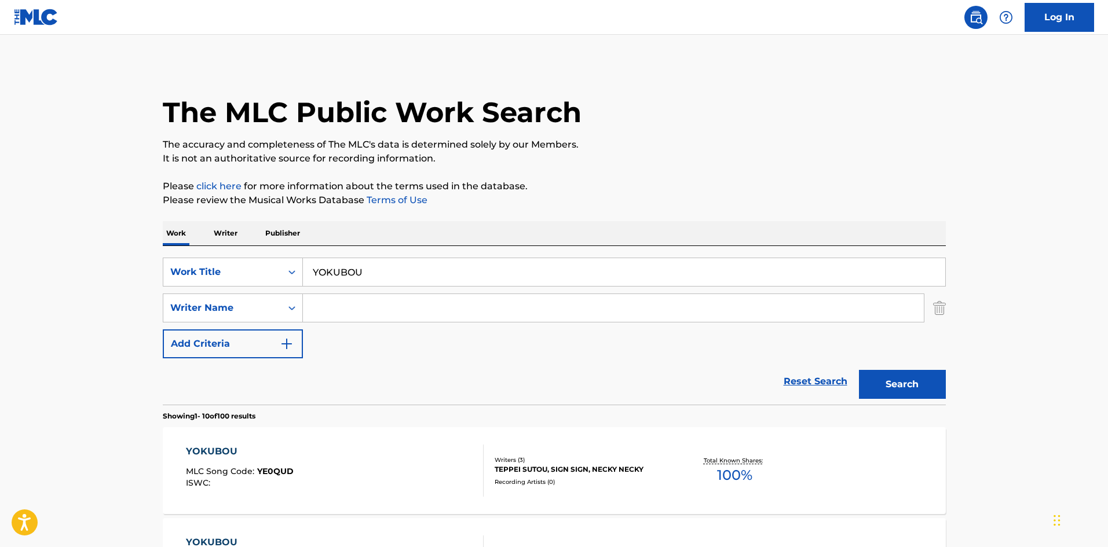
click at [336, 307] on input "Search Form" at bounding box center [613, 308] width 621 height 28
drag, startPoint x: 232, startPoint y: 289, endPoint x: 262, endPoint y: 309, distance: 35.7
click at [230, 289] on div "SearchWithCriteriae26d3c89-0ae3-45d1-a097-436108b83d80 Work Title YOKUBOU Searc…" at bounding box center [554, 308] width 783 height 101
click at [912, 371] on button "Search" at bounding box center [902, 384] width 87 height 29
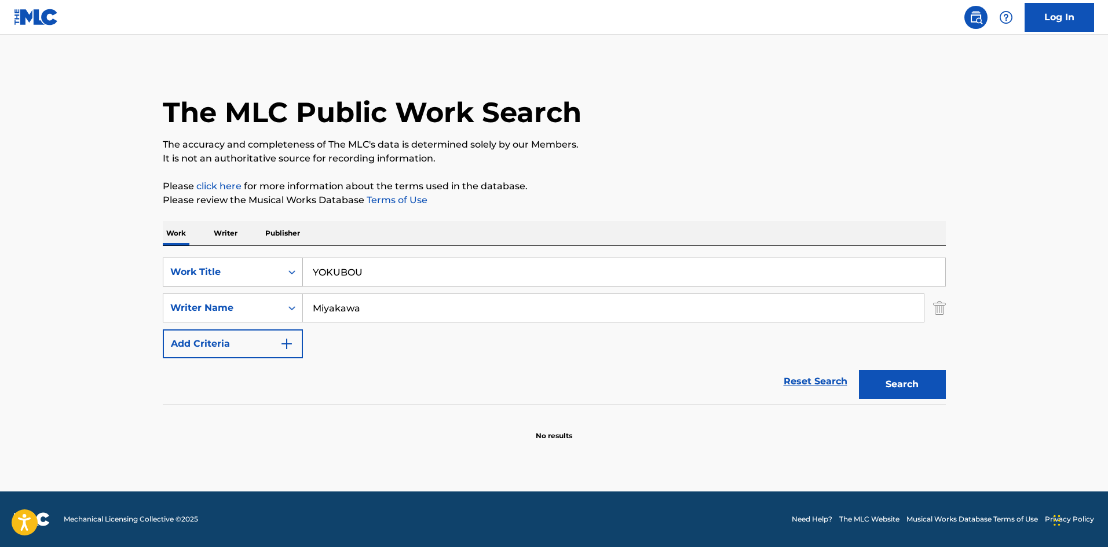
click at [280, 260] on div "SearchWithCriteriae26d3c89-0ae3-45d1-a097-436108b83d80 Work Title YOKUBOU" at bounding box center [554, 272] width 783 height 29
click at [908, 383] on button "Search" at bounding box center [902, 384] width 87 height 29
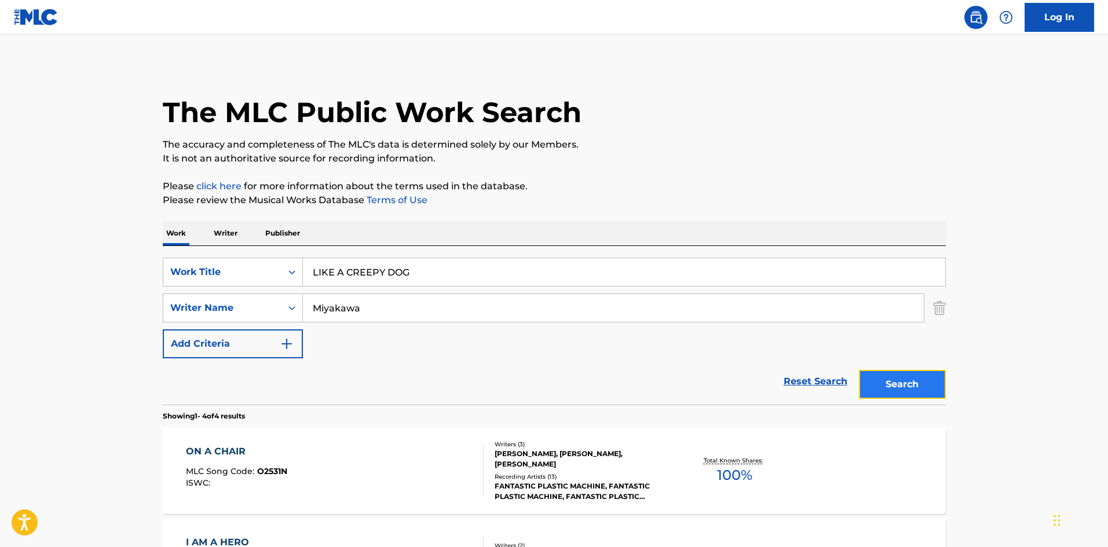
click at [916, 379] on button "Search" at bounding box center [902, 384] width 87 height 29
drag, startPoint x: 414, startPoint y: 276, endPoint x: 241, endPoint y: 245, distance: 175.2
click at [223, 236] on div "Work Writer Publisher SearchWithCriteriae26d3c89-0ae3-45d1-a097-436108b83d80 Wo…" at bounding box center [554, 531] width 783 height 620
drag, startPoint x: 312, startPoint y: 299, endPoint x: 239, endPoint y: 292, distance: 73.9
click at [245, 284] on div "SearchWithCriteriae26d3c89-0ae3-45d1-a097-436108b83d80 Work Title KIMINIAINIIKA…" at bounding box center [554, 308] width 783 height 101
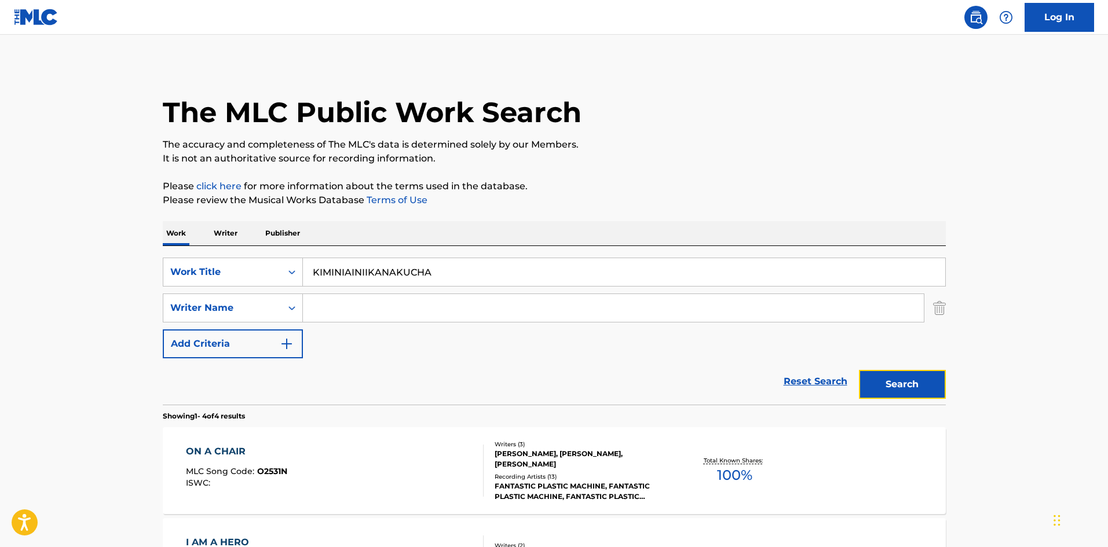
drag, startPoint x: 887, startPoint y: 390, endPoint x: 808, endPoint y: 361, distance: 84.6
click at [887, 389] on button "Search" at bounding box center [902, 384] width 87 height 29
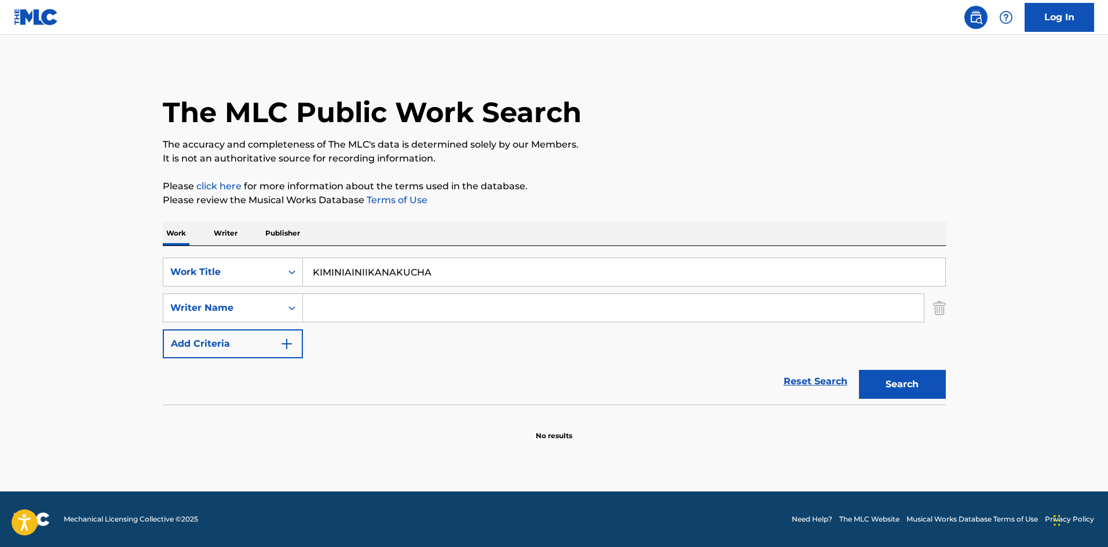
drag, startPoint x: 284, startPoint y: 247, endPoint x: 269, endPoint y: 251, distance: 14.9
click at [269, 246] on div "SearchWithCriteriae26d3c89-0ae3-45d1-a097-436108b83d80 Work Title KIMINIAINIIKA…" at bounding box center [554, 325] width 783 height 159
drag, startPoint x: 927, startPoint y: 383, endPoint x: 885, endPoint y: 379, distance: 42.5
click at [927, 382] on button "Search" at bounding box center [902, 384] width 87 height 29
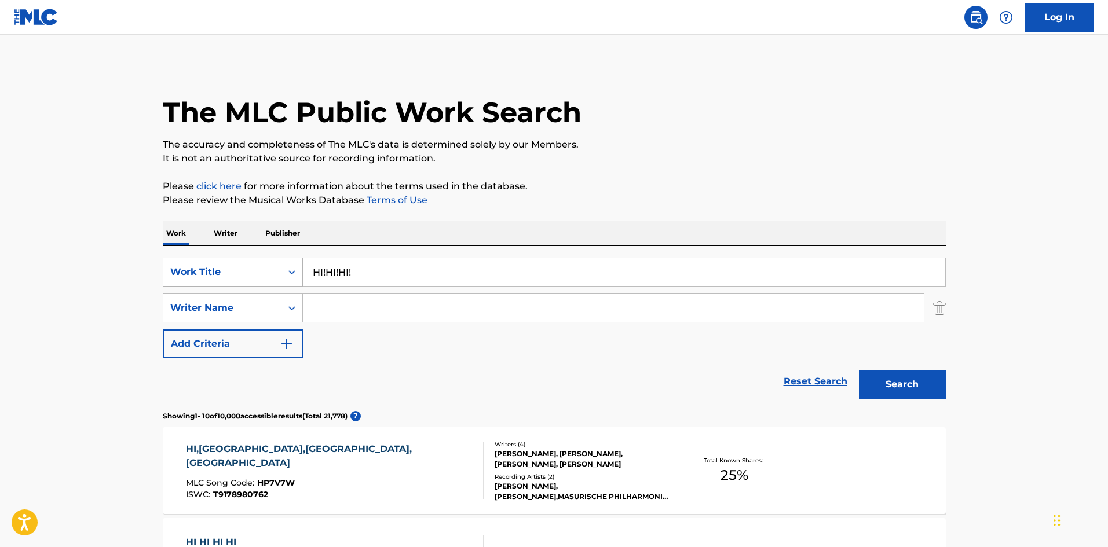
click at [277, 267] on div "SearchWithCriteriae26d3c89-0ae3-45d1-a097-436108b83d80 Work Title HI!HI!HI!" at bounding box center [554, 272] width 783 height 29
click at [396, 312] on input "Search Form" at bounding box center [613, 308] width 621 height 28
click at [913, 382] on button "Search" at bounding box center [902, 384] width 87 height 29
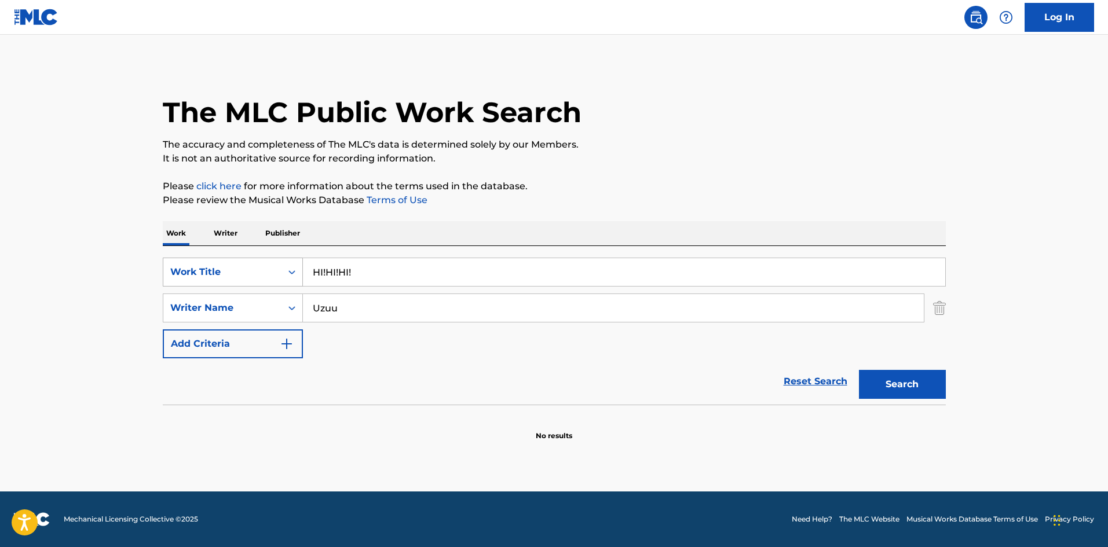
drag, startPoint x: 365, startPoint y: 274, endPoint x: 268, endPoint y: 266, distance: 97.6
click at [254, 254] on div "SearchWithCriteriae26d3c89-0ae3-45d1-a097-436108b83d80 Work Title HI!HI!HI! Sea…" at bounding box center [554, 325] width 783 height 159
drag, startPoint x: 277, startPoint y: 290, endPoint x: 294, endPoint y: 309, distance: 25.8
click at [276, 292] on div "SearchWithCriteriae26d3c89-0ae3-45d1-a097-436108b83d80 Work Title TAKIBI BLUES …" at bounding box center [554, 308] width 783 height 101
drag, startPoint x: 874, startPoint y: 384, endPoint x: 870, endPoint y: 380, distance: 6.2
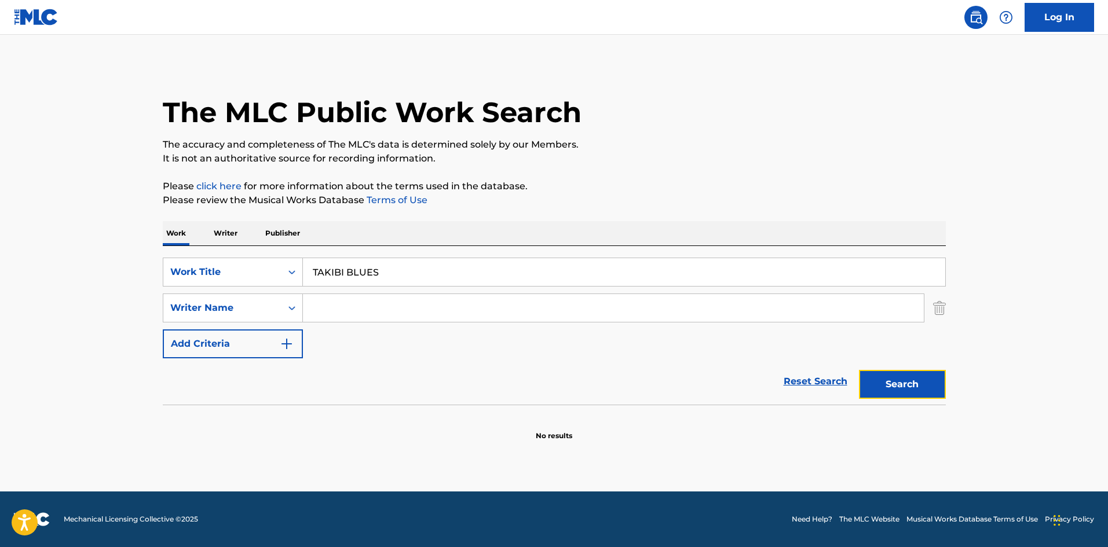
click at [874, 384] on button "Search" at bounding box center [902, 384] width 87 height 29
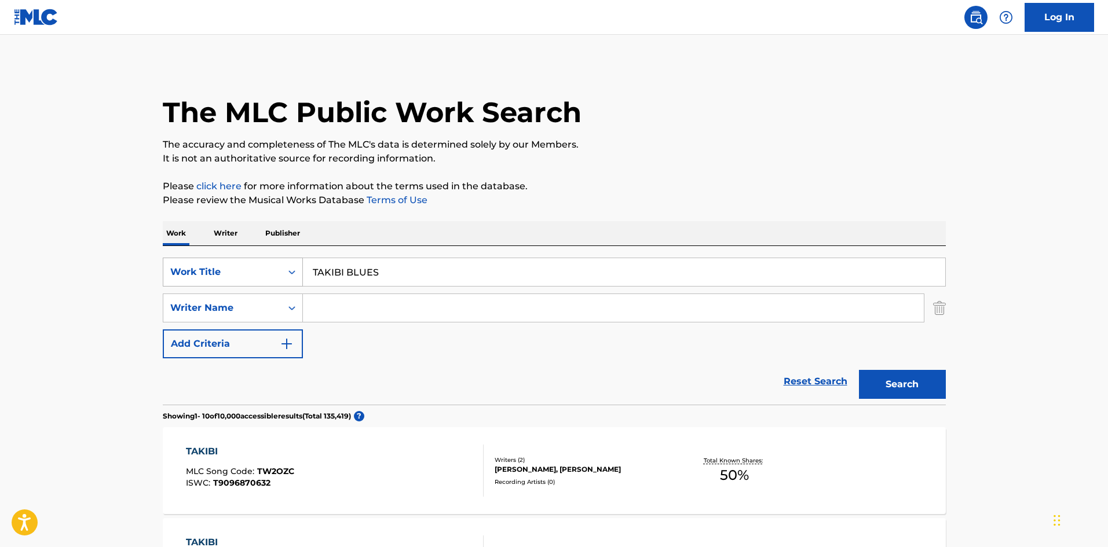
drag, startPoint x: 385, startPoint y: 272, endPoint x: 257, endPoint y: 270, distance: 128.0
click at [257, 268] on div "SearchWithCriteriae26d3c89-0ae3-45d1-a097-436108b83d80 Work Title TAKIBI BLUES" at bounding box center [554, 272] width 783 height 29
click at [338, 317] on input "Search Form" at bounding box center [613, 308] width 621 height 28
click at [918, 377] on button "Search" at bounding box center [902, 384] width 87 height 29
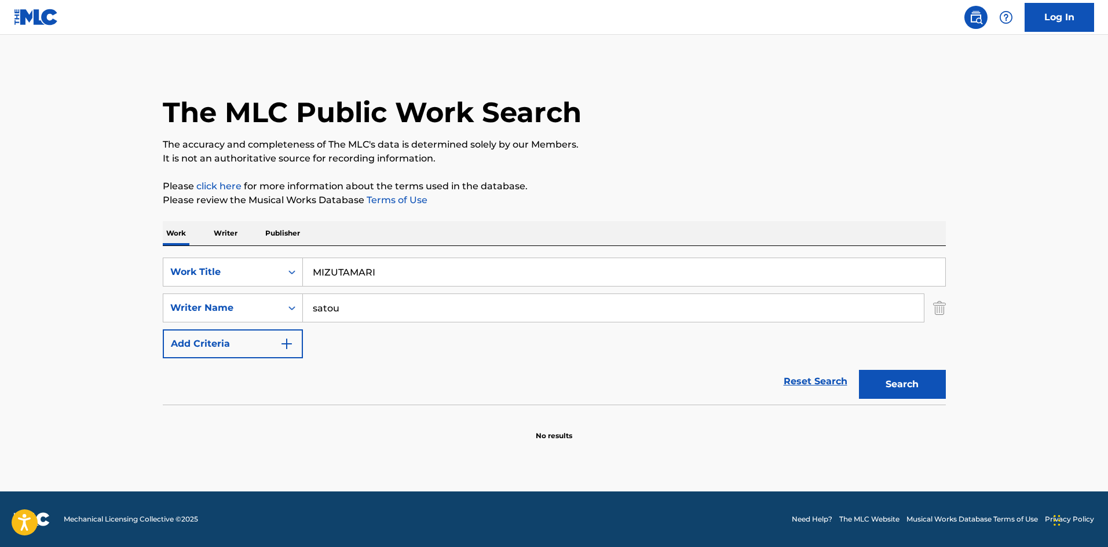
click at [217, 236] on p "Writer" at bounding box center [225, 233] width 31 height 24
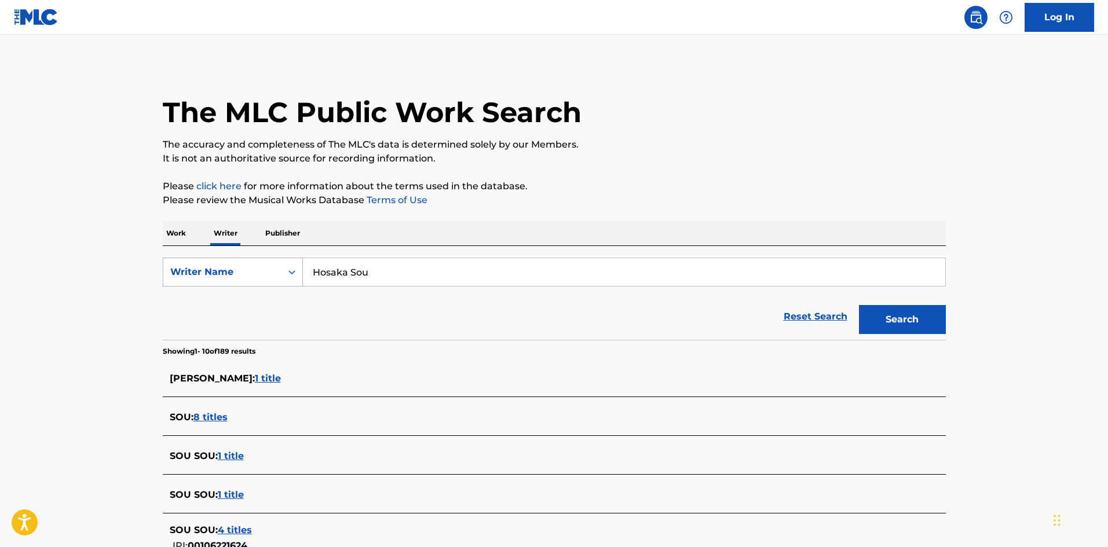
click at [296, 263] on div "SearchWithCriteria310863d7-5cce-4fab-96a9-47039ac86978 Writer Name [PERSON_NAME]" at bounding box center [554, 272] width 783 height 29
click at [930, 324] on button "Search" at bounding box center [902, 319] width 87 height 29
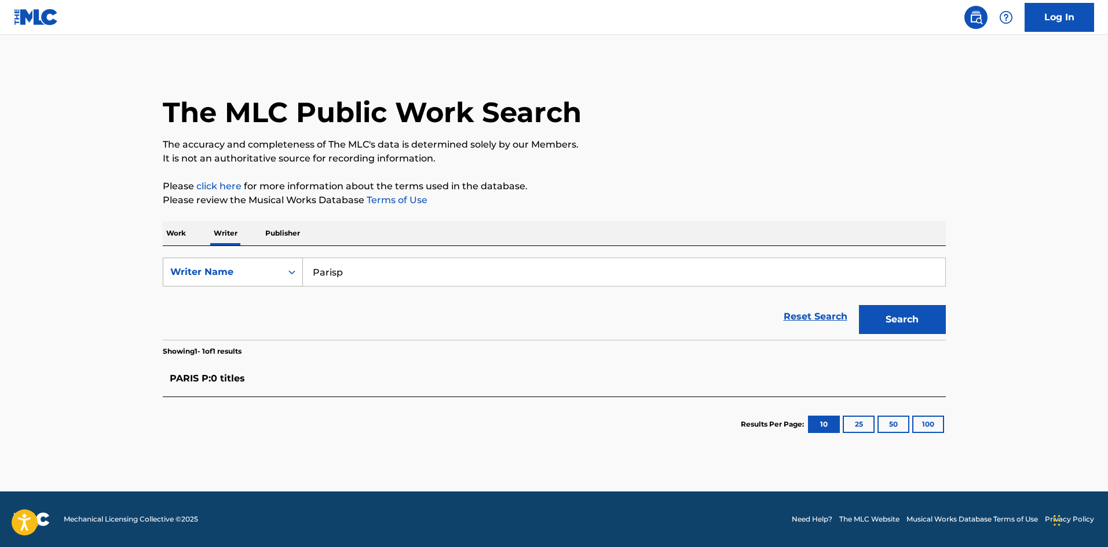
click at [279, 263] on div "SearchWithCriteria310863d7-5cce-4fab-96a9-47039ac86978 Writer Name [PERSON_NAME]" at bounding box center [554, 272] width 783 height 29
click at [893, 312] on button "Search" at bounding box center [902, 319] width 87 height 29
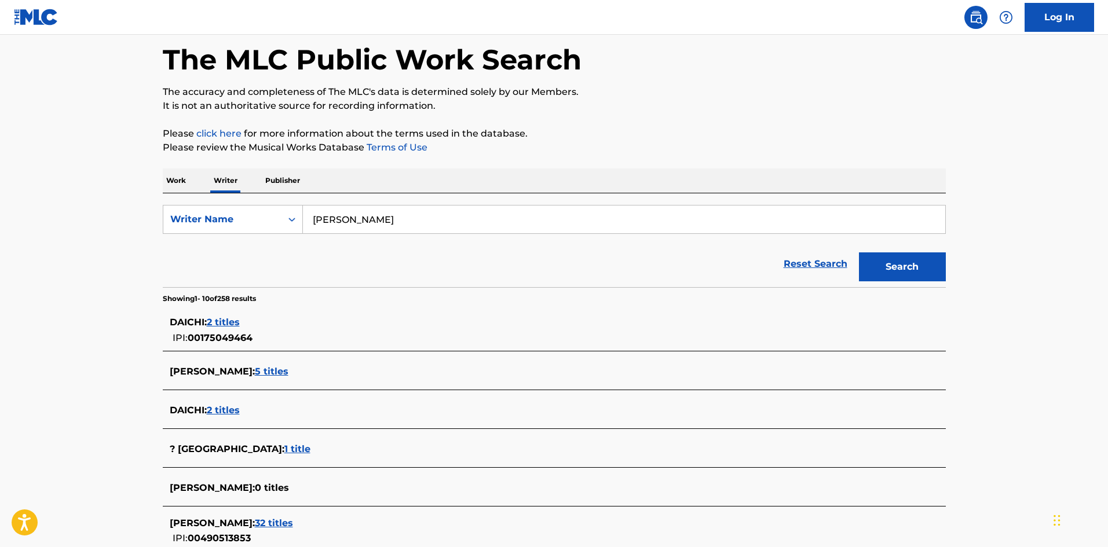
scroll to position [36, 0]
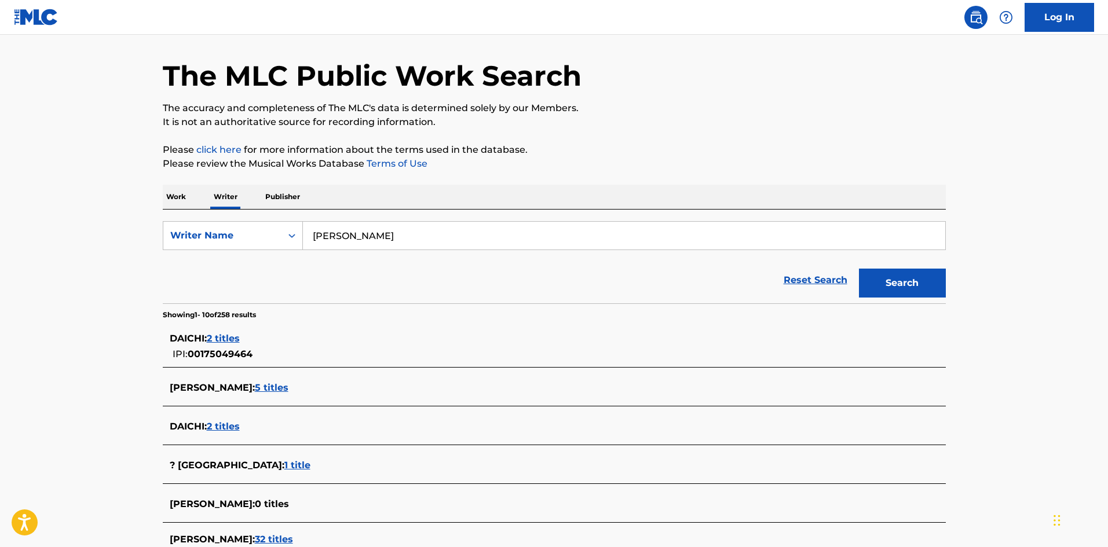
click at [173, 190] on p "Work" at bounding box center [176, 197] width 27 height 24
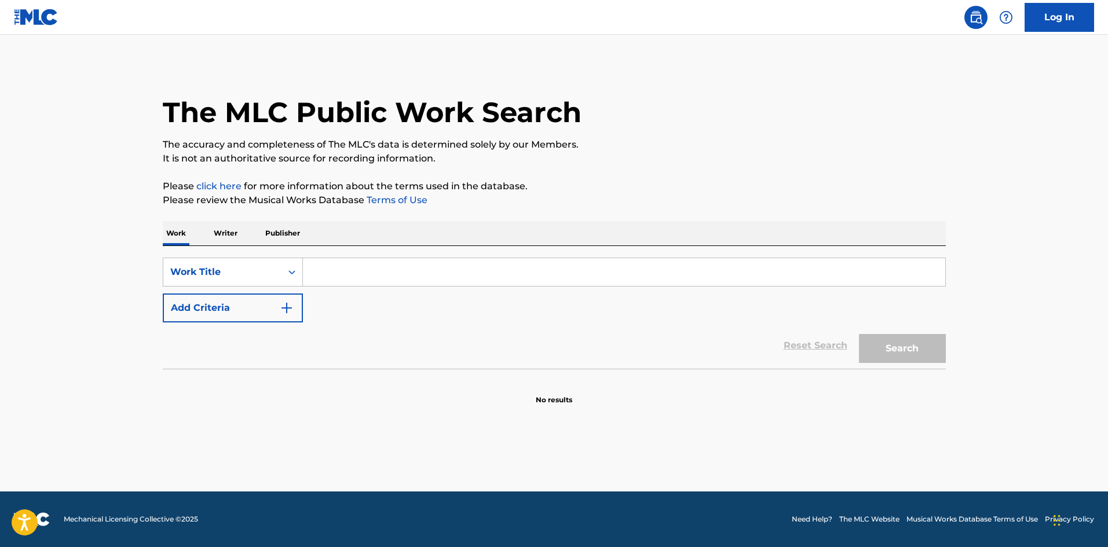
click at [342, 274] on input "Search Form" at bounding box center [624, 272] width 642 height 28
click at [908, 354] on button "Search" at bounding box center [902, 348] width 87 height 29
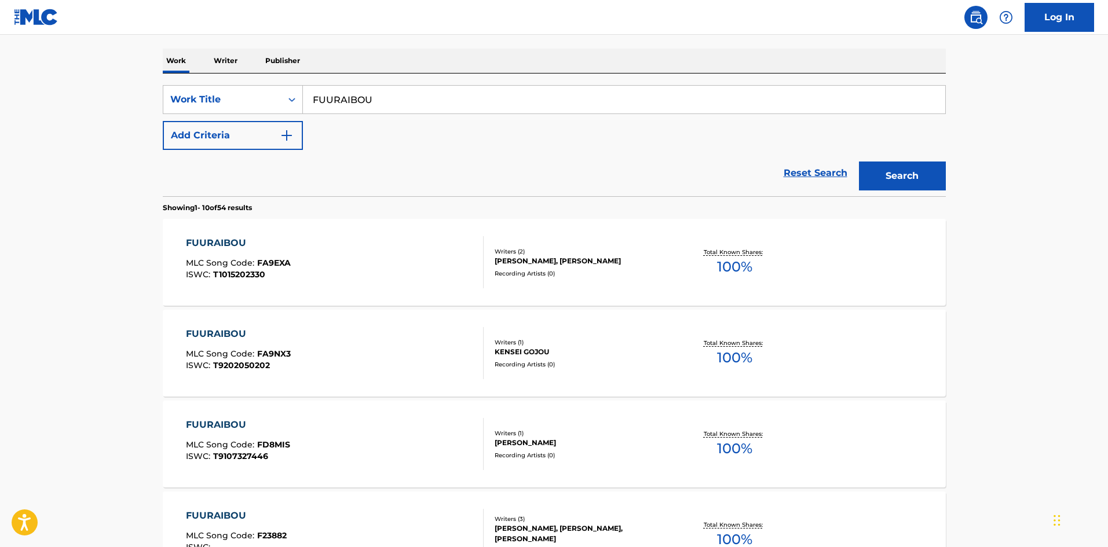
scroll to position [177, 0]
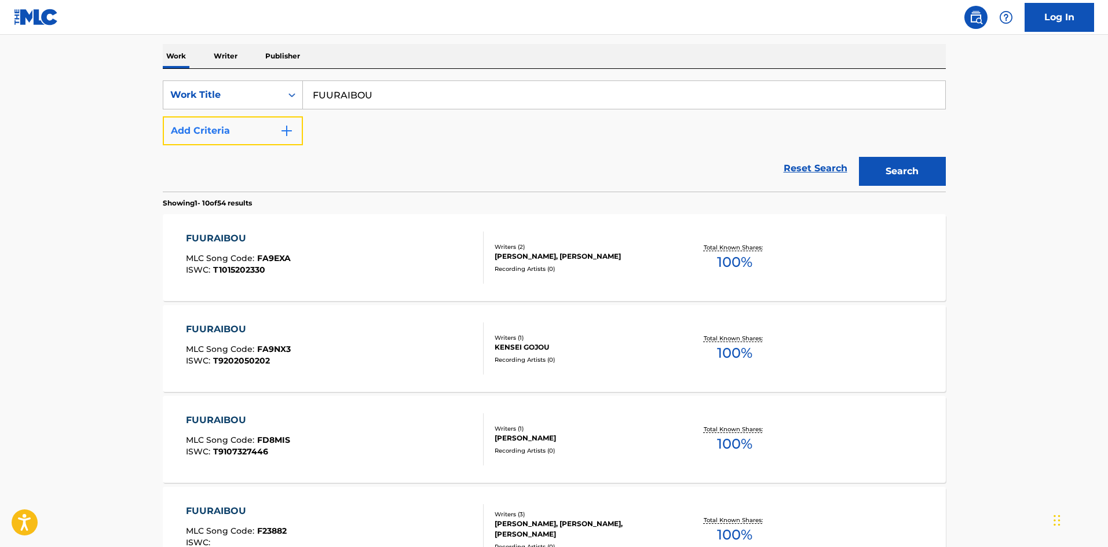
click at [300, 125] on button "Add Criteria" at bounding box center [233, 130] width 140 height 29
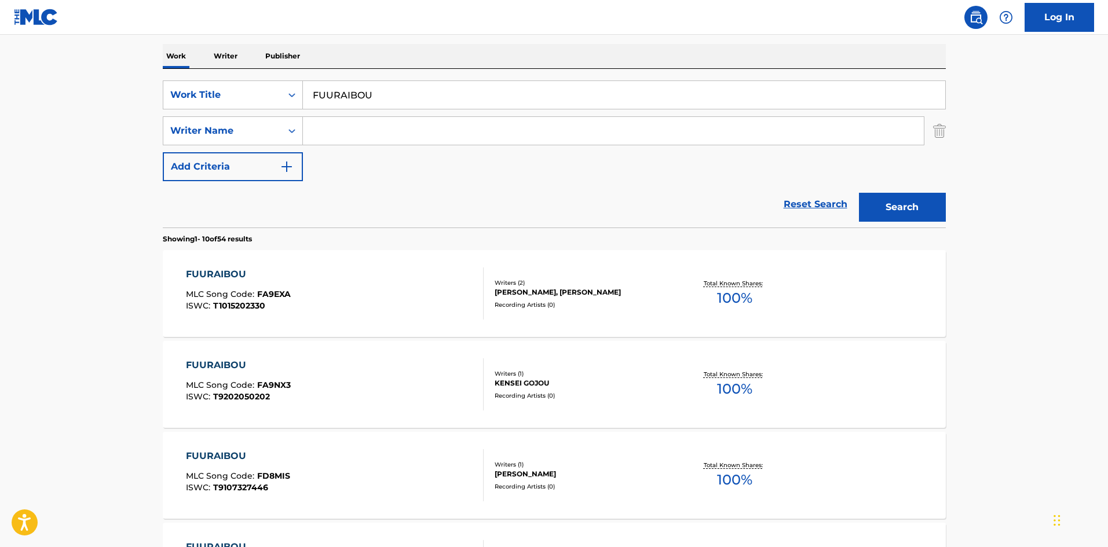
drag, startPoint x: 300, startPoint y: 125, endPoint x: 339, endPoint y: 139, distance: 41.2
click at [342, 129] on input "Search Form" at bounding box center [613, 131] width 621 height 28
drag, startPoint x: 341, startPoint y: 133, endPoint x: 408, endPoint y: 139, distance: 66.9
click at [420, 129] on input "[PERSON_NAME]" at bounding box center [613, 131] width 621 height 28
drag, startPoint x: 867, startPoint y: 207, endPoint x: 643, endPoint y: 224, distance: 224.7
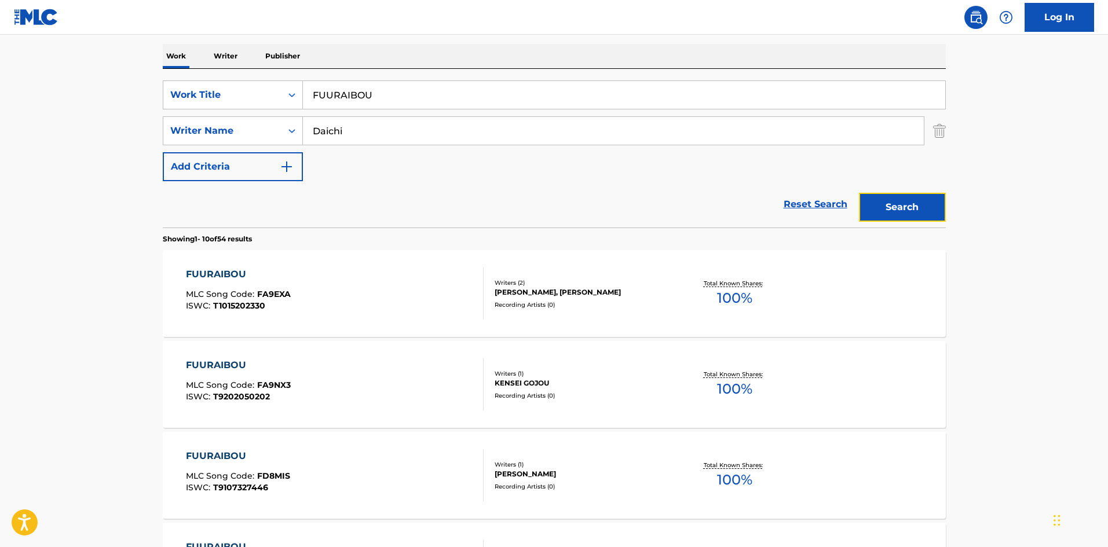
click at [867, 208] on button "Search" at bounding box center [902, 207] width 87 height 29
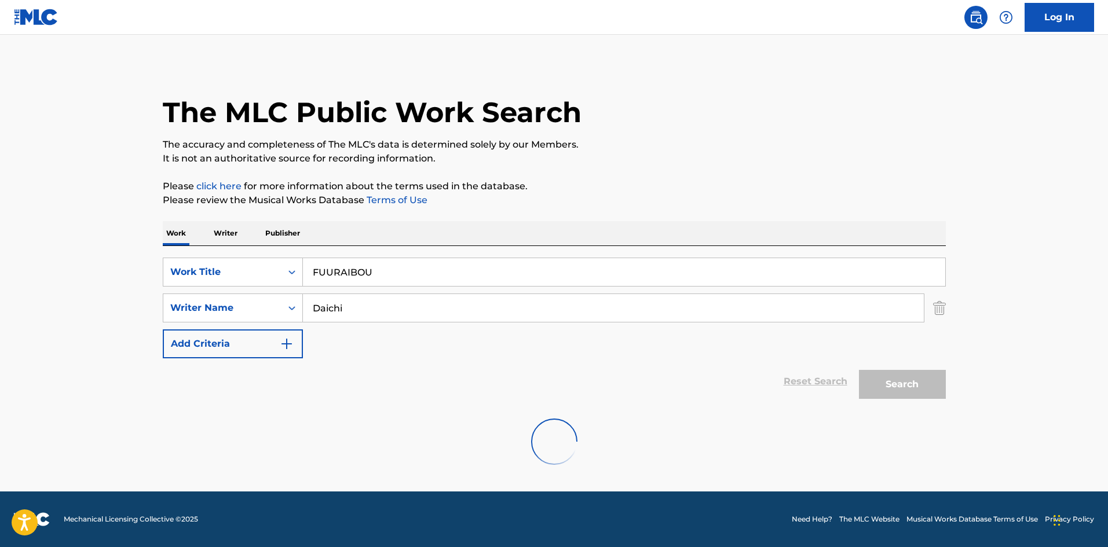
scroll to position [0, 0]
drag, startPoint x: 382, startPoint y: 307, endPoint x: 252, endPoint y: 301, distance: 129.8
click at [246, 300] on div "SearchWithCriteria4f086465-6747-4a9d-94b9-eadf46f686df Writer Name [PERSON_NAME]" at bounding box center [554, 308] width 783 height 29
drag, startPoint x: 314, startPoint y: 309, endPoint x: 280, endPoint y: 308, distance: 34.2
click at [280, 308] on div "SearchWithCriteria4f086465-6747-4a9d-94b9-eadf46f686df Writer Name [PERSON_NAME]" at bounding box center [554, 308] width 783 height 29
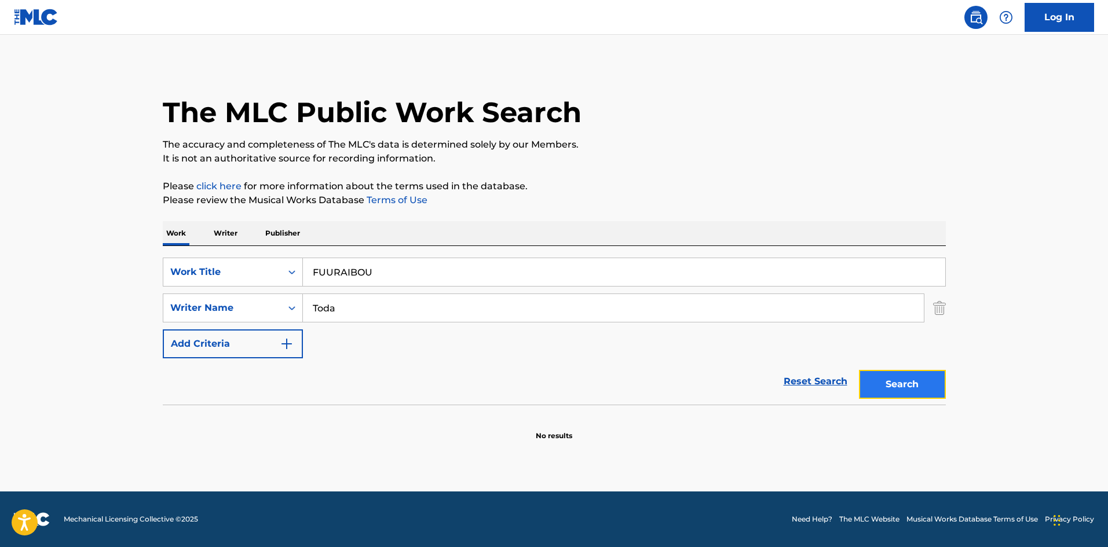
click at [915, 379] on button "Search" at bounding box center [902, 384] width 87 height 29
drag, startPoint x: 336, startPoint y: 264, endPoint x: 243, endPoint y: 252, distance: 93.4
click at [242, 251] on div "SearchWithCriteriae26d3c89-0ae3-45d1-a097-436108b83d80 Work Title FUURAIBOU Sea…" at bounding box center [554, 325] width 783 height 159
click at [895, 381] on button "Search" at bounding box center [902, 384] width 87 height 29
click at [269, 300] on div "SearchWithCriteria4f086465-6747-4a9d-94b9-eadf46f686df Writer Name [PERSON_NAME]" at bounding box center [554, 308] width 783 height 29
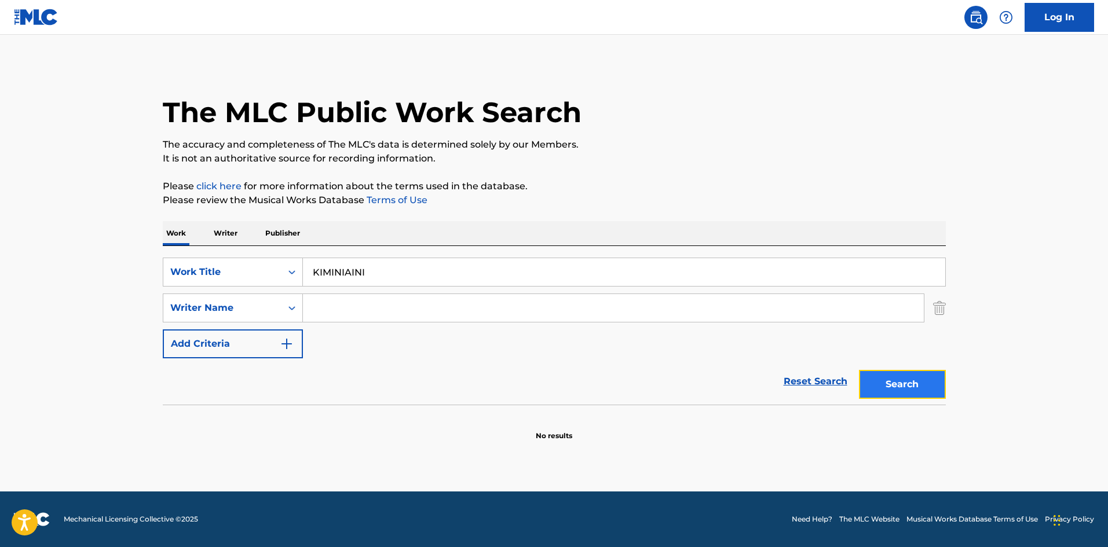
click at [897, 377] on button "Search" at bounding box center [902, 384] width 87 height 29
click at [282, 267] on div "SearchWithCriteriae26d3c89-0ae3-45d1-a097-436108b83d80 Work Title KIMINIAINI" at bounding box center [554, 272] width 783 height 29
click at [912, 381] on button "Search" at bounding box center [902, 384] width 87 height 29
drag, startPoint x: 427, startPoint y: 267, endPoint x: 281, endPoint y: 259, distance: 146.7
click at [281, 259] on div "SearchWithCriteriae26d3c89-0ae3-45d1-a097-436108b83d80 Work Title EETOSHIKOITER…" at bounding box center [554, 272] width 783 height 29
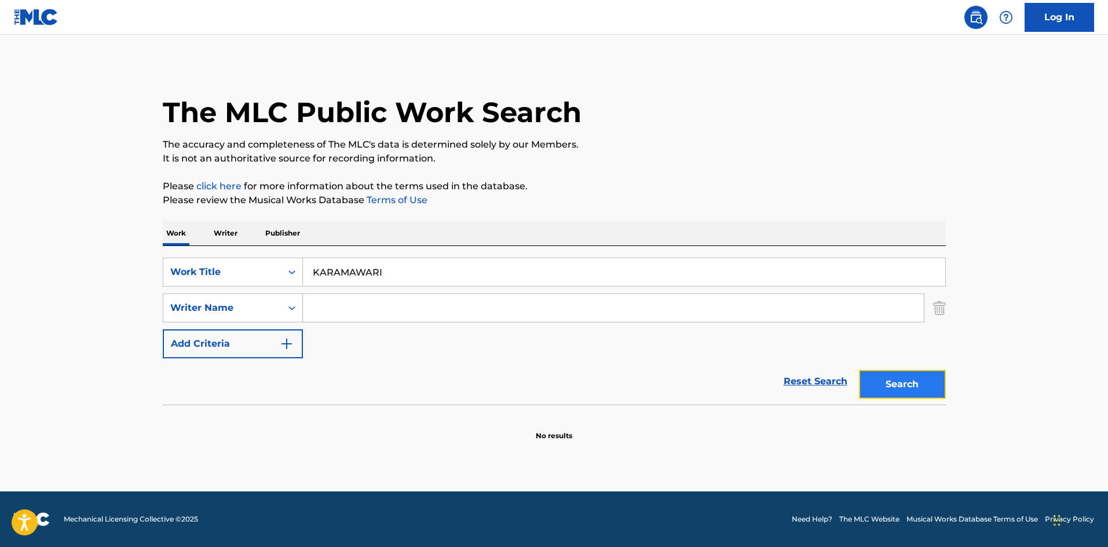
click at [921, 383] on button "Search" at bounding box center [902, 384] width 87 height 29
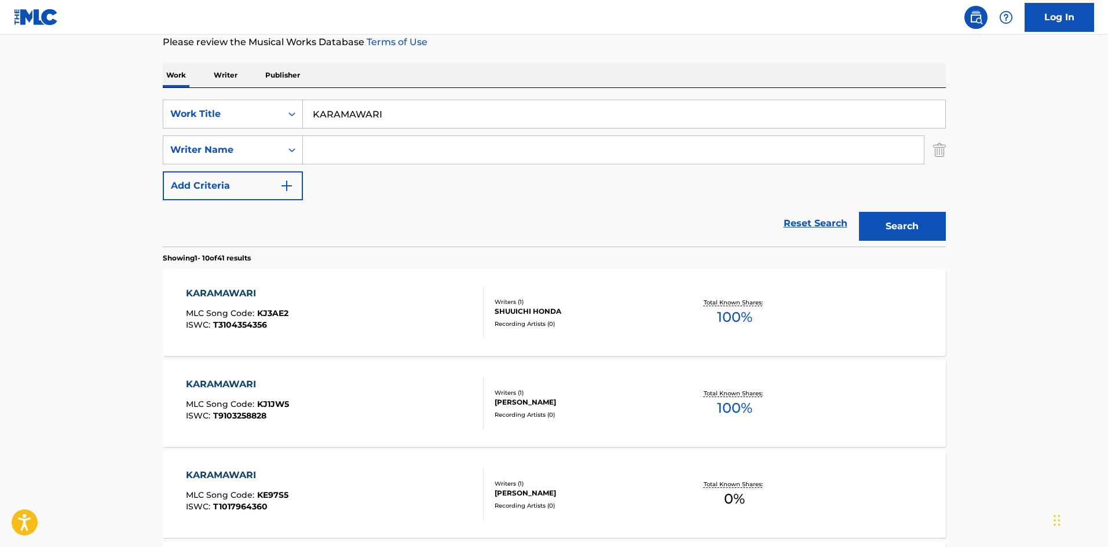
scroll to position [143, 0]
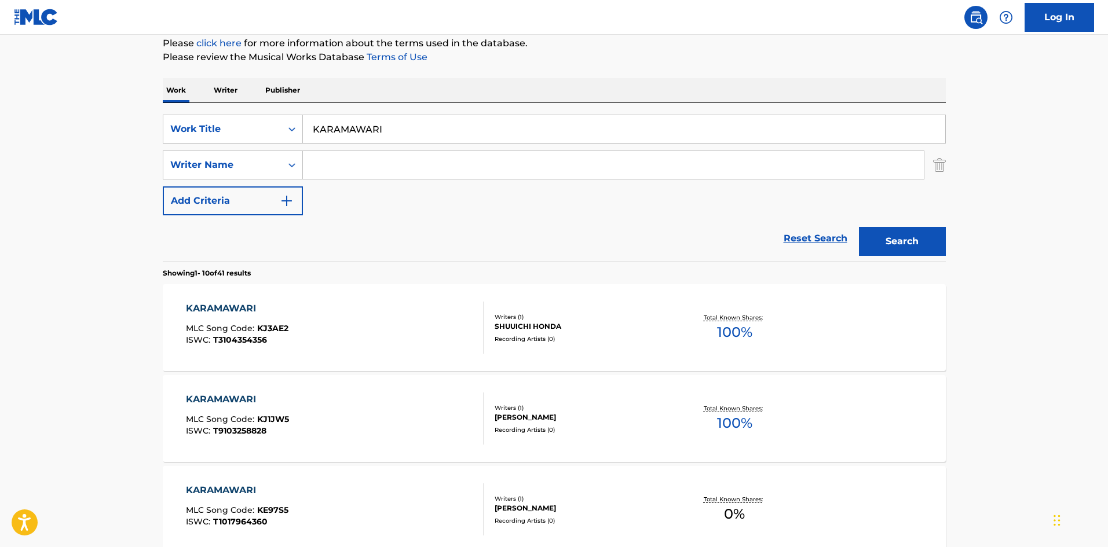
click at [427, 167] on input "Search Form" at bounding box center [613, 165] width 621 height 28
click at [892, 242] on button "Search" at bounding box center [902, 241] width 87 height 29
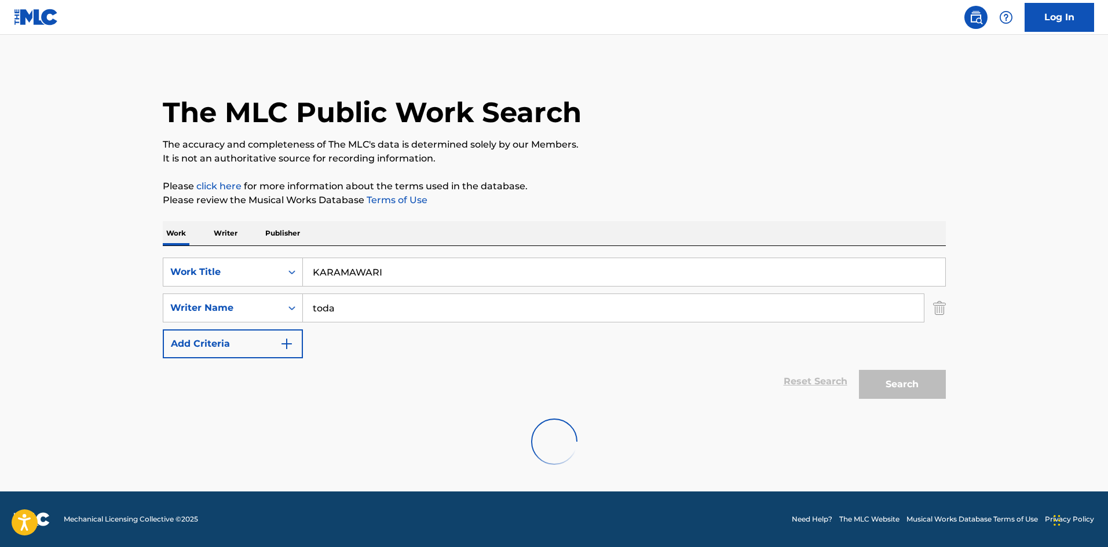
scroll to position [0, 0]
drag, startPoint x: 393, startPoint y: 274, endPoint x: 267, endPoint y: 265, distance: 126.6
click at [267, 265] on div "SearchWithCriteriae26d3c89-0ae3-45d1-a097-436108b83d80 Work Title KARAMAWARI" at bounding box center [554, 272] width 783 height 29
click at [906, 376] on button "Search" at bounding box center [902, 384] width 87 height 29
drag, startPoint x: 365, startPoint y: 262, endPoint x: 298, endPoint y: 274, distance: 68.9
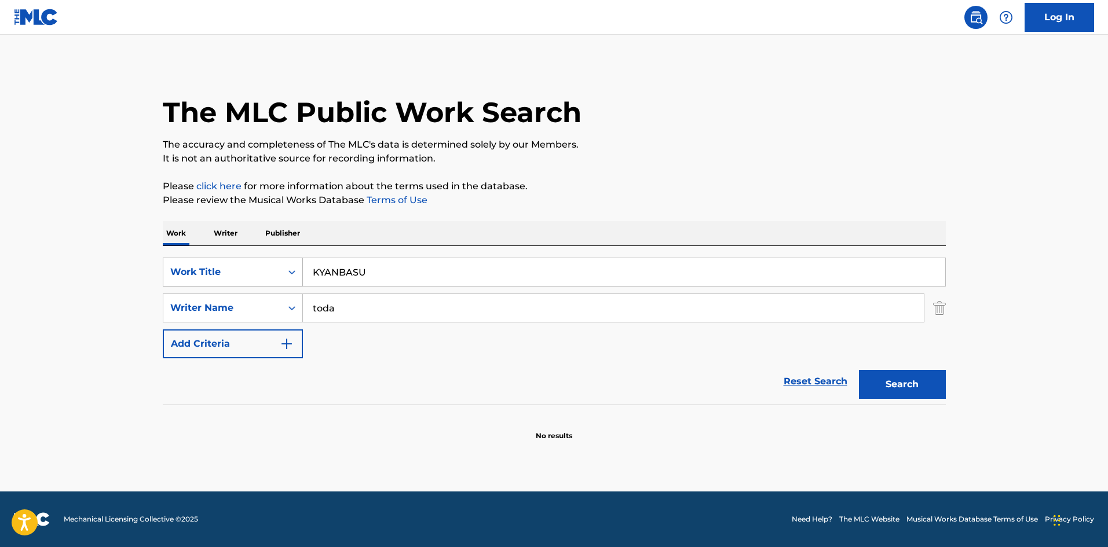
click at [292, 273] on div "SearchWithCriteriae26d3c89-0ae3-45d1-a097-436108b83d80 Work Title KYANBASU" at bounding box center [554, 272] width 783 height 29
drag, startPoint x: 320, startPoint y: 304, endPoint x: 292, endPoint y: 305, distance: 27.2
click at [293, 303] on div "SearchWithCriteria4f086465-6747-4a9d-94b9-eadf46f686df Writer Name [PERSON_NAME]" at bounding box center [554, 308] width 783 height 29
click at [937, 386] on button "Search" at bounding box center [902, 384] width 87 height 29
drag, startPoint x: 352, startPoint y: 272, endPoint x: 346, endPoint y: 272, distance: 5.8
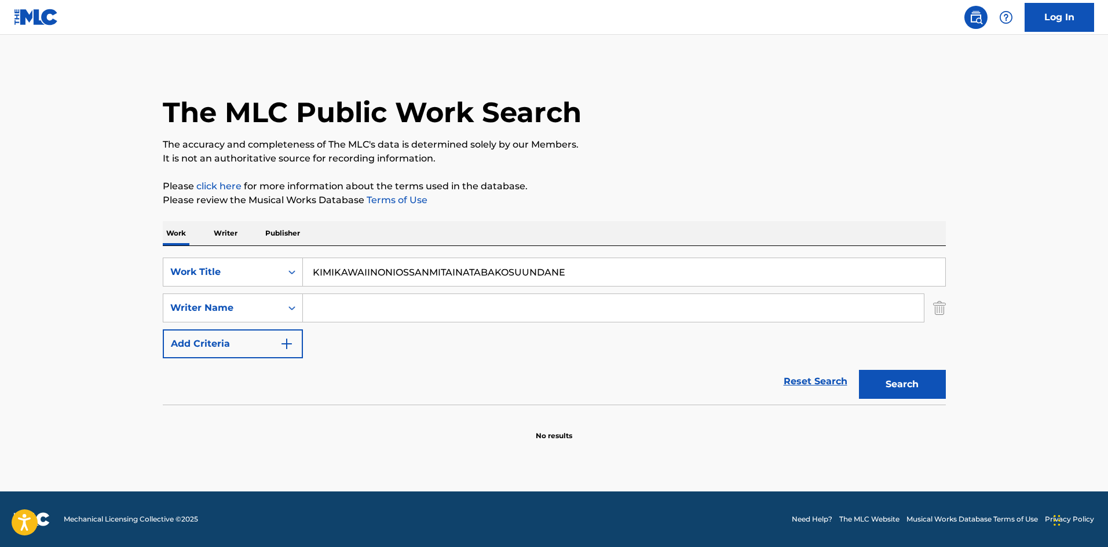
click at [327, 270] on input "KIMIKAWAIINONIOSSANMITAINATABAKOSUUNDANE" at bounding box center [624, 272] width 642 height 28
drag, startPoint x: 459, startPoint y: 270, endPoint x: 281, endPoint y: 254, distance: 178.0
click at [282, 254] on div "SearchWithCriteriae26d3c89-0ae3-45d1-a097-436108b83d80 Work Title KIMHEISEIBURU…" at bounding box center [554, 325] width 783 height 159
drag, startPoint x: 908, startPoint y: 375, endPoint x: 824, endPoint y: 331, distance: 95.6
click at [911, 374] on button "Search" at bounding box center [902, 384] width 87 height 29
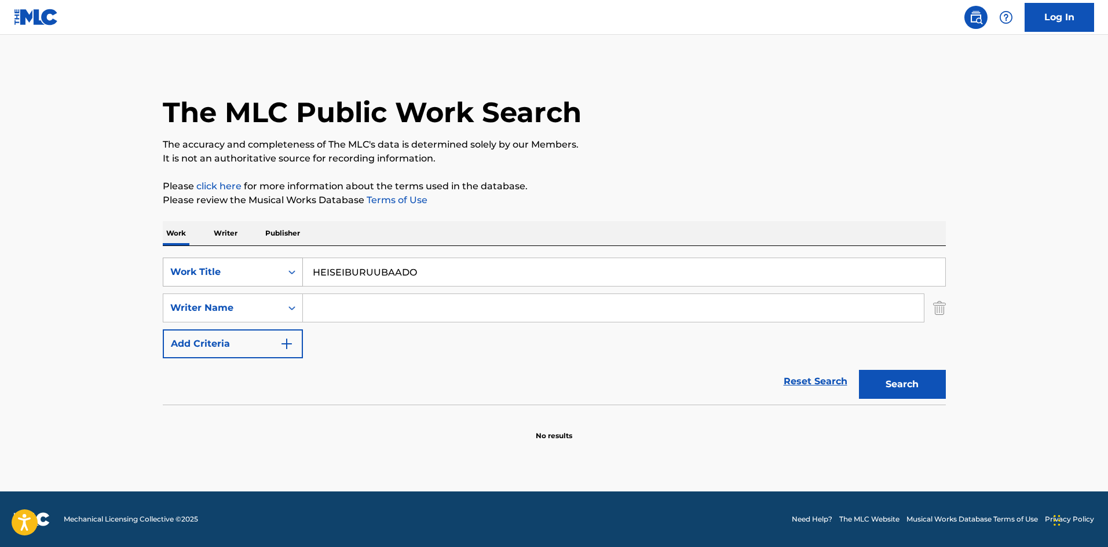
drag, startPoint x: 419, startPoint y: 274, endPoint x: 266, endPoint y: 268, distance: 153.0
click at [266, 258] on div "SearchWithCriteriae26d3c89-0ae3-45d1-a097-436108b83d80 Work Title HEISEIBURUUBA…" at bounding box center [554, 272] width 783 height 29
click at [333, 310] on input "Search Form" at bounding box center [613, 308] width 621 height 28
click at [919, 390] on button "Search" at bounding box center [902, 384] width 87 height 29
drag, startPoint x: 332, startPoint y: 270, endPoint x: 245, endPoint y: 276, distance: 86.5
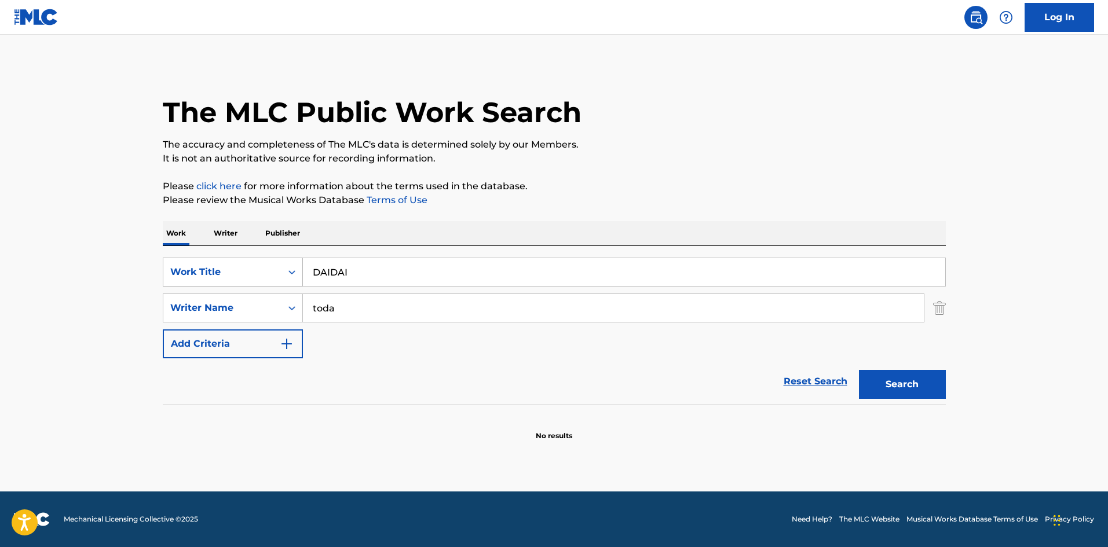
click at [245, 276] on div "SearchWithCriteriae26d3c89-0ae3-45d1-a097-436108b83d80 Work Title DAIDAI" at bounding box center [554, 272] width 783 height 29
click at [885, 387] on button "Search" at bounding box center [902, 384] width 87 height 29
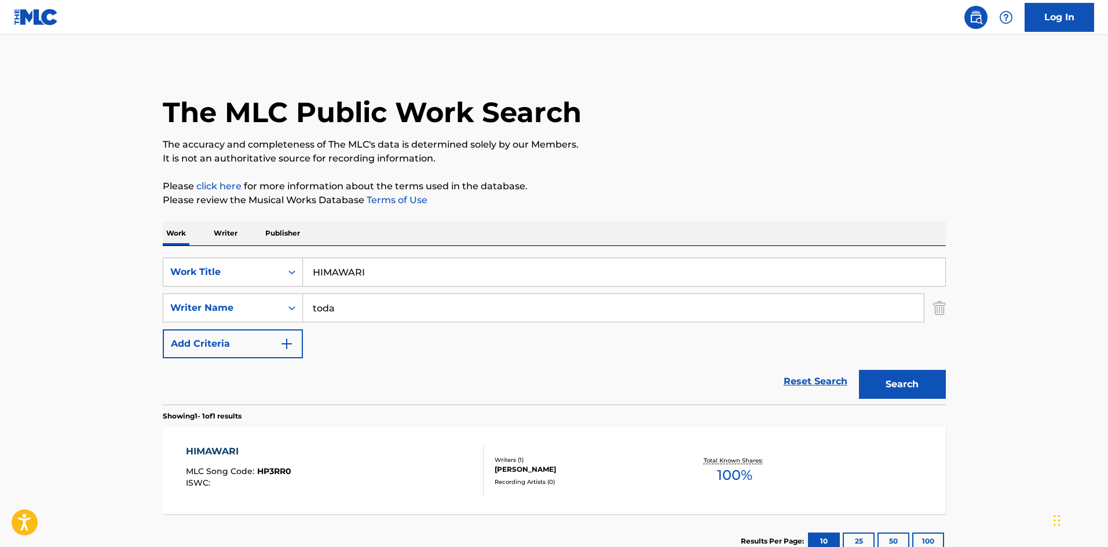
drag, startPoint x: 293, startPoint y: 259, endPoint x: 275, endPoint y: 256, distance: 18.3
click at [275, 256] on div "SearchWithCriteriae26d3c89-0ae3-45d1-a097-436108b83d80 Work Title HIMAWARI Sear…" at bounding box center [554, 325] width 783 height 159
click at [857, 381] on div "Search" at bounding box center [899, 381] width 93 height 46
click at [893, 374] on button "Search" at bounding box center [902, 384] width 87 height 29
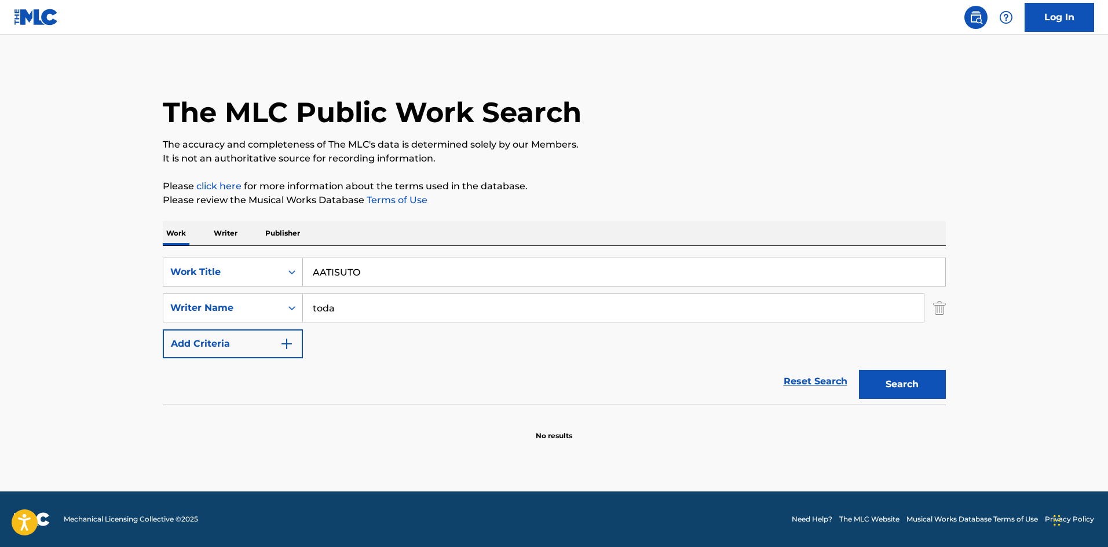
drag, startPoint x: 288, startPoint y: 226, endPoint x: 465, endPoint y: 251, distance: 179.5
click at [273, 226] on div "Work Writer Publisher SearchWithCriteriae26d3c89-0ae3-45d1-a097-436108b83d80 Wo…" at bounding box center [554, 331] width 783 height 220
click at [891, 373] on button "Search" at bounding box center [902, 384] width 87 height 29
click at [301, 266] on div "SearchWithCriteriae26d3c89-0ae3-45d1-a097-436108b83d80 Work Title AIOTSUKURU" at bounding box center [554, 272] width 783 height 29
click at [892, 387] on button "Search" at bounding box center [902, 384] width 87 height 29
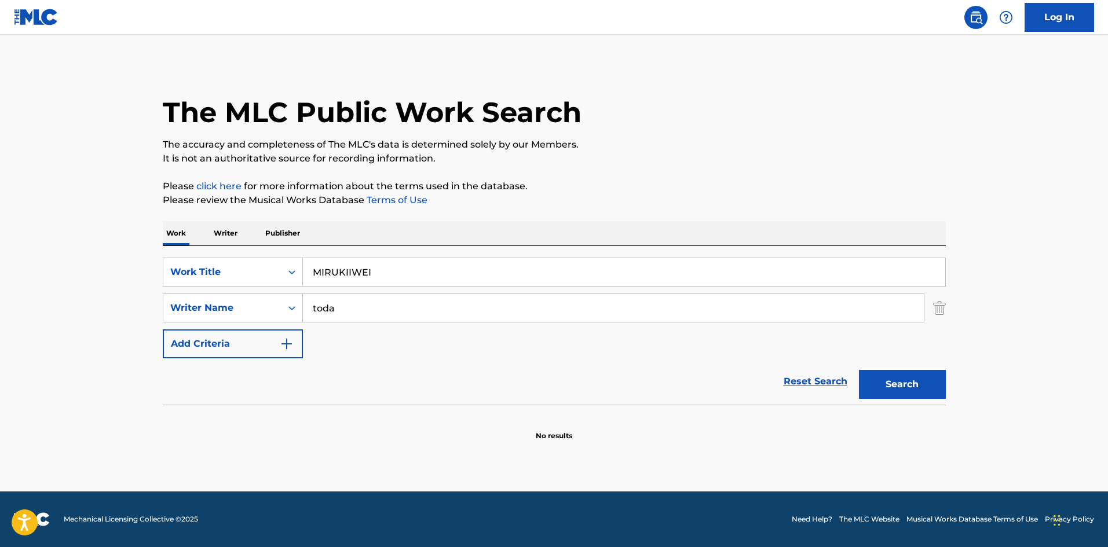
click at [222, 227] on p "Writer" at bounding box center [225, 233] width 31 height 24
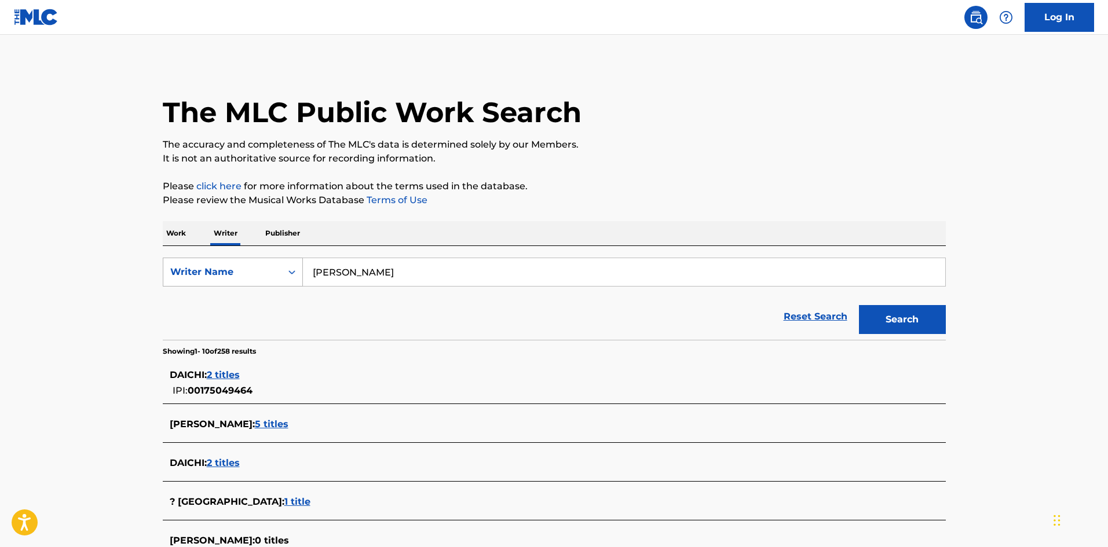
click at [283, 268] on div "SearchWithCriteria310863d7-5cce-4fab-96a9-47039ac86978 Writer Name [PERSON_NAME]" at bounding box center [554, 272] width 783 height 29
click at [907, 315] on button "Search" at bounding box center [902, 319] width 87 height 29
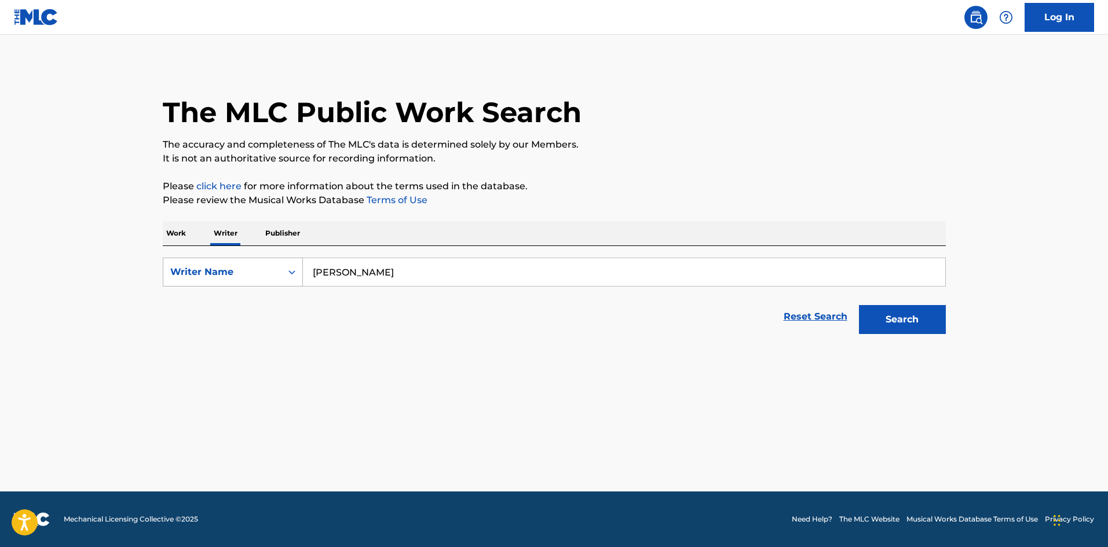
click at [294, 270] on div "SearchWithCriteria310863d7-5cce-4fab-96a9-47039ac86978 Writer Name [PERSON_NAME]" at bounding box center [554, 272] width 783 height 29
click at [920, 322] on button "Search" at bounding box center [902, 319] width 87 height 29
drag, startPoint x: 332, startPoint y: 270, endPoint x: 265, endPoint y: 268, distance: 67.2
click at [265, 268] on div "SearchWithCriteria310863d7-5cce-4fab-96a9-47039ac86978 Writer Name [PERSON_NAME]" at bounding box center [554, 272] width 783 height 29
click at [892, 320] on button "Search" at bounding box center [902, 319] width 87 height 29
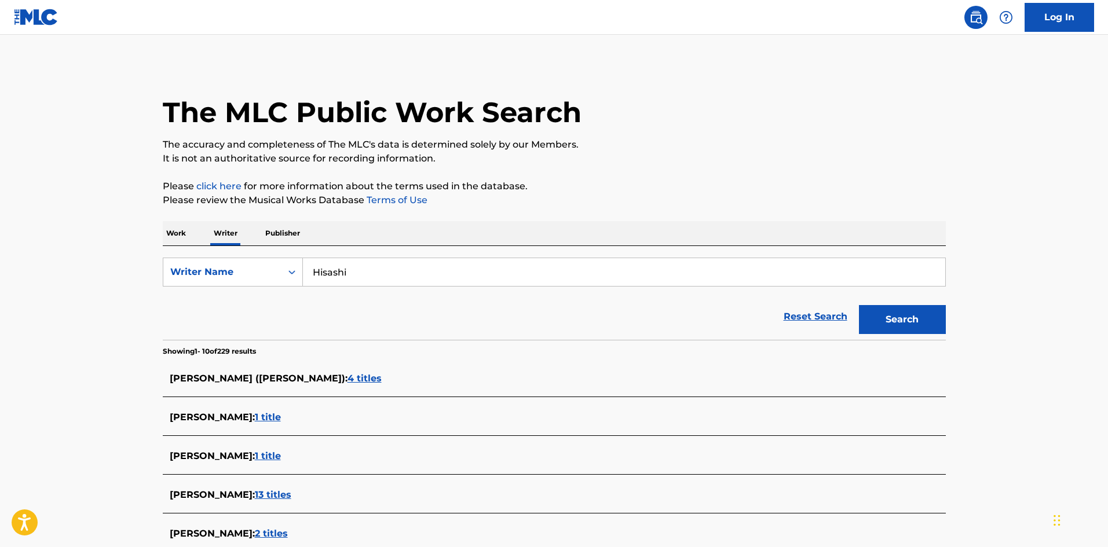
click at [174, 233] on p "Work" at bounding box center [176, 233] width 27 height 24
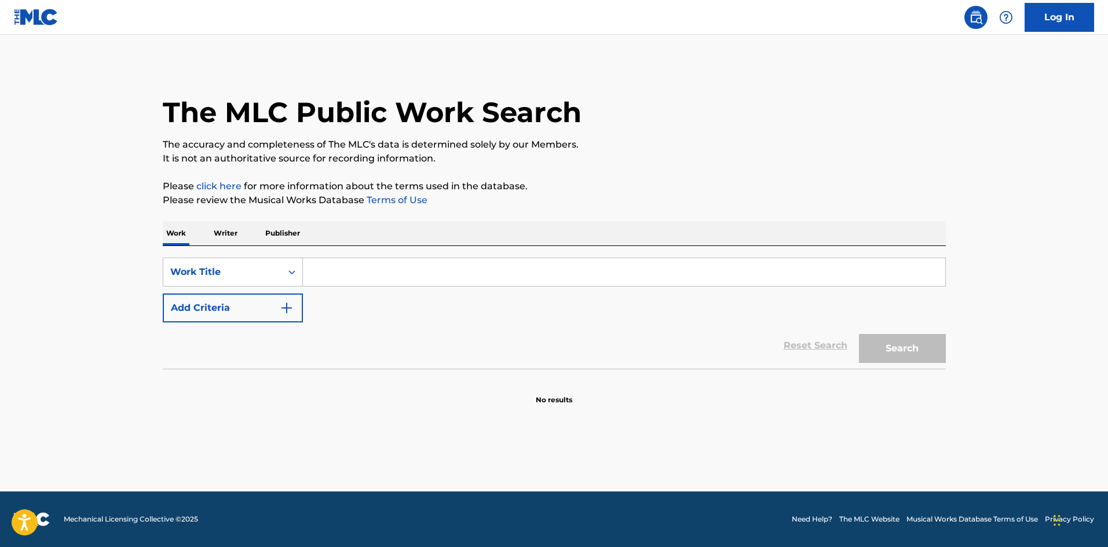
click at [368, 278] on input "Search Form" at bounding box center [624, 272] width 642 height 28
click at [893, 353] on button "Search" at bounding box center [902, 348] width 87 height 29
drag, startPoint x: 446, startPoint y: 273, endPoint x: 311, endPoint y: 250, distance: 136.4
click at [311, 250] on div "SearchWithCriteriae26d3c89-0ae3-45d1-a097-436108b83d80 Work Title HOSHIZORANOBU…" at bounding box center [554, 307] width 783 height 123
click at [893, 352] on button "Search" at bounding box center [902, 348] width 87 height 29
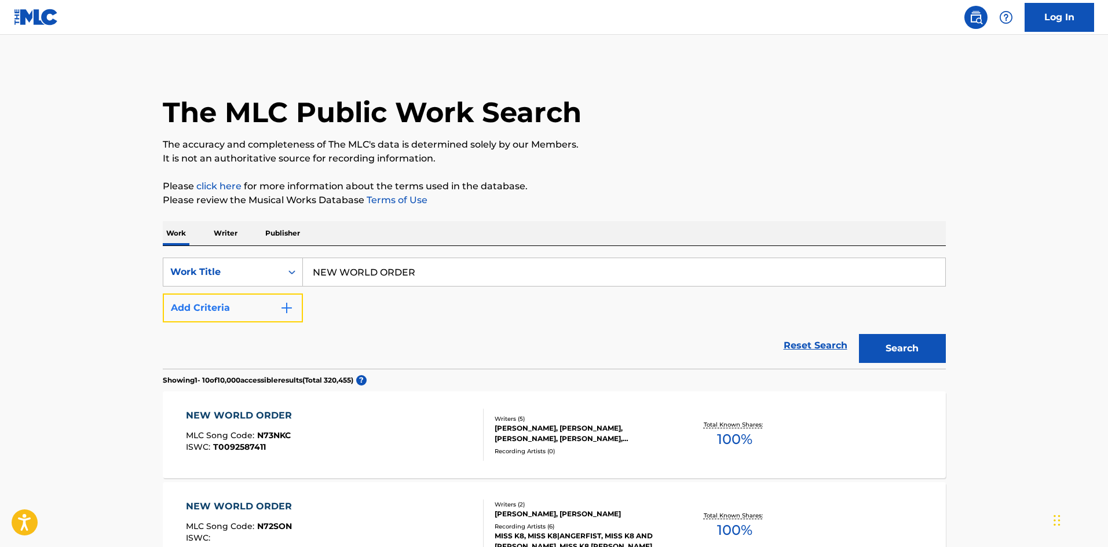
click at [283, 300] on button "Add Criteria" at bounding box center [233, 308] width 140 height 29
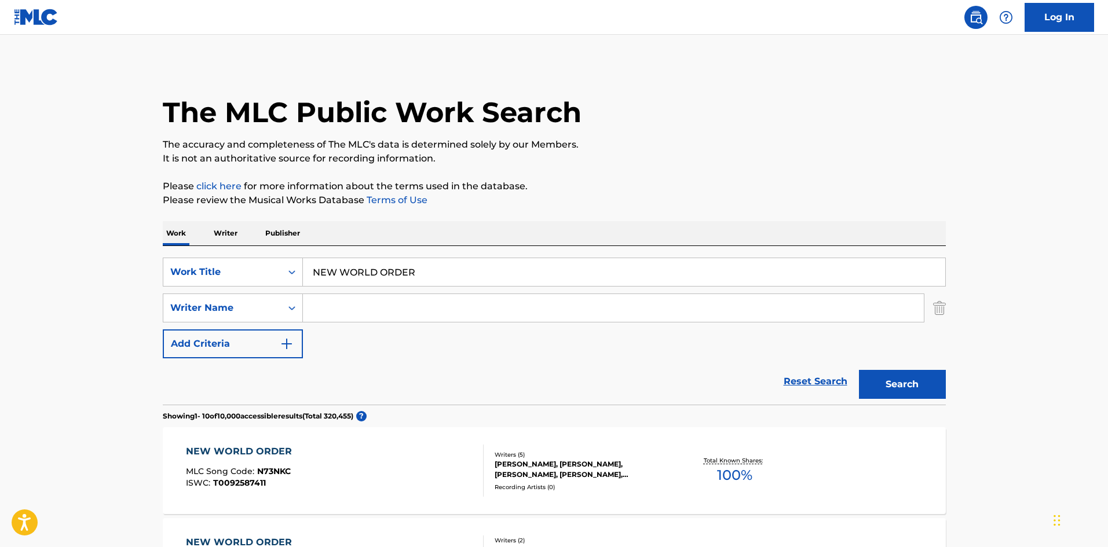
click at [342, 307] on input "Search Form" at bounding box center [613, 308] width 621 height 28
click at [894, 381] on button "Search" at bounding box center [902, 384] width 87 height 29
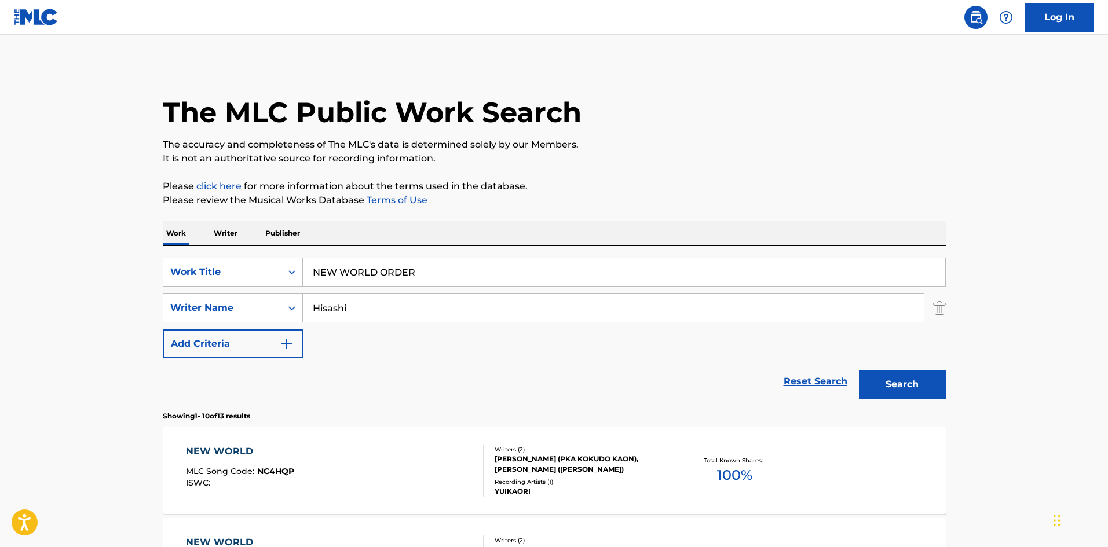
drag, startPoint x: 422, startPoint y: 273, endPoint x: 253, endPoint y: 242, distance: 171.8
click at [883, 386] on button "Search" at bounding box center [902, 384] width 87 height 29
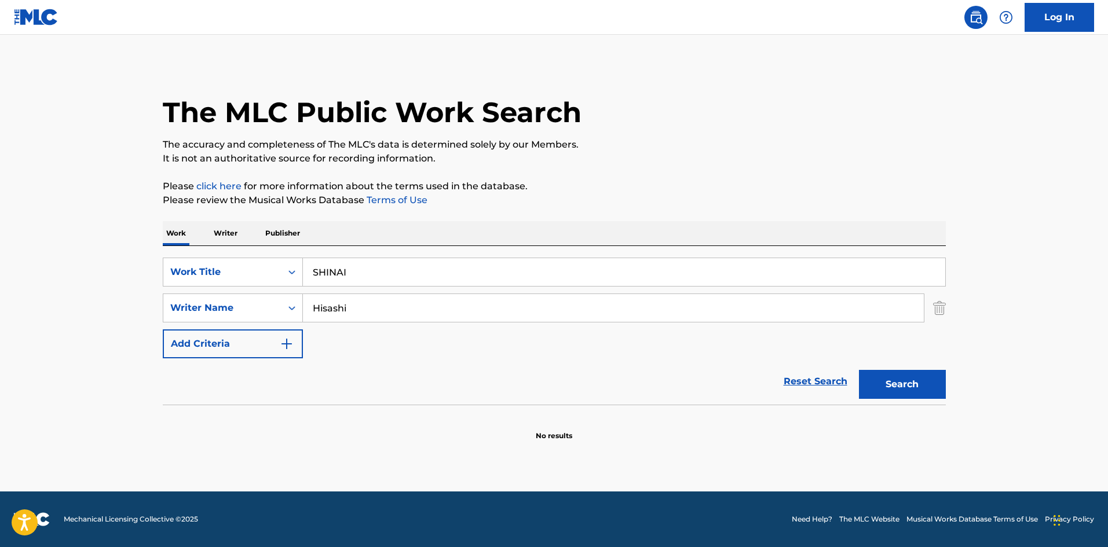
drag, startPoint x: 285, startPoint y: 263, endPoint x: 340, endPoint y: 264, distance: 55.6
click at [274, 263] on div "SearchWithCriteriae26d3c89-0ae3-45d1-a097-436108b83d80 Work Title SHINAI" at bounding box center [554, 272] width 783 height 29
click at [879, 383] on button "Search" at bounding box center [902, 384] width 87 height 29
drag, startPoint x: 344, startPoint y: 273, endPoint x: 289, endPoint y: 268, distance: 55.2
click at [289, 263] on div "SearchWithCriteriae26d3c89-0ae3-45d1-a097-436108b83d80 Work Title CODE" at bounding box center [554, 272] width 783 height 29
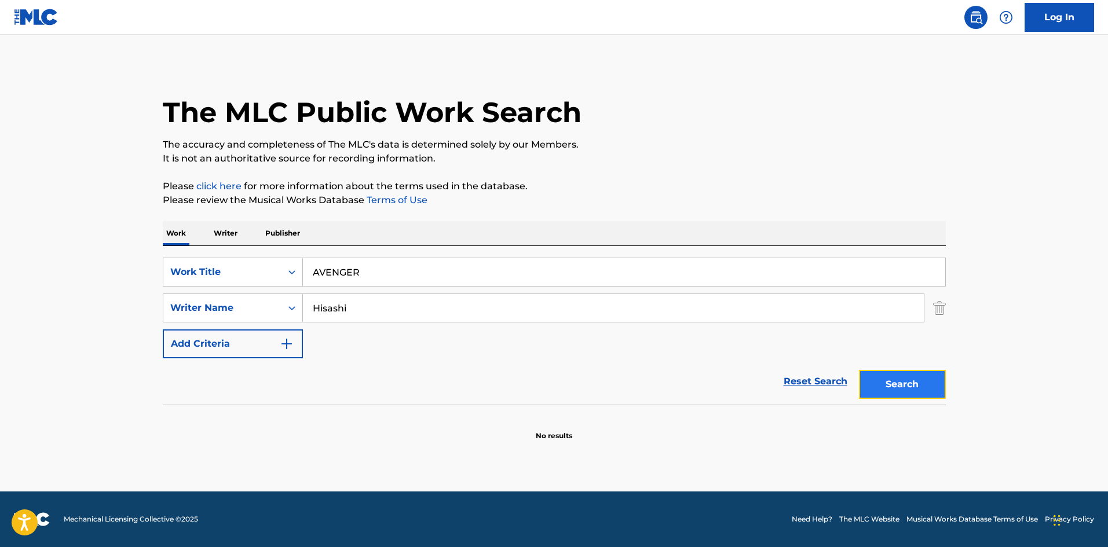
click at [899, 388] on button "Search" at bounding box center [902, 384] width 87 height 29
drag, startPoint x: 357, startPoint y: 273, endPoint x: 284, endPoint y: 267, distance: 72.6
click at [283, 267] on div "SearchWithCriteriae26d3c89-0ae3-45d1-a097-436108b83d80 Work Title AVENGER" at bounding box center [554, 272] width 783 height 29
drag, startPoint x: 899, startPoint y: 380, endPoint x: 782, endPoint y: 287, distance: 149.6
click at [899, 380] on button "Search" at bounding box center [902, 384] width 87 height 29
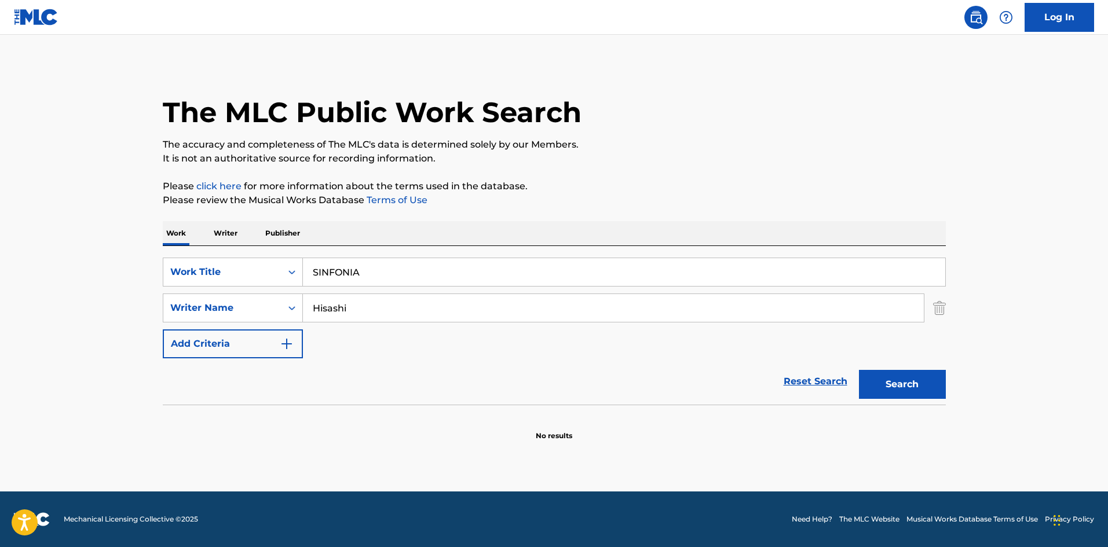
drag, startPoint x: 360, startPoint y: 269, endPoint x: 278, endPoint y: 252, distance: 83.3
click at [277, 250] on div "SearchWithCriteriae26d3c89-0ae3-45d1-a097-436108b83d80 Work Title SINFONIA Sear…" at bounding box center [554, 325] width 783 height 159
click at [888, 379] on button "Search" at bounding box center [902, 384] width 87 height 29
click at [233, 232] on p "Writer" at bounding box center [225, 233] width 31 height 24
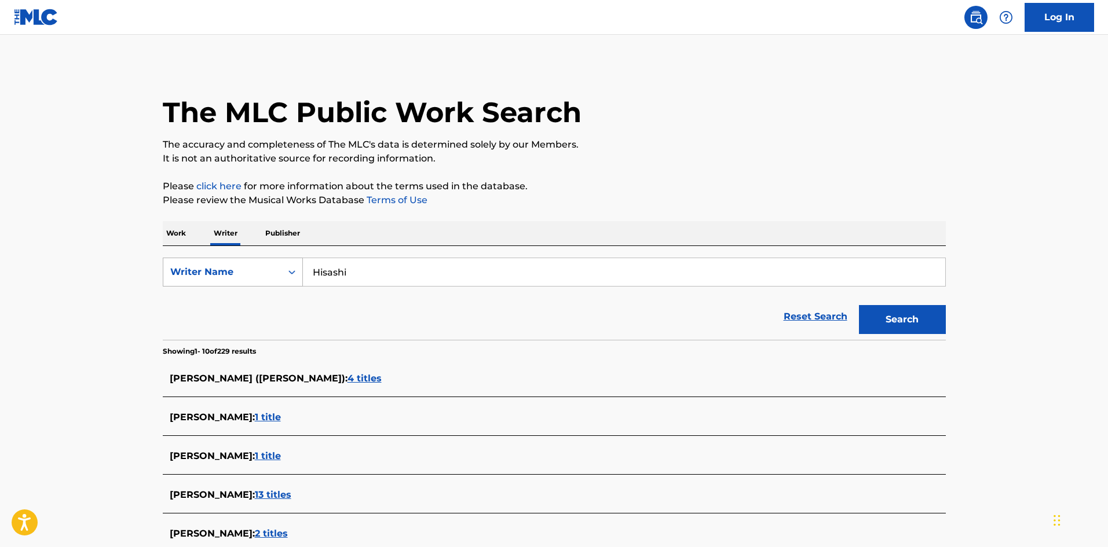
drag, startPoint x: 366, startPoint y: 273, endPoint x: 295, endPoint y: 279, distance: 71.4
click at [283, 266] on div "SearchWithCriteria310863d7-5cce-4fab-96a9-47039ac86978 Writer Name [PERSON_NAME]" at bounding box center [554, 272] width 783 height 29
click at [889, 320] on button "Search" at bounding box center [902, 319] width 87 height 29
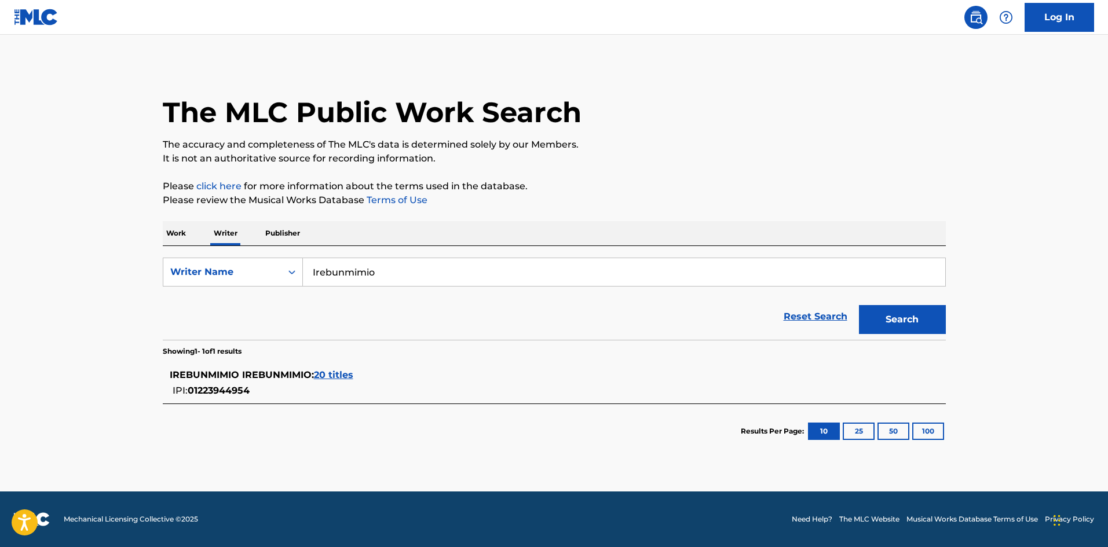
click at [181, 229] on p "Work" at bounding box center [176, 233] width 27 height 24
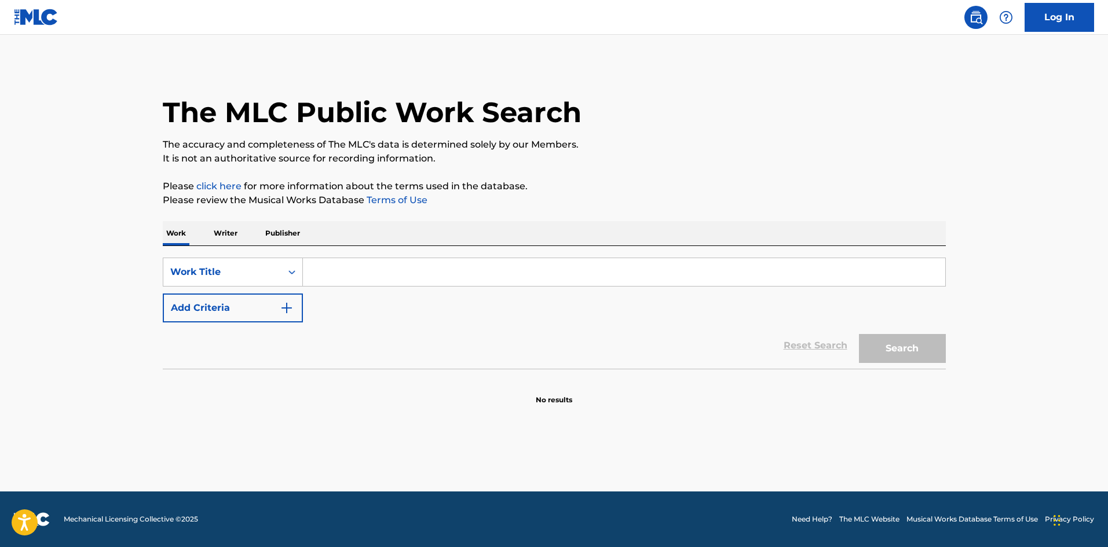
click at [342, 265] on input "Search Form" at bounding box center [624, 272] width 642 height 28
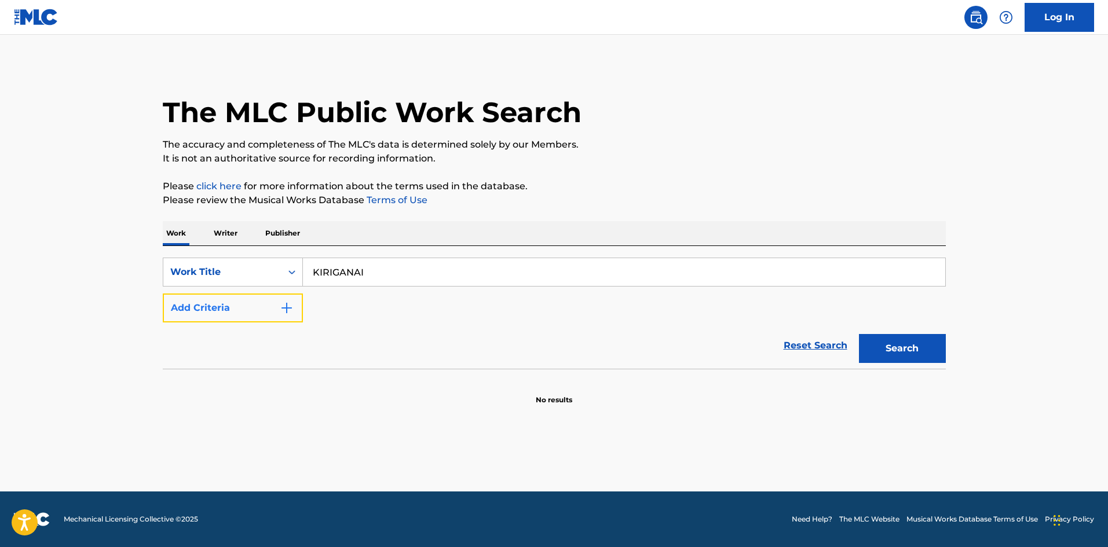
click at [302, 307] on button "Add Criteria" at bounding box center [233, 308] width 140 height 29
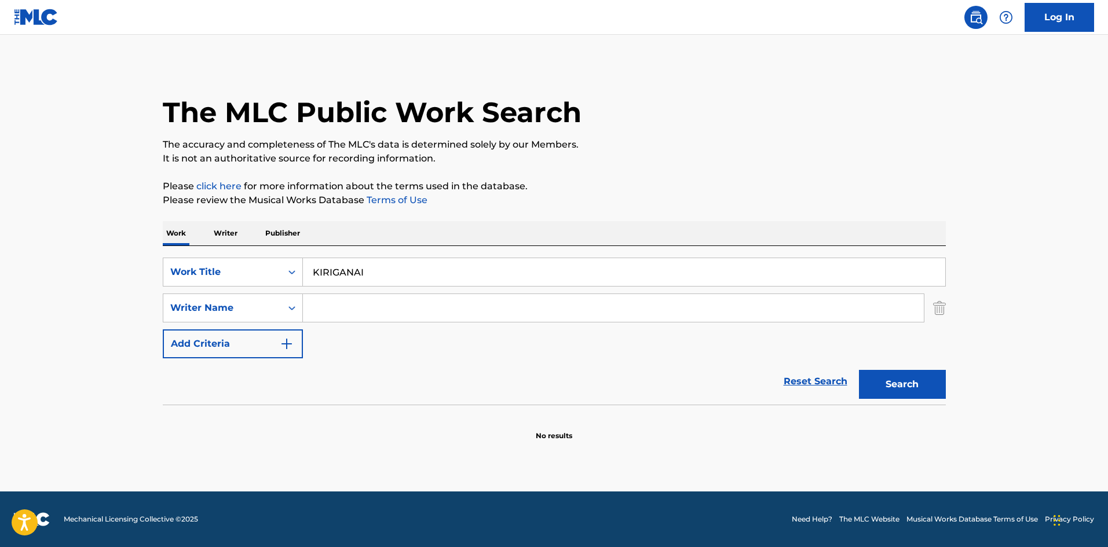
click at [331, 310] on input "Search Form" at bounding box center [613, 308] width 621 height 28
click at [911, 379] on button "Search" at bounding box center [902, 384] width 87 height 29
drag, startPoint x: 304, startPoint y: 252, endPoint x: 270, endPoint y: 252, distance: 34.2
click at [269, 251] on div "SearchWithCriteriae26d3c89-0ae3-45d1-a097-436108b83d80 Work Title KIRIGANAI Sea…" at bounding box center [554, 325] width 783 height 159
click at [883, 374] on button "Search" at bounding box center [902, 384] width 87 height 29
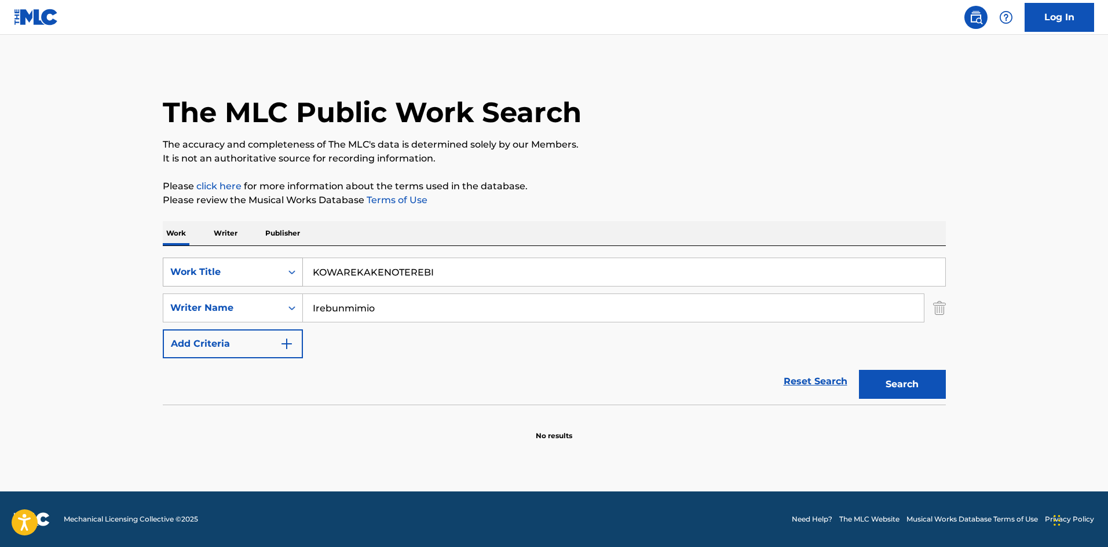
drag, startPoint x: 440, startPoint y: 269, endPoint x: 307, endPoint y: 273, distance: 133.2
click at [299, 268] on div "SearchWithCriteriae26d3c89-0ae3-45d1-a097-436108b83d80 Work Title KOWAREKAKENOT…" at bounding box center [554, 272] width 783 height 29
click at [878, 377] on button "Search" at bounding box center [902, 384] width 87 height 29
drag, startPoint x: 343, startPoint y: 265, endPoint x: 273, endPoint y: 261, distance: 69.6
click at [273, 263] on div "SearchWithCriteriae26d3c89-0ae3-45d1-a097-436108b83d80 Work Title BAKANSU" at bounding box center [554, 272] width 783 height 29
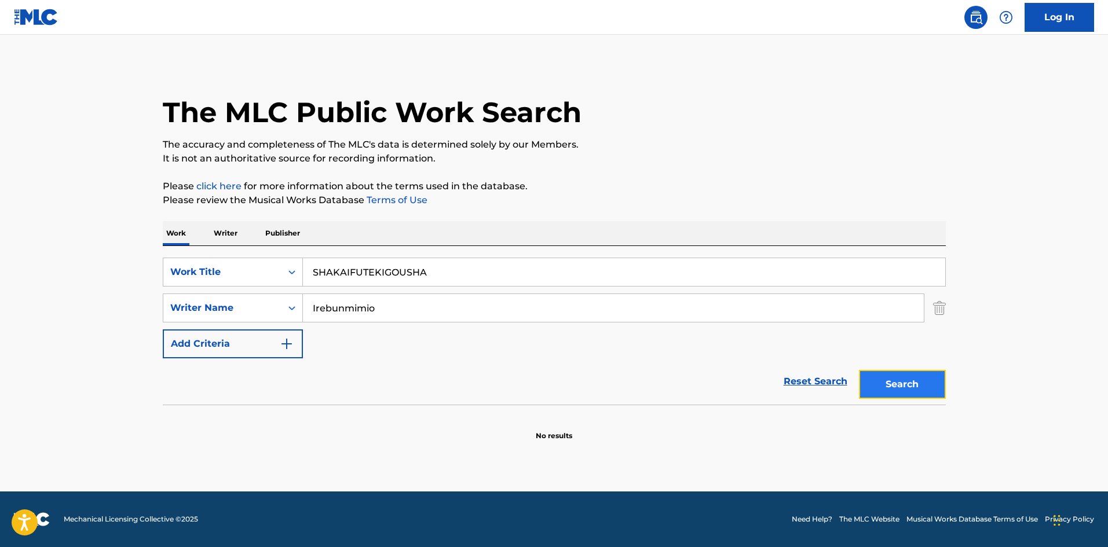
click at [907, 384] on button "Search" at bounding box center [902, 384] width 87 height 29
drag, startPoint x: 450, startPoint y: 273, endPoint x: 293, endPoint y: 260, distance: 157.5
click at [293, 250] on div "SearchWithCriteriae26d3c89-0ae3-45d1-a097-436108b83d80 Work Title SHAKAIFUTEKIG…" at bounding box center [554, 325] width 783 height 159
drag, startPoint x: 904, startPoint y: 383, endPoint x: 618, endPoint y: 243, distance: 318.7
click at [903, 383] on button "Search" at bounding box center [902, 384] width 87 height 29
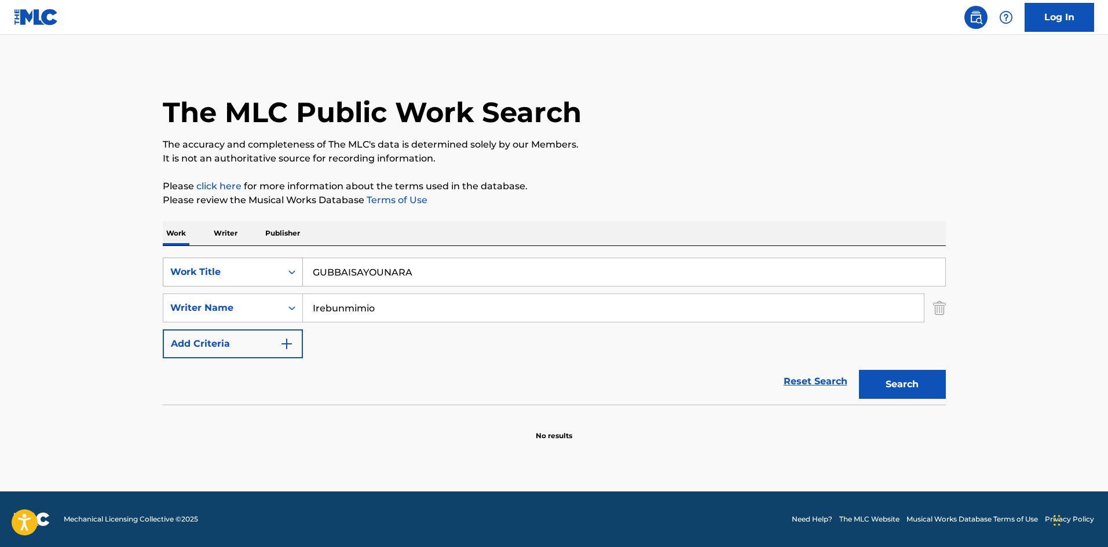
drag, startPoint x: 360, startPoint y: 267, endPoint x: 289, endPoint y: 262, distance: 70.8
click at [286, 258] on div "SearchWithCriteriae26d3c89-0ae3-45d1-a097-436108b83d80 Work Title GUBBAISAYOUNA…" at bounding box center [554, 272] width 783 height 29
click at [897, 382] on button "Search" at bounding box center [902, 384] width 87 height 29
drag, startPoint x: 419, startPoint y: 268, endPoint x: 251, endPoint y: 242, distance: 169.9
click at [248, 240] on div "Work Writer Publisher SearchWithCriteriae26d3c89-0ae3-45d1-a097-436108b83d80 Wo…" at bounding box center [554, 331] width 783 height 220
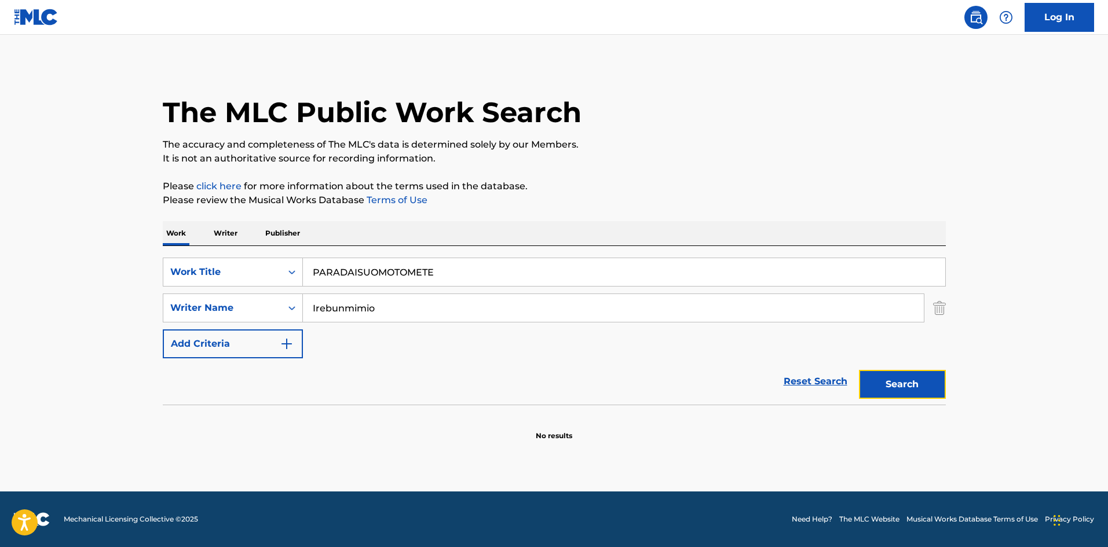
click at [885, 388] on button "Search" at bounding box center [902, 384] width 87 height 29
drag, startPoint x: 443, startPoint y: 274, endPoint x: 236, endPoint y: 253, distance: 208.3
click at [233, 253] on div "SearchWithCriteriae26d3c89-0ae3-45d1-a097-436108b83d80 Work Title PARADAISUOMOT…" at bounding box center [554, 325] width 783 height 159
click at [889, 388] on button "Search" at bounding box center [902, 384] width 87 height 29
drag, startPoint x: 348, startPoint y: 258, endPoint x: 318, endPoint y: 260, distance: 29.6
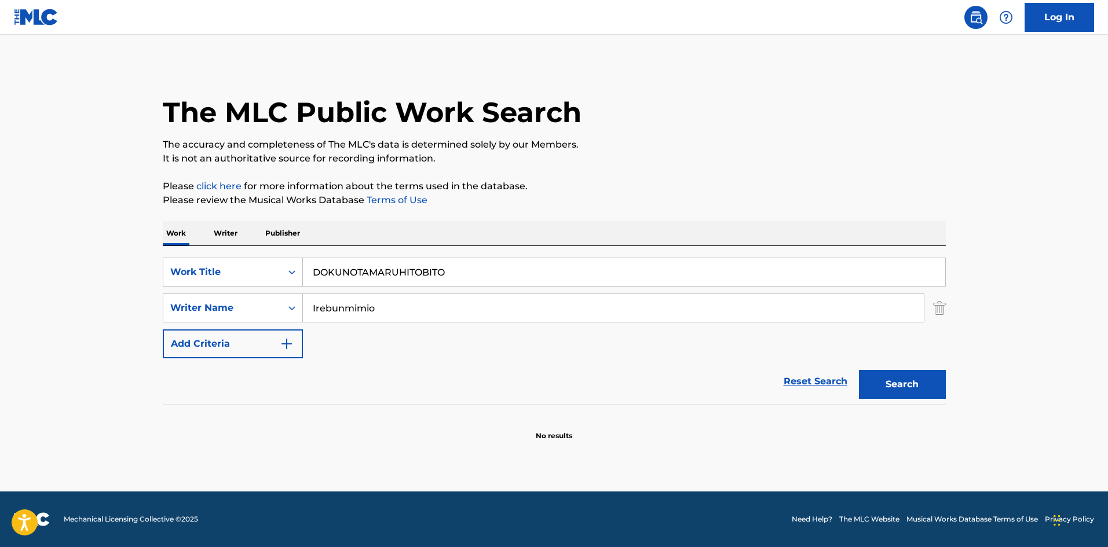
click at [308, 256] on div "SearchWithCriteriae26d3c89-0ae3-45d1-a097-436108b83d80 Work Title DOKUNOTAMARUH…" at bounding box center [554, 325] width 783 height 159
drag, startPoint x: 896, startPoint y: 384, endPoint x: 639, endPoint y: 219, distance: 305.0
click at [896, 383] on button "Search" at bounding box center [902, 384] width 87 height 29
drag, startPoint x: 413, startPoint y: 272, endPoint x: 232, endPoint y: 244, distance: 183.9
click at [229, 240] on div "Work Writer Publisher SearchWithCriteriae26d3c89-0ae3-45d1-a097-436108b83d80 Wo…" at bounding box center [554, 331] width 783 height 220
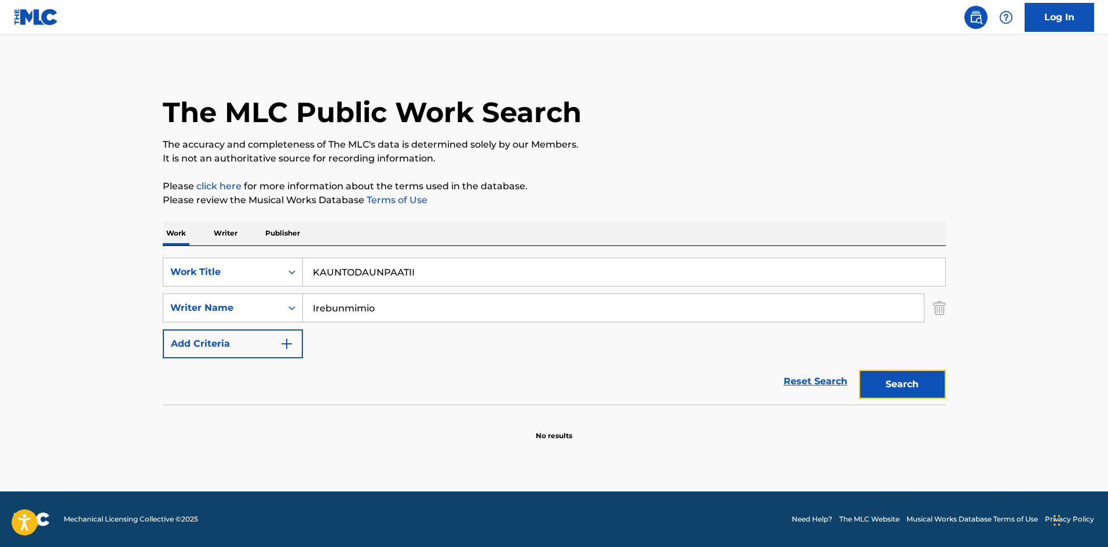
drag, startPoint x: 923, startPoint y: 378, endPoint x: 798, endPoint y: 332, distance: 133.2
click at [923, 373] on button "Search" at bounding box center [902, 384] width 87 height 29
click at [230, 231] on p "Writer" at bounding box center [225, 233] width 31 height 24
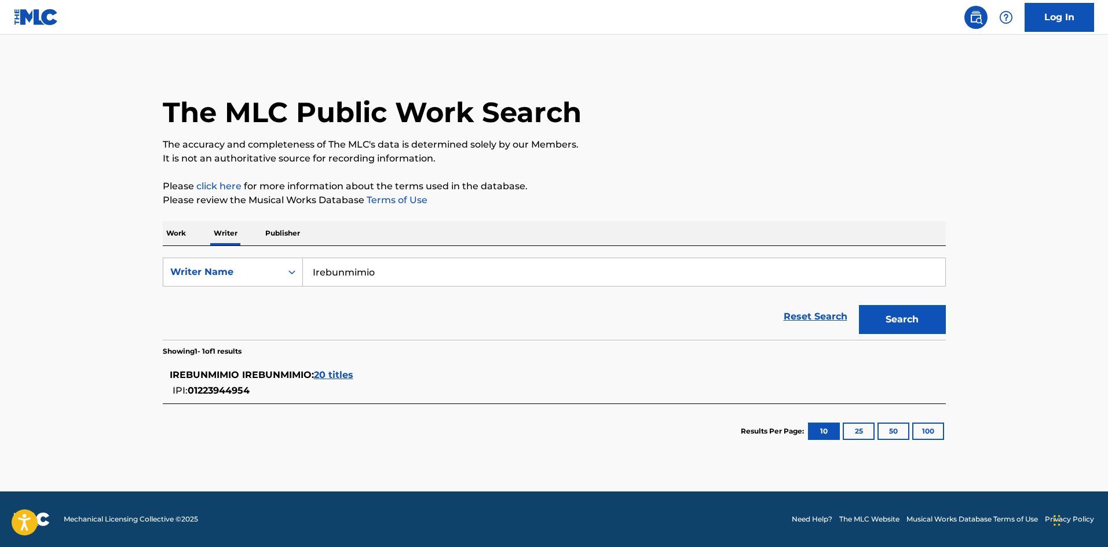
click at [263, 247] on div "SearchWithCriteria310863d7-5cce-4fab-96a9-47039ac86978 Writer Name Irebunmimio …" at bounding box center [554, 293] width 783 height 94
drag, startPoint x: 921, startPoint y: 317, endPoint x: 876, endPoint y: 309, distance: 45.4
click at [920, 317] on button "Search" at bounding box center [902, 319] width 87 height 29
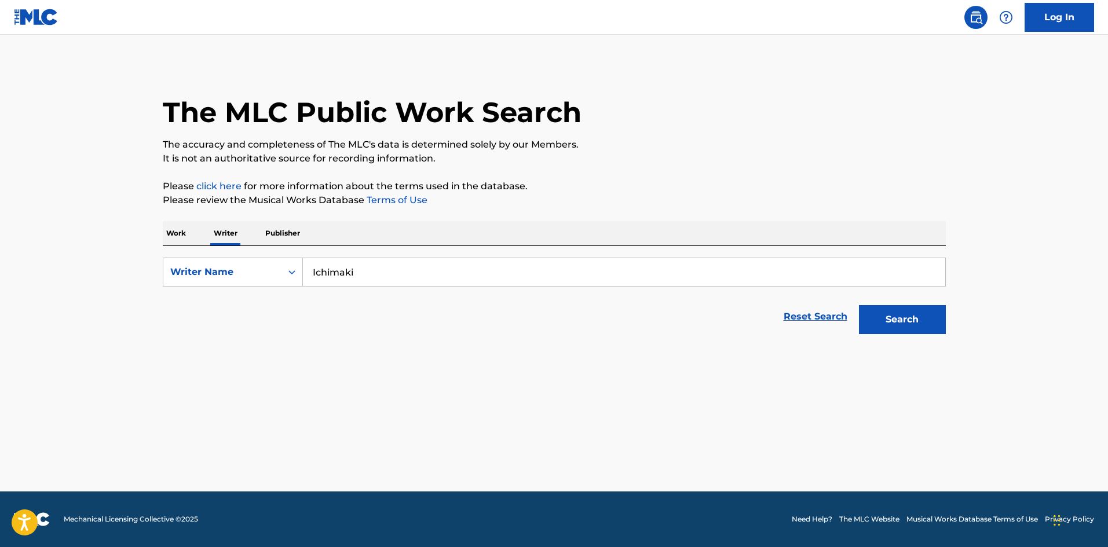
drag, startPoint x: 277, startPoint y: 245, endPoint x: 254, endPoint y: 243, distance: 22.7
click at [254, 243] on div "Work Writer Publisher SearchWithCriteria310863d7-5cce-4fab-96a9-47039ac86978 Wr…" at bounding box center [554, 280] width 783 height 119
drag, startPoint x: 911, startPoint y: 318, endPoint x: 802, endPoint y: 276, distance: 116.8
click at [910, 318] on button "Search" at bounding box center [902, 319] width 87 height 29
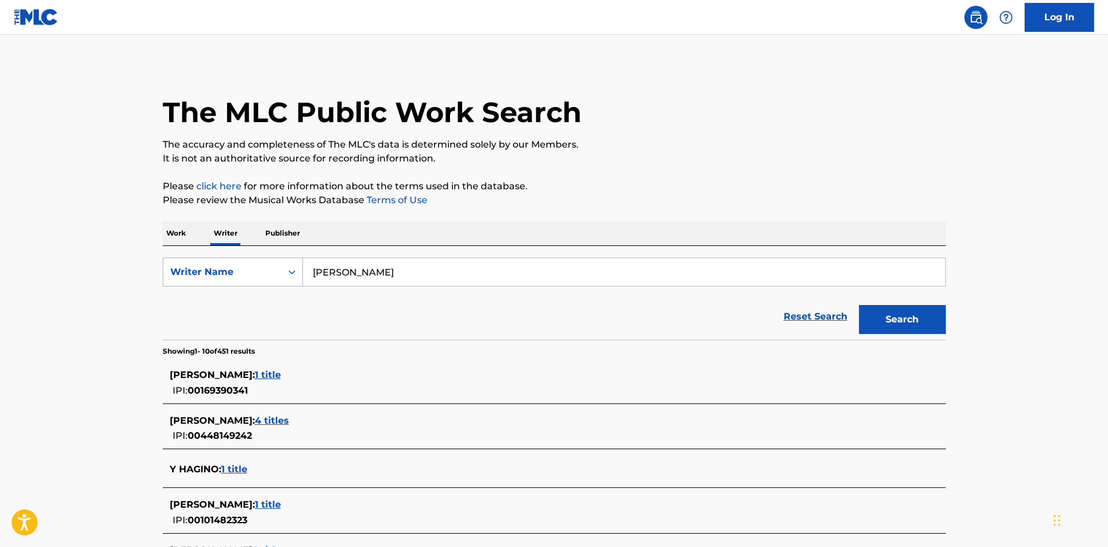
click at [268, 265] on div "SearchWithCriteria310863d7-5cce-4fab-96a9-47039ac86978 Writer Name [PERSON_NAME]" at bounding box center [554, 272] width 783 height 29
click at [911, 320] on button "Search" at bounding box center [902, 319] width 87 height 29
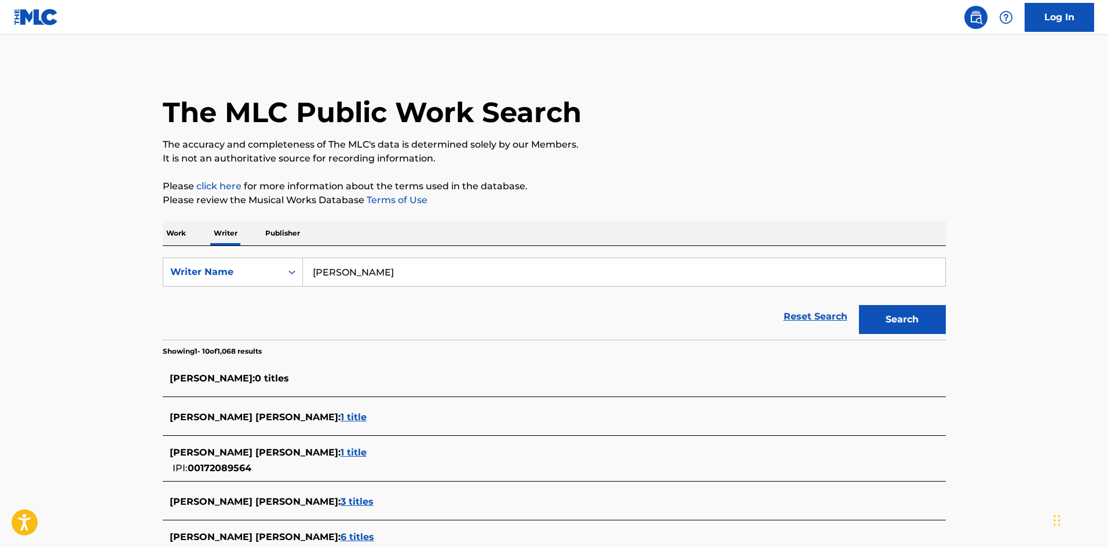
click at [178, 232] on p "Work" at bounding box center [176, 233] width 27 height 24
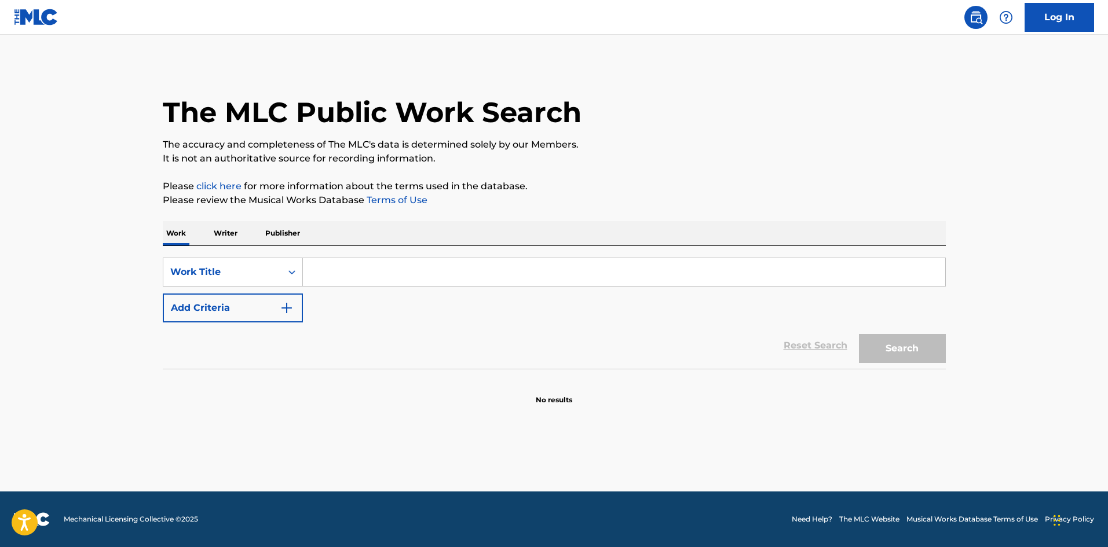
click at [354, 271] on input "Search Form" at bounding box center [624, 272] width 642 height 28
click at [900, 346] on button "Search" at bounding box center [902, 348] width 87 height 29
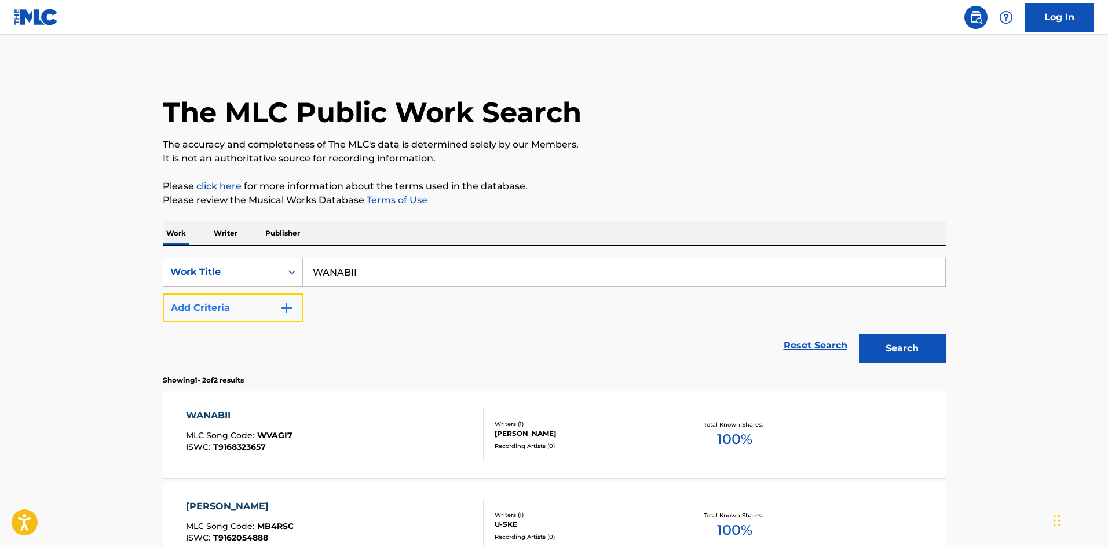
click at [296, 296] on button "Add Criteria" at bounding box center [233, 308] width 140 height 29
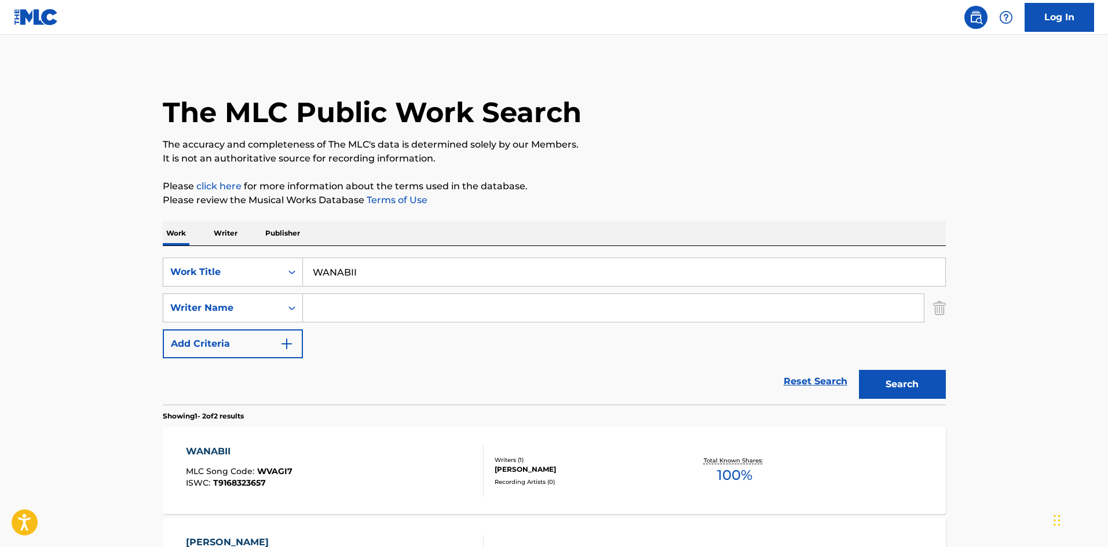
drag, startPoint x: 303, startPoint y: 300, endPoint x: 387, endPoint y: 321, distance: 86.6
click at [358, 311] on input "Search Form" at bounding box center [613, 308] width 621 height 28
click at [897, 394] on button "Search" at bounding box center [902, 384] width 87 height 29
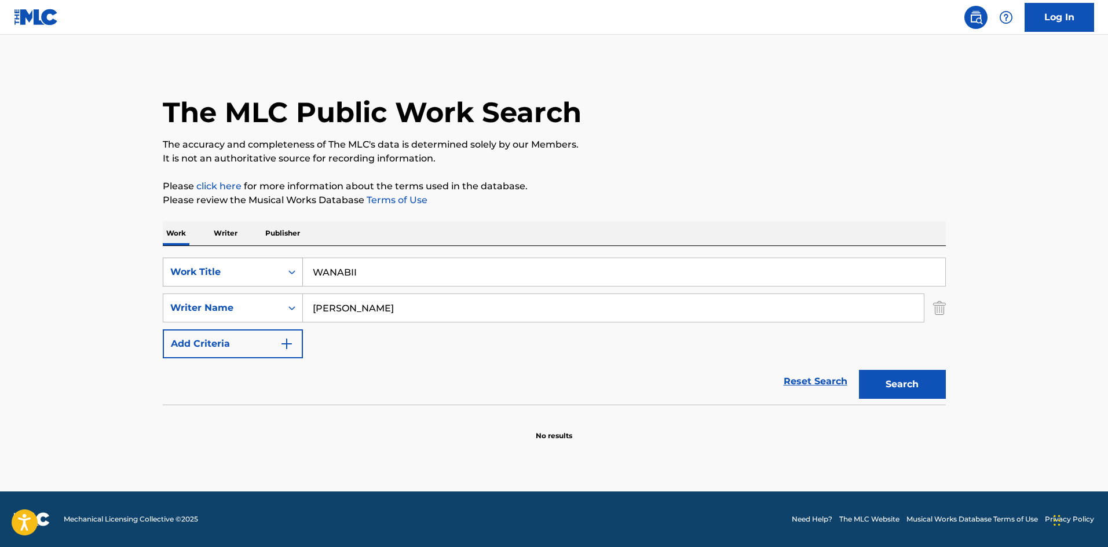
drag, startPoint x: 318, startPoint y: 267, endPoint x: 260, endPoint y: 273, distance: 58.7
click at [240, 259] on div "SearchWithCriteriae26d3c89-0ae3-45d1-a097-436108b83d80 Work Title WANABII" at bounding box center [554, 272] width 783 height 29
drag, startPoint x: 353, startPoint y: 309, endPoint x: 287, endPoint y: 307, distance: 65.4
click at [287, 306] on div "SearchWithCriteria4f086465-6747-4a9d-94b9-eadf46f686df Writer Name [PERSON_NAME]" at bounding box center [554, 308] width 783 height 29
click at [894, 375] on button "Search" at bounding box center [902, 384] width 87 height 29
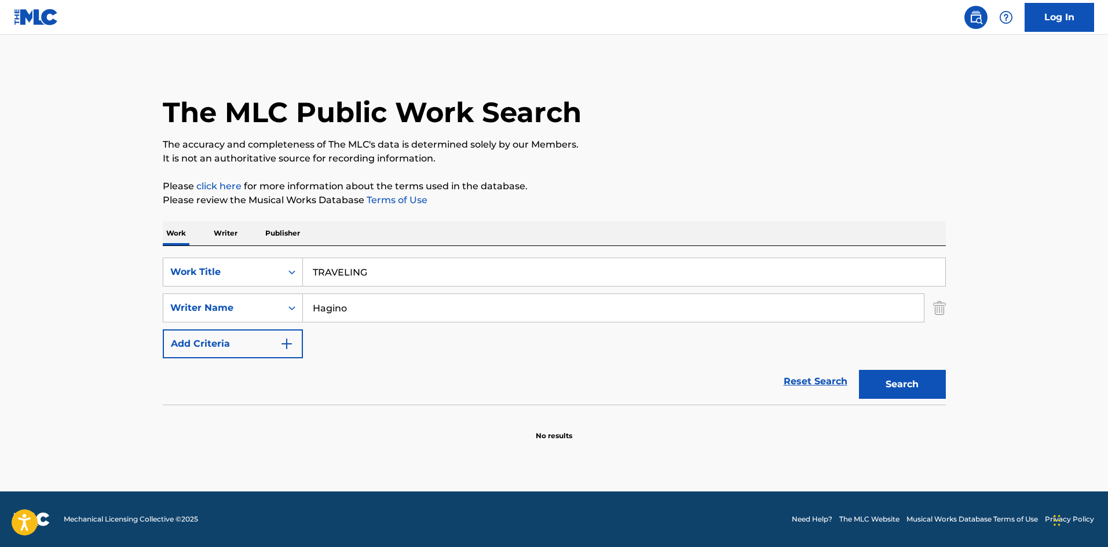
drag, startPoint x: 284, startPoint y: 251, endPoint x: 272, endPoint y: 253, distance: 12.3
click at [273, 251] on div "SearchWithCriteriae26d3c89-0ae3-45d1-a097-436108b83d80 Work Title TRAVELING Sea…" at bounding box center [554, 325] width 783 height 159
click at [868, 381] on button "Search" at bounding box center [902, 384] width 87 height 29
drag, startPoint x: 426, startPoint y: 273, endPoint x: 259, endPoint y: 248, distance: 168.0
click at [259, 248] on div "SearchWithCriteriae26d3c89-0ae3-45d1-a097-436108b83d80 Work Title ITSUMOSOBANII…" at bounding box center [554, 325] width 783 height 159
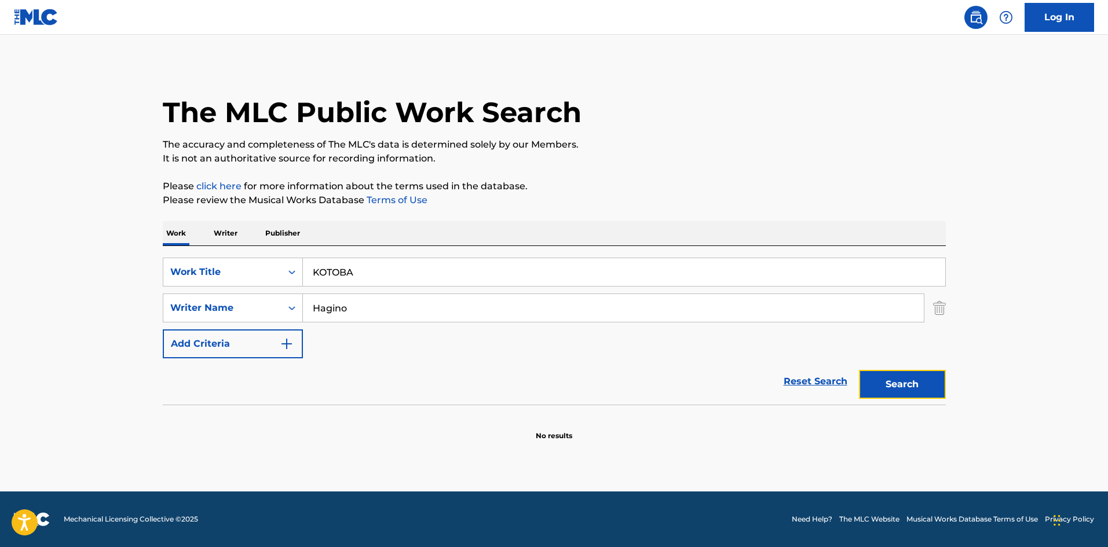
drag, startPoint x: 919, startPoint y: 386, endPoint x: 679, endPoint y: 301, distance: 254.9
click at [919, 386] on button "Search" at bounding box center [902, 384] width 87 height 29
drag, startPoint x: 361, startPoint y: 272, endPoint x: 273, endPoint y: 261, distance: 89.3
click at [273, 261] on div "SearchWithCriteriae26d3c89-0ae3-45d1-a097-436108b83d80 Work Title KOTOBA" at bounding box center [554, 272] width 783 height 29
drag, startPoint x: 285, startPoint y: 299, endPoint x: 368, endPoint y: 317, distance: 84.3
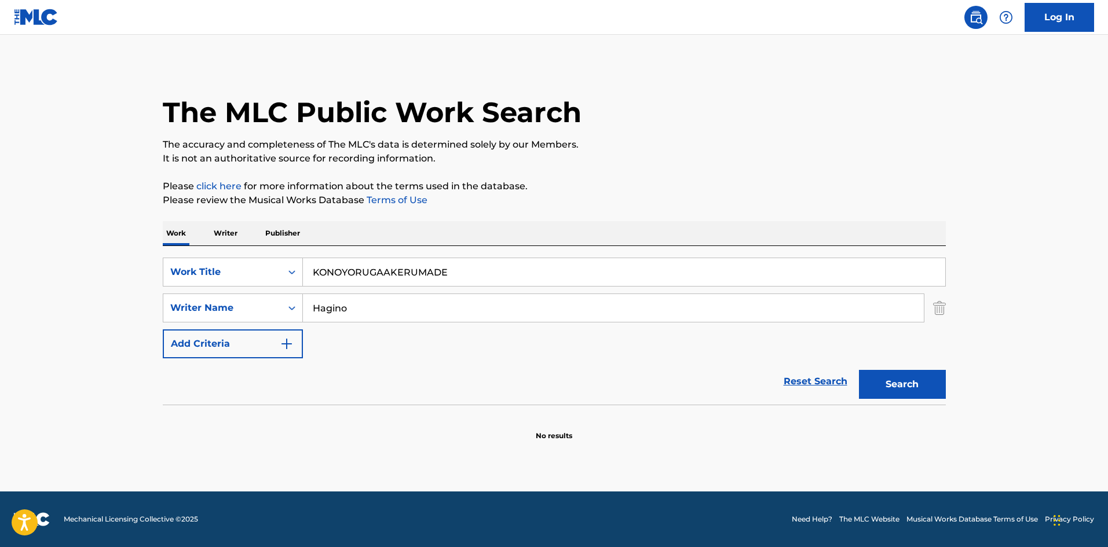
click at [276, 300] on div "SearchWithCriteria4f086465-6747-4a9d-94b9-eadf46f686df Writer Name [PERSON_NAME]" at bounding box center [554, 308] width 783 height 29
click at [915, 390] on button "Search" at bounding box center [902, 384] width 87 height 29
drag, startPoint x: 465, startPoint y: 274, endPoint x: 250, endPoint y: 247, distance: 217.1
click at [241, 236] on div "Work Writer Publisher SearchWithCriteriae26d3c89-0ae3-45d1-a097-436108b83d80 Wo…" at bounding box center [554, 331] width 783 height 220
click at [370, 310] on input "Search Form" at bounding box center [613, 308] width 621 height 28
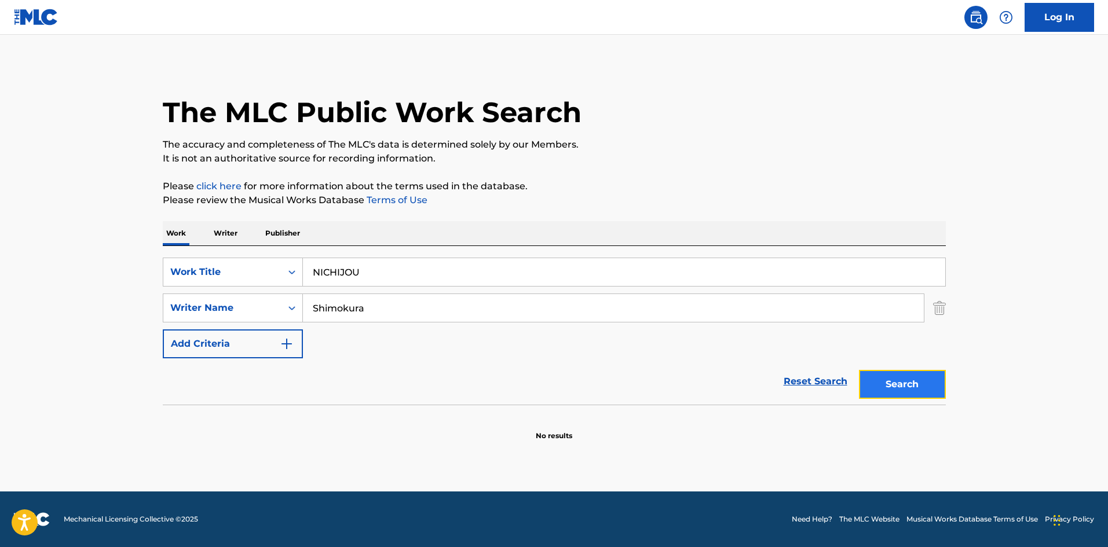
click at [914, 379] on button "Search" at bounding box center [902, 384] width 87 height 29
drag, startPoint x: 255, startPoint y: 288, endPoint x: 277, endPoint y: 298, distance: 24.4
click at [245, 290] on div "SearchWithCriteriae26d3c89-0ae3-45d1-a097-436108b83d80 Work Title NICHIJOU Sear…" at bounding box center [554, 308] width 783 height 101
drag, startPoint x: 286, startPoint y: 249, endPoint x: 265, endPoint y: 251, distance: 20.9
click at [264, 247] on div "SearchWithCriteriae26d3c89-0ae3-45d1-a097-436108b83d80 Work Title NICHIJOU Sear…" at bounding box center [554, 325] width 783 height 159
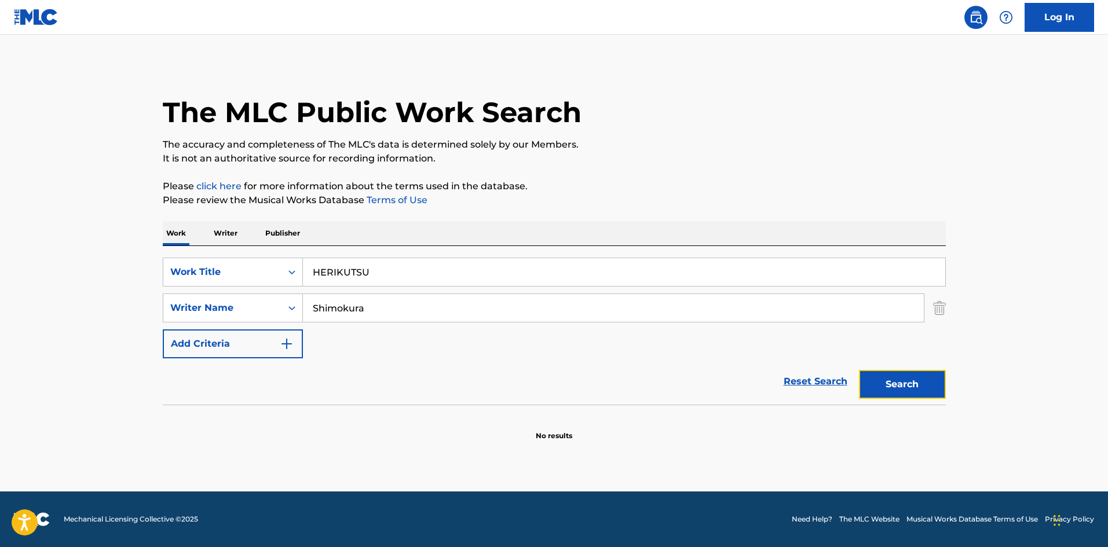
drag, startPoint x: 893, startPoint y: 388, endPoint x: 812, endPoint y: 371, distance: 83.3
click at [894, 387] on button "Search" at bounding box center [902, 384] width 87 height 29
drag, startPoint x: 376, startPoint y: 280, endPoint x: 297, endPoint y: 284, distance: 79.5
click at [250, 255] on div "SearchWithCriteriae26d3c89-0ae3-45d1-a097-436108b83d80 Work Title HERIKUTSU Sea…" at bounding box center [554, 325] width 783 height 159
drag, startPoint x: 281, startPoint y: 285, endPoint x: 319, endPoint y: 294, distance: 39.1
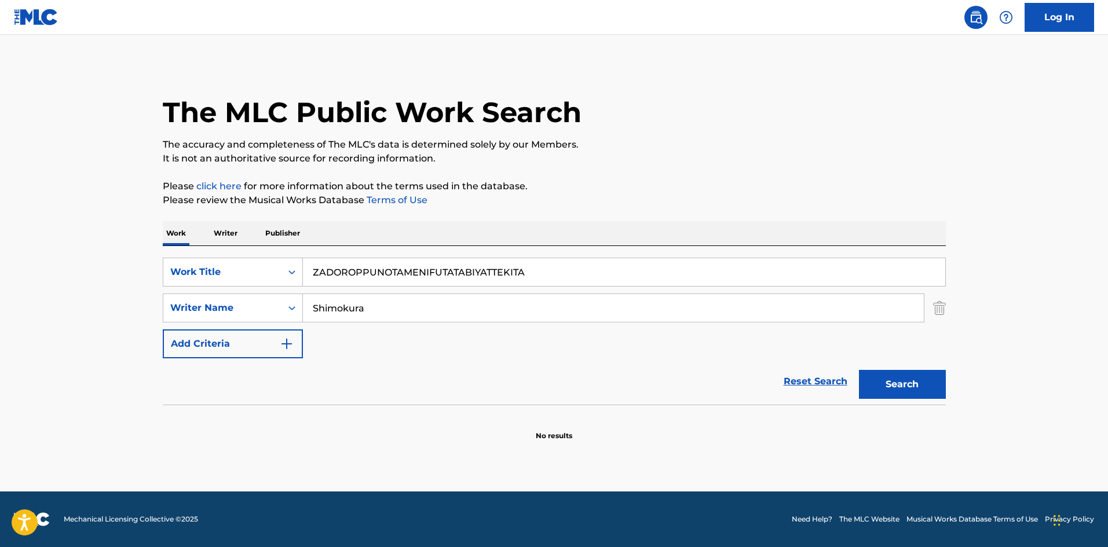
click at [278, 285] on div "SearchWithCriteriae26d3c89-0ae3-45d1-a097-436108b83d80 Work Title ZADOROPPUNOTA…" at bounding box center [554, 308] width 783 height 101
click at [927, 387] on button "Search" at bounding box center [902, 384] width 87 height 29
drag, startPoint x: 371, startPoint y: 273, endPoint x: 296, endPoint y: 270, distance: 74.7
click at [296, 270] on div "SearchWithCriteriae26d3c89-0ae3-45d1-a097-436108b83d80 Work Title ZADOROPPUNOTA…" at bounding box center [554, 272] width 783 height 29
click at [376, 305] on input "Search Form" at bounding box center [613, 308] width 621 height 28
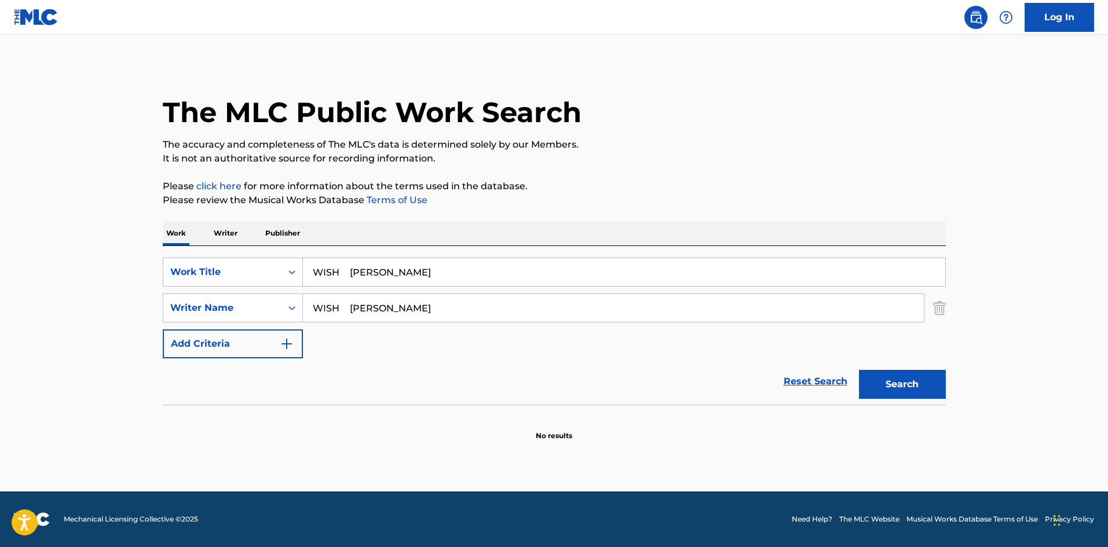
drag, startPoint x: 355, startPoint y: 270, endPoint x: 440, endPoint y: 265, distance: 85.3
click at [440, 265] on input "WISH [PERSON_NAME]" at bounding box center [624, 272] width 642 height 28
drag, startPoint x: 411, startPoint y: 310, endPoint x: 271, endPoint y: 295, distance: 140.9
click at [271, 295] on div "SearchWithCriteria4f086465-6747-4a9d-94b9-eadf46f686df Writer Name WISH [PERSON…" at bounding box center [554, 308] width 783 height 29
drag, startPoint x: 335, startPoint y: 306, endPoint x: 483, endPoint y: 318, distance: 149.3
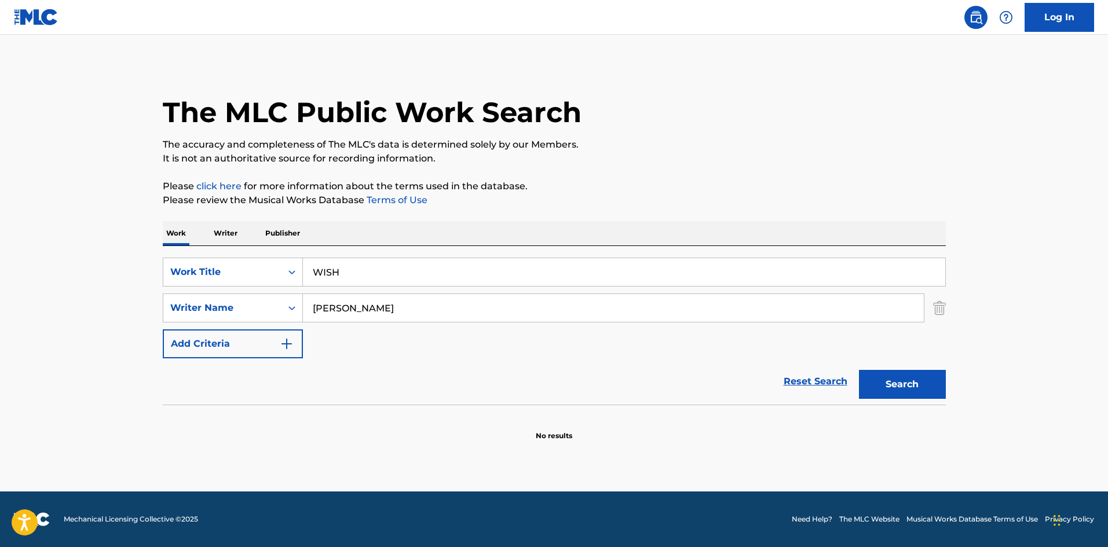
click at [480, 317] on input "[PERSON_NAME]" at bounding box center [613, 308] width 621 height 28
click at [882, 375] on button "Search" at bounding box center [902, 384] width 87 height 29
drag, startPoint x: 343, startPoint y: 265, endPoint x: 267, endPoint y: 259, distance: 75.5
click at [268, 259] on div "SearchWithCriteriae26d3c89-0ae3-45d1-a097-436108b83d80 Work Title WISH" at bounding box center [554, 272] width 783 height 29
click at [900, 383] on button "Search" at bounding box center [902, 384] width 87 height 29
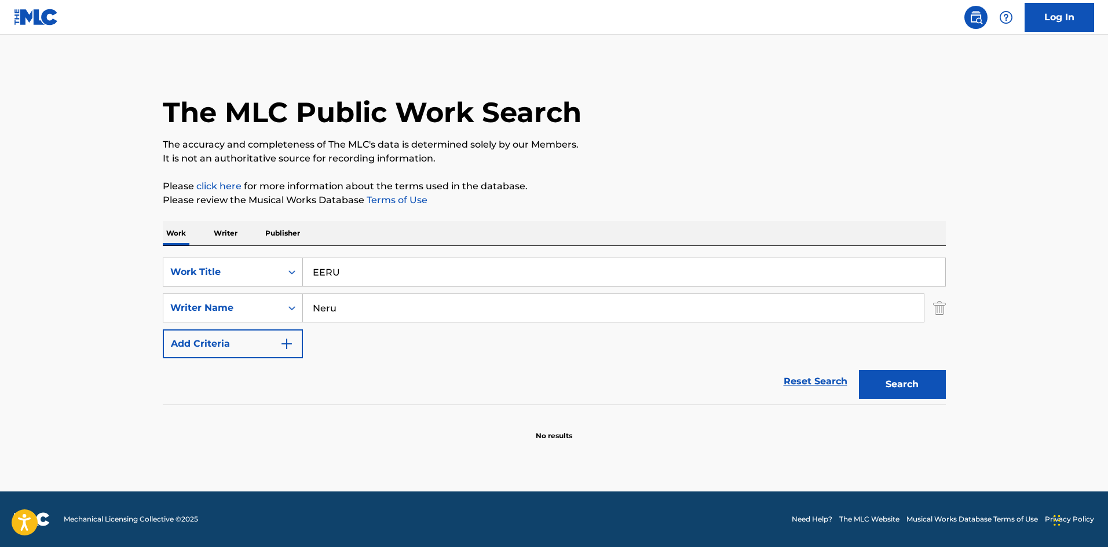
drag, startPoint x: 339, startPoint y: 271, endPoint x: 377, endPoint y: 281, distance: 39.6
click at [266, 265] on div "SearchWithCriteriae26d3c89-0ae3-45d1-a097-436108b83d80 Work Title EERU" at bounding box center [554, 272] width 783 height 29
click at [896, 385] on button "Search" at bounding box center [902, 384] width 87 height 29
click at [234, 252] on div "SearchWithCriteriae26d3c89-0ae3-45d1-a097-436108b83d80 Work Title SHIBUYA Searc…" at bounding box center [554, 325] width 783 height 159
drag, startPoint x: 333, startPoint y: 305, endPoint x: 254, endPoint y: 299, distance: 79.6
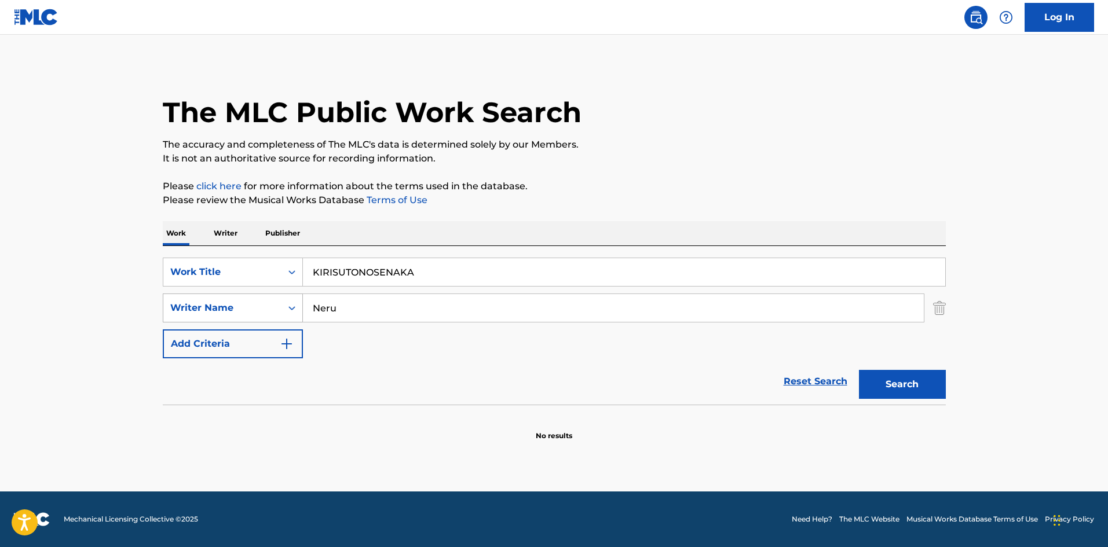
click at [267, 299] on div "SearchWithCriteria4f086465-6747-4a9d-94b9-eadf46f686df Writer Name [PERSON_NAME]" at bounding box center [554, 308] width 783 height 29
click at [884, 384] on button "Search" at bounding box center [902, 384] width 87 height 29
drag, startPoint x: 425, startPoint y: 277, endPoint x: 212, endPoint y: 248, distance: 214.5
click at [211, 247] on div "SearchWithCriteriae26d3c89-0ae3-45d1-a097-436108b83d80 Work Title KIRISUTONOSEN…" at bounding box center [554, 325] width 783 height 159
click at [890, 386] on button "Search" at bounding box center [902, 384] width 87 height 29
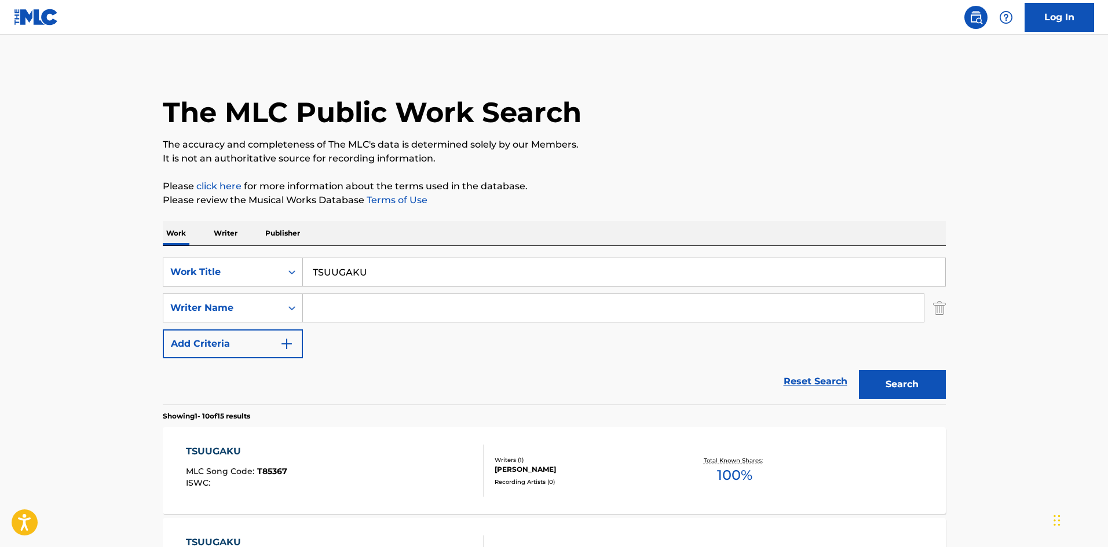
click at [224, 225] on p "Writer" at bounding box center [225, 233] width 31 height 24
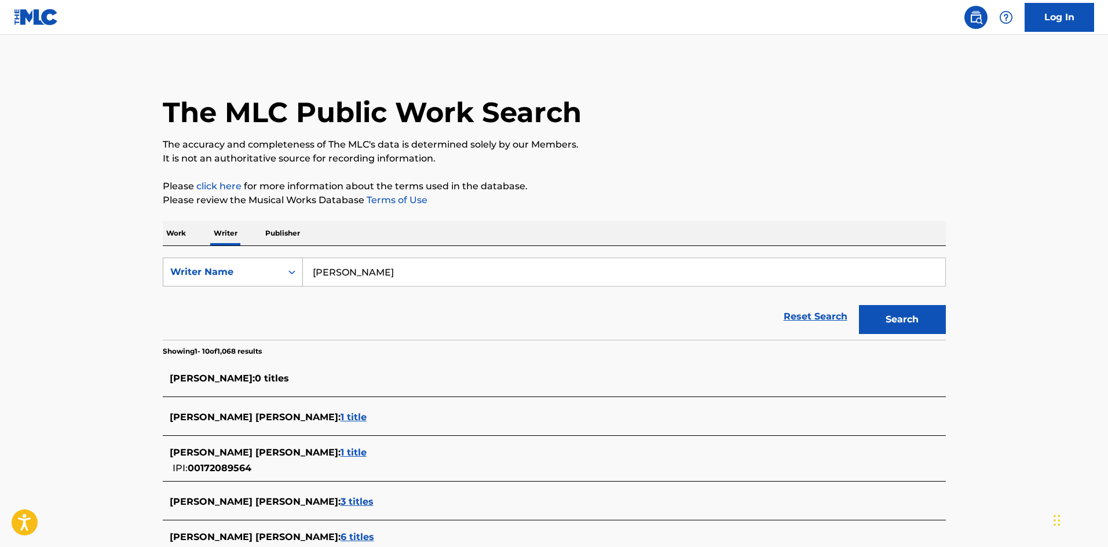
drag, startPoint x: 342, startPoint y: 250, endPoint x: 294, endPoint y: 258, distance: 48.1
click at [265, 243] on div "Work Writer Publisher SearchWithCriteria310863d7-5cce-4fab-96a9-47039ac86978 Wr…" at bounding box center [554, 537] width 783 height 632
click at [918, 324] on button "Search" at bounding box center [902, 319] width 87 height 29
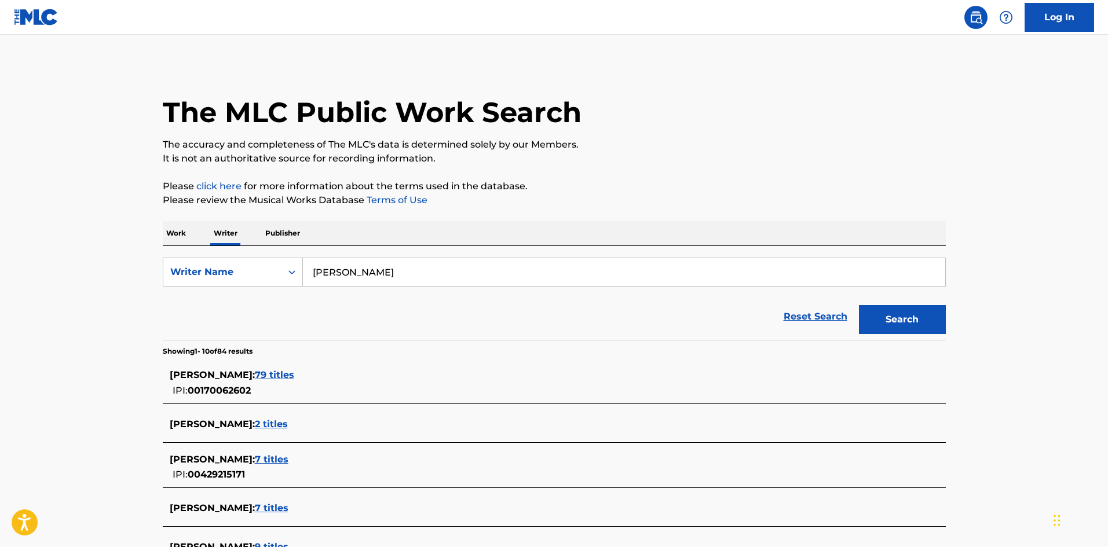
drag, startPoint x: 1097, startPoint y: 258, endPoint x: 1111, endPoint y: 245, distance: 19.7
click at [1097, 259] on main "The MLC Public Work Search The accuracy and completeness of The MLC's data is d…" at bounding box center [554, 440] width 1108 height 811
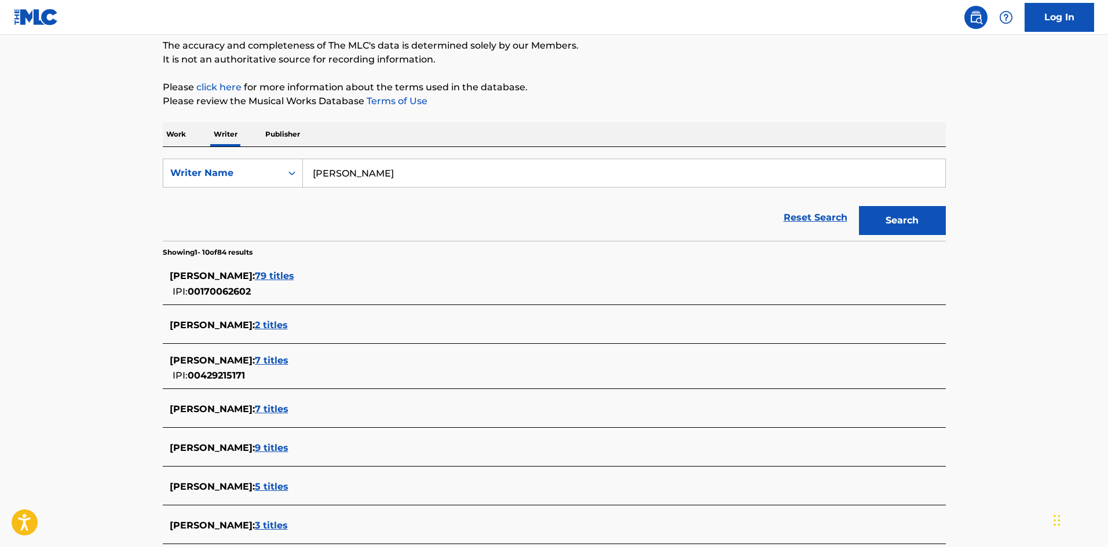
scroll to position [97, 0]
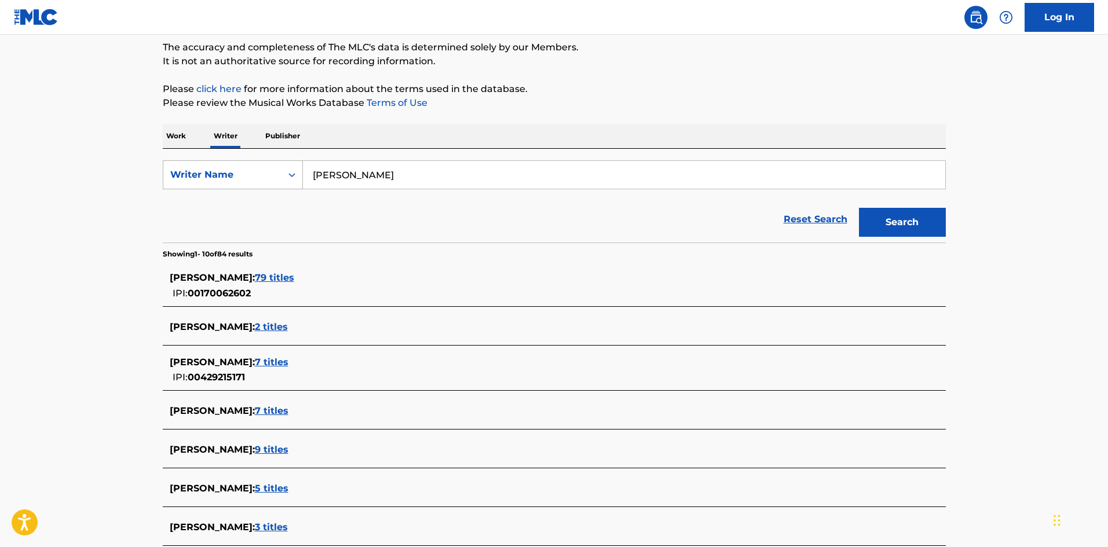
drag, startPoint x: 353, startPoint y: 174, endPoint x: 268, endPoint y: 174, distance: 85.1
click at [269, 174] on div "SearchWithCriteria310863d7-5cce-4fab-96a9-47039ac86978 Writer Name [PERSON_NAME]" at bounding box center [554, 174] width 783 height 29
click at [908, 221] on button "Search" at bounding box center [902, 222] width 87 height 29
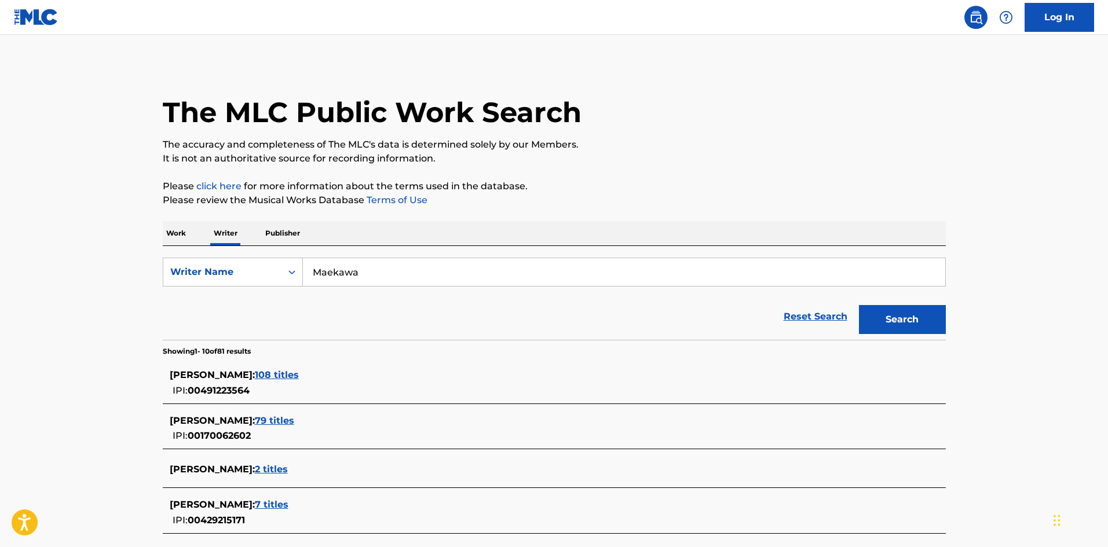
click at [178, 230] on p "Work" at bounding box center [176, 233] width 27 height 24
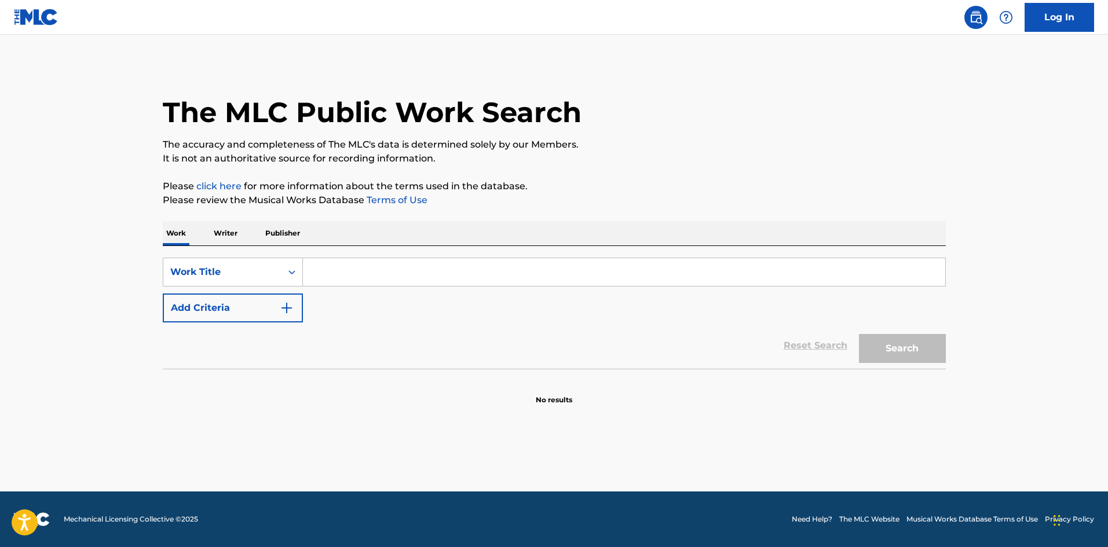
click at [338, 273] on input "Search Form" at bounding box center [624, 272] width 642 height 28
click at [883, 345] on button "Search" at bounding box center [902, 348] width 87 height 29
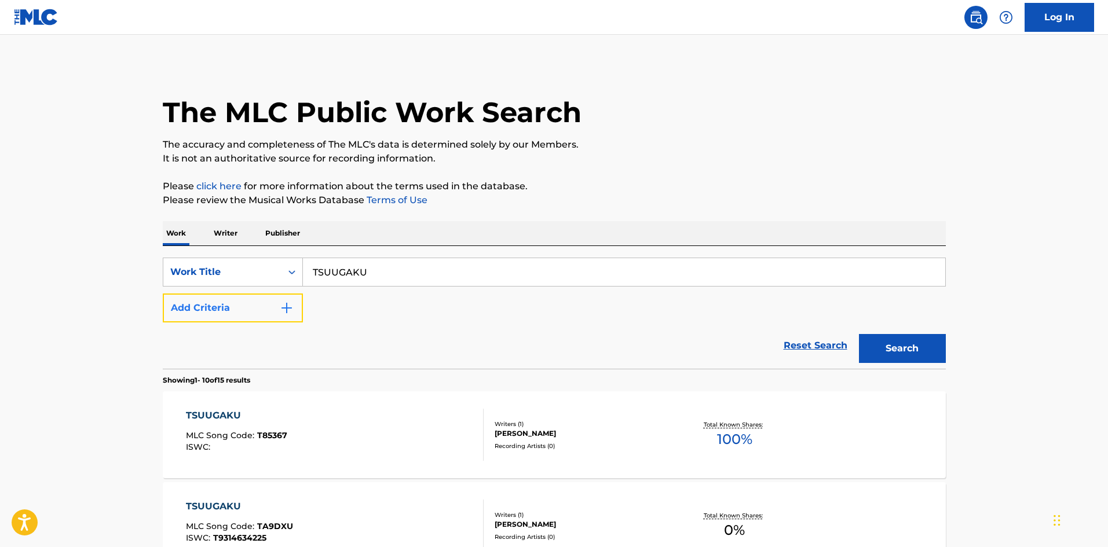
click at [296, 313] on button "Add Criteria" at bounding box center [233, 308] width 140 height 29
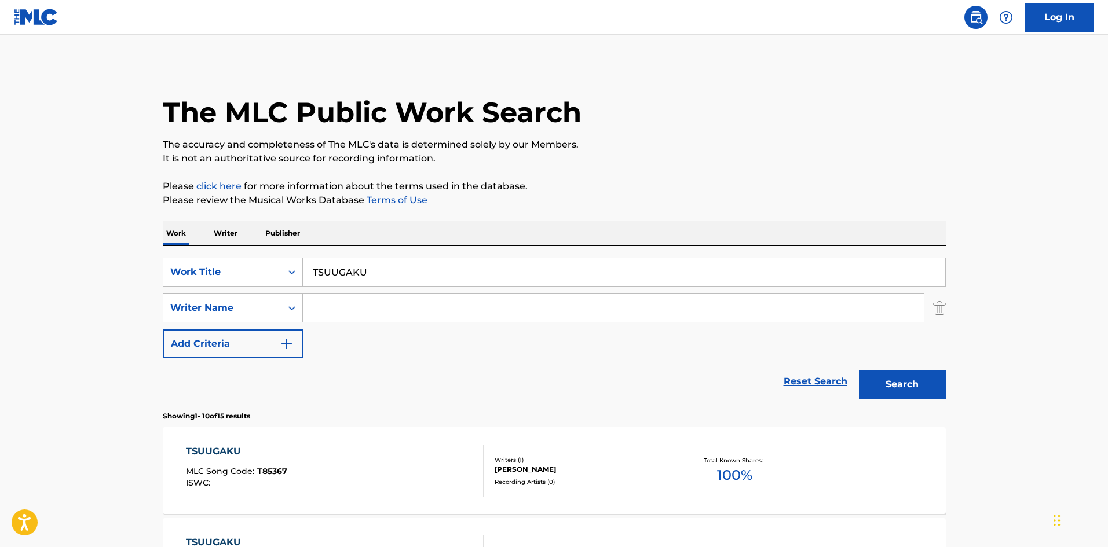
drag, startPoint x: 342, startPoint y: 305, endPoint x: 346, endPoint y: 313, distance: 8.5
click at [342, 305] on input "Search Form" at bounding box center [613, 308] width 621 height 28
click at [894, 388] on button "Search" at bounding box center [902, 384] width 87 height 29
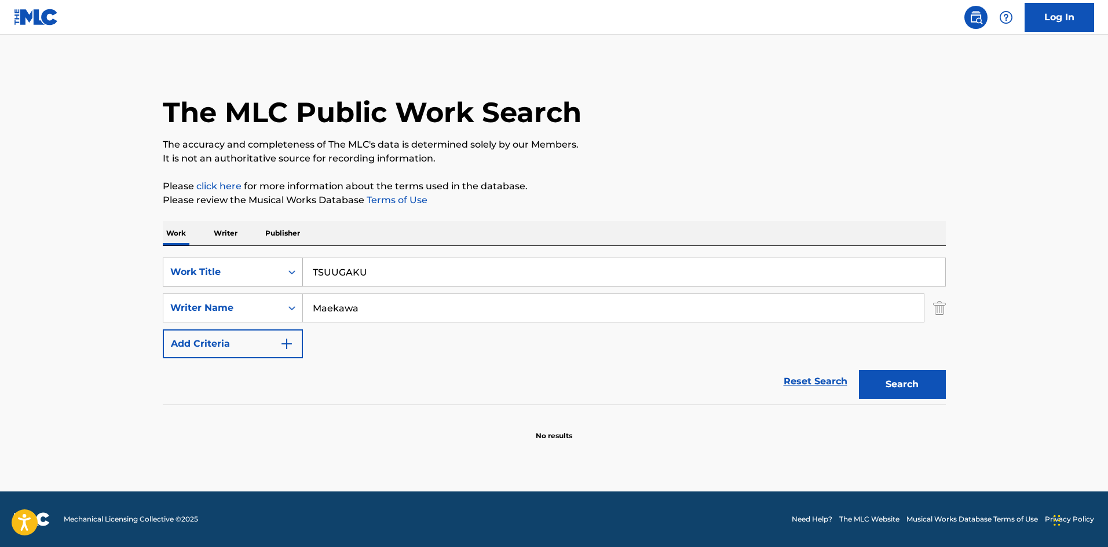
drag, startPoint x: 362, startPoint y: 277, endPoint x: 288, endPoint y: 270, distance: 75.0
click at [290, 271] on div "SearchWithCriteriae26d3c89-0ae3-45d1-a097-436108b83d80 Work Title TSUUGAKU" at bounding box center [554, 272] width 783 height 29
click at [900, 382] on button "Search" at bounding box center [902, 384] width 87 height 29
drag, startPoint x: 389, startPoint y: 274, endPoint x: 254, endPoint y: 259, distance: 136.3
click at [254, 259] on div "SearchWithCriteriae26d3c89-0ae3-45d1-a097-436108b83d80 Work Title SUNGLASSES" at bounding box center [554, 272] width 783 height 29
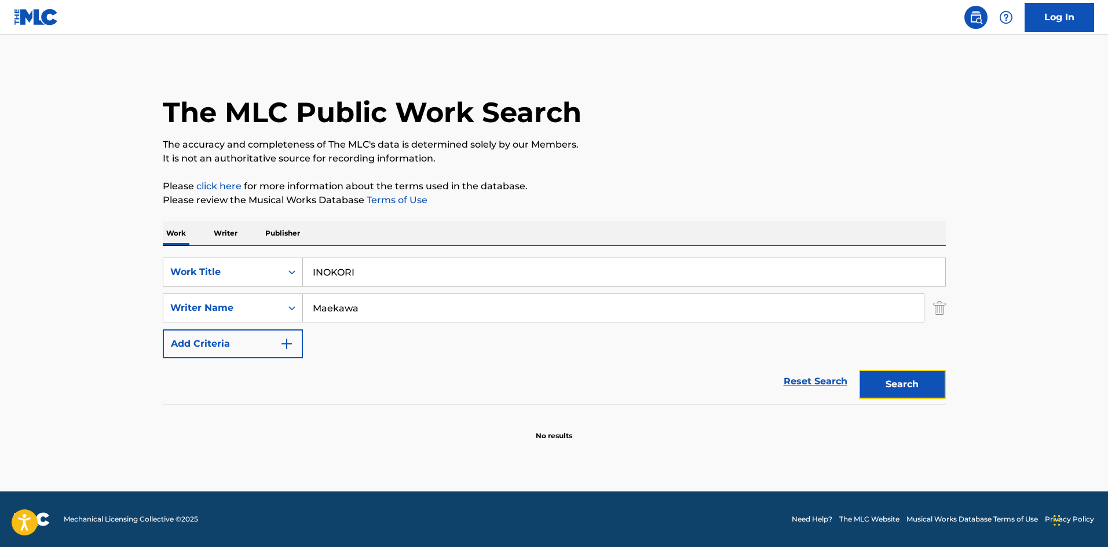
drag, startPoint x: 902, startPoint y: 382, endPoint x: 889, endPoint y: 373, distance: 15.6
click at [901, 381] on button "Search" at bounding box center [902, 384] width 87 height 29
drag, startPoint x: 320, startPoint y: 272, endPoint x: 300, endPoint y: 292, distance: 27.8
click at [274, 278] on div "SearchWithCriteriae26d3c89-0ae3-45d1-a097-436108b83d80 Work Title INOKORI" at bounding box center [554, 272] width 783 height 29
click at [886, 386] on button "Search" at bounding box center [902, 384] width 87 height 29
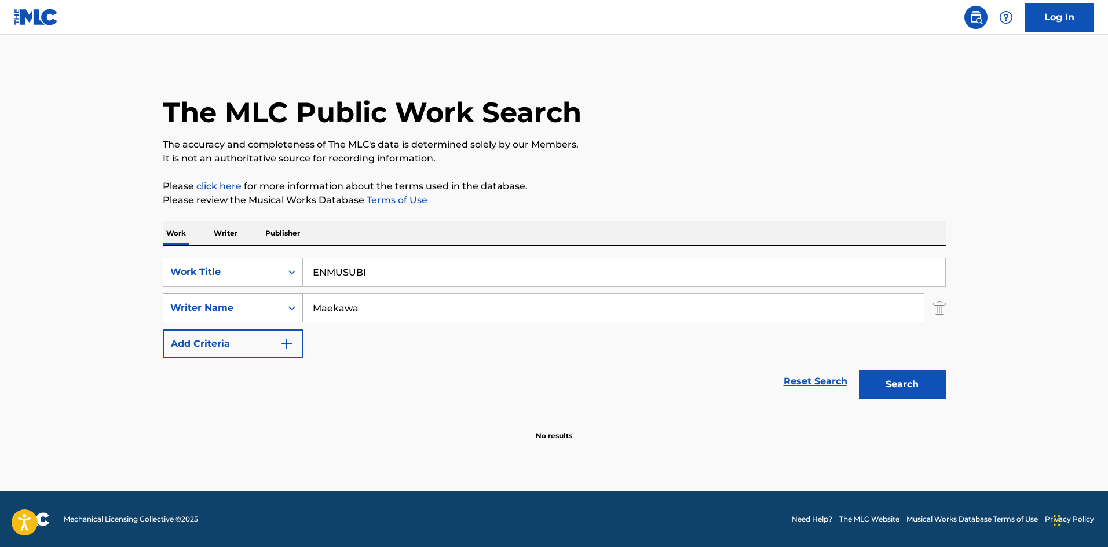
drag, startPoint x: 303, startPoint y: 300, endPoint x: 303, endPoint y: 309, distance: 9.3
click at [295, 302] on div "SearchWithCriteria4f086465-6747-4a9d-94b9-eadf46f686df Writer Name [PERSON_NAME]" at bounding box center [554, 308] width 783 height 29
click at [914, 386] on button "Search" at bounding box center [902, 384] width 87 height 29
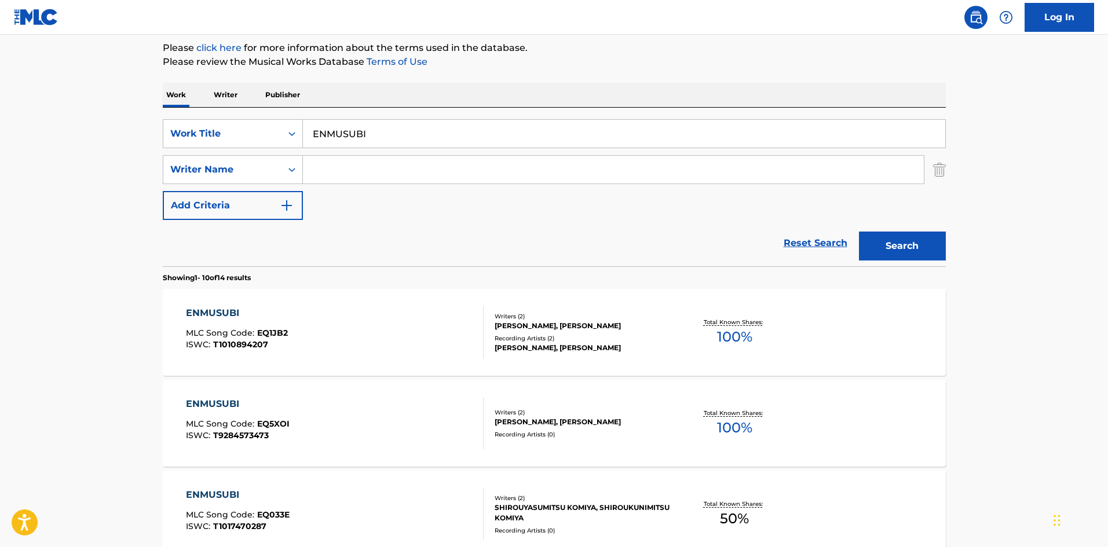
scroll to position [200, 0]
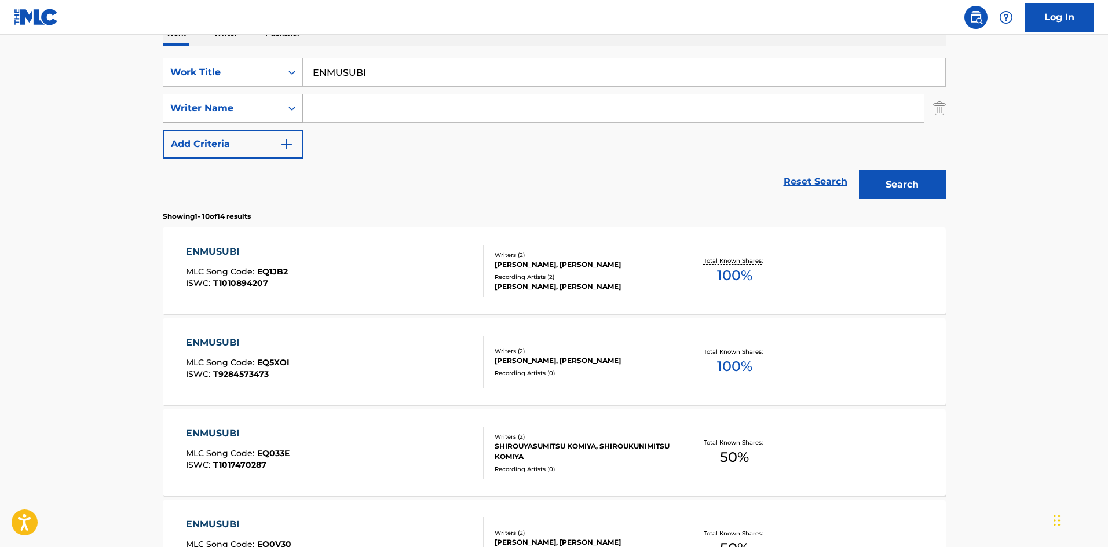
drag, startPoint x: 362, startPoint y: 73, endPoint x: 242, endPoint y: 96, distance: 122.0
click at [274, 66] on div "SearchWithCriteriae26d3c89-0ae3-45d1-a097-436108b83d80 Work Title ENMUSUBI" at bounding box center [554, 72] width 783 height 29
click at [910, 190] on button "Search" at bounding box center [902, 184] width 87 height 29
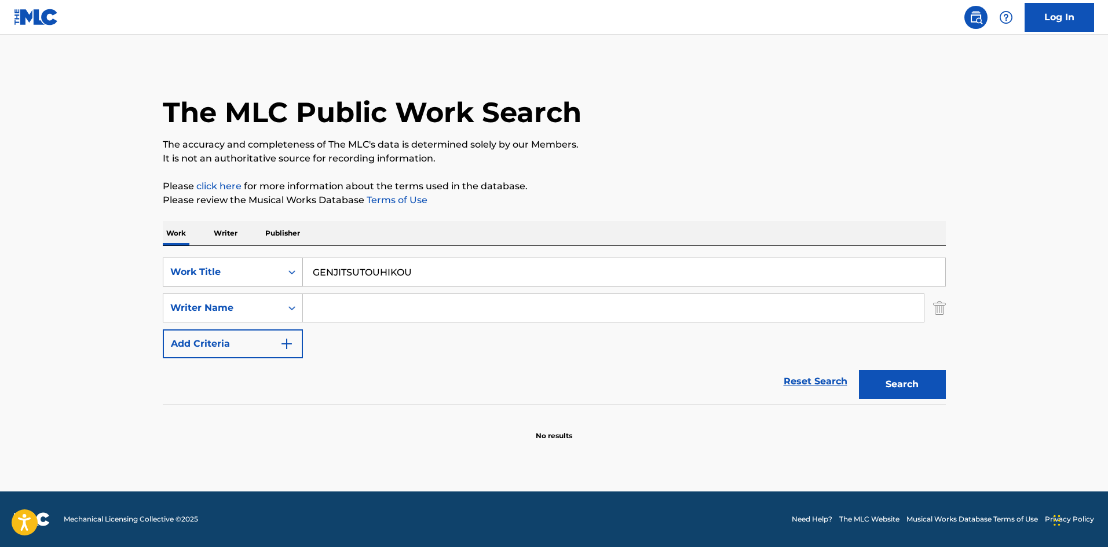
drag, startPoint x: 321, startPoint y: 263, endPoint x: 264, endPoint y: 263, distance: 56.7
click at [265, 260] on div "SearchWithCriteriae26d3c89-0ae3-45d1-a097-436108b83d80 Work Title GENJITSUTOUHI…" at bounding box center [554, 272] width 783 height 29
click at [919, 387] on button "Search" at bounding box center [902, 384] width 87 height 29
drag, startPoint x: 421, startPoint y: 277, endPoint x: 316, endPoint y: 260, distance: 107.3
click at [316, 260] on input "AINANTEKUDARANAI" at bounding box center [624, 272] width 642 height 28
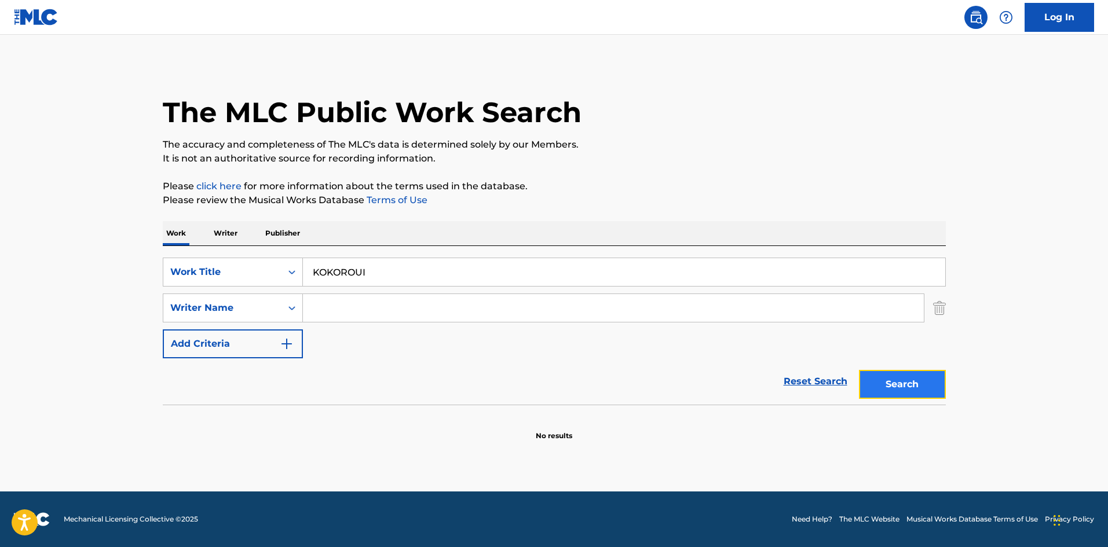
click at [911, 390] on button "Search" at bounding box center [902, 384] width 87 height 29
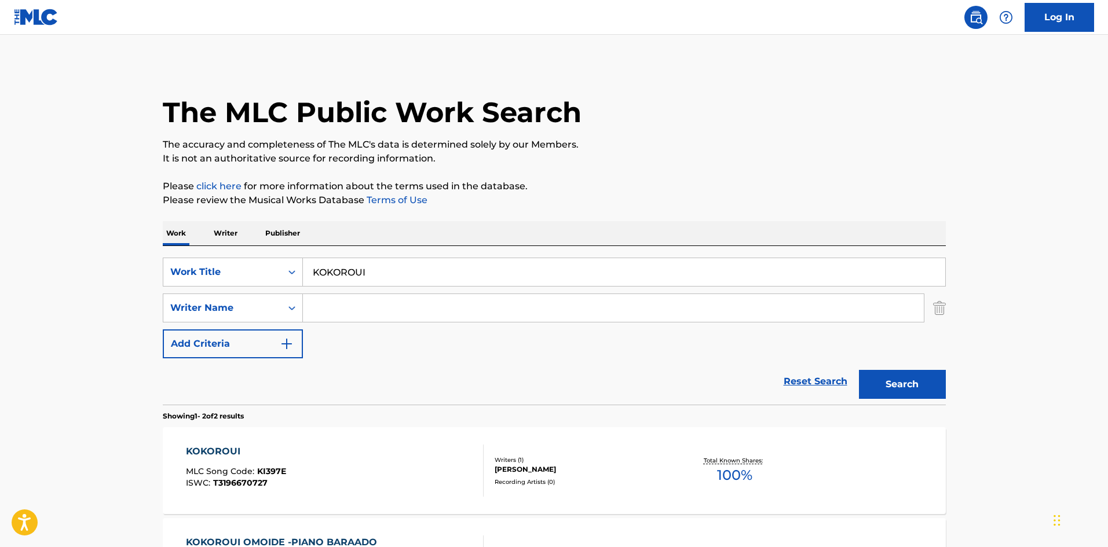
scroll to position [116, 0]
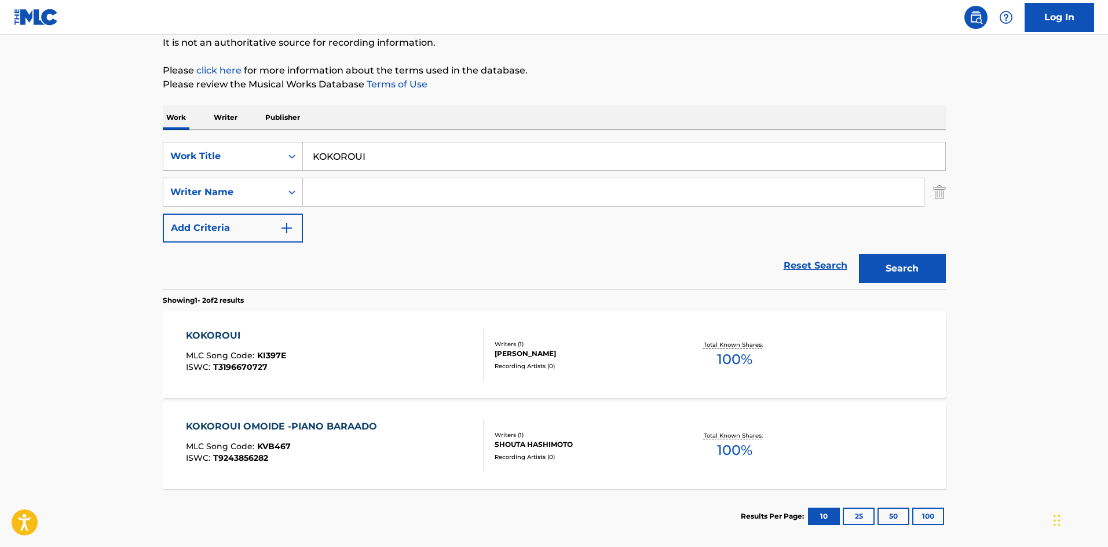
drag, startPoint x: 365, startPoint y: 160, endPoint x: 306, endPoint y: 151, distance: 59.9
click at [309, 150] on input "KOKOROUI" at bounding box center [624, 156] width 642 height 28
click at [899, 263] on button "Search" at bounding box center [902, 268] width 87 height 29
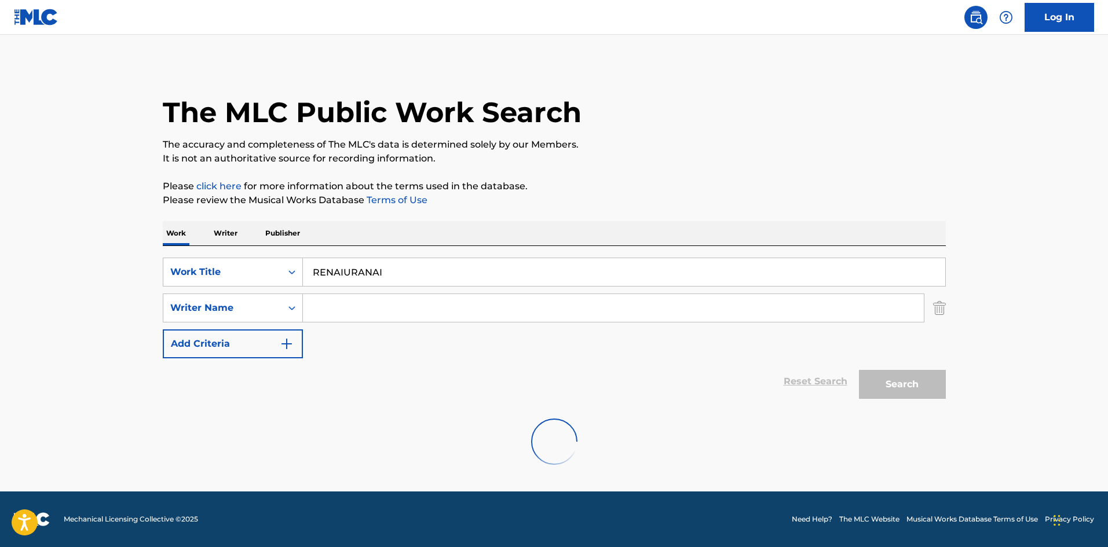
scroll to position [0, 0]
drag, startPoint x: 395, startPoint y: 271, endPoint x: 264, endPoint y: 265, distance: 131.0
click at [264, 265] on div "SearchWithCriteriae26d3c89-0ae3-45d1-a097-436108b83d80 Work Title RENAIURANAI" at bounding box center [554, 272] width 783 height 29
click at [905, 384] on button "Search" at bounding box center [902, 384] width 87 height 29
drag, startPoint x: 313, startPoint y: 260, endPoint x: 263, endPoint y: 254, distance: 50.2
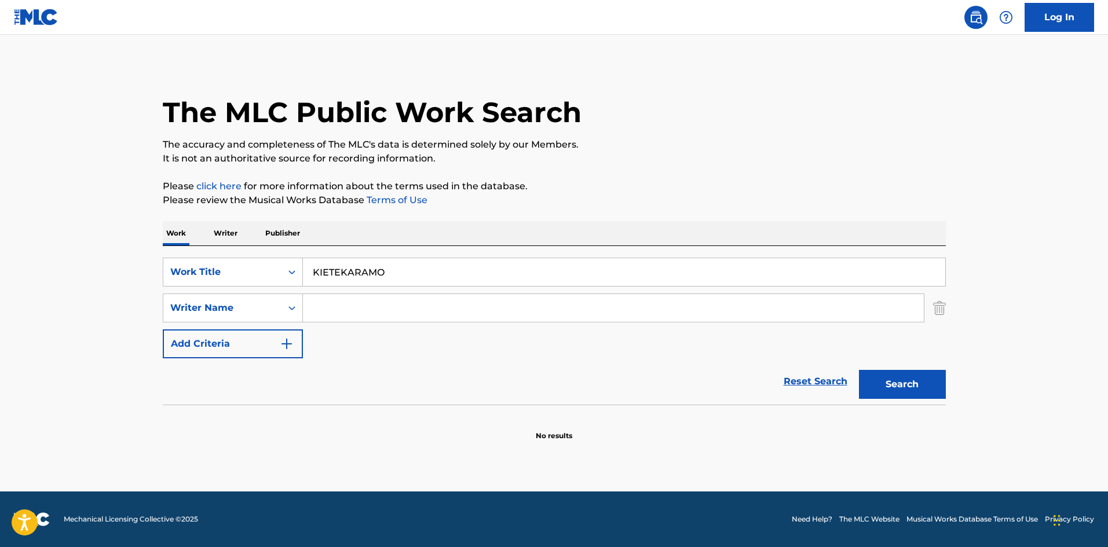
click at [262, 253] on div "SearchWithCriteriae26d3c89-0ae3-45d1-a097-436108b83d80 Work Title KIETEKARAMO S…" at bounding box center [554, 325] width 783 height 159
drag, startPoint x: 885, startPoint y: 385, endPoint x: 854, endPoint y: 357, distance: 41.8
click at [885, 385] on button "Search" at bounding box center [902, 384] width 87 height 29
drag, startPoint x: 254, startPoint y: 247, endPoint x: 222, endPoint y: 247, distance: 32.4
click at [221, 244] on div "Work Writer Publisher SearchWithCriteriae26d3c89-0ae3-45d1-a097-436108b83d80 Wo…" at bounding box center [554, 331] width 783 height 220
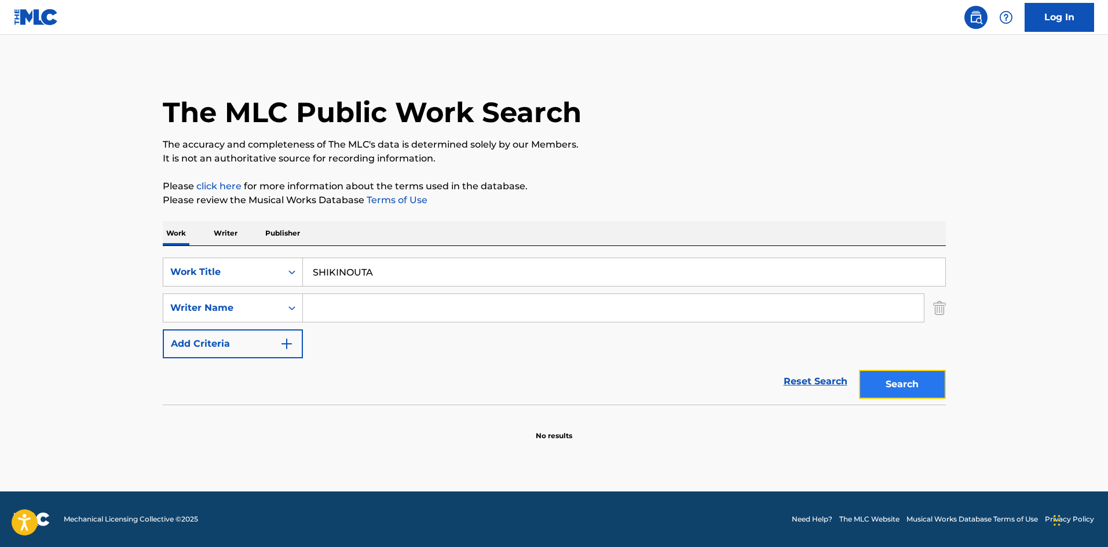
click at [912, 387] on button "Search" at bounding box center [902, 384] width 87 height 29
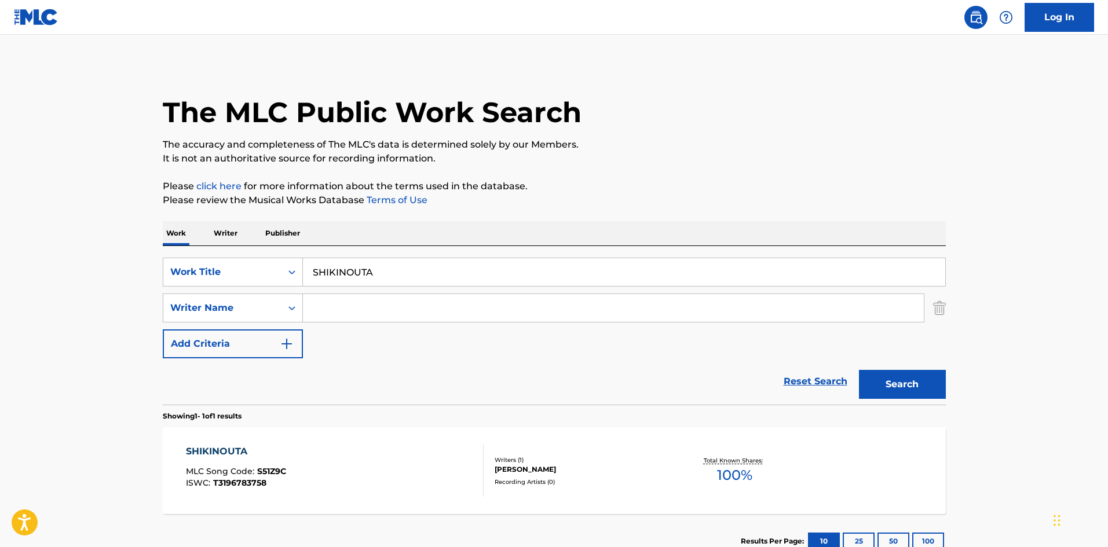
drag, startPoint x: 289, startPoint y: 265, endPoint x: 380, endPoint y: 294, distance: 95.4
click at [272, 267] on div "SearchWithCriteriae26d3c89-0ae3-45d1-a097-436108b83d80 Work Title SHIKINOUTA" at bounding box center [554, 272] width 783 height 29
click at [901, 381] on button "Search" at bounding box center [902, 384] width 87 height 29
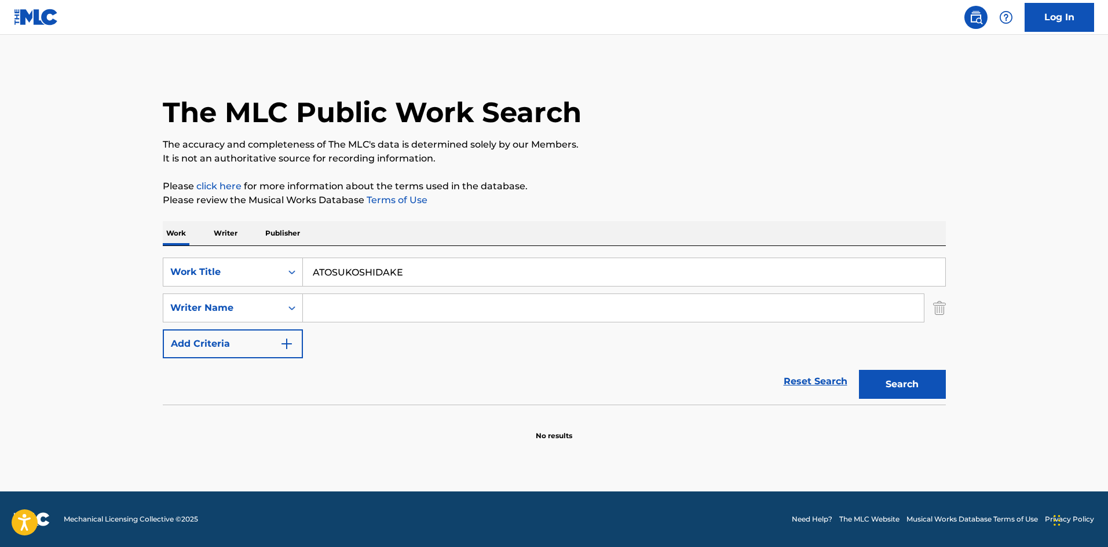
drag, startPoint x: 322, startPoint y: 265, endPoint x: 306, endPoint y: 263, distance: 16.3
click at [307, 263] on input "ATOSUKOSHIDAKE" at bounding box center [624, 272] width 642 height 28
click at [344, 304] on input "Search Form" at bounding box center [613, 308] width 621 height 28
drag, startPoint x: 353, startPoint y: 309, endPoint x: 262, endPoint y: 297, distance: 91.7
click at [265, 297] on div "SearchWithCriteria4f086465-6747-4a9d-94b9-eadf46f686df Writer Name [PERSON_NAME]" at bounding box center [554, 308] width 783 height 29
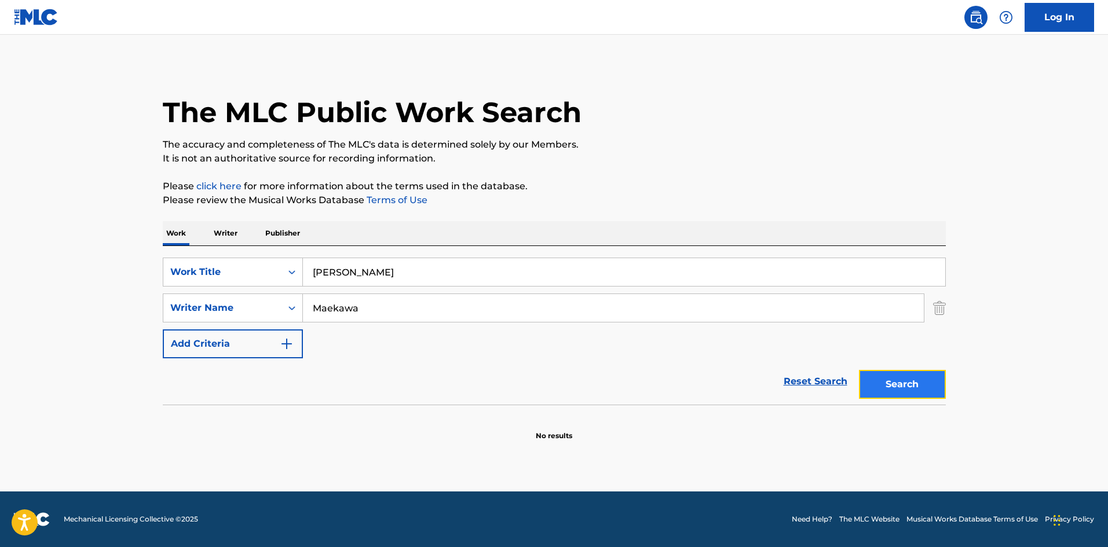
click at [909, 389] on button "Search" at bounding box center [902, 384] width 87 height 29
drag, startPoint x: 298, startPoint y: 265, endPoint x: 281, endPoint y: 267, distance: 16.9
click at [282, 266] on div "SearchWithCriteriae26d3c89-0ae3-45d1-a097-436108b83d80 Work Title [PERSON_NAME]" at bounding box center [554, 272] width 783 height 29
drag, startPoint x: 881, startPoint y: 382, endPoint x: 874, endPoint y: 380, distance: 7.2
click at [881, 382] on button "Search" at bounding box center [902, 384] width 87 height 29
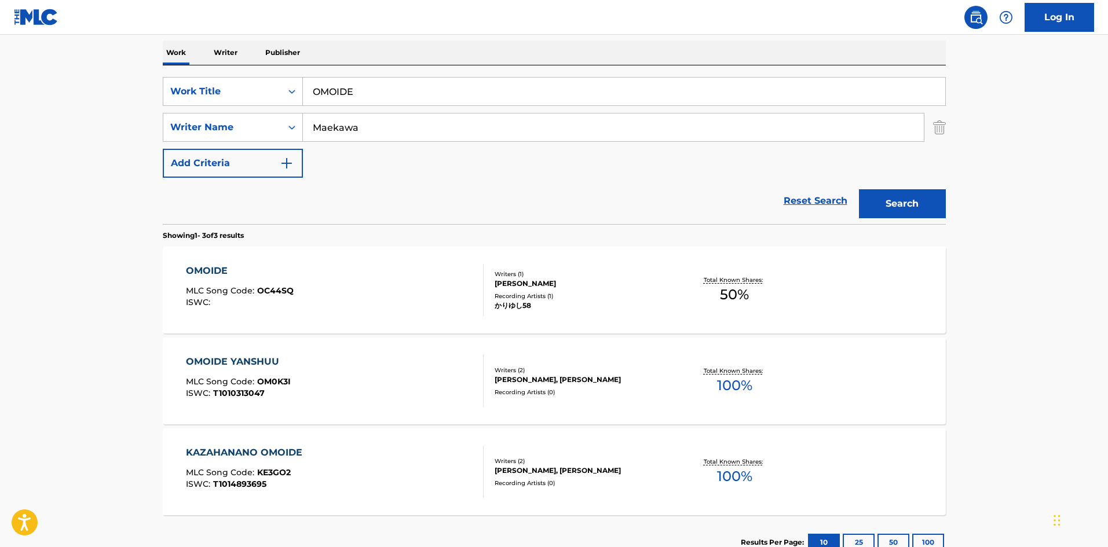
scroll to position [182, 0]
drag, startPoint x: 338, startPoint y: 90, endPoint x: 264, endPoint y: 89, distance: 73.5
click at [274, 76] on div "SearchWithCriteriae26d3c89-0ae3-45d1-a097-436108b83d80 Work Title OMOIDE" at bounding box center [554, 90] width 783 height 29
drag, startPoint x: 406, startPoint y: 86, endPoint x: 258, endPoint y: 57, distance: 151.0
click at [258, 56] on div "Work Writer Publisher SearchWithCriteriae26d3c89-0ae3-45d1-a097-436108b83d80 Wo…" at bounding box center [554, 303] width 783 height 529
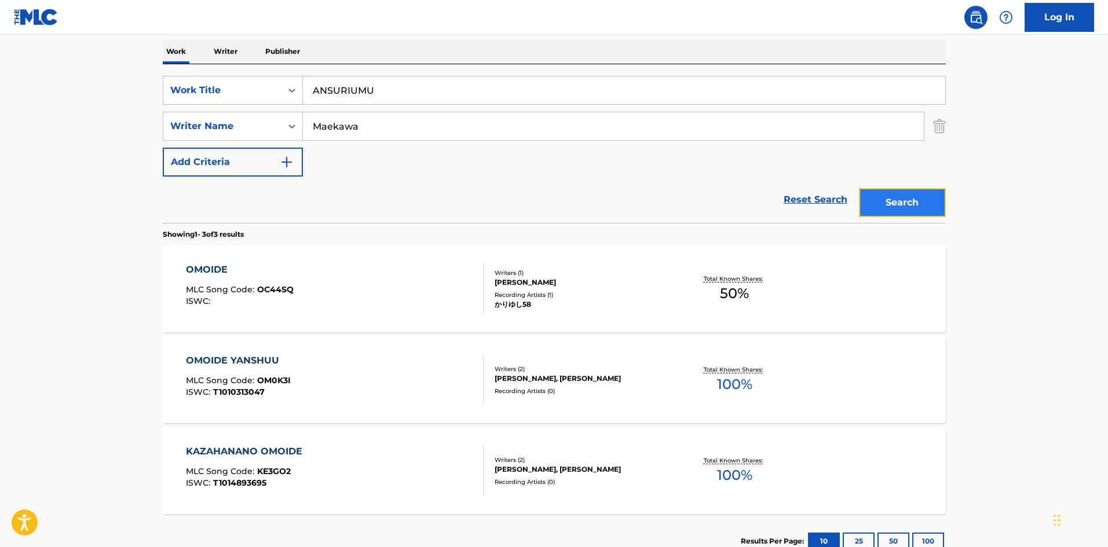
click at [903, 198] on button "Search" at bounding box center [902, 202] width 87 height 29
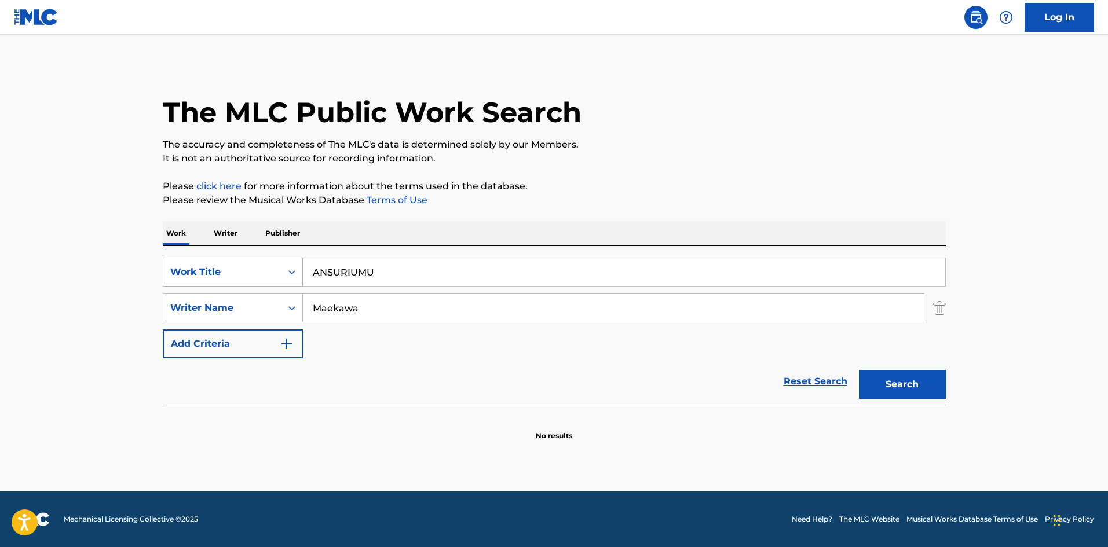
drag, startPoint x: 237, startPoint y: 259, endPoint x: 240, endPoint y: 270, distance: 11.0
click at [234, 261] on div "SearchWithCriteriae26d3c89-0ae3-45d1-a097-436108b83d80 Work Title ANSURIUMU" at bounding box center [554, 272] width 783 height 29
click at [908, 382] on button "Search" at bounding box center [902, 384] width 87 height 29
drag, startPoint x: 314, startPoint y: 262, endPoint x: 283, endPoint y: 260, distance: 31.3
click at [283, 260] on div "SearchWithCriteriae26d3c89-0ae3-45d1-a097-436108b83d80 Work Title RENKA" at bounding box center [554, 272] width 783 height 29
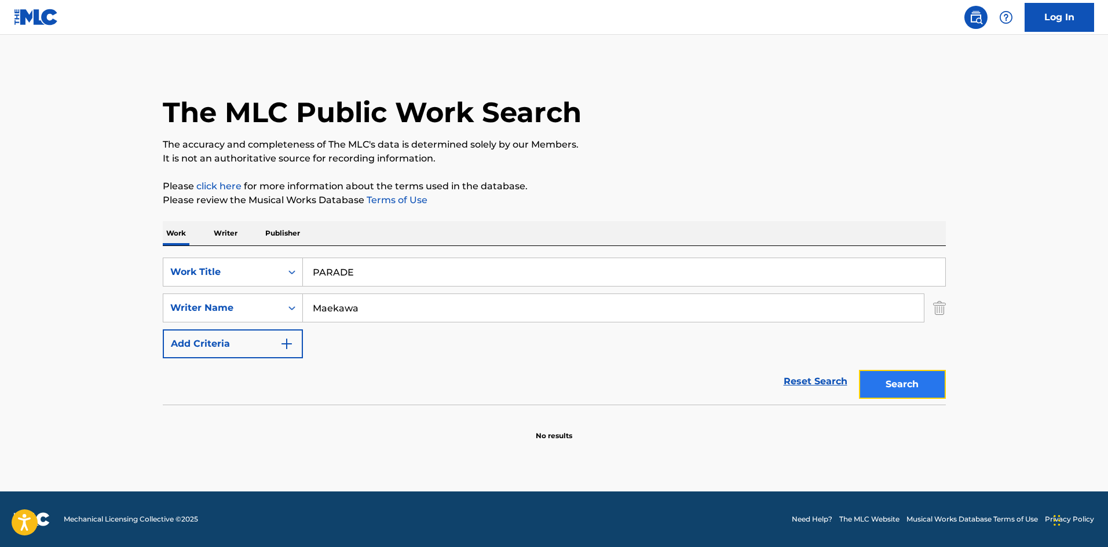
click at [919, 380] on button "Search" at bounding box center [902, 384] width 87 height 29
drag, startPoint x: 362, startPoint y: 274, endPoint x: 281, endPoint y: 263, distance: 81.1
click at [281, 262] on div "SearchWithCriteriae26d3c89-0ae3-45d1-a097-436108b83d80 Work Title PARADE" at bounding box center [554, 272] width 783 height 29
click at [925, 381] on button "Search" at bounding box center [902, 384] width 87 height 29
click at [264, 263] on div "SearchWithCriteriae26d3c89-0ae3-45d1-a097-436108b83d80 Work Title ZANZOU" at bounding box center [554, 272] width 783 height 29
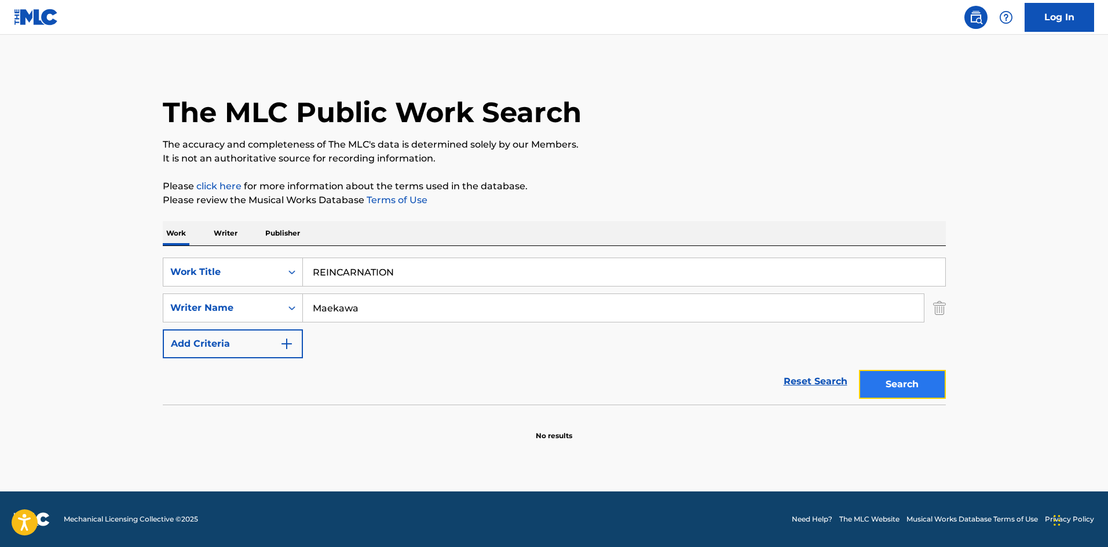
click at [916, 394] on button "Search" at bounding box center [902, 384] width 87 height 29
drag, startPoint x: 399, startPoint y: 277, endPoint x: 271, endPoint y: 269, distance: 128.2
click at [271, 268] on div "SearchWithCriteriae26d3c89-0ae3-45d1-a097-436108b83d80 Work Title REINCARNATION" at bounding box center [554, 272] width 783 height 29
drag, startPoint x: 881, startPoint y: 380, endPoint x: 872, endPoint y: 386, distance: 10.1
click at [882, 382] on button "Search" at bounding box center [902, 384] width 87 height 29
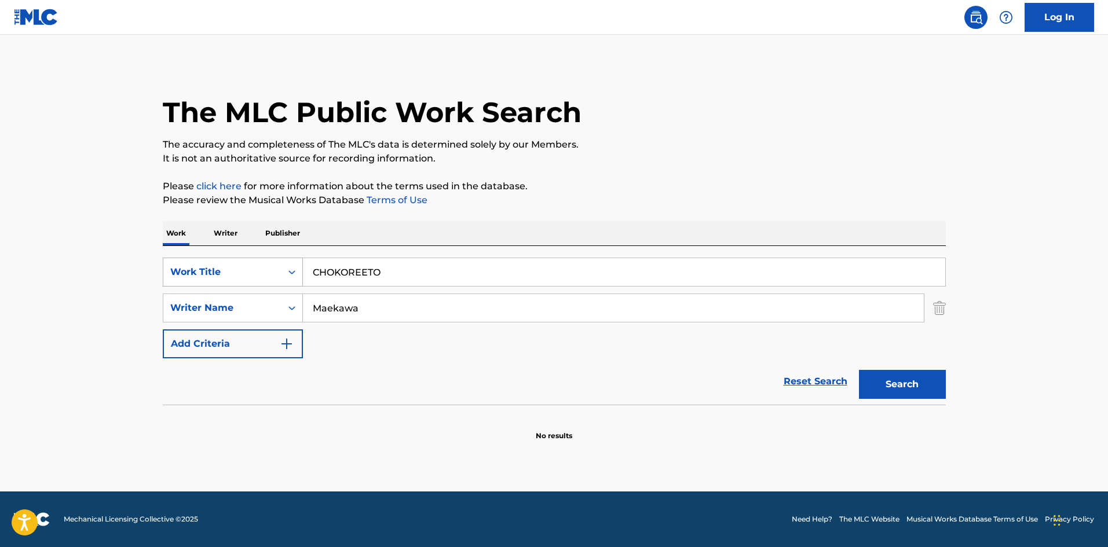
drag, startPoint x: 383, startPoint y: 262, endPoint x: 244, endPoint y: 263, distance: 138.4
click at [244, 263] on div "SearchWithCriteriae26d3c89-0ae3-45d1-a097-436108b83d80 Work Title CHOKOREETO" at bounding box center [554, 272] width 783 height 29
drag, startPoint x: 369, startPoint y: 302, endPoint x: 214, endPoint y: 301, distance: 155.7
click at [210, 298] on div "SearchWithCriteria4f086465-6747-4a9d-94b9-eadf46f686df Writer Name [PERSON_NAME]" at bounding box center [554, 308] width 783 height 29
click at [901, 382] on button "Search" at bounding box center [902, 384] width 87 height 29
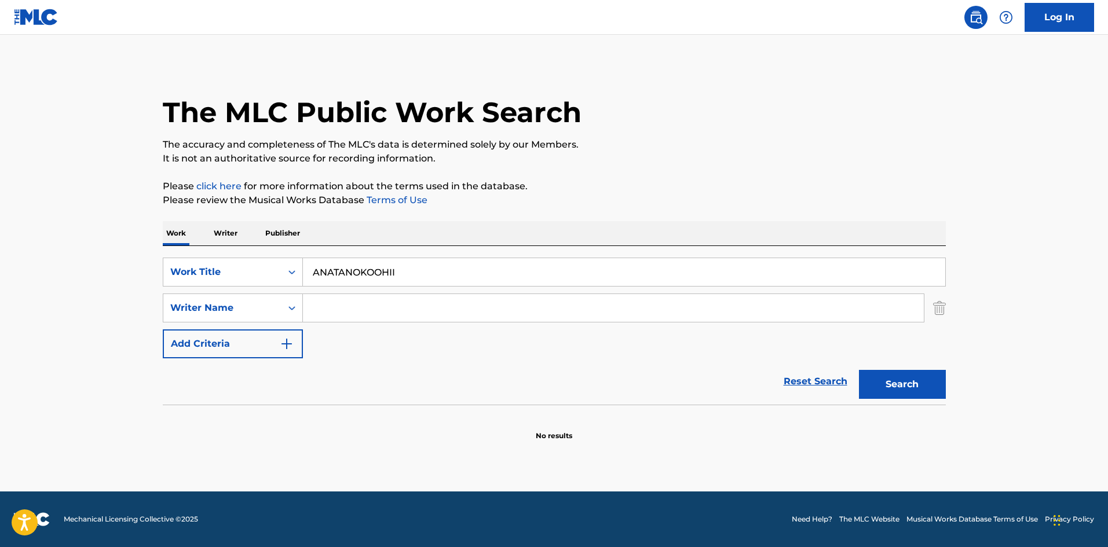
drag, startPoint x: 406, startPoint y: 269, endPoint x: 241, endPoint y: 257, distance: 164.9
click at [238, 254] on div "SearchWithCriteriae26d3c89-0ae3-45d1-a097-436108b83d80 Work Title ANATANOKOOHII…" at bounding box center [554, 325] width 783 height 159
click at [915, 391] on button "Search" at bounding box center [902, 384] width 87 height 29
drag, startPoint x: 417, startPoint y: 272, endPoint x: 281, endPoint y: 271, distance: 135.5
click at [284, 263] on div "SearchWithCriteriae26d3c89-0ae3-45d1-a097-436108b83d80 Work Title SOUZOURESSHA" at bounding box center [554, 272] width 783 height 29
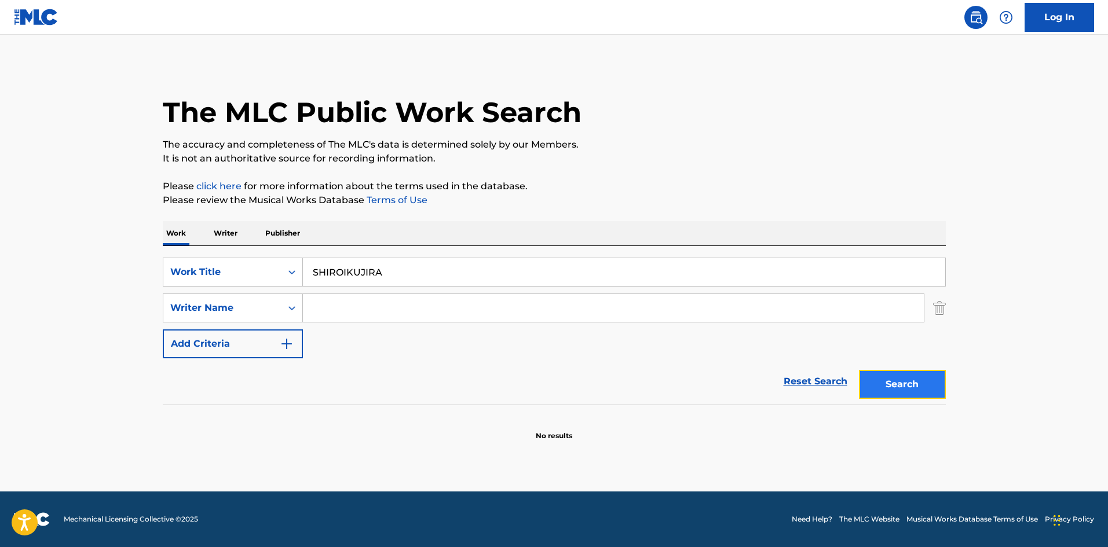
click at [919, 379] on button "Search" at bounding box center [902, 384] width 87 height 29
drag, startPoint x: 377, startPoint y: 274, endPoint x: 281, endPoint y: 260, distance: 97.2
click at [254, 247] on div "SearchWithCriteriae26d3c89-0ae3-45d1-a097-436108b83d80 Work Title SHIROIKUJIRA …" at bounding box center [554, 325] width 783 height 159
click at [908, 382] on button "Search" at bounding box center [902, 384] width 87 height 29
click at [246, 250] on div "SearchWithCriteriae26d3c89-0ae3-45d1-a097-436108b83d80 Work Title NAITOFAITAA S…" at bounding box center [554, 325] width 783 height 159
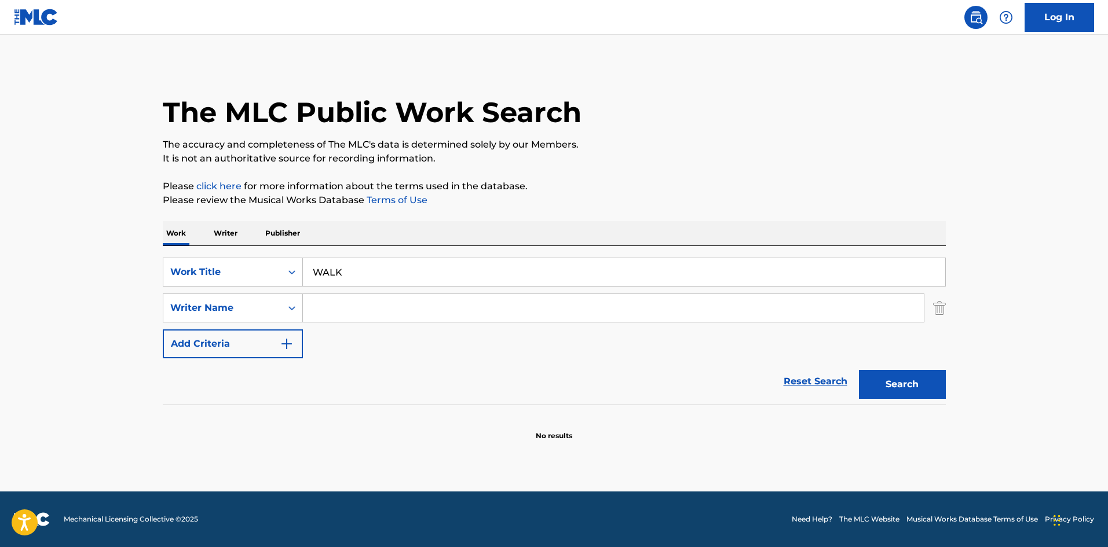
click at [317, 299] on input "Search Form" at bounding box center [613, 308] width 621 height 28
click at [883, 385] on button "Search" at bounding box center [902, 384] width 87 height 29
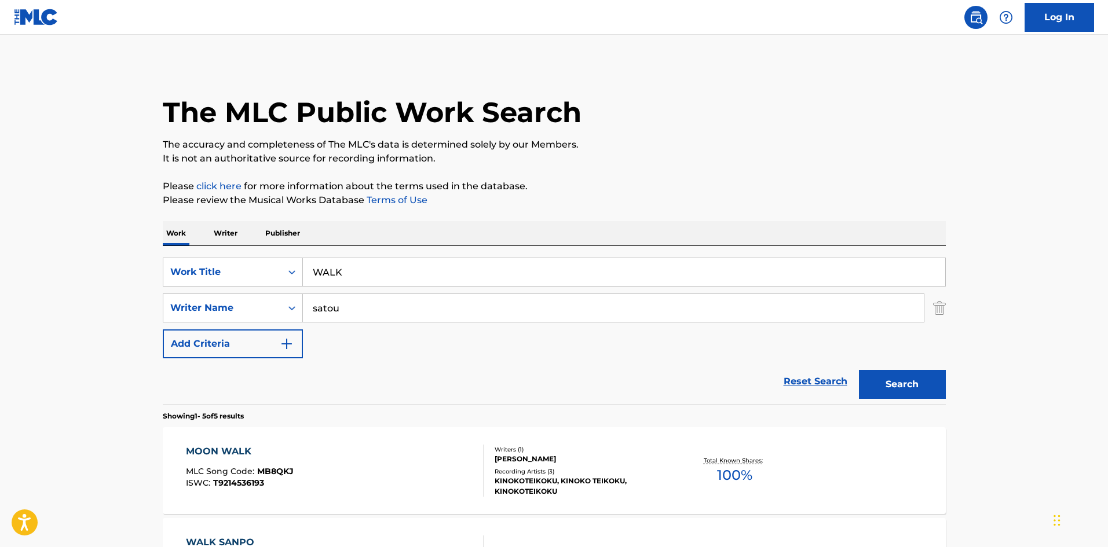
scroll to position [204, 0]
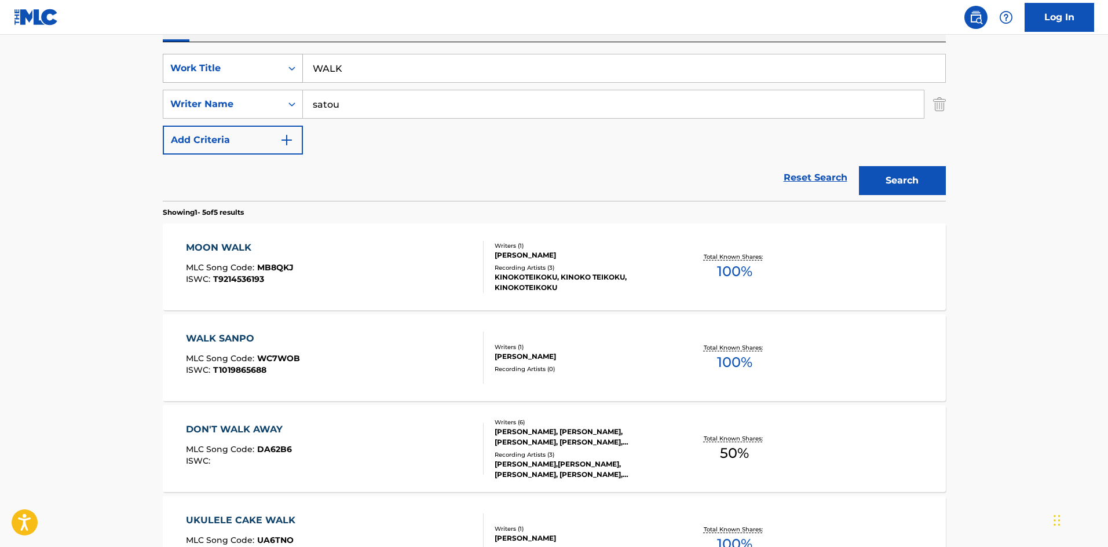
drag, startPoint x: 343, startPoint y: 67, endPoint x: 290, endPoint y: 71, distance: 52.8
click at [283, 63] on div "SearchWithCriteriae26d3c89-0ae3-45d1-a097-436108b83d80 Work Title WALK" at bounding box center [554, 68] width 783 height 29
click at [261, 101] on div "SearchWithCriteria4f086465-6747-4a9d-94b9-eadf46f686df Writer Name [PERSON_NAME]" at bounding box center [554, 104] width 783 height 29
click at [903, 173] on button "Search" at bounding box center [902, 180] width 87 height 29
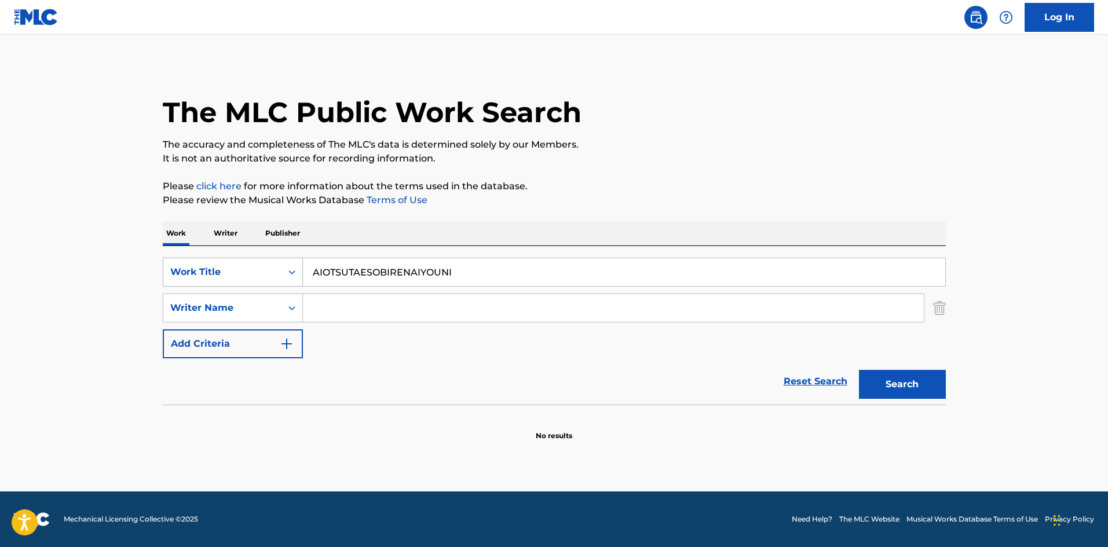
drag, startPoint x: 459, startPoint y: 270, endPoint x: 258, endPoint y: 269, distance: 201.5
click at [248, 264] on div "SearchWithCriteriae26d3c89-0ae3-45d1-a097-436108b83d80 Work Title AIOTSUTAESOBI…" at bounding box center [554, 272] width 783 height 29
click at [907, 387] on button "Search" at bounding box center [902, 384] width 87 height 29
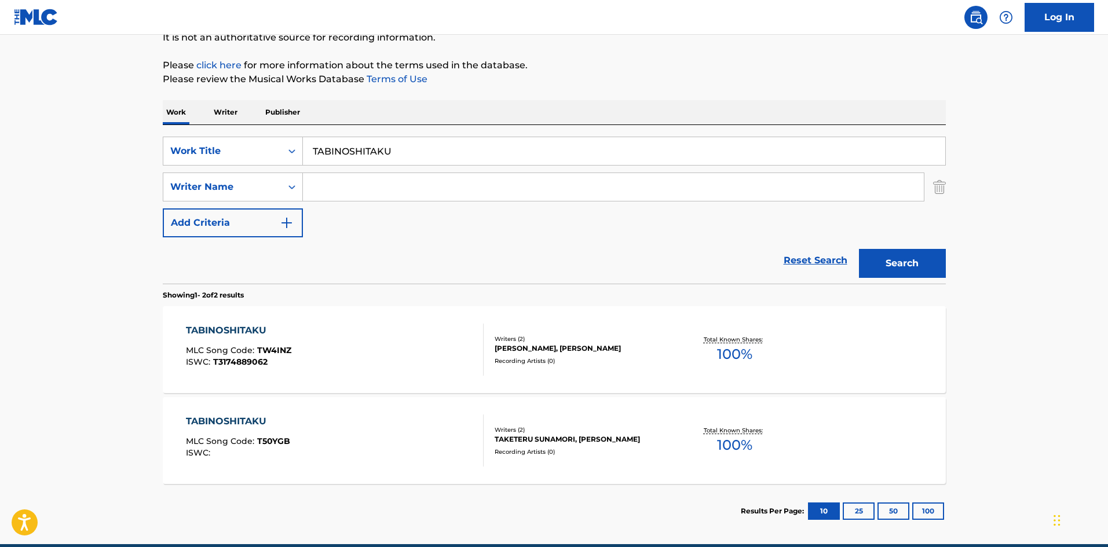
scroll to position [122, 0]
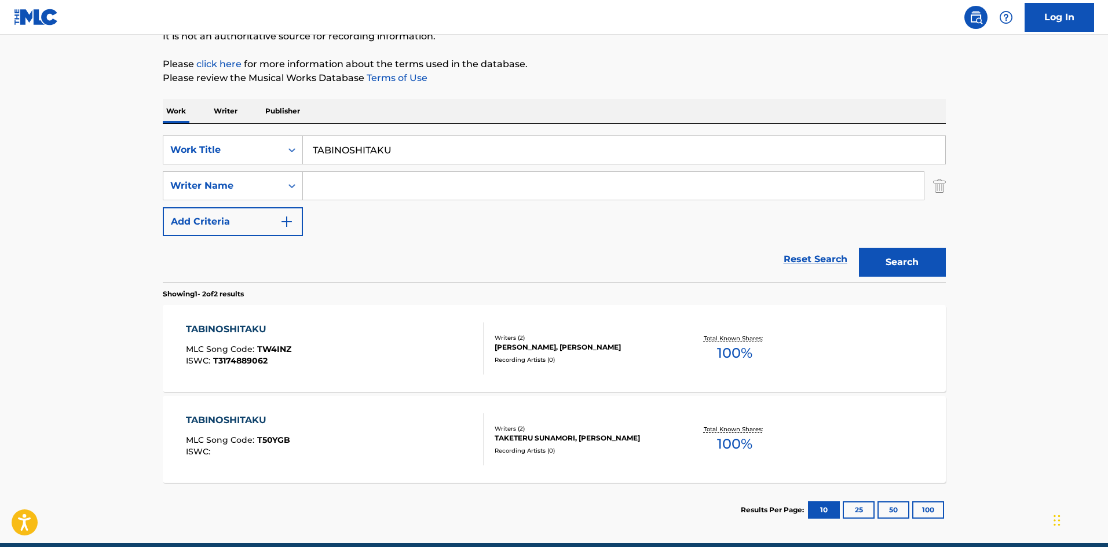
drag, startPoint x: 344, startPoint y: 144, endPoint x: 316, endPoint y: 153, distance: 30.4
click at [248, 130] on div "SearchWithCriteriae26d3c89-0ae3-45d1-a097-436108b83d80 Work Title TABINOSHITAKU…" at bounding box center [554, 203] width 783 height 159
drag, startPoint x: 913, startPoint y: 269, endPoint x: 902, endPoint y: 257, distance: 16.0
click at [913, 268] on button "Search" at bounding box center [902, 262] width 87 height 29
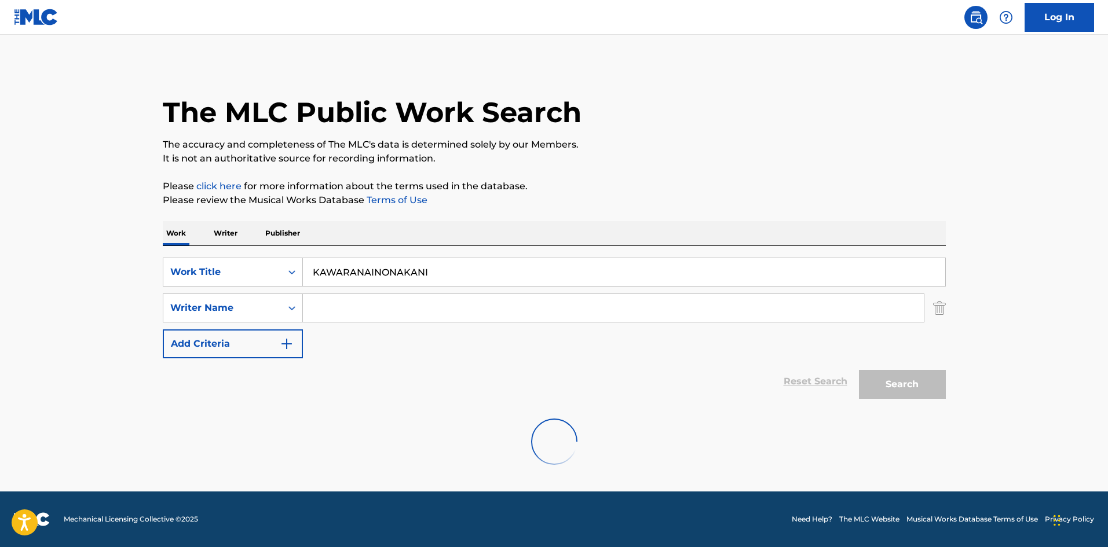
scroll to position [0, 0]
drag, startPoint x: 376, startPoint y: 273, endPoint x: 336, endPoint y: 290, distance: 44.1
click at [286, 265] on div "SearchWithCriteriae26d3c89-0ae3-45d1-a097-436108b83d80 Work Title KAWARANAINONA…" at bounding box center [554, 272] width 783 height 29
click at [889, 380] on button "Search" at bounding box center [902, 384] width 87 height 29
drag, startPoint x: 378, startPoint y: 260, endPoint x: 259, endPoint y: 270, distance: 119.1
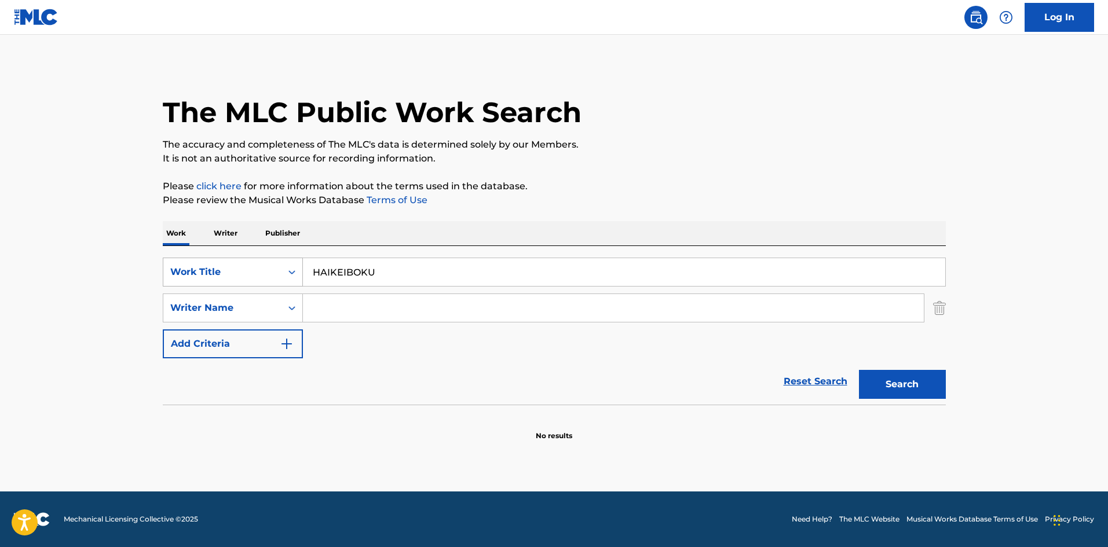
click at [259, 270] on div "SearchWithCriteriae26d3c89-0ae3-45d1-a097-436108b83d80 Work Title HAIKEIBOKU" at bounding box center [554, 272] width 783 height 29
click at [879, 380] on button "Search" at bounding box center [902, 384] width 87 height 29
drag, startPoint x: 264, startPoint y: 250, endPoint x: 237, endPoint y: 253, distance: 27.4
click at [228, 250] on div "SearchWithCriteriae26d3c89-0ae3-45d1-a097-436108b83d80 Work Title MAZAAGURUUBU …" at bounding box center [554, 325] width 783 height 159
click at [872, 379] on button "Search" at bounding box center [902, 384] width 87 height 29
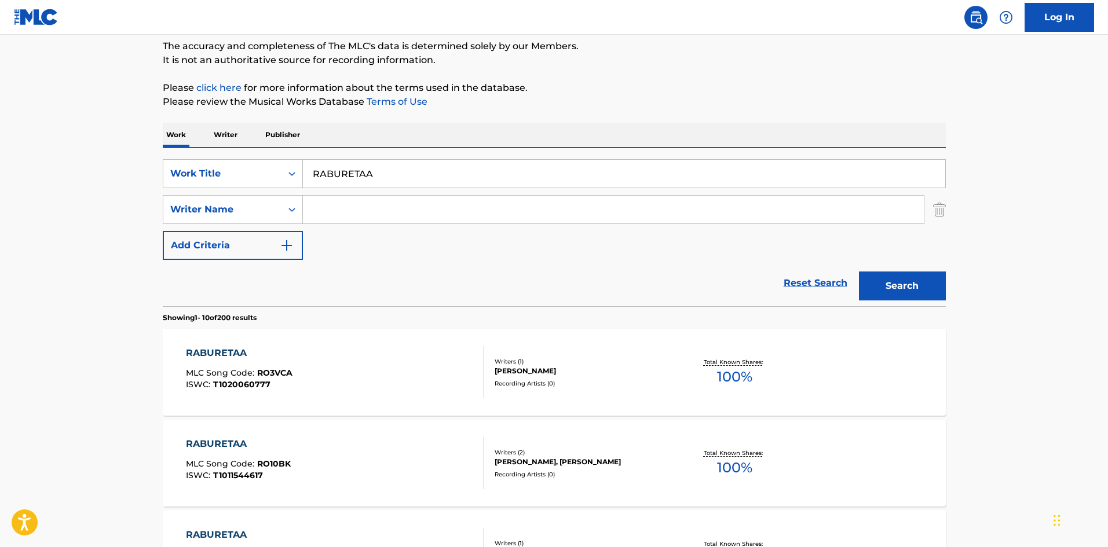
scroll to position [111, 0]
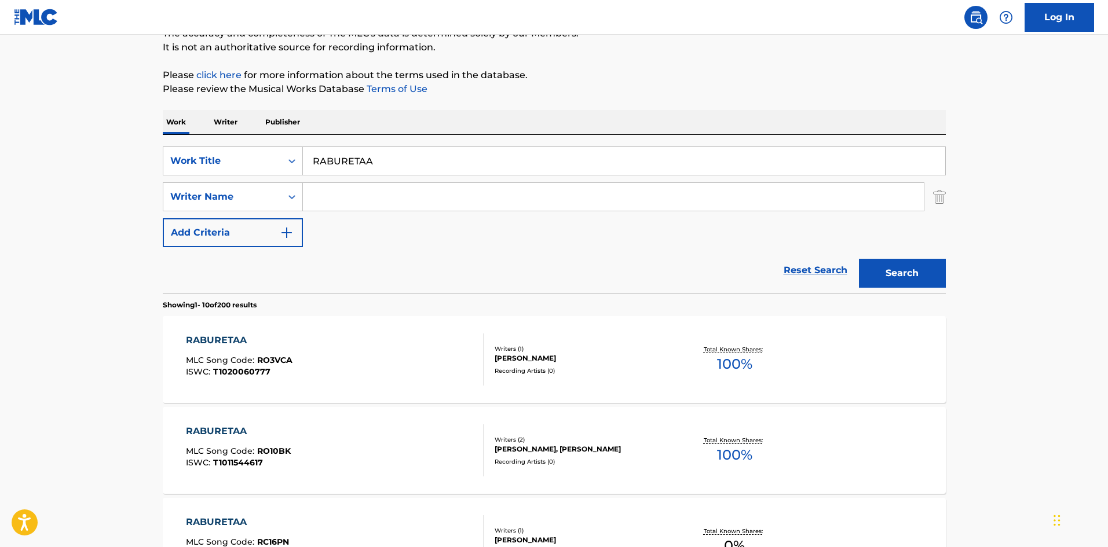
click at [410, 197] on input "Search Form" at bounding box center [613, 197] width 621 height 28
click at [900, 265] on button "Search" at bounding box center [902, 273] width 87 height 29
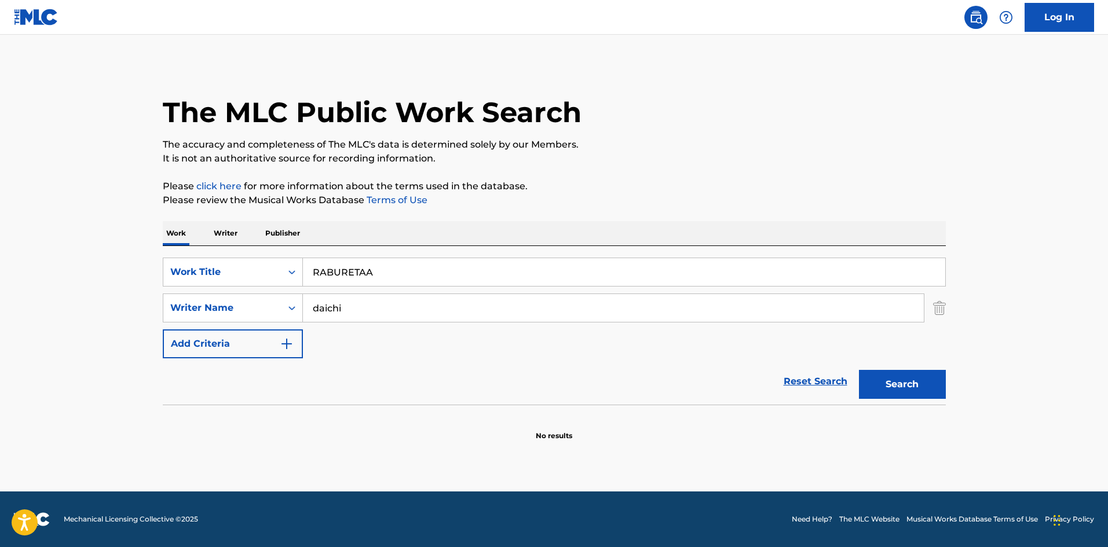
drag, startPoint x: 285, startPoint y: 236, endPoint x: 260, endPoint y: 237, distance: 24.9
click at [260, 235] on div "Work Writer Publisher SearchWithCriteriae26d3c89-0ae3-45d1-a097-436108b83d80 Wo…" at bounding box center [554, 331] width 783 height 220
click at [269, 304] on div "SearchWithCriteria4f086465-6747-4a9d-94b9-eadf46f686df Writer Name [PERSON_NAME]" at bounding box center [554, 308] width 783 height 29
click at [906, 389] on button "Search" at bounding box center [902, 384] width 87 height 29
drag, startPoint x: 385, startPoint y: 264, endPoint x: 263, endPoint y: 264, distance: 121.6
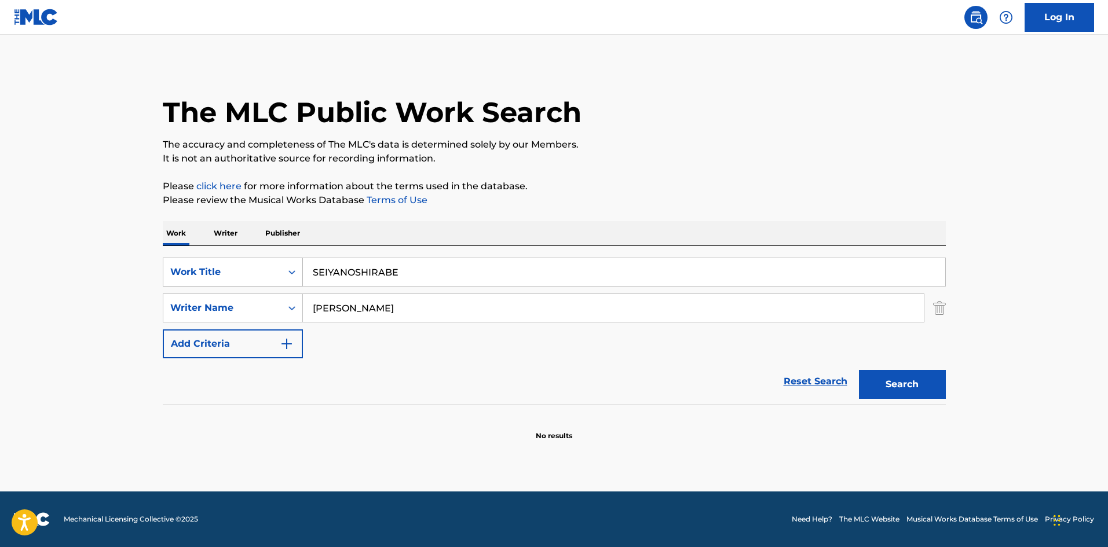
click at [245, 258] on div "SearchWithCriteriae26d3c89-0ae3-45d1-a097-436108b83d80 Work Title SEIYANOSHIRABE" at bounding box center [554, 272] width 783 height 29
click at [414, 276] on input "CROCUS [PERSON_NAME]" at bounding box center [624, 272] width 642 height 28
click at [232, 299] on div "SearchWithCriteria4f086465-6747-4a9d-94b9-eadf46f686df Writer Name [PERSON_NAME]" at bounding box center [554, 308] width 783 height 29
drag, startPoint x: 377, startPoint y: 263, endPoint x: 555, endPoint y: 294, distance: 180.9
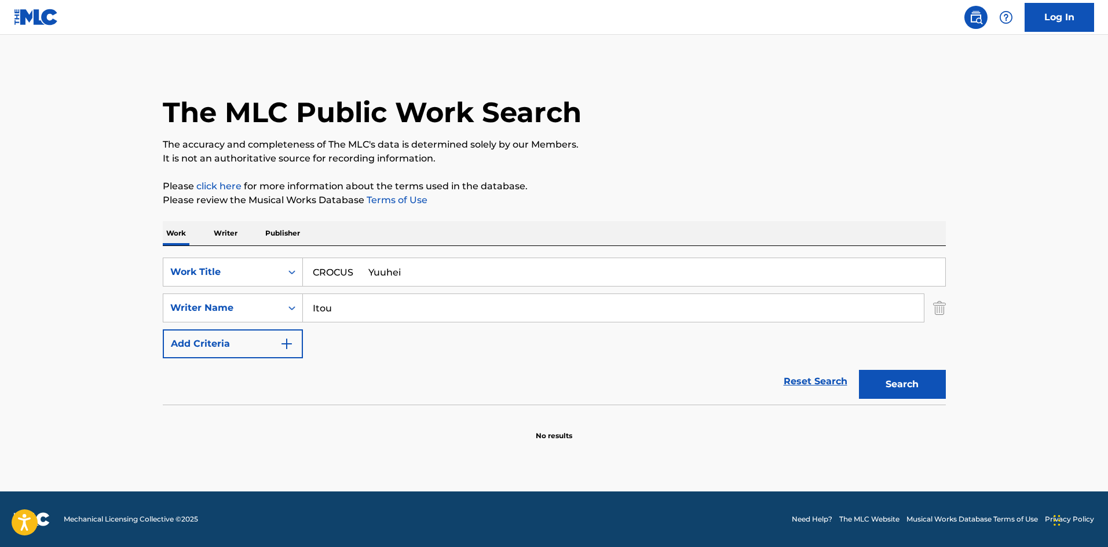
click at [507, 283] on input "CROCUS Yuuhei" at bounding box center [624, 272] width 642 height 28
drag, startPoint x: 368, startPoint y: 266, endPoint x: 509, endPoint y: 266, distance: 141.3
click at [509, 266] on input "CROCUS Yuuhei" at bounding box center [624, 272] width 642 height 28
click at [902, 391] on button "Search" at bounding box center [902, 384] width 87 height 29
drag, startPoint x: 361, startPoint y: 269, endPoint x: 326, endPoint y: 300, distance: 47.2
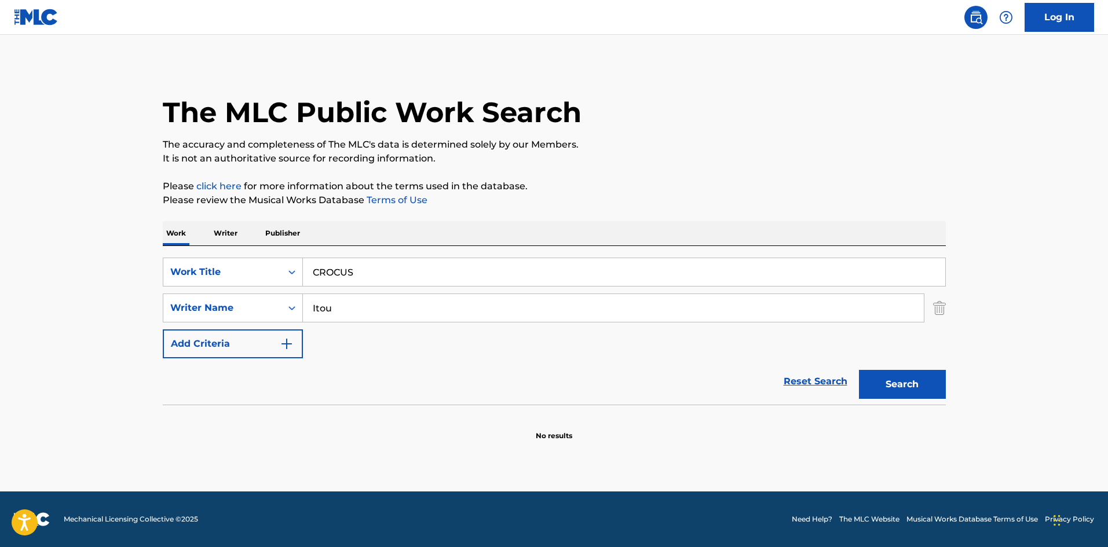
click at [251, 245] on div "Work Writer Publisher SearchWithCriteriae26d3c89-0ae3-45d1-a097-436108b83d80 Wo…" at bounding box center [554, 331] width 783 height 220
click at [262, 287] on div "SearchWithCriteriae26d3c89-0ae3-45d1-a097-436108b83d80 Work Title COME ON BABY …" at bounding box center [554, 308] width 783 height 101
click at [901, 376] on button "Search" at bounding box center [902, 384] width 87 height 29
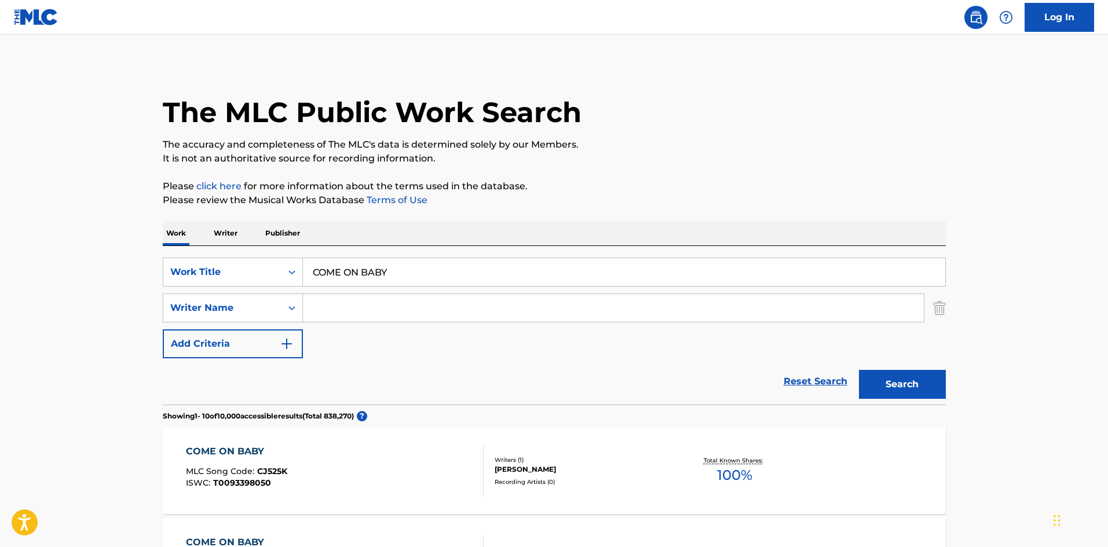
click at [372, 301] on input "Search Form" at bounding box center [613, 308] width 621 height 28
click at [917, 382] on button "Search" at bounding box center [902, 384] width 87 height 29
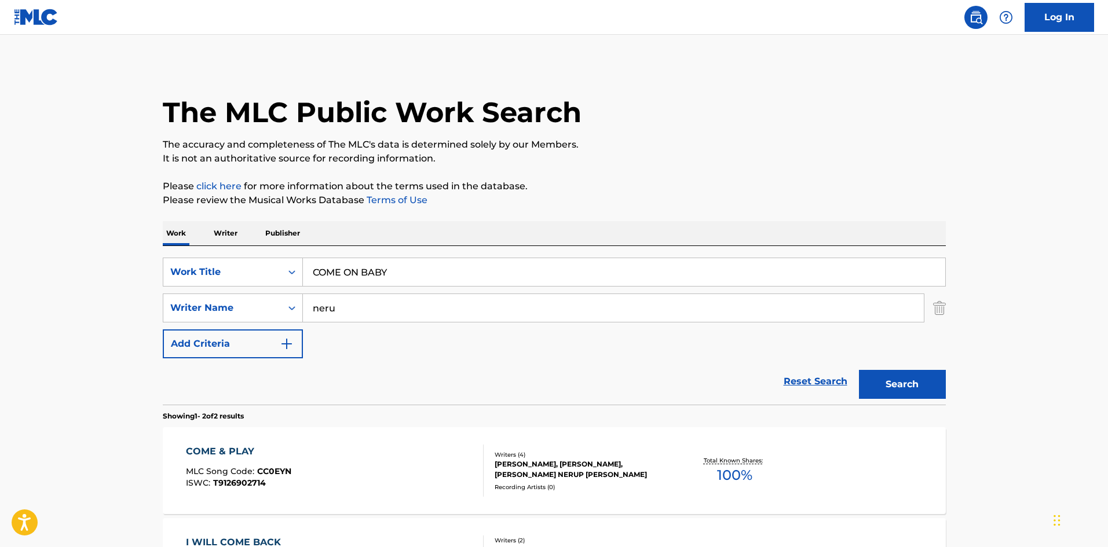
click at [269, 249] on div "SearchWithCriteriae26d3c89-0ae3-45d1-a097-436108b83d80 Work Title COME ON BABY …" at bounding box center [554, 325] width 783 height 159
drag, startPoint x: 324, startPoint y: 303, endPoint x: 336, endPoint y: 305, distance: 12.3
click at [282, 303] on div "SearchWithCriteria4f086465-6747-4a9d-94b9-eadf46f686df Writer Name [PERSON_NAME]" at bounding box center [554, 308] width 783 height 29
click at [888, 382] on button "Search" at bounding box center [902, 384] width 87 height 29
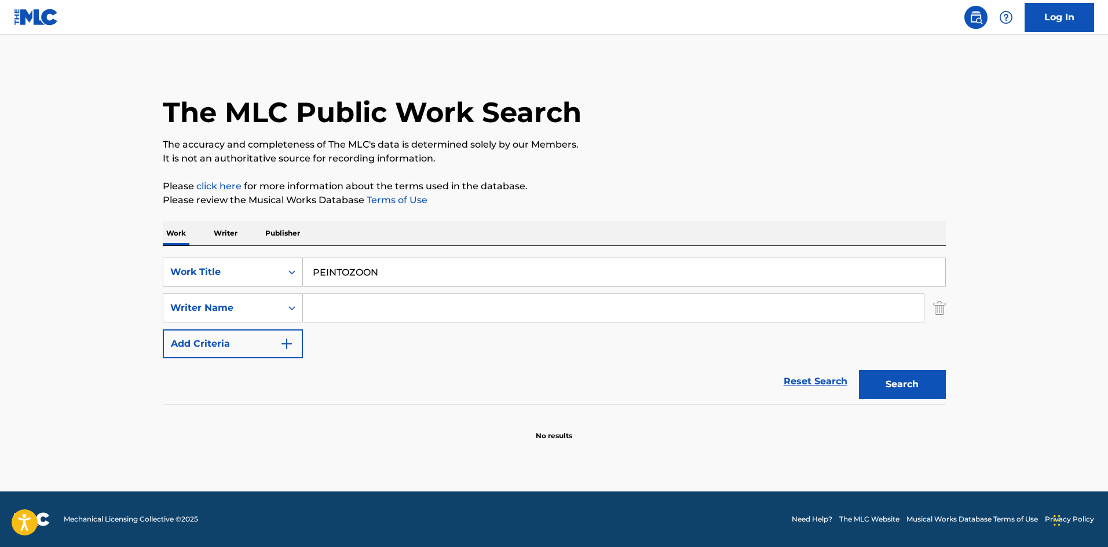
drag, startPoint x: 388, startPoint y: 263, endPoint x: 223, endPoint y: 231, distance: 167.6
click at [205, 228] on div "Work Writer Publisher SearchWithCriteriae26d3c89-0ae3-45d1-a097-436108b83d80 Wo…" at bounding box center [554, 331] width 783 height 220
click at [864, 374] on button "Search" at bounding box center [902, 384] width 87 height 29
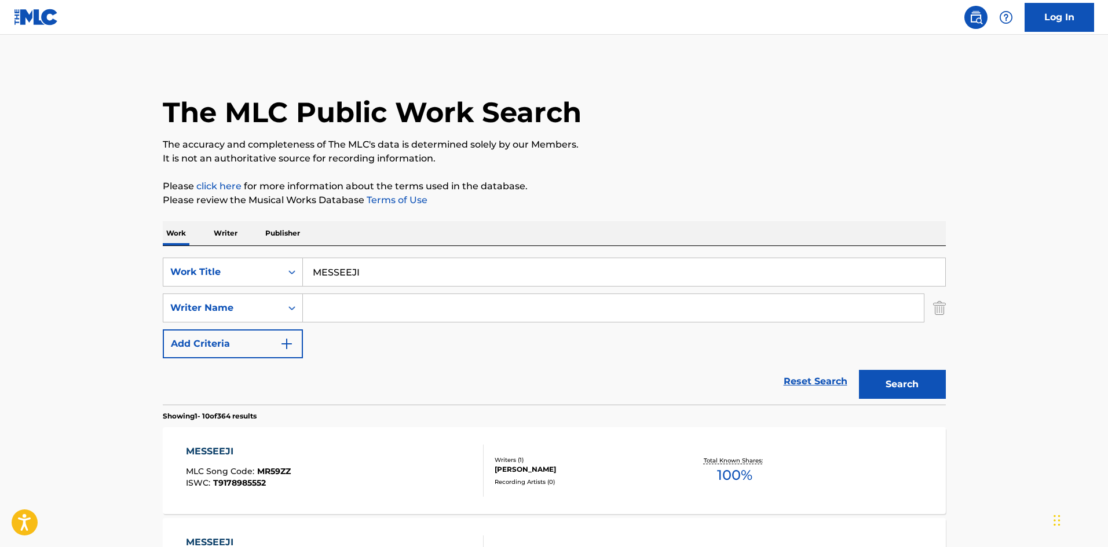
click at [373, 299] on input "Search Form" at bounding box center [613, 308] width 621 height 28
click at [874, 379] on button "Search" at bounding box center [902, 384] width 87 height 29
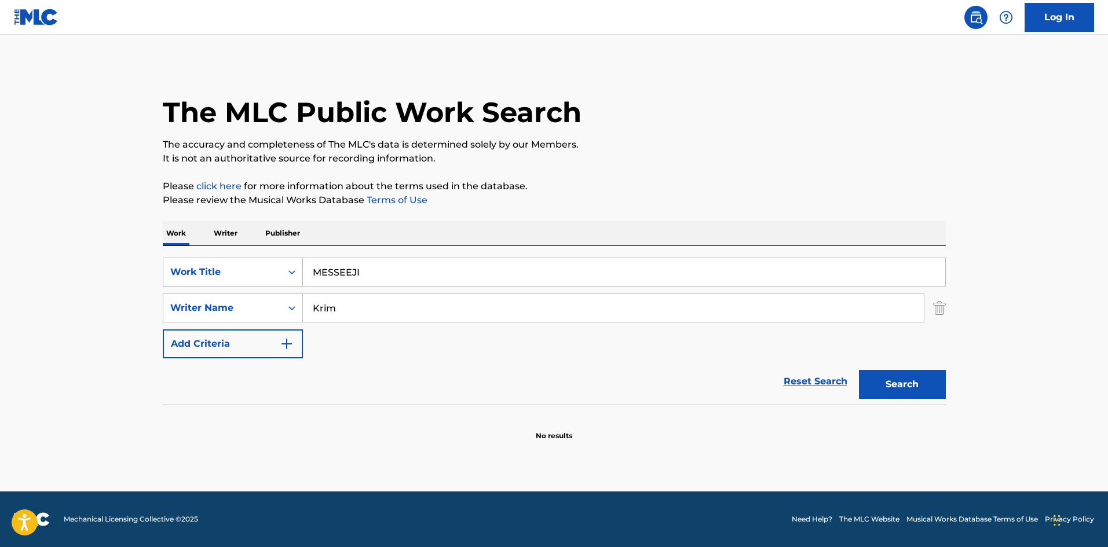
drag, startPoint x: 358, startPoint y: 272, endPoint x: 294, endPoint y: 269, distance: 64.3
click at [293, 272] on div "SearchWithCriteriae26d3c89-0ae3-45d1-a097-436108b83d80 Work Title MESSEEJI" at bounding box center [554, 272] width 783 height 29
click at [872, 388] on button "Search" at bounding box center [902, 384] width 87 height 29
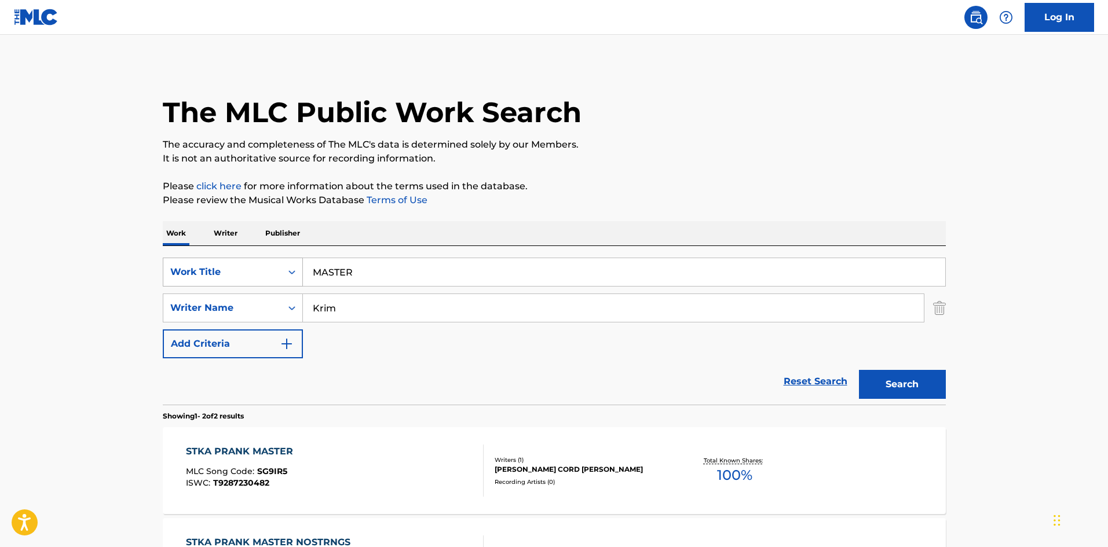
click at [262, 258] on div "SearchWithCriteriae26d3c89-0ae3-45d1-a097-436108b83d80 Work Title MASTER" at bounding box center [554, 272] width 783 height 29
drag, startPoint x: 296, startPoint y: 308, endPoint x: 276, endPoint y: 306, distance: 19.8
click at [277, 306] on div "SearchWithCriteria4f086465-6747-4a9d-94b9-eadf46f686df Writer Name [PERSON_NAME]" at bounding box center [554, 308] width 783 height 29
click at [896, 379] on button "Search" at bounding box center [902, 384] width 87 height 29
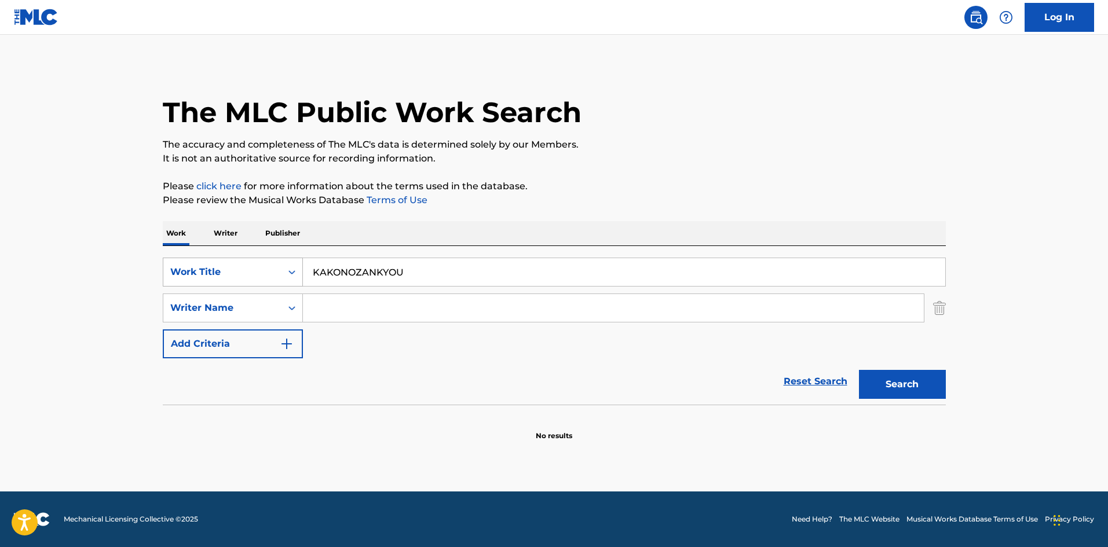
drag, startPoint x: 291, startPoint y: 255, endPoint x: 277, endPoint y: 258, distance: 13.8
click at [272, 254] on div "SearchWithCriteriae26d3c89-0ae3-45d1-a097-436108b83d80 Work Title KAKONOZANKYOU…" at bounding box center [554, 325] width 783 height 159
drag, startPoint x: 353, startPoint y: 266, endPoint x: 407, endPoint y: 278, distance: 55.2
click at [407, 278] on input "MM1 Emutsuu" at bounding box center [624, 272] width 642 height 28
drag, startPoint x: 375, startPoint y: 311, endPoint x: 381, endPoint y: 318, distance: 9.0
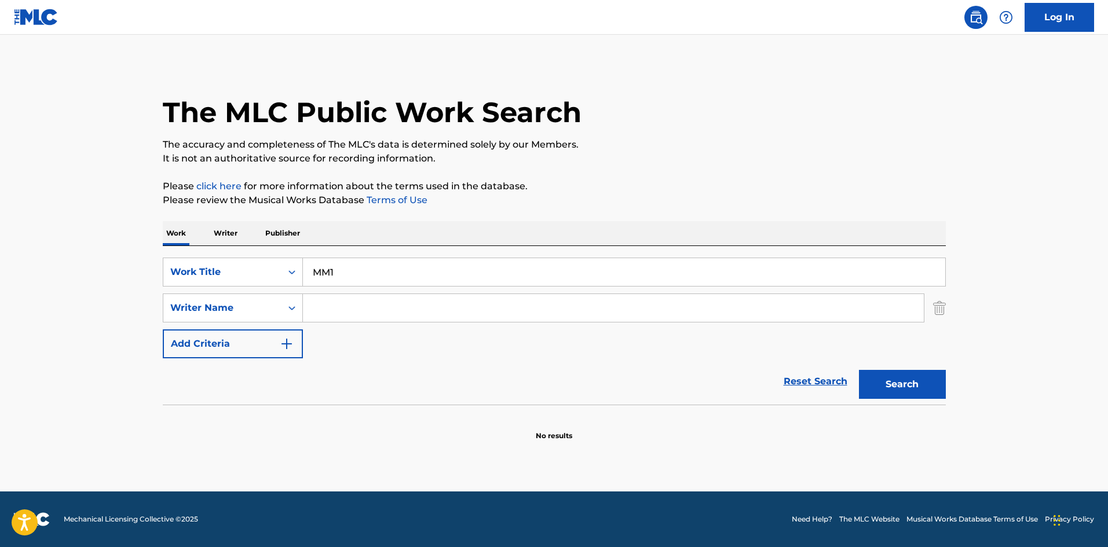
click at [375, 311] on input "Search Form" at bounding box center [613, 308] width 621 height 28
click at [874, 380] on button "Search" at bounding box center [902, 384] width 87 height 29
drag, startPoint x: 348, startPoint y: 306, endPoint x: 395, endPoint y: 318, distance: 49.0
click at [390, 315] on input "Emutsuu" at bounding box center [613, 308] width 621 height 28
click at [882, 387] on button "Search" at bounding box center [902, 384] width 87 height 29
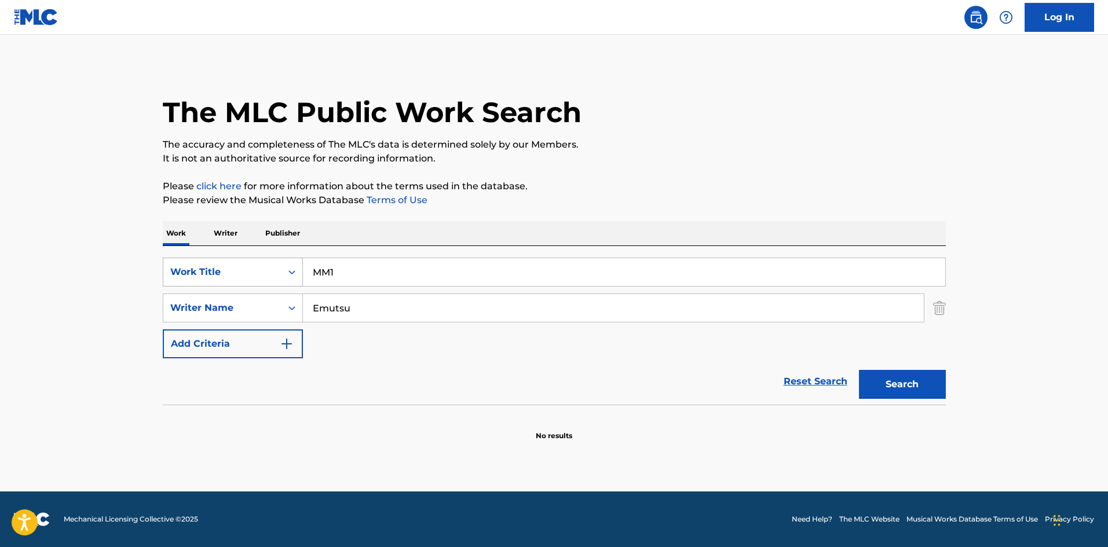
drag, startPoint x: 332, startPoint y: 281, endPoint x: 263, endPoint y: 273, distance: 69.4
click at [238, 270] on div "SearchWithCriteriae26d3c89-0ae3-45d1-a097-436108b83d80 Work Title MM1" at bounding box center [554, 272] width 783 height 29
click at [877, 386] on button "Search" at bounding box center [902, 384] width 87 height 29
drag, startPoint x: 354, startPoint y: 274, endPoint x: 250, endPoint y: 263, distance: 104.2
click at [251, 267] on div "SearchWithCriteriae26d3c89-0ae3-45d1-a097-436108b83d80 Work Title G11" at bounding box center [554, 272] width 783 height 29
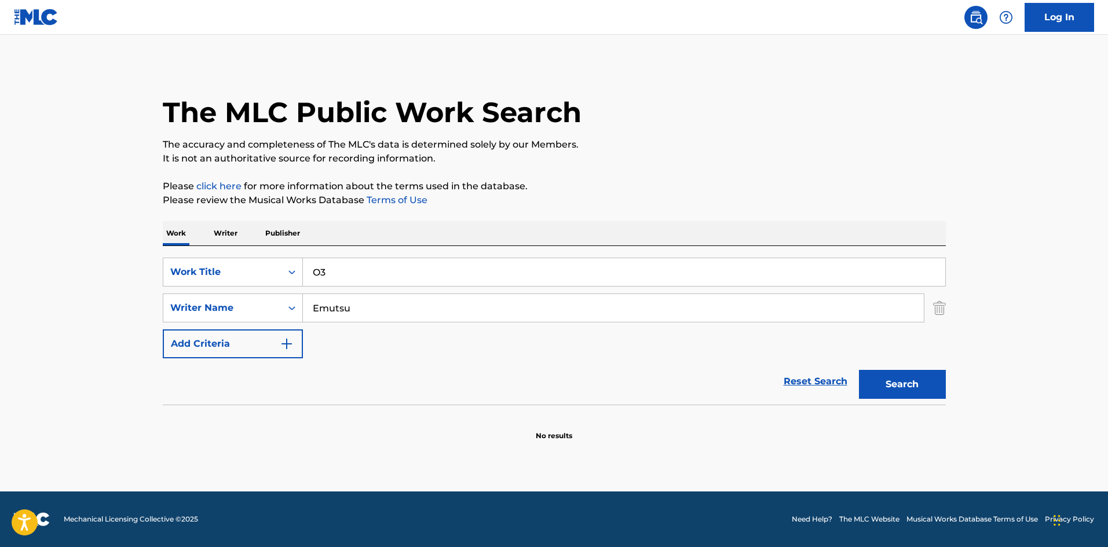
drag, startPoint x: 346, startPoint y: 305, endPoint x: 259, endPoint y: 292, distance: 87.1
click at [258, 287] on div "SearchWithCriteriae26d3c89-0ae3-45d1-a097-436108b83d80 Work Title O3 SearchWith…" at bounding box center [554, 308] width 783 height 101
click at [919, 383] on button "Search" at bounding box center [902, 384] width 87 height 29
drag, startPoint x: 287, startPoint y: 265, endPoint x: 295, endPoint y: 275, distance: 13.2
click at [281, 265] on div "SearchWithCriteriae26d3c89-0ae3-45d1-a097-436108b83d80 Work Title O3" at bounding box center [554, 272] width 783 height 29
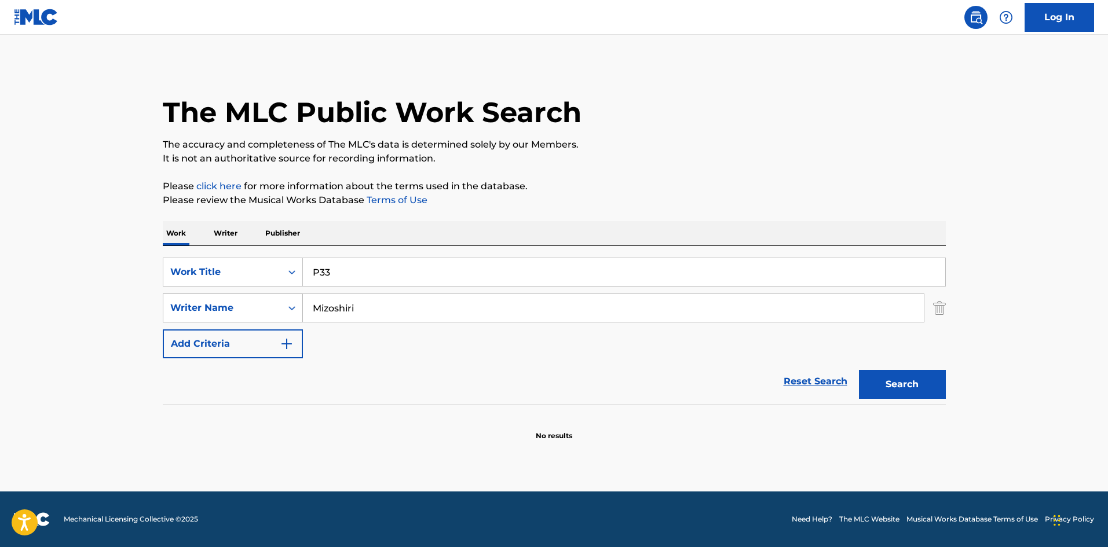
drag, startPoint x: 360, startPoint y: 313, endPoint x: 288, endPoint y: 305, distance: 71.7
click at [268, 302] on div "SearchWithCriteria4f086465-6747-4a9d-94b9-eadf46f686df Writer Name [PERSON_NAME]" at bounding box center [554, 308] width 783 height 29
click at [902, 382] on button "Search" at bounding box center [902, 384] width 87 height 29
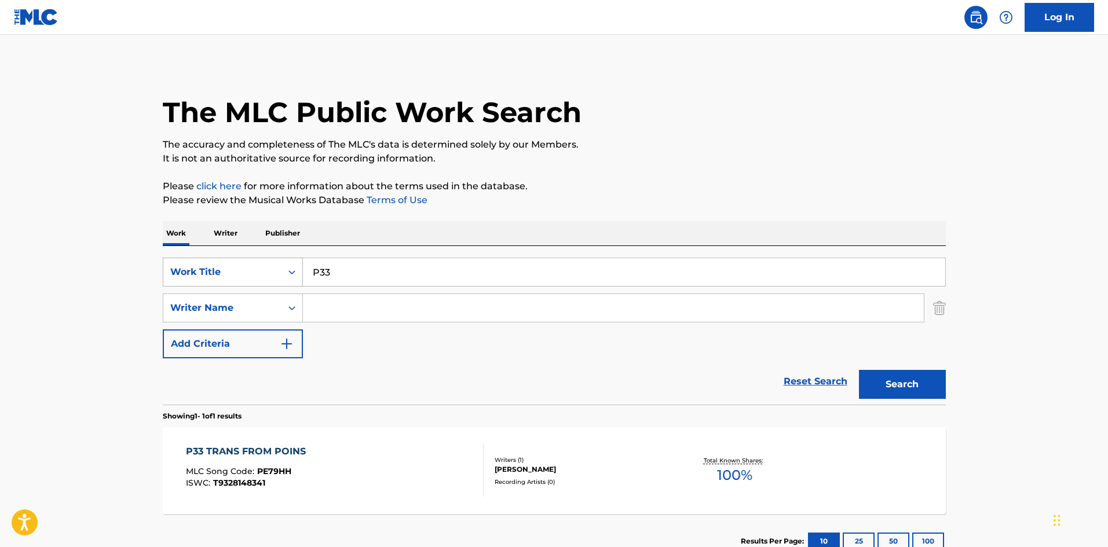
drag, startPoint x: 283, startPoint y: 262, endPoint x: 270, endPoint y: 262, distance: 12.2
click at [272, 262] on div "SearchWithCriteriae26d3c89-0ae3-45d1-a097-436108b83d80 Work Title P33" at bounding box center [554, 272] width 783 height 29
click at [872, 383] on button "Search" at bounding box center [902, 384] width 87 height 29
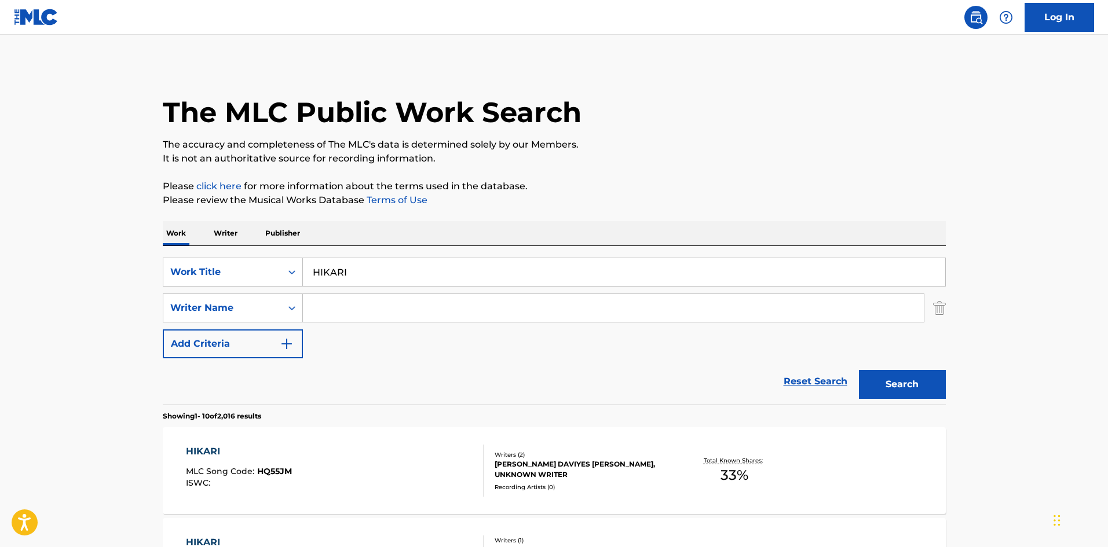
click at [377, 315] on input "Search Form" at bounding box center [613, 308] width 621 height 28
click at [258, 307] on div "SearchWithCriteria4f086465-6747-4a9d-94b9-eadf46f686df Writer Name [PERSON_NAME]" at bounding box center [554, 308] width 783 height 29
click at [889, 378] on button "Search" at bounding box center [902, 384] width 87 height 29
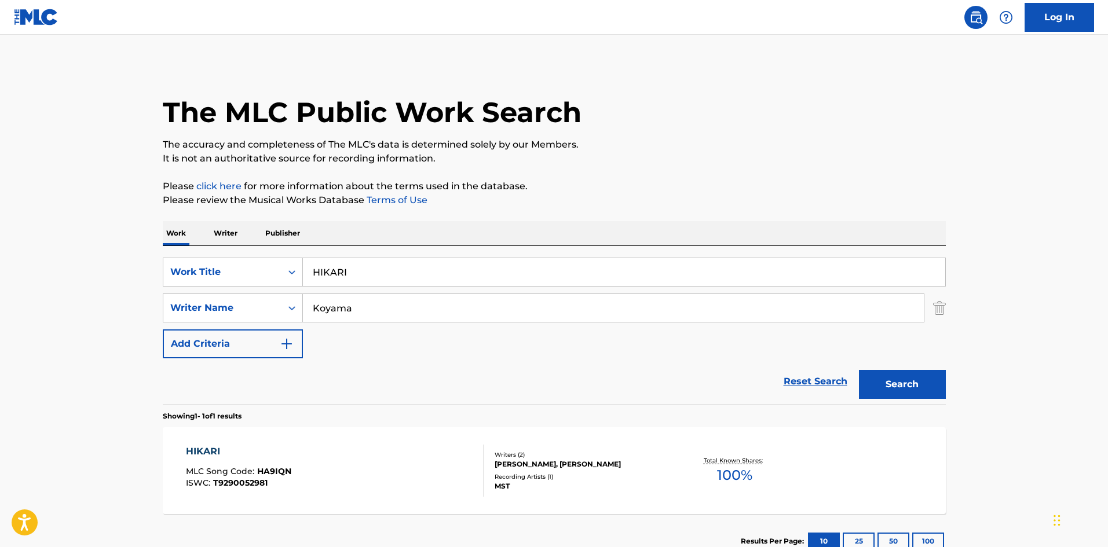
drag, startPoint x: 299, startPoint y: 262, endPoint x: 340, endPoint y: 298, distance: 54.6
click at [289, 262] on div "SearchWithCriteriae26d3c89-0ae3-45d1-a097-436108b83d80 Work Title HIKARI" at bounding box center [554, 272] width 783 height 29
click at [270, 298] on div "SearchWithCriteria4f086465-6747-4a9d-94b9-eadf46f686df Writer Name [PERSON_NAME]" at bounding box center [554, 308] width 783 height 29
click at [881, 381] on button "Search" at bounding box center [902, 384] width 87 height 29
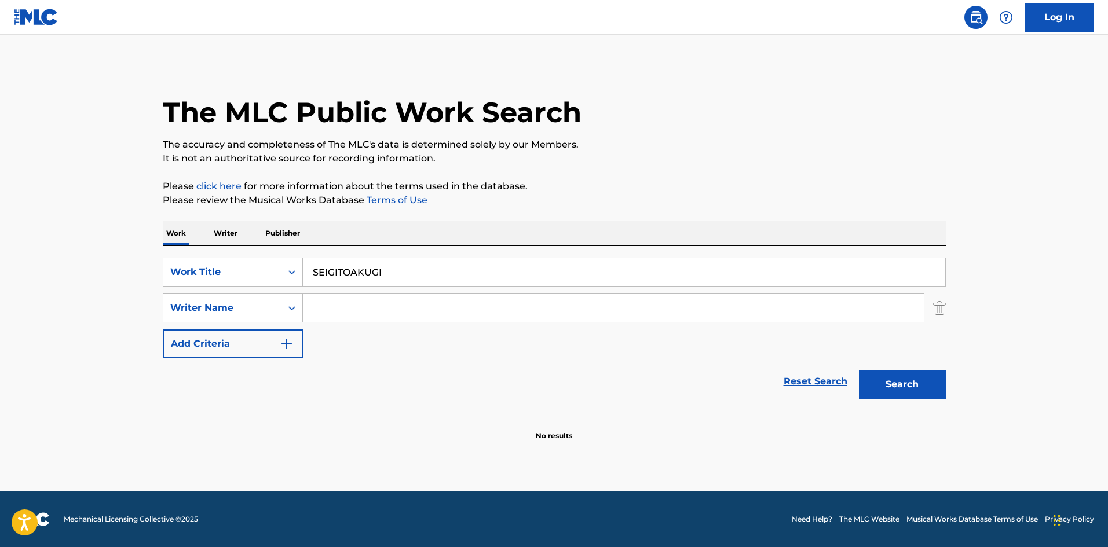
click at [365, 316] on input "Search Form" at bounding box center [613, 308] width 621 height 28
click at [924, 388] on button "Search" at bounding box center [902, 384] width 87 height 29
drag, startPoint x: 406, startPoint y: 263, endPoint x: 308, endPoint y: 263, distance: 98.4
click at [309, 263] on input "SEIGITOAKUGI" at bounding box center [624, 272] width 642 height 28
drag, startPoint x: 349, startPoint y: 302, endPoint x: 254, endPoint y: 291, distance: 95.6
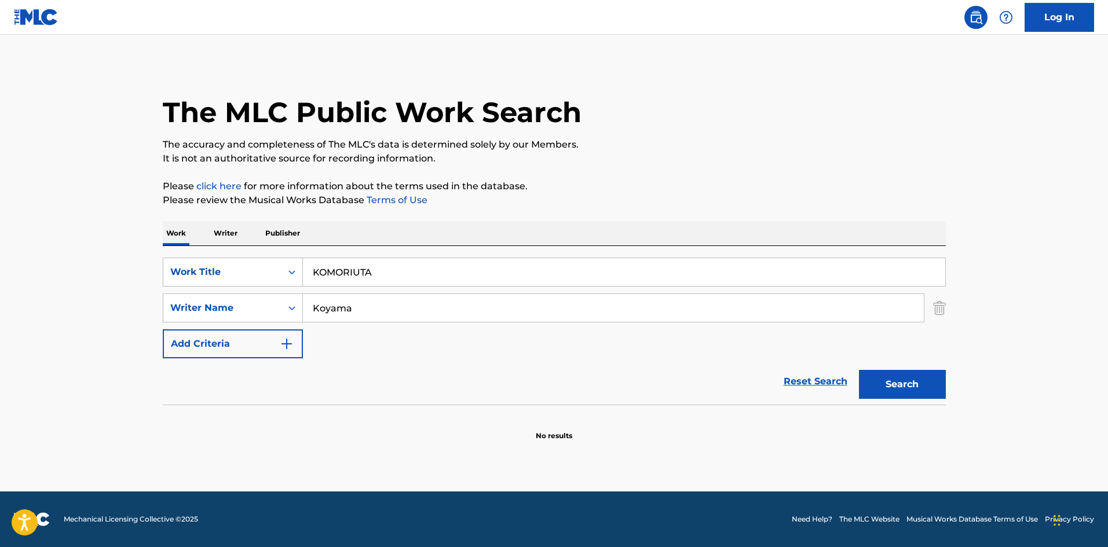
click at [250, 287] on div "SearchWithCriteriae26d3c89-0ae3-45d1-a097-436108b83d80 Work Title KOMORIUTA Sea…" at bounding box center [554, 308] width 783 height 101
click at [885, 393] on button "Search" at bounding box center [902, 384] width 87 height 29
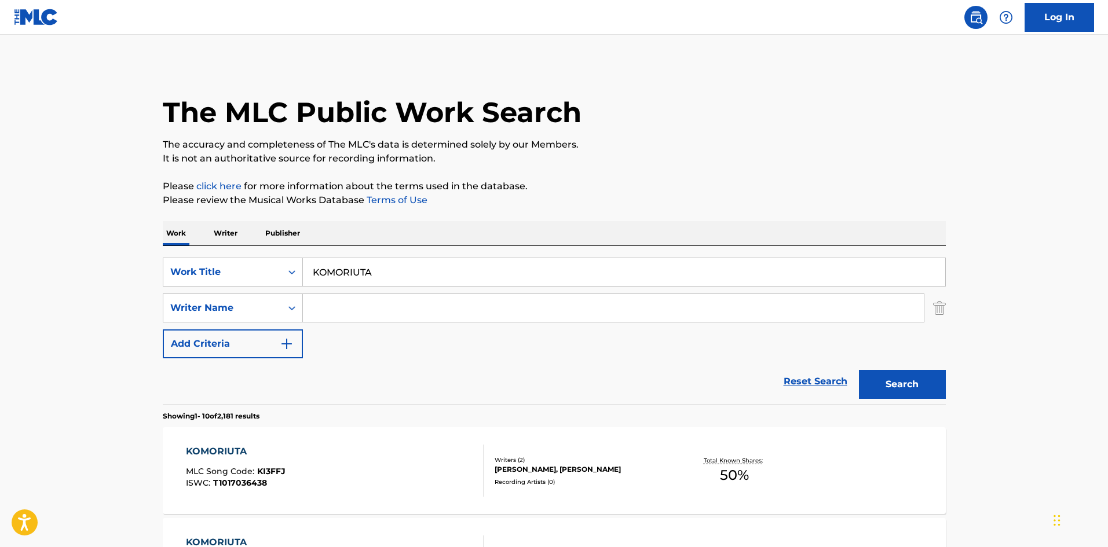
click at [412, 303] on input "Search Form" at bounding box center [613, 308] width 621 height 28
click at [929, 386] on button "Search" at bounding box center [902, 384] width 87 height 29
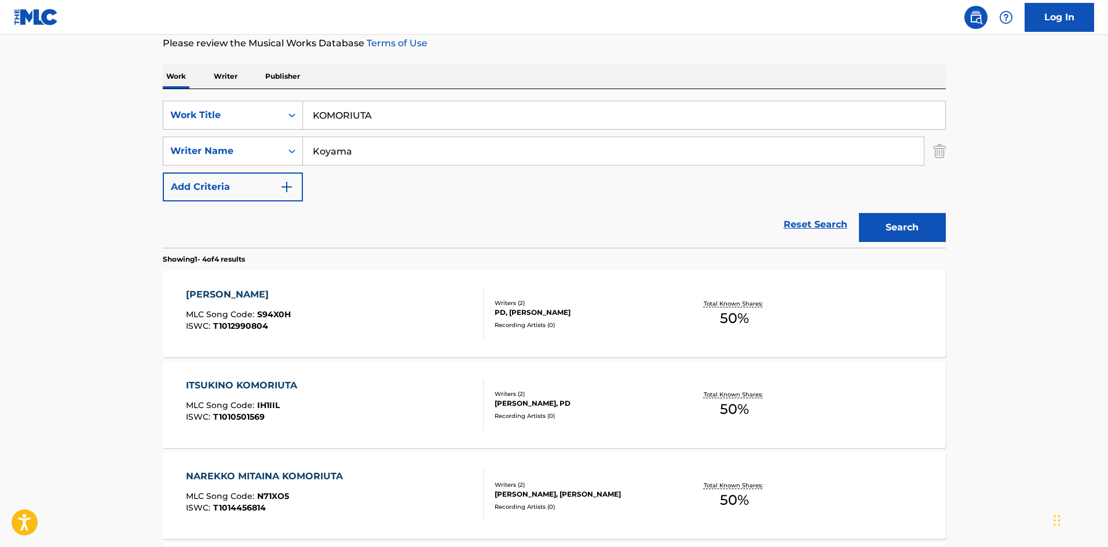
scroll to position [157, 0]
click at [313, 112] on input "KOMORIUTA" at bounding box center [624, 115] width 642 height 28
drag, startPoint x: 307, startPoint y: 147, endPoint x: 324, endPoint y: 146, distance: 16.3
click at [302, 146] on div "SearchWithCriteria4f086465-6747-4a9d-94b9-eadf46f686df Writer Name [PERSON_NAME]" at bounding box center [554, 150] width 783 height 29
click at [894, 220] on button "Search" at bounding box center [902, 226] width 87 height 29
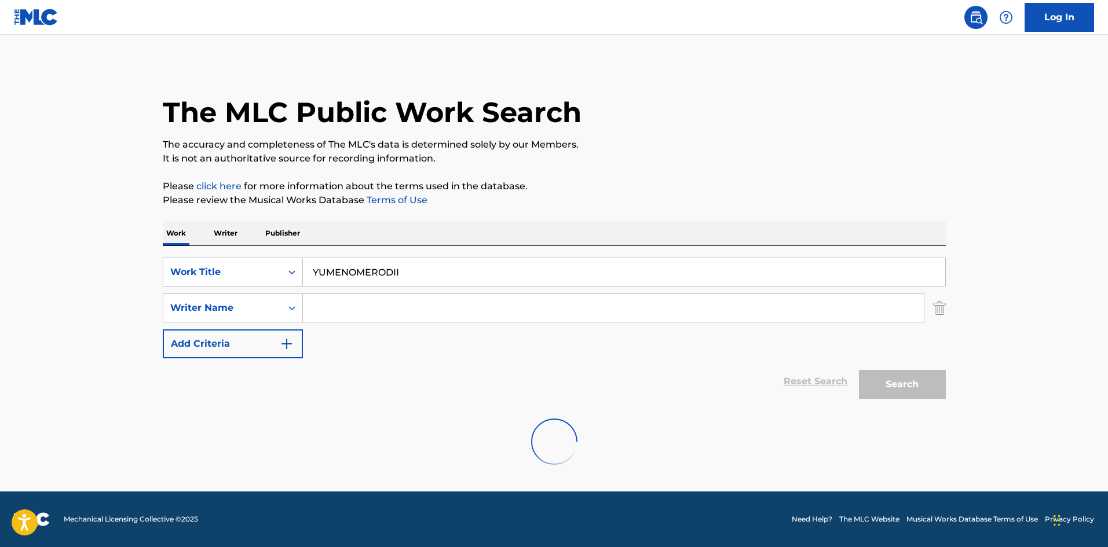
scroll to position [0, 0]
click at [272, 258] on div "SearchWithCriteriae26d3c89-0ae3-45d1-a097-436108b83d80 Work Title YUMENOMERODII" at bounding box center [554, 272] width 783 height 29
click at [895, 390] on button "Search" at bounding box center [902, 384] width 87 height 29
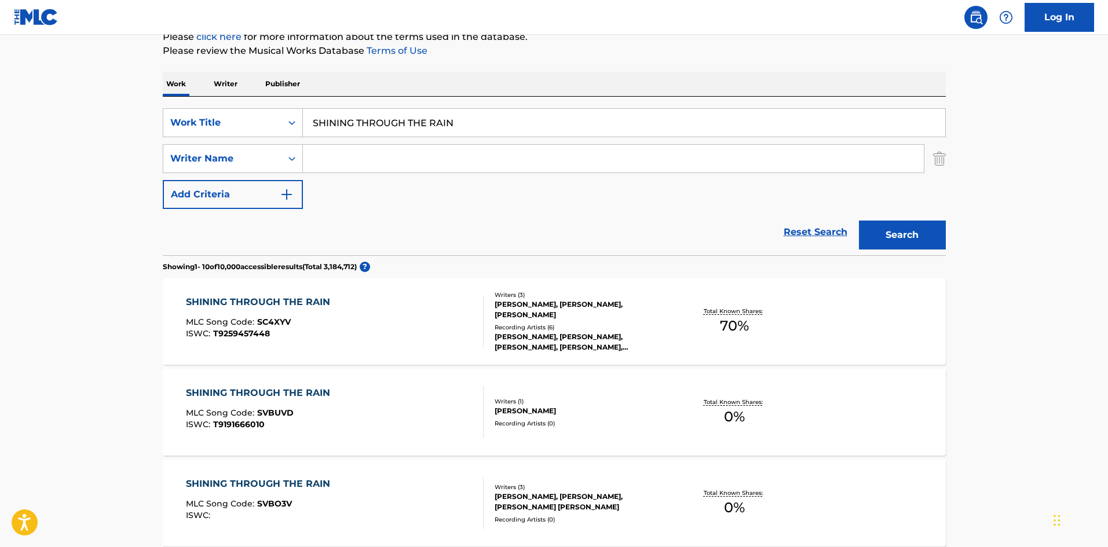
scroll to position [152, 0]
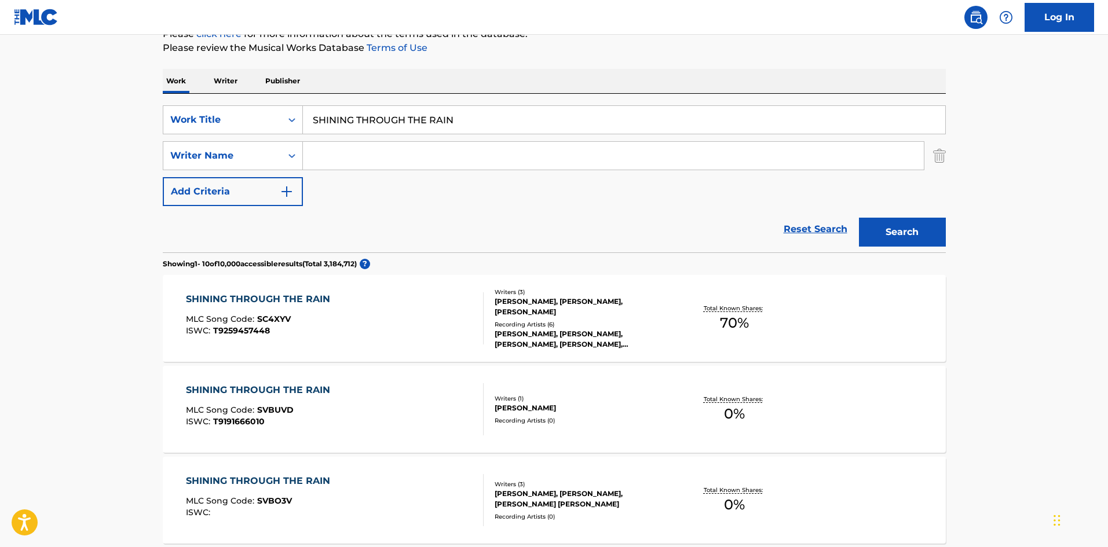
click at [340, 148] on input "Search Form" at bounding box center [613, 156] width 621 height 28
click at [941, 230] on button "Search" at bounding box center [902, 232] width 87 height 29
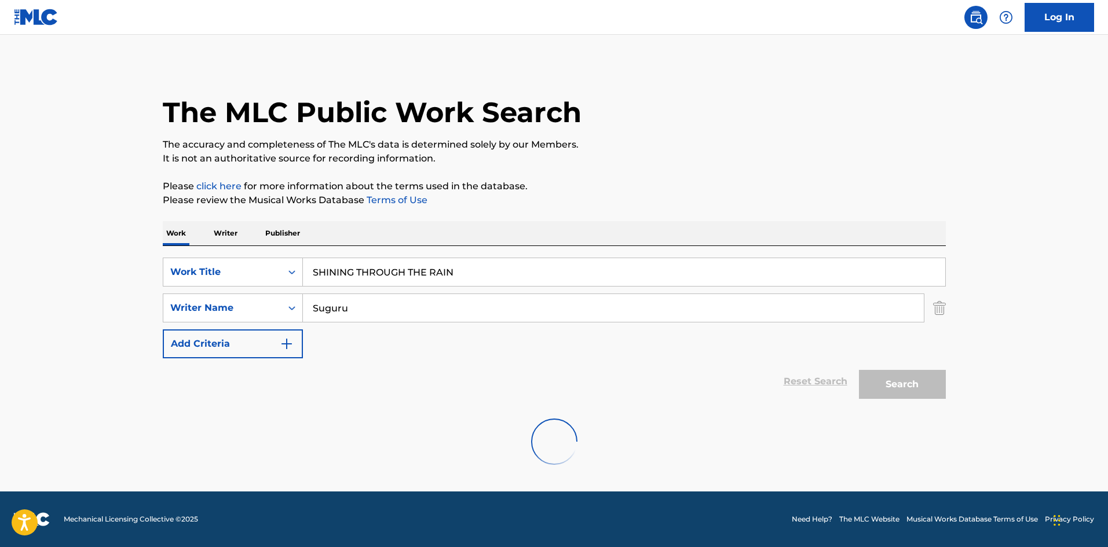
scroll to position [0, 0]
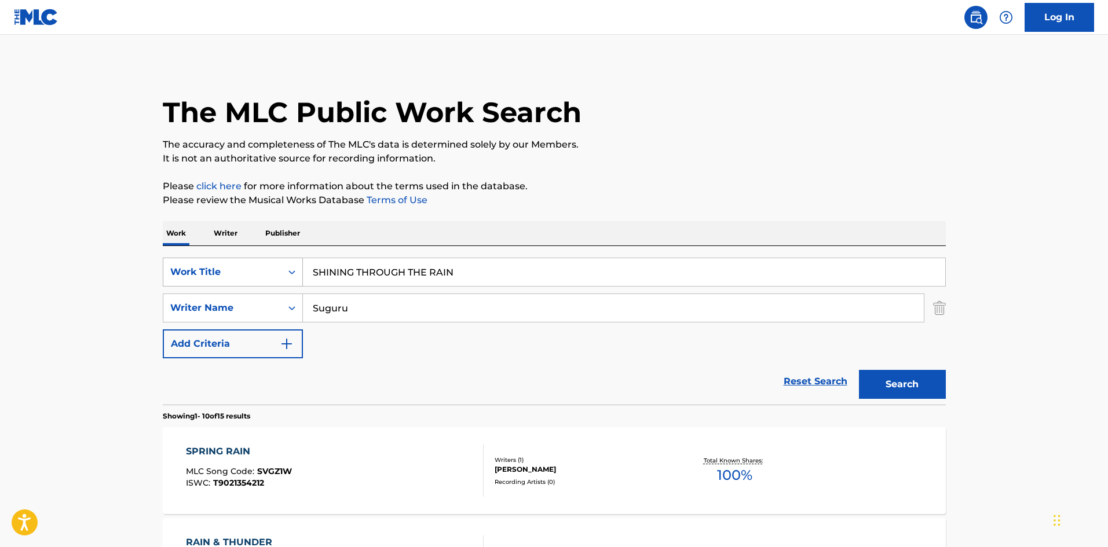
drag, startPoint x: 463, startPoint y: 273, endPoint x: 282, endPoint y: 262, distance: 181.5
click at [269, 259] on div "SearchWithCriteriae26d3c89-0ae3-45d1-a097-436108b83d80 Work Title SHINING THROU…" at bounding box center [554, 272] width 783 height 29
click at [250, 301] on div "SearchWithCriteria4f086465-6747-4a9d-94b9-eadf46f686df Writer Name [PERSON_NAME]" at bounding box center [554, 308] width 783 height 29
click at [885, 385] on button "Search" at bounding box center [902, 384] width 87 height 29
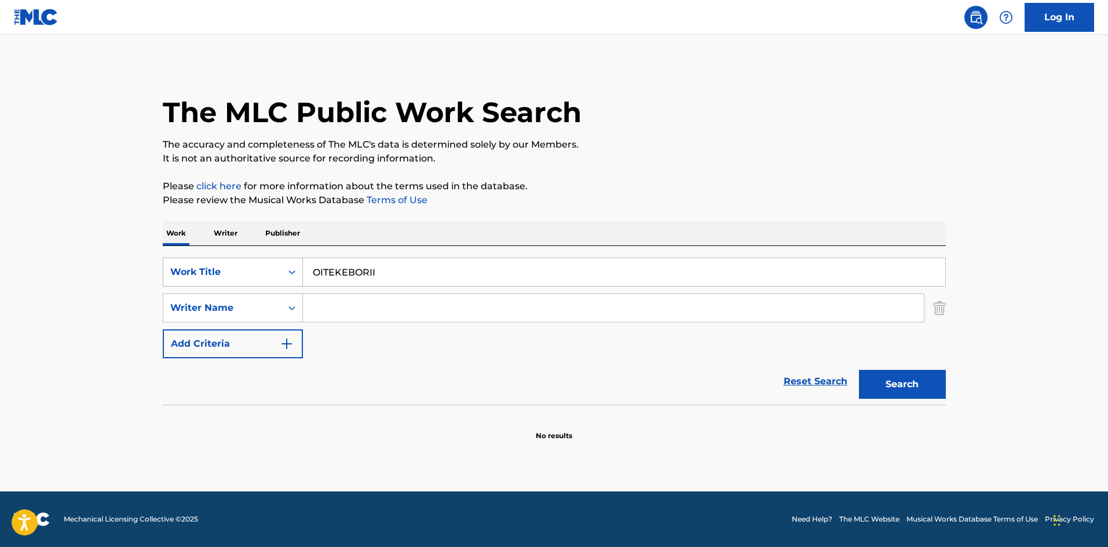
drag, startPoint x: 392, startPoint y: 267, endPoint x: 288, endPoint y: 266, distance: 104.2
click at [287, 266] on div "SearchWithCriteriae26d3c89-0ae3-45d1-a097-436108b83d80 Work Title OITEKEBORII" at bounding box center [554, 272] width 783 height 29
drag, startPoint x: 386, startPoint y: 274, endPoint x: 446, endPoint y: 286, distance: 61.3
click at [446, 286] on div "JAXRAY [PERSON_NAME]" at bounding box center [624, 272] width 643 height 29
drag, startPoint x: 383, startPoint y: 311, endPoint x: 373, endPoint y: 295, distance: 19.0
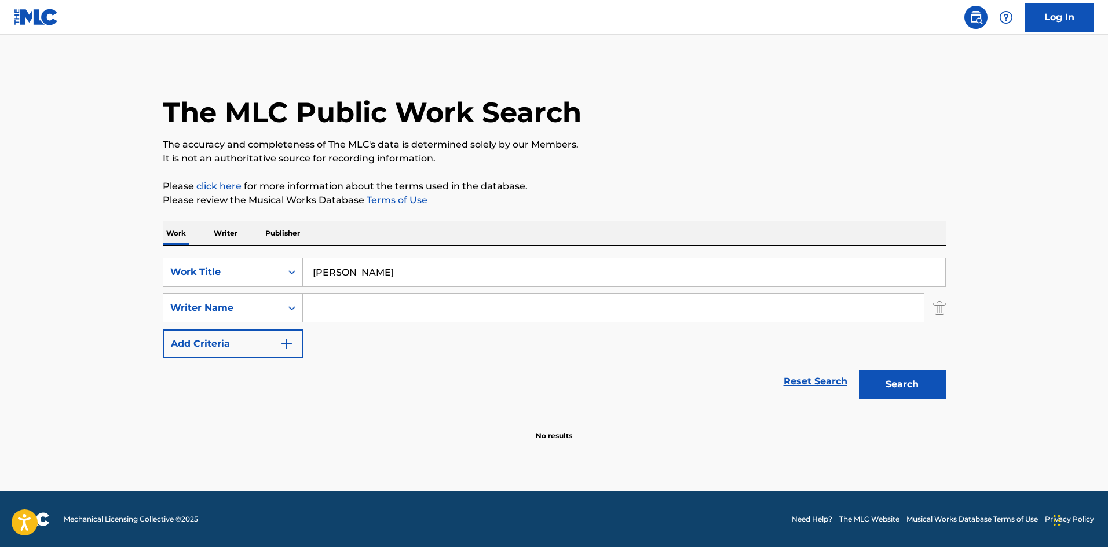
click at [383, 311] on input "Search Form" at bounding box center [613, 308] width 621 height 28
click at [364, 274] on input "[PERSON_NAME]" at bounding box center [624, 272] width 642 height 28
drag, startPoint x: 350, startPoint y: 272, endPoint x: 449, endPoint y: 284, distance: 99.2
click at [445, 280] on input "[PERSON_NAME]" at bounding box center [624, 272] width 642 height 28
click at [883, 390] on button "Search" at bounding box center [902, 384] width 87 height 29
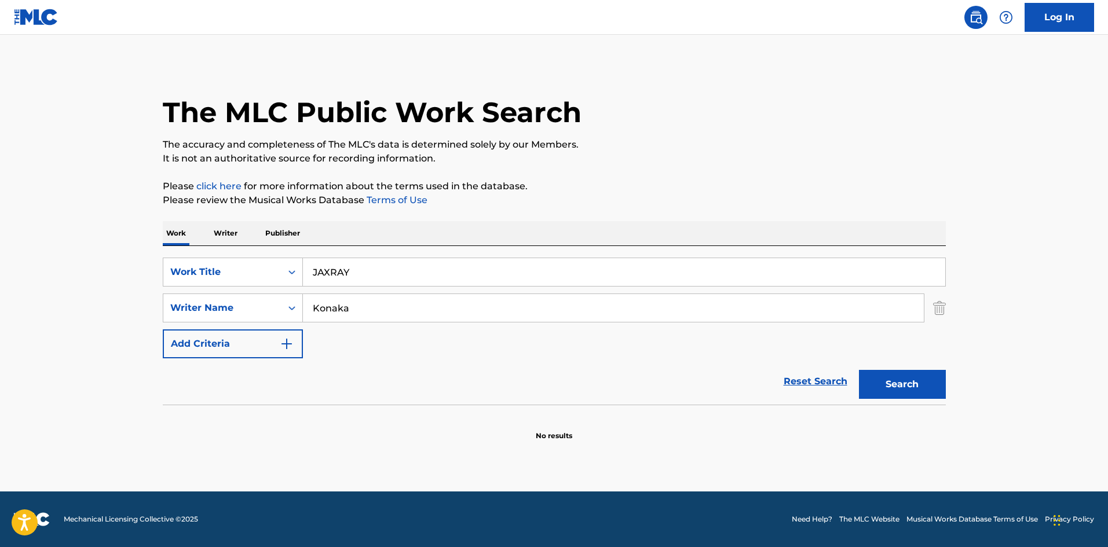
click at [226, 232] on p "Writer" at bounding box center [225, 233] width 31 height 24
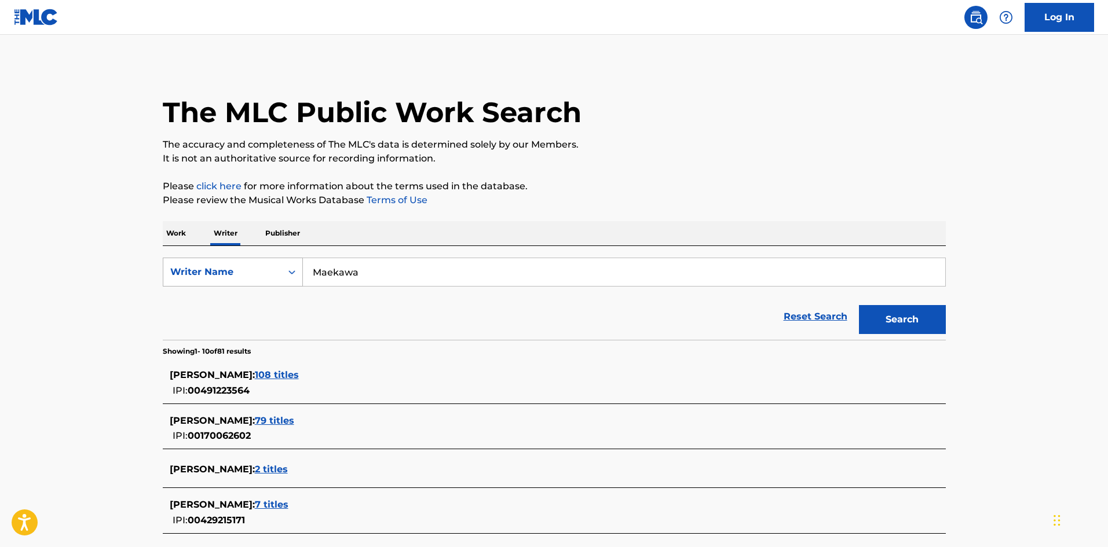
drag, startPoint x: 362, startPoint y: 274, endPoint x: 274, endPoint y: 269, distance: 88.2
click at [280, 255] on div "SearchWithCriteria310863d7-5cce-4fab-96a9-47039ac86978 Writer Name [PERSON_NAME…" at bounding box center [554, 293] width 783 height 94
click at [918, 317] on button "Search" at bounding box center [902, 319] width 87 height 29
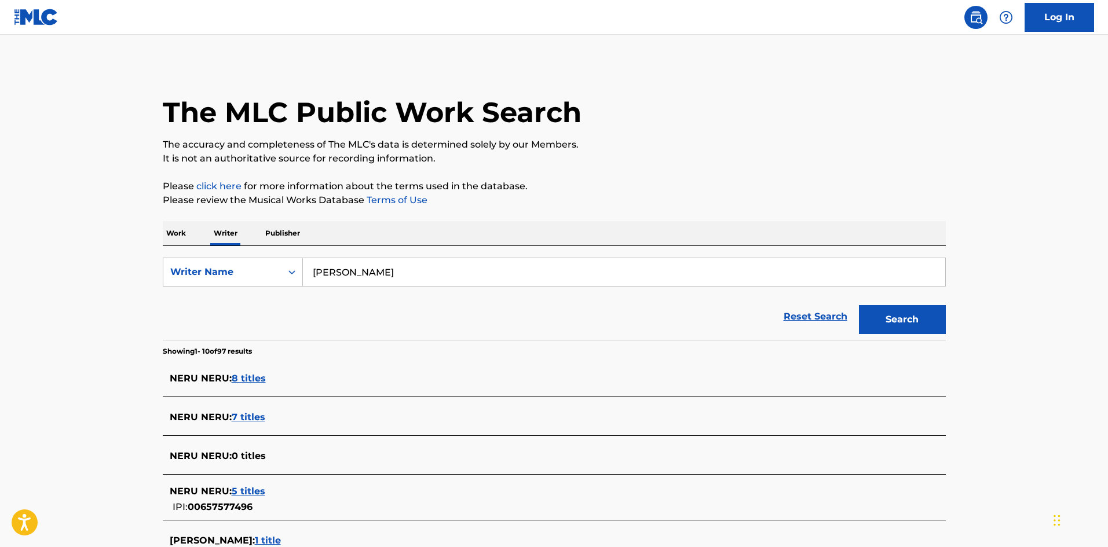
click at [349, 270] on input "[PERSON_NAME]" at bounding box center [624, 272] width 642 height 28
drag, startPoint x: 375, startPoint y: 266, endPoint x: 287, endPoint y: 259, distance: 88.2
click at [288, 259] on div "SearchWithCriteria310863d7-5cce-4fab-96a9-47039ac86978 Writer Name [PERSON_NAME]" at bounding box center [554, 272] width 783 height 29
click at [170, 232] on p "Work" at bounding box center [176, 233] width 27 height 24
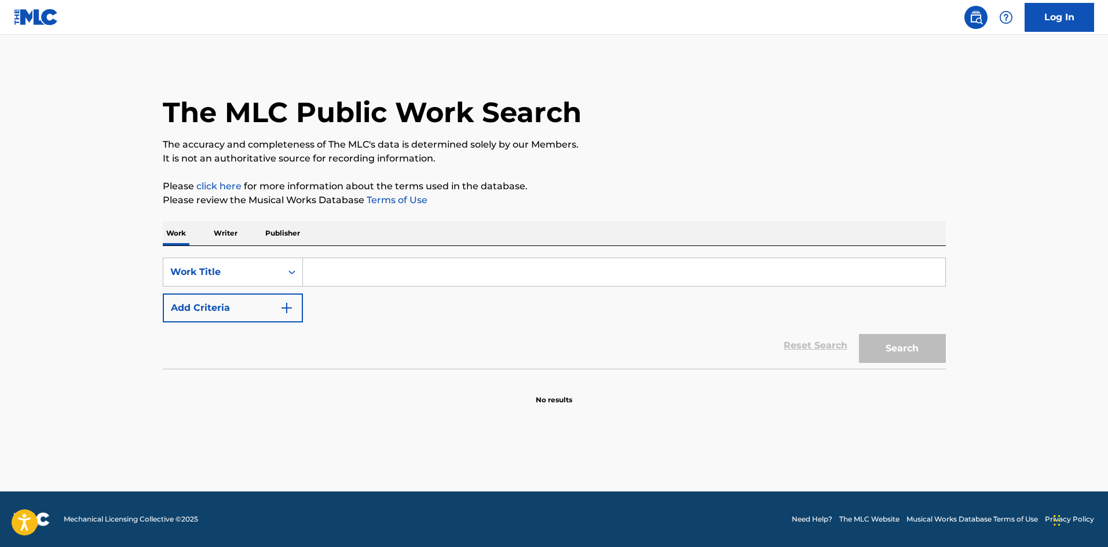
click at [322, 262] on input "Search Form" at bounding box center [624, 272] width 642 height 28
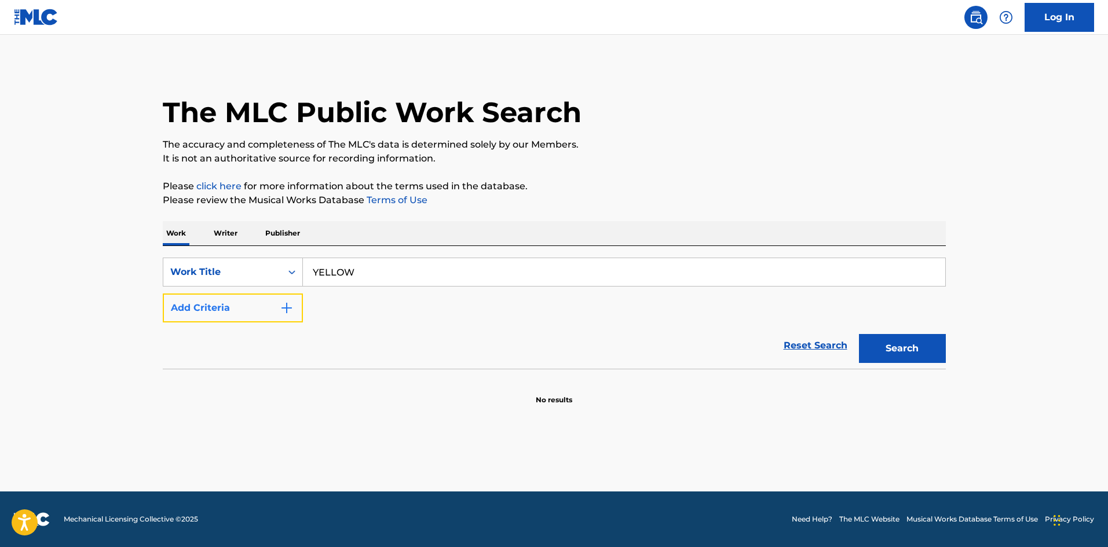
click at [286, 307] on img "Search Form" at bounding box center [287, 308] width 14 height 14
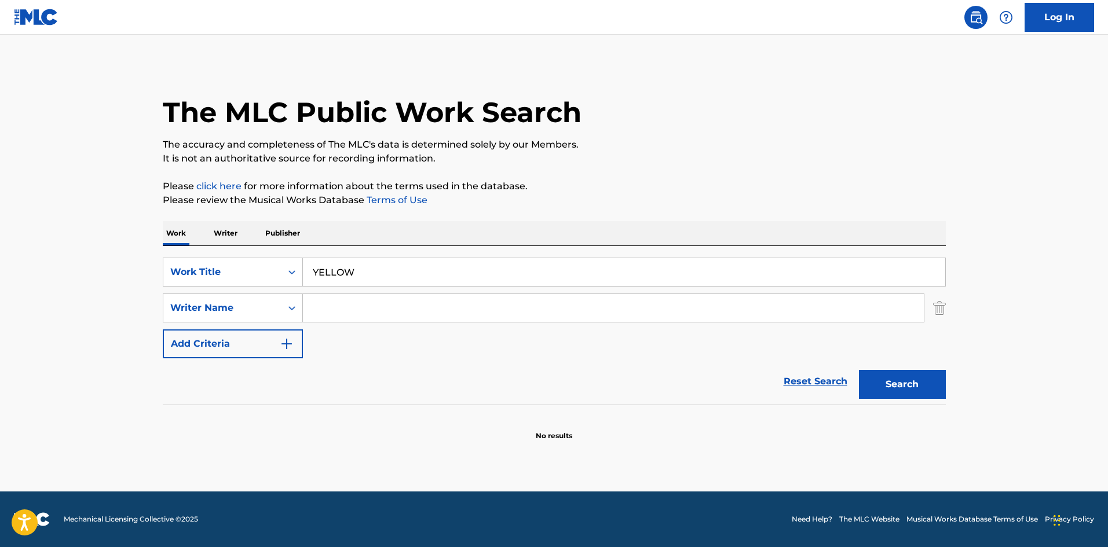
drag, startPoint x: 286, startPoint y: 307, endPoint x: 320, endPoint y: 309, distance: 33.6
click at [320, 309] on input "Search Form" at bounding box center [613, 308] width 621 height 28
click at [908, 384] on button "Search" at bounding box center [902, 384] width 87 height 29
drag, startPoint x: 354, startPoint y: 270, endPoint x: 330, endPoint y: 288, distance: 30.2
click at [278, 255] on div "SearchWithCriteriae26d3c89-0ae3-45d1-a097-436108b83d80 Work Title YELLOW Search…" at bounding box center [554, 325] width 783 height 159
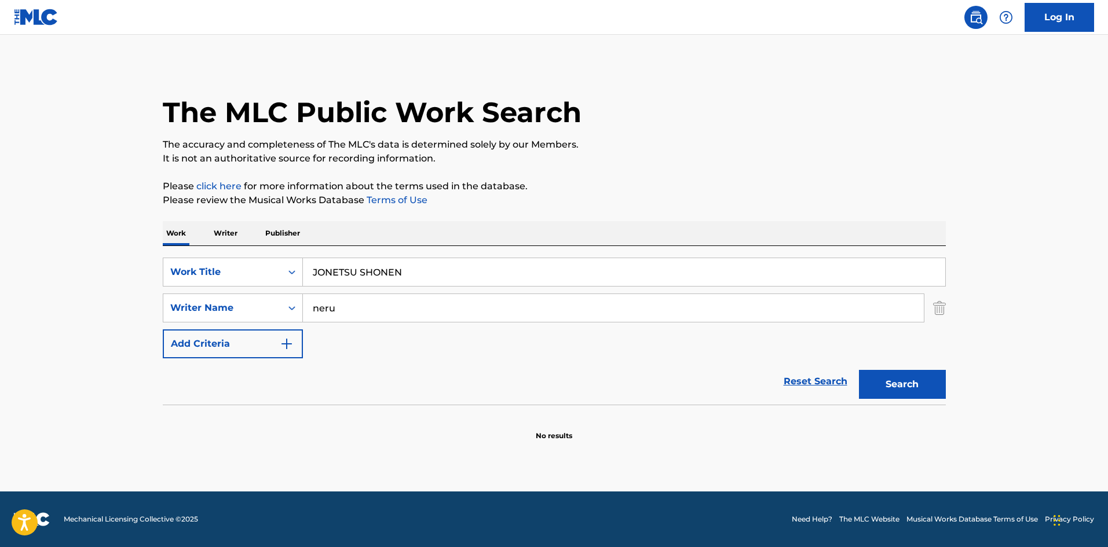
drag, startPoint x: 346, startPoint y: 305, endPoint x: 267, endPoint y: 289, distance: 80.4
click at [267, 289] on div "SearchWithCriteriae26d3c89-0ae3-45d1-a097-436108b83d80 Work Title JONETSU SHONE…" at bounding box center [554, 308] width 783 height 101
click at [879, 372] on button "Search" at bounding box center [902, 384] width 87 height 29
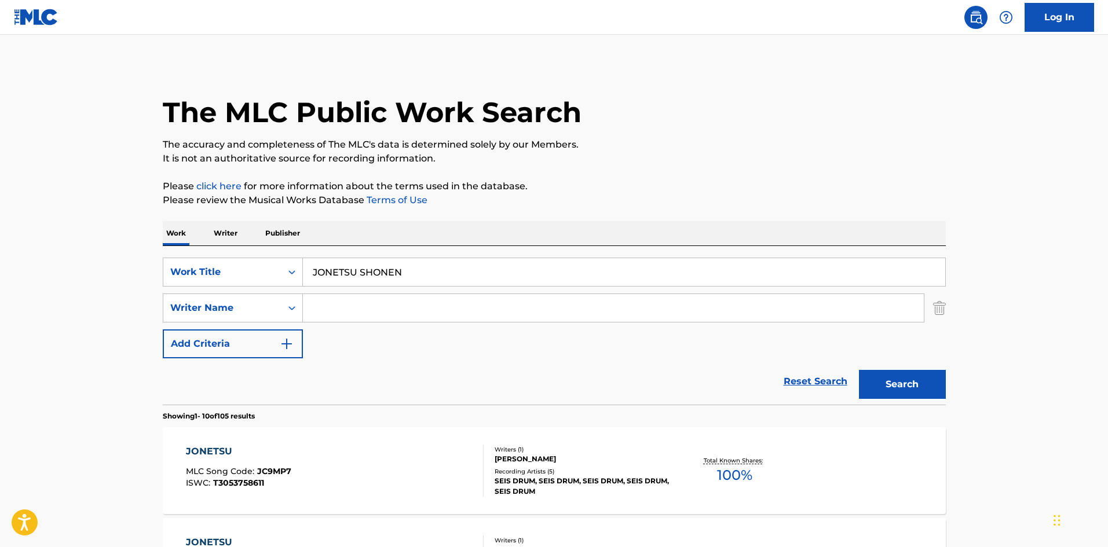
drag, startPoint x: 400, startPoint y: 269, endPoint x: 273, endPoint y: 244, distance: 129.8
drag, startPoint x: 902, startPoint y: 387, endPoint x: 790, endPoint y: 365, distance: 113.9
click at [902, 387] on button "Search" at bounding box center [902, 384] width 87 height 29
click at [382, 303] on input "Search Form" at bounding box center [613, 308] width 621 height 28
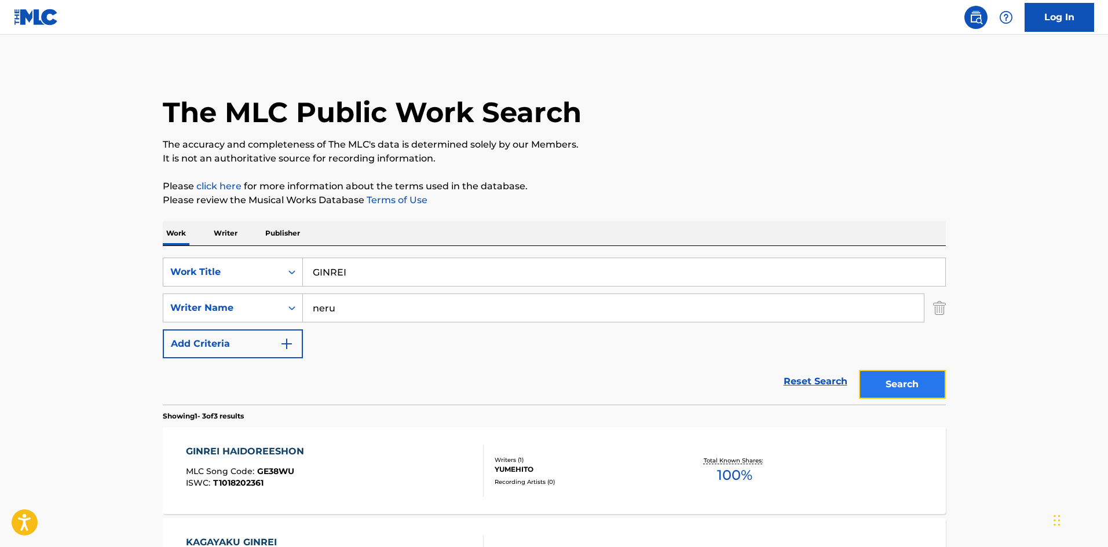
click at [929, 376] on button "Search" at bounding box center [902, 384] width 87 height 29
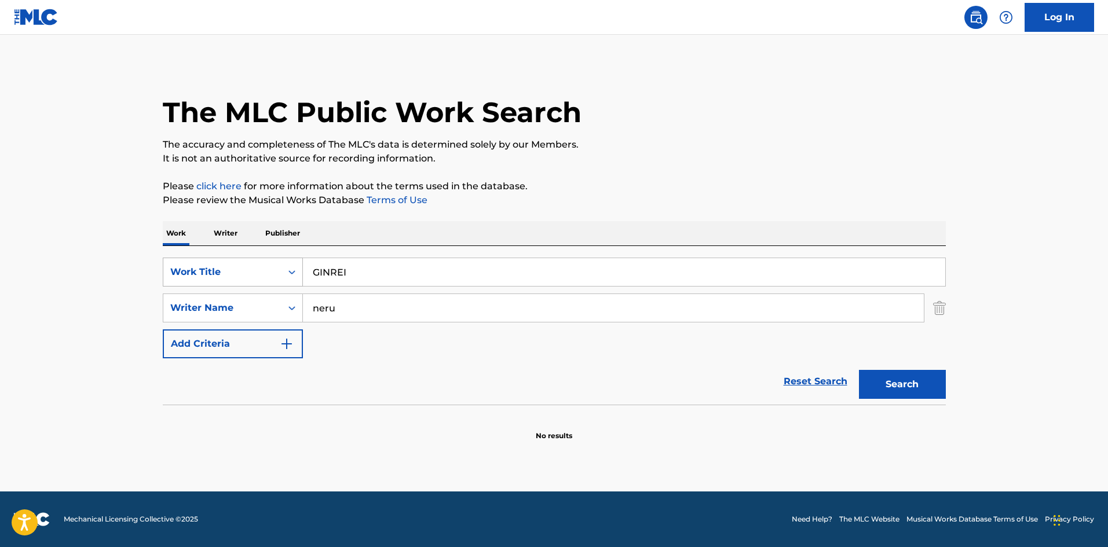
click at [273, 265] on div "SearchWithCriteriae26d3c89-0ae3-45d1-a097-436108b83d80 Work Title GINREI" at bounding box center [554, 272] width 783 height 29
drag, startPoint x: 342, startPoint y: 306, endPoint x: 280, endPoint y: 286, distance: 64.6
click at [280, 286] on div "SearchWithCriteriae26d3c89-0ae3-45d1-a097-436108b83d80 Work Title CAFE BGM 11 S…" at bounding box center [554, 308] width 783 height 101
click at [901, 375] on button "Search" at bounding box center [902, 384] width 87 height 29
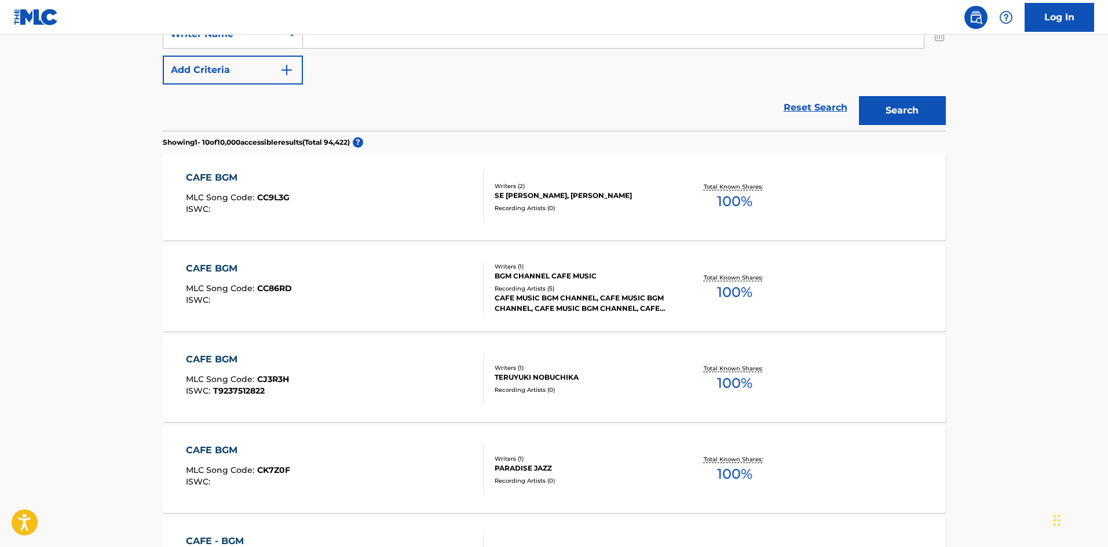
scroll to position [62, 0]
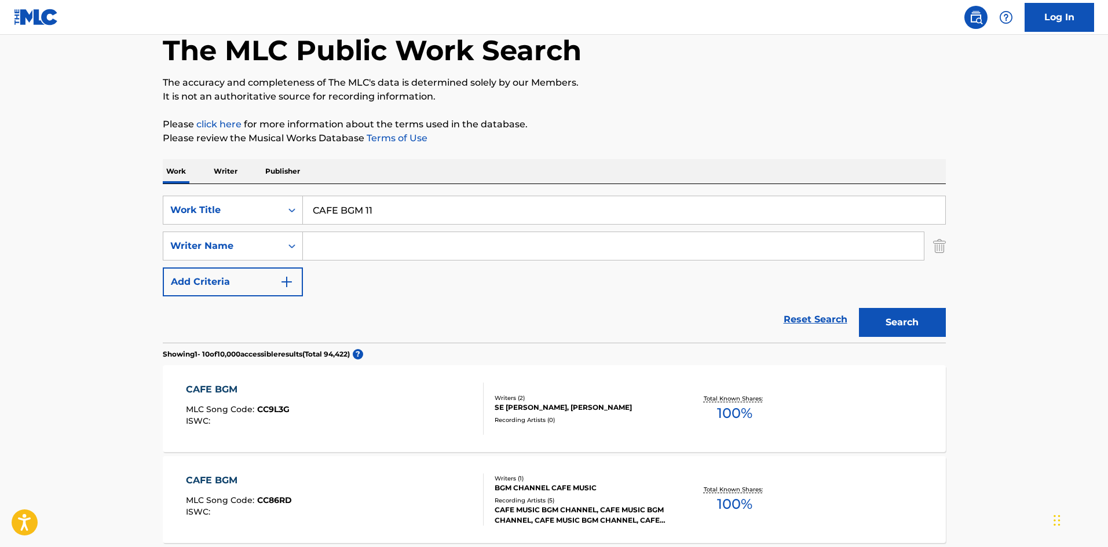
drag, startPoint x: 230, startPoint y: 171, endPoint x: 357, endPoint y: 231, distance: 139.6
click at [230, 171] on p "Writer" at bounding box center [225, 171] width 31 height 24
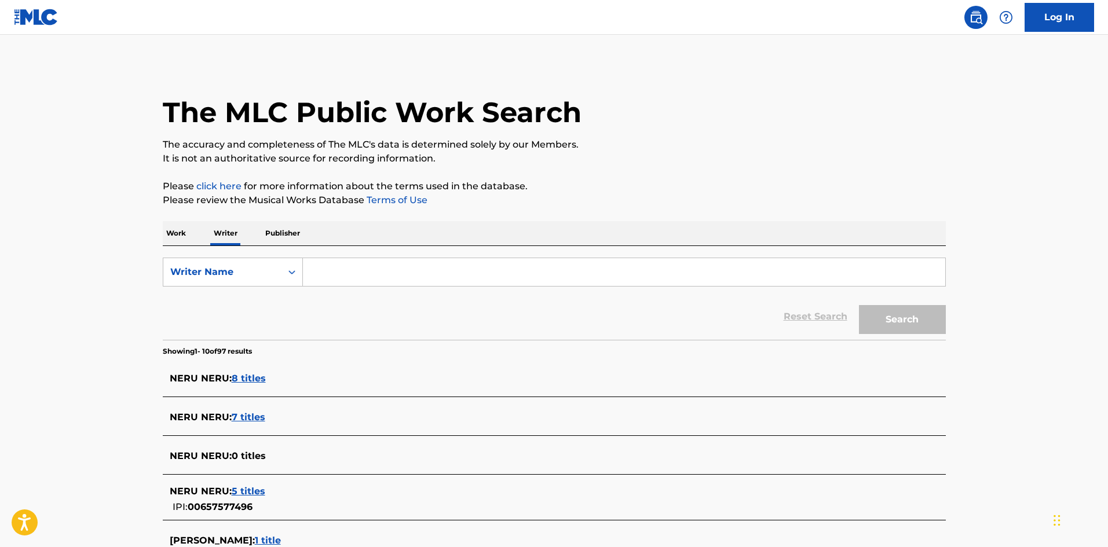
click at [369, 256] on div "SearchWithCriteria310863d7-5cce-4fab-96a9-47039ac86978 Writer Name Reset Search…" at bounding box center [554, 293] width 783 height 94
click at [386, 274] on input "Search Form" at bounding box center [624, 272] width 642 height 28
click at [529, 276] on input "Search Form" at bounding box center [624, 272] width 642 height 28
click at [332, 264] on input "Search Form" at bounding box center [624, 272] width 642 height 28
click at [912, 327] on button "Search" at bounding box center [902, 319] width 87 height 29
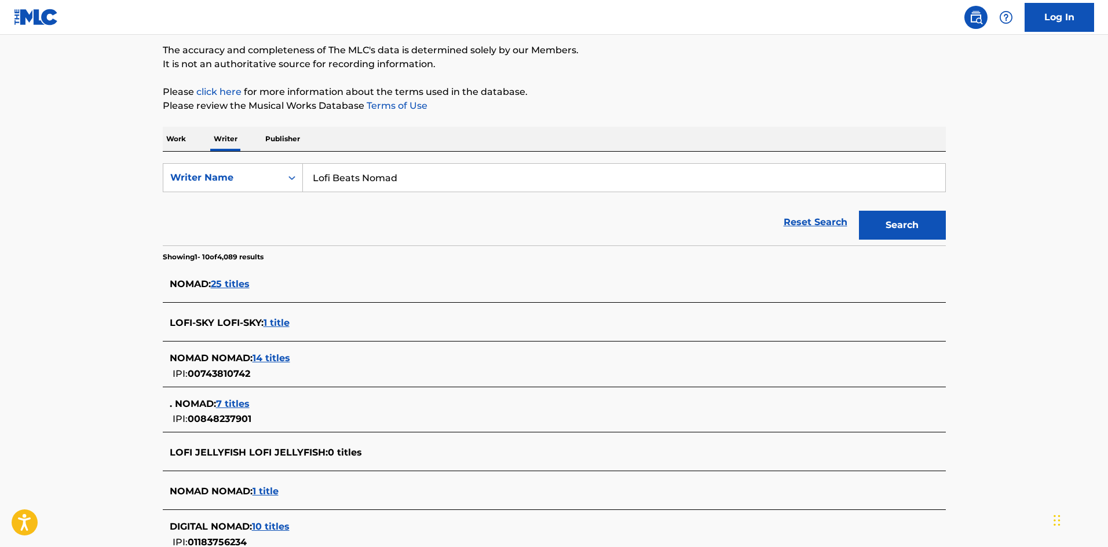
scroll to position [93, 0]
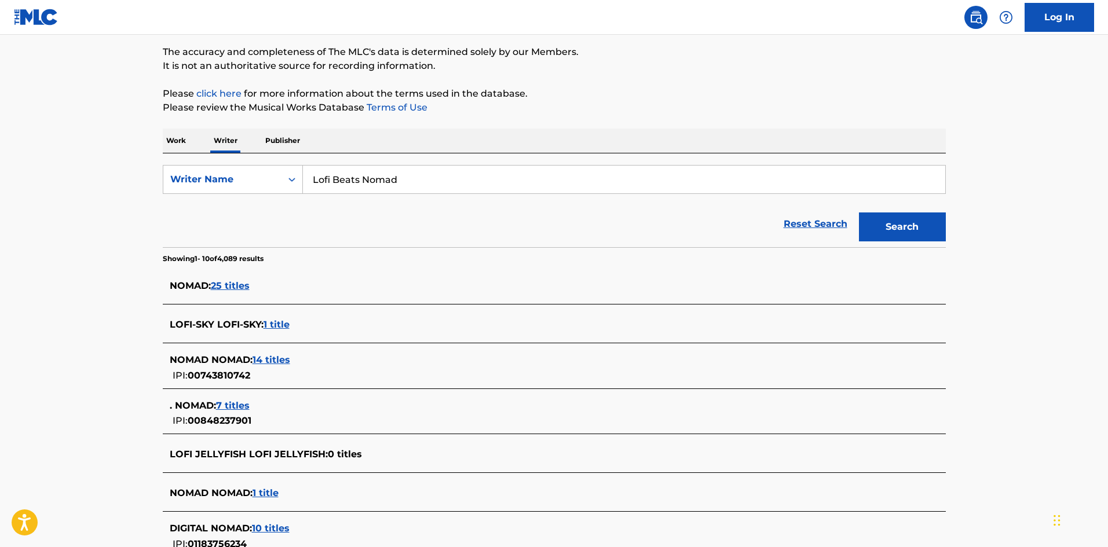
click at [175, 141] on p "Work" at bounding box center [176, 141] width 27 height 24
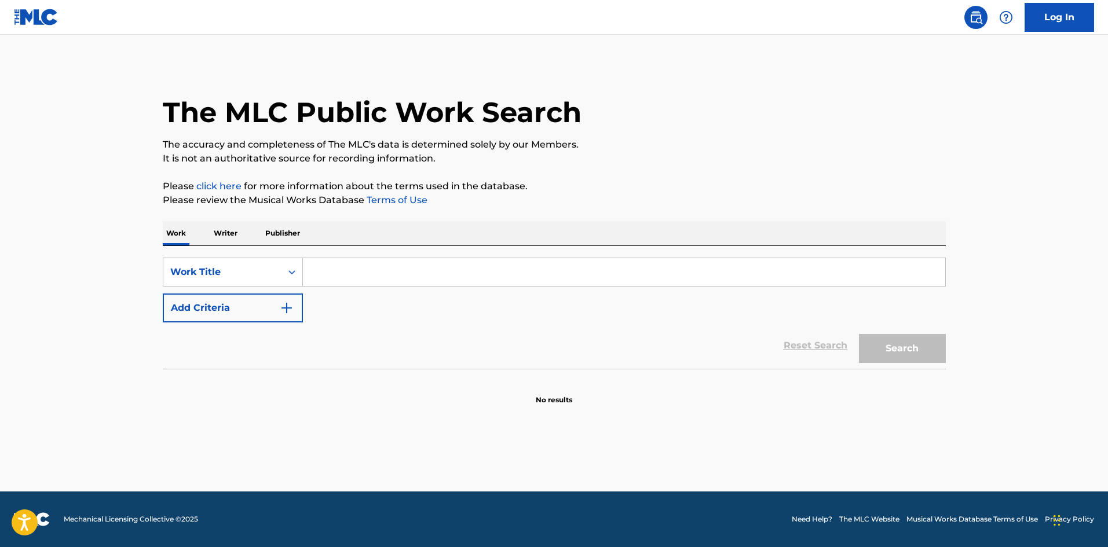
click at [343, 263] on input "Search Form" at bounding box center [624, 272] width 642 height 28
click at [877, 343] on button "Search" at bounding box center [902, 348] width 87 height 29
click at [268, 247] on div "SearchWithCriteriae26d3c89-0ae3-45d1-a097-436108b83d80 Work Title YOAKENOYAIBA …" at bounding box center [554, 307] width 783 height 123
click at [905, 349] on button "Search" at bounding box center [902, 348] width 87 height 29
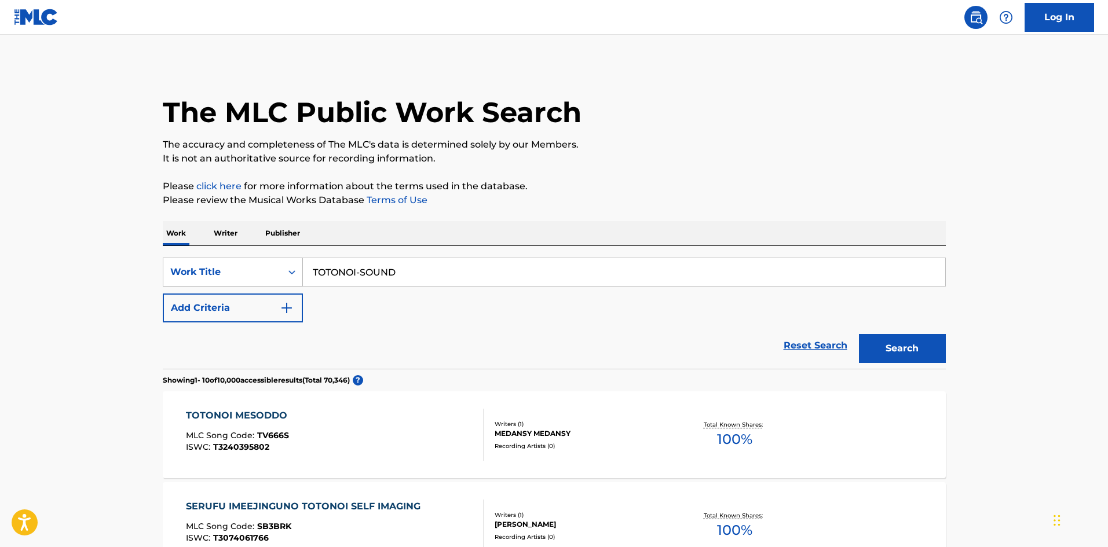
drag, startPoint x: 288, startPoint y: 274, endPoint x: 281, endPoint y: 275, distance: 7.5
click at [281, 275] on div "SearchWithCriteriae26d3c89-0ae3-45d1-a097-436108b83d80 Work Title TOTONOI-SOUND" at bounding box center [554, 272] width 783 height 29
click at [897, 339] on button "Search" at bounding box center [902, 348] width 87 height 29
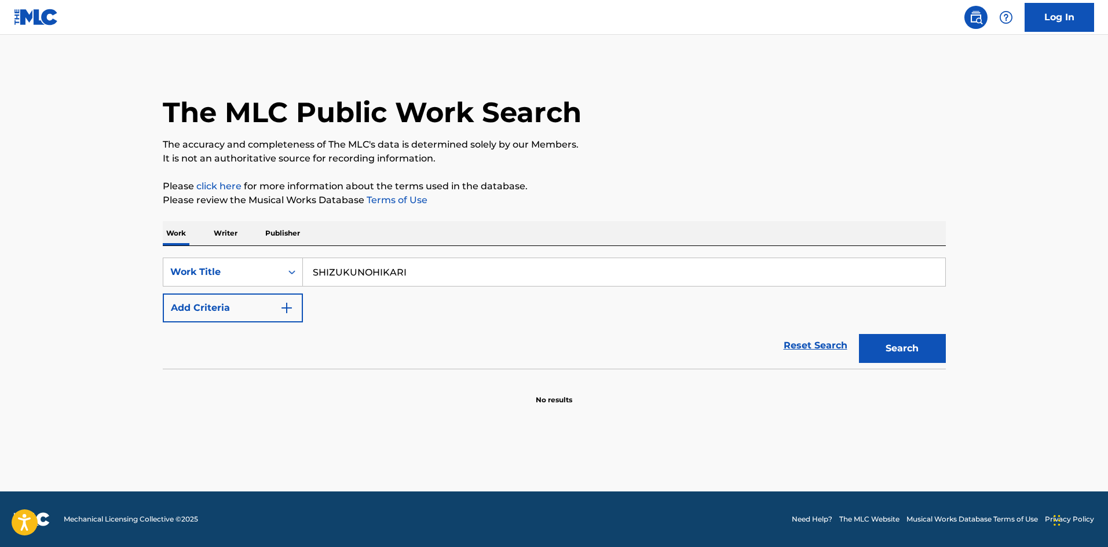
click at [232, 228] on p "Writer" at bounding box center [225, 233] width 31 height 24
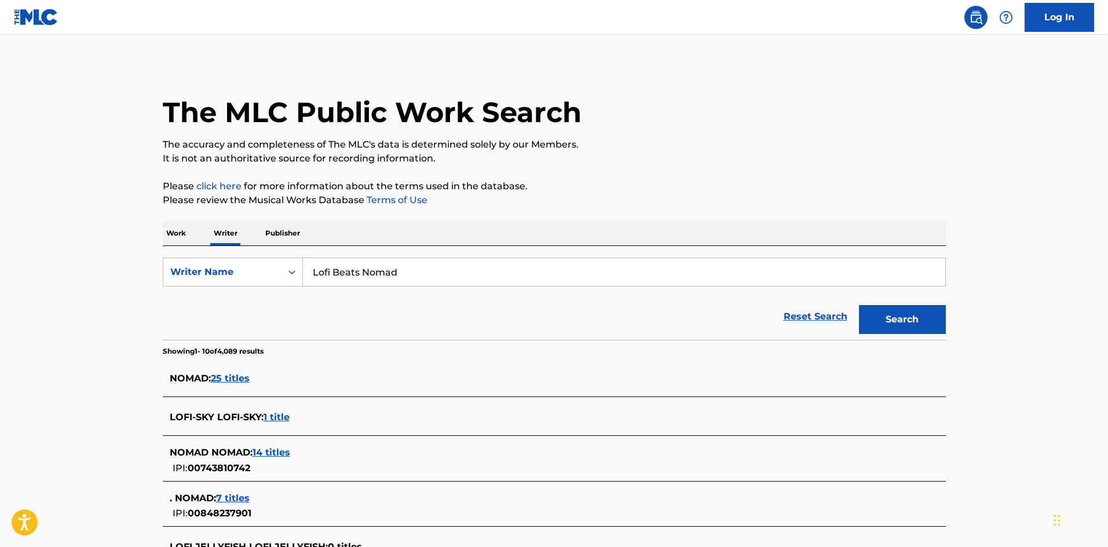
drag, startPoint x: 311, startPoint y: 263, endPoint x: 344, endPoint y: 262, distance: 33.0
click at [308, 263] on input "Lofi Beats Nomad" at bounding box center [624, 272] width 642 height 28
click at [901, 320] on button "Search" at bounding box center [902, 319] width 87 height 29
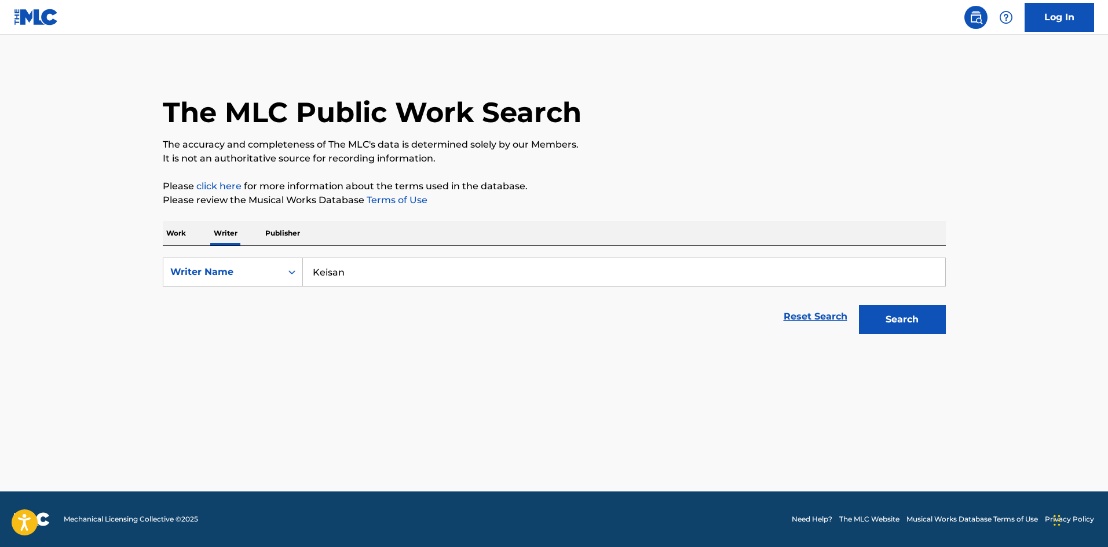
click at [176, 231] on p "Work" at bounding box center [176, 233] width 27 height 24
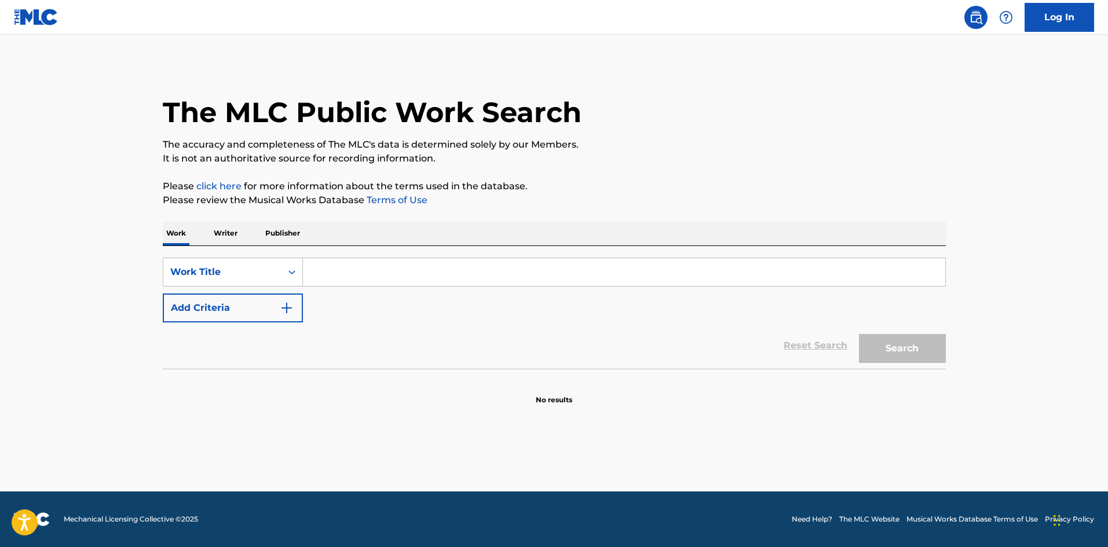
click at [372, 270] on input "Search Form" at bounding box center [624, 272] width 642 height 28
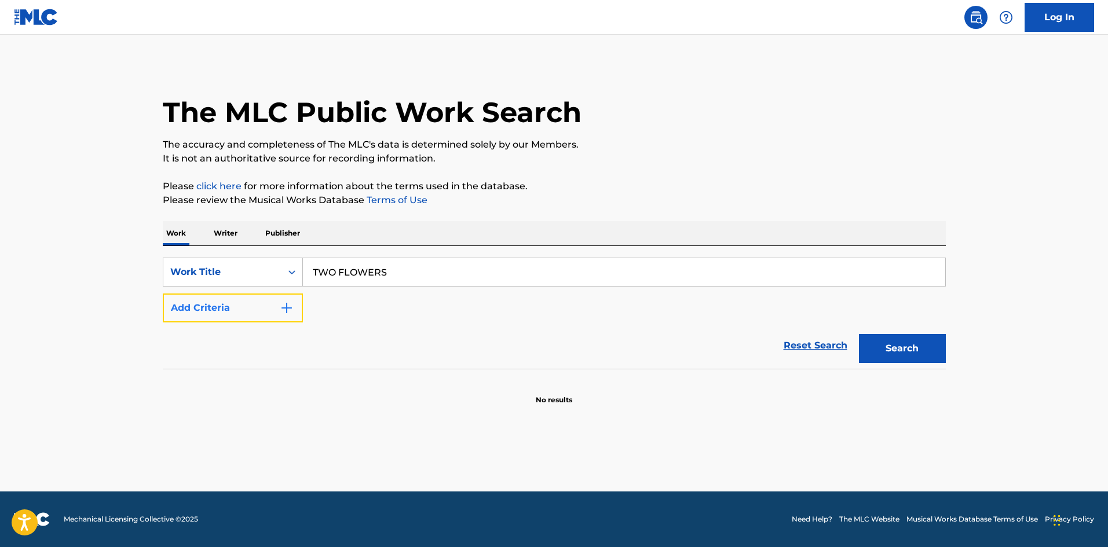
click at [285, 308] on img "Search Form" at bounding box center [287, 308] width 14 height 14
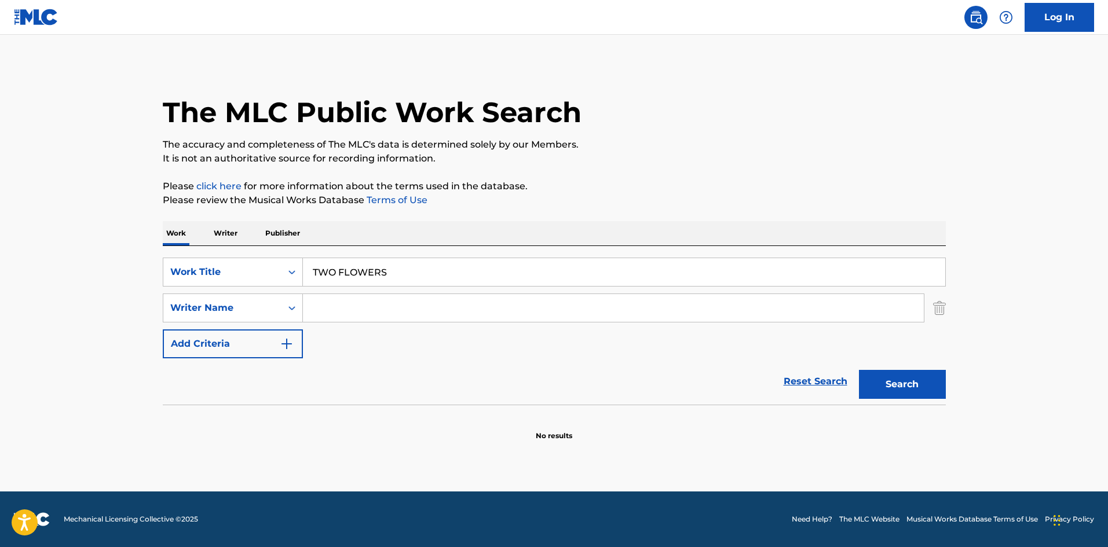
click at [339, 303] on input "Search Form" at bounding box center [613, 308] width 621 height 28
drag, startPoint x: 303, startPoint y: 304, endPoint x: 288, endPoint y: 310, distance: 16.3
click at [277, 301] on div "SearchWithCriteria4f086465-6747-4a9d-94b9-eadf46f686df Writer Name [PERSON_NAME]" at bounding box center [554, 308] width 783 height 29
click at [879, 374] on button "Search" at bounding box center [902, 384] width 87 height 29
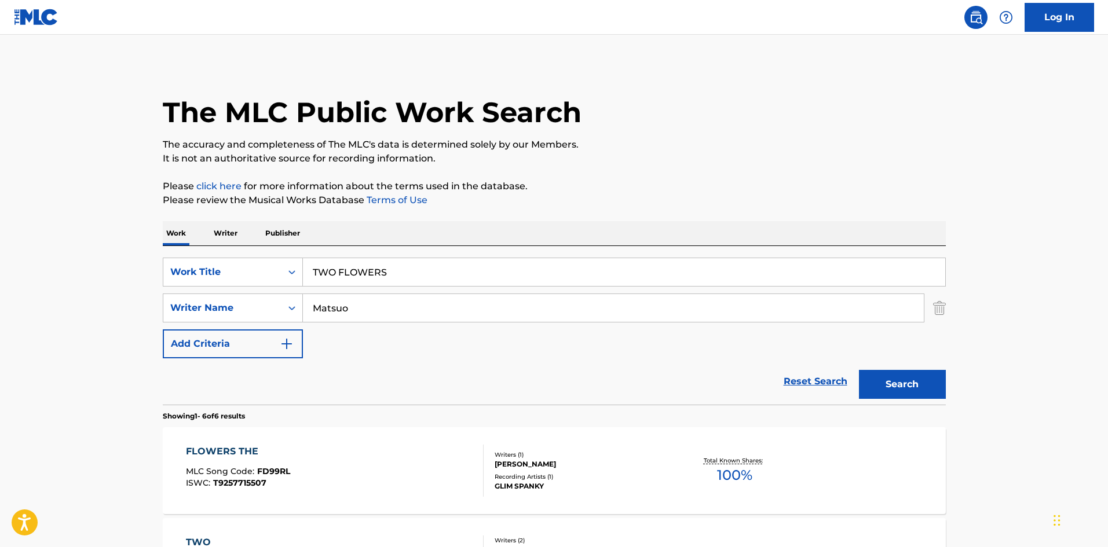
drag, startPoint x: 395, startPoint y: 272, endPoint x: 243, endPoint y: 246, distance: 154.4
drag, startPoint x: 354, startPoint y: 270, endPoint x: 331, endPoint y: 269, distance: 22.6
click at [299, 267] on div "SearchWithCriteriae26d3c89-0ae3-45d1-a097-436108b83d80 Work Title LIGHT BLUE" at bounding box center [554, 272] width 783 height 29
drag, startPoint x: 490, startPoint y: 267, endPoint x: 496, endPoint y: 269, distance: 6.0
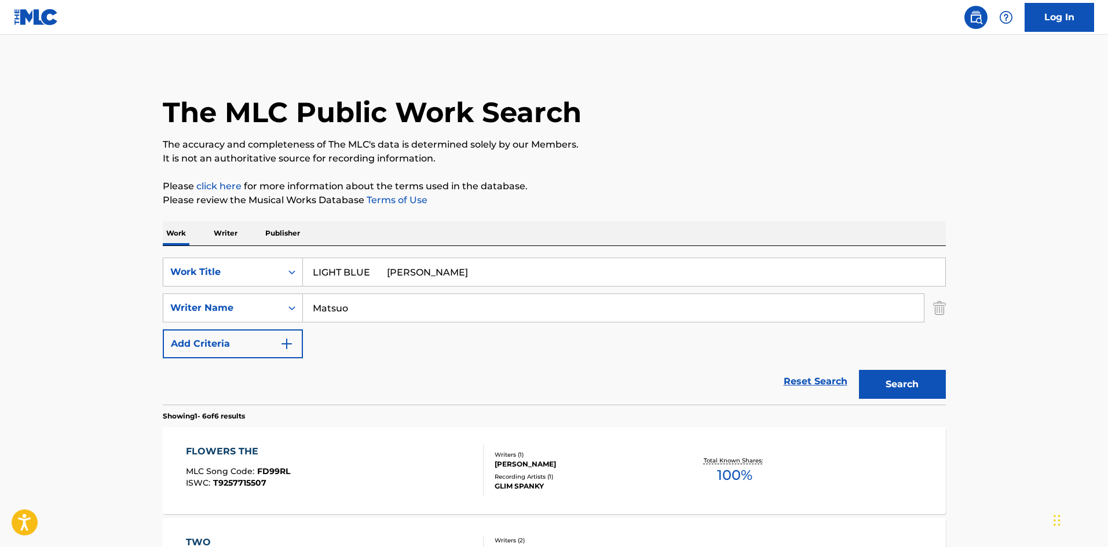
click at [495, 267] on input "LIGHT BLUE [PERSON_NAME]" at bounding box center [624, 272] width 642 height 28
drag, startPoint x: 364, startPoint y: 307, endPoint x: 259, endPoint y: 304, distance: 104.3
click at [255, 305] on div "SearchWithCriteria4f086465-6747-4a9d-94b9-eadf46f686df Writer Name [PERSON_NAME]" at bounding box center [554, 308] width 783 height 29
drag, startPoint x: 373, startPoint y: 274, endPoint x: 569, endPoint y: 300, distance: 197.5
click at [559, 296] on div "SearchWithCriteriae26d3c89-0ae3-45d1-a097-436108b83d80 Work Title LIGHT BLUE Na…" at bounding box center [554, 308] width 783 height 101
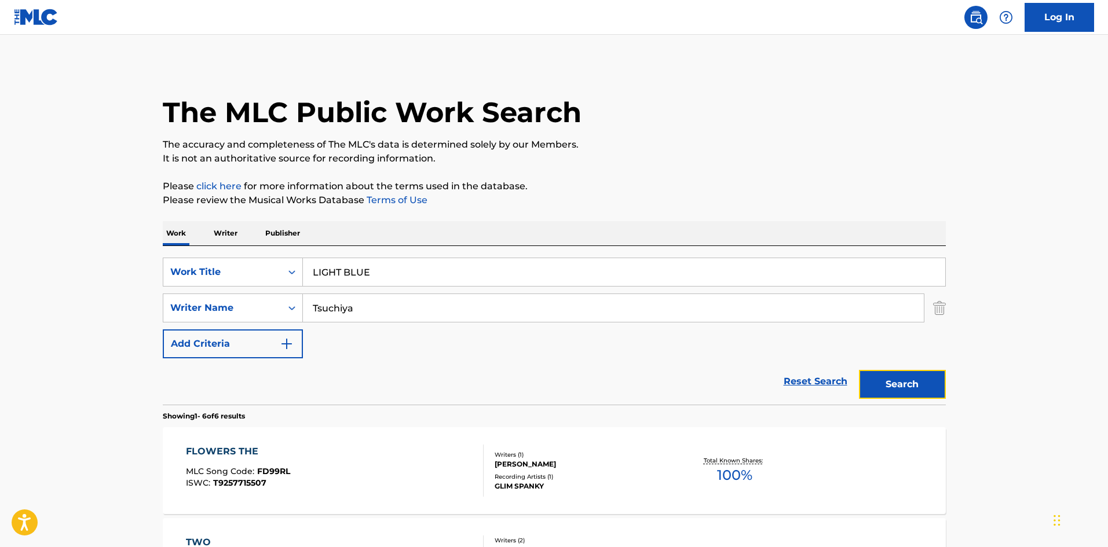
click at [870, 375] on button "Search" at bounding box center [902, 384] width 87 height 29
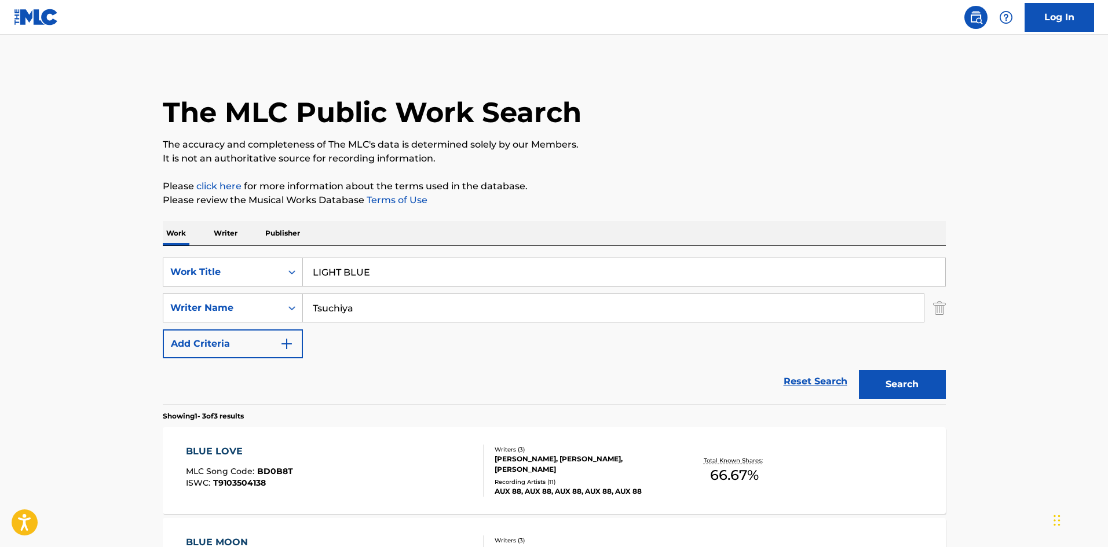
click at [230, 239] on p "Writer" at bounding box center [225, 233] width 31 height 24
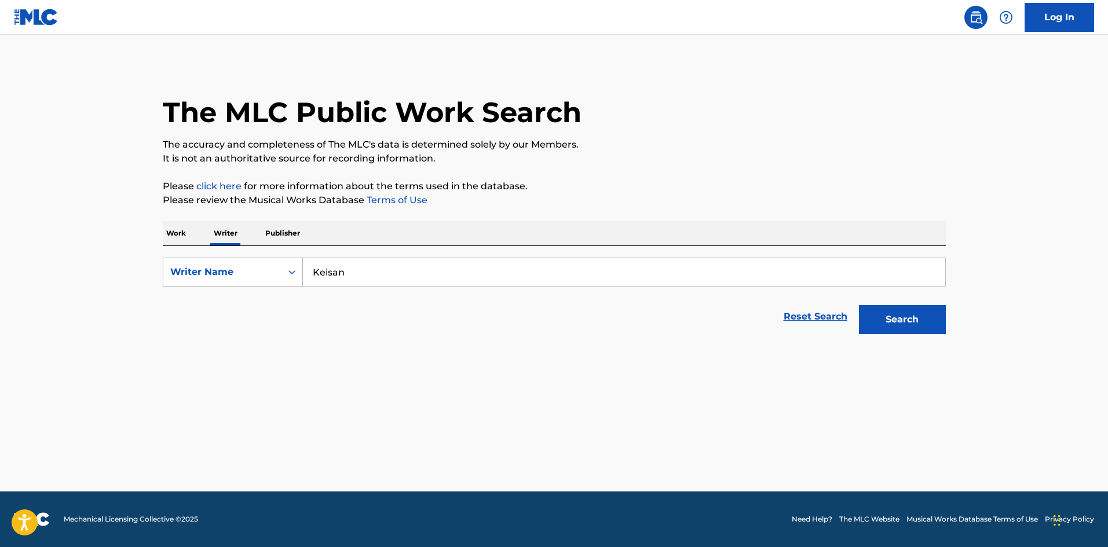
click at [272, 261] on div "SearchWithCriteria310863d7-5cce-4fab-96a9-47039ac86978 Writer Name [PERSON_NAME]" at bounding box center [554, 272] width 783 height 29
click at [887, 317] on button "Search" at bounding box center [902, 319] width 87 height 29
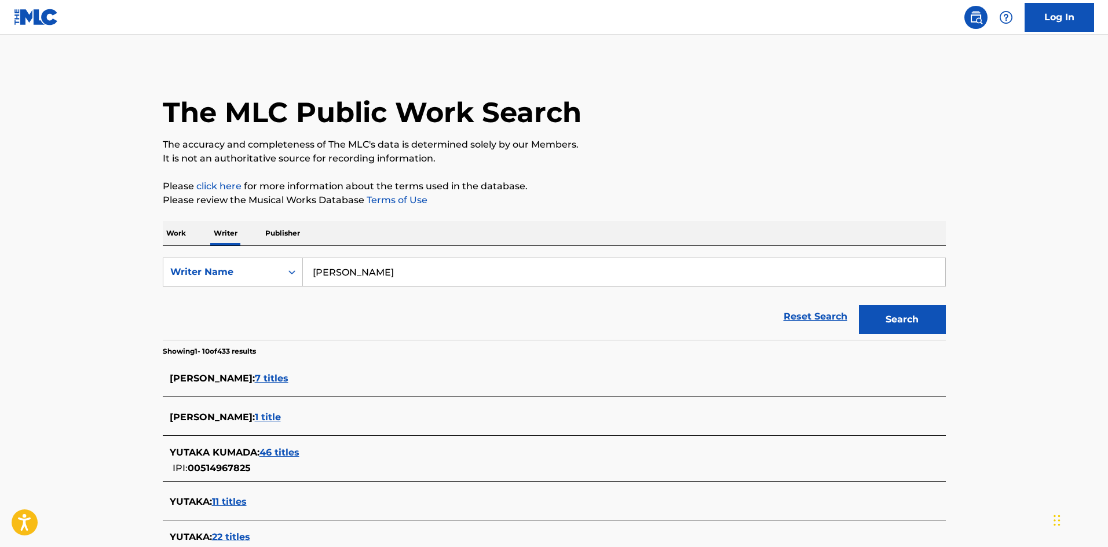
click at [174, 225] on p "Work" at bounding box center [176, 233] width 27 height 24
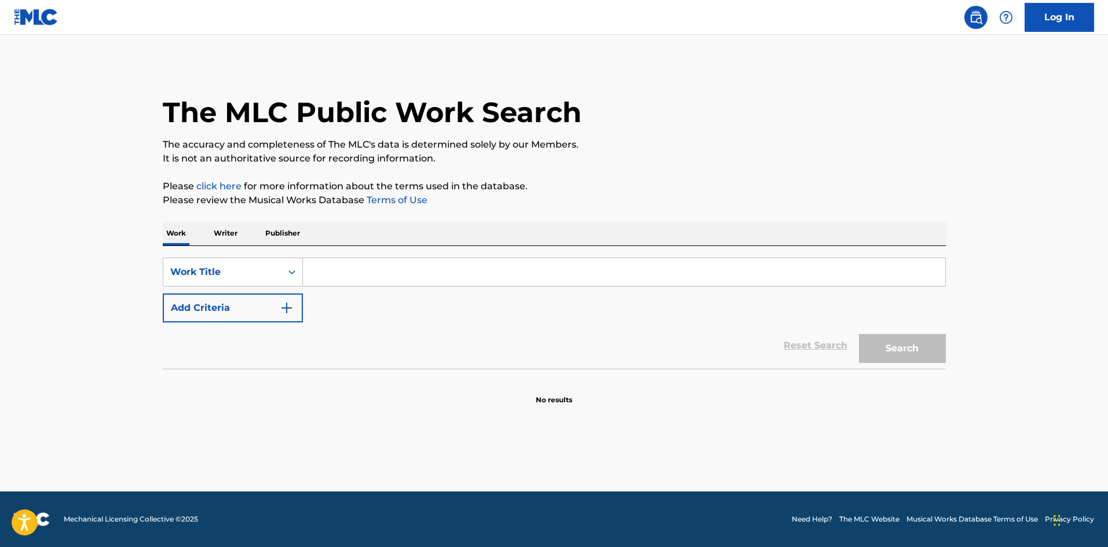
click at [390, 278] on input "Search Form" at bounding box center [624, 272] width 642 height 28
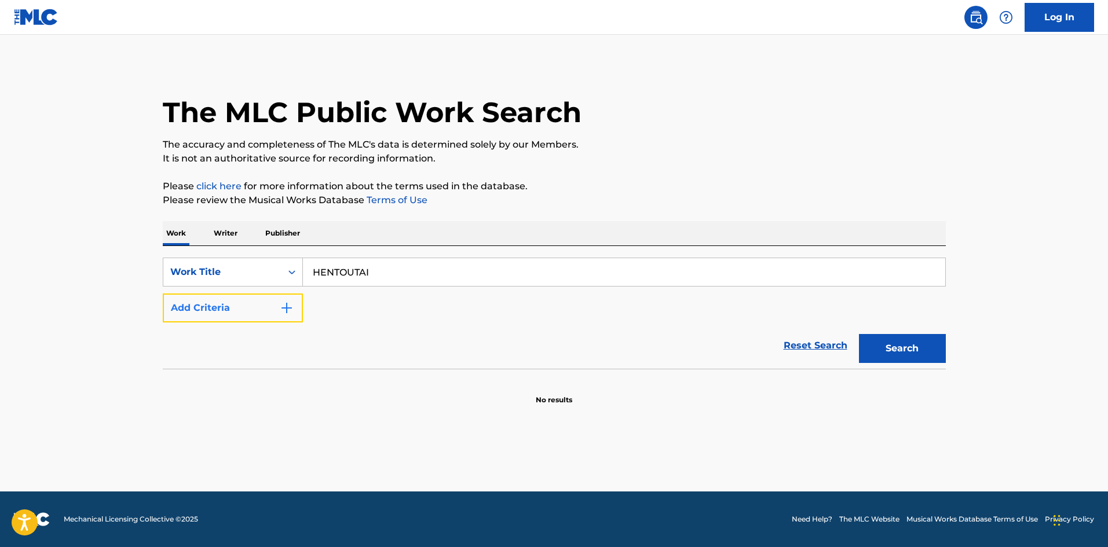
click at [294, 309] on button "Add Criteria" at bounding box center [233, 308] width 140 height 29
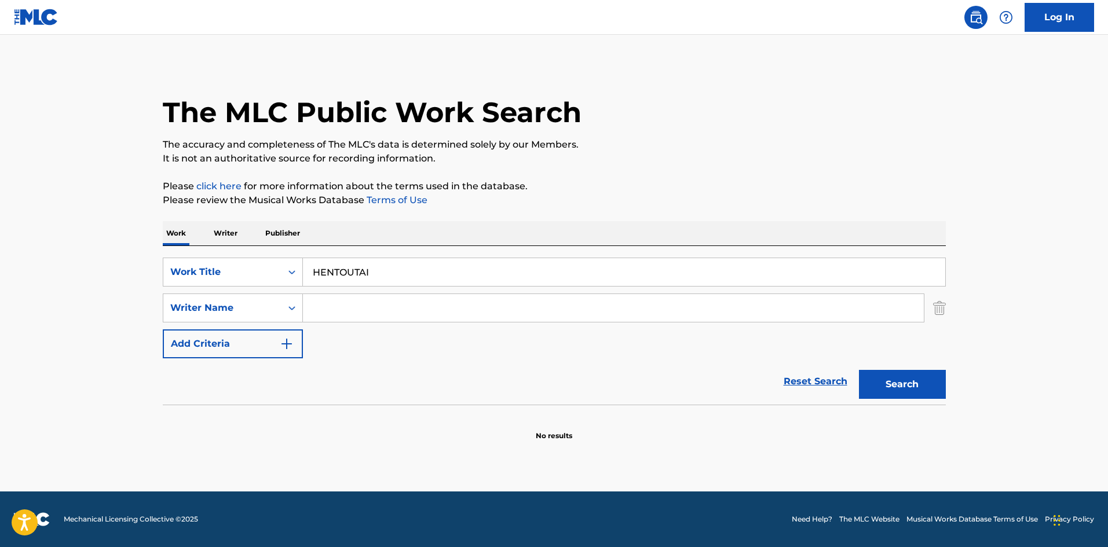
click at [327, 307] on input "Search Form" at bounding box center [613, 308] width 621 height 28
drag, startPoint x: 349, startPoint y: 306, endPoint x: 270, endPoint y: 302, distance: 78.2
click at [270, 302] on div "SearchWithCriteria4f086465-6747-4a9d-94b9-eadf46f686df Writer Name [PERSON_NAME]" at bounding box center [554, 308] width 783 height 29
click at [893, 383] on button "Search" at bounding box center [902, 384] width 87 height 29
drag, startPoint x: 376, startPoint y: 270, endPoint x: 280, endPoint y: 259, distance: 96.2
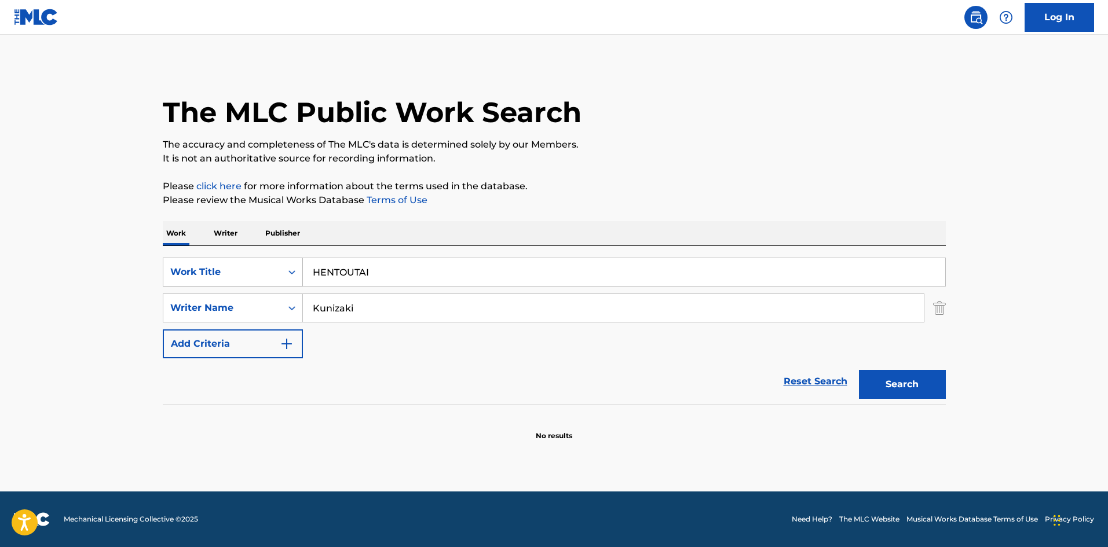
click at [281, 258] on div "SearchWithCriteriae26d3c89-0ae3-45d1-a097-436108b83d80 Work Title HENTOUTAI" at bounding box center [554, 272] width 783 height 29
drag, startPoint x: 273, startPoint y: 303, endPoint x: 578, endPoint y: 351, distance: 308.3
click at [275, 303] on div "SearchWithCriteria4f086465-6747-4a9d-94b9-eadf46f686df Writer Name [PERSON_NAME]" at bounding box center [554, 308] width 783 height 29
click at [881, 386] on button "Search" at bounding box center [902, 384] width 87 height 29
drag, startPoint x: 399, startPoint y: 266, endPoint x: 264, endPoint y: 263, distance: 135.5
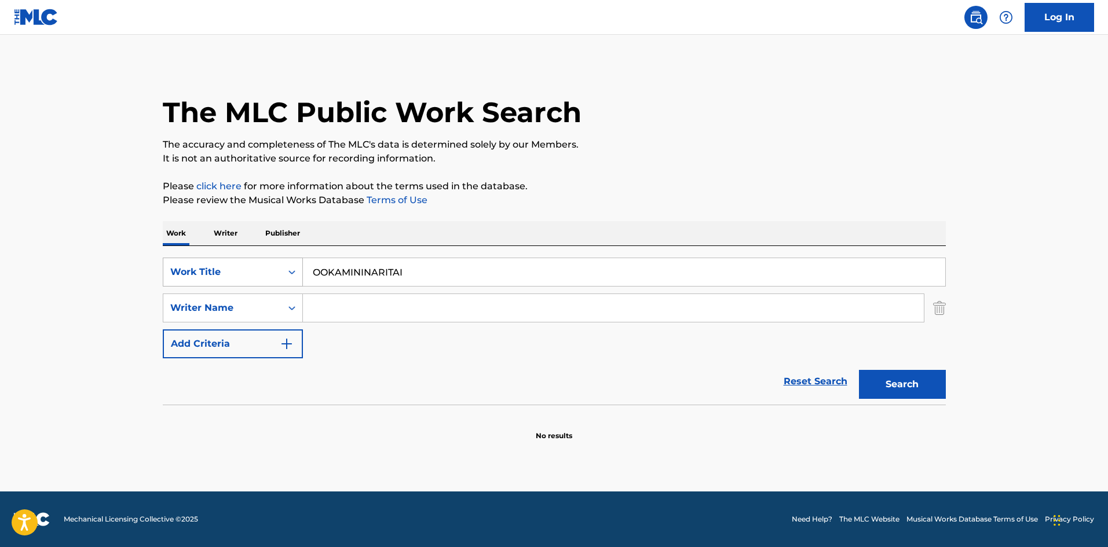
click at [265, 263] on div "SearchWithCriteriae26d3c89-0ae3-45d1-a097-436108b83d80 Work Title OOKAMININARIT…" at bounding box center [554, 272] width 783 height 29
click at [442, 276] on input "TIMELESS [PERSON_NAME]" at bounding box center [624, 272] width 642 height 28
drag, startPoint x: 411, startPoint y: 305, endPoint x: 410, endPoint y: 299, distance: 5.9
click at [411, 305] on input "Search Form" at bounding box center [613, 308] width 621 height 28
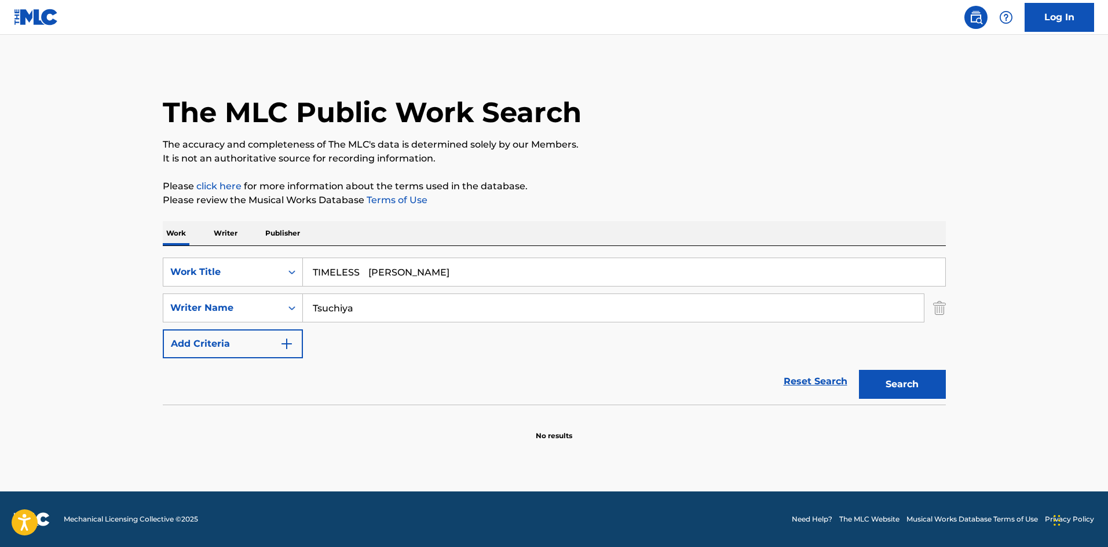
click at [406, 276] on input "TIMELESS [PERSON_NAME]" at bounding box center [624, 272] width 642 height 28
drag, startPoint x: 372, startPoint y: 272, endPoint x: 494, endPoint y: 291, distance: 124.2
click at [483, 283] on input "TIMELESS [PERSON_NAME]" at bounding box center [624, 272] width 642 height 28
click at [900, 378] on button "Search" at bounding box center [902, 384] width 87 height 29
drag, startPoint x: 368, startPoint y: 267, endPoint x: 233, endPoint y: 254, distance: 135.0
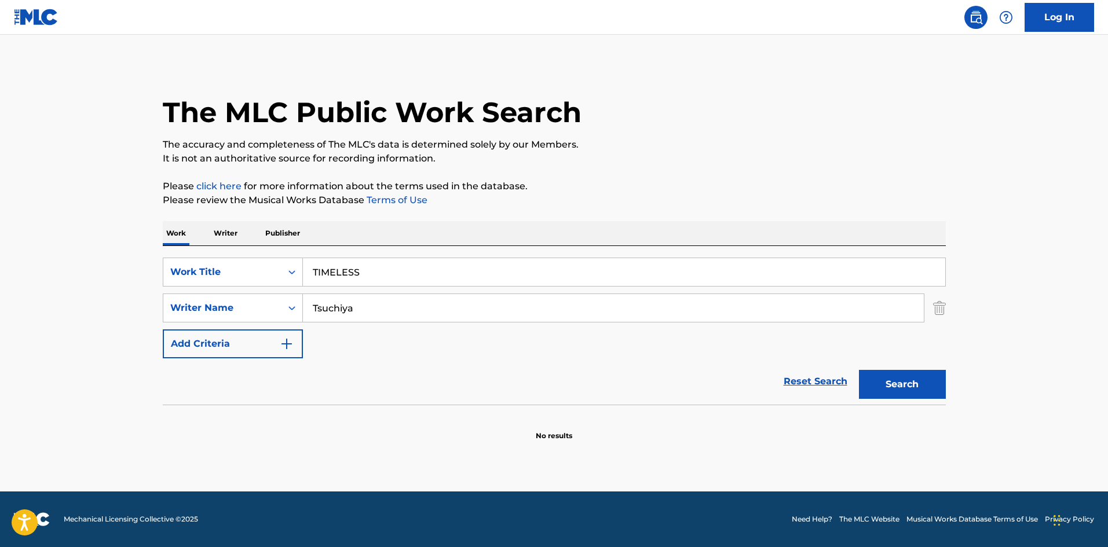
click at [229, 253] on div "SearchWithCriteriae26d3c89-0ae3-45d1-a097-436108b83d80 Work Title TIMELESS Sear…" at bounding box center [554, 325] width 783 height 159
click at [455, 275] on input "ITSUKAKIMITO [PERSON_NAME]" at bounding box center [624, 272] width 642 height 28
click at [455, 274] on input "ITSUKAKIMITO [PERSON_NAME]" at bounding box center [624, 272] width 642 height 28
drag, startPoint x: 380, startPoint y: 314, endPoint x: 296, endPoint y: 302, distance: 85.4
click at [297, 305] on div "SearchWithCriteria4f086465-6747-4a9d-94b9-eadf46f686df Writer Name [PERSON_NAME]" at bounding box center [554, 308] width 783 height 29
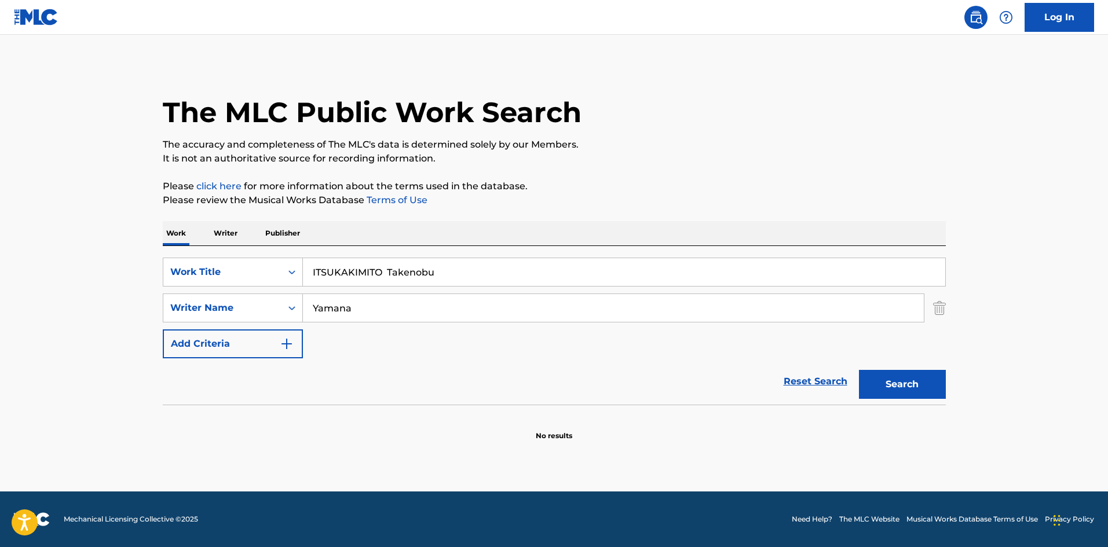
drag, startPoint x: 397, startPoint y: 270, endPoint x: 449, endPoint y: 269, distance: 52.1
click at [449, 269] on input "ITSUKAKIMITO Takenobu" at bounding box center [624, 272] width 642 height 28
drag, startPoint x: 390, startPoint y: 269, endPoint x: 499, endPoint y: 278, distance: 109.2
click at [497, 277] on input "ITSUKAKIMITO Takenobu" at bounding box center [624, 272] width 642 height 28
drag, startPoint x: 869, startPoint y: 380, endPoint x: 862, endPoint y: 379, distance: 7.0
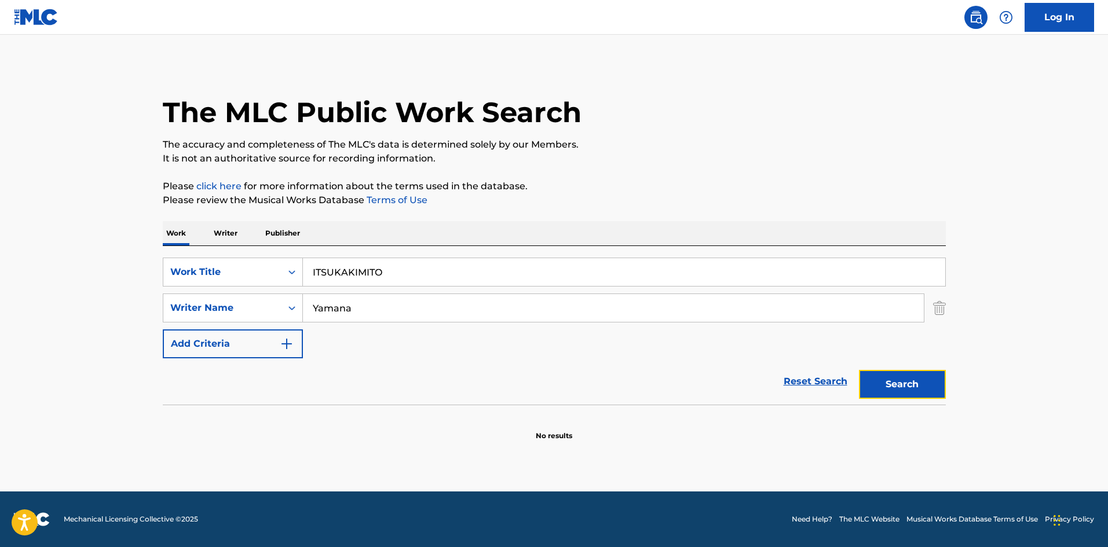
click at [870, 379] on button "Search" at bounding box center [902, 384] width 87 height 29
drag, startPoint x: 236, startPoint y: 246, endPoint x: 282, endPoint y: 265, distance: 49.9
click at [234, 247] on div "SearchWithCriteriae26d3c89-0ae3-45d1-a097-436108b83d80 Work Title ITSUKAKIMITO …" at bounding box center [554, 325] width 783 height 159
drag, startPoint x: 393, startPoint y: 274, endPoint x: 440, endPoint y: 283, distance: 47.8
click at [443, 280] on input "NEW WORLD Kimiya" at bounding box center [624, 272] width 642 height 28
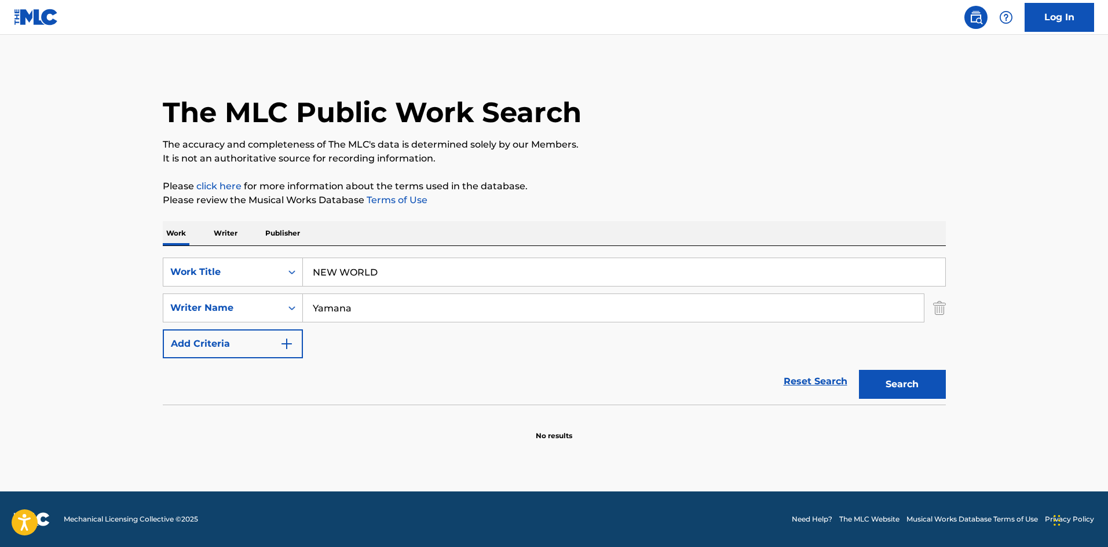
click at [247, 293] on div "SearchWithCriteriae26d3c89-0ae3-45d1-a097-436108b83d80 Work Title NEW WORLD Sea…" at bounding box center [554, 308] width 783 height 101
click at [893, 392] on button "Search" at bounding box center [902, 384] width 87 height 29
drag, startPoint x: 379, startPoint y: 270, endPoint x: 245, endPoint y: 256, distance: 133.9
click at [245, 254] on div "SearchWithCriteriae26d3c89-0ae3-45d1-a097-436108b83d80 Work Title NEW WORLD Sea…" at bounding box center [554, 325] width 783 height 159
click at [900, 387] on button "Search" at bounding box center [902, 384] width 87 height 29
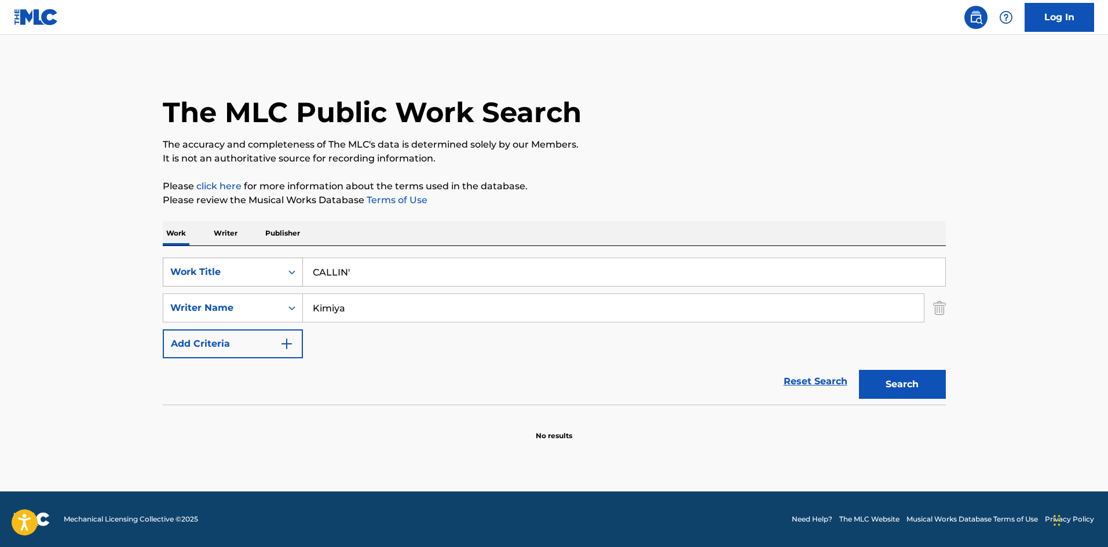
drag, startPoint x: 316, startPoint y: 263, endPoint x: 250, endPoint y: 258, distance: 66.8
click at [252, 254] on div "SearchWithCriteriae26d3c89-0ae3-45d1-a097-436108b83d80 Work Title CALLIN' Searc…" at bounding box center [554, 325] width 783 height 159
drag, startPoint x: 895, startPoint y: 377, endPoint x: 705, endPoint y: 319, distance: 198.5
click at [895, 377] on button "Search" at bounding box center [902, 384] width 87 height 29
drag, startPoint x: 333, startPoint y: 269, endPoint x: 265, endPoint y: 265, distance: 67.8
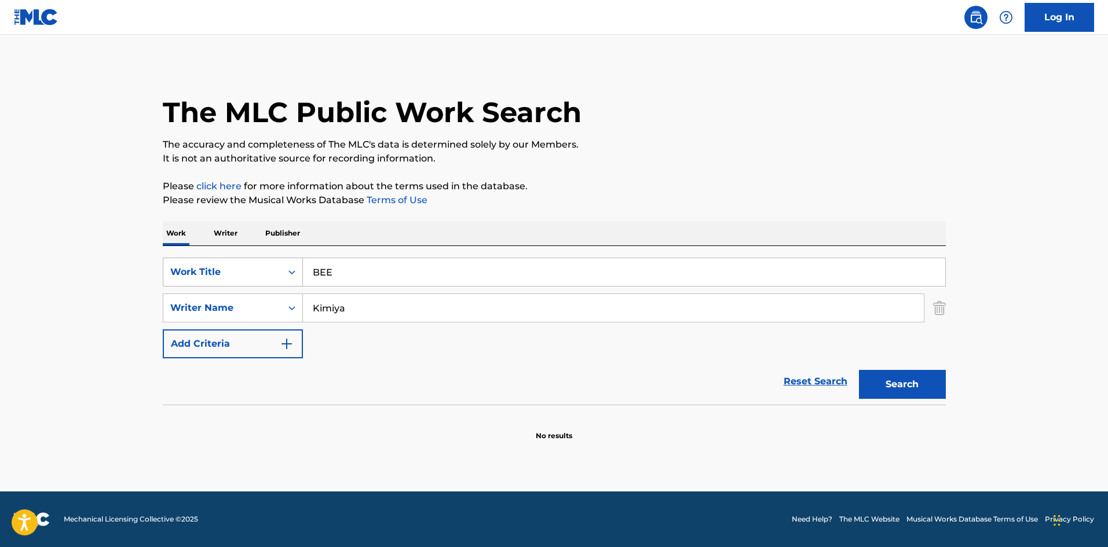
click at [265, 265] on div "SearchWithCriteriae26d3c89-0ae3-45d1-a097-436108b83d80 Work Title BEE" at bounding box center [554, 272] width 783 height 29
click at [897, 382] on button "Search" at bounding box center [902, 384] width 87 height 29
drag, startPoint x: 350, startPoint y: 271, endPoint x: 322, endPoint y: 297, distance: 38.1
click at [279, 267] on div "SearchWithCriteriae26d3c89-0ae3-45d1-a097-436108b83d80 Work Title HOLLOW" at bounding box center [554, 272] width 783 height 29
click at [911, 385] on button "Search" at bounding box center [902, 384] width 87 height 29
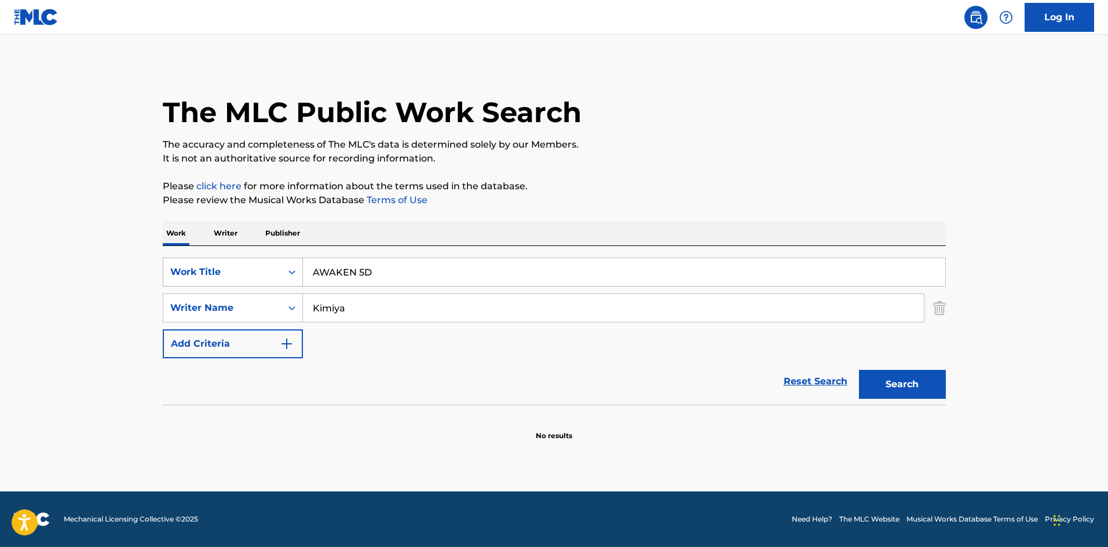
drag, startPoint x: 382, startPoint y: 284, endPoint x: 247, endPoint y: 259, distance: 137.2
click at [248, 256] on div "SearchWithCriteriae26d3c89-0ae3-45d1-a097-436108b83d80 Work Title AWAKEN 5D Sea…" at bounding box center [554, 325] width 783 height 159
drag, startPoint x: 409, startPoint y: 270, endPoint x: 482, endPoint y: 280, distance: 73.6
click at [482, 280] on input "#SHIBUYA Ichirou Terada" at bounding box center [624, 272] width 642 height 28
drag, startPoint x: 375, startPoint y: 303, endPoint x: 293, endPoint y: 300, distance: 81.7
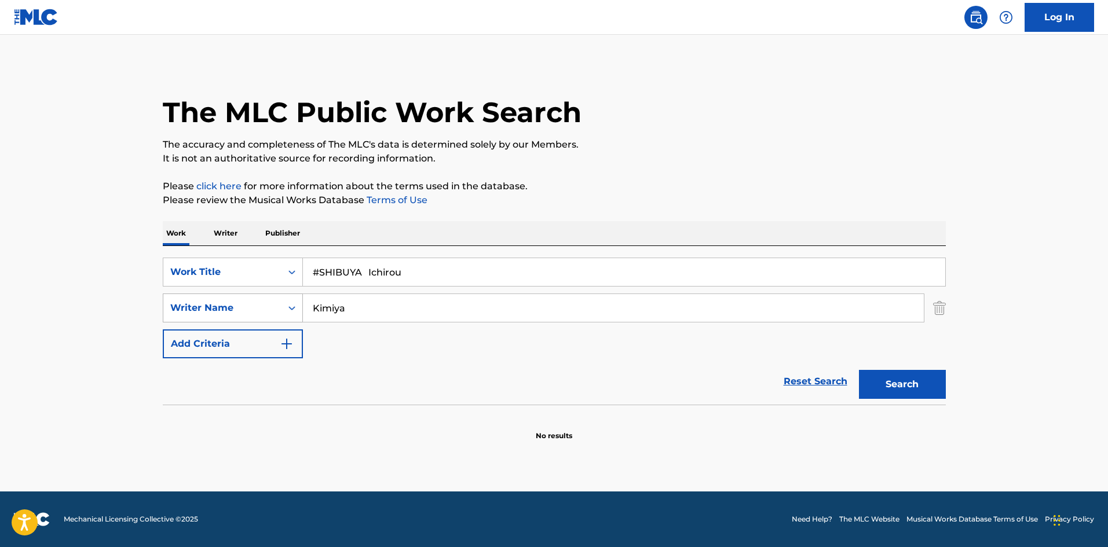
click at [293, 300] on div "SearchWithCriteria4f086465-6747-4a9d-94b9-eadf46f686df Writer Name [PERSON_NAME]" at bounding box center [554, 308] width 783 height 29
drag, startPoint x: 406, startPoint y: 274, endPoint x: 477, endPoint y: 280, distance: 70.9
click at [491, 279] on input "#SHIBUYA Ichirou" at bounding box center [624, 272] width 642 height 28
click at [910, 384] on button "Search" at bounding box center [902, 384] width 87 height 29
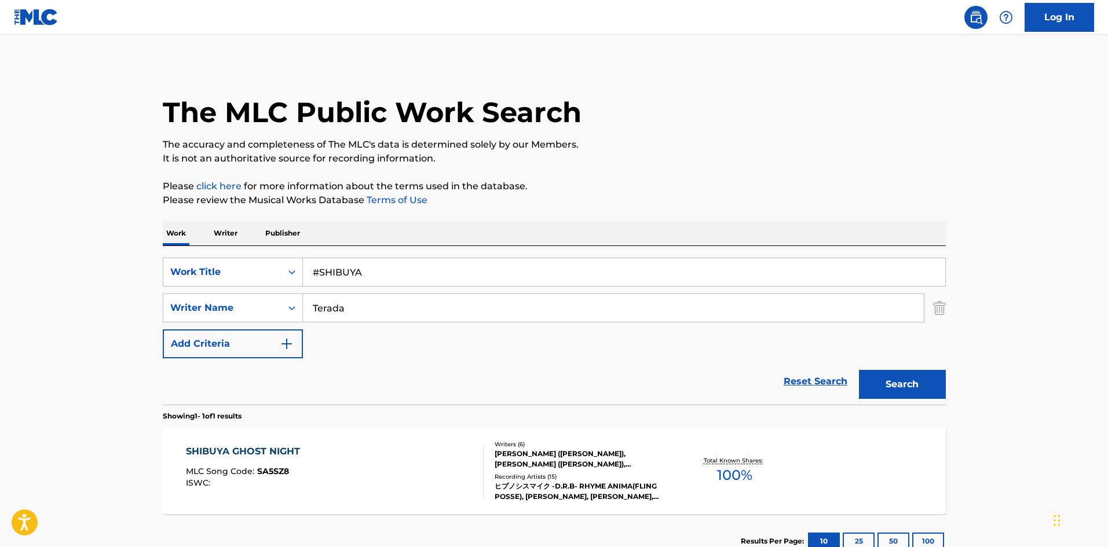
drag, startPoint x: 371, startPoint y: 276, endPoint x: 253, endPoint y: 256, distance: 119.6
click at [253, 256] on div "SearchWithCriteriae26d3c89-0ae3-45d1-a097-436108b83d80 Work Title #SHIBUYA Sear…" at bounding box center [554, 325] width 783 height 159
